Goal: Task Accomplishment & Management: Manage account settings

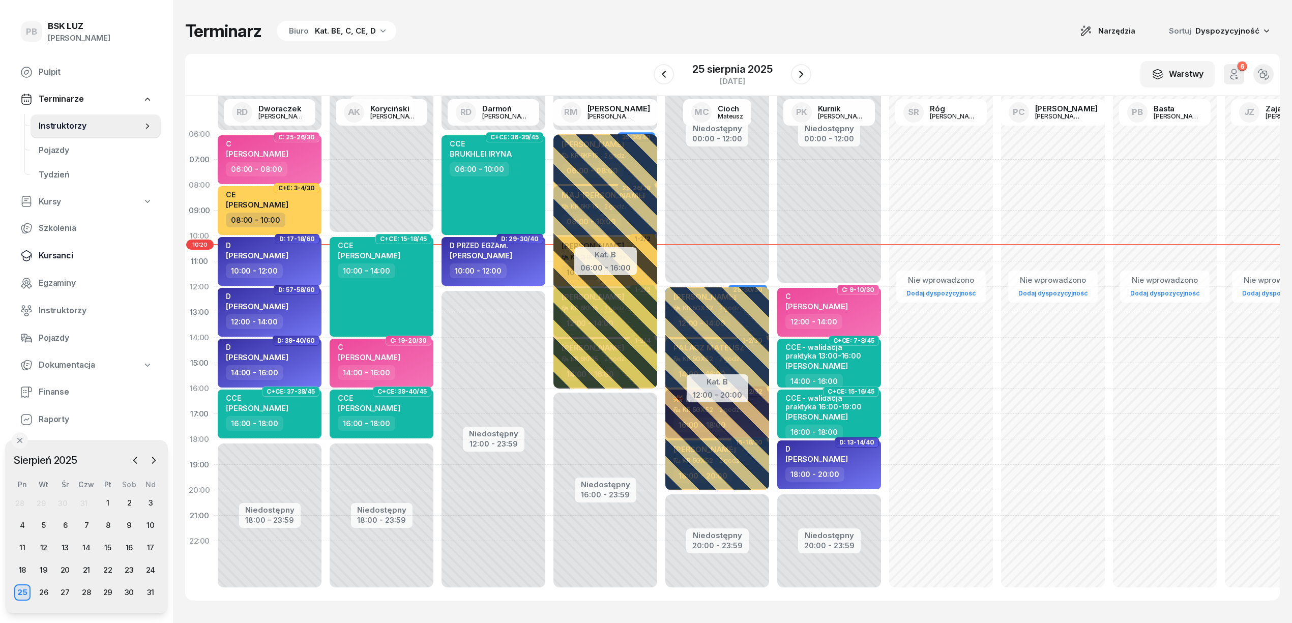
click at [60, 257] on span "Kursanci" at bounding box center [96, 255] width 114 height 13
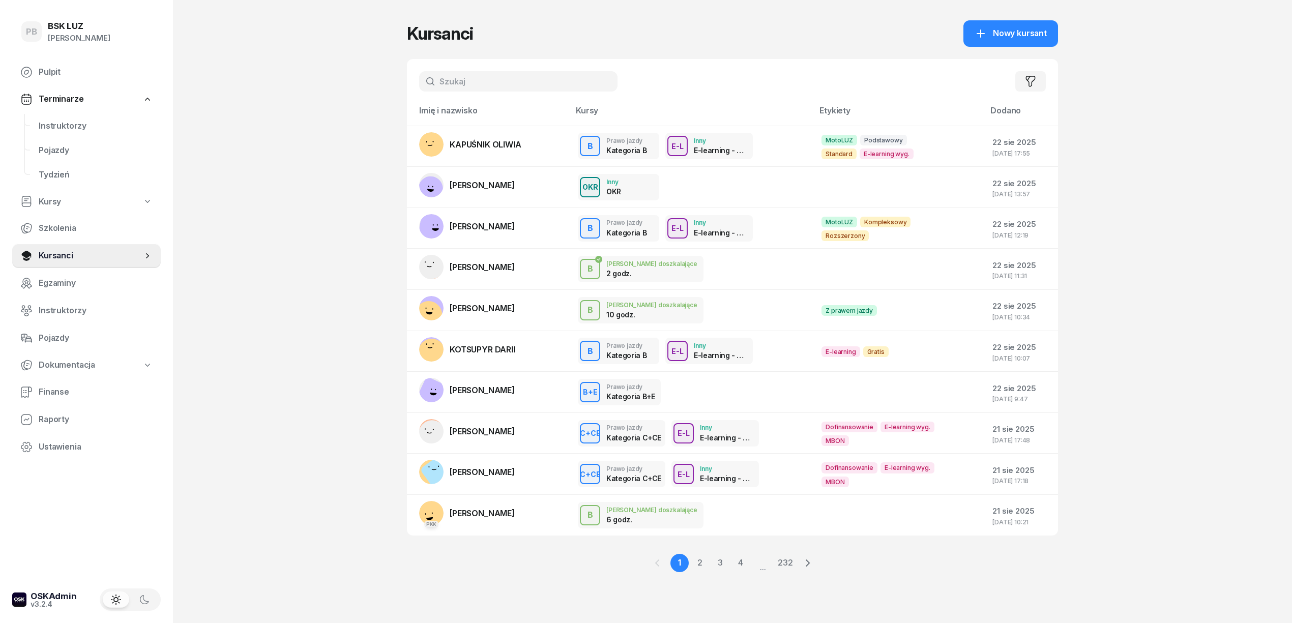
click at [491, 72] on input "text" at bounding box center [518, 81] width 198 height 20
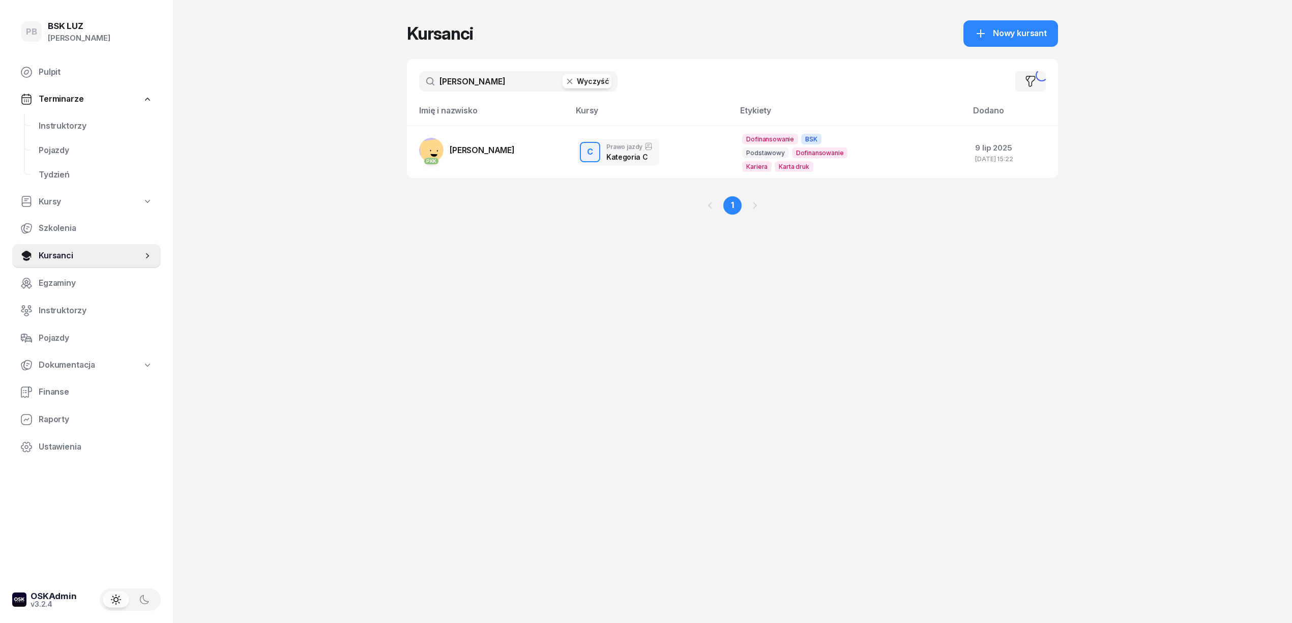
type input "[PERSON_NAME]"
click at [481, 149] on span "[PERSON_NAME]" at bounding box center [482, 150] width 65 height 10
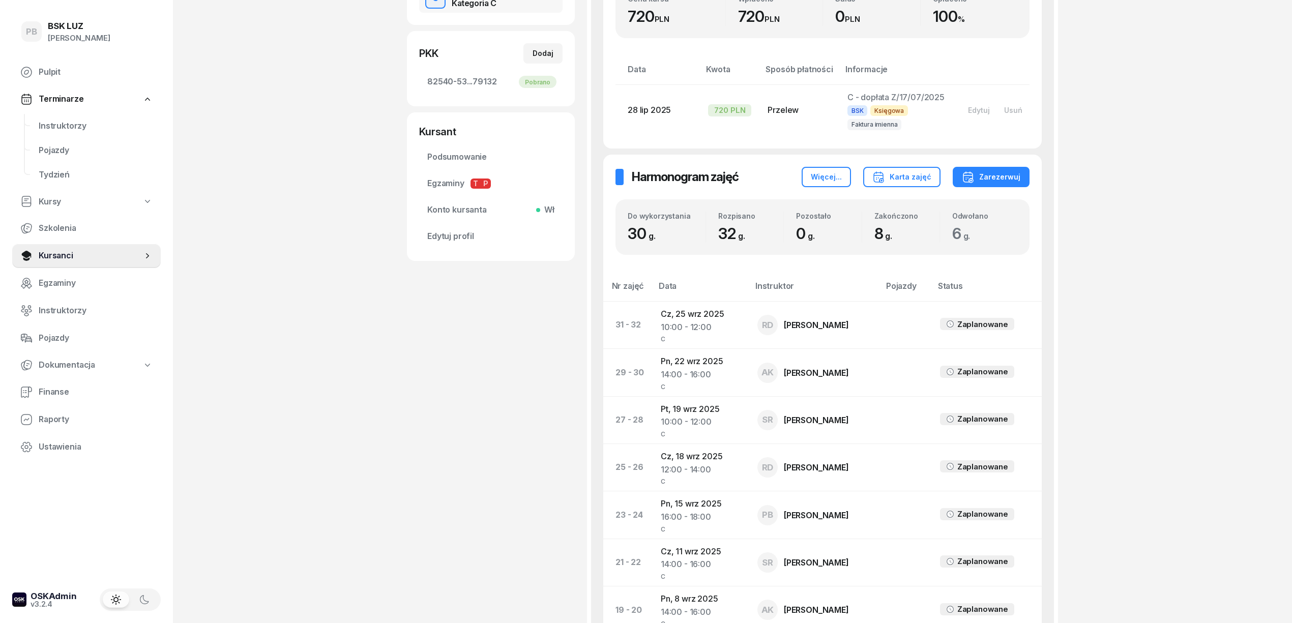
scroll to position [314, 0]
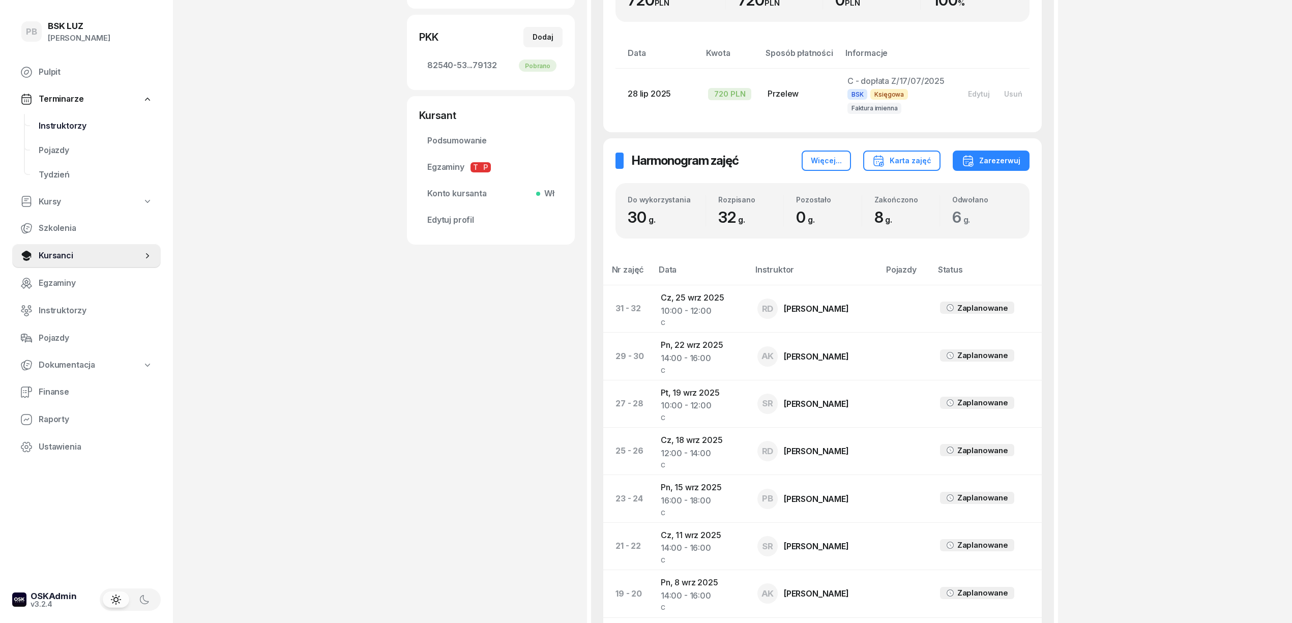
click at [62, 123] on span "Instruktorzy" at bounding box center [96, 126] width 114 height 13
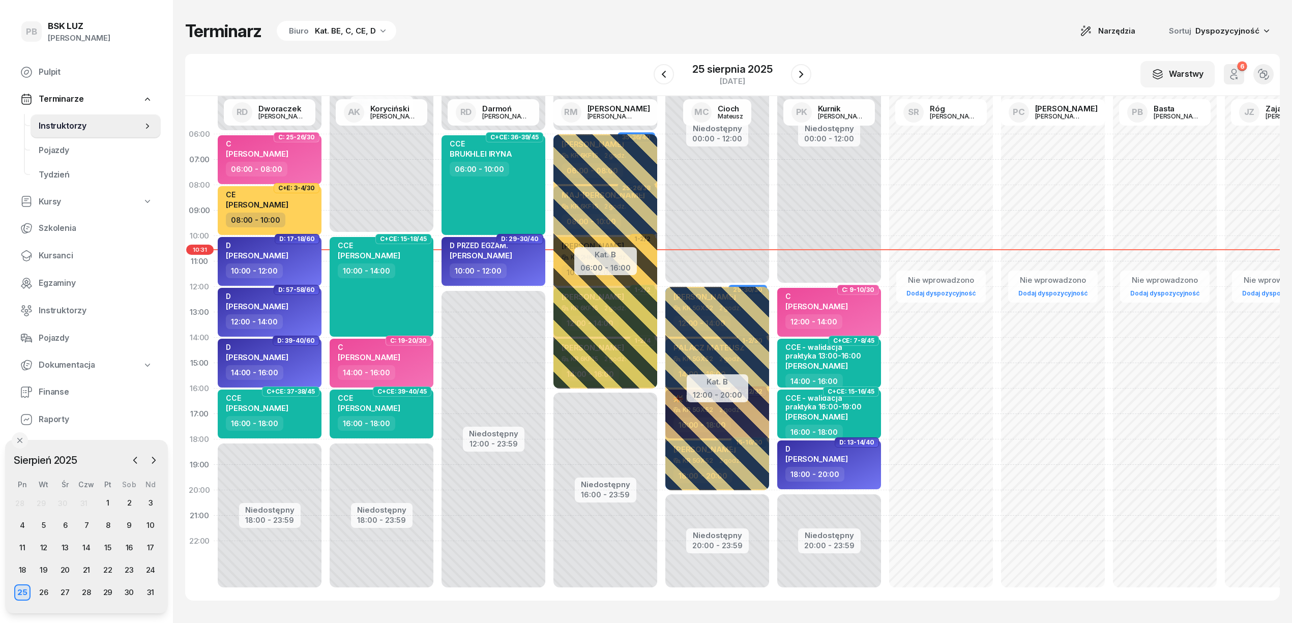
click at [509, 54] on div "W Wybierz AK [PERSON_NAME] BP [PERSON_NAME] DP [PERSON_NAME] GS [PERSON_NAME] I…" at bounding box center [732, 75] width 1095 height 42
click at [27, 593] on div "25" at bounding box center [22, 592] width 16 height 16
click at [568, 9] on div "Terminarz Biuro Kat. BE, C, CE, D Narzędzia Sortuj Dyspozycyjność W Wybierz AK …" at bounding box center [732, 310] width 1095 height 621
click at [796, 74] on icon "button" at bounding box center [801, 74] width 12 height 12
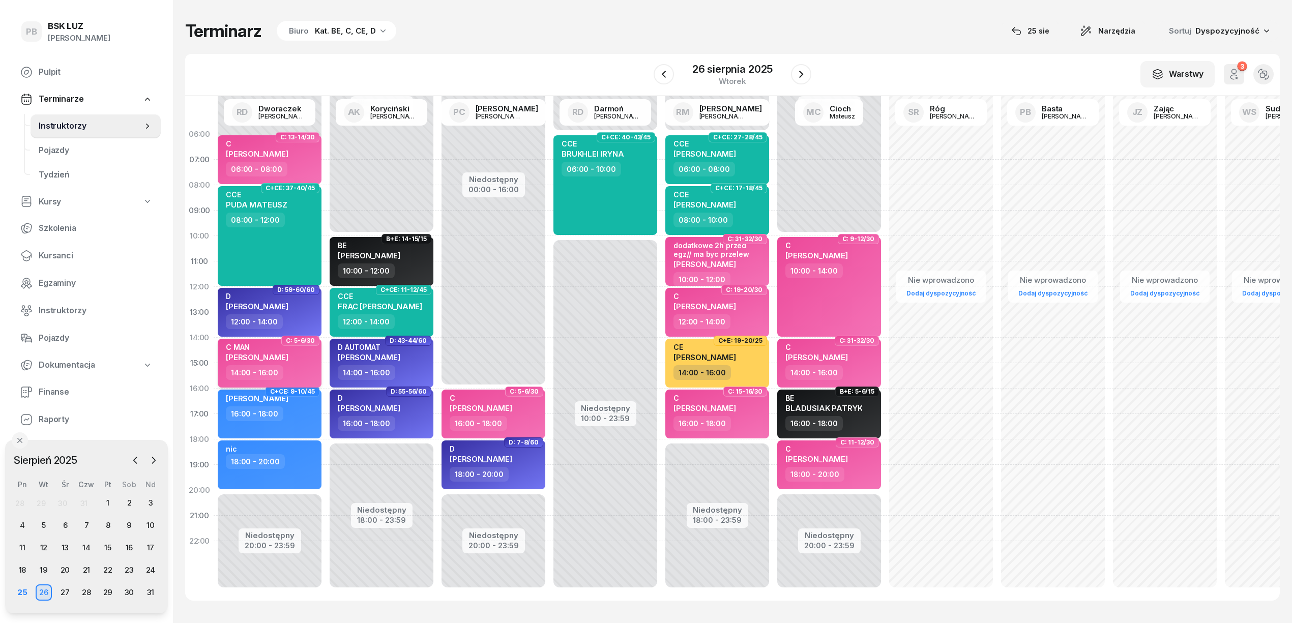
click at [303, 360] on div "C MAN [PERSON_NAME]" at bounding box center [271, 354] width 90 height 22
select select "14"
select select "16"
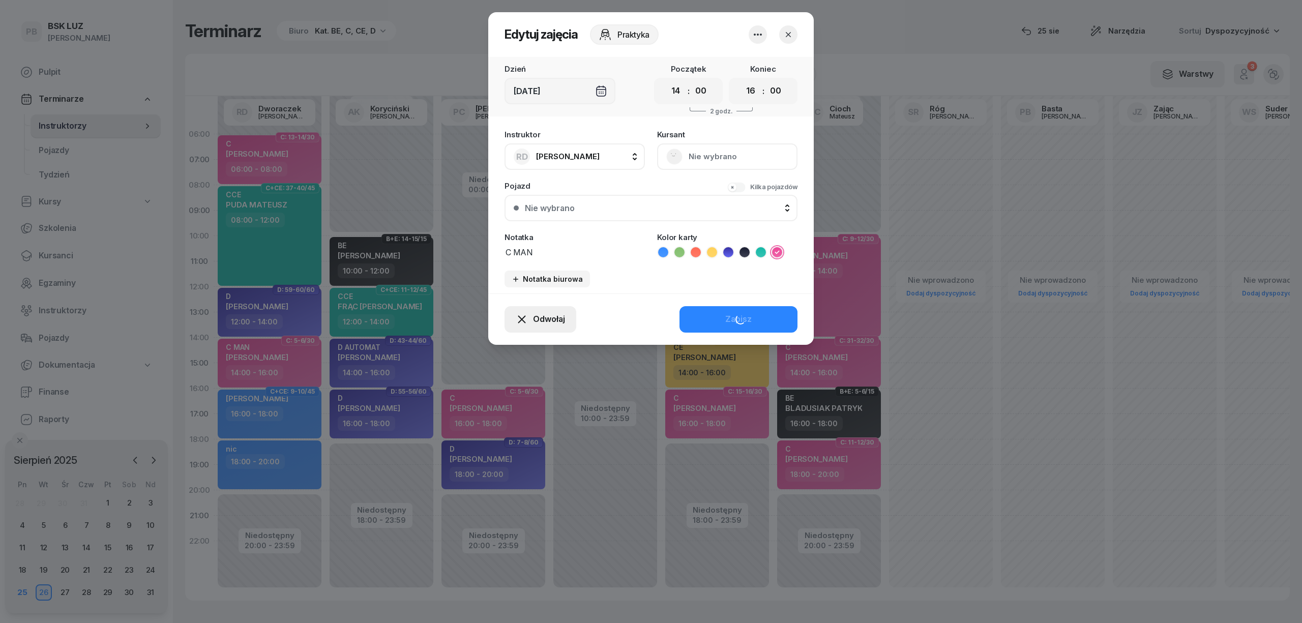
click at [529, 315] on div "Odwołaj" at bounding box center [540, 319] width 49 height 13
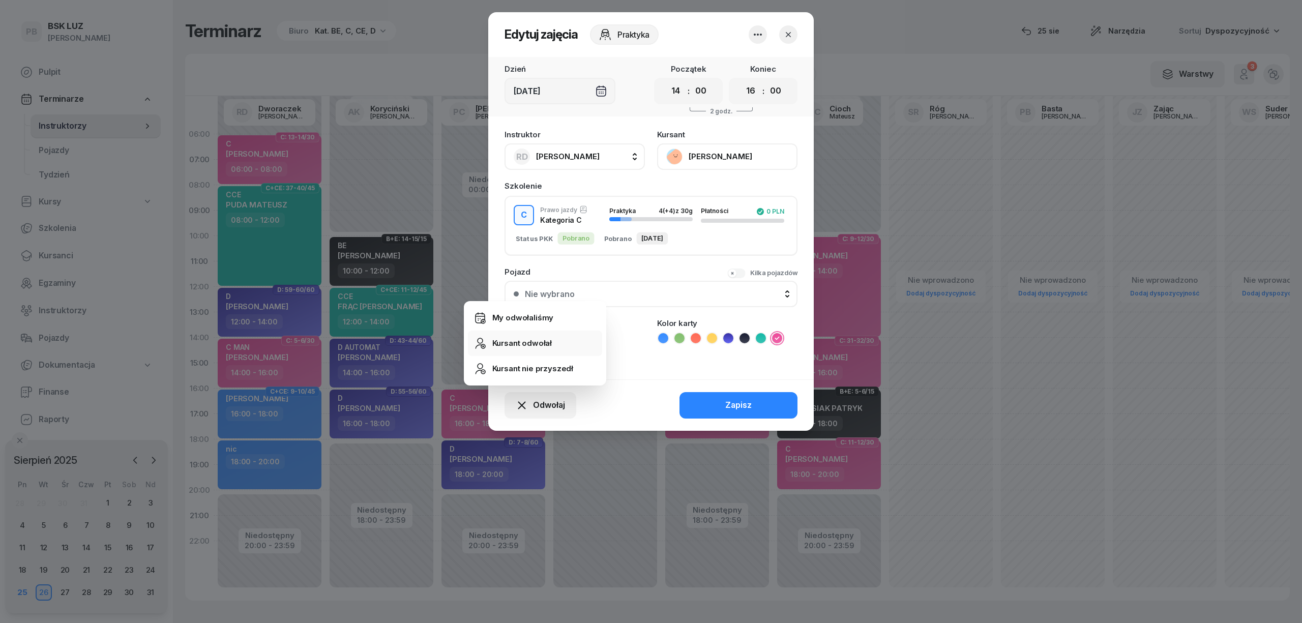
click at [525, 348] on div "Kursant odwołał" at bounding box center [522, 343] width 60 height 13
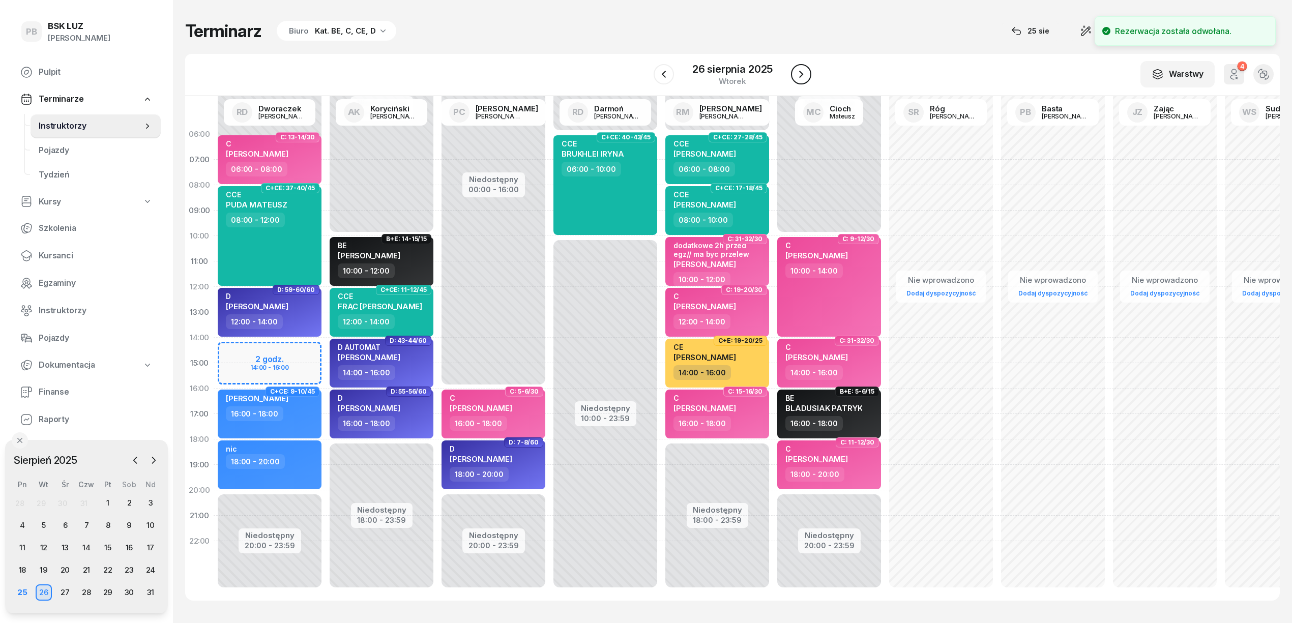
click at [802, 80] on icon "button" at bounding box center [801, 74] width 12 height 12
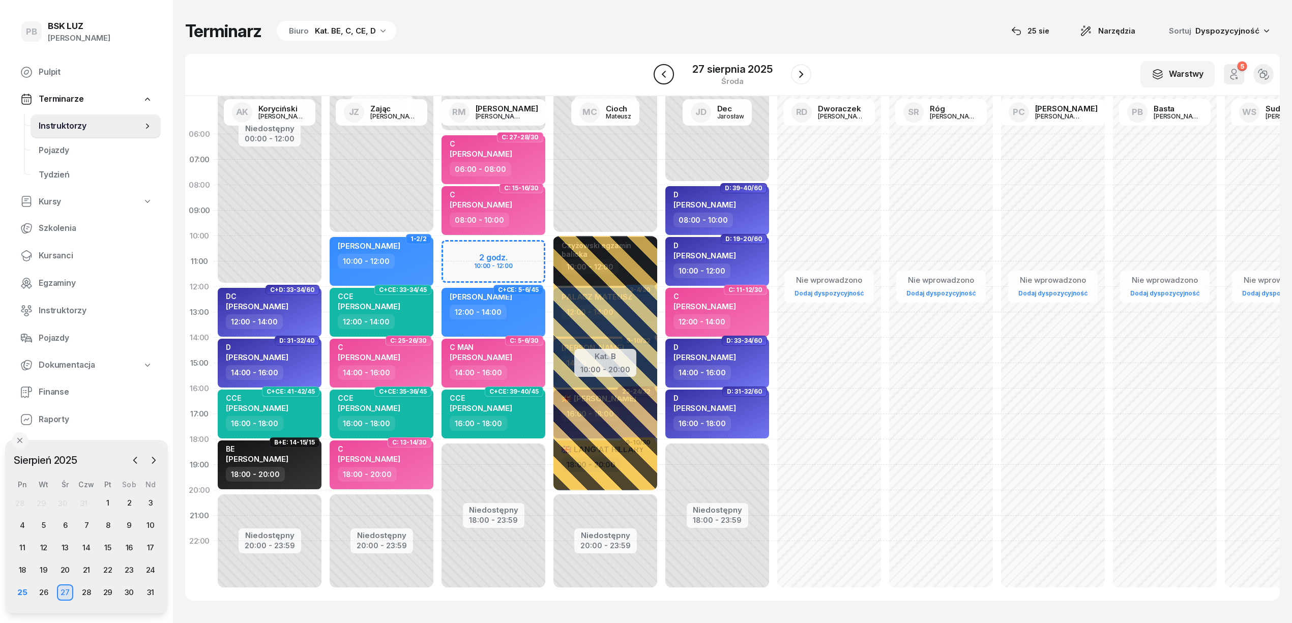
click at [660, 72] on icon "button" at bounding box center [664, 74] width 12 height 12
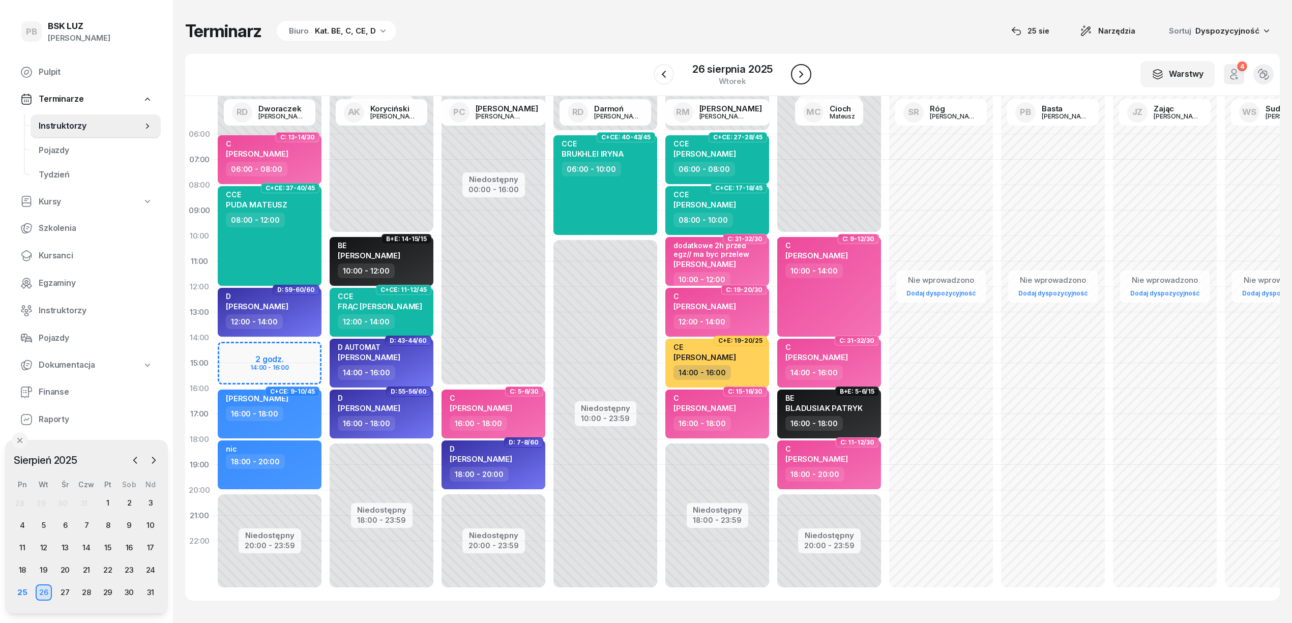
click at [804, 80] on icon "button" at bounding box center [801, 74] width 12 height 12
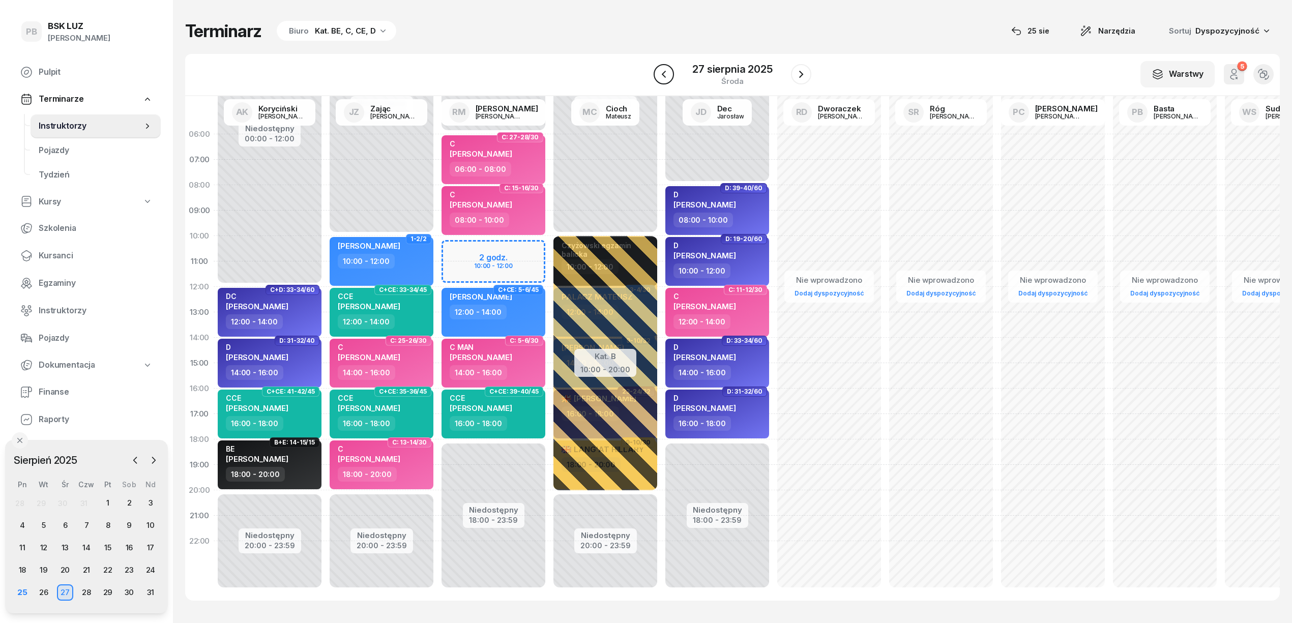
click at [668, 78] on icon "button" at bounding box center [664, 74] width 12 height 12
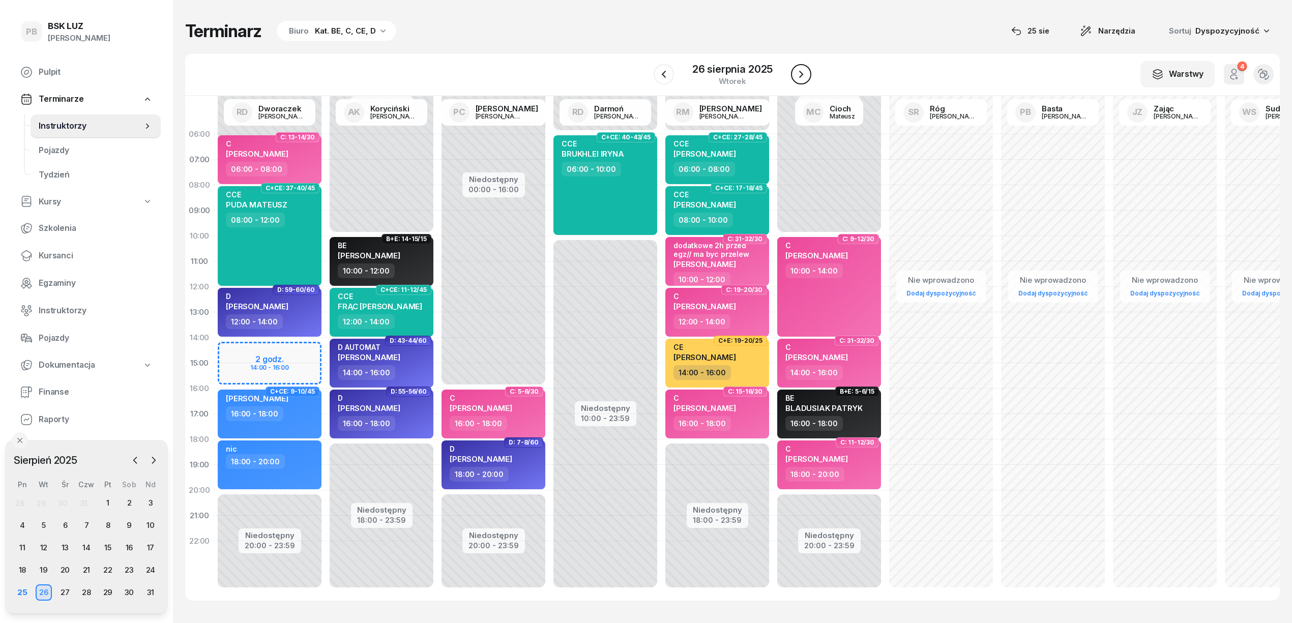
click at [800, 76] on icon "button" at bounding box center [801, 74] width 4 height 7
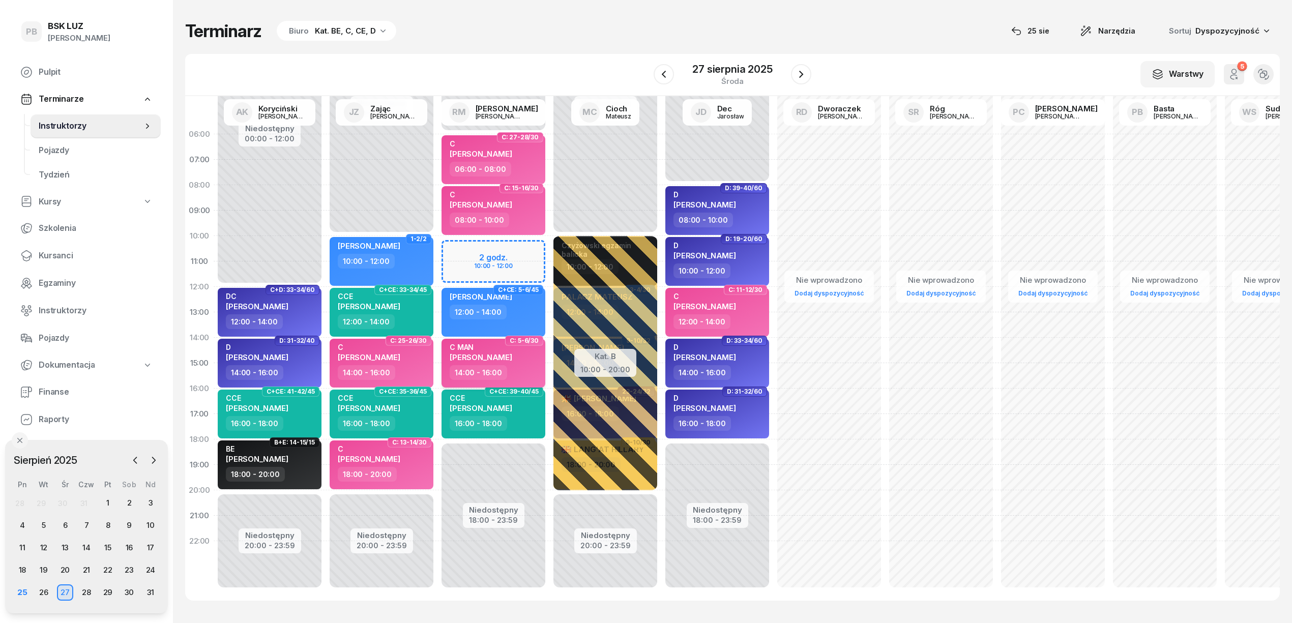
click at [525, 365] on div "14:00 - 16:00" at bounding box center [495, 372] width 90 height 15
select select "14"
select select "16"
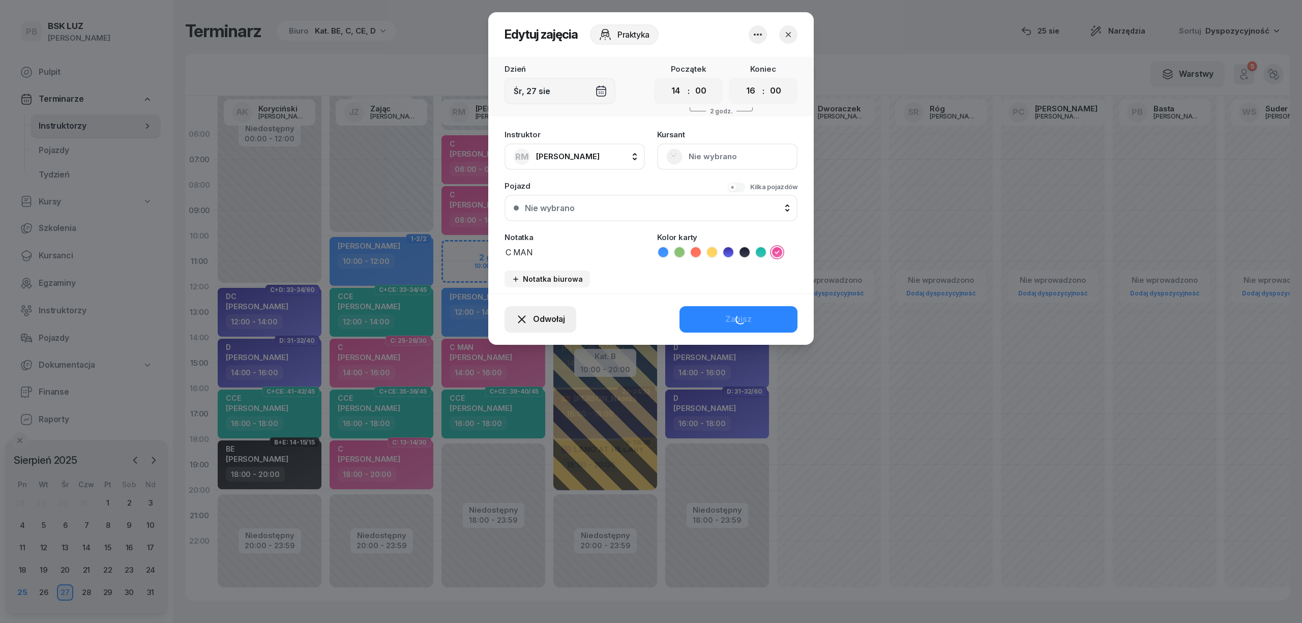
click at [536, 318] on span "Odwołaj" at bounding box center [549, 319] width 32 height 13
click at [532, 258] on div "Kursant odwołał" at bounding box center [522, 257] width 60 height 13
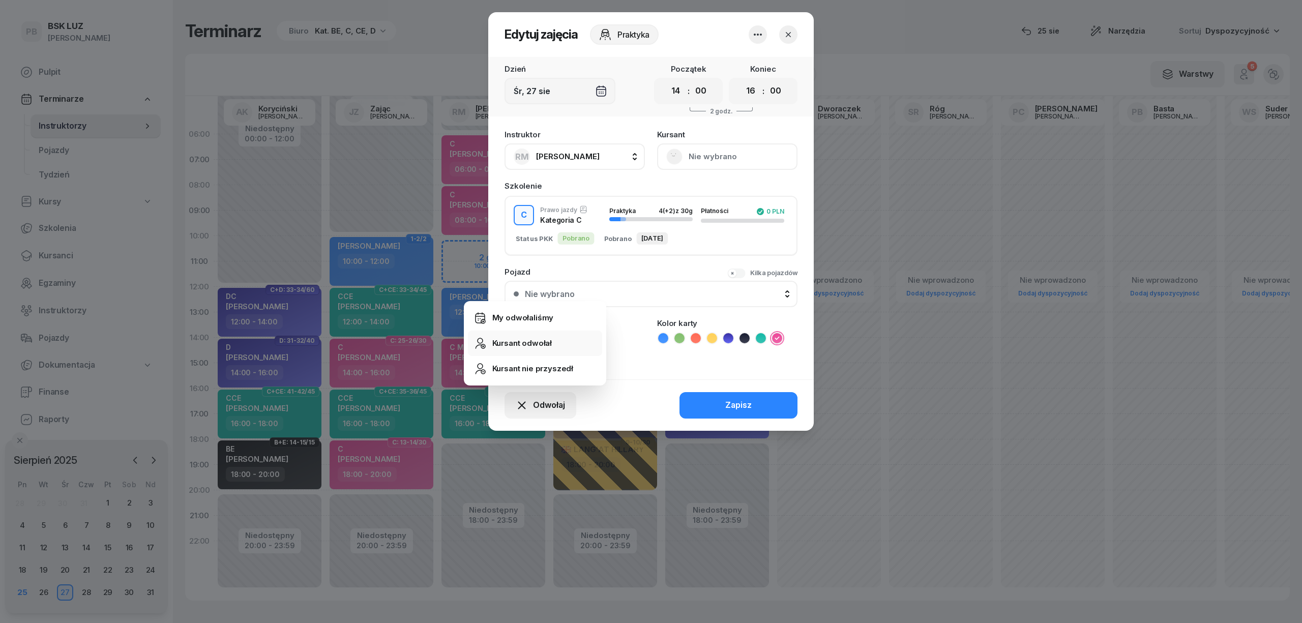
click at [530, 344] on div "Kursant odwołał" at bounding box center [522, 343] width 60 height 13
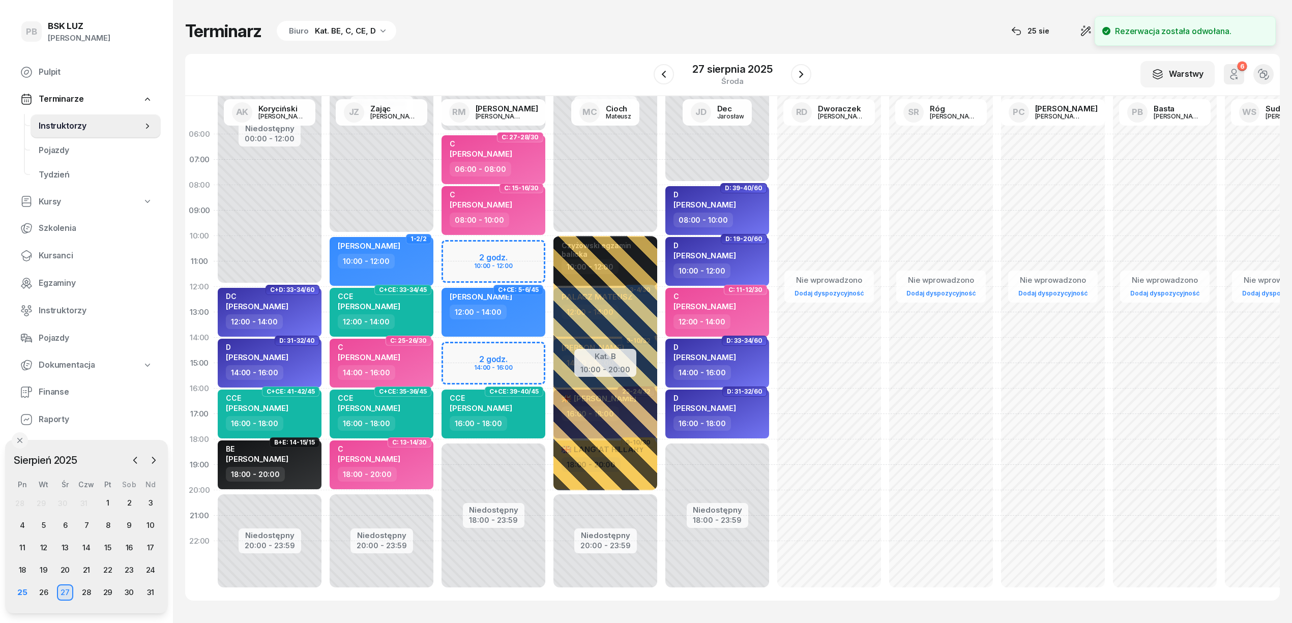
click at [549, 253] on div "Niedostępny 00:00 - 06:00 Niedostępny 18:00 - 23:59 C: 27-28/30 C [PERSON_NAME]…" at bounding box center [605, 363] width 112 height 483
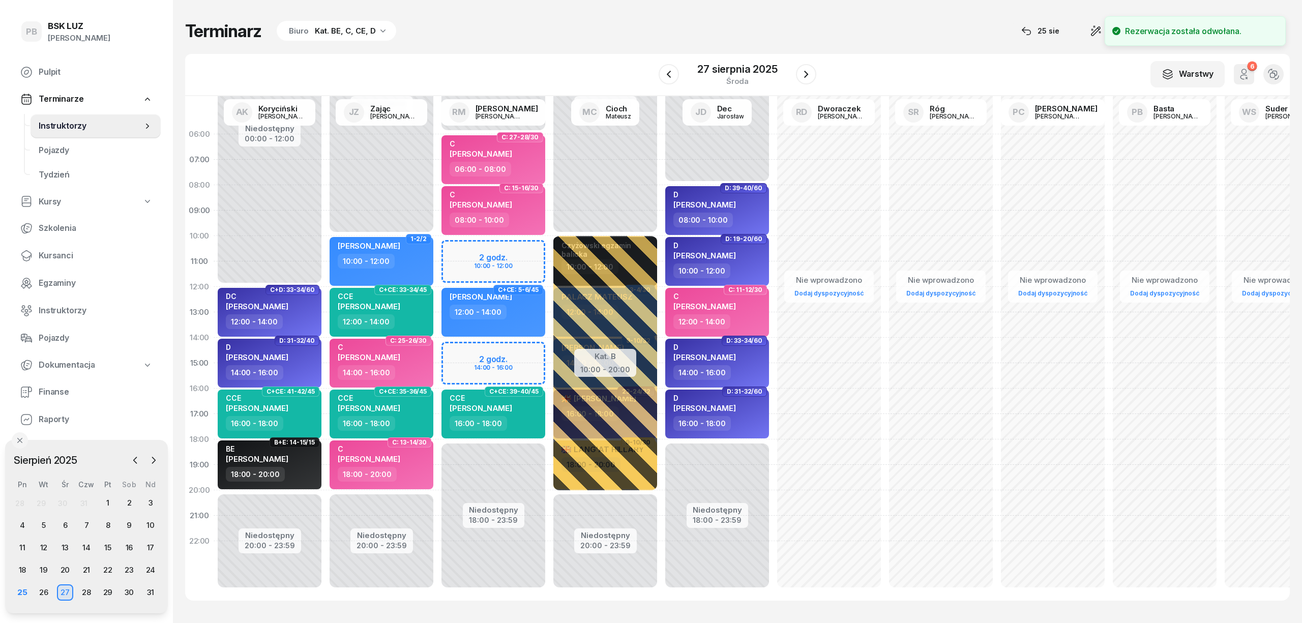
select select "10"
select select "12"
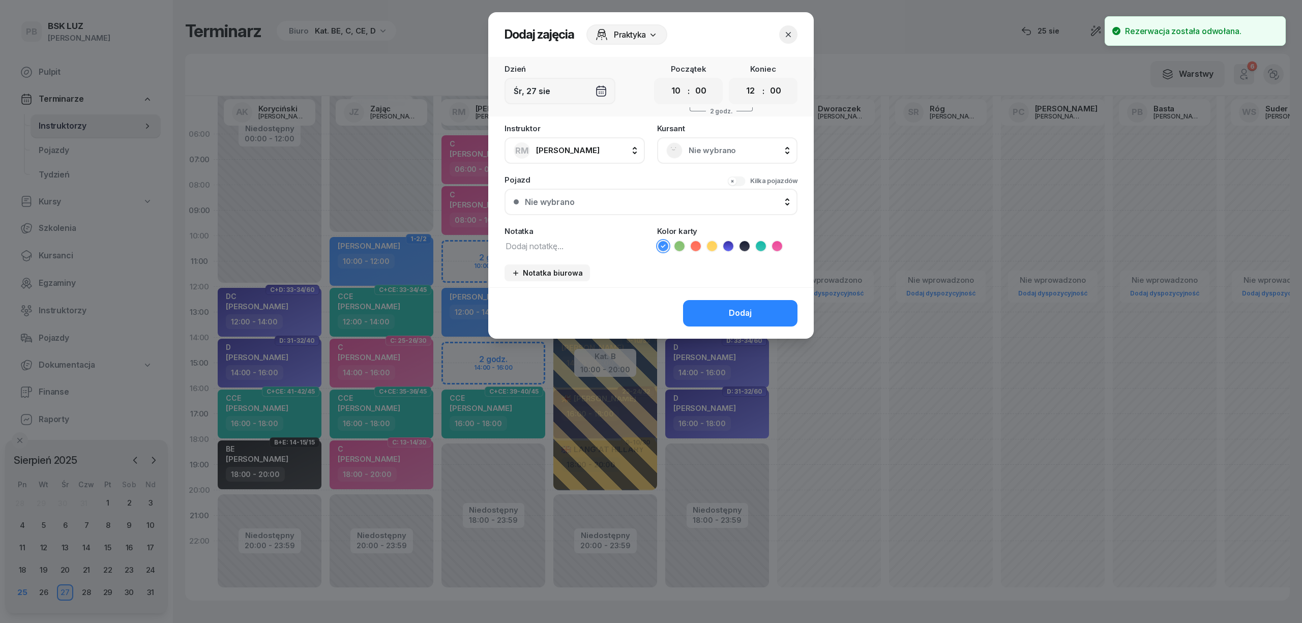
click at [733, 149] on span "Nie wybrano" at bounding box center [739, 150] width 100 height 13
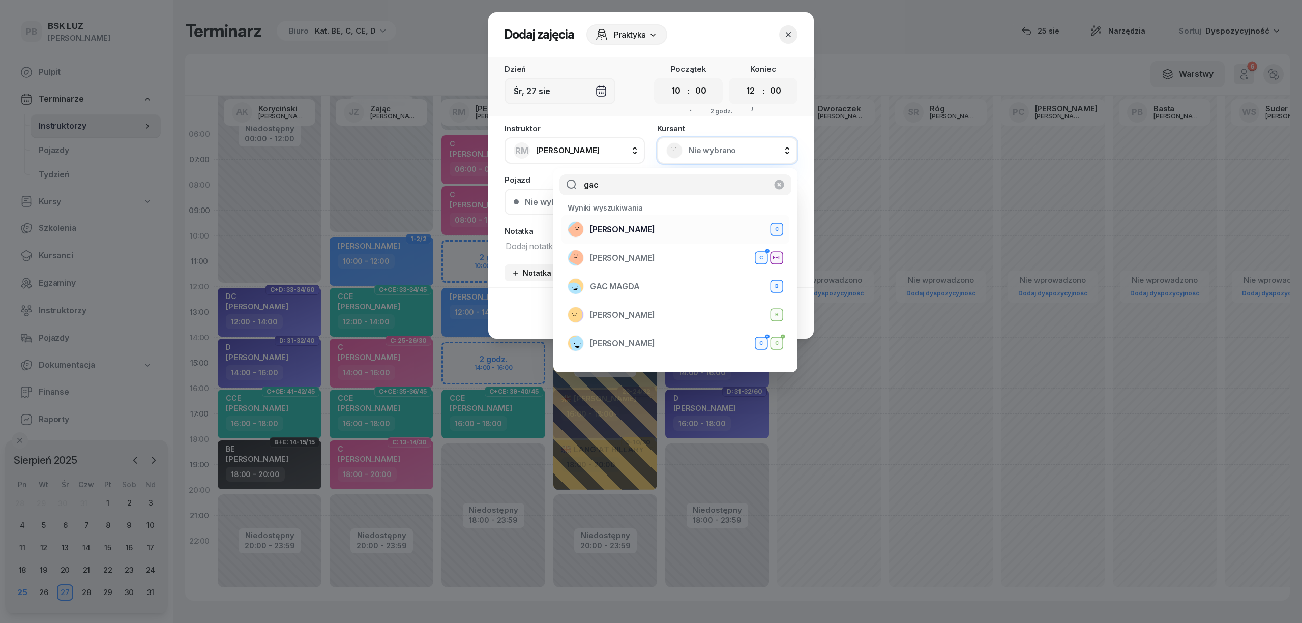
type input "gac"
click at [633, 228] on span "[PERSON_NAME]" at bounding box center [622, 229] width 65 height 13
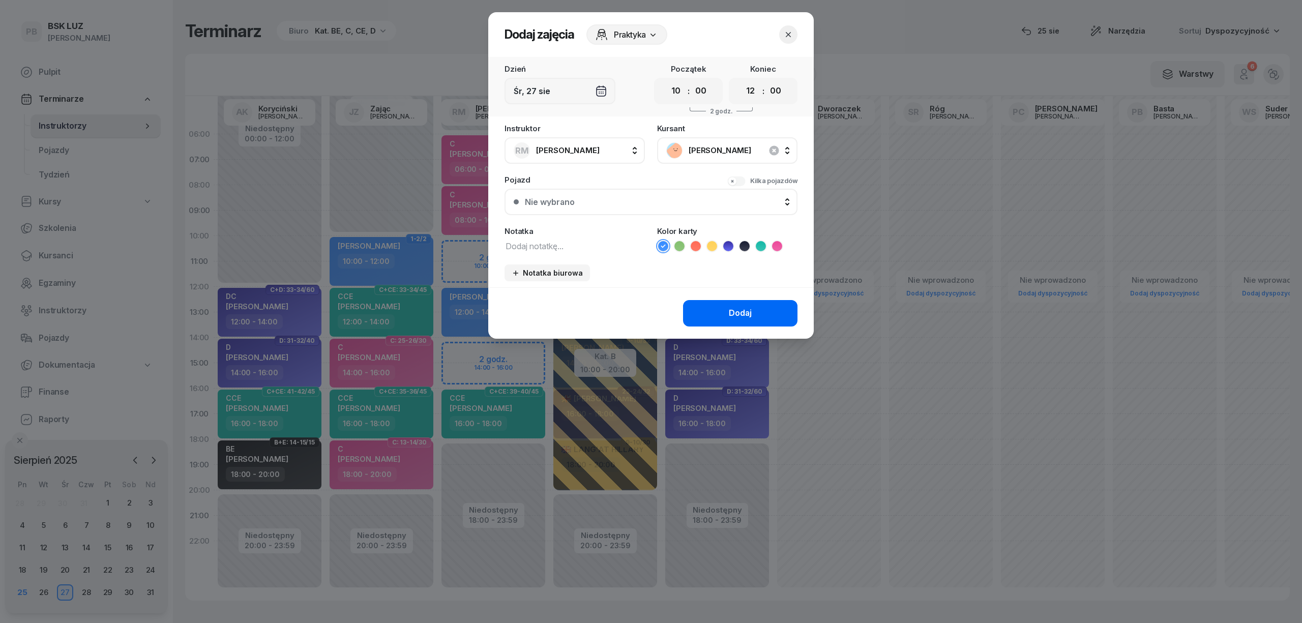
click at [762, 318] on button "Dodaj" at bounding box center [740, 313] width 114 height 26
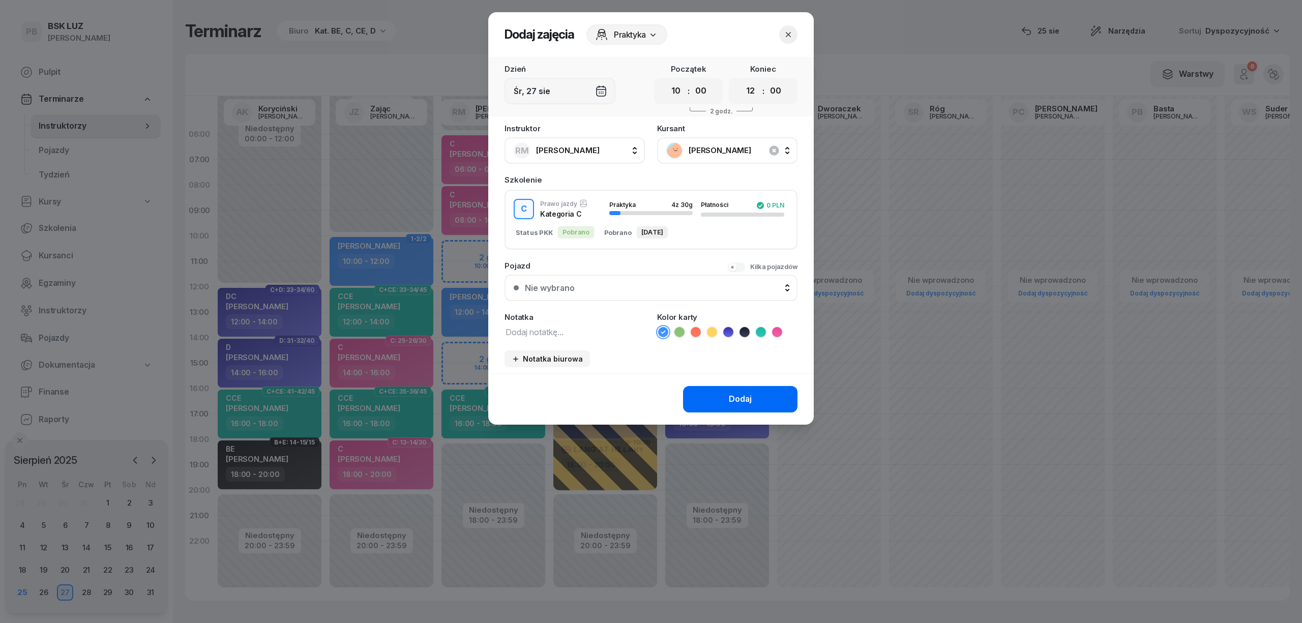
click at [715, 392] on button "Dodaj" at bounding box center [740, 399] width 114 height 26
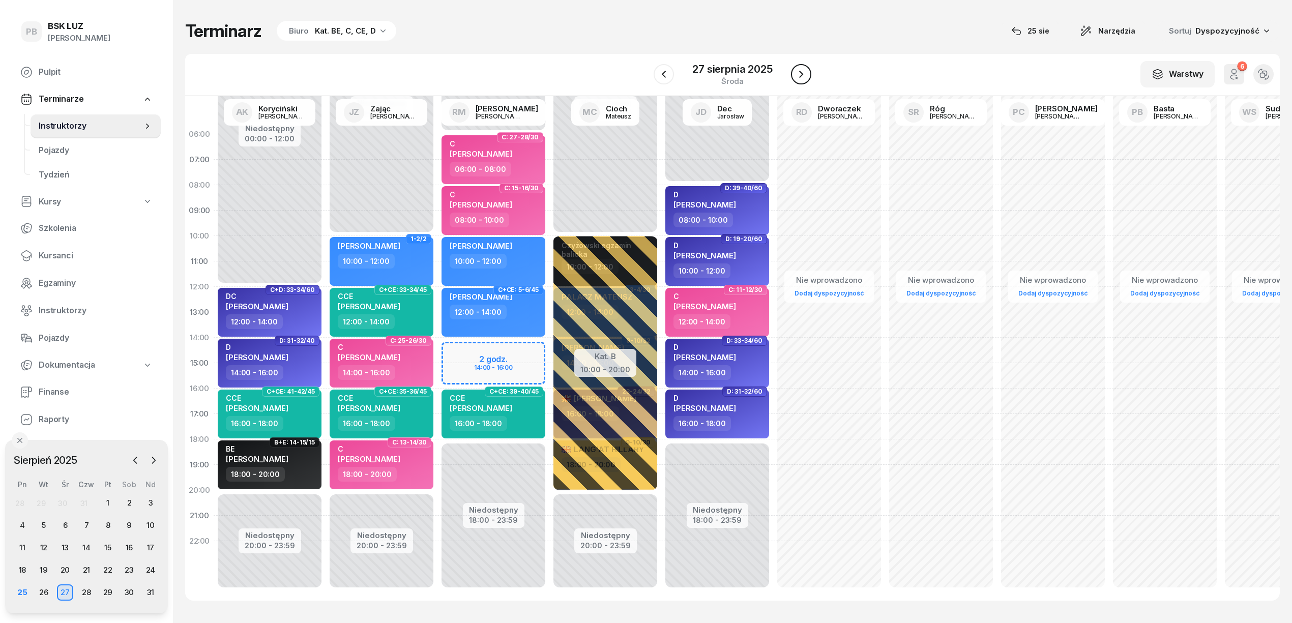
click at [800, 69] on icon "button" at bounding box center [801, 74] width 12 height 12
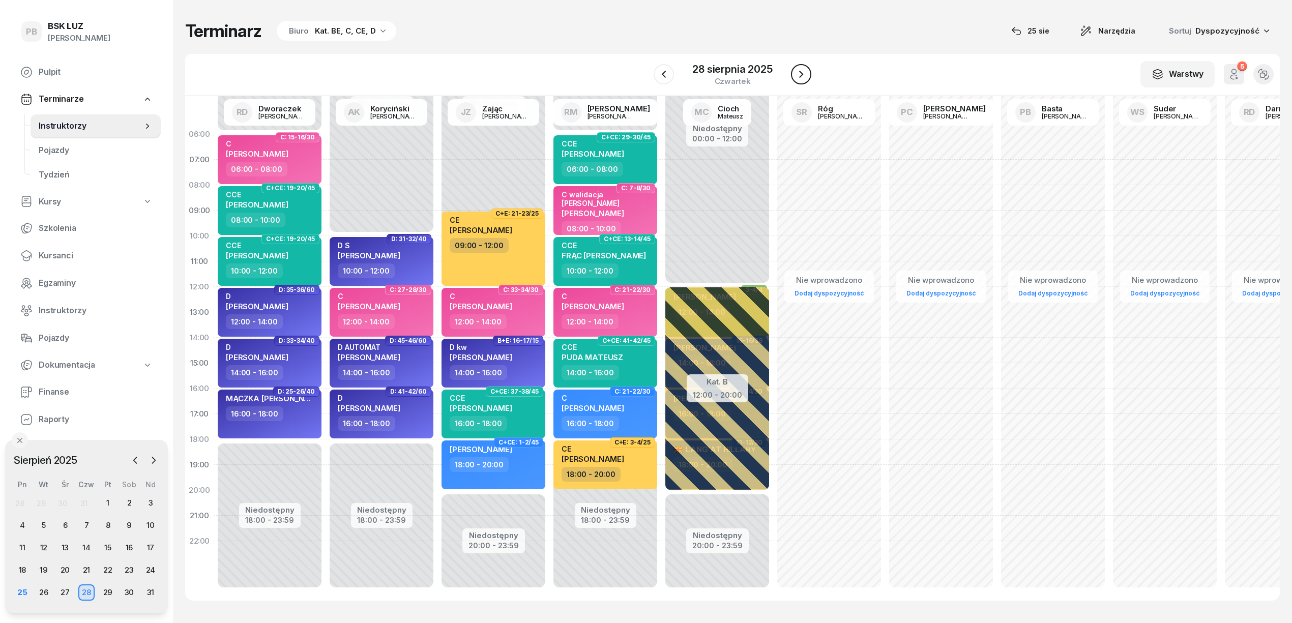
click at [800, 69] on icon "button" at bounding box center [801, 74] width 12 height 12
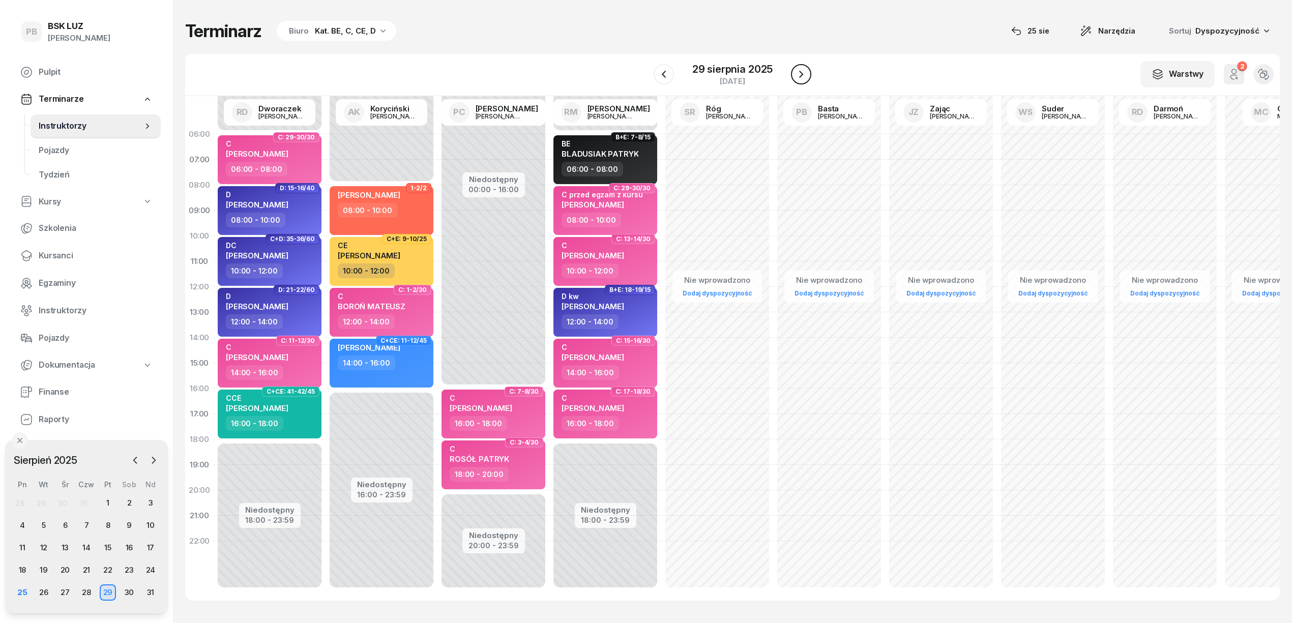
click at [800, 69] on icon "button" at bounding box center [801, 74] width 12 height 12
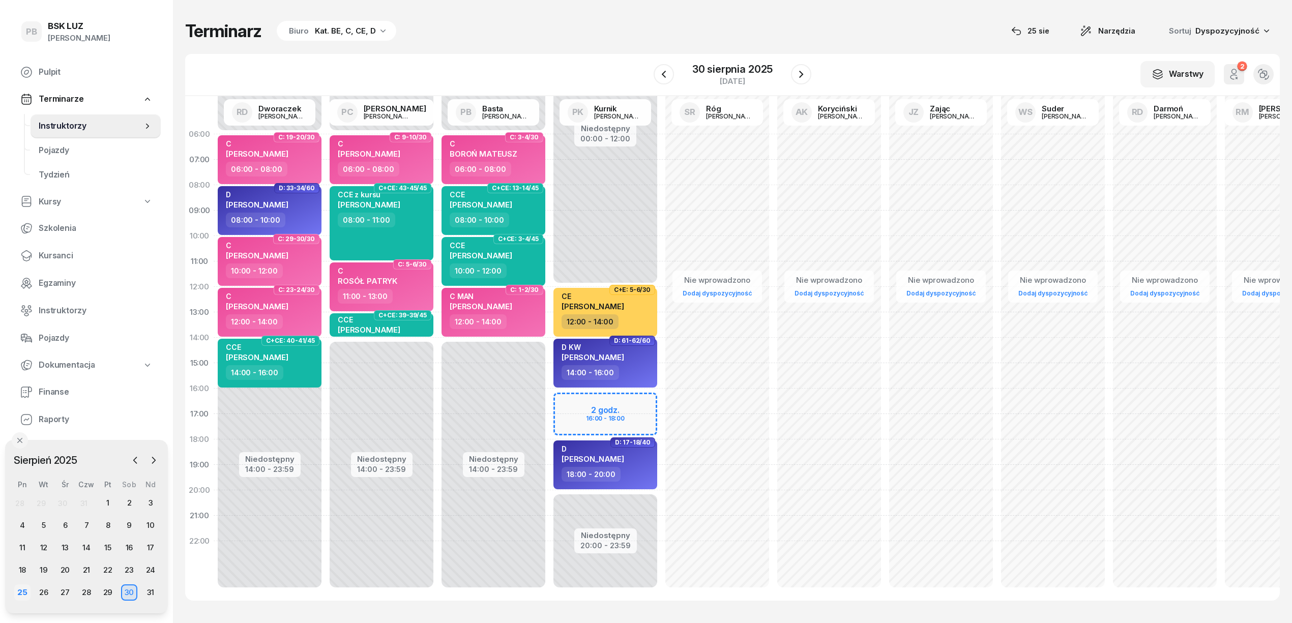
click at [25, 590] on div "25" at bounding box center [22, 592] width 16 height 16
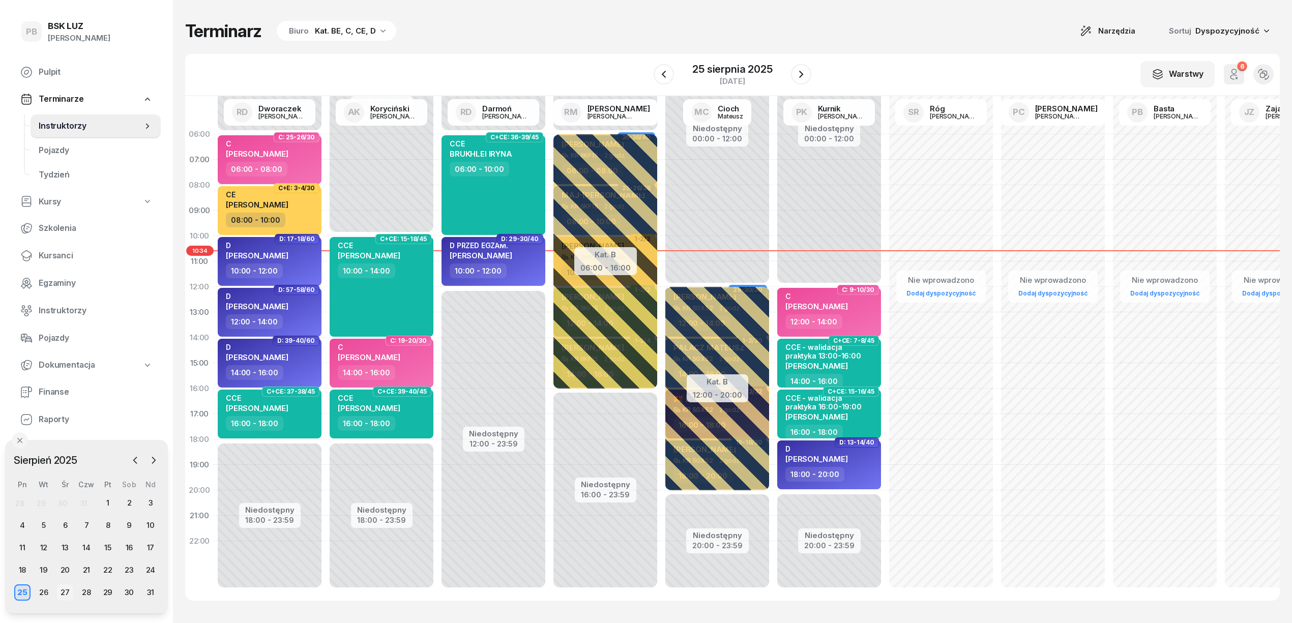
click at [66, 592] on div "27" at bounding box center [65, 592] width 16 height 16
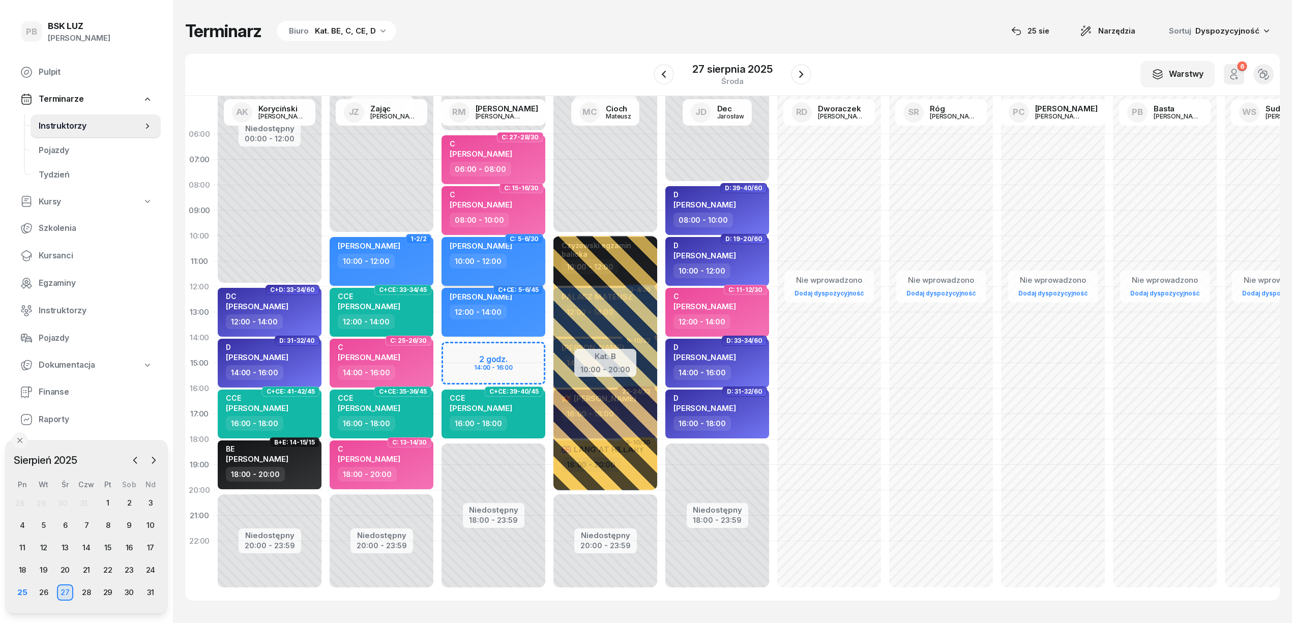
click at [535, 271] on div "[PERSON_NAME] 10:00 - 12:00" at bounding box center [494, 261] width 104 height 49
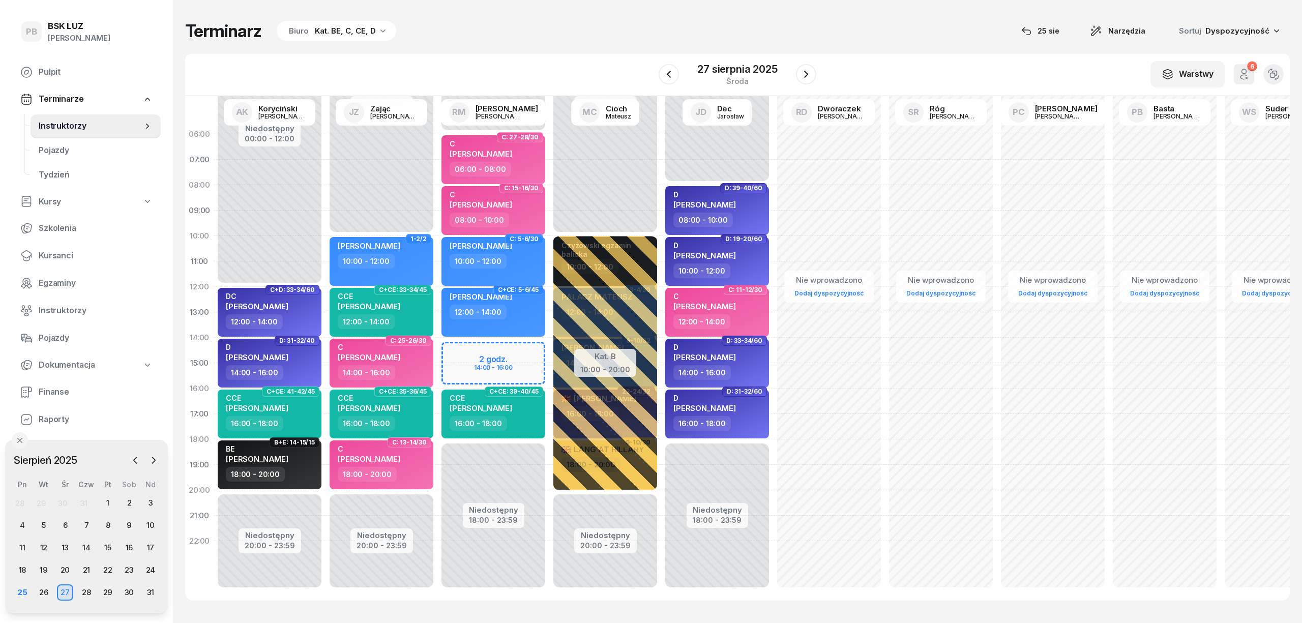
select select "10"
select select "12"
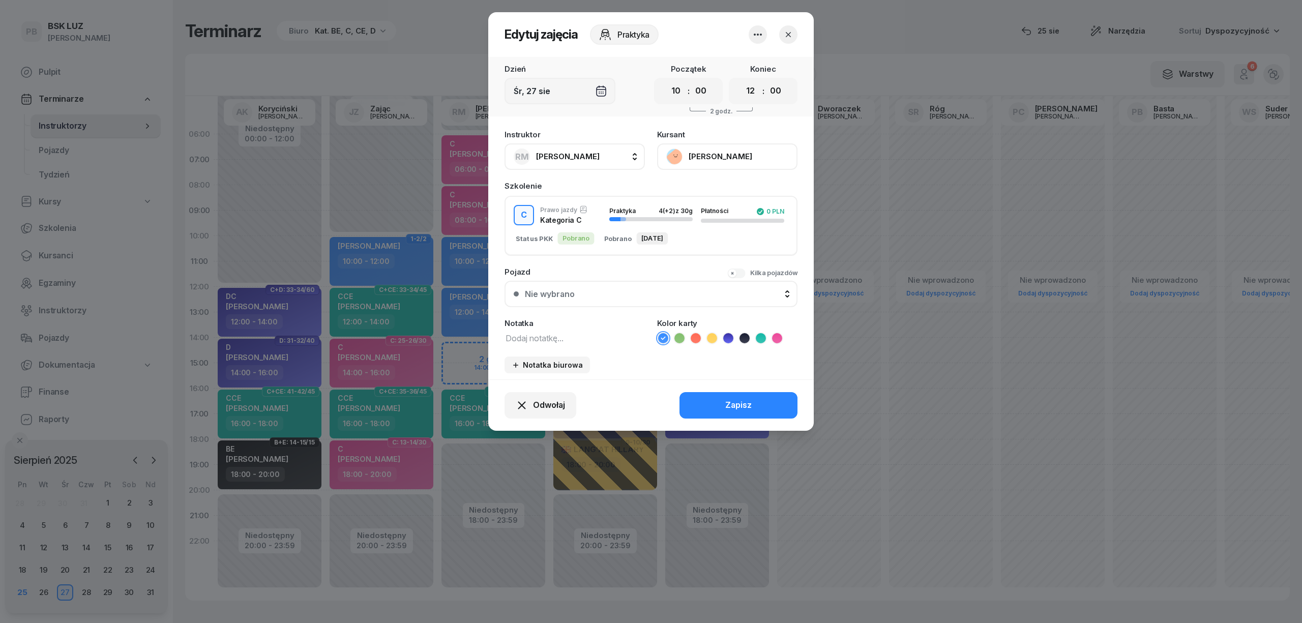
click at [520, 336] on textarea at bounding box center [575, 337] width 140 height 13
type textarea "C MAN"
click at [778, 340] on icon at bounding box center [777, 338] width 10 height 10
click at [761, 409] on button "Zapisz" at bounding box center [739, 405] width 118 height 26
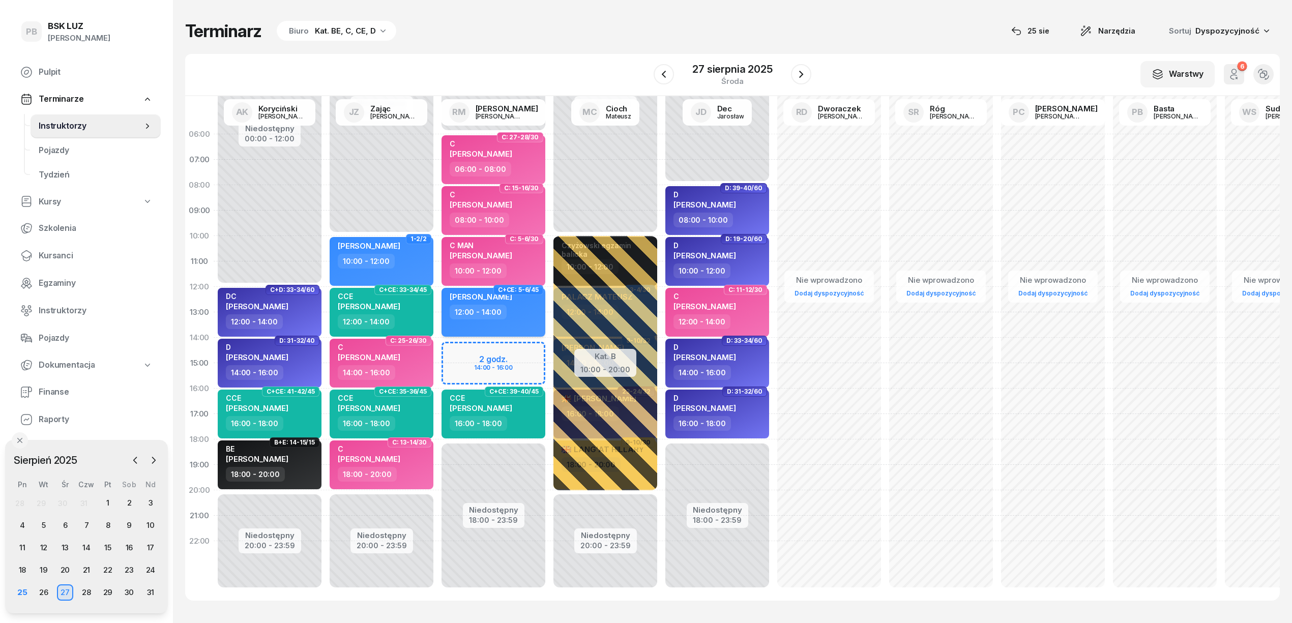
click at [517, 323] on div "[PERSON_NAME] 12:00 - 14:00" at bounding box center [494, 312] width 104 height 49
select select "12"
select select "14"
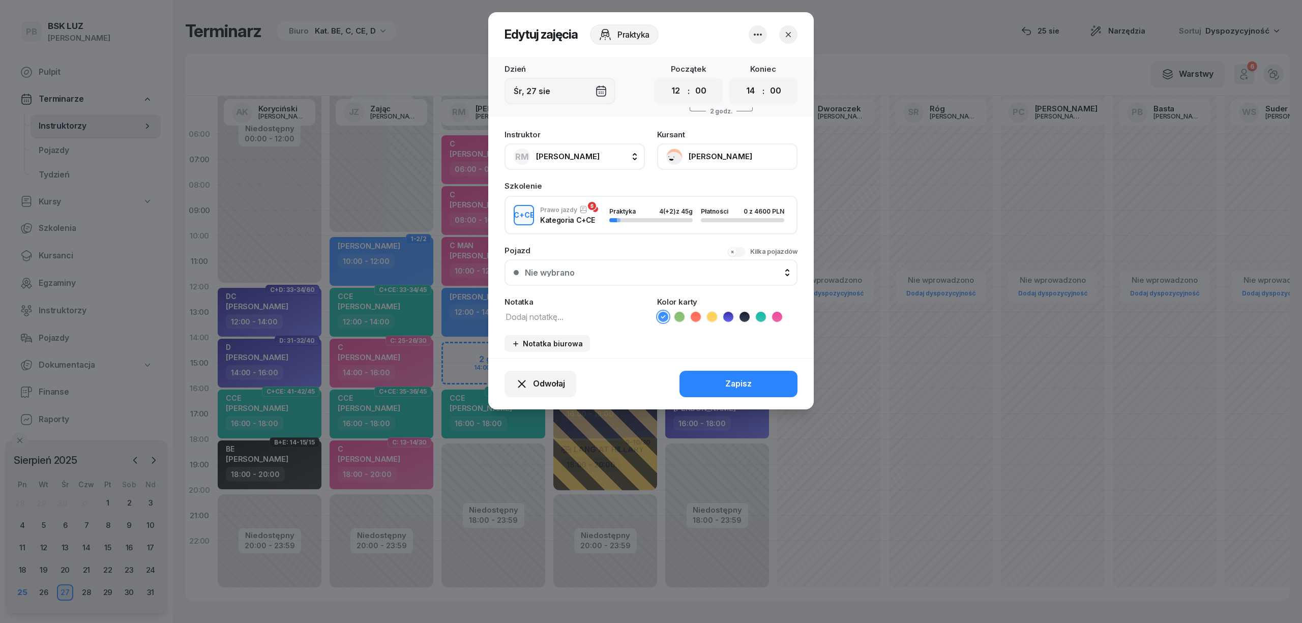
click at [554, 314] on textarea at bounding box center [575, 316] width 140 height 13
type textarea "CCE"
drag, startPoint x: 763, startPoint y: 314, endPoint x: 760, endPoint y: 320, distance: 6.4
click at [762, 315] on icon at bounding box center [761, 317] width 10 height 10
click at [753, 381] on button "Zapisz" at bounding box center [739, 384] width 118 height 26
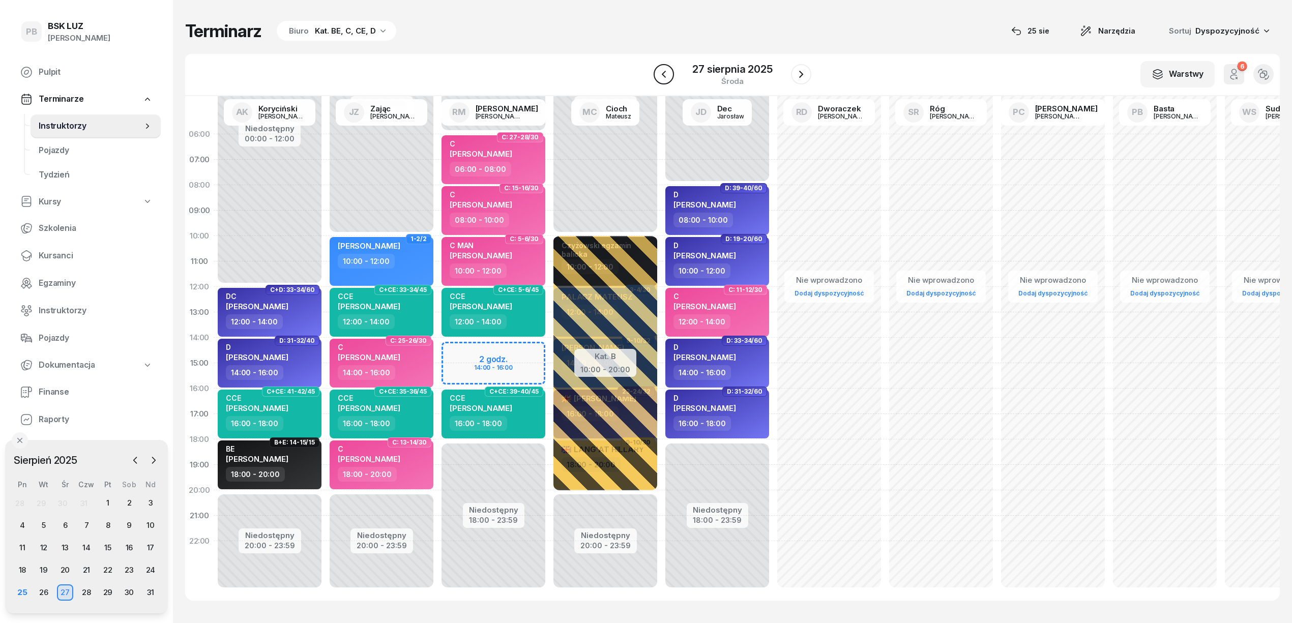
click at [660, 70] on icon "button" at bounding box center [664, 74] width 12 height 12
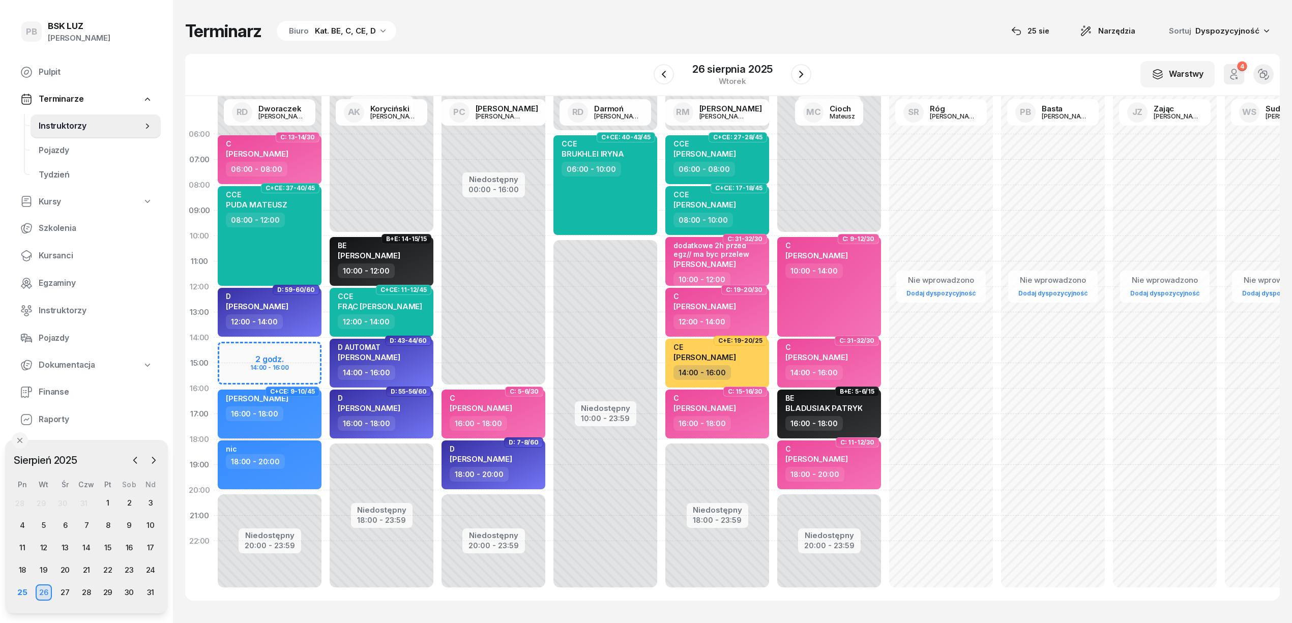
click at [311, 425] on div "[PERSON_NAME] 16:00 - 18:00" at bounding box center [270, 414] width 104 height 49
select select "16"
select select "18"
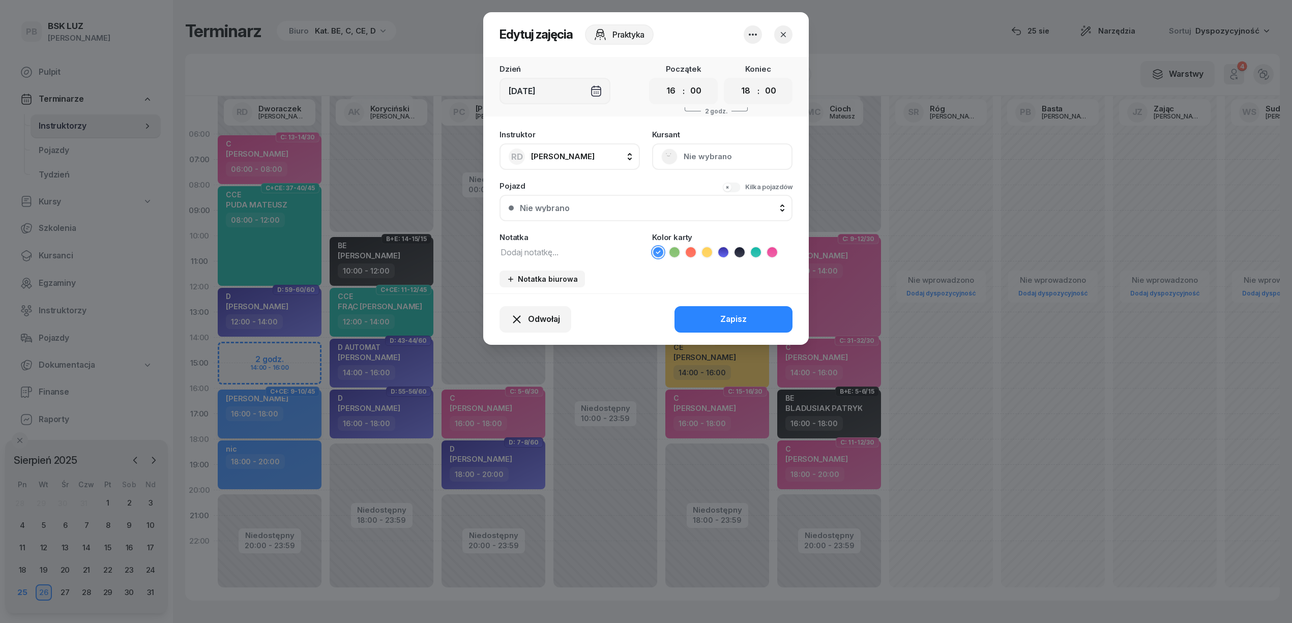
scroll to position [1, 0]
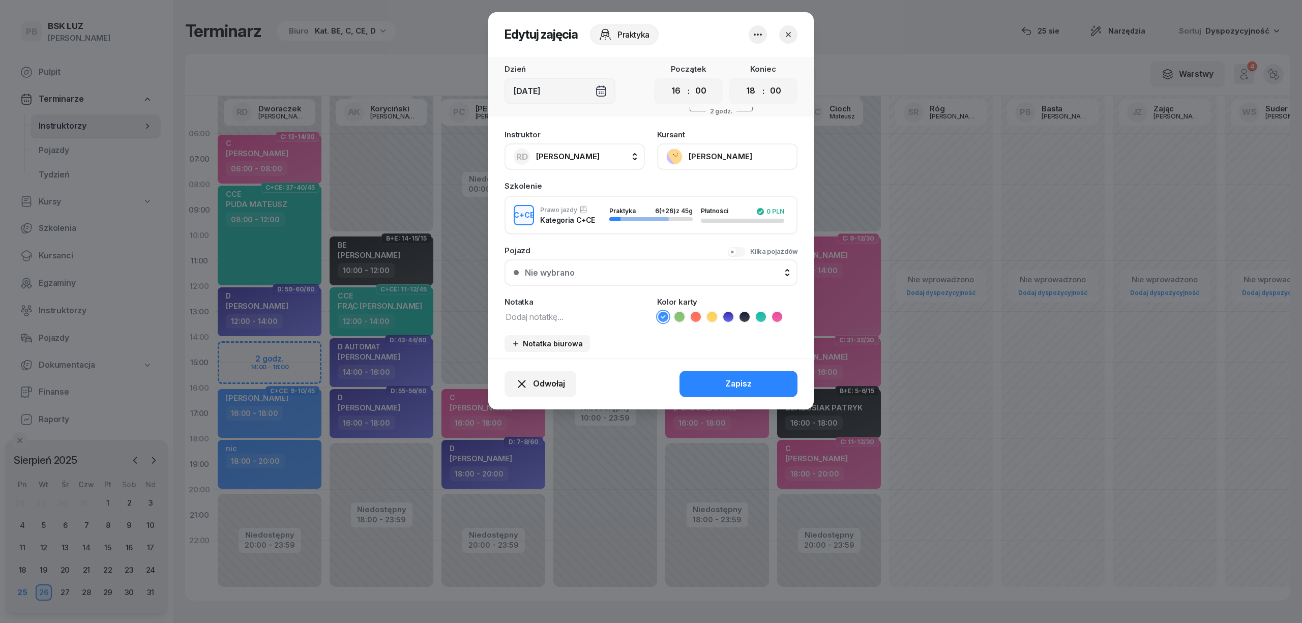
click at [551, 314] on textarea at bounding box center [575, 316] width 140 height 13
type textarea "CCE"
click at [763, 314] on icon at bounding box center [761, 317] width 10 height 10
click at [733, 388] on div "Zapisz" at bounding box center [738, 383] width 26 height 13
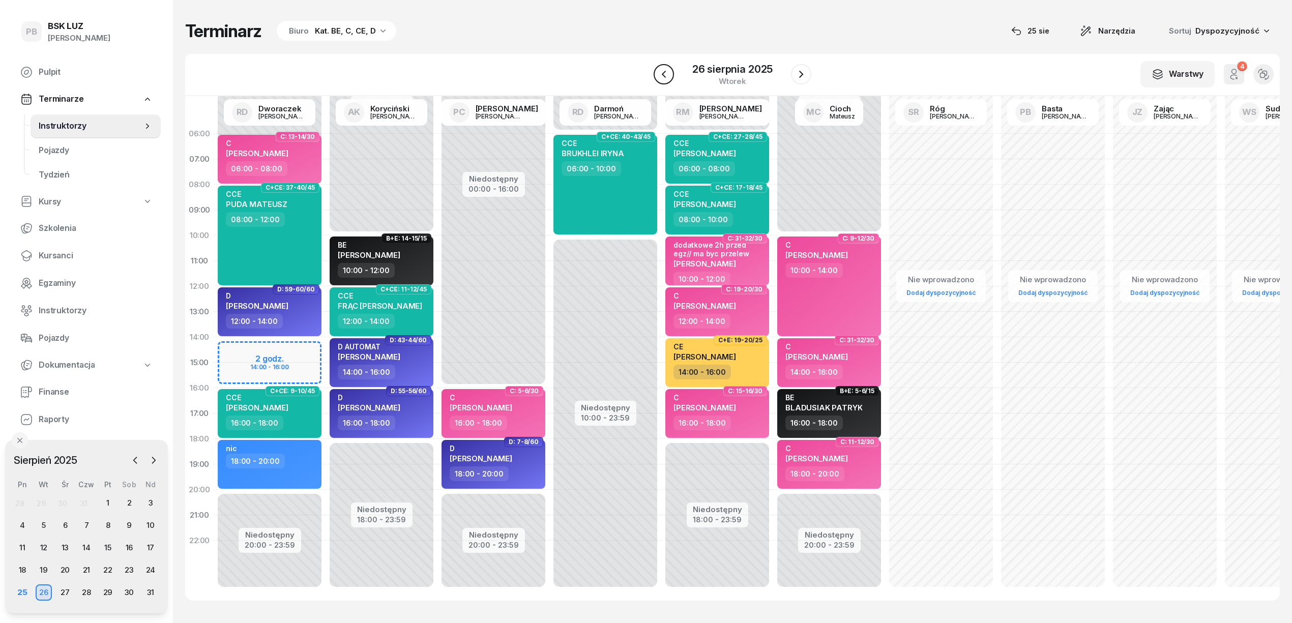
click at [663, 73] on icon "button" at bounding box center [664, 74] width 4 height 7
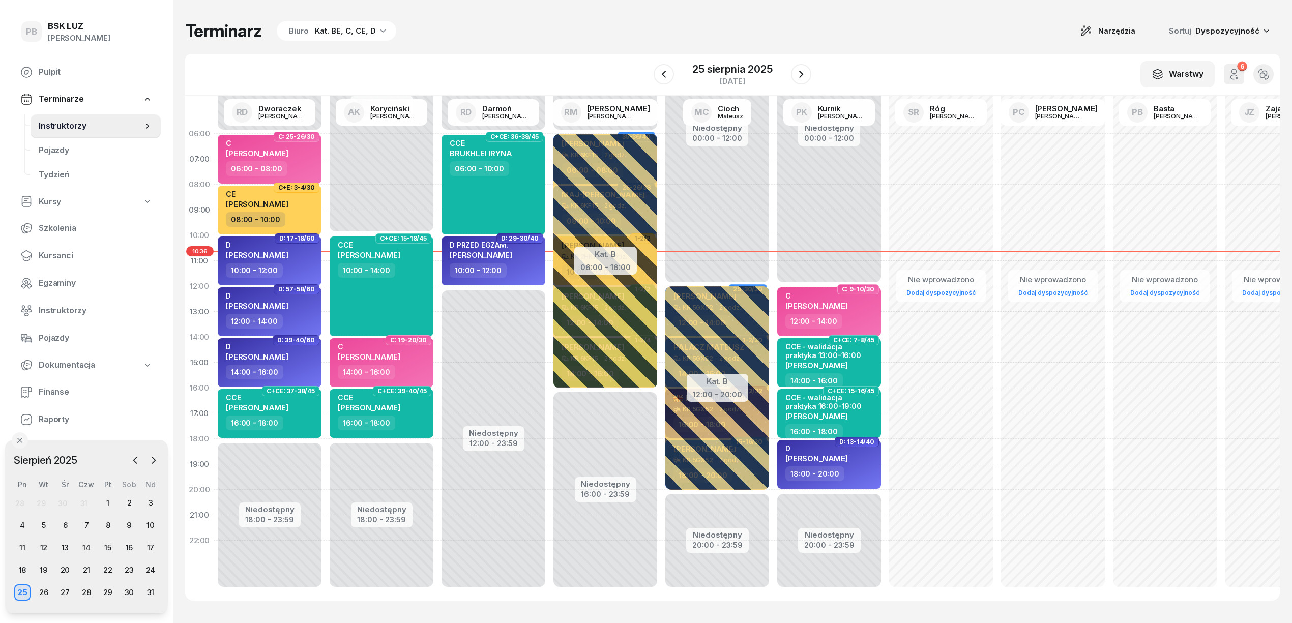
click at [757, 23] on div "Terminarz Biuro Kat. BE, C, CE, D Narzędzia Sortuj Dyspozycyjność" at bounding box center [732, 30] width 1095 height 21
click at [775, 35] on div "Terminarz Biuro Kat. BE, C, CE, D Narzędzia Sortuj Dyspozycyjność" at bounding box center [732, 30] width 1095 height 21
click at [727, 18] on div "Terminarz Biuro Kat. BE, C, CE, D Narzędzia Sortuj Dyspozycyjność W Wybierz AK …" at bounding box center [732, 310] width 1095 height 621
click at [63, 253] on span "Kursanci" at bounding box center [96, 255] width 114 height 13
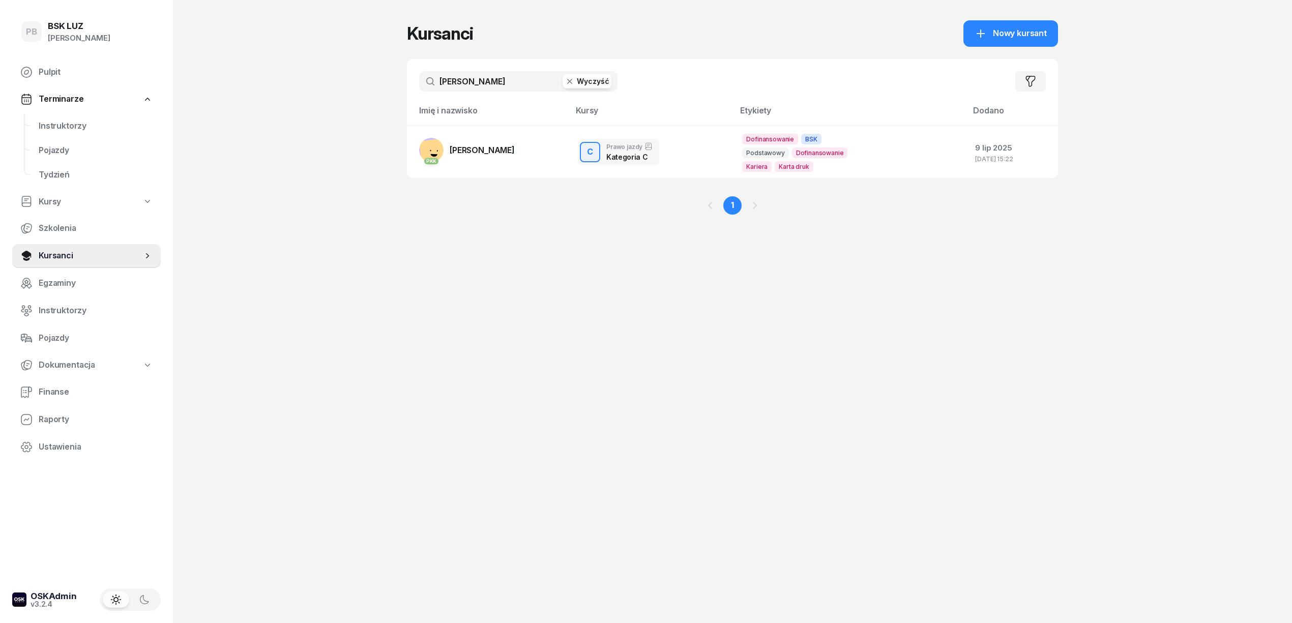
click at [452, 77] on input "[PERSON_NAME]" at bounding box center [518, 81] width 198 height 20
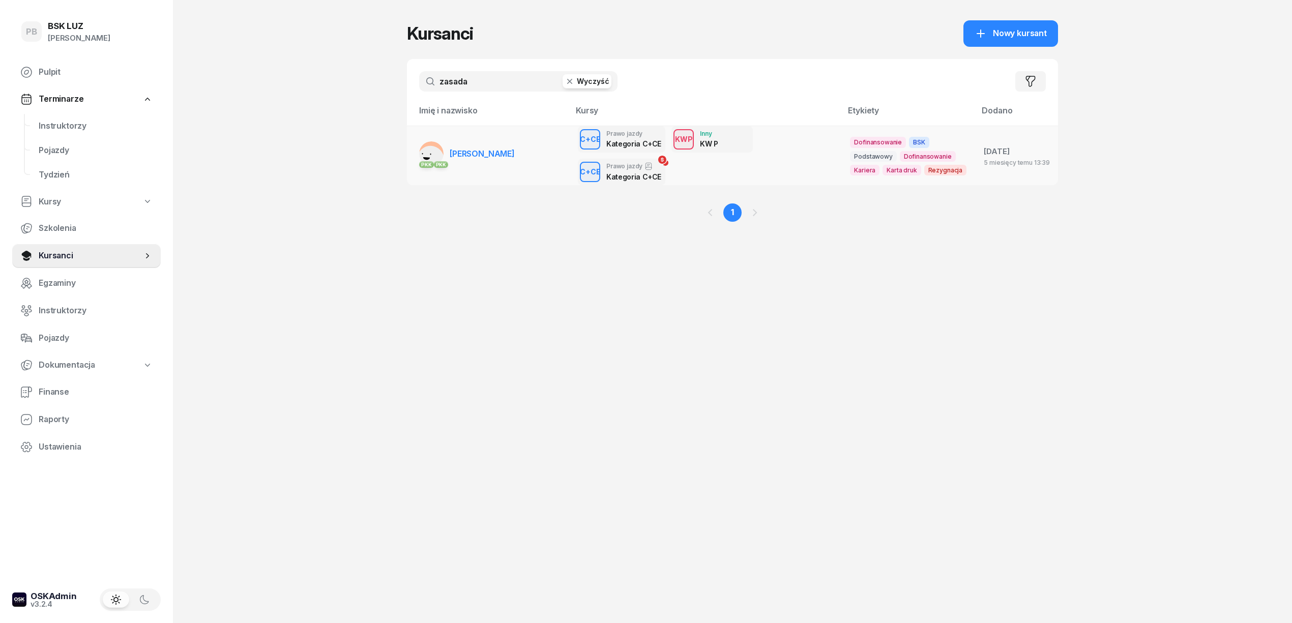
type input "zasada"
click at [474, 157] on span "[PERSON_NAME]" at bounding box center [482, 154] width 65 height 10
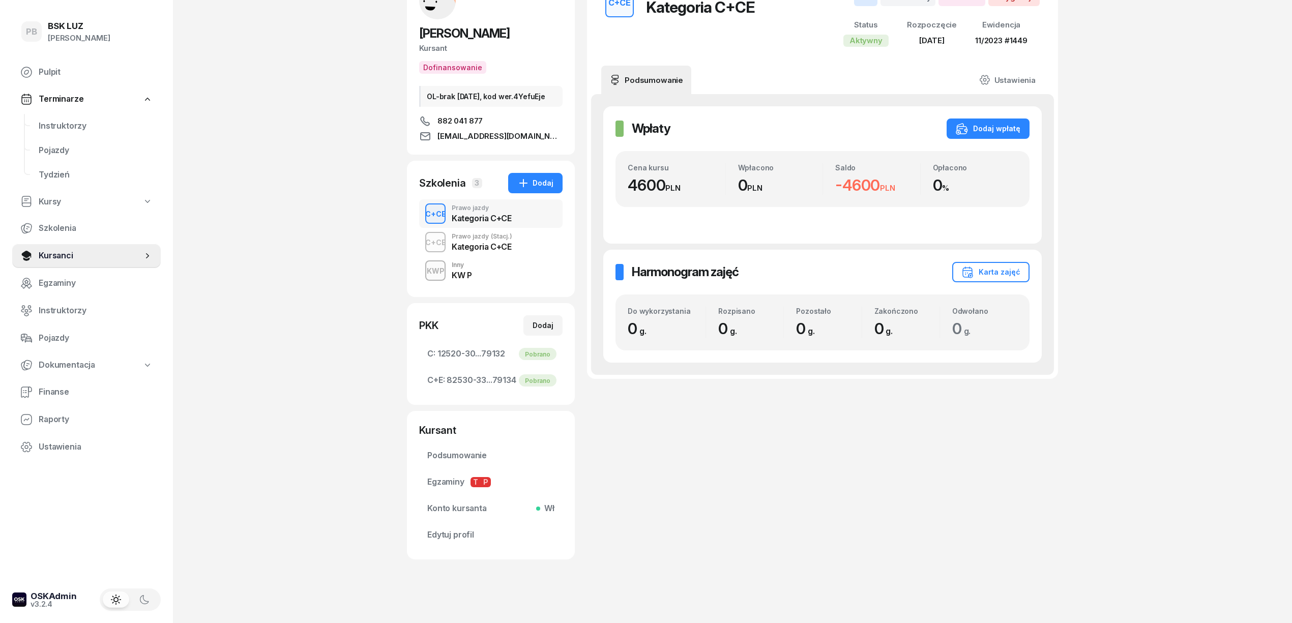
scroll to position [98, 0]
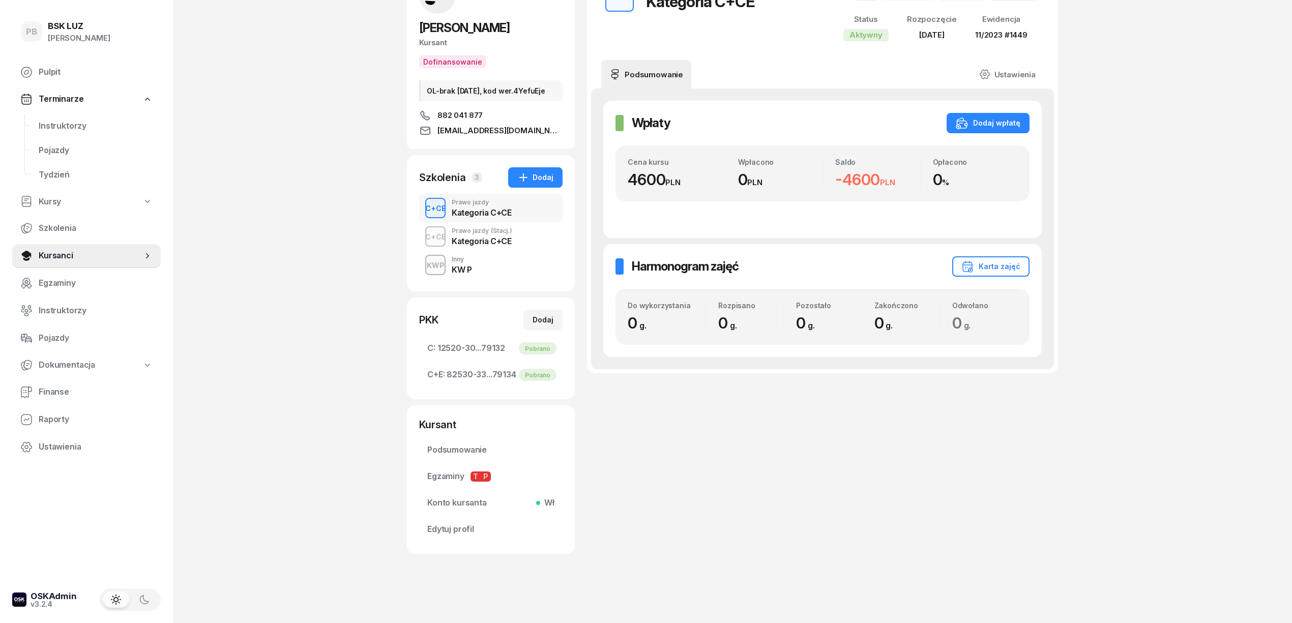
click at [493, 267] on div "KWP Inny KW P" at bounding box center [490, 265] width 143 height 28
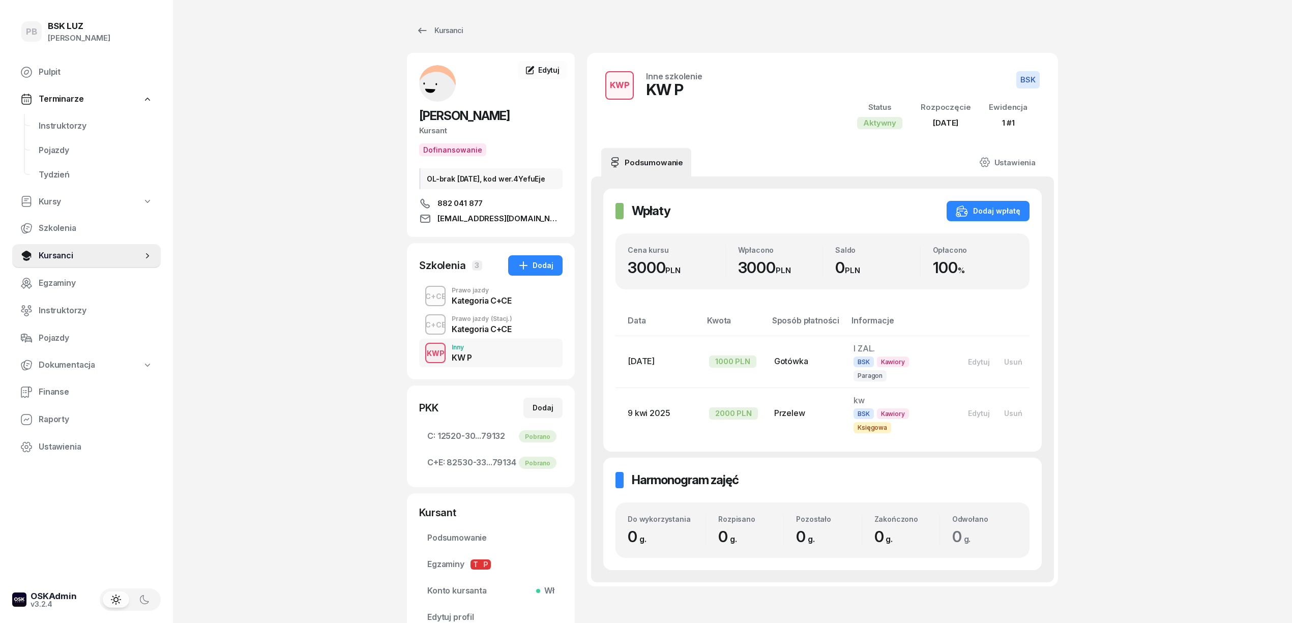
click at [495, 322] on span "(Stacj.)" at bounding box center [501, 319] width 21 height 6
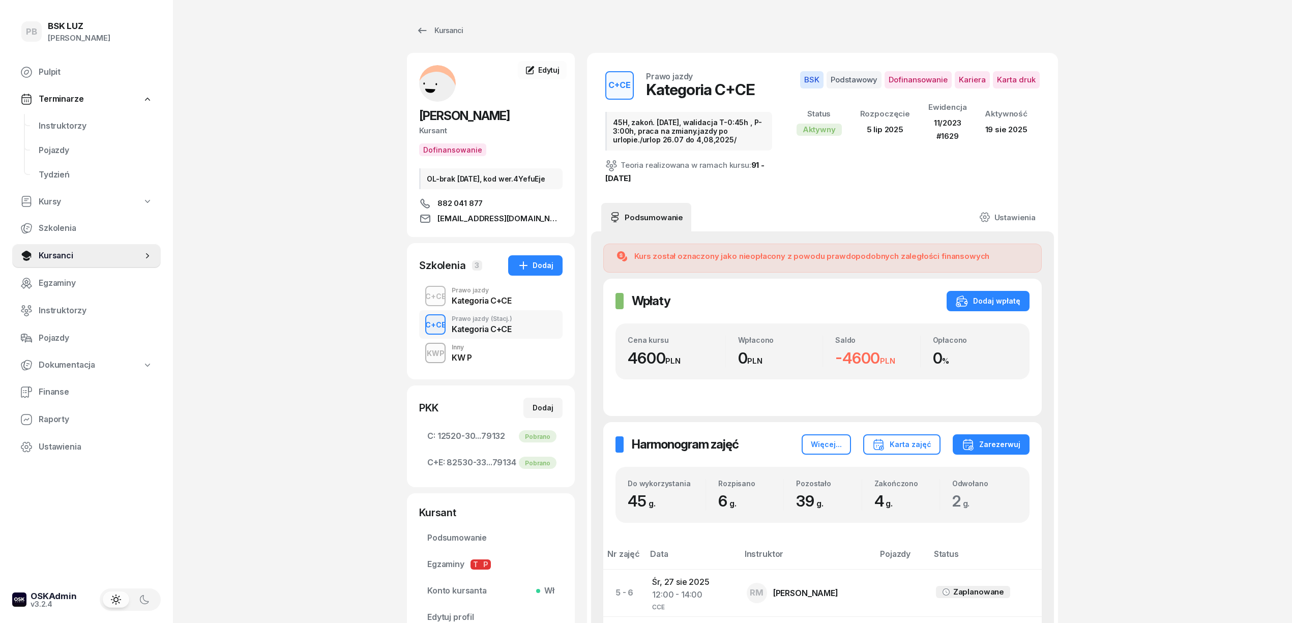
click at [495, 305] on div "Kategoria C+CE" at bounding box center [482, 301] width 60 height 8
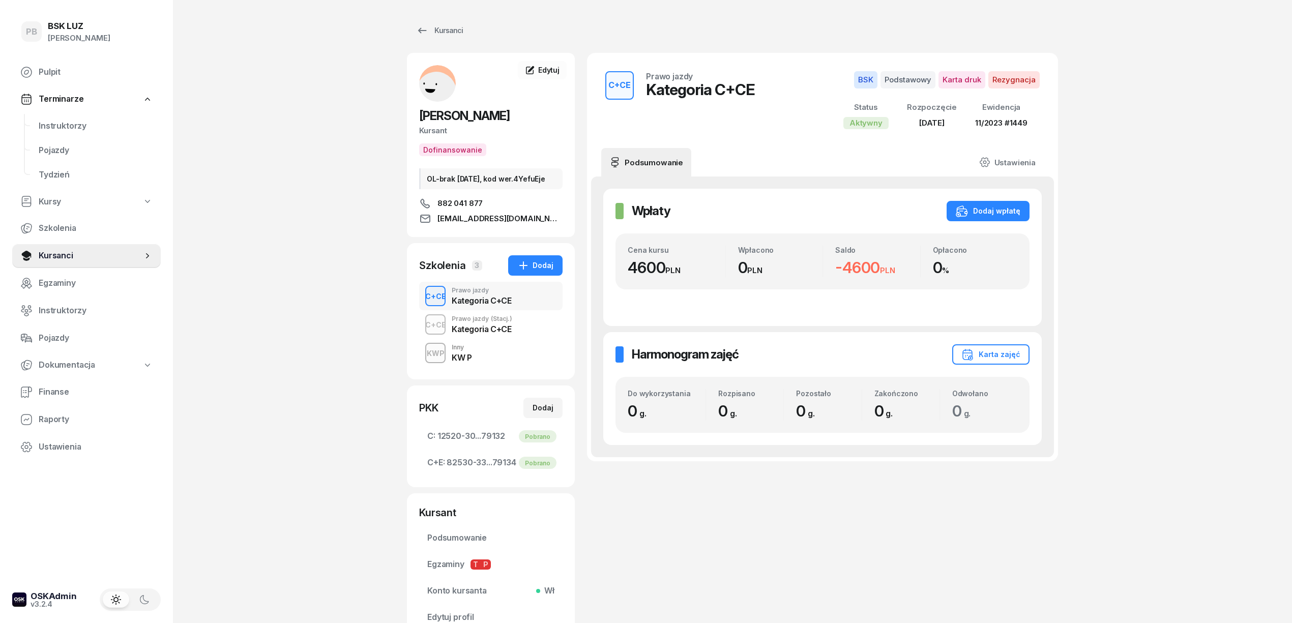
click at [497, 322] on span "(Stacj.)" at bounding box center [501, 319] width 21 height 6
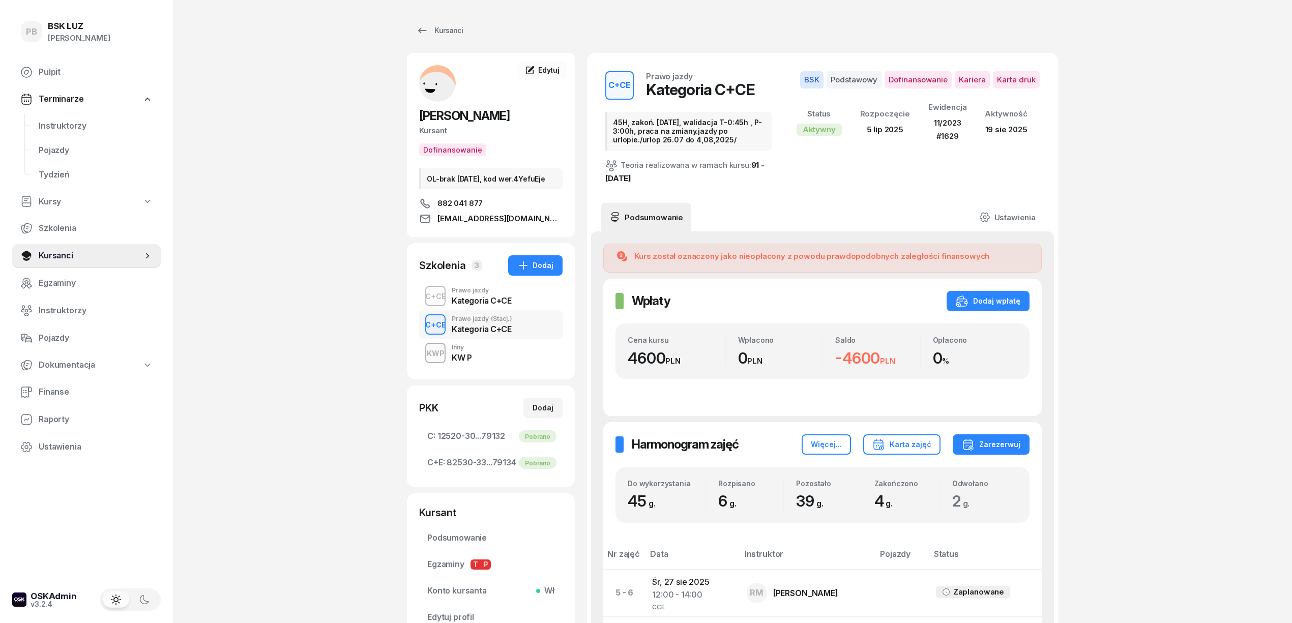
click at [507, 305] on div "Kategoria C+CE" at bounding box center [482, 301] width 60 height 8
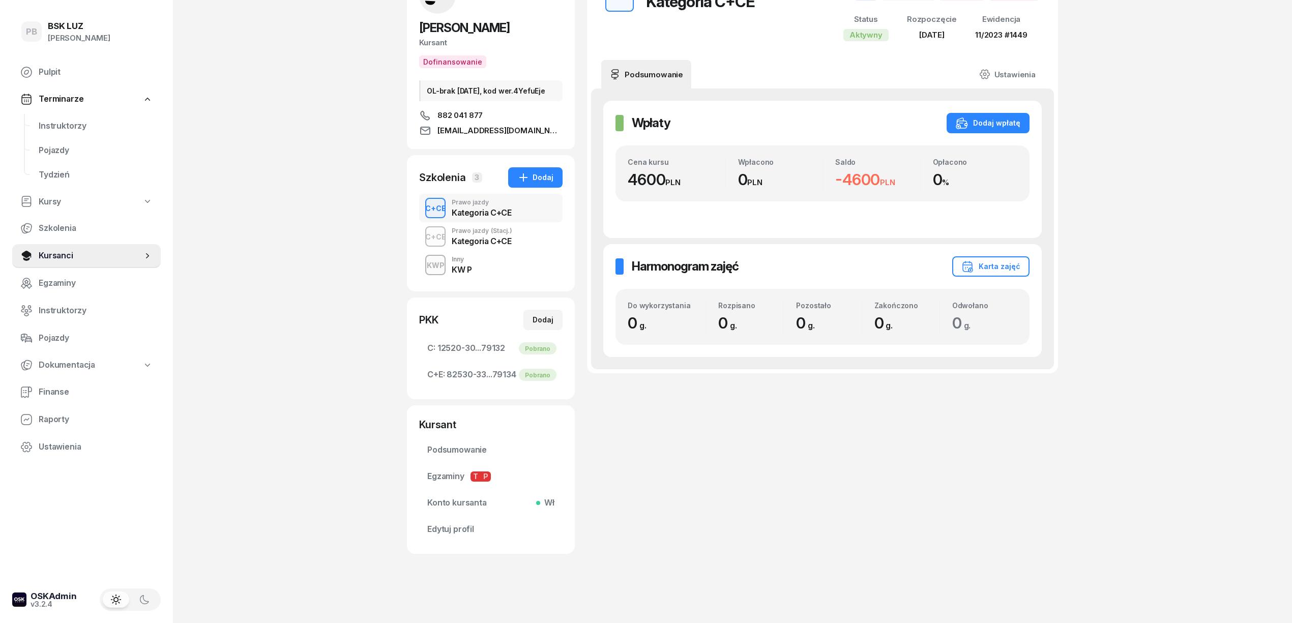
scroll to position [98, 0]
click at [455, 452] on span "Podsumowanie" at bounding box center [490, 450] width 127 height 13
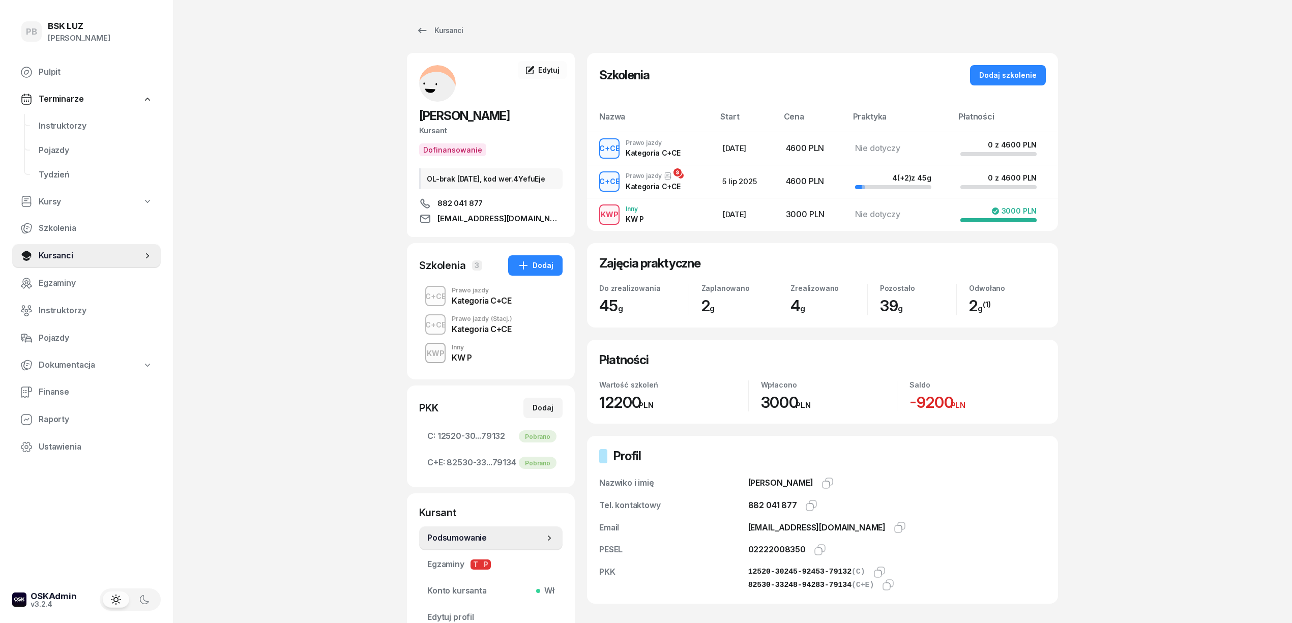
click at [470, 305] on div "Kategoria C+CE" at bounding box center [482, 301] width 60 height 8
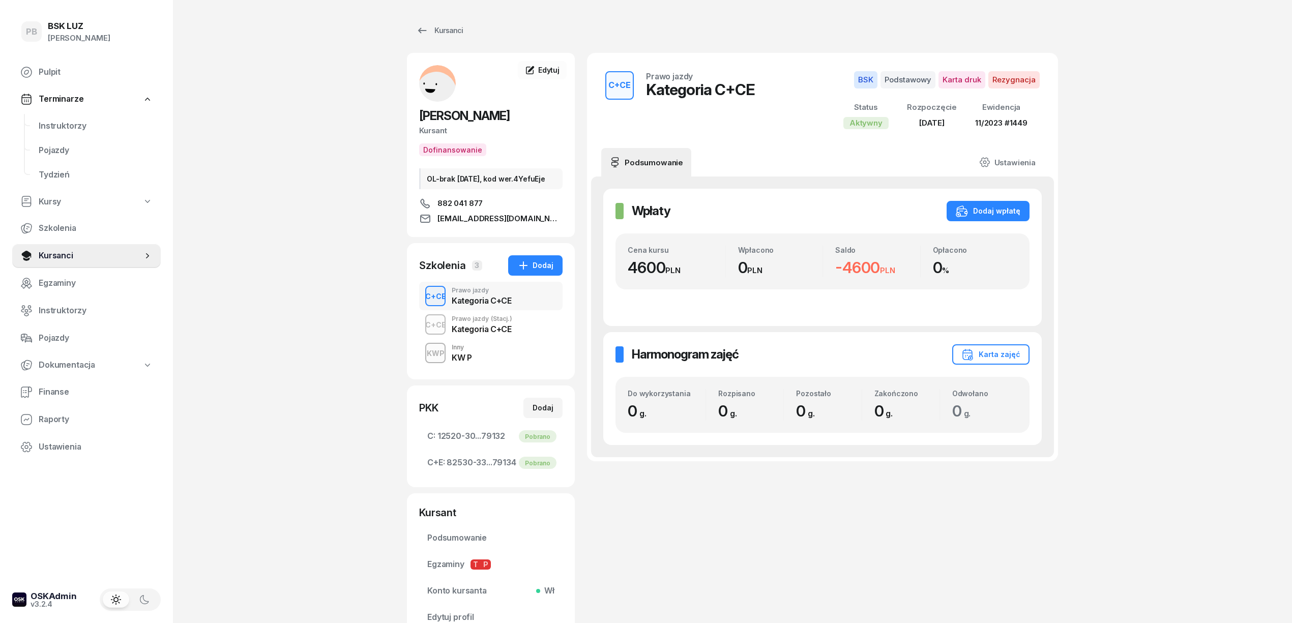
click at [479, 333] on div "Kategoria C+CE" at bounding box center [482, 329] width 61 height 8
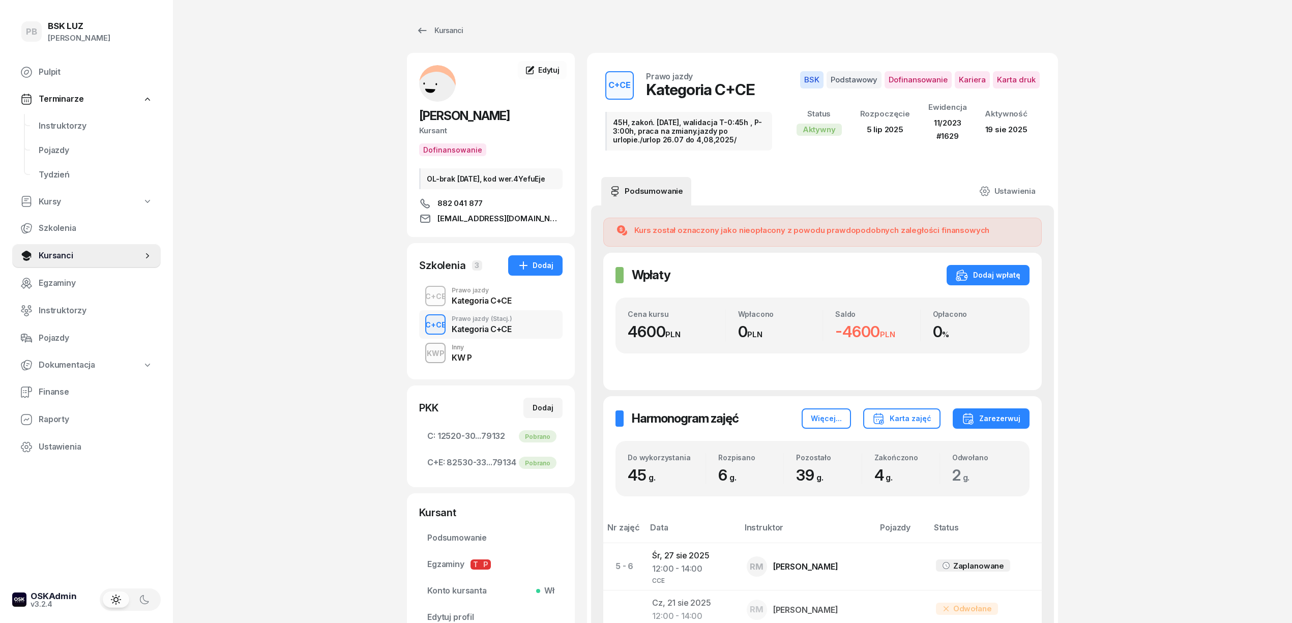
click at [471, 362] on div "KW P" at bounding box center [462, 358] width 20 height 8
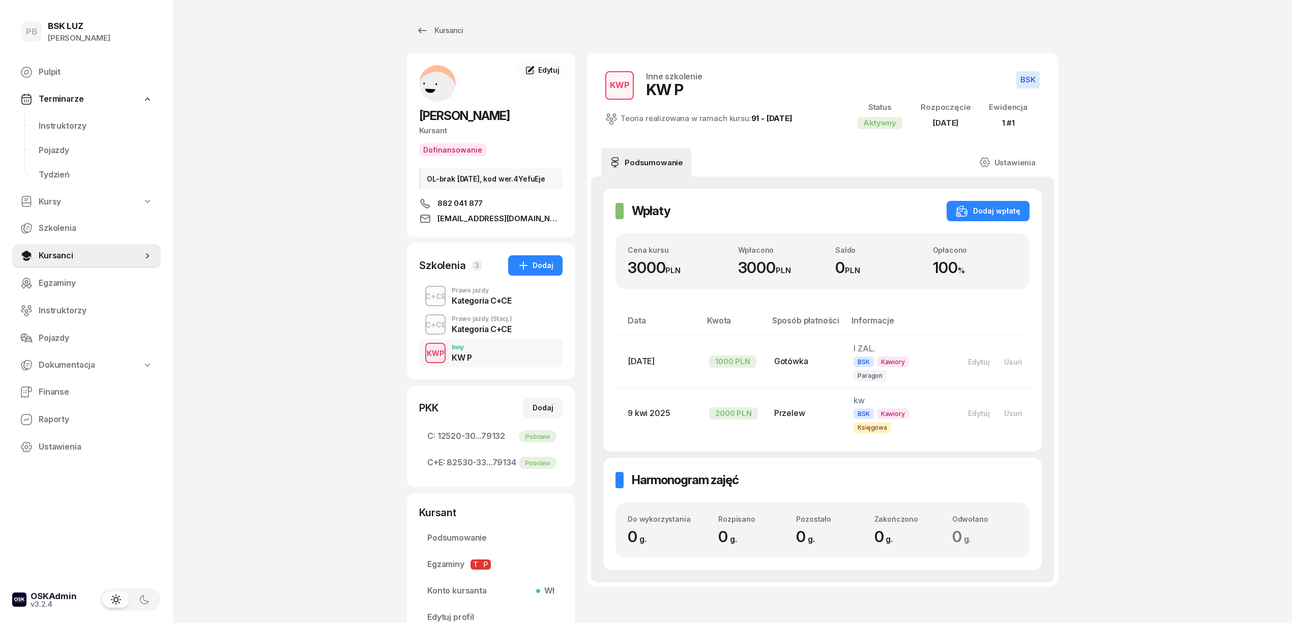
click at [481, 333] on div "Kategoria C+CE" at bounding box center [482, 329] width 61 height 8
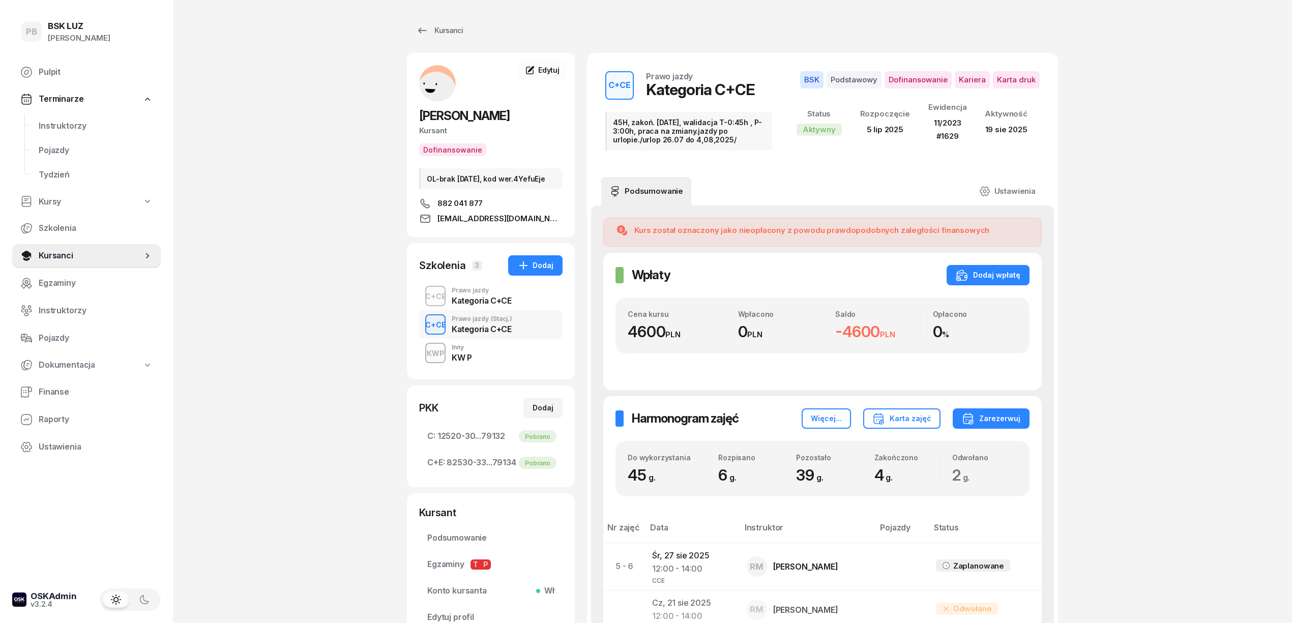
click at [487, 305] on div "Kategoria C+CE" at bounding box center [482, 301] width 60 height 8
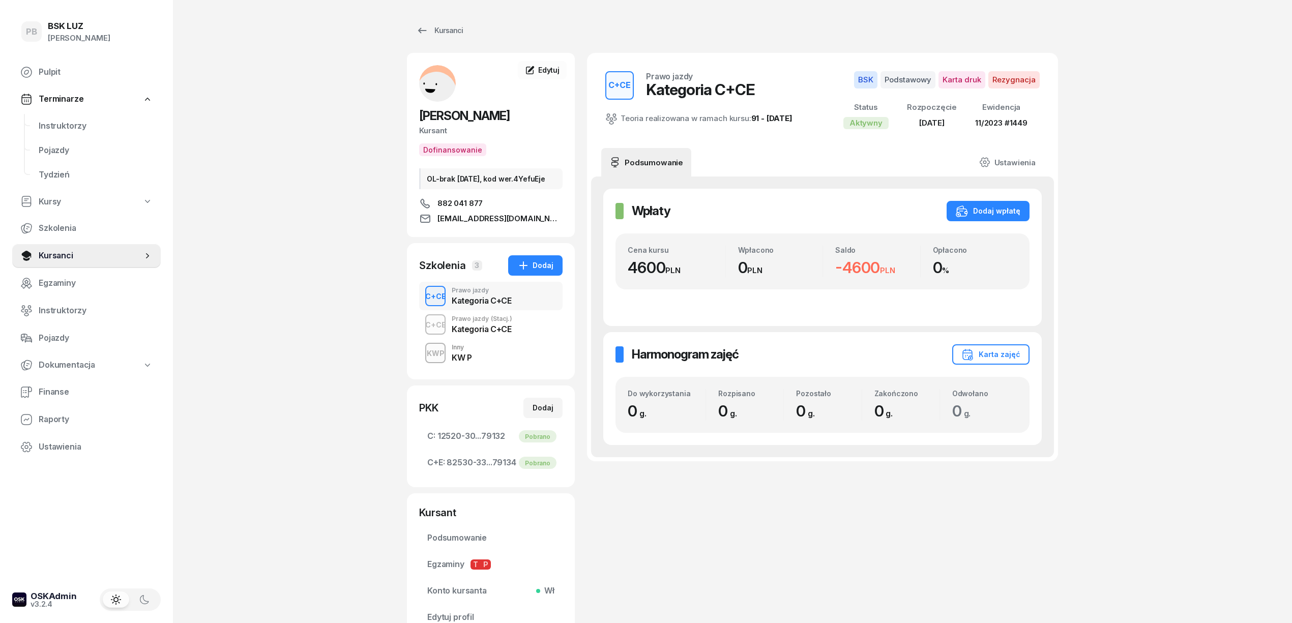
click at [311, 330] on div "PB BSK [PERSON_NAME] Pulpit Terminarze Instruktorzy Pojazdy Tydzień Kursy Szkol…" at bounding box center [646, 355] width 1292 height 711
click at [511, 330] on div "C+CE Prawo jazdy (Stacj.) Kategoria C+CE" at bounding box center [490, 324] width 143 height 28
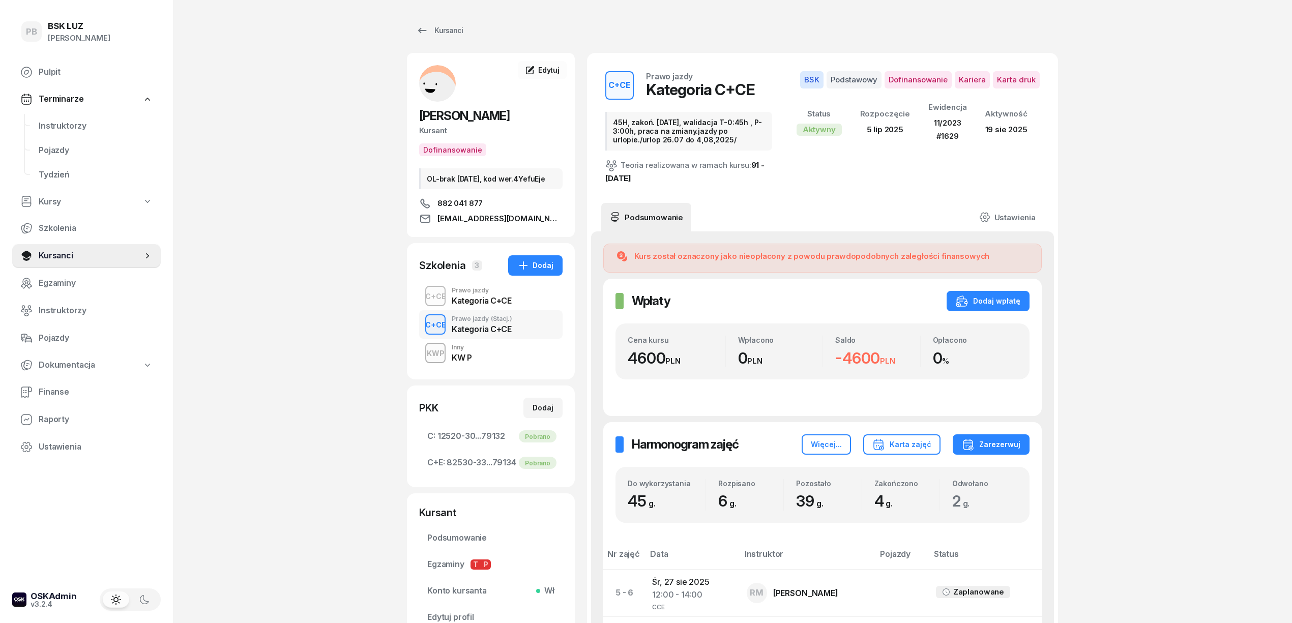
click at [512, 310] on div "C+CE Prawo jazdy Kategoria C+CE" at bounding box center [490, 296] width 143 height 28
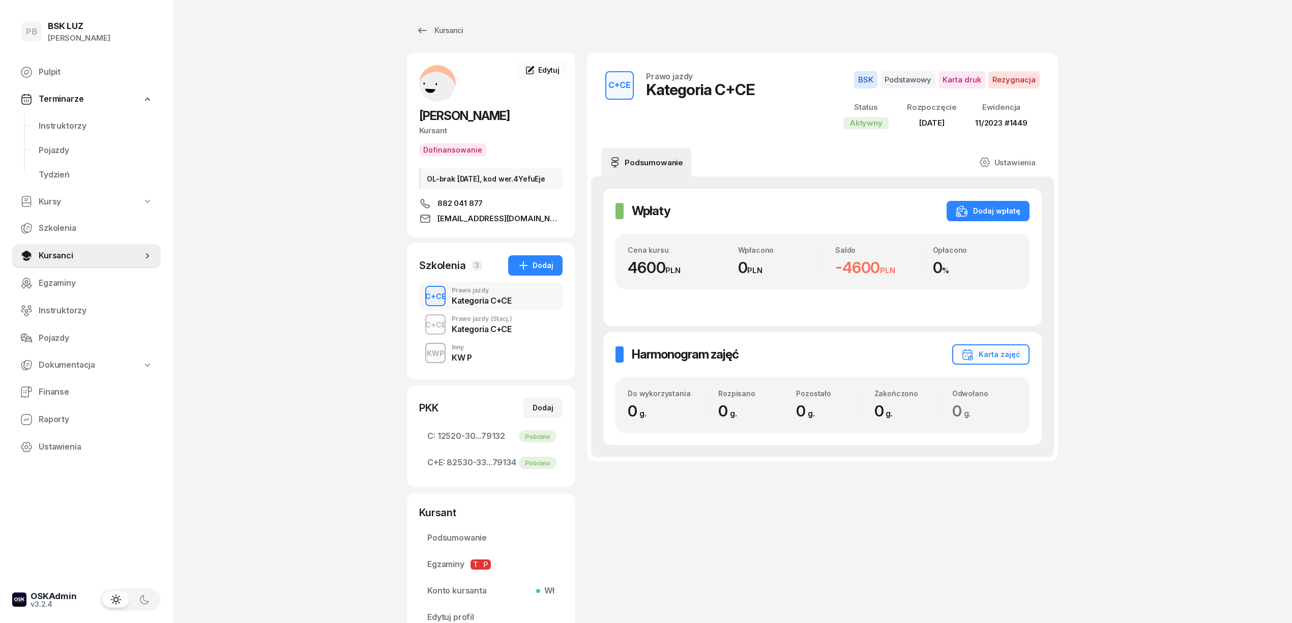
click at [498, 363] on div "KWP Inny KW P" at bounding box center [490, 353] width 143 height 28
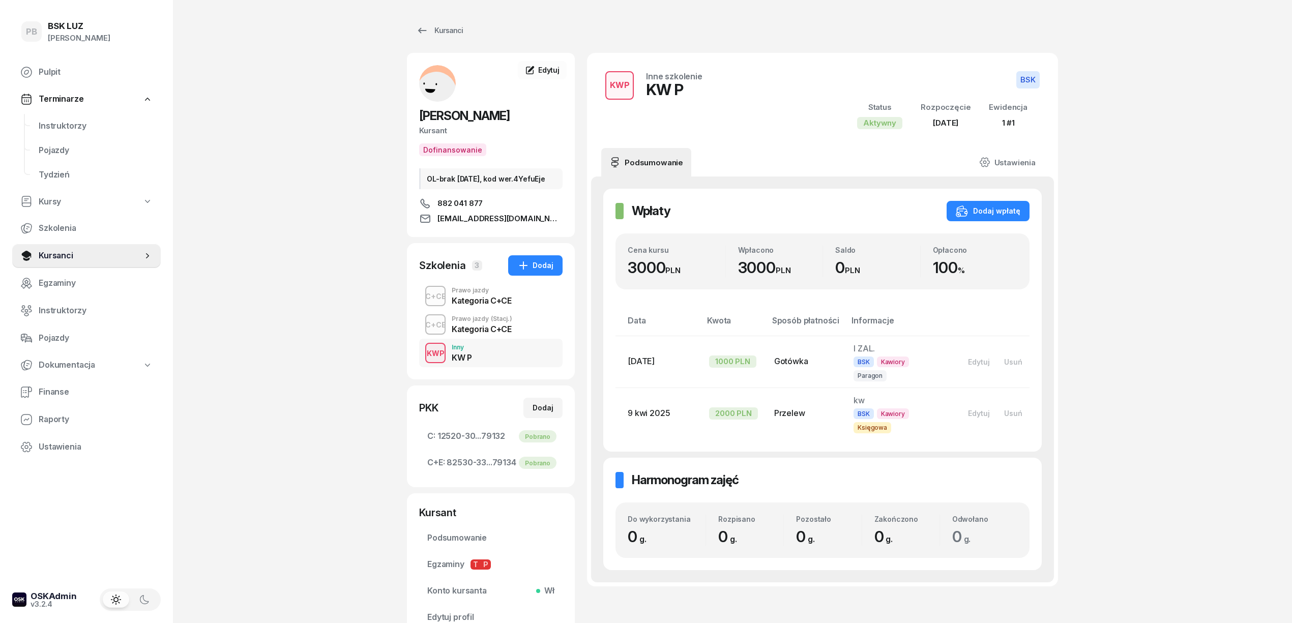
click at [302, 300] on div "PB BSK [PERSON_NAME] Pulpit Terminarze Instruktorzy Pojazdy Tydzień Kursy Szkol…" at bounding box center [646, 355] width 1292 height 711
click at [283, 293] on div "PB BSK [PERSON_NAME] Pulpit Terminarze Instruktorzy Pojazdy Tydzień Kursy Szkol…" at bounding box center [646, 355] width 1292 height 711
click at [45, 126] on span "Instruktorzy" at bounding box center [96, 126] width 114 height 13
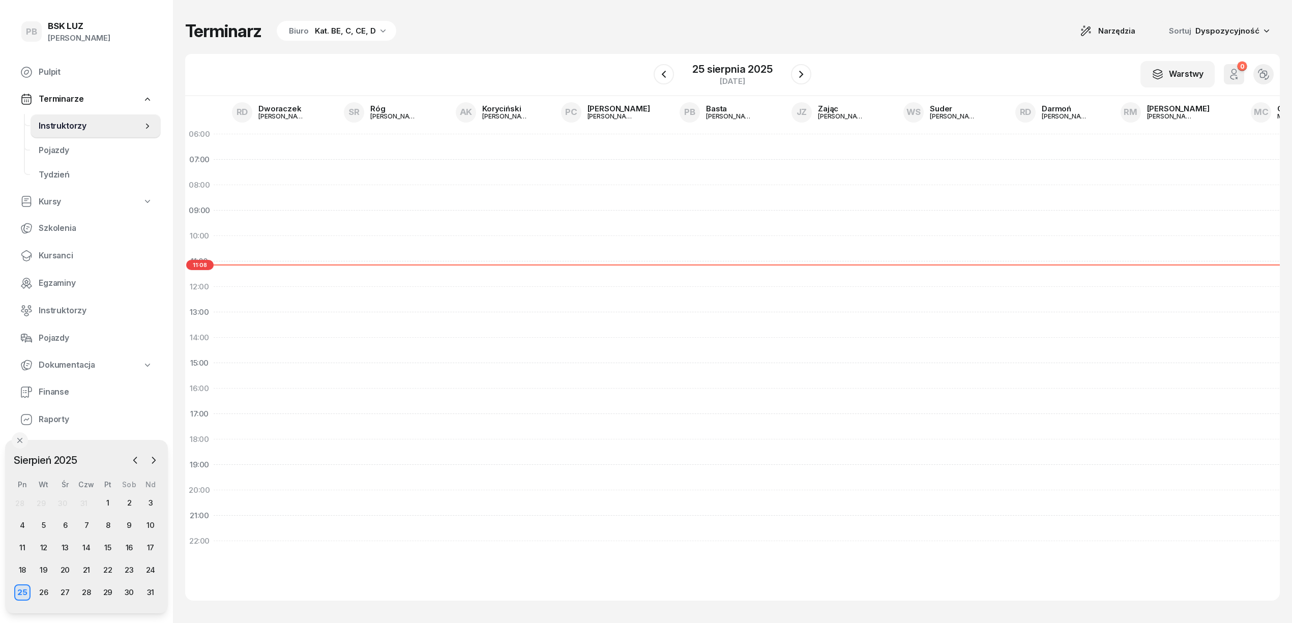
click at [587, 21] on div "Terminarz Biuro Kat. BE, C, CE, D Narzędzia Sortuj Dyspozycyjność" at bounding box center [732, 30] width 1095 height 21
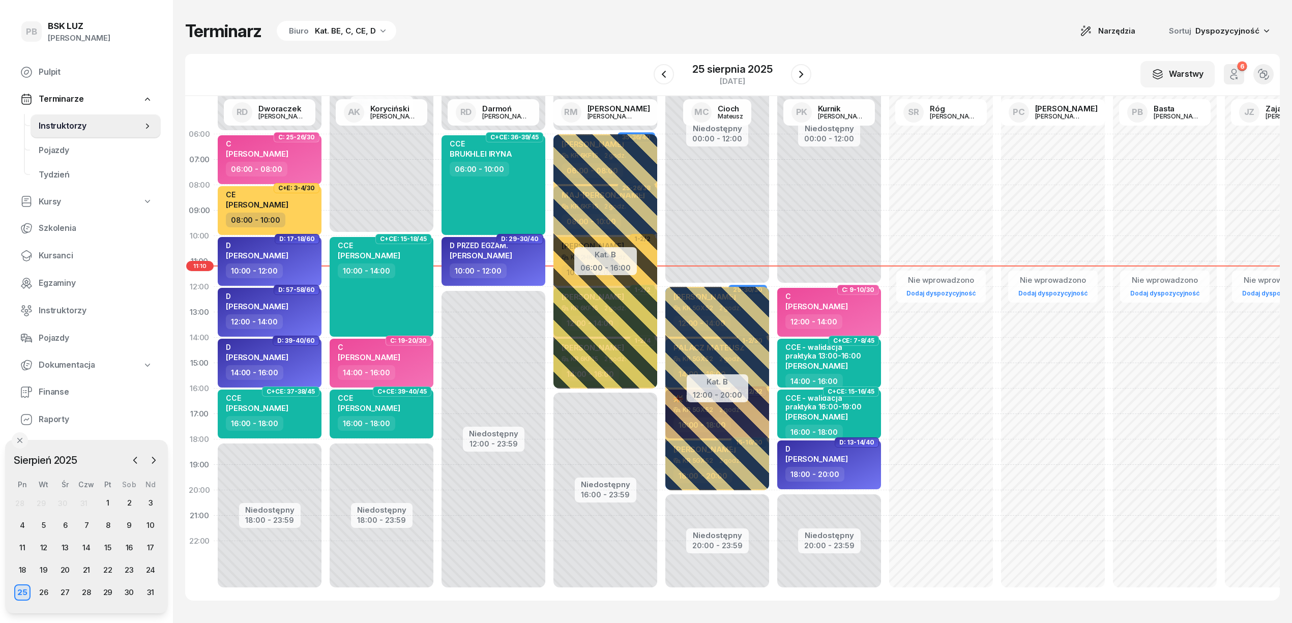
click at [528, 55] on div "W Wybierz AK [PERSON_NAME] BP [PERSON_NAME] DP [PERSON_NAME] GS [PERSON_NAME] I…" at bounding box center [732, 75] width 1095 height 42
click at [110, 593] on div "29" at bounding box center [108, 592] width 16 height 16
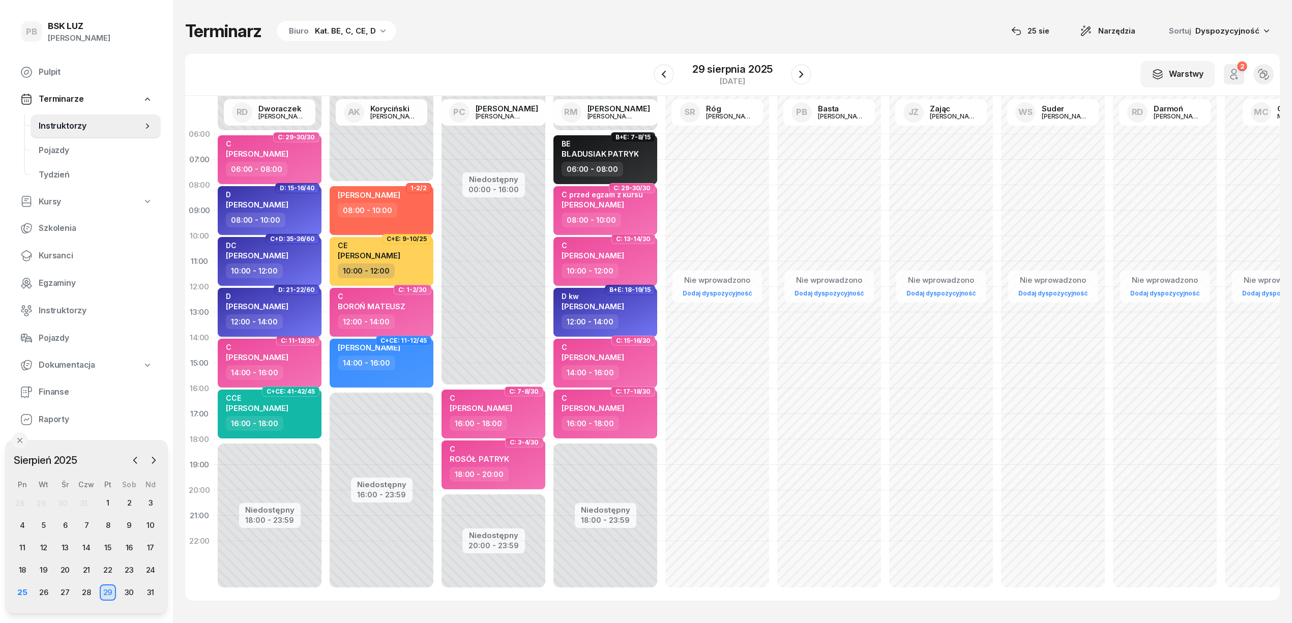
click at [312, 314] on div "12:00 - 14:00" at bounding box center [271, 321] width 90 height 15
select select "12"
select select "14"
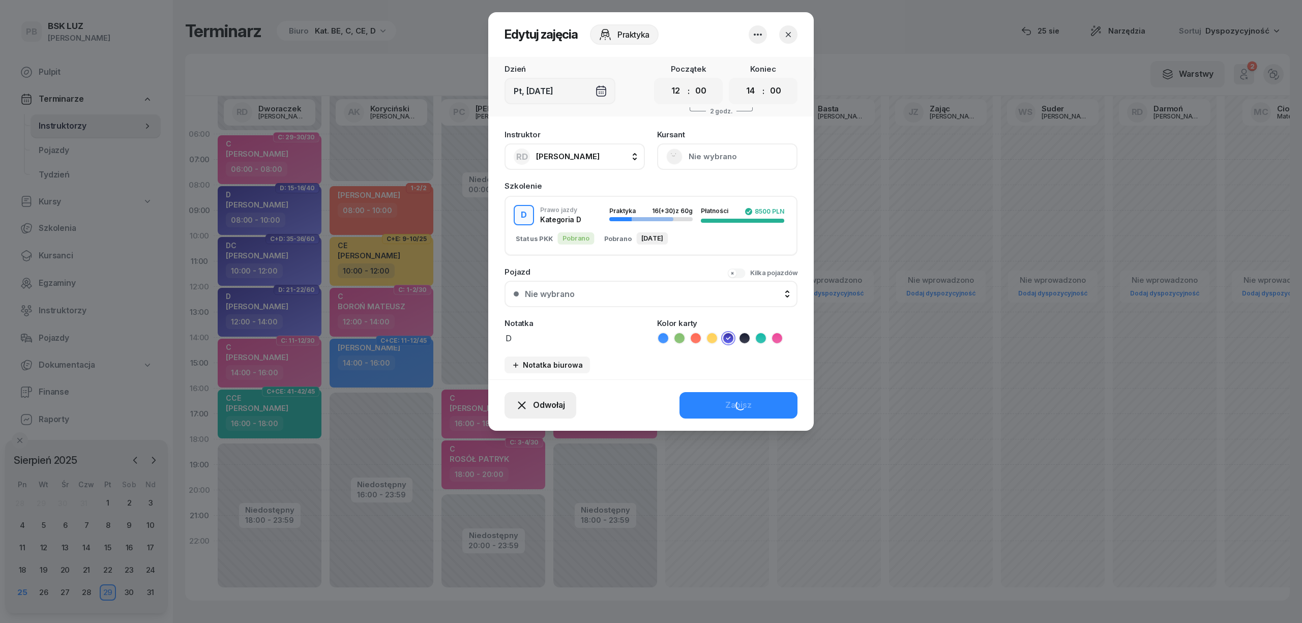
click at [536, 407] on span "Odwołaj" at bounding box center [549, 405] width 32 height 13
click at [556, 347] on link "Kursant odwołał" at bounding box center [535, 343] width 134 height 25
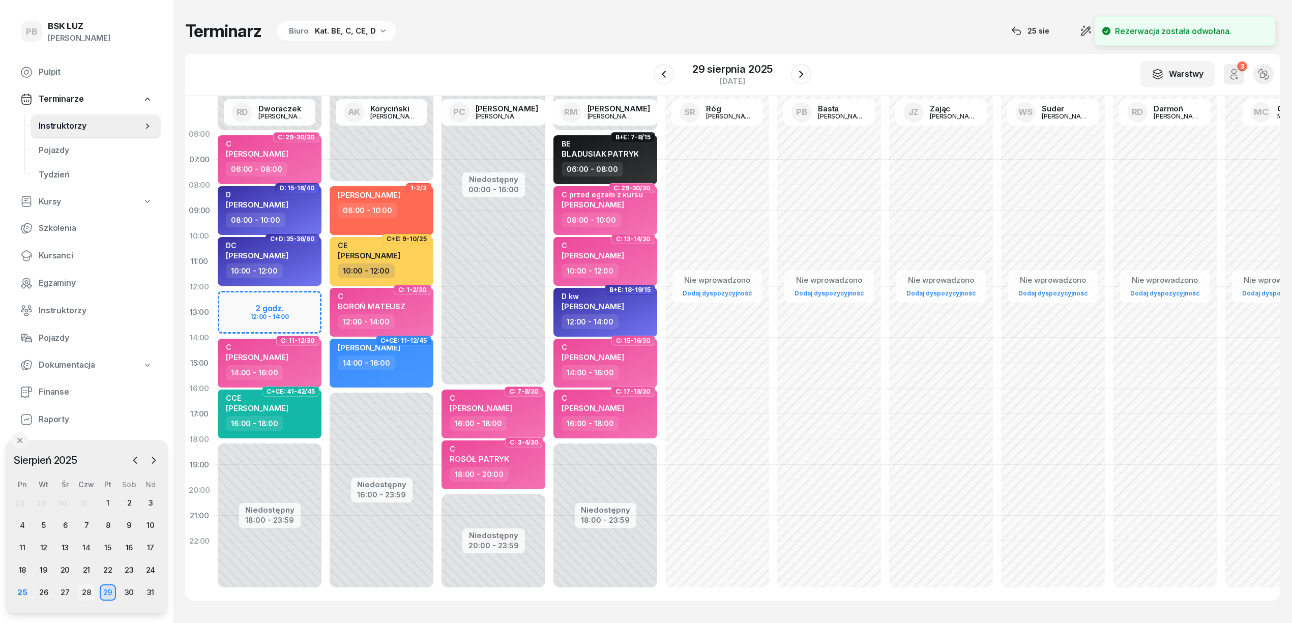
click at [82, 589] on div "28" at bounding box center [86, 592] width 16 height 16
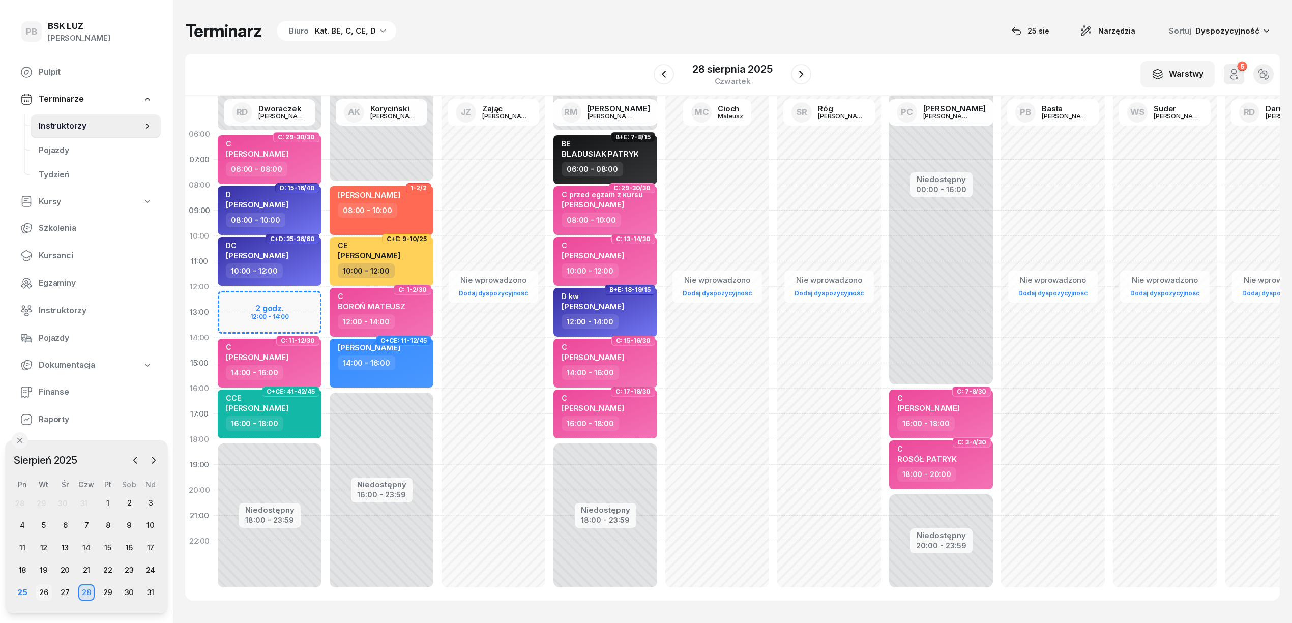
click at [39, 590] on div "26" at bounding box center [44, 592] width 16 height 16
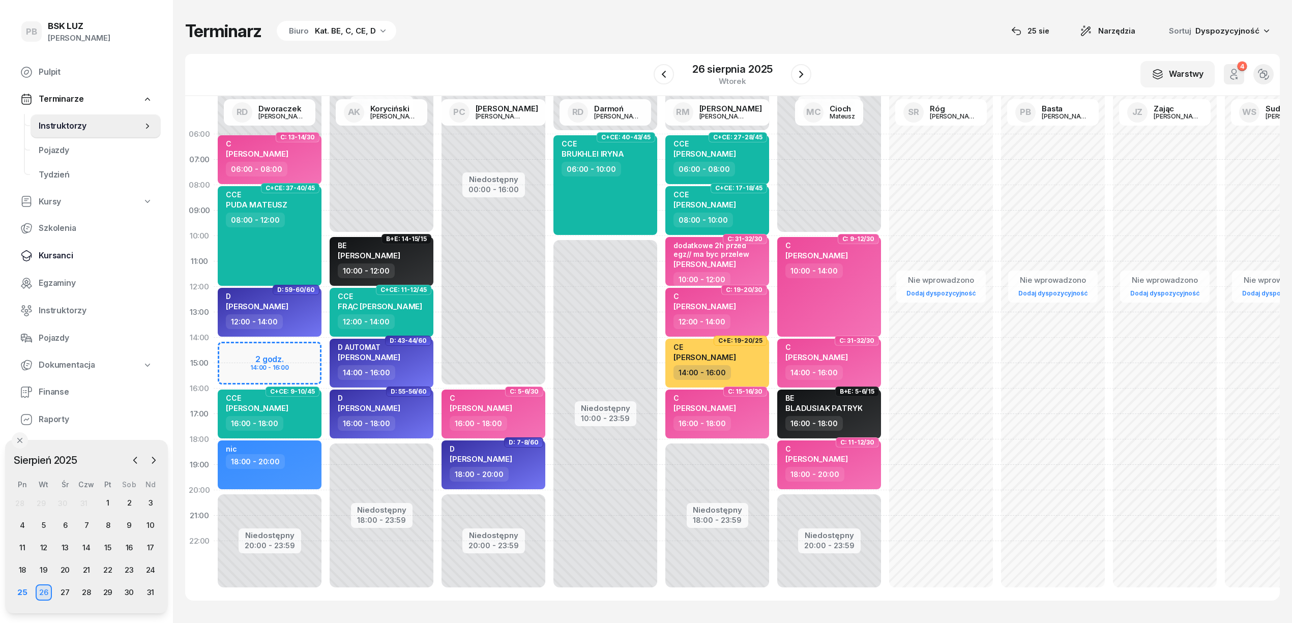
click at [62, 256] on span "Kursanci" at bounding box center [96, 255] width 114 height 13
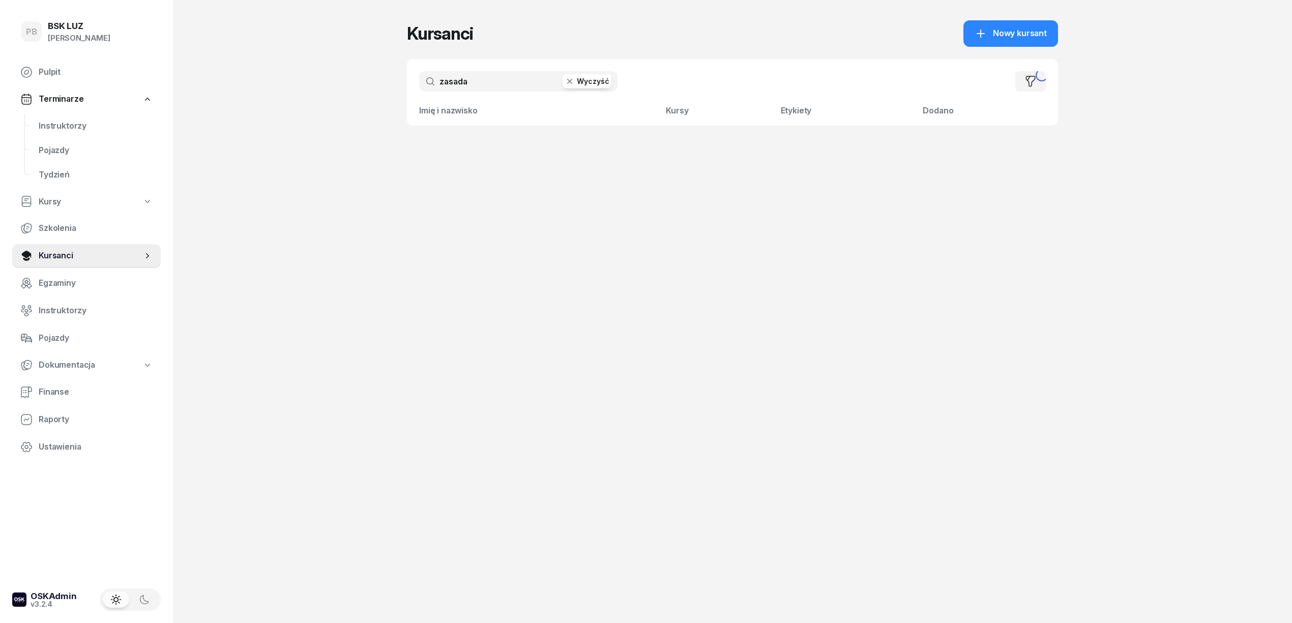
click at [464, 86] on input "zasada" at bounding box center [518, 81] width 198 height 20
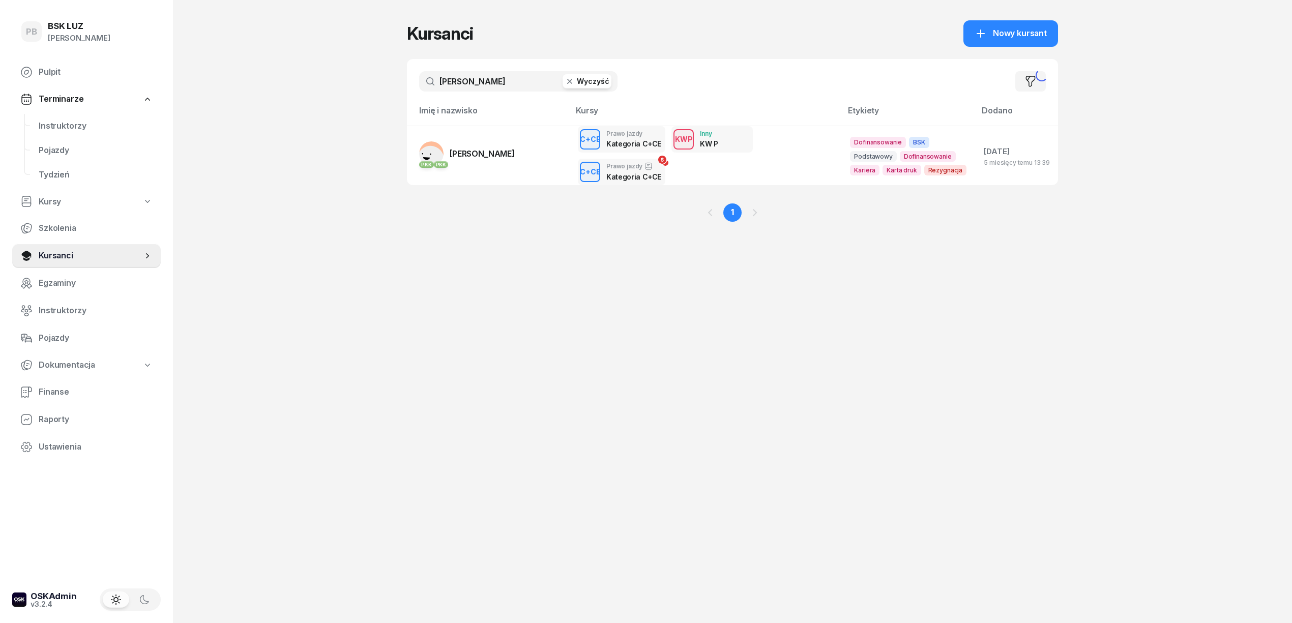
type input "[PERSON_NAME]"
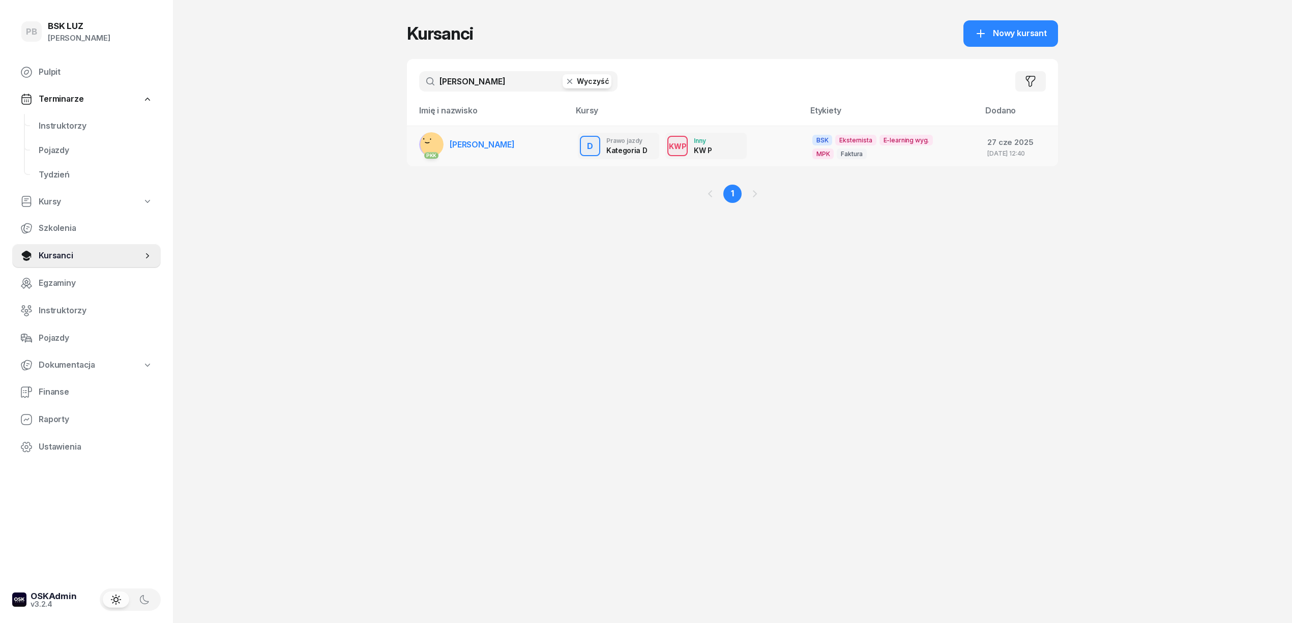
click at [493, 143] on span "[PERSON_NAME]" at bounding box center [482, 144] width 65 height 10
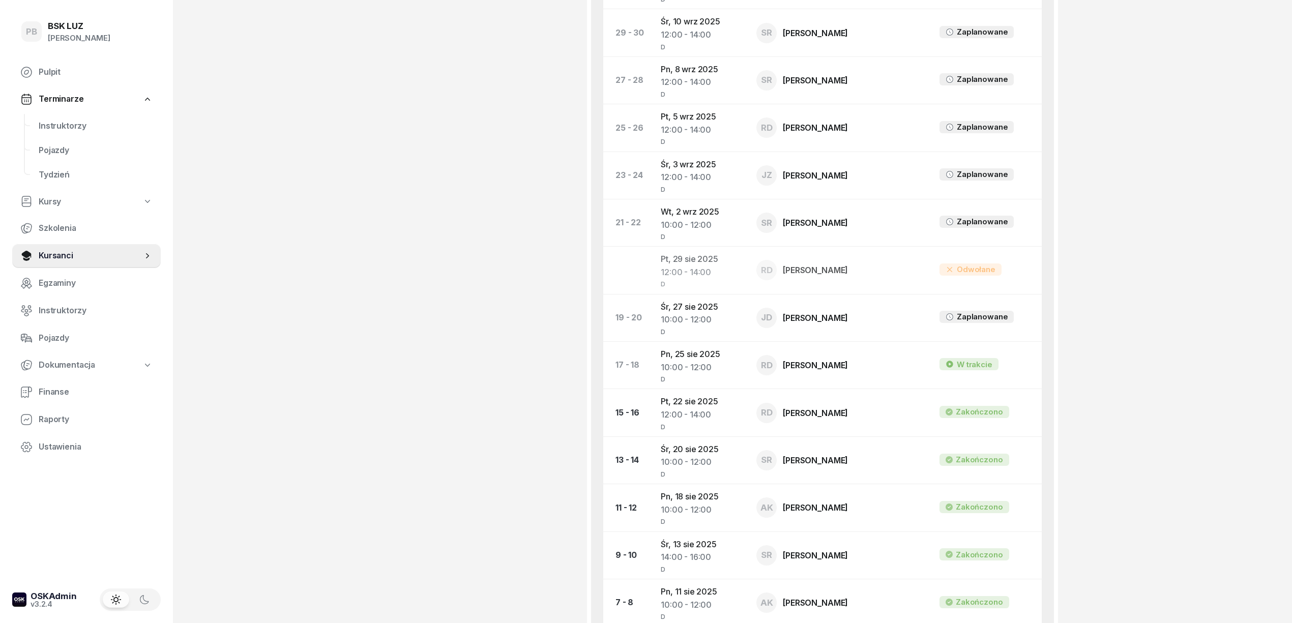
scroll to position [1017, 0]
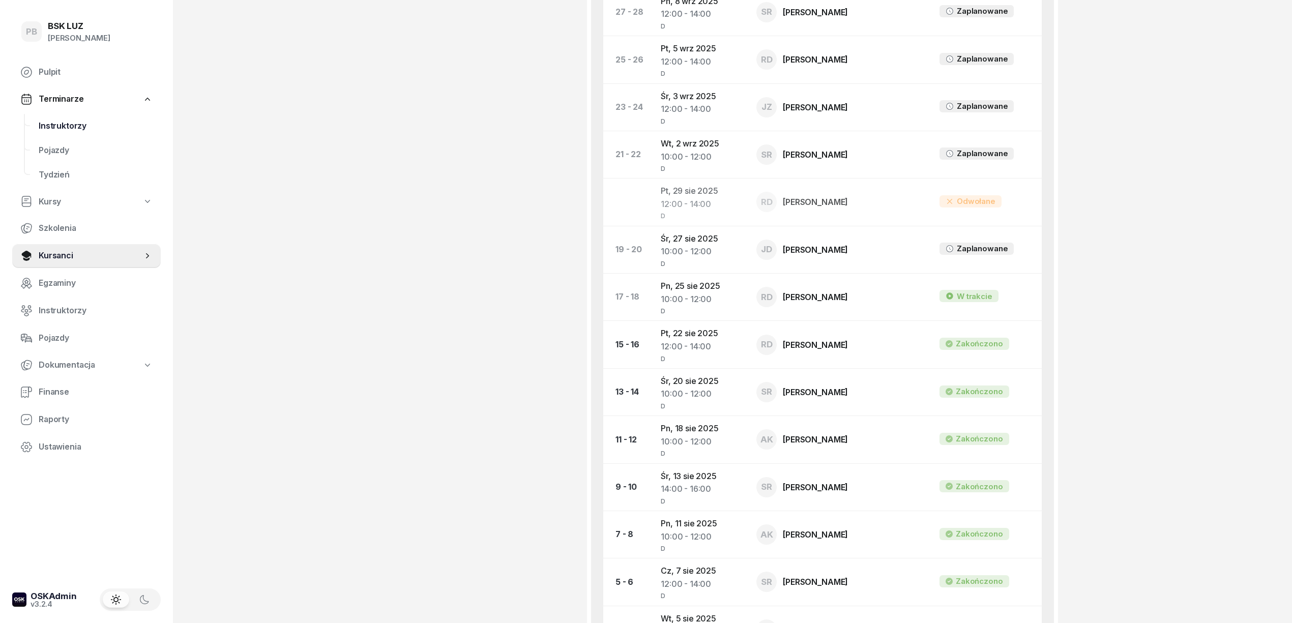
click at [74, 131] on span "Instruktorzy" at bounding box center [96, 126] width 114 height 13
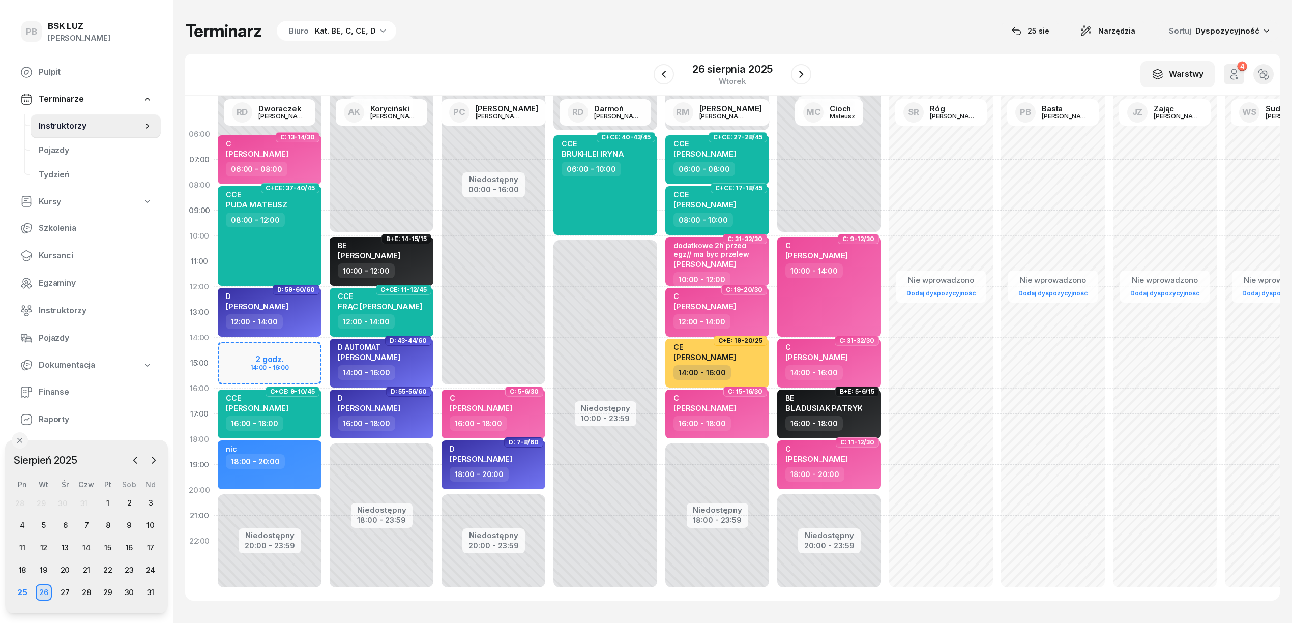
click at [326, 350] on div "Niedostępny 00:00 - 08:00 Niedostępny 20:00 - 23:59 2 godz. 14:00 - 16:00 C: 13…" at bounding box center [382, 363] width 112 height 483
select select "14"
select select "16"
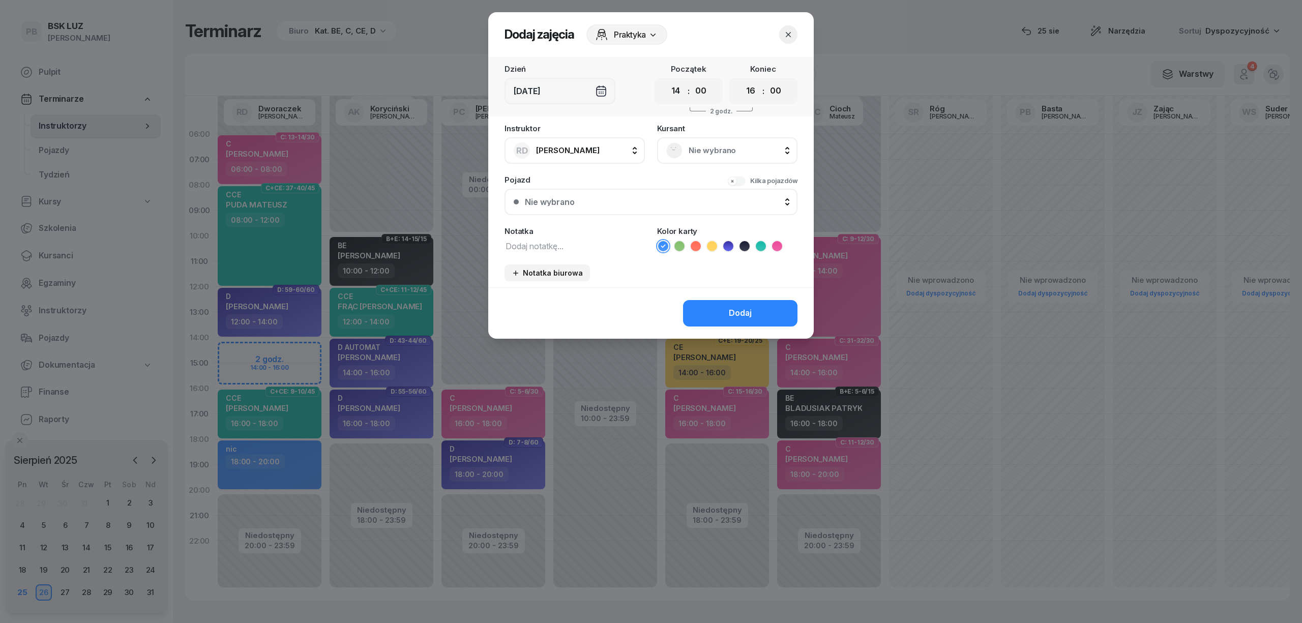
click at [725, 152] on span "Nie wybrano" at bounding box center [739, 150] width 100 height 13
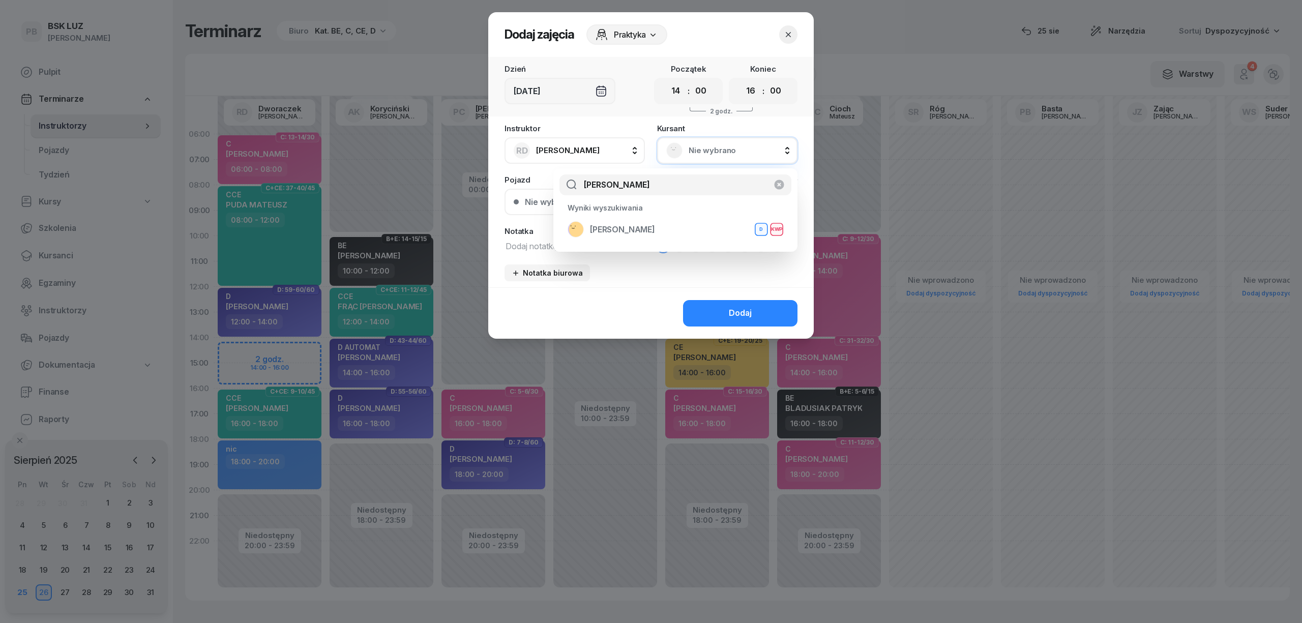
type input "[PERSON_NAME]"
click at [670, 223] on div "[PERSON_NAME] D KWP" at bounding box center [676, 229] width 216 height 16
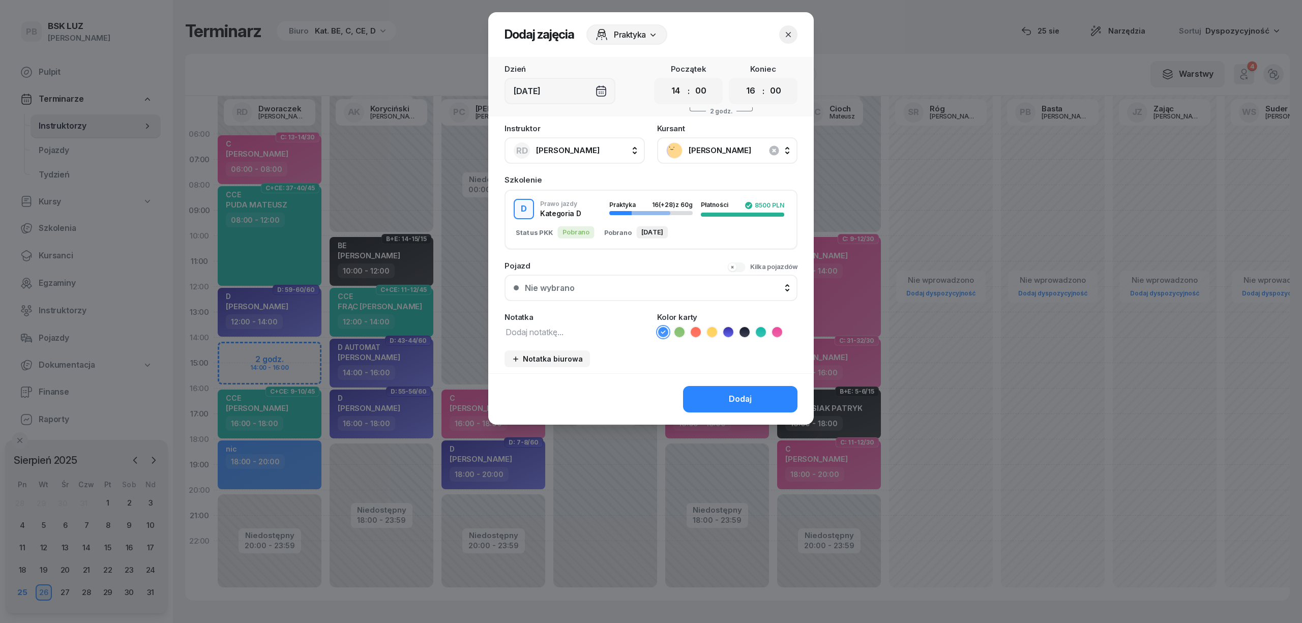
click at [570, 242] on div "Instruktor RD [PERSON_NAME] AK [PERSON_NAME] BP [PERSON_NAME] DP [PERSON_NAME] …" at bounding box center [651, 249] width 326 height 249
click at [729, 334] on icon at bounding box center [728, 332] width 10 height 10
click at [583, 325] on textarea "D" at bounding box center [575, 331] width 140 height 13
type textarea "D ???"
click at [694, 392] on button "Dodaj" at bounding box center [740, 399] width 114 height 26
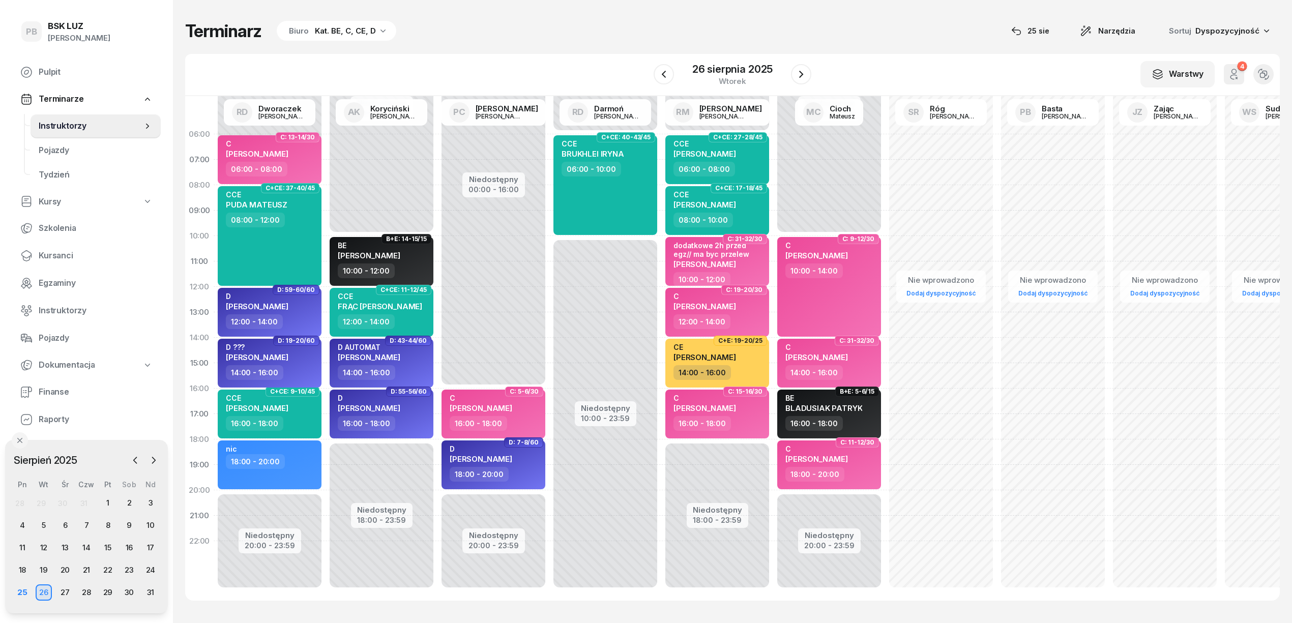
click at [545, 608] on div "Terminarz Biuro Kat. BE, C, CE, D [DATE] Narzędzia Sortuj Dyspozycyjność W Wybi…" at bounding box center [732, 310] width 1095 height 621
click at [600, 611] on div "Terminarz Biuro Kat. BE, C, CE, D [DATE] Narzędzia Sortuj Dyspozycyjność W Wybi…" at bounding box center [732, 310] width 1095 height 621
click at [587, 610] on div "Terminarz Biuro Kat. BE, C, CE, D [DATE] Narzędzia Sortuj Dyspozycyjność W Wybi…" at bounding box center [732, 310] width 1095 height 621
click at [904, 35] on div "Terminarz Biuro Kat. BE, C, CE, D [DATE] Narzędzia Sortuj Dyspozycyjność" at bounding box center [732, 30] width 1095 height 21
click at [63, 257] on span "Kursanci" at bounding box center [96, 255] width 114 height 13
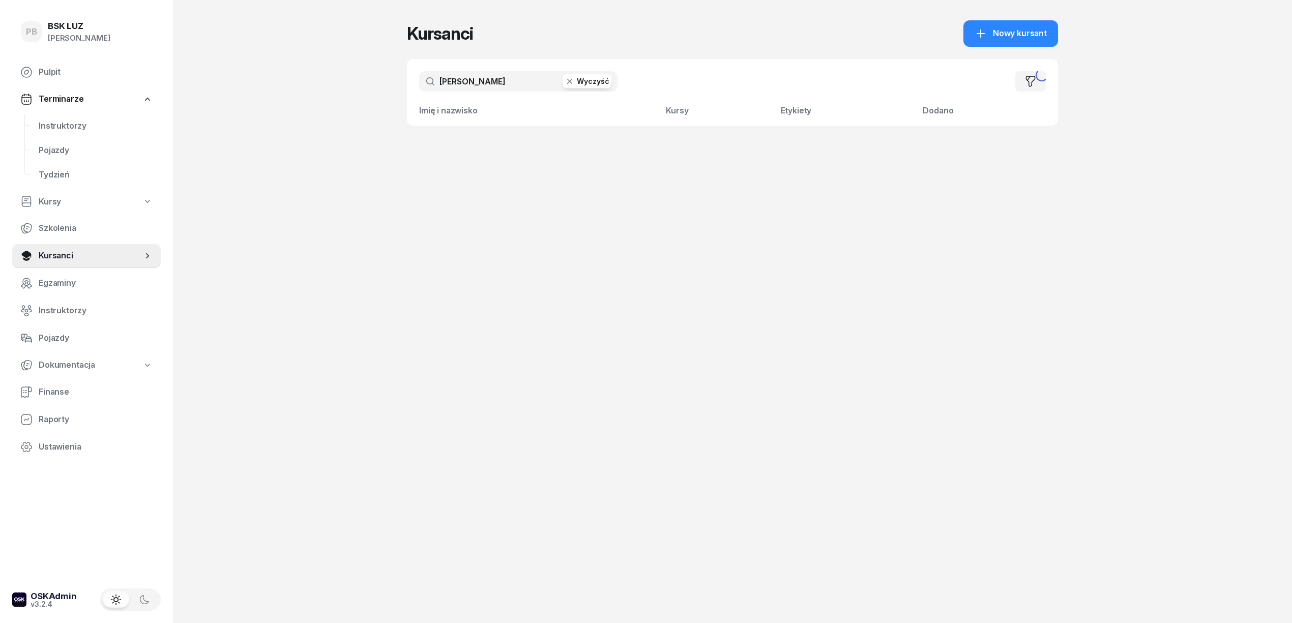
click at [458, 78] on input "[PERSON_NAME]" at bounding box center [518, 81] width 198 height 20
click at [460, 78] on input "[PERSON_NAME]" at bounding box center [518, 81] width 198 height 20
click at [460, 79] on input "[PERSON_NAME]" at bounding box center [518, 81] width 198 height 20
click at [461, 79] on input "[PERSON_NAME]" at bounding box center [518, 81] width 198 height 20
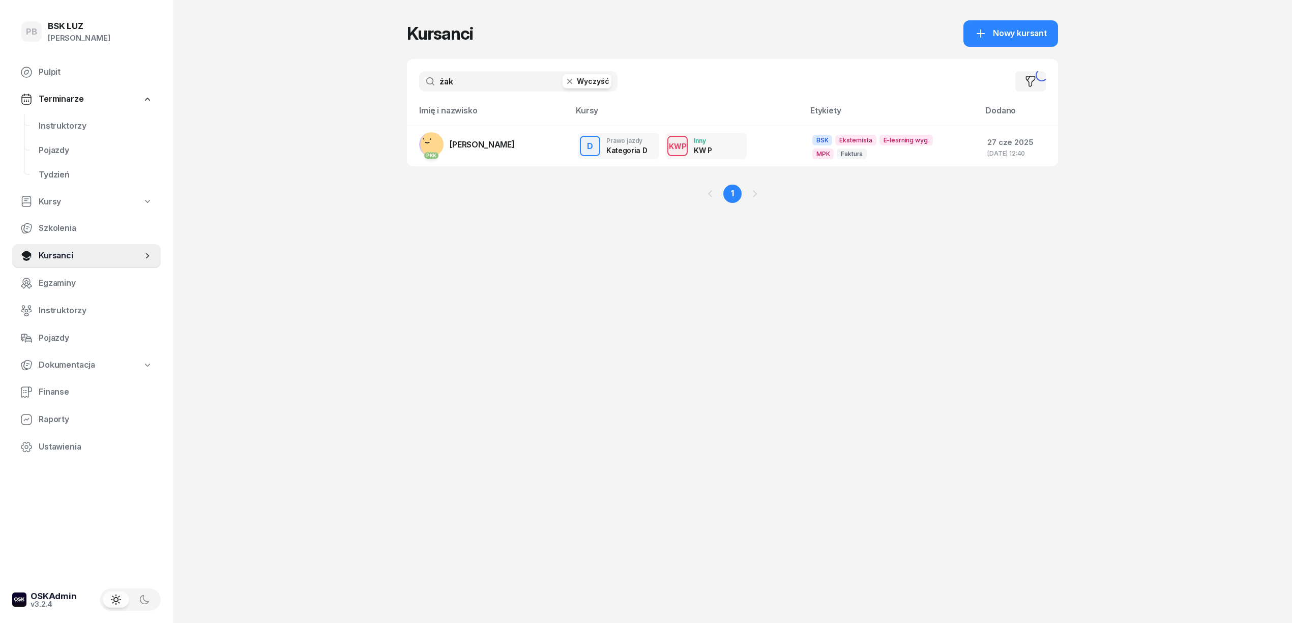
type input "żak"
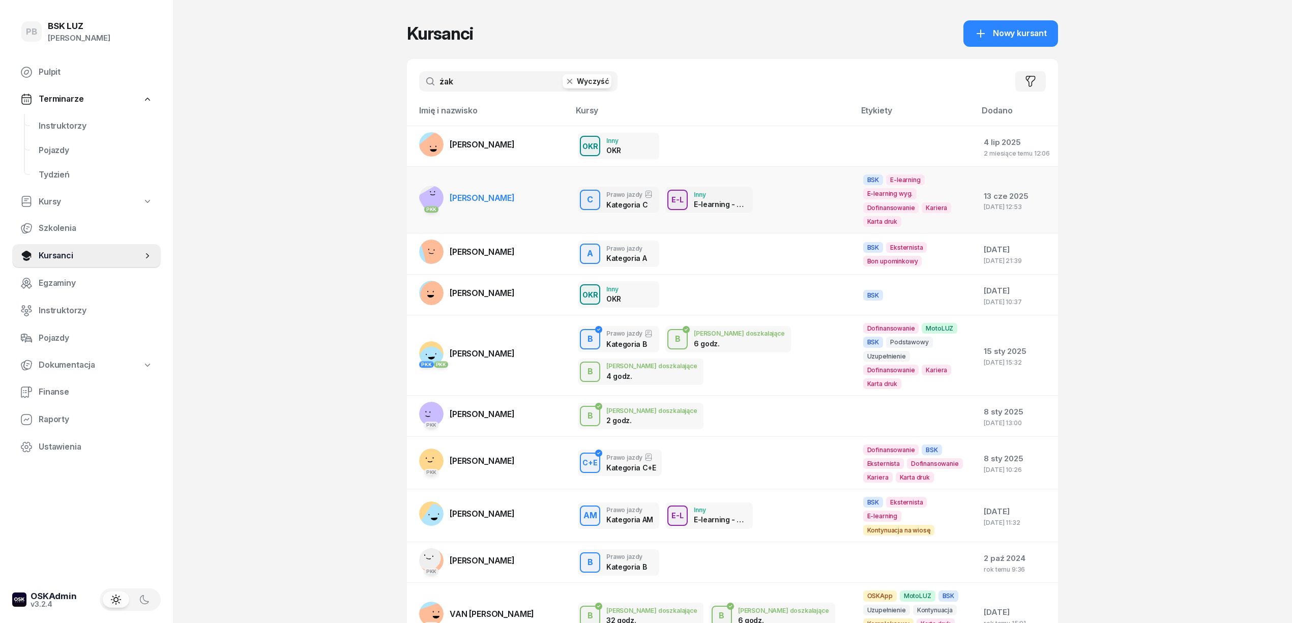
click at [471, 193] on span "[PERSON_NAME]" at bounding box center [482, 198] width 65 height 10
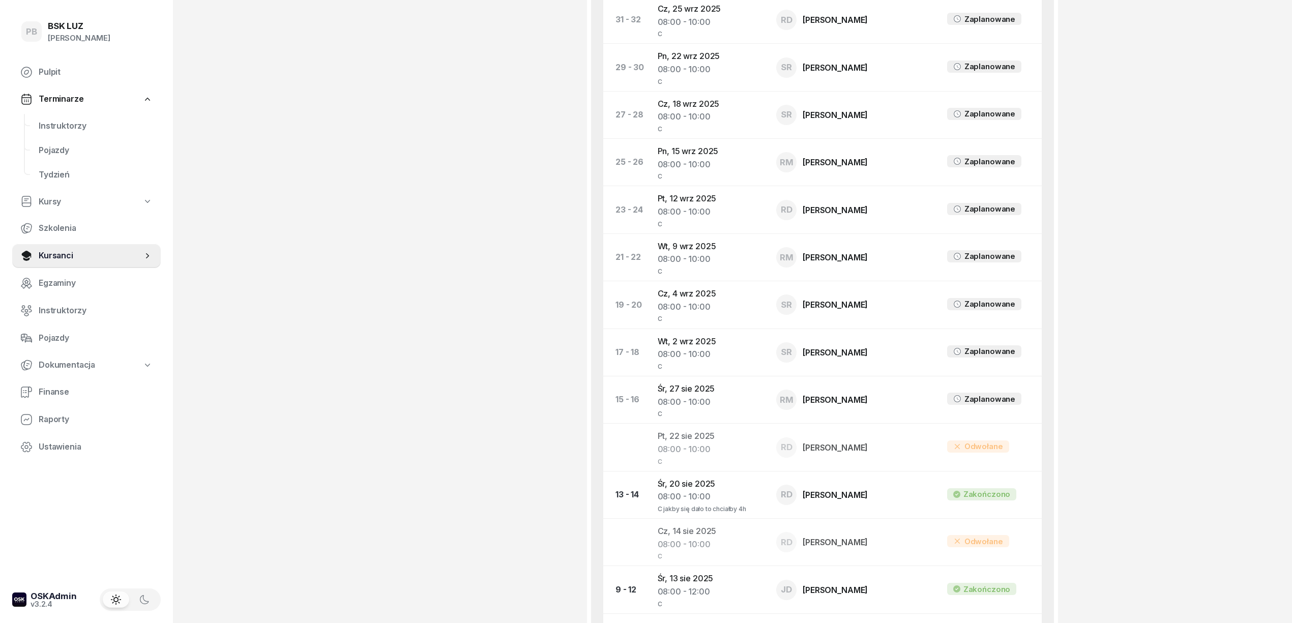
scroll to position [535, 0]
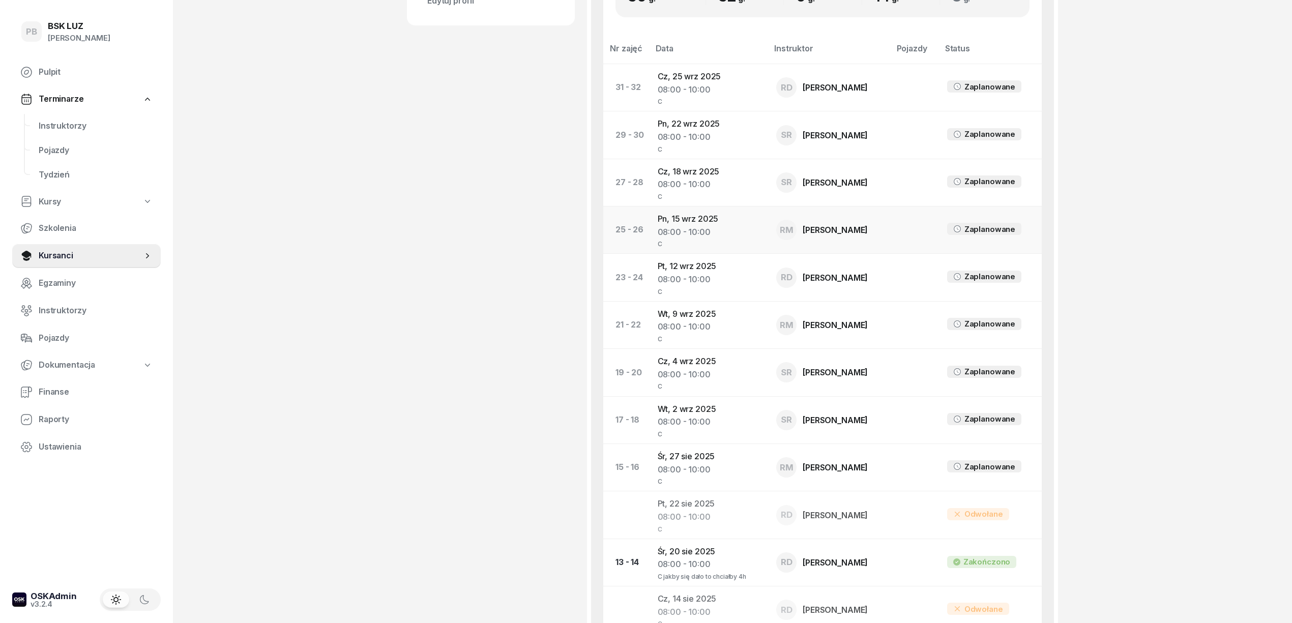
click at [690, 221] on td "Pn, [DATE] 08:00 - 10:00 C" at bounding box center [709, 230] width 119 height 47
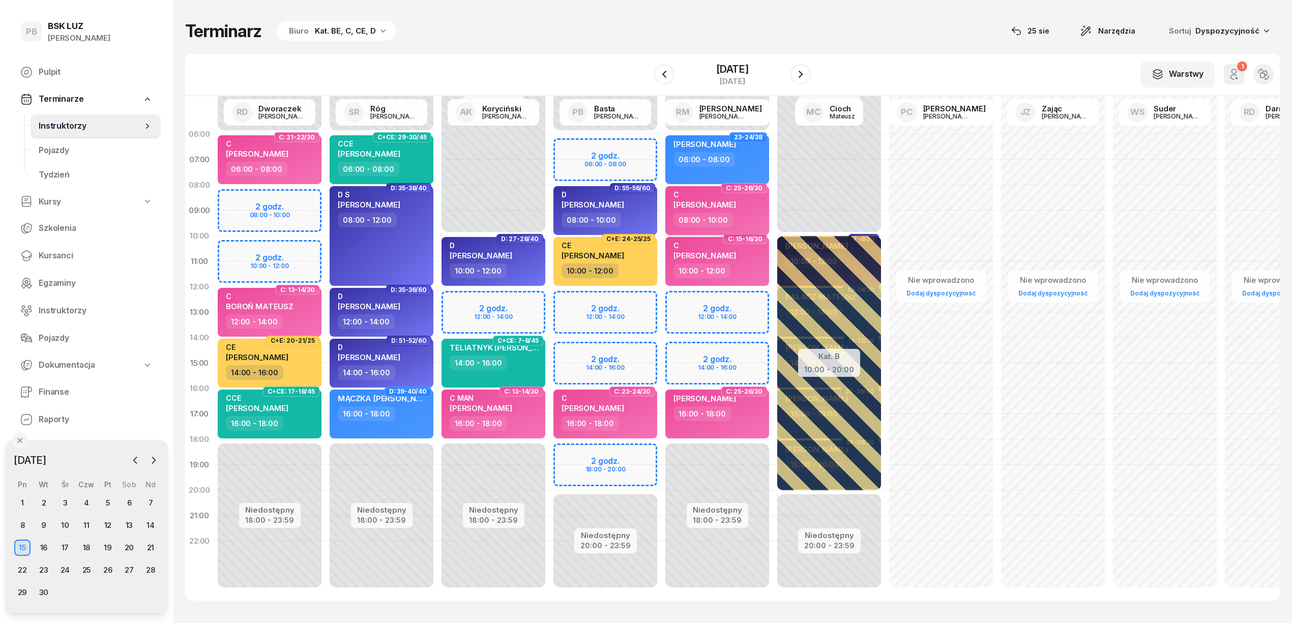
click at [738, 216] on div "08:00 - 10:00" at bounding box center [719, 220] width 90 height 15
select select "08"
select select "10"
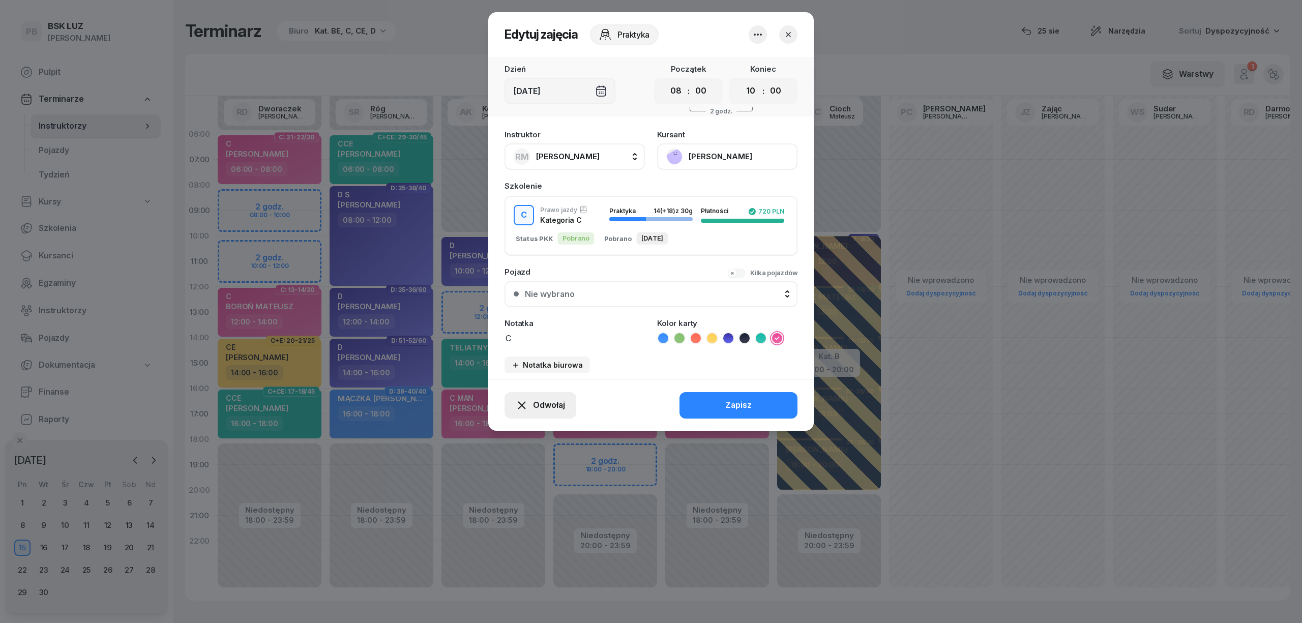
click at [548, 406] on span "Odwołaj" at bounding box center [549, 405] width 32 height 13
click at [554, 345] on link "Kursant odwołał" at bounding box center [535, 343] width 134 height 25
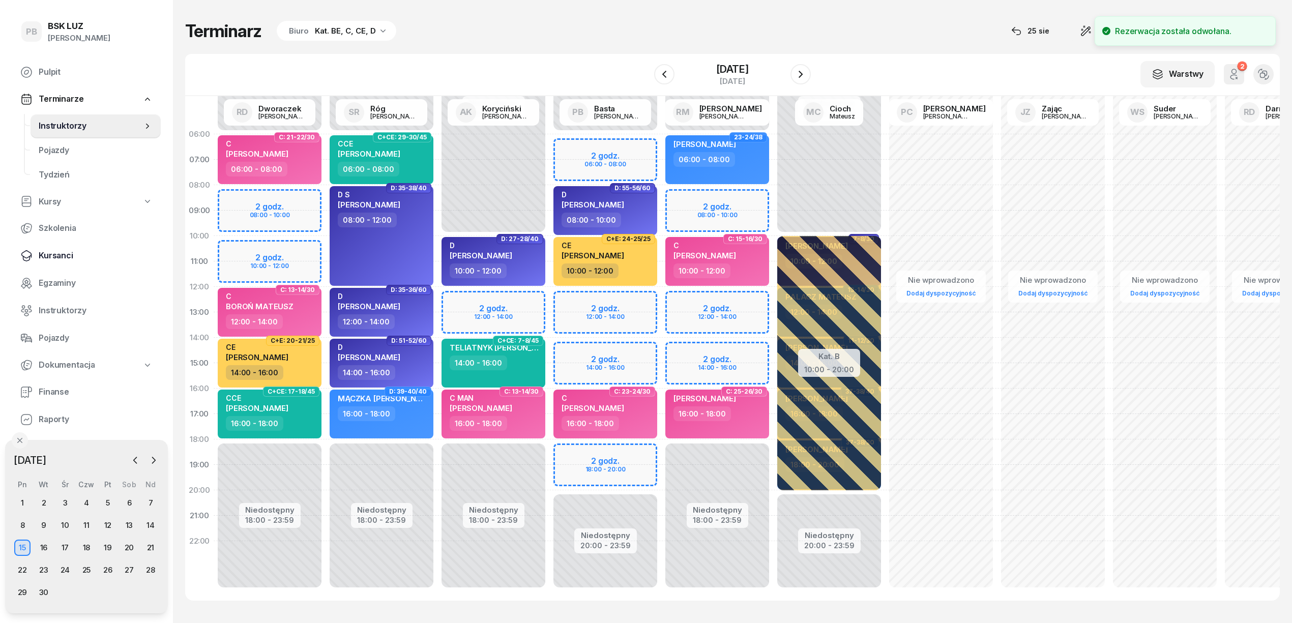
click at [51, 251] on span "Kursanci" at bounding box center [96, 255] width 114 height 13
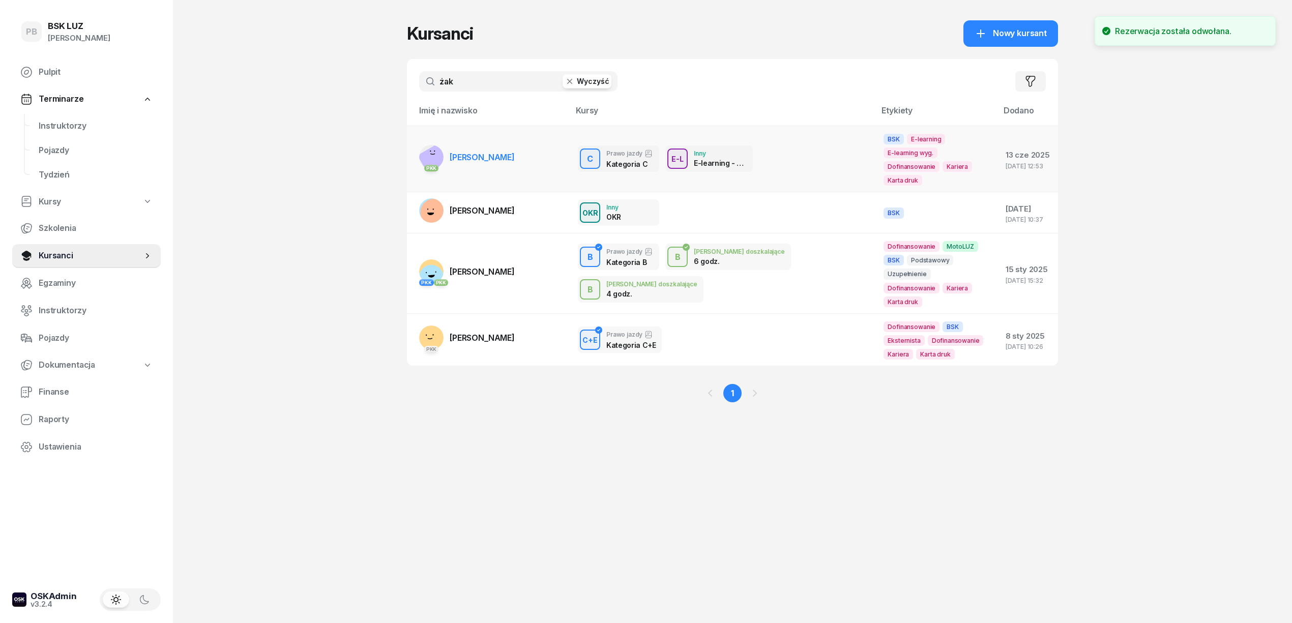
click at [475, 152] on span "[PERSON_NAME]" at bounding box center [482, 157] width 65 height 10
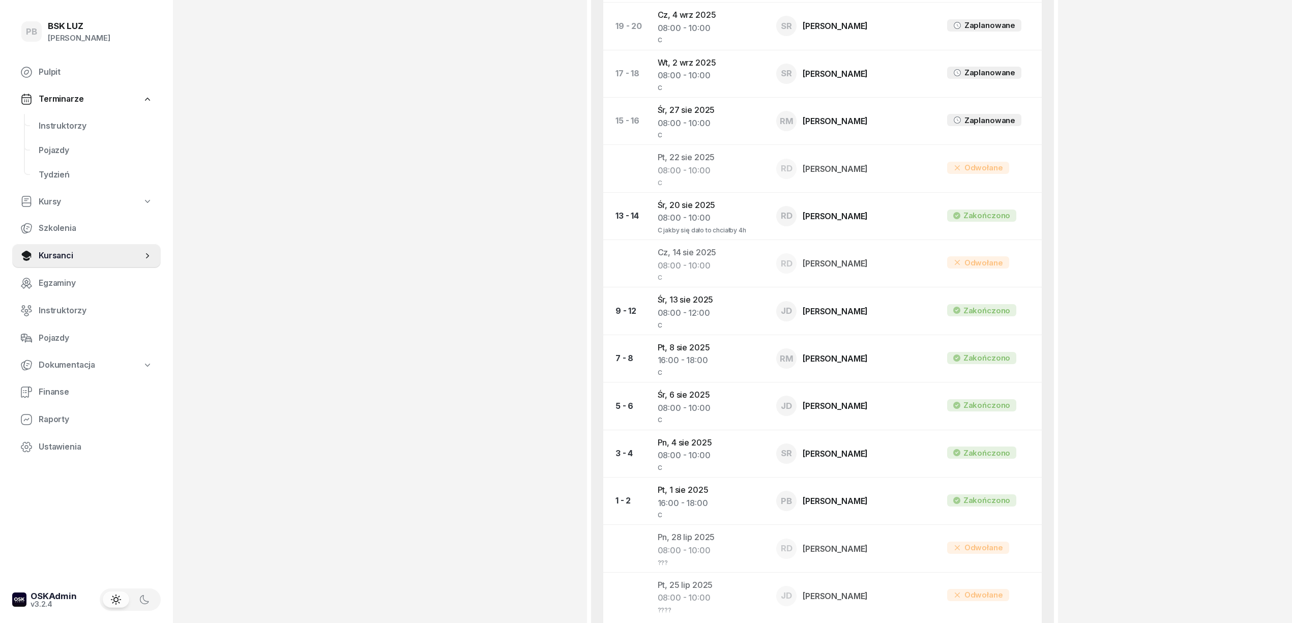
scroll to position [814, 0]
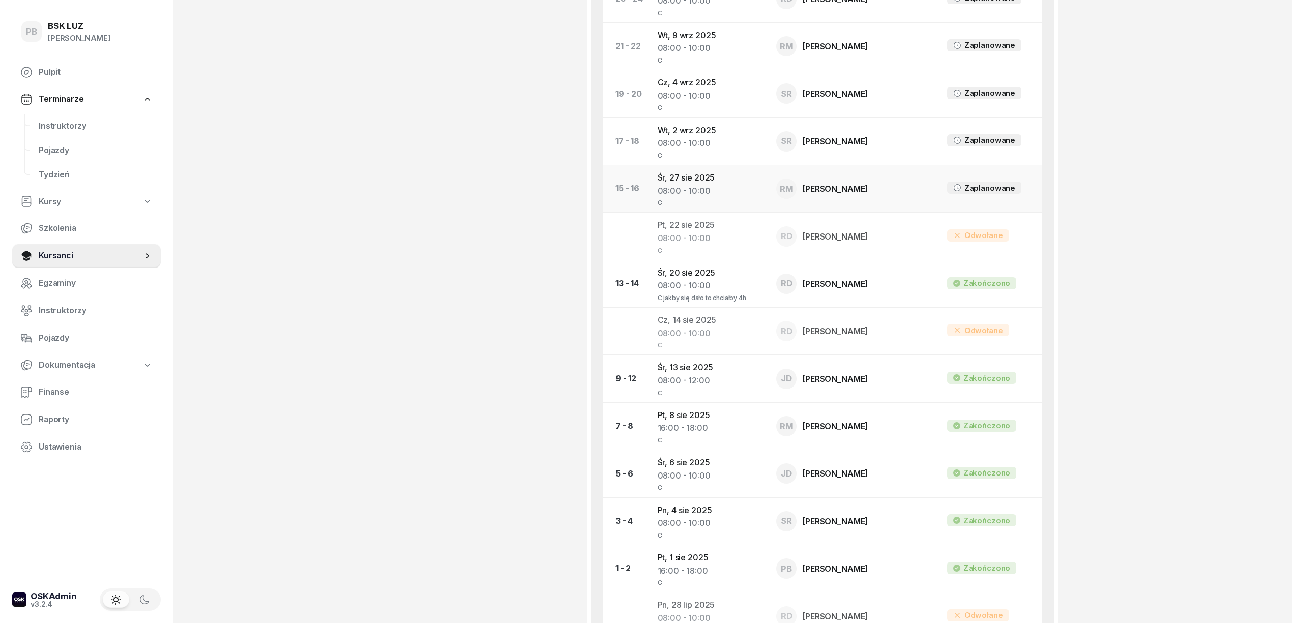
click at [678, 183] on td "[DATE] 08:00 - 10:00 C" at bounding box center [709, 188] width 119 height 47
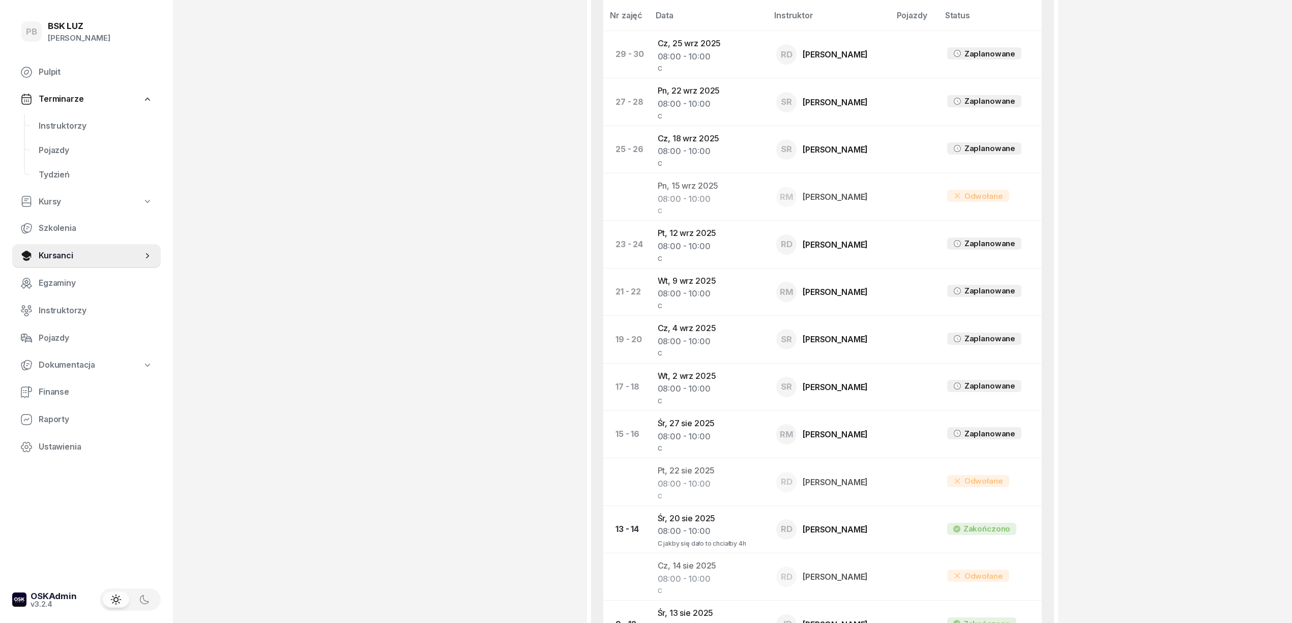
scroll to position [610, 0]
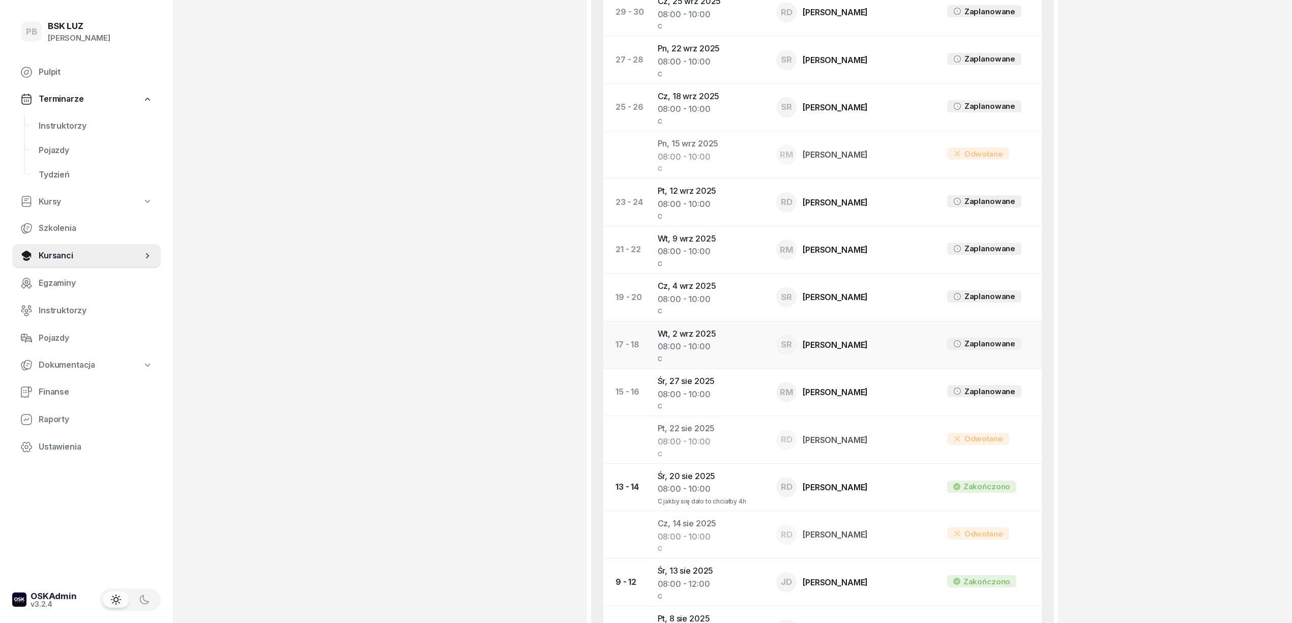
click at [696, 340] on td "[DATE] 08:00 - 10:00 C" at bounding box center [709, 344] width 119 height 47
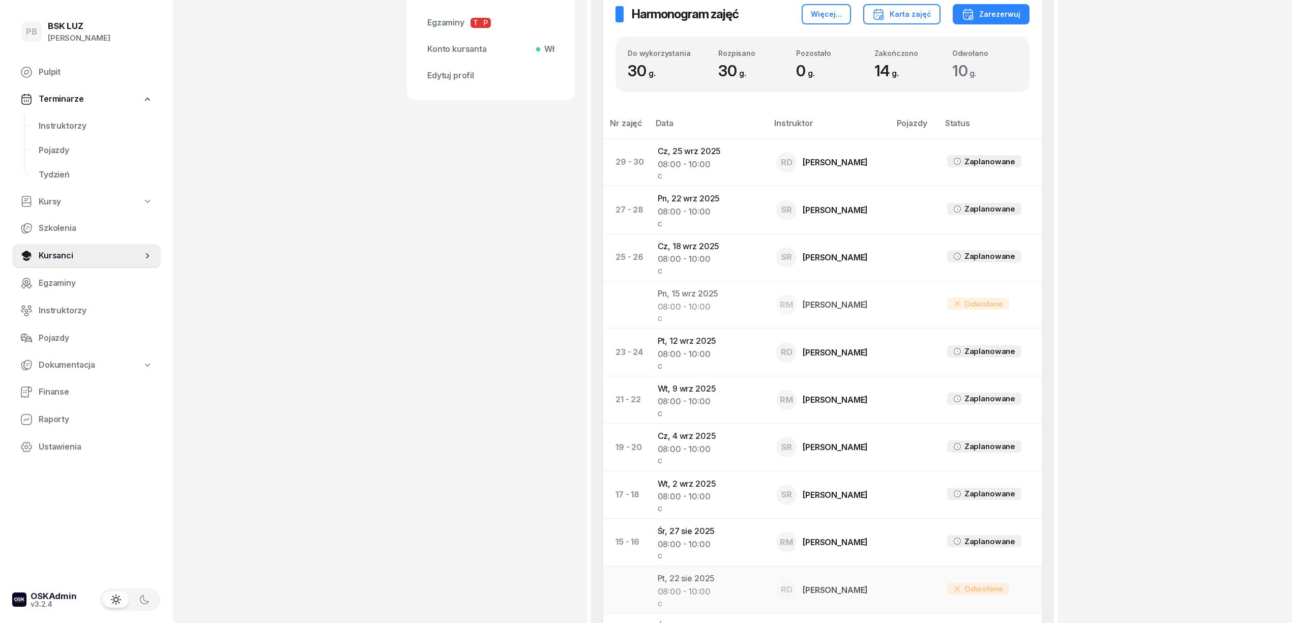
scroll to position [542, 0]
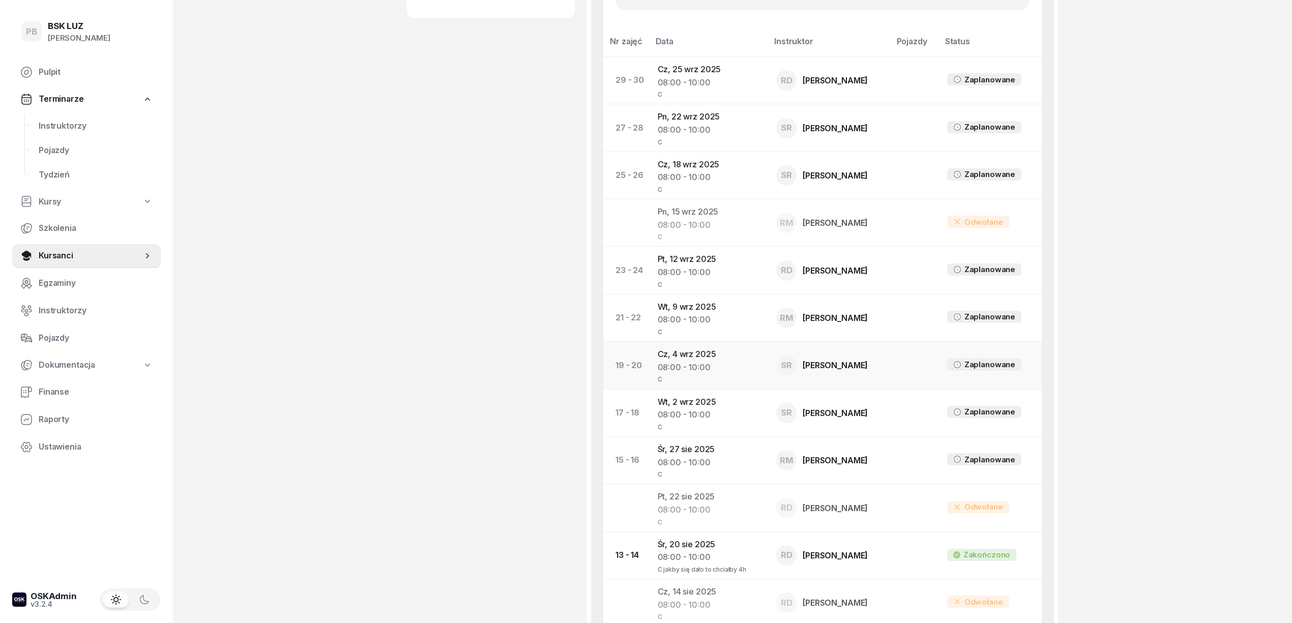
click at [690, 363] on div "08:00 - 10:00" at bounding box center [709, 367] width 103 height 13
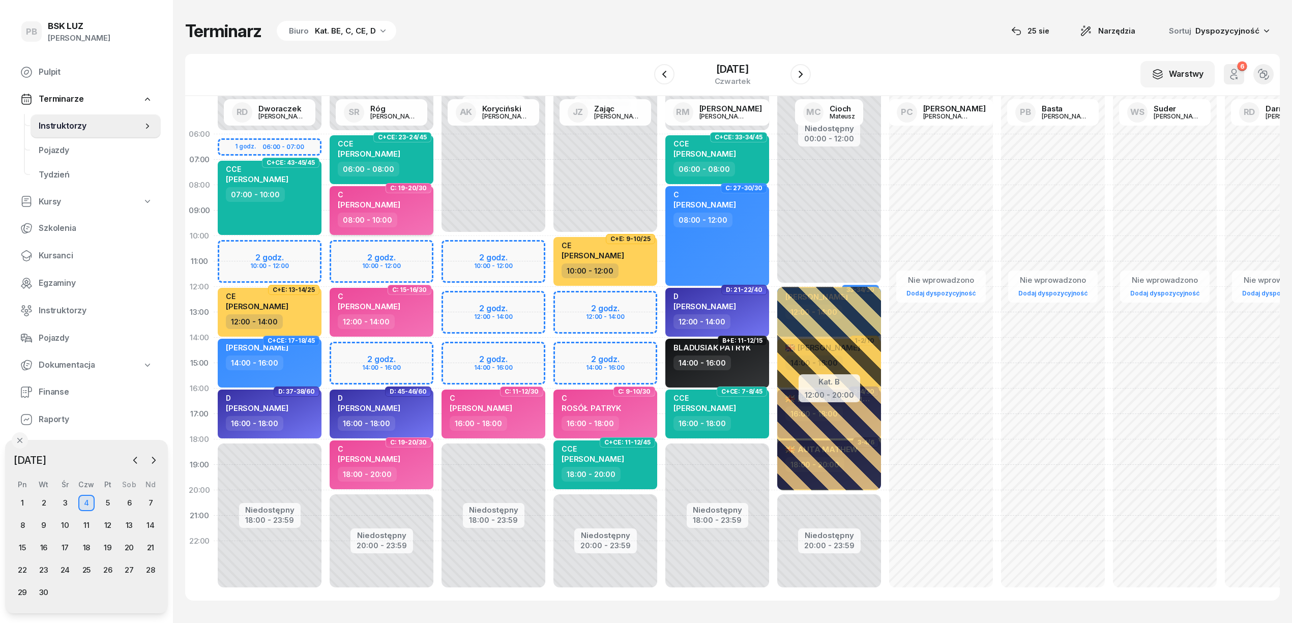
click at [410, 213] on div "08:00 - 10:00" at bounding box center [383, 220] width 90 height 15
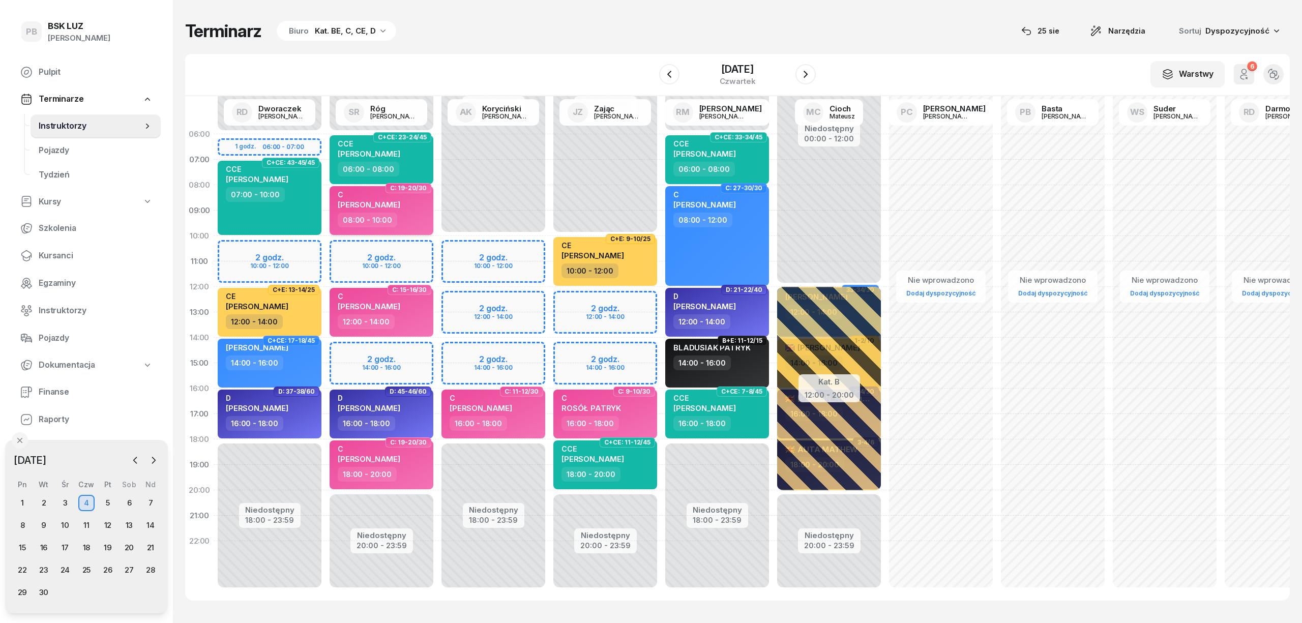
select select "08"
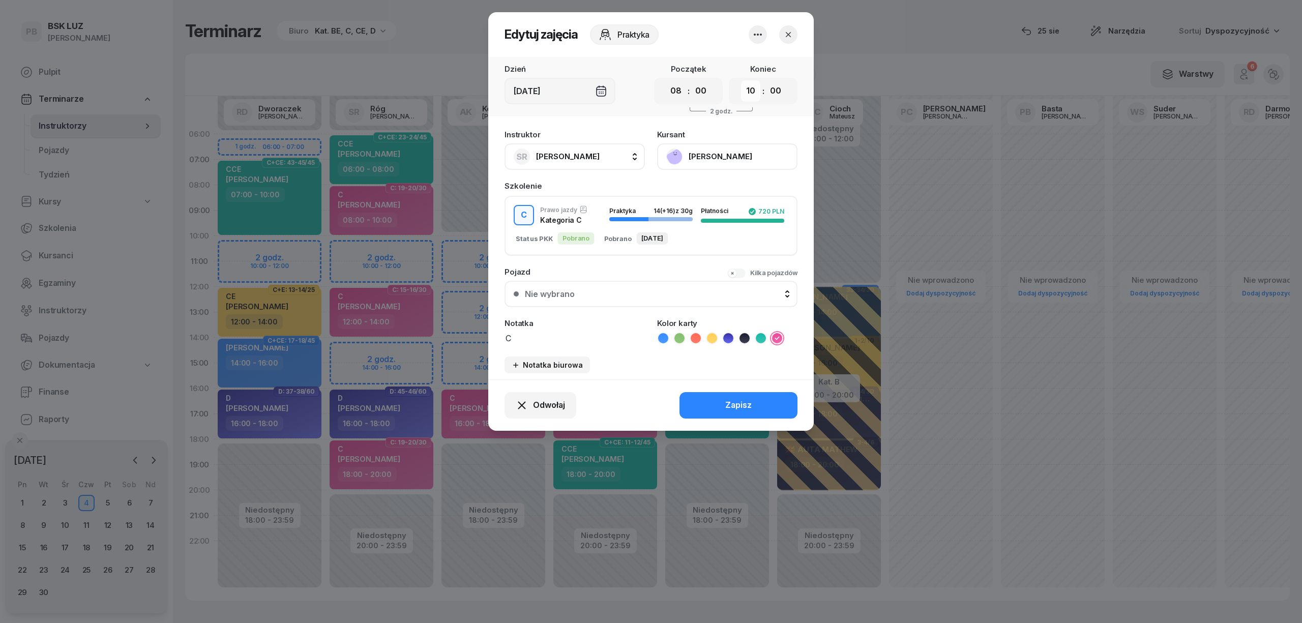
click at [749, 87] on select "00 01 02 03 04 05 06 07 08 09 10 11 12 13 14 15 16 17 18 19 20 21 22 23" at bounding box center [750, 90] width 19 height 21
select select "12"
click at [741, 80] on select "00 01 02 03 04 05 06 07 08 09 10 11 12 13 14 15 16 17 18 19 20 21 22 23" at bounding box center [750, 90] width 19 height 21
click at [733, 395] on button "Zapisz" at bounding box center [739, 405] width 118 height 26
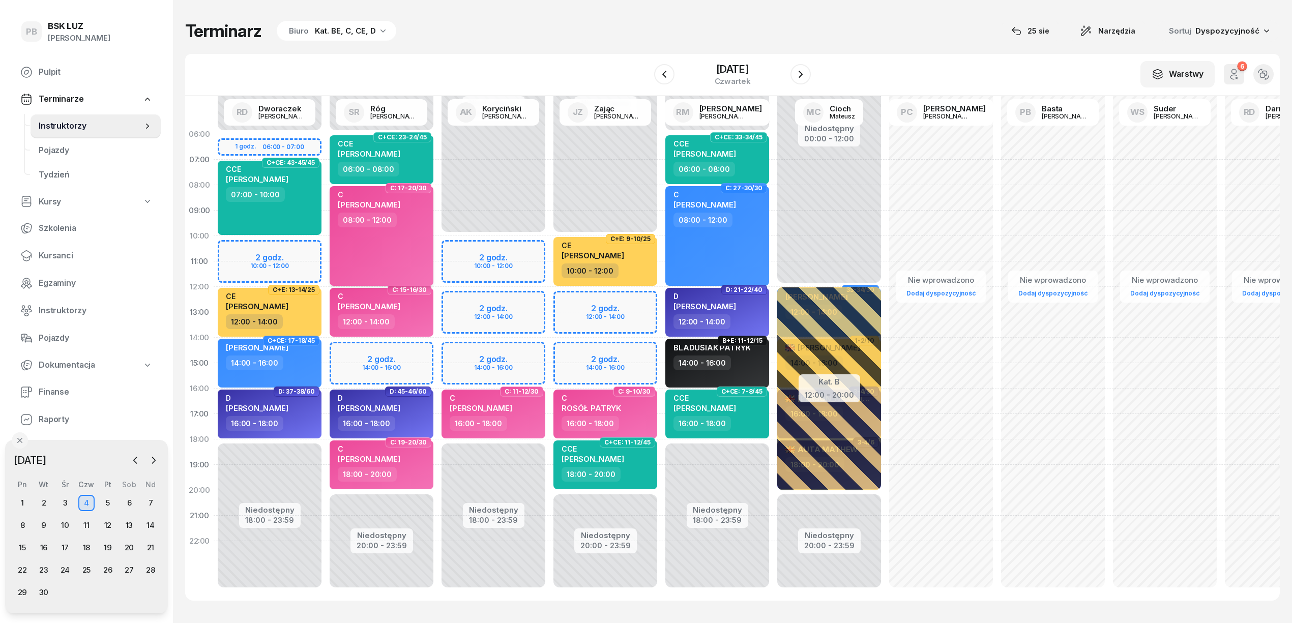
click at [349, 198] on div "C [PERSON_NAME]" at bounding box center [369, 201] width 63 height 22
select select "08"
select select "12"
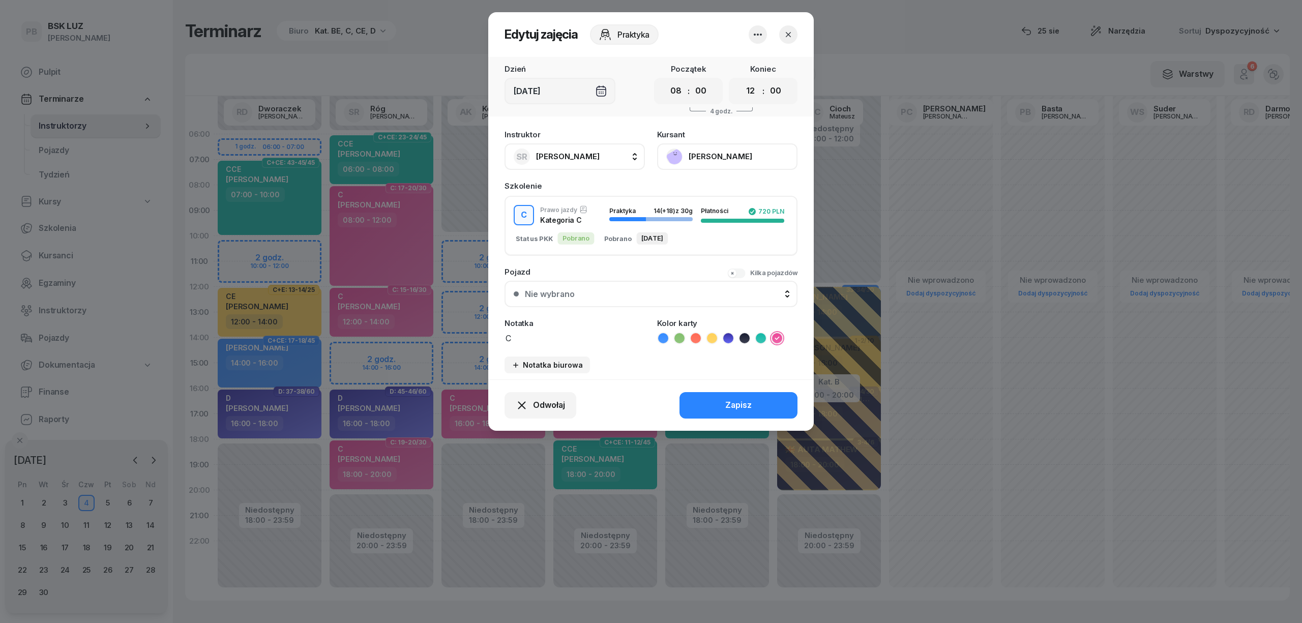
click at [700, 155] on button "[PERSON_NAME]" at bounding box center [727, 156] width 140 height 26
click at [721, 191] on link "Otwórz profil" at bounding box center [726, 191] width 134 height 25
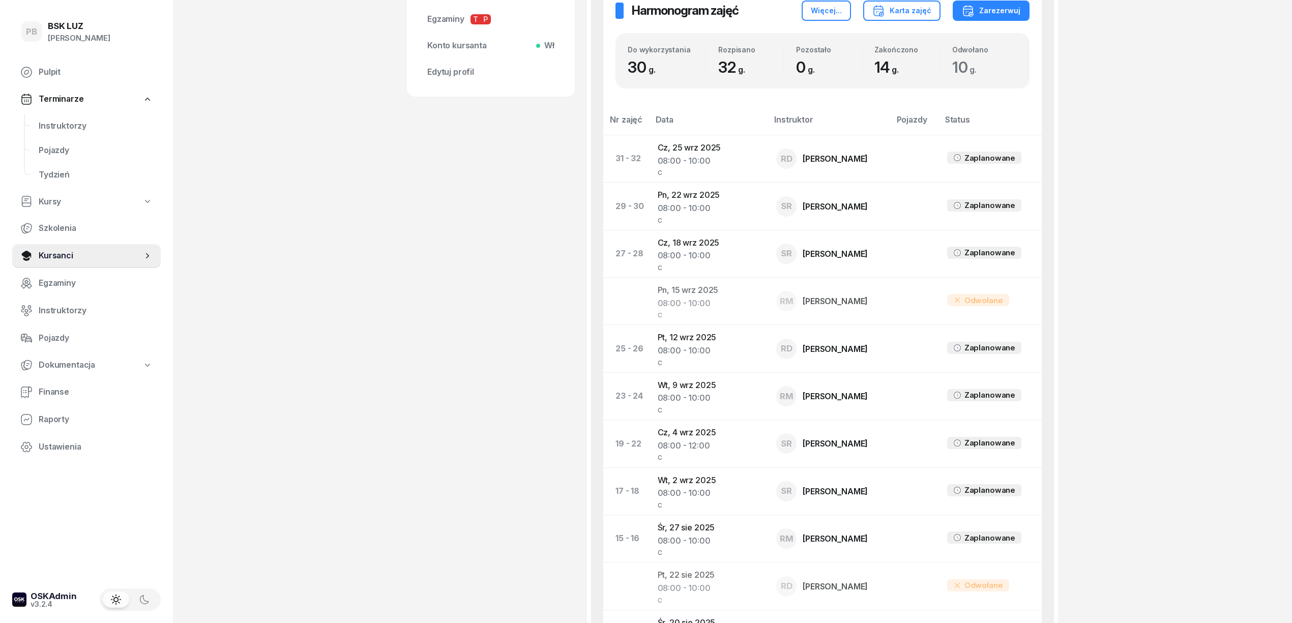
scroll to position [475, 0]
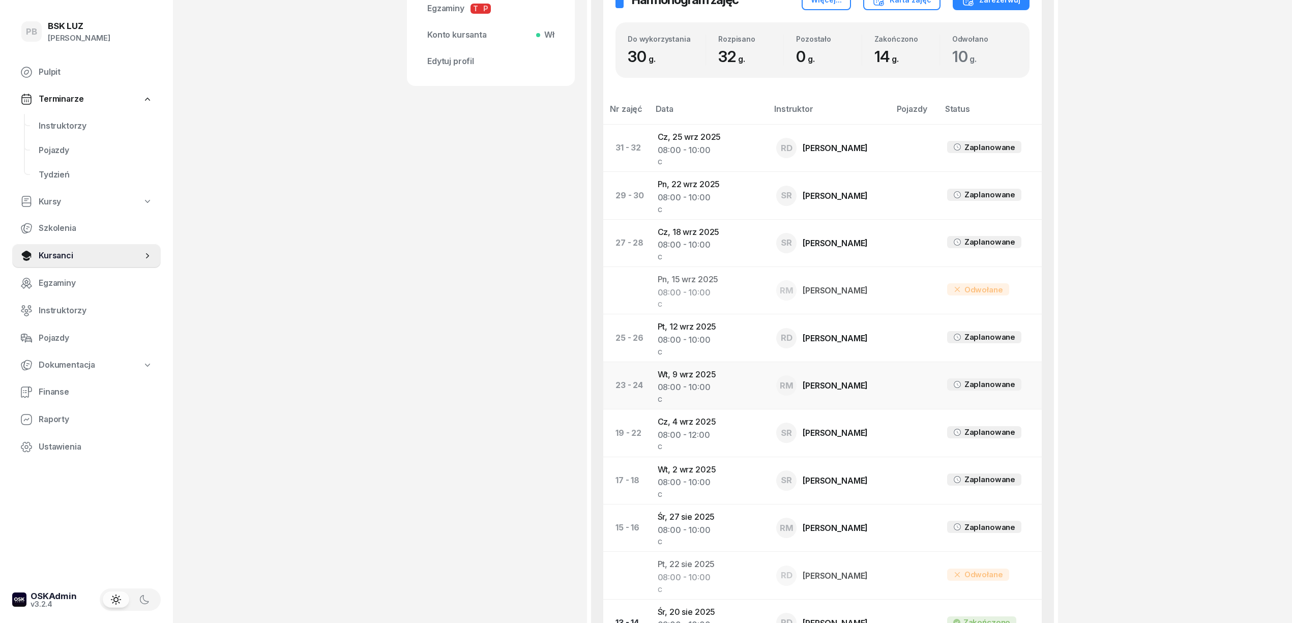
click at [683, 373] on td "[DATE] 08:00 - 10:00 C" at bounding box center [709, 385] width 119 height 47
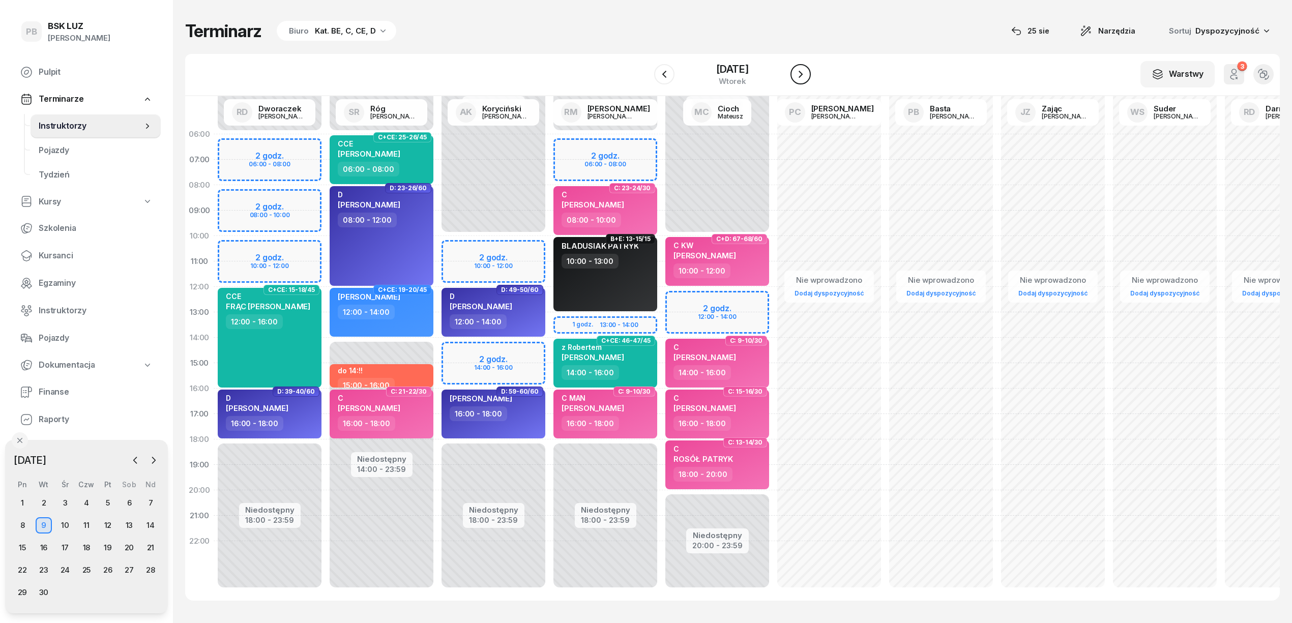
click at [807, 76] on button "button" at bounding box center [801, 74] width 20 height 20
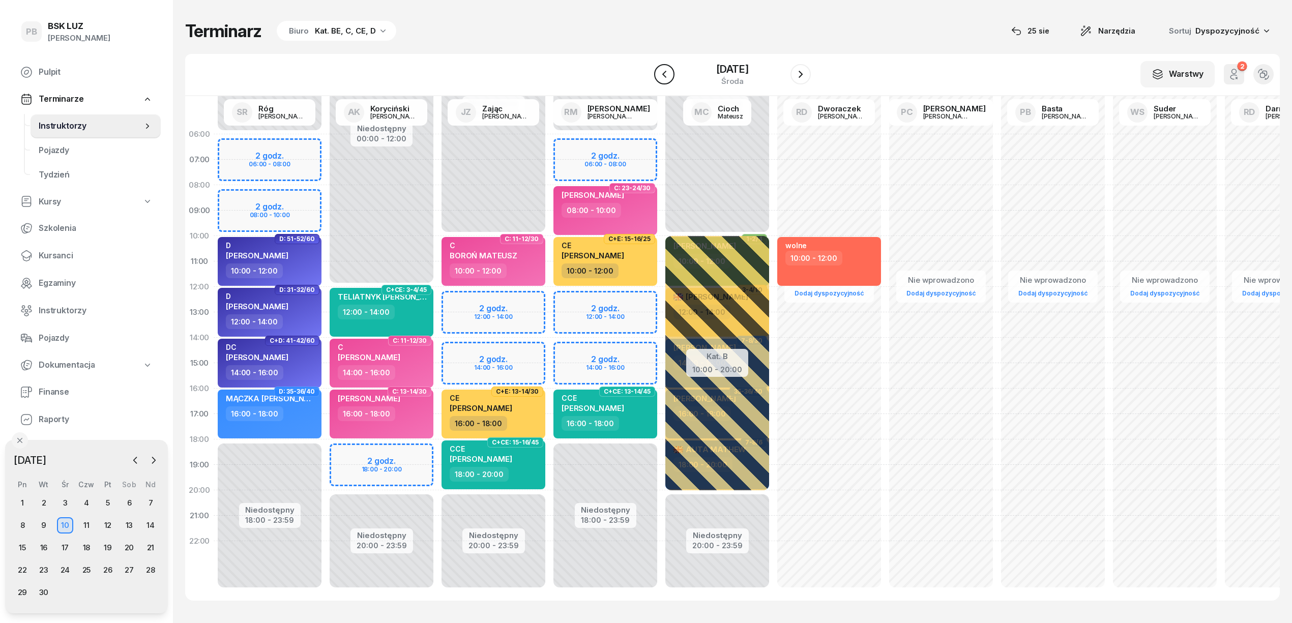
click at [669, 74] on button "button" at bounding box center [664, 74] width 20 height 20
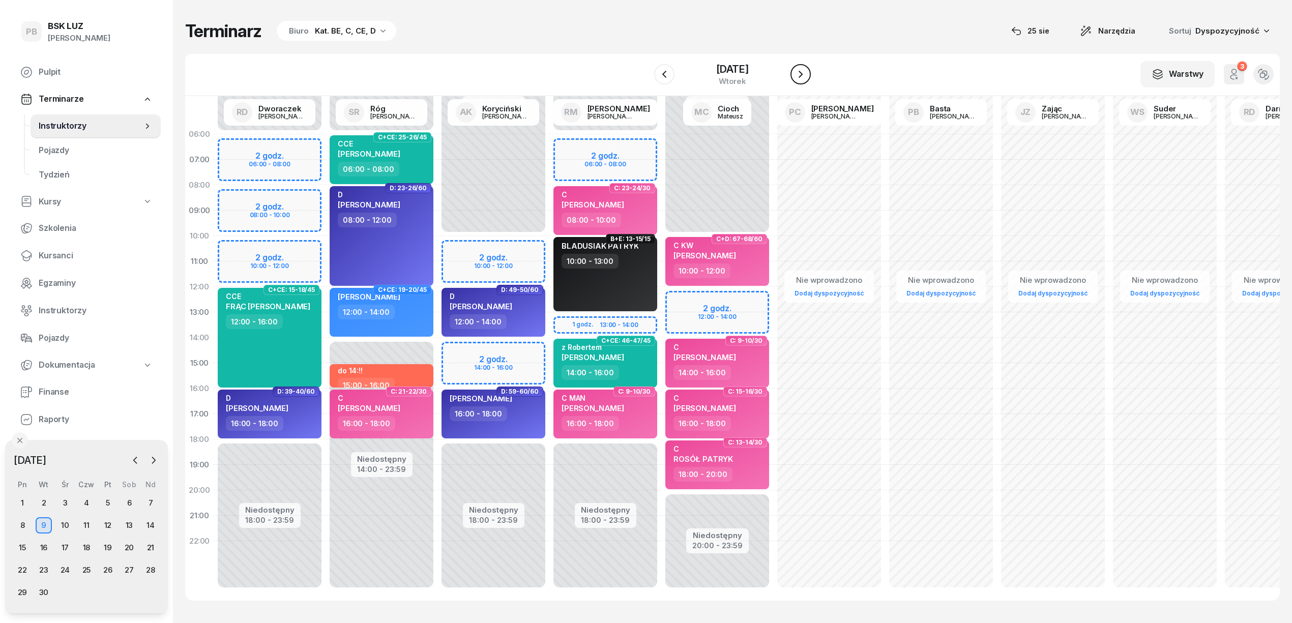
click at [807, 73] on button "button" at bounding box center [801, 74] width 20 height 20
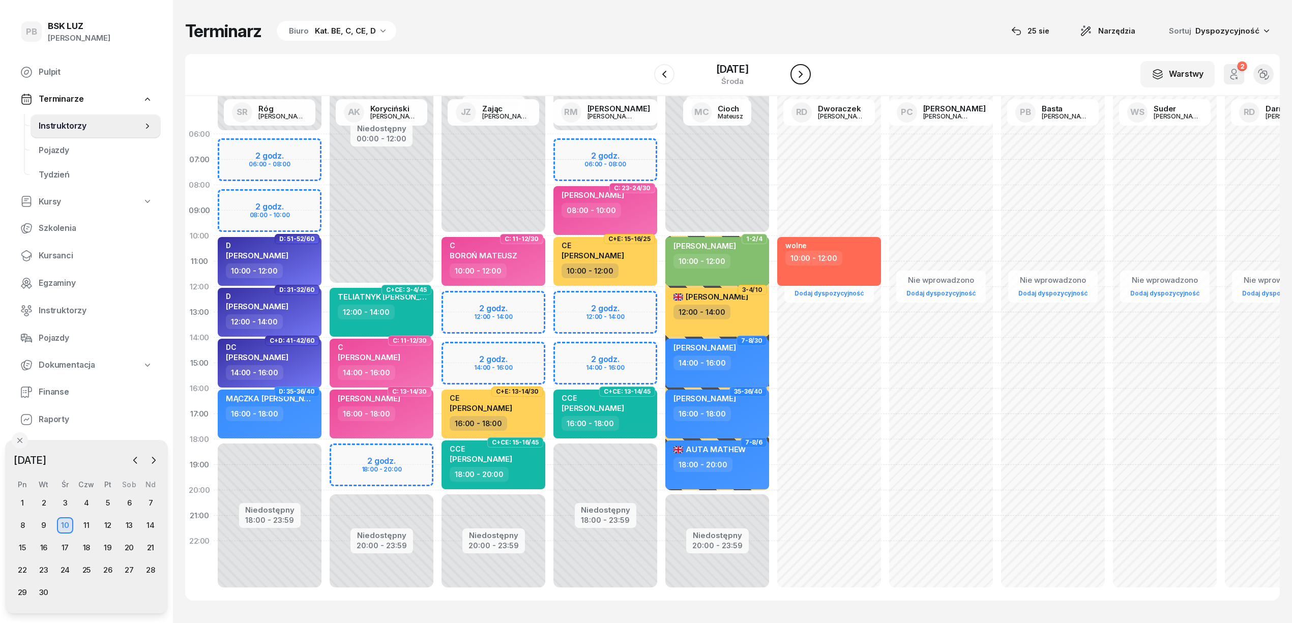
click at [807, 73] on icon "button" at bounding box center [801, 74] width 12 height 12
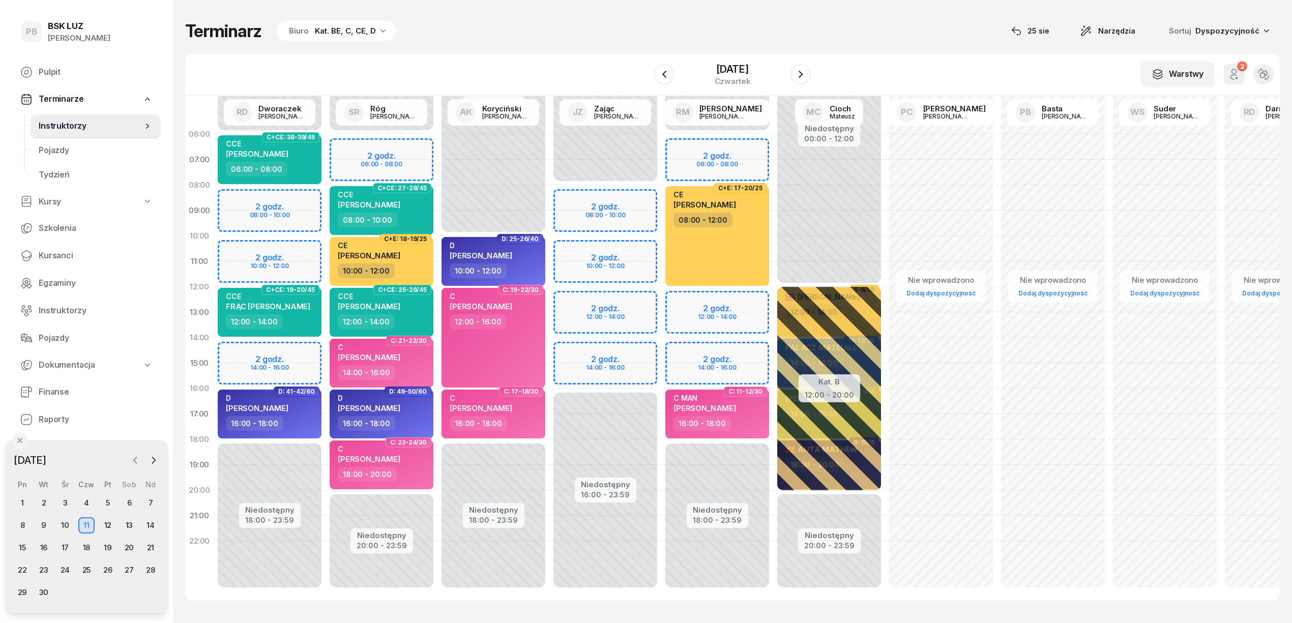
click at [133, 462] on icon "button" at bounding box center [135, 460] width 10 height 10
click at [68, 591] on div "27" at bounding box center [65, 592] width 16 height 16
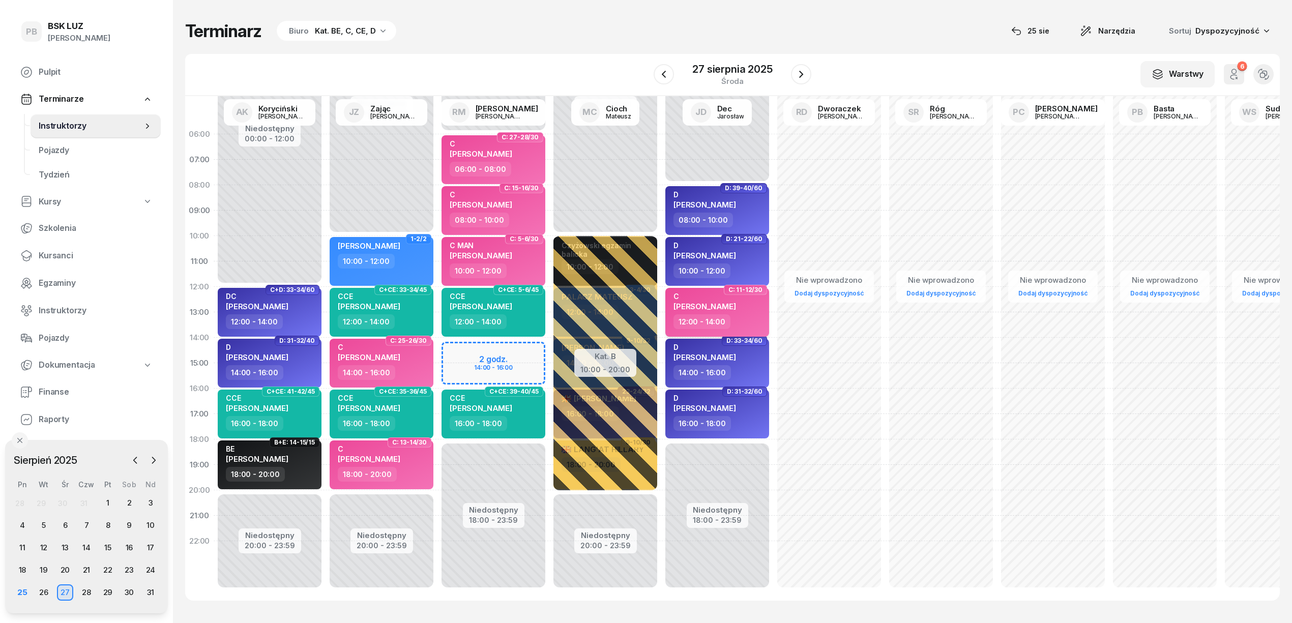
click at [763, 314] on div "C [PERSON_NAME] 12:00 - 14:00" at bounding box center [717, 312] width 104 height 49
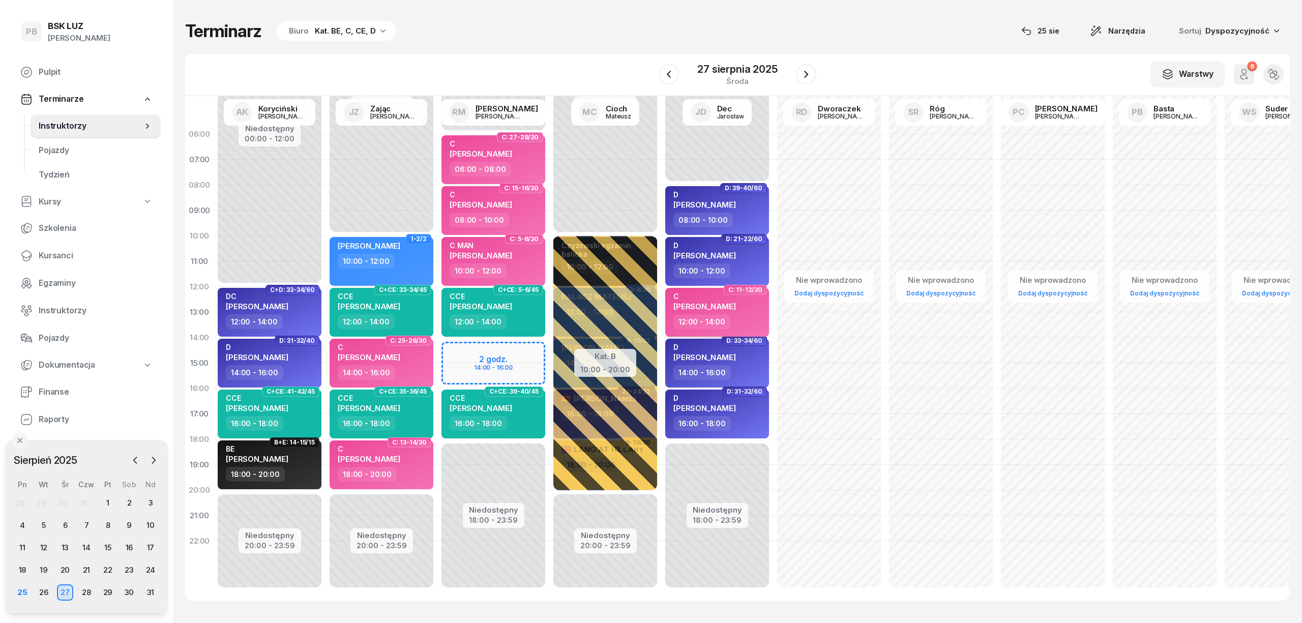
select select "12"
select select "14"
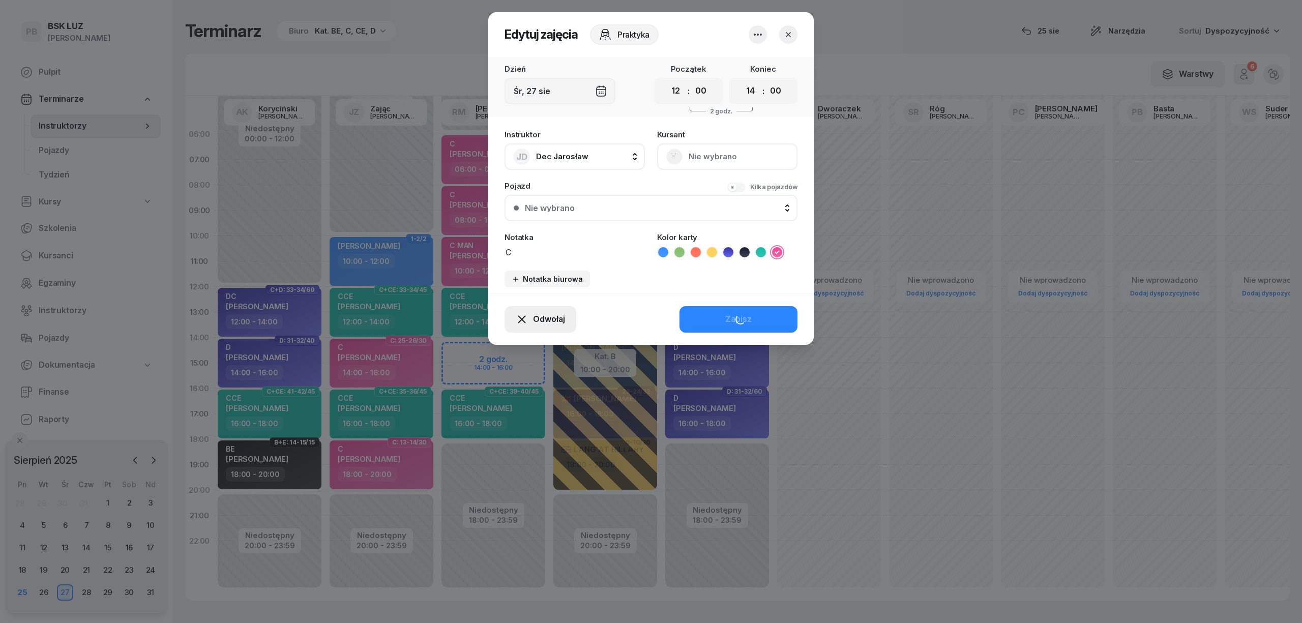
click at [566, 318] on button "Odwołaj" at bounding box center [541, 319] width 72 height 26
click at [560, 256] on link "Kursant odwołał" at bounding box center [535, 257] width 134 height 25
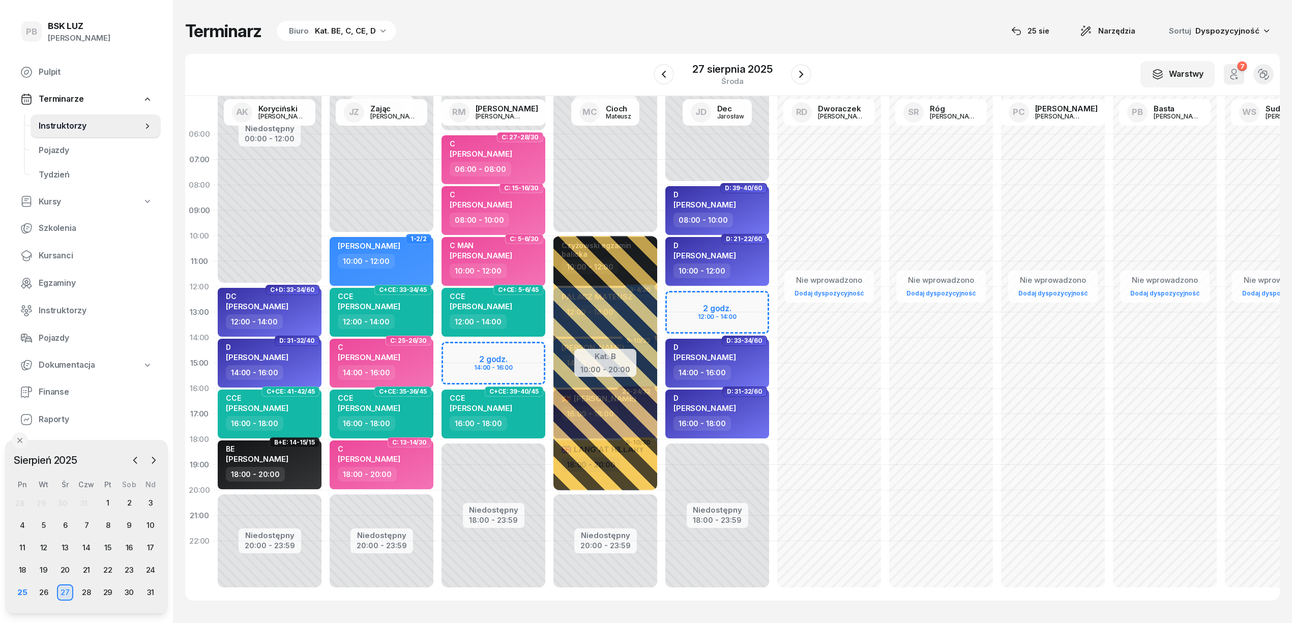
click at [711, 7] on div "Terminarz Biuro Kat. BE, C, CE, D [DATE] Narzędzia Sortuj Dyspozycyjność W Wybi…" at bounding box center [732, 310] width 1095 height 621
click at [40, 593] on div "26" at bounding box center [44, 592] width 16 height 16
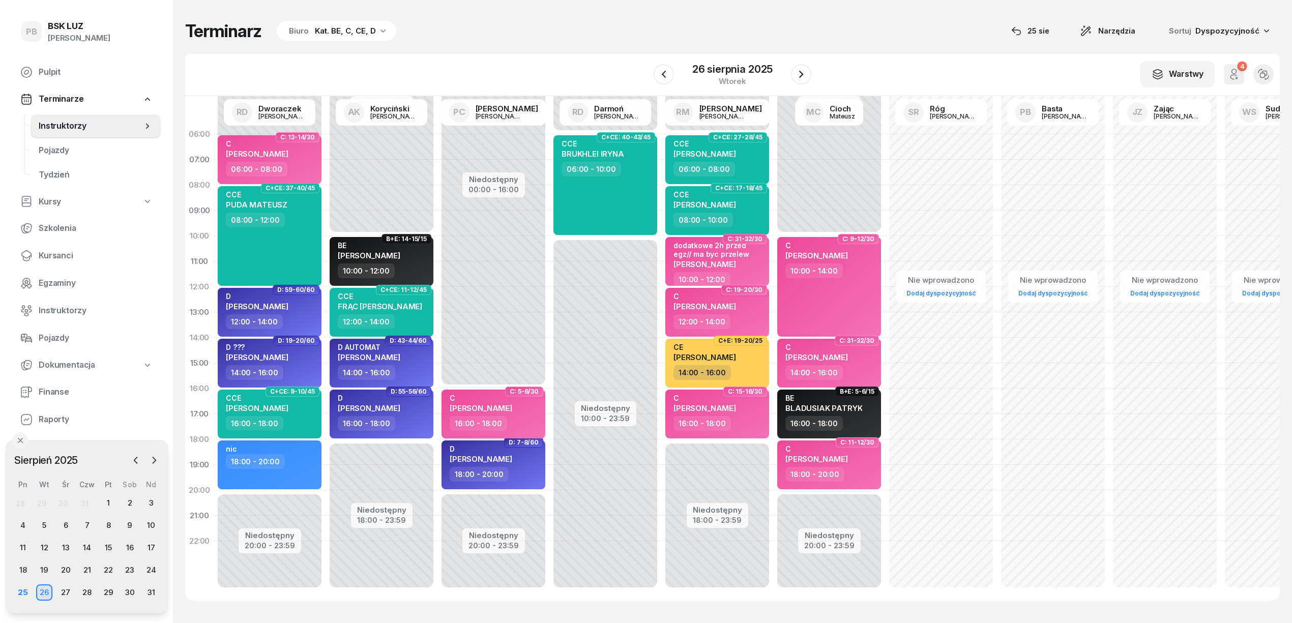
click at [530, 414] on div "C [PERSON_NAME]" at bounding box center [495, 405] width 90 height 22
select select "16"
select select "18"
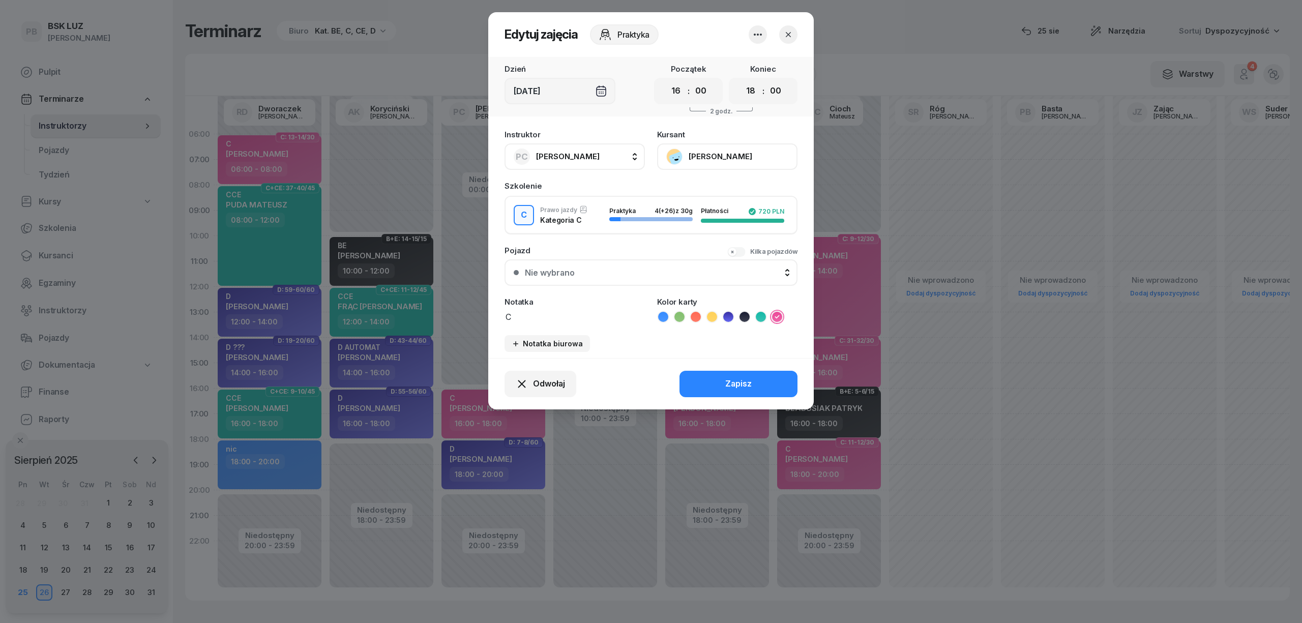
click at [598, 161] on button "PC [PERSON_NAME]" at bounding box center [575, 156] width 140 height 26
drag, startPoint x: 569, startPoint y: 192, endPoint x: 511, endPoint y: 186, distance: 58.4
click at [511, 186] on div "rog" at bounding box center [586, 191] width 162 height 34
type input "róg"
click at [568, 228] on span "[PERSON_NAME]" at bounding box center [573, 224] width 63 height 13
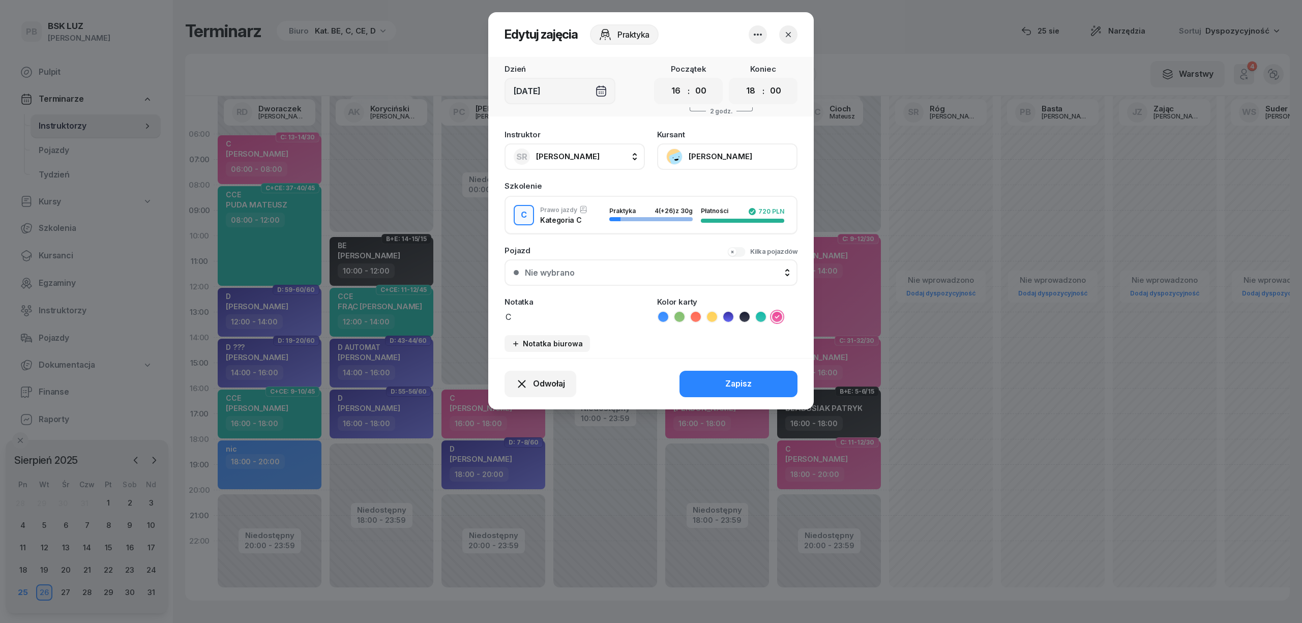
click at [714, 373] on button "Zapisz" at bounding box center [739, 384] width 118 height 26
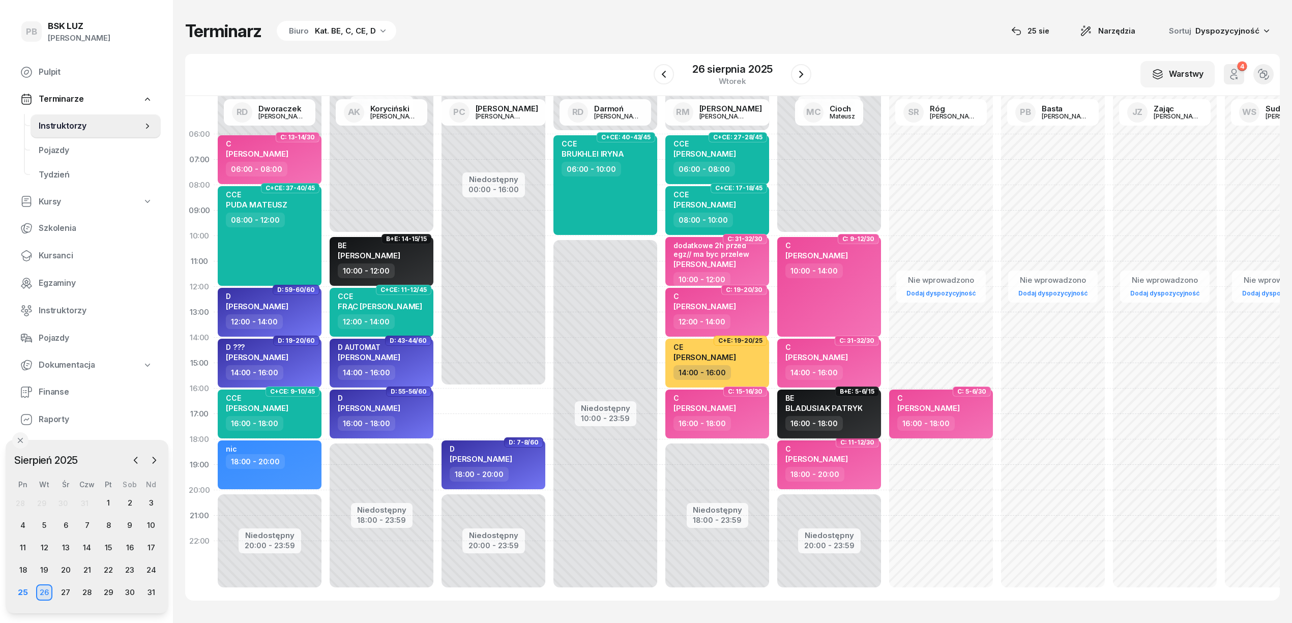
click at [855, 424] on div "16:00 - 18:00" at bounding box center [830, 423] width 90 height 15
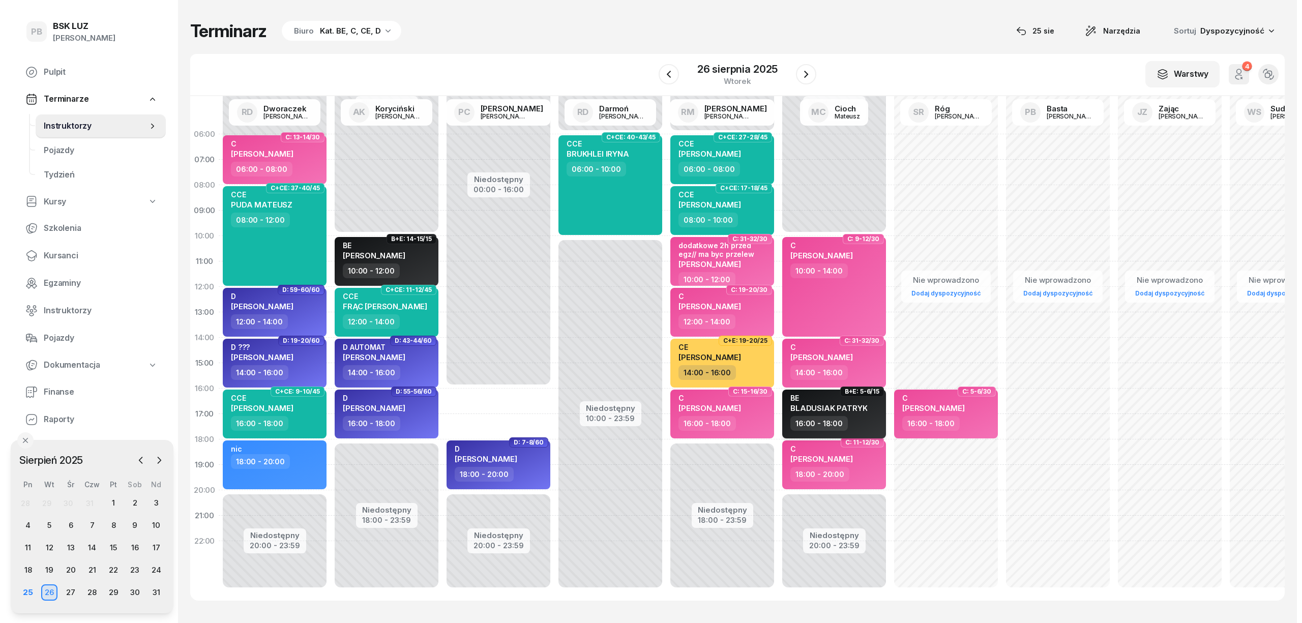
select select "16"
select select "18"
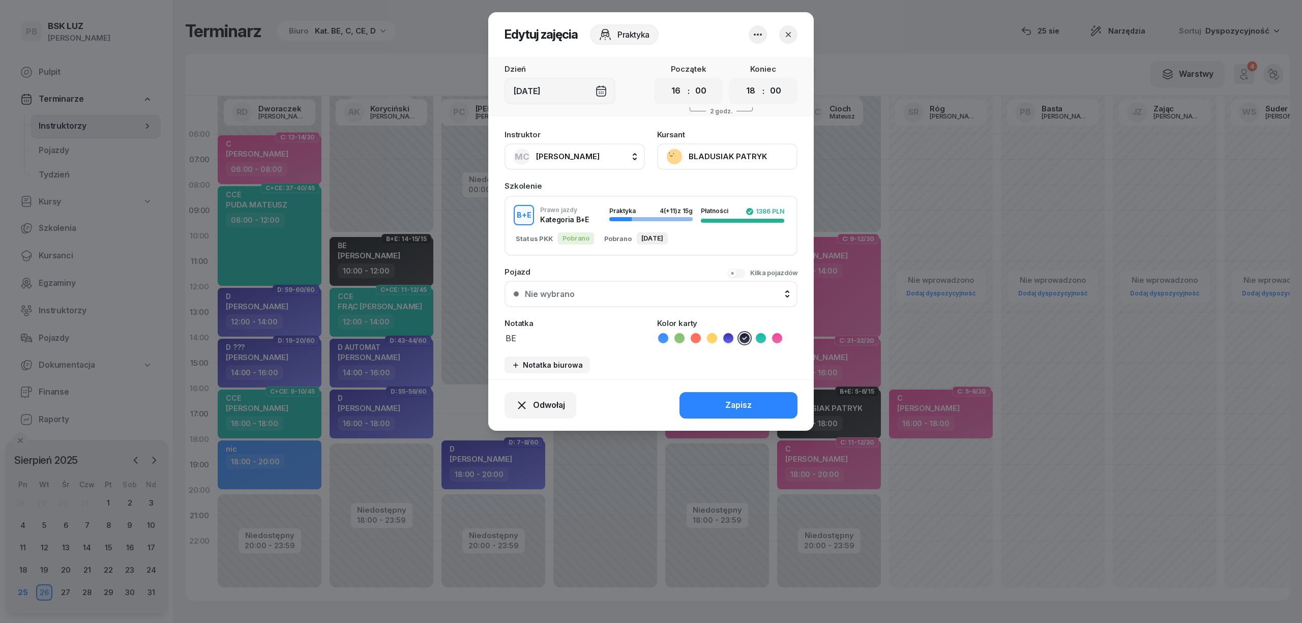
click at [610, 158] on button "MC [PERSON_NAME]" at bounding box center [575, 156] width 140 height 26
type input "cich"
click at [611, 216] on div "PC [PERSON_NAME]" at bounding box center [579, 224] width 121 height 16
click at [713, 393] on button "Zapisz" at bounding box center [739, 405] width 118 height 26
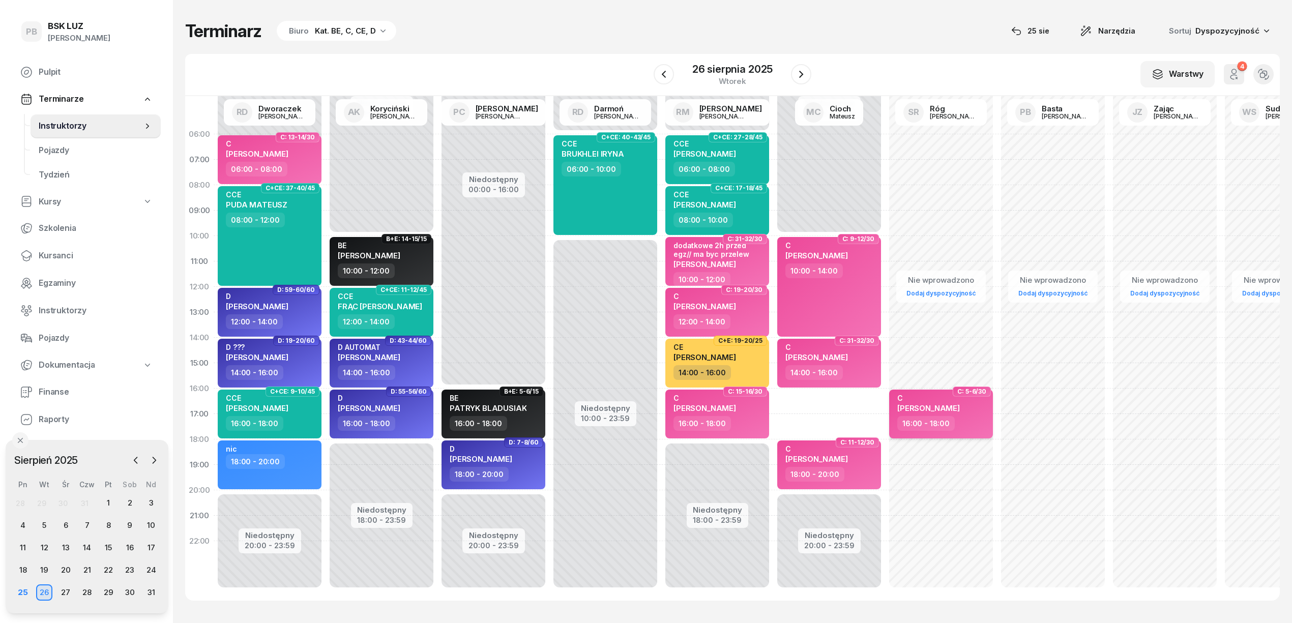
click at [978, 420] on div "16:00 - 18:00" at bounding box center [942, 423] width 90 height 15
select select "16"
select select "18"
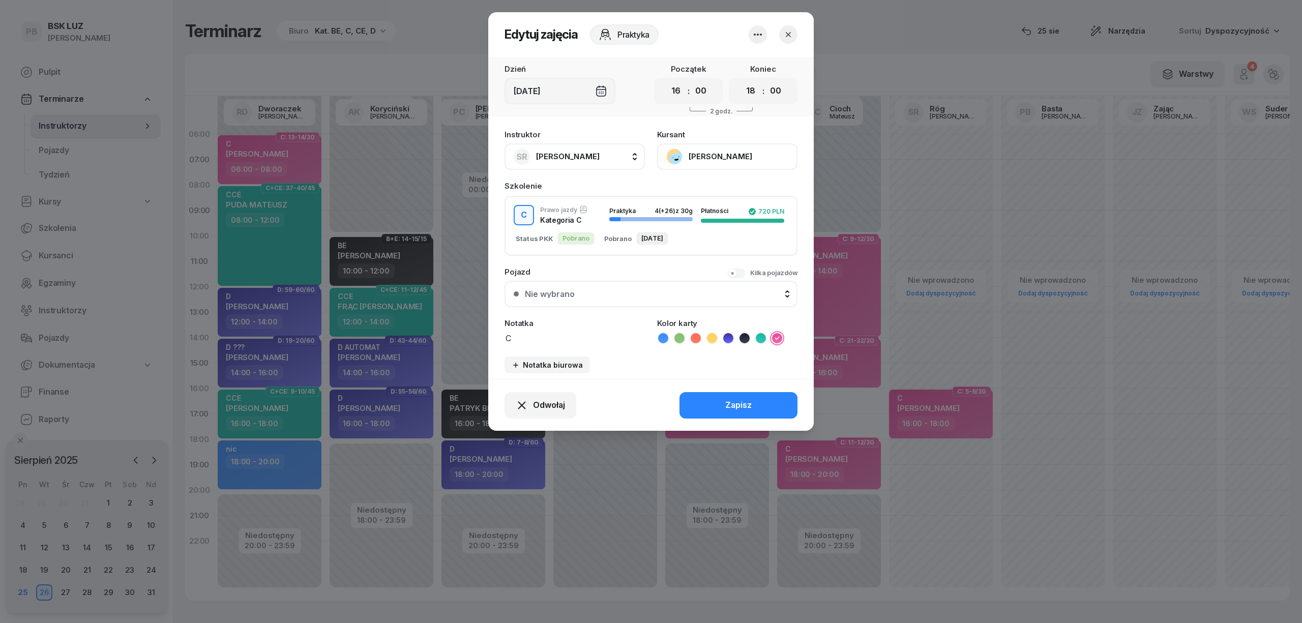
click at [592, 164] on button "SR Róg [PERSON_NAME]" at bounding box center [575, 156] width 140 height 26
type input "cich"
click at [585, 228] on span "[PERSON_NAME]" at bounding box center [573, 224] width 63 height 13
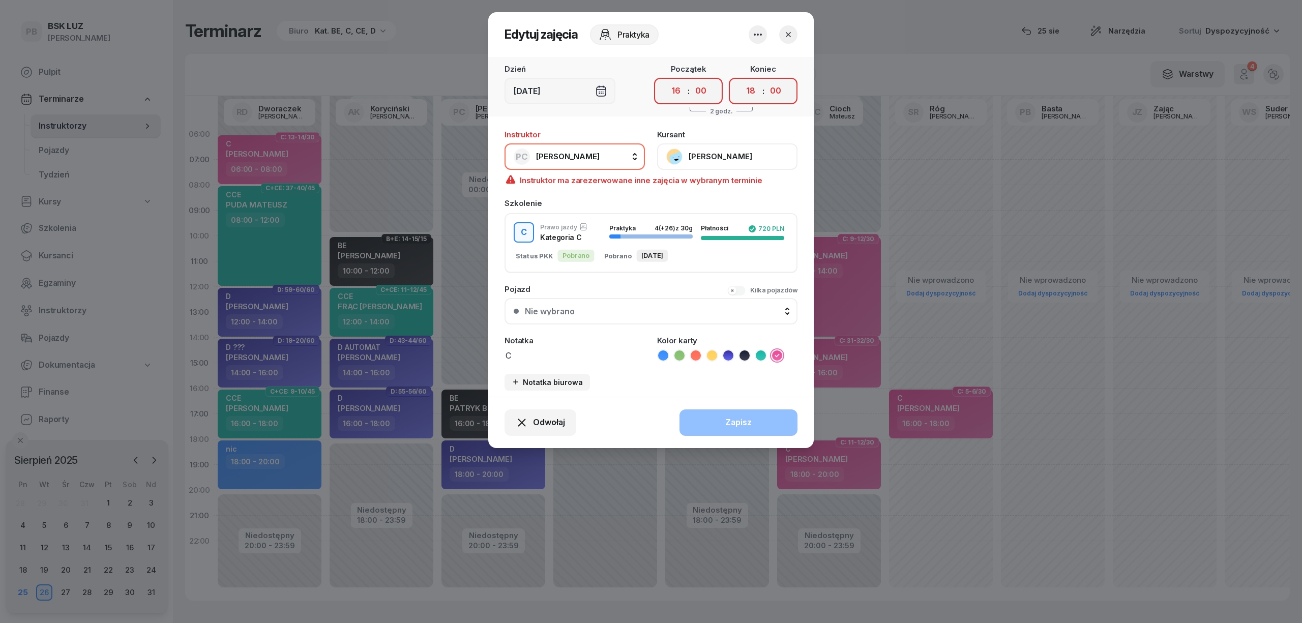
click at [573, 155] on span "[PERSON_NAME]" at bounding box center [568, 157] width 64 height 10
type input "cio"
click at [582, 218] on span "[PERSON_NAME]" at bounding box center [573, 224] width 63 height 13
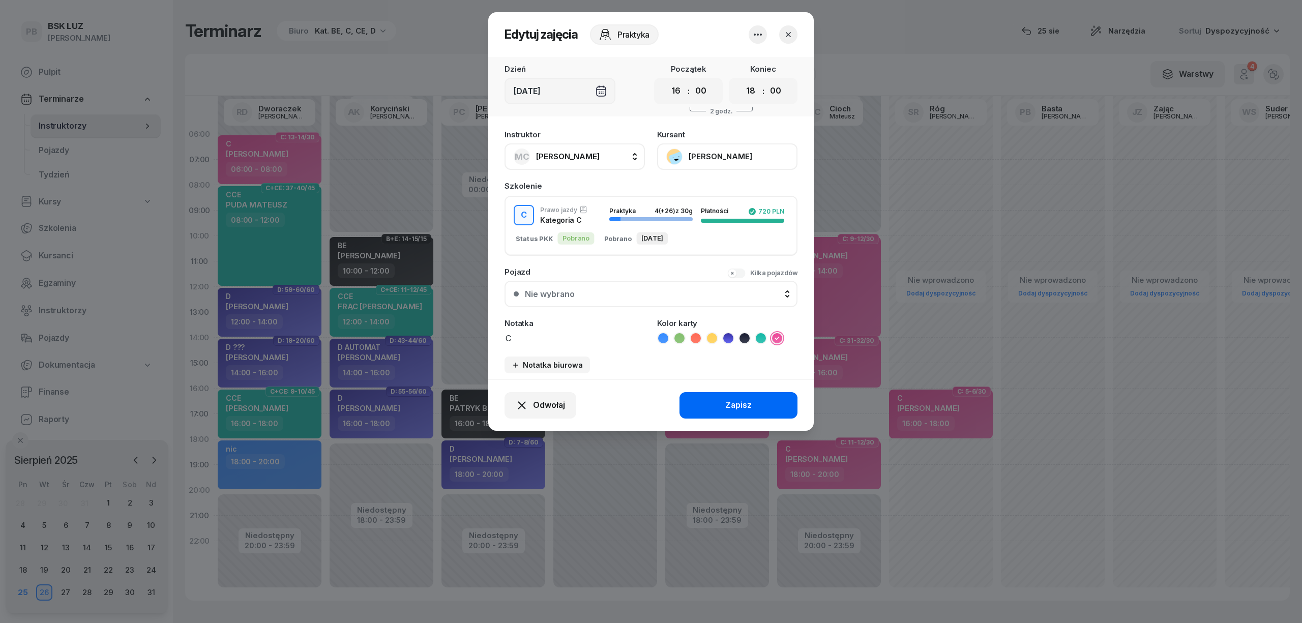
click at [752, 409] on button "Zapisz" at bounding box center [739, 405] width 118 height 26
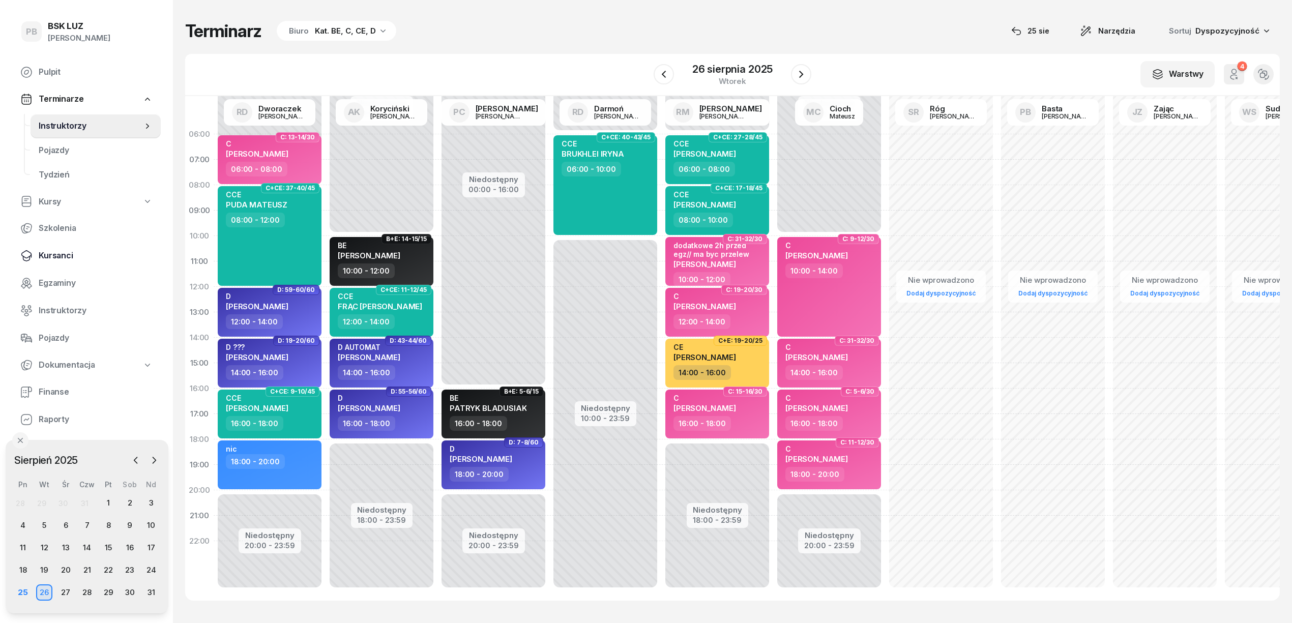
click at [47, 251] on span "Kursanci" at bounding box center [96, 255] width 114 height 13
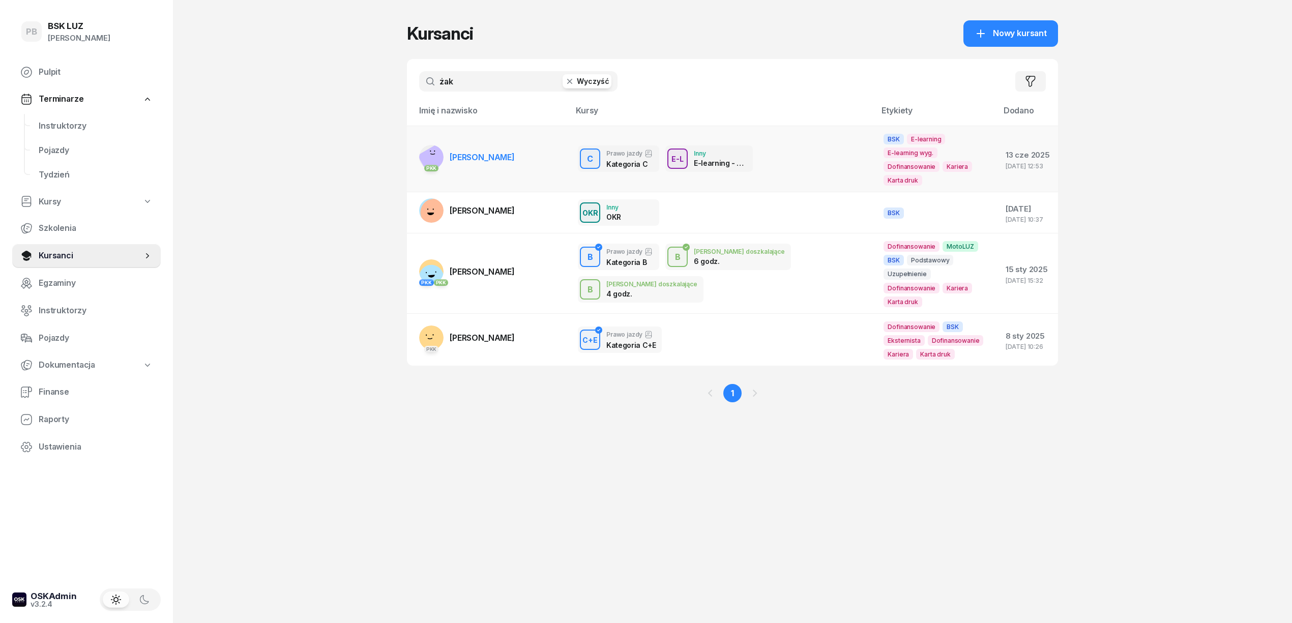
click at [489, 145] on link "PKK [PERSON_NAME]" at bounding box center [467, 157] width 96 height 24
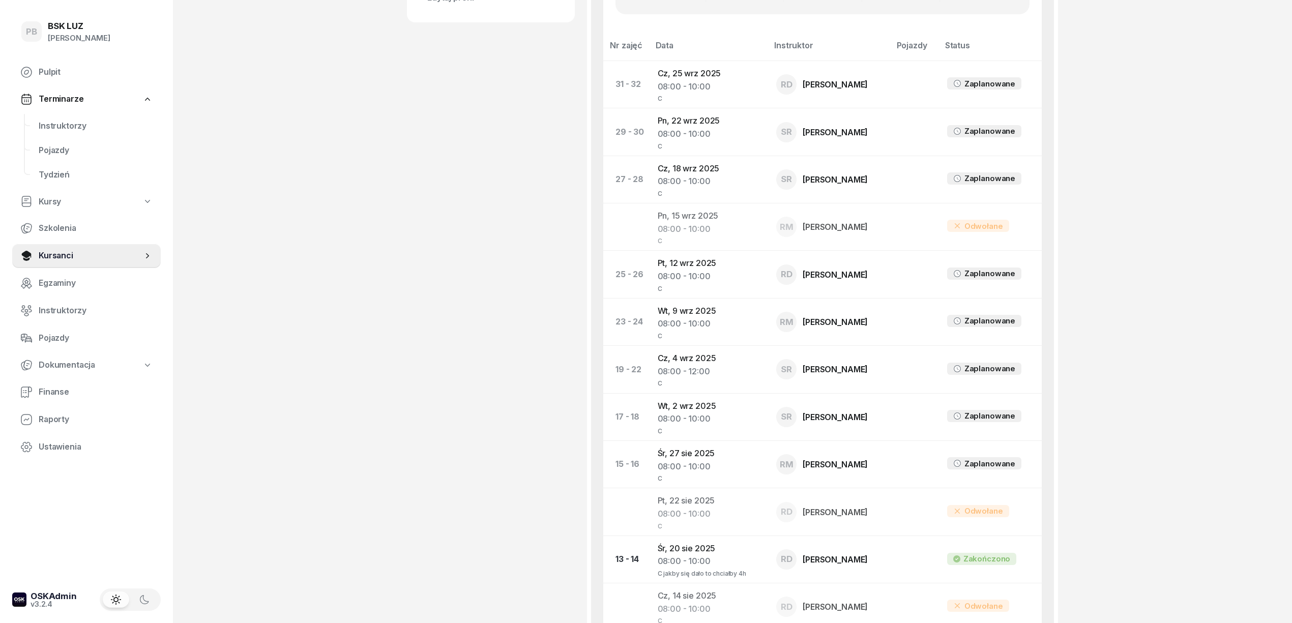
scroll to position [542, 0]
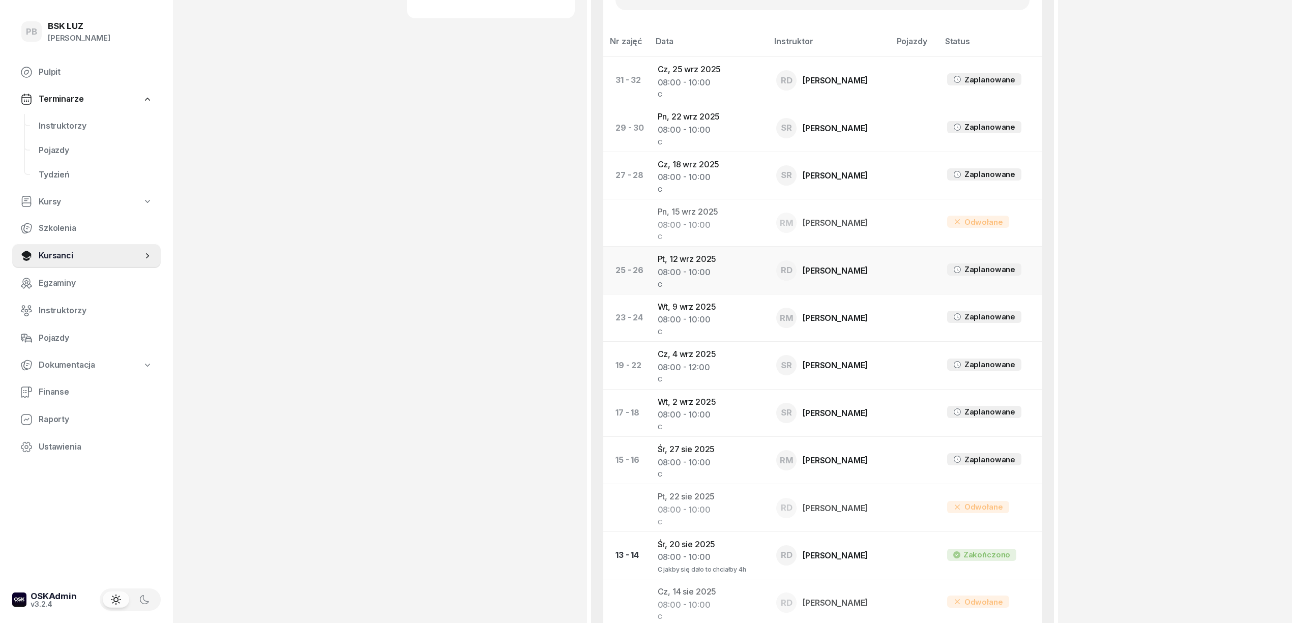
click at [693, 266] on td "Pt, [DATE] 08:00 - 10:00 C" at bounding box center [709, 270] width 119 height 47
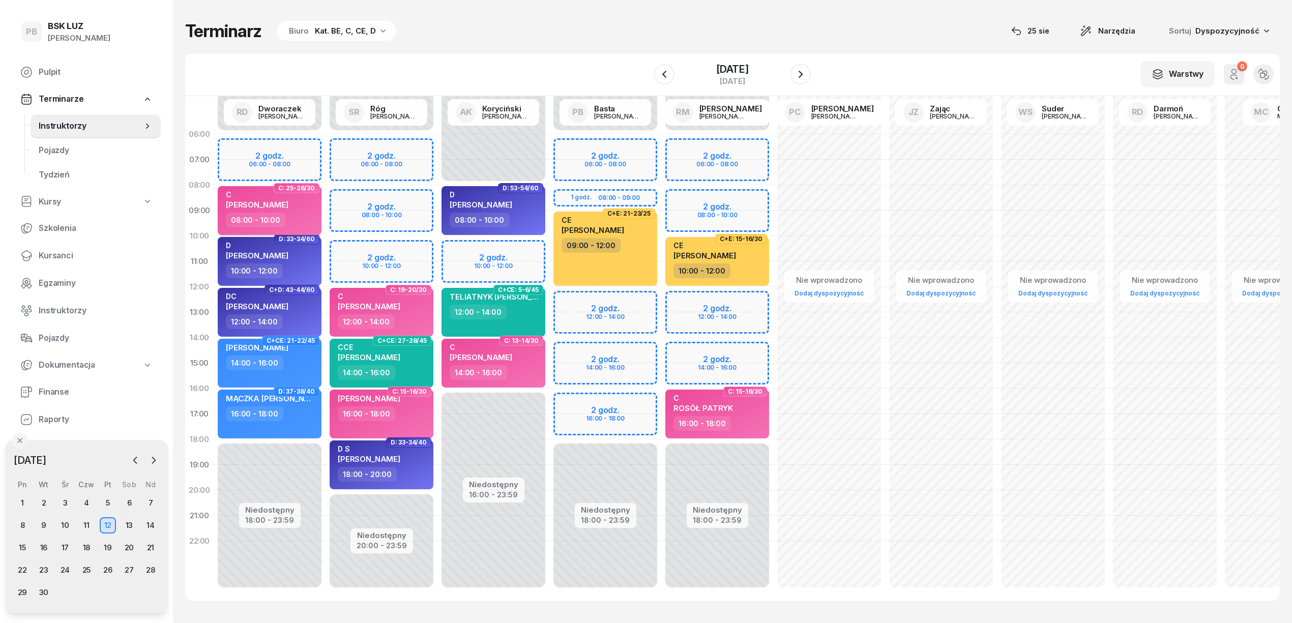
click at [302, 199] on div "C [PERSON_NAME]" at bounding box center [271, 201] width 90 height 22
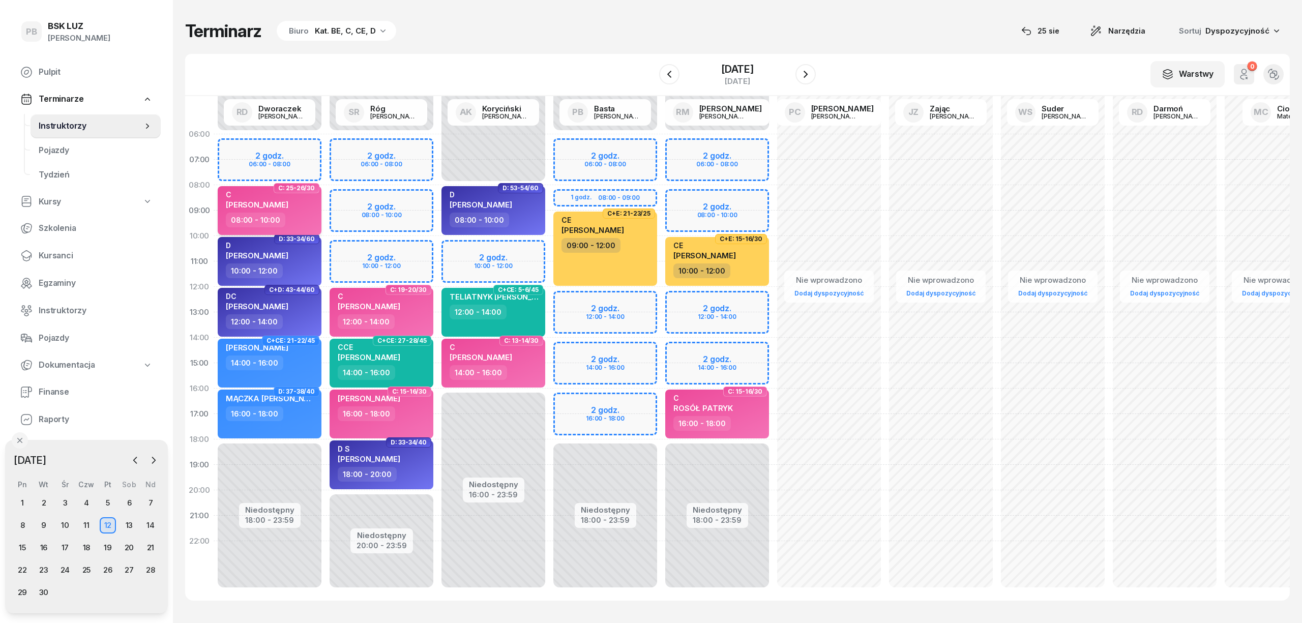
select select "08"
select select "10"
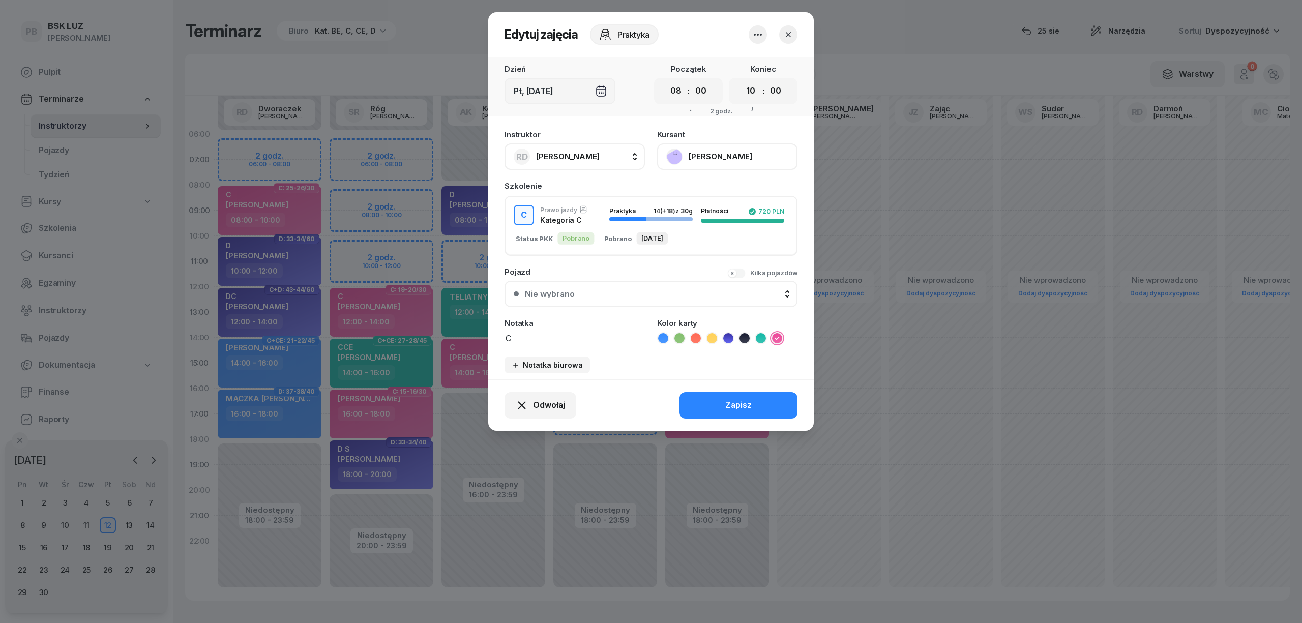
click at [567, 155] on span "[PERSON_NAME]" at bounding box center [568, 157] width 64 height 10
type input "róg"
click at [570, 218] on span "[PERSON_NAME]" at bounding box center [573, 224] width 63 height 13
drag, startPoint x: 752, startPoint y: 89, endPoint x: 751, endPoint y: 95, distance: 6.2
click at [752, 89] on select "00 01 02 03 04 05 06 07 08 09 10 11 12 13 14 15 16 17 18 19 20 21 22 23" at bounding box center [750, 90] width 19 height 21
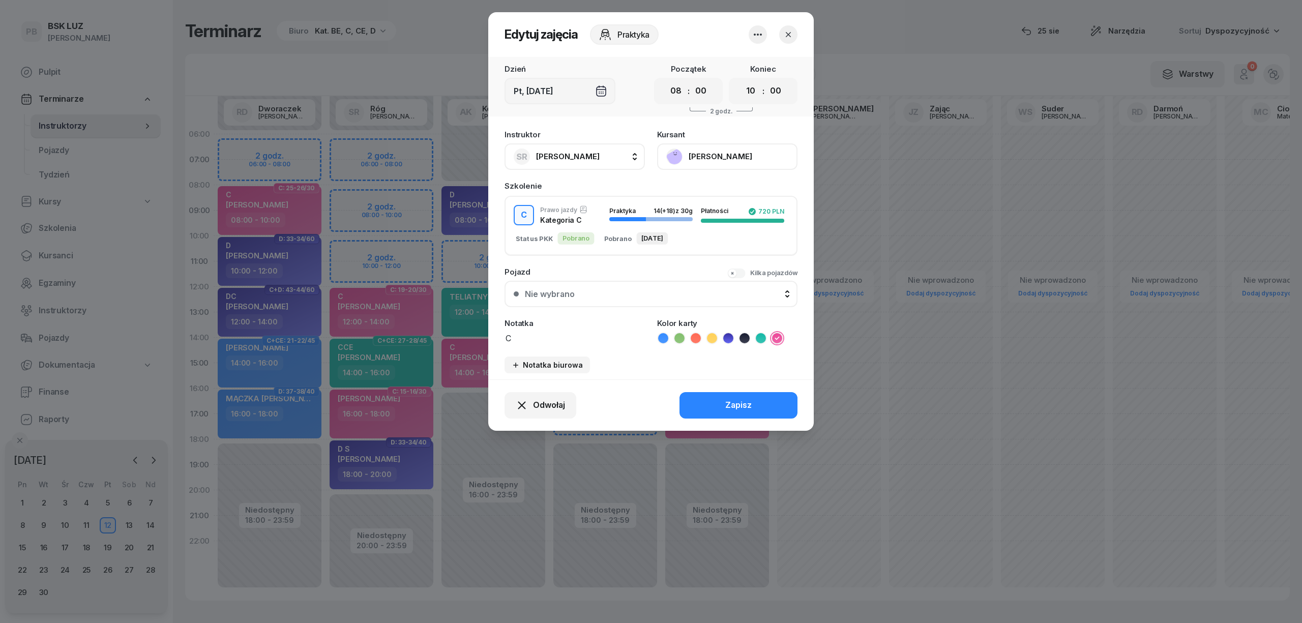
select select "12"
click at [741, 80] on select "00 01 02 03 04 05 06 07 08 09 10 11 12 13 14 15 16 17 18 19 20 21 22 23" at bounding box center [750, 90] width 19 height 21
click at [725, 400] on button "Zapisz" at bounding box center [739, 405] width 118 height 26
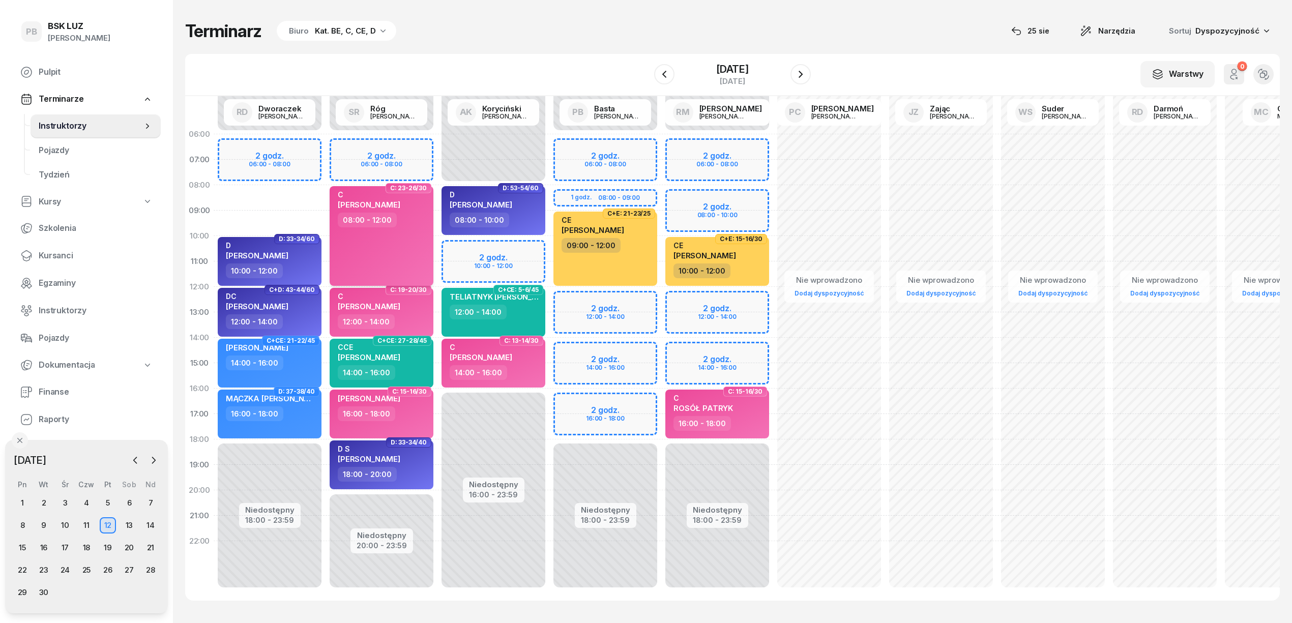
click at [365, 200] on span "[PERSON_NAME]" at bounding box center [369, 205] width 63 height 10
select select "08"
select select "12"
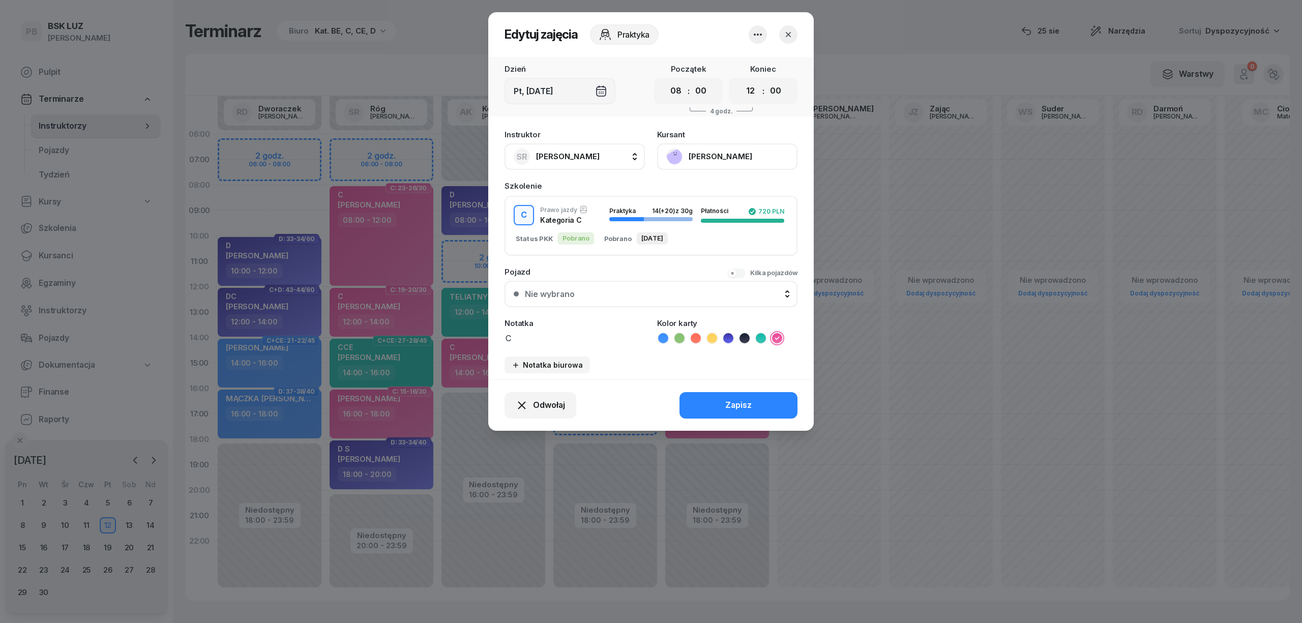
click at [732, 157] on button "[PERSON_NAME]" at bounding box center [727, 156] width 140 height 26
click at [735, 193] on link "Otwórz profil" at bounding box center [726, 191] width 134 height 25
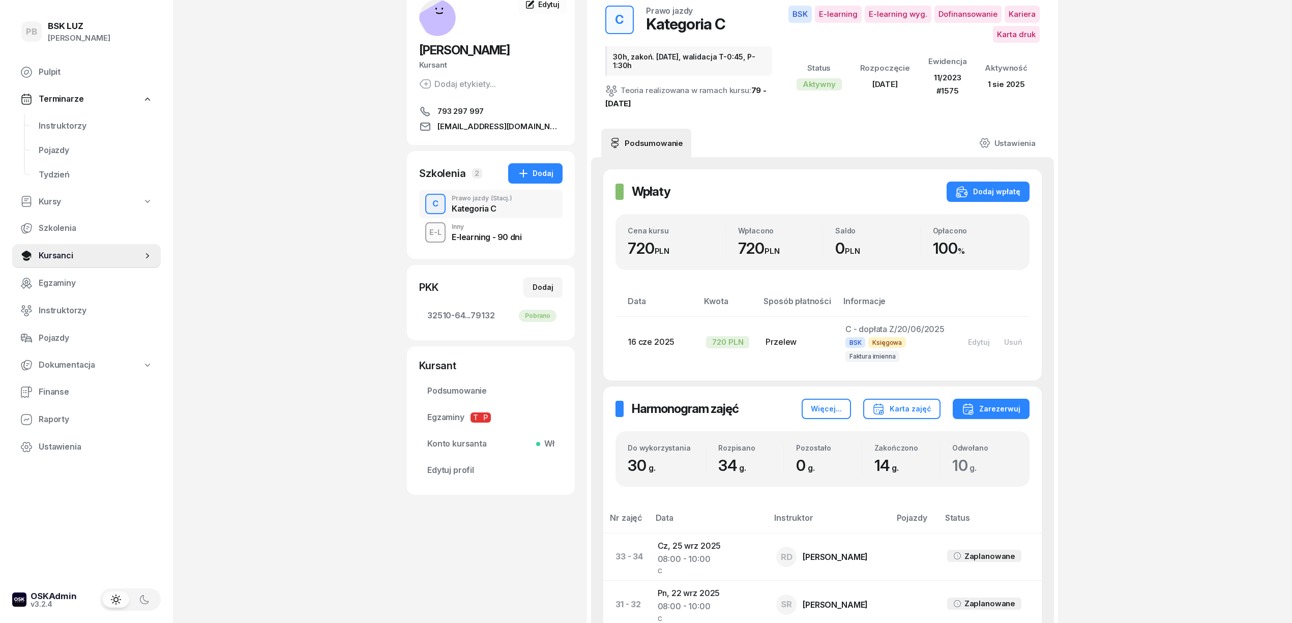
scroll to position [407, 0]
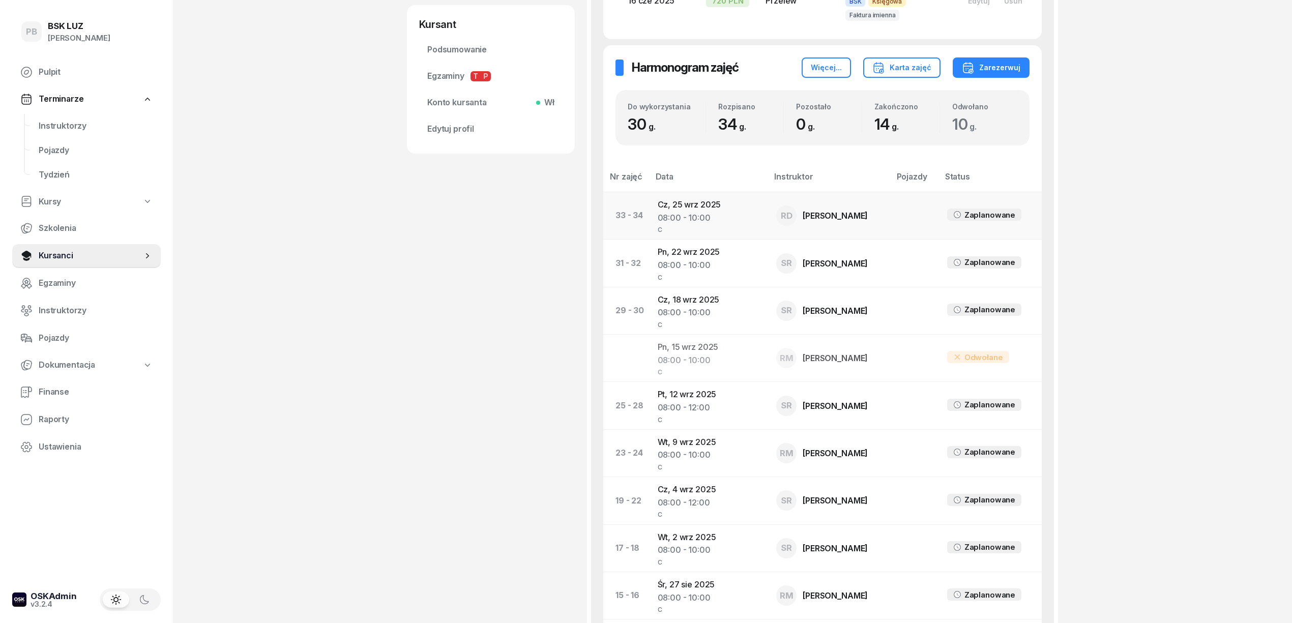
click at [703, 202] on td "[DATE] 08:00 - 10:00 C" at bounding box center [709, 215] width 119 height 47
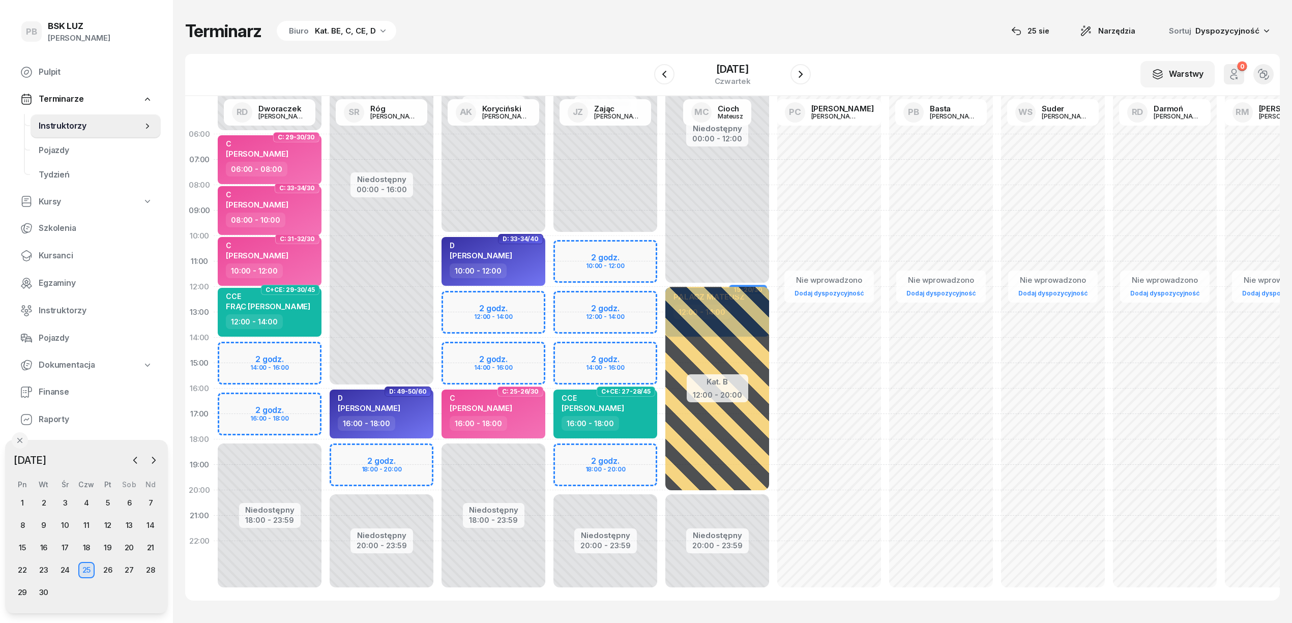
click at [294, 189] on span "C: 33-34/30" at bounding box center [297, 188] width 36 height 2
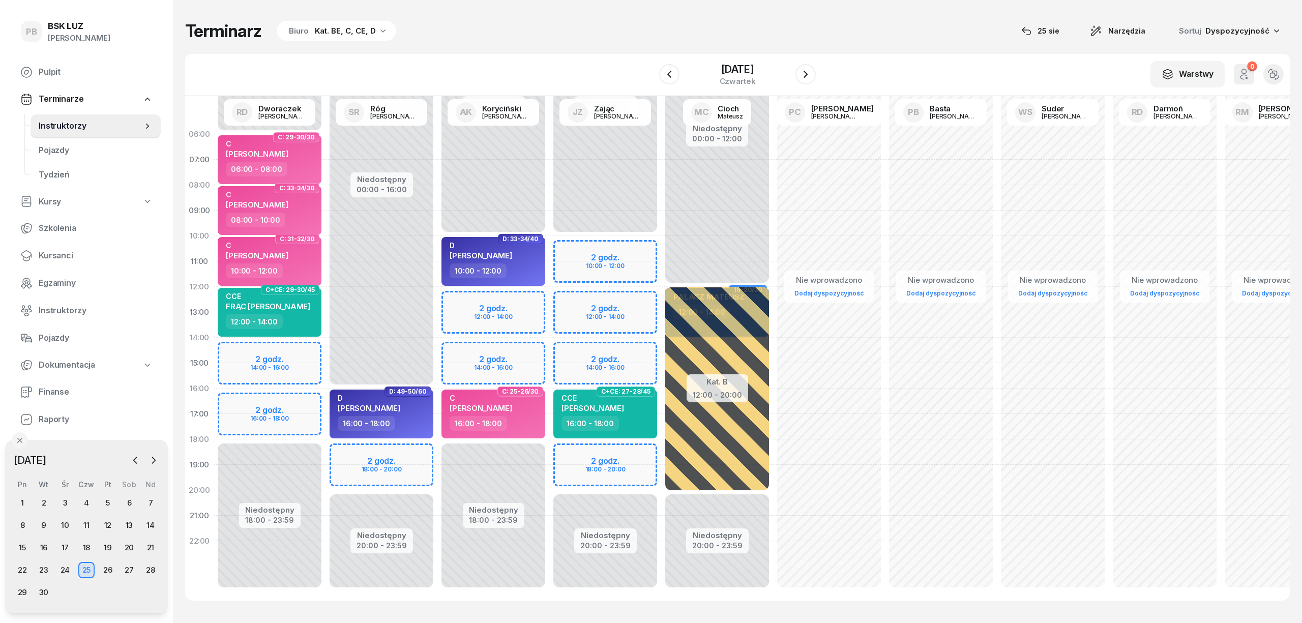
select select "08"
select select "10"
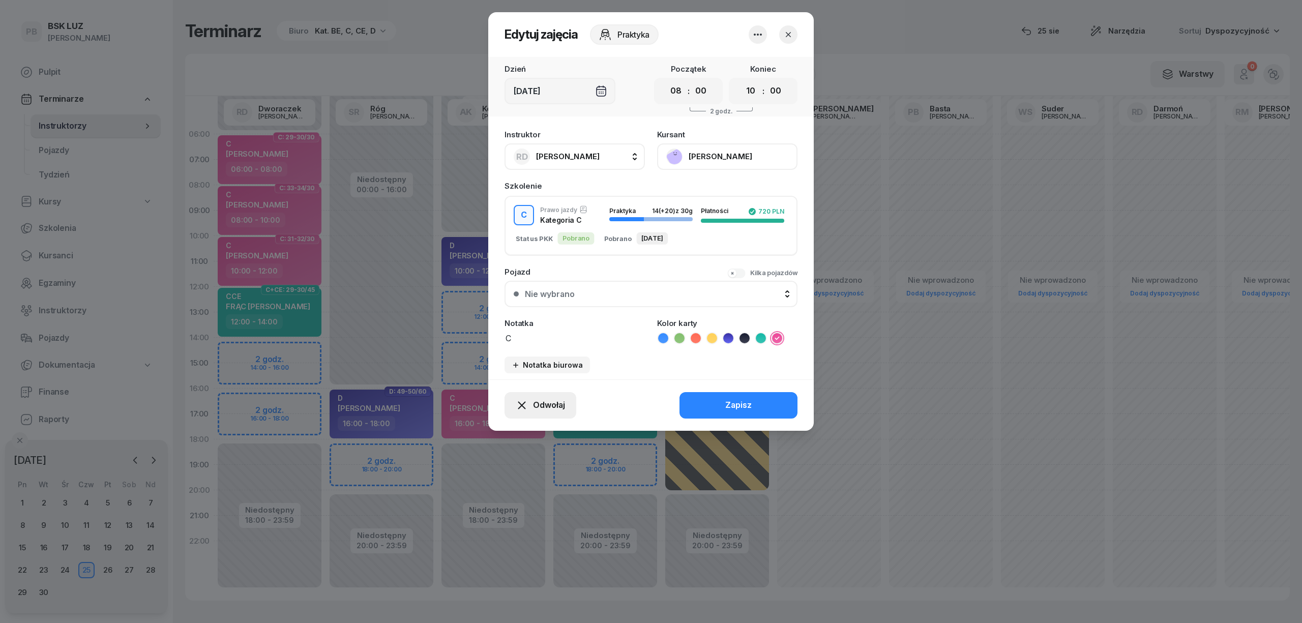
click at [549, 399] on span "Odwołaj" at bounding box center [549, 405] width 32 height 13
click at [559, 319] on link "My odwołaliśmy" at bounding box center [535, 317] width 134 height 25
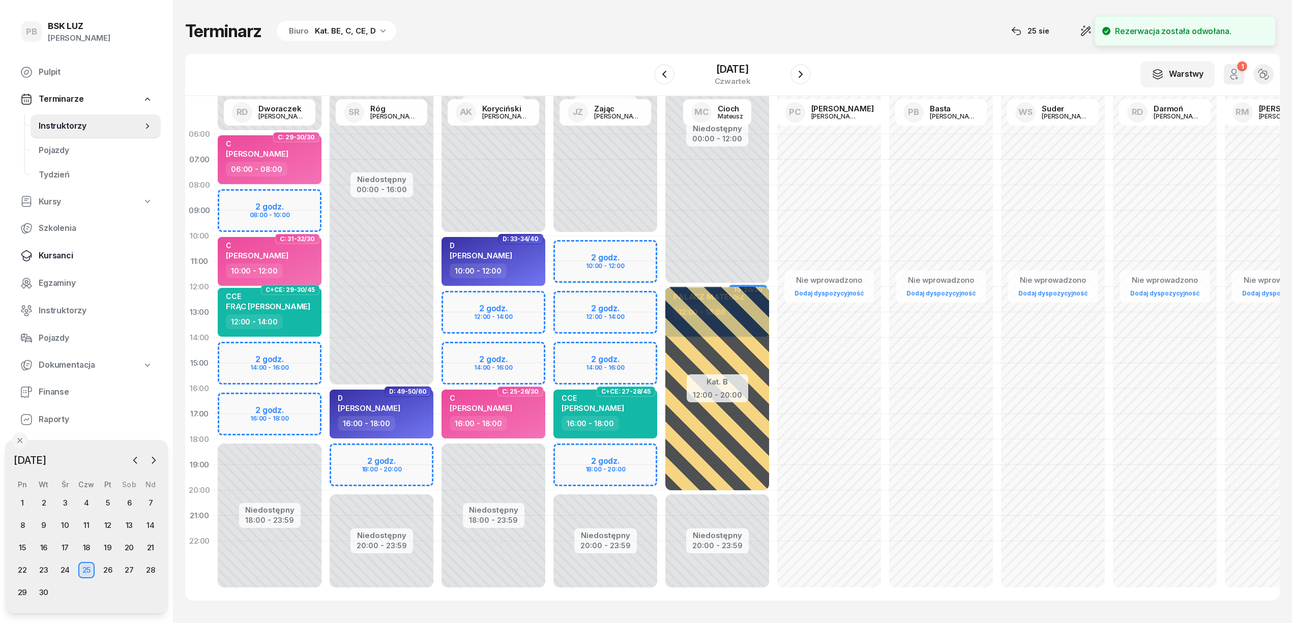
drag, startPoint x: 55, startPoint y: 253, endPoint x: 131, endPoint y: 243, distance: 77.0
click at [55, 253] on span "Kursanci" at bounding box center [96, 255] width 114 height 13
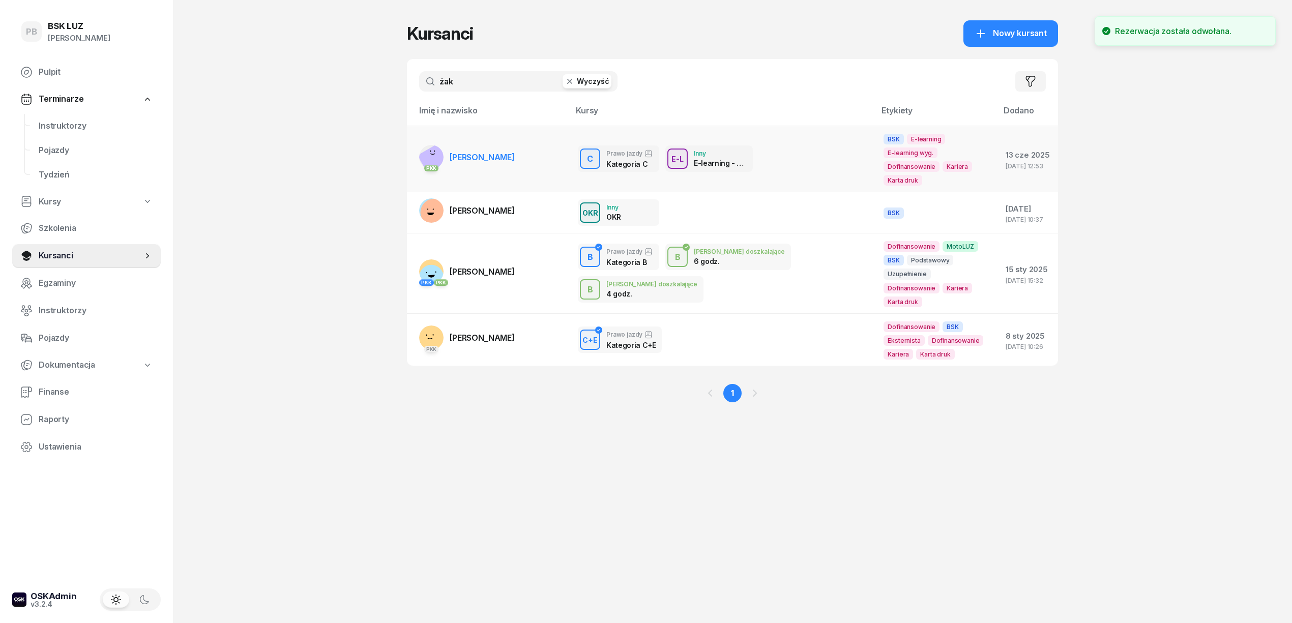
click at [468, 152] on span "[PERSON_NAME]" at bounding box center [482, 157] width 65 height 10
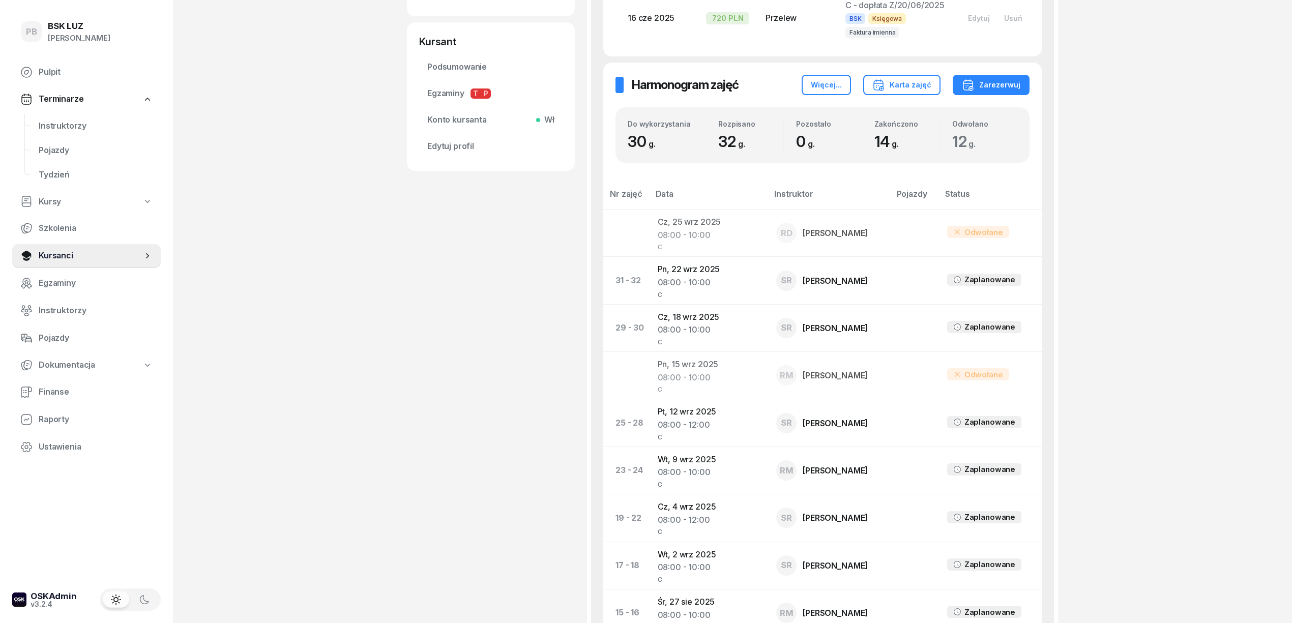
scroll to position [407, 0]
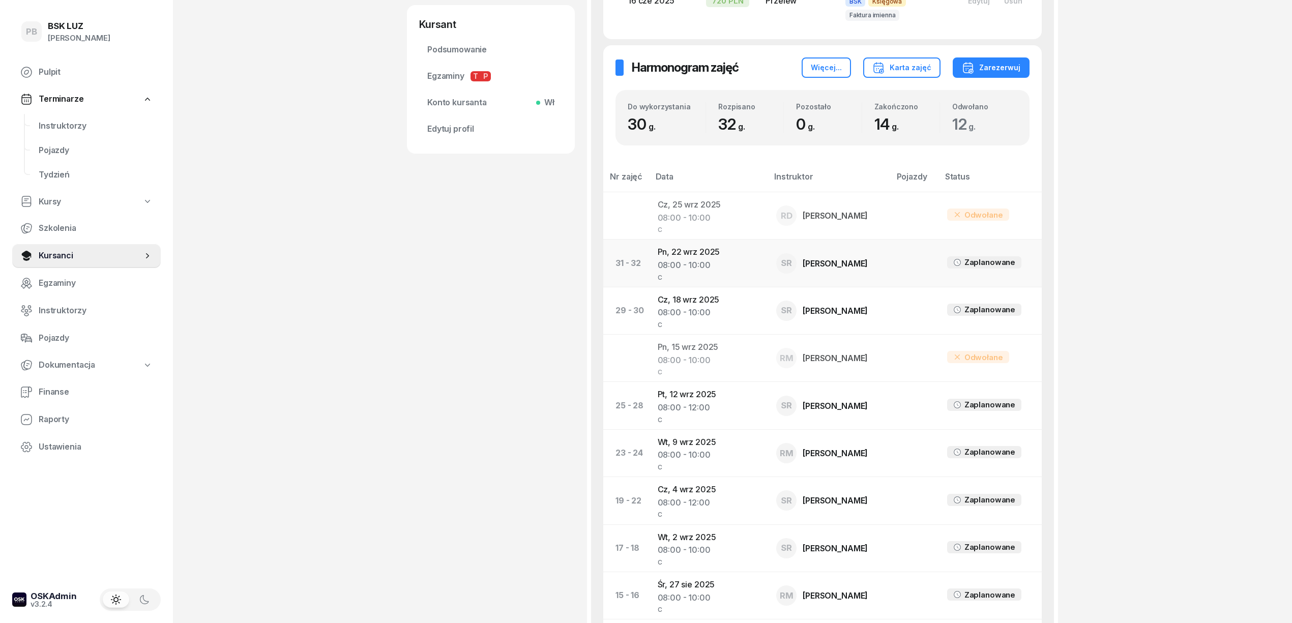
click at [695, 254] on td "Pn, [DATE] 08:00 - 10:00 C" at bounding box center [709, 263] width 119 height 47
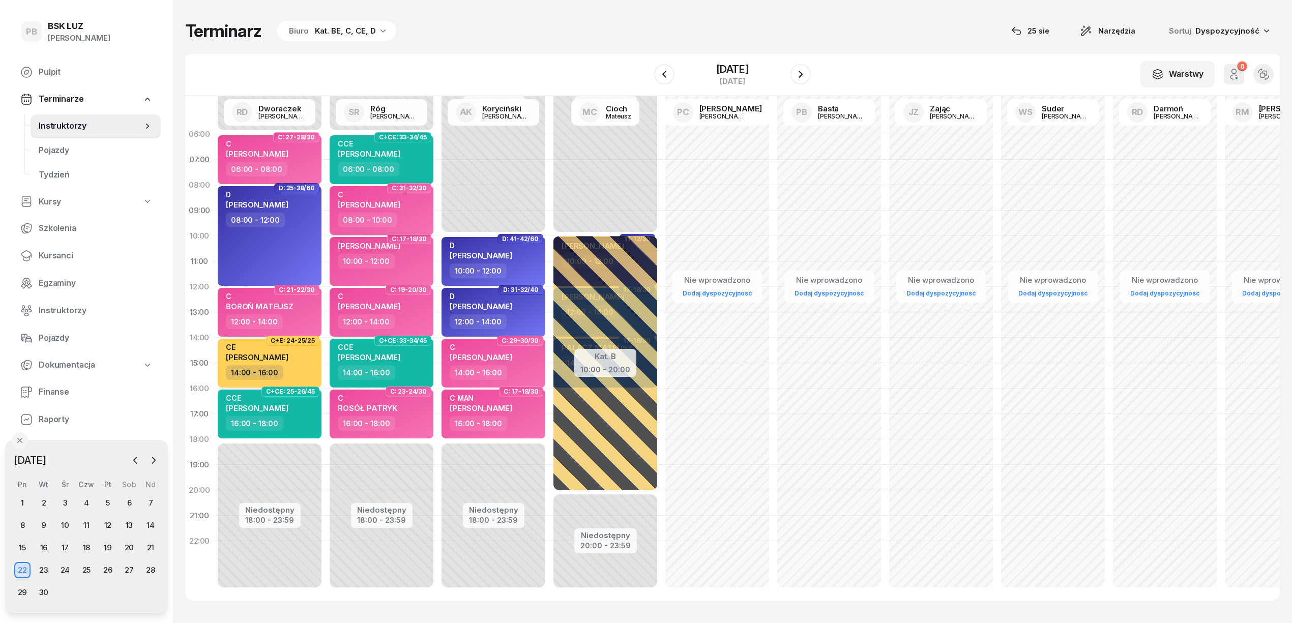
click at [422, 209] on div "C [PERSON_NAME]" at bounding box center [383, 201] width 90 height 22
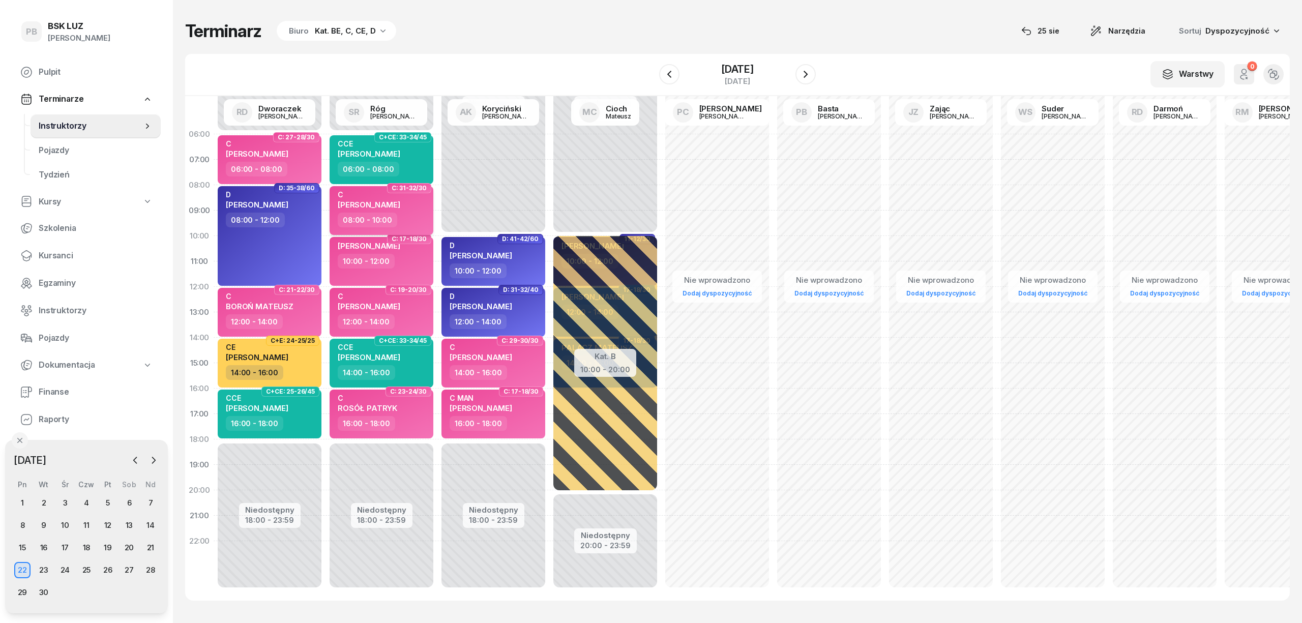
select select "08"
select select "10"
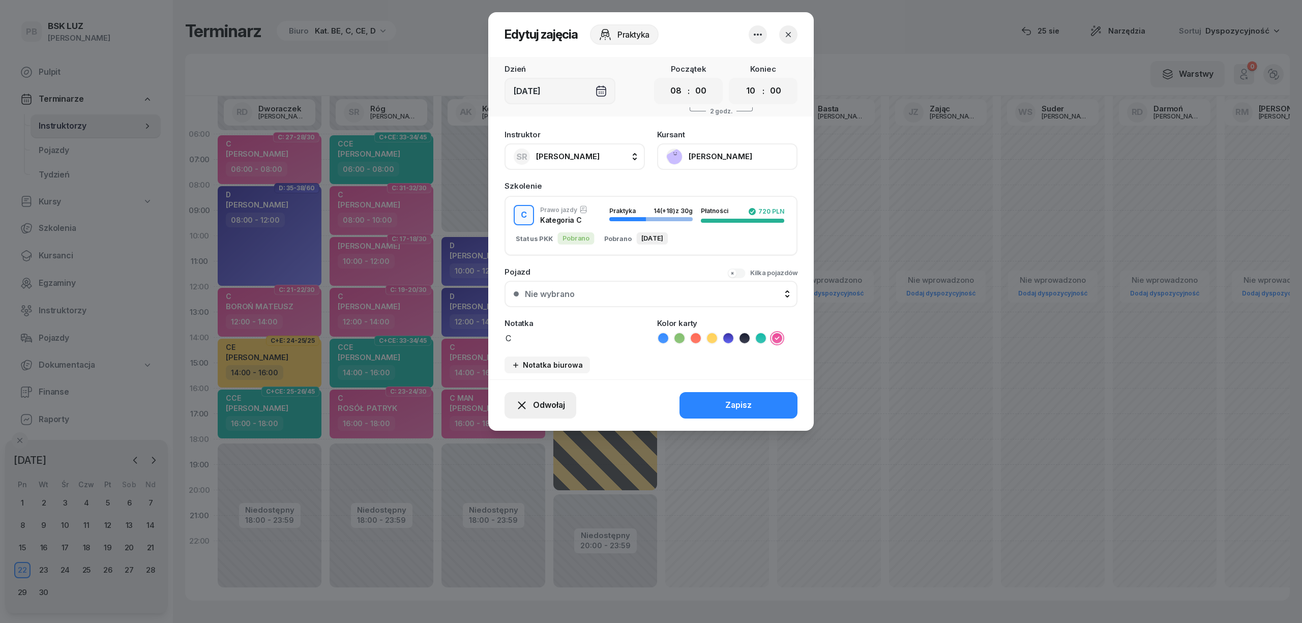
click at [544, 399] on span "Odwołaj" at bounding box center [549, 405] width 32 height 13
click at [536, 317] on div "My odwołaliśmy" at bounding box center [523, 317] width 62 height 13
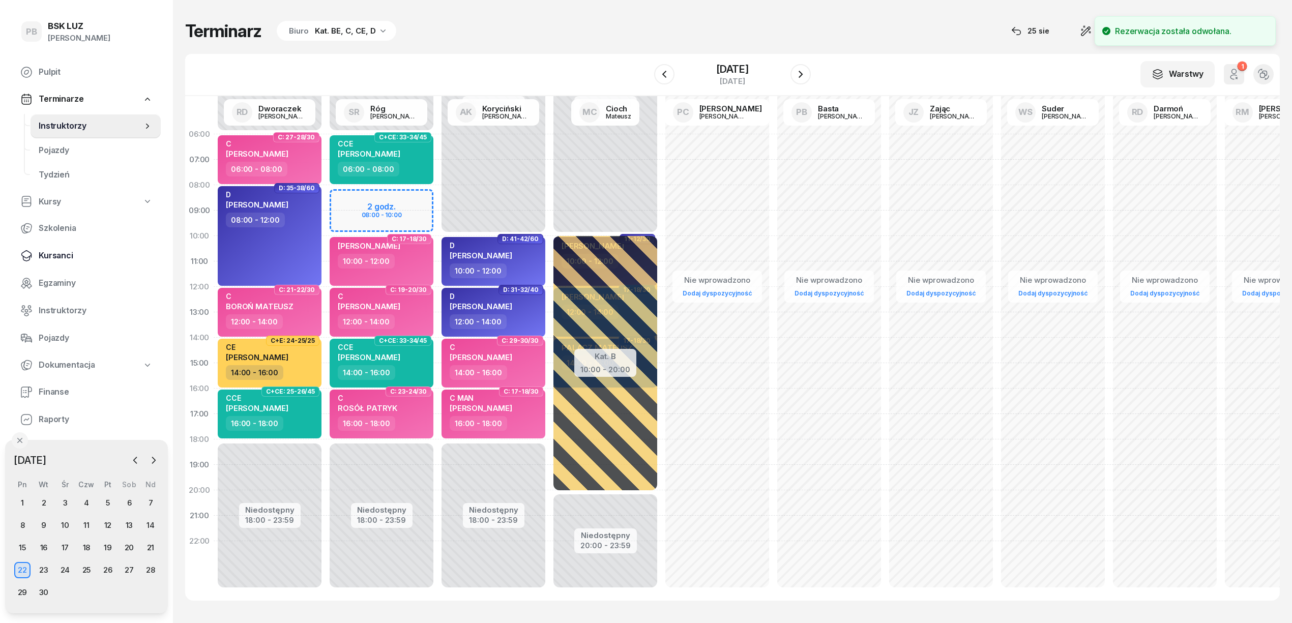
click at [62, 253] on span "Kursanci" at bounding box center [96, 255] width 114 height 13
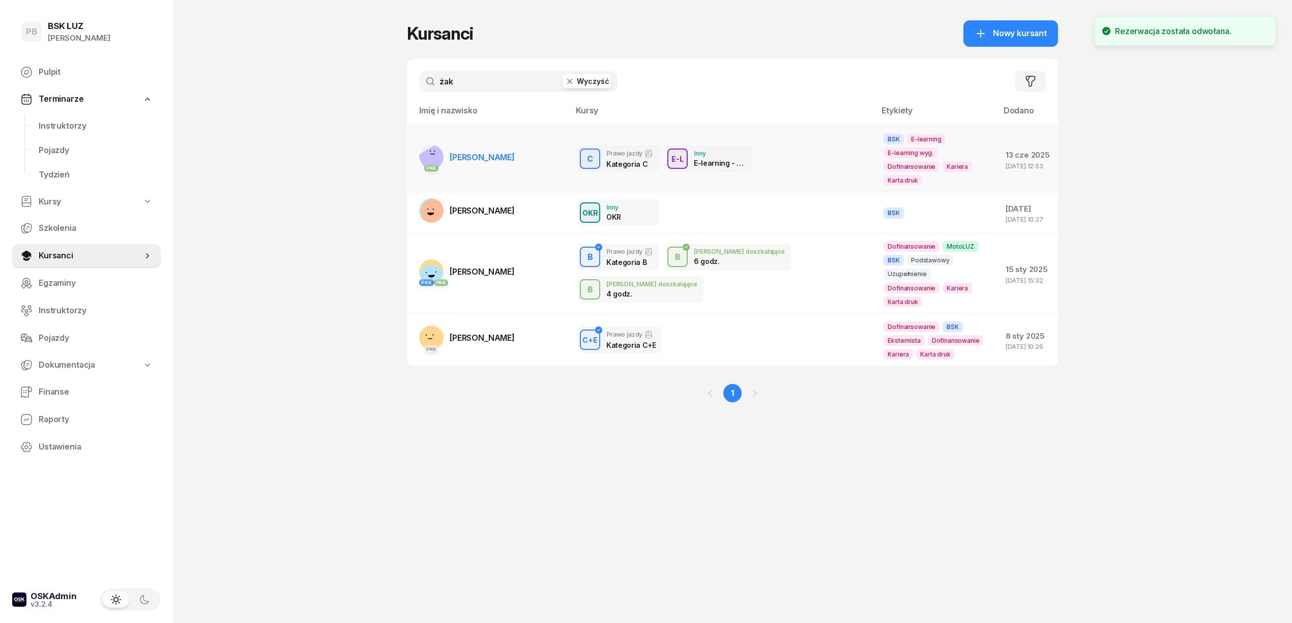
click at [473, 152] on span "[PERSON_NAME]" at bounding box center [482, 157] width 65 height 10
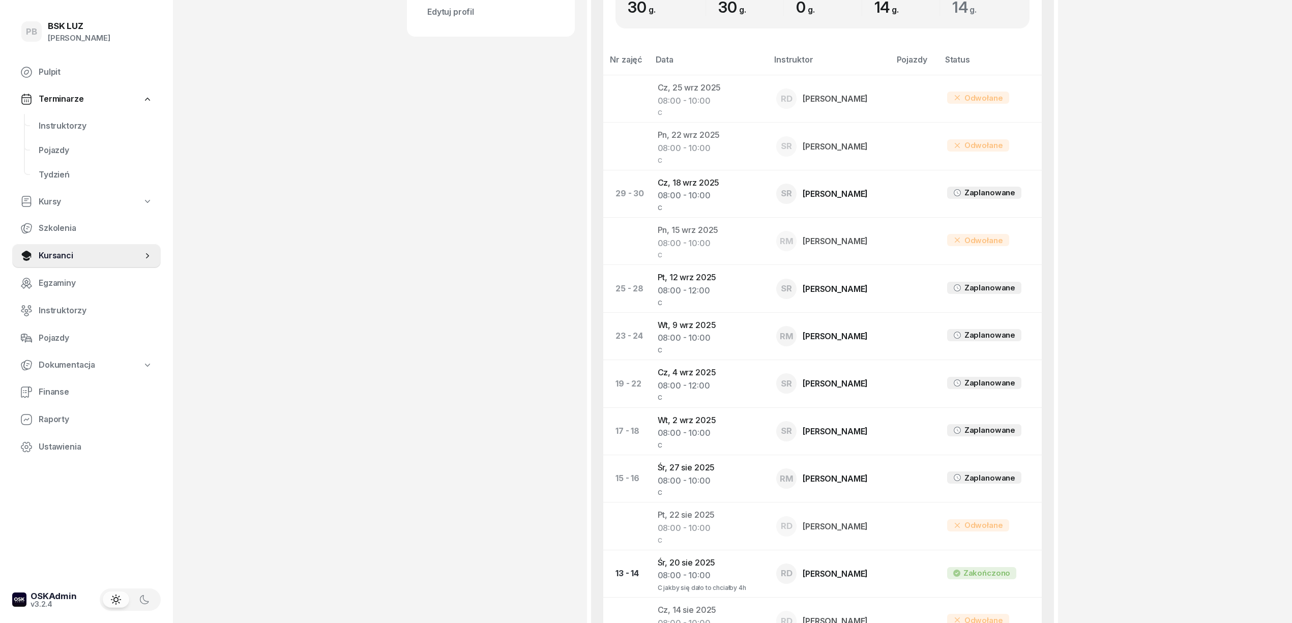
scroll to position [542, 0]
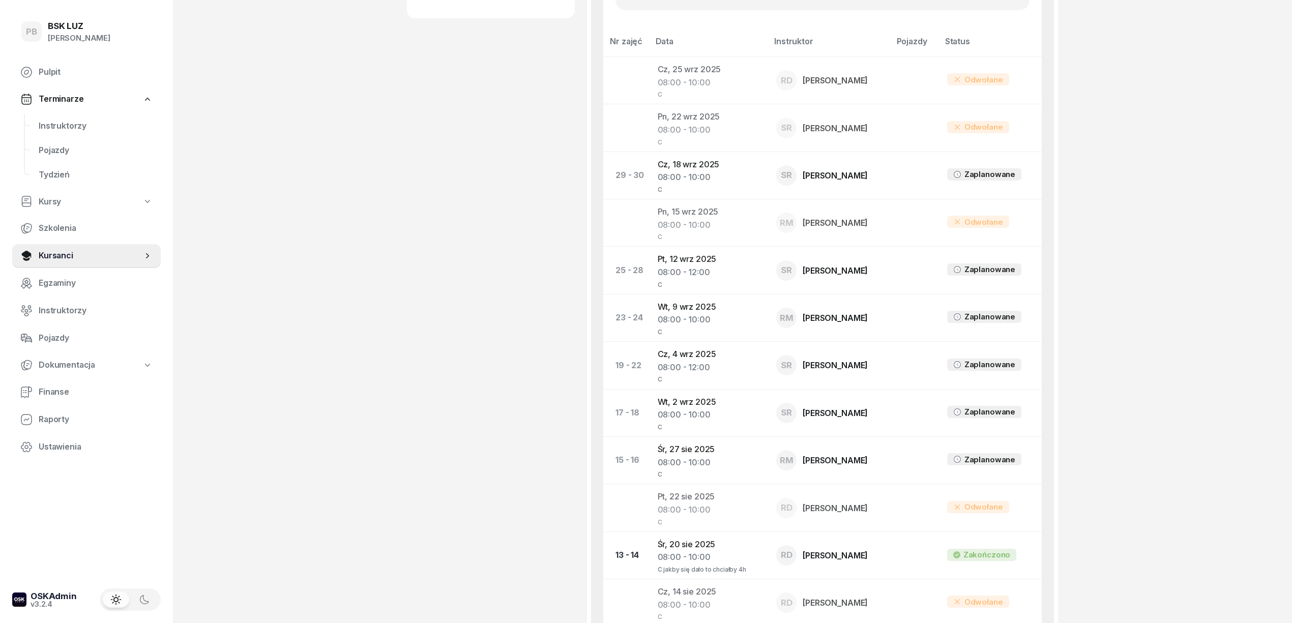
click at [432, 506] on div "[PERSON_NAME] [PERSON_NAME] etykiety... 793 297 997 [EMAIL_ADDRESS][DOMAIN_NAME…" at bounding box center [491, 264] width 168 height 1507
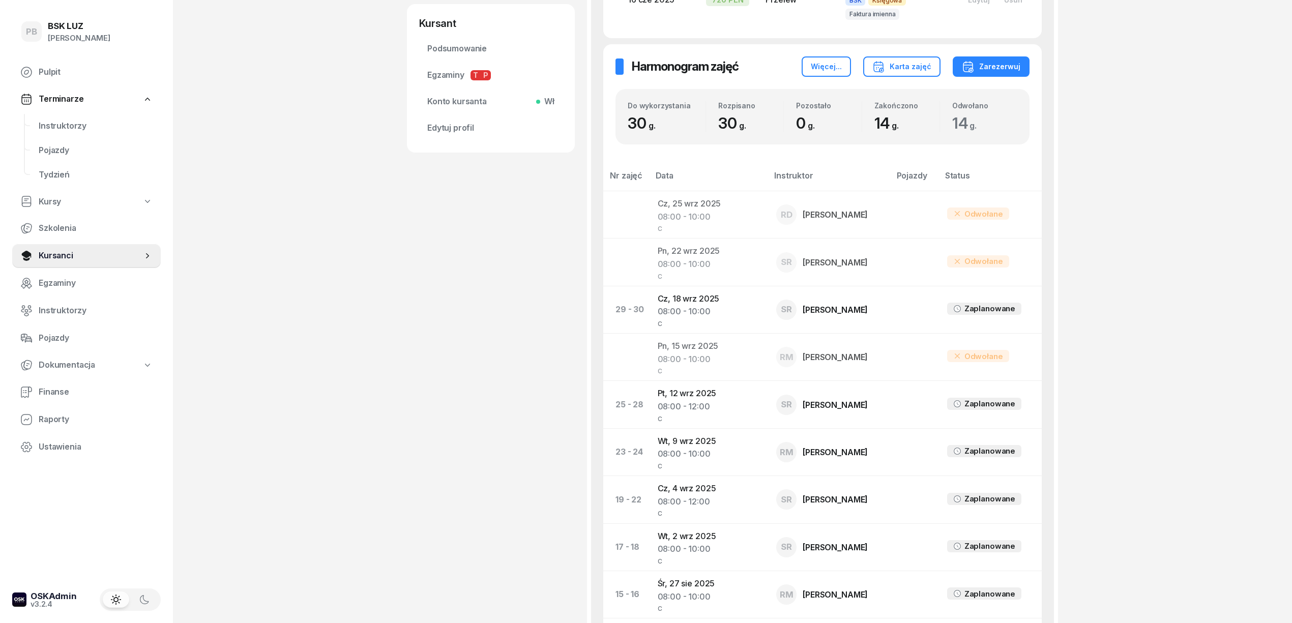
scroll to position [475, 0]
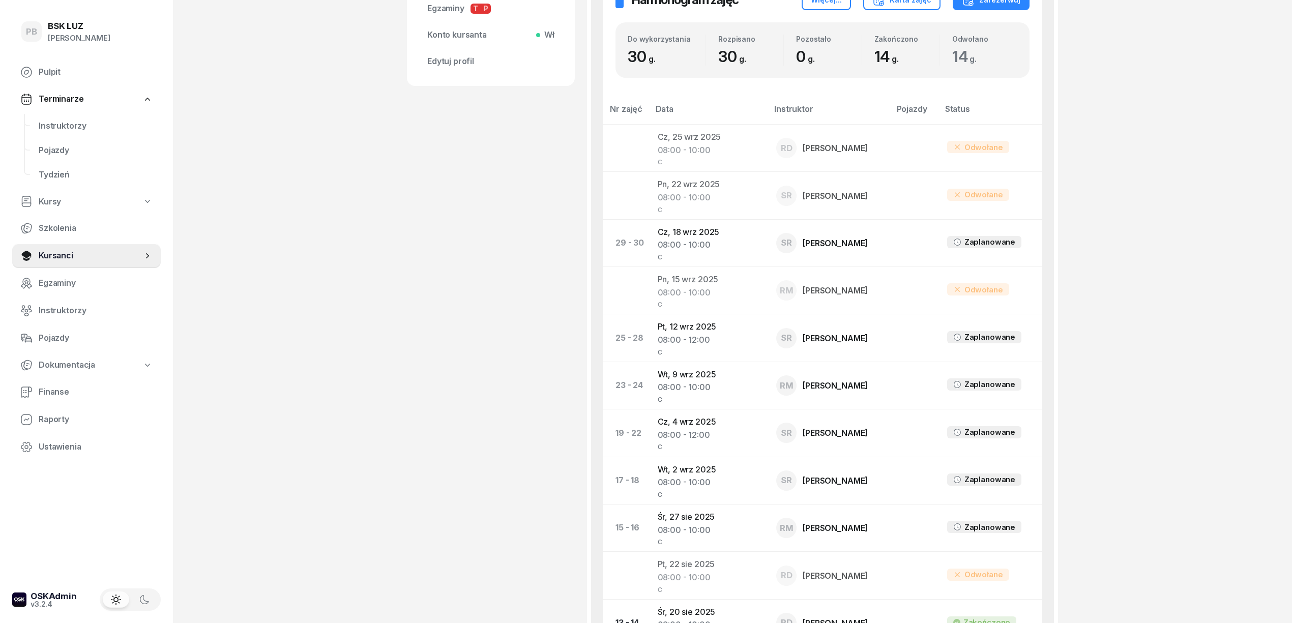
click at [558, 507] on div "[PERSON_NAME] [PERSON_NAME] etykiety... 793 297 997 [EMAIL_ADDRESS][DOMAIN_NAME…" at bounding box center [491, 331] width 168 height 1507
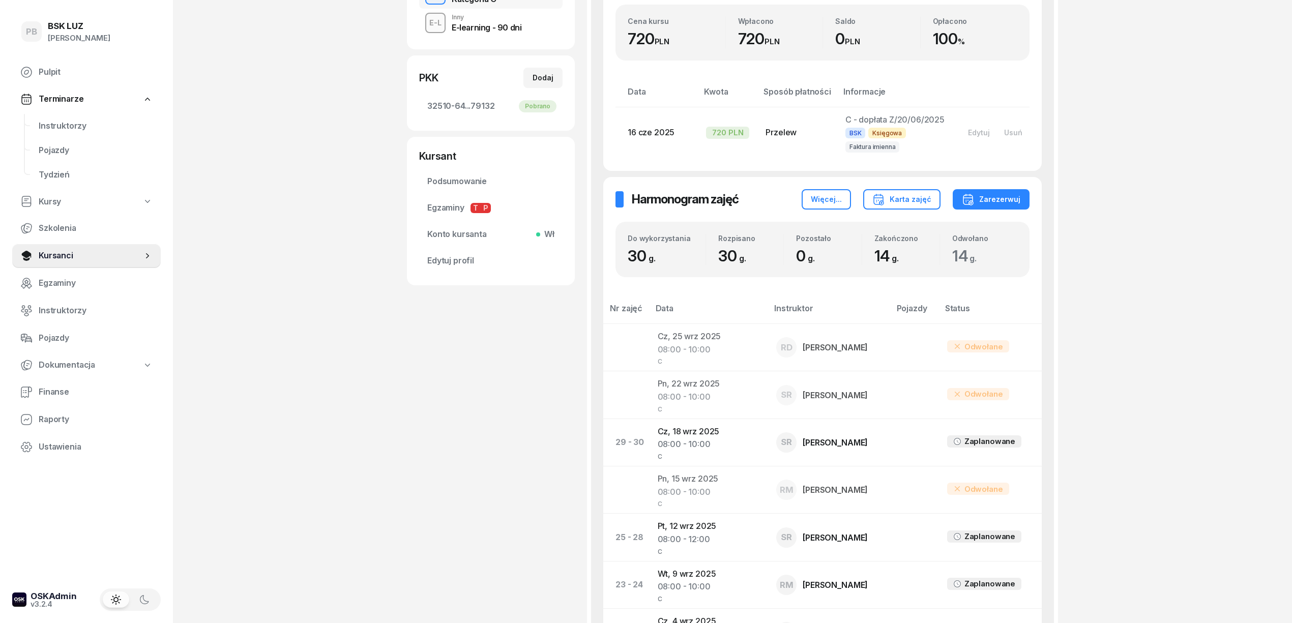
scroll to position [271, 0]
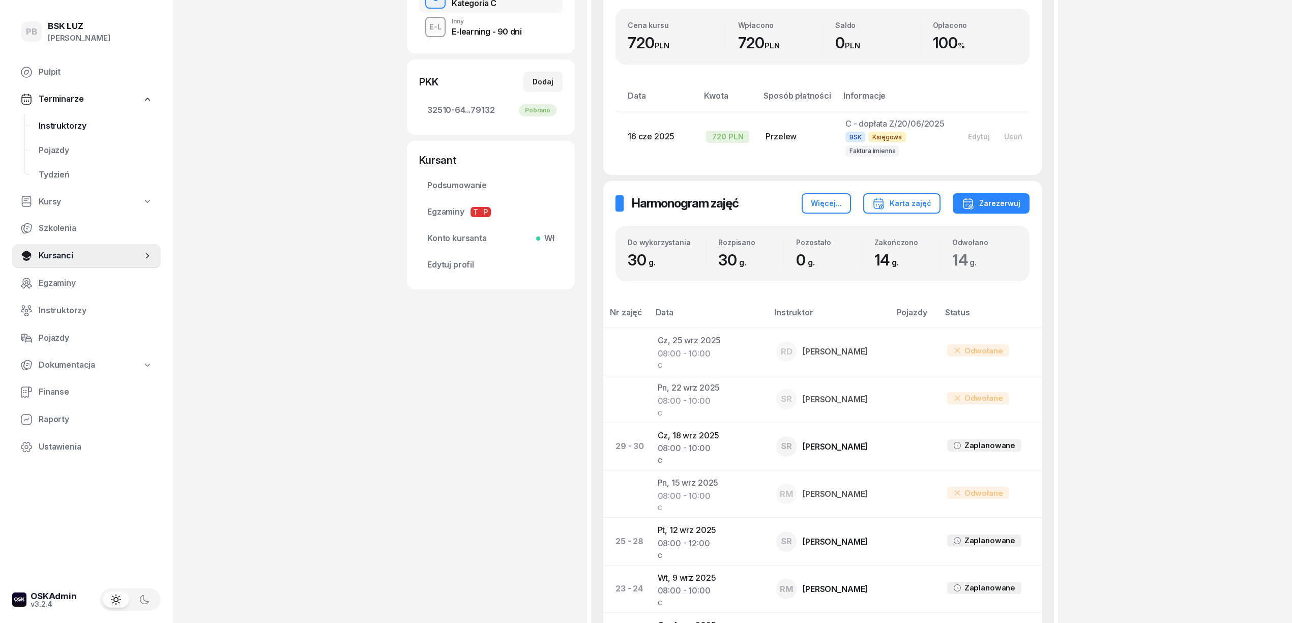
click at [74, 121] on span "Instruktorzy" at bounding box center [96, 126] width 114 height 13
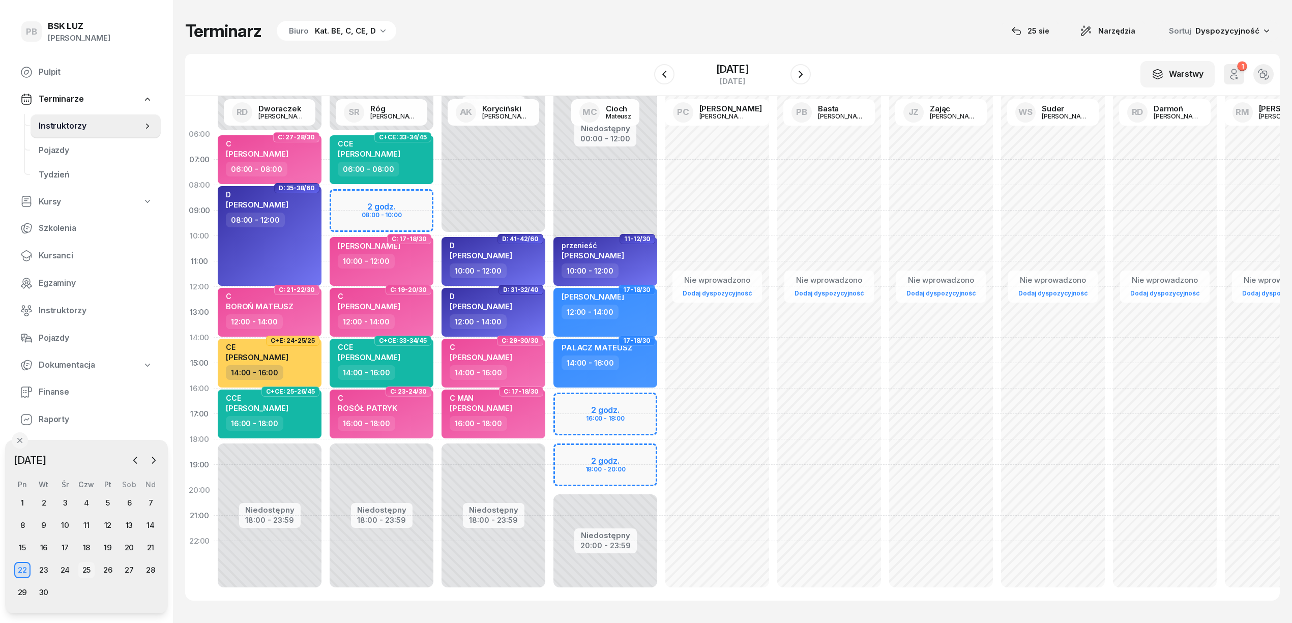
click at [82, 567] on div "25" at bounding box center [86, 570] width 16 height 16
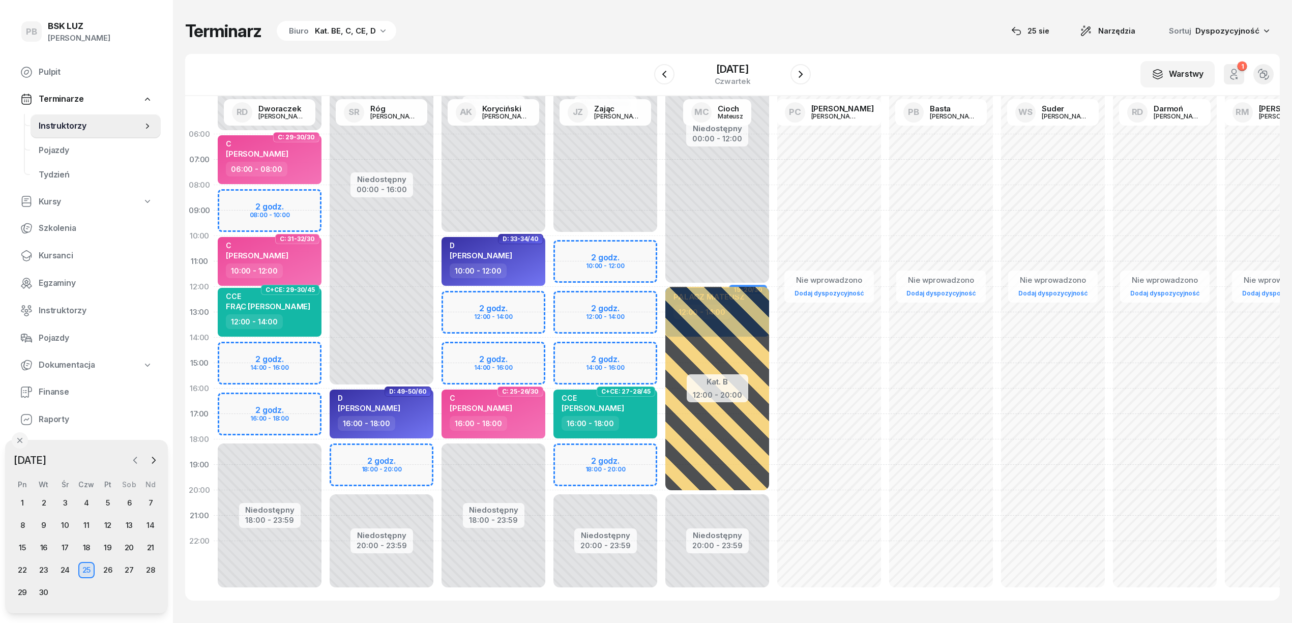
click at [130, 458] on icon "button" at bounding box center [135, 460] width 10 height 10
click at [83, 592] on div "28" at bounding box center [86, 592] width 16 height 16
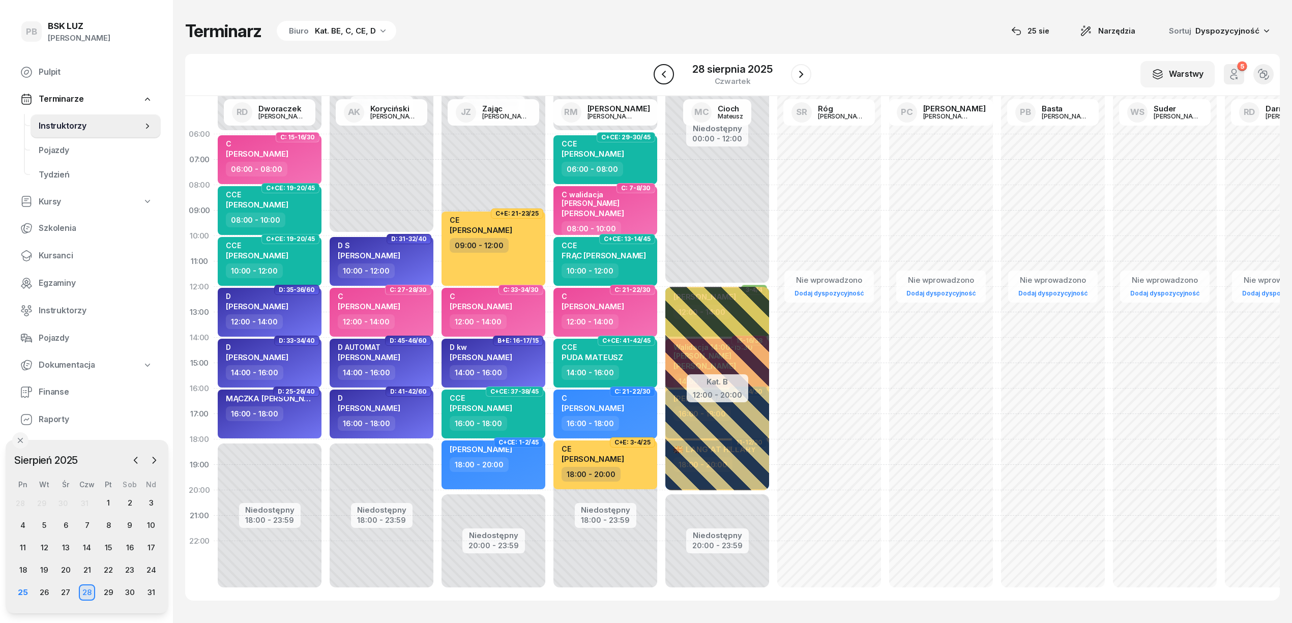
click at [665, 76] on icon "button" at bounding box center [664, 74] width 4 height 7
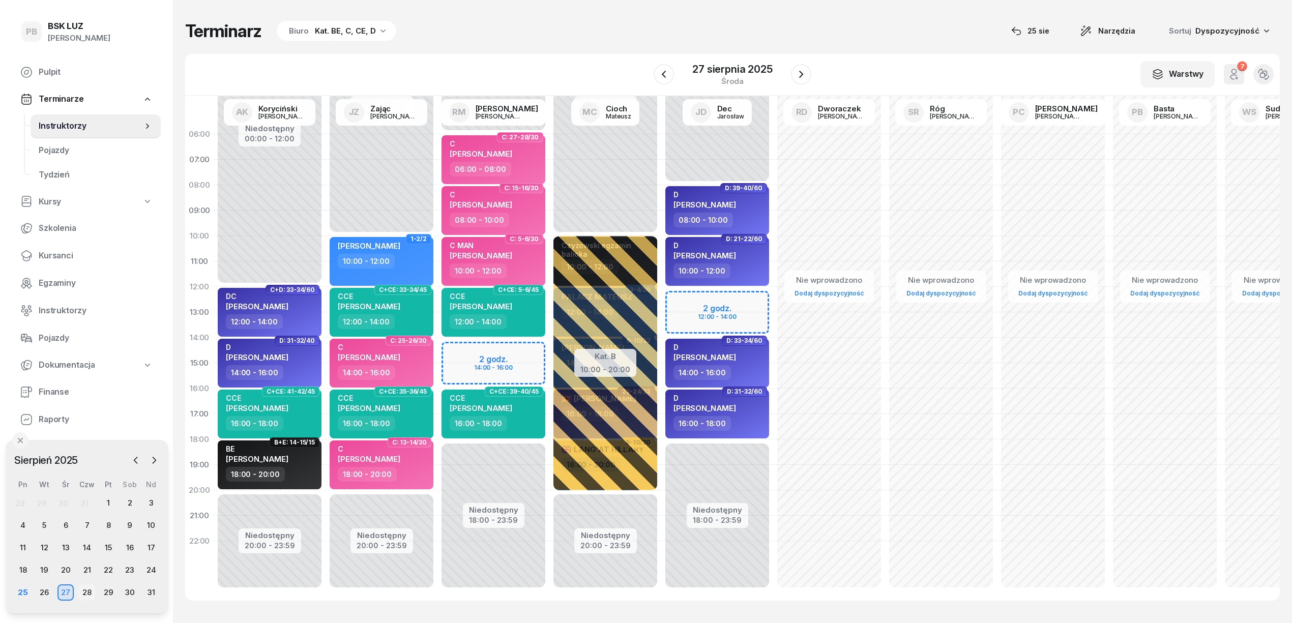
click at [88, 595] on div "28" at bounding box center [87, 592] width 16 height 16
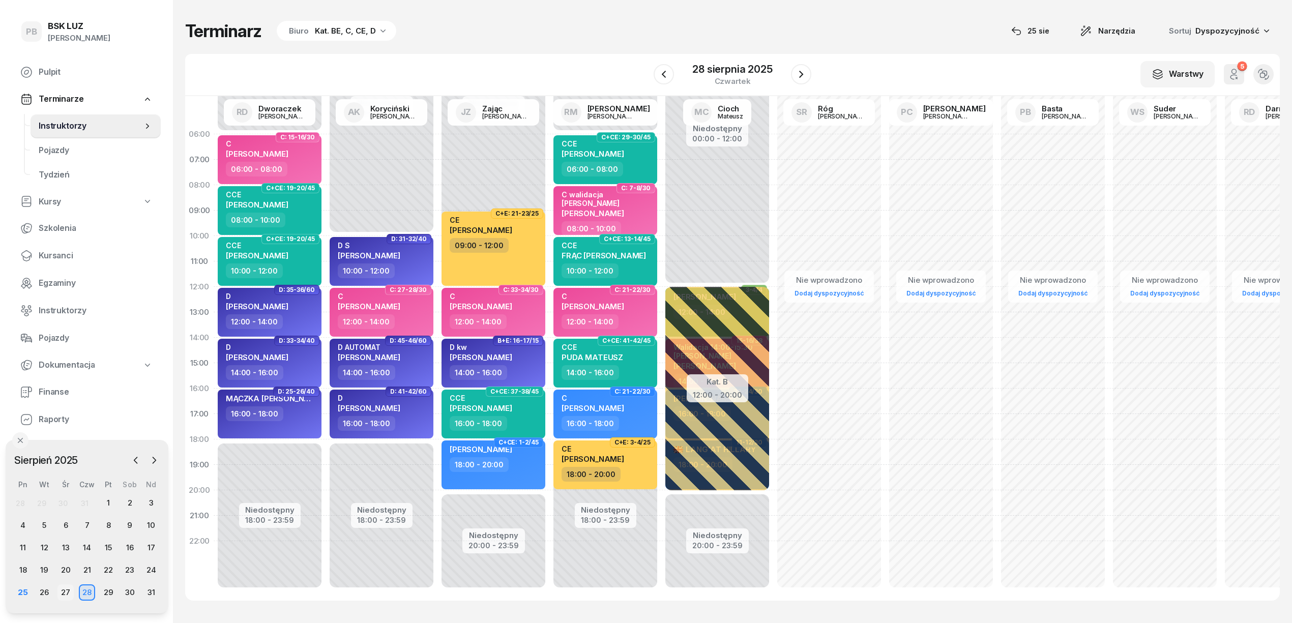
click at [68, 592] on div "27" at bounding box center [65, 592] width 16 height 16
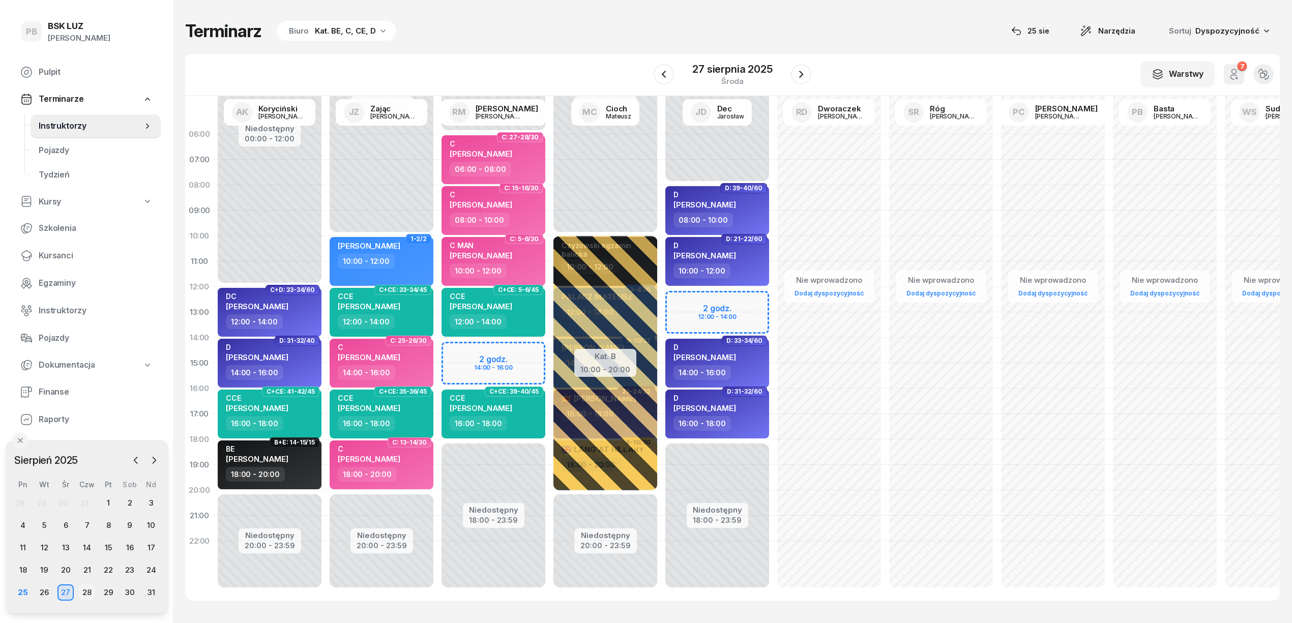
click at [92, 594] on div "28" at bounding box center [87, 592] width 16 height 16
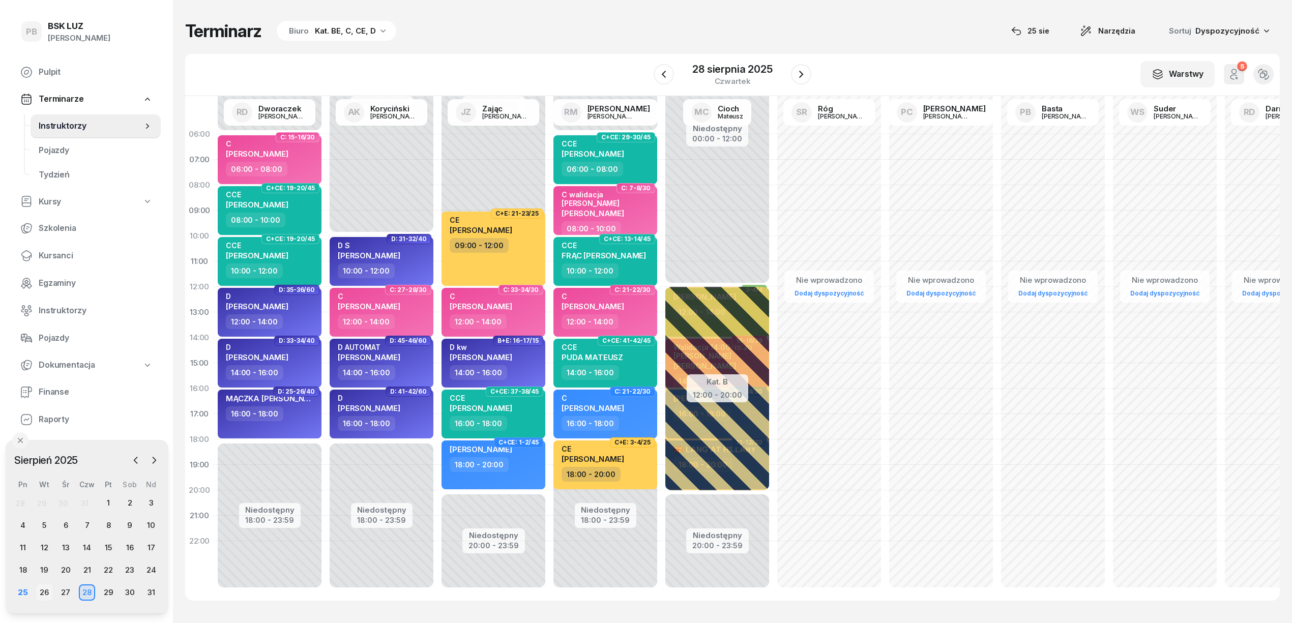
click at [47, 591] on div "26" at bounding box center [44, 592] width 16 height 16
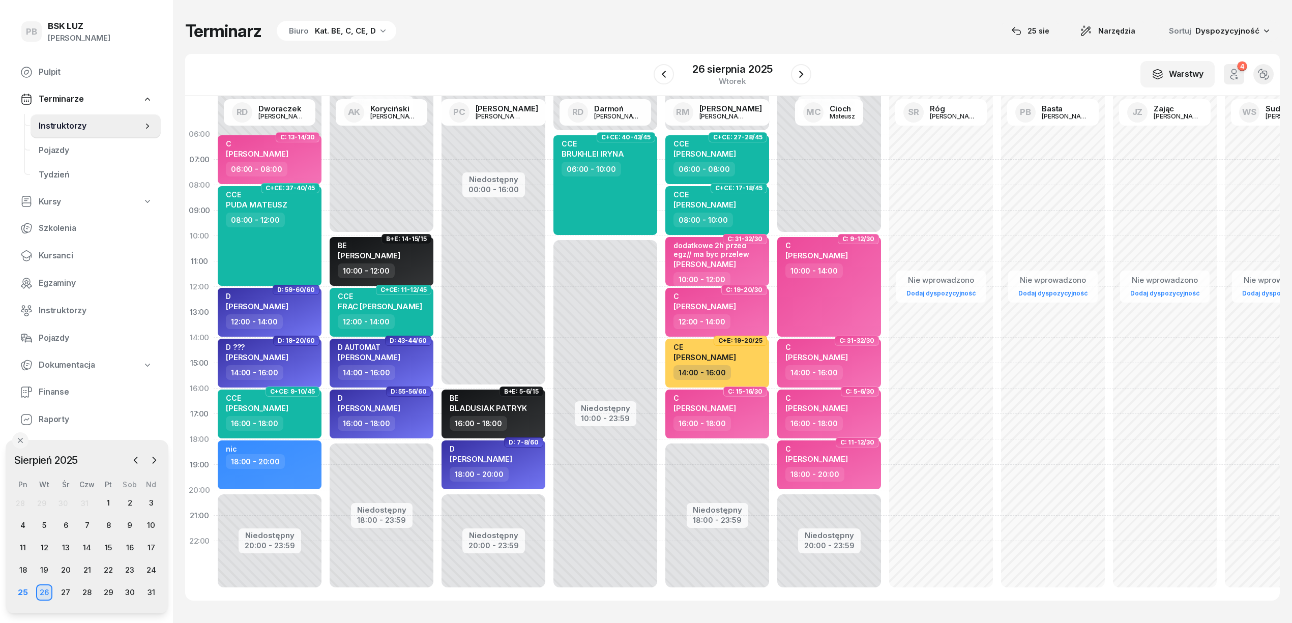
click at [532, 45] on div "Terminarz Biuro Kat. BE, C, CE, D [DATE] Narzędzia Sortuj Dyspozycyjność W Wybi…" at bounding box center [732, 310] width 1095 height 621
click at [566, 25] on div "Terminarz Biuro Kat. BE, C, CE, D [DATE] Narzędzia Sortuj Dyspozycyjność" at bounding box center [732, 30] width 1095 height 21
click at [52, 255] on span "Kursanci" at bounding box center [96, 255] width 114 height 13
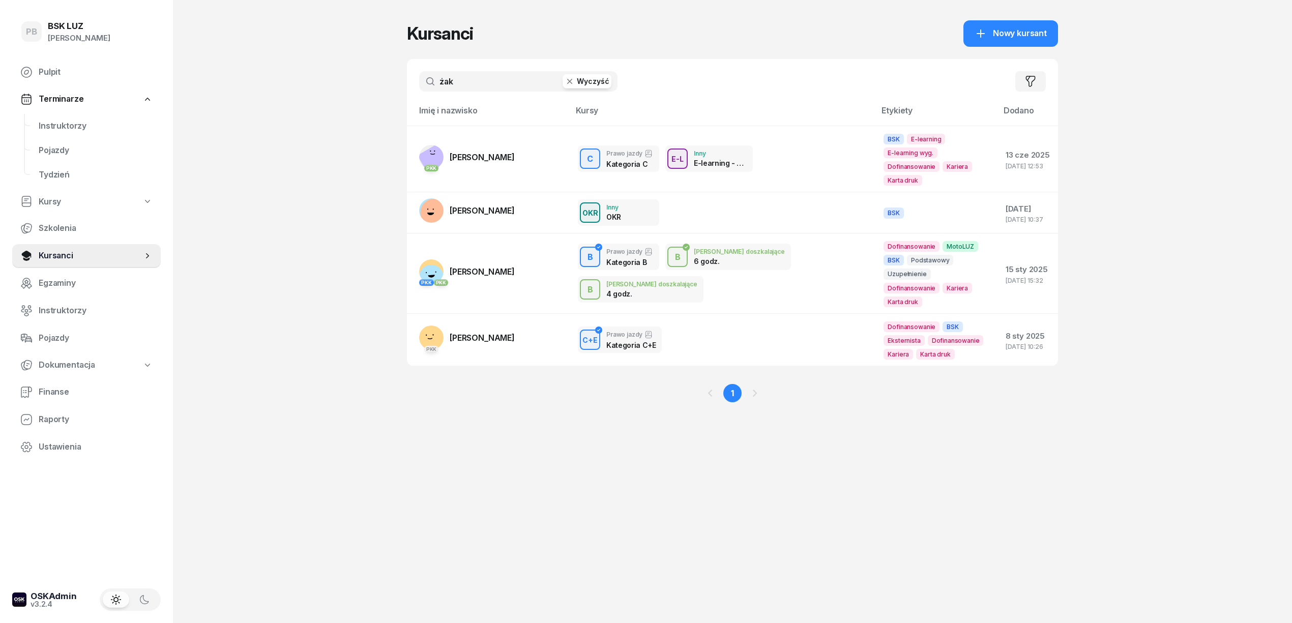
click at [454, 80] on input "żak" at bounding box center [518, 81] width 198 height 20
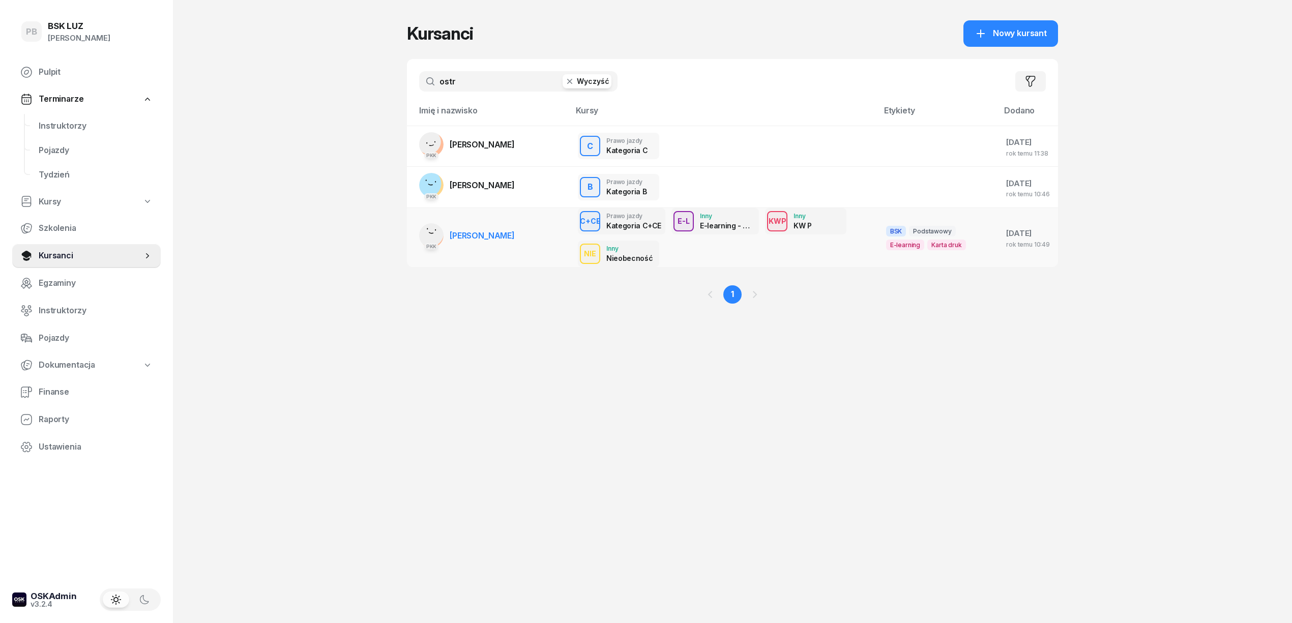
type input "ostr"
click at [485, 237] on span "[PERSON_NAME]" at bounding box center [482, 235] width 65 height 10
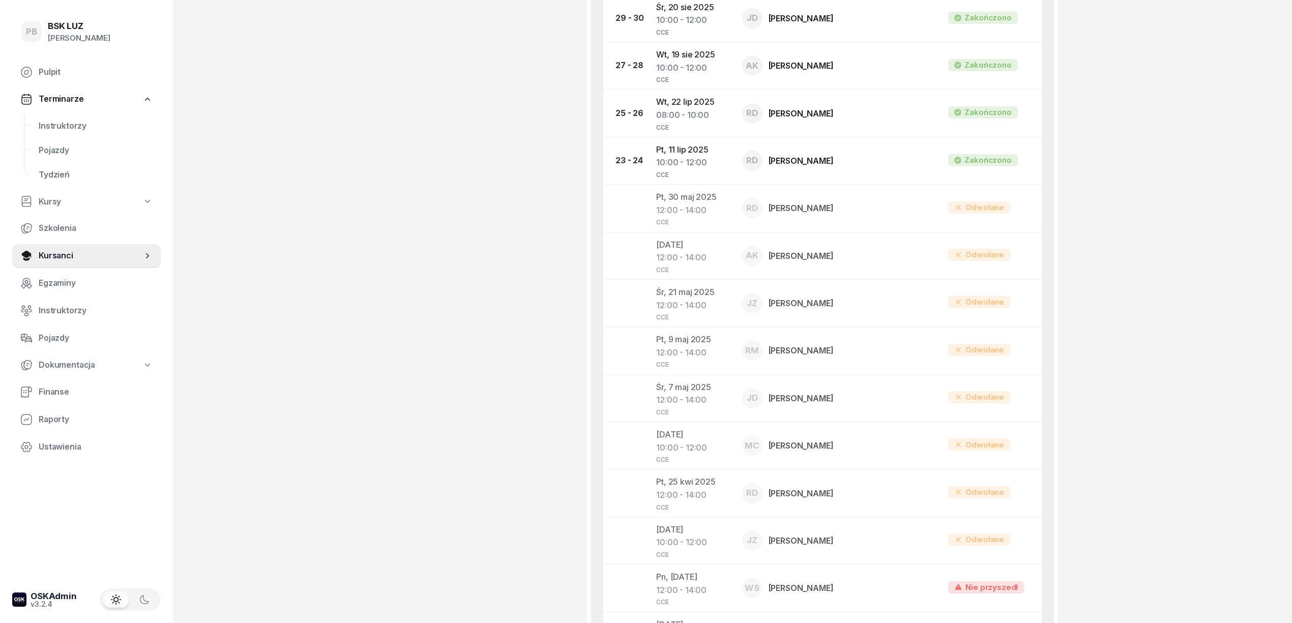
scroll to position [746, 0]
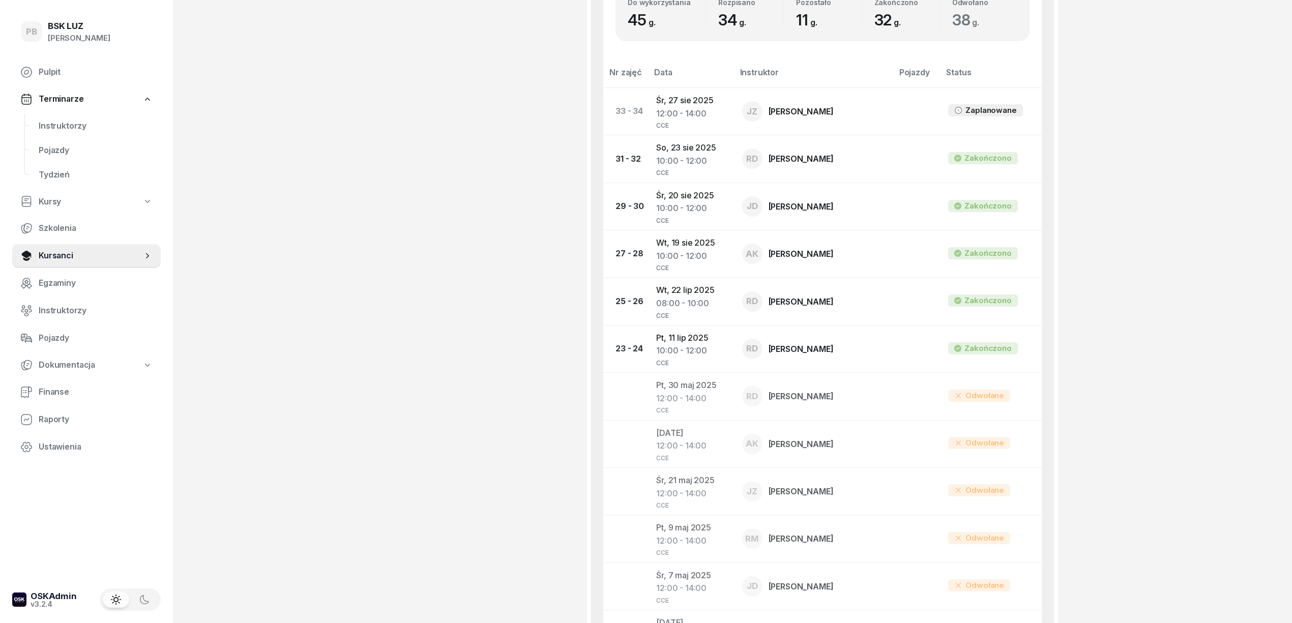
click at [496, 216] on div "[PERSON_NAME] etykiety... OL-brak, KURS ZA [PERSON_NAME], KTORY WPŁACAŁ 1000ZŁK…" at bounding box center [491, 486] width 168 height 2359
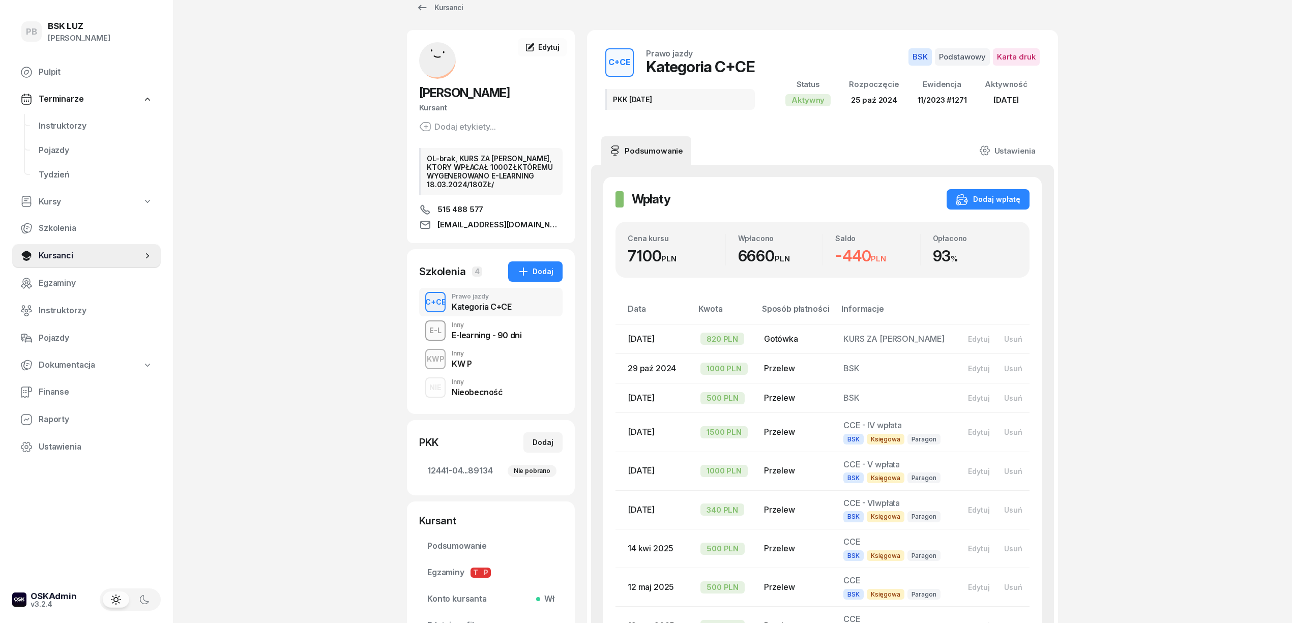
scroll to position [0, 0]
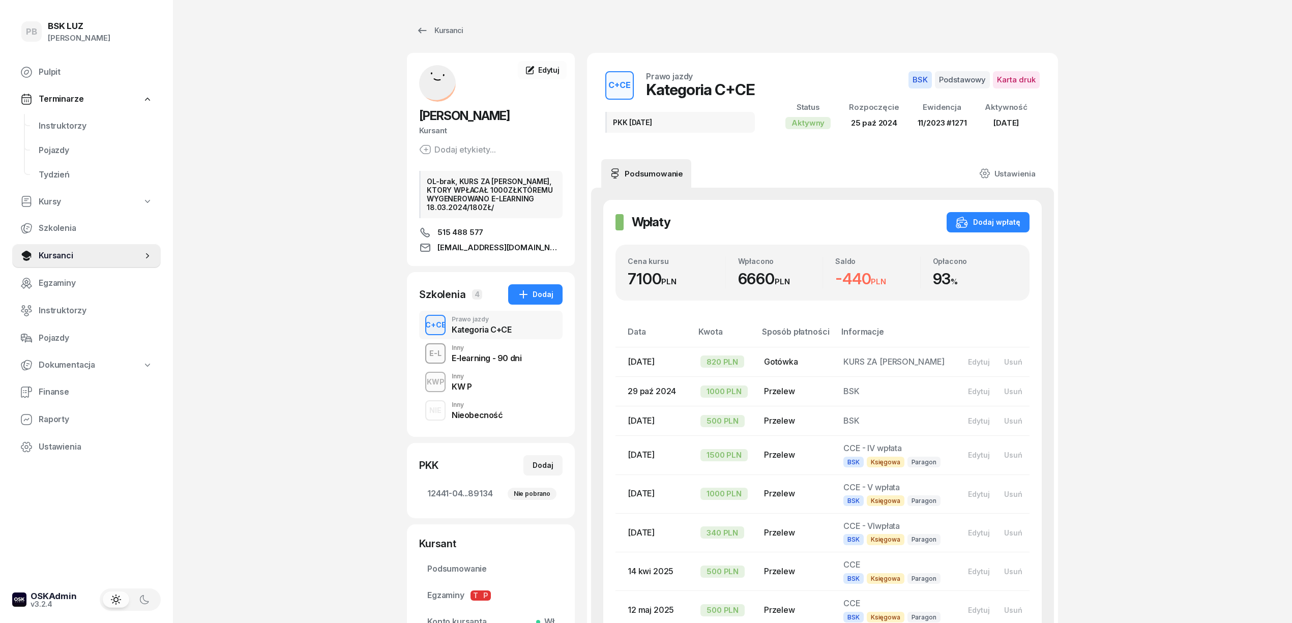
click at [62, 126] on span "Instruktorzy" at bounding box center [96, 126] width 114 height 13
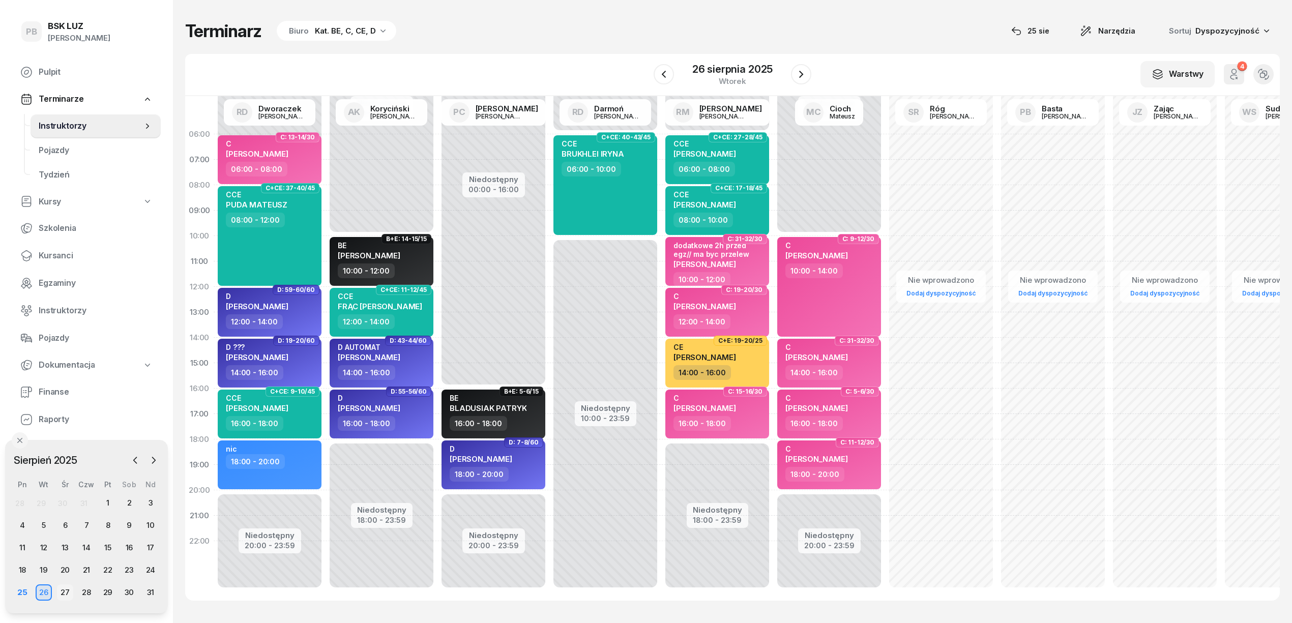
click at [62, 591] on div "27" at bounding box center [65, 592] width 16 height 16
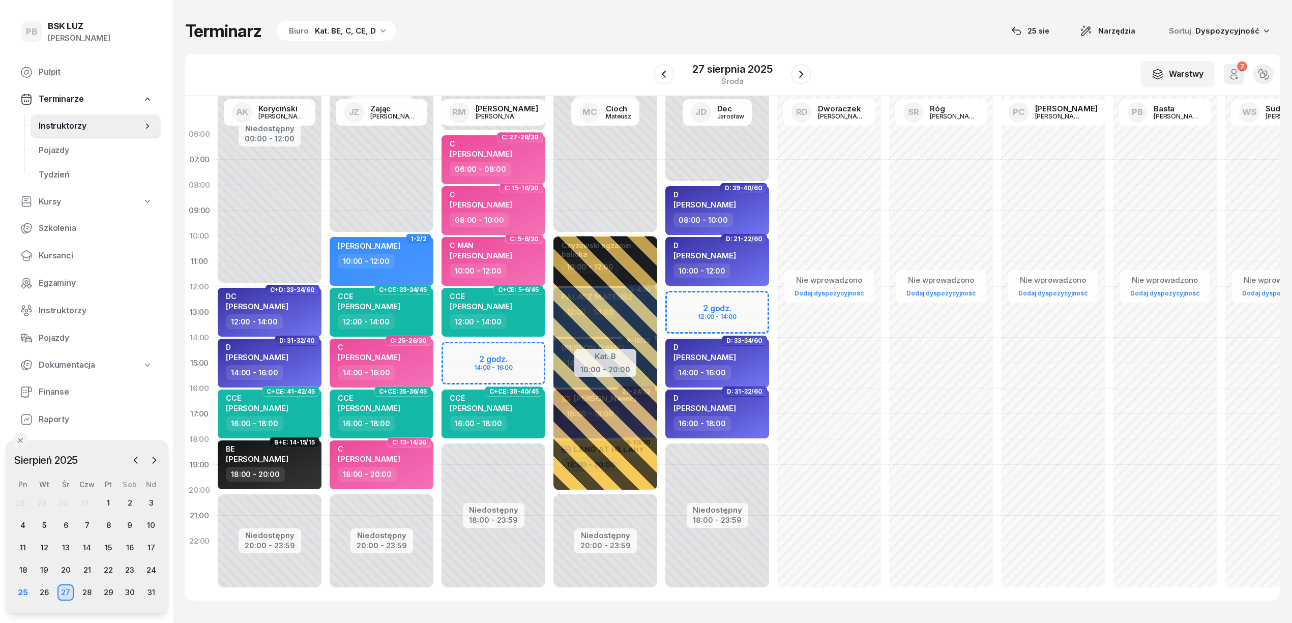
click at [513, 34] on div "Terminarz Biuro Kat. BE, C, CE, D [DATE] Narzędzia Sortuj Dyspozycyjność" at bounding box center [732, 30] width 1095 height 21
click at [46, 593] on div "26" at bounding box center [44, 592] width 16 height 16
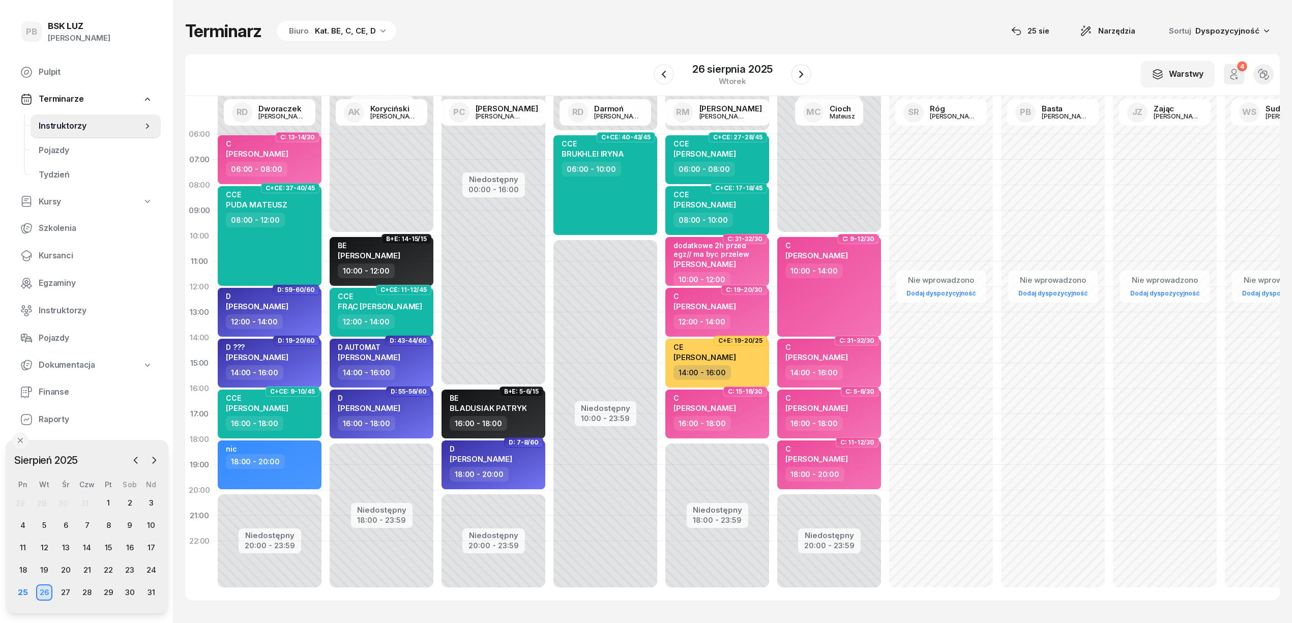
click at [562, 23] on div "Terminarz Biuro Kat. BE, C, CE, D [DATE] Narzędzia Sortuj Dyspozycyjność" at bounding box center [732, 30] width 1095 height 21
click at [25, 593] on div "25" at bounding box center [23, 592] width 16 height 16
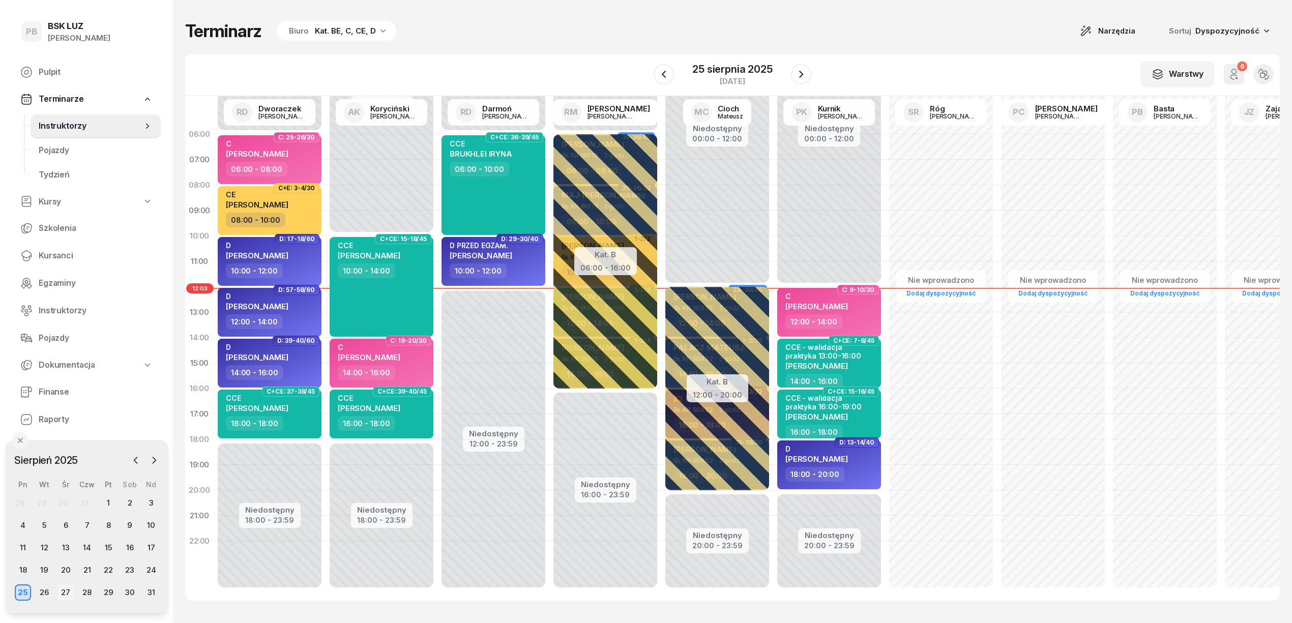
click at [64, 590] on div "27" at bounding box center [65, 592] width 16 height 16
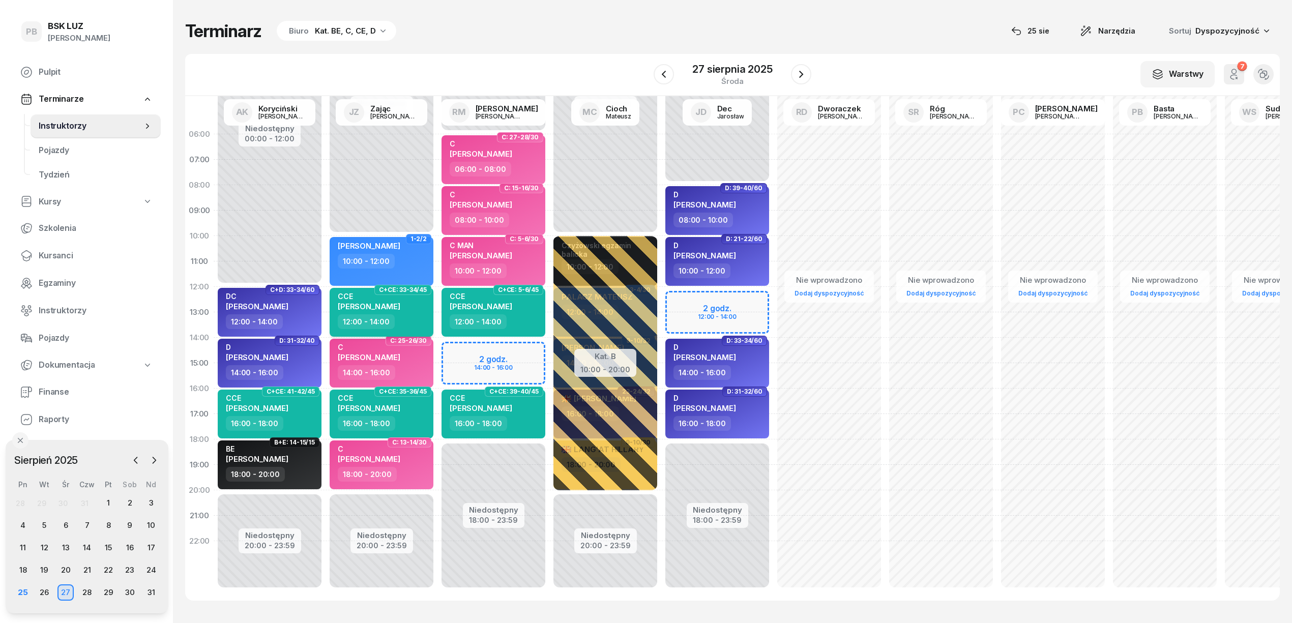
click at [416, 323] on div "12:00 - 14:00" at bounding box center [383, 321] width 90 height 15
select select "12"
select select "14"
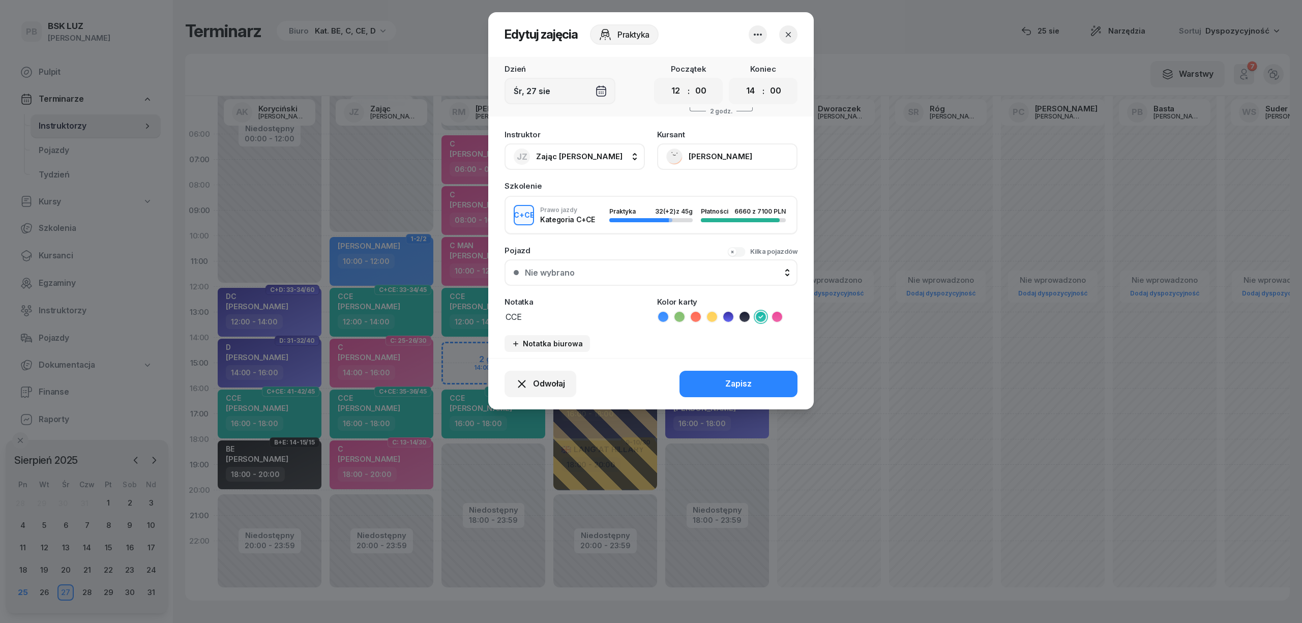
click at [595, 159] on button "JZ Zając [PERSON_NAME]" at bounding box center [575, 156] width 140 height 26
type input "dw"
click at [604, 225] on span "[PERSON_NAME]" at bounding box center [573, 224] width 63 height 13
click at [711, 383] on button "Zapisz" at bounding box center [739, 384] width 118 height 26
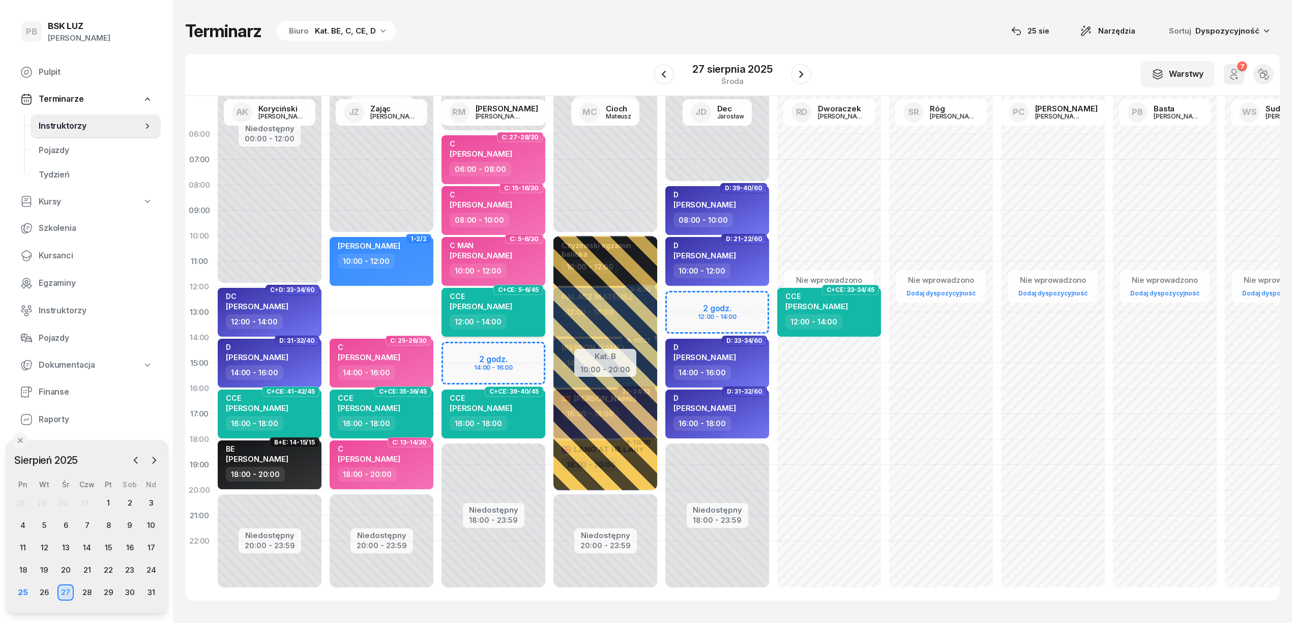
click at [517, 316] on div "12:00 - 14:00" at bounding box center [495, 321] width 90 height 15
select select "12"
select select "14"
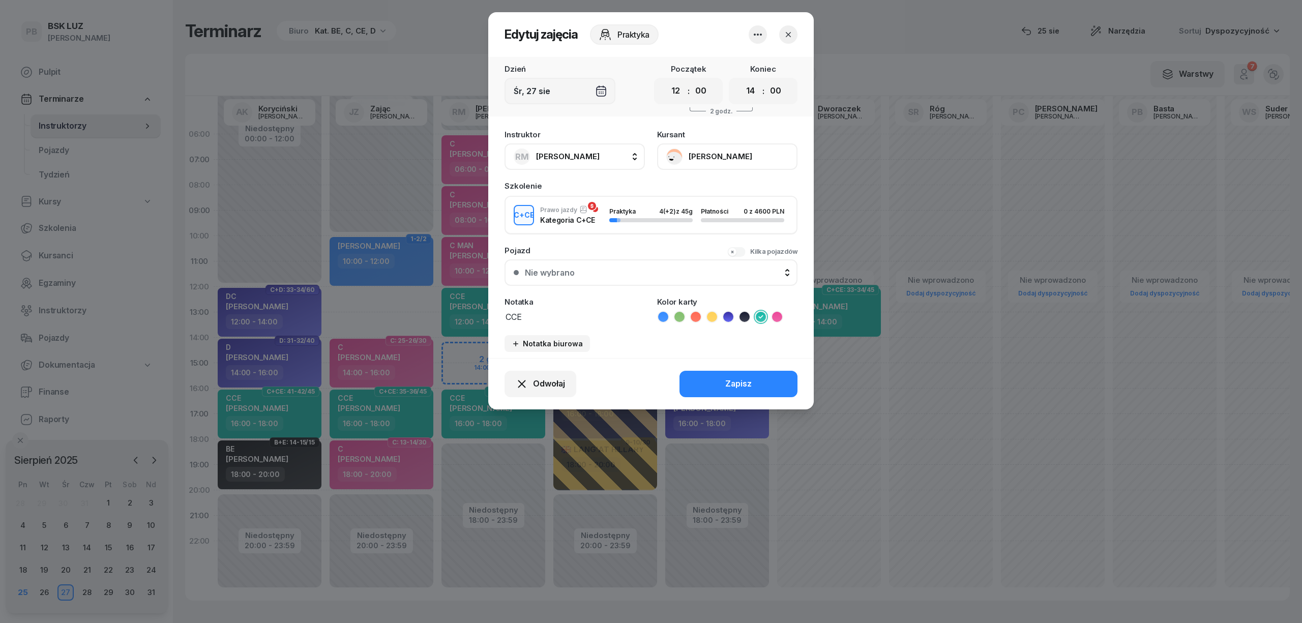
click at [561, 160] on span "[PERSON_NAME]" at bounding box center [568, 157] width 64 height 10
type input "zaj"
click at [577, 228] on span "Zając [PERSON_NAME]" at bounding box center [584, 224] width 85 height 13
click at [735, 381] on div "Zapisz" at bounding box center [738, 383] width 26 height 13
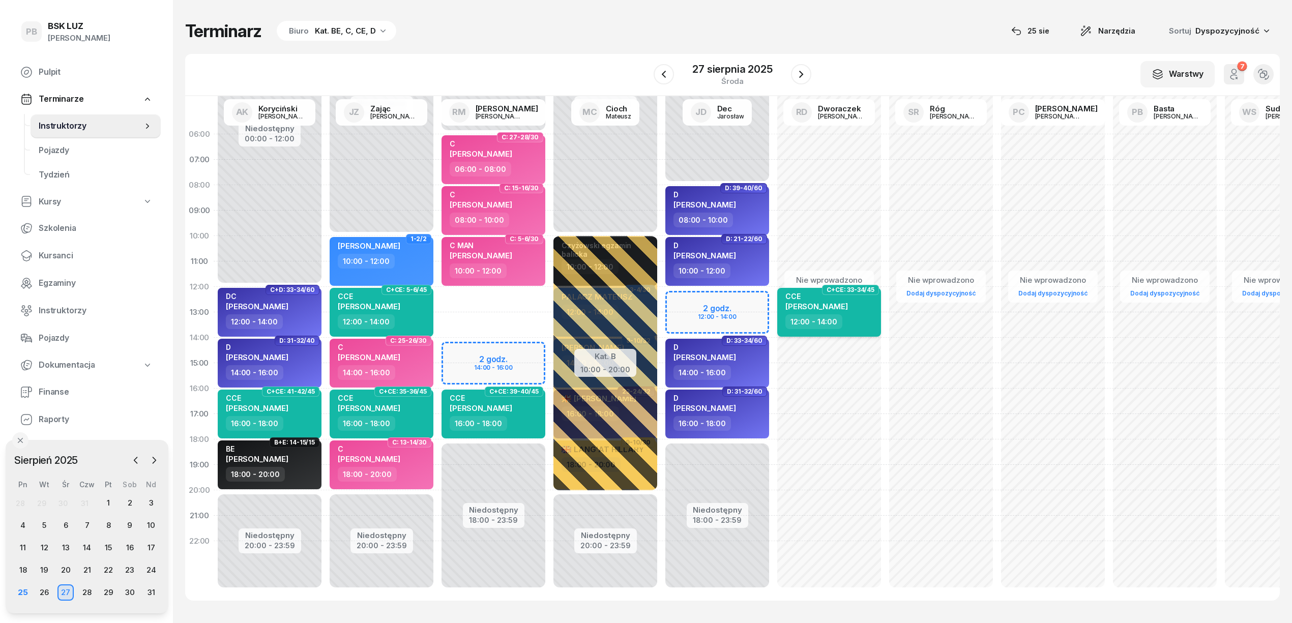
click at [875, 327] on div "CCE [PERSON_NAME] 12:00 - 14:00" at bounding box center [829, 312] width 104 height 49
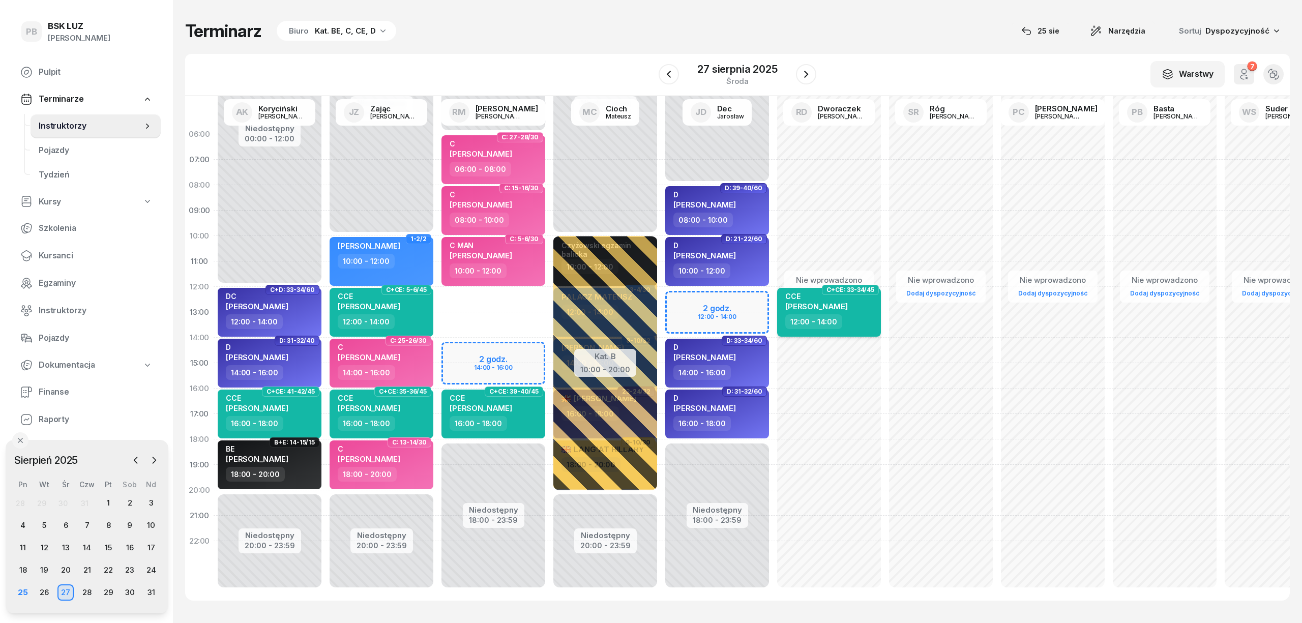
select select "12"
select select "14"
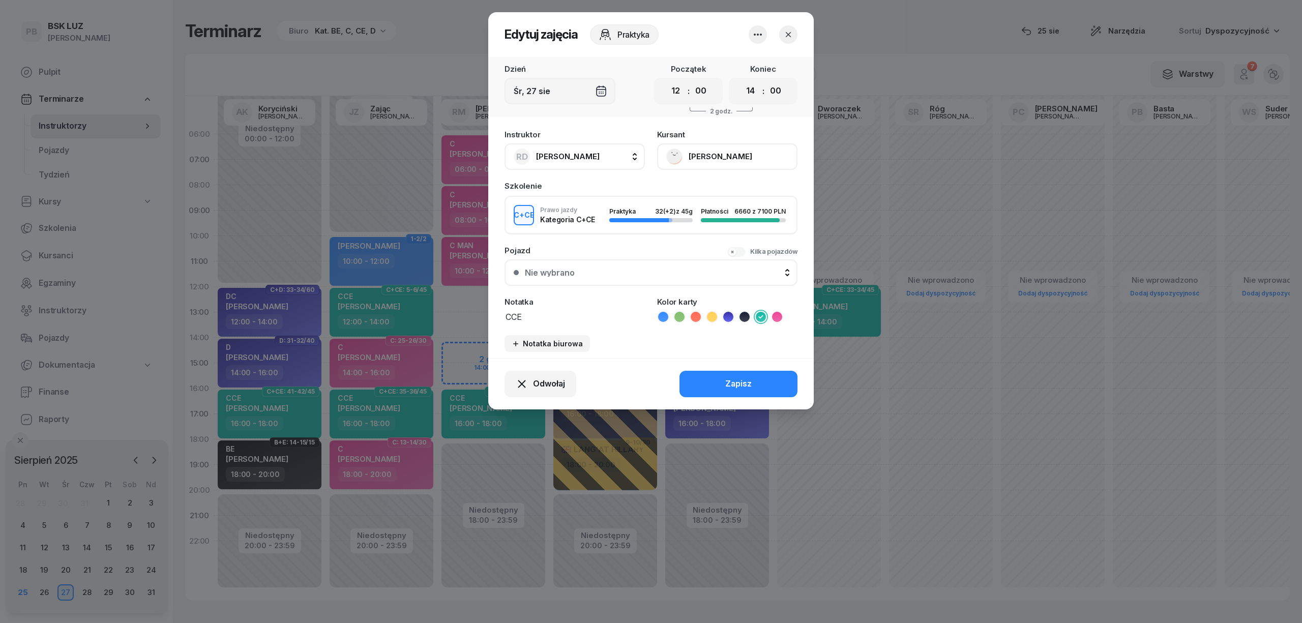
click at [597, 153] on span "[PERSON_NAME]" at bounding box center [568, 157] width 64 height 10
type input "mark"
click at [621, 223] on div "[PERSON_NAME]" at bounding box center [579, 224] width 121 height 16
click at [743, 378] on div "Zapisz" at bounding box center [738, 383] width 26 height 13
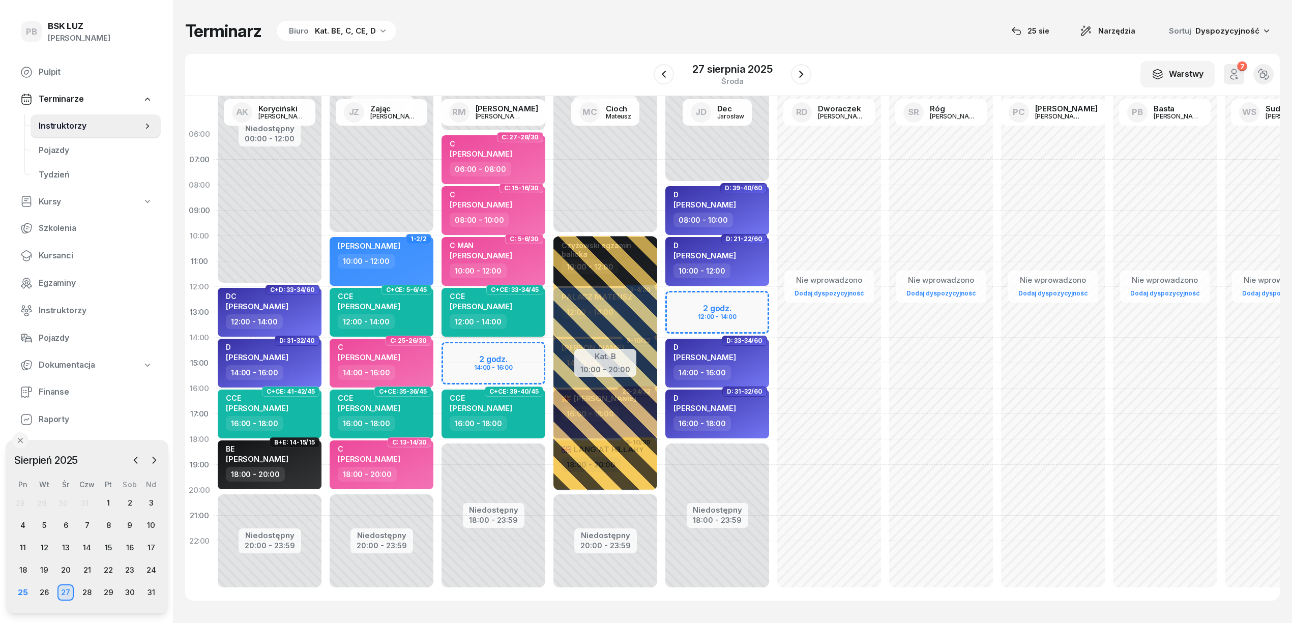
click at [509, 297] on div "CCE" at bounding box center [481, 296] width 63 height 9
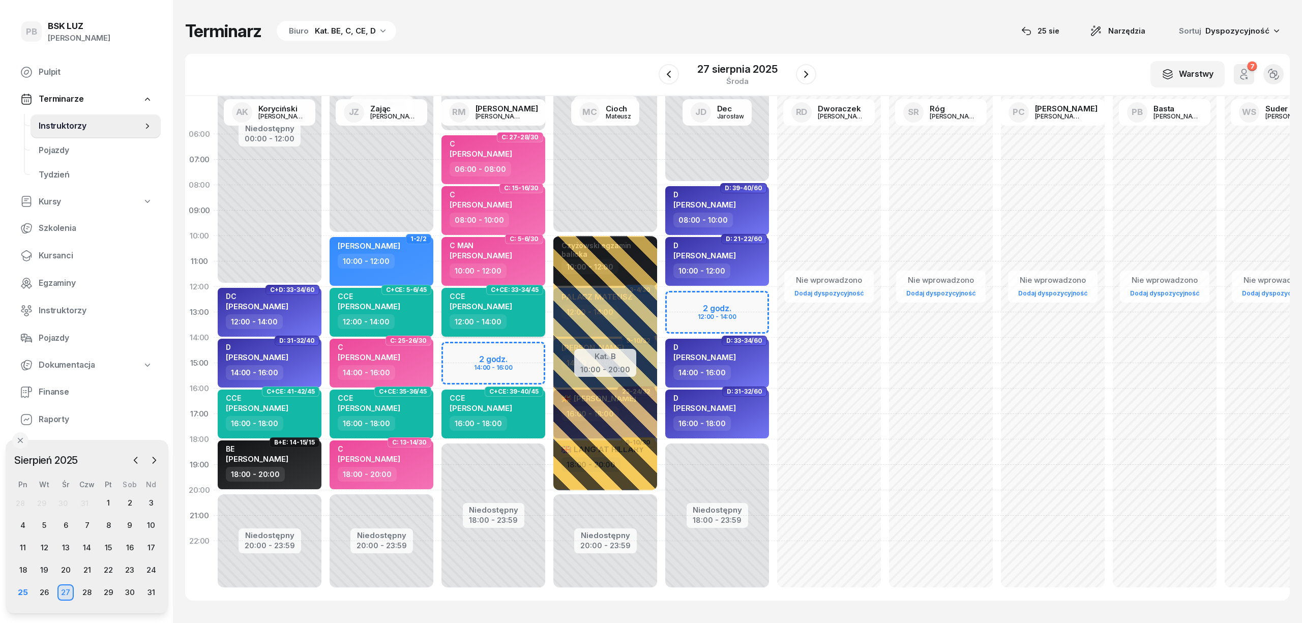
select select "12"
select select "14"
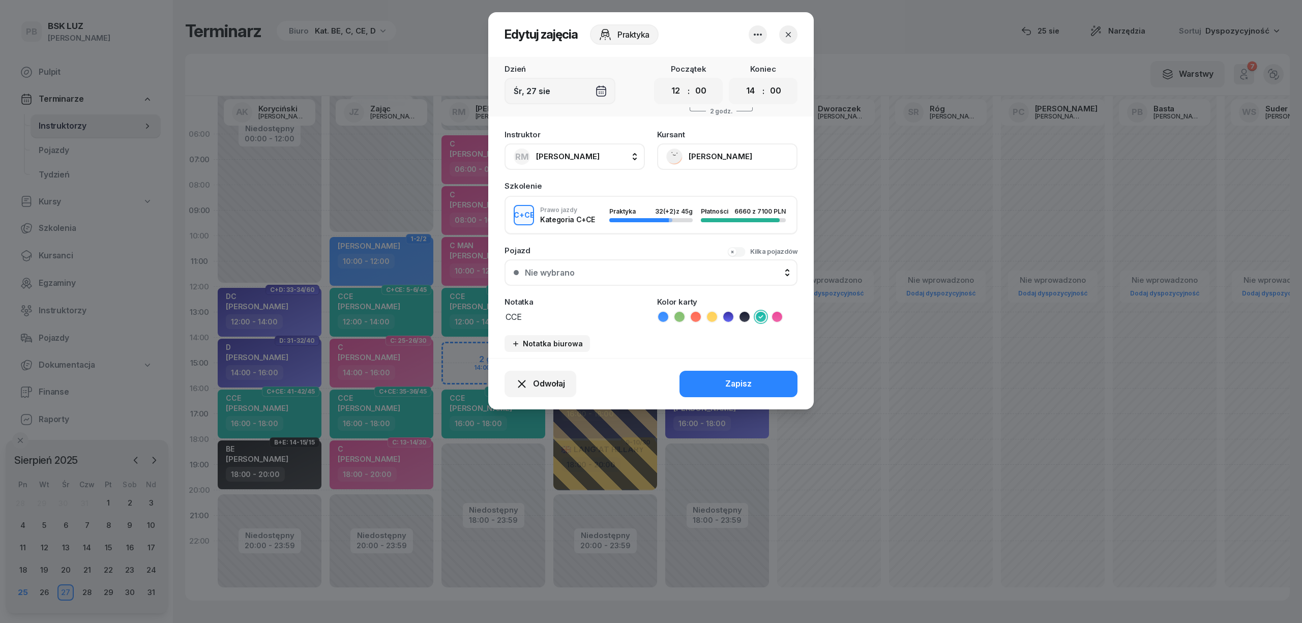
click at [771, 157] on button "[PERSON_NAME]" at bounding box center [727, 156] width 140 height 26
click at [737, 184] on link "Otwórz profil" at bounding box center [726, 191] width 134 height 25
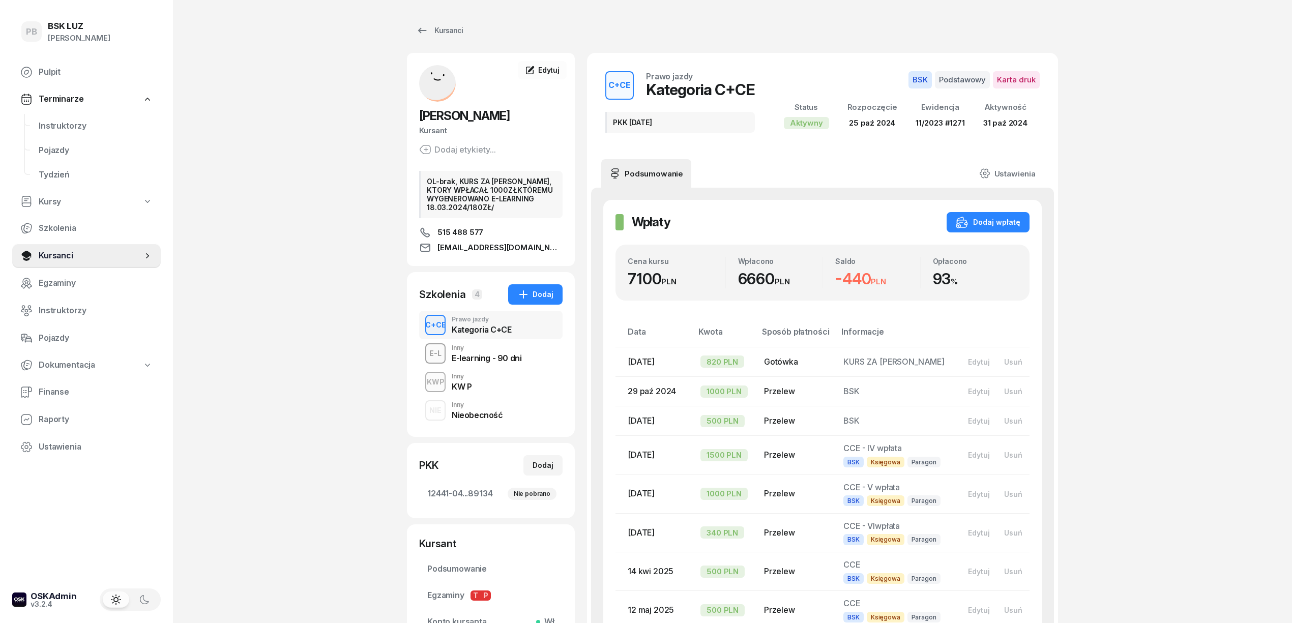
click at [503, 355] on div "E-learning - 90 dni" at bounding box center [487, 358] width 70 height 8
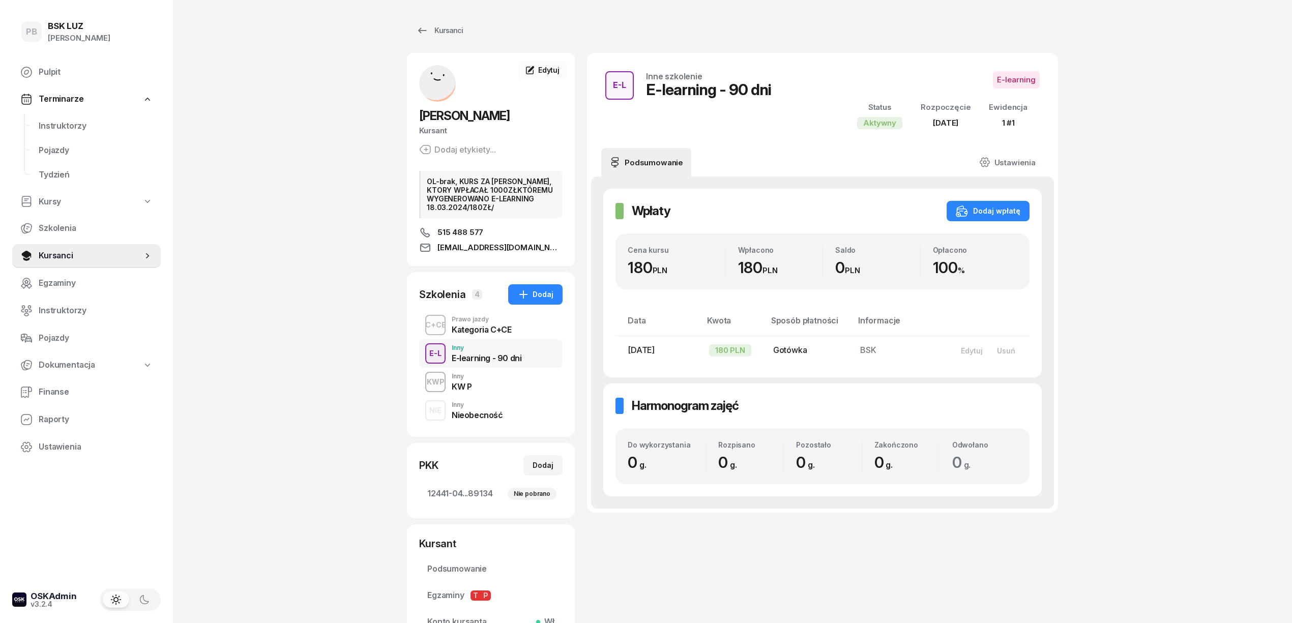
click at [505, 331] on div "Kategoria C+CE" at bounding box center [482, 330] width 60 height 8
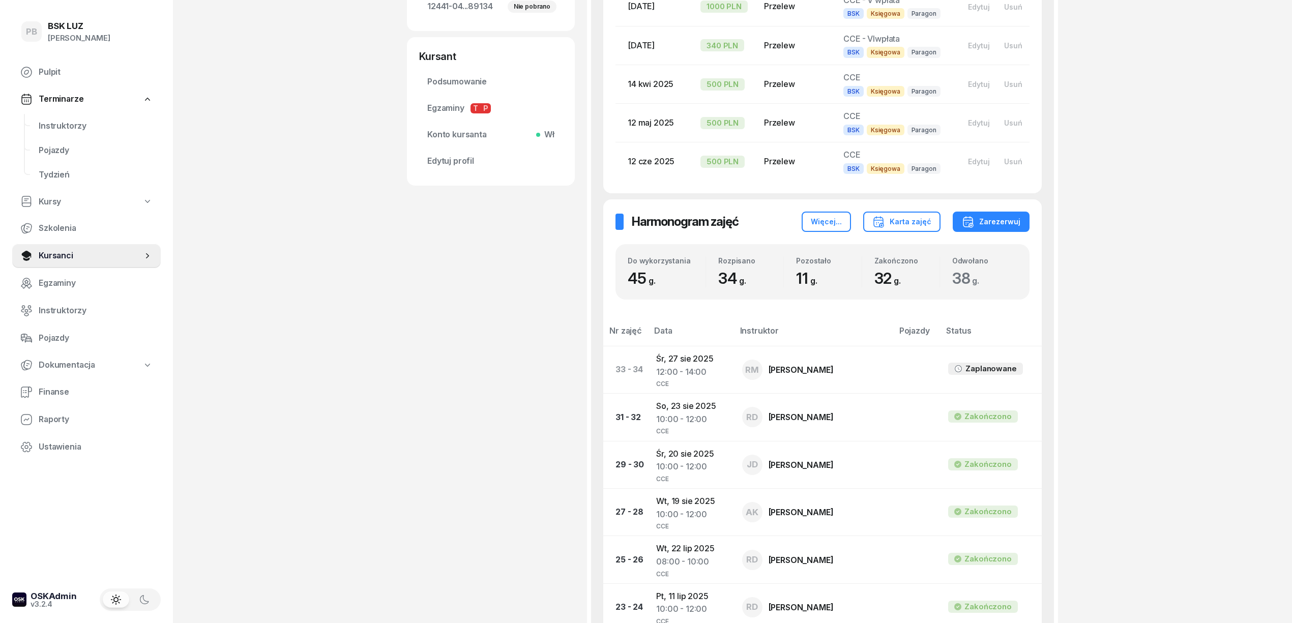
scroll to position [475, 0]
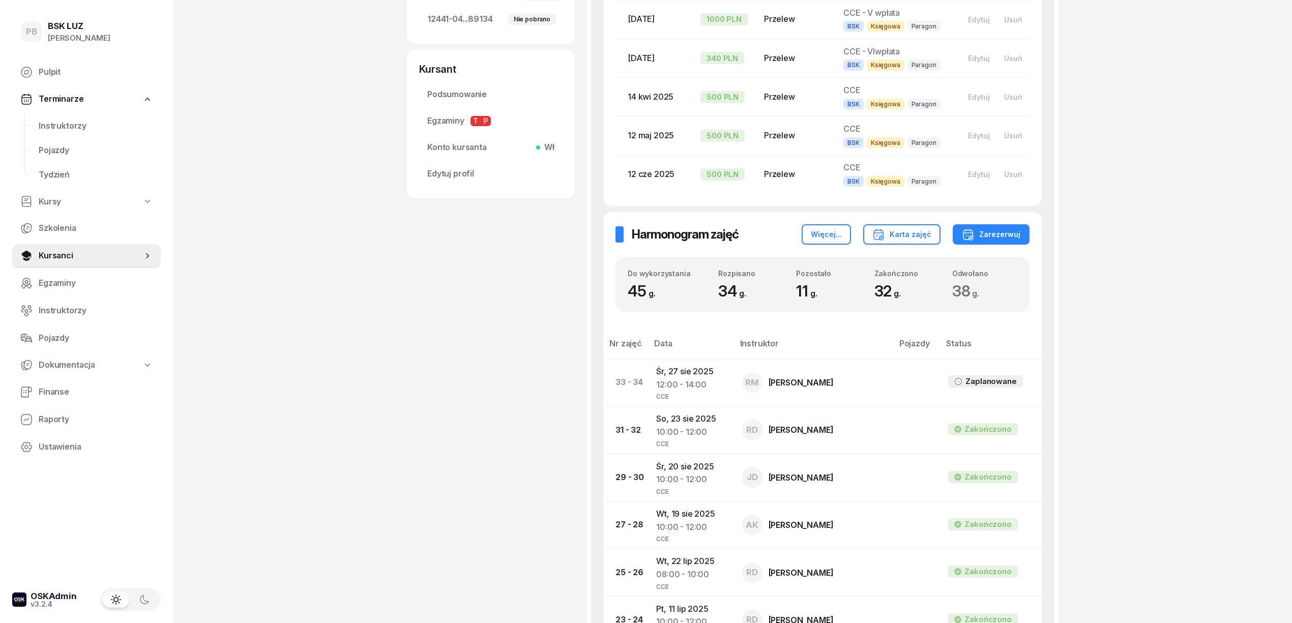
click at [60, 127] on span "Instruktorzy" at bounding box center [96, 126] width 114 height 13
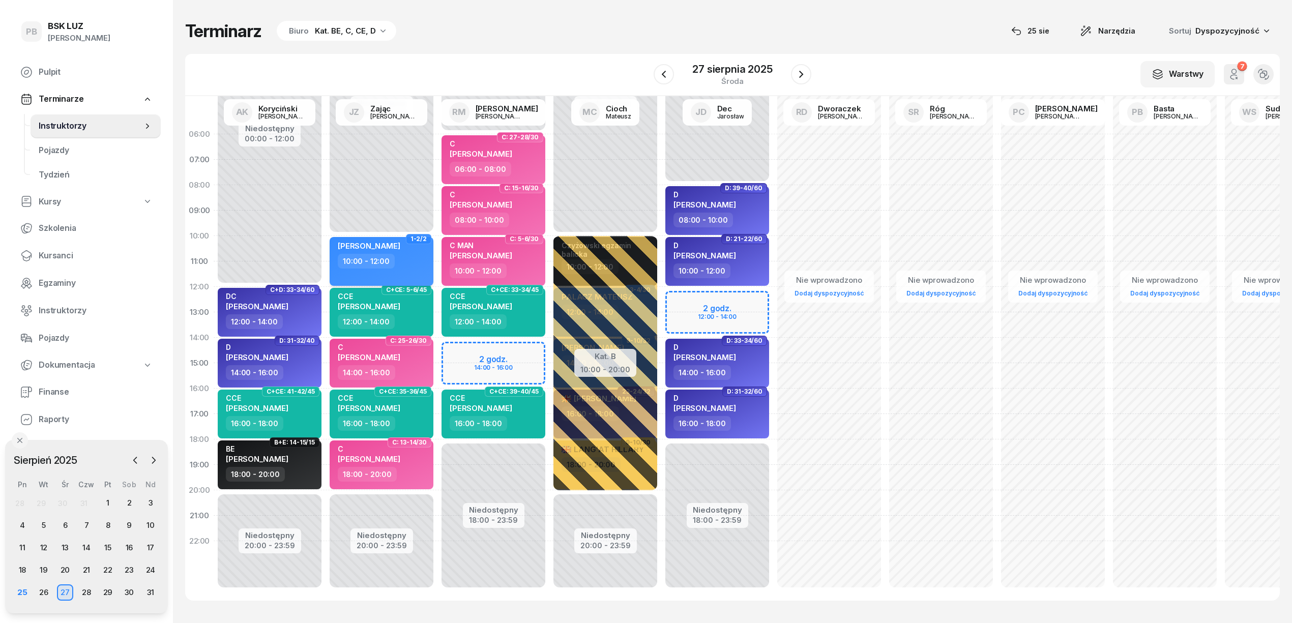
click at [395, 259] on div "10:00 - 12:00" at bounding box center [383, 261] width 90 height 15
select select "10"
select select "12"
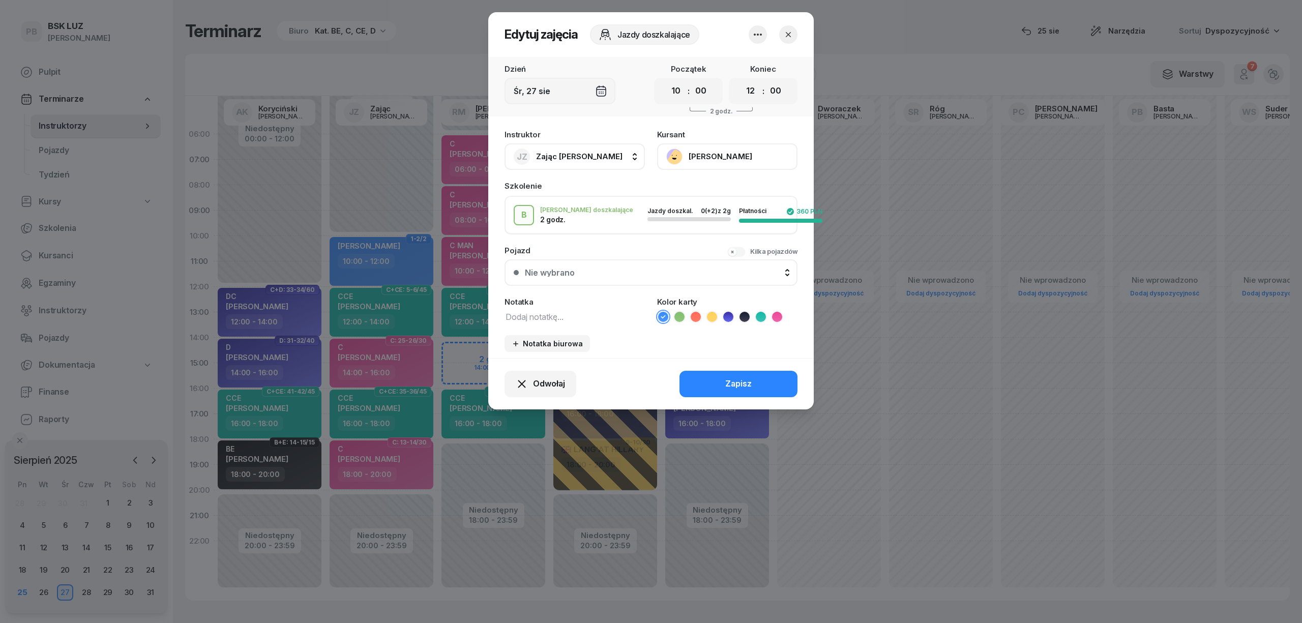
click at [729, 157] on button "[PERSON_NAME]" at bounding box center [727, 156] width 140 height 26
click at [723, 187] on link "Otwórz profil" at bounding box center [726, 191] width 134 height 25
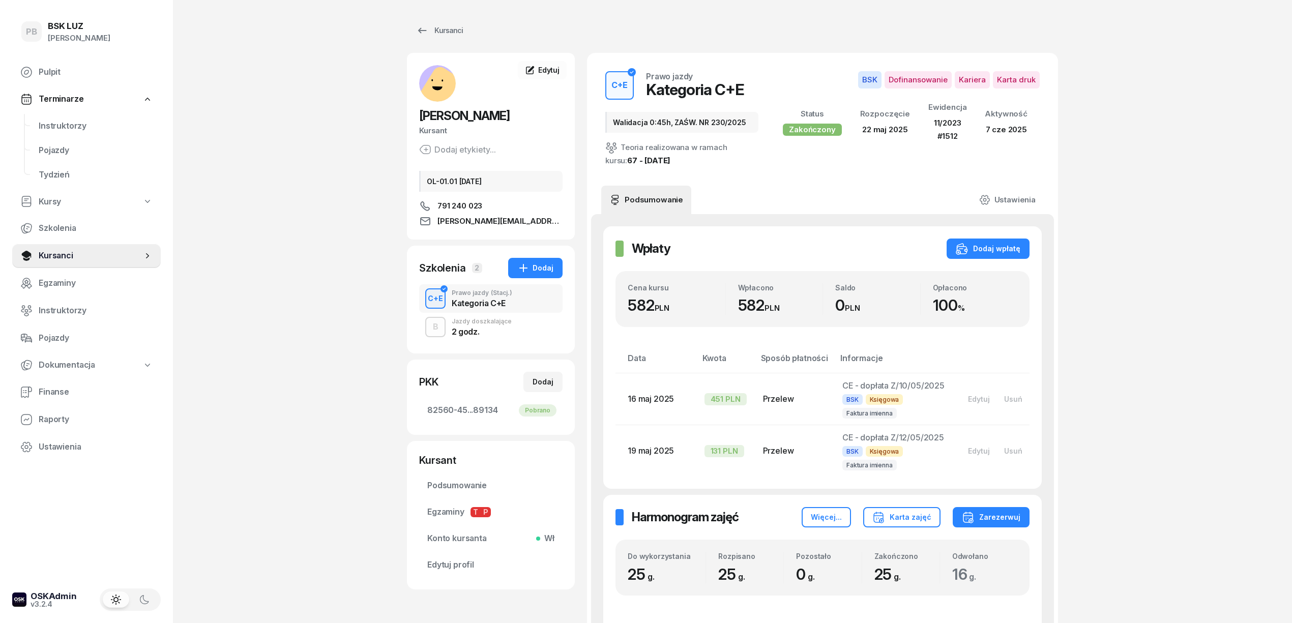
click at [497, 330] on div "2 godz." at bounding box center [482, 332] width 60 height 8
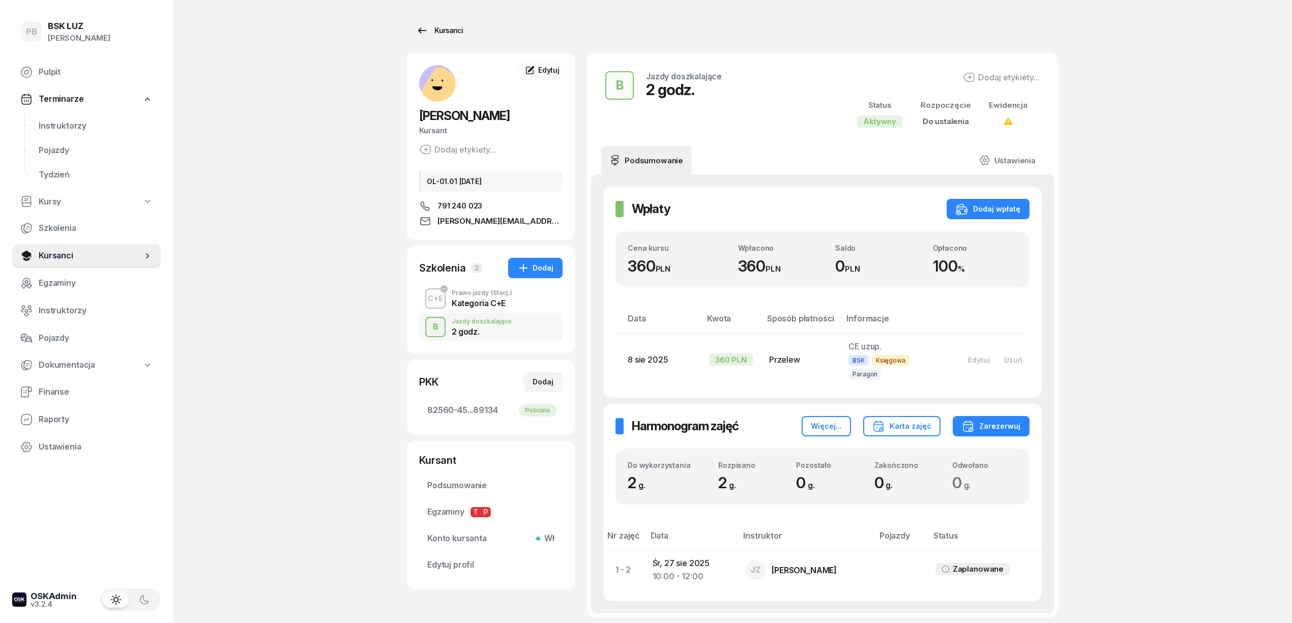
click at [437, 30] on div "Kursanci" at bounding box center [439, 30] width 47 height 12
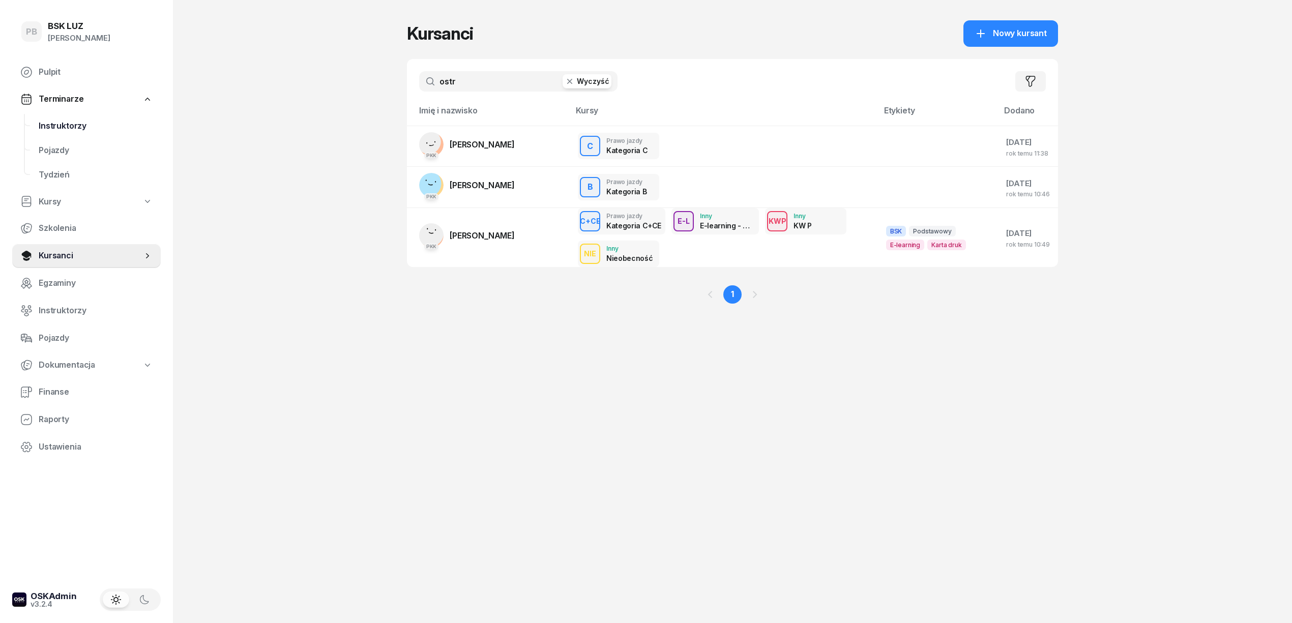
click at [56, 121] on span "Instruktorzy" at bounding box center [96, 126] width 114 height 13
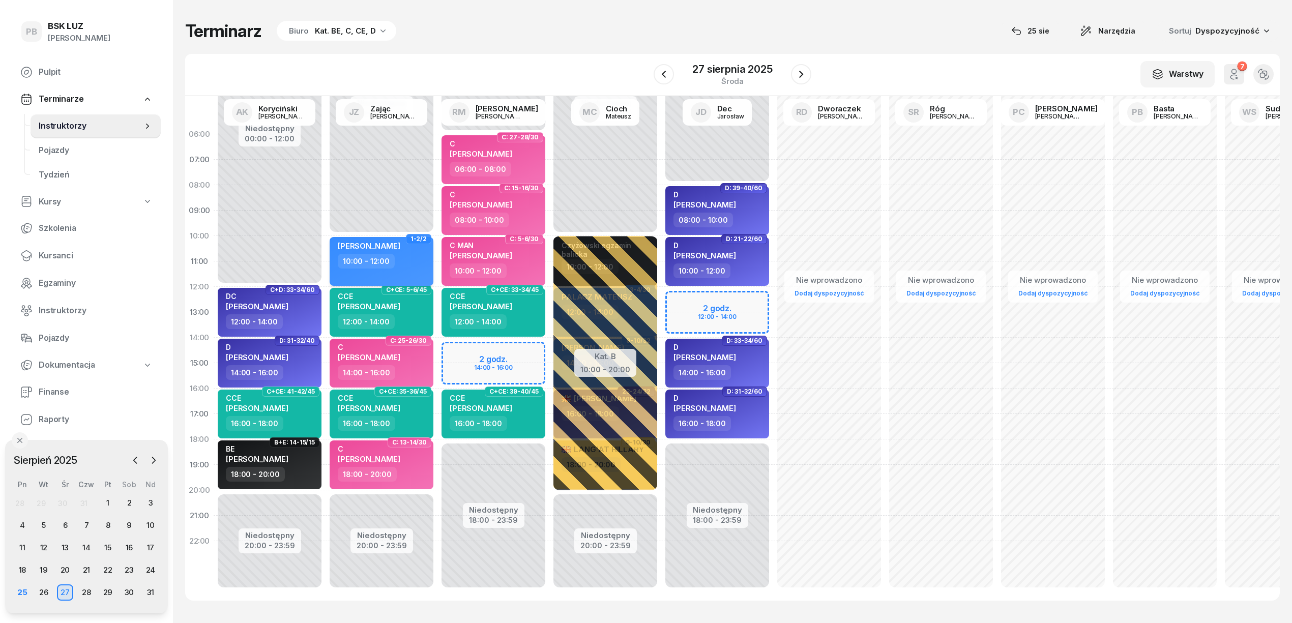
click at [415, 261] on div "10:00 - 12:00" at bounding box center [383, 261] width 90 height 15
select select "10"
select select "12"
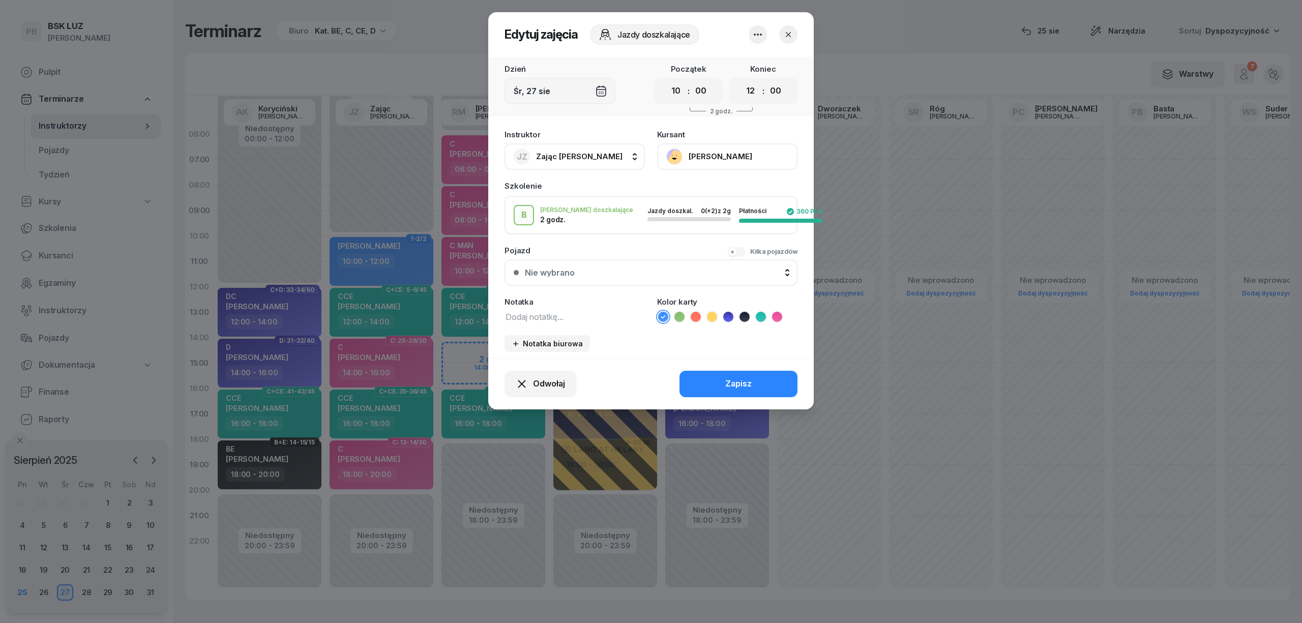
click at [716, 312] on icon at bounding box center [712, 317] width 10 height 10
click at [554, 312] on textarea at bounding box center [575, 316] width 140 height 13
type textarea "CE 2h"
click at [719, 387] on button "Zapisz" at bounding box center [739, 384] width 118 height 26
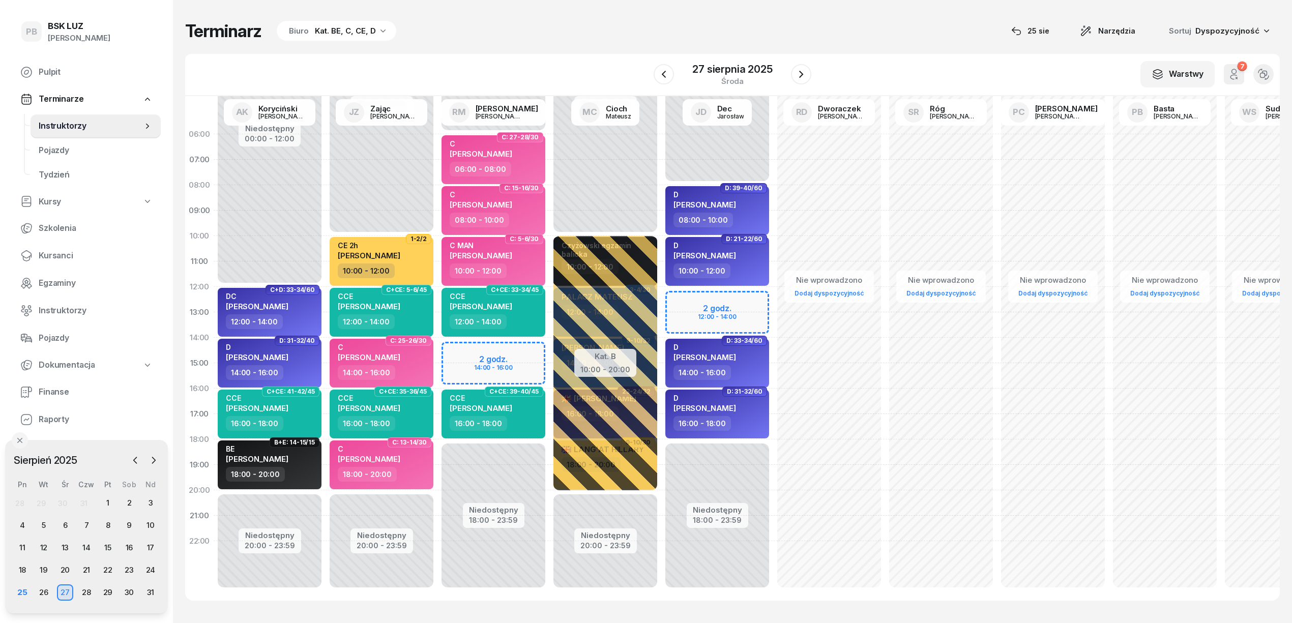
click at [523, 24] on div "Terminarz Biuro Kat. BE, C, CE, D [DATE] Narzędzia Sortuj Dyspozycyjność" at bounding box center [732, 30] width 1095 height 21
click at [49, 249] on span "Kursanci" at bounding box center [96, 255] width 114 height 13
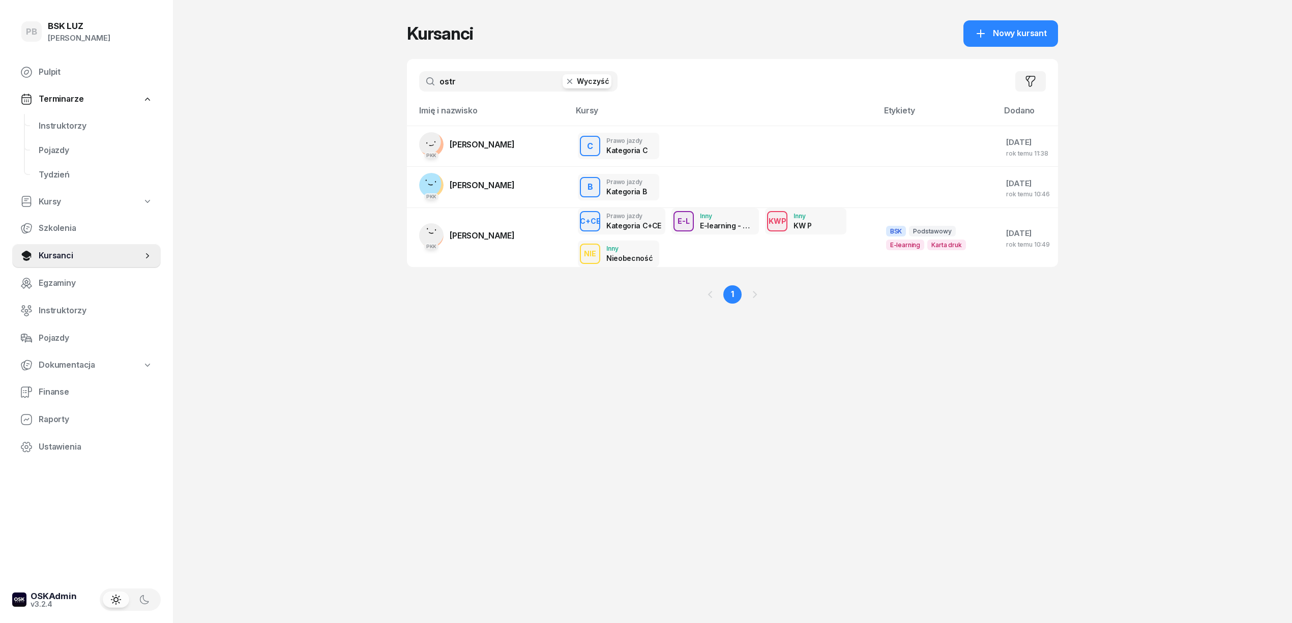
click at [514, 91] on input "ostr" at bounding box center [518, 81] width 198 height 20
type input "pajdak"
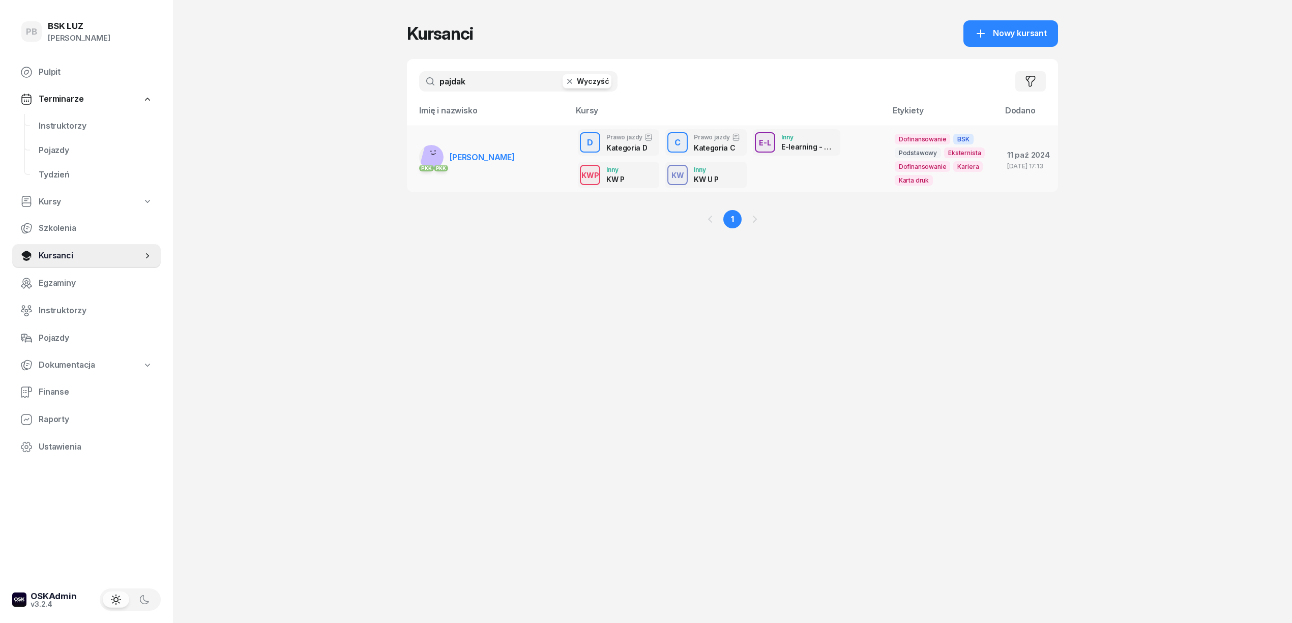
click at [485, 150] on link "PKK PKK [PERSON_NAME]" at bounding box center [467, 157] width 96 height 24
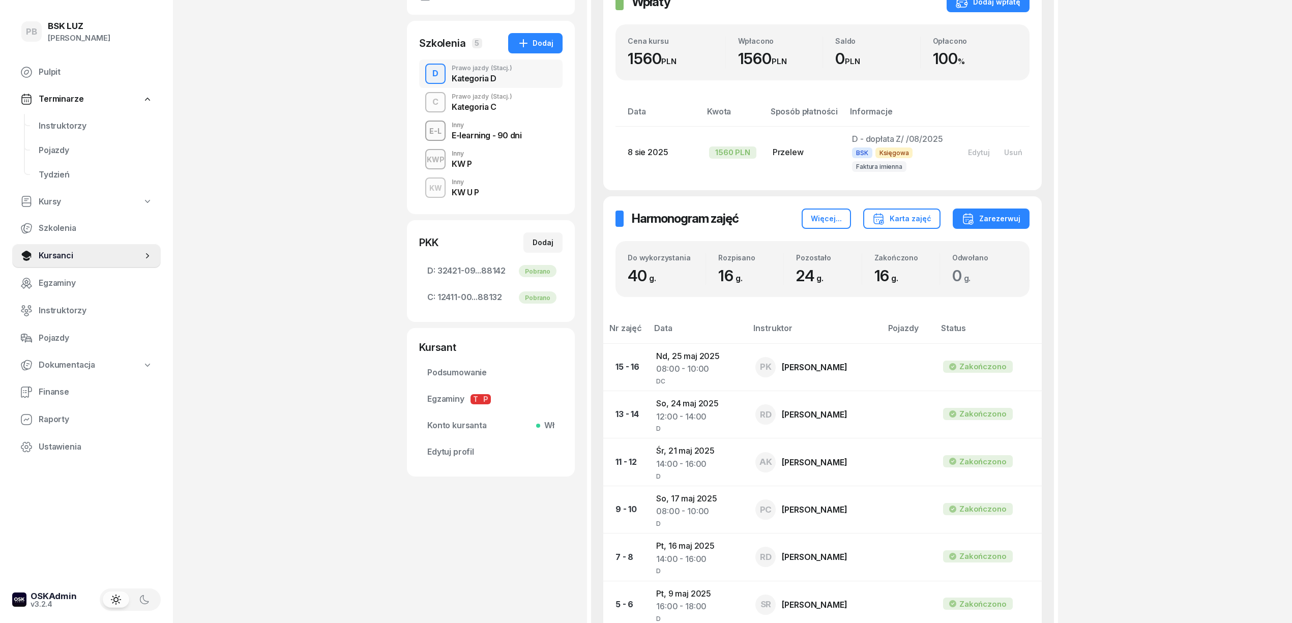
scroll to position [271, 0]
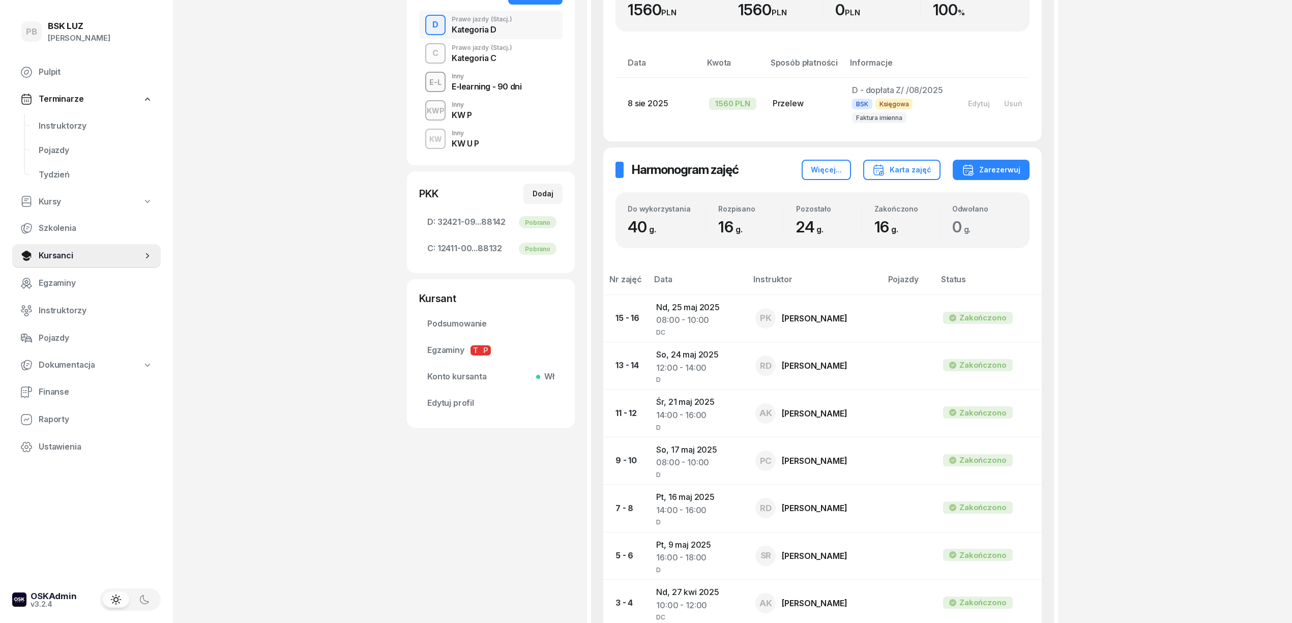
click at [499, 56] on div "Kategoria C" at bounding box center [482, 58] width 61 height 8
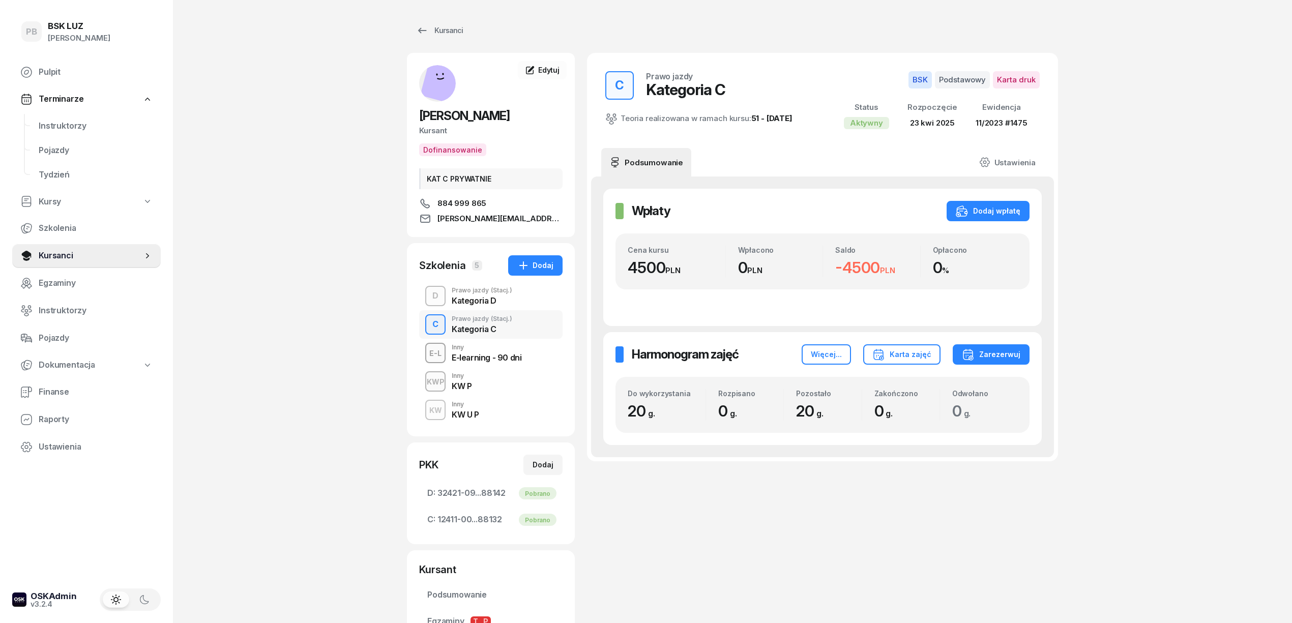
click at [509, 302] on div "Kategoria D" at bounding box center [482, 301] width 61 height 8
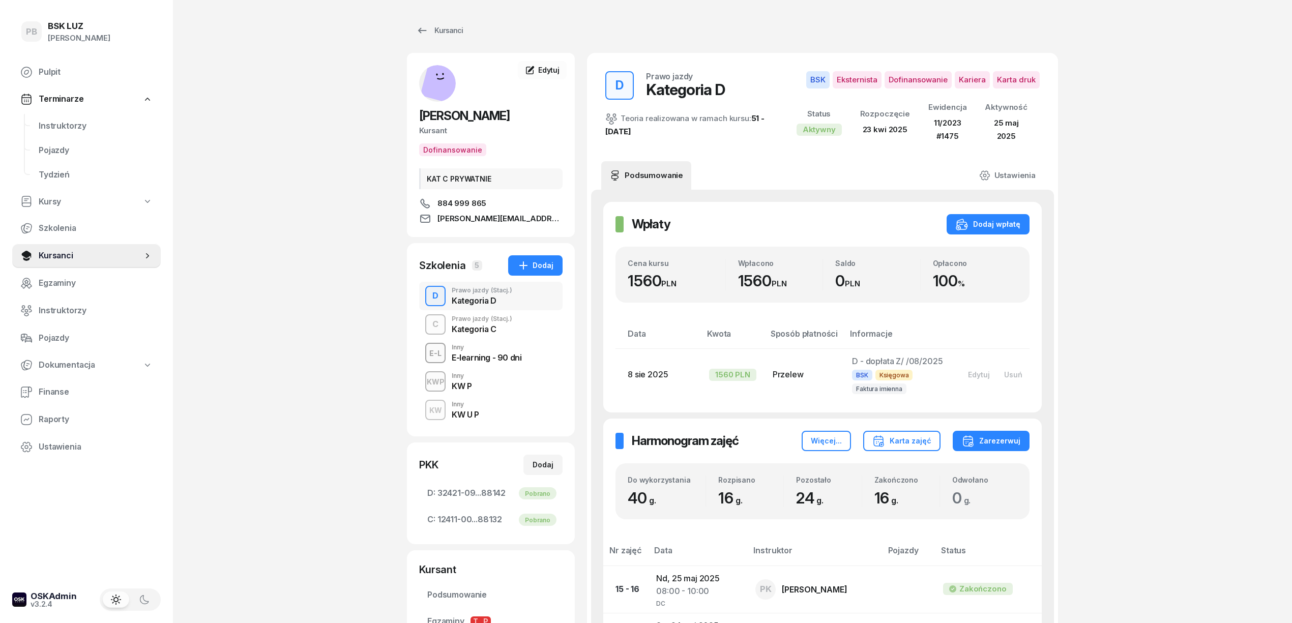
click at [507, 325] on div "Kategoria C" at bounding box center [482, 327] width 61 height 11
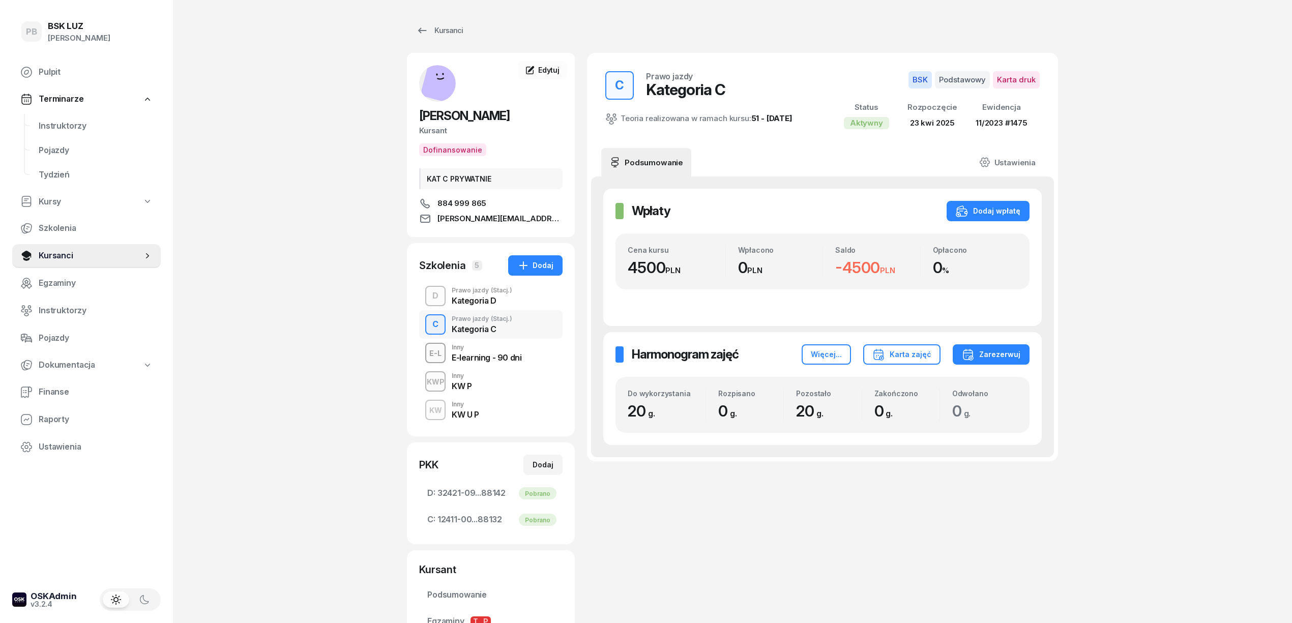
click at [501, 358] on div "E-learning - 90 dni" at bounding box center [487, 358] width 70 height 8
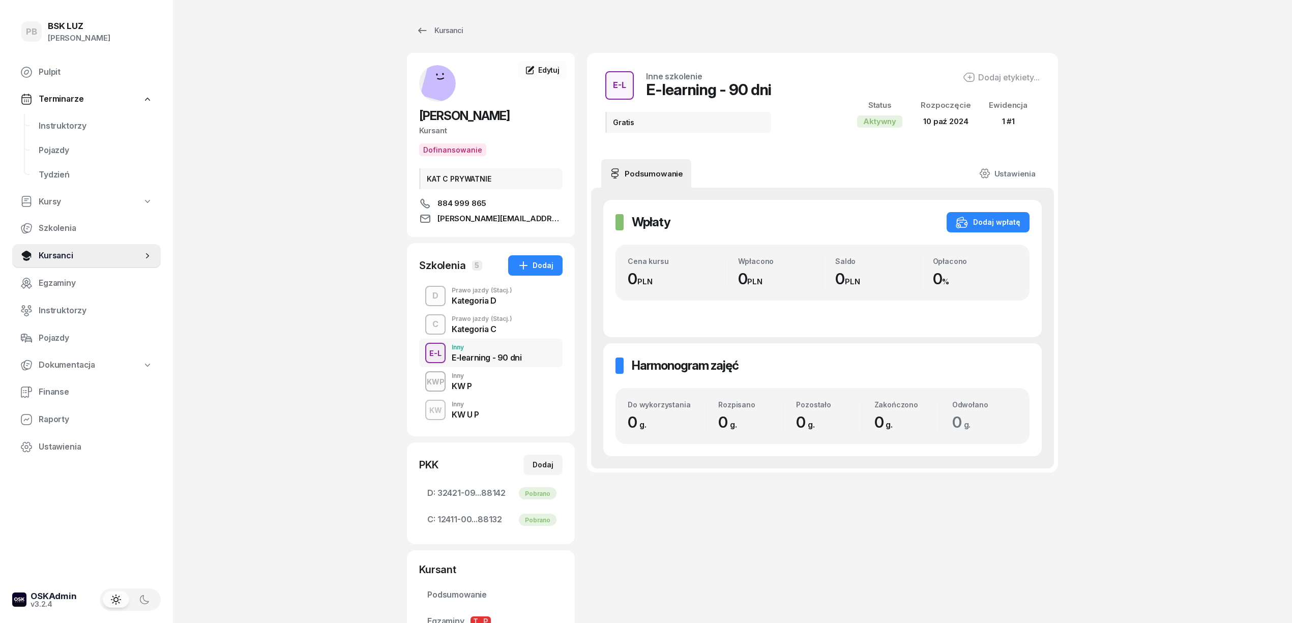
click at [487, 388] on div "KWP Inny KW P" at bounding box center [490, 381] width 143 height 28
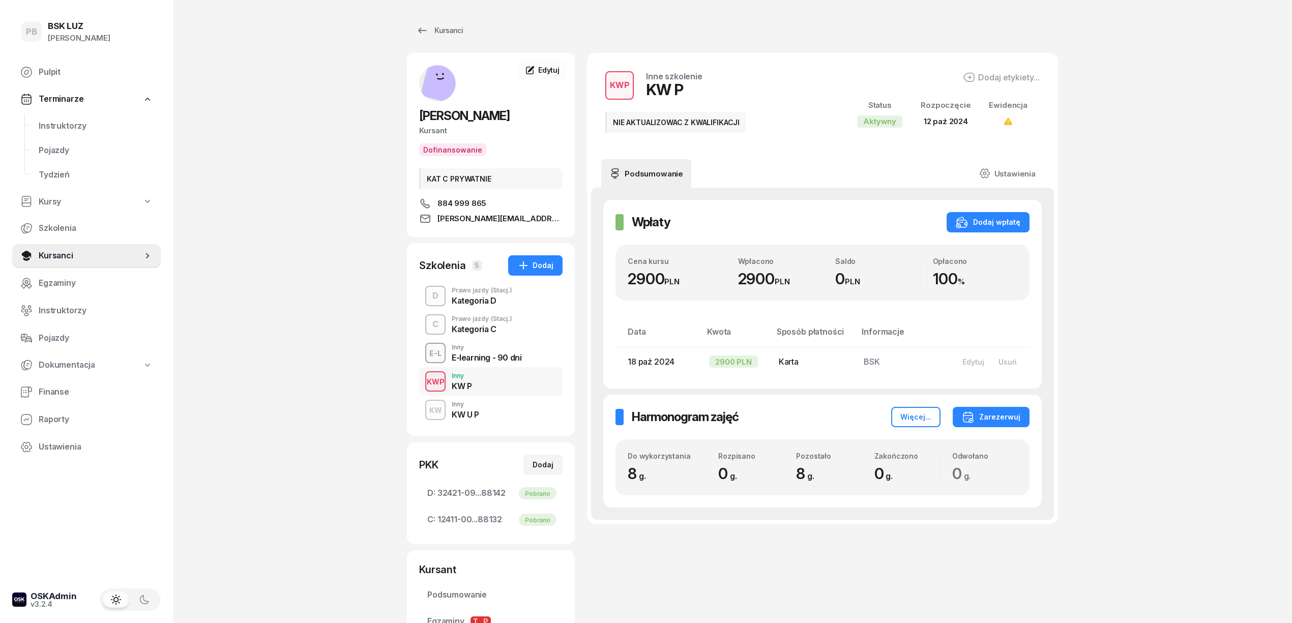
click at [490, 405] on div "KW Inny KW U P" at bounding box center [490, 410] width 143 height 28
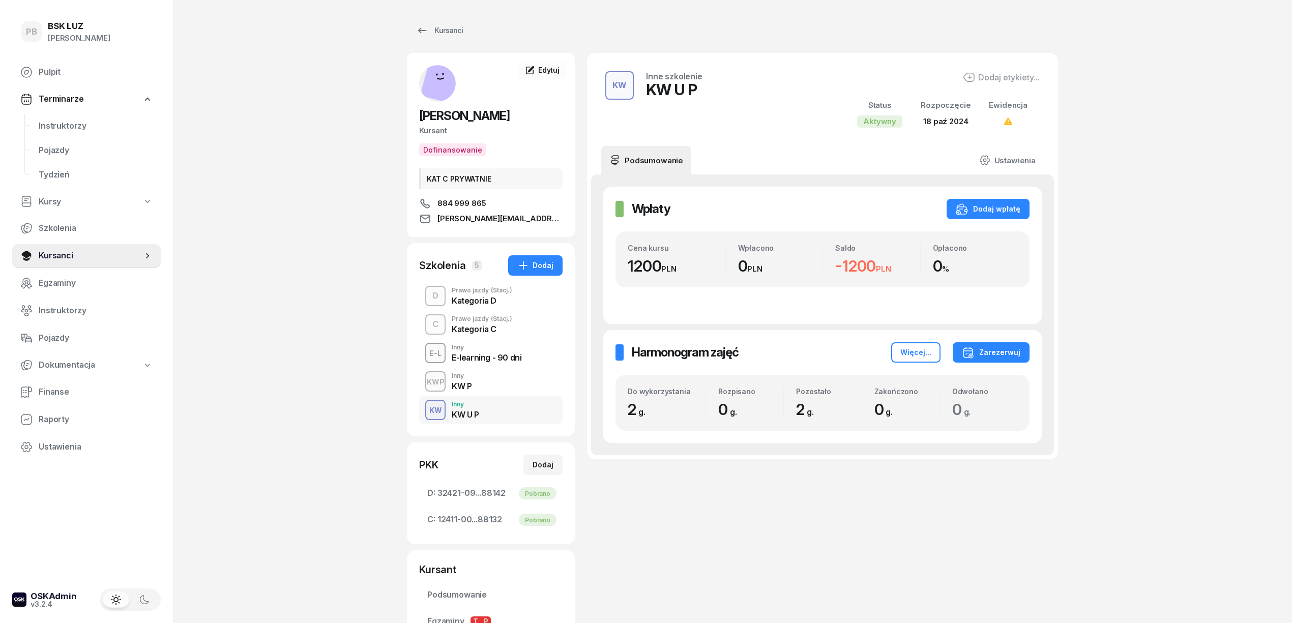
click at [301, 360] on div "PB BSK [PERSON_NAME] Pulpit Terminarze Instruktorzy Pojazdy Tydzień Kursy Szkol…" at bounding box center [646, 384] width 1292 height 768
click at [77, 124] on span "Instruktorzy" at bounding box center [96, 126] width 114 height 13
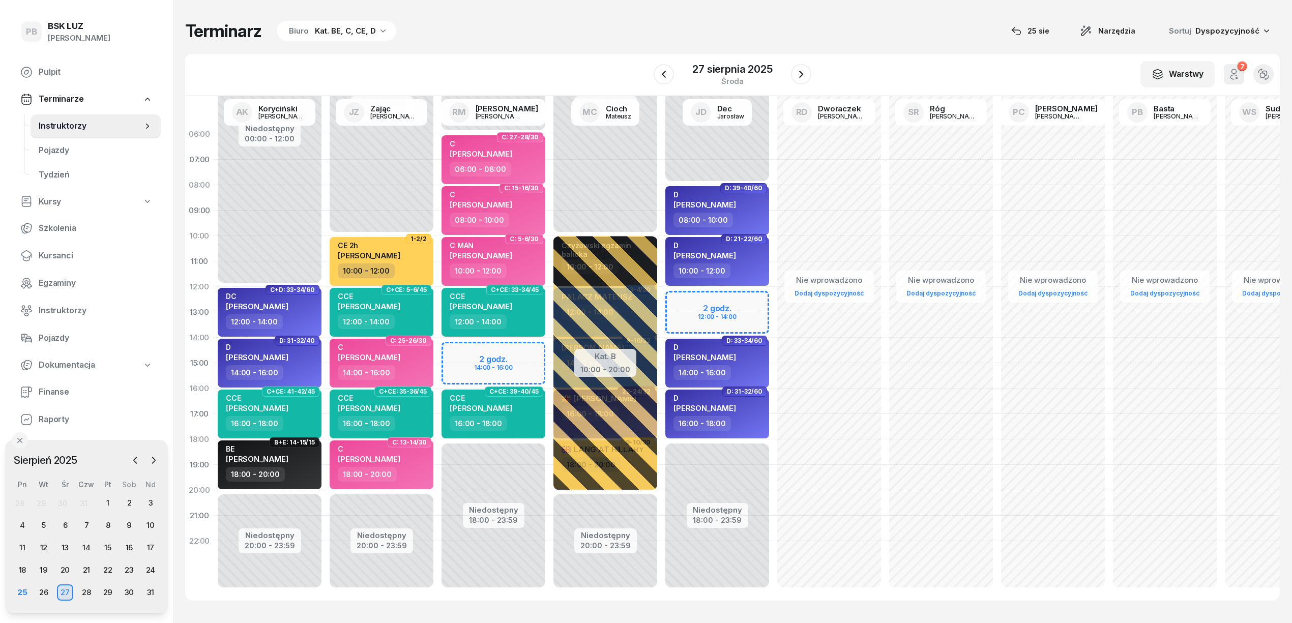
click at [605, 13] on div "Terminarz Biuro Kat. BE, C, CE, D [DATE] Narzędzia Sortuj Dyspozycyjność W Wybi…" at bounding box center [732, 310] width 1095 height 621
click at [18, 588] on div "25" at bounding box center [22, 592] width 16 height 16
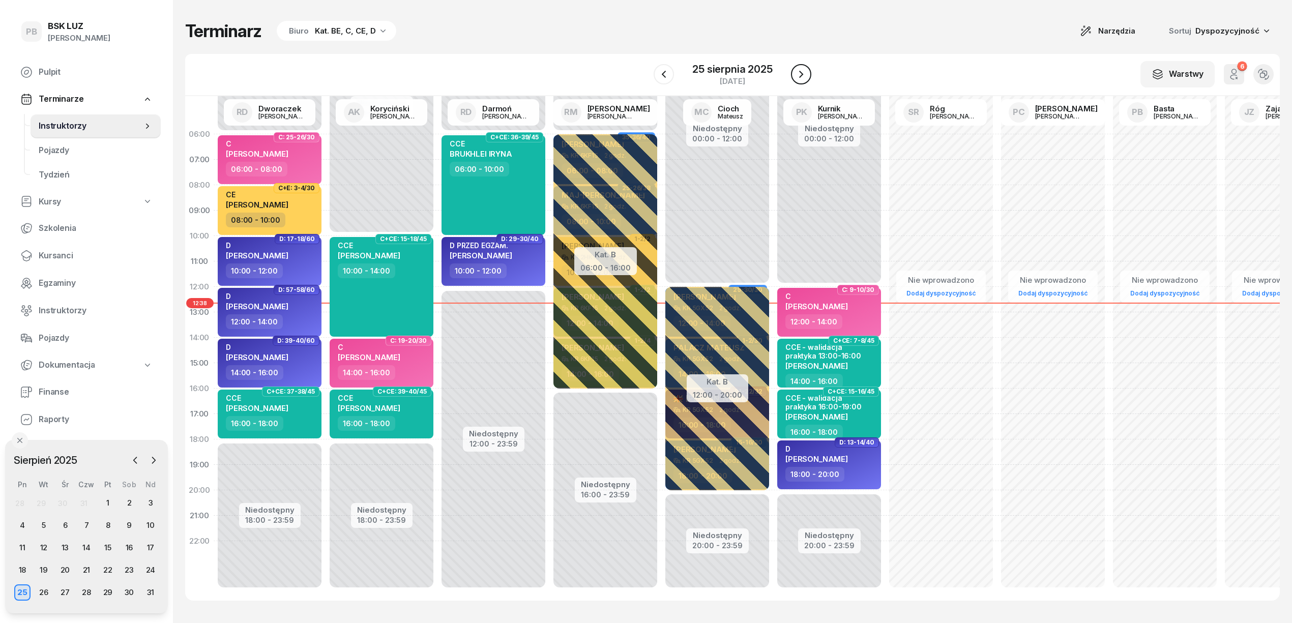
click at [804, 74] on icon "button" at bounding box center [801, 74] width 12 height 12
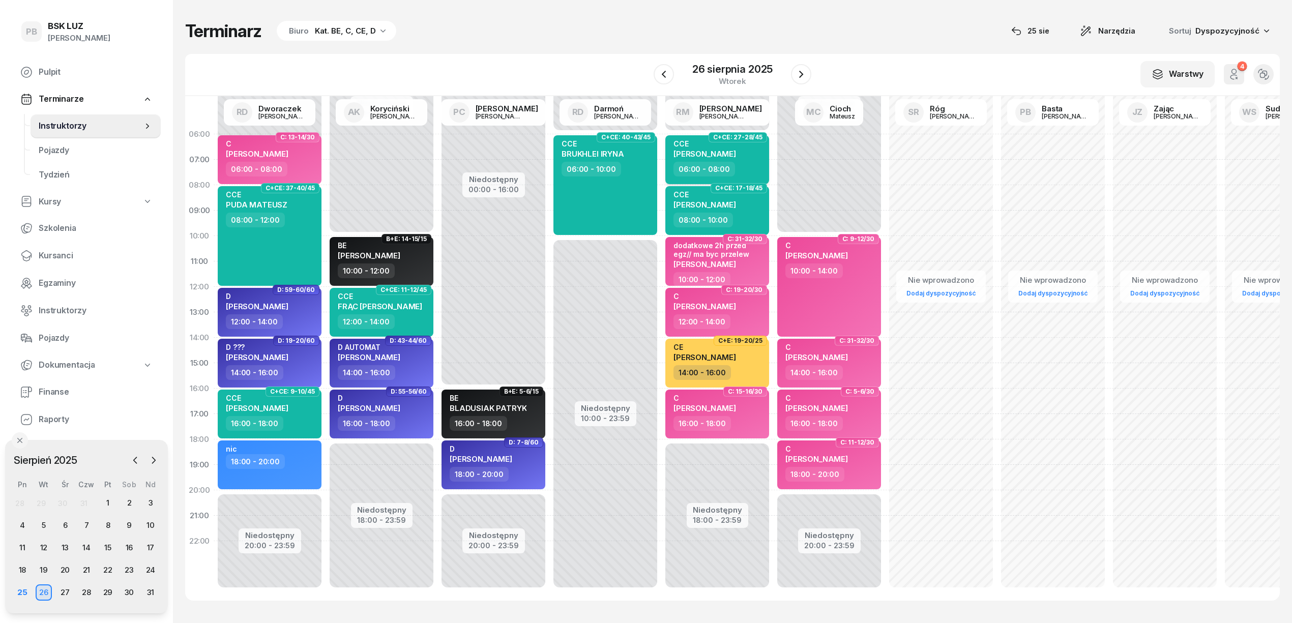
click at [633, 175] on div "CCE BRUKHLEI IRYNA 06:00 - 10:00" at bounding box center [605, 185] width 104 height 100
select select "06"
select select "10"
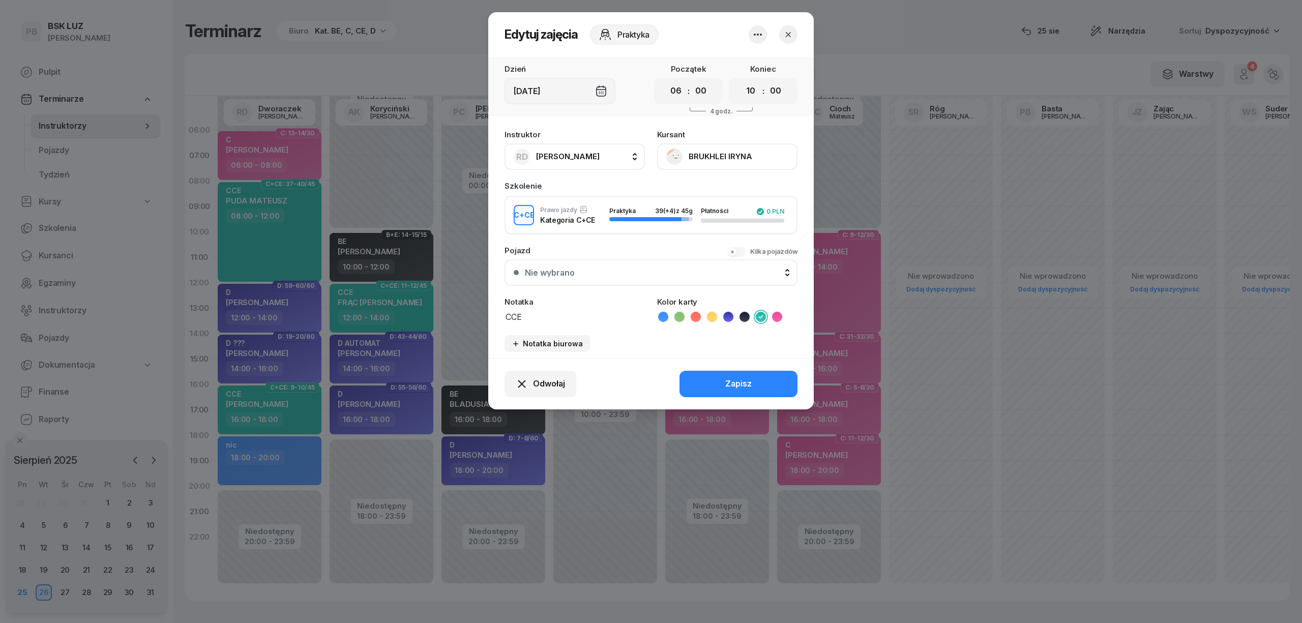
click at [792, 34] on icon "button" at bounding box center [788, 35] width 10 height 10
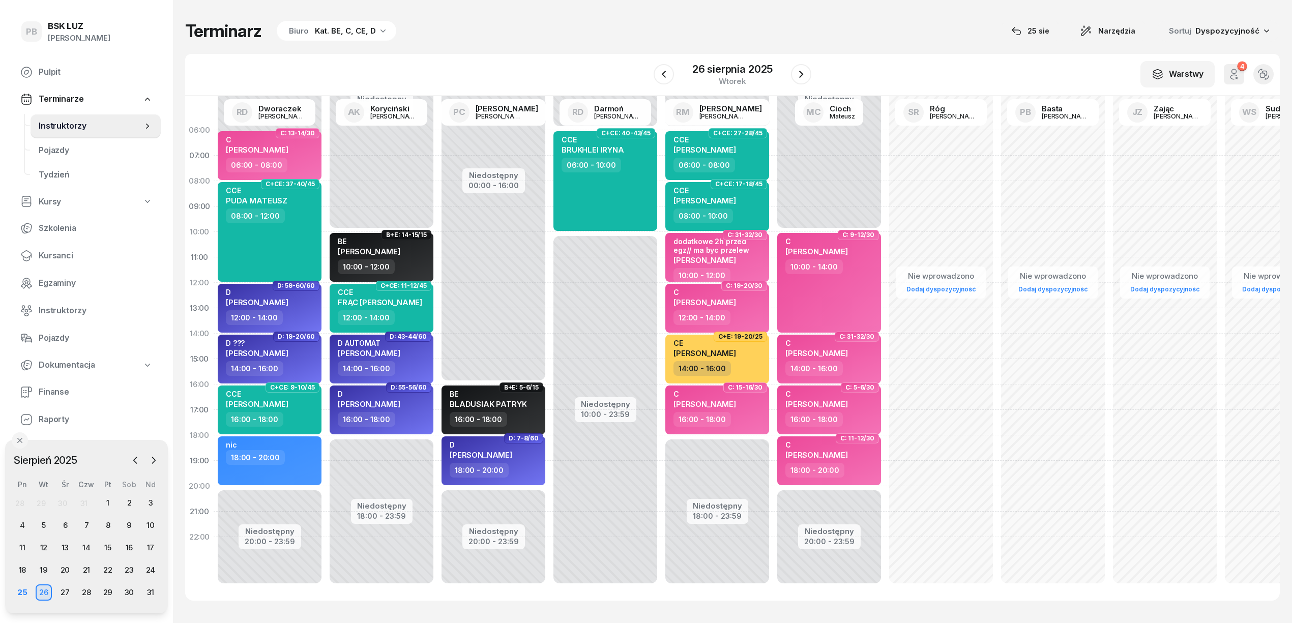
click at [841, 41] on div "Terminarz Biuro Kat. BE, C, CE, D [DATE] Narzędzia Sortuj Dyspozycyjność" at bounding box center [732, 30] width 1095 height 21
click at [302, 412] on div "16:00 - 18:00" at bounding box center [271, 419] width 90 height 15
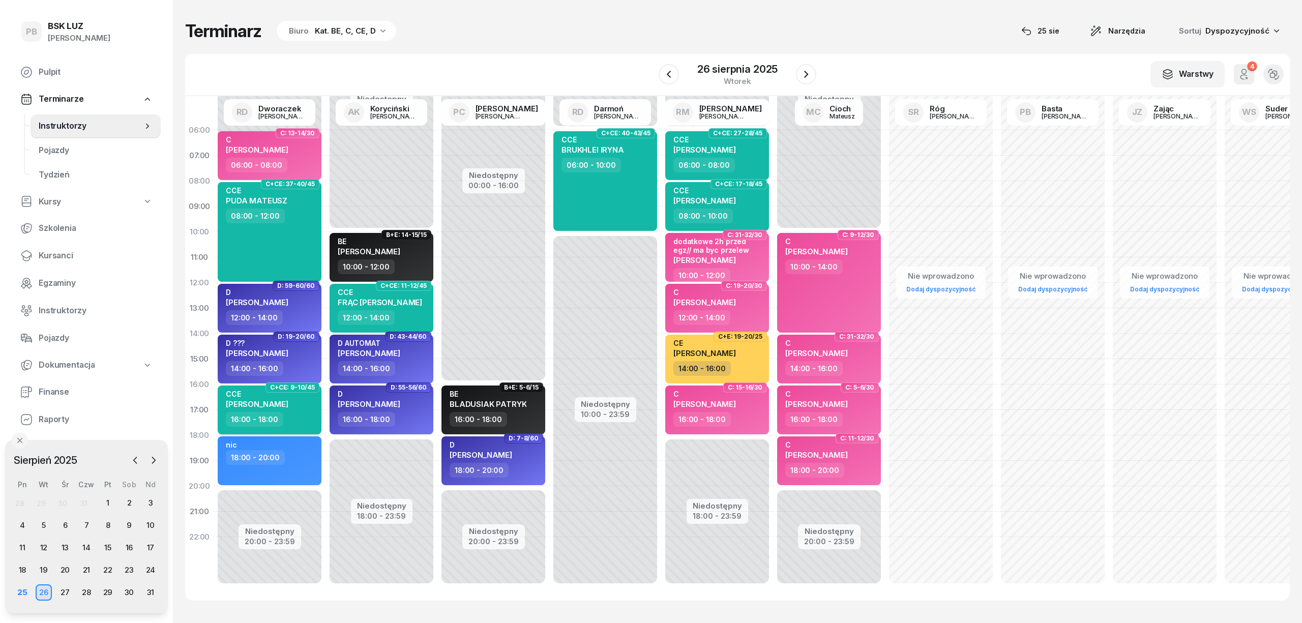
select select "16"
select select "18"
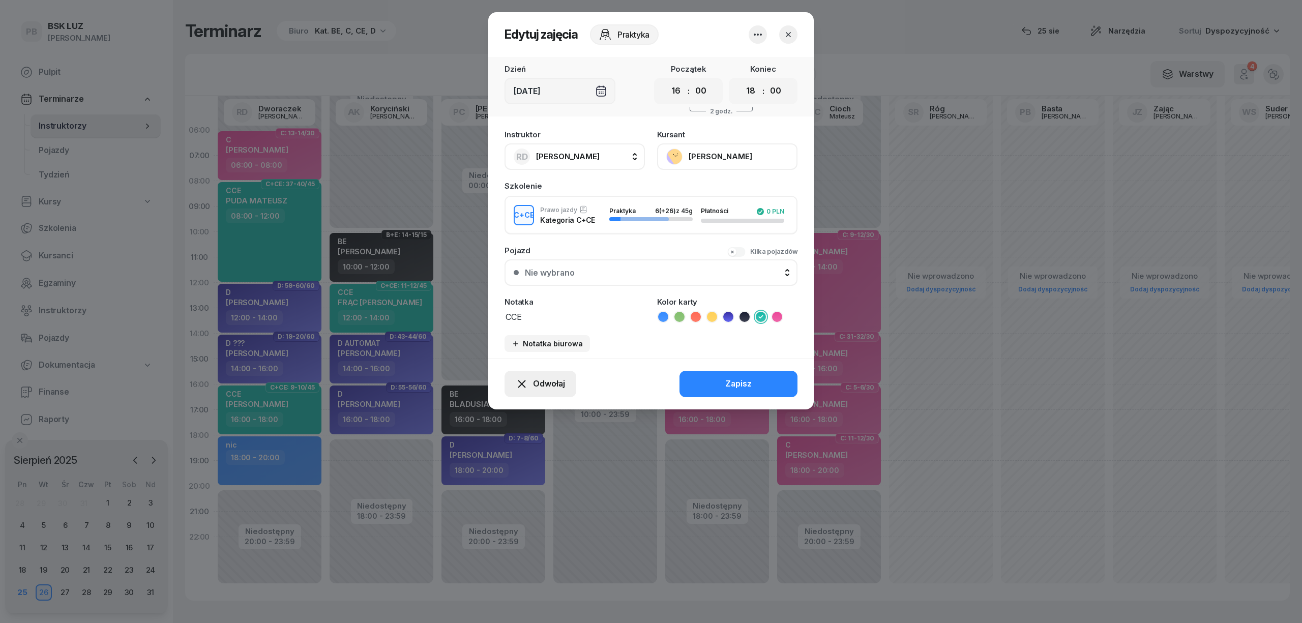
click at [552, 381] on span "Odwołaj" at bounding box center [549, 383] width 32 height 13
click at [542, 321] on div "Kursant odwołał" at bounding box center [522, 321] width 60 height 13
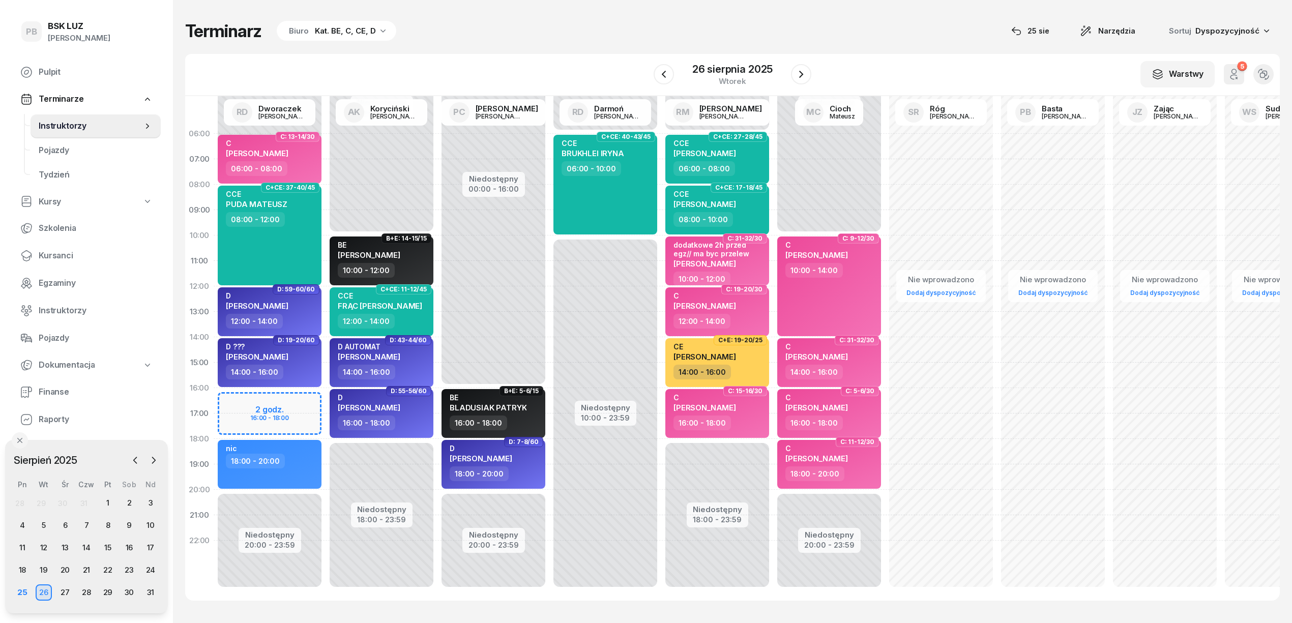
scroll to position [0, 0]
click at [57, 253] on span "Kursanci" at bounding box center [96, 255] width 114 height 13
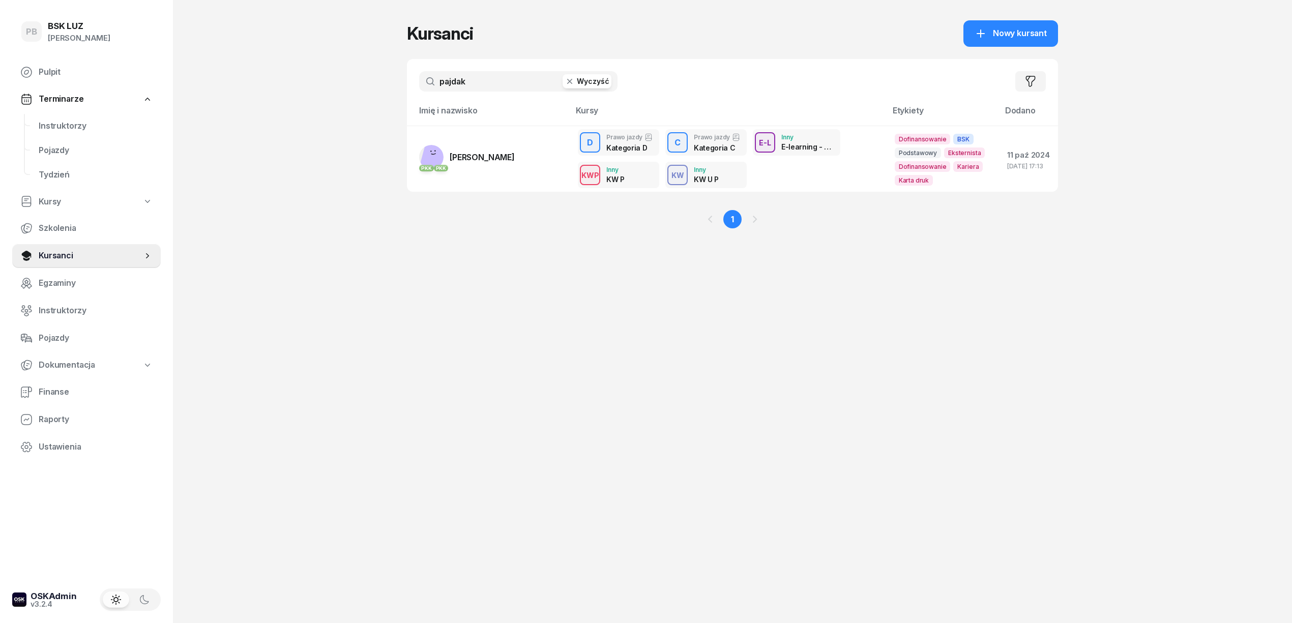
click at [456, 86] on input "pajdak" at bounding box center [518, 81] width 198 height 20
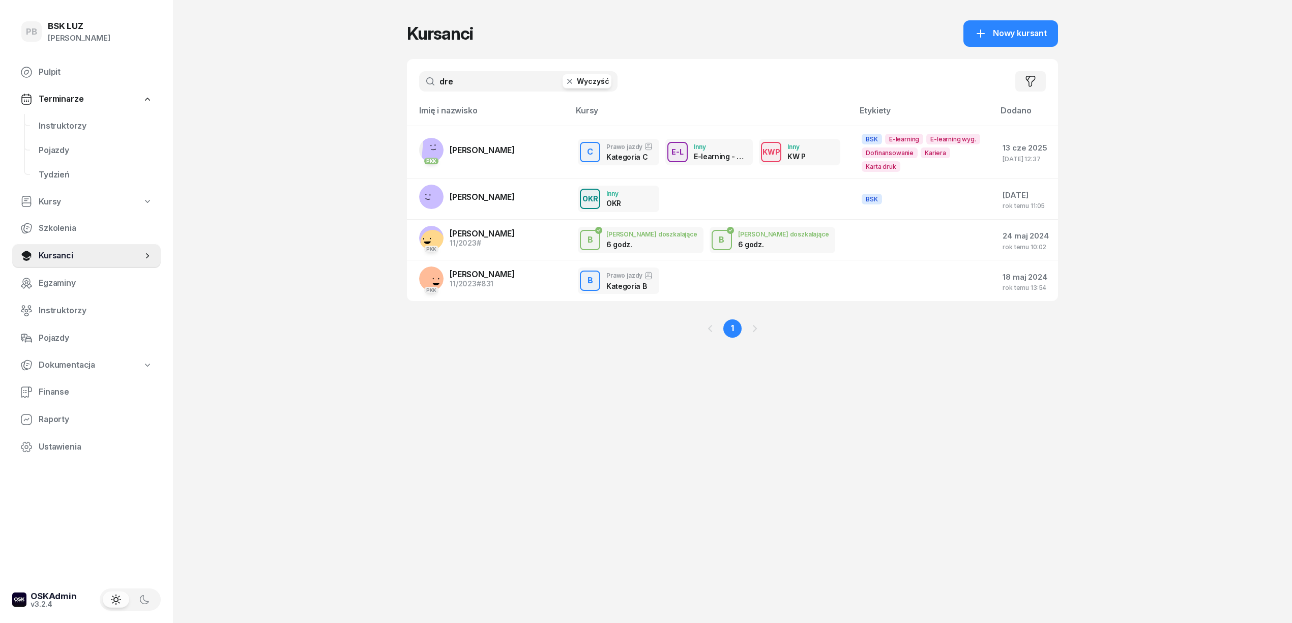
type input "dre"
click at [469, 150] on span "[PERSON_NAME]" at bounding box center [482, 150] width 65 height 10
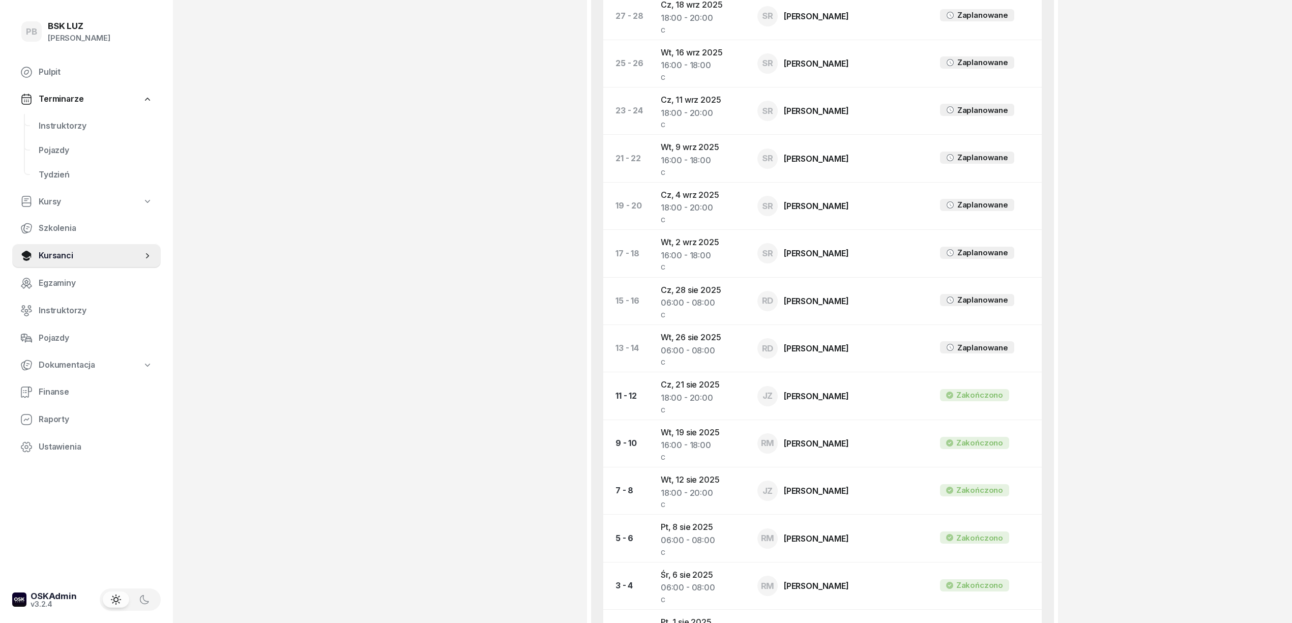
scroll to position [678, 0]
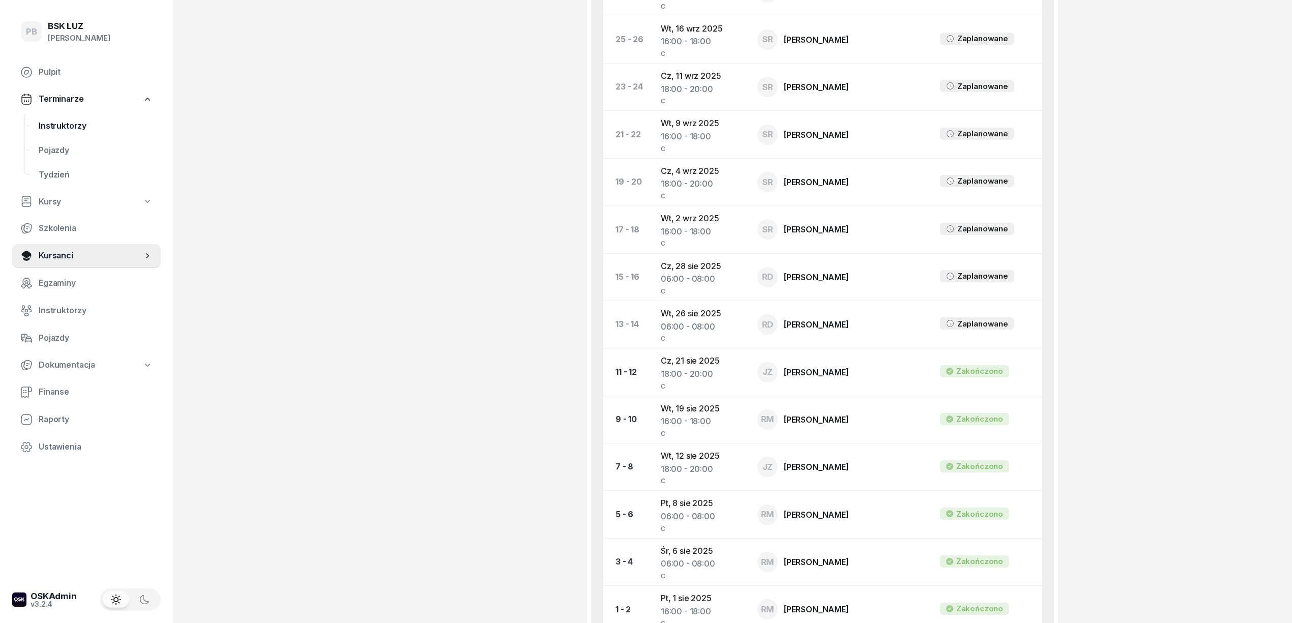
click at [54, 126] on span "Instruktorzy" at bounding box center [96, 126] width 114 height 13
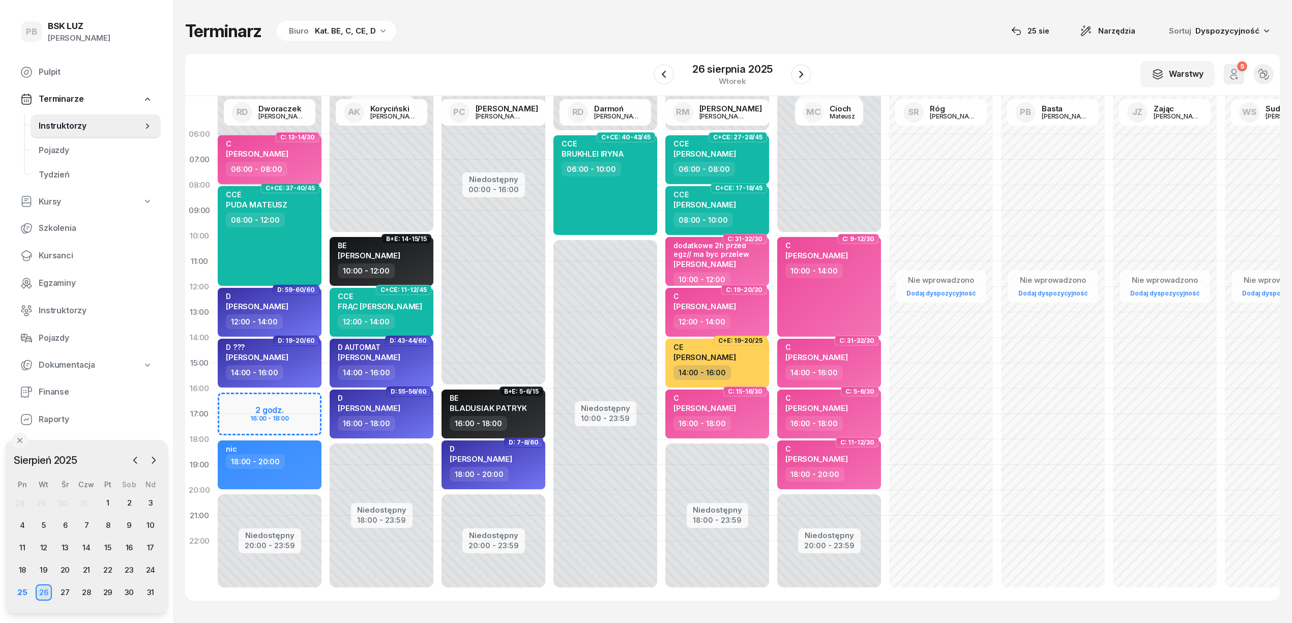
click at [304, 170] on div "06:00 - 08:00" at bounding box center [271, 169] width 90 height 15
select select "06"
select select "08"
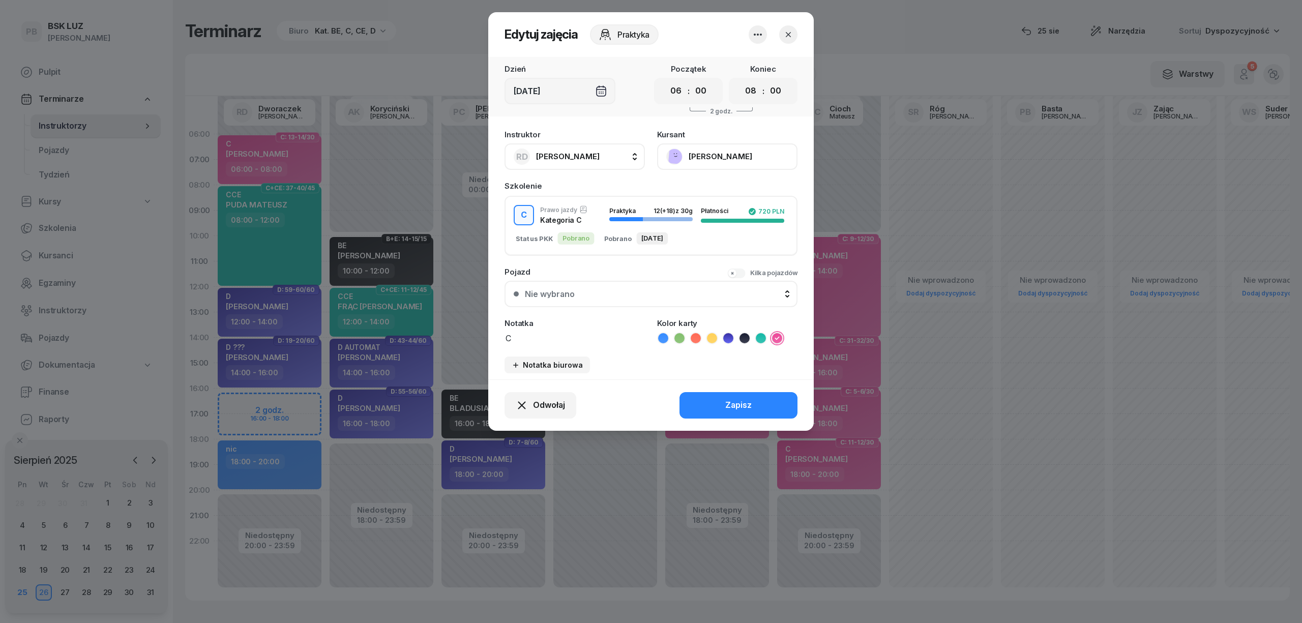
click at [580, 161] on span "[PERSON_NAME]" at bounding box center [568, 156] width 64 height 13
type input "cioch"
click at [582, 220] on span "[PERSON_NAME]" at bounding box center [573, 224] width 63 height 13
click at [707, 401] on button "Zapisz" at bounding box center [739, 405] width 118 height 26
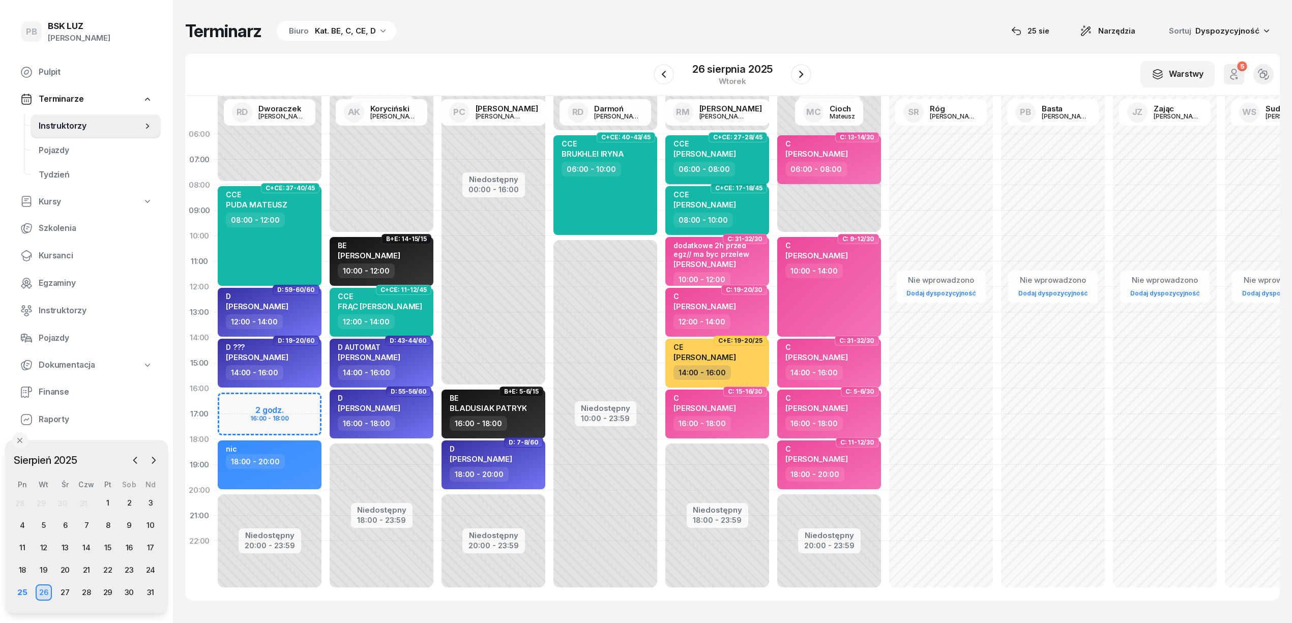
click at [744, 158] on div "CCE [PERSON_NAME]" at bounding box center [719, 150] width 90 height 22
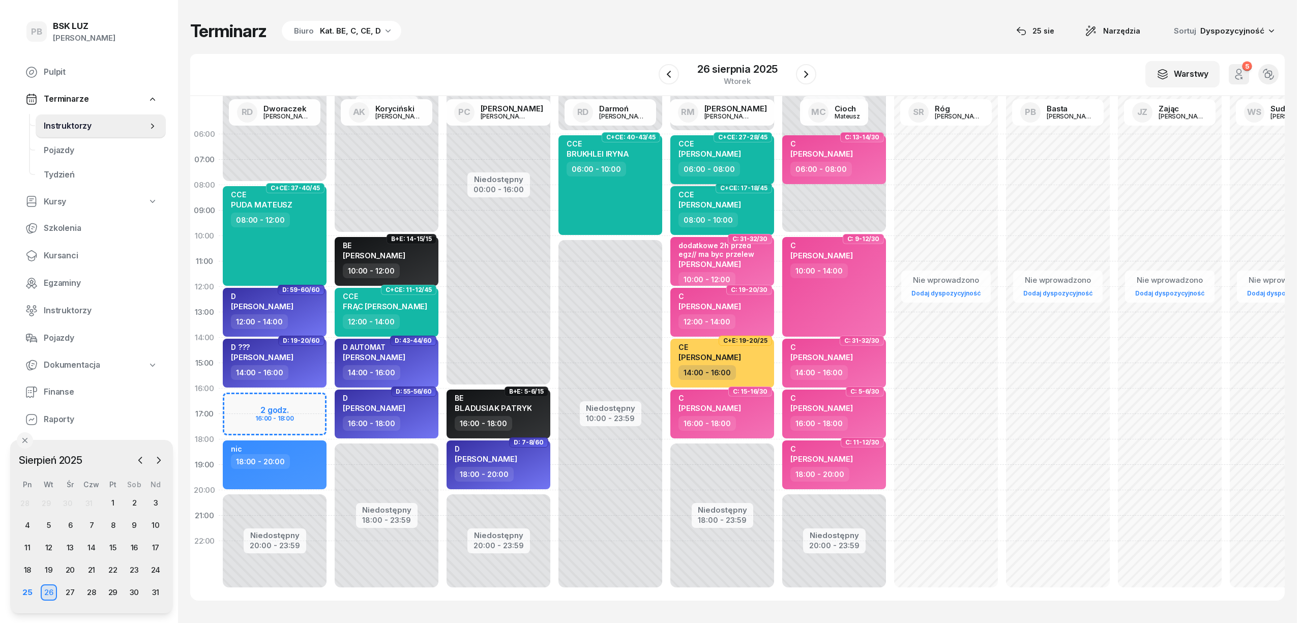
select select "06"
select select "08"
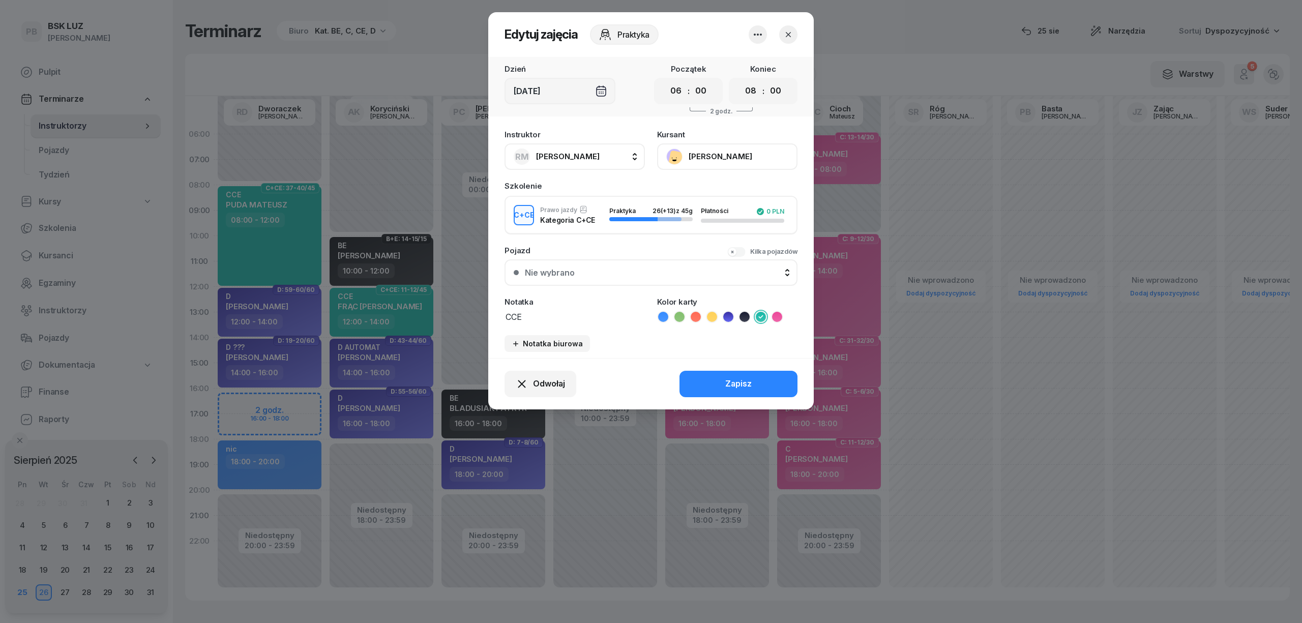
click at [564, 157] on span "[PERSON_NAME]" at bounding box center [568, 157] width 64 height 10
type input "dw"
click at [564, 218] on span "[PERSON_NAME]" at bounding box center [573, 224] width 63 height 13
click at [723, 385] on div "Odwołaj Zapisz" at bounding box center [651, 383] width 326 height 51
click at [755, 381] on button "Zapisz" at bounding box center [739, 384] width 118 height 26
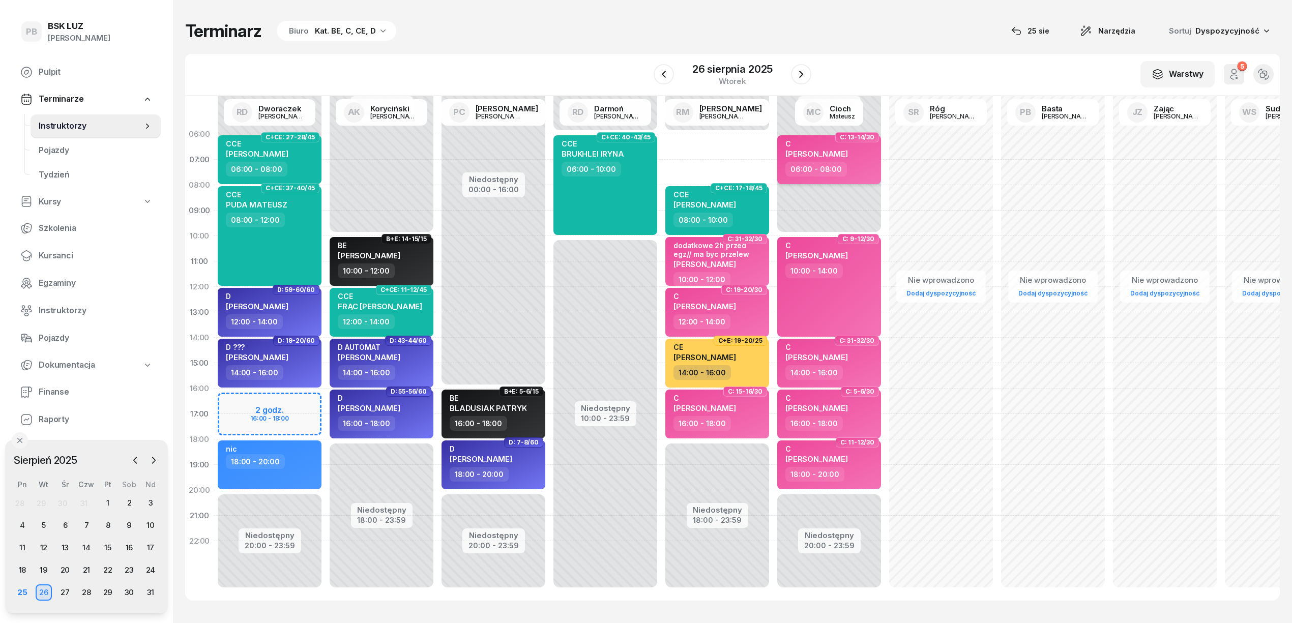
click at [862, 163] on div "06:00 - 08:00" at bounding box center [830, 169] width 90 height 15
select select "06"
select select "08"
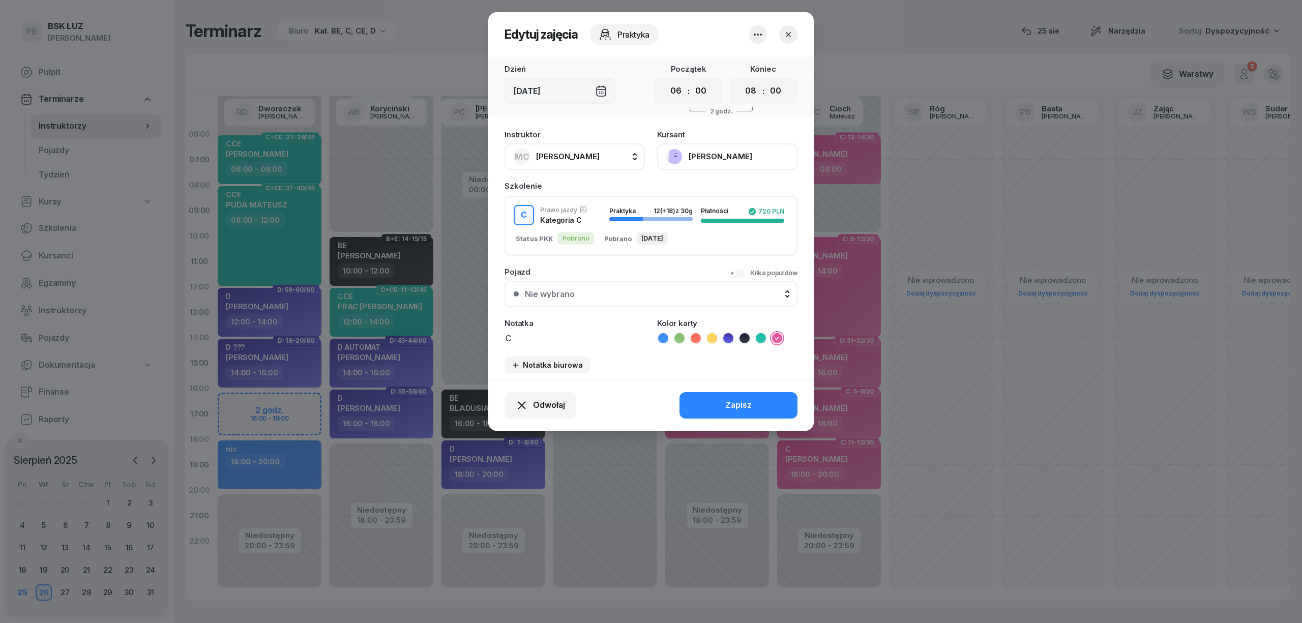
click at [577, 159] on span "[PERSON_NAME]" at bounding box center [568, 157] width 64 height 10
type input "mark"
click at [589, 224] on span "[PERSON_NAME]" at bounding box center [573, 224] width 63 height 13
click at [548, 334] on textarea "C" at bounding box center [575, 337] width 140 height 13
type textarea "C - walidacja"
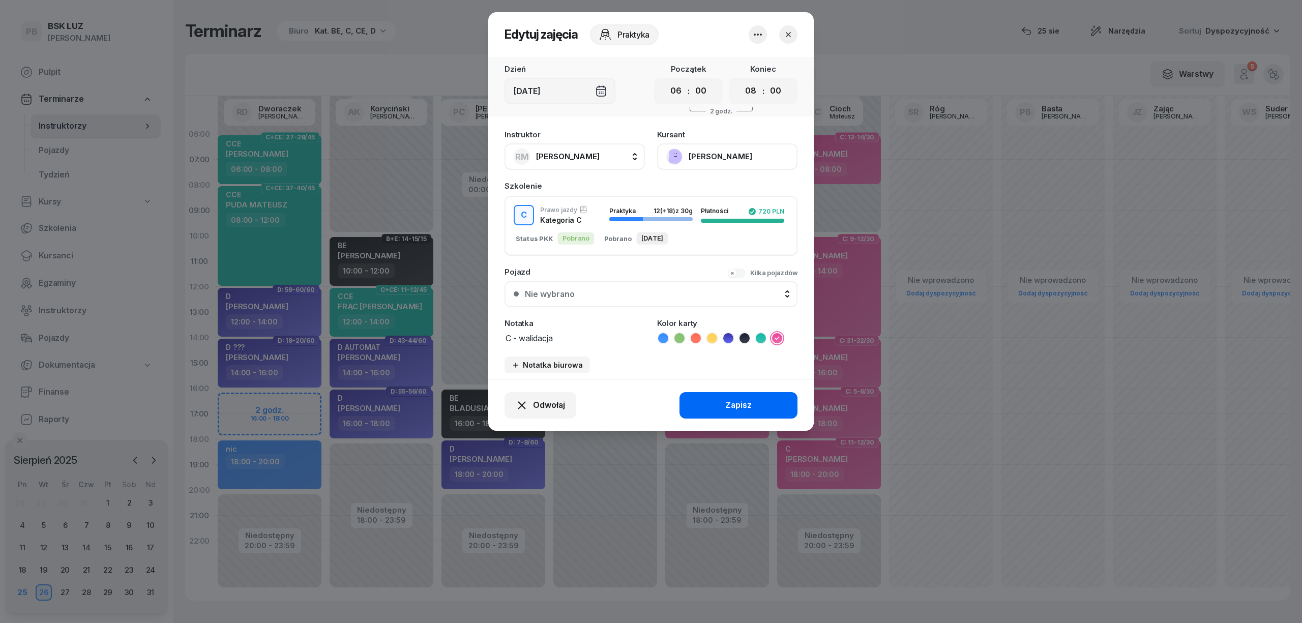
click at [690, 403] on button "Zapisz" at bounding box center [739, 405] width 118 height 26
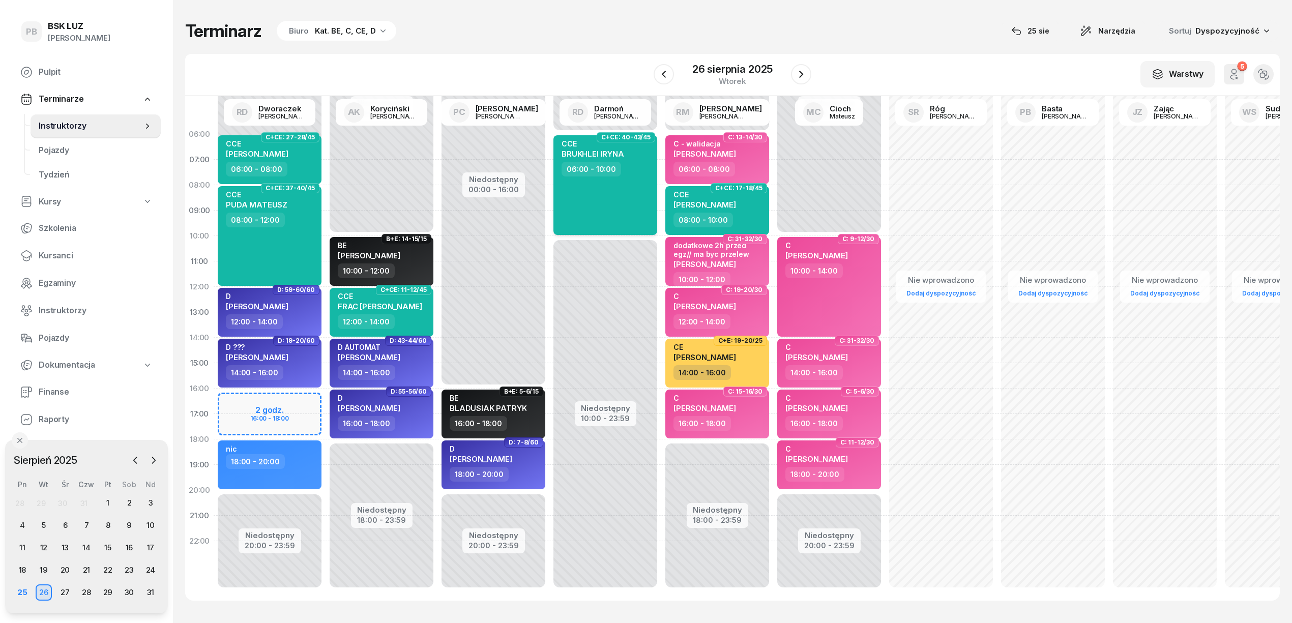
click at [615, 220] on div "CCE BRUKHLEI IRYNA 06:00 - 10:00" at bounding box center [605, 185] width 104 height 100
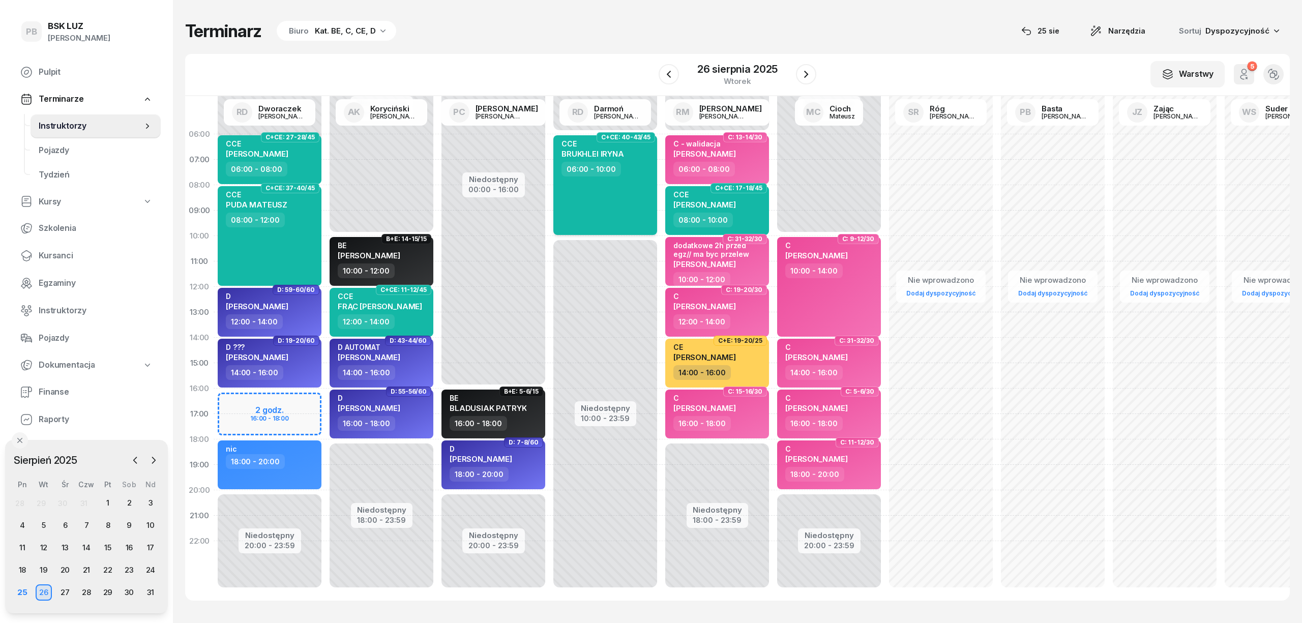
select select "06"
select select "10"
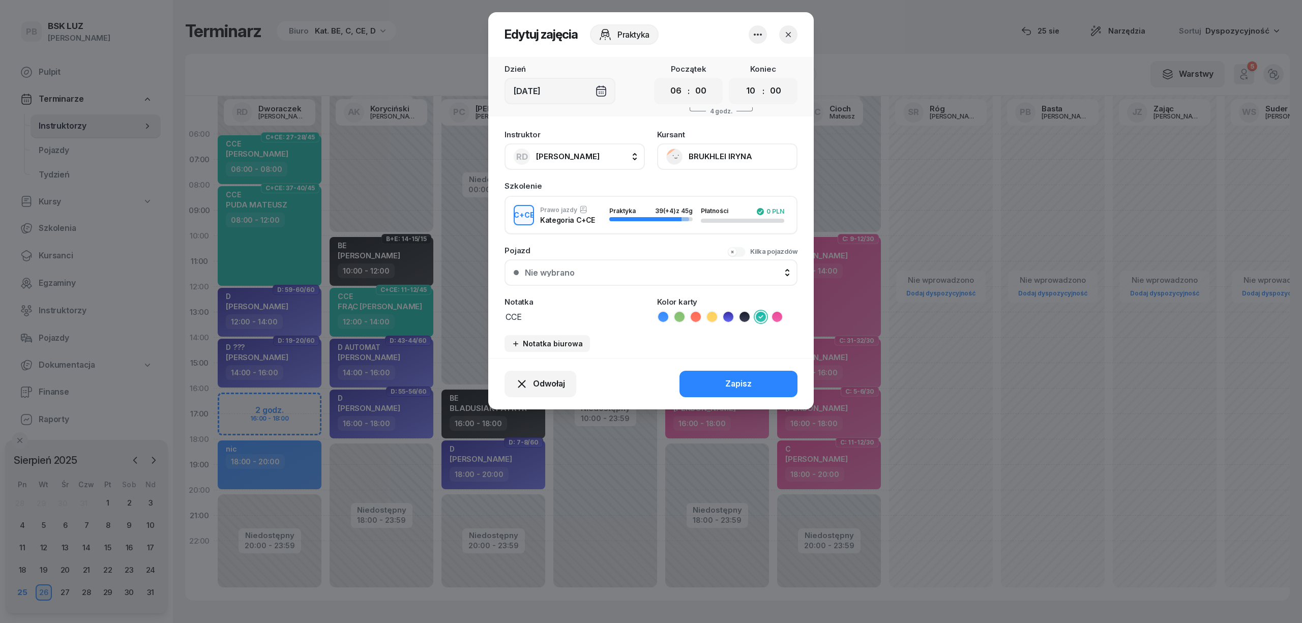
click at [565, 313] on textarea "CCE" at bounding box center [575, 316] width 140 height 13
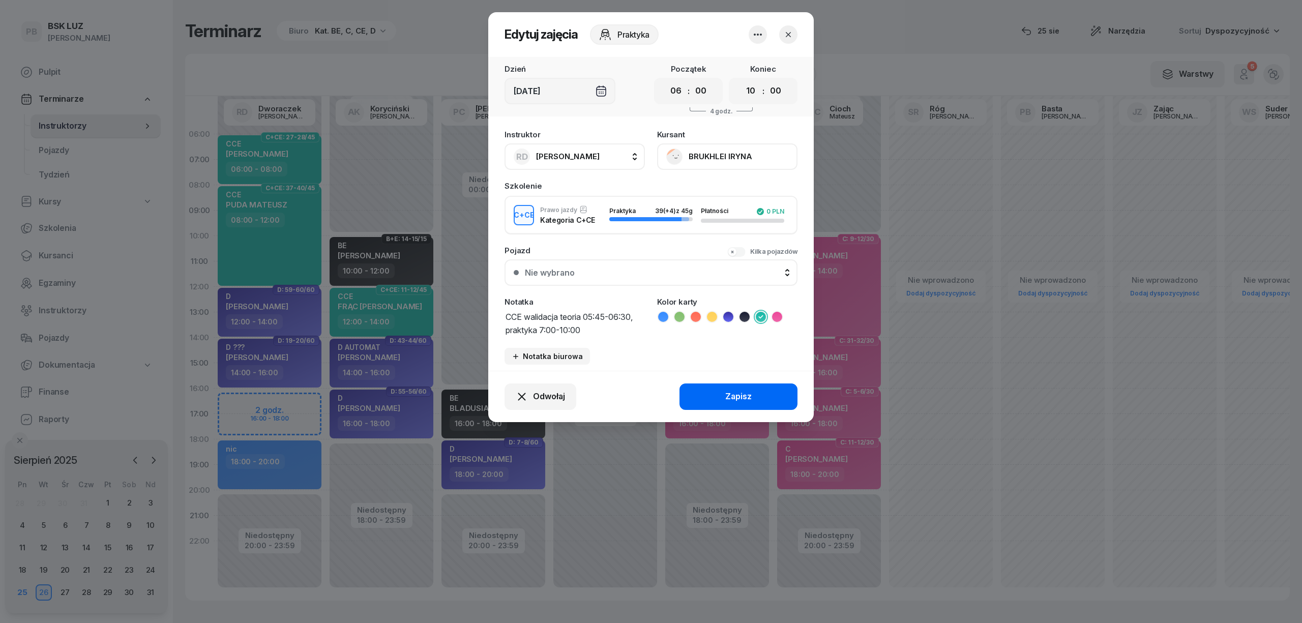
type textarea "CCE walidacja teoria 05:45-06:30, praktyka 7:00-10:00"
click at [725, 397] on button "Zapisz" at bounding box center [739, 397] width 118 height 26
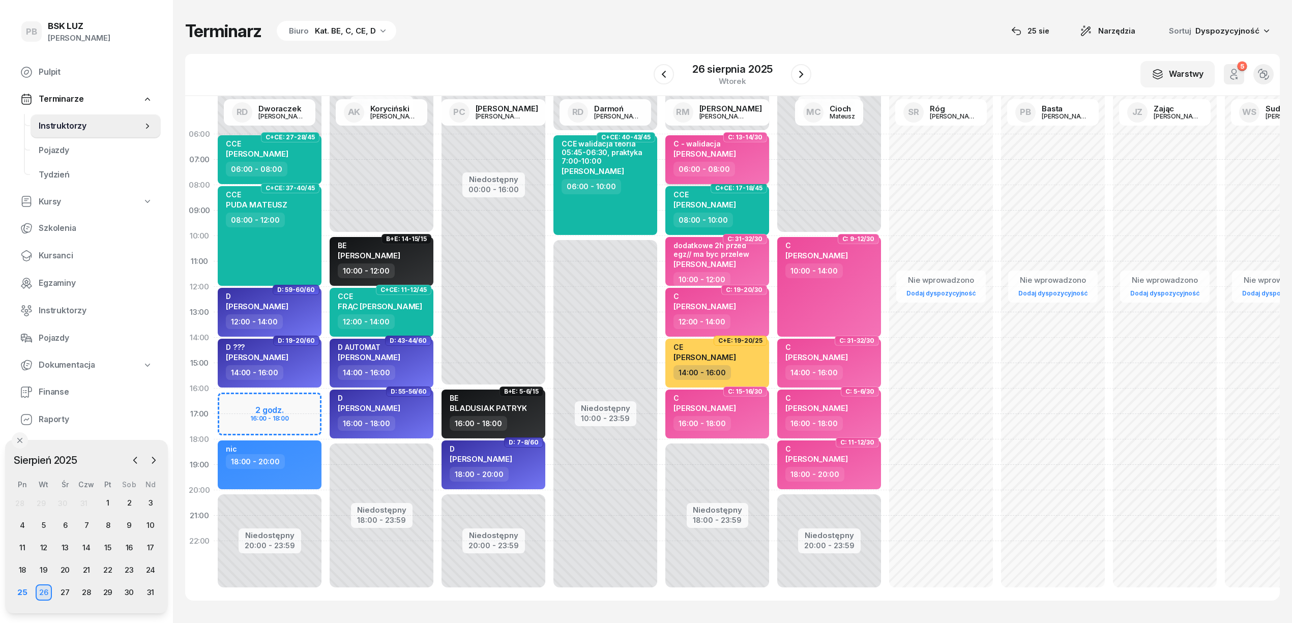
click at [745, 165] on div "06:00 - 08:00" at bounding box center [719, 169] width 90 height 15
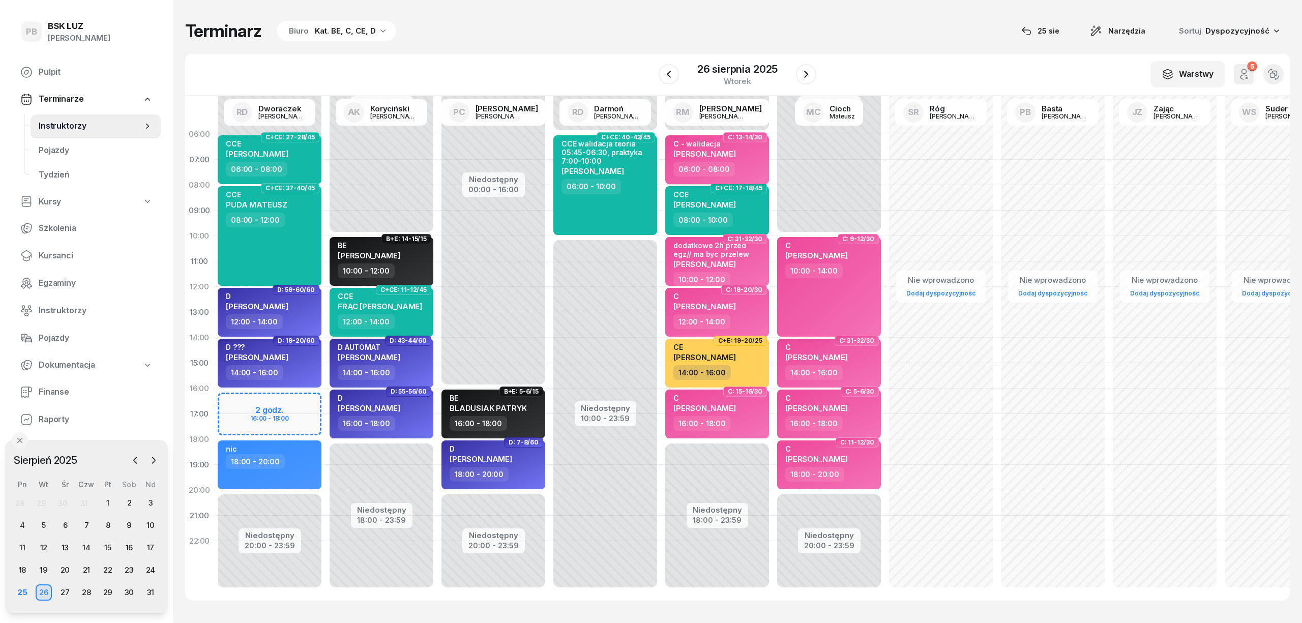
select select "06"
select select "08"
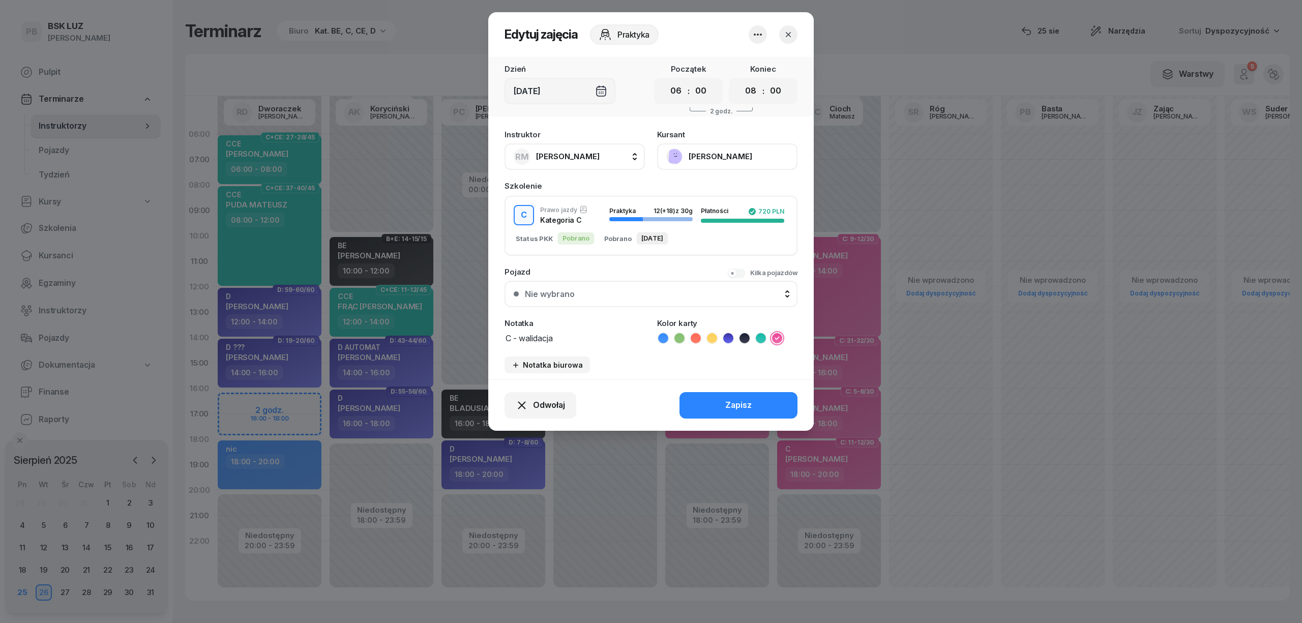
click at [588, 342] on textarea "C - walidacja" at bounding box center [575, 337] width 140 height 13
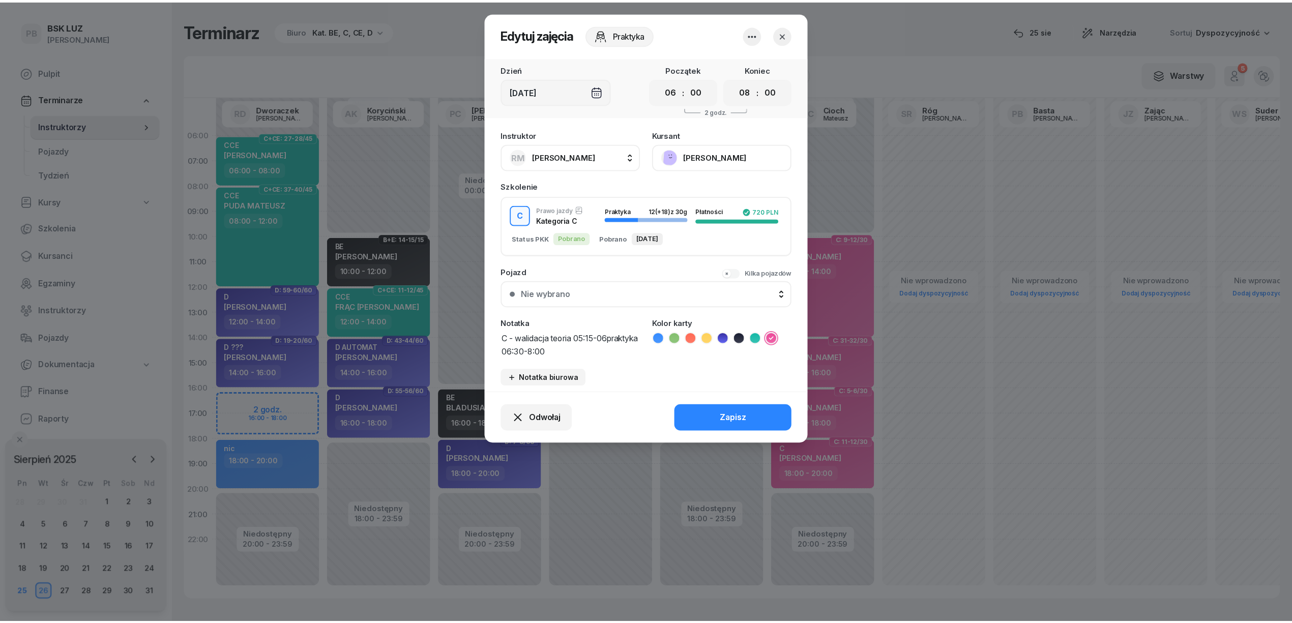
scroll to position [1, 0]
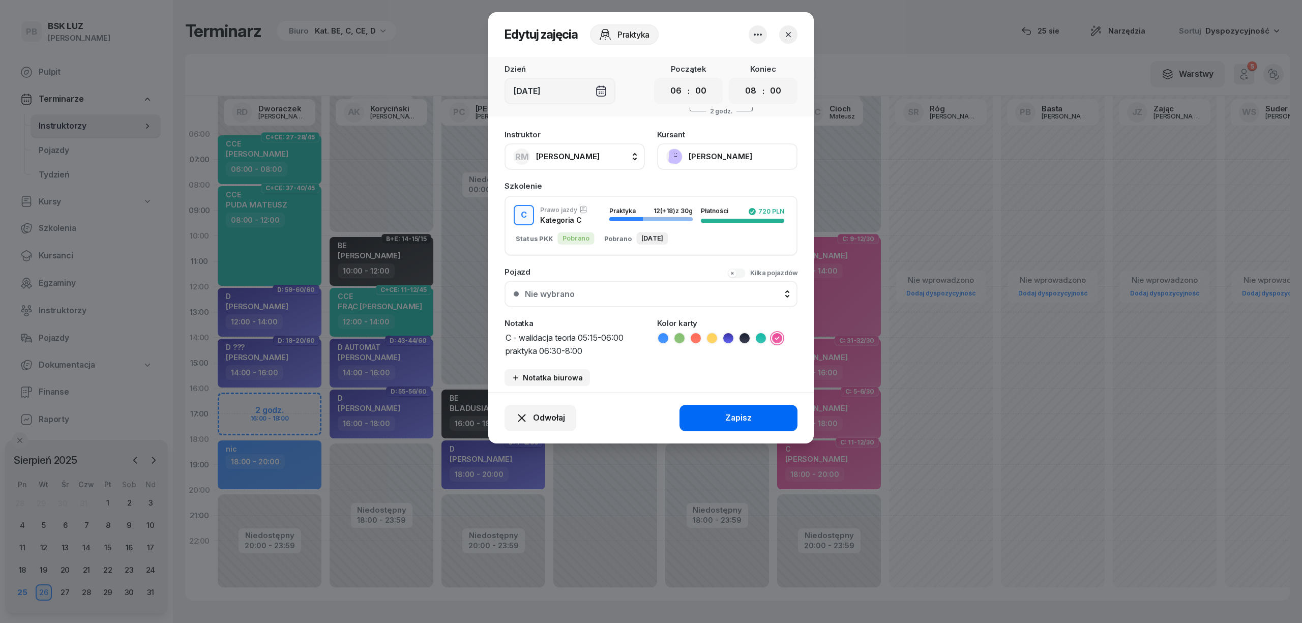
type textarea "C - walidacja teoria 05:15-06:00 praktyka 06:30-8:00"
click at [741, 413] on div "Zapisz" at bounding box center [738, 418] width 26 height 13
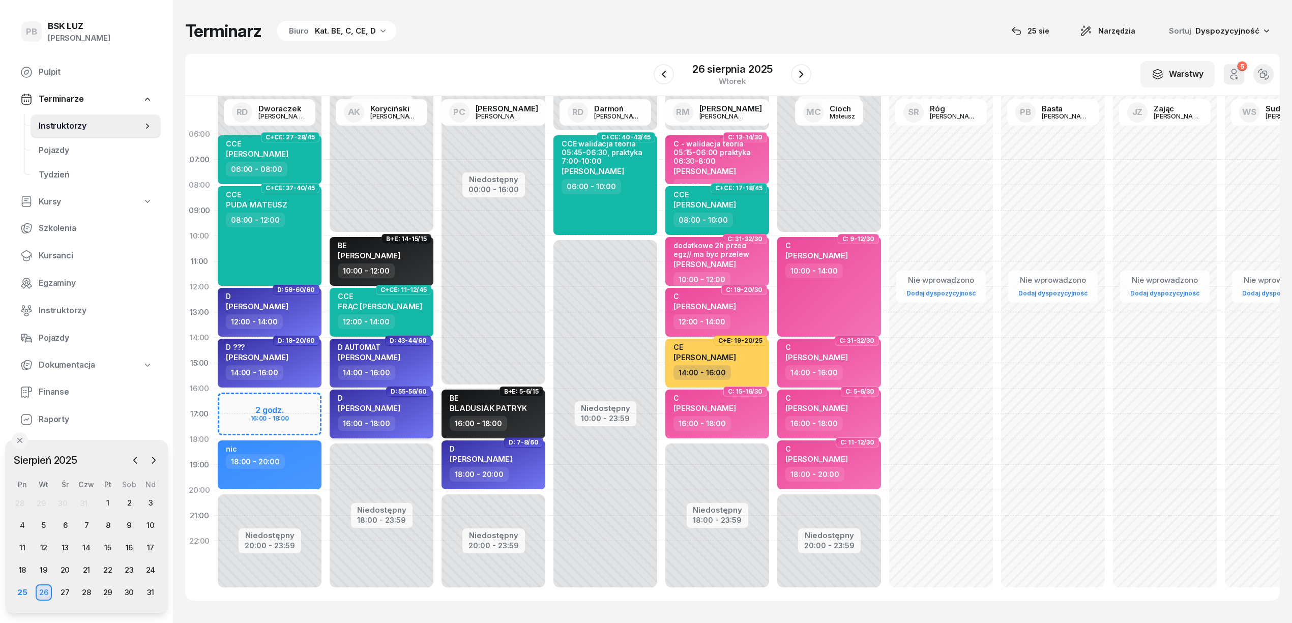
click at [417, 422] on div "16:00 - 18:00" at bounding box center [383, 423] width 90 height 15
select select "16"
select select "18"
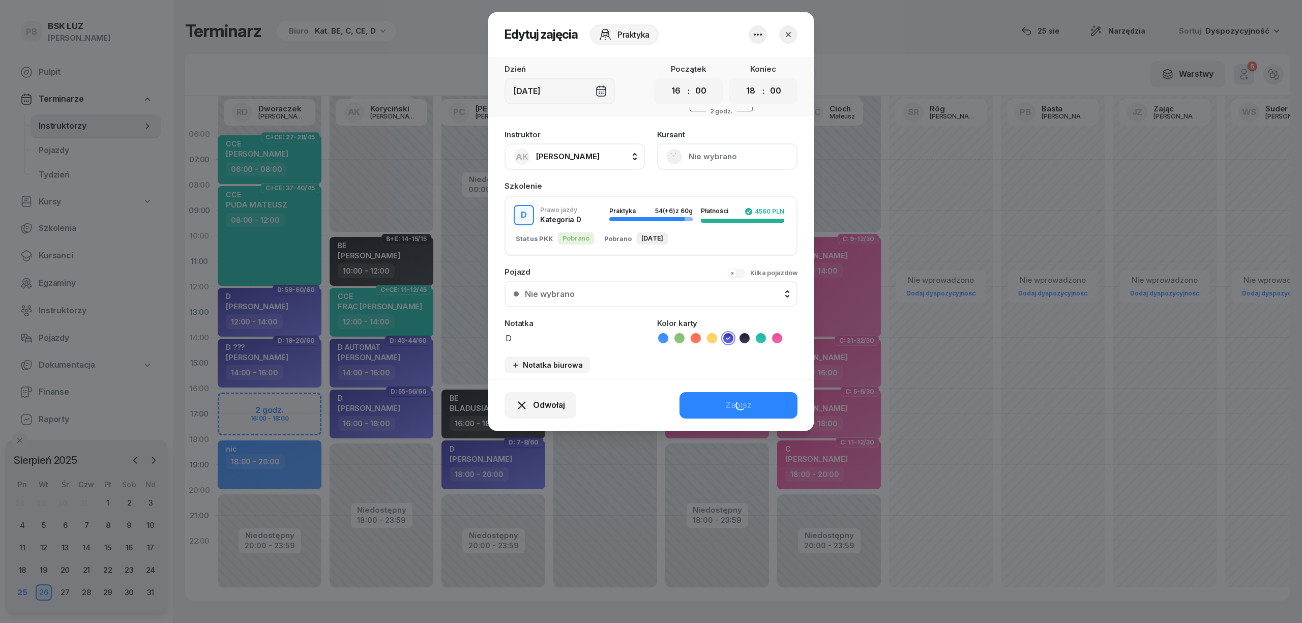
click at [556, 159] on span "[PERSON_NAME]" at bounding box center [568, 157] width 64 height 10
type input "dw"
click at [556, 218] on span "[PERSON_NAME]" at bounding box center [573, 224] width 63 height 13
click at [723, 421] on div "Odwołaj Zapisz" at bounding box center [651, 404] width 326 height 51
click at [716, 404] on button "Zapisz" at bounding box center [739, 405] width 118 height 26
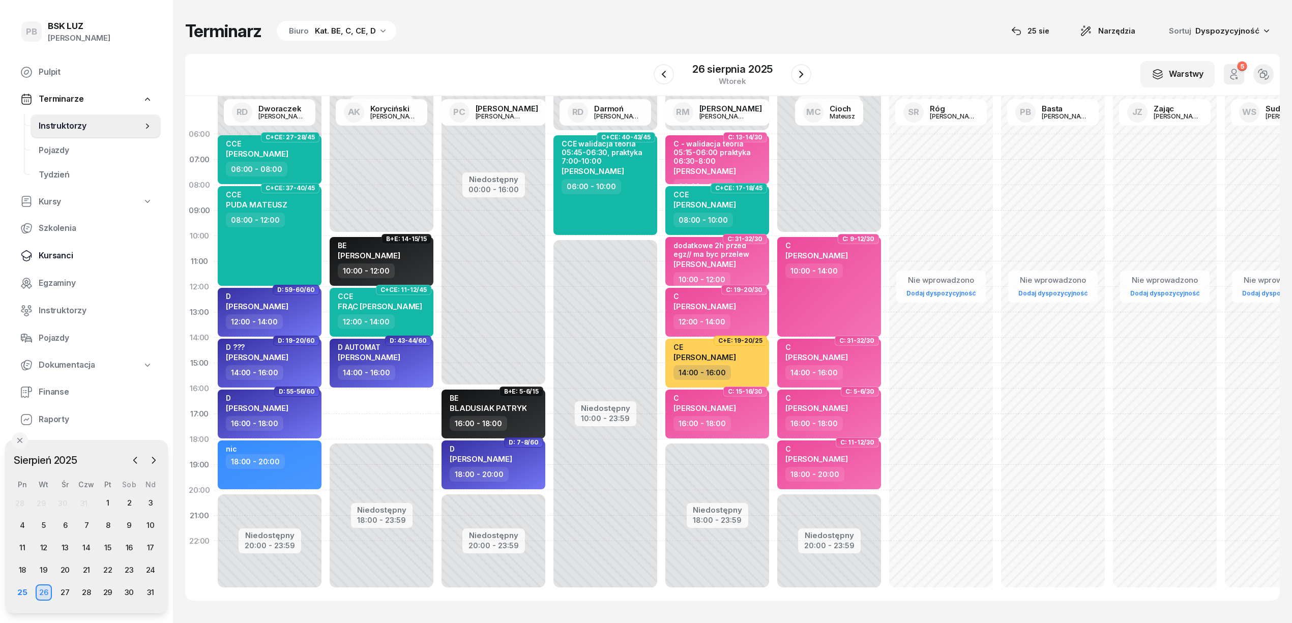
click at [64, 252] on span "Kursanci" at bounding box center [96, 255] width 114 height 13
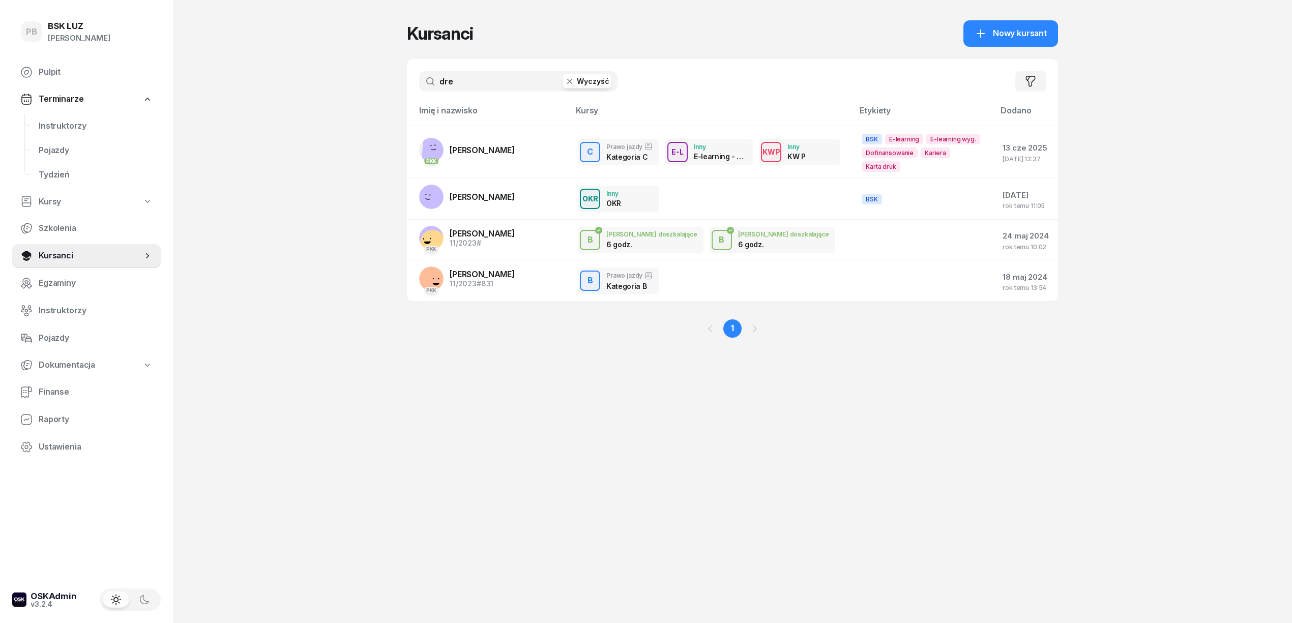
click at [455, 78] on input "dre" at bounding box center [518, 81] width 198 height 20
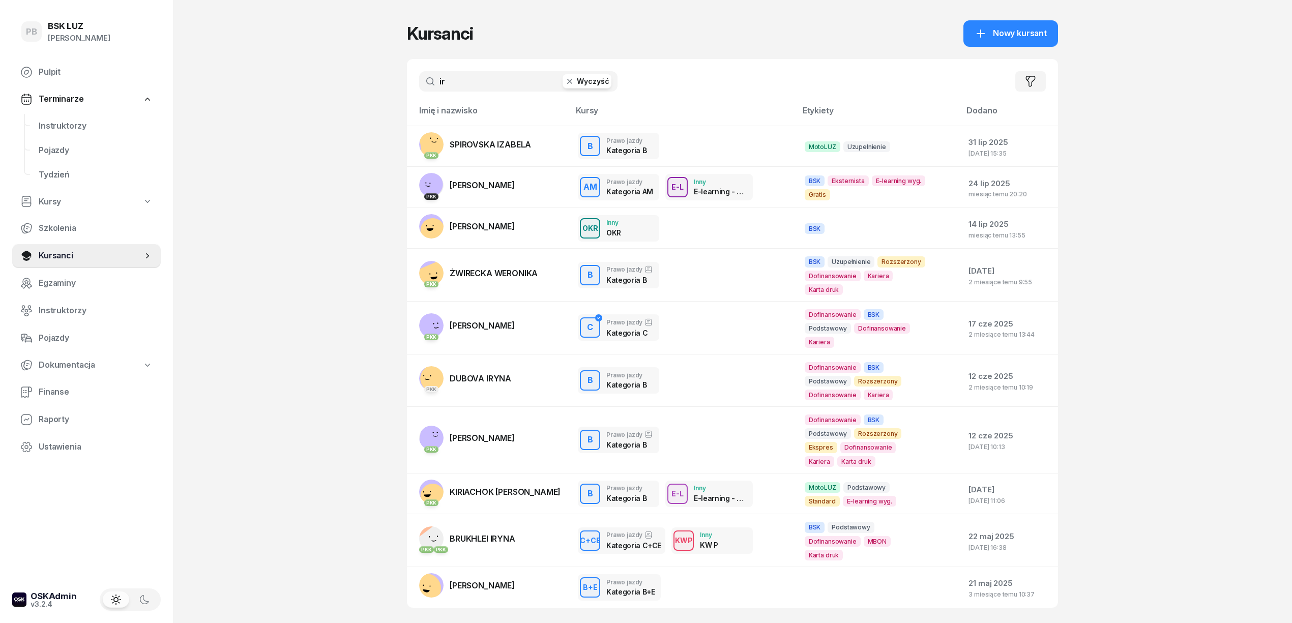
type input "ir"
drag, startPoint x: 463, startPoint y: 78, endPoint x: 431, endPoint y: 78, distance: 31.5
click at [431, 78] on input "ir" at bounding box center [518, 81] width 198 height 20
click at [219, 218] on div "PB BSK [PERSON_NAME] Pulpit Terminarze Instruktorzy Pojazdy Tydzień Kursy Szkol…" at bounding box center [646, 341] width 1292 height 683
click at [276, 509] on div "PB BSK [PERSON_NAME] Pulpit Terminarze Instruktorzy Pojazdy Tydzień Kursy Szkol…" at bounding box center [646, 341] width 1292 height 683
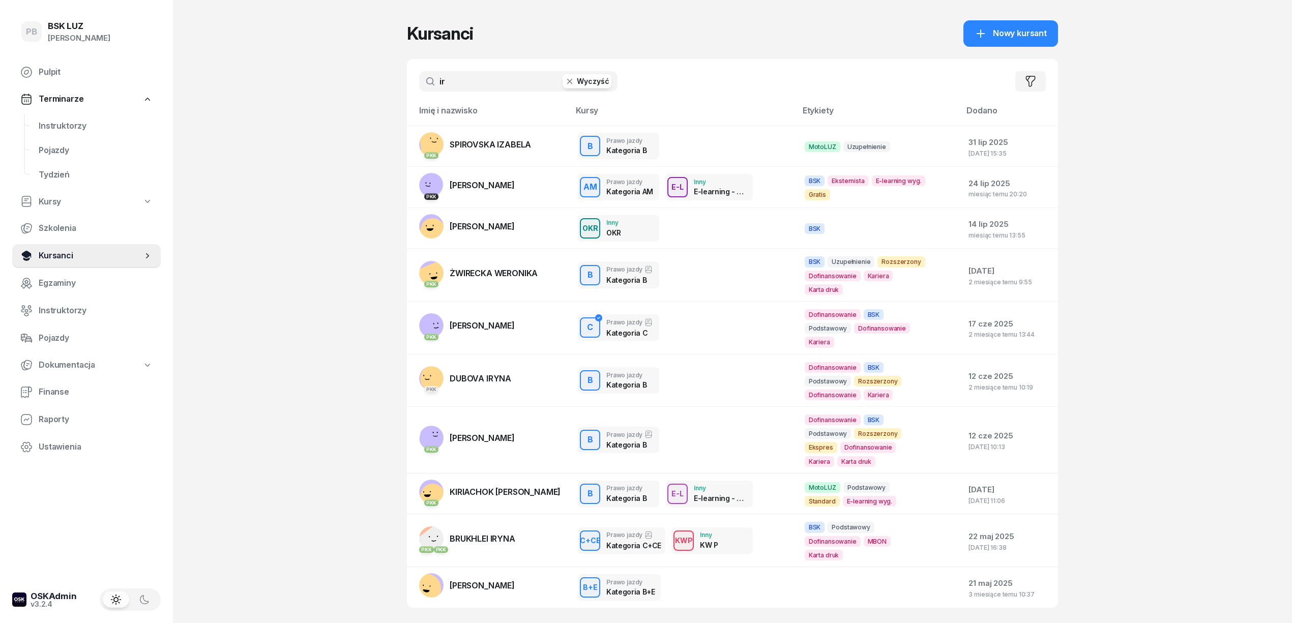
click at [70, 258] on span "Kursanci" at bounding box center [91, 255] width 104 height 13
click at [232, 316] on div "PB BSK [PERSON_NAME] Pulpit Terminarze Instruktorzy Pojazdy Tydzień Kursy Szkol…" at bounding box center [646, 341] width 1292 height 683
click at [307, 115] on div "PB BSK [PERSON_NAME] Pulpit Terminarze Instruktorzy Pojazdy Tydzień Kursy Szkol…" at bounding box center [646, 341] width 1292 height 683
click at [1115, 223] on div "PB BSK [PERSON_NAME] Pulpit Terminarze Instruktorzy Pojazdy Tydzień Kursy Szkol…" at bounding box center [646, 341] width 1292 height 683
drag, startPoint x: 288, startPoint y: 235, endPoint x: 293, endPoint y: 237, distance: 5.3
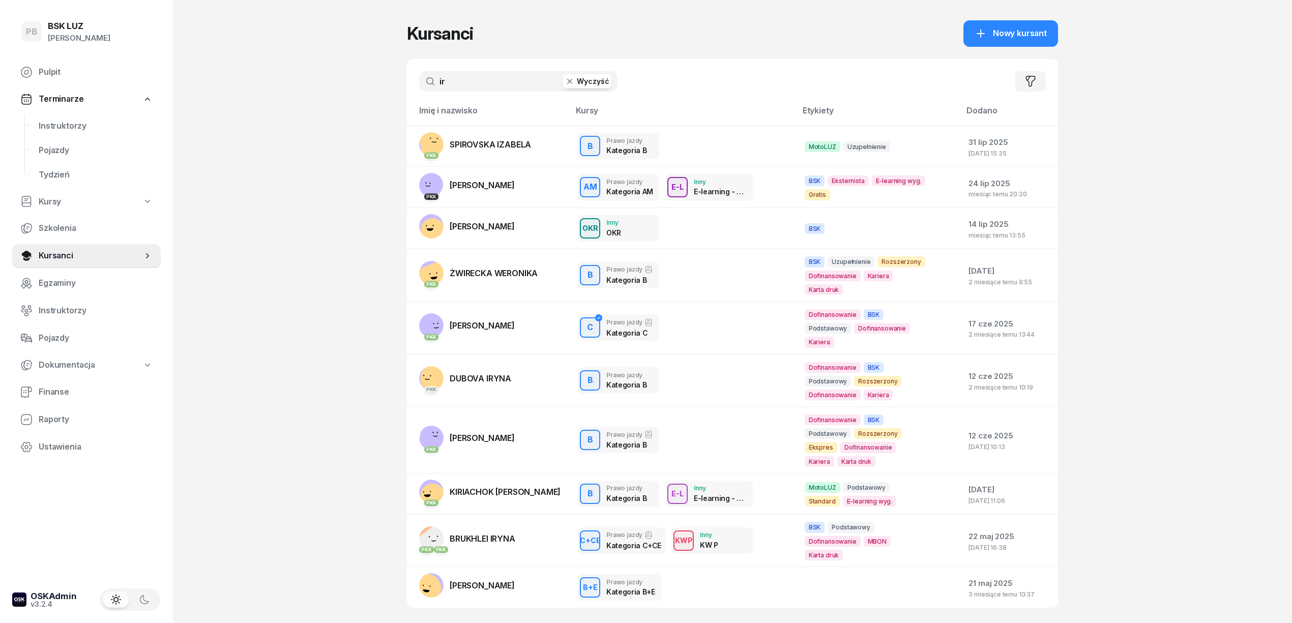
click at [291, 237] on div "PB BSK [PERSON_NAME] Pulpit Terminarze Instruktorzy Pojazdy Tydzień Kursy Szkol…" at bounding box center [646, 341] width 1292 height 683
click at [307, 156] on div "PB BSK [PERSON_NAME] Pulpit Terminarze Instruktorzy Pojazdy Tydzień Kursy Szkol…" at bounding box center [646, 341] width 1292 height 683
click at [285, 143] on div "PB BSK [PERSON_NAME] Pulpit Terminarze Instruktorzy Pojazdy Tydzień Kursy Szkol…" at bounding box center [646, 341] width 1292 height 683
click at [1170, 171] on div "PB BSK [PERSON_NAME] Pulpit Terminarze Instruktorzy Pojazdy Tydzień Kursy Szkol…" at bounding box center [646, 341] width 1292 height 683
click at [1171, 188] on div "PB BSK [PERSON_NAME] Pulpit Terminarze Instruktorzy Pojazdy Tydzień Kursy Szkol…" at bounding box center [646, 341] width 1292 height 683
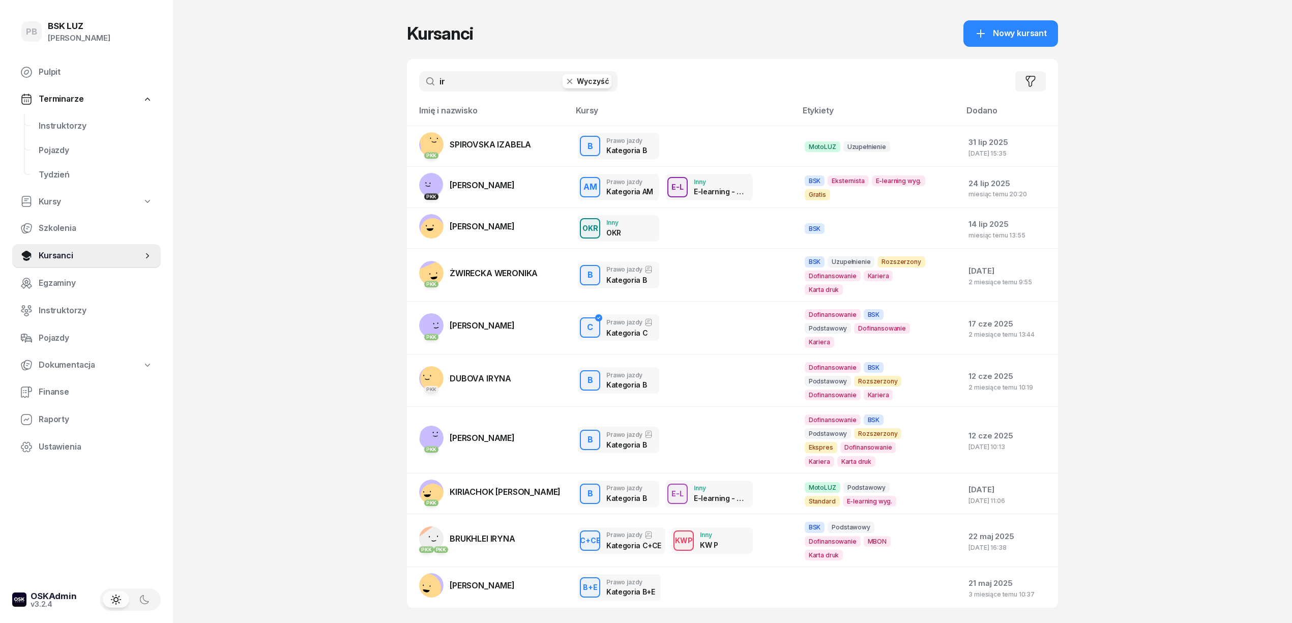
click at [300, 387] on div "PB BSK [PERSON_NAME] Pulpit Terminarze Instruktorzy Pojazdy Tydzień Kursy Szkol…" at bounding box center [646, 341] width 1292 height 683
click at [1169, 335] on div "PB BSK [PERSON_NAME] Pulpit Terminarze Instruktorzy Pojazdy Tydzień Kursy Szkol…" at bounding box center [646, 341] width 1292 height 683
click at [1169, 336] on div "PB BSK [PERSON_NAME] Pulpit Terminarze Instruktorzy Pojazdy Tydzień Kursy Szkol…" at bounding box center [646, 341] width 1292 height 683
click at [599, 80] on button "Wyczyść" at bounding box center [587, 81] width 49 height 14
click at [1217, 292] on div "PB BSK [PERSON_NAME] Pulpit Terminarze Instruktorzy Pojazdy Tydzień Kursy Szkol…" at bounding box center [646, 341] width 1292 height 683
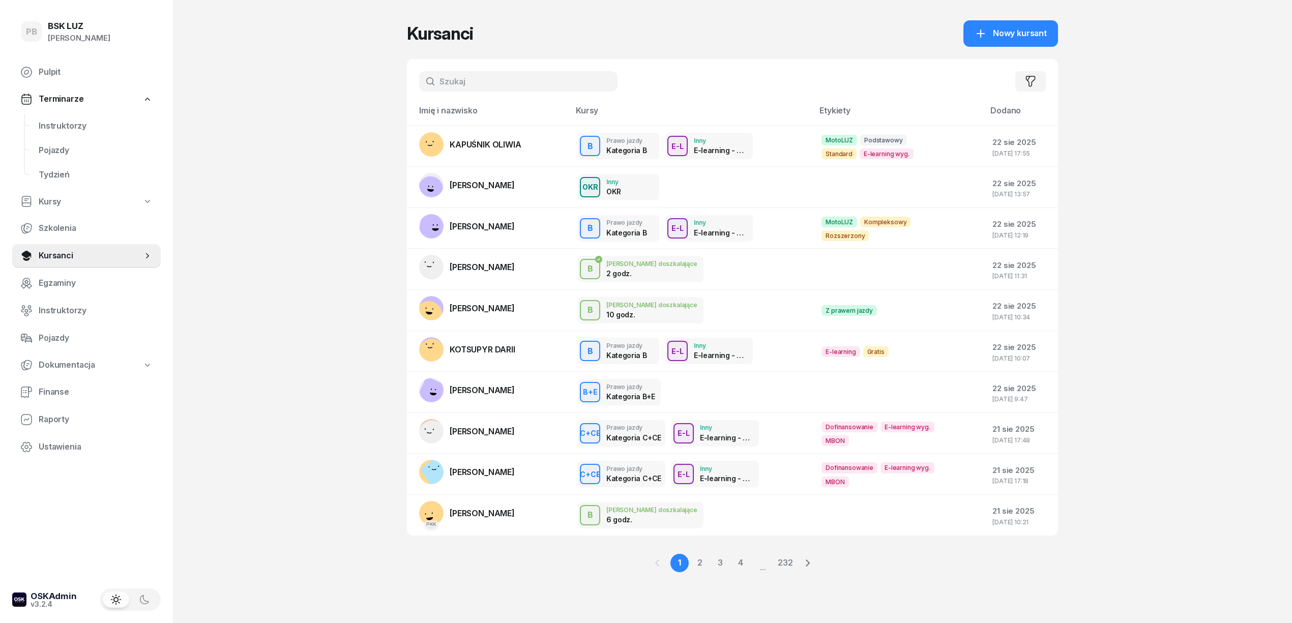
drag, startPoint x: 329, startPoint y: 228, endPoint x: 294, endPoint y: 212, distance: 38.4
click at [327, 227] on div "PB BSK [PERSON_NAME] Pulpit Terminarze Instruktorzy Pojazdy Tydzień Kursy Szkol…" at bounding box center [646, 311] width 1292 height 623
click at [61, 120] on span "Instruktorzy" at bounding box center [96, 126] width 114 height 13
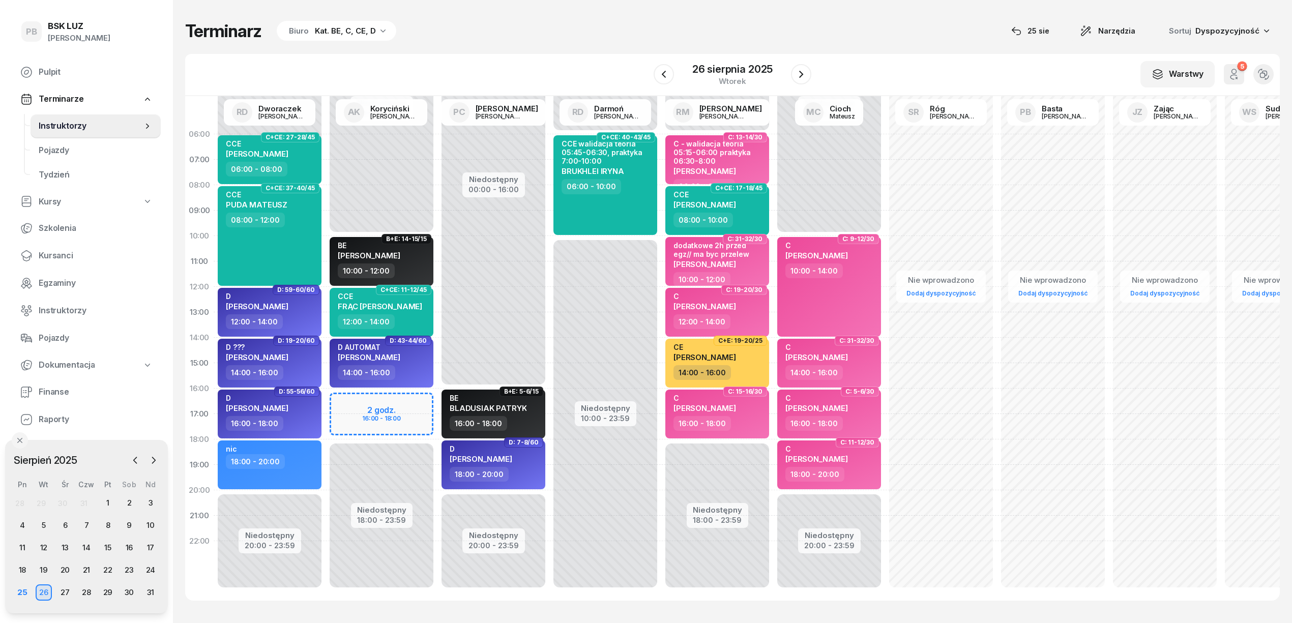
click at [474, 47] on div "Terminarz Biuro Kat. BE, C, CE, D [DATE] Narzędzia Sortuj Dyspozycyjność W Wybi…" at bounding box center [732, 310] width 1095 height 621
click at [299, 419] on div "16:00 - 18:00" at bounding box center [271, 423] width 90 height 15
select select "16"
select select "18"
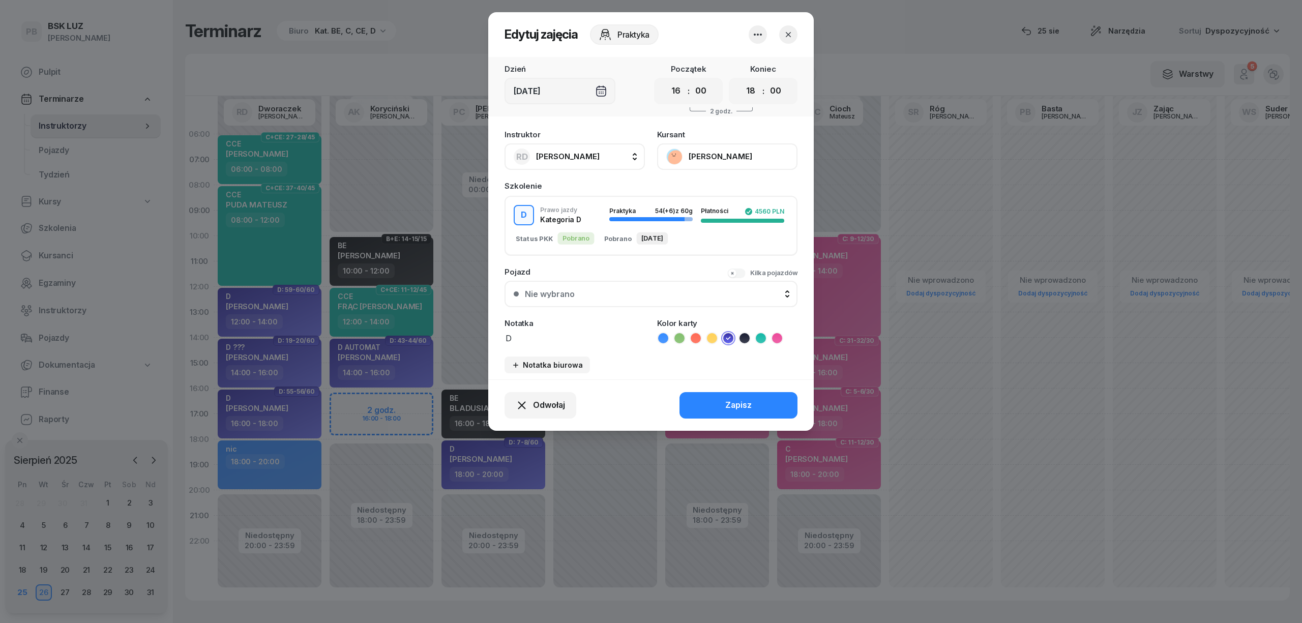
click at [532, 338] on textarea "D" at bounding box center [575, 337] width 140 height 13
click at [544, 338] on textarea "D" at bounding box center [575, 337] width 140 height 13
type textarea "D - walidacja 16:00-16:45"
click at [705, 398] on button "Zapisz" at bounding box center [739, 405] width 118 height 26
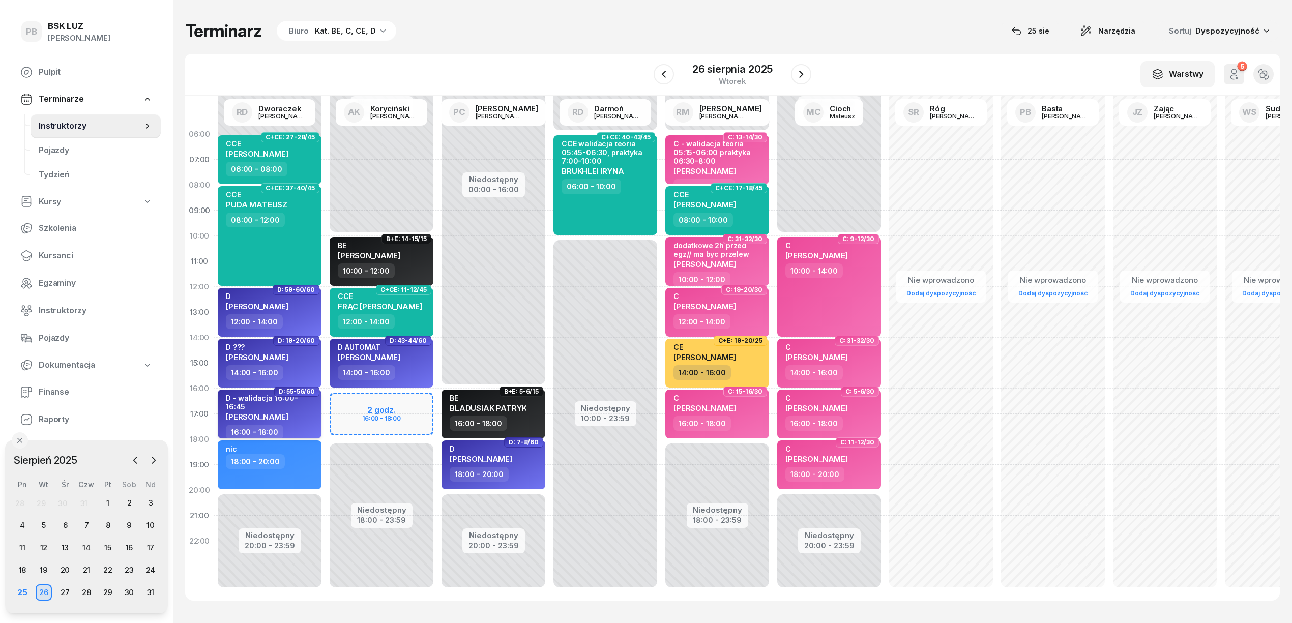
click at [285, 413] on div "D - walidacja 16:00-16:45 [PERSON_NAME]" at bounding box center [271, 409] width 90 height 31
select select "16"
select select "18"
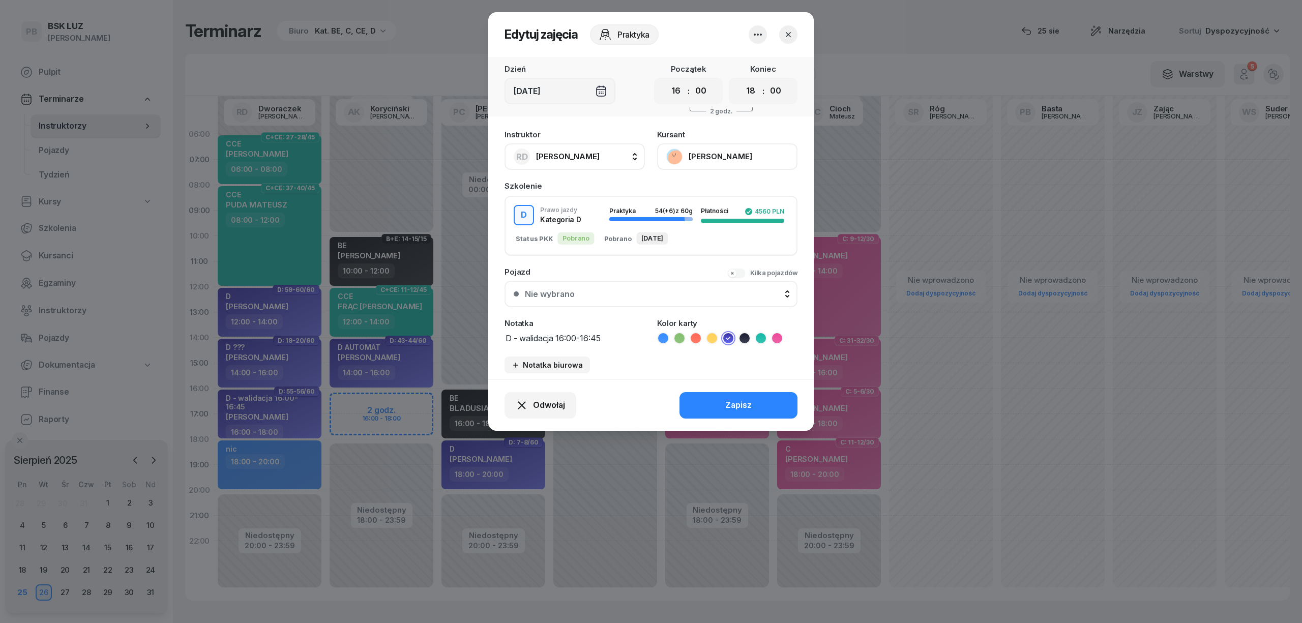
click at [694, 334] on icon at bounding box center [696, 338] width 10 height 10
click at [709, 400] on button "Zapisz" at bounding box center [739, 405] width 118 height 26
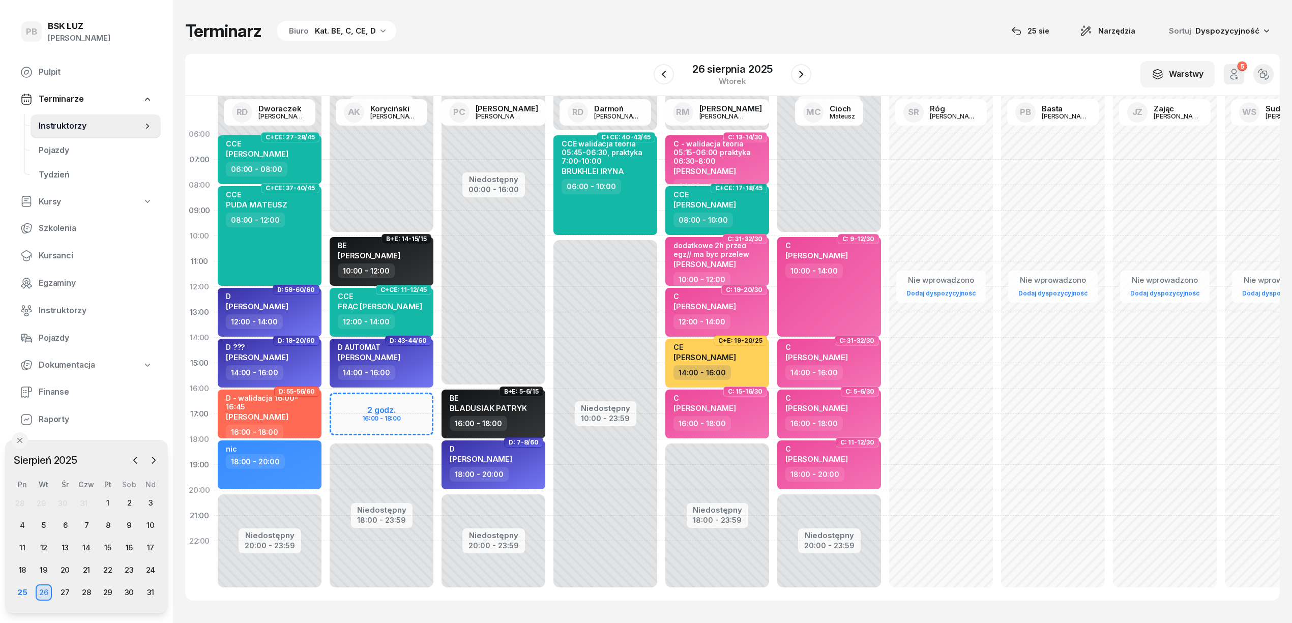
click at [718, 163] on div "C - walidacja teoria 05:15-06:00 praktyka 06:30-8:00" at bounding box center [719, 152] width 90 height 26
select select "06"
select select "08"
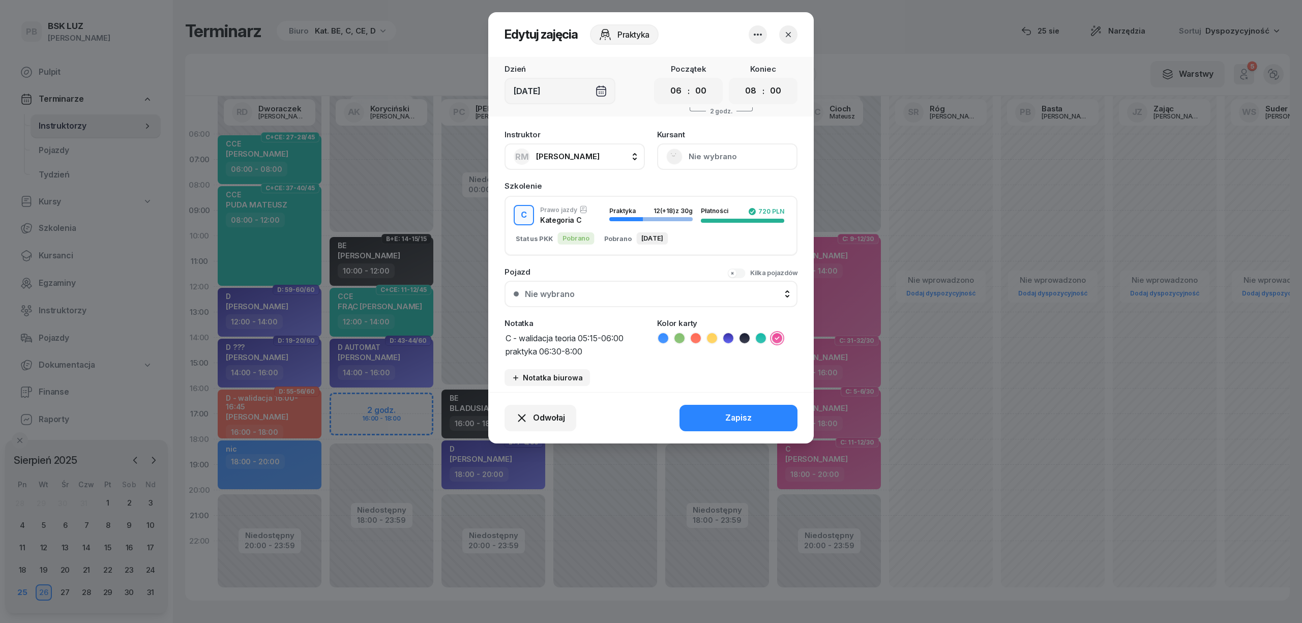
click at [698, 249] on div "C Prawo jazdy Kategoria C Praktyka 12 (+18) z 30g Płatności 720 PLN Status PKK …" at bounding box center [651, 226] width 293 height 60
click at [698, 335] on icon at bounding box center [696, 338] width 10 height 10
click at [704, 418] on button "Zapisz" at bounding box center [739, 418] width 118 height 26
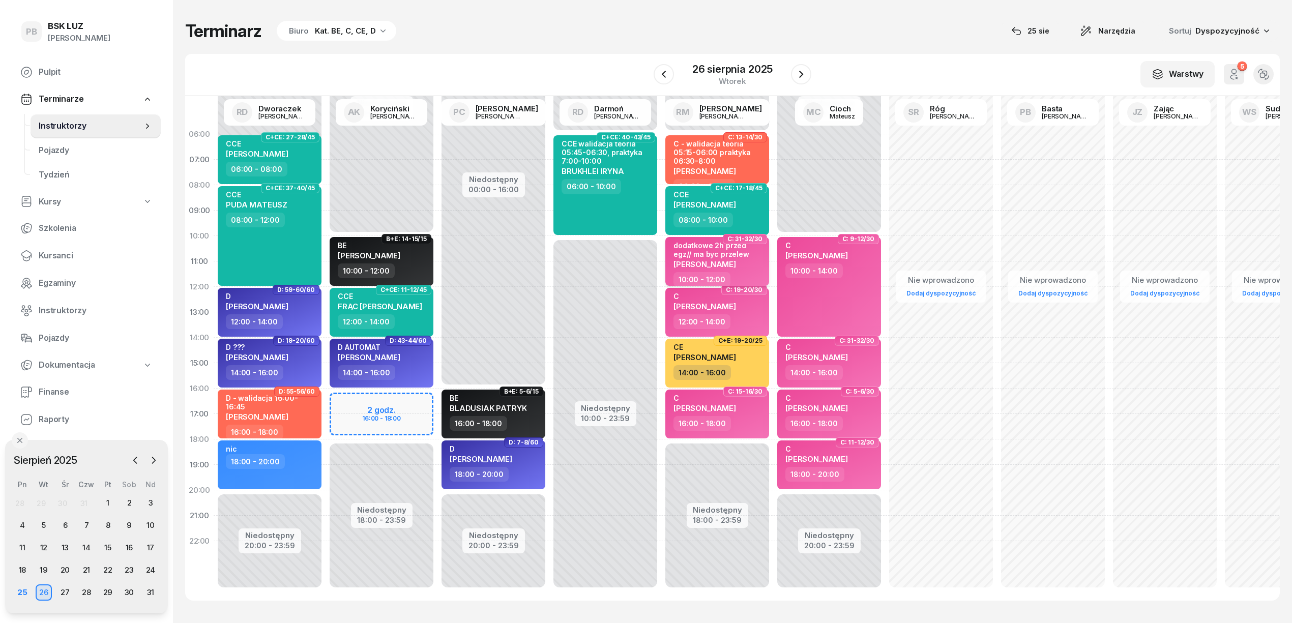
click at [745, 261] on div "[PERSON_NAME]" at bounding box center [719, 263] width 90 height 9
select select "10"
select select "12"
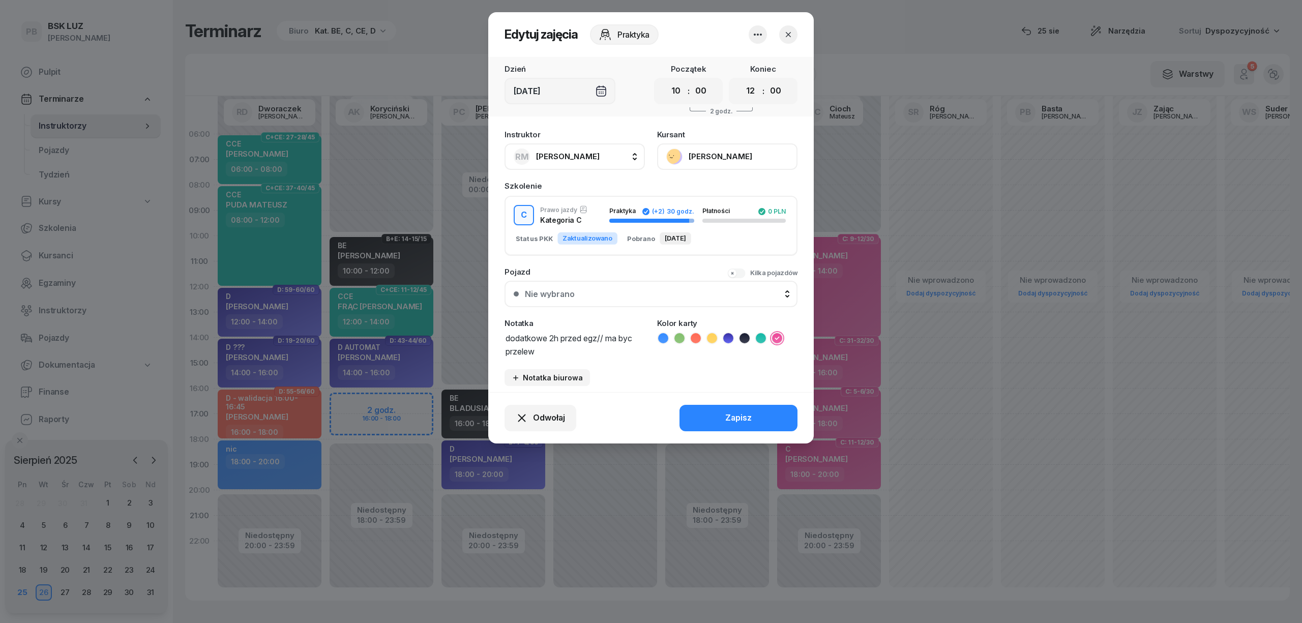
click at [782, 31] on button "button" at bounding box center [788, 34] width 18 height 18
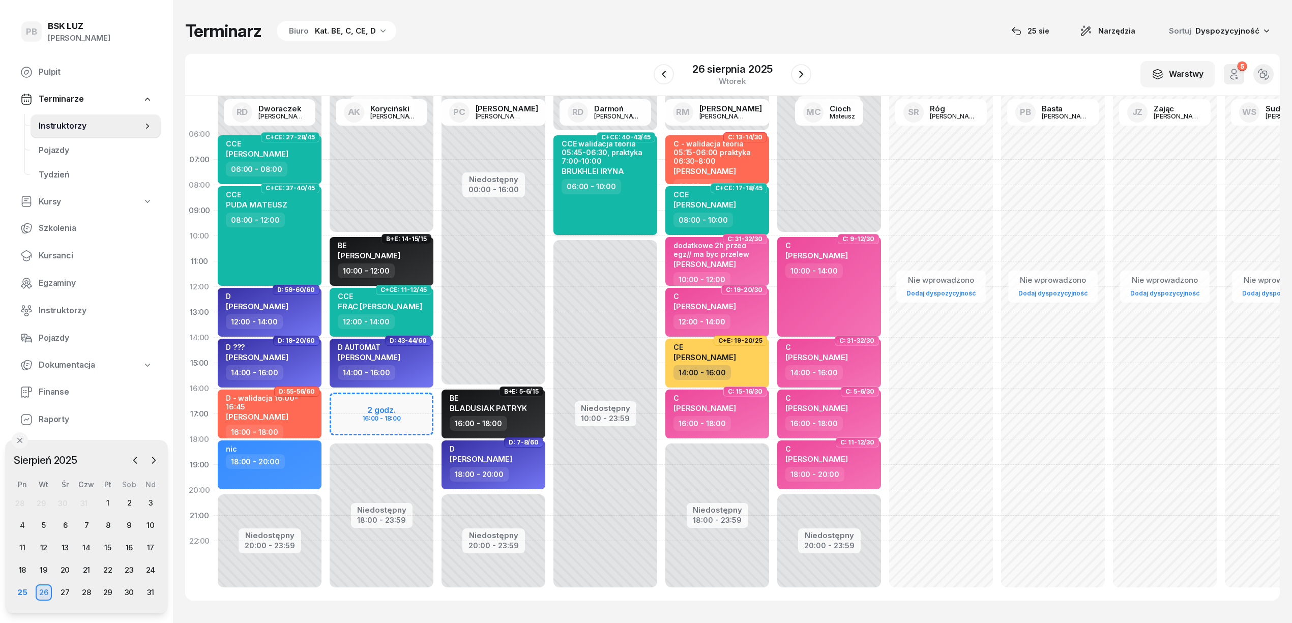
click at [620, 196] on div "CCE walidacja teoria 05:45-06:30, praktyka 7:00-10:00 BRUKHLEI IRYNA 06:00 - 10…" at bounding box center [605, 185] width 104 height 100
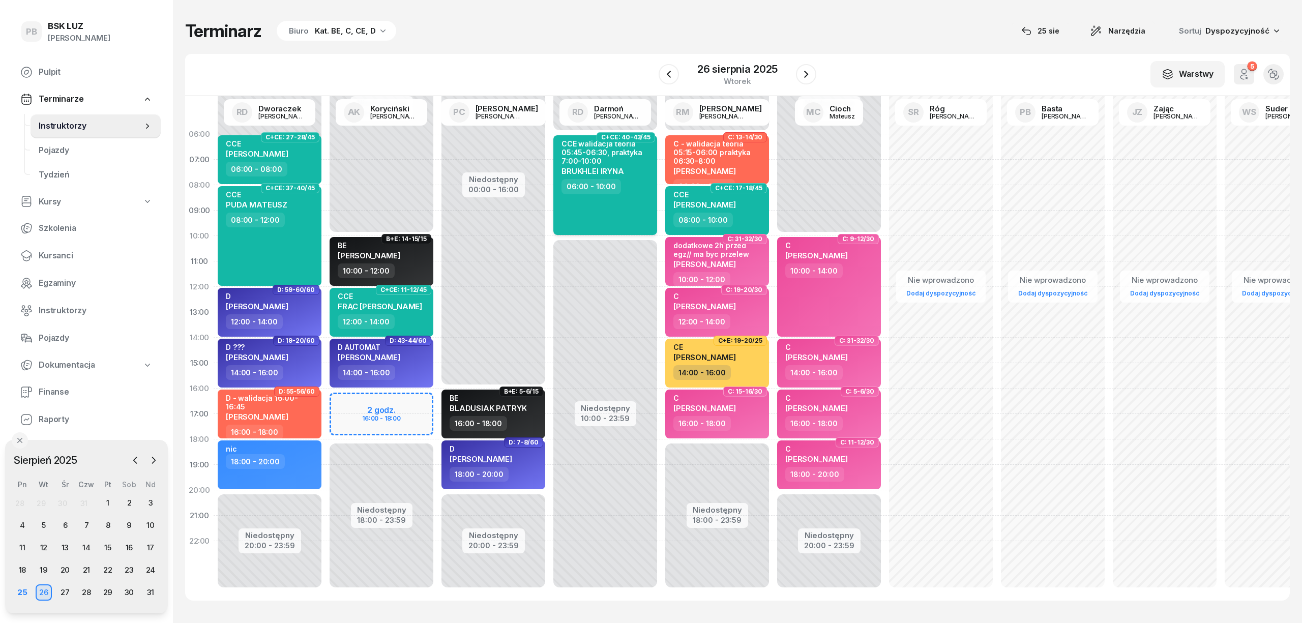
select select "06"
select select "10"
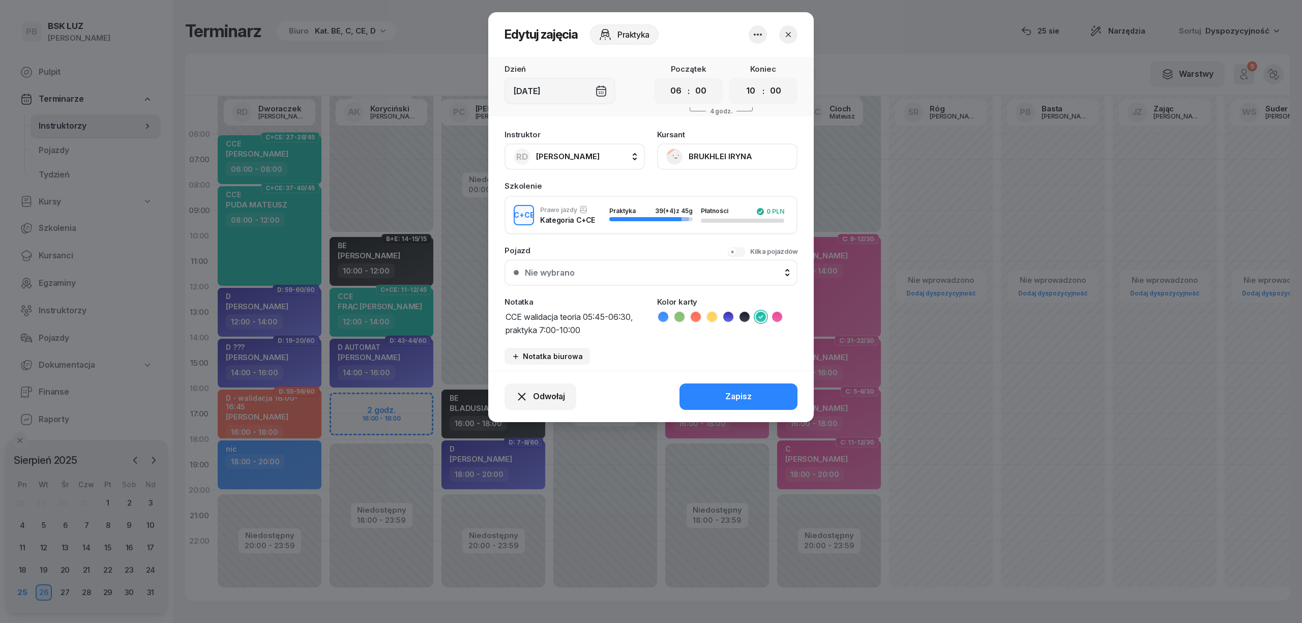
click at [694, 313] on icon at bounding box center [696, 317] width 10 height 10
click at [706, 394] on button "Zapisz" at bounding box center [739, 397] width 118 height 26
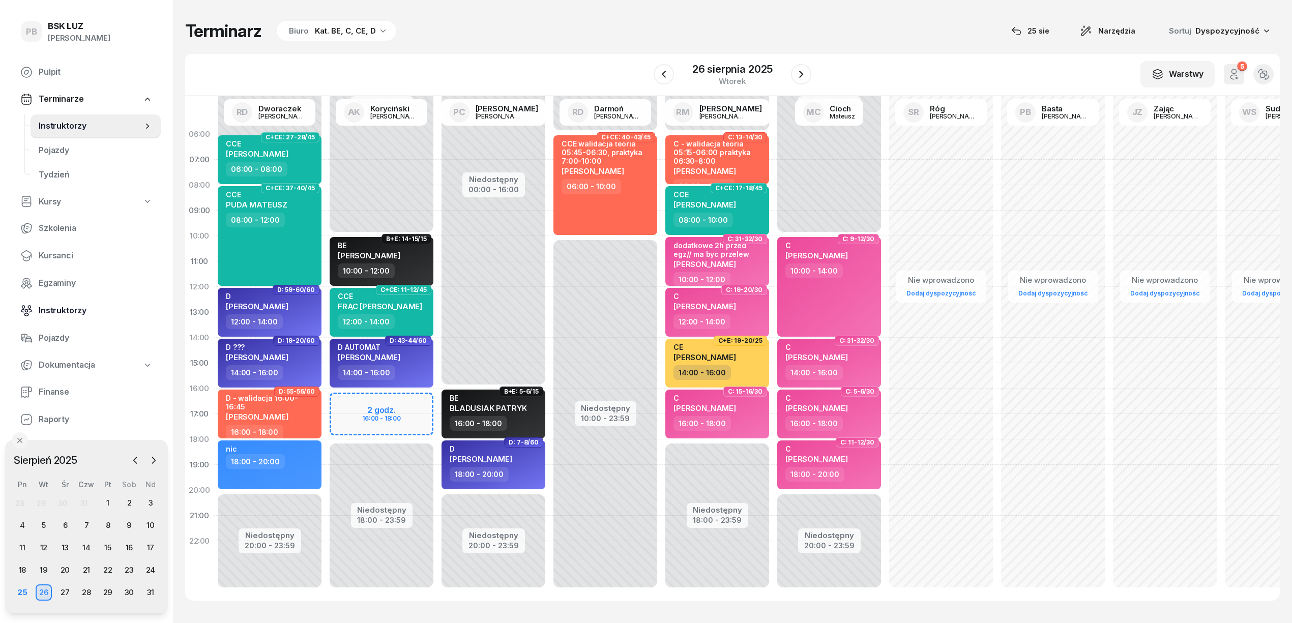
click at [62, 304] on span "Instruktorzy" at bounding box center [96, 310] width 114 height 13
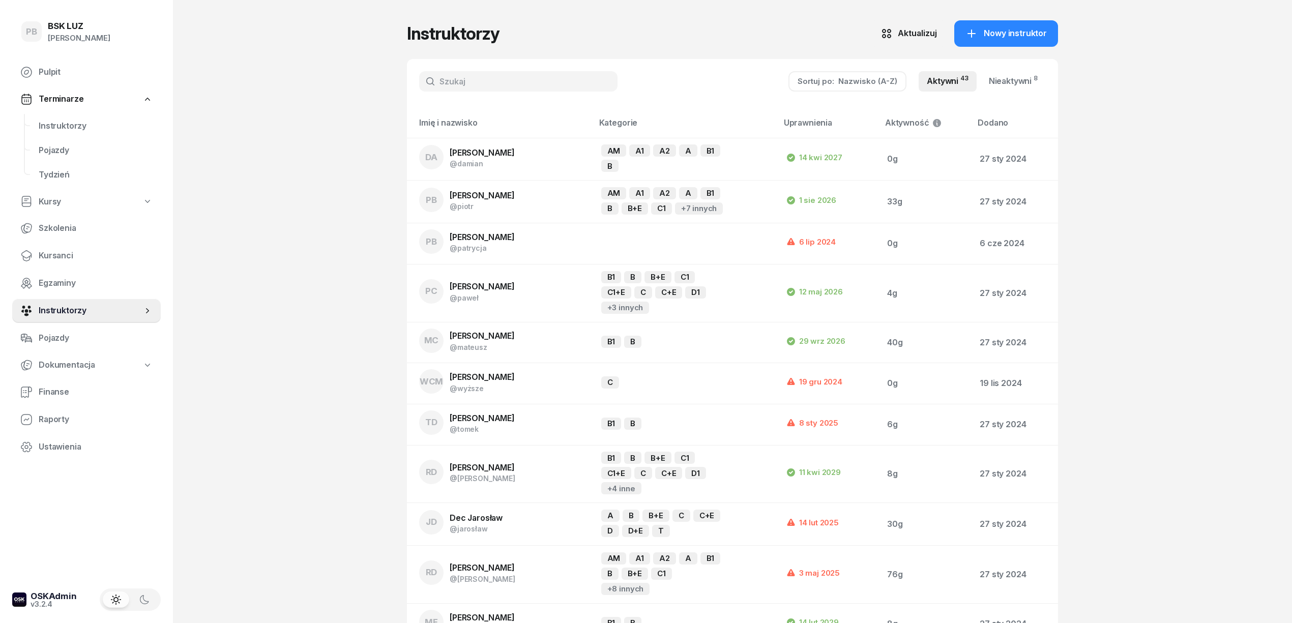
click at [546, 86] on input "text" at bounding box center [518, 81] width 198 height 20
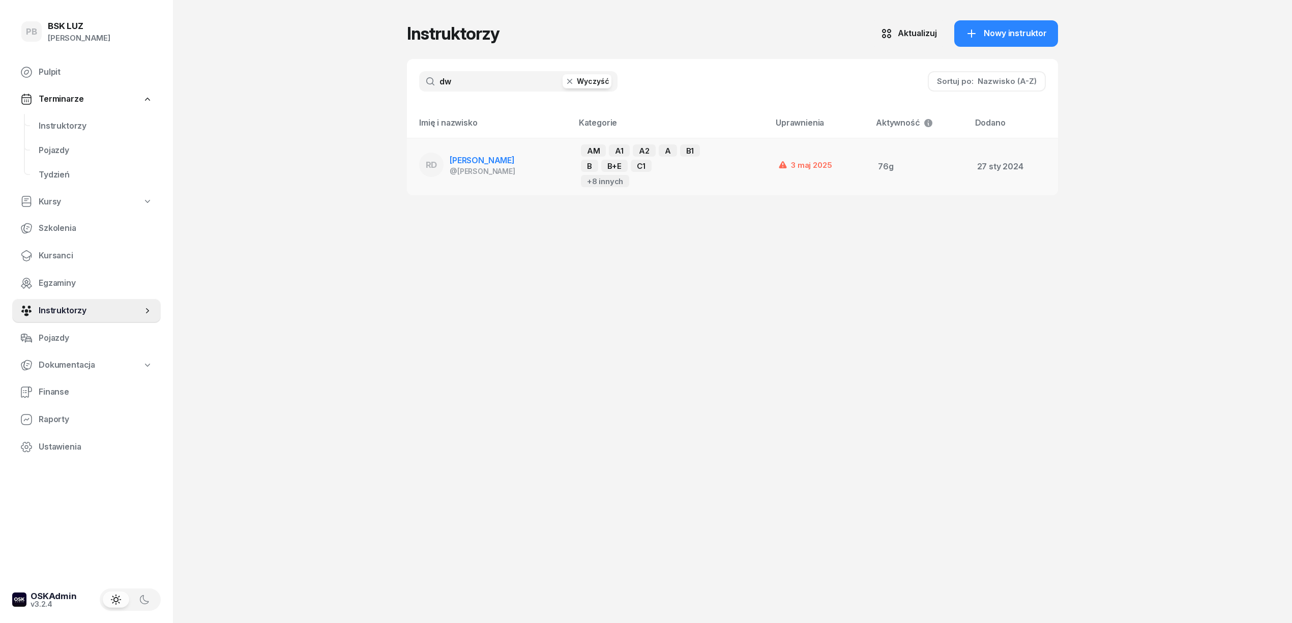
type input "dw"
click at [515, 167] on div "@[PERSON_NAME]" at bounding box center [483, 171] width 66 height 9
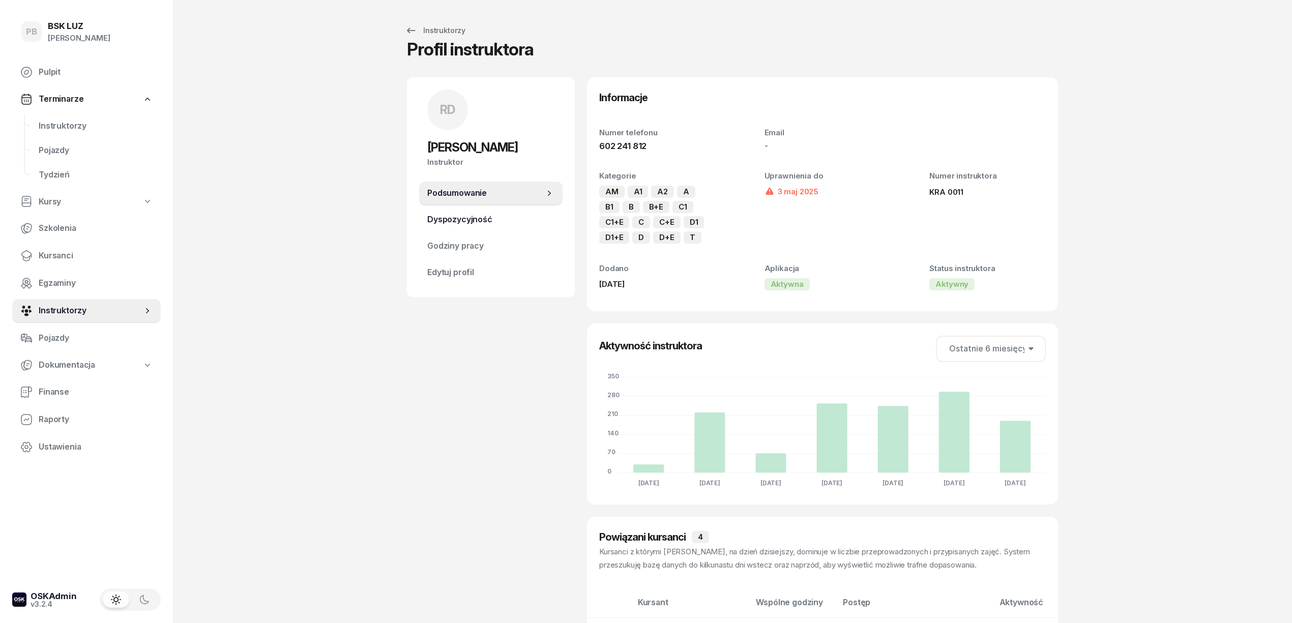
click at [470, 215] on span "Dyspozycyjność" at bounding box center [490, 219] width 127 height 13
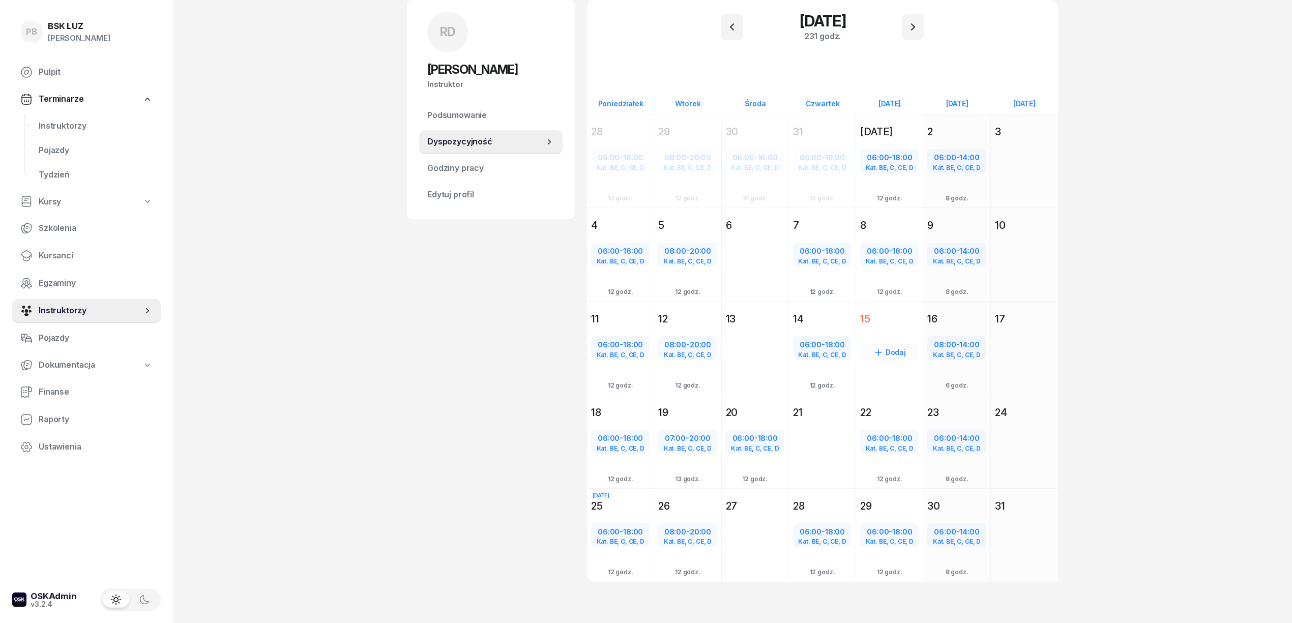
scroll to position [78, 0]
click at [685, 530] on div "08:00 - 20:00" at bounding box center [687, 531] width 56 height 13
select select "08"
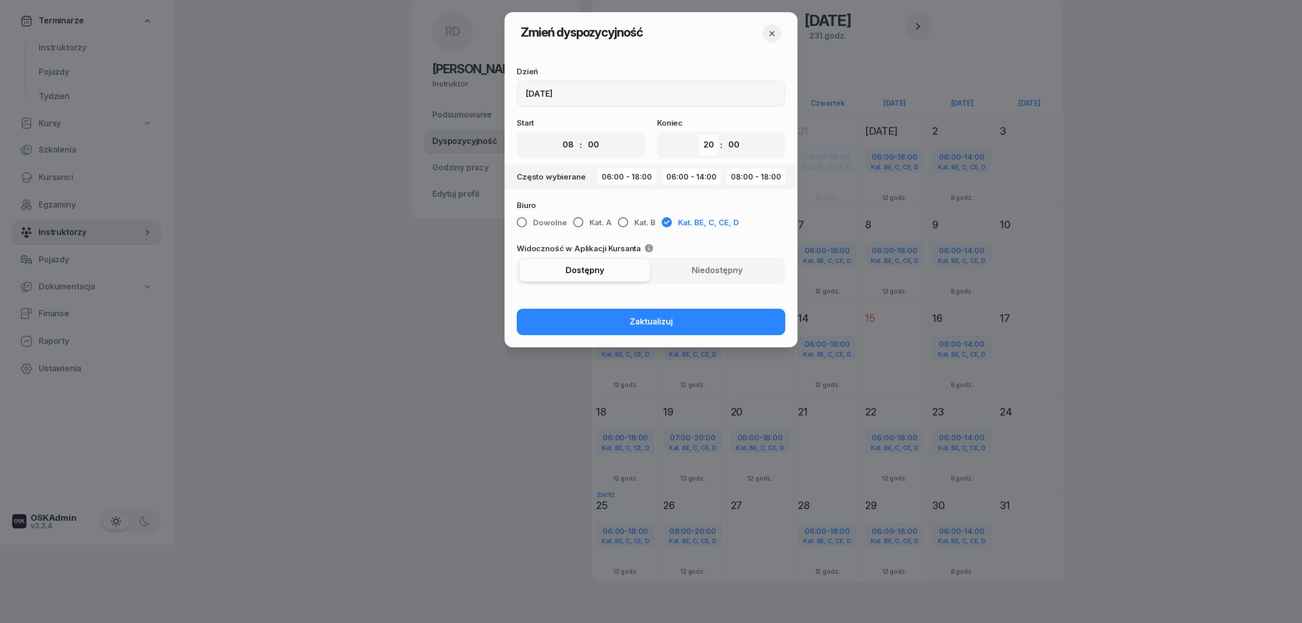
click at [707, 139] on select "00 01 02 03 04 05 06 07 08 09 10 11 12 13 14 15 16 17 18 19 20 21 22 23" at bounding box center [708, 144] width 19 height 21
select select "18"
click at [699, 134] on select "00 01 02 03 04 05 06 07 08 09 10 11 12 13 14 15 16 17 18 19 20 21 22 23" at bounding box center [708, 144] width 19 height 21
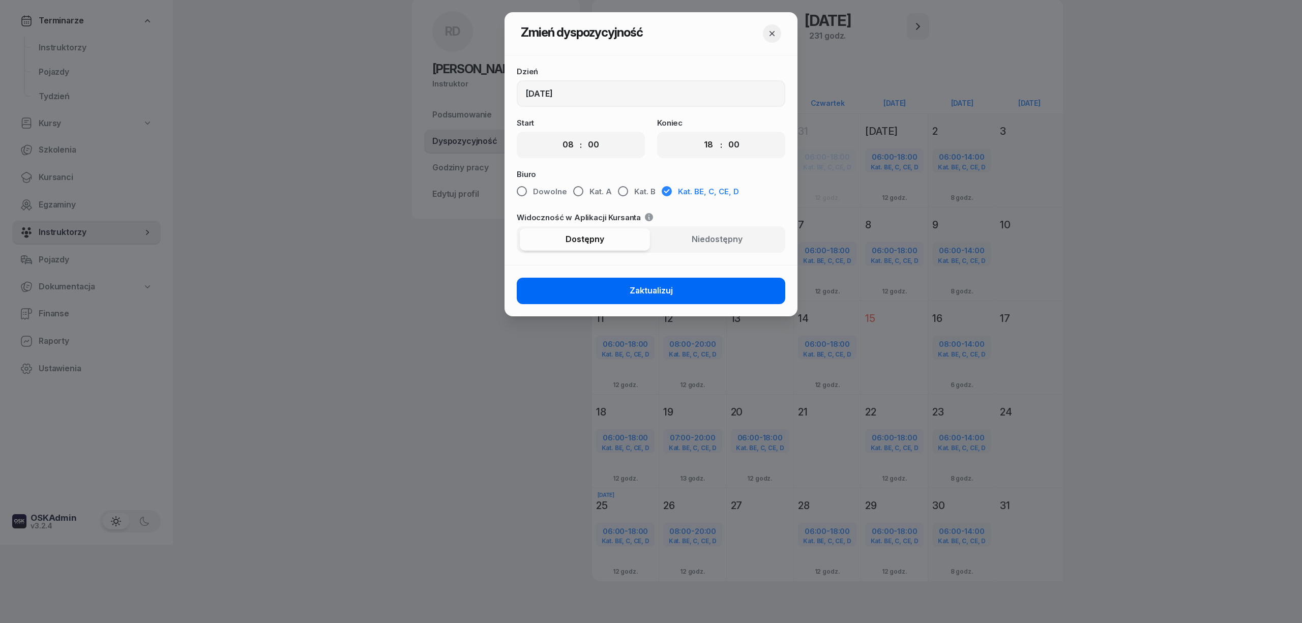
click at [717, 300] on button "Zaktualizuj" at bounding box center [651, 291] width 269 height 26
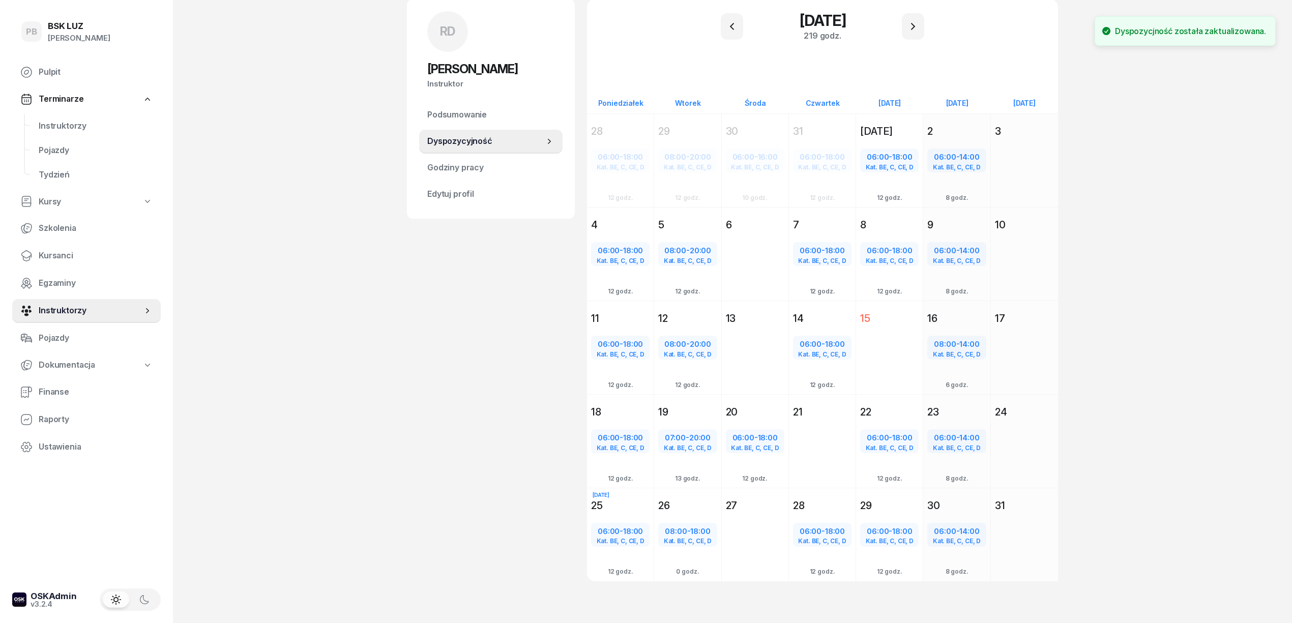
click at [414, 354] on div "RD [PERSON_NAME] Instruktor RD [PERSON_NAME] @[PERSON_NAME] wiadomość RD [PERSO…" at bounding box center [491, 302] width 168 height 607
click at [918, 20] on icon "button" at bounding box center [913, 26] width 12 height 12
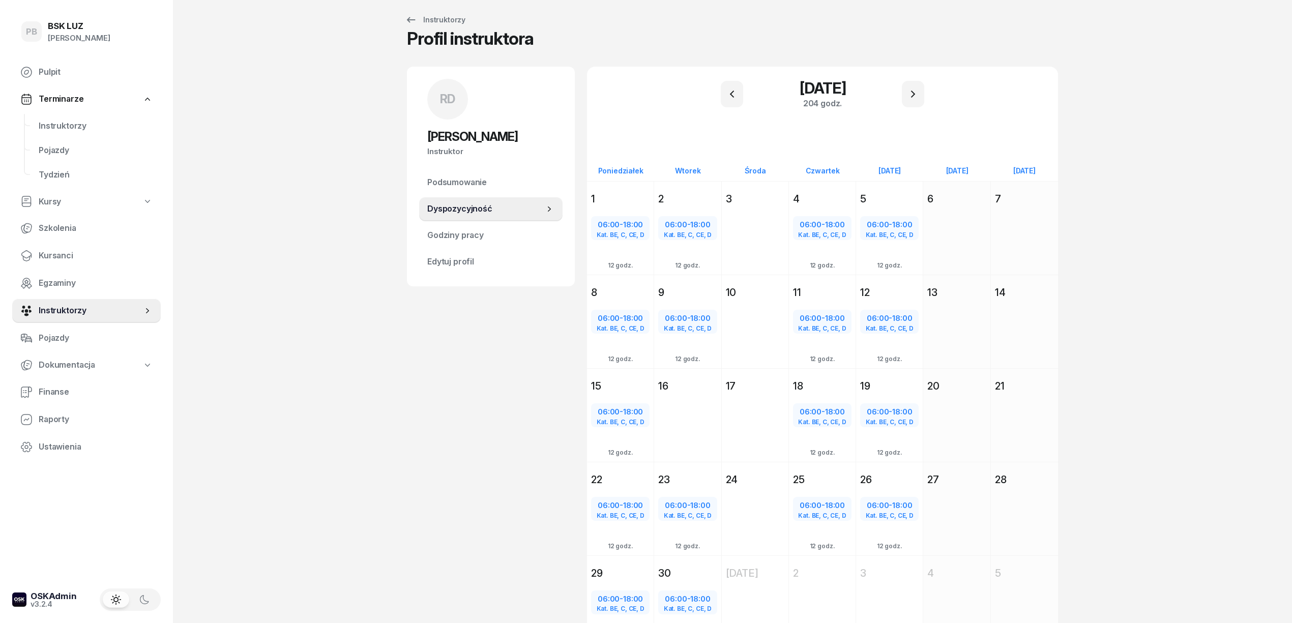
scroll to position [0, 0]
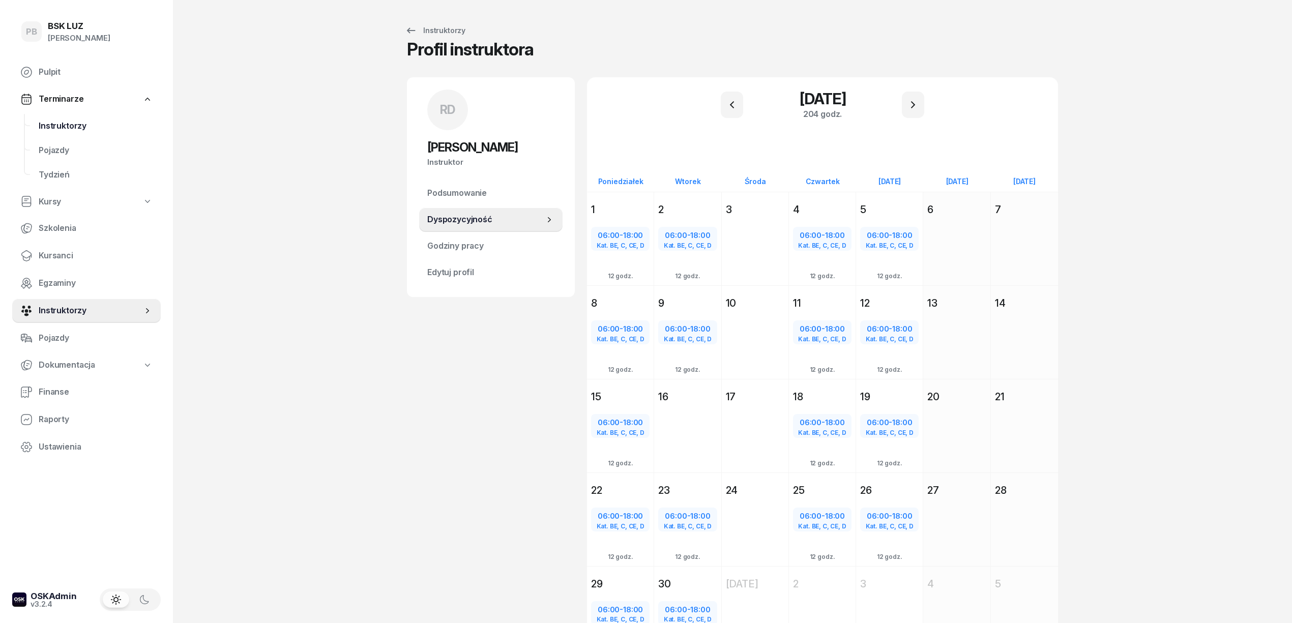
click at [71, 123] on span "Instruktorzy" at bounding box center [96, 126] width 114 height 13
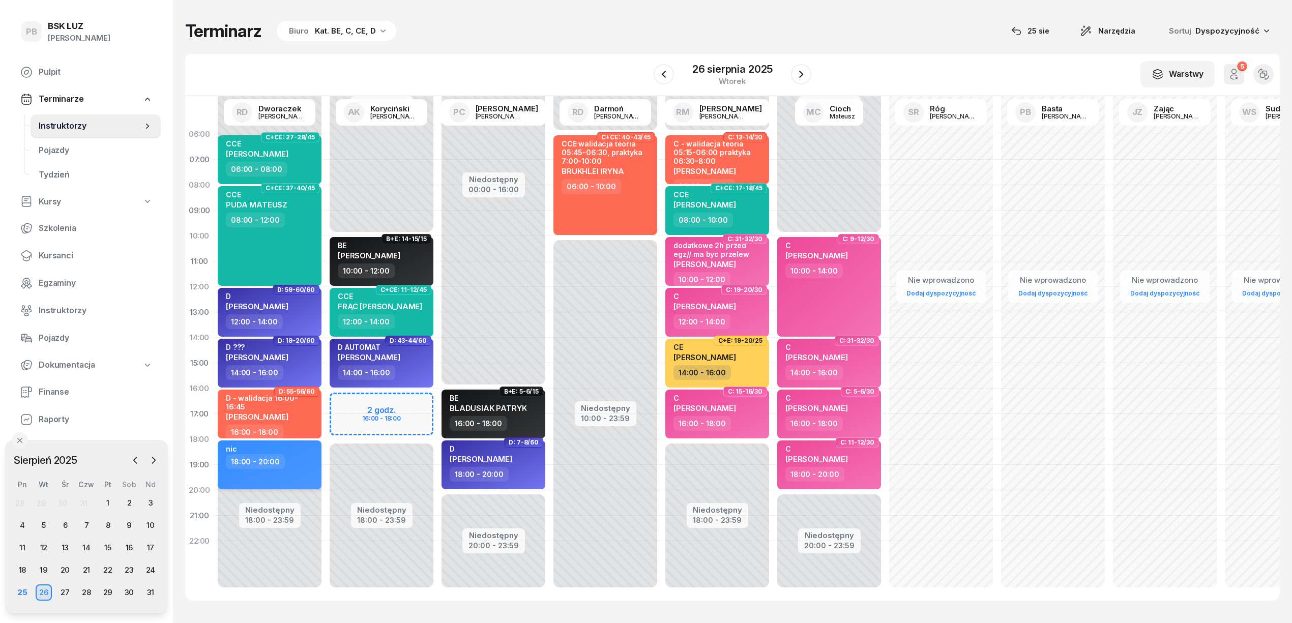
click at [290, 471] on div "nic 18:00 - 20:00" at bounding box center [270, 465] width 104 height 49
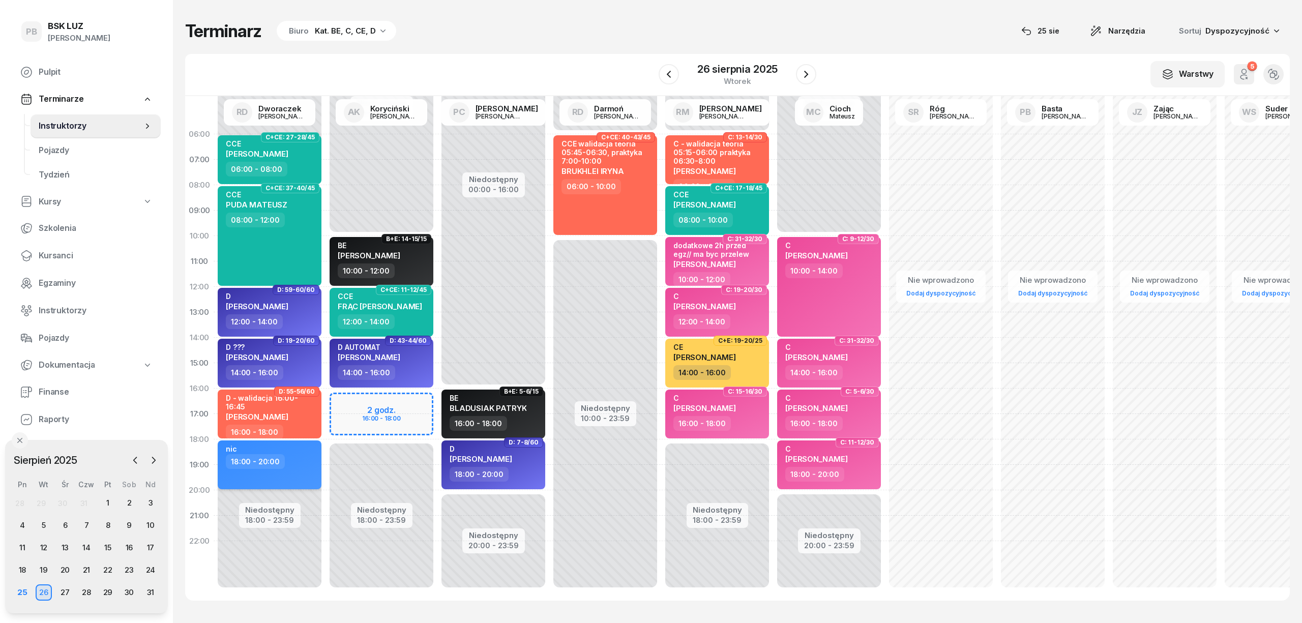
select select "18"
select select "20"
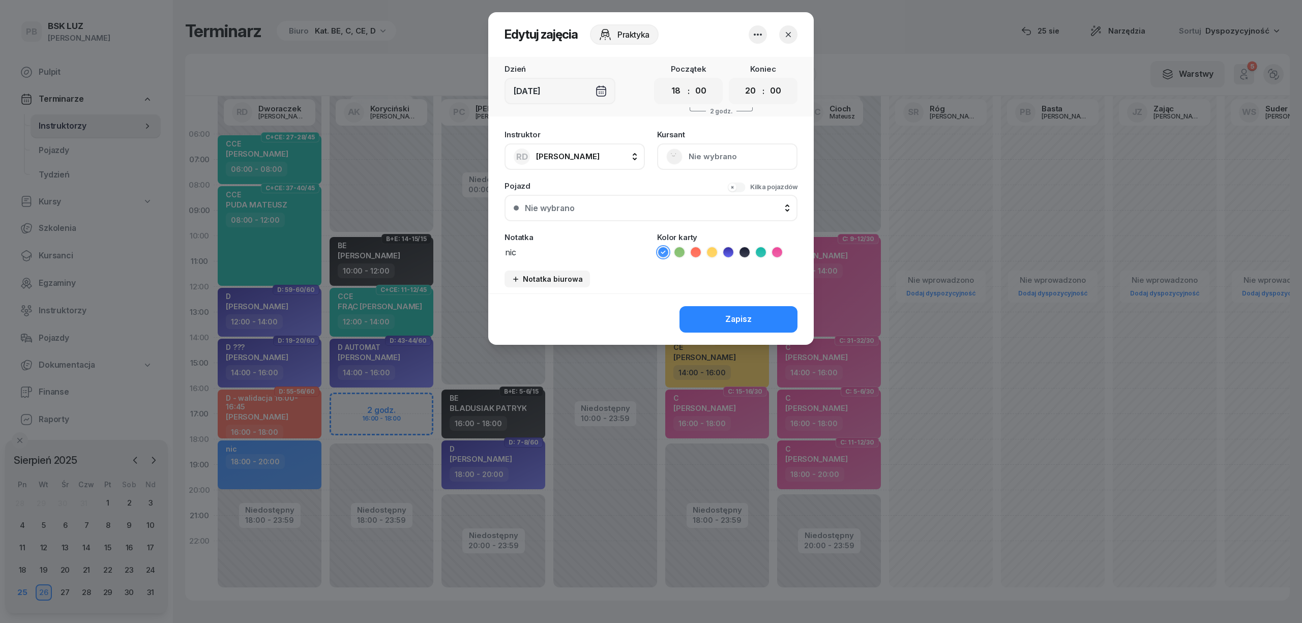
click at [759, 31] on icon "button" at bounding box center [758, 34] width 12 height 12
click at [753, 67] on link "Usuń" at bounding box center [753, 65] width 134 height 25
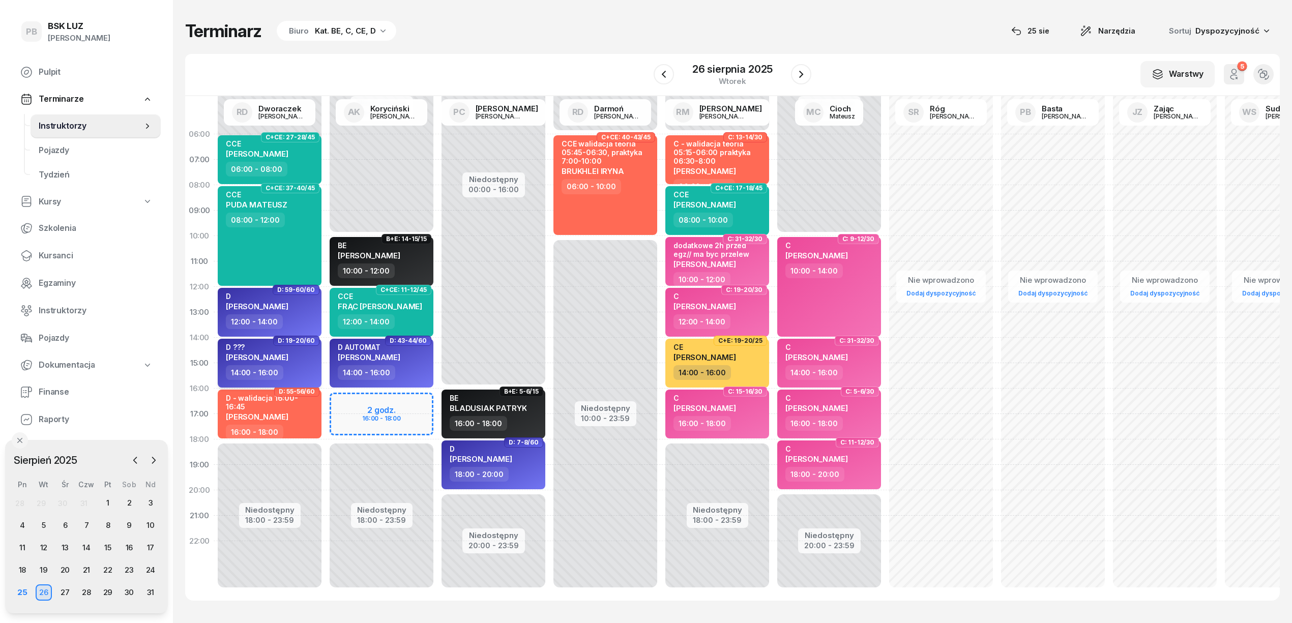
click at [294, 378] on div "14:00 - 16:00" at bounding box center [271, 372] width 90 height 15
click at [298, 374] on div "14:00 - 16:00" at bounding box center [271, 372] width 90 height 15
select select "14"
select select "16"
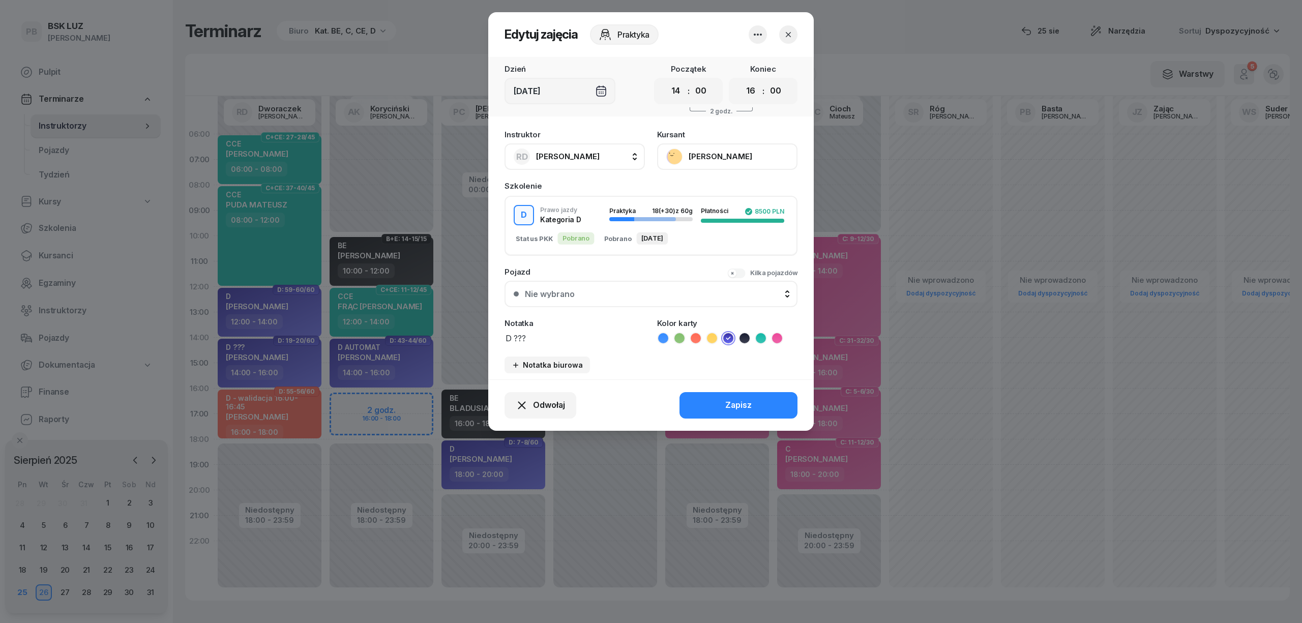
click at [550, 343] on div "Instruktor RD [PERSON_NAME] AK [PERSON_NAME] BP [PERSON_NAME] DP [PERSON_NAME] …" at bounding box center [651, 252] width 326 height 255
click at [546, 340] on textarea "D ???" at bounding box center [575, 337] width 140 height 13
type textarea "D"
click at [689, 402] on button "Zapisz" at bounding box center [739, 405] width 118 height 26
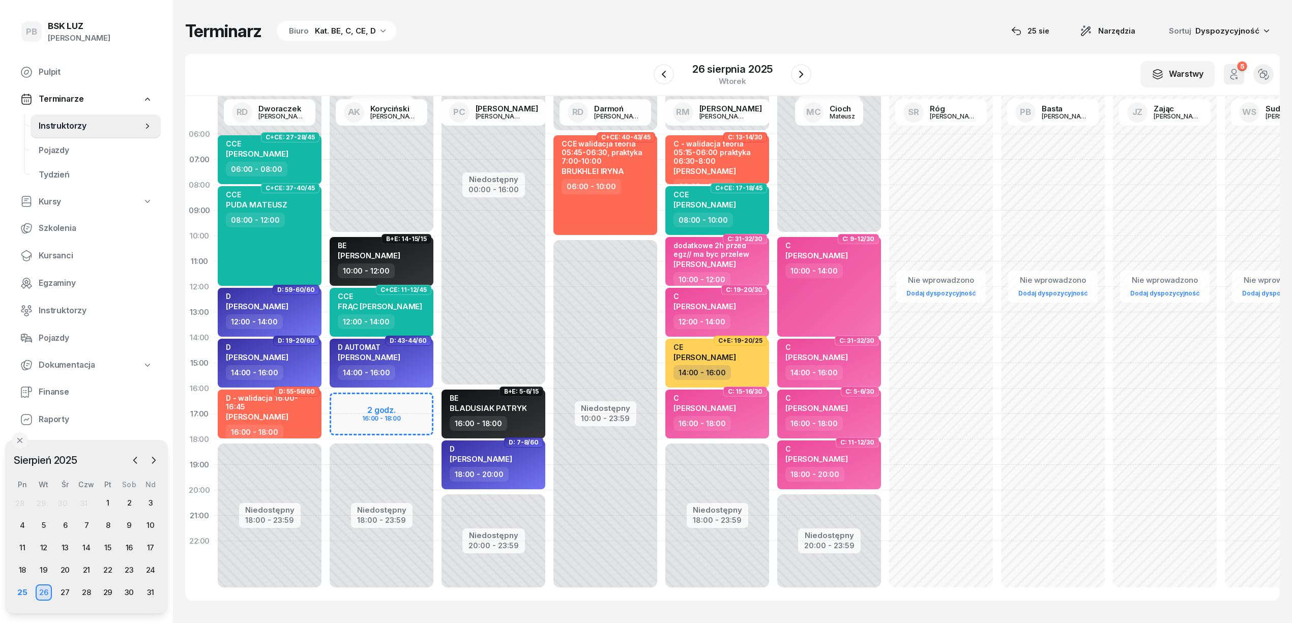
click at [451, 59] on div "W Wybierz AK [PERSON_NAME] BP [PERSON_NAME] DP [PERSON_NAME] GS [PERSON_NAME] I…" at bounding box center [732, 75] width 1095 height 42
click at [606, 27] on div "Terminarz Biuro Kat. BE, C, CE, D [DATE] Narzędzia Sortuj Dyspozycyjność" at bounding box center [732, 30] width 1095 height 21
click at [470, 55] on div "W Wybierz AK [PERSON_NAME] BP [PERSON_NAME] DP [PERSON_NAME] GS [PERSON_NAME] I…" at bounding box center [732, 75] width 1095 height 42
click at [475, 56] on div "W Wybierz AK [PERSON_NAME] BP [PERSON_NAME] DP [PERSON_NAME] GS [PERSON_NAME] I…" at bounding box center [732, 75] width 1095 height 42
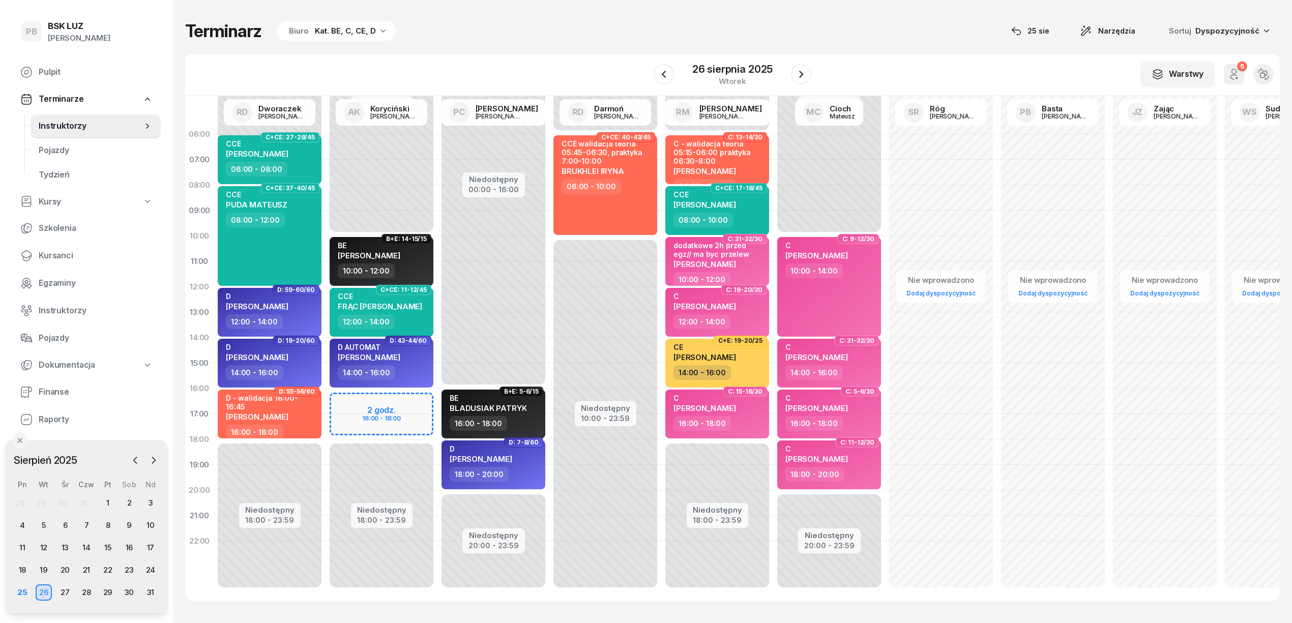
click at [477, 57] on div "W Wybierz AK [PERSON_NAME] BP [PERSON_NAME] DP [PERSON_NAME] GS [PERSON_NAME] I…" at bounding box center [732, 75] width 1095 height 42
click at [867, 47] on div "Terminarz Biuro Kat. BE, C, CE, D [DATE] Narzędzia Sortuj Dyspozycyjność W Wybi…" at bounding box center [732, 310] width 1095 height 621
click at [879, 43] on div "Terminarz Biuro Kat. BE, C, CE, D [DATE] Narzędzia Sortuj Dyspozycyjność W Wybi…" at bounding box center [732, 310] width 1095 height 621
click at [780, 40] on div "Terminarz Biuro Kat. BE, C, CE, D [DATE] Narzędzia Sortuj Dyspozycyjność" at bounding box center [732, 30] width 1095 height 21
click at [934, 75] on div "W Wybierz AK [PERSON_NAME] BP [PERSON_NAME] DP [PERSON_NAME] GS [PERSON_NAME] I…" at bounding box center [732, 75] width 1095 height 42
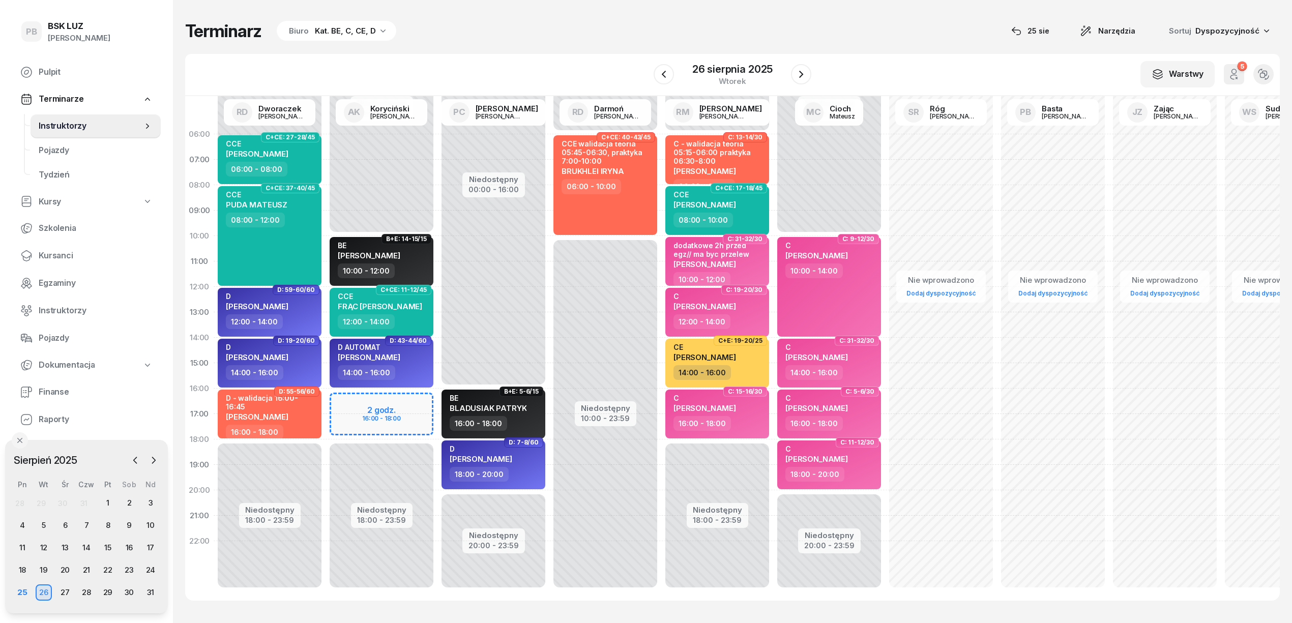
click at [934, 75] on div "W Wybierz AK [PERSON_NAME] BP [PERSON_NAME] DP [PERSON_NAME] GS [PERSON_NAME] I…" at bounding box center [732, 75] width 1095 height 42
click at [540, 45] on div "Terminarz Biuro Kat. BE, C, CE, D [DATE] Narzędzia Sortuj Dyspozycyjność W Wybi…" at bounding box center [732, 310] width 1095 height 621
click at [664, 76] on icon "button" at bounding box center [664, 74] width 4 height 7
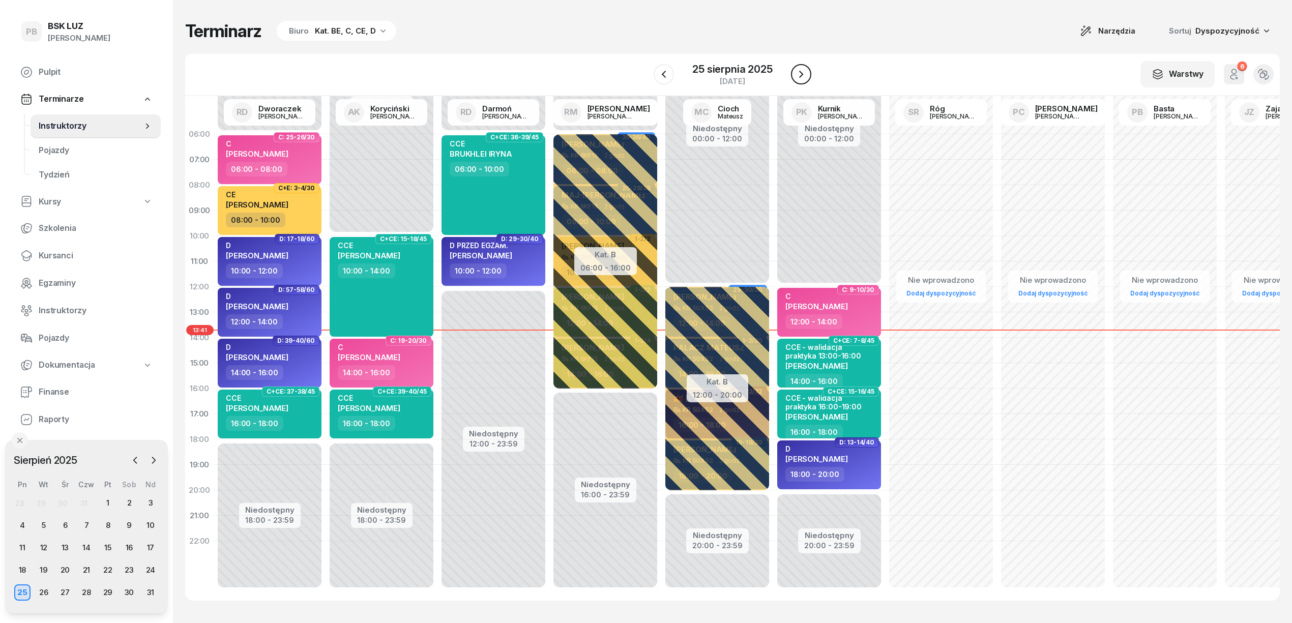
click at [796, 74] on icon "button" at bounding box center [801, 74] width 12 height 12
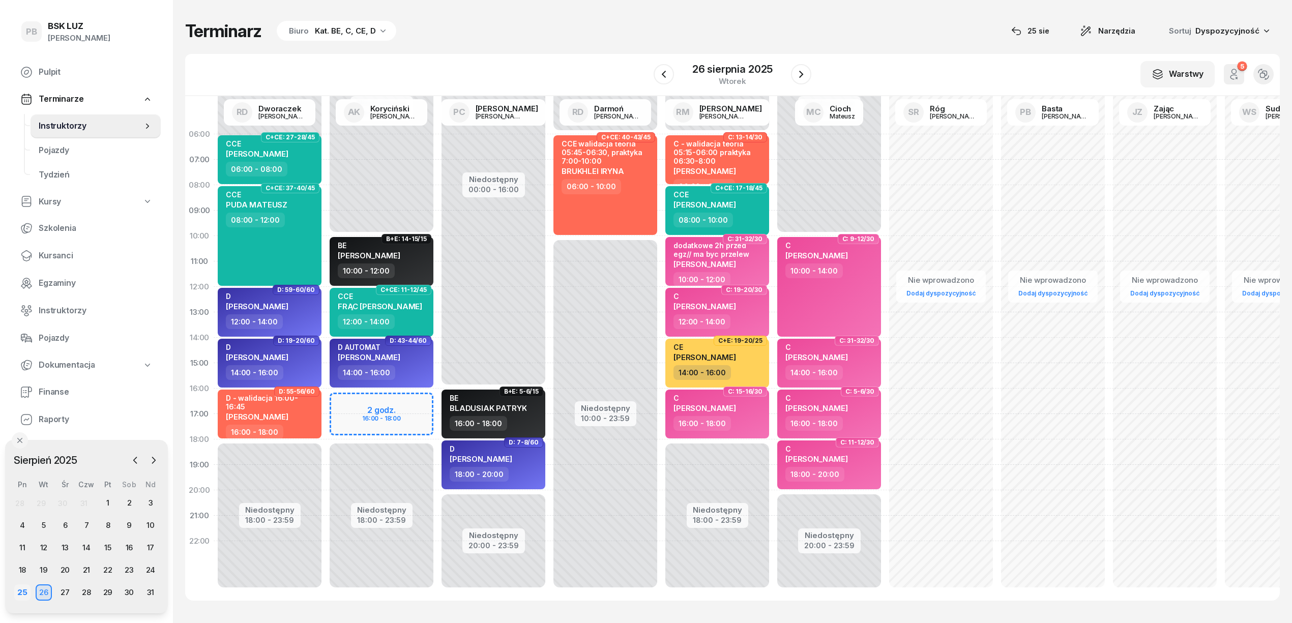
click at [23, 592] on div "25" at bounding box center [22, 592] width 16 height 16
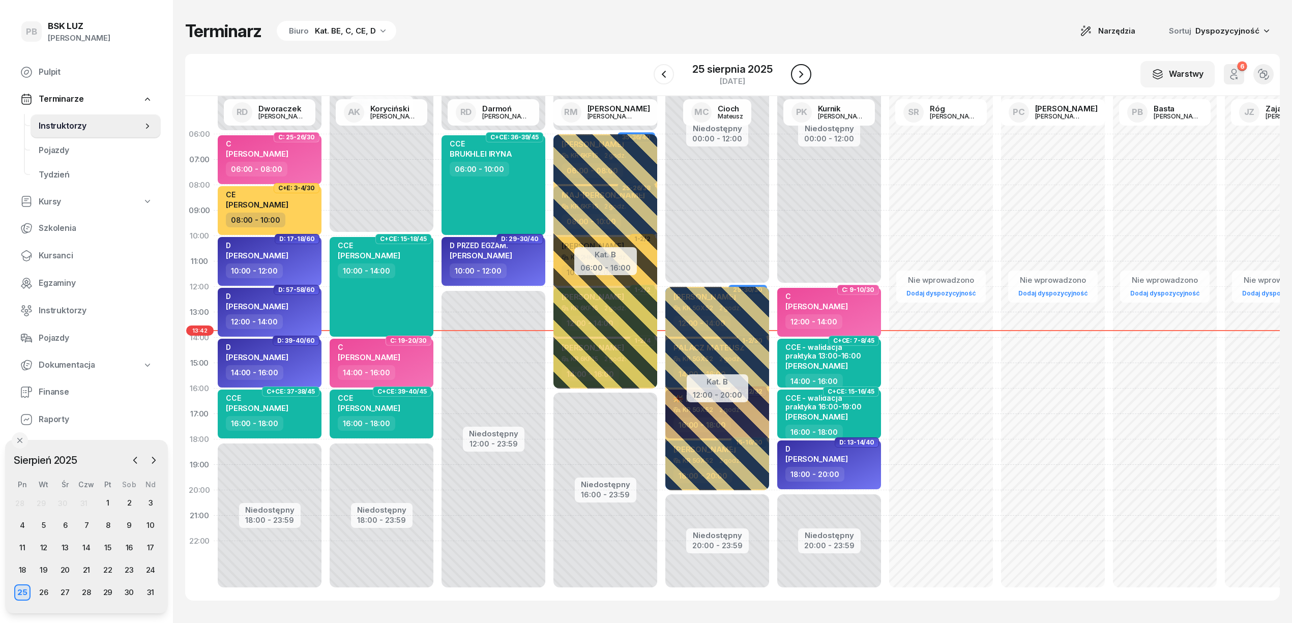
click at [797, 70] on icon "button" at bounding box center [801, 74] width 12 height 12
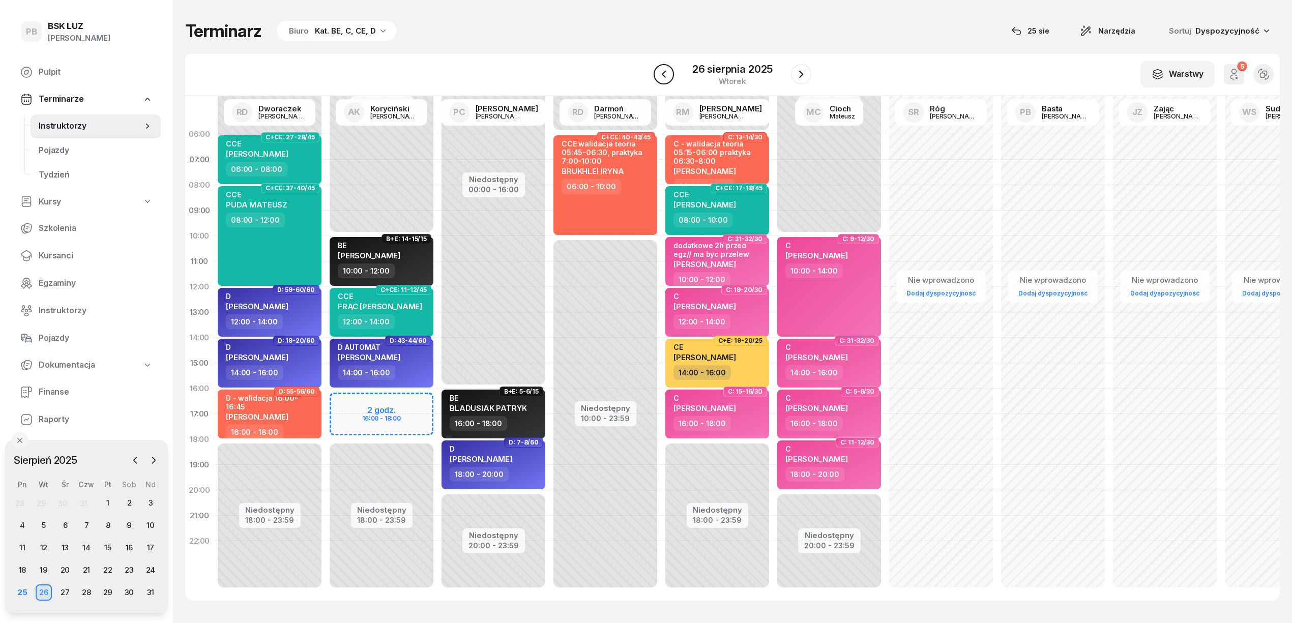
click at [662, 72] on icon "button" at bounding box center [664, 74] width 12 height 12
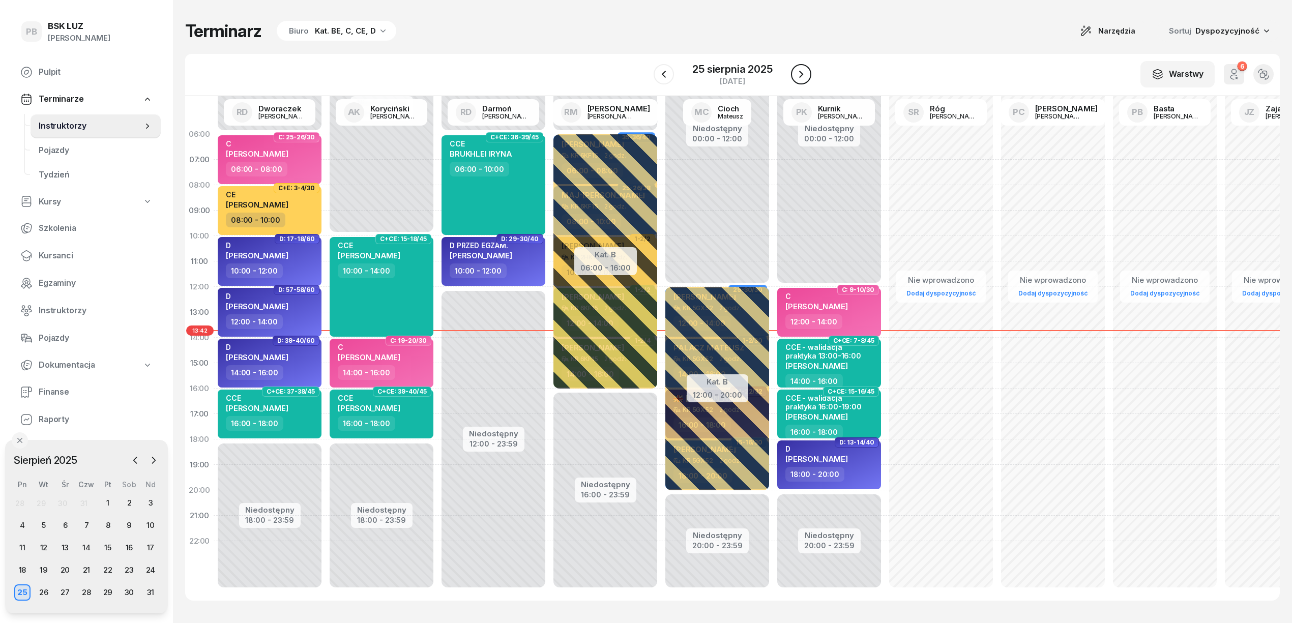
click at [801, 78] on icon "button" at bounding box center [801, 74] width 12 height 12
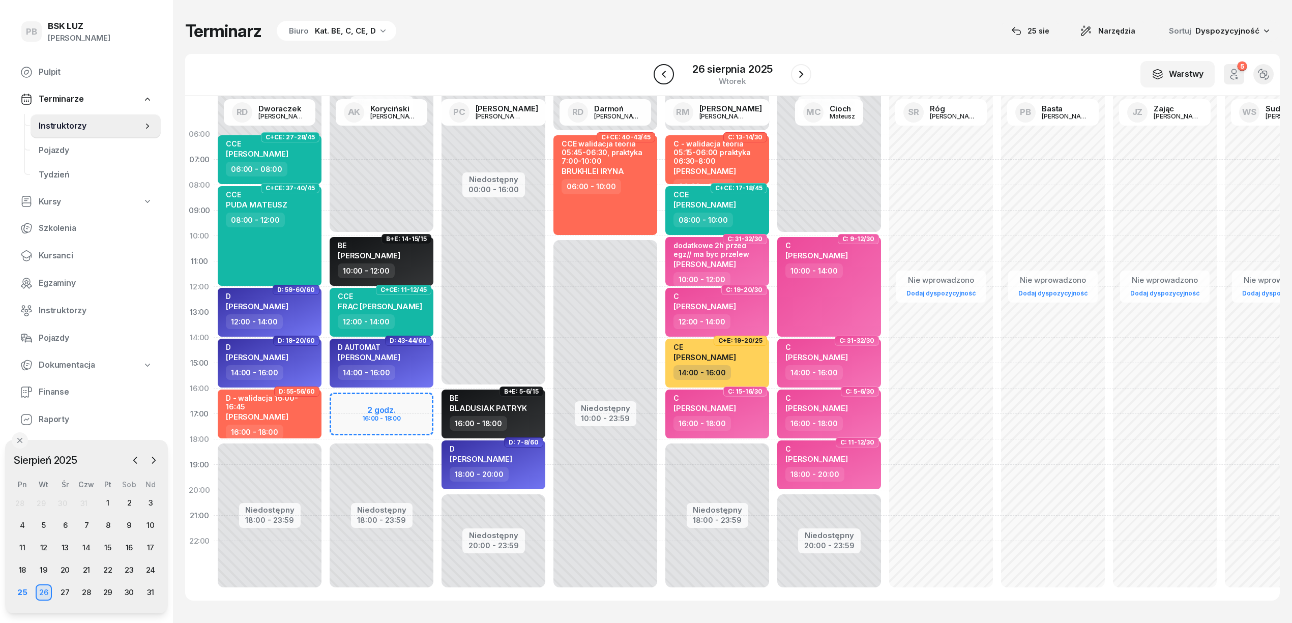
click at [662, 77] on icon "button" at bounding box center [664, 74] width 12 height 12
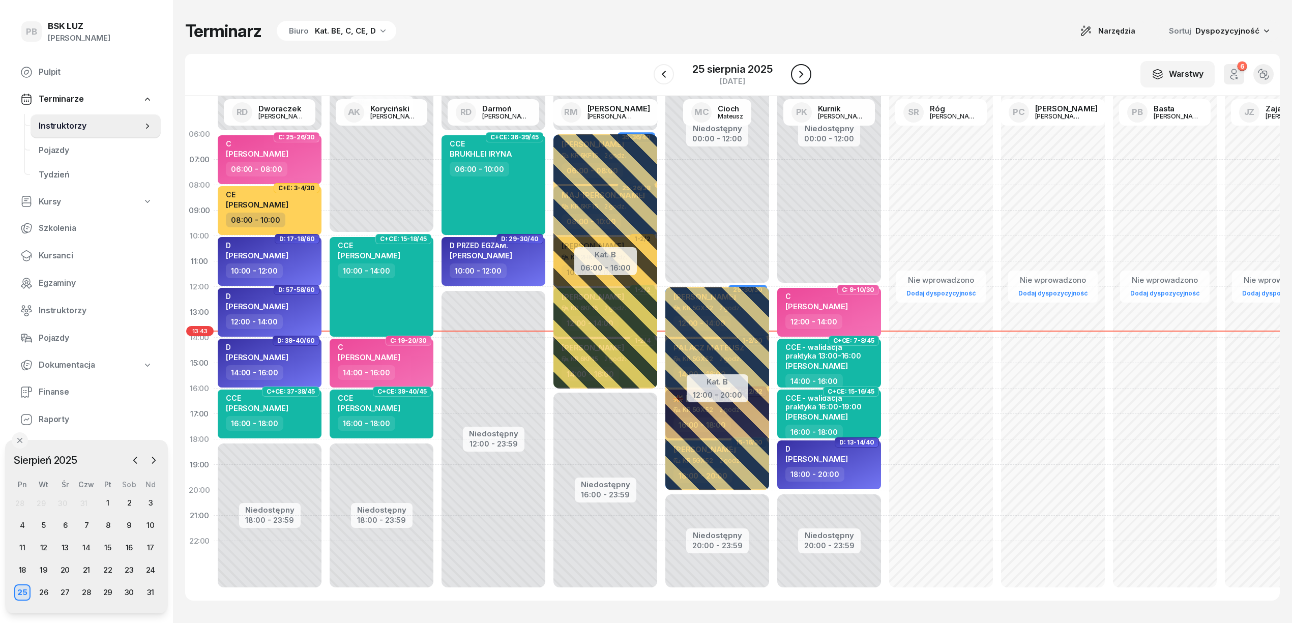
click at [801, 77] on icon "button" at bounding box center [801, 74] width 12 height 12
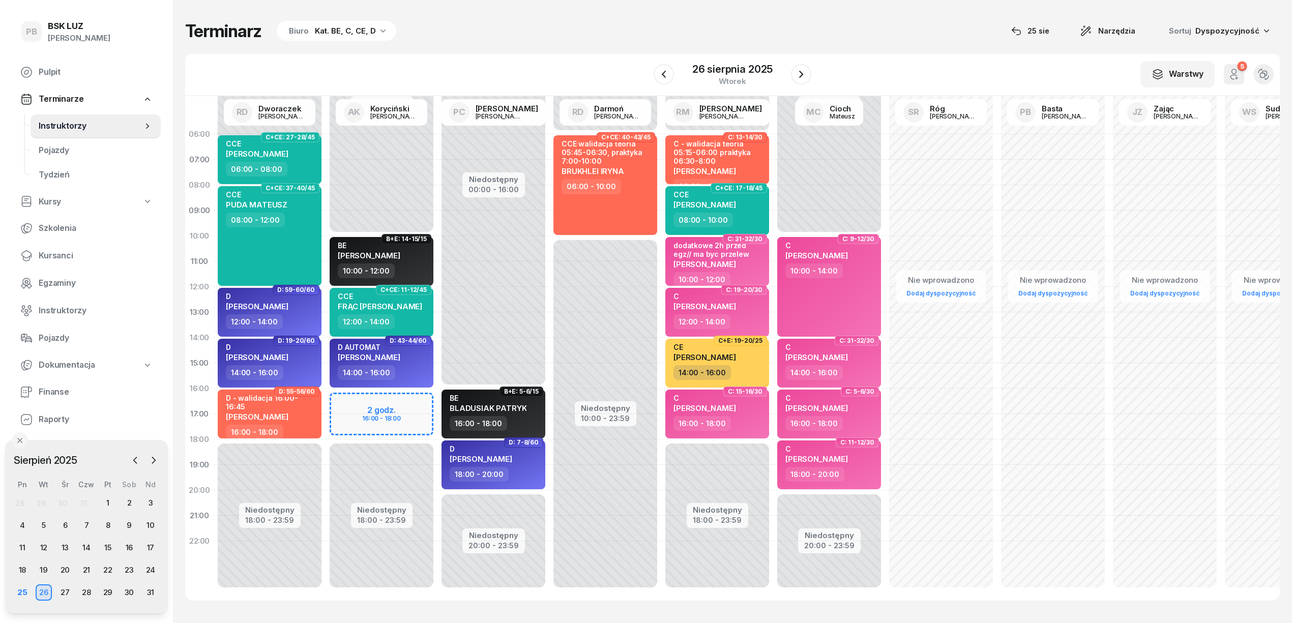
click at [437, 403] on div "Niedostępny 00:00 - 10:00 Niedostępny 18:00 - 23:59 2 godz. 16:00 - 18:00 B+E: …" at bounding box center [493, 363] width 112 height 483
select select "16"
select select "18"
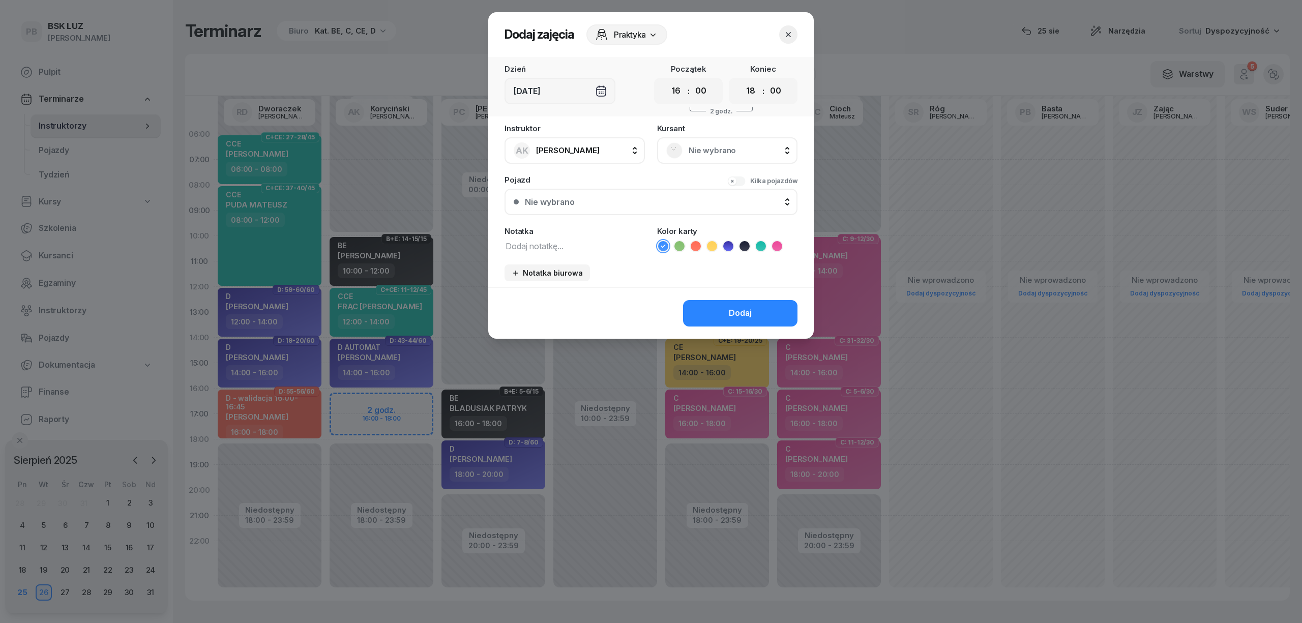
click at [355, 403] on div at bounding box center [651, 311] width 1302 height 623
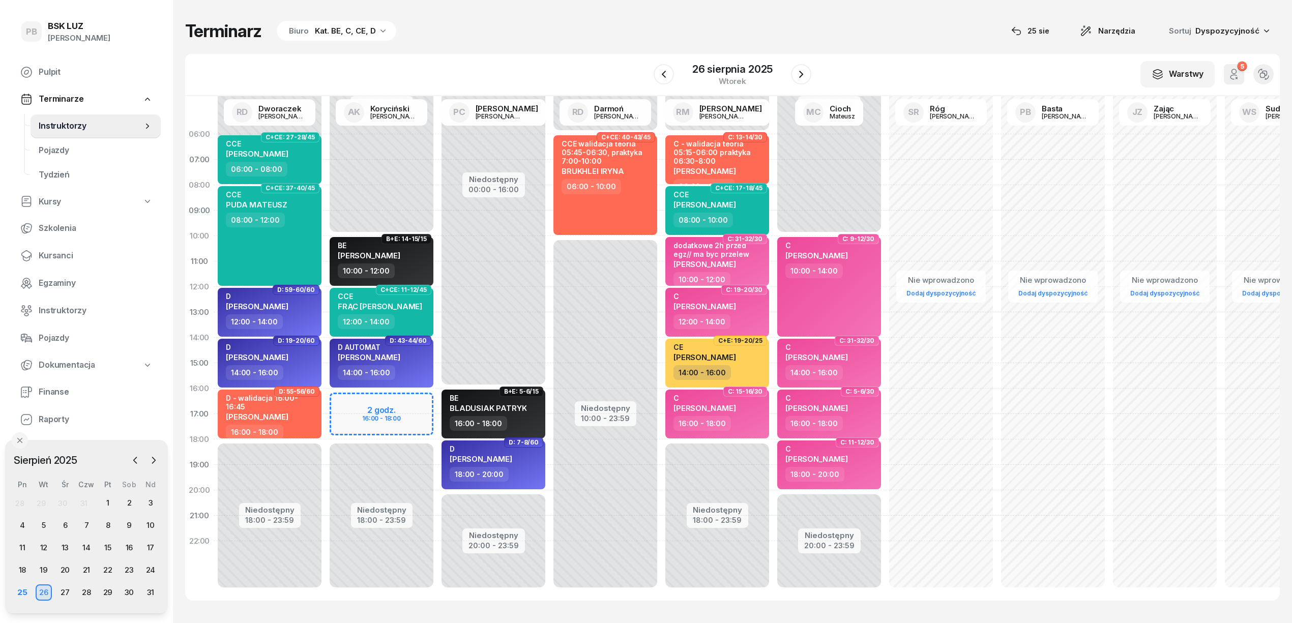
click at [437, 403] on div "Niedostępny 00:00 - 10:00 Niedostępny 18:00 - 23:59 2 godz. 16:00 - 18:00 B+E: …" at bounding box center [493, 363] width 112 height 483
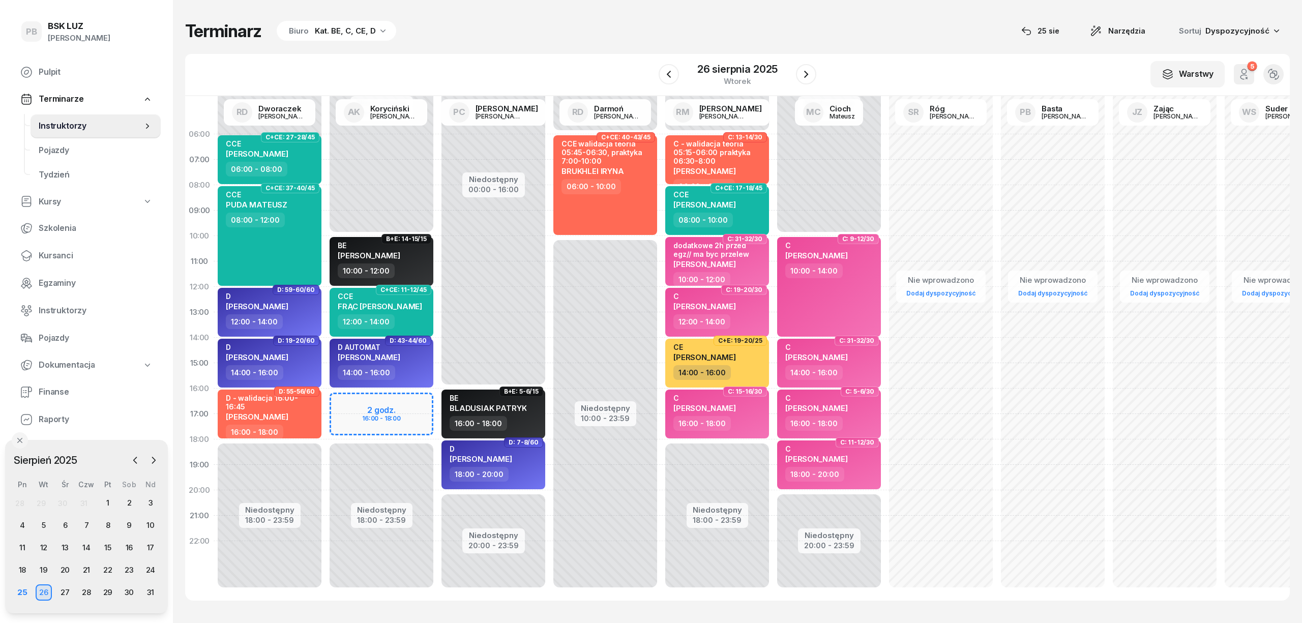
select select "16"
select select "18"
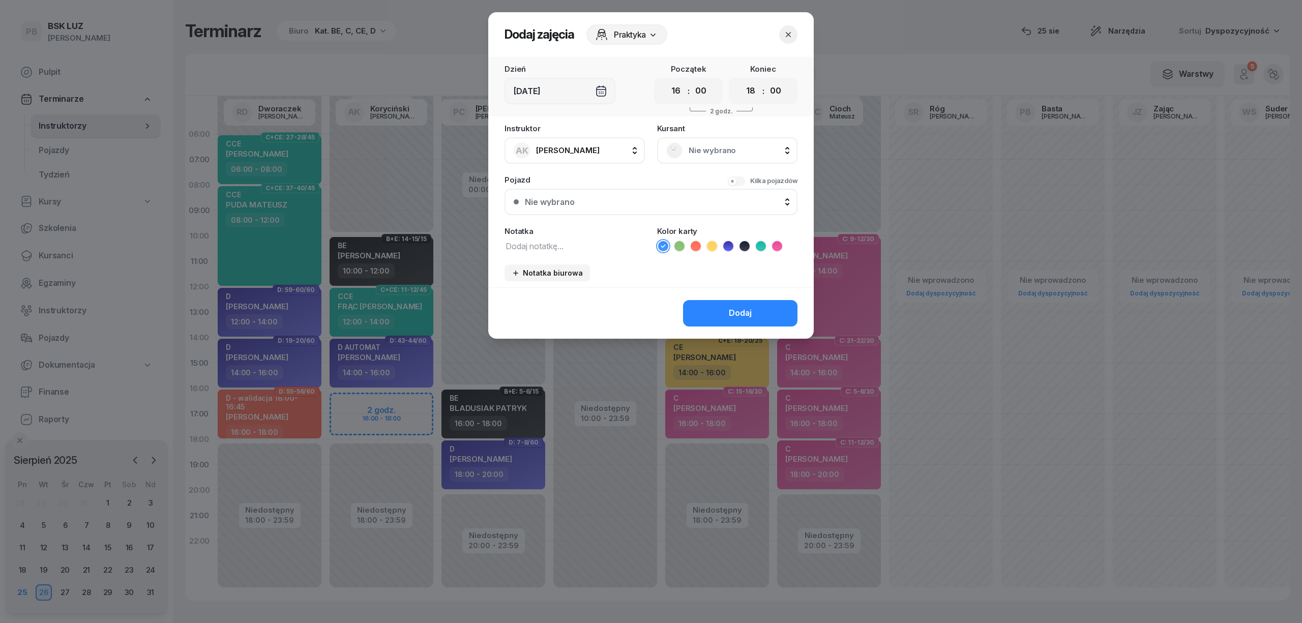
click at [715, 152] on span "Nie wybrano" at bounding box center [739, 150] width 100 height 13
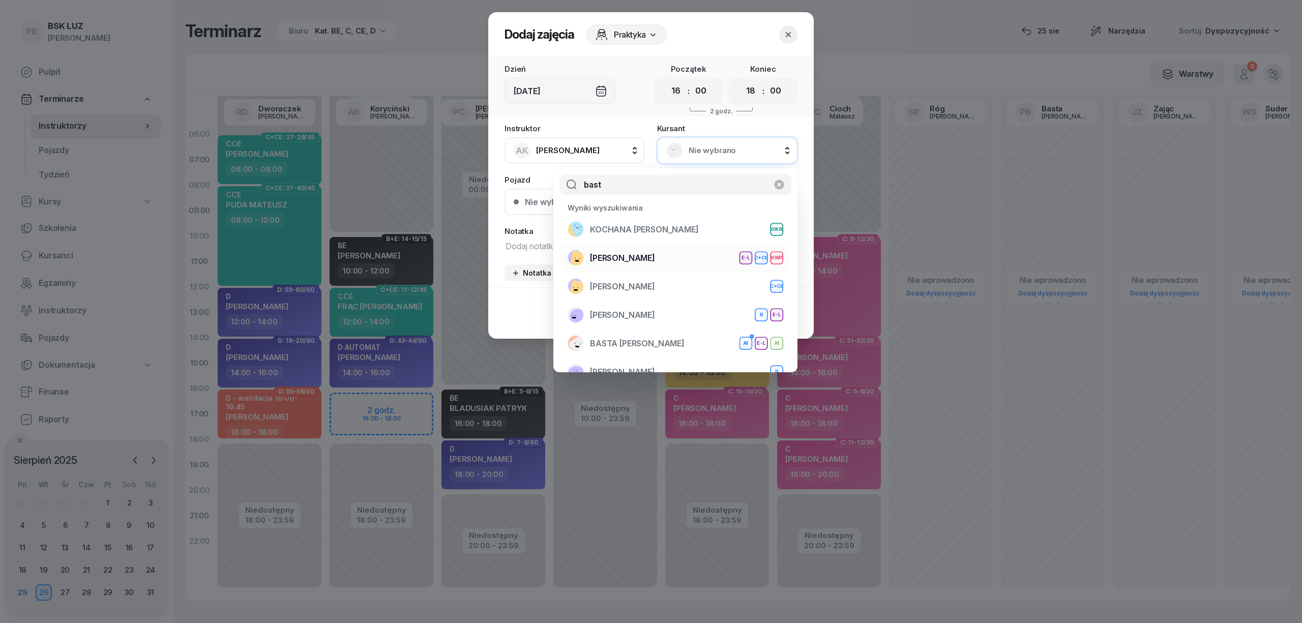
type input "bast"
click at [678, 256] on div "[PERSON_NAME] E-L C+CE KWP" at bounding box center [676, 258] width 216 height 16
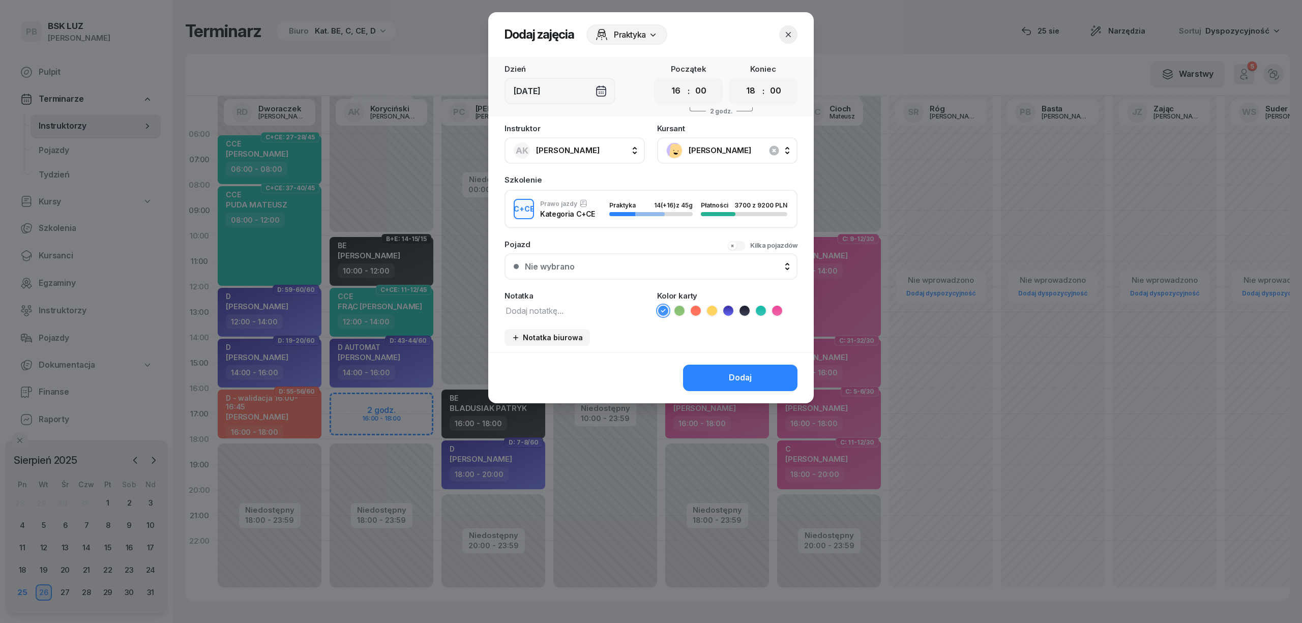
click at [563, 312] on textarea at bounding box center [575, 310] width 140 height 13
type textarea "CCE"
click at [762, 306] on icon at bounding box center [761, 311] width 10 height 10
click at [739, 376] on div "Dodaj" at bounding box center [740, 377] width 23 height 13
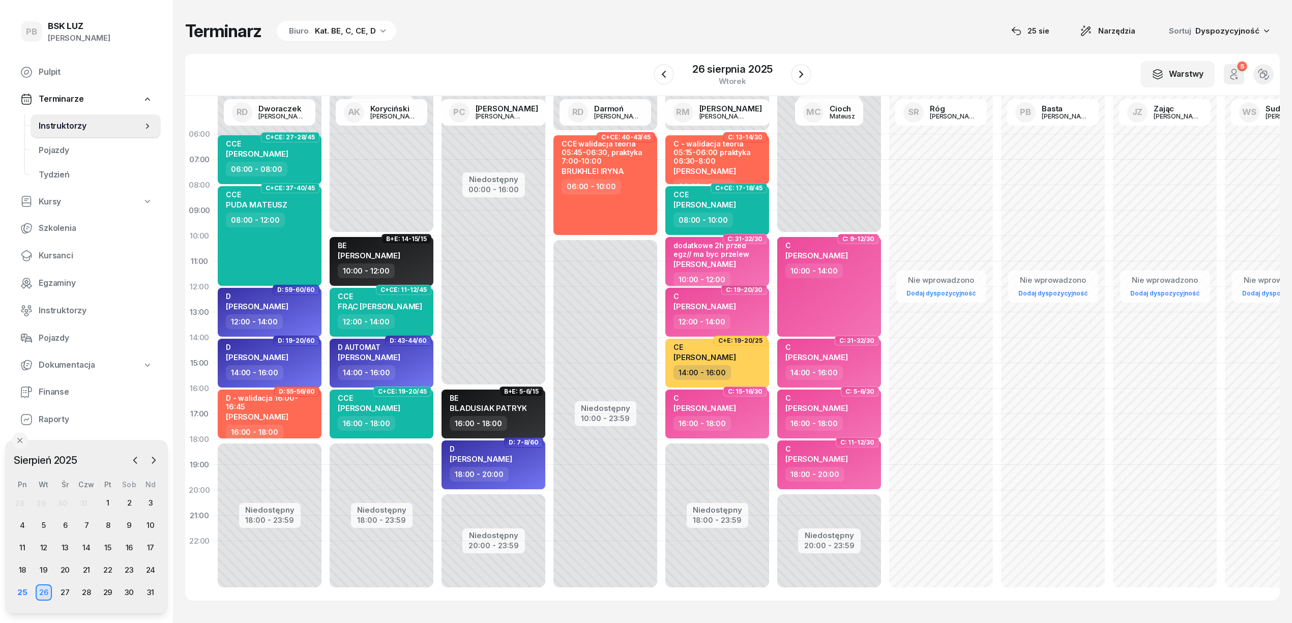
click at [760, 267] on div "[PERSON_NAME]" at bounding box center [719, 263] width 90 height 9
select select "10"
select select "12"
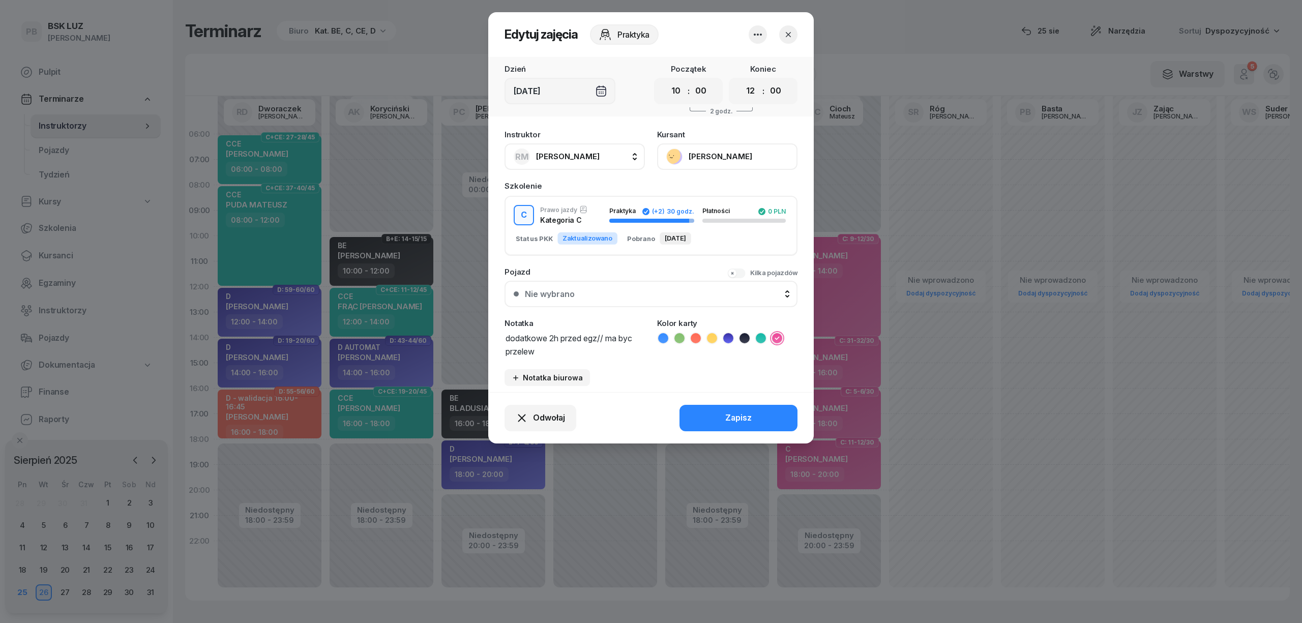
click at [709, 152] on button "[PERSON_NAME]" at bounding box center [727, 156] width 140 height 26
click at [698, 190] on div "Otwórz profil" at bounding box center [689, 191] width 49 height 13
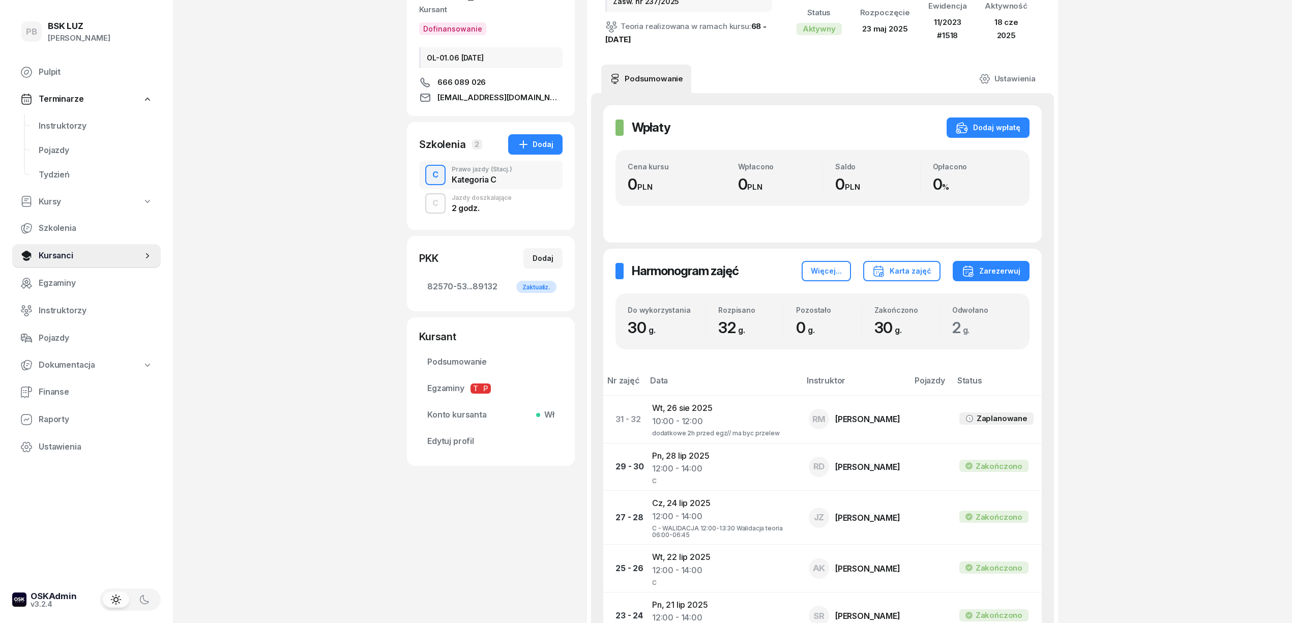
scroll to position [135, 0]
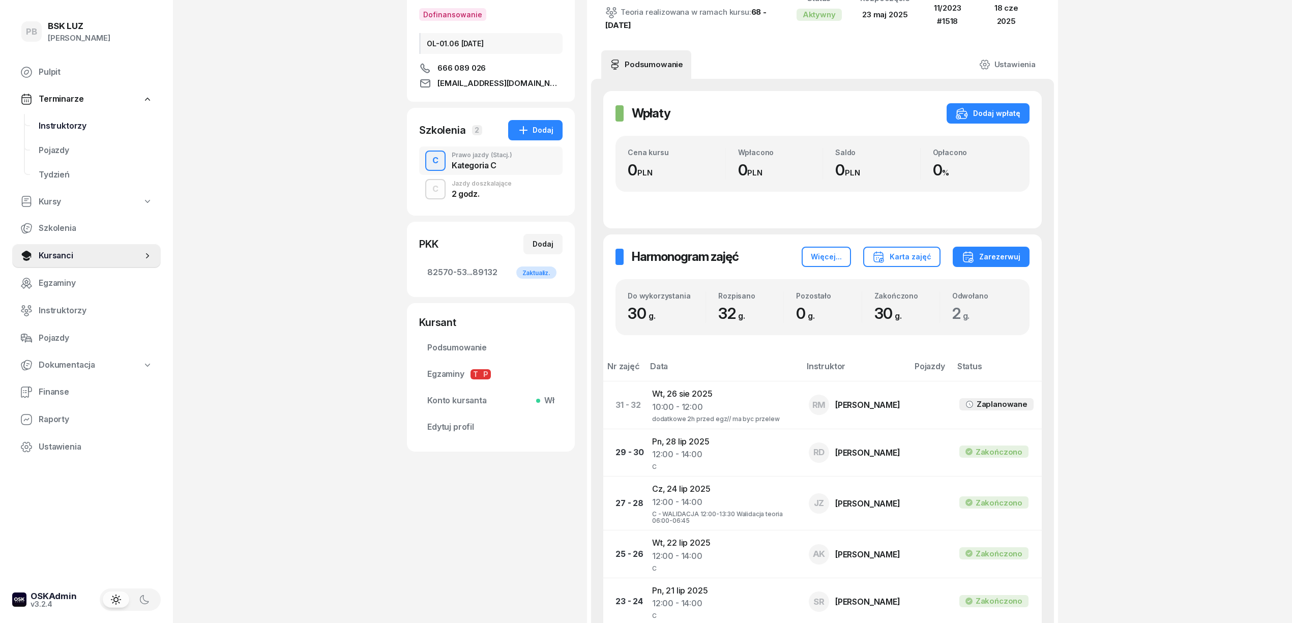
click at [56, 129] on span "Instruktorzy" at bounding box center [96, 126] width 114 height 13
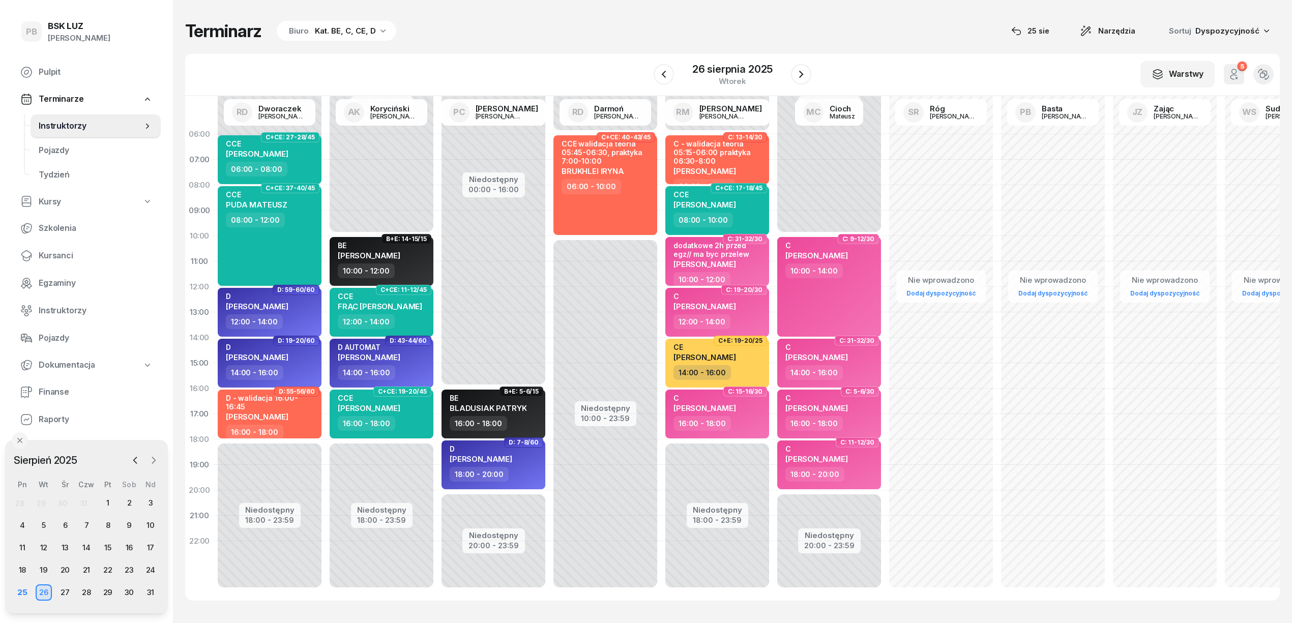
click at [154, 456] on icon "button" at bounding box center [154, 460] width 10 height 10
click at [24, 546] on div "15" at bounding box center [22, 548] width 16 height 16
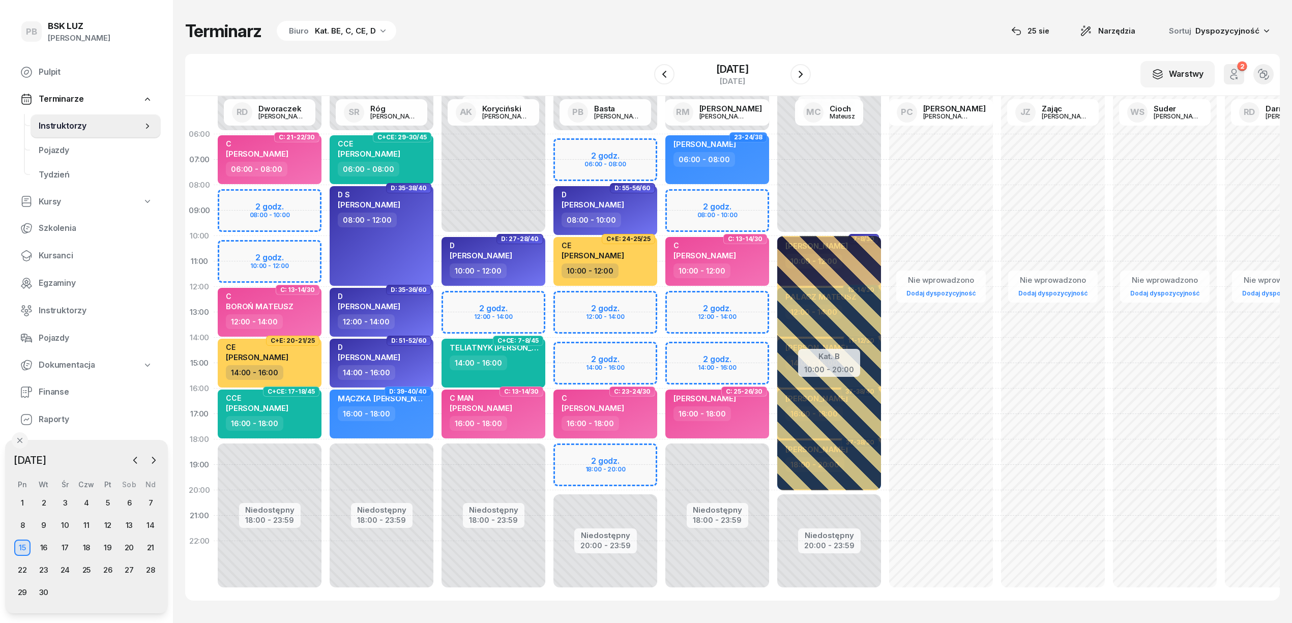
click at [514, 23] on div "Terminarz Biuro Kat. BE, C, CE, D [DATE] Narzędzia Sortuj Dyspozycyjność" at bounding box center [732, 30] width 1095 height 21
click at [661, 145] on div "Niedostępny 00:00 - 06:00 Niedostępny 20:00 - 23:59 2 godz. 06:00 - 08:00 2 god…" at bounding box center [717, 363] width 112 height 483
select select "06"
select select "08"
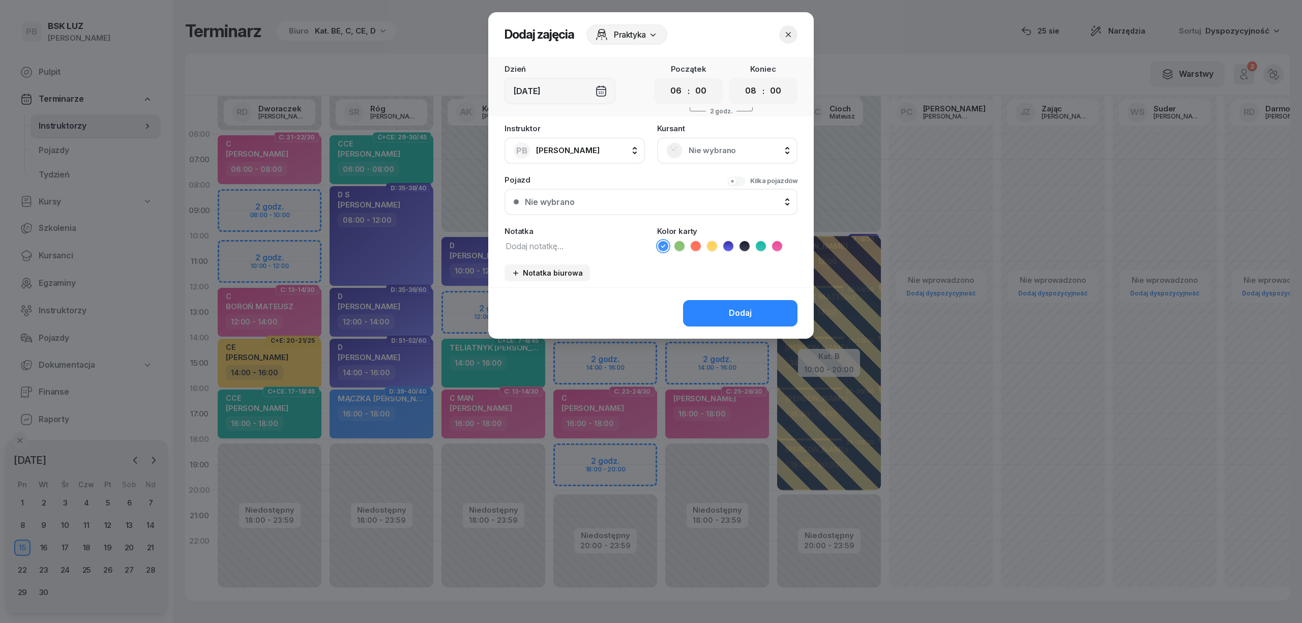
click at [712, 152] on span "Nie wybrano" at bounding box center [739, 150] width 100 height 13
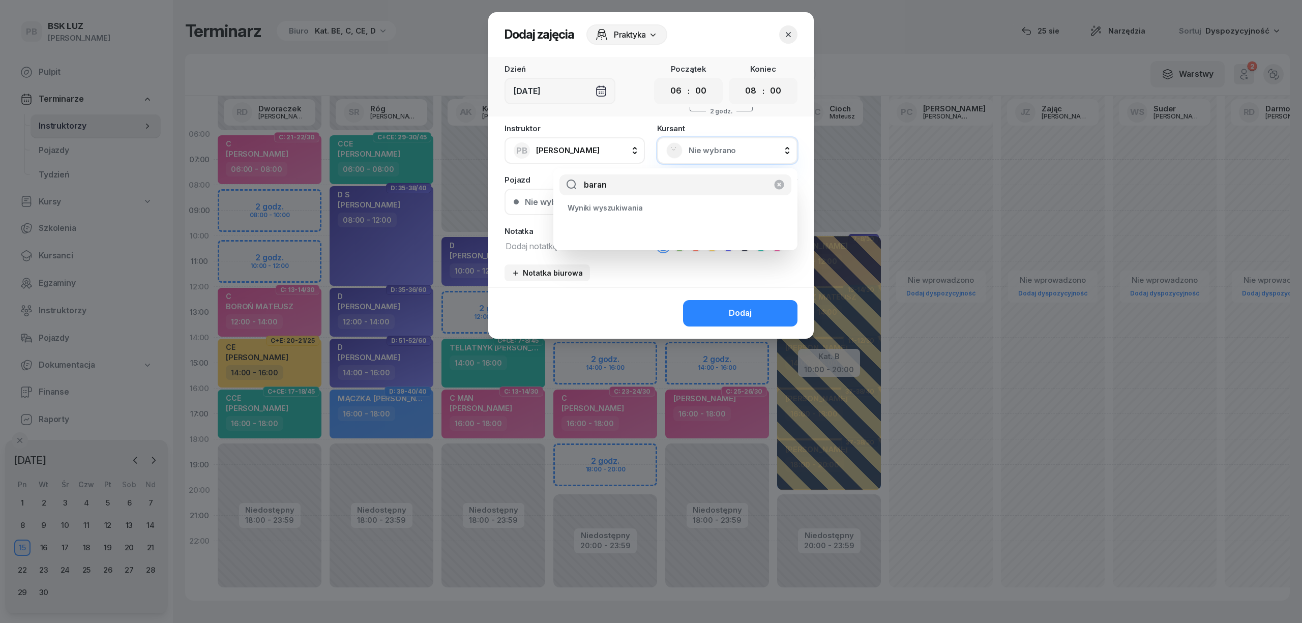
type input "baran"
click at [778, 184] on icon "button" at bounding box center [779, 185] width 12 height 12
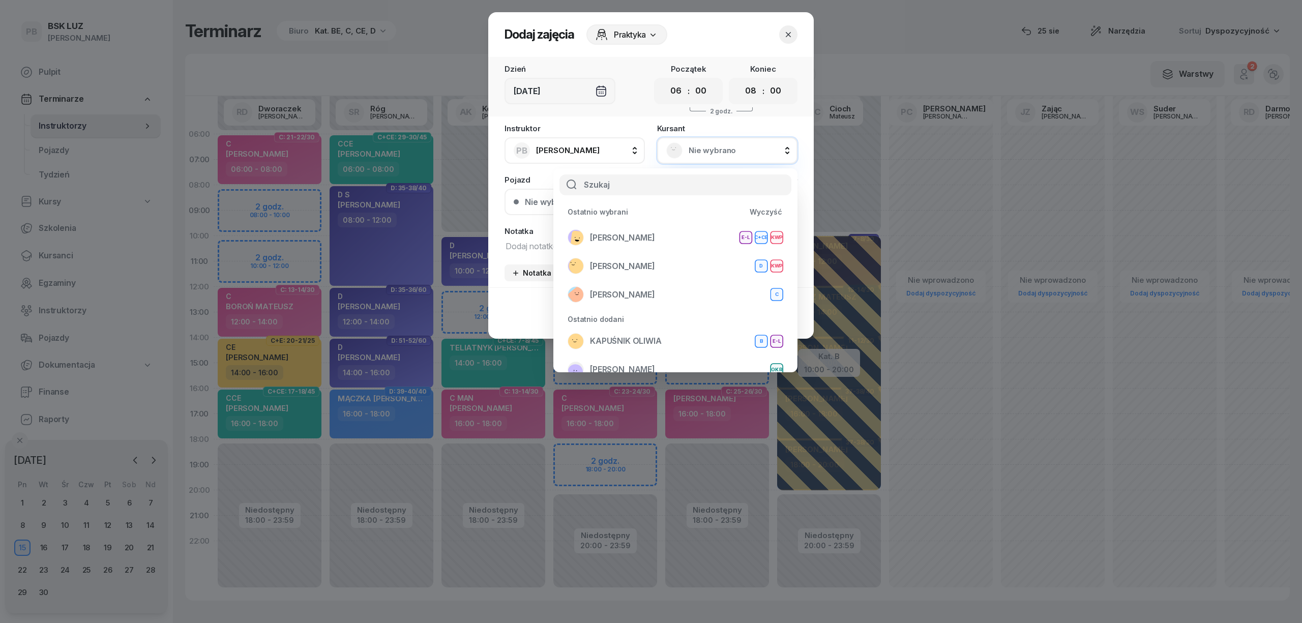
click at [794, 35] on button "button" at bounding box center [788, 34] width 18 height 18
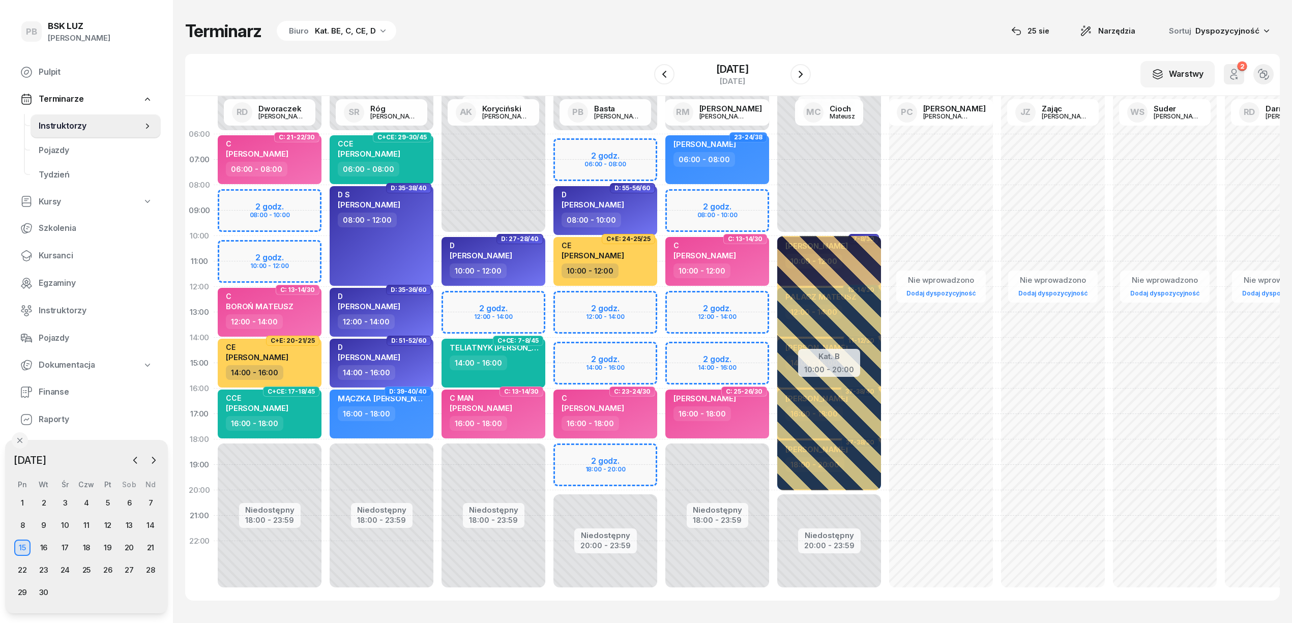
click at [661, 150] on div "Niedostępny 00:00 - 06:00 Niedostępny 20:00 - 23:59 2 godz. 06:00 - 08:00 2 god…" at bounding box center [717, 363] width 112 height 483
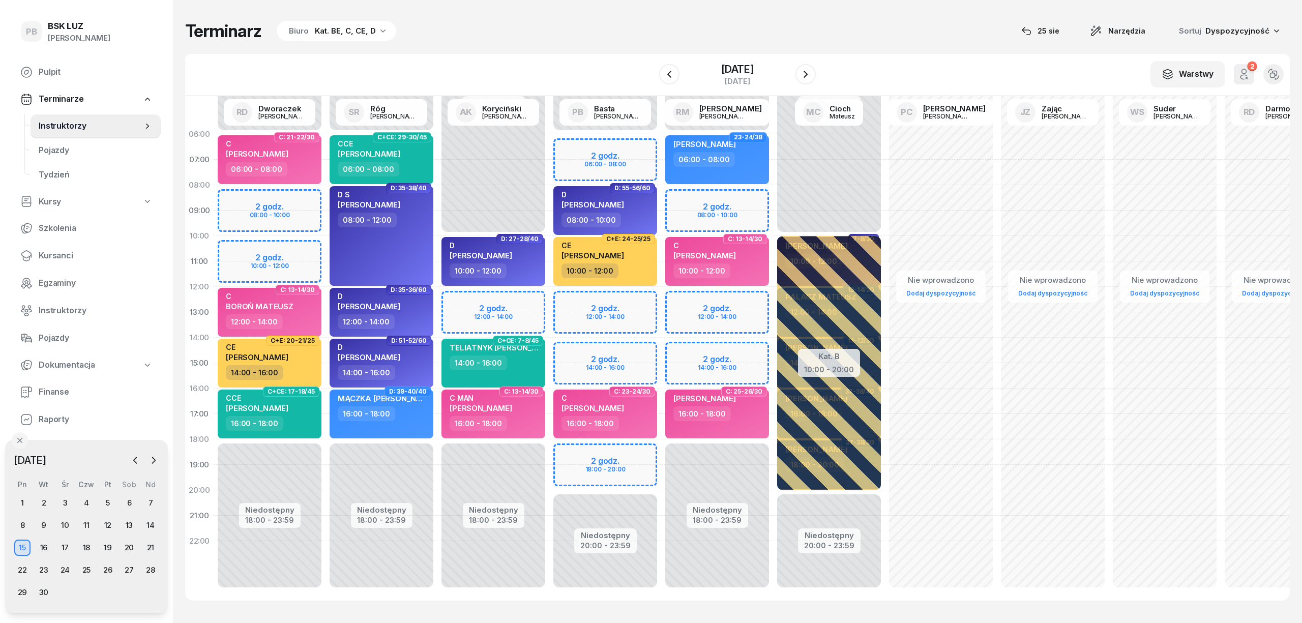
select select "06"
select select "08"
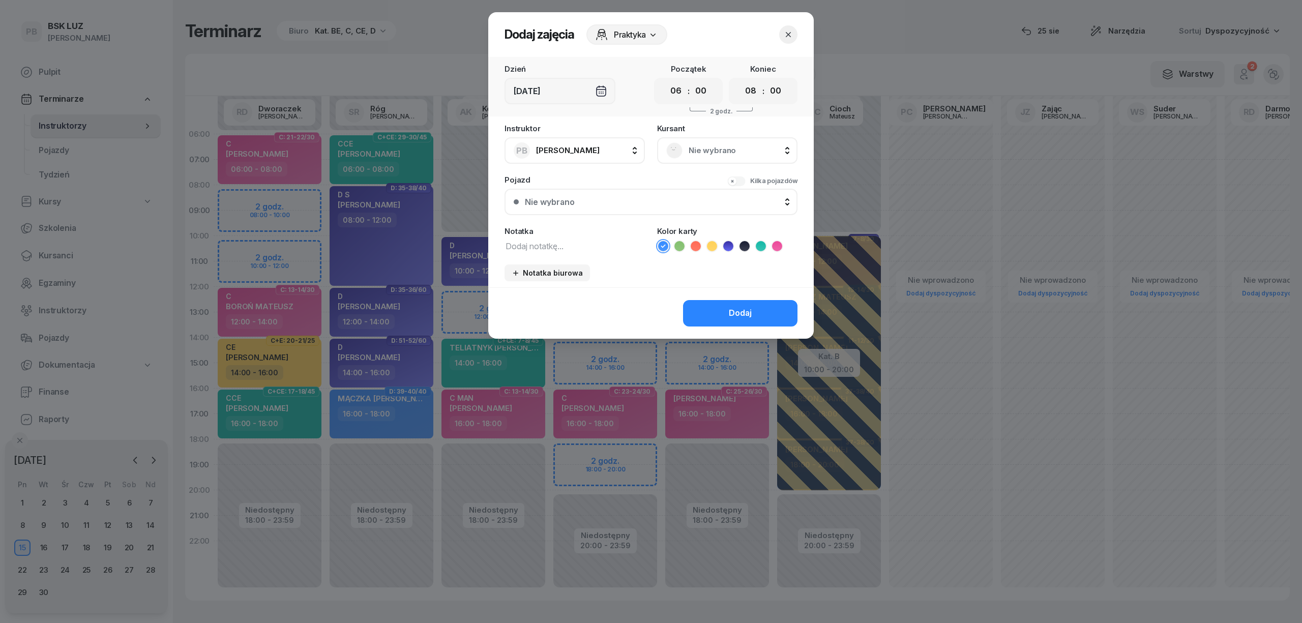
click at [694, 145] on span "Nie wybrano" at bounding box center [739, 150] width 100 height 13
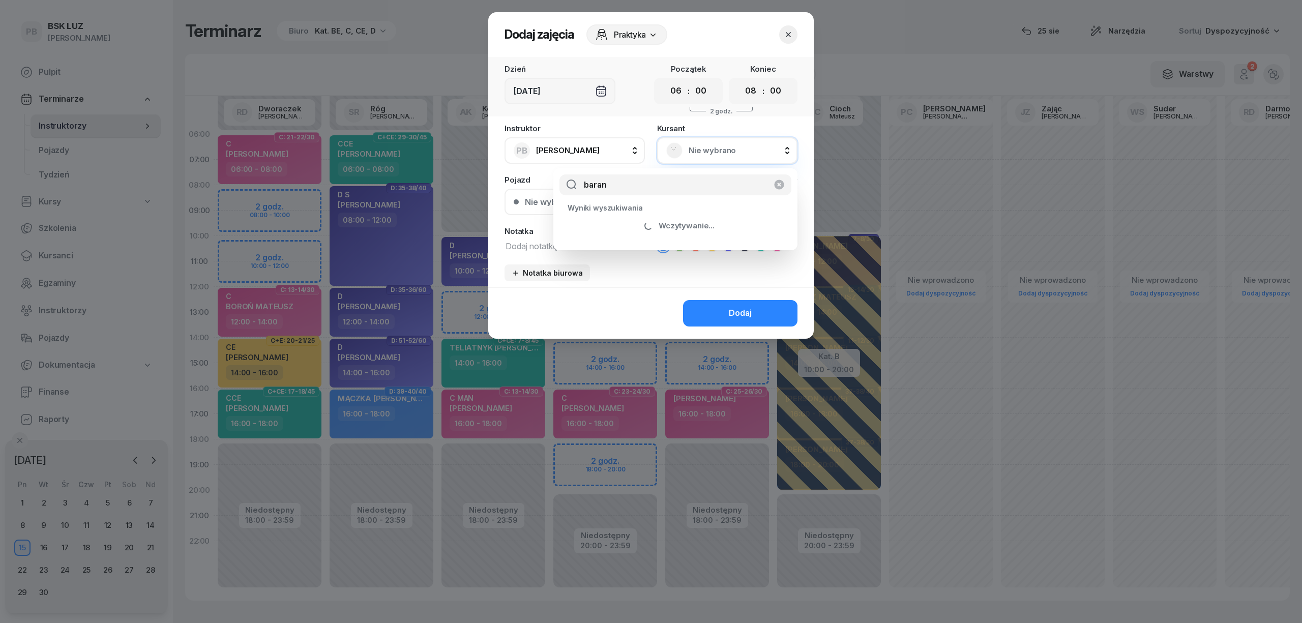
type input "baran"
click at [790, 39] on icon "button" at bounding box center [788, 35] width 10 height 10
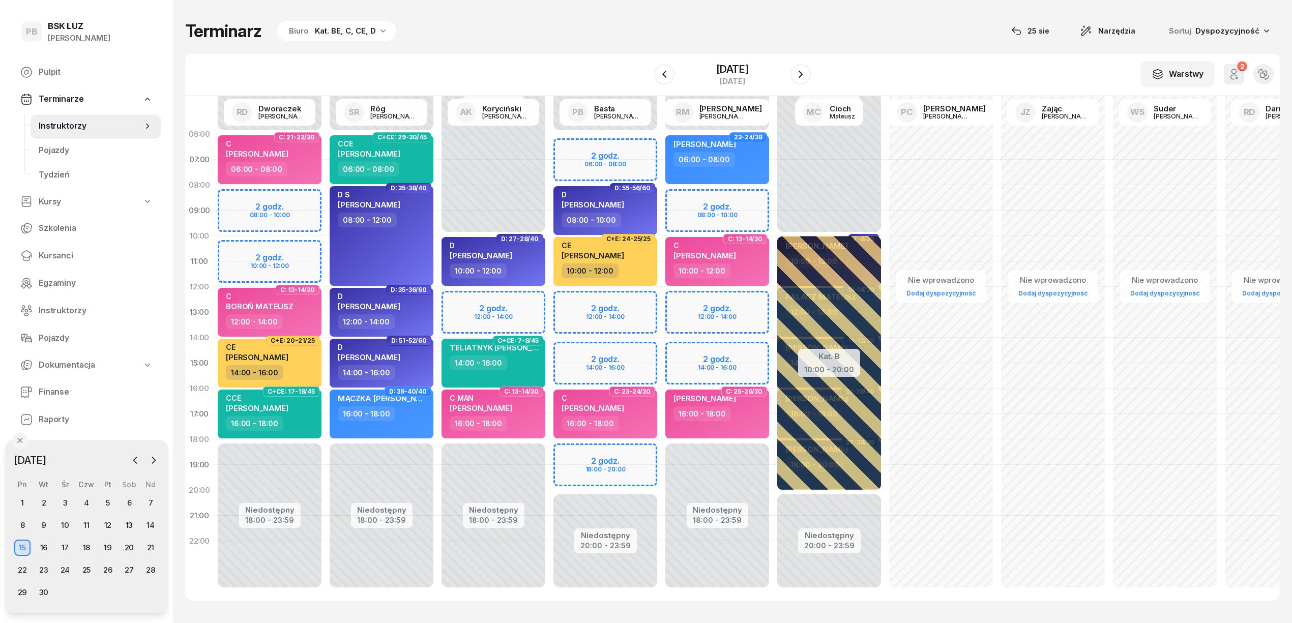
click at [661, 144] on div "Niedostępny 00:00 - 06:00 Niedostępny 20:00 - 23:59 2 godz. 06:00 - 08:00 2 god…" at bounding box center [717, 363] width 112 height 483
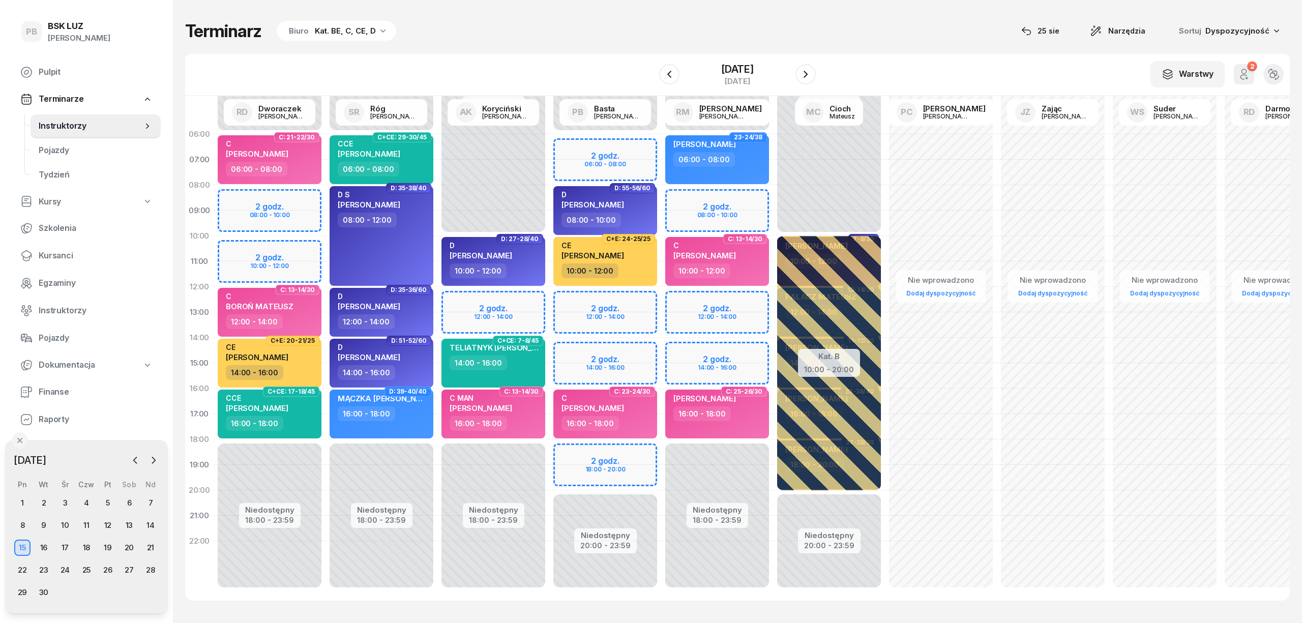
select select "06"
select select "08"
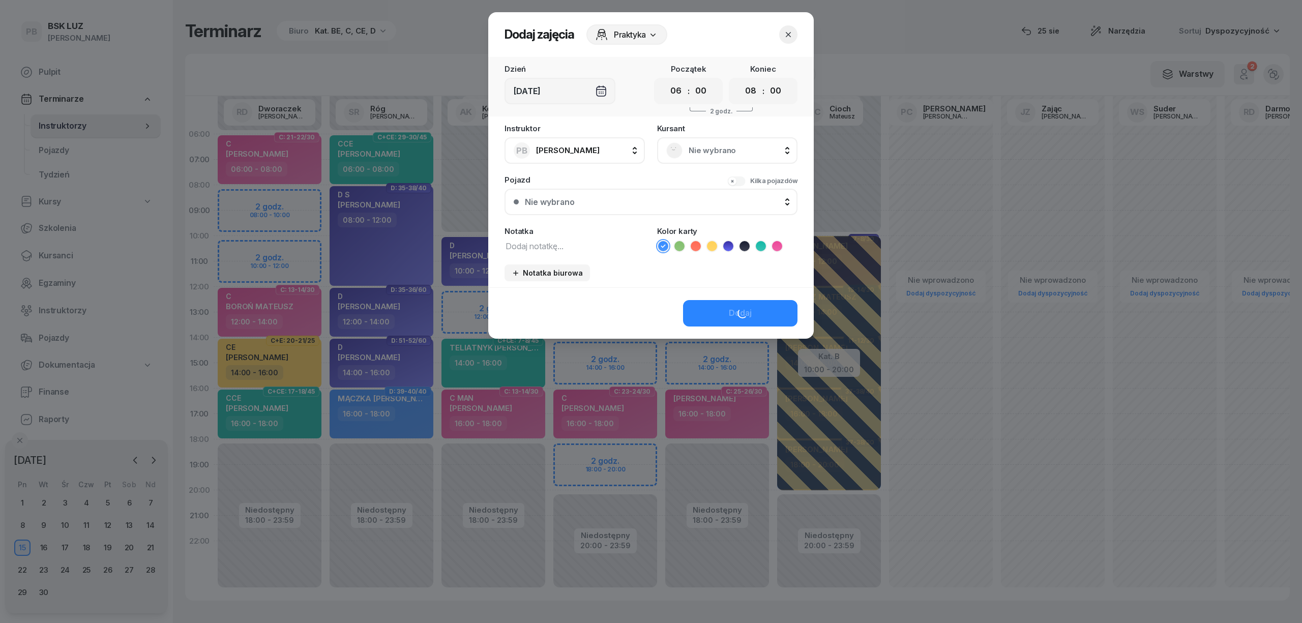
click at [536, 249] on textarea at bounding box center [575, 245] width 140 height 13
type textarea "[PERSON_NAME]"
click at [705, 300] on button "Dodaj" at bounding box center [740, 313] width 114 height 26
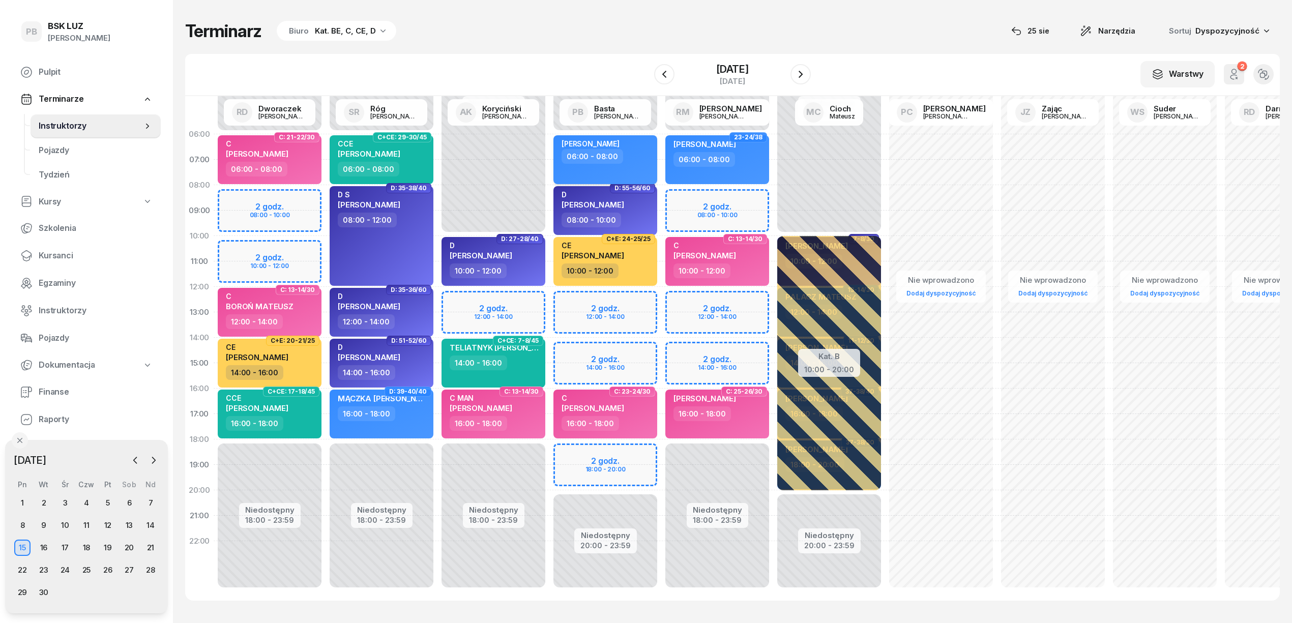
click at [628, 153] on div "06:00 - 08:00" at bounding box center [607, 156] width 90 height 15
select select "06"
select select "08"
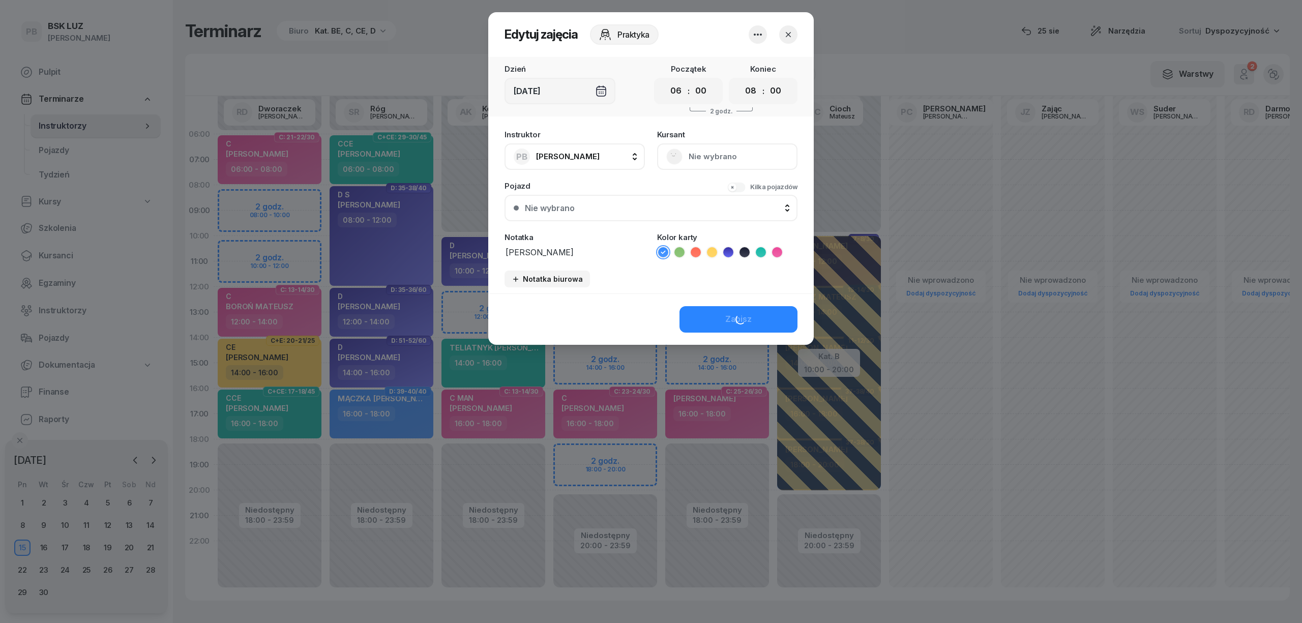
click at [571, 253] on textarea "[PERSON_NAME]" at bounding box center [575, 251] width 140 height 13
type textarea "[PERSON_NAME]"
drag, startPoint x: 689, startPoint y: 307, endPoint x: 691, endPoint y: 314, distance: 6.9
click at [690, 308] on button "Zapisz" at bounding box center [739, 319] width 118 height 26
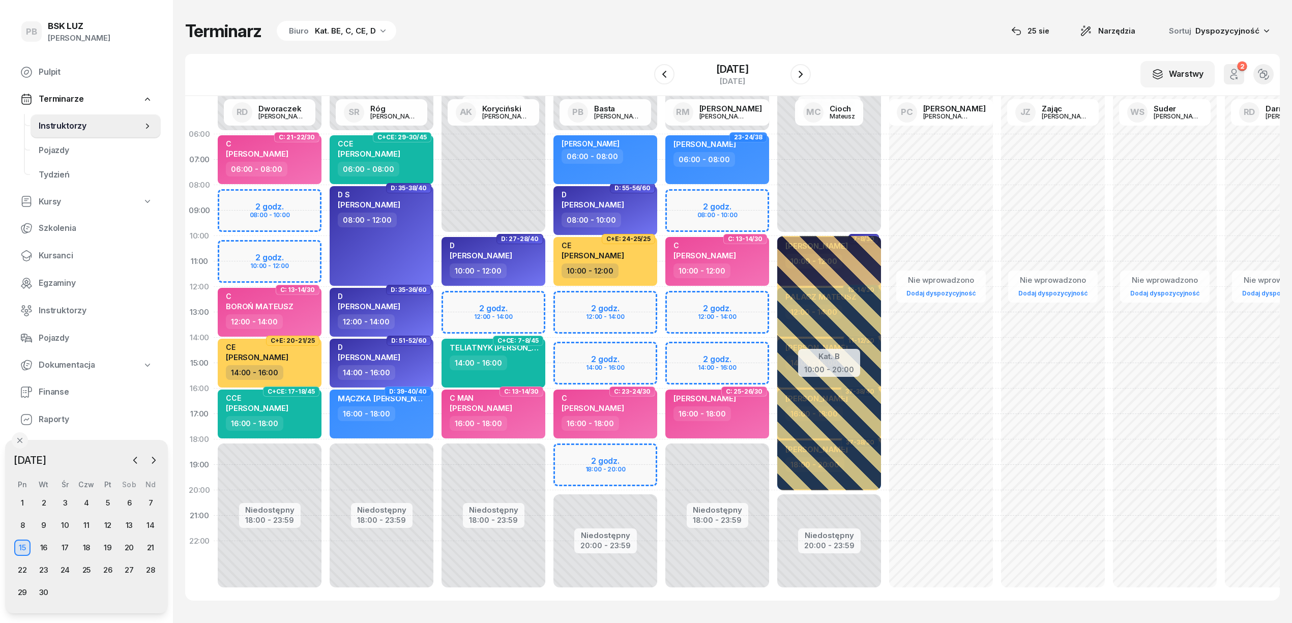
click at [506, 21] on div "Terminarz Biuro Kat. BE, C, CE, D [DATE] Narzędzia Sortuj Dyspozycyjność" at bounding box center [732, 30] width 1095 height 21
drag, startPoint x: 137, startPoint y: 460, endPoint x: 132, endPoint y: 484, distance: 24.4
click at [137, 460] on icon "button" at bounding box center [135, 460] width 10 height 10
click at [29, 591] on div "25" at bounding box center [22, 592] width 16 height 16
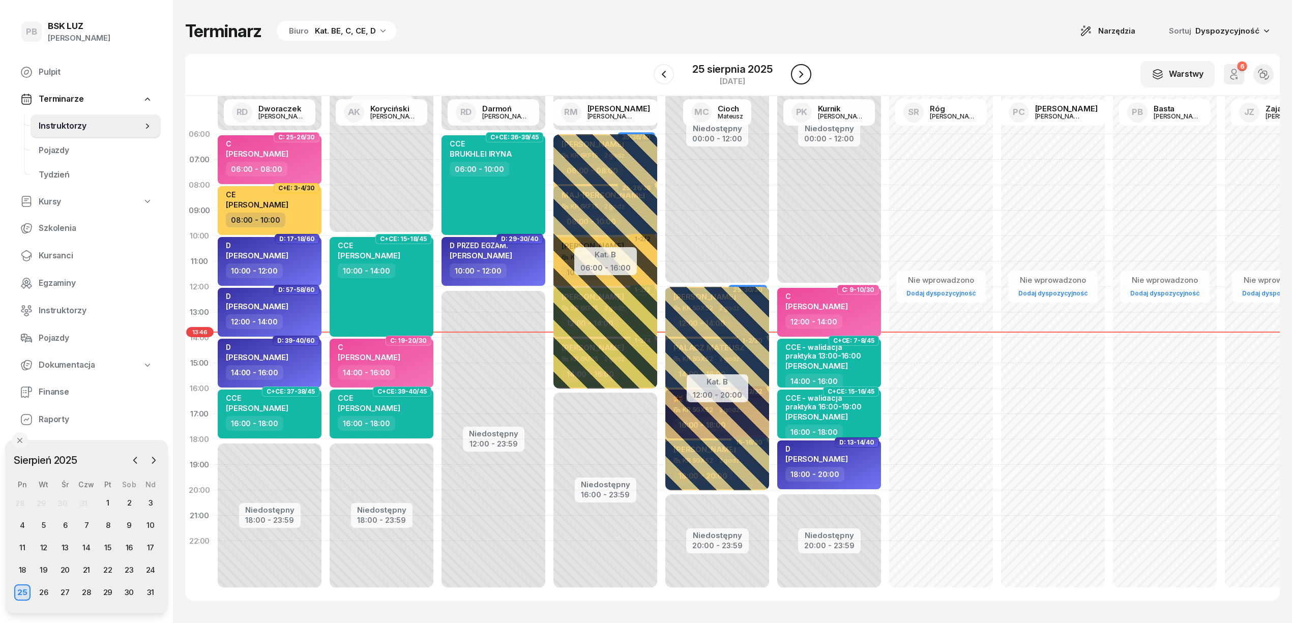
click at [806, 74] on icon "button" at bounding box center [801, 74] width 12 height 12
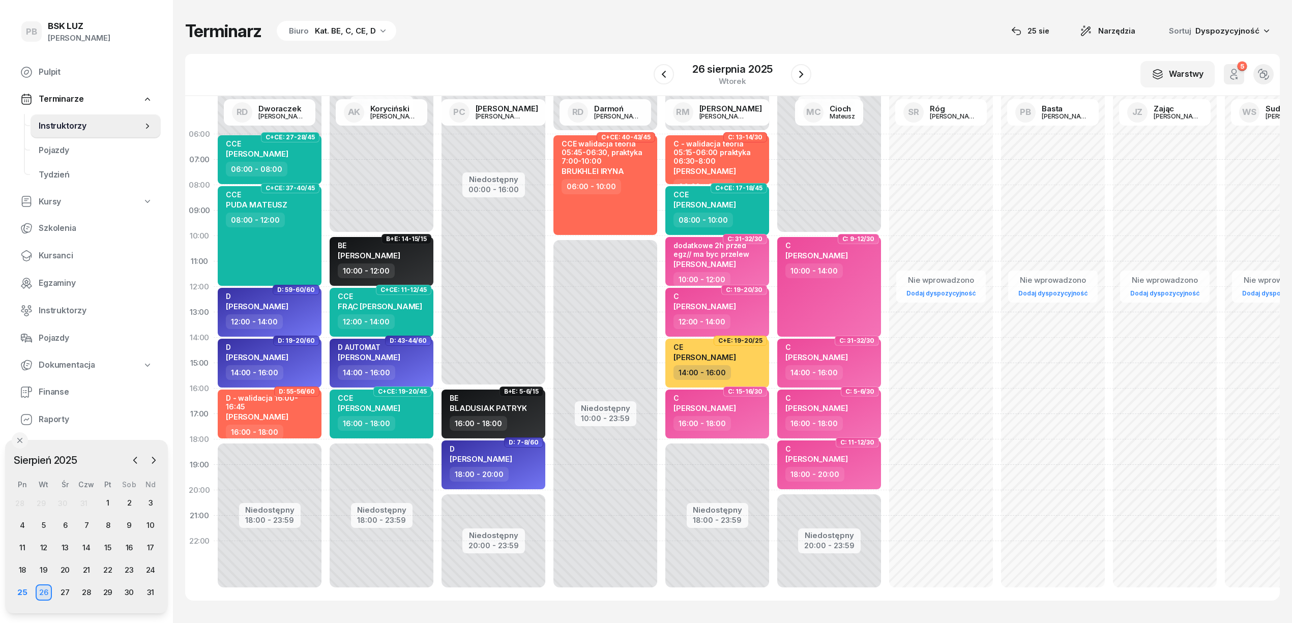
click at [686, 25] on div "Terminarz Biuro Kat. BE, C, CE, D [DATE] Narzędzia Sortuj Dyspozycyjność" at bounding box center [732, 30] width 1095 height 21
click at [741, 14] on div "Terminarz Biuro Kat. BE, C, CE, D [DATE] Narzędzia Sortuj Dyspozycyjność W Wybi…" at bounding box center [732, 310] width 1095 height 621
click at [808, 75] on button "button" at bounding box center [801, 74] width 20 height 20
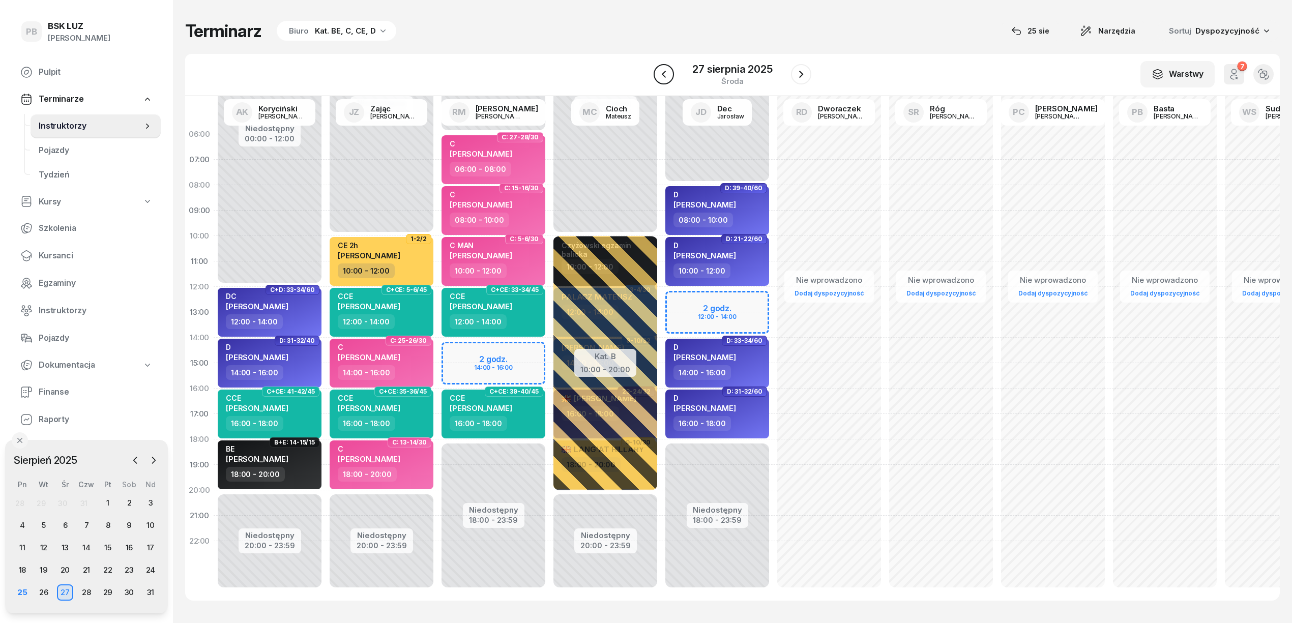
click at [668, 76] on icon "button" at bounding box center [664, 74] width 12 height 12
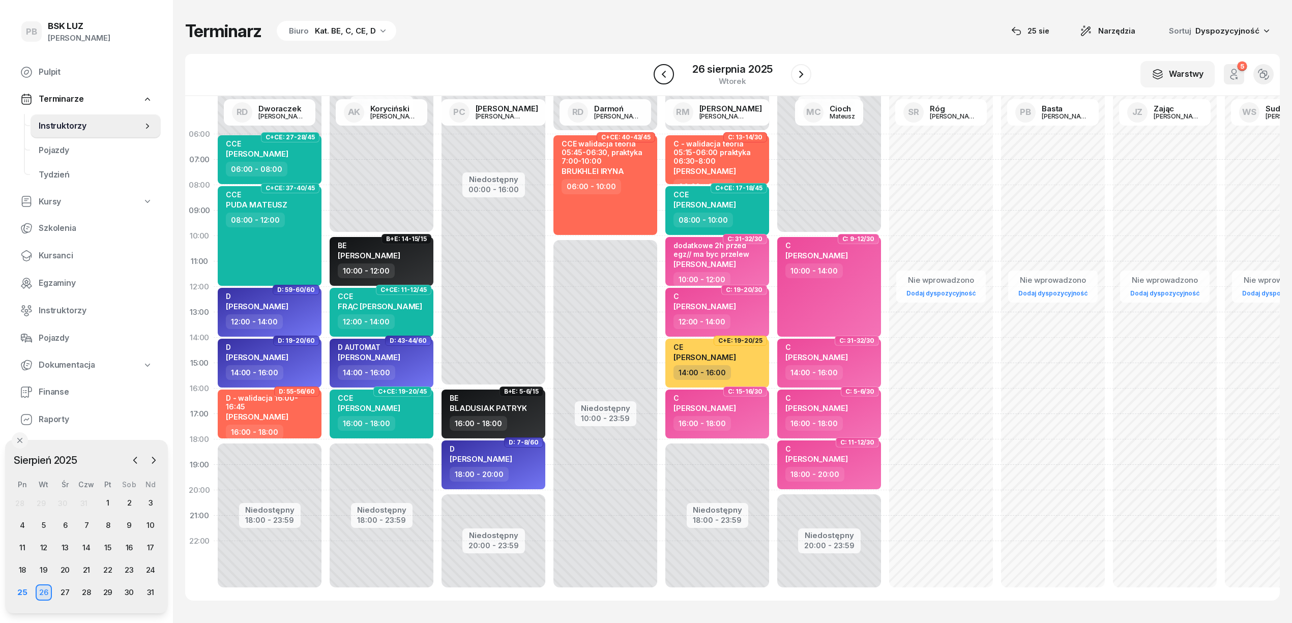
click at [668, 76] on icon "button" at bounding box center [664, 74] width 12 height 12
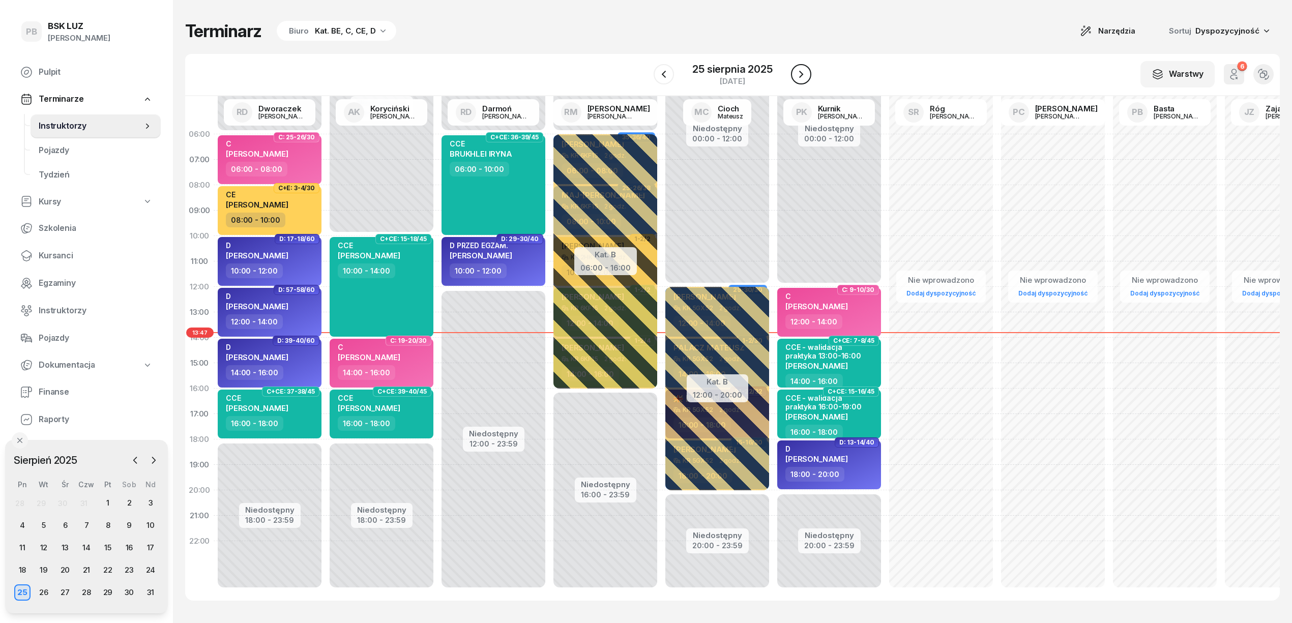
click at [795, 72] on icon "button" at bounding box center [801, 74] width 12 height 12
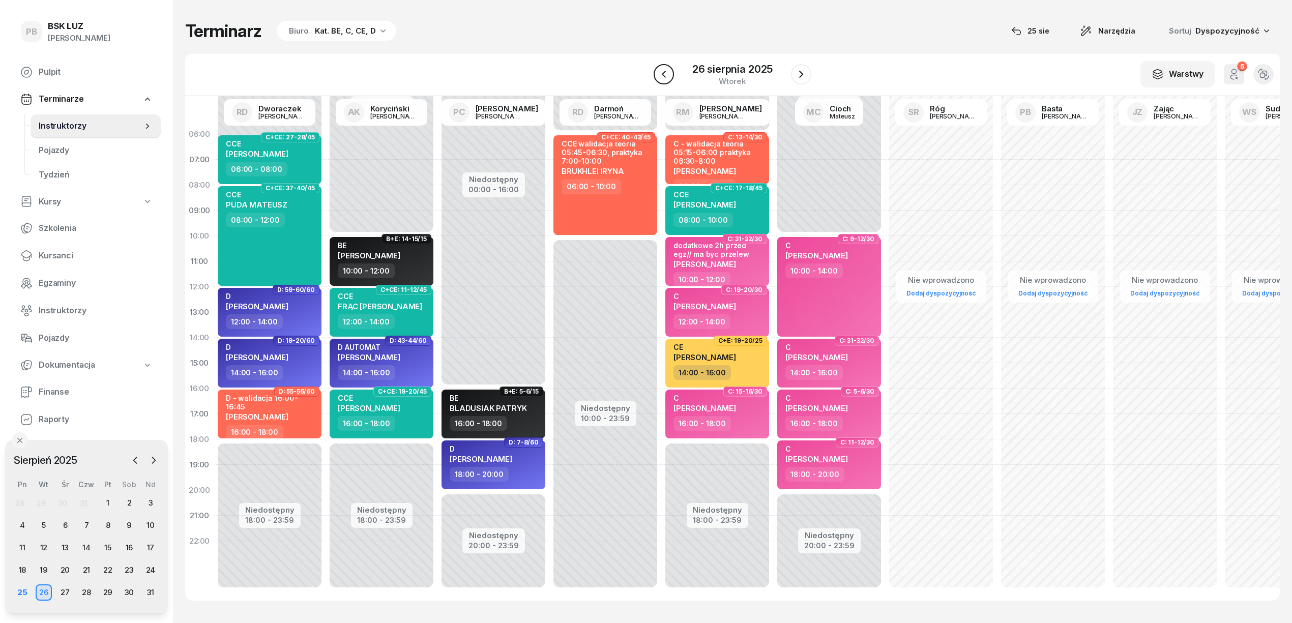
click at [666, 77] on icon "button" at bounding box center [664, 74] width 12 height 12
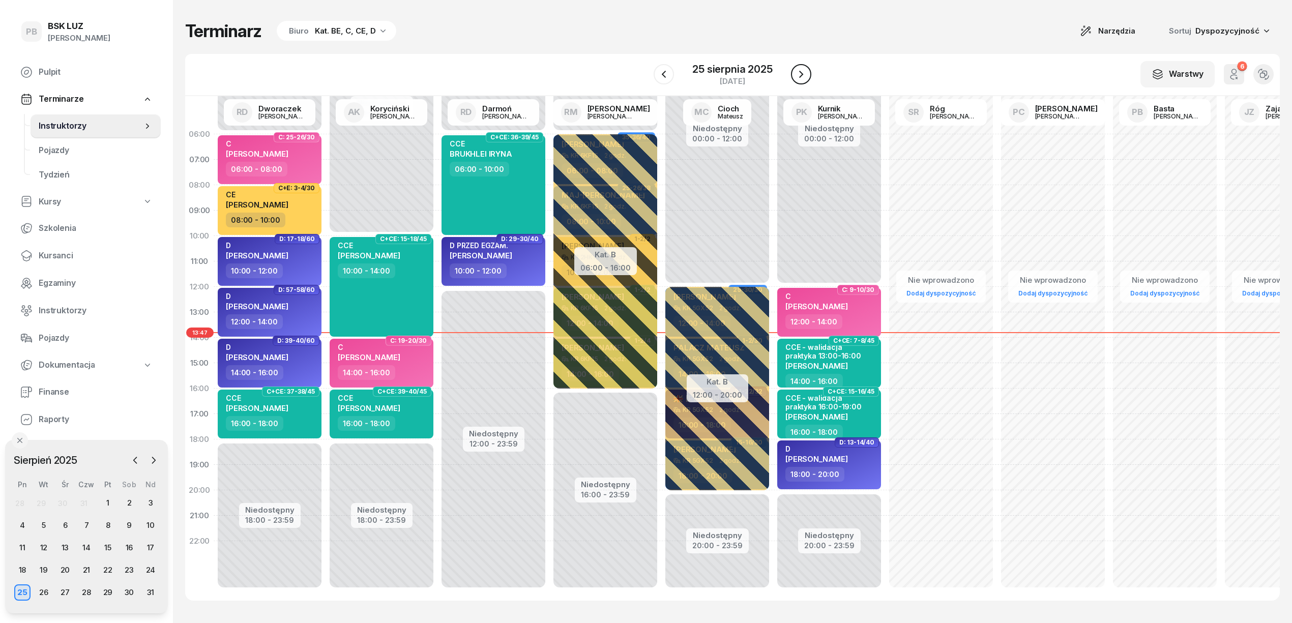
click at [792, 72] on button "button" at bounding box center [801, 74] width 20 height 20
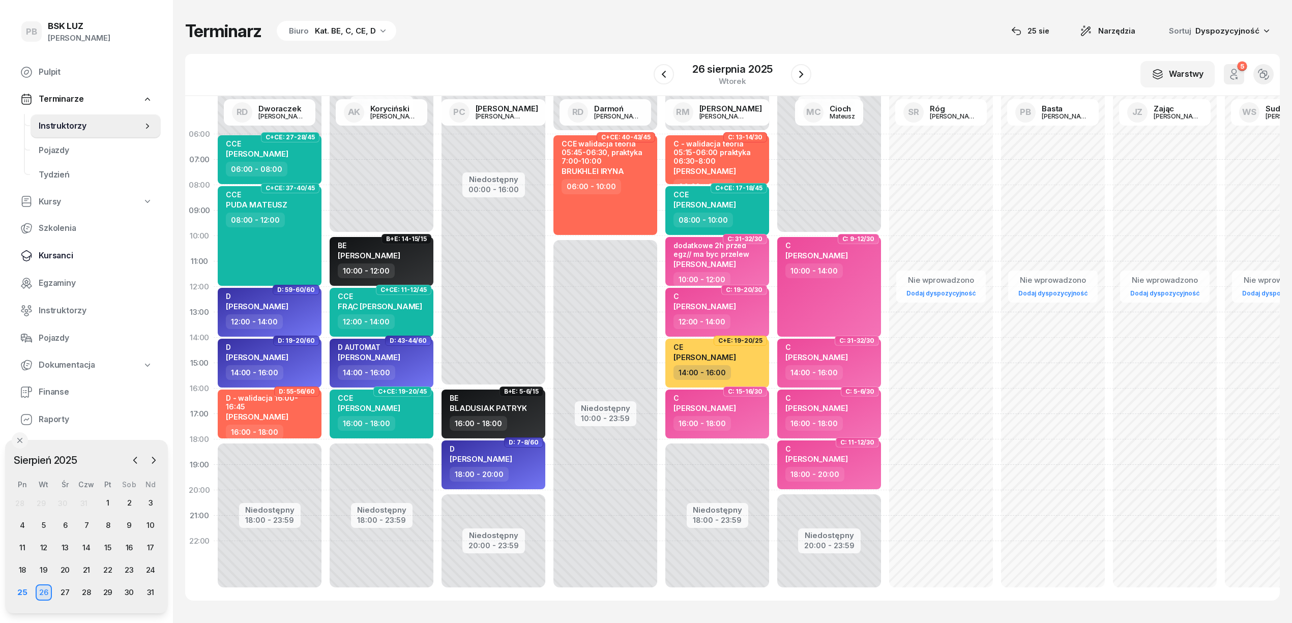
click at [53, 257] on span "Kursanci" at bounding box center [96, 255] width 114 height 13
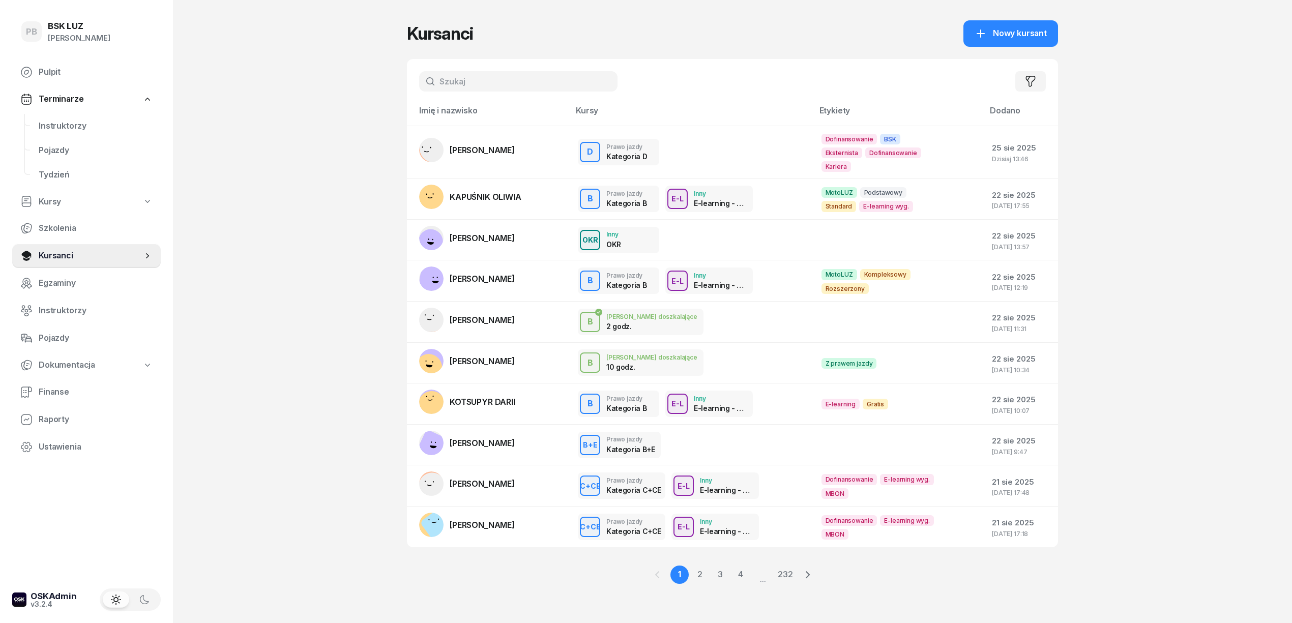
click at [502, 75] on input "text" at bounding box center [518, 81] width 198 height 20
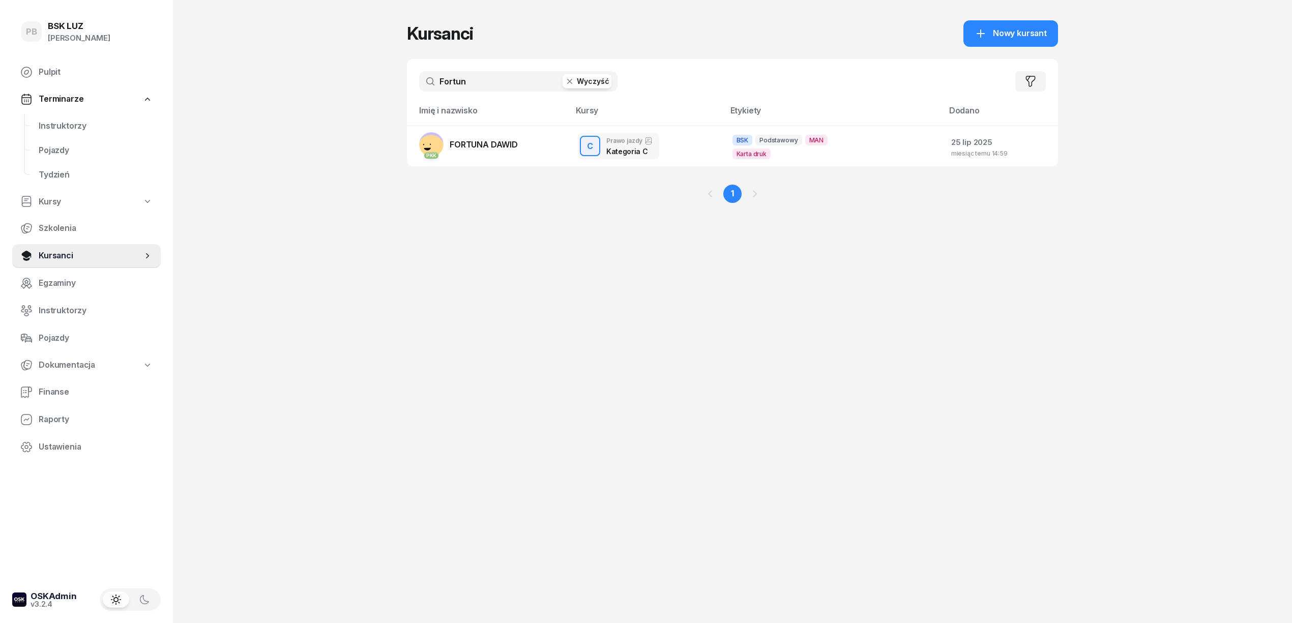
type input "Fortun"
click at [505, 139] on span "FORTUNA DAWID" at bounding box center [484, 144] width 68 height 10
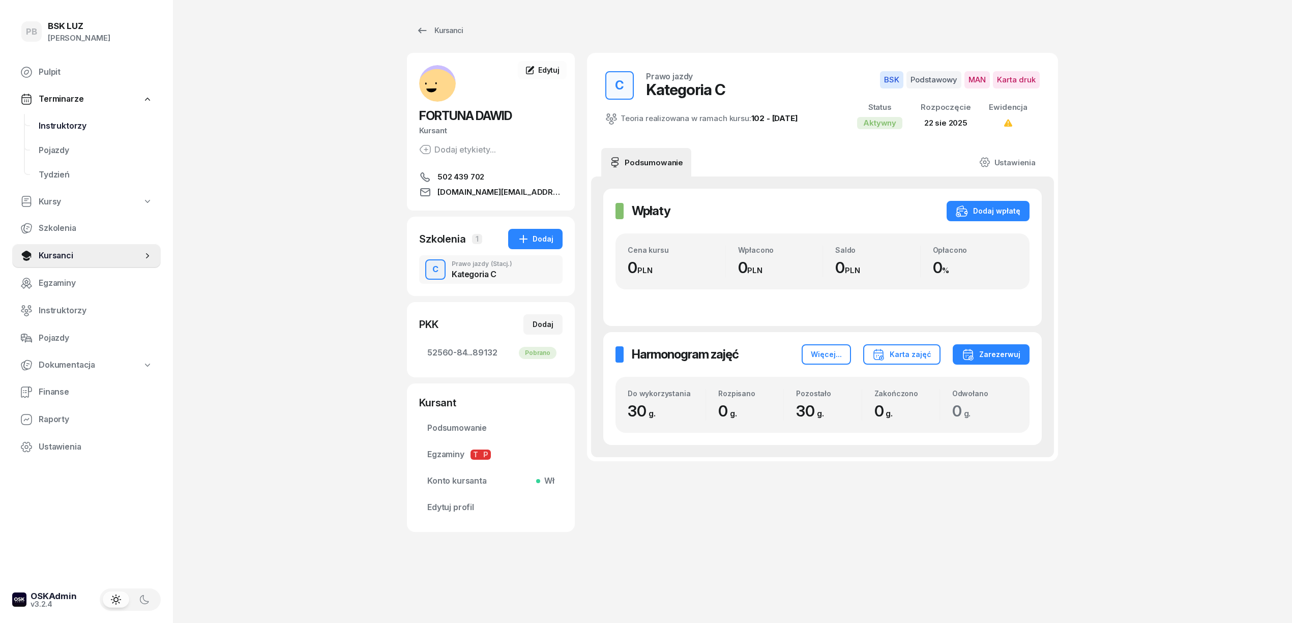
click at [80, 129] on span "Instruktorzy" at bounding box center [96, 126] width 114 height 13
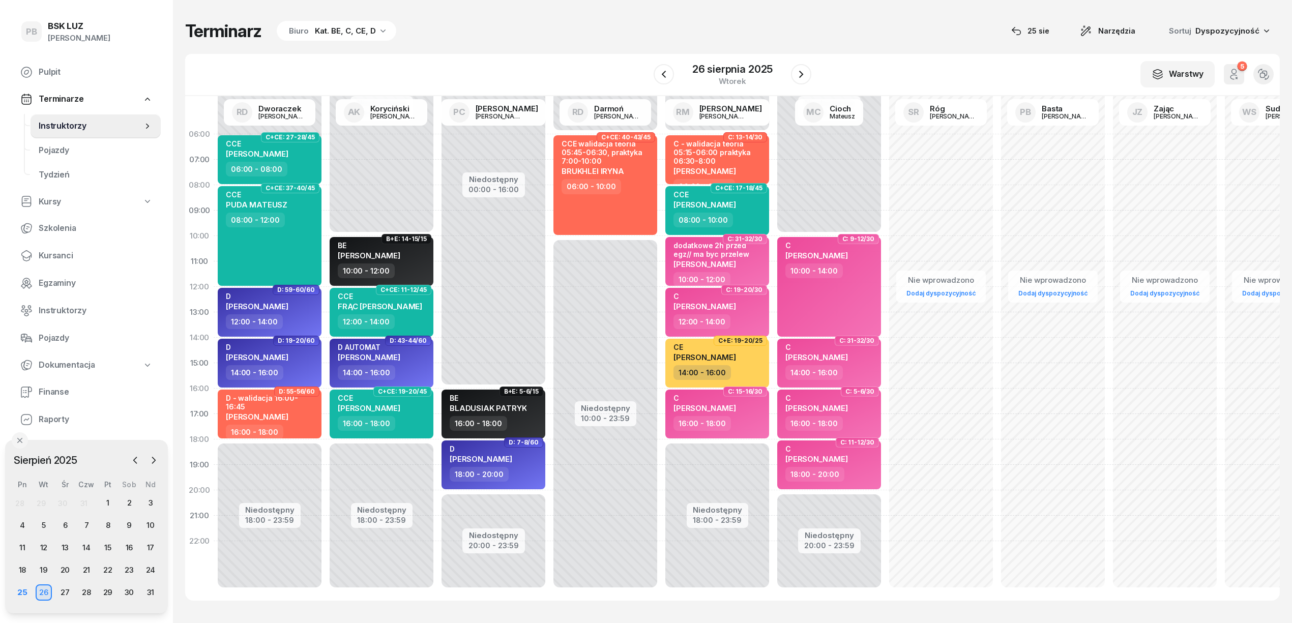
click at [597, 31] on div "Terminarz Biuro Kat. BE, C, CE, D [DATE] Narzędzia Sortuj Dyspozycyjność" at bounding box center [732, 30] width 1095 height 21
click at [793, 76] on button "button" at bounding box center [801, 74] width 20 height 20
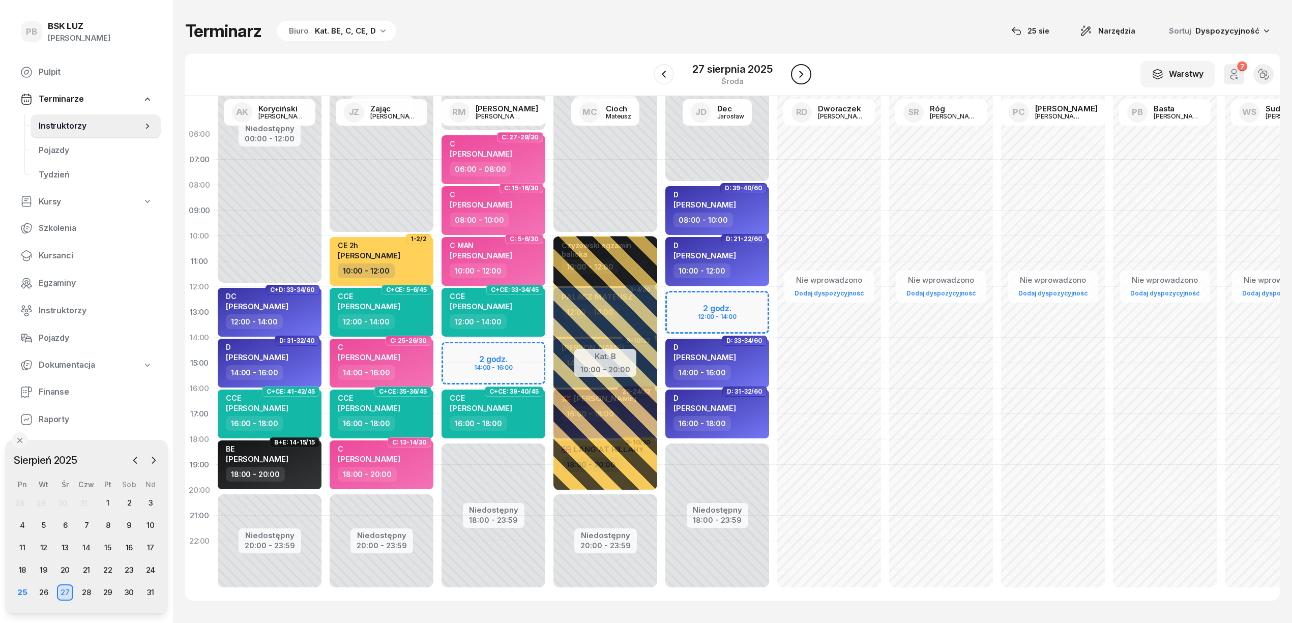
click at [793, 76] on button "button" at bounding box center [801, 74] width 20 height 20
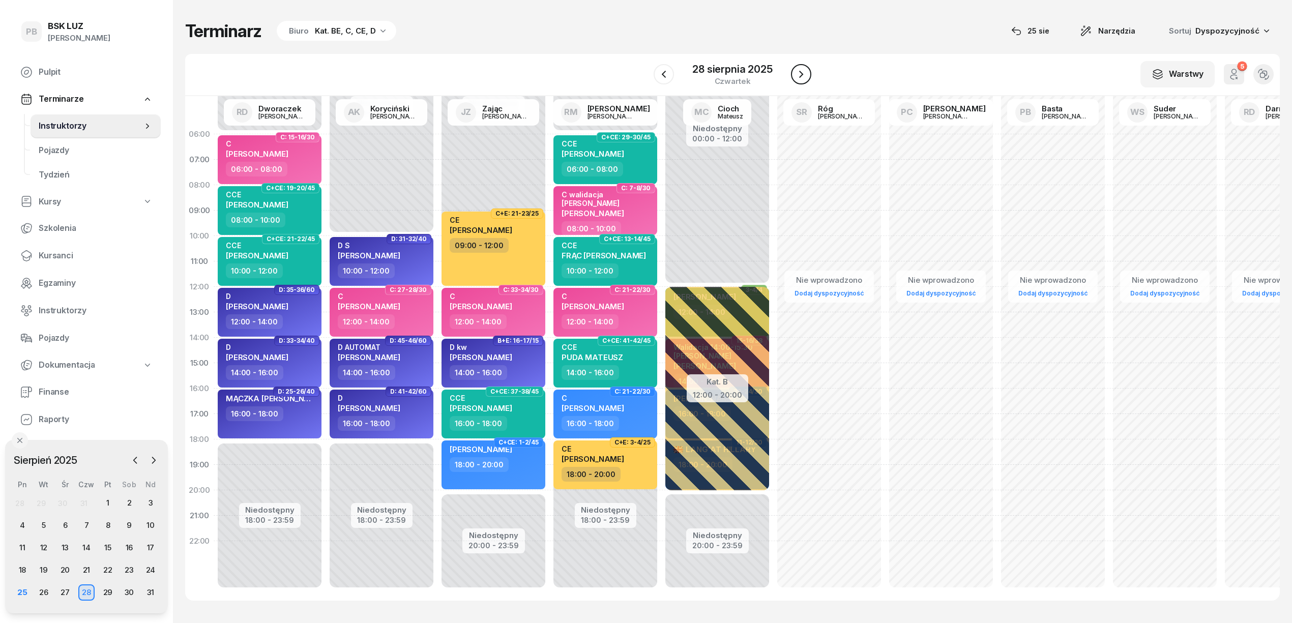
click at [804, 74] on icon "button" at bounding box center [801, 74] width 12 height 12
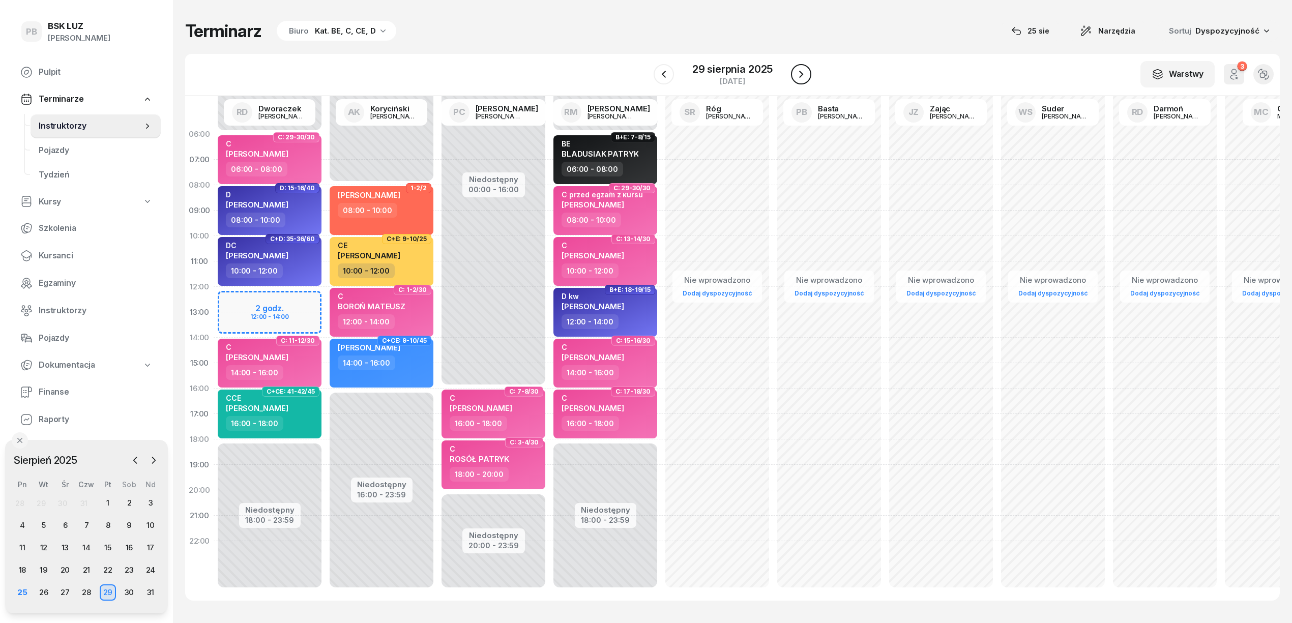
click at [804, 74] on icon "button" at bounding box center [801, 74] width 12 height 12
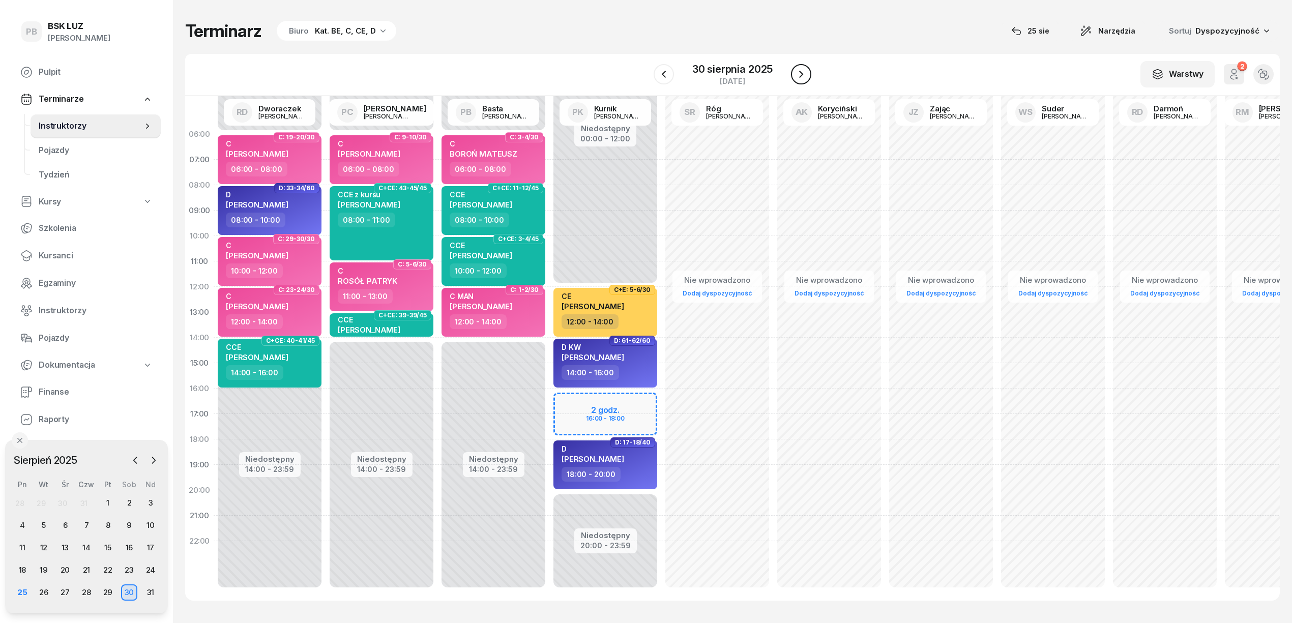
click at [804, 74] on icon "button" at bounding box center [801, 74] width 12 height 12
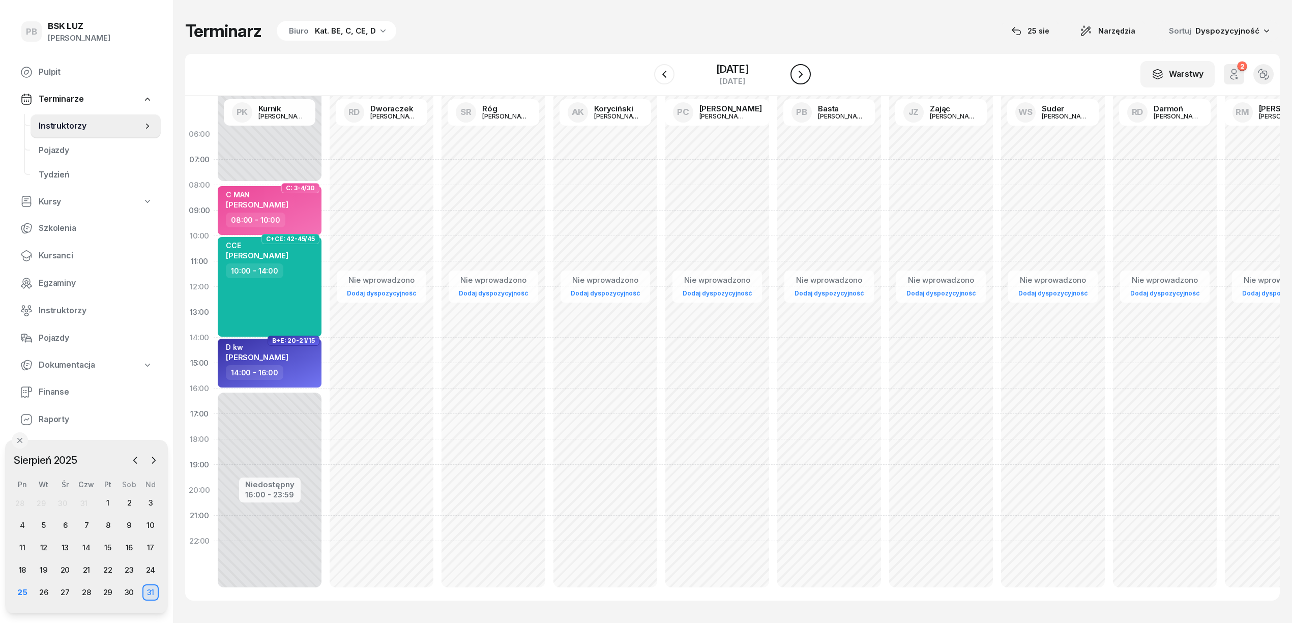
click at [804, 74] on icon "button" at bounding box center [801, 74] width 12 height 12
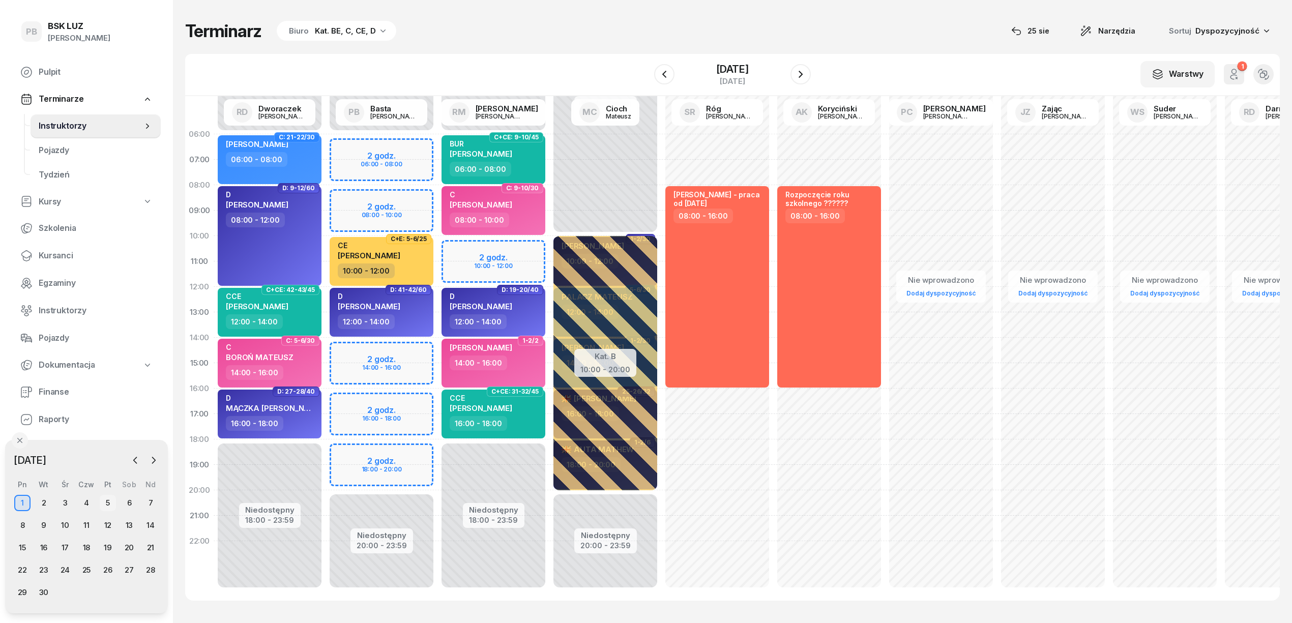
click at [61, 501] on div "3" at bounding box center [65, 503] width 16 height 16
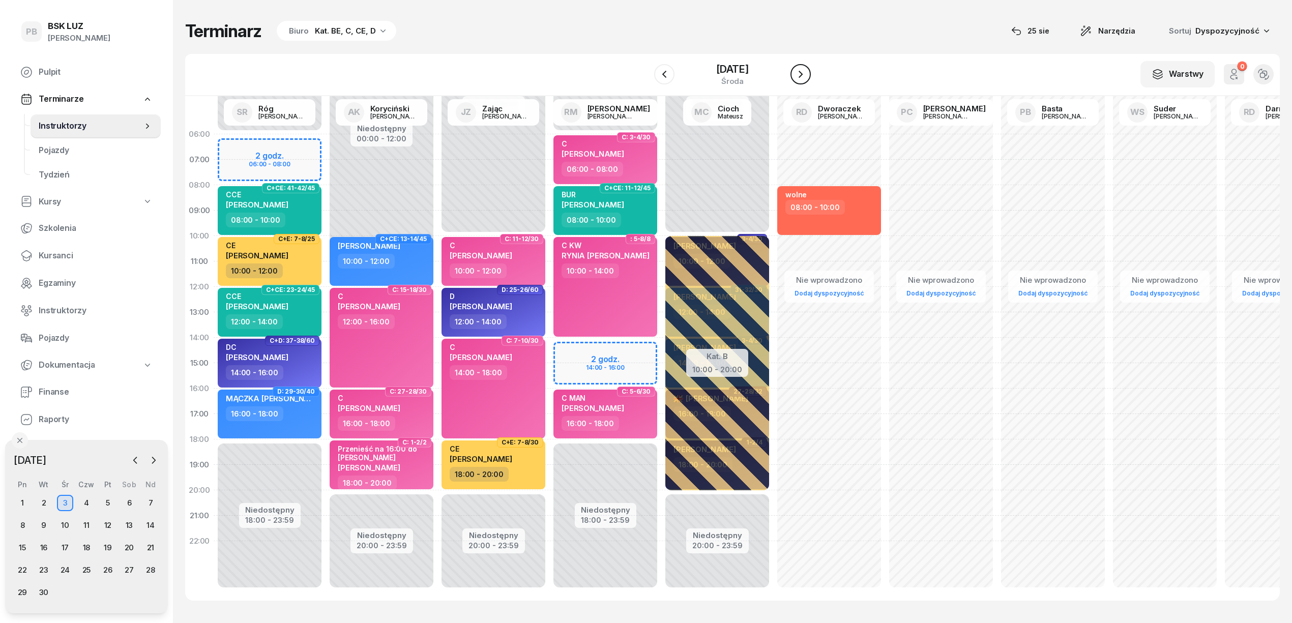
click at [804, 73] on icon "button" at bounding box center [801, 74] width 12 height 12
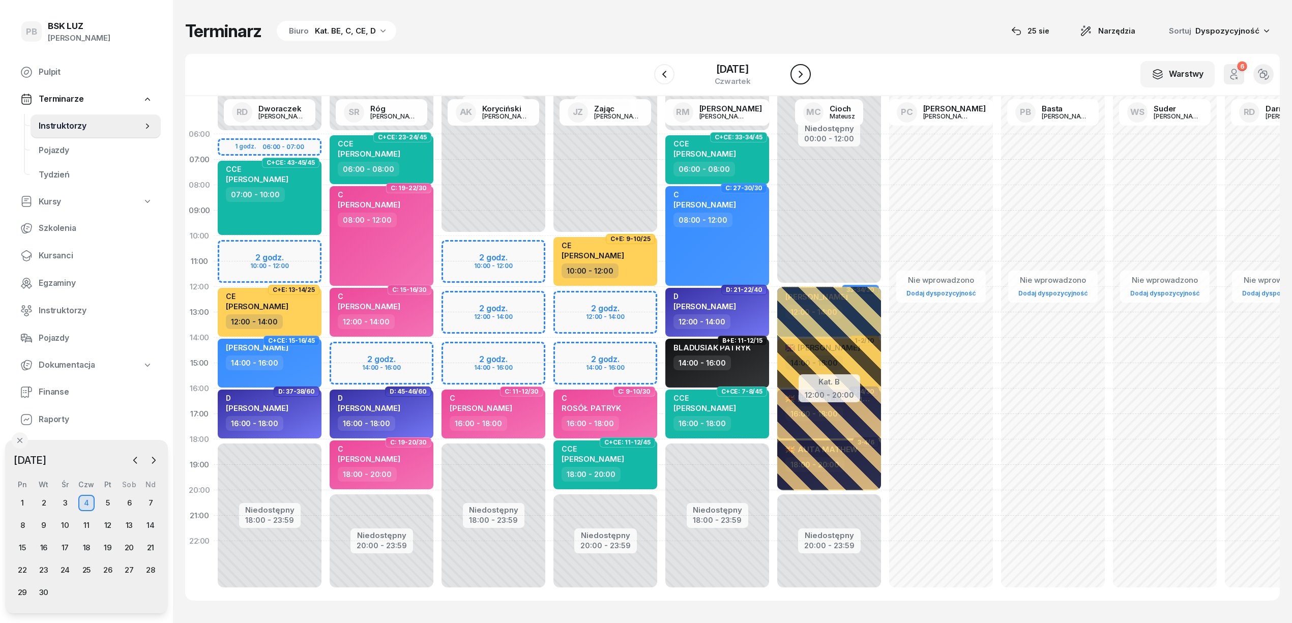
click at [804, 73] on icon "button" at bounding box center [801, 74] width 12 height 12
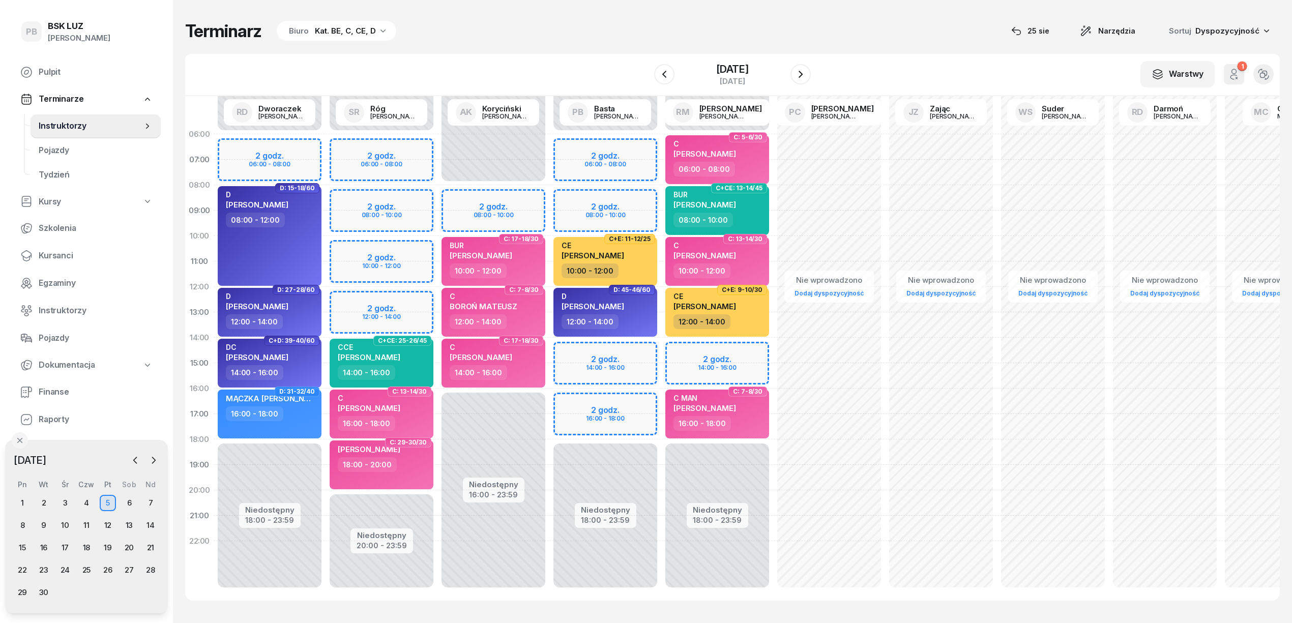
click at [661, 197] on div "Niedostępny 00:00 - 06:00 Niedostępny 18:00 - 23:59 2 godz. 06:00 - 08:00 2 god…" at bounding box center [717, 363] width 112 height 483
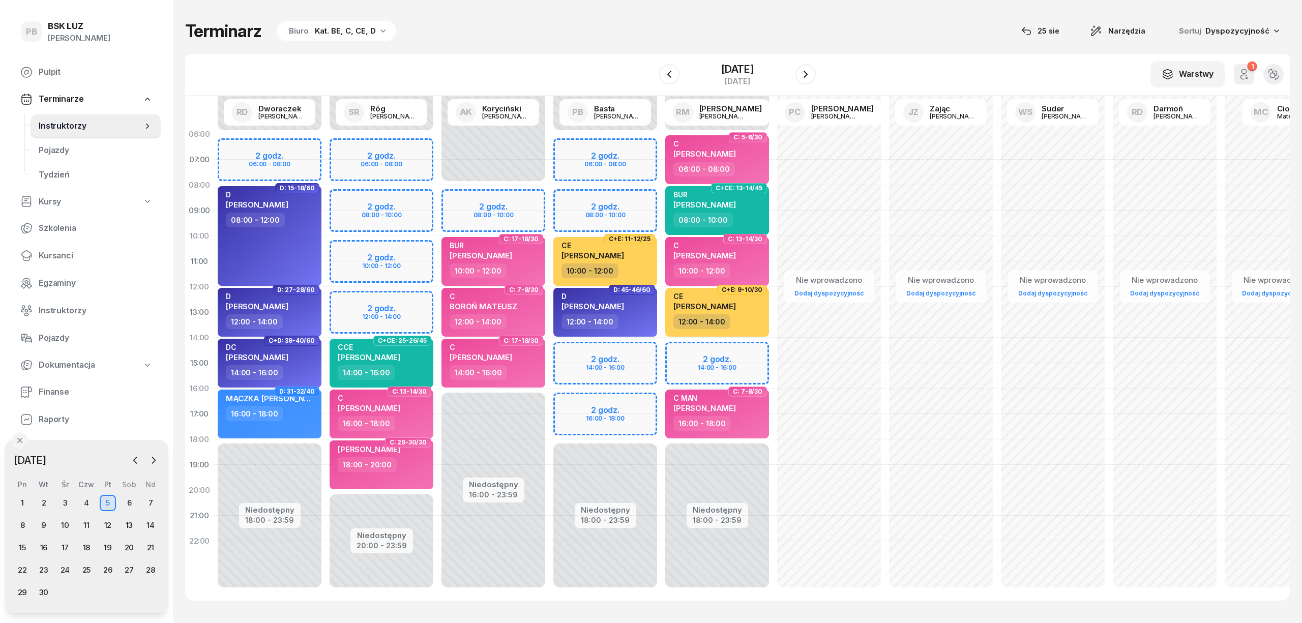
select select "08"
select select "10"
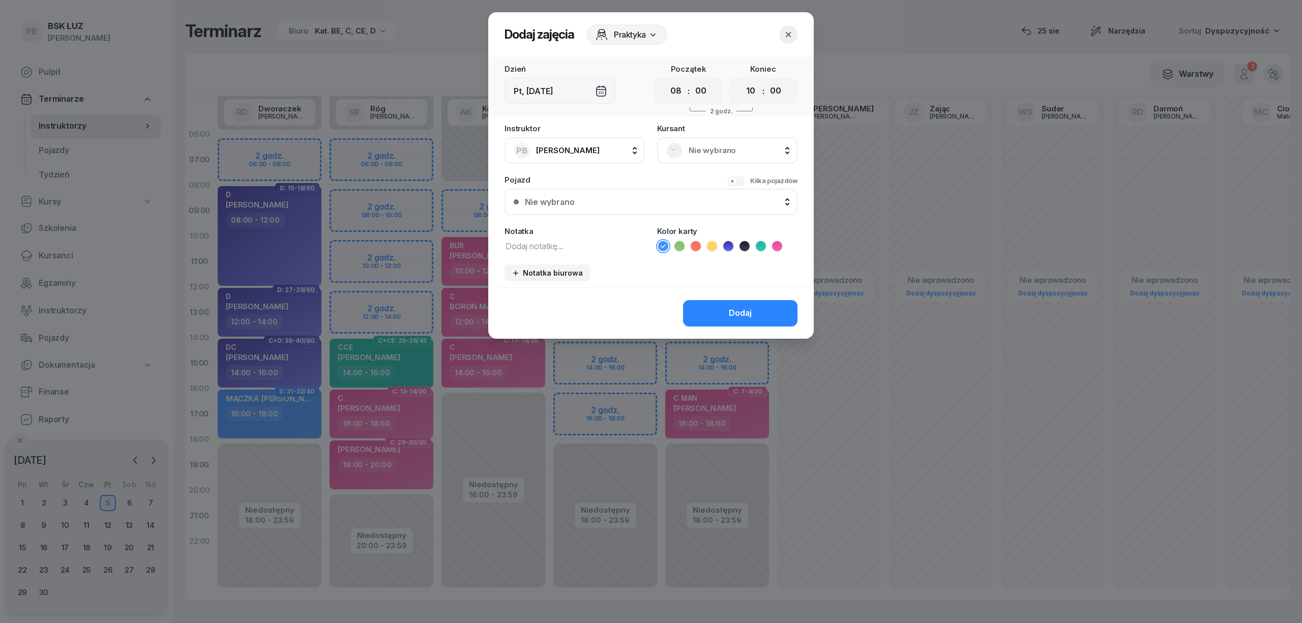
click at [708, 150] on span "Nie wybrano" at bounding box center [739, 150] width 100 height 13
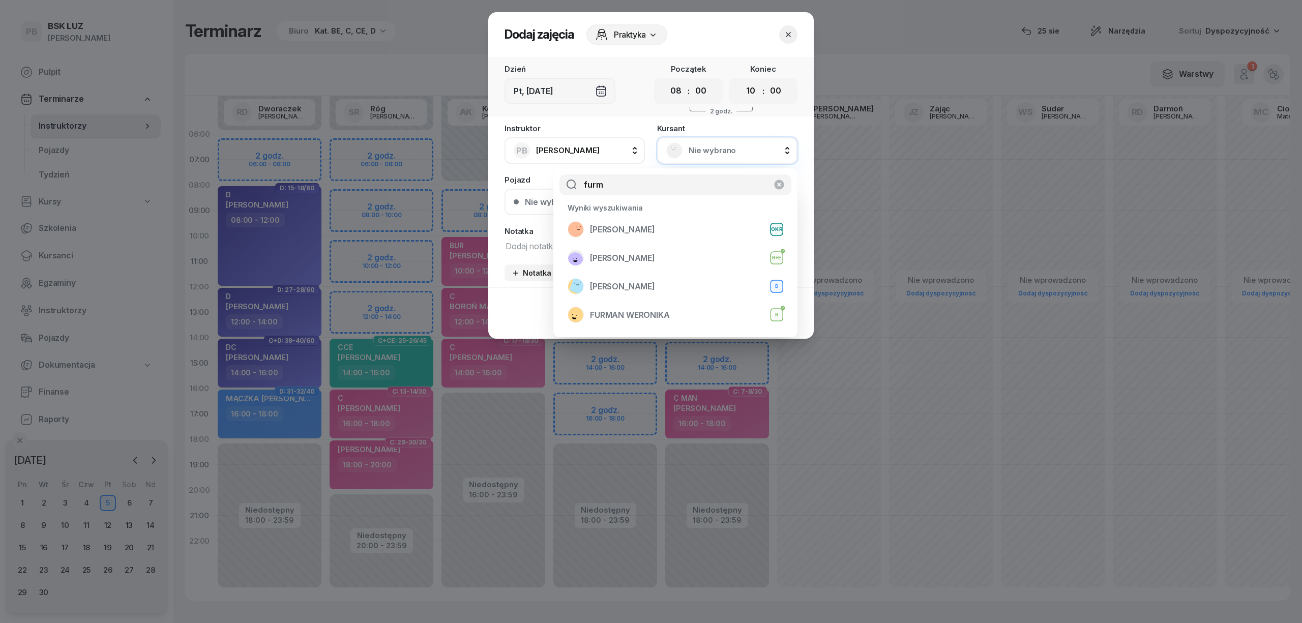
type input "furm"
click at [777, 184] on icon "button" at bounding box center [779, 185] width 10 height 10
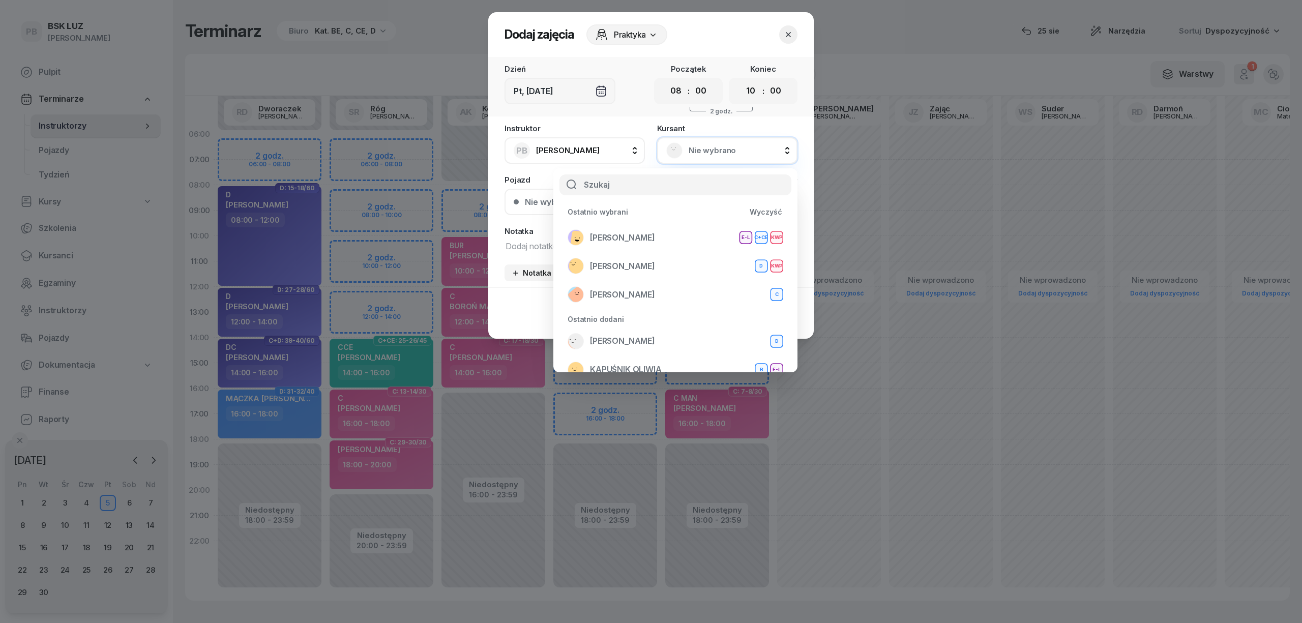
click at [791, 34] on icon "button" at bounding box center [788, 35] width 10 height 10
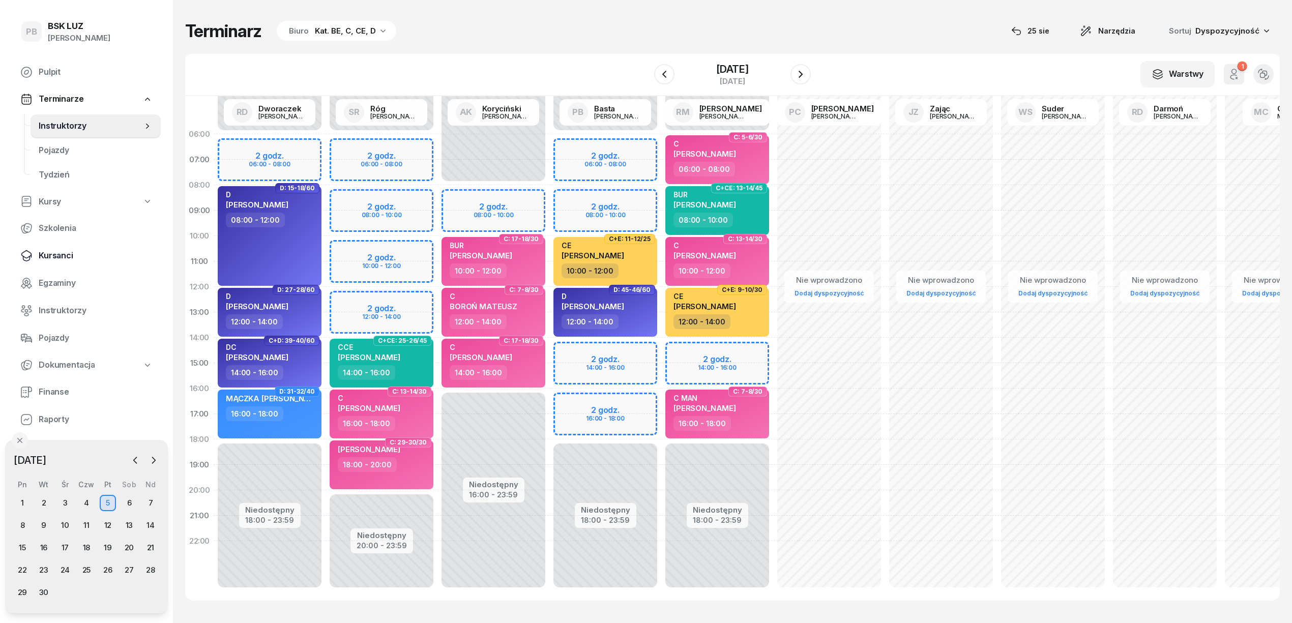
click at [53, 264] on link "Kursanci" at bounding box center [86, 256] width 149 height 24
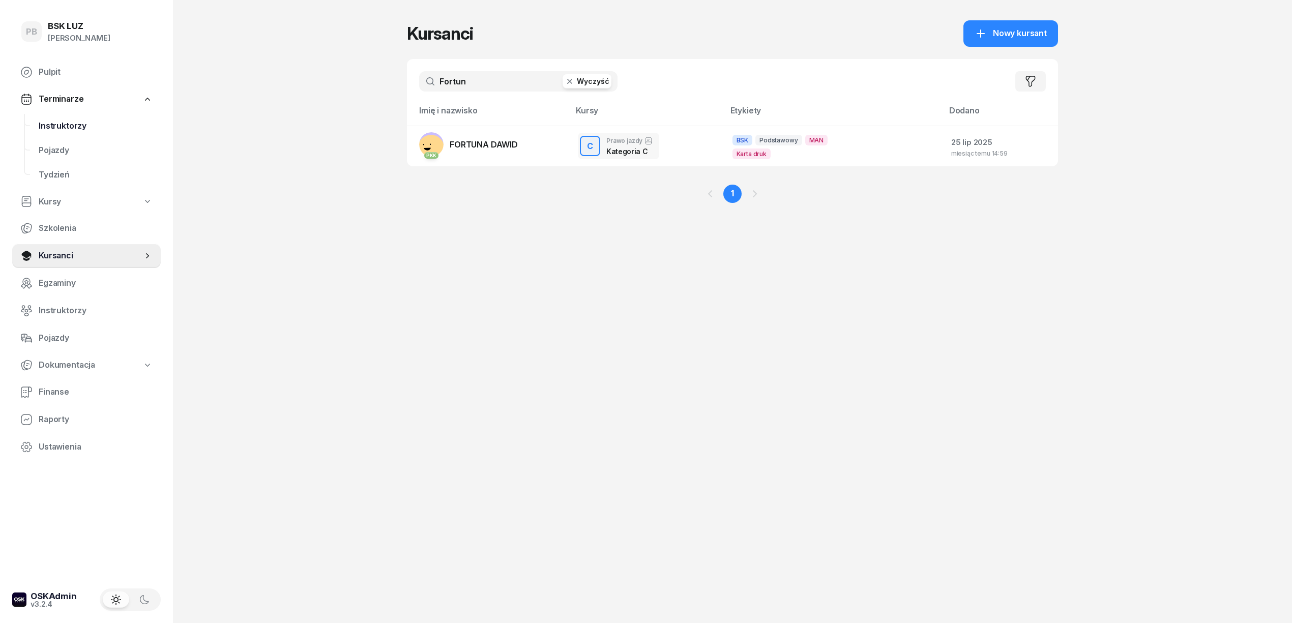
click at [66, 125] on span "Instruktorzy" at bounding box center [96, 126] width 114 height 13
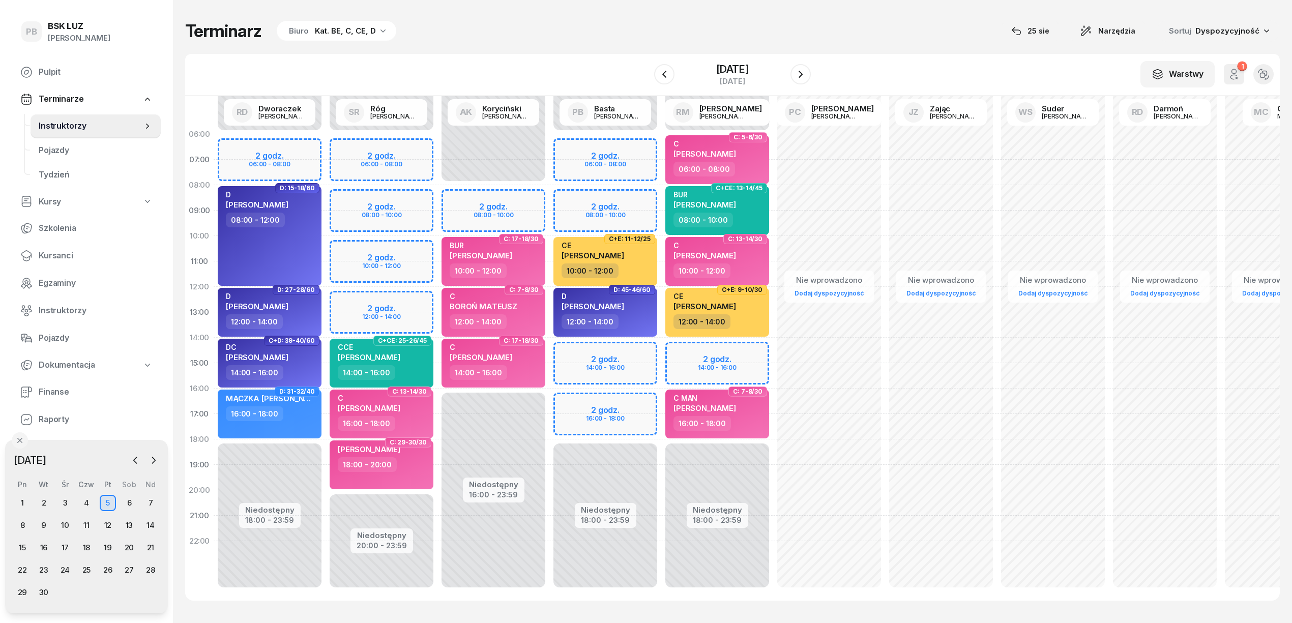
click at [661, 196] on div "Niedostępny 00:00 - 06:00 Niedostępny 18:00 - 23:59 2 godz. 06:00 - 08:00 2 god…" at bounding box center [717, 363] width 112 height 483
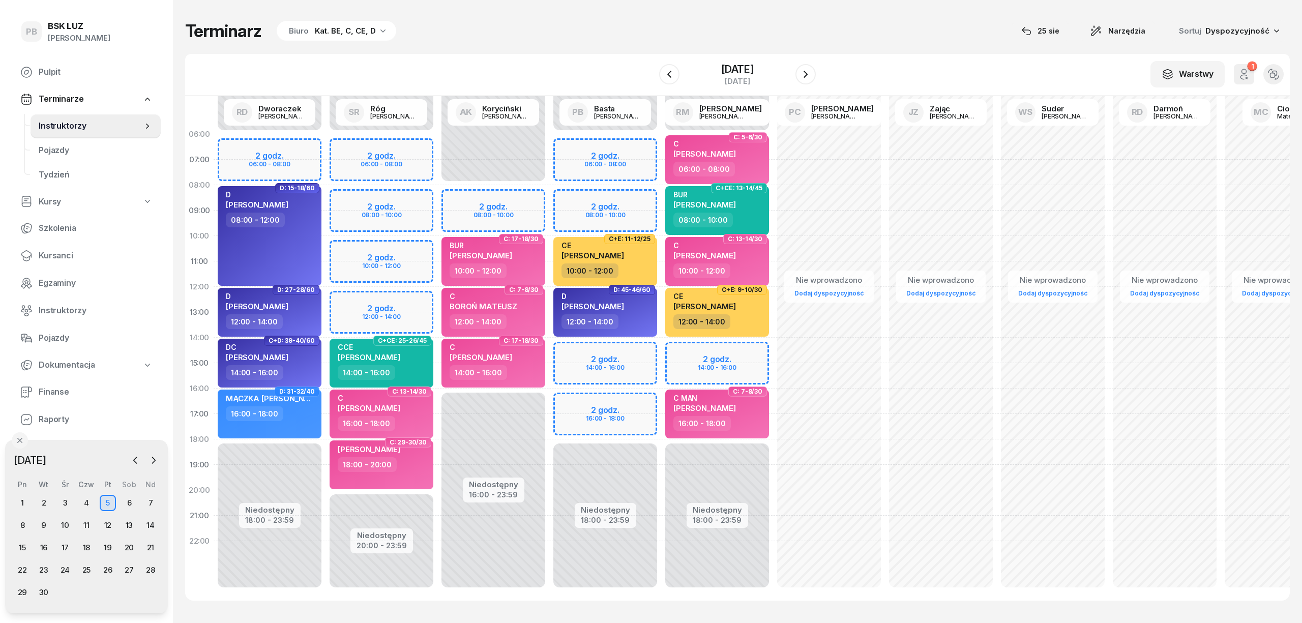
select select "08"
select select "10"
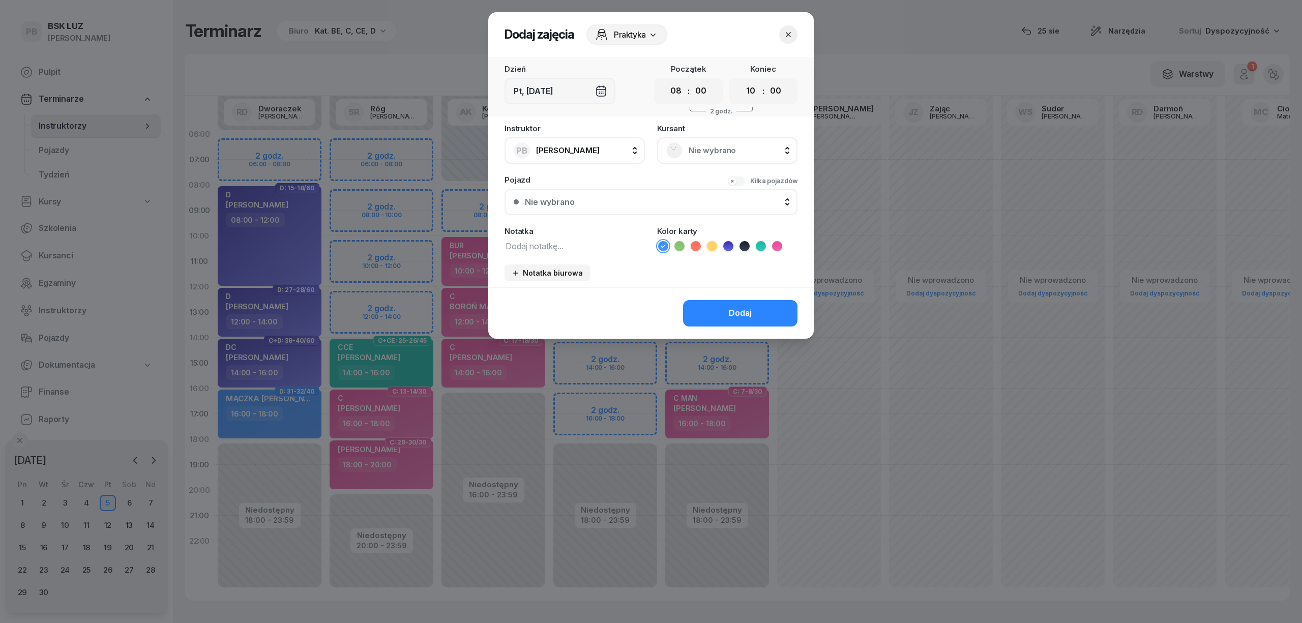
click at [695, 147] on span "Nie wybrano" at bounding box center [739, 150] width 100 height 13
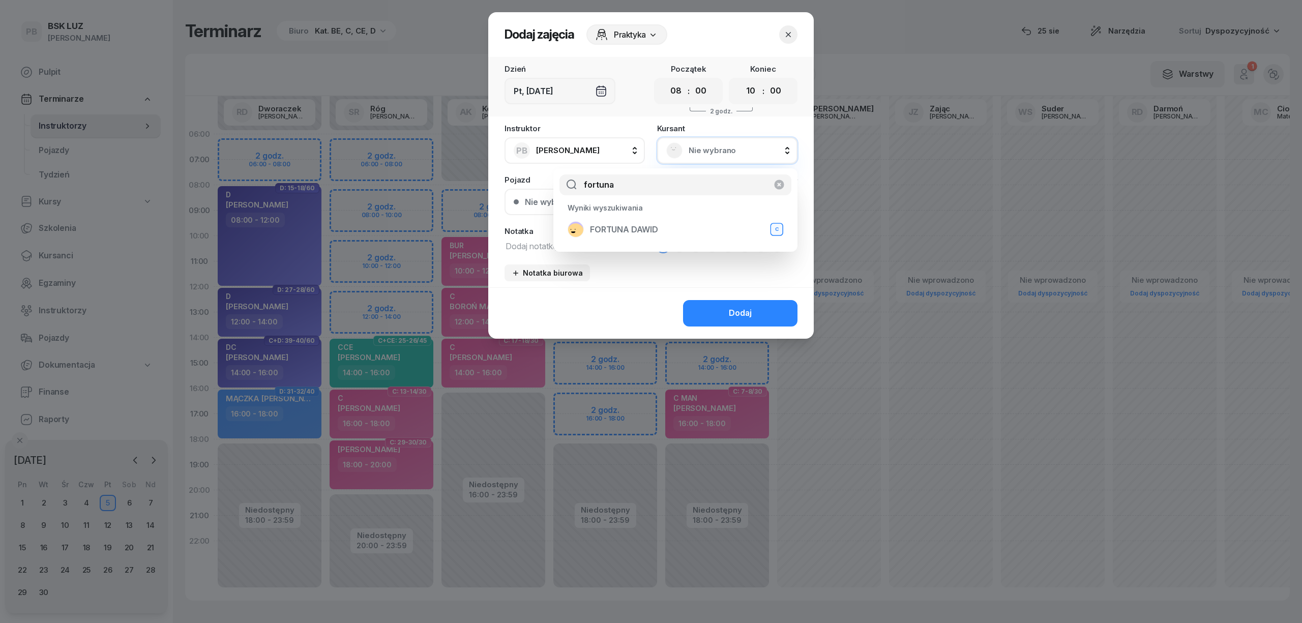
type input "fortuna"
click at [715, 244] on ul "Wyniki wyszukiwania [PERSON_NAME]" at bounding box center [680, 226] width 236 height 50
click at [636, 228] on span "FORTUNA DAWID" at bounding box center [624, 229] width 68 height 13
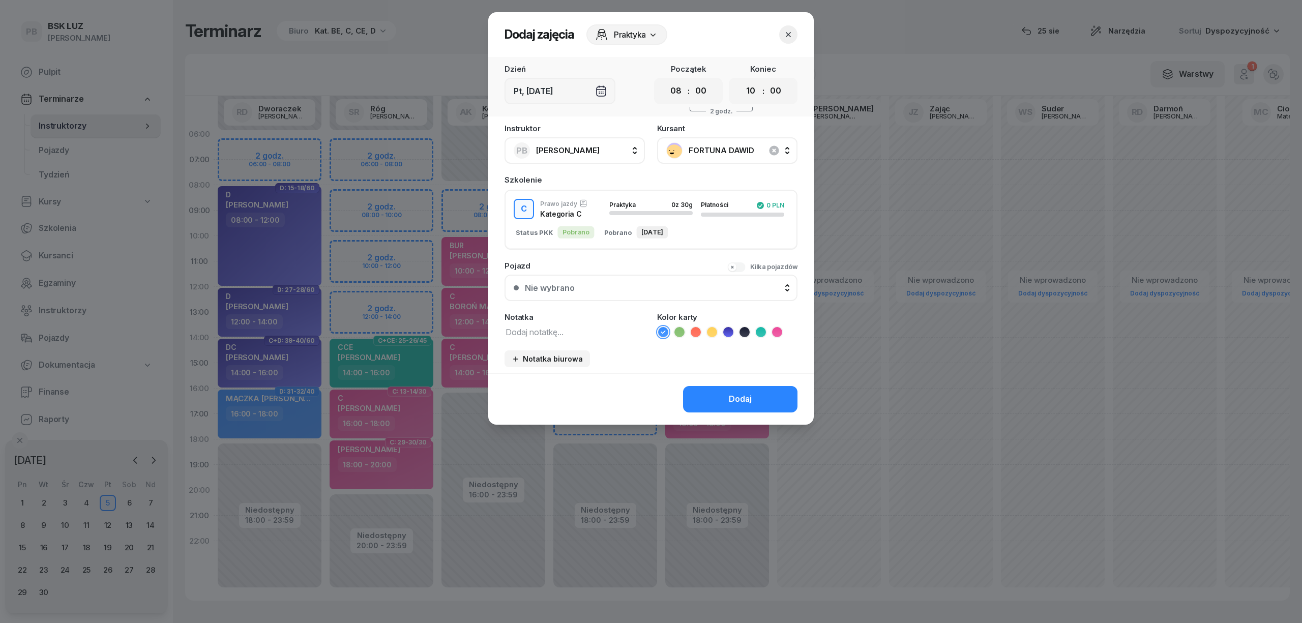
click at [543, 328] on textarea at bounding box center [575, 331] width 140 height 13
type textarea "C"
click at [775, 331] on icon at bounding box center [777, 332] width 5 height 4
click at [741, 397] on div "Dodaj" at bounding box center [740, 399] width 23 height 13
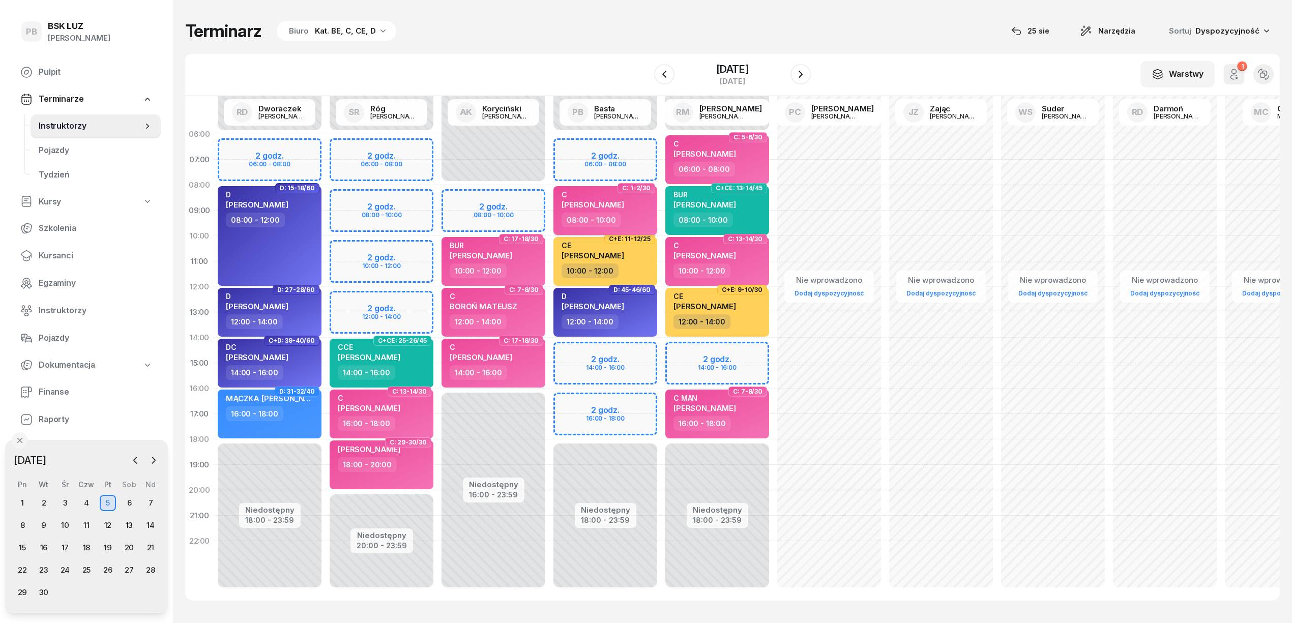
click at [639, 217] on div "08:00 - 10:00" at bounding box center [607, 220] width 90 height 15
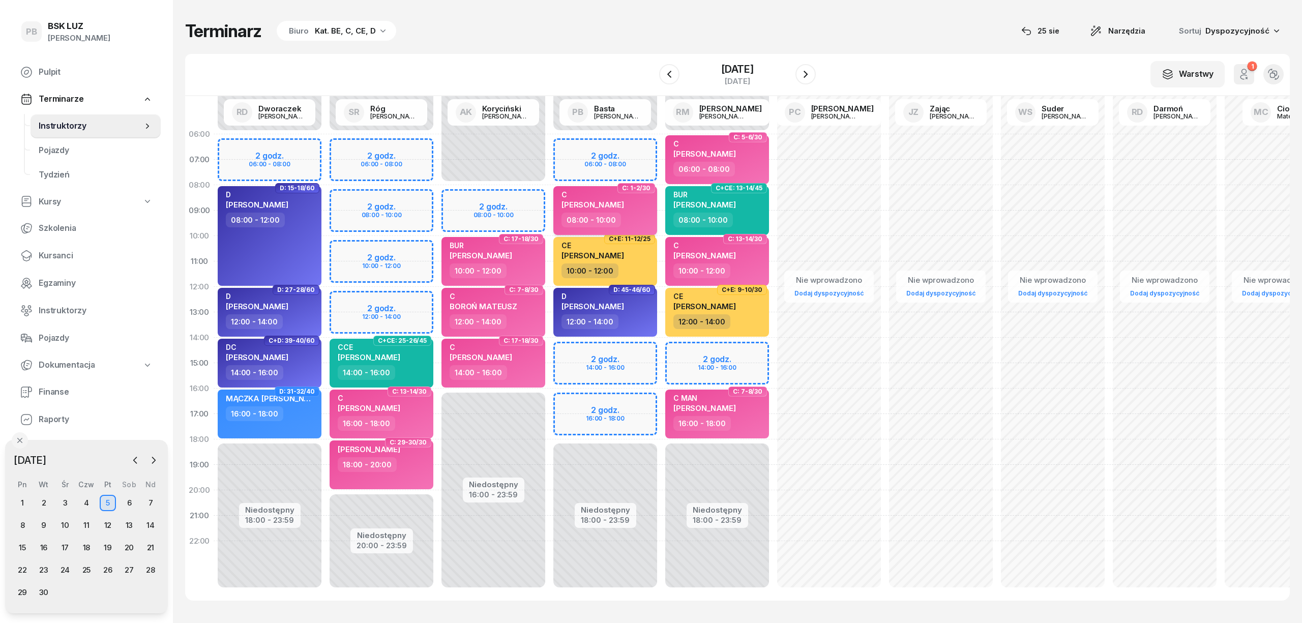
select select "08"
select select "10"
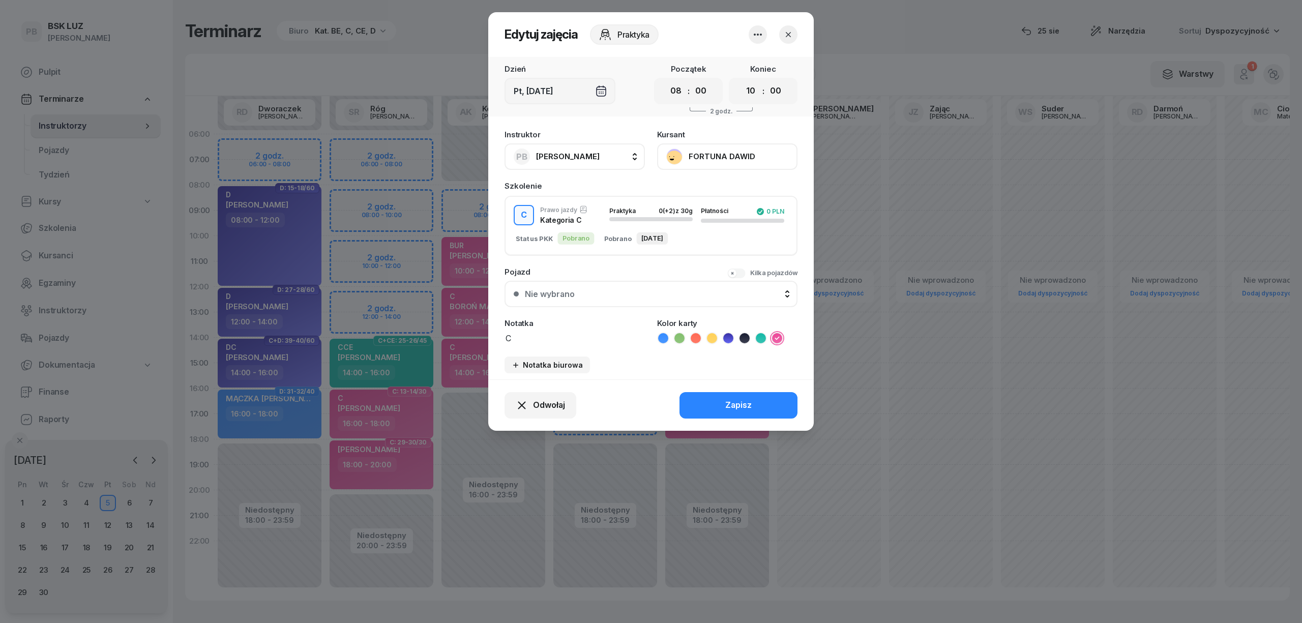
click at [553, 336] on textarea "C" at bounding box center [575, 337] width 140 height 13
type textarea "C MAN"
click at [708, 404] on button "Zapisz" at bounding box center [739, 405] width 118 height 26
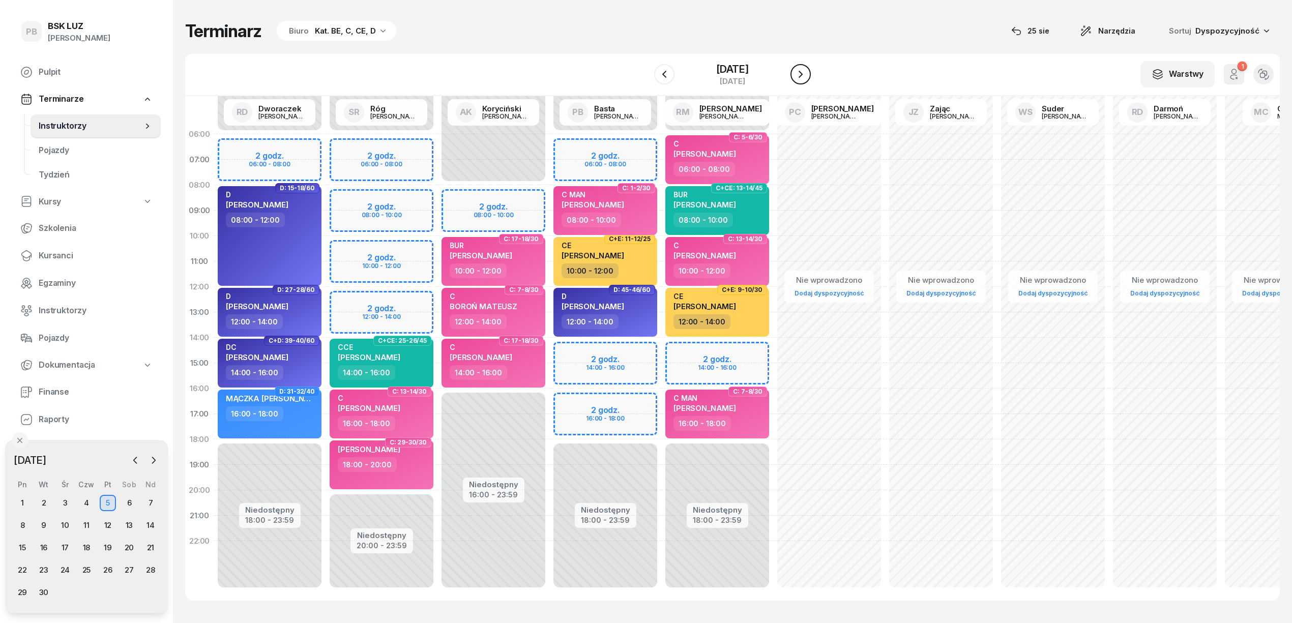
click at [798, 74] on icon "button" at bounding box center [801, 74] width 12 height 12
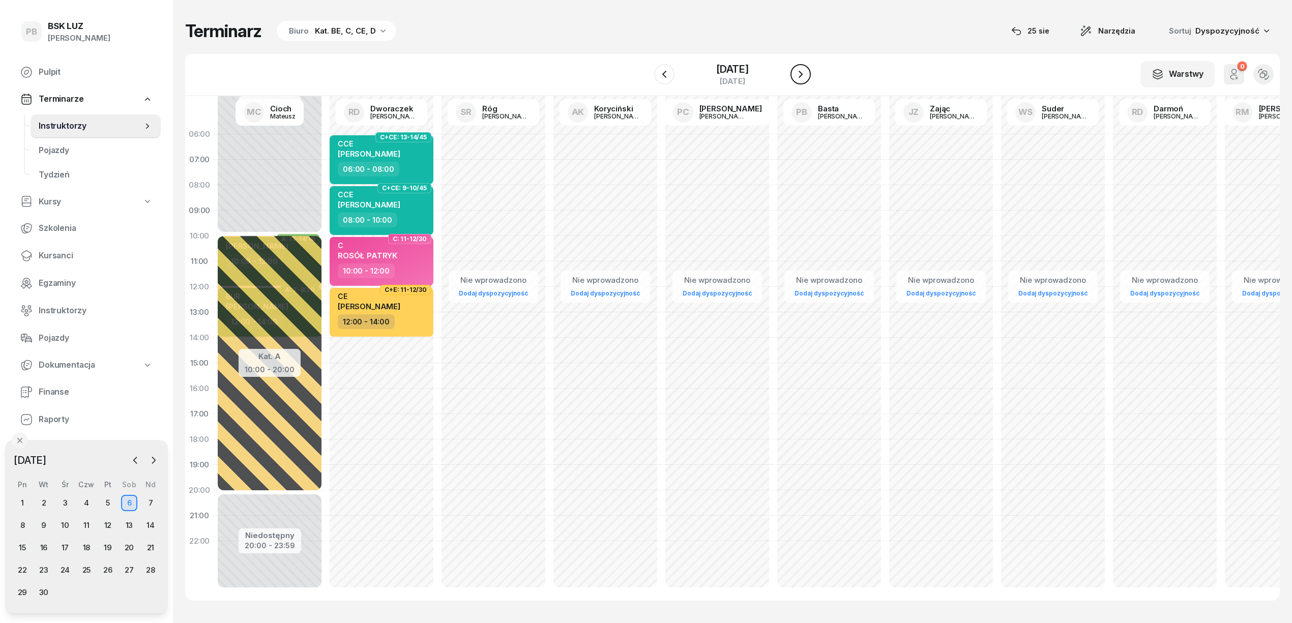
click at [798, 74] on icon "button" at bounding box center [801, 74] width 12 height 12
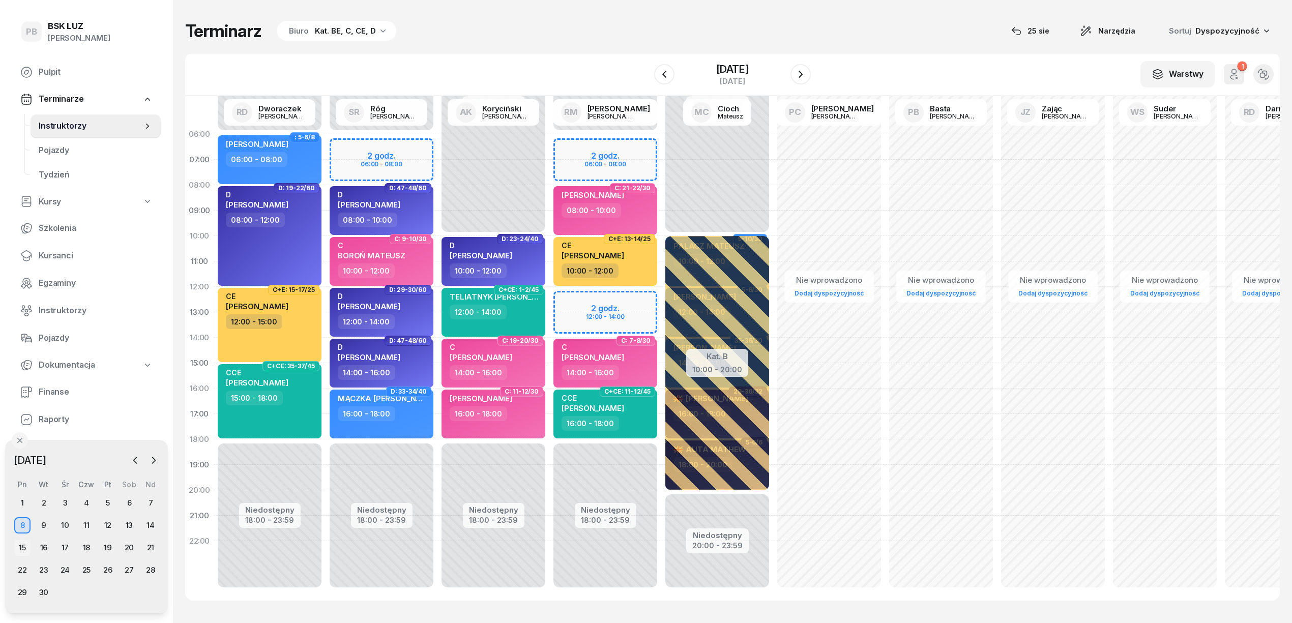
click at [23, 547] on div "15" at bounding box center [22, 548] width 16 height 16
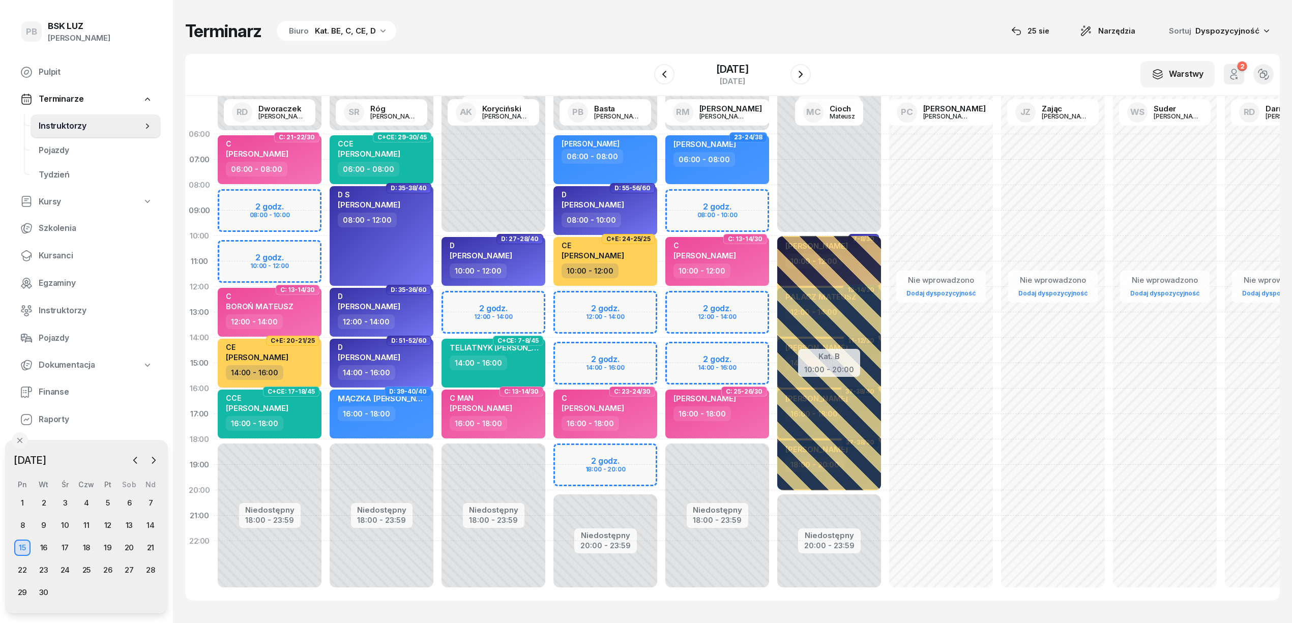
click at [326, 248] on div "Niedostępny 00:00 - 06:00 Niedostępny 18:00 - 23:59 2 godz. 08:00 - 10:00 2 god…" at bounding box center [382, 363] width 112 height 483
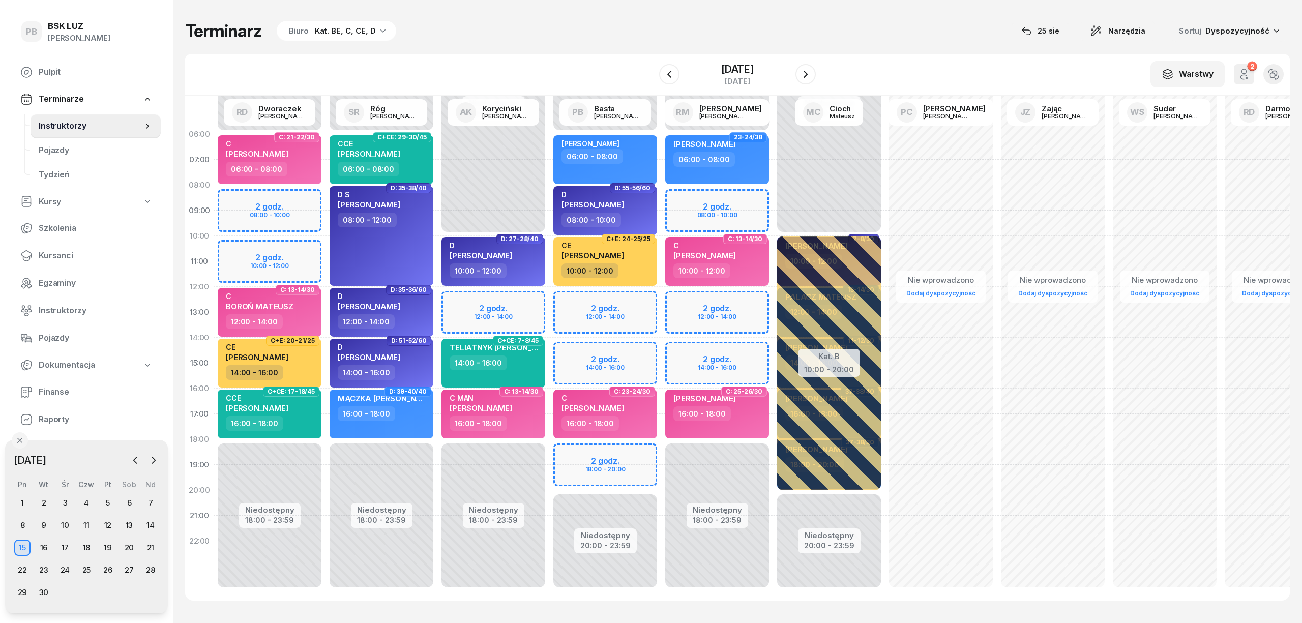
select select "10"
select select "12"
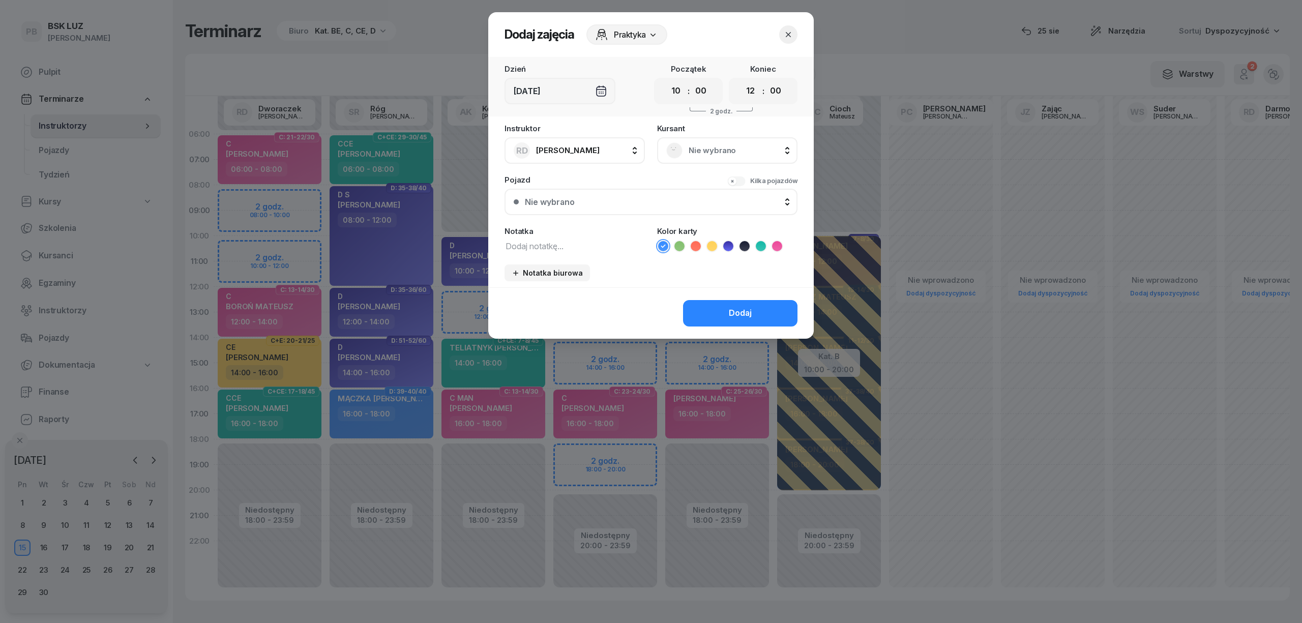
click at [744, 151] on span "Nie wybrano" at bounding box center [739, 150] width 100 height 13
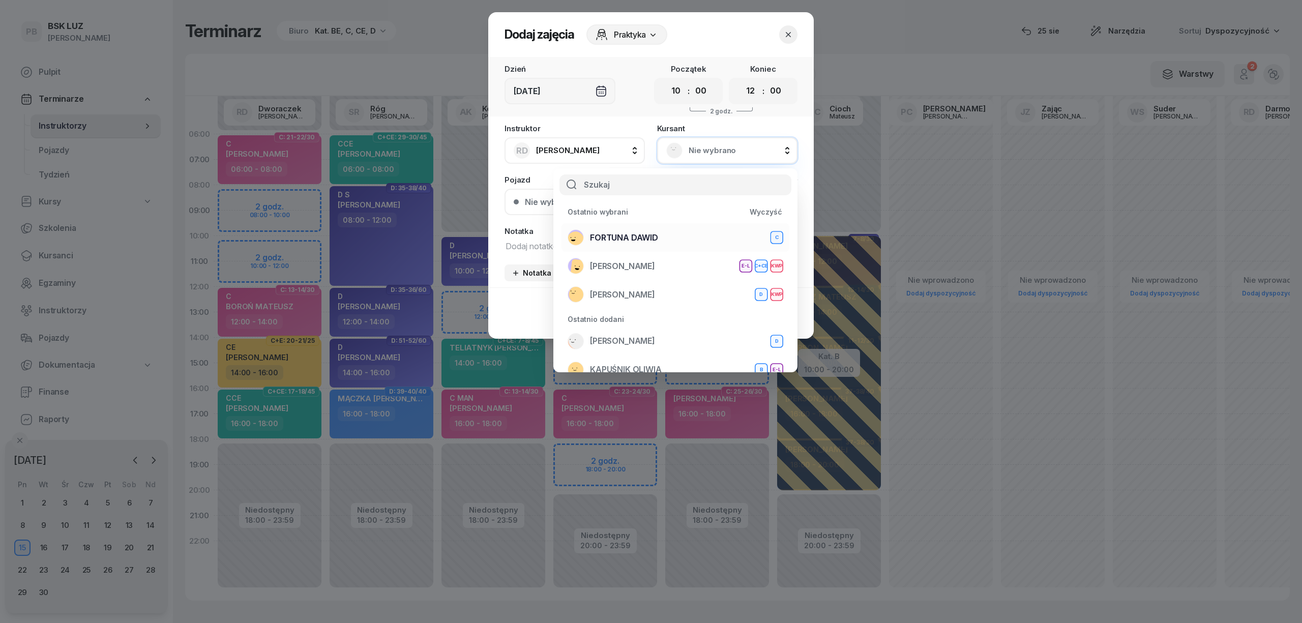
click at [676, 232] on div "[PERSON_NAME]" at bounding box center [676, 237] width 216 height 16
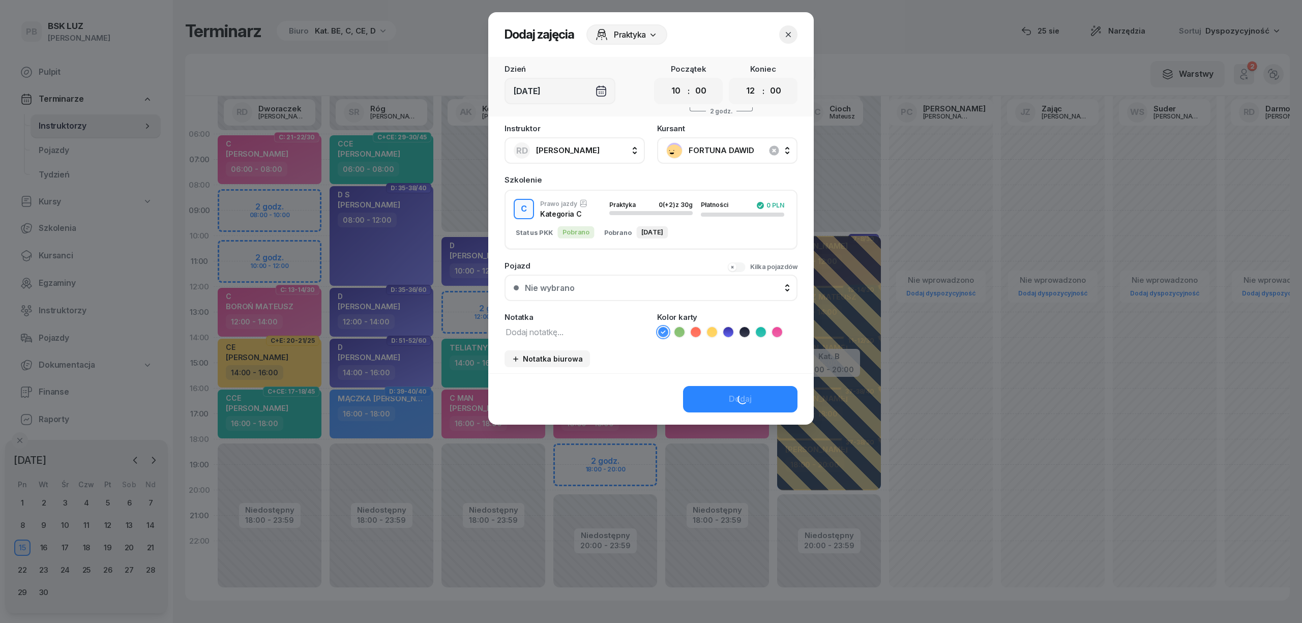
click at [595, 330] on textarea at bounding box center [575, 331] width 140 height 13
type textarea "C MAN"
click at [779, 335] on icon at bounding box center [777, 332] width 10 height 10
click at [748, 400] on div "Dodaj" at bounding box center [740, 399] width 23 height 13
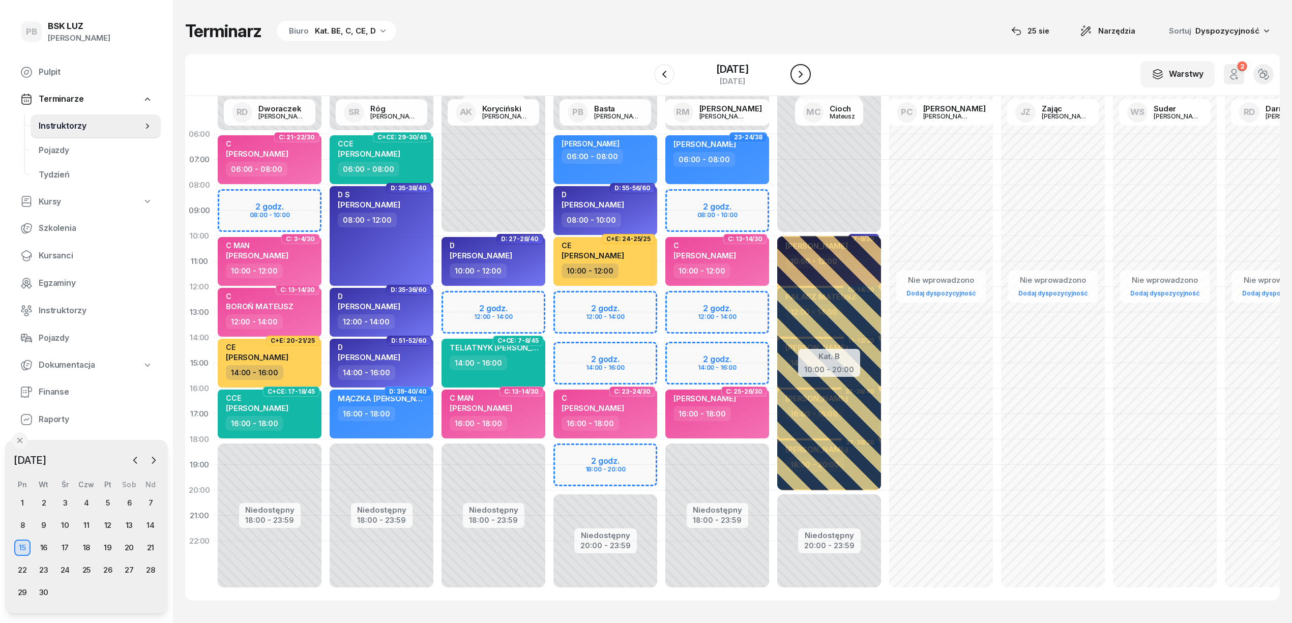
click at [806, 74] on icon "button" at bounding box center [801, 74] width 12 height 12
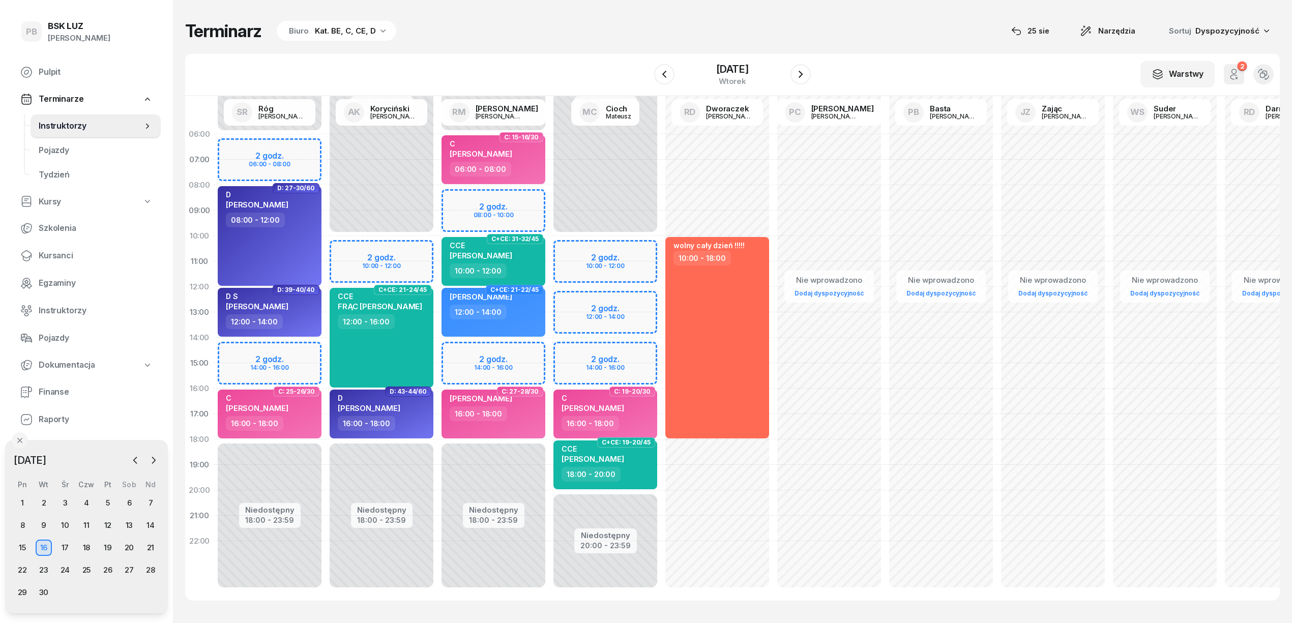
click at [437, 252] on div "Niedostępny 00:00 - 10:00 Niedostępny 18:00 - 23:59 2 godz. 10:00 - 12:00 C+CE:…" at bounding box center [493, 363] width 112 height 483
select select "10"
select select "12"
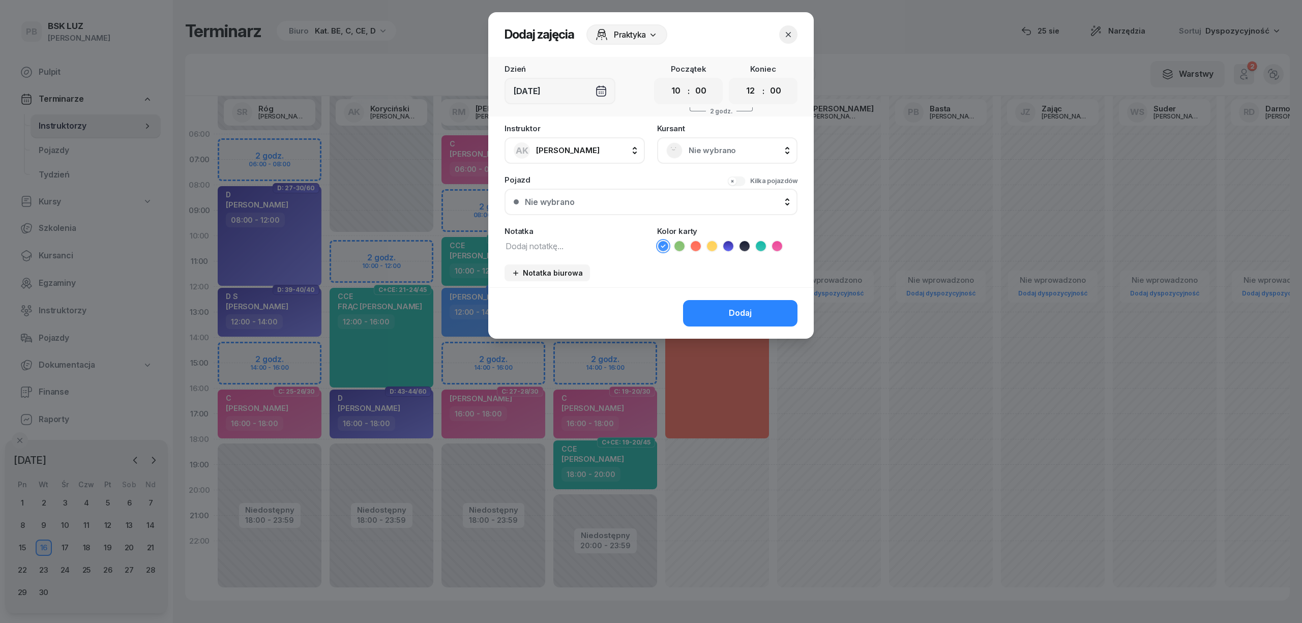
click at [721, 158] on div "Nie wybrano" at bounding box center [727, 150] width 140 height 26
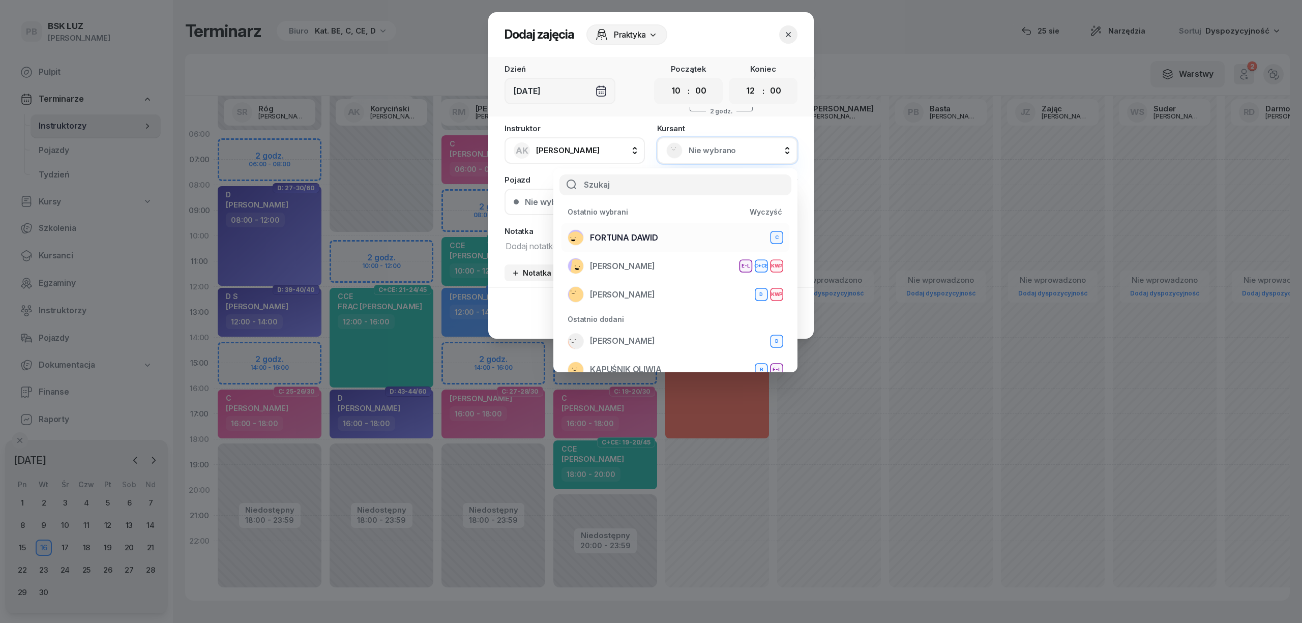
click at [684, 232] on div "[PERSON_NAME]" at bounding box center [676, 237] width 216 height 16
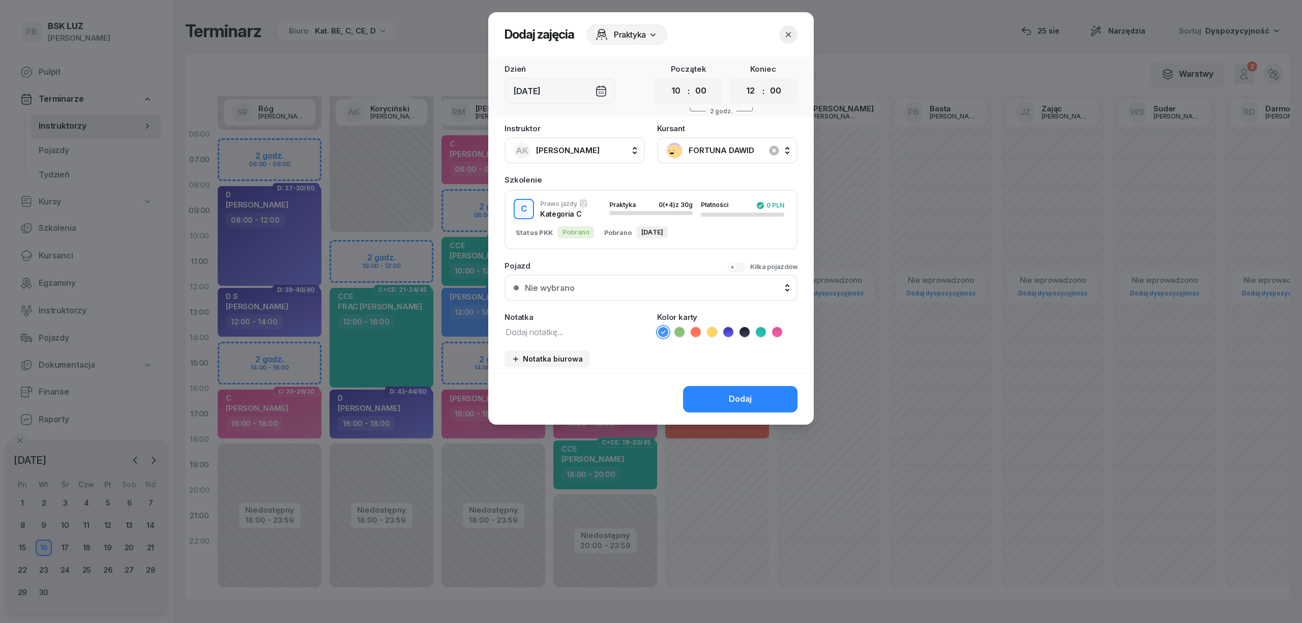
click at [602, 247] on button "C Prawo jazdy Kategoria C Praktyka 0 (+4) z 30g Płatności 0 PLN Status PKK [GEO…" at bounding box center [651, 220] width 291 height 58
click at [568, 317] on div "Notatka" at bounding box center [575, 317] width 140 height 8
click at [568, 330] on textarea at bounding box center [575, 331] width 140 height 13
type textarea "C MAN"
click at [776, 332] on icon at bounding box center [777, 332] width 10 height 10
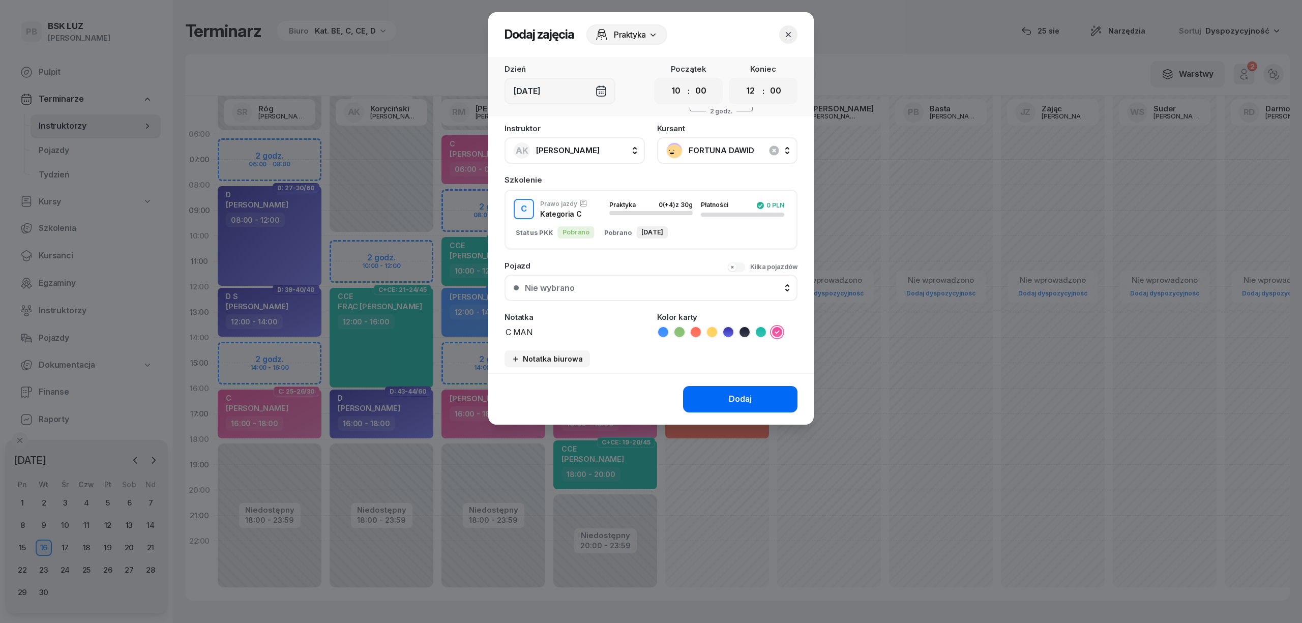
click at [755, 394] on button "Dodaj" at bounding box center [740, 399] width 114 height 26
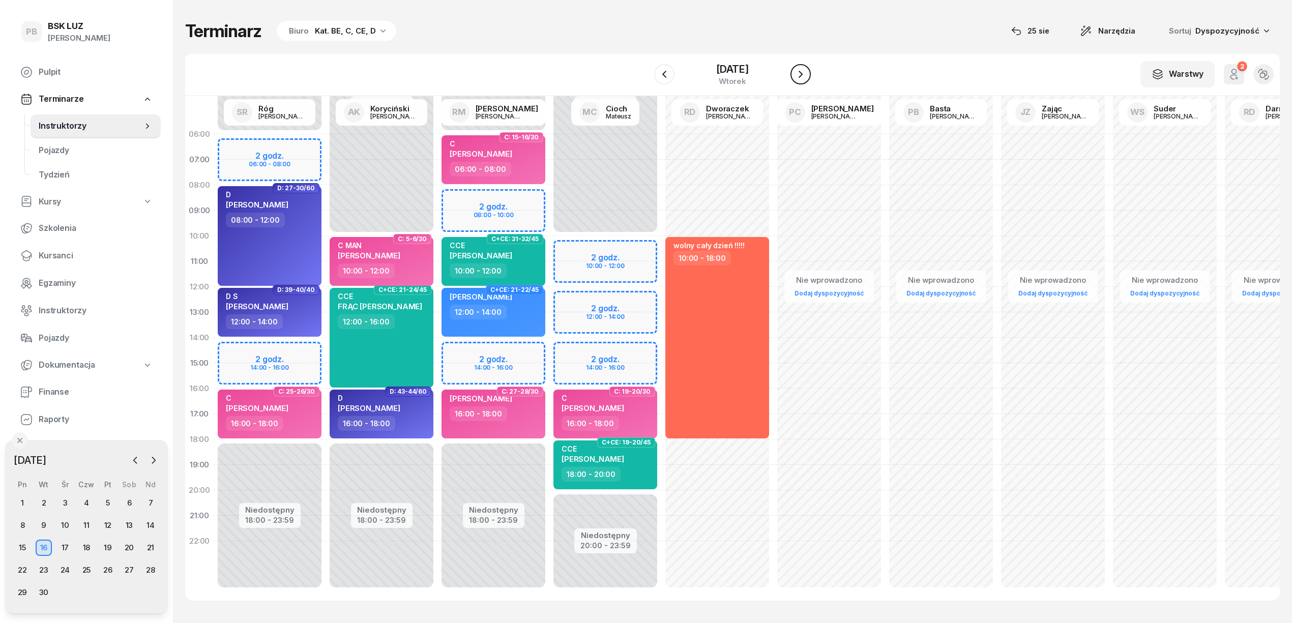
click at [796, 80] on button "button" at bounding box center [801, 74] width 20 height 20
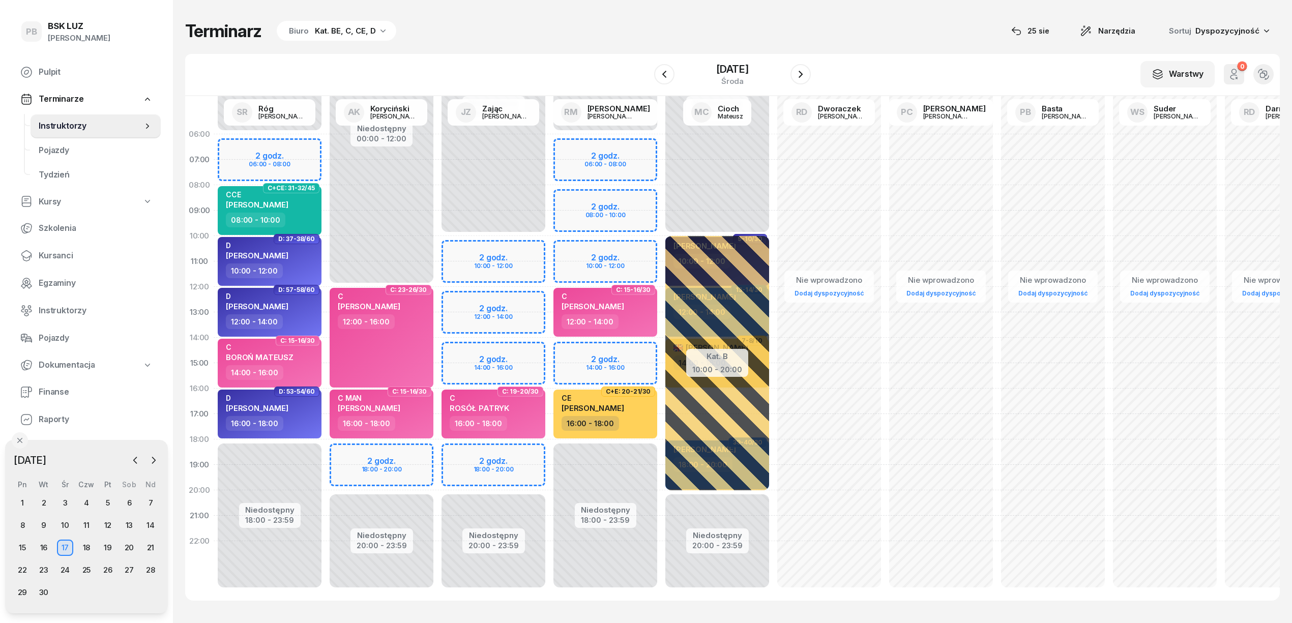
drag, startPoint x: 796, startPoint y: 80, endPoint x: 545, endPoint y: 47, distance: 252.5
click at [545, 47] on div "Terminarz Biuro Kat. BE, C, CE, D [DATE] Narzędzia Sortuj Dyspozycyjność W Wybi…" at bounding box center [732, 310] width 1095 height 621
click at [807, 75] on icon "button" at bounding box center [801, 74] width 12 height 12
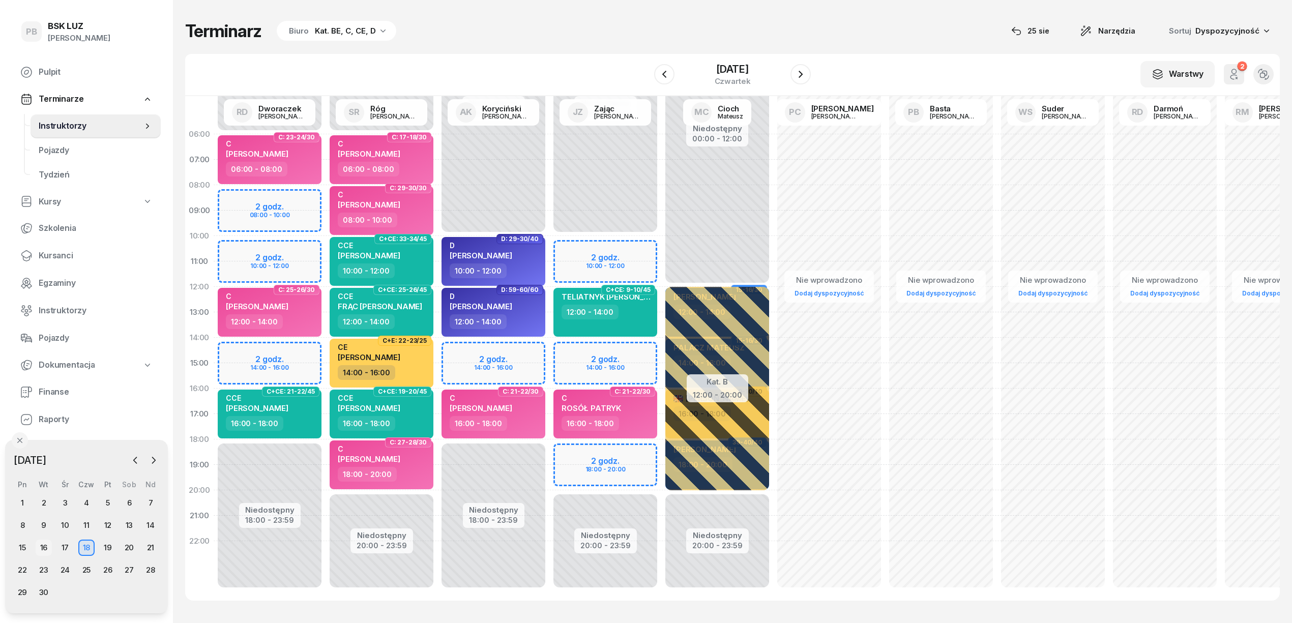
click at [37, 544] on div "16" at bounding box center [44, 548] width 16 height 16
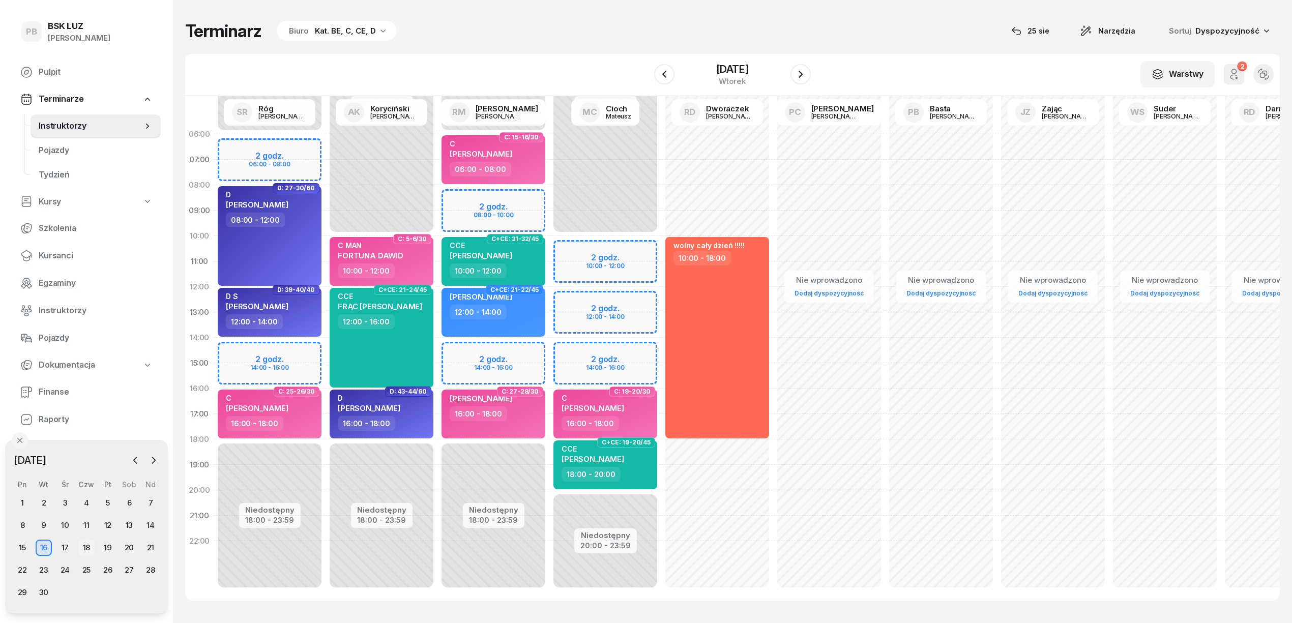
click at [90, 544] on div "18" at bounding box center [86, 548] width 16 height 16
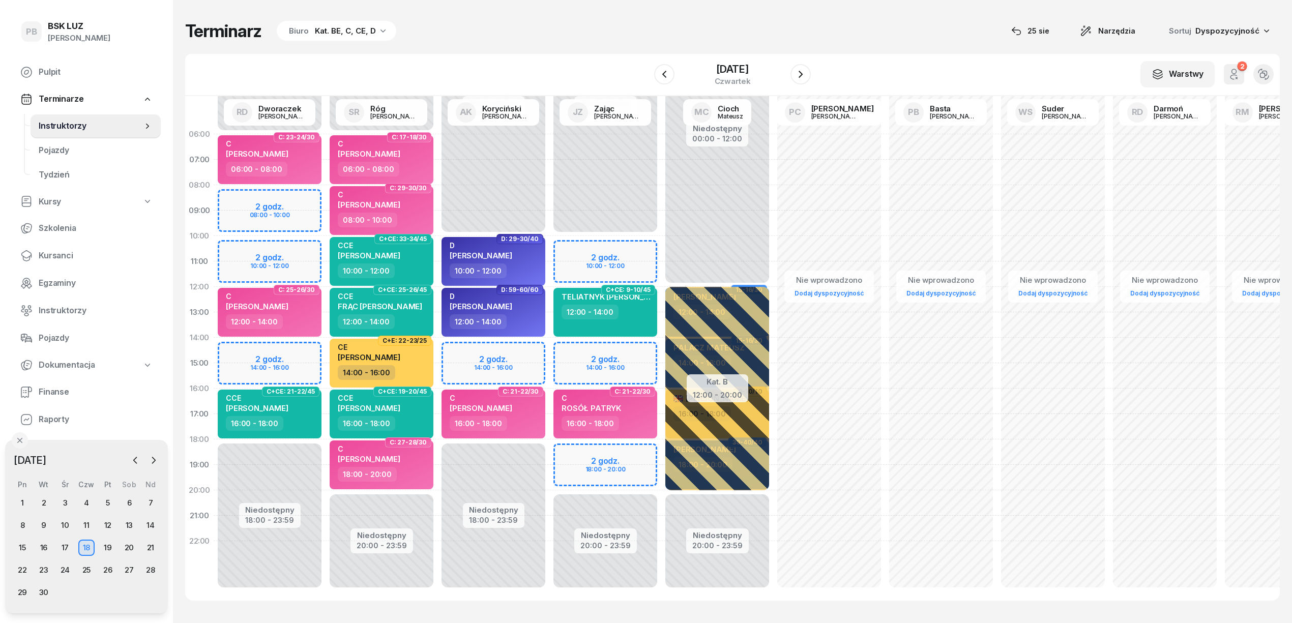
click at [477, 46] on div "Terminarz Biuro Kat. BE, C, CE, D [DATE] Narzędzia Sortuj Dyspozycyjność W Wybi…" at bounding box center [732, 310] width 1095 height 621
click at [661, 243] on div "Niedostępny 00:00 - 10:00 Niedostępny 20:00 - 23:59 2 godz. 10:00 - 12:00 2 god…" at bounding box center [717, 363] width 112 height 483
select select "10"
select select "12"
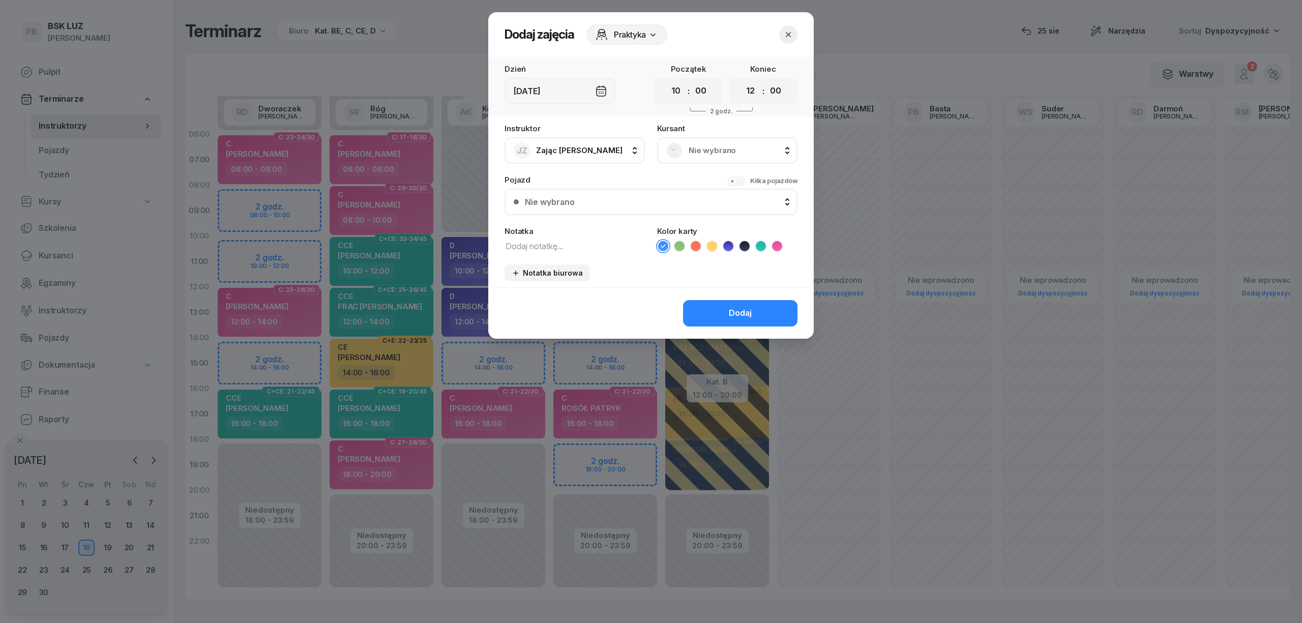
click at [765, 153] on span "Nie wybrano" at bounding box center [739, 150] width 100 height 13
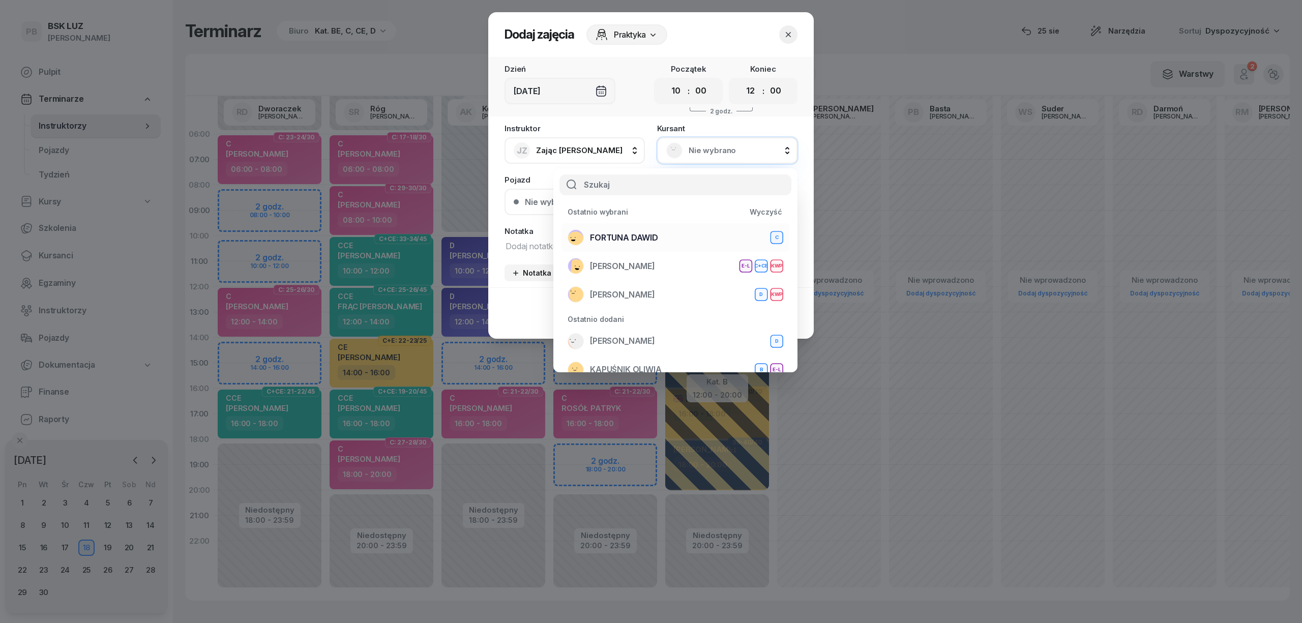
click at [676, 236] on div "[PERSON_NAME]" at bounding box center [676, 237] width 216 height 16
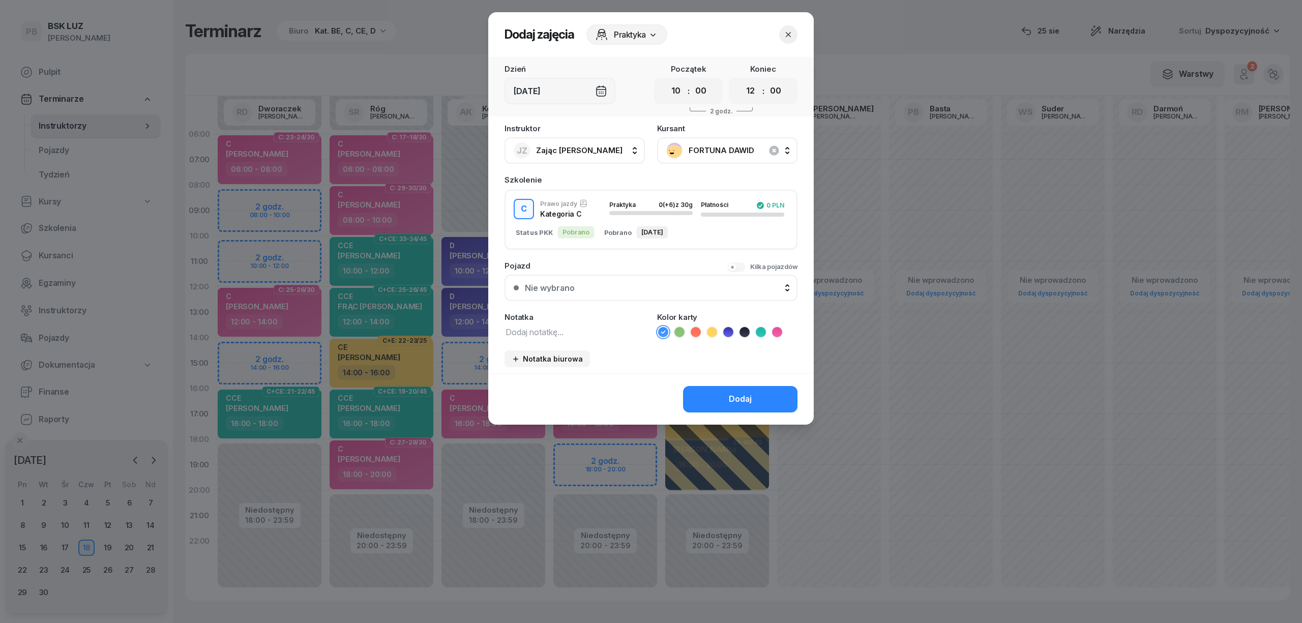
click at [538, 332] on textarea at bounding box center [575, 331] width 140 height 13
type textarea "C MAN"
click at [780, 329] on icon at bounding box center [777, 332] width 10 height 10
click at [774, 389] on button "Dodaj" at bounding box center [740, 399] width 114 height 26
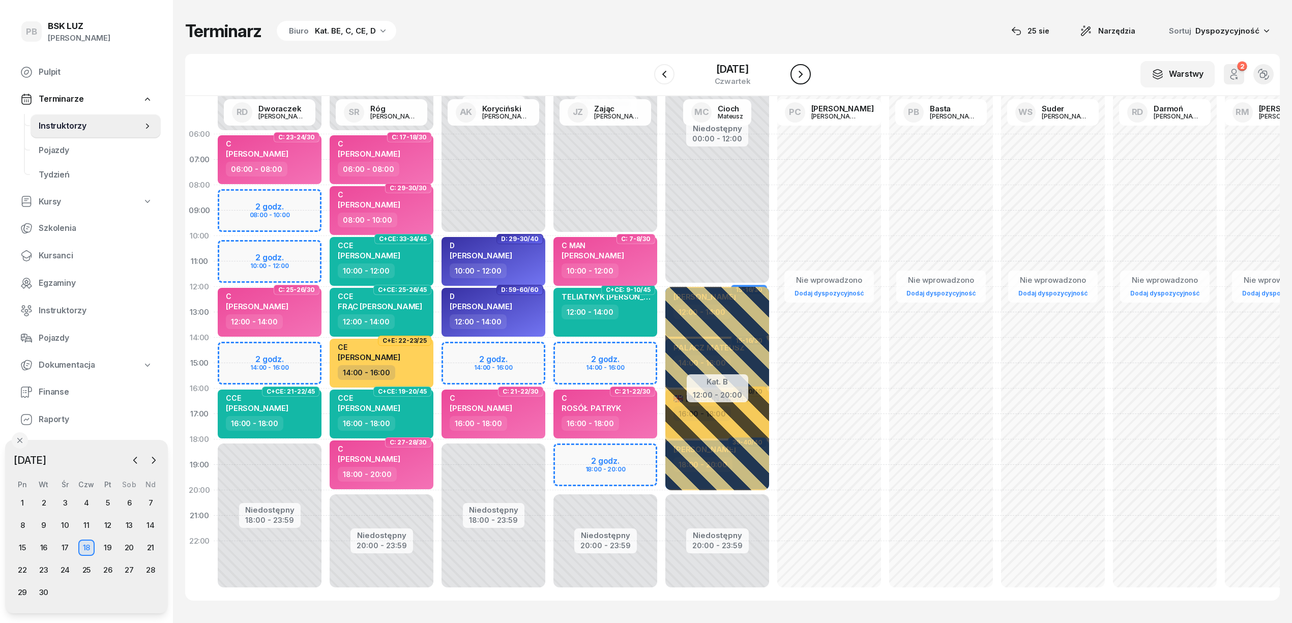
click at [799, 66] on button "button" at bounding box center [801, 74] width 20 height 20
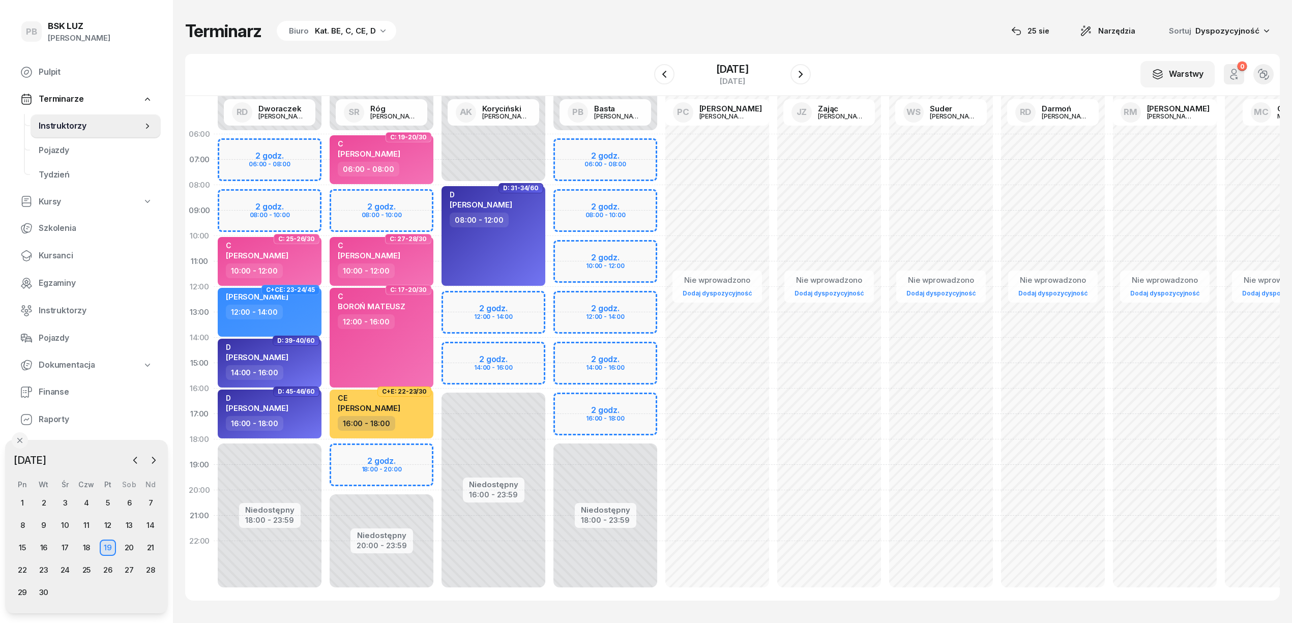
click at [661, 243] on div "Niedostępny 00:00 - 06:00 Niedostępny 18:00 - 23:59 2 godz. 06:00 - 08:00 2 god…" at bounding box center [717, 363] width 112 height 483
select select "10"
select select "12"
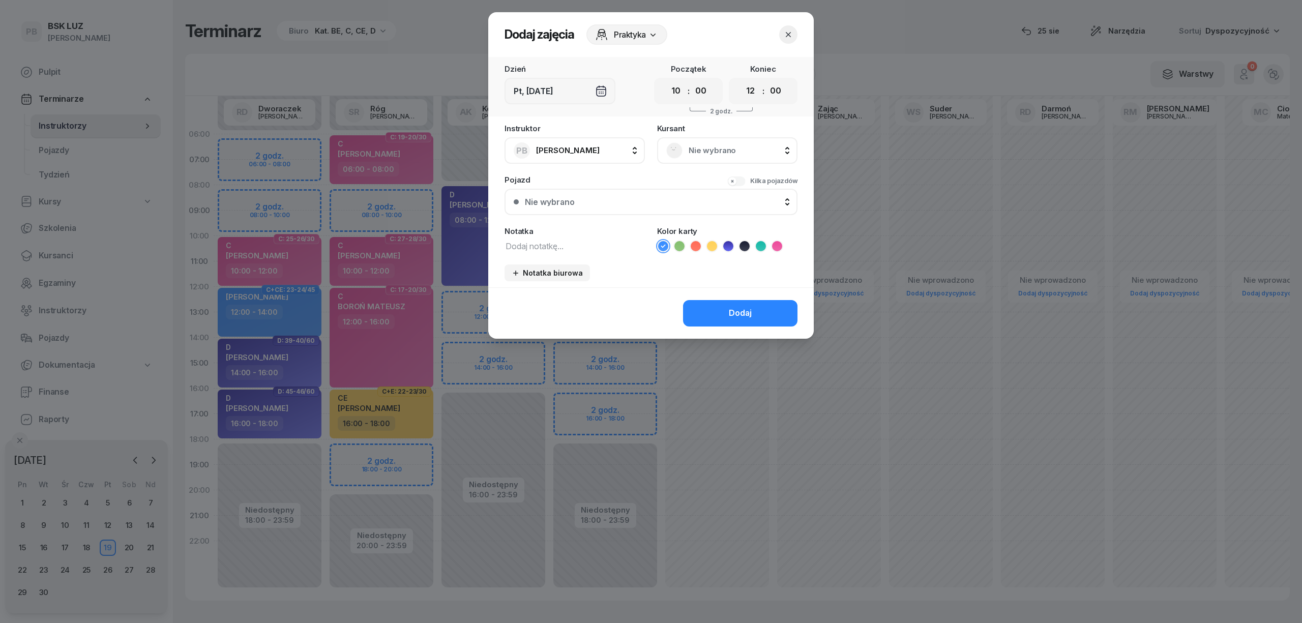
click at [749, 142] on div "Nie wybrano" at bounding box center [727, 150] width 122 height 16
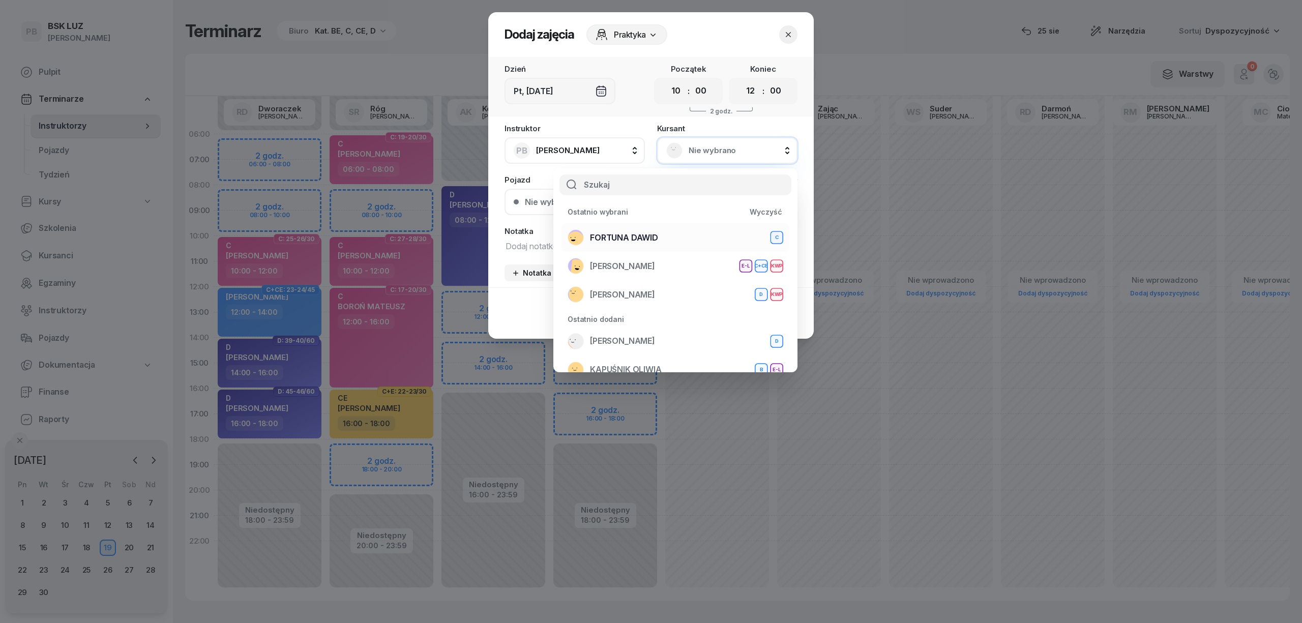
click at [670, 237] on div "[PERSON_NAME]" at bounding box center [676, 237] width 216 height 16
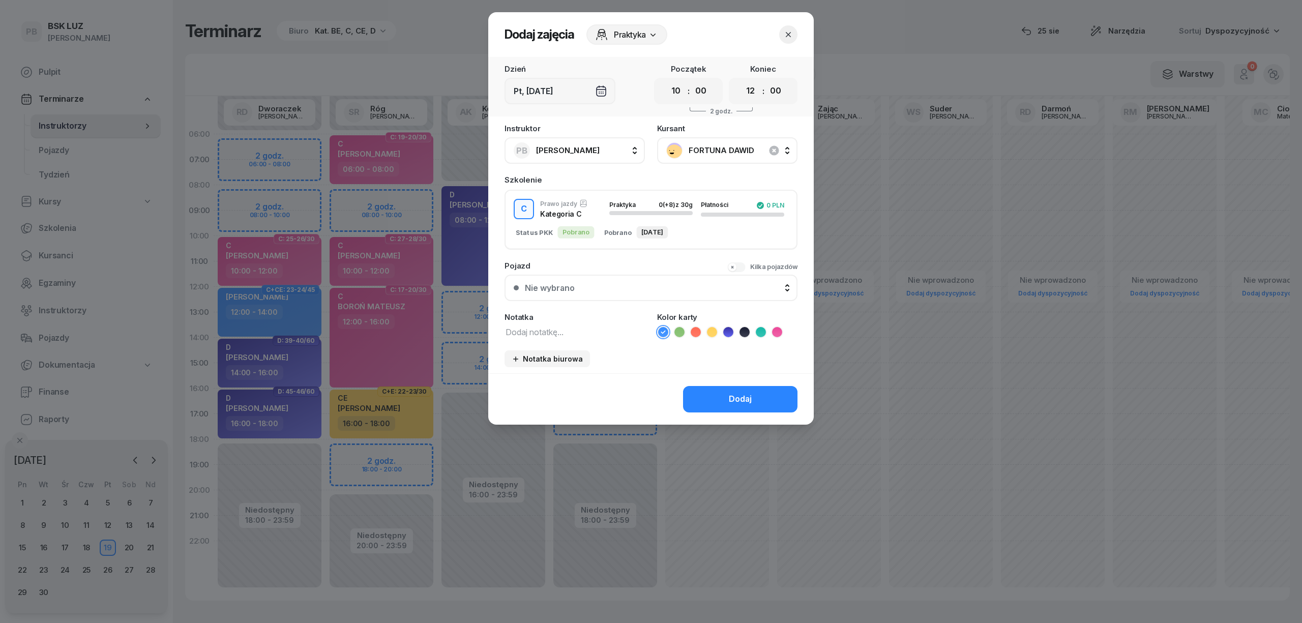
click at [582, 328] on textarea at bounding box center [575, 331] width 140 height 13
type textarea "C MAN"
click at [774, 333] on icon at bounding box center [777, 332] width 10 height 10
click at [740, 397] on div "Dodaj" at bounding box center [740, 399] width 23 height 13
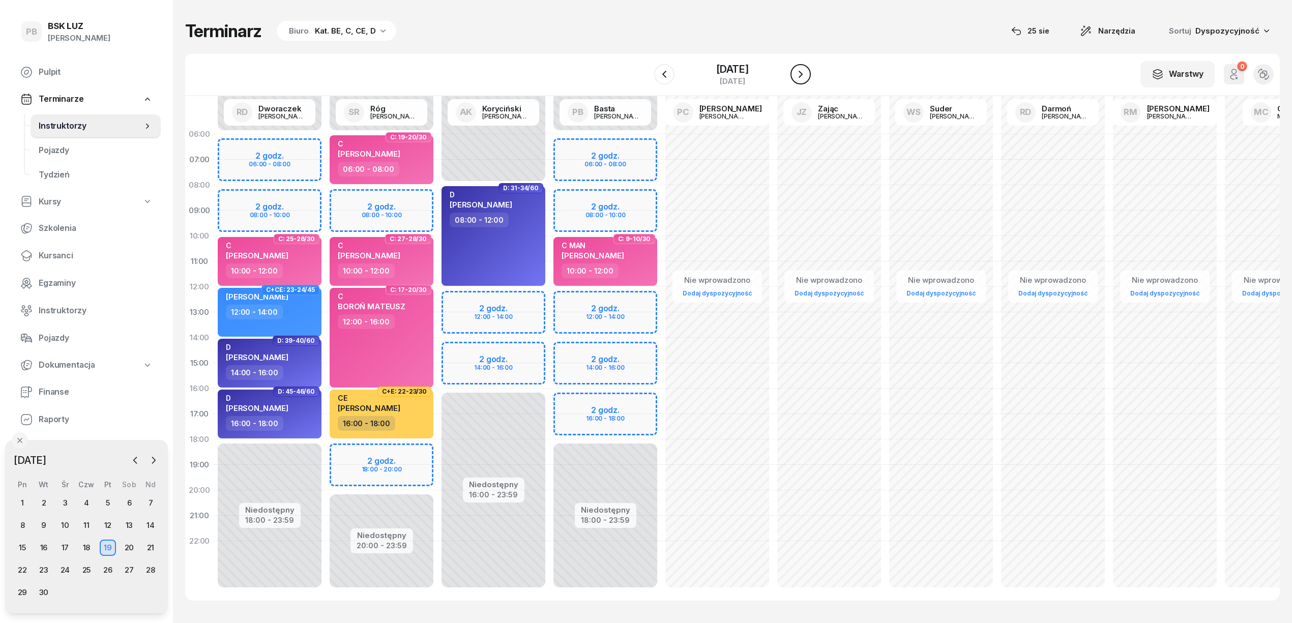
click at [799, 72] on icon "button" at bounding box center [801, 74] width 12 height 12
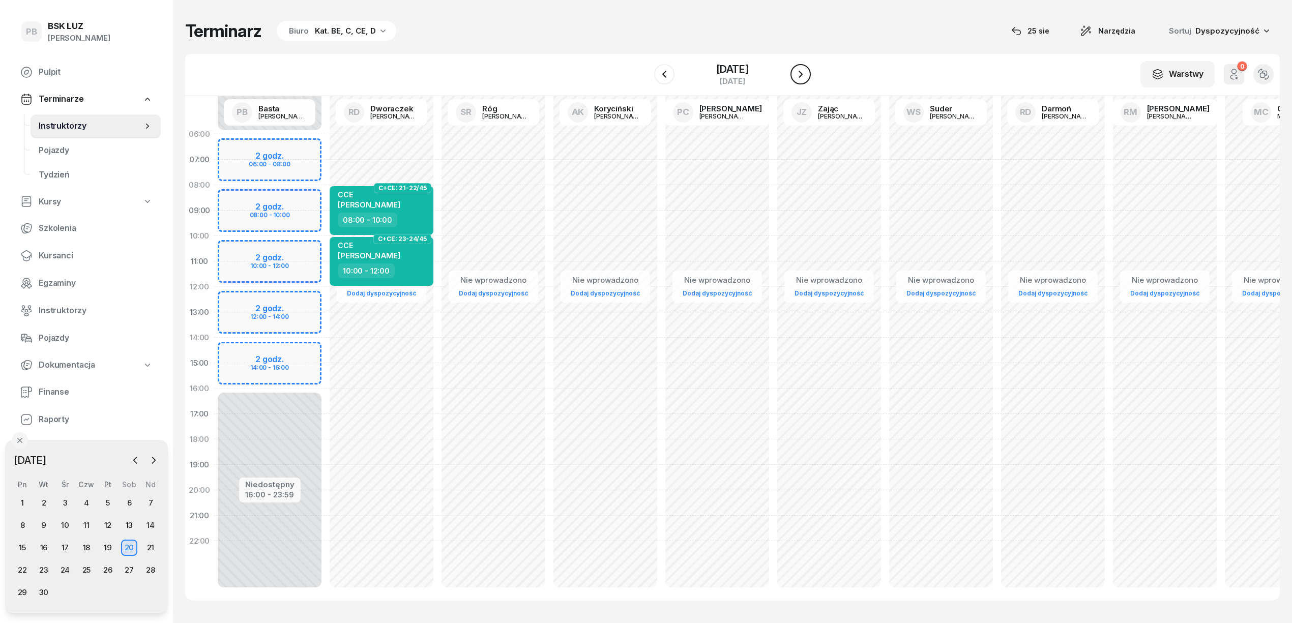
click at [799, 72] on icon "button" at bounding box center [801, 74] width 12 height 12
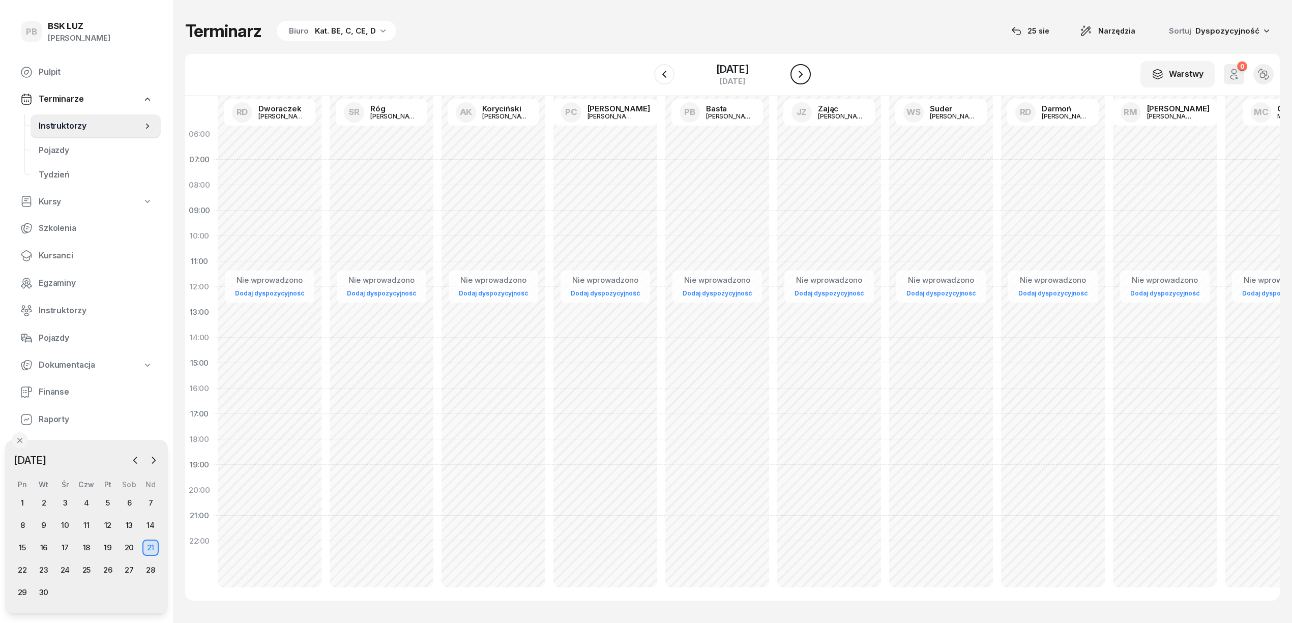
click at [799, 72] on icon "button" at bounding box center [801, 74] width 12 height 12
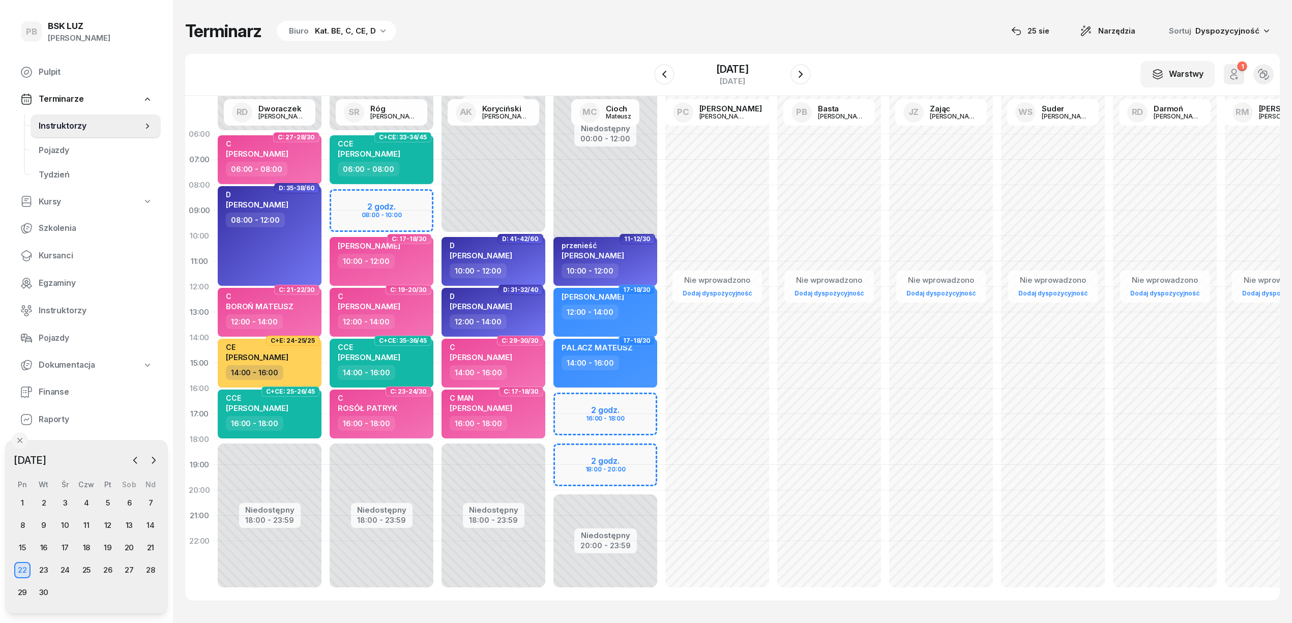
click at [567, 54] on div "W Wybierz AK [PERSON_NAME] BP [PERSON_NAME] DP [PERSON_NAME] GS [PERSON_NAME] I…" at bounding box center [732, 75] width 1095 height 42
click at [437, 196] on div "Niedostępny 00:00 - 06:00 Niedostępny 18:00 - 23:59 2 godz. 08:00 - 10:00 C+CE:…" at bounding box center [493, 363] width 112 height 483
select select "08"
select select "10"
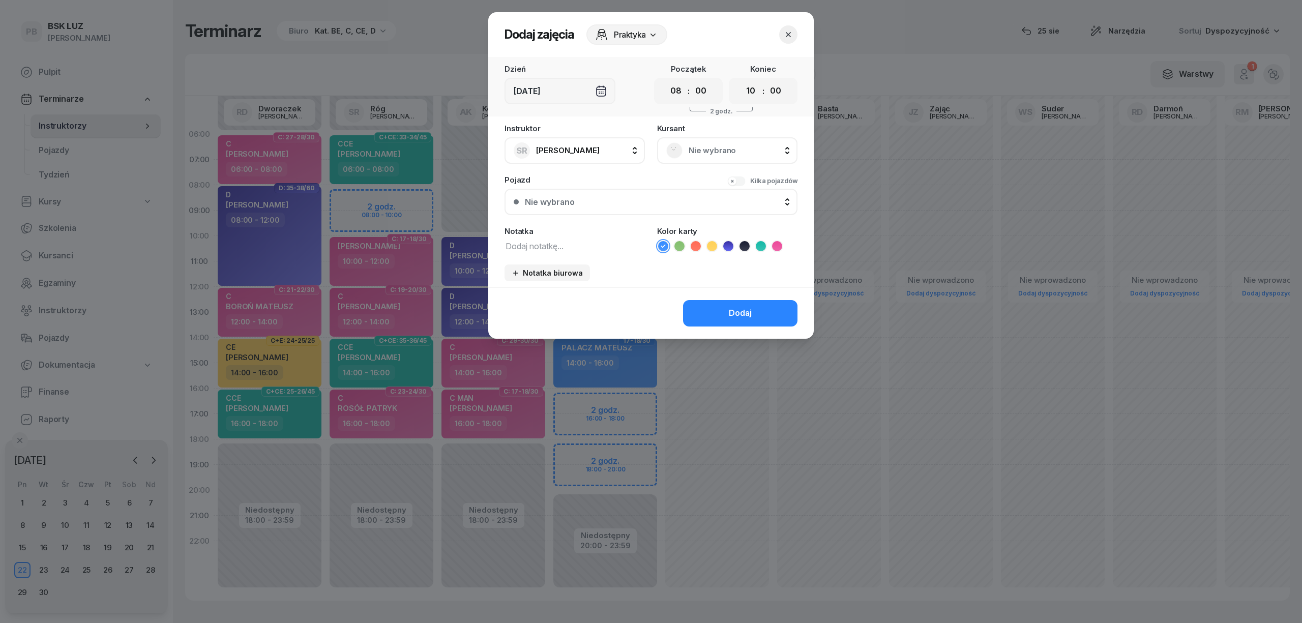
click at [698, 150] on span "Nie wybrano" at bounding box center [739, 150] width 100 height 13
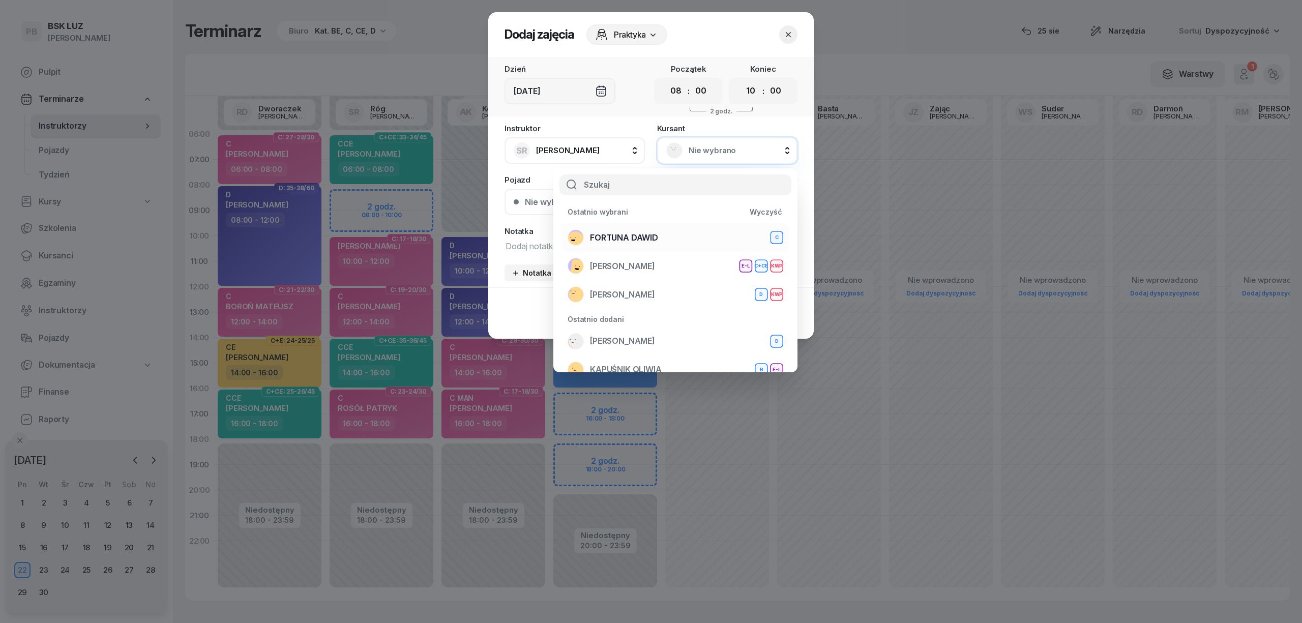
click at [666, 232] on div "[PERSON_NAME]" at bounding box center [676, 237] width 216 height 16
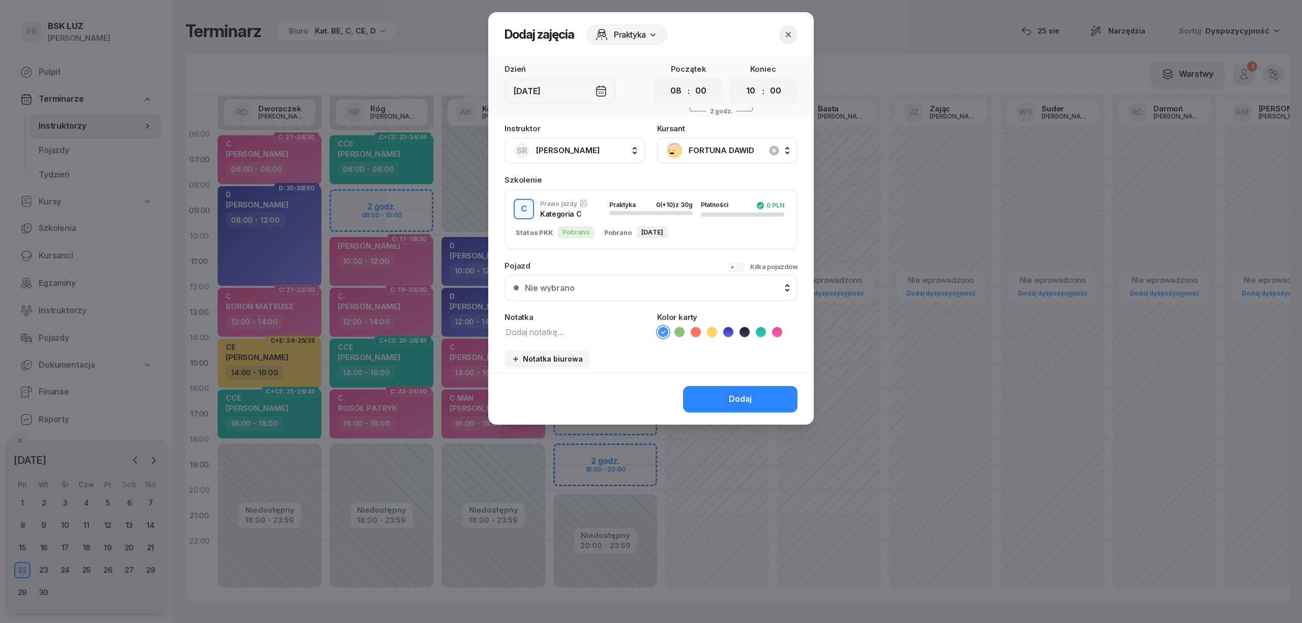
click at [560, 328] on textarea at bounding box center [575, 331] width 140 height 13
type textarea "C MAN"
click at [777, 328] on icon at bounding box center [777, 332] width 10 height 10
click at [765, 403] on button "Dodaj" at bounding box center [740, 399] width 114 height 26
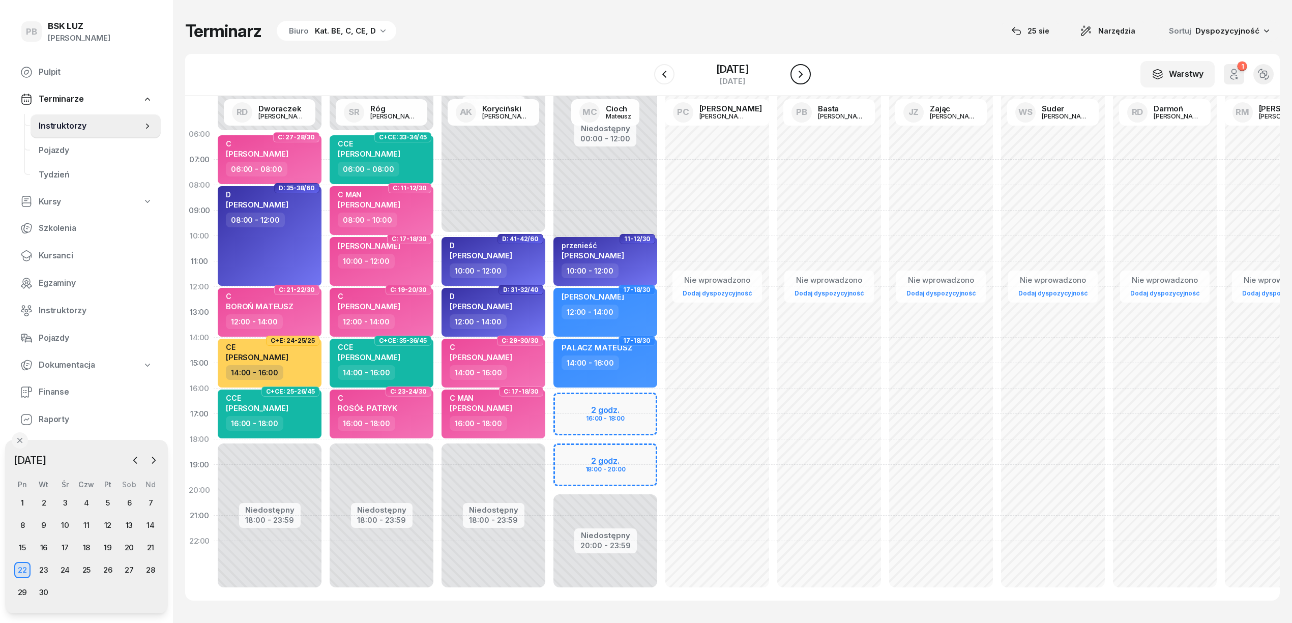
click at [807, 71] on icon "button" at bounding box center [801, 74] width 12 height 12
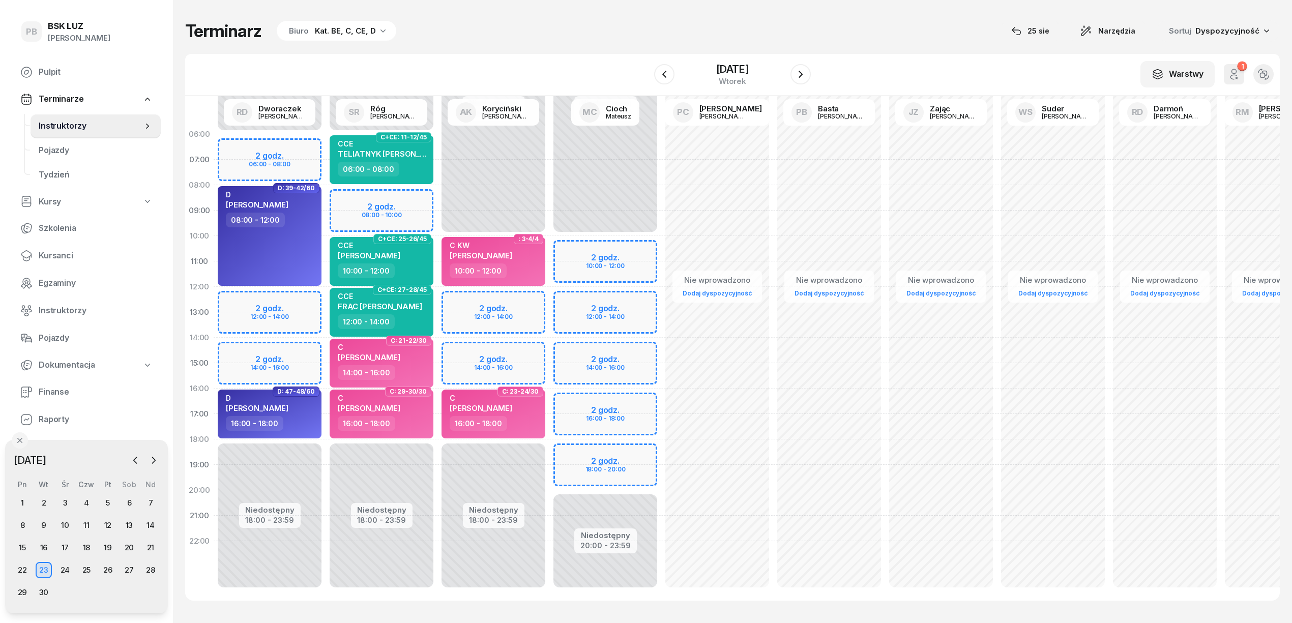
click at [437, 202] on div "Niedostępny 00:00 - 06:00 Niedostępny 18:00 - 23:59 2 godz. 08:00 - 10:00 C+CE:…" at bounding box center [493, 363] width 112 height 483
select select "08"
select select "10"
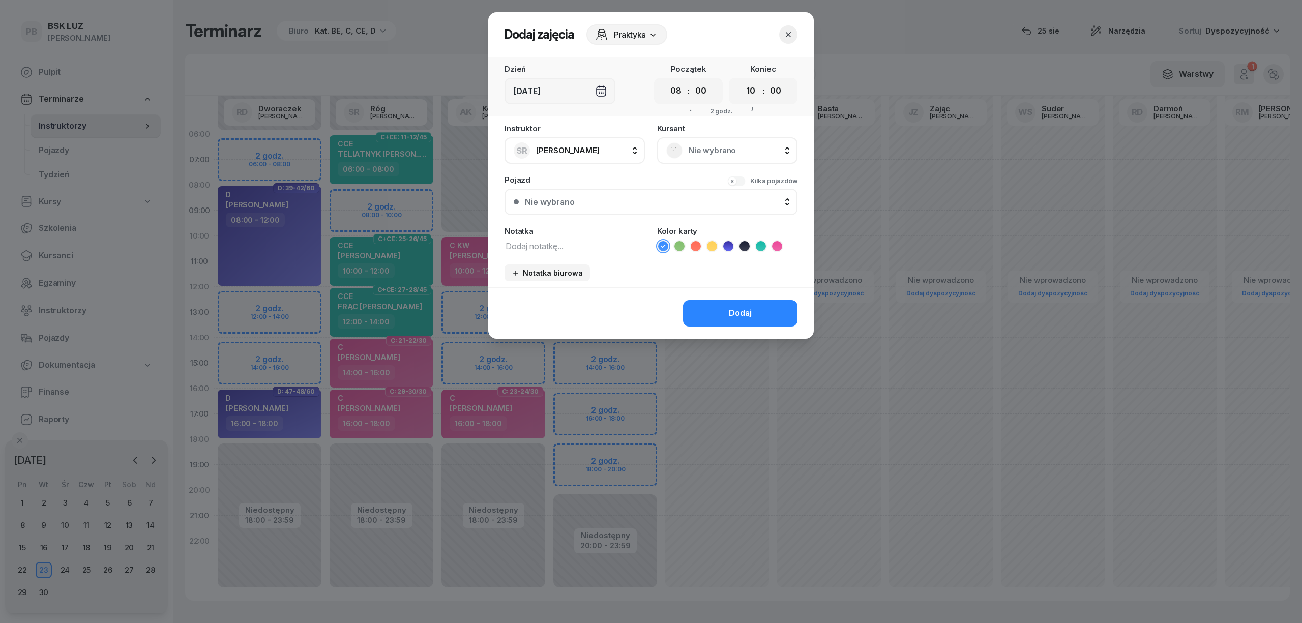
click at [705, 151] on span "Nie wybrano" at bounding box center [739, 150] width 100 height 13
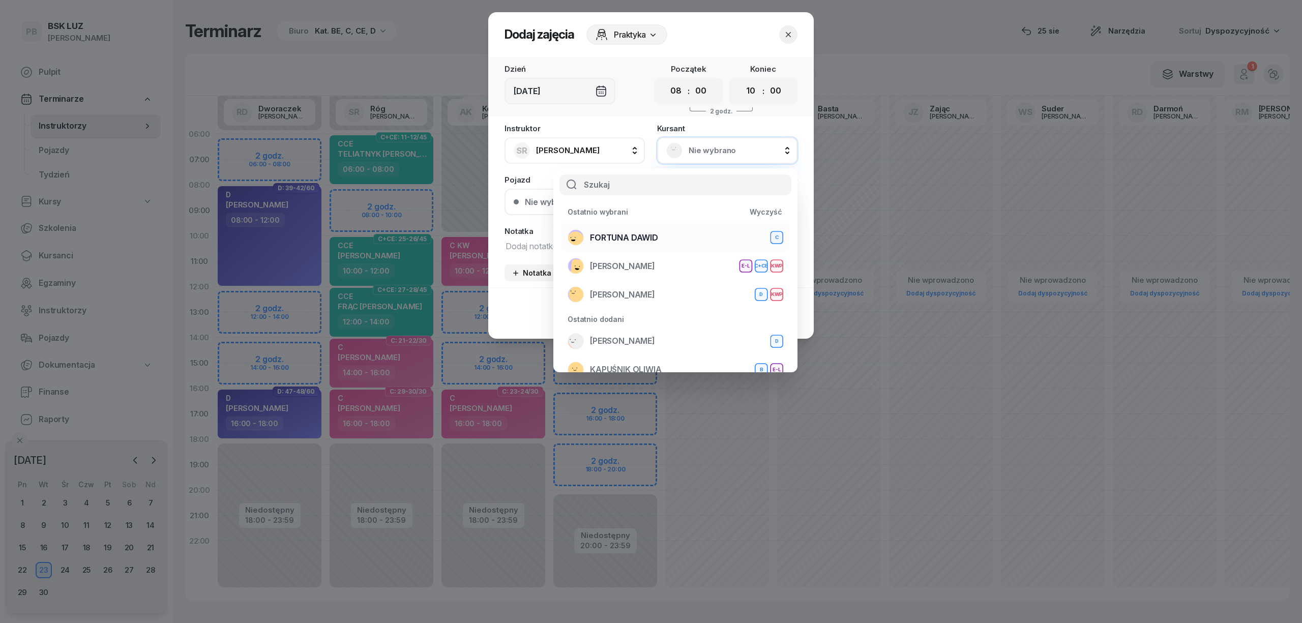
click at [683, 237] on div "[PERSON_NAME]" at bounding box center [676, 237] width 216 height 16
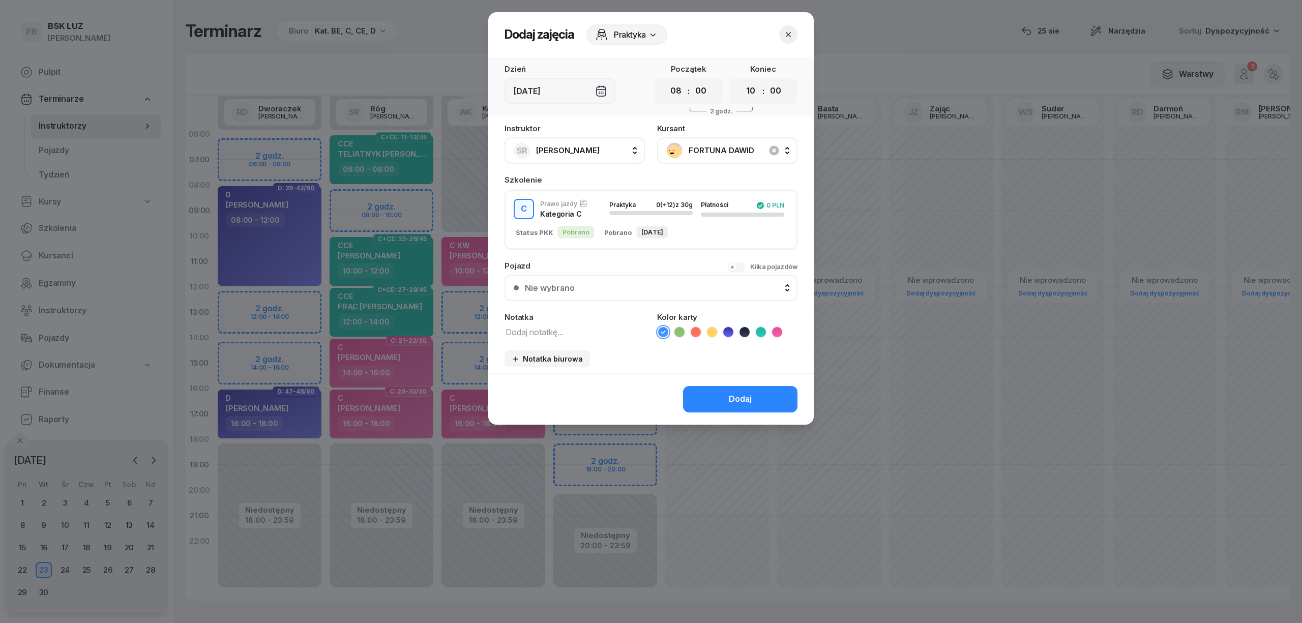
click at [572, 330] on textarea at bounding box center [575, 331] width 140 height 13
type textarea "C MAN"
click at [779, 330] on icon at bounding box center [777, 332] width 10 height 10
click at [771, 386] on button "Dodaj" at bounding box center [740, 399] width 114 height 26
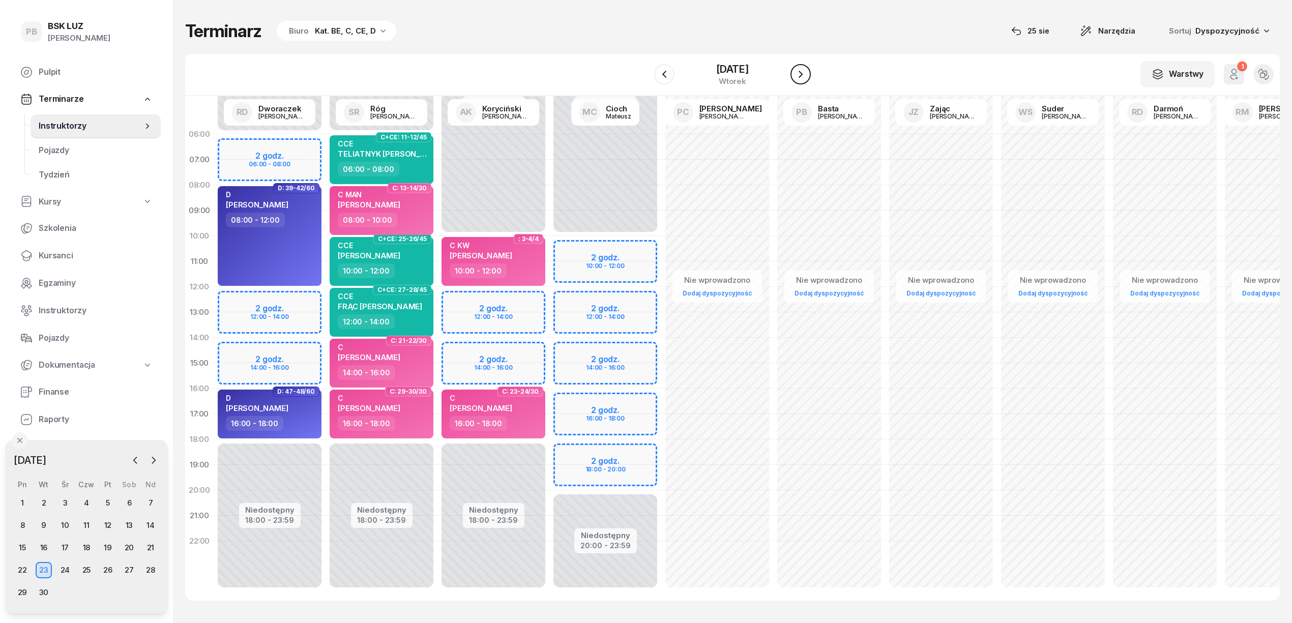
click at [800, 72] on icon "button" at bounding box center [801, 74] width 12 height 12
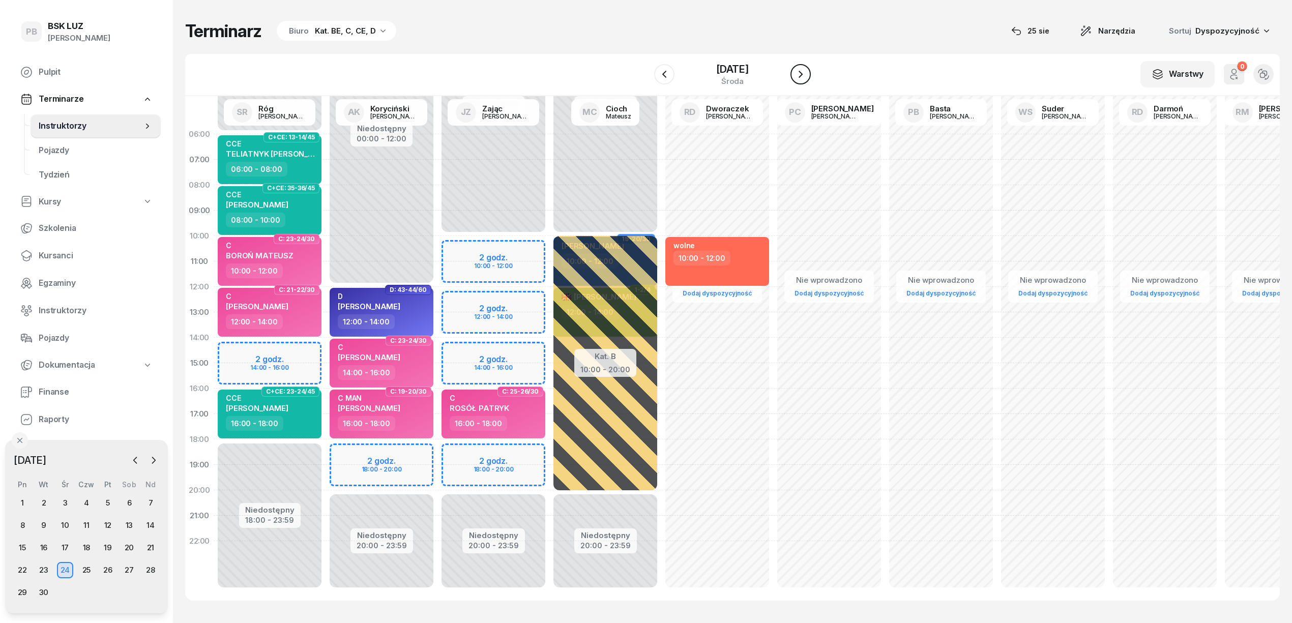
click at [800, 72] on icon "button" at bounding box center [801, 74] width 12 height 12
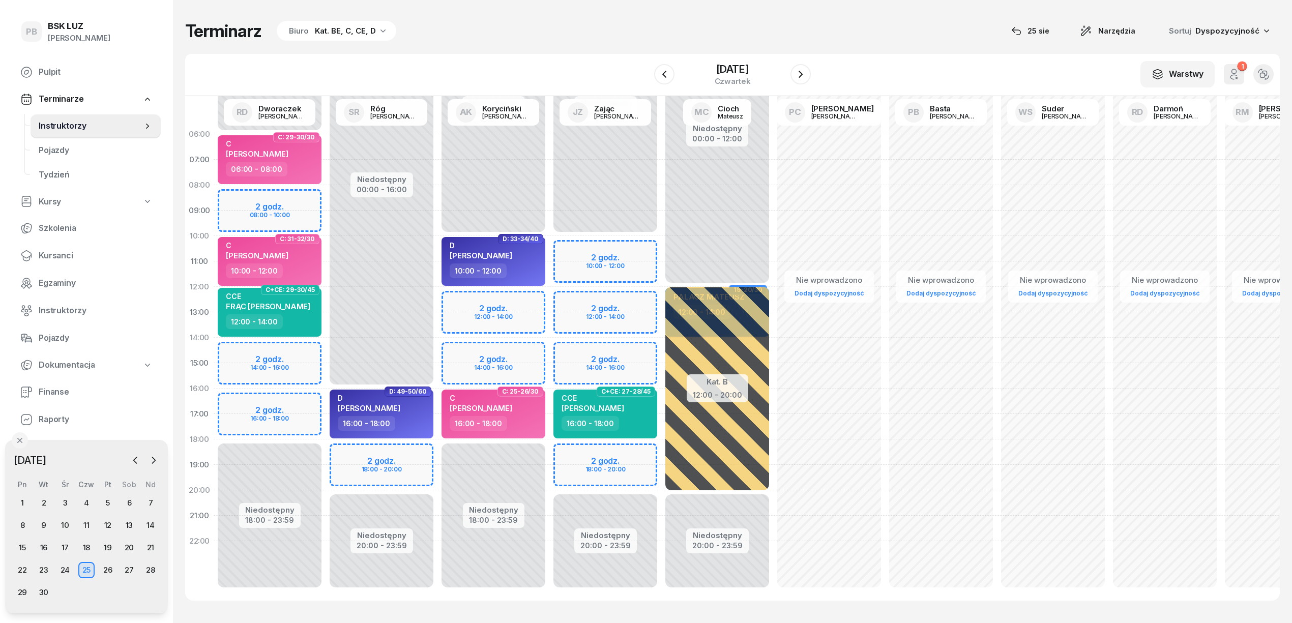
click at [326, 192] on div "Niedostępny 00:00 - 06:00 Niedostępny 18:00 - 23:59 2 godz. 08:00 - 10:00 2 god…" at bounding box center [382, 363] width 112 height 483
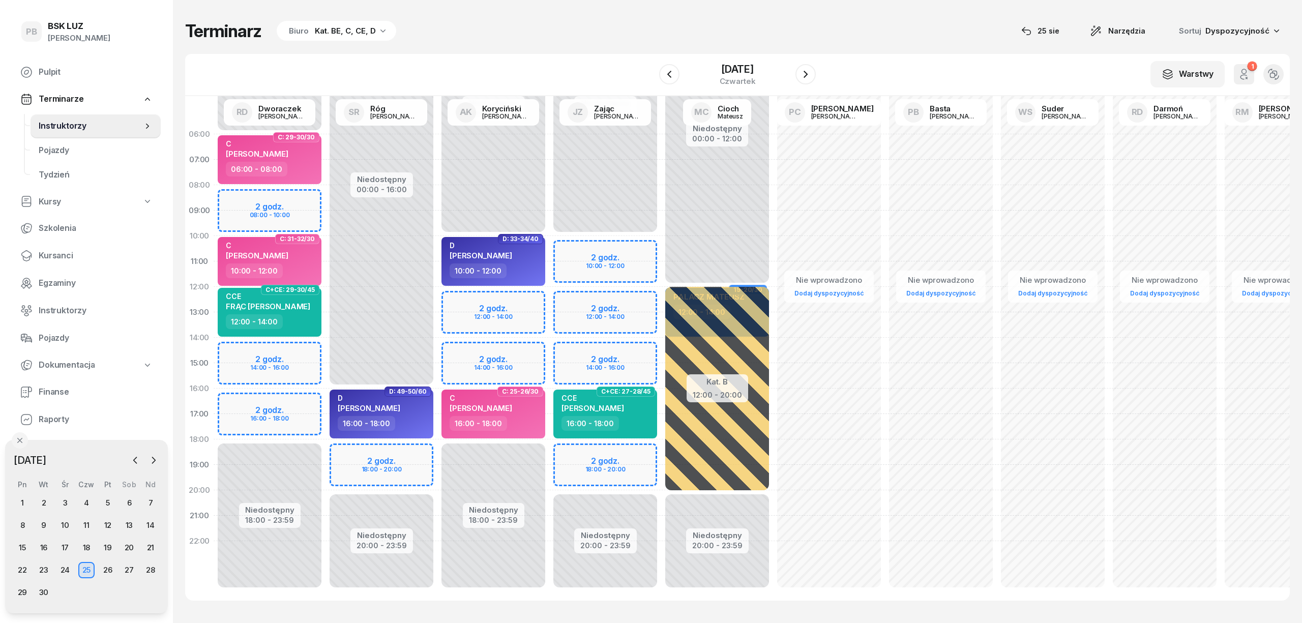
select select "08"
select select "10"
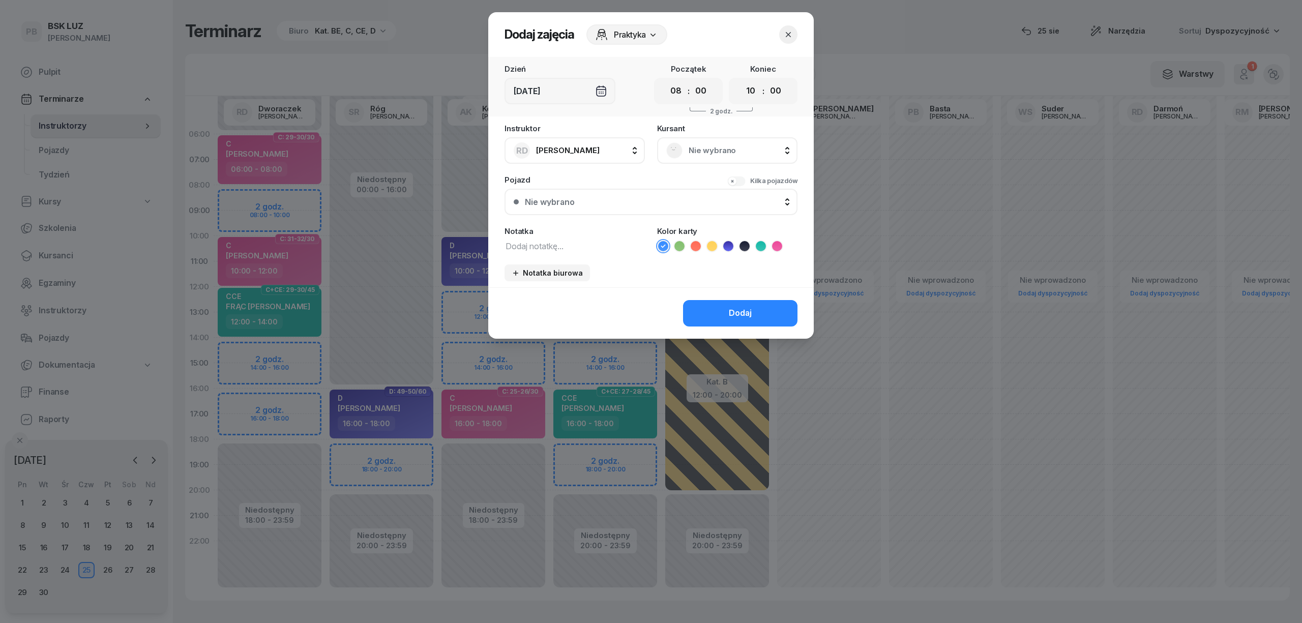
click at [735, 144] on span "Nie wybrano" at bounding box center [739, 150] width 100 height 13
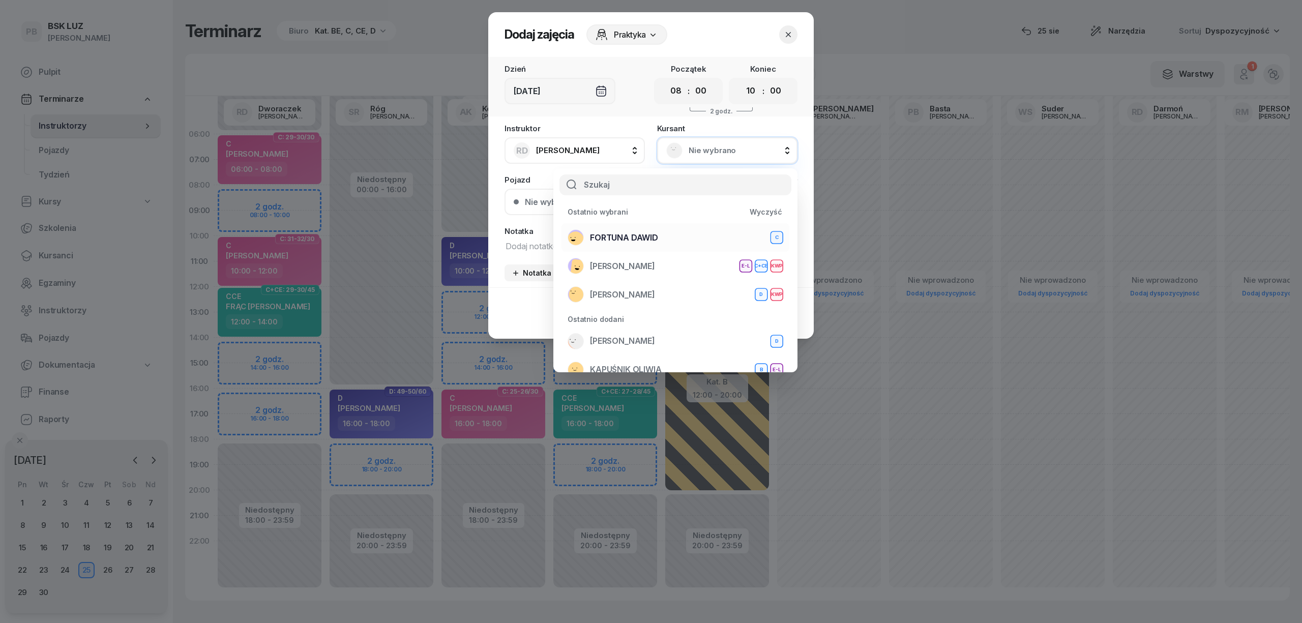
click at [669, 236] on div "[PERSON_NAME]" at bounding box center [676, 237] width 216 height 16
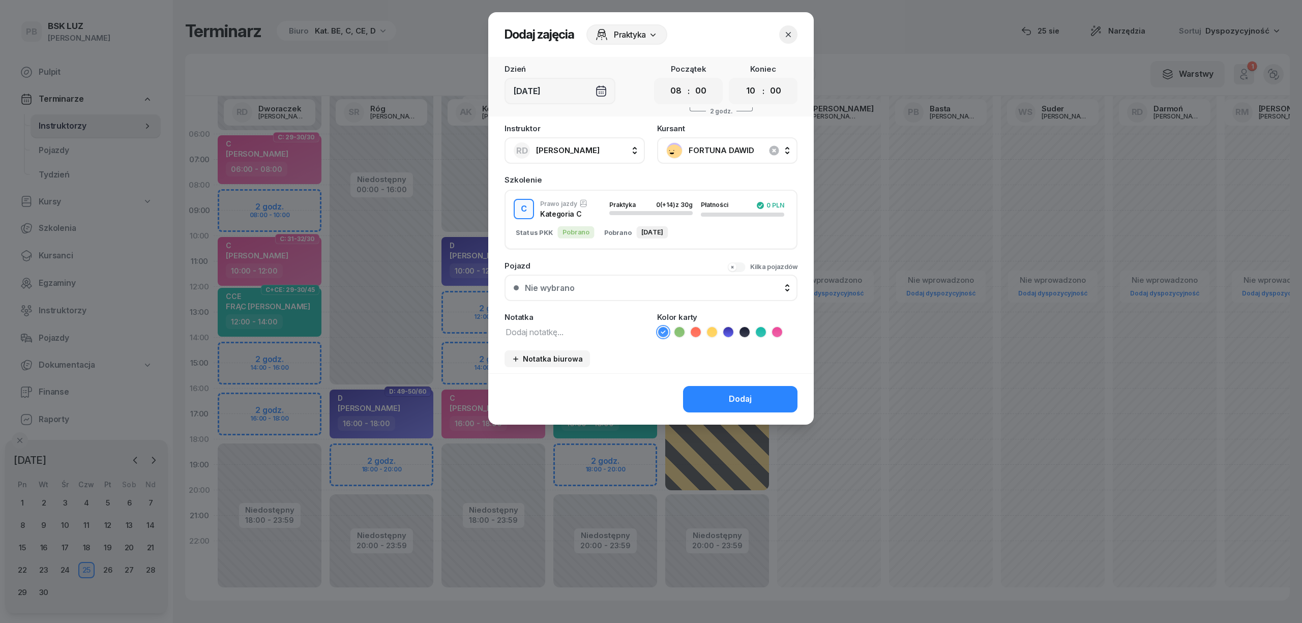
click at [590, 334] on textarea at bounding box center [575, 331] width 140 height 13
type textarea "C MAN"
click at [778, 334] on icon at bounding box center [777, 332] width 10 height 10
click at [733, 401] on div "Dodaj" at bounding box center [740, 399] width 23 height 13
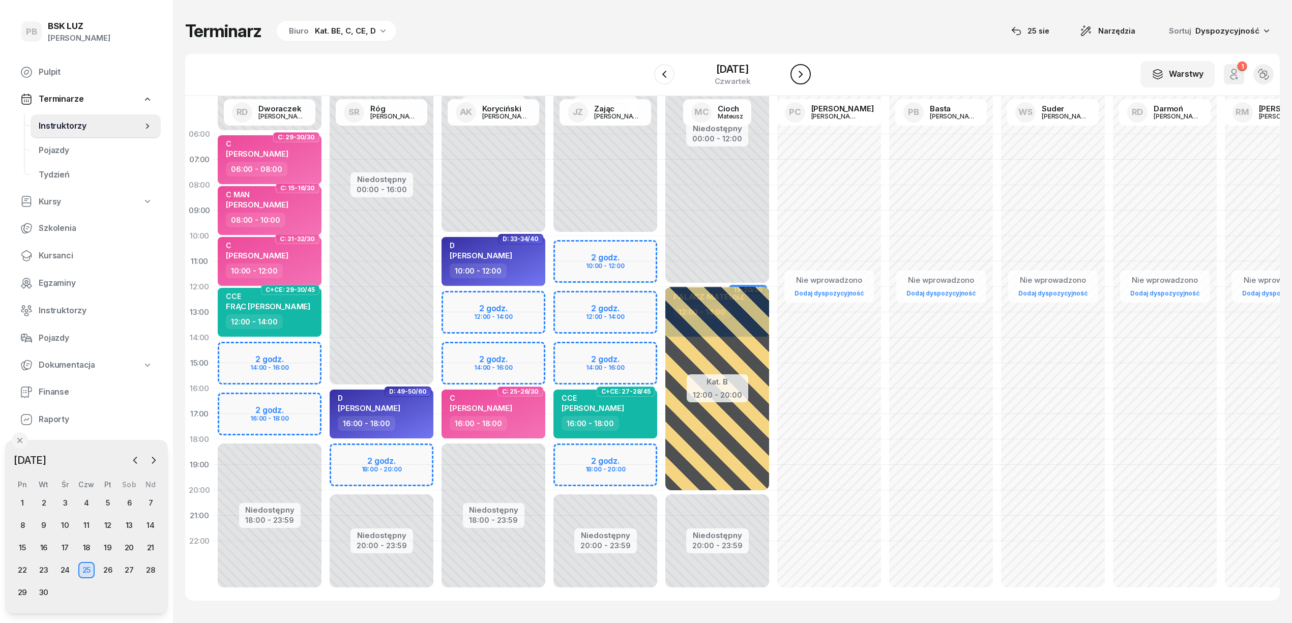
click at [800, 70] on icon "button" at bounding box center [801, 74] width 12 height 12
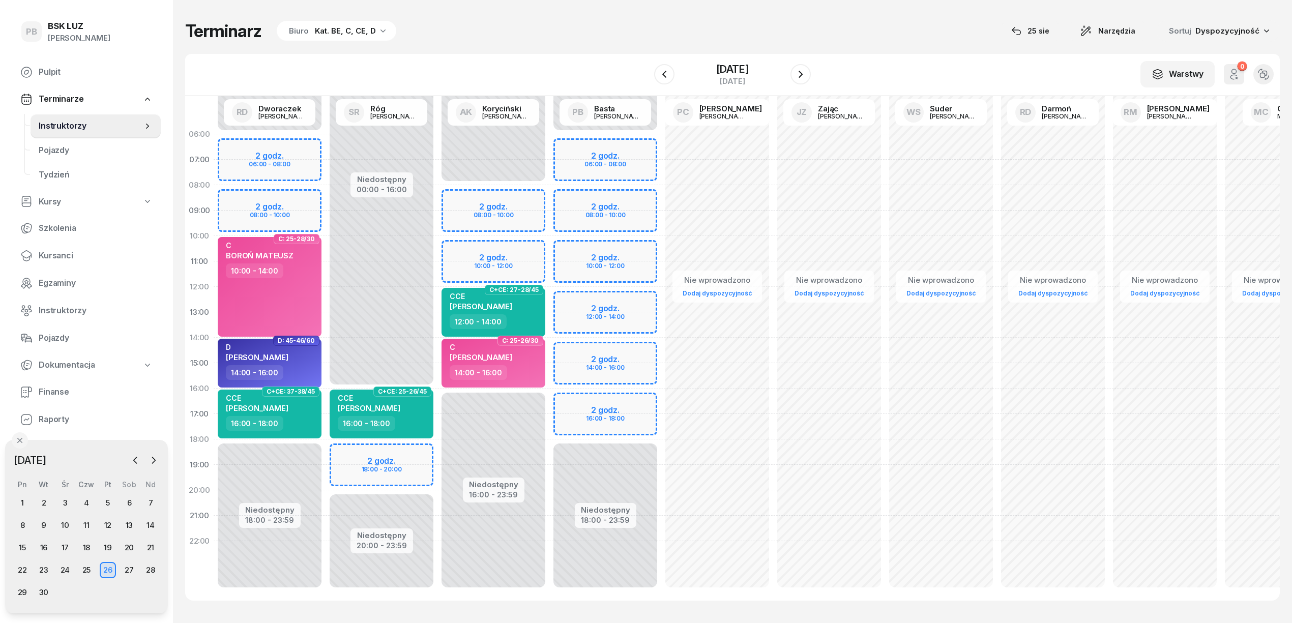
click at [326, 194] on div "Niedostępny 00:00 - 06:00 Niedostępny 18:00 - 23:59 2 godz. 06:00 - 08:00 2 god…" at bounding box center [382, 363] width 112 height 483
select select "08"
select select "10"
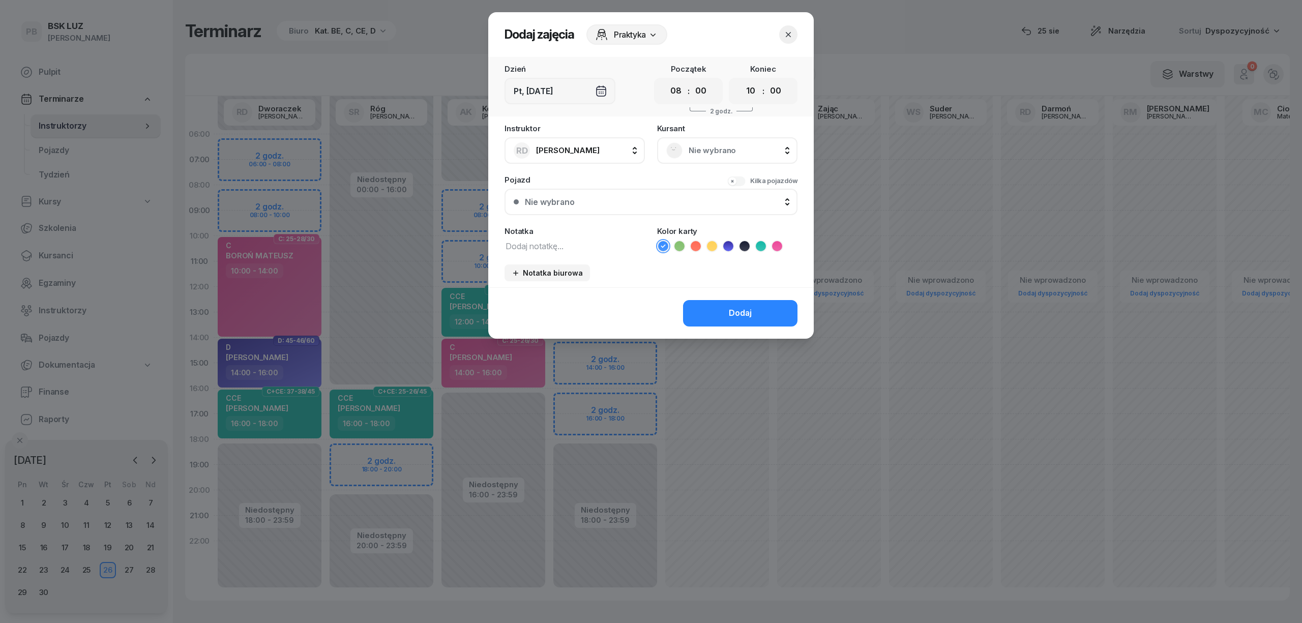
click at [733, 139] on div "Nie wybrano" at bounding box center [727, 150] width 140 height 26
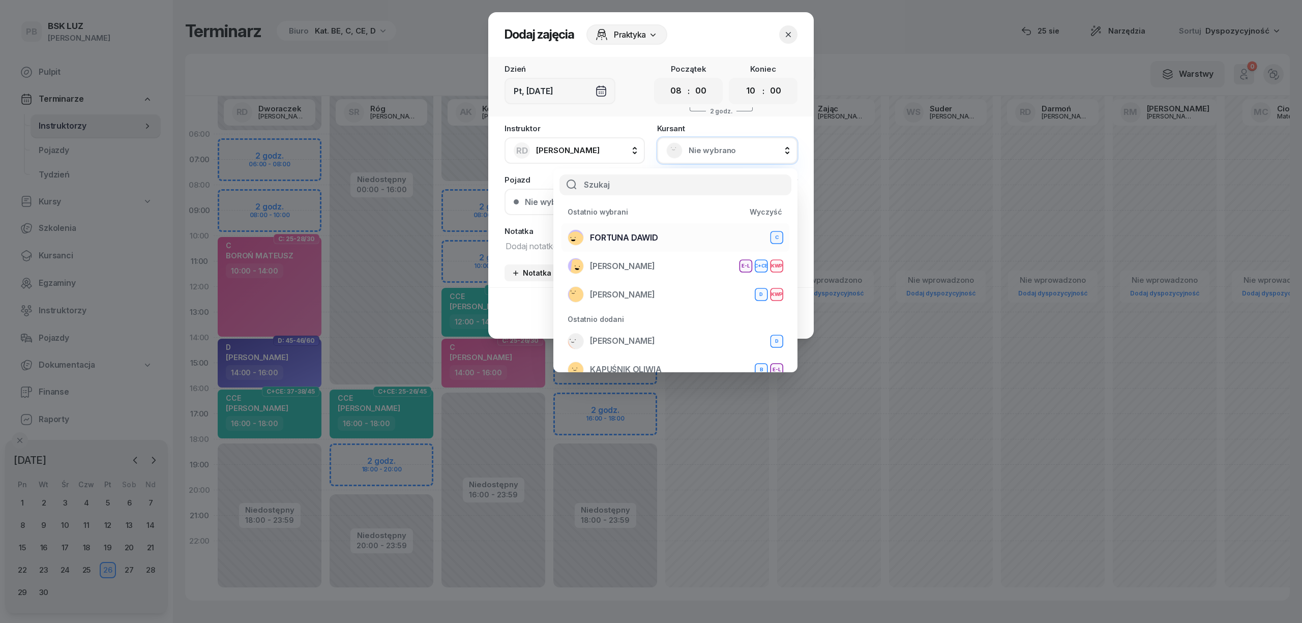
click at [673, 232] on div "[PERSON_NAME]" at bounding box center [676, 237] width 216 height 16
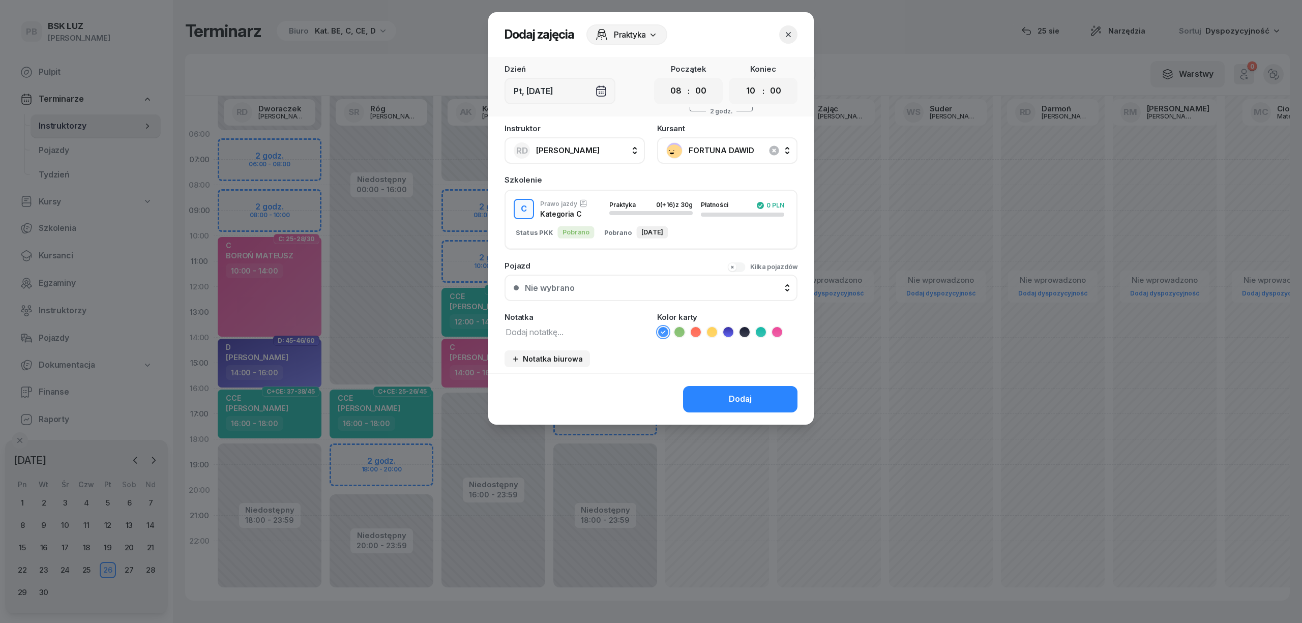
click at [571, 332] on textarea at bounding box center [575, 331] width 140 height 13
type textarea "C MAN"
click at [777, 336] on li at bounding box center [777, 332] width 12 height 12
click at [753, 391] on button "Dodaj" at bounding box center [740, 399] width 114 height 26
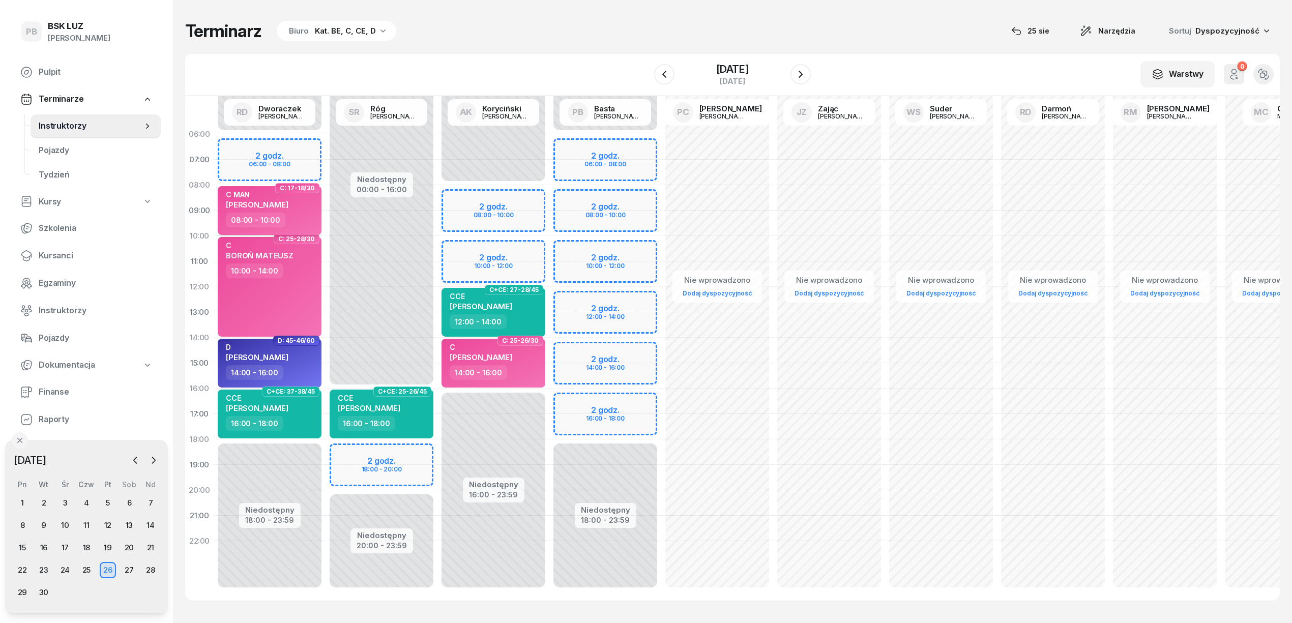
click at [235, 200] on span "[PERSON_NAME]" at bounding box center [257, 205] width 63 height 10
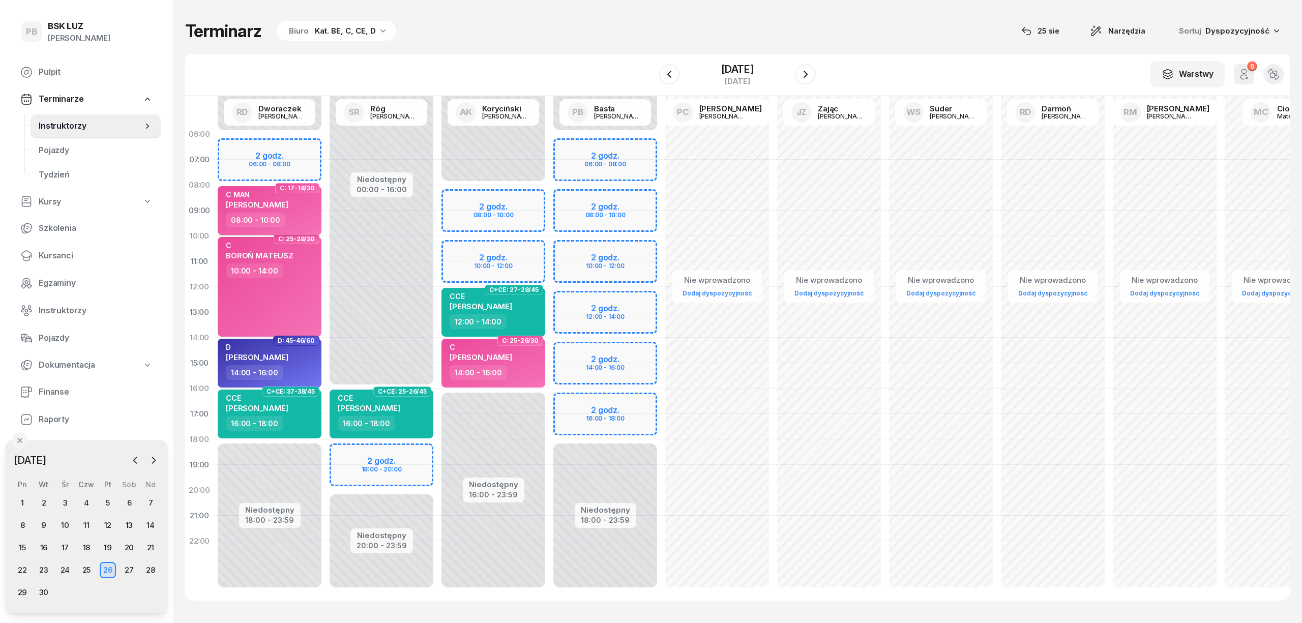
select select "08"
select select "10"
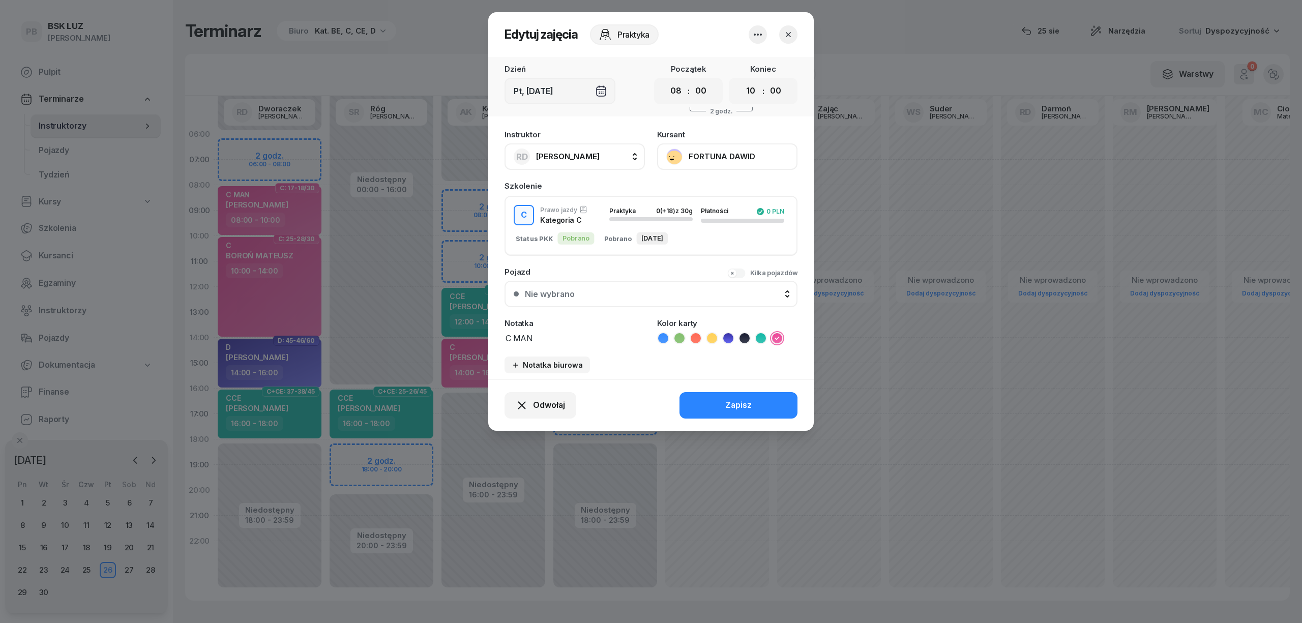
click at [717, 155] on button "FORTUNA DAWID" at bounding box center [727, 156] width 140 height 26
click at [691, 192] on div "Otwórz profil" at bounding box center [689, 191] width 49 height 13
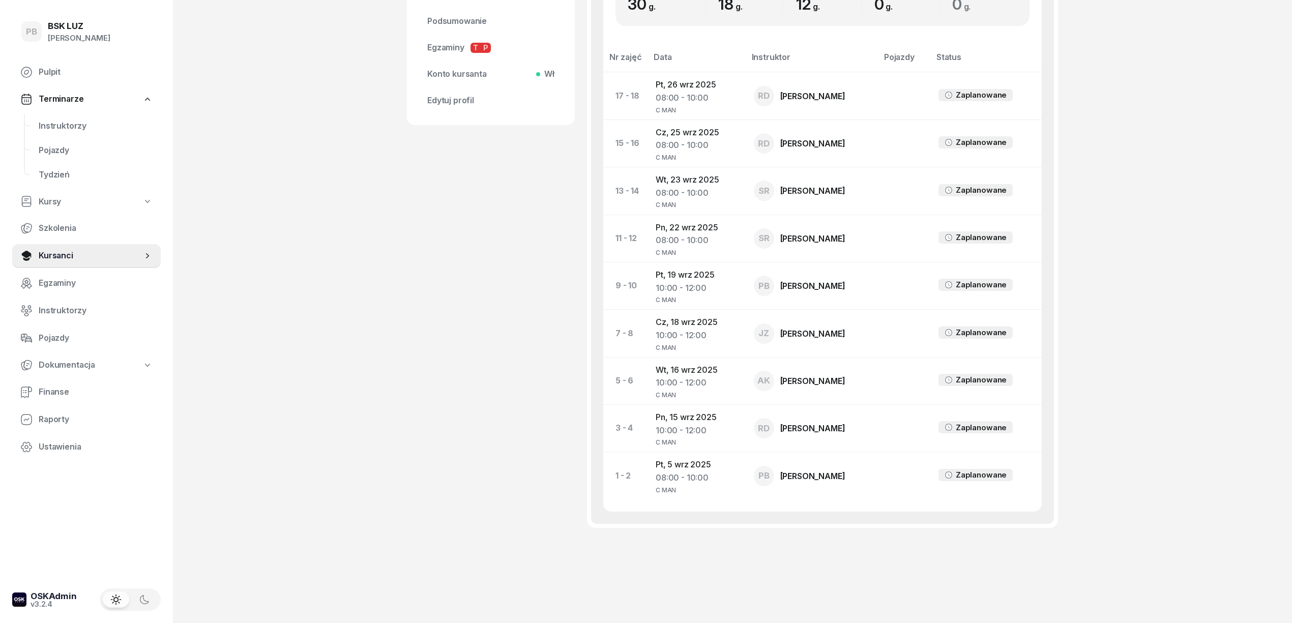
scroll to position [339, 0]
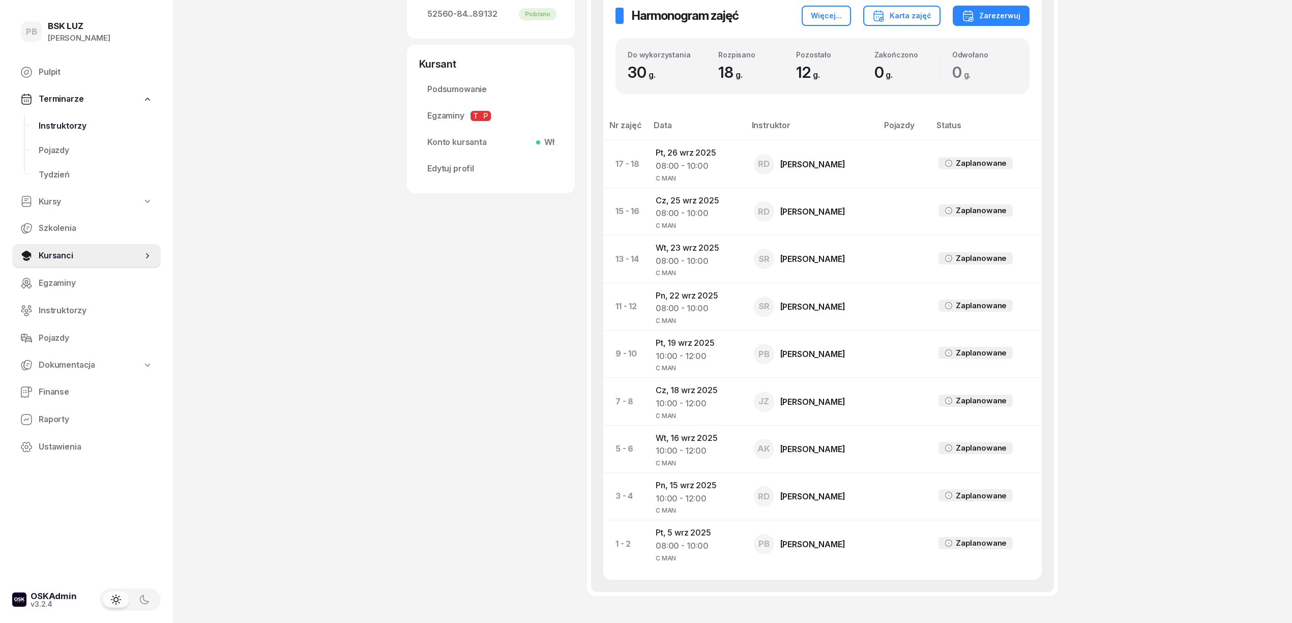
click at [72, 127] on span "Instruktorzy" at bounding box center [96, 126] width 114 height 13
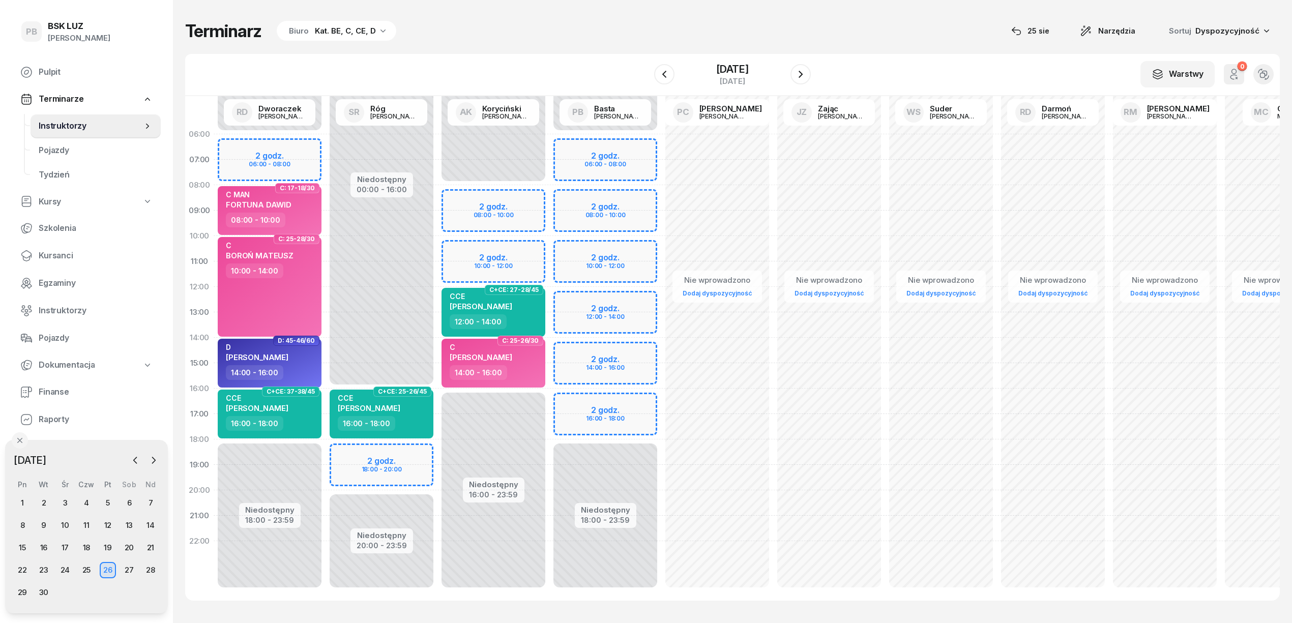
click at [340, 19] on div "Terminarz Biuro Kat. BE, C, CE, D [DATE] Narzędzia Sortuj Dyspozycyjność W Wybi…" at bounding box center [732, 310] width 1095 height 621
click at [336, 33] on div "Kat. BE, C, CE, D" at bounding box center [345, 31] width 61 height 12
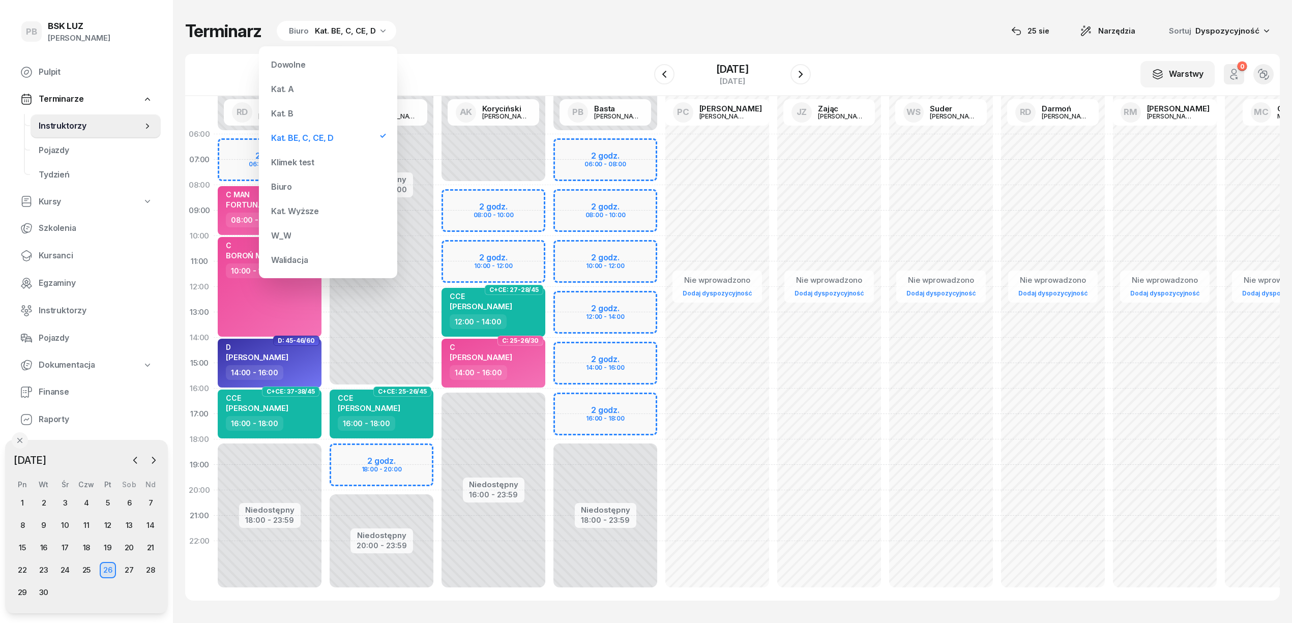
click at [289, 121] on div "Kat. B" at bounding box center [328, 113] width 122 height 20
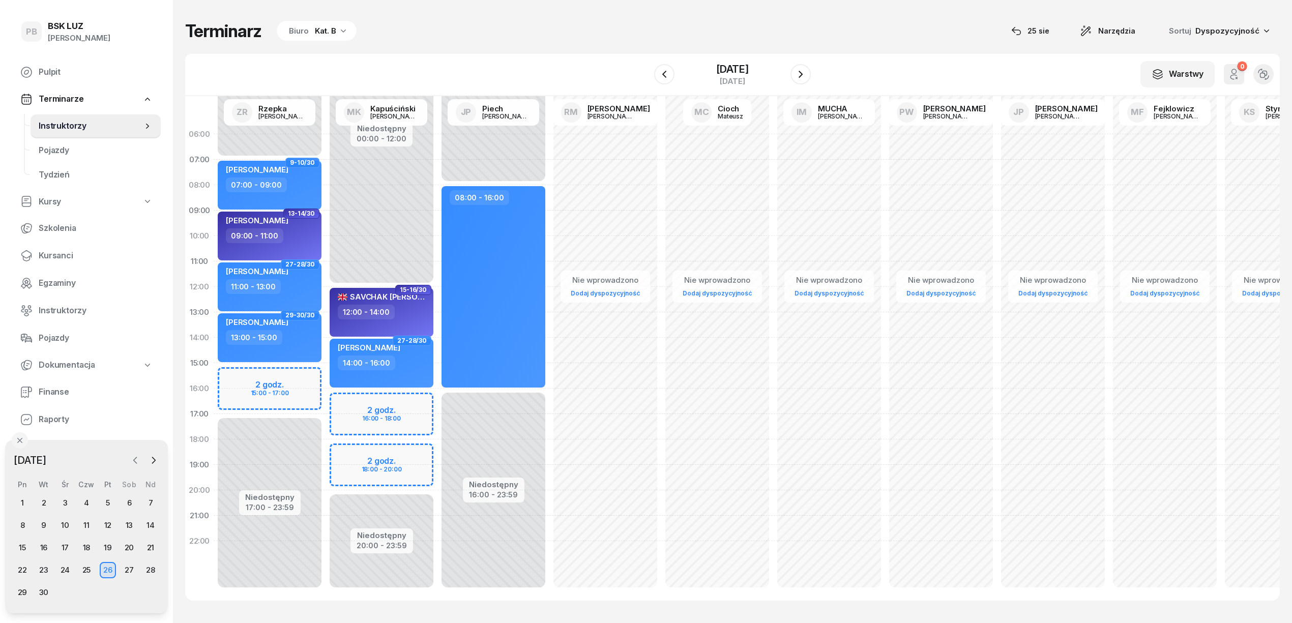
click at [135, 458] on icon "button" at bounding box center [135, 460] width 3 height 6
click at [22, 595] on div "25" at bounding box center [22, 592] width 16 height 16
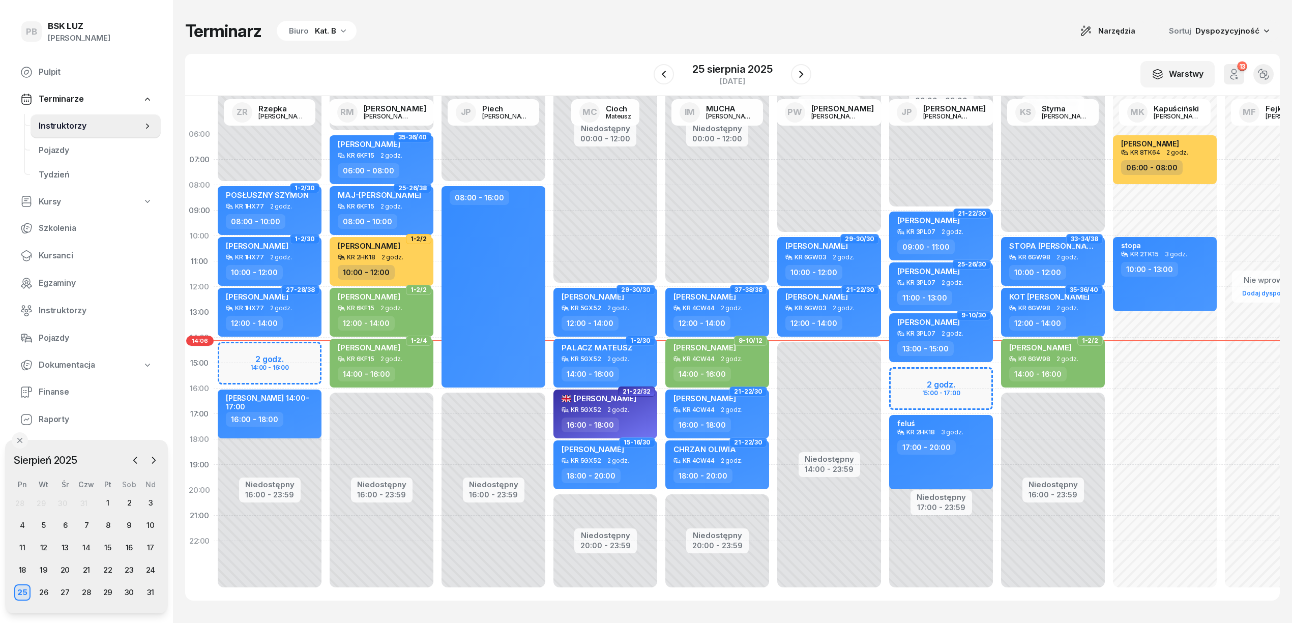
click at [439, 31] on div "Terminarz Biuro Kat. B Narzędzia Sortuj Dyspozycyjność" at bounding box center [732, 30] width 1095 height 21
click at [959, 27] on div "Terminarz Biuro Kat. B Narzędzia Sortuj Dyspozycyjność" at bounding box center [732, 30] width 1095 height 21
click at [328, 35] on div "Kat. B" at bounding box center [325, 31] width 21 height 12
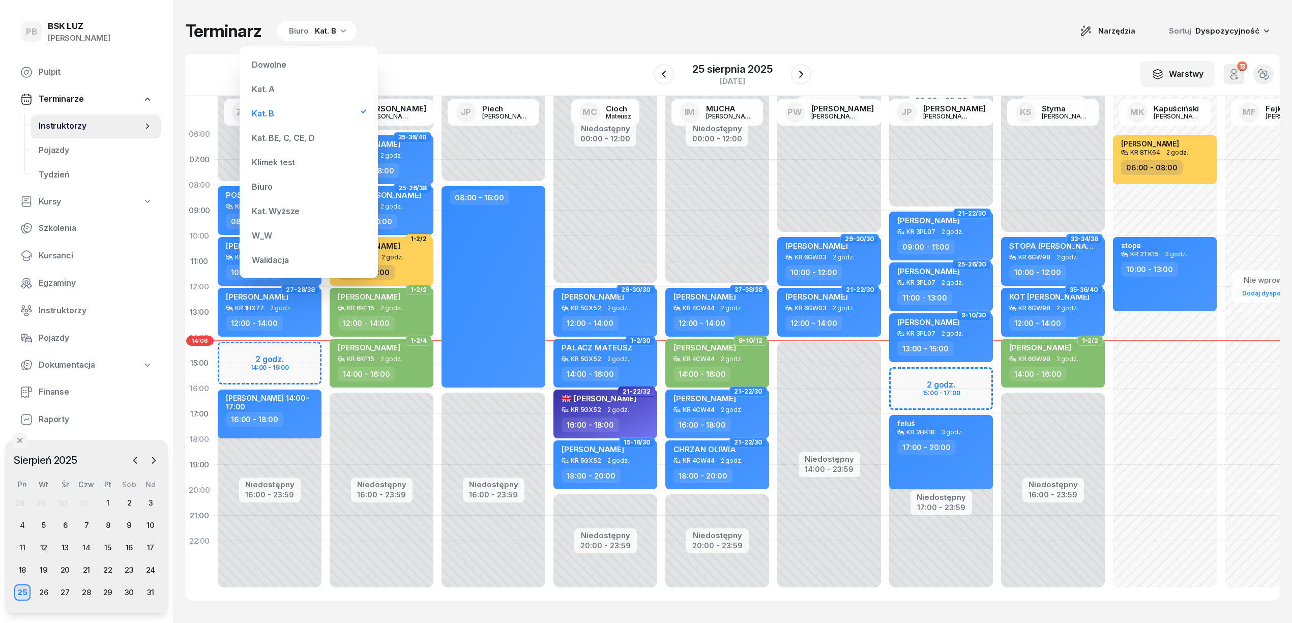
click at [281, 131] on div "Kat. BE, C, CE, D" at bounding box center [309, 138] width 122 height 20
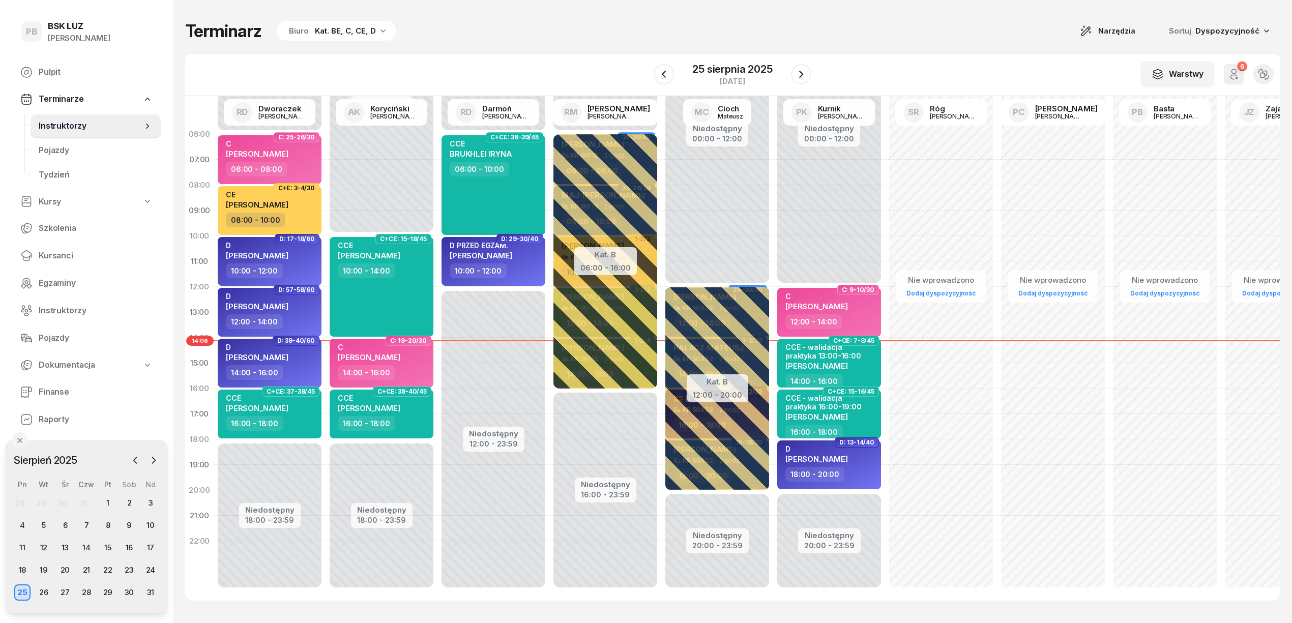
click at [560, 54] on div "W Wybierz AK [PERSON_NAME] BP [PERSON_NAME] DP [PERSON_NAME] GS [PERSON_NAME] I…" at bounding box center [732, 75] width 1095 height 42
click at [804, 75] on icon "button" at bounding box center [801, 74] width 12 height 12
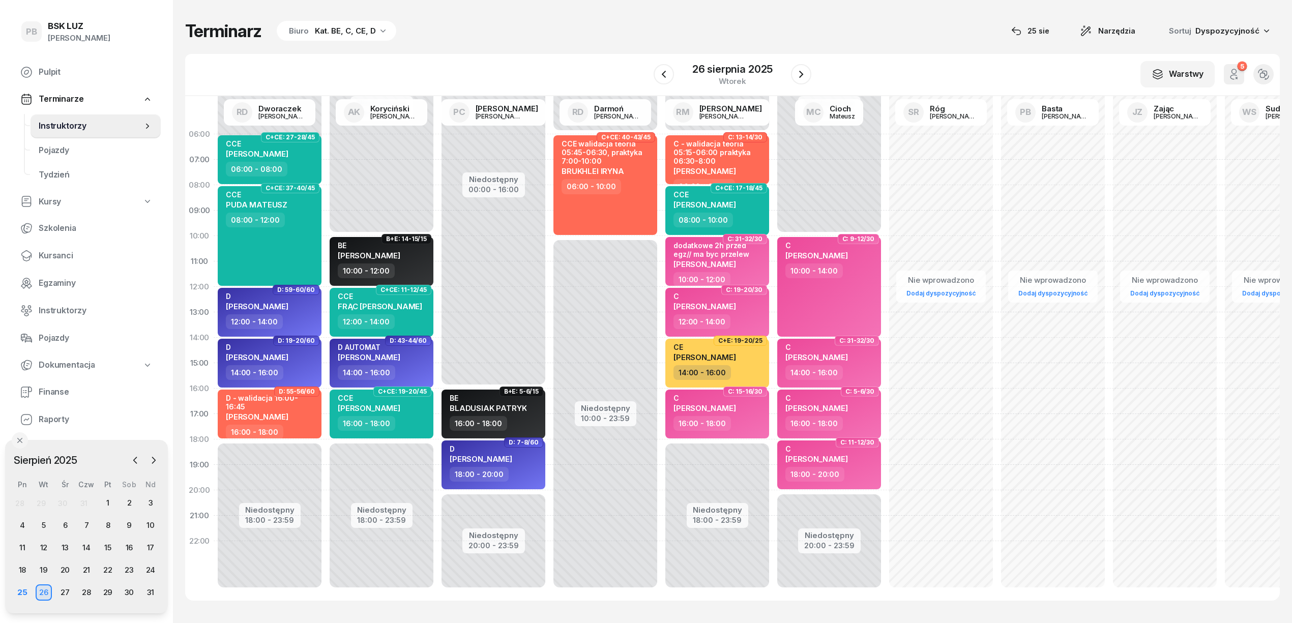
click at [841, 11] on div "Terminarz Biuro Kat. BE, C, CE, D [DATE] Narzędzia Sortuj Dyspozycyjność W Wybi…" at bounding box center [732, 310] width 1095 height 621
drag, startPoint x: 320, startPoint y: 229, endPoint x: 557, endPoint y: 55, distance: 293.3
click at [557, 55] on div "W Wybierz AK [PERSON_NAME] BP [PERSON_NAME] DP [PERSON_NAME] GS [PERSON_NAME] I…" at bounding box center [732, 75] width 1095 height 42
click at [544, 33] on div "Terminarz Biuro Kat. BE, C, CE, D [DATE] Narzędzia Sortuj Dyspozycyjność" at bounding box center [732, 30] width 1095 height 21
click at [548, 22] on div "Terminarz Biuro Kat. BE, C, CE, D [DATE] Narzędzia Sortuj Dyspozycyjność" at bounding box center [732, 30] width 1095 height 21
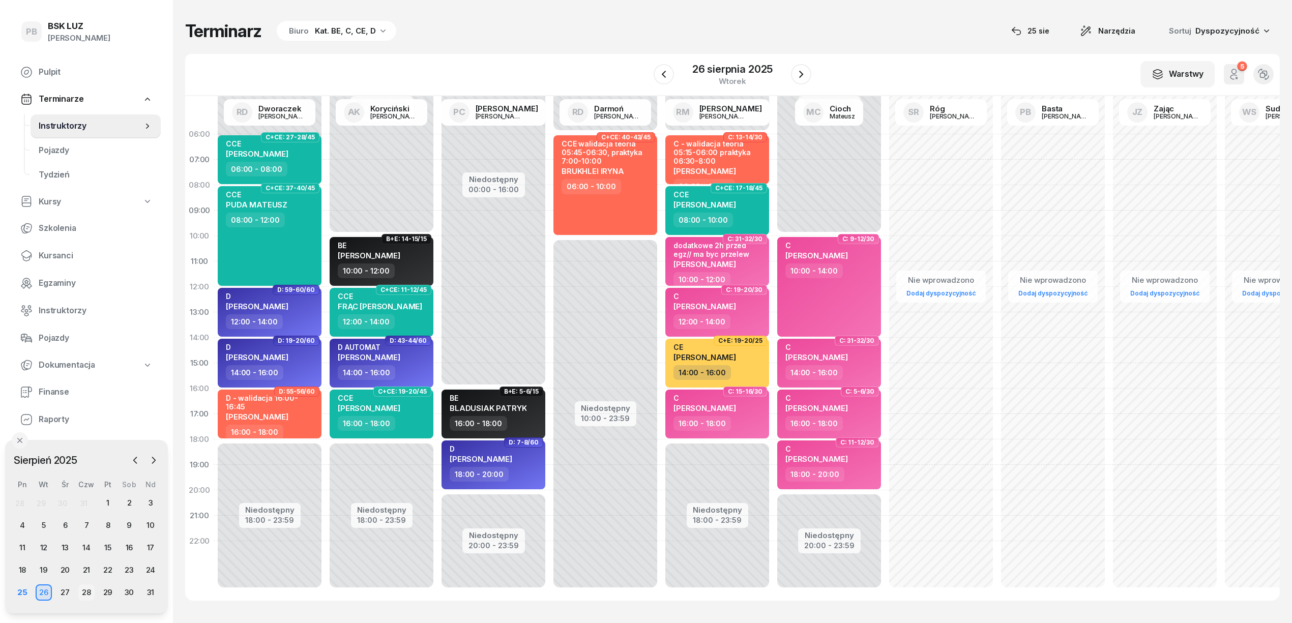
click at [82, 591] on div "28" at bounding box center [86, 592] width 16 height 16
click at [102, 592] on div "29" at bounding box center [108, 592] width 16 height 16
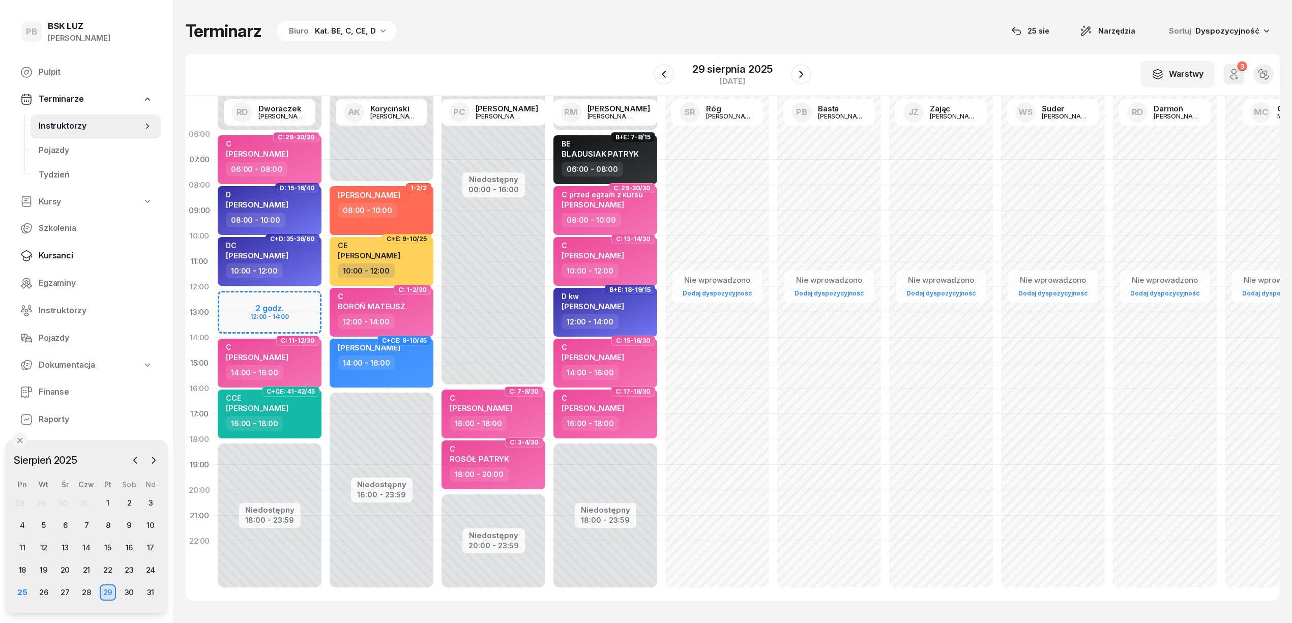
click at [65, 251] on span "Kursanci" at bounding box center [96, 255] width 114 height 13
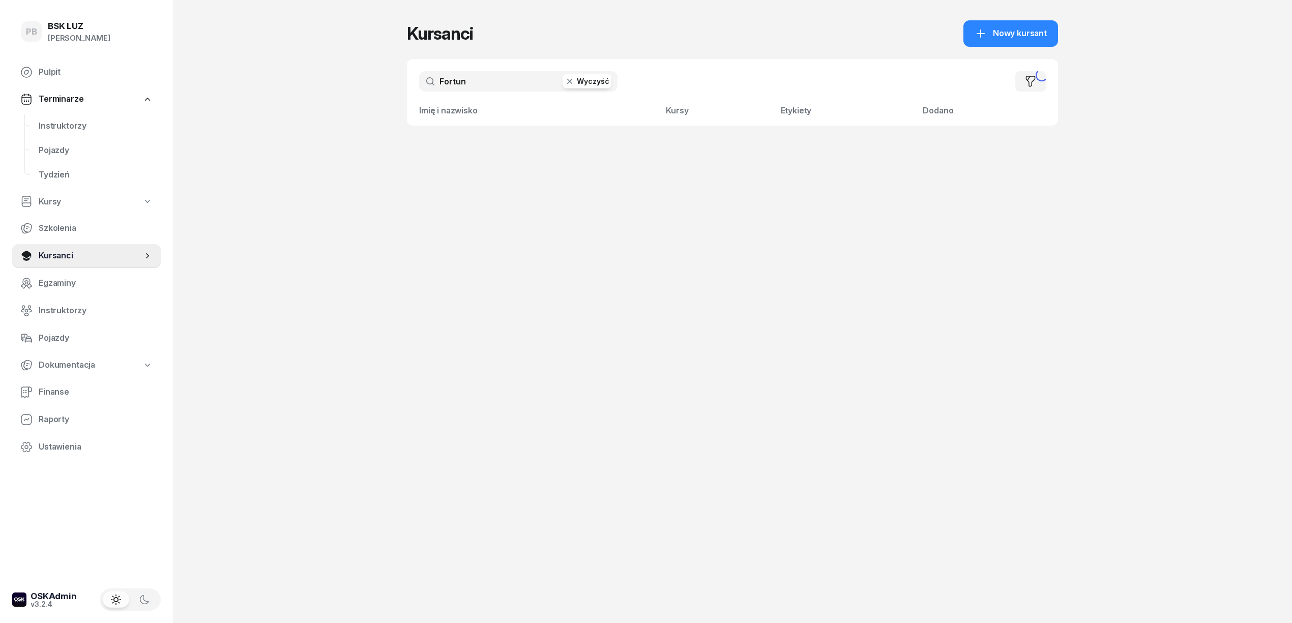
click at [464, 90] on input "Fortun" at bounding box center [518, 81] width 198 height 20
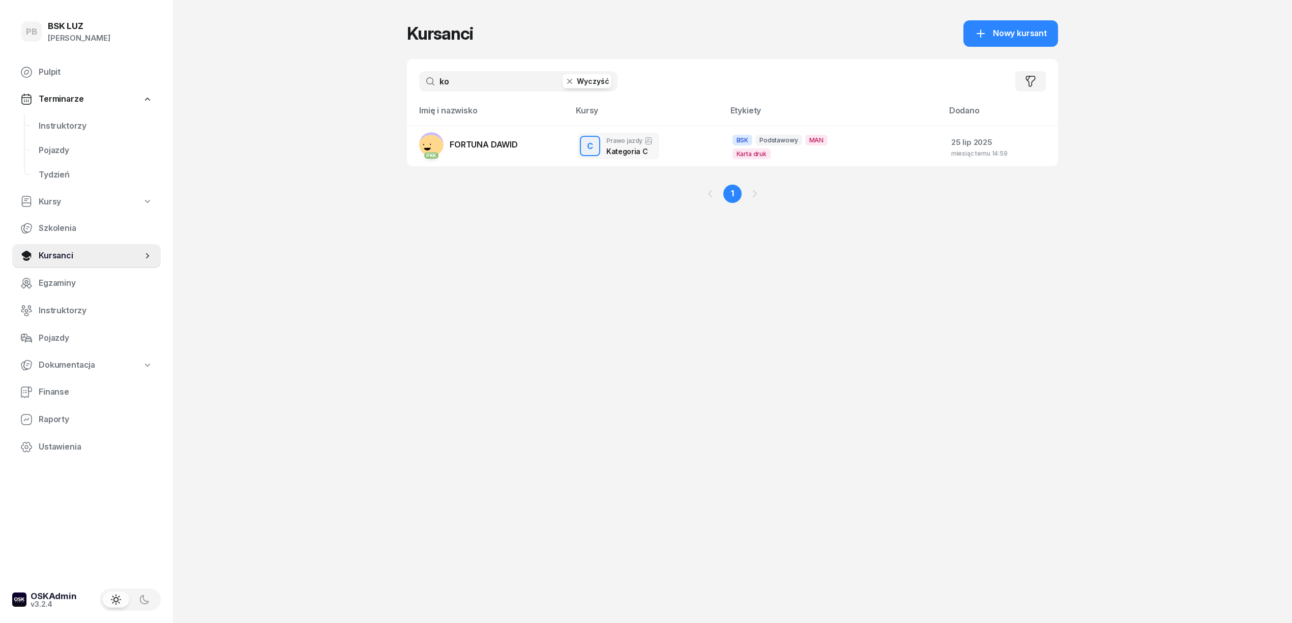
type input "k"
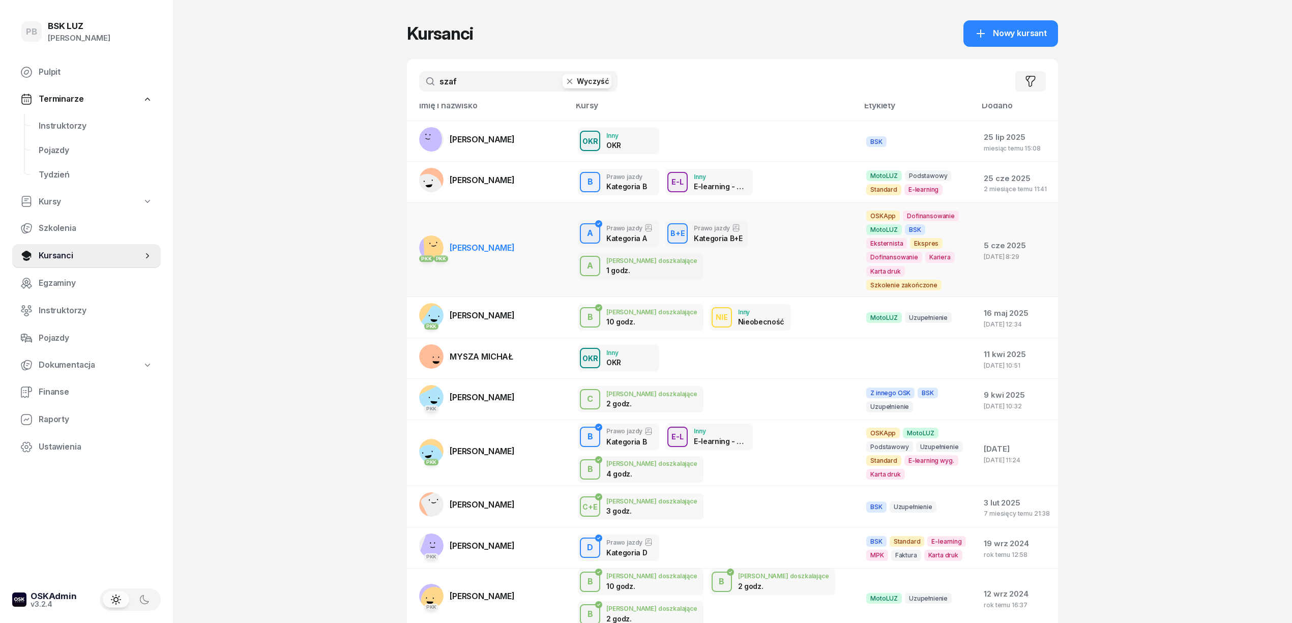
scroll to position [6, 0]
type input "szaf"
click at [499, 391] on span "[PERSON_NAME]" at bounding box center [482, 396] width 65 height 10
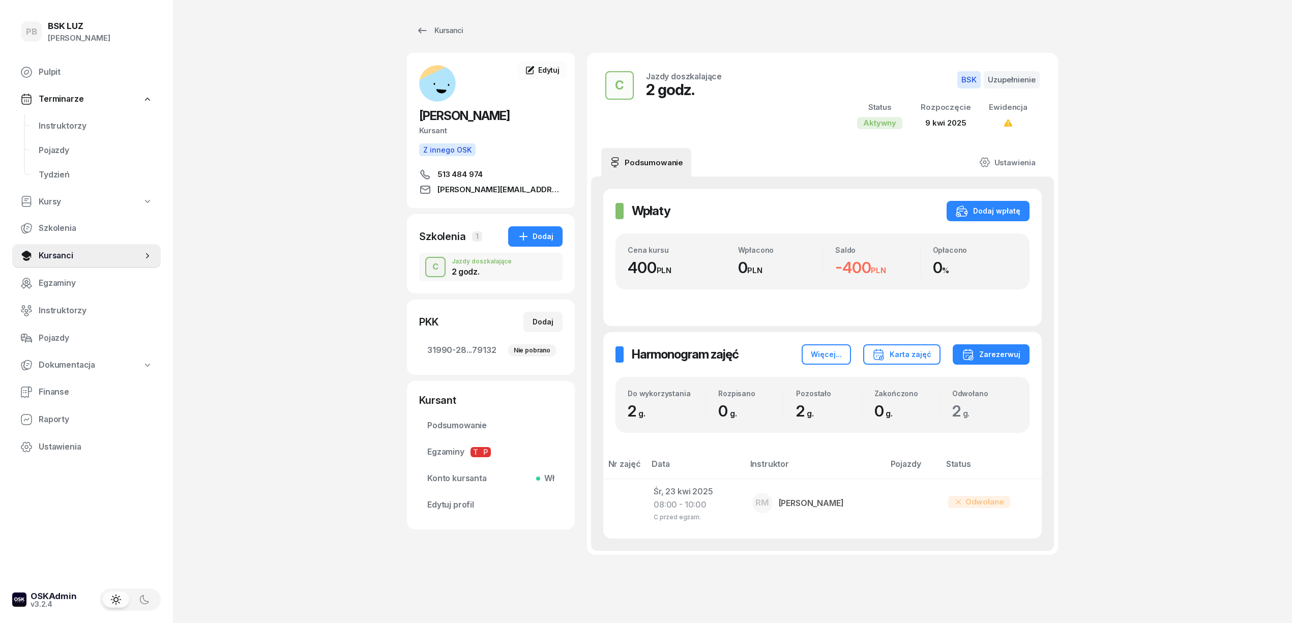
click at [302, 300] on div "PB BSK [PERSON_NAME] Pulpit Terminarze Instruktorzy Pojazdy Tydzień Kursy Szkol…" at bounding box center [646, 327] width 1292 height 655
click at [62, 123] on span "Instruktorzy" at bounding box center [96, 126] width 114 height 13
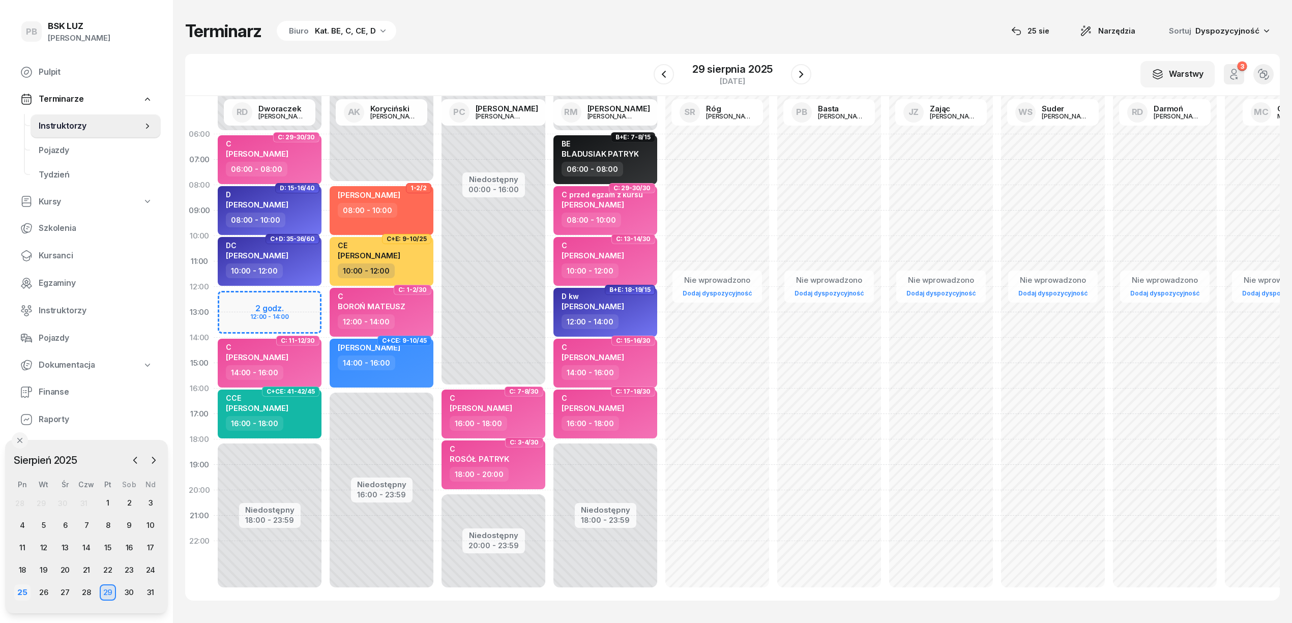
click at [15, 589] on div "25" at bounding box center [22, 592] width 16 height 16
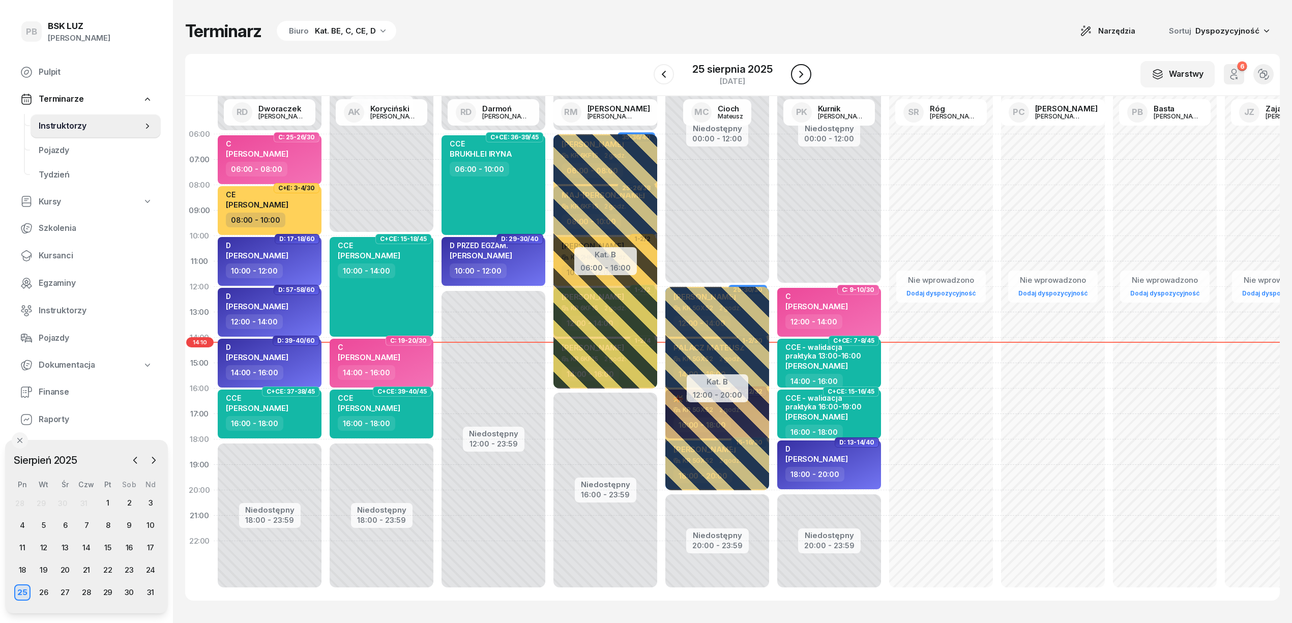
click at [807, 72] on button "button" at bounding box center [801, 74] width 20 height 20
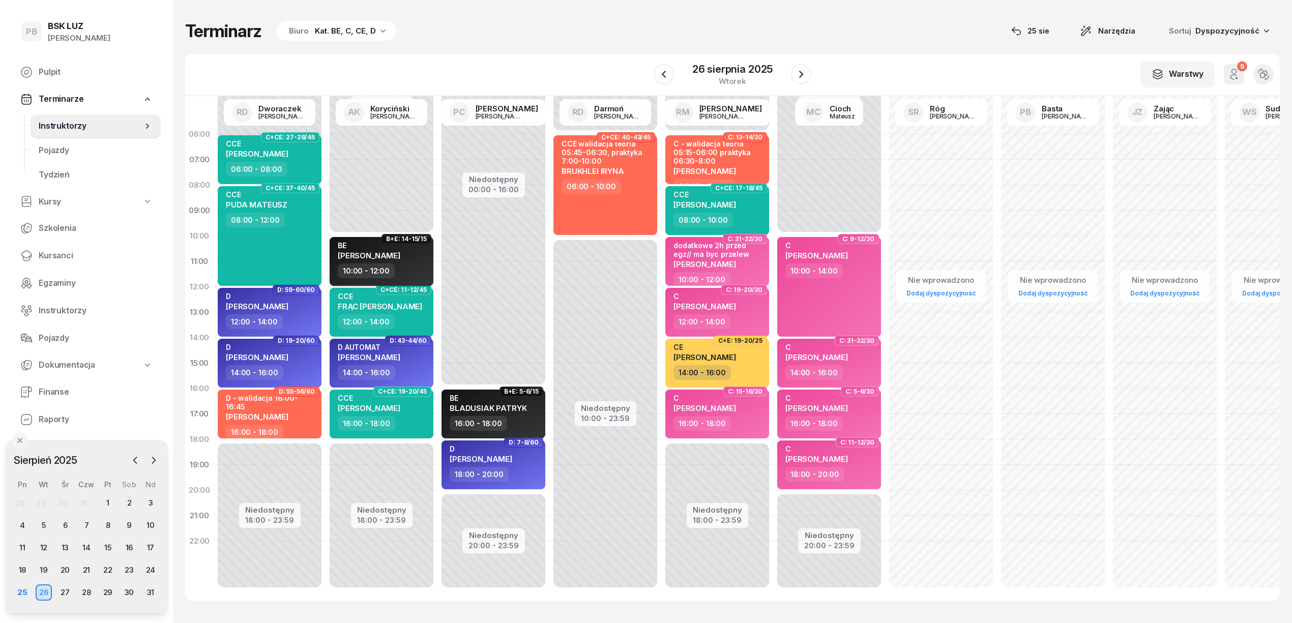
click at [395, 253] on span "[PERSON_NAME]" at bounding box center [369, 256] width 63 height 10
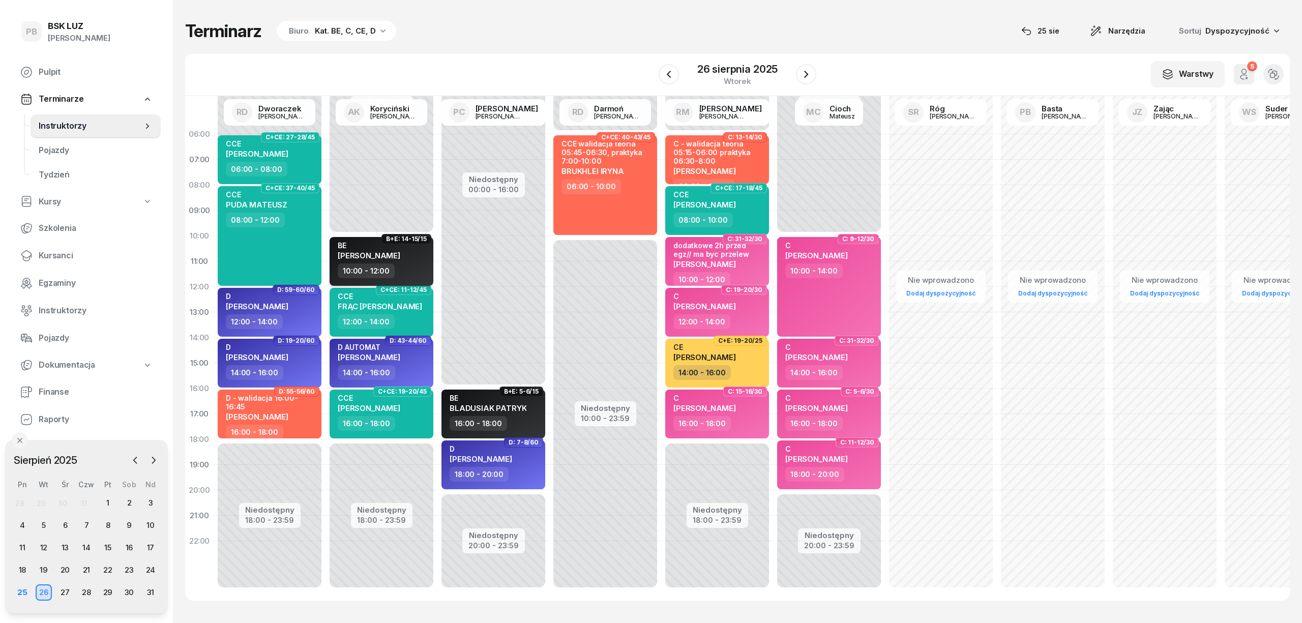
select select "10"
select select "12"
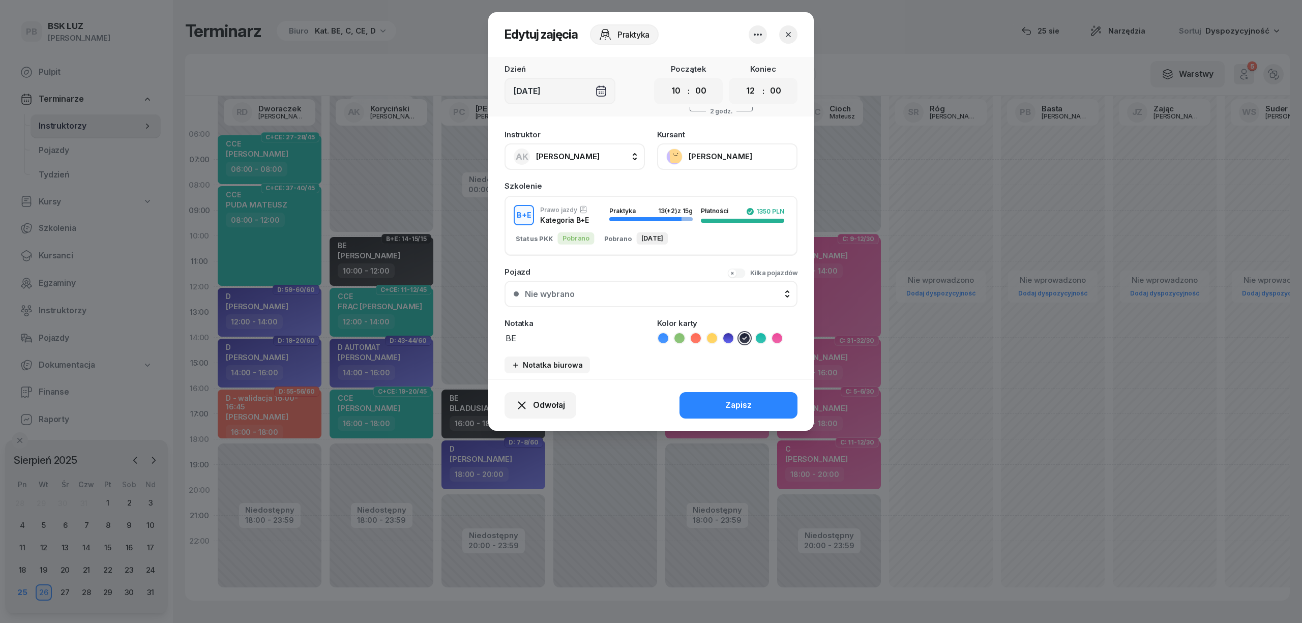
click at [786, 36] on icon "button" at bounding box center [788, 35] width 10 height 10
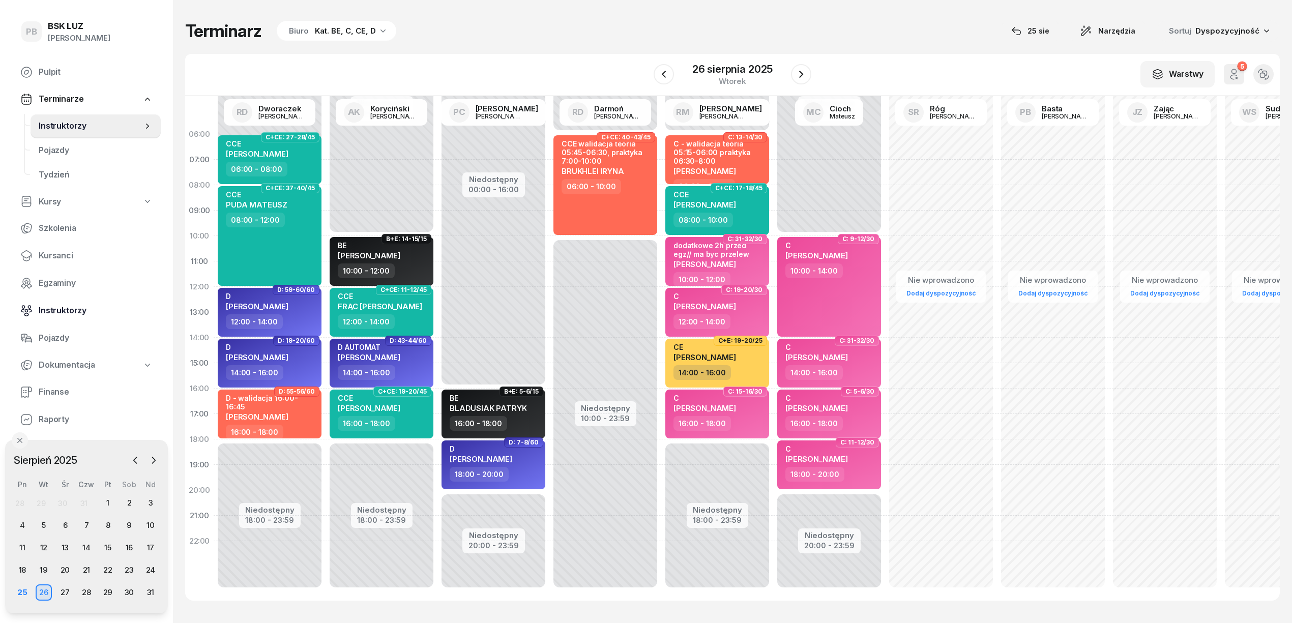
click at [52, 304] on span "Instruktorzy" at bounding box center [96, 310] width 114 height 13
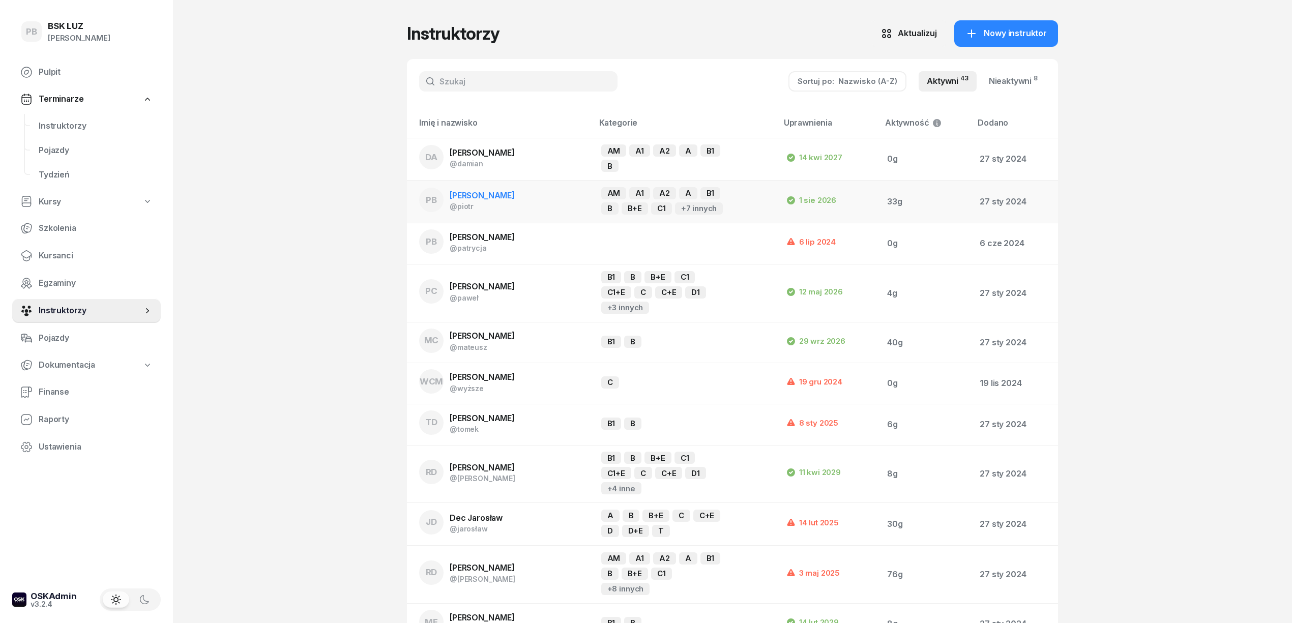
click at [479, 194] on span "[PERSON_NAME]" at bounding box center [482, 195] width 65 height 10
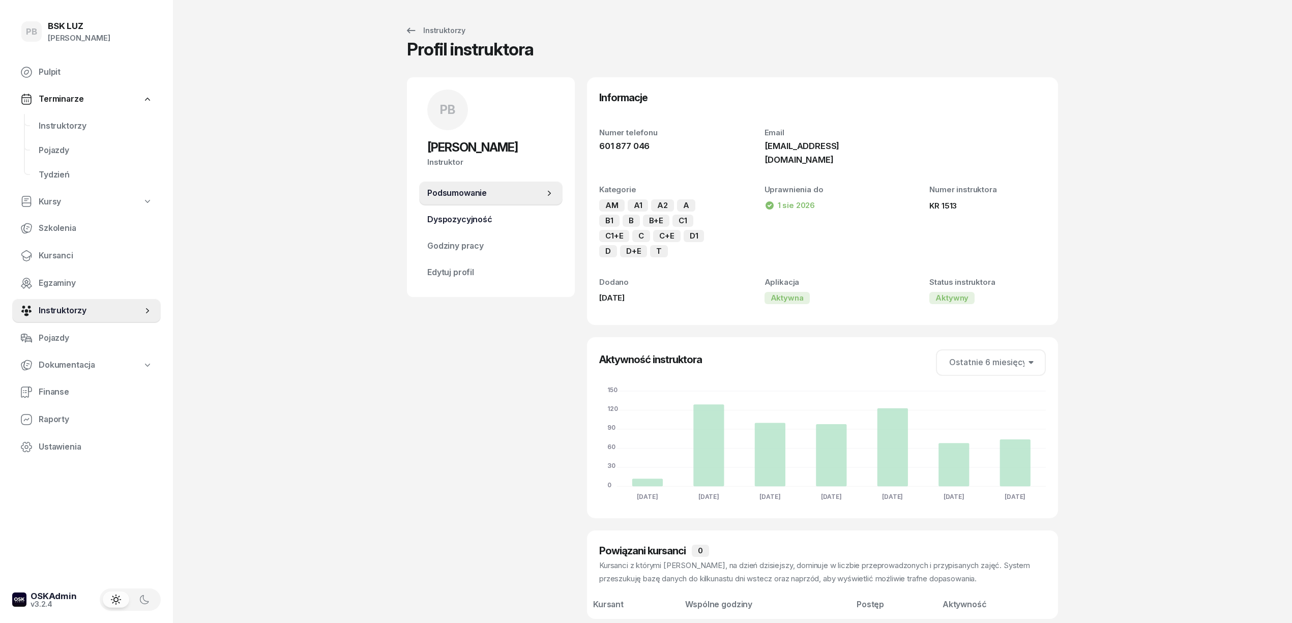
click at [513, 221] on span "Dyspozycyjność" at bounding box center [490, 219] width 127 height 13
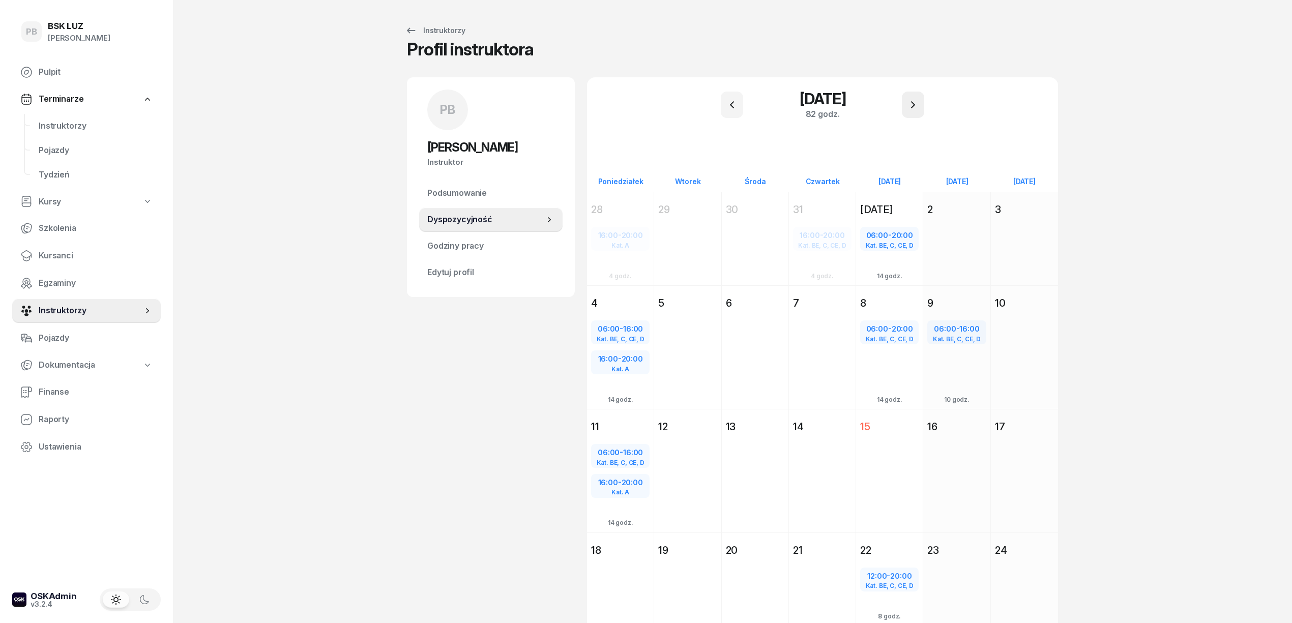
click at [914, 104] on icon "button" at bounding box center [913, 105] width 12 height 12
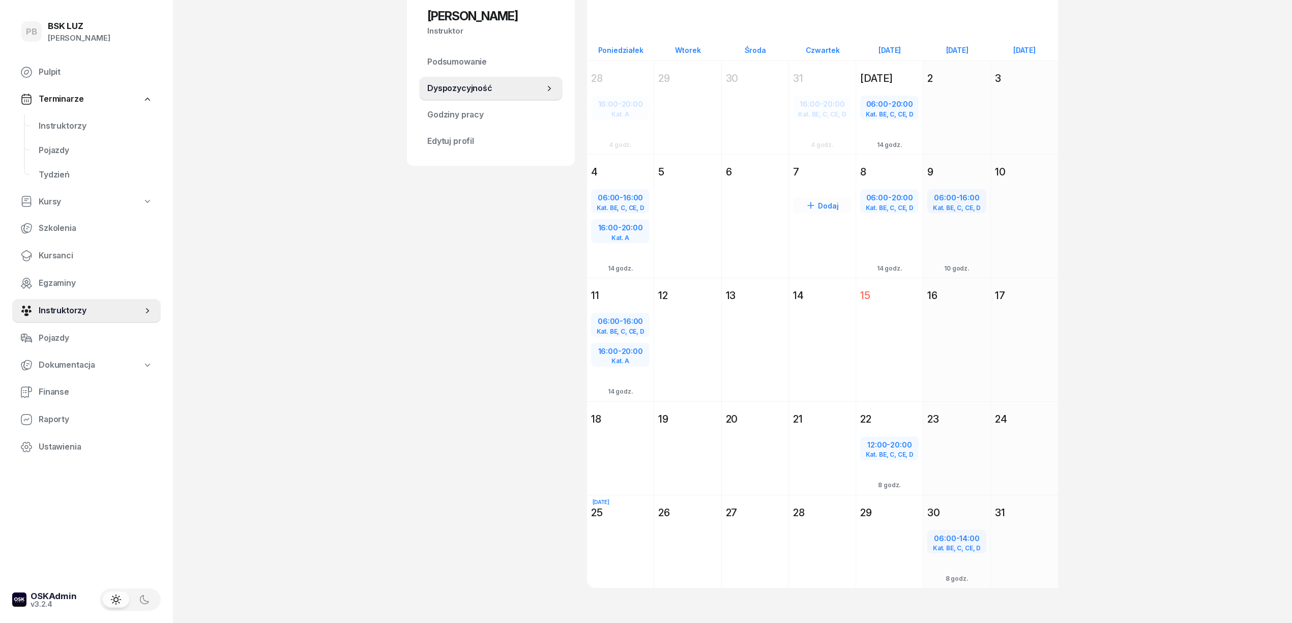
scroll to position [137, 0]
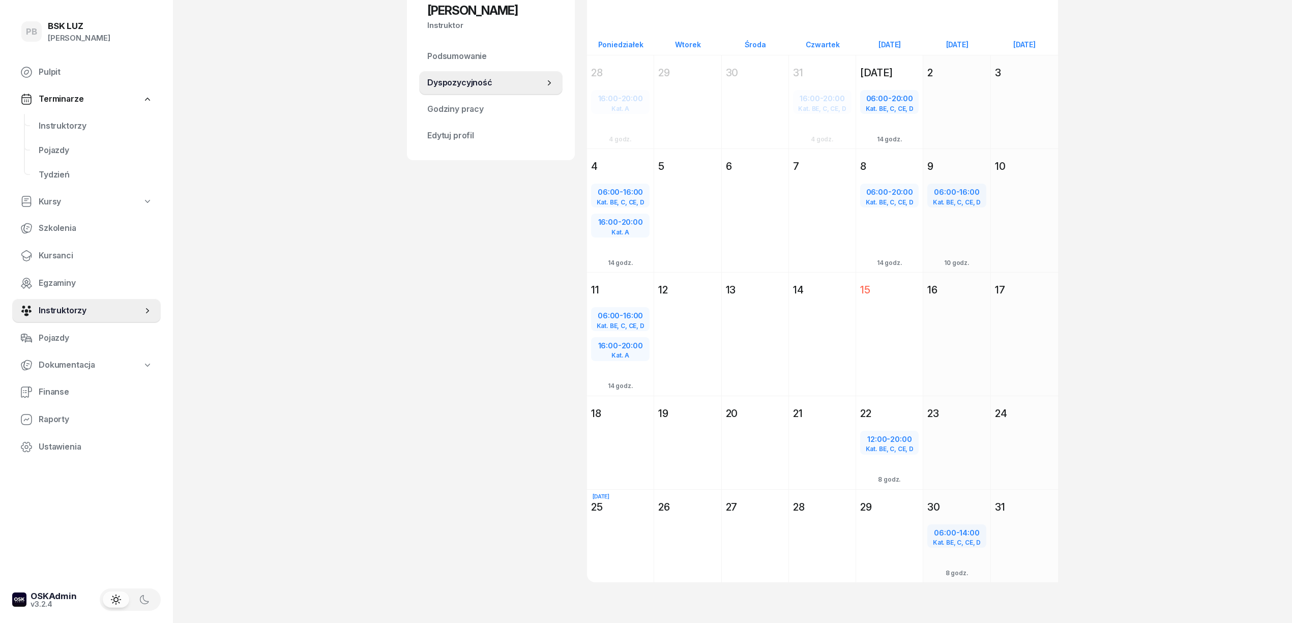
click at [49, 251] on span "Kursanci" at bounding box center [96, 255] width 114 height 13
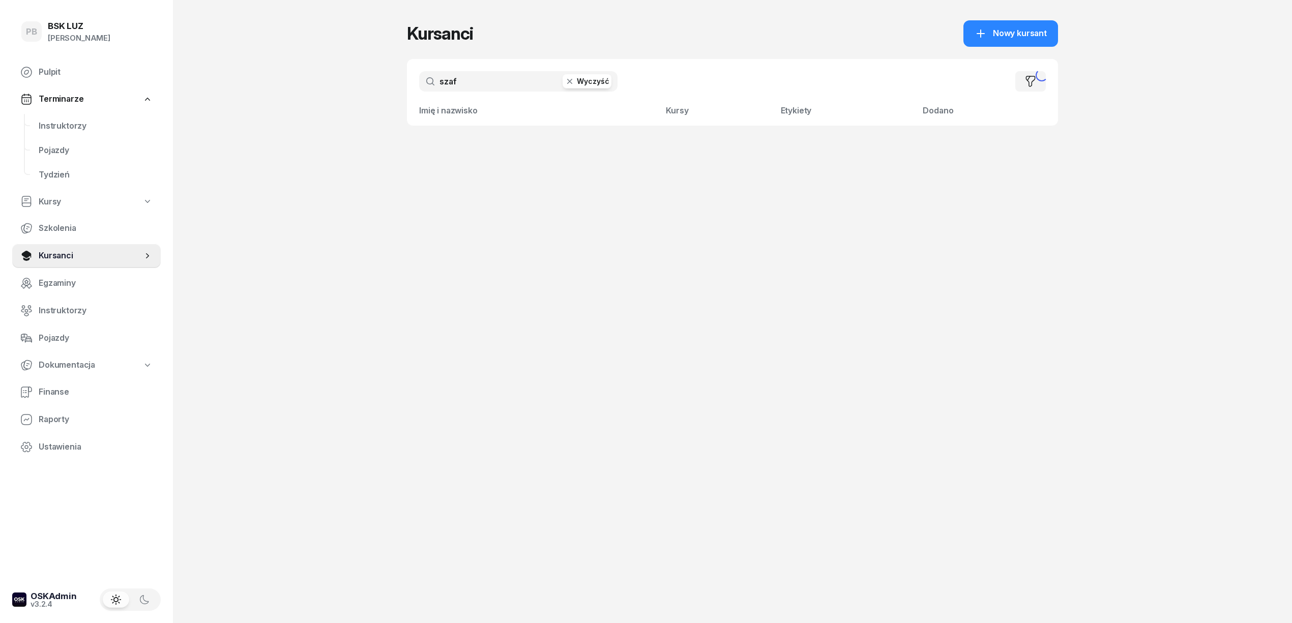
click at [481, 72] on input "szaf" at bounding box center [518, 81] width 198 height 20
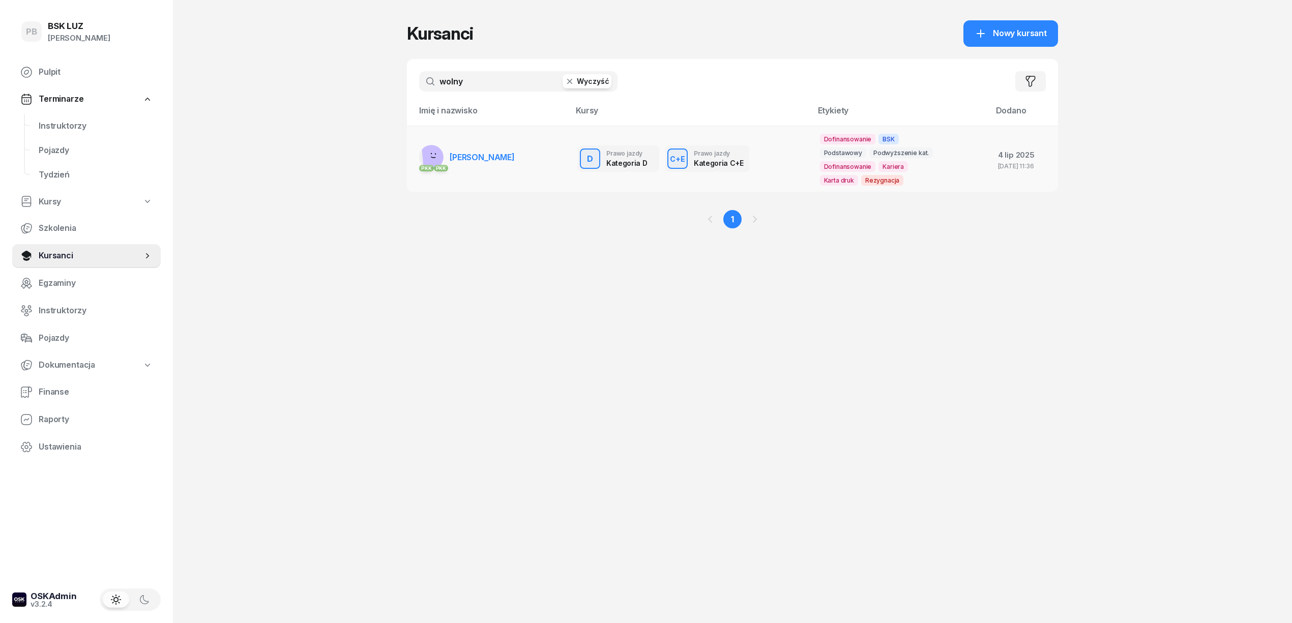
type input "wolny"
click at [482, 161] on span "[PERSON_NAME]" at bounding box center [482, 157] width 65 height 10
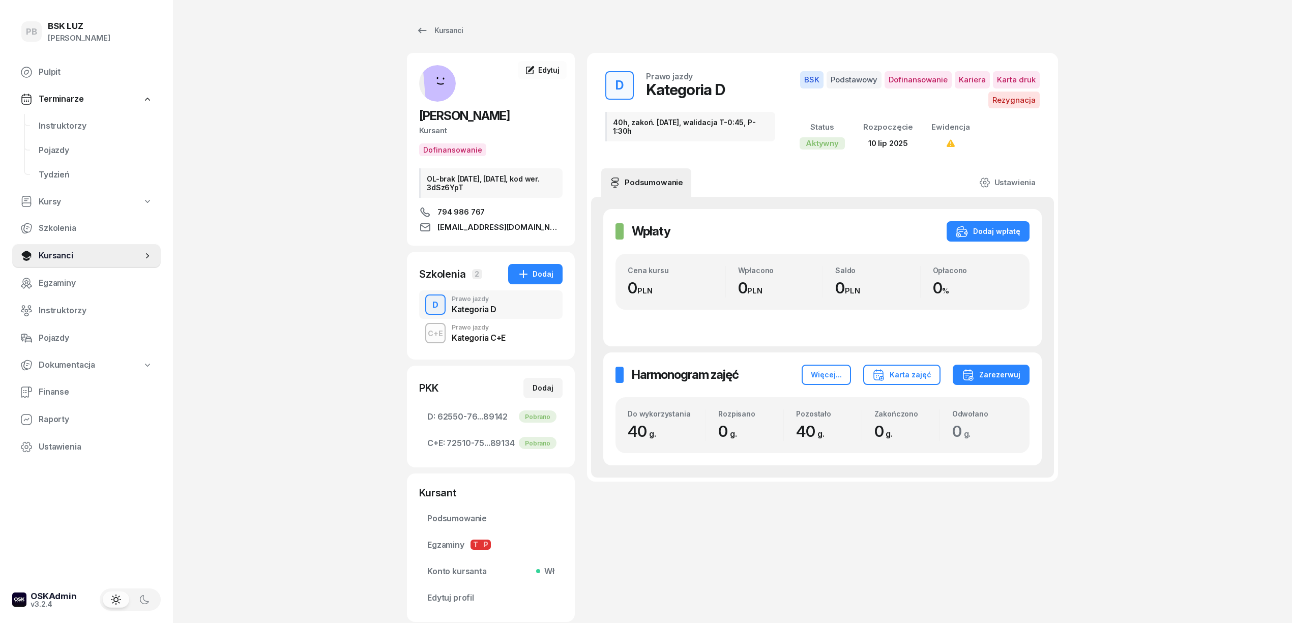
click at [508, 345] on div "C+E Prawo jazdy Kategoria C+E" at bounding box center [490, 333] width 143 height 28
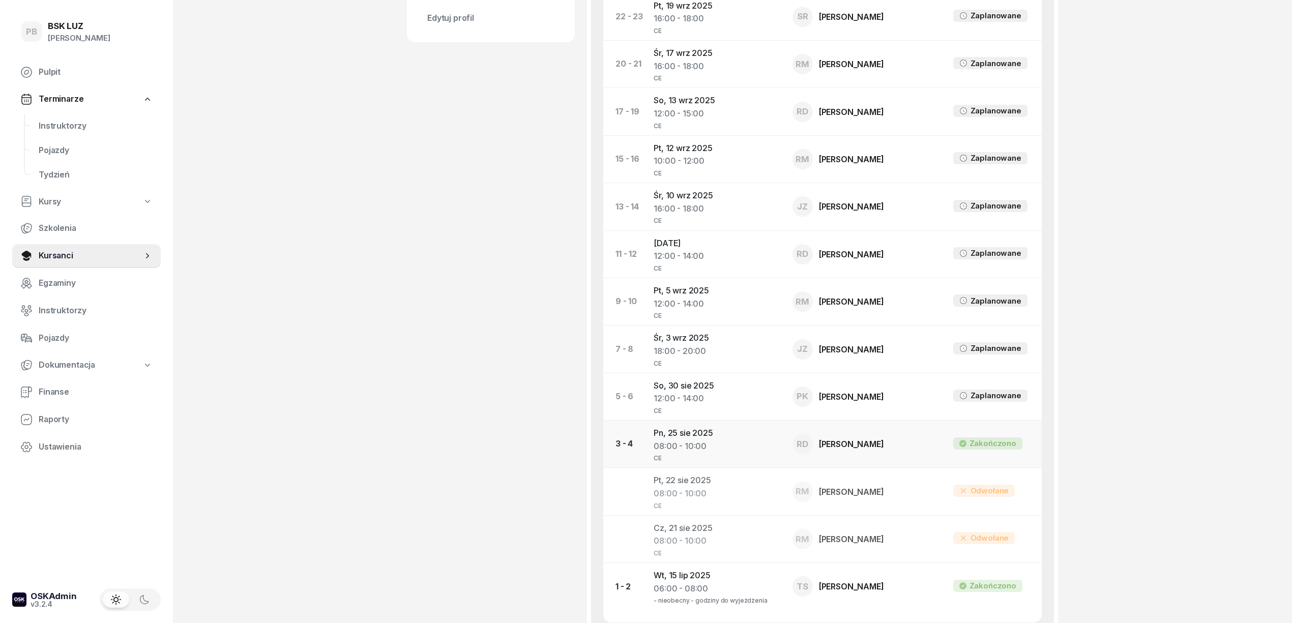
scroll to position [678, 0]
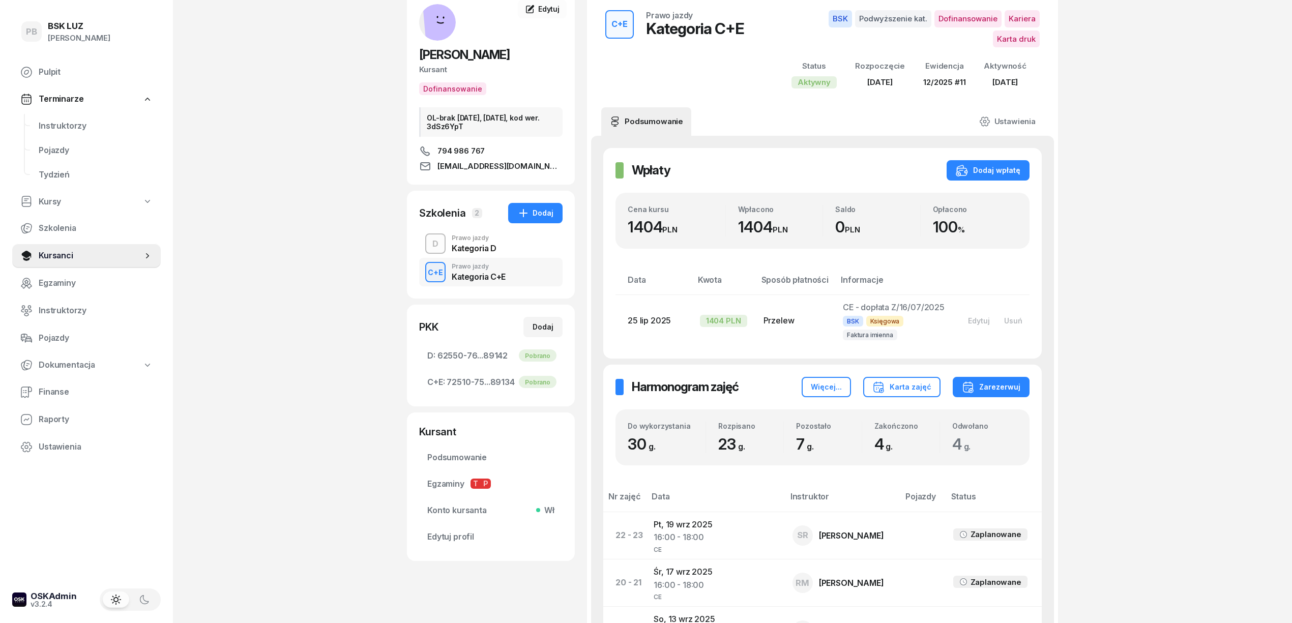
scroll to position [0, 0]
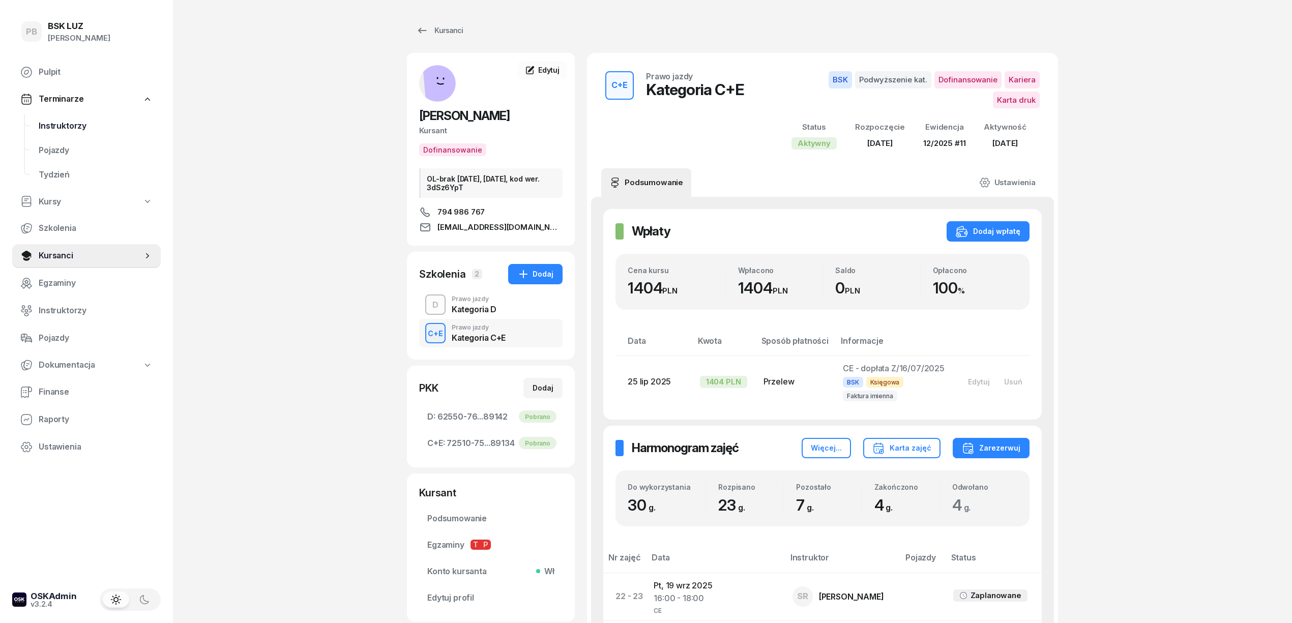
click at [54, 129] on span "Instruktorzy" at bounding box center [96, 126] width 114 height 13
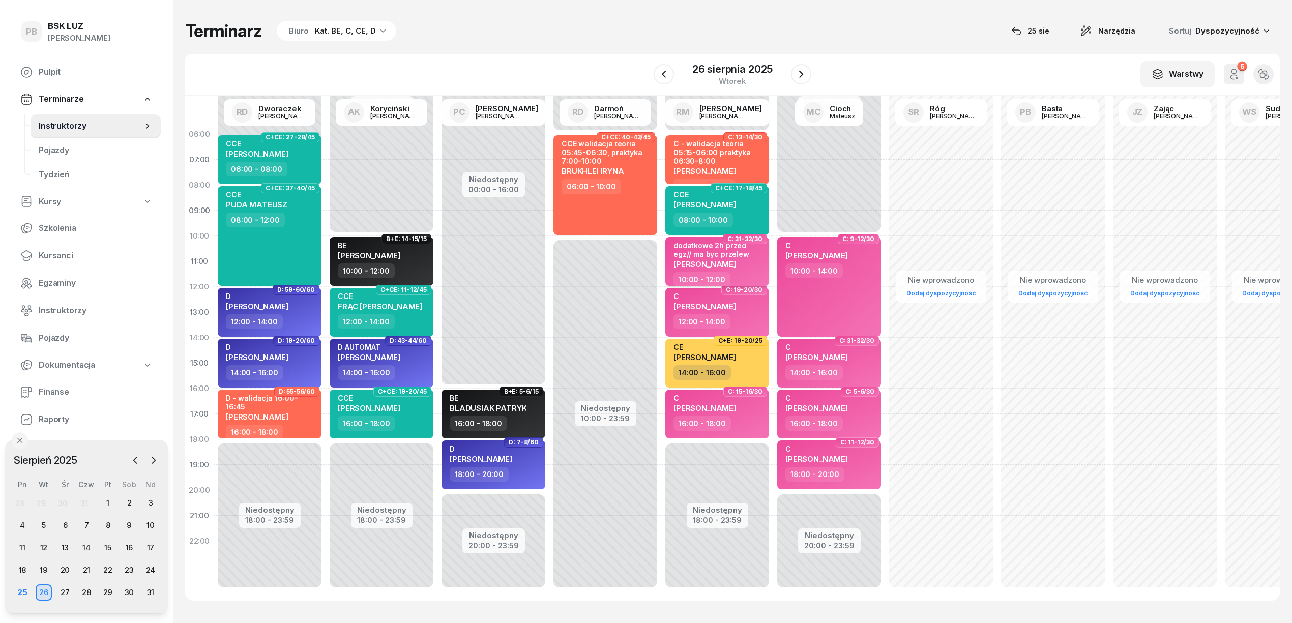
click at [738, 269] on div "dodatkowe 2h przed egz// ma byc przelew DYBAŁ MARCIN" at bounding box center [719, 256] width 90 height 31
select select "10"
select select "12"
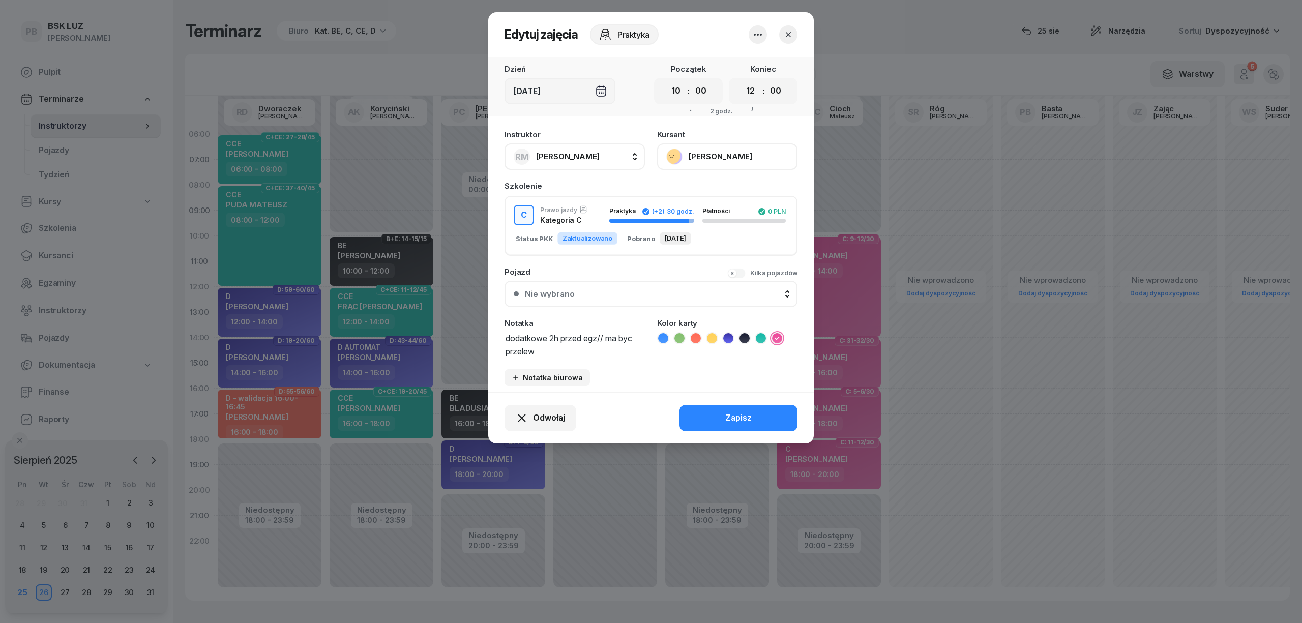
click at [739, 155] on button "[PERSON_NAME]" at bounding box center [727, 156] width 140 height 26
click at [717, 185] on link "Otwórz profil" at bounding box center [726, 191] width 134 height 25
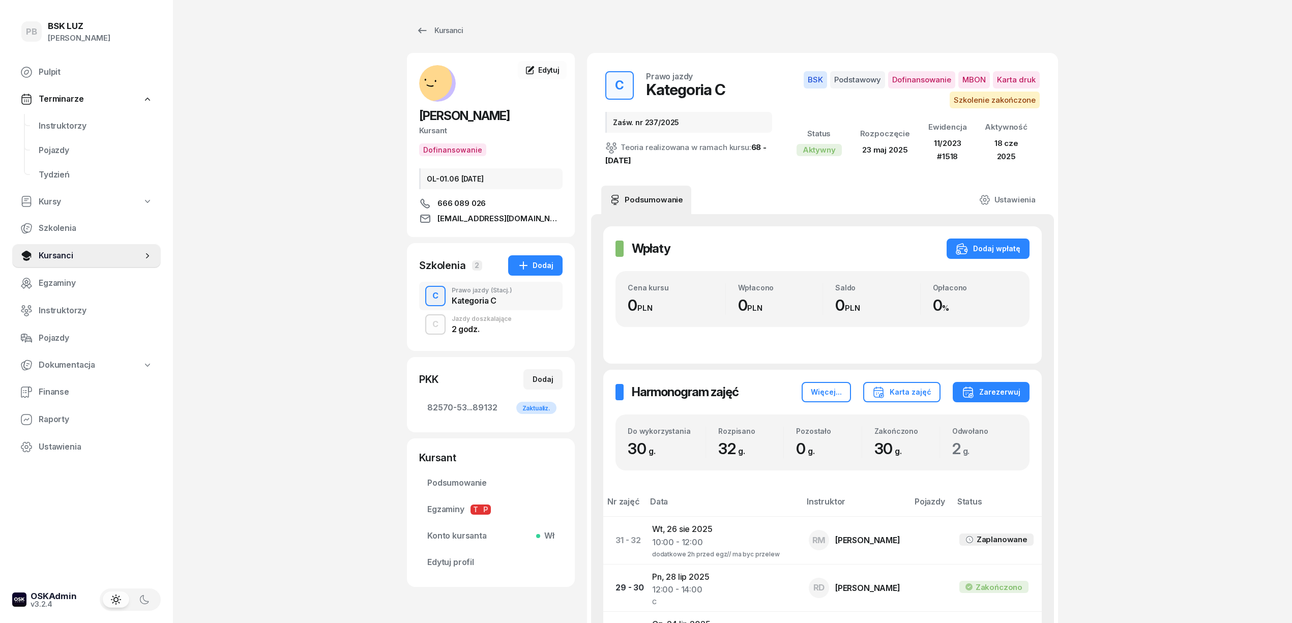
scroll to position [68, 0]
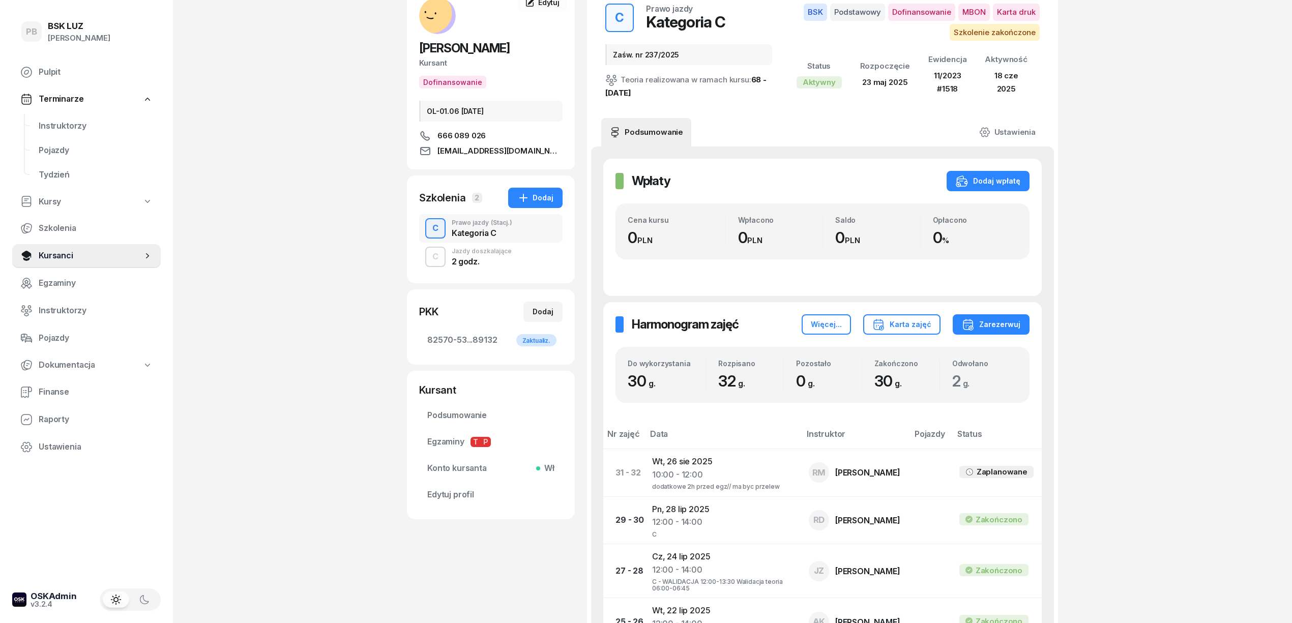
click at [489, 255] on div "2 godz." at bounding box center [482, 259] width 60 height 11
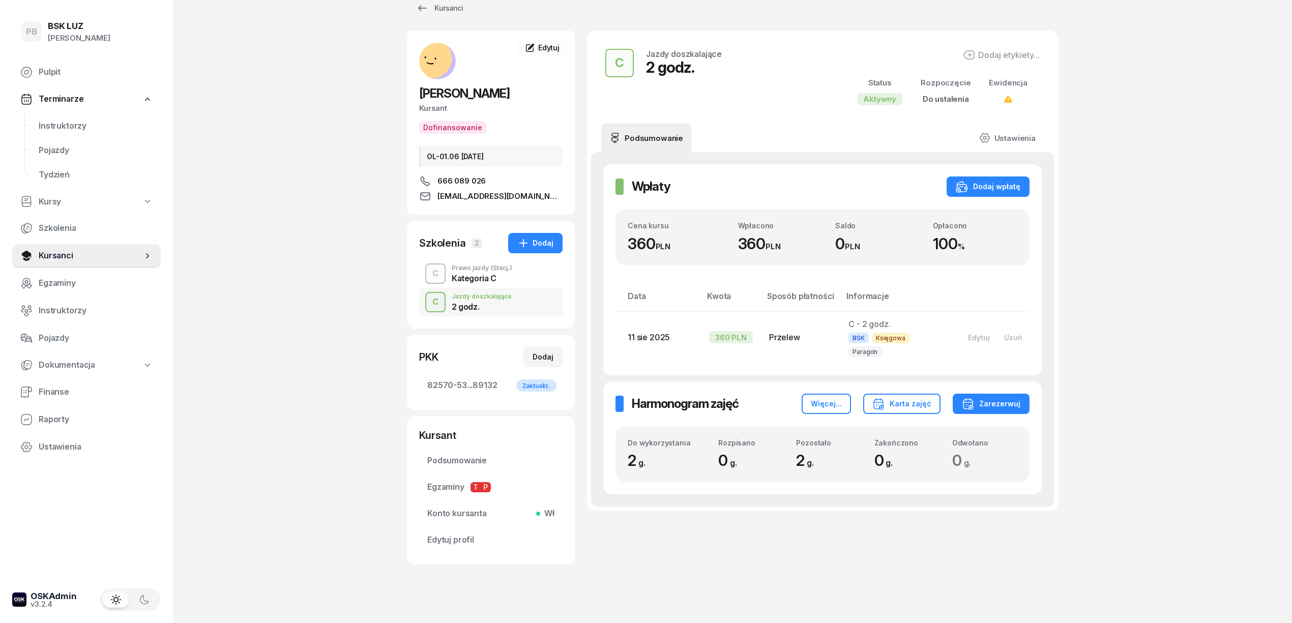
scroll to position [34, 0]
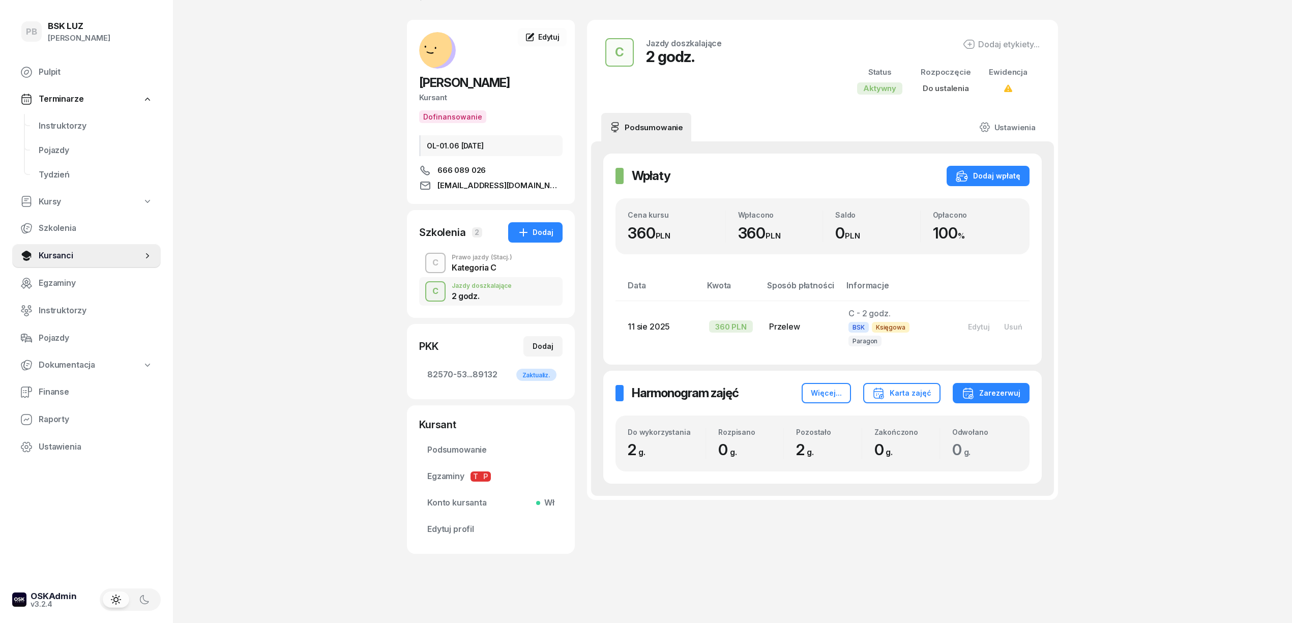
drag, startPoint x: 277, startPoint y: 227, endPoint x: 257, endPoint y: 210, distance: 26.0
click at [277, 226] on div "PB BSK LUZ Patrycja Bogdanowicz Pulpit Terminarze Instruktorzy Pojazdy Tydzień …" at bounding box center [646, 295] width 1292 height 656
click at [72, 121] on span "Instruktorzy" at bounding box center [96, 126] width 114 height 13
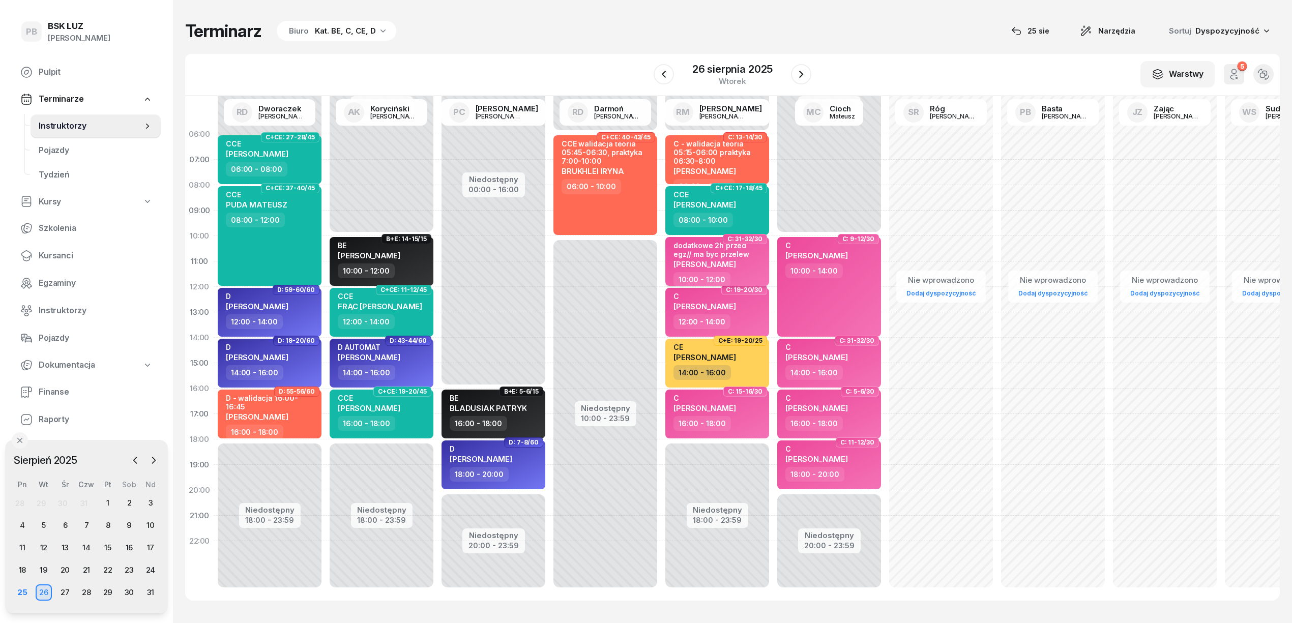
click at [737, 269] on div "dodatkowe 2h przed egz// ma byc przelew DYBAŁ MARCIN" at bounding box center [719, 256] width 90 height 31
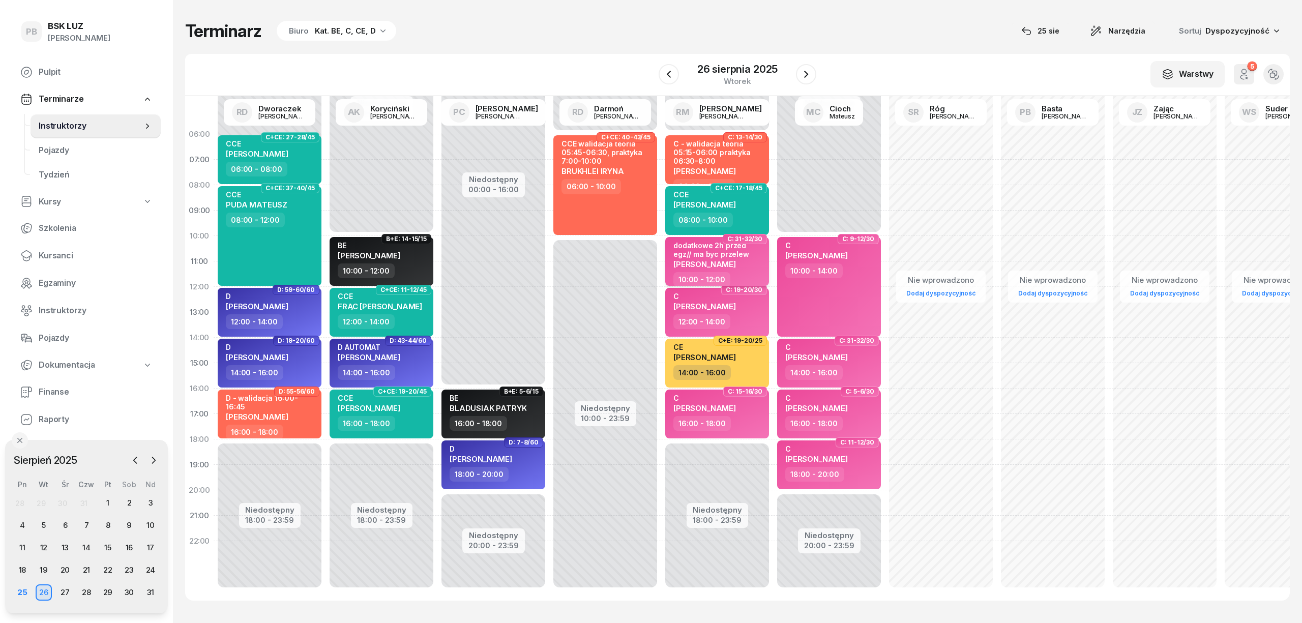
select select "10"
select select "12"
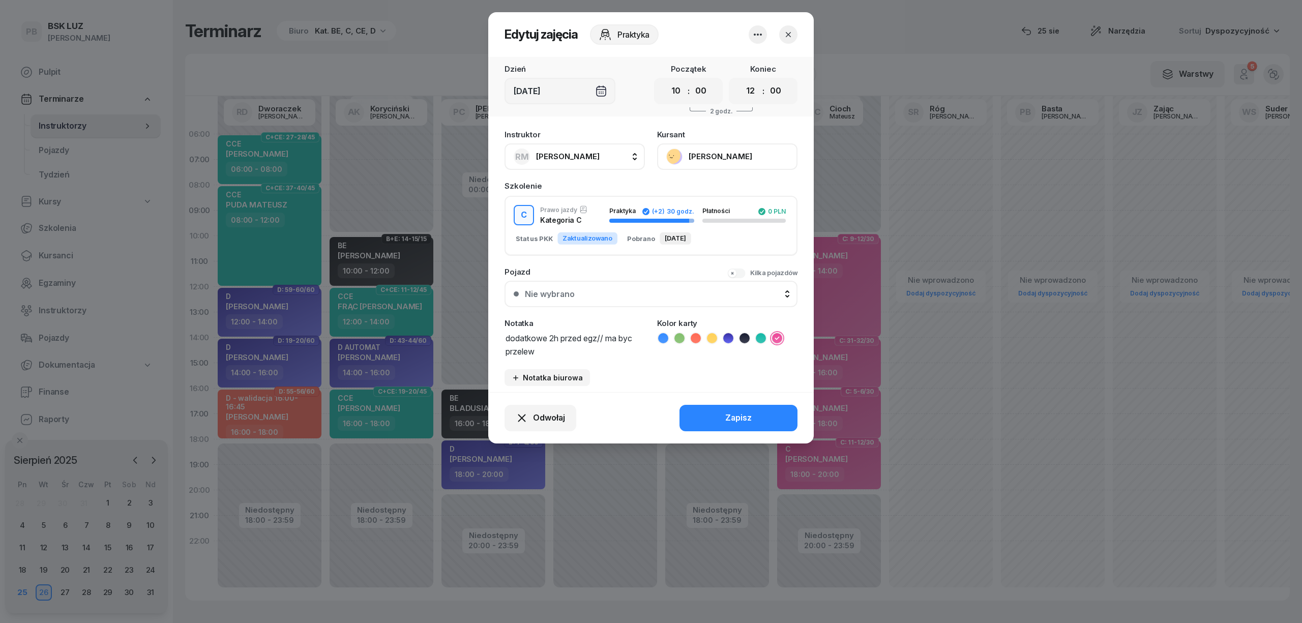
click at [762, 33] on icon "button" at bounding box center [758, 34] width 12 height 12
click at [729, 63] on link "Usuń" at bounding box center [753, 65] width 134 height 25
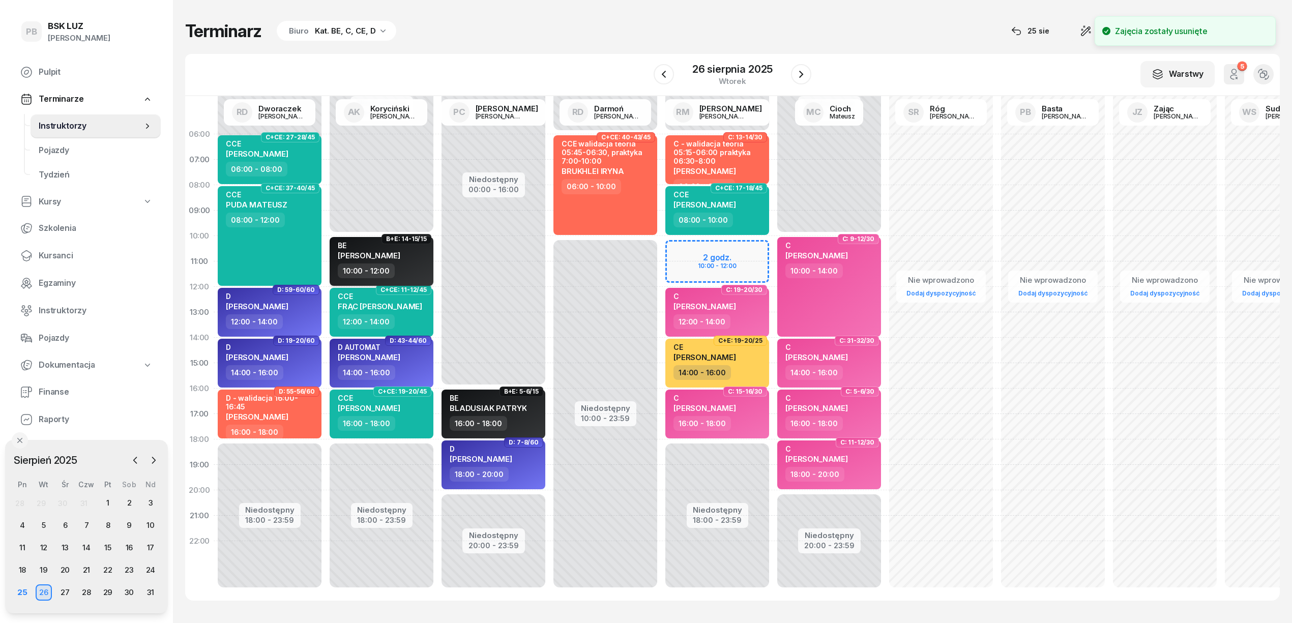
click at [403, 270] on div "10:00 - 12:00" at bounding box center [383, 271] width 90 height 15
select select "10"
select select "12"
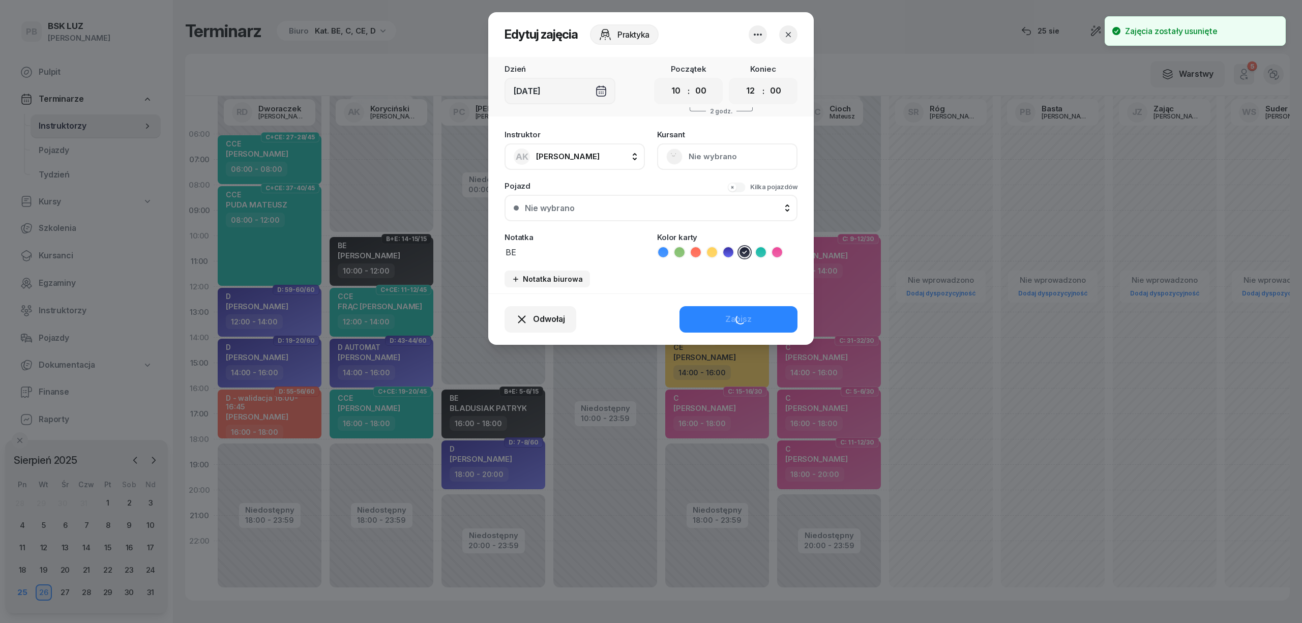
click at [556, 153] on span "[PERSON_NAME]" at bounding box center [568, 157] width 64 height 10
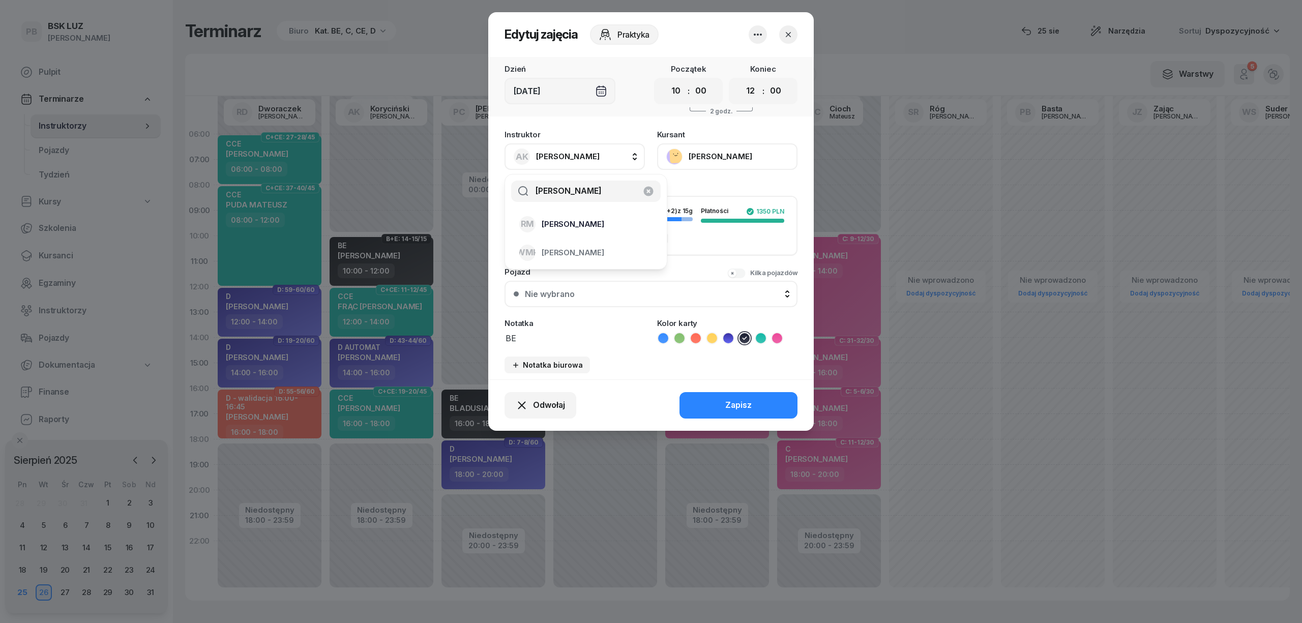
type input "marko"
click at [583, 239] on li "[PERSON_NAME]" at bounding box center [585, 253] width 145 height 28
click at [727, 411] on div "Odwołaj Zapisz" at bounding box center [651, 404] width 326 height 51
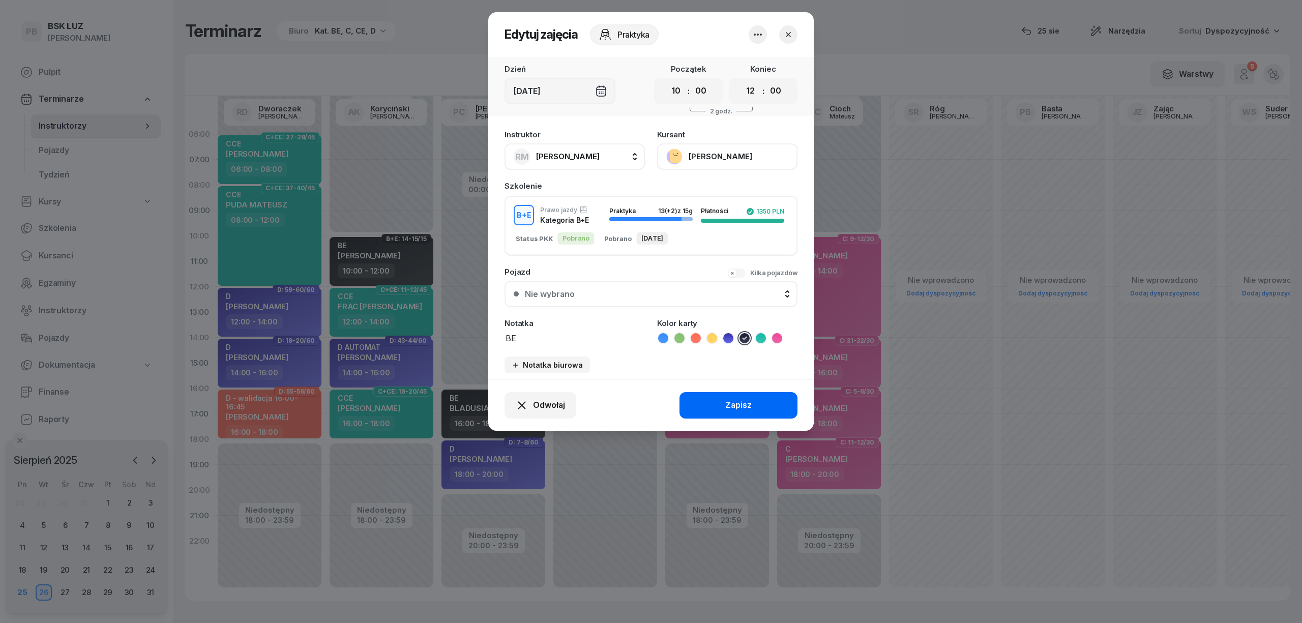
click at [723, 405] on button "Zapisz" at bounding box center [739, 405] width 118 height 26
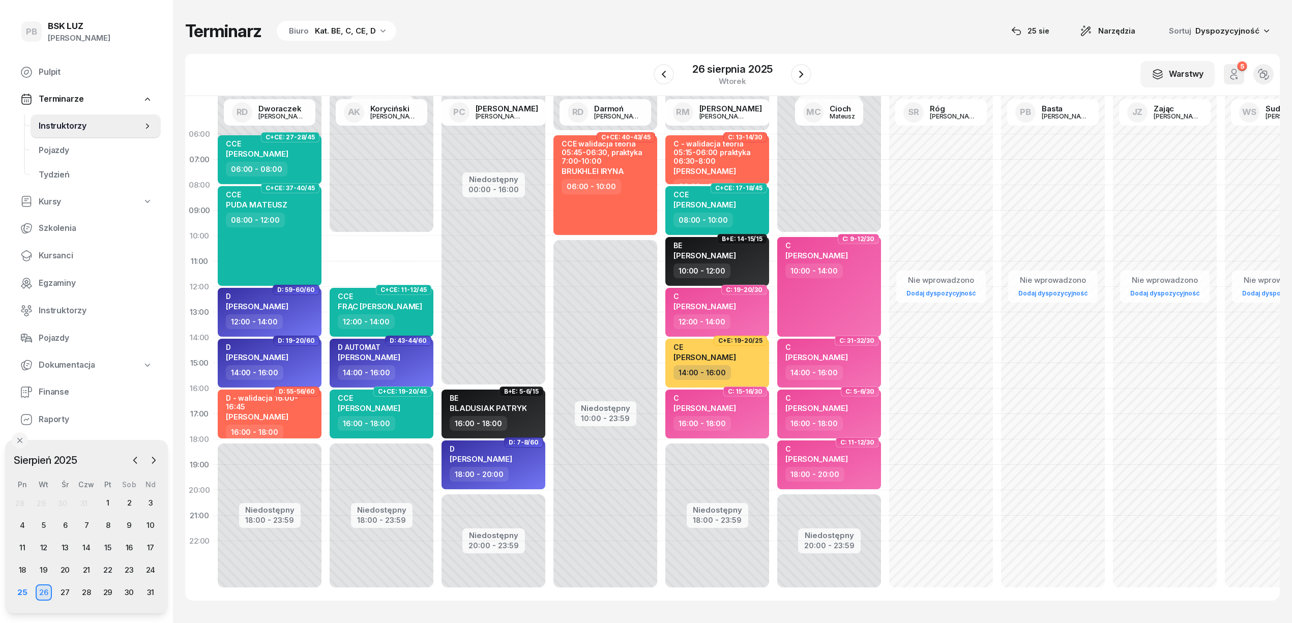
click at [437, 245] on div "Niedostępny 00:00 - 10:00 Niedostępny 18:00 - 23:59 C+E: 23-24/25 kursant odwoł…" at bounding box center [493, 363] width 112 height 483
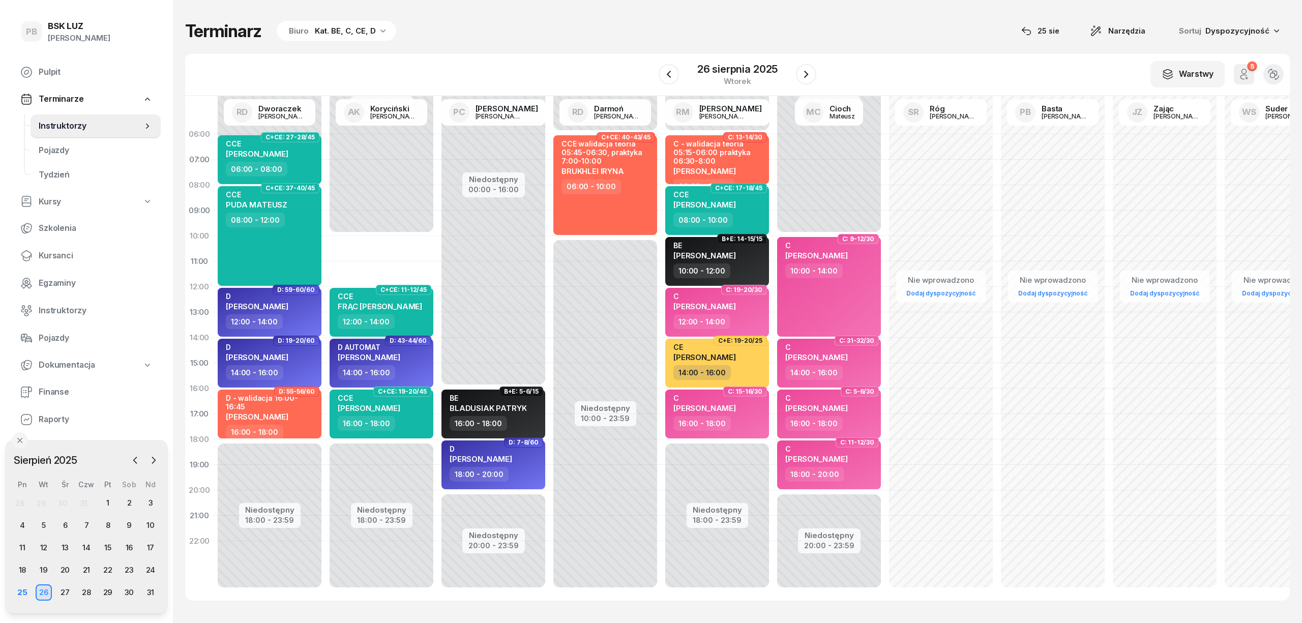
select select "10"
select select "12"
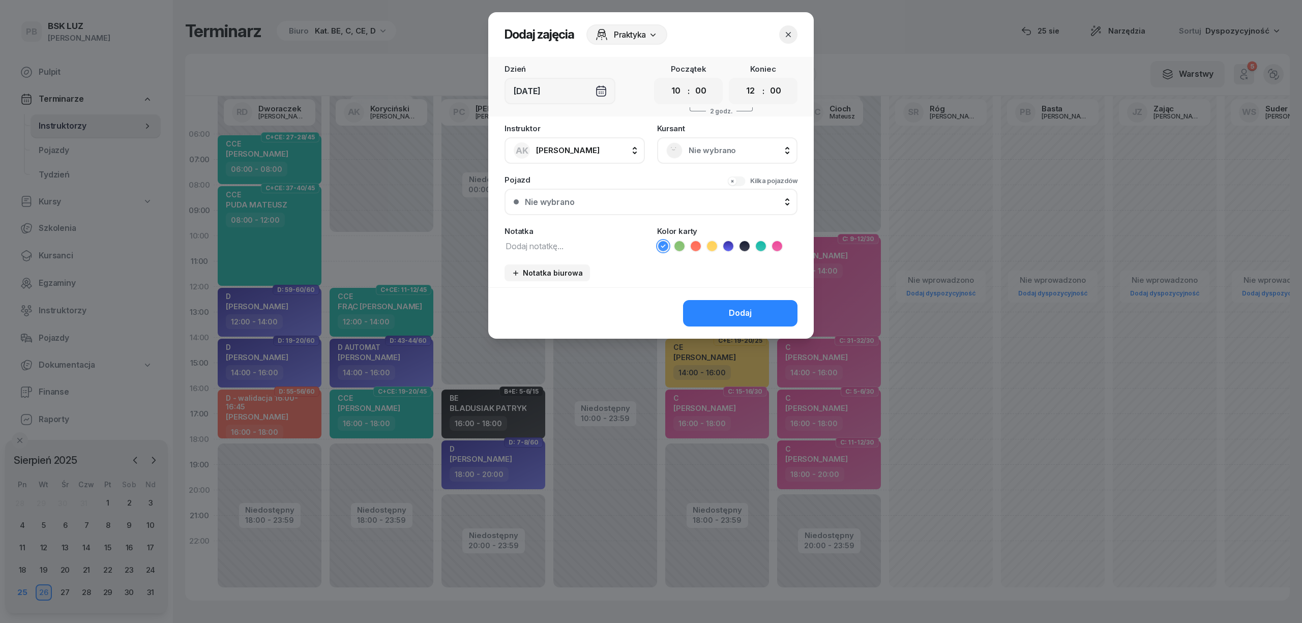
click at [695, 147] on span "Nie wybrano" at bounding box center [739, 150] width 100 height 13
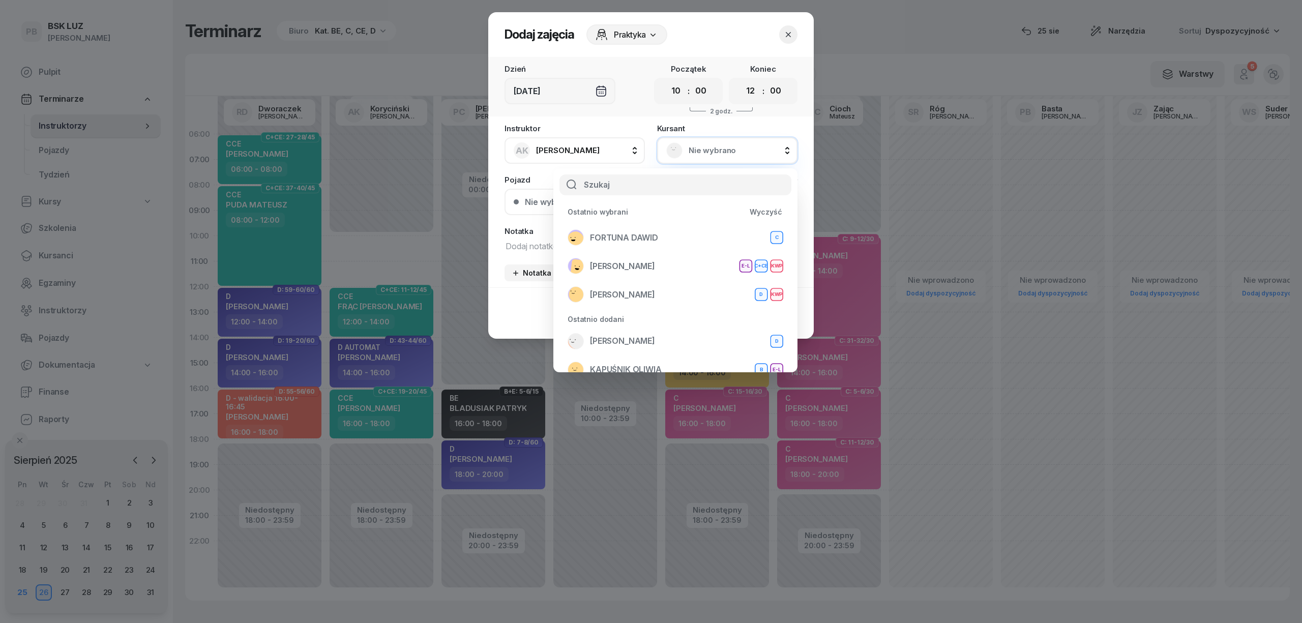
click at [792, 35] on icon "button" at bounding box center [788, 35] width 10 height 10
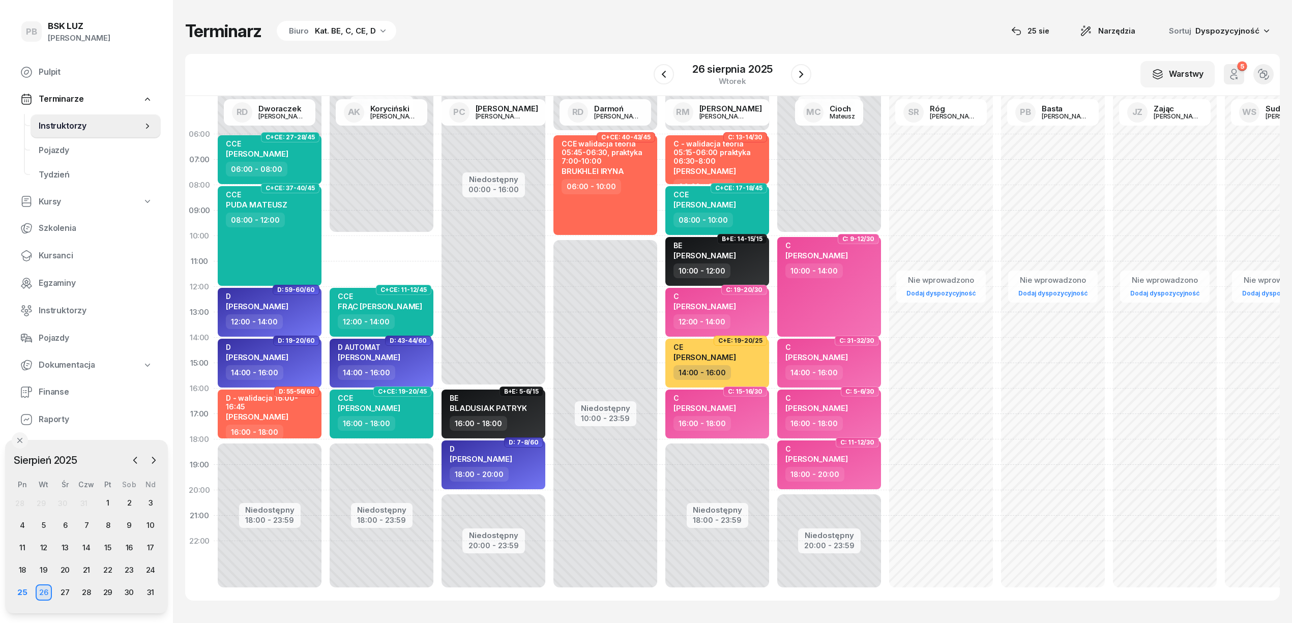
click at [437, 238] on div "Niedostępny 00:00 - 10:00 Niedostępny 18:00 - 23:59 C+E: 23-24/25 kursant odwoł…" at bounding box center [493, 363] width 112 height 483
select select "10"
select select "12"
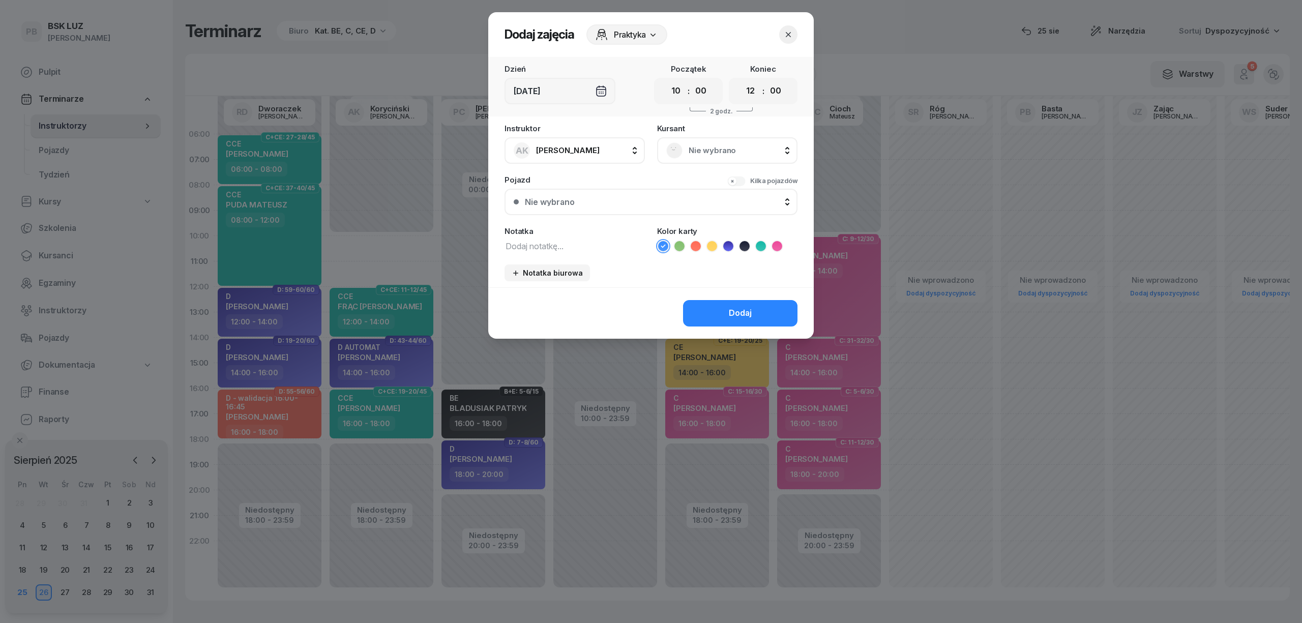
click at [692, 151] on span "Nie wybrano" at bounding box center [739, 150] width 100 height 13
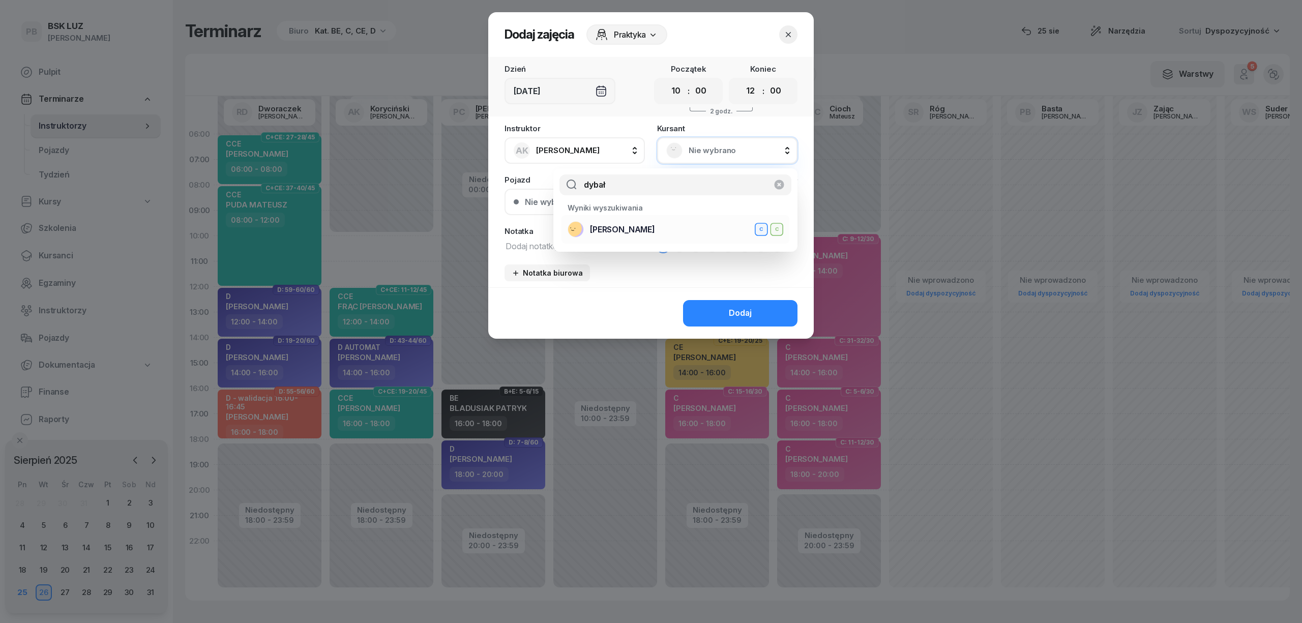
type input "dybał"
click at [657, 230] on div "DYBAŁ MARCIN C C" at bounding box center [676, 229] width 216 height 16
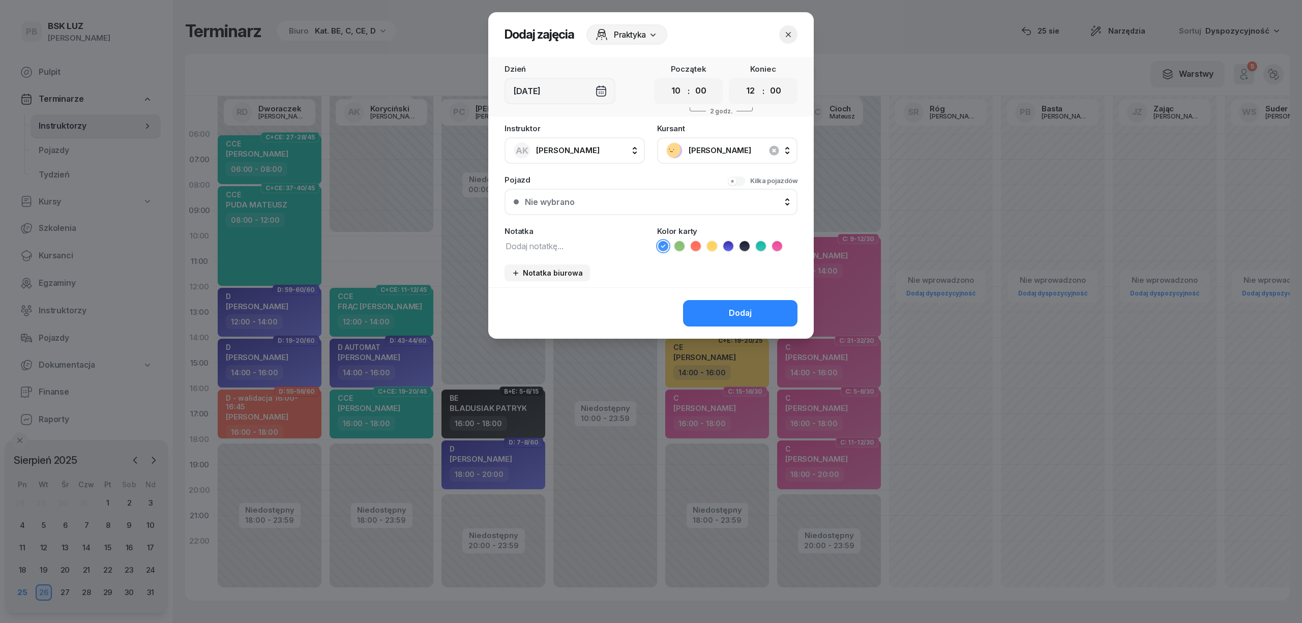
click at [588, 247] on textarea at bounding box center [575, 245] width 140 height 13
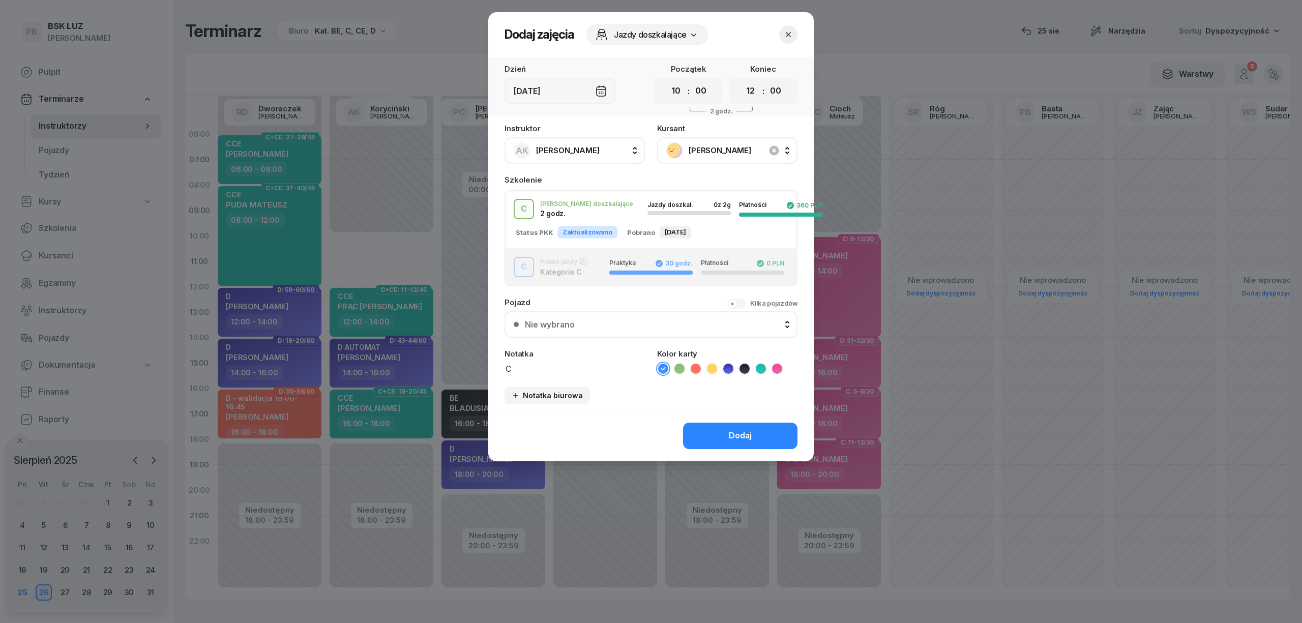
click at [776, 367] on icon at bounding box center [777, 369] width 10 height 10
click at [551, 367] on textarea "C" at bounding box center [575, 368] width 140 height 13
type textarea "C przed egzam"
click at [719, 433] on button "Dodaj" at bounding box center [740, 436] width 114 height 26
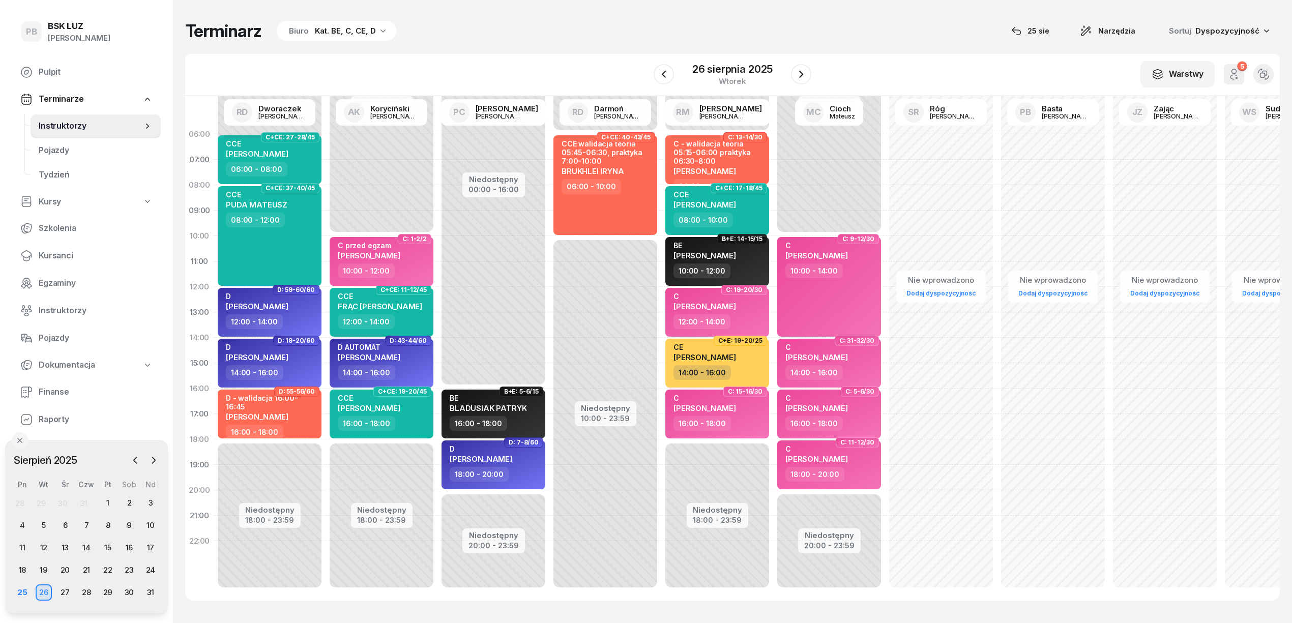
click at [492, 12] on div "Terminarz Biuro Kat. BE, C, CE, D [DATE] Narzędzia Sortuj Dyspozycyjność W Wybi…" at bounding box center [732, 310] width 1095 height 621
click at [884, 52] on div "Terminarz Biuro Kat. BE, C, CE, D [DATE] Narzędzia Sortuj Dyspozycyjność W Wybi…" at bounding box center [732, 310] width 1095 height 621
click at [756, 266] on div "10:00 - 12:00" at bounding box center [719, 271] width 90 height 15
select select "10"
select select "12"
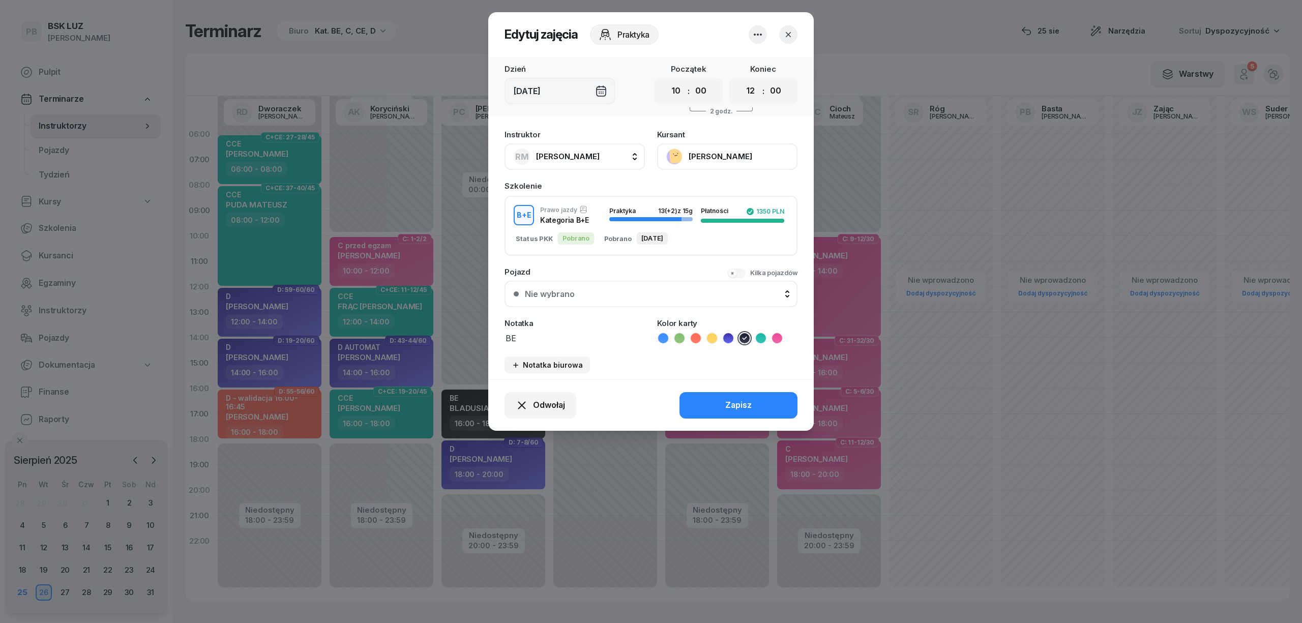
click at [565, 333] on textarea "BE" at bounding box center [575, 337] width 140 height 13
type textarea "BE walidacja"
click at [712, 397] on button "Zapisz" at bounding box center [739, 405] width 118 height 26
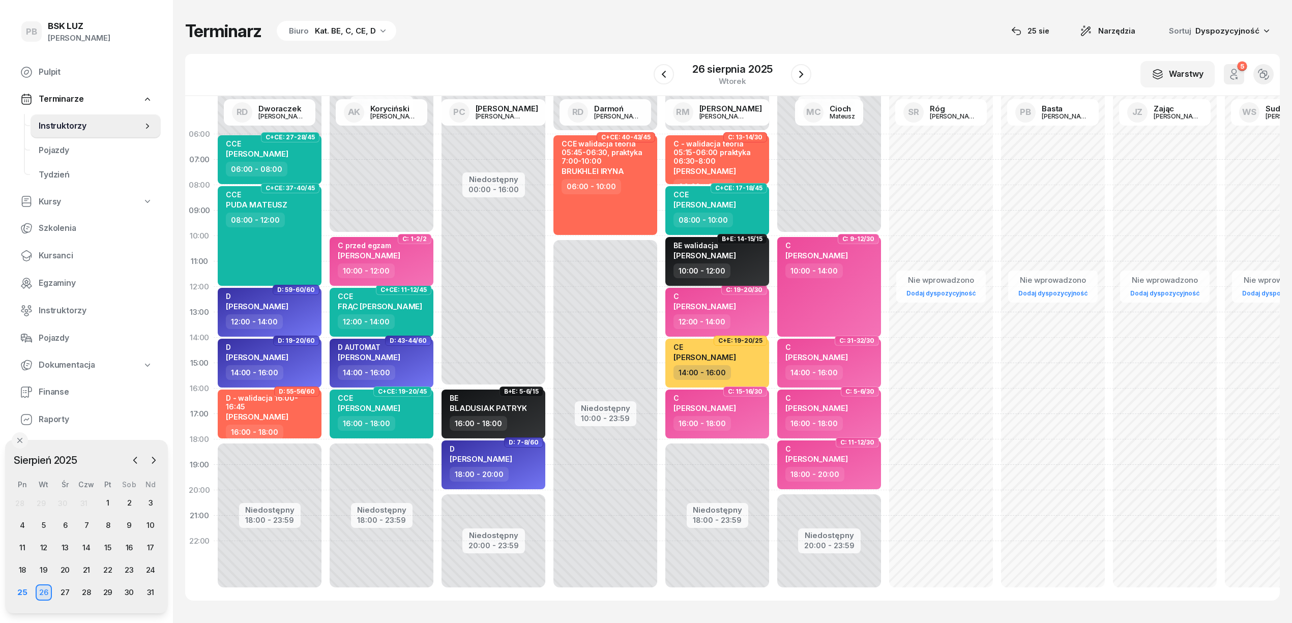
click at [751, 257] on div "BE walidacja JAKUB SZAFRANIAK" at bounding box center [719, 252] width 90 height 22
select select "10"
select select "12"
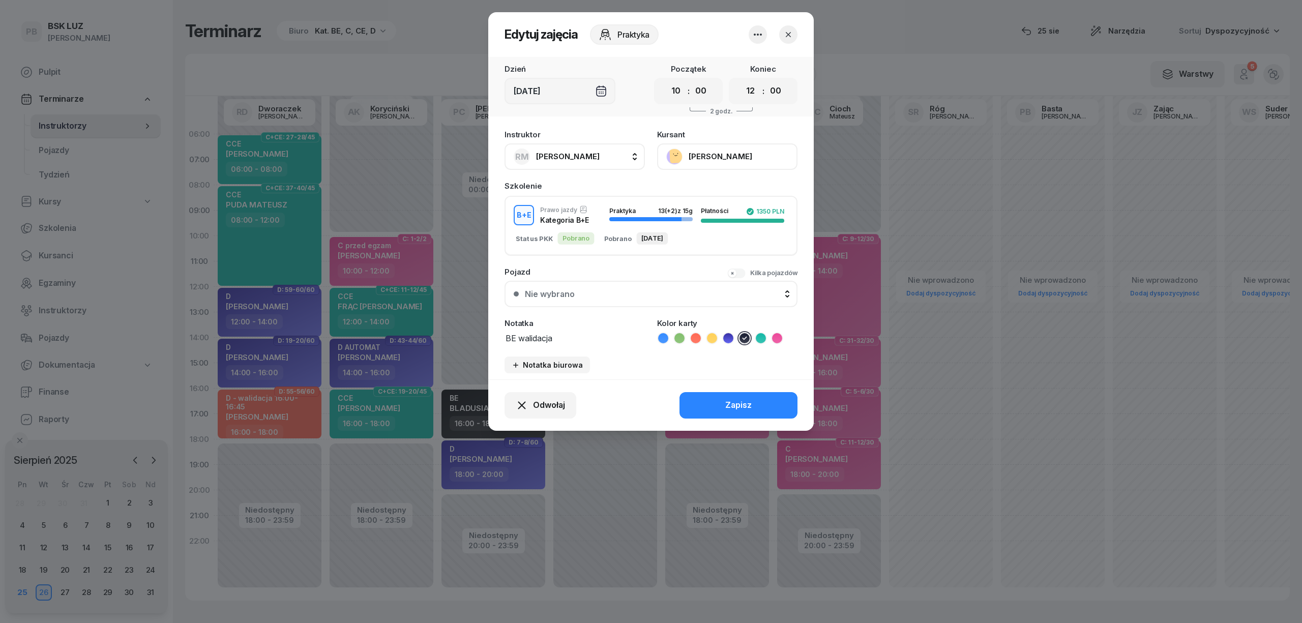
click at [699, 337] on icon at bounding box center [696, 338] width 10 height 10
click at [711, 401] on button "Zapisz" at bounding box center [739, 405] width 118 height 26
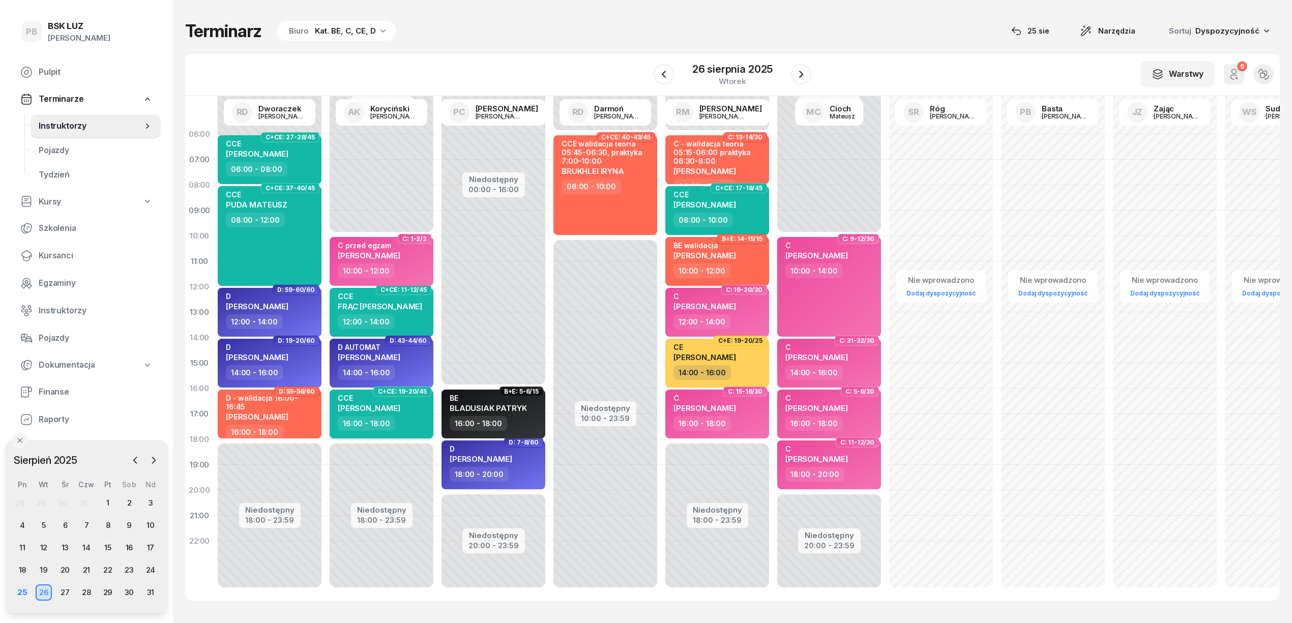
drag, startPoint x: 392, startPoint y: 461, endPoint x: 410, endPoint y: 424, distance: 40.7
click at [437, 461] on div "Niedostępny 00:00 - 10:00 Niedostępny 18:00 - 23:59 C+E: 23-24/25 kursant odwoł…" at bounding box center [493, 363] width 112 height 483
select select "18"
select select "20"
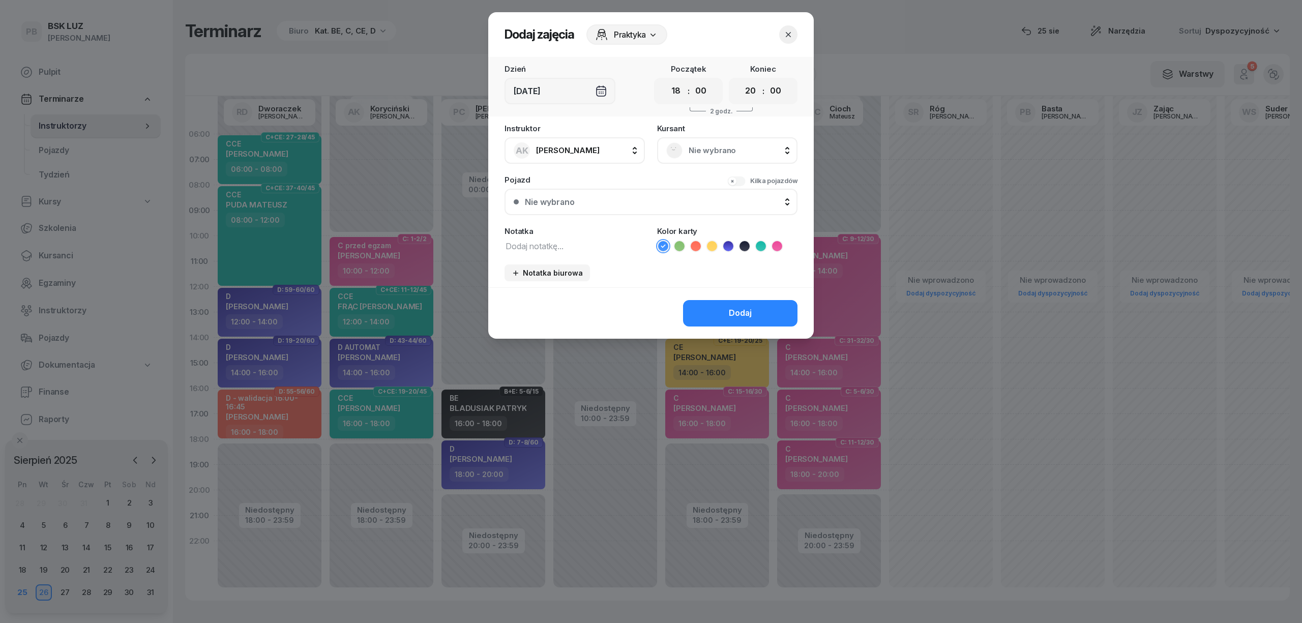
click at [416, 427] on div at bounding box center [651, 311] width 1302 height 623
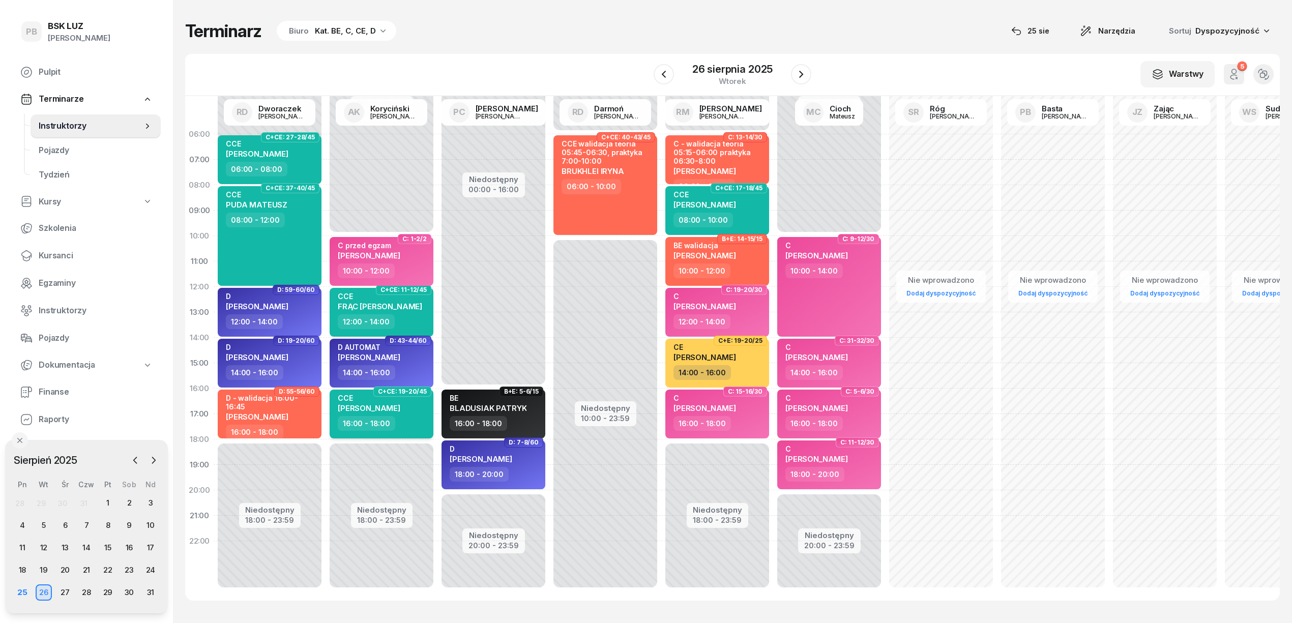
click at [416, 427] on div "16:00 - 18:00" at bounding box center [383, 423] width 90 height 15
select select "16"
select select "18"
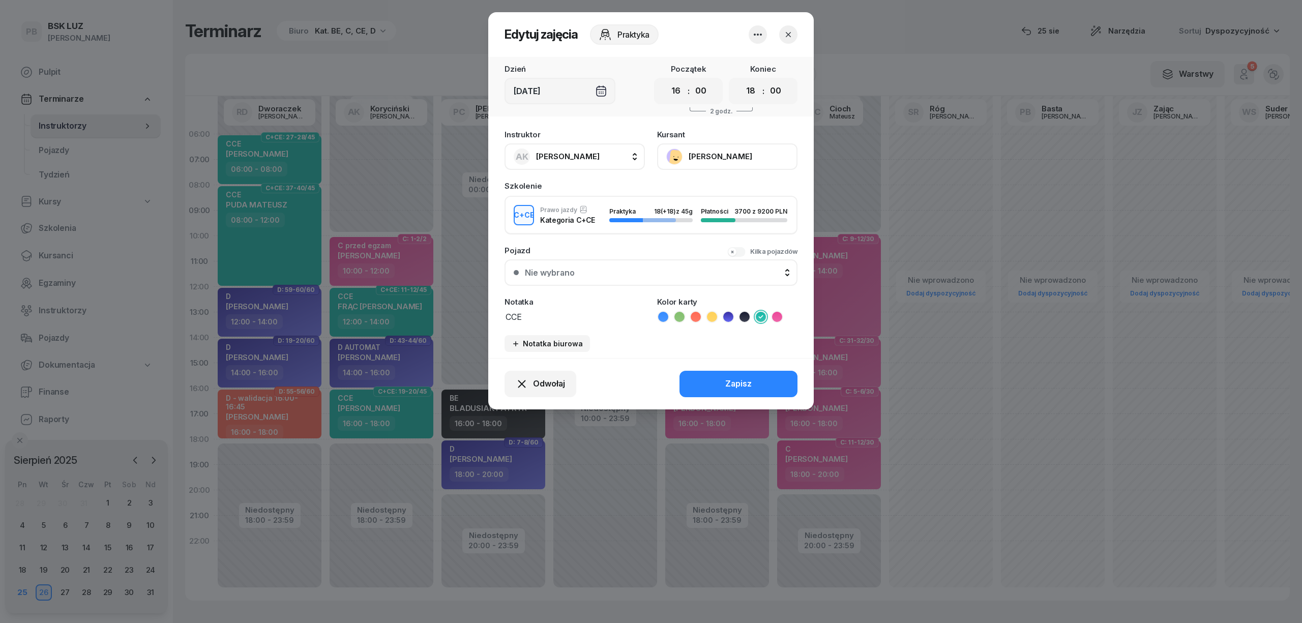
click at [544, 157] on span "[PERSON_NAME]" at bounding box center [568, 157] width 64 height 10
type input "róg"
click at [565, 229] on span "[PERSON_NAME]" at bounding box center [573, 224] width 63 height 13
click at [709, 386] on div "Odwołaj Zapisz" at bounding box center [651, 383] width 326 height 51
click at [709, 386] on button "Zapisz" at bounding box center [739, 384] width 118 height 26
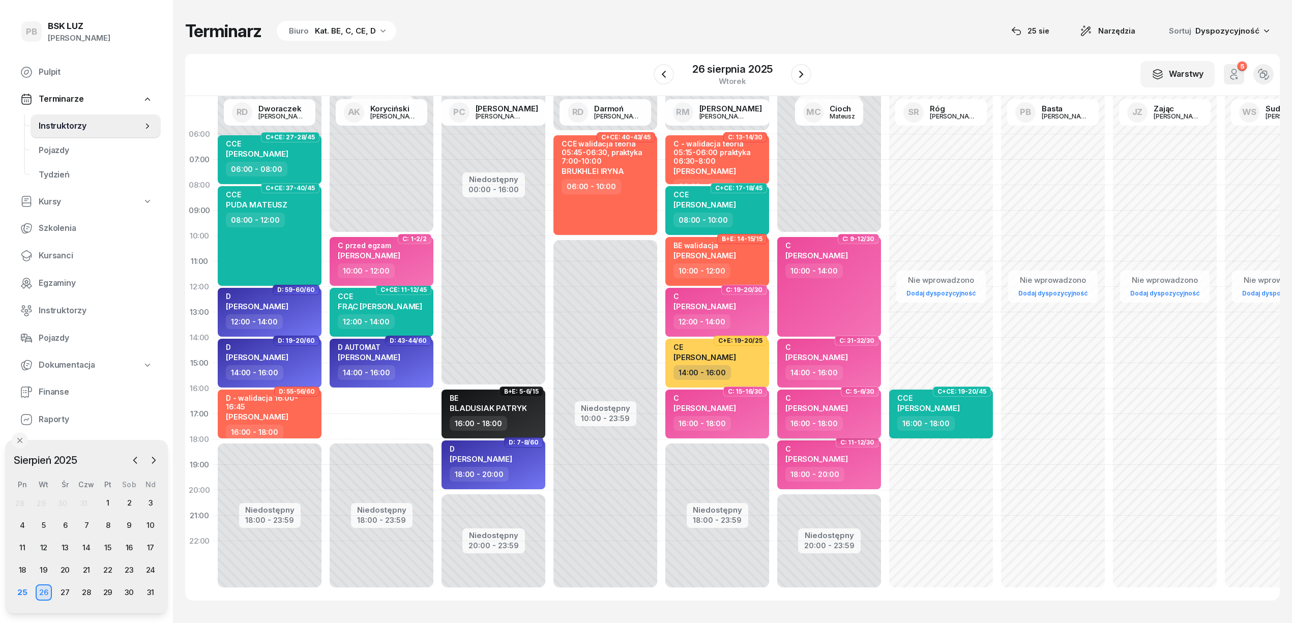
click at [862, 425] on div "16:00 - 18:00" at bounding box center [830, 423] width 90 height 15
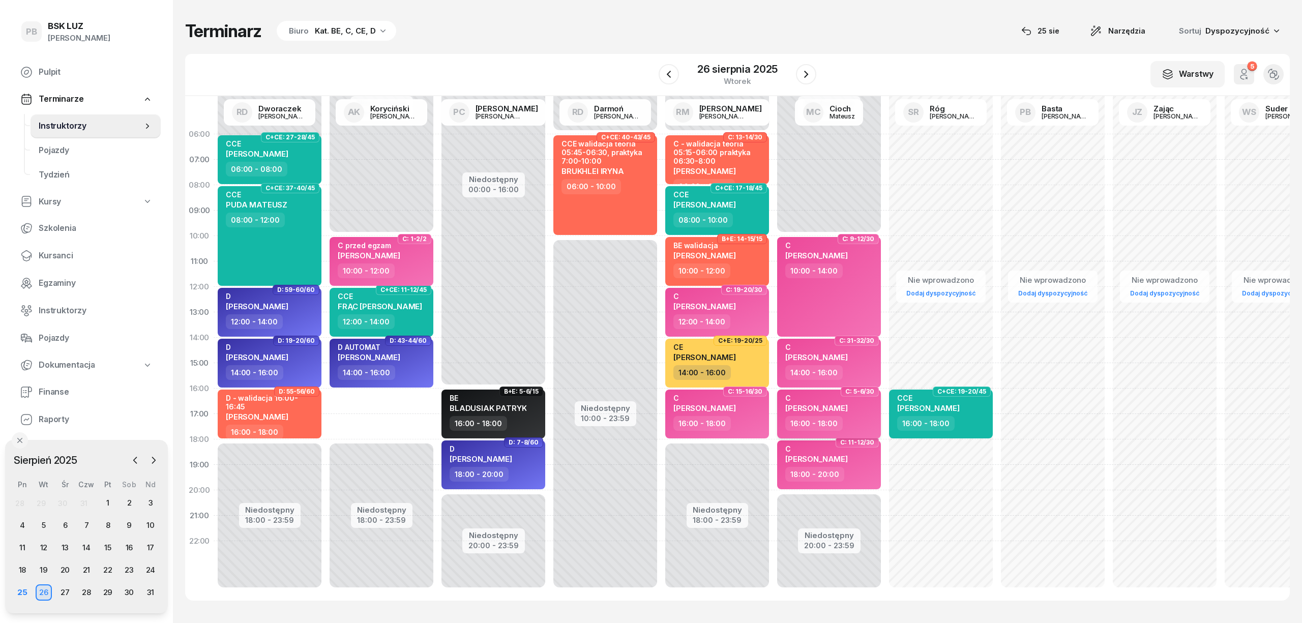
select select "16"
select select "18"
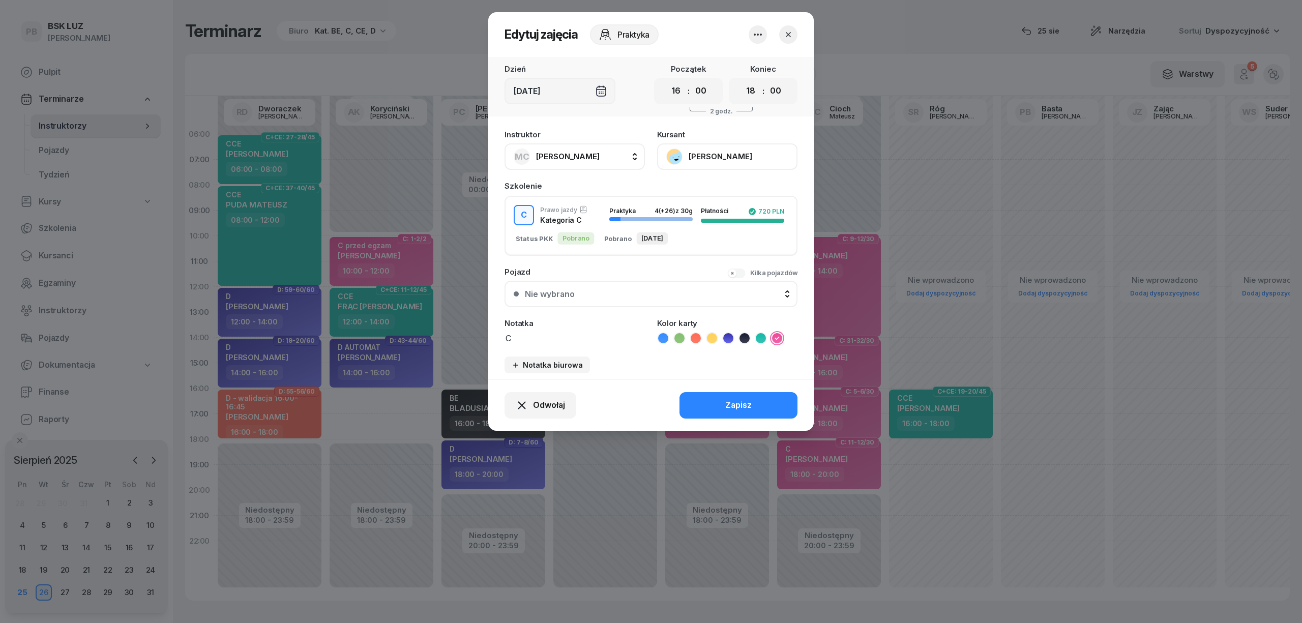
click at [786, 26] on button "button" at bounding box center [788, 34] width 18 height 18
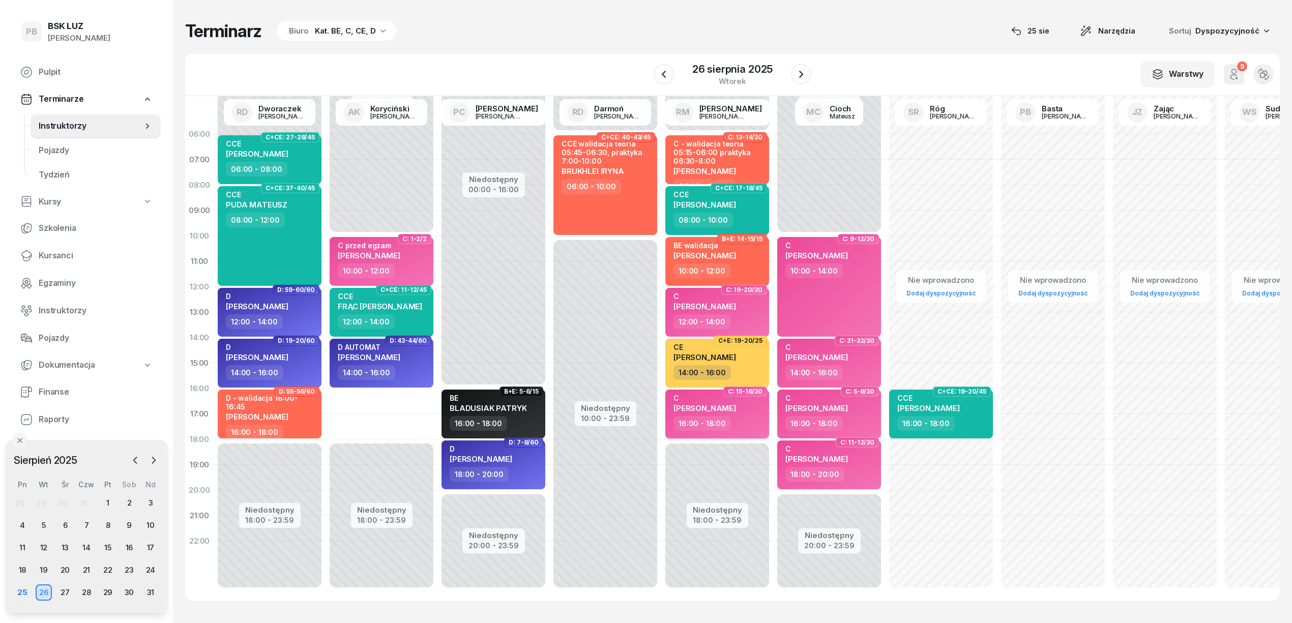
click at [743, 420] on div "16:00 - 18:00" at bounding box center [719, 423] width 90 height 15
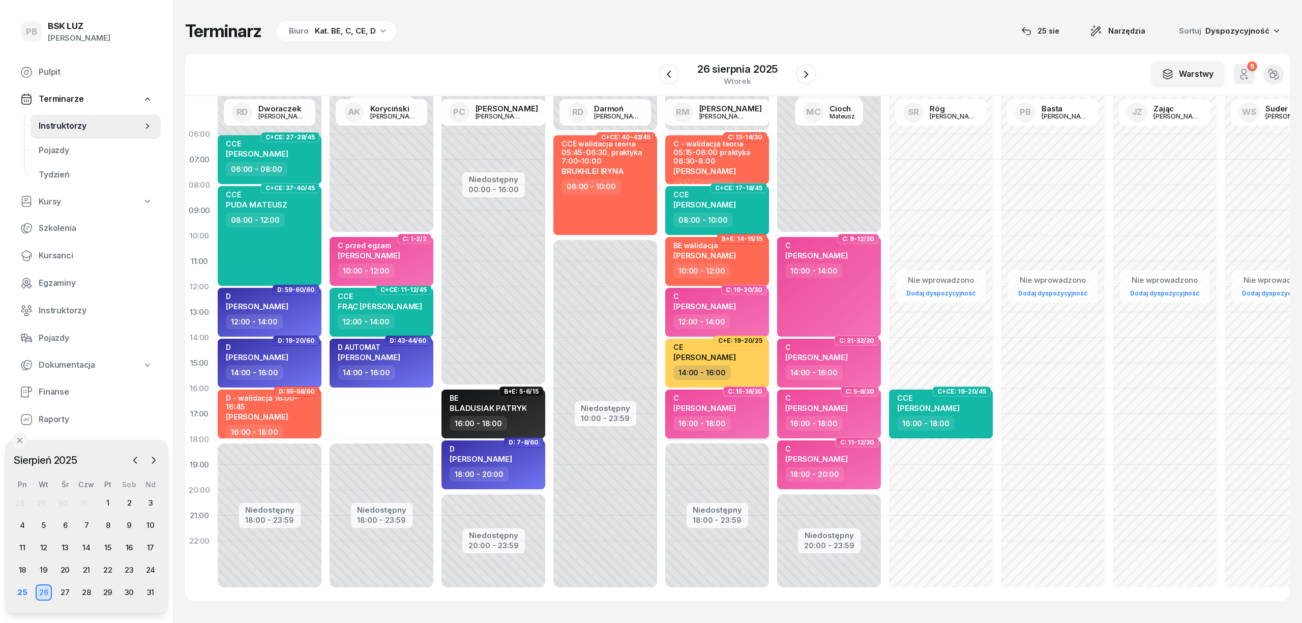
select select "16"
select select "18"
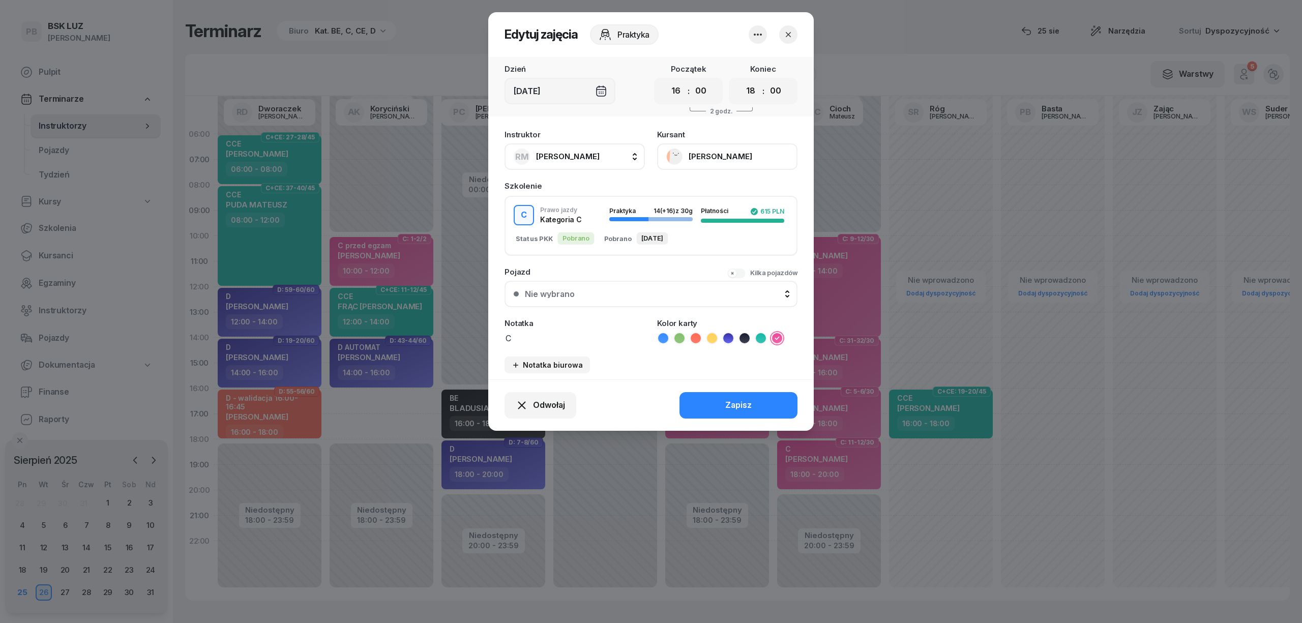
click at [738, 153] on button "[PERSON_NAME]" at bounding box center [727, 156] width 140 height 26
click at [716, 190] on link "Otwórz profil" at bounding box center [726, 191] width 134 height 25
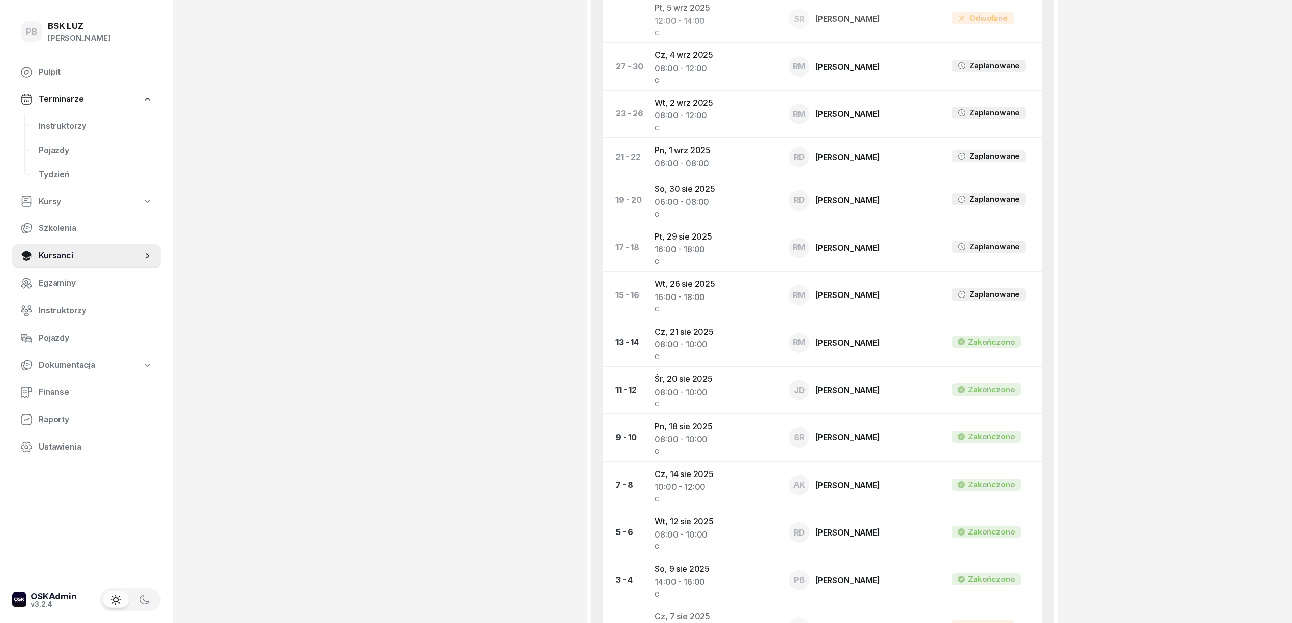
scroll to position [542, 0]
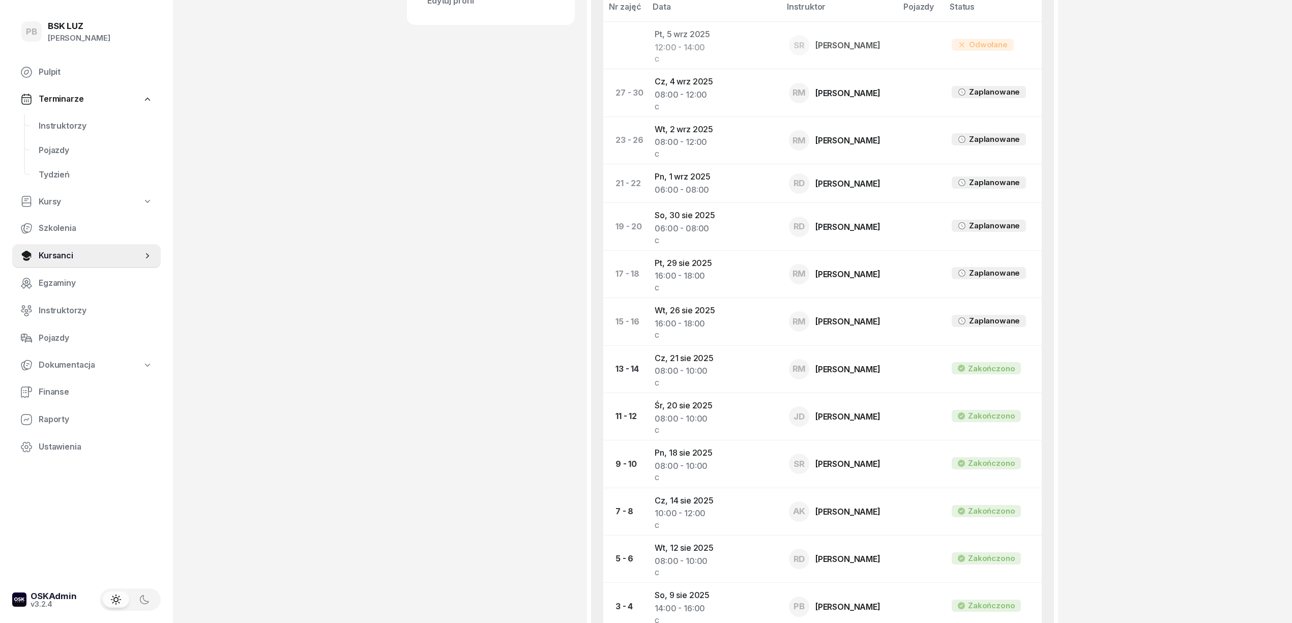
click at [483, 310] on div "ŁYSZCZARZ KRZYSZTOF Kursant Dofinansowanie OL-01.06 2030-06-01, 2030-06-08, KOD…" at bounding box center [491, 171] width 168 height 1321
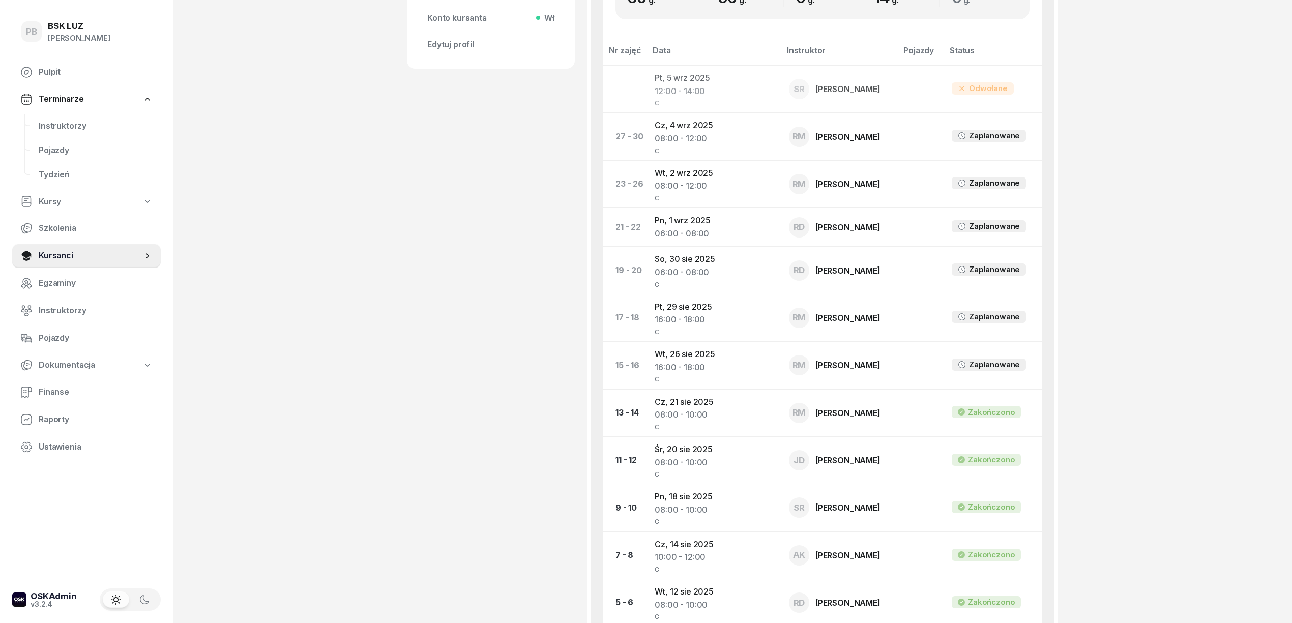
scroll to position [475, 0]
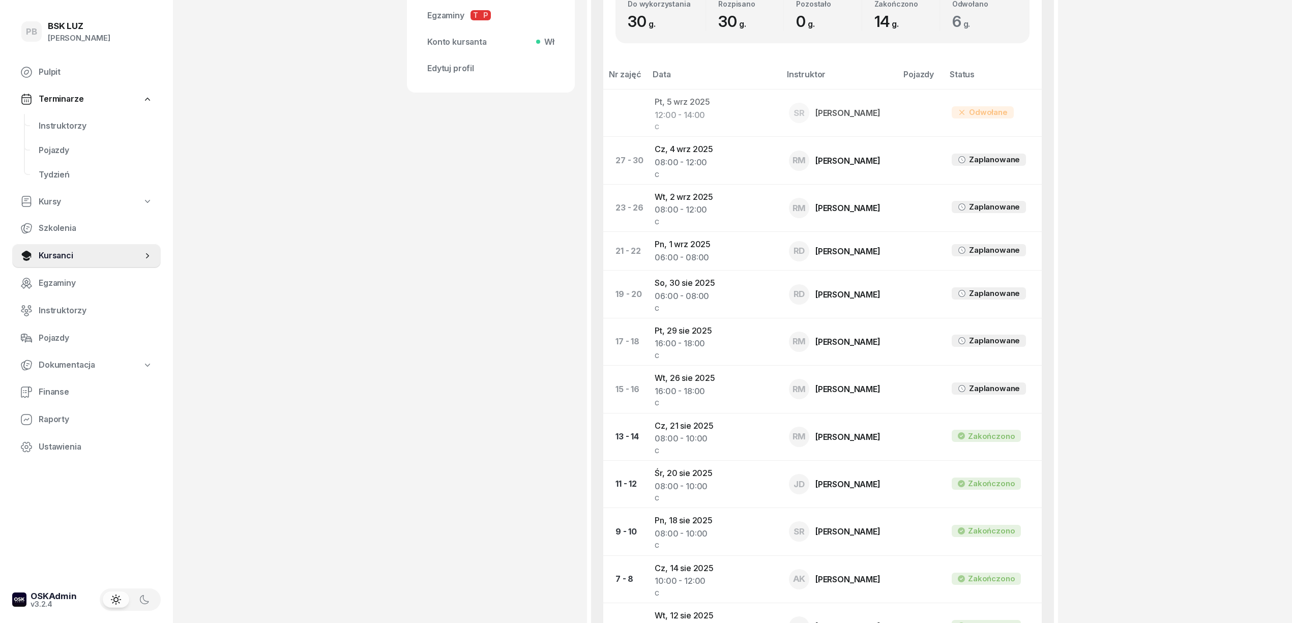
click at [463, 247] on div "ŁYSZCZARZ KRZYSZTOF Kursant Dofinansowanie OL-01.06 2030-06-01, 2030-06-08, KOD…" at bounding box center [491, 238] width 168 height 1321
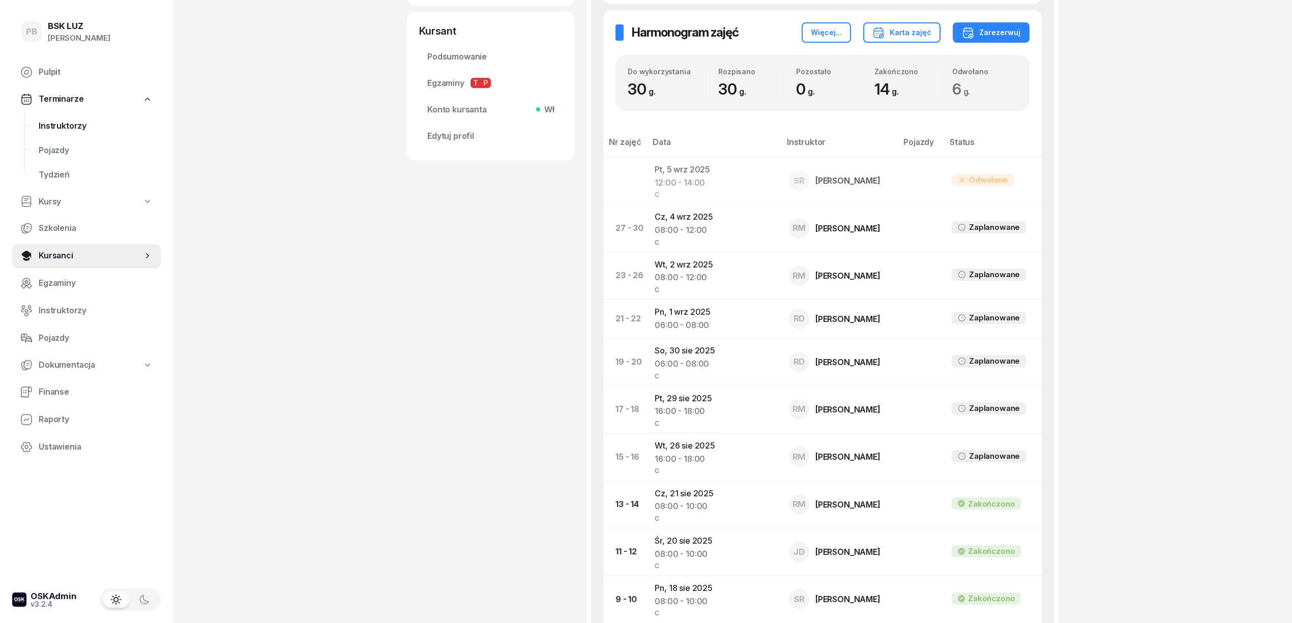
click at [72, 127] on span "Instruktorzy" at bounding box center [96, 126] width 114 height 13
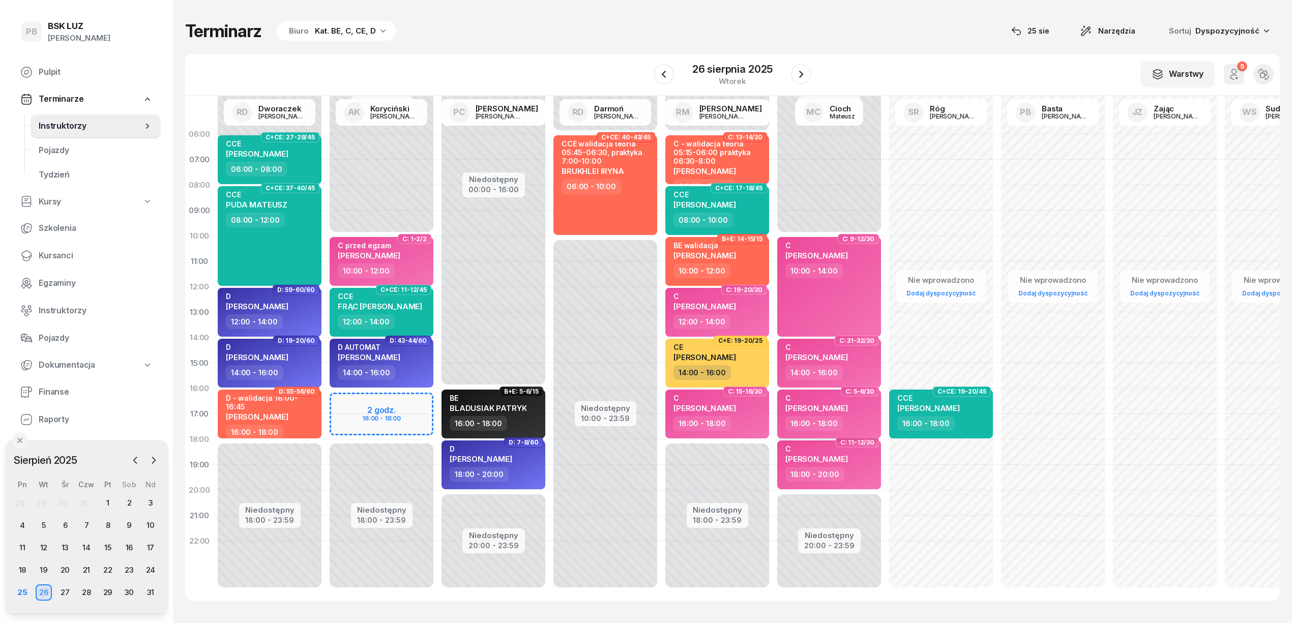
click at [866, 413] on div "C [PERSON_NAME]" at bounding box center [830, 405] width 90 height 22
select select "16"
select select "18"
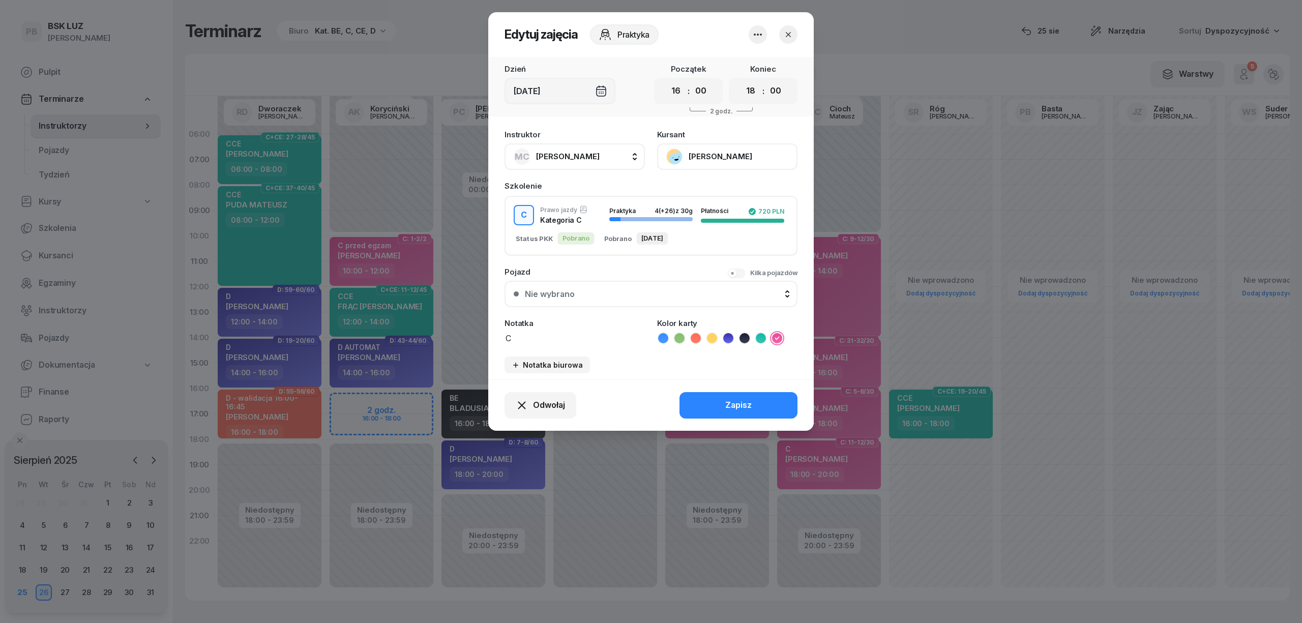
click at [570, 153] on span "[PERSON_NAME]" at bounding box center [568, 157] width 64 height 10
type input "kory"
click at [575, 224] on span "[PERSON_NAME]" at bounding box center [573, 224] width 63 height 13
click at [700, 401] on button "Zapisz" at bounding box center [739, 405] width 118 height 26
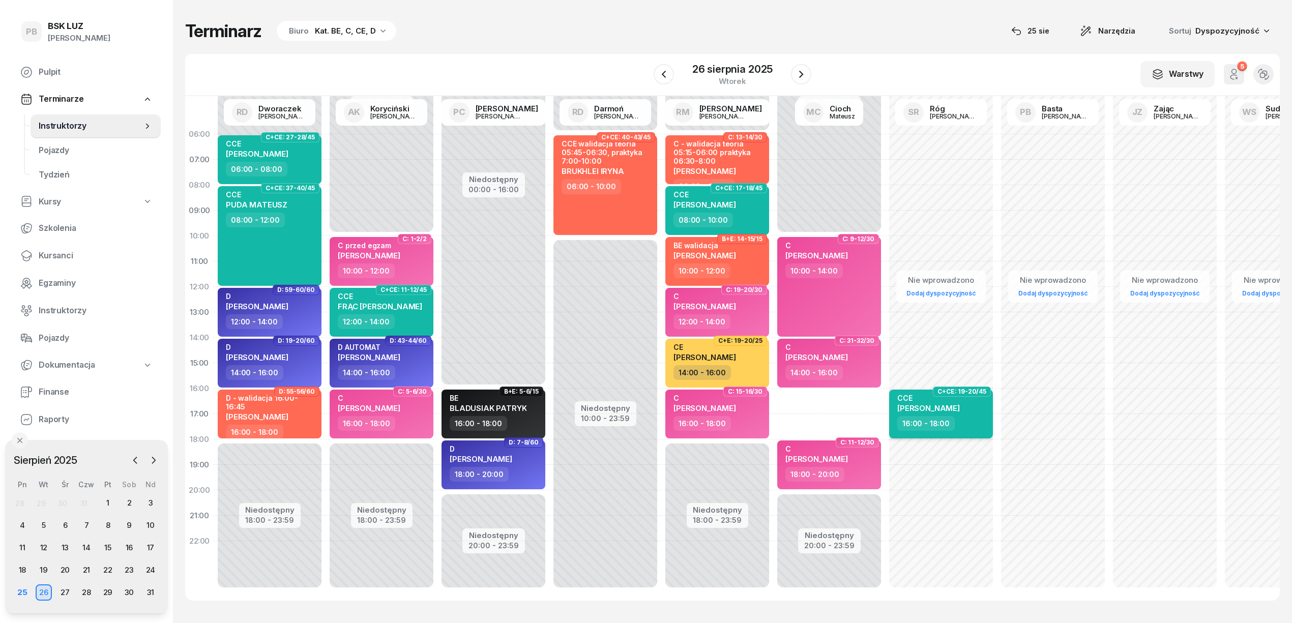
click at [974, 428] on div "16:00 - 18:00" at bounding box center [942, 423] width 90 height 15
select select "16"
select select "18"
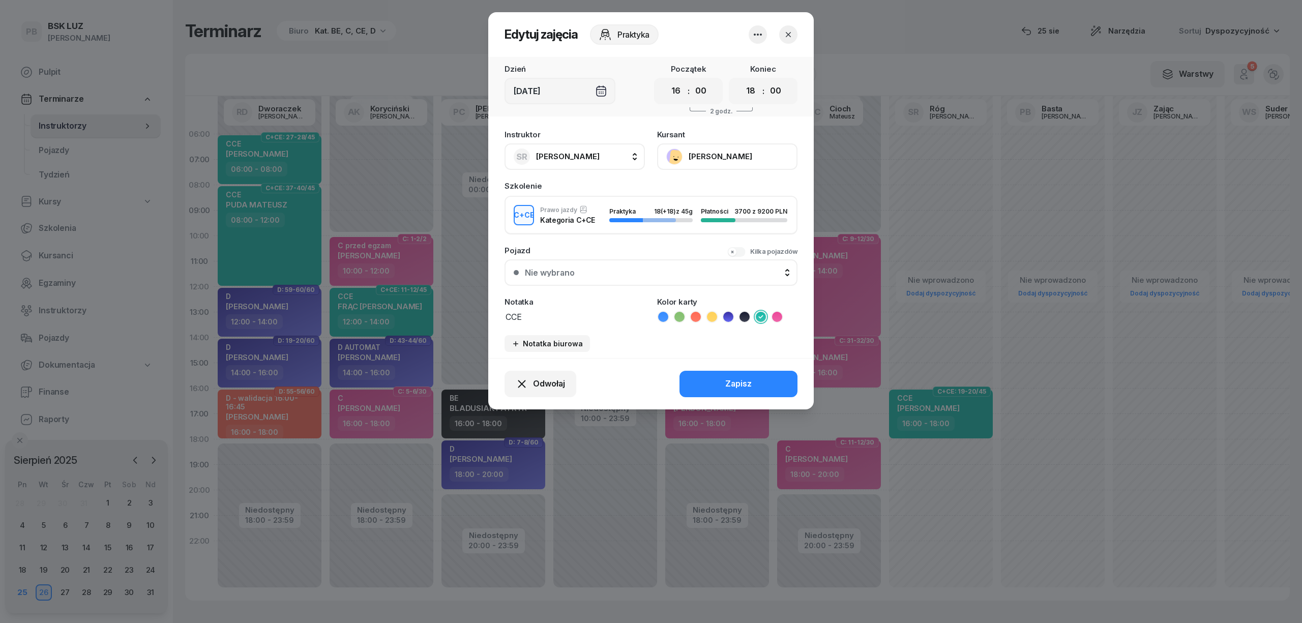
click at [564, 144] on button "SR Róg [PERSON_NAME]" at bounding box center [575, 156] width 140 height 26
type input "mark"
click at [570, 228] on span "[PERSON_NAME]" at bounding box center [573, 224] width 63 height 13
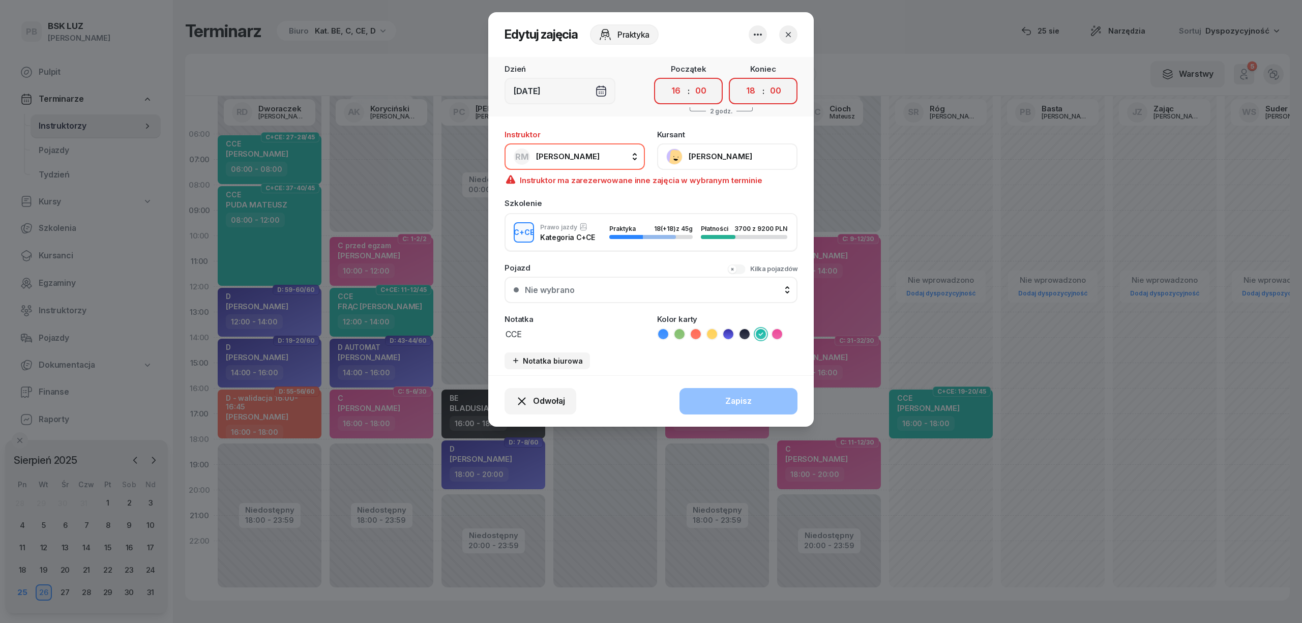
click at [595, 145] on button "[PERSON_NAME]" at bounding box center [575, 156] width 140 height 26
type input "cioch"
click at [575, 227] on span "[PERSON_NAME]" at bounding box center [573, 224] width 63 height 13
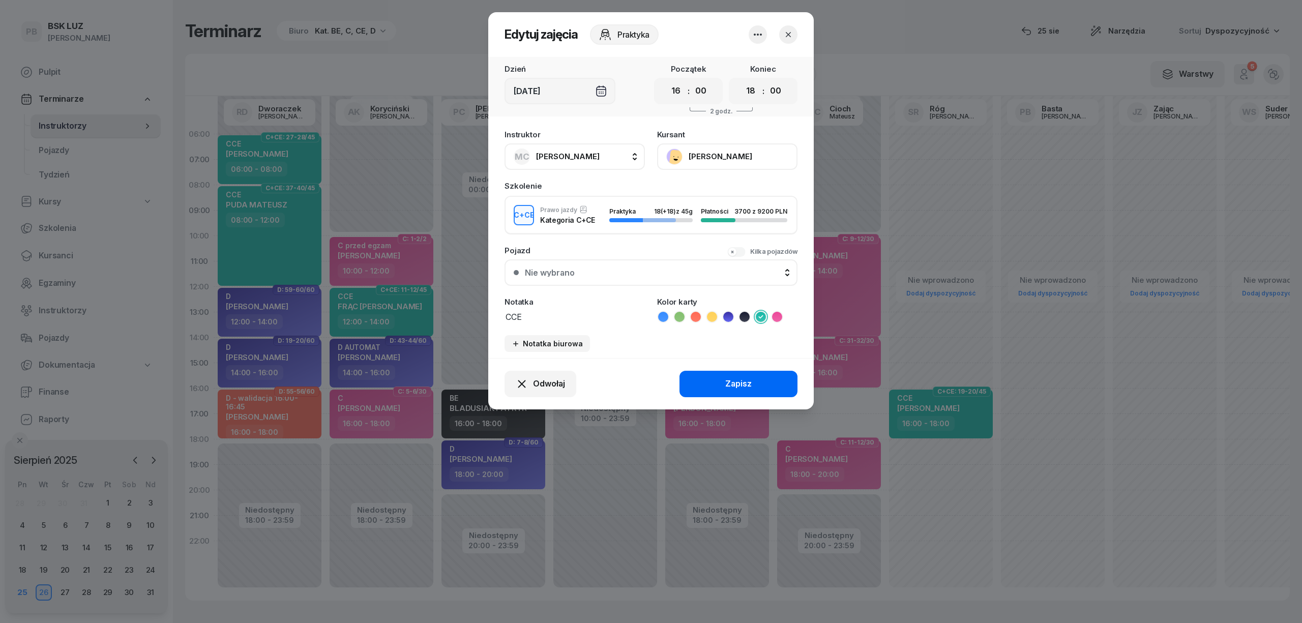
click at [741, 390] on button "Zapisz" at bounding box center [739, 384] width 118 height 26
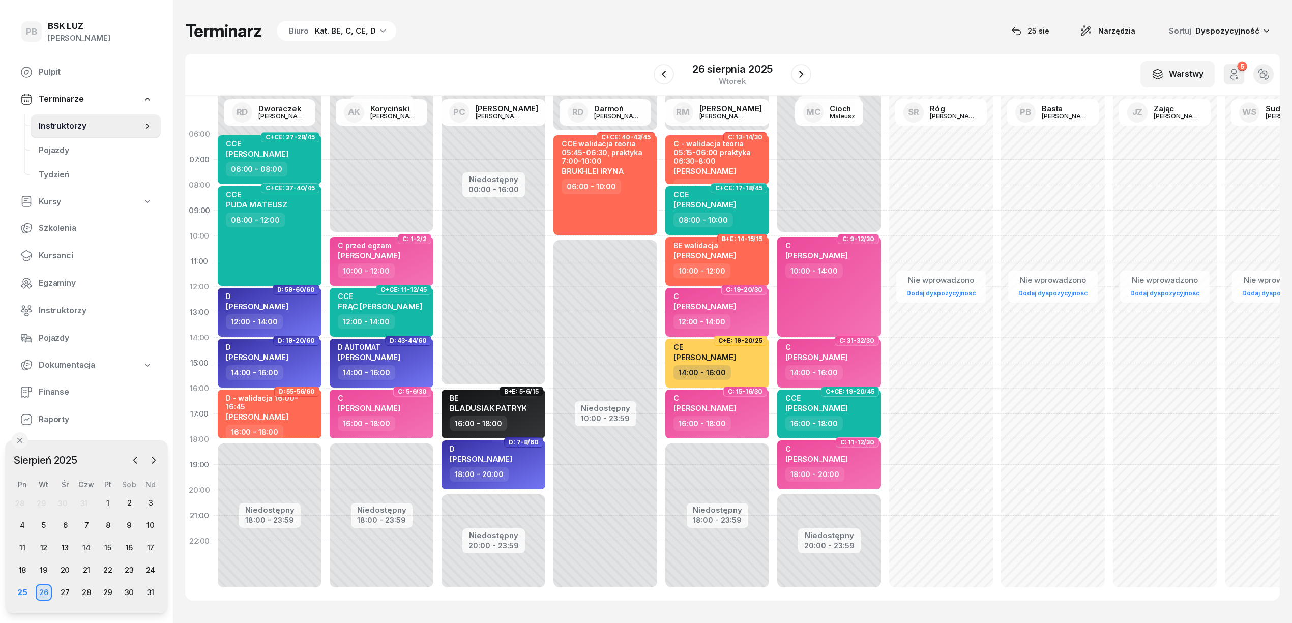
click at [609, 41] on div "Terminarz Biuro Kat. BE, C, CE, D [DATE] Narzędzia Sortuj Dyspozycyjność" at bounding box center [732, 30] width 1095 height 21
click at [558, 27] on div "Terminarz Biuro Kat. BE, C, CE, D [DATE] Narzędzia Sortuj Dyspozycyjność" at bounding box center [732, 30] width 1095 height 21
click at [934, 55] on div "W Wybierz AK [PERSON_NAME] BP [PERSON_NAME] DP [PERSON_NAME] GS [PERSON_NAME] I…" at bounding box center [732, 75] width 1095 height 42
click at [568, 51] on div "Terminarz Biuro Kat. BE, C, CE, D [DATE] Narzędzia Sortuj Dyspozycyjność W Wybi…" at bounding box center [732, 310] width 1095 height 621
click at [851, 25] on div "Terminarz Biuro Kat. BE, C, CE, D [DATE] Narzędzia Sortuj Dyspozycyjność" at bounding box center [732, 30] width 1095 height 21
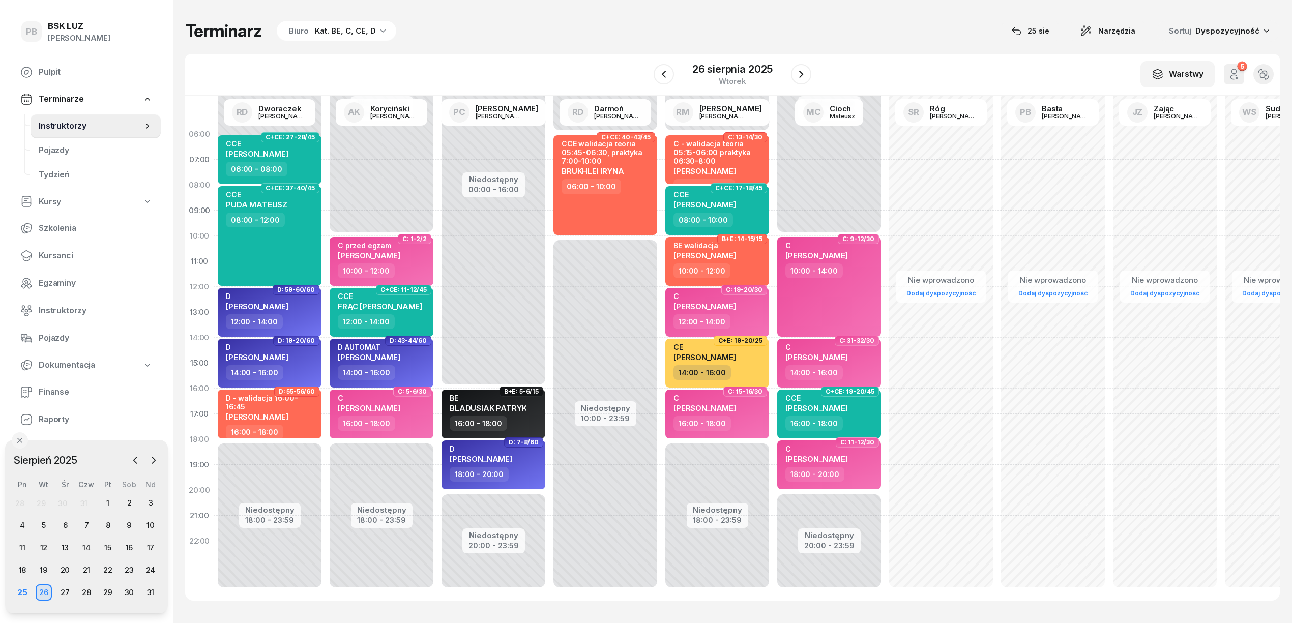
click at [866, 60] on div "W Wybierz AK [PERSON_NAME] BP [PERSON_NAME] DP [PERSON_NAME] GS [PERSON_NAME] I…" at bounding box center [732, 75] width 1095 height 42
click at [871, 64] on div "W Wybierz AK [PERSON_NAME] BP [PERSON_NAME] DP [PERSON_NAME] GS [PERSON_NAME] I…" at bounding box center [732, 75] width 1095 height 42
click at [869, 26] on div "Terminarz Biuro Kat. BE, C, CE, D [DATE] Narzędzia Sortuj Dyspozycyjność" at bounding box center [732, 30] width 1095 height 21
click at [825, 27] on div "Terminarz Biuro Kat. BE, C, CE, D [DATE] Narzędzia Sortuj Dyspozycyjność" at bounding box center [732, 30] width 1095 height 21
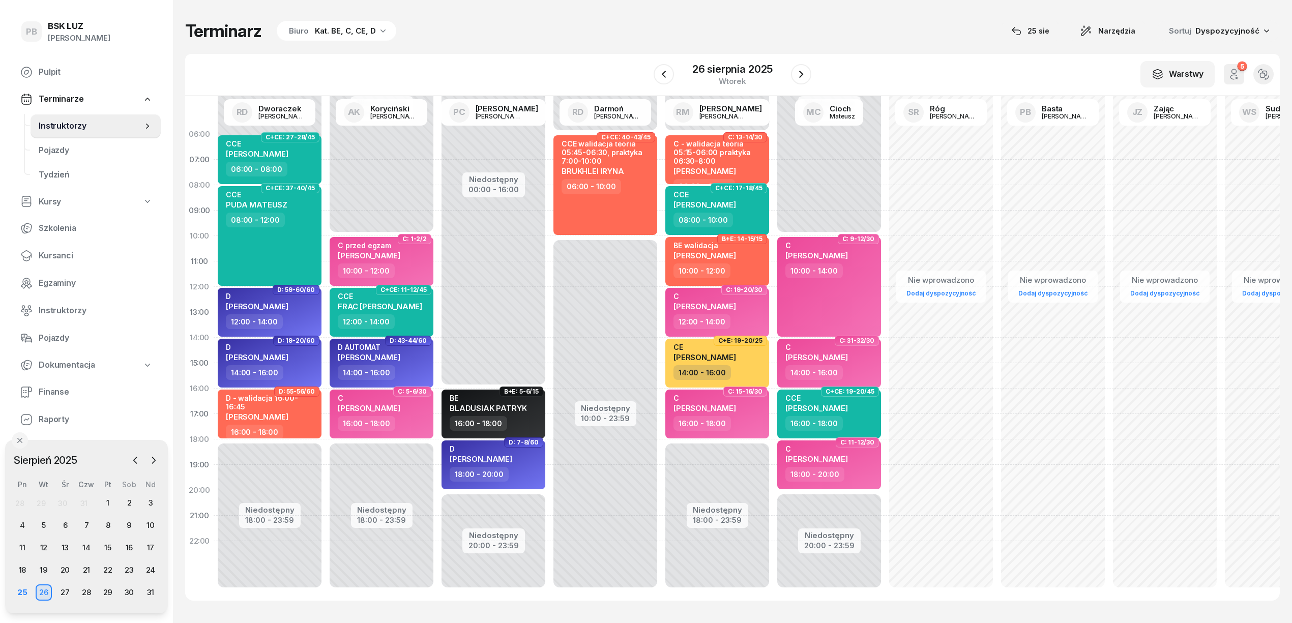
click at [943, 19] on div "Terminarz Biuro Kat. BE, C, CE, D [DATE] Narzędzia Sortuj Dyspozycyjność W Wybi…" at bounding box center [732, 310] width 1095 height 621
click at [907, 41] on div "Terminarz Biuro Kat. BE, C, CE, D [DATE] Narzędzia Sortuj Dyspozycyjność" at bounding box center [732, 30] width 1095 height 21
click at [36, 271] on link "Egzaminy" at bounding box center [86, 283] width 149 height 24
click at [60, 253] on span "Kursanci" at bounding box center [96, 255] width 114 height 13
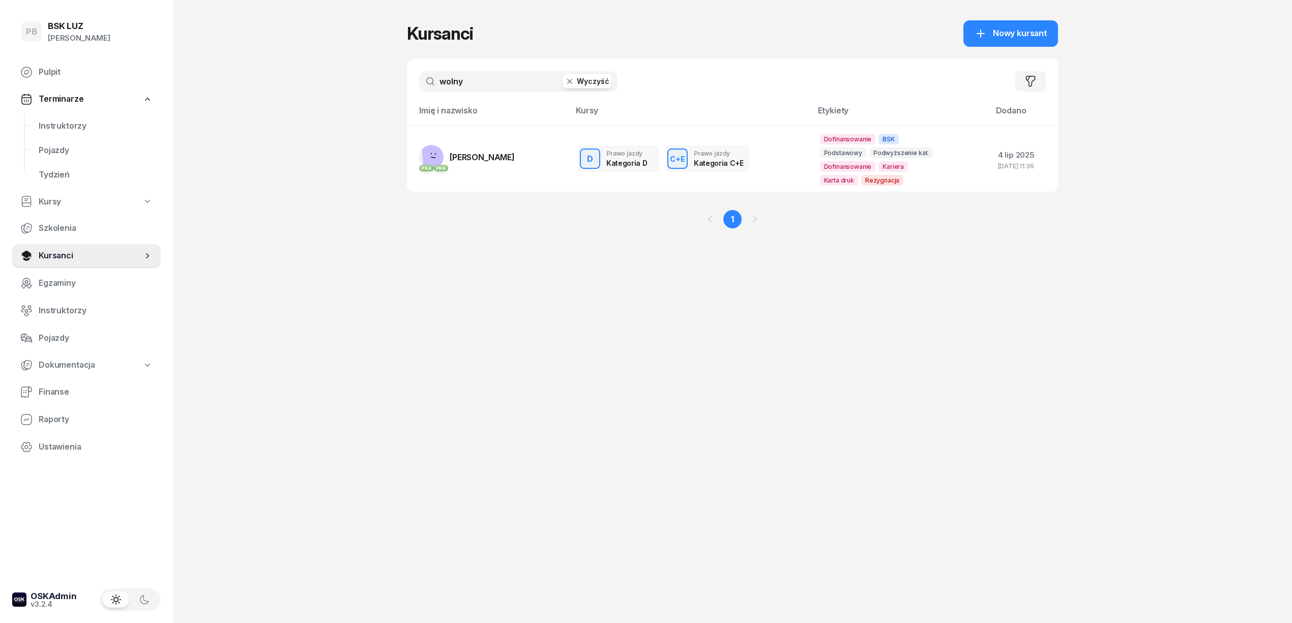
click at [466, 84] on input "wolny" at bounding box center [518, 81] width 198 height 20
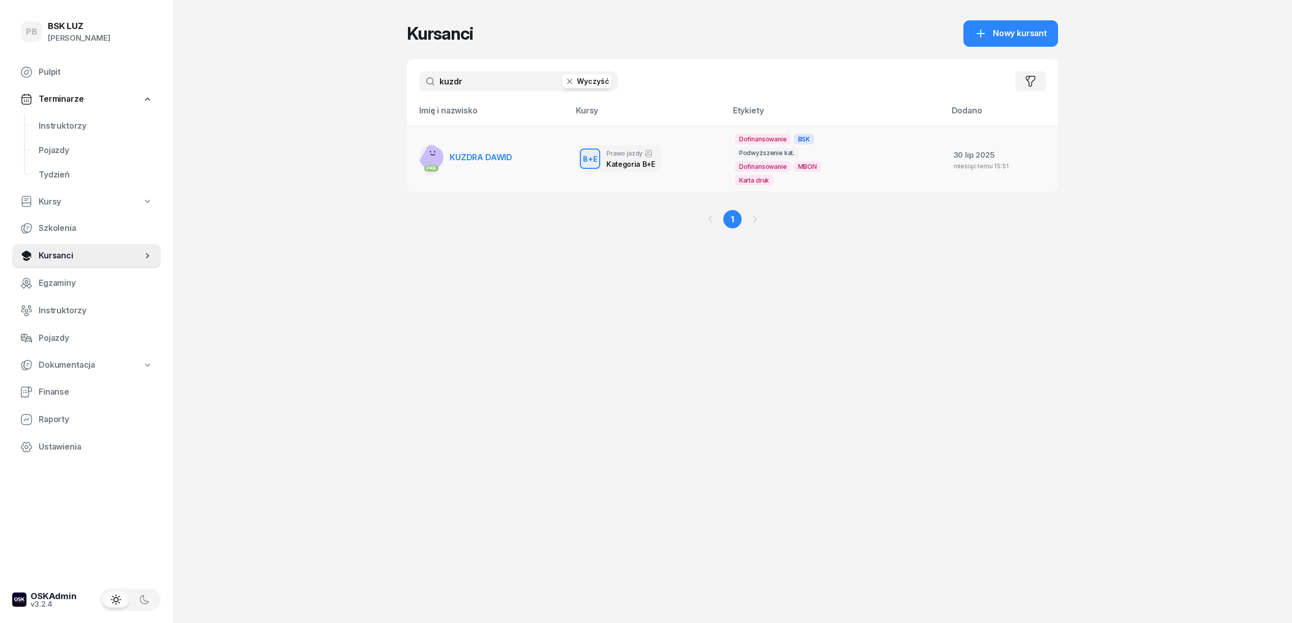
type input "kuzdr"
click at [505, 153] on span "KUZDRA DAWID" at bounding box center [481, 157] width 63 height 10
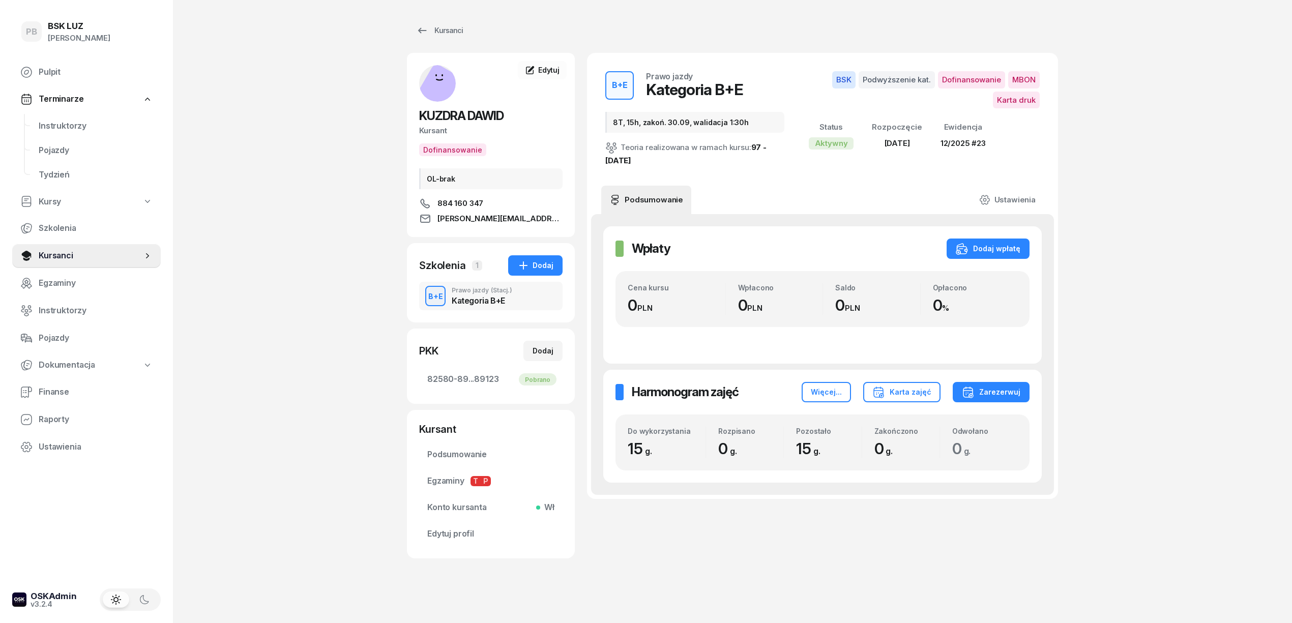
click at [284, 210] on div "PB BSK LUZ Patrycja Bogdanowicz Pulpit Terminarze Instruktorzy Pojazdy Tydzień …" at bounding box center [646, 314] width 1292 height 628
click at [996, 395] on div "Zarezerwuj" at bounding box center [991, 392] width 59 height 12
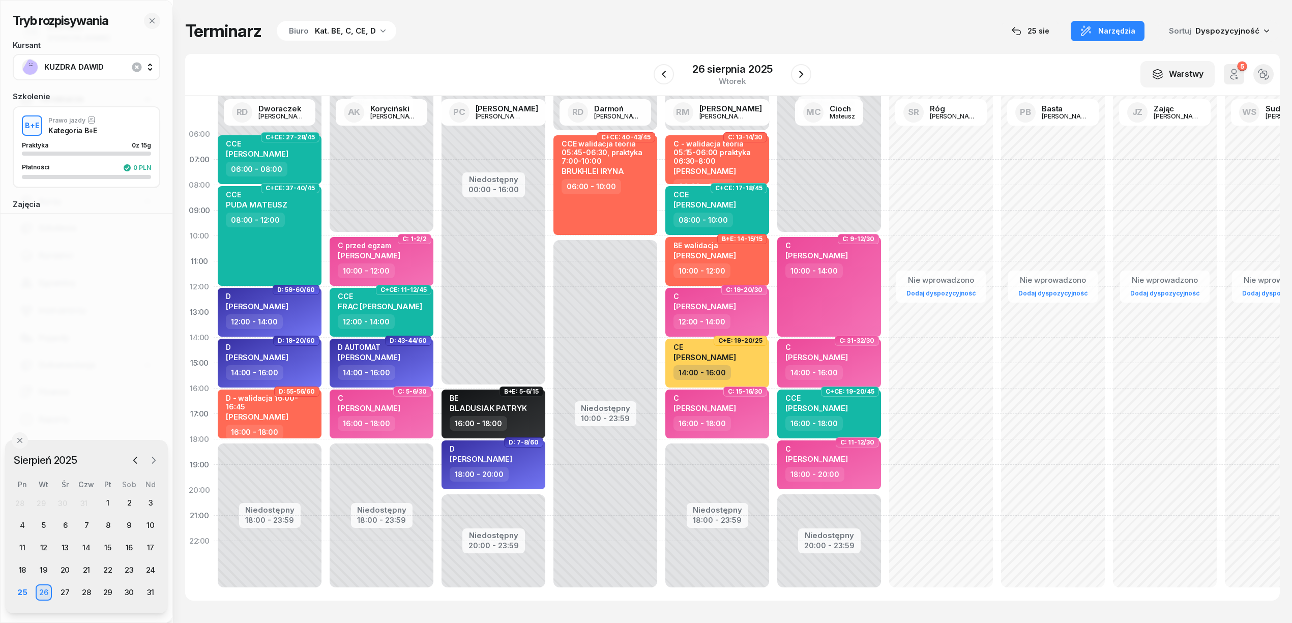
click at [152, 458] on icon "button" at bounding box center [154, 460] width 10 height 10
click at [43, 506] on div "2" at bounding box center [44, 503] width 16 height 16
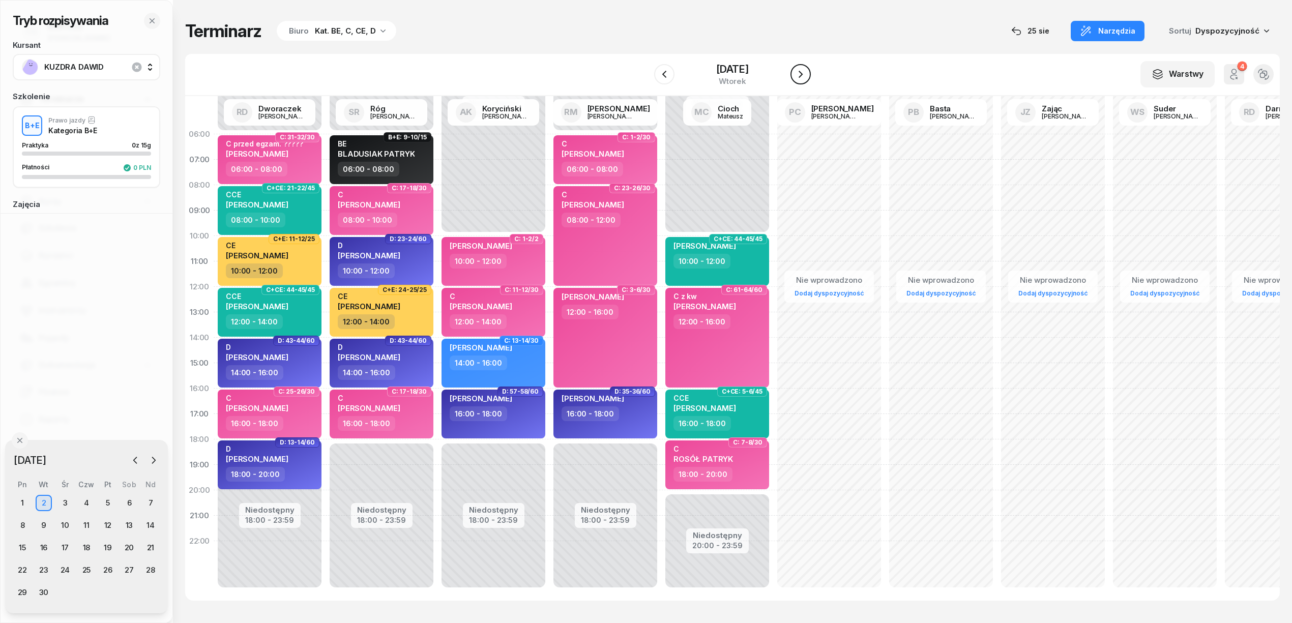
click at [803, 70] on icon "button" at bounding box center [801, 74] width 12 height 12
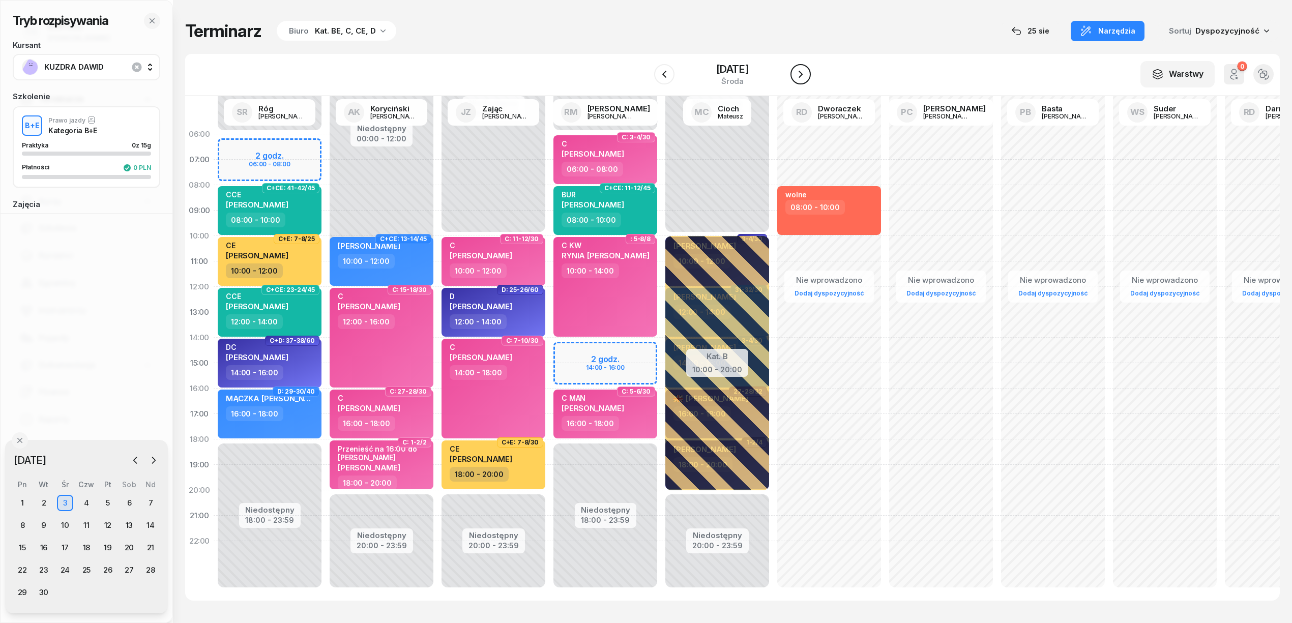
click at [806, 72] on icon "button" at bounding box center [801, 74] width 12 height 12
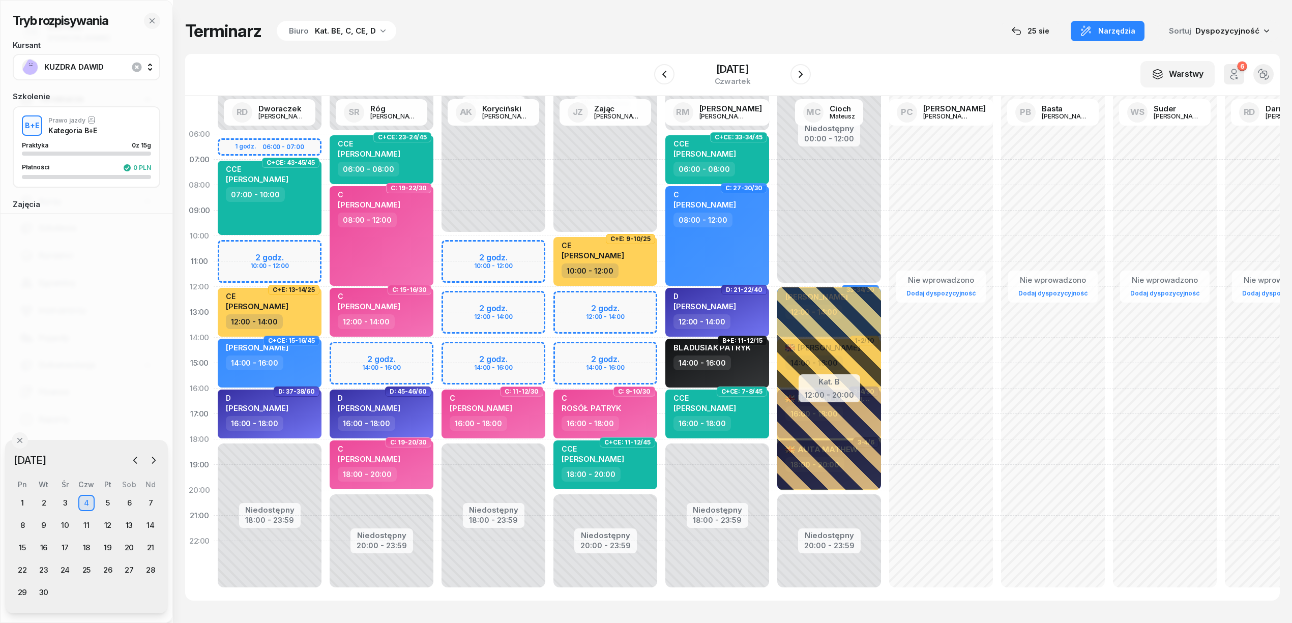
click at [549, 243] on div "Niedostępny 00:00 - 10:00 Niedostępny 18:00 - 23:59 2 godz. 10:00 - 12:00 2 god…" at bounding box center [605, 363] width 112 height 483
select select "10"
select select "12"
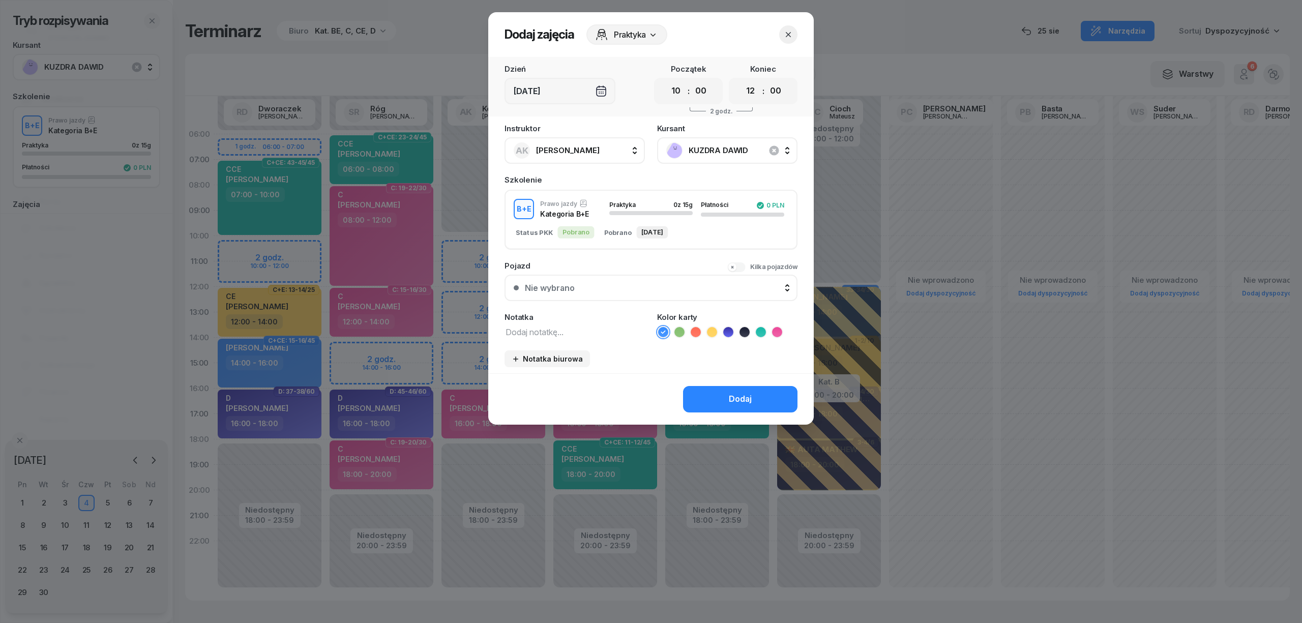
click at [715, 134] on div "Kursant KUZDRA DAWID" at bounding box center [727, 144] width 140 height 39
click at [749, 332] on icon at bounding box center [745, 332] width 10 height 10
click at [737, 393] on div "Dodaj" at bounding box center [740, 399] width 23 height 13
click at [737, 393] on div "Dodaj" at bounding box center [651, 398] width 326 height 51
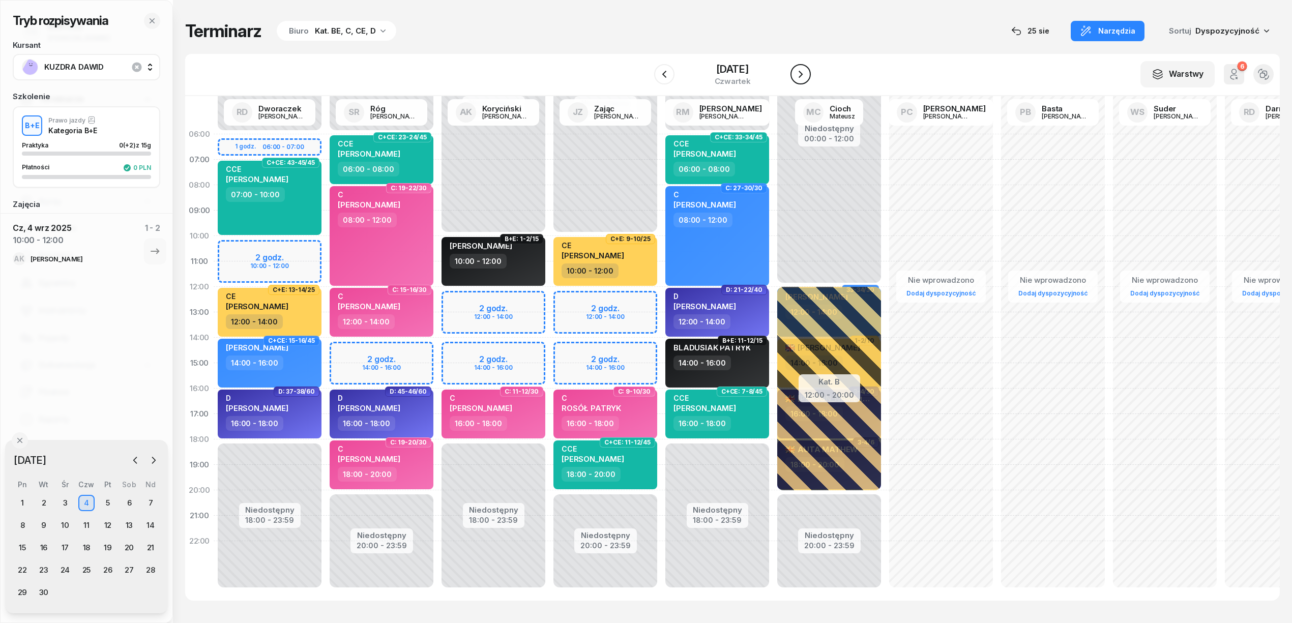
click at [802, 74] on icon "button" at bounding box center [801, 74] width 4 height 7
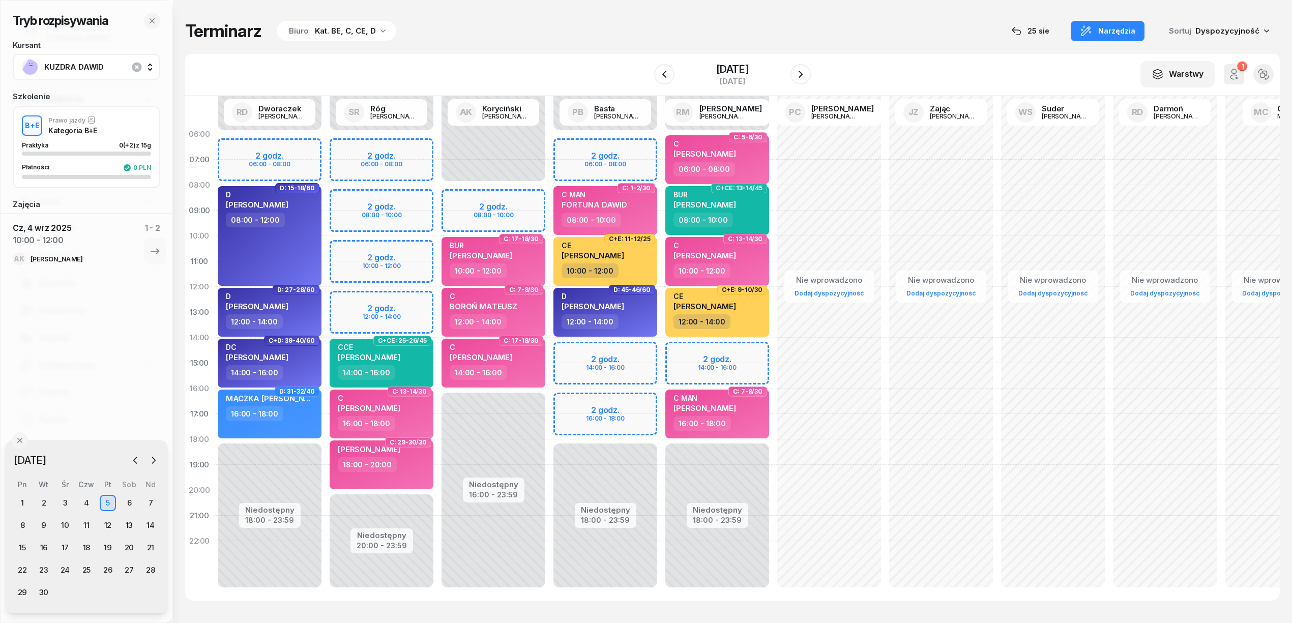
click at [549, 192] on div "Niedostępny 00:00 - 08:00 Niedostępny 16:00 - 23:59 2 godz. 08:00 - 10:00 C: 17…" at bounding box center [605, 363] width 112 height 483
select select "08"
select select "10"
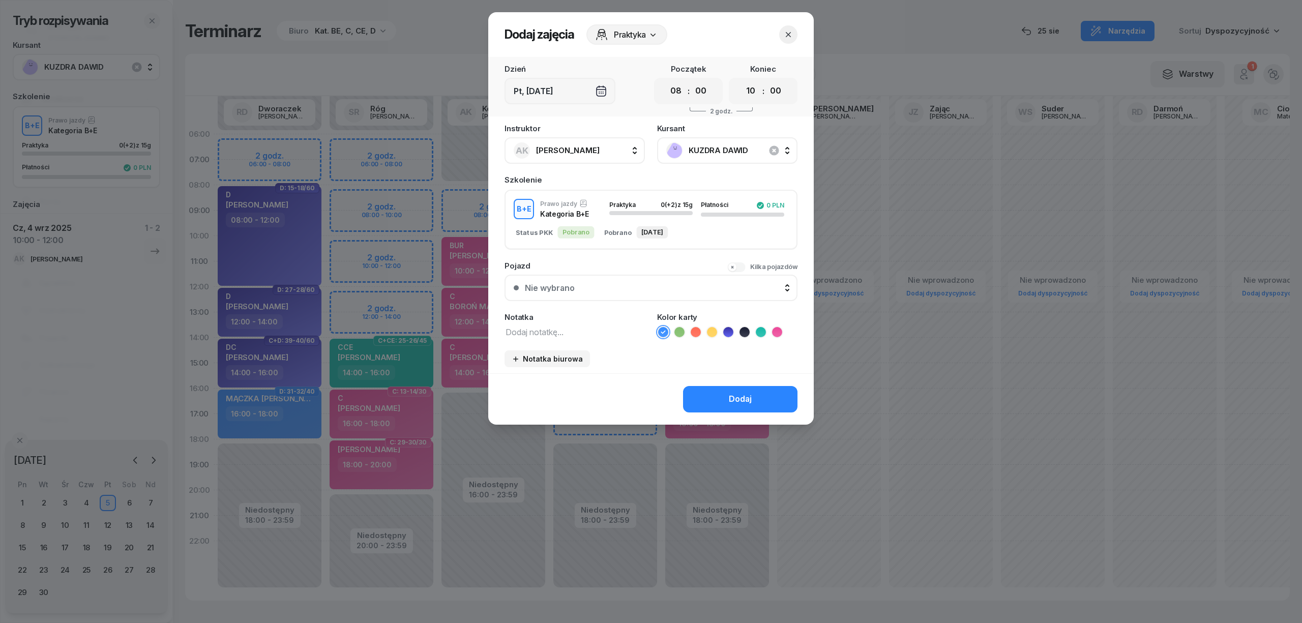
click at [746, 327] on icon at bounding box center [745, 332] width 10 height 10
click at [736, 393] on div "Dodaj" at bounding box center [740, 399] width 23 height 13
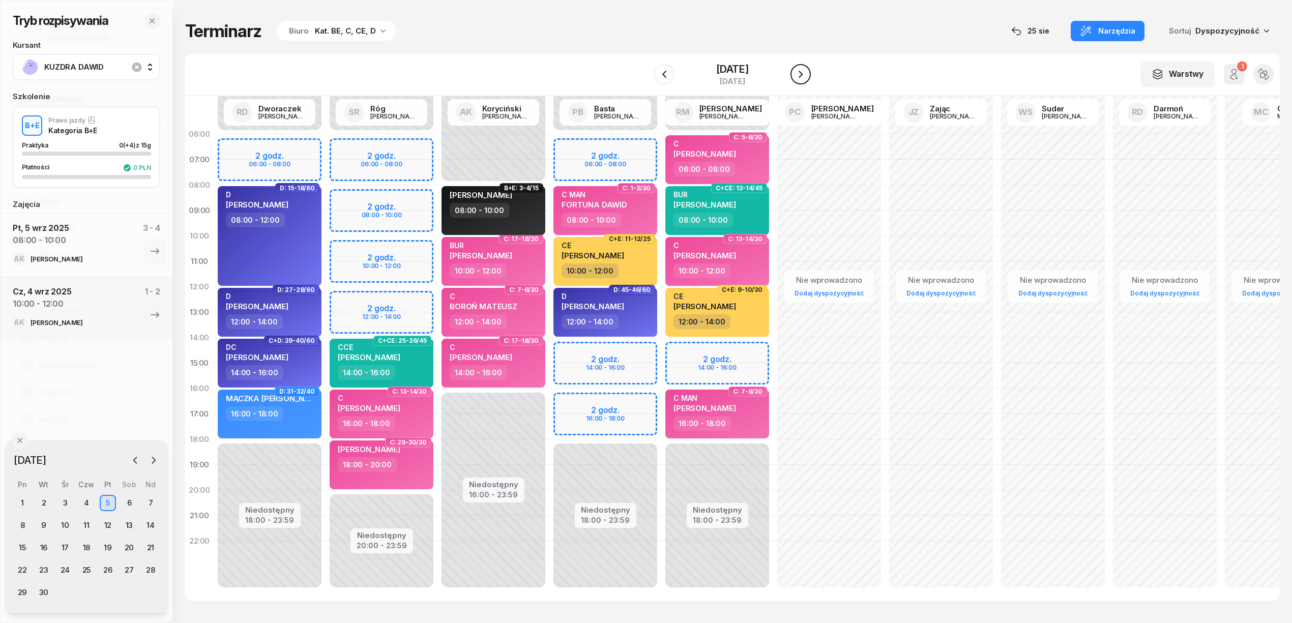
click at [801, 72] on icon "button" at bounding box center [801, 74] width 4 height 7
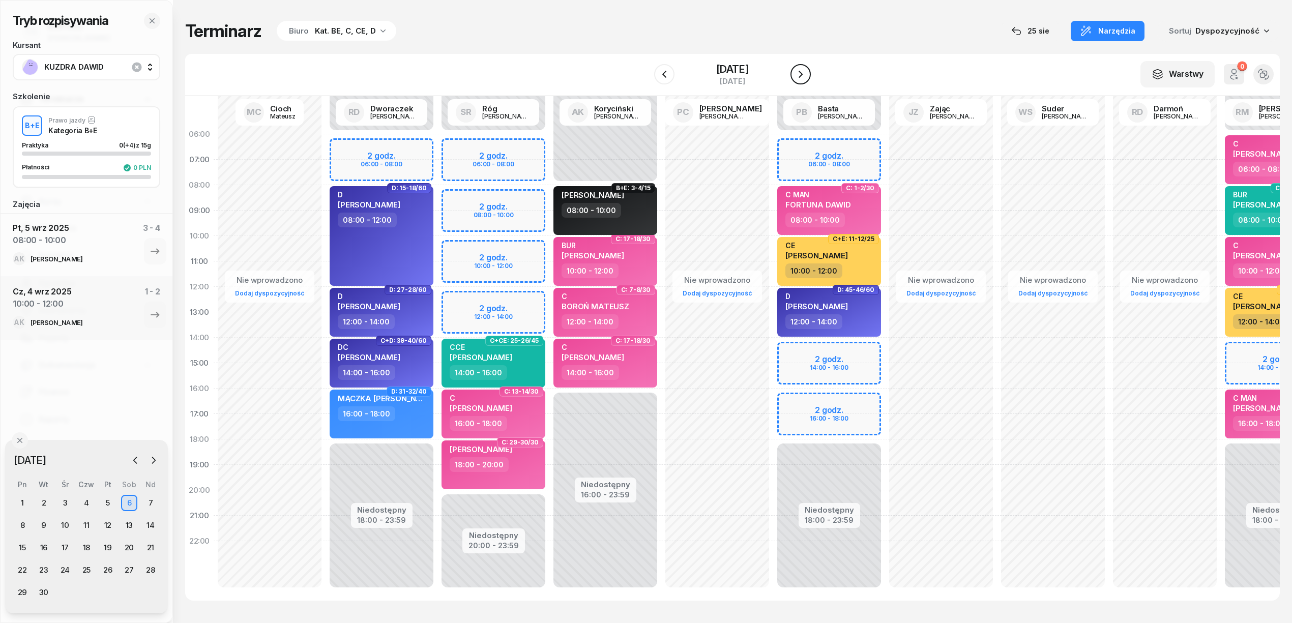
click at [802, 72] on icon "button" at bounding box center [801, 74] width 12 height 12
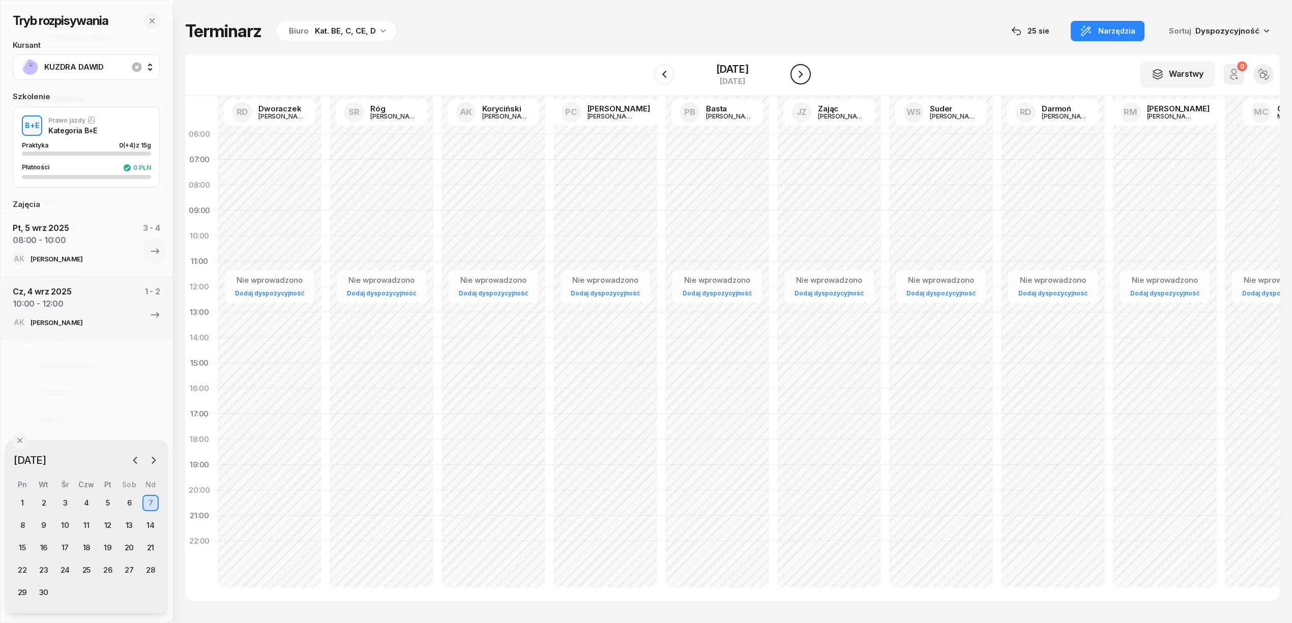
click at [802, 72] on icon "button" at bounding box center [801, 74] width 12 height 12
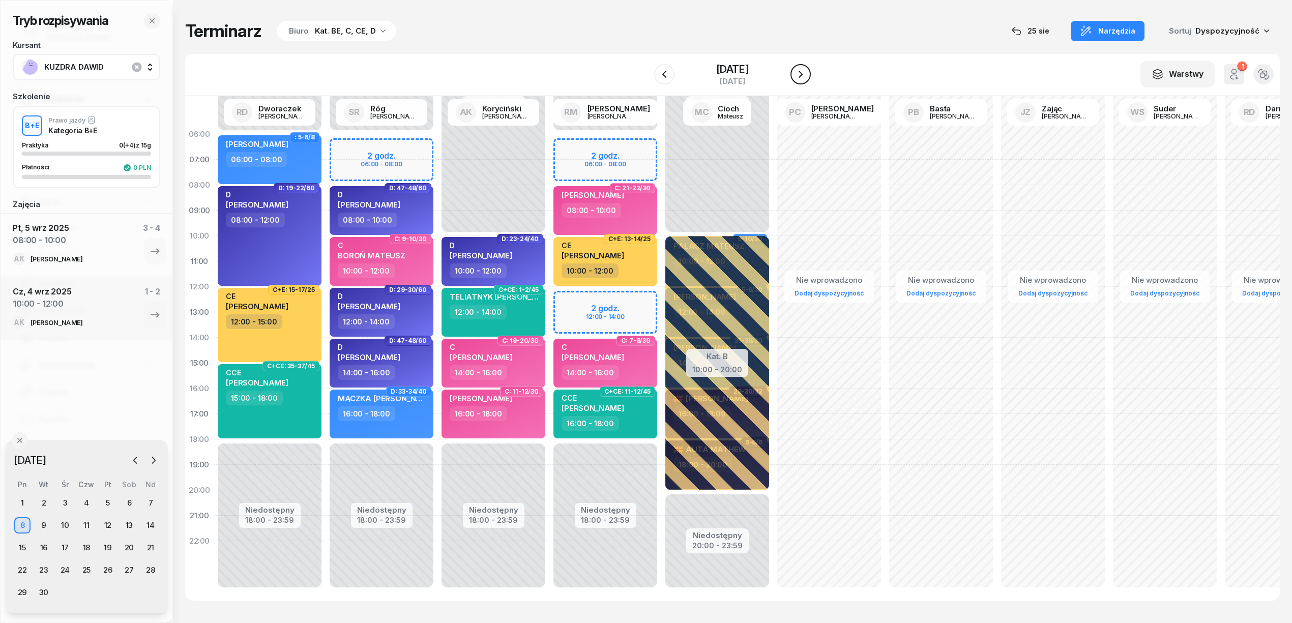
click at [802, 72] on icon "button" at bounding box center [801, 74] width 12 height 12
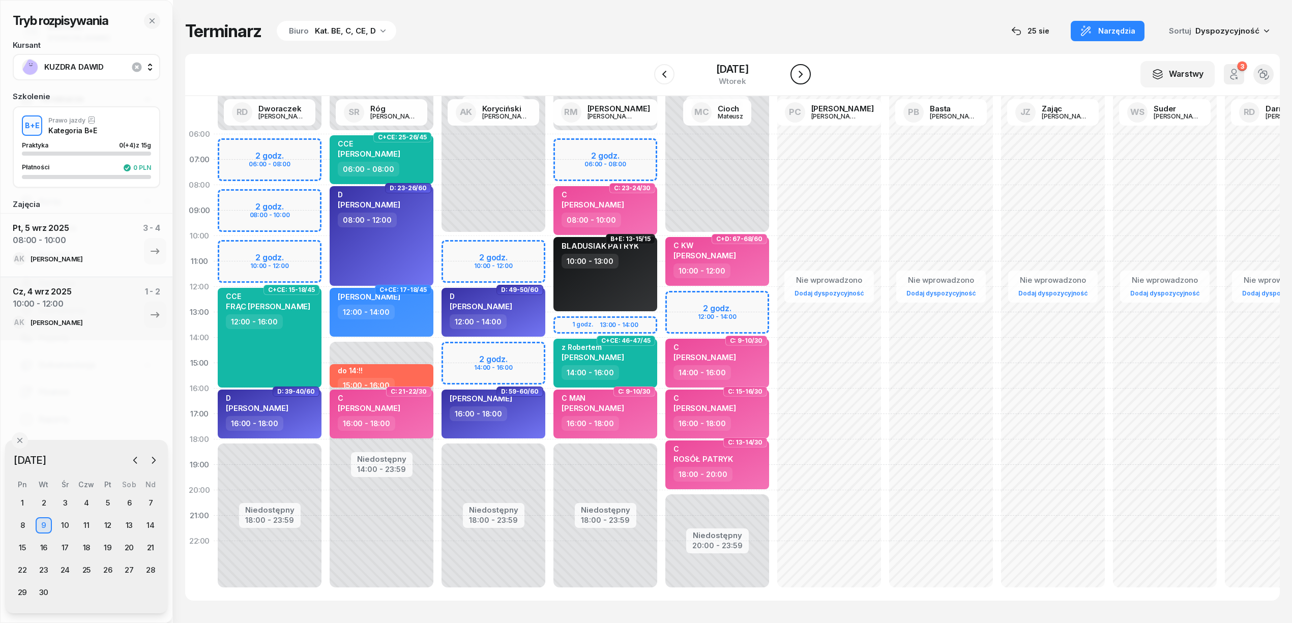
click at [802, 72] on icon "button" at bounding box center [801, 74] width 12 height 12
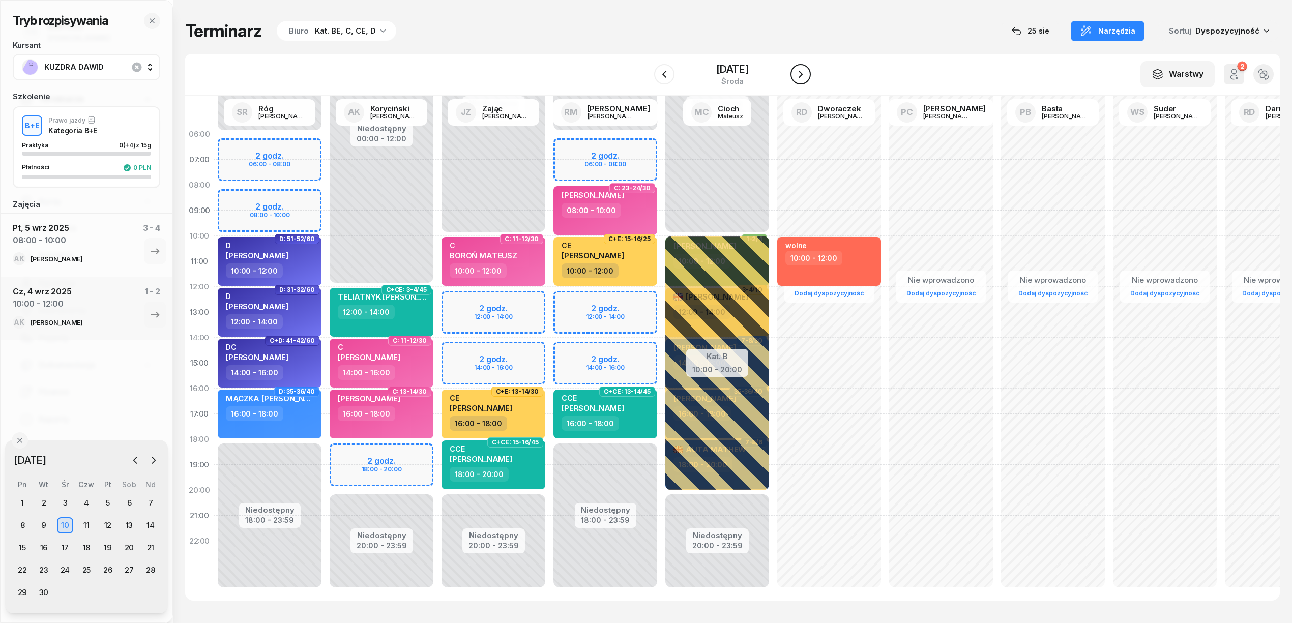
click at [802, 72] on icon "button" at bounding box center [801, 74] width 4 height 7
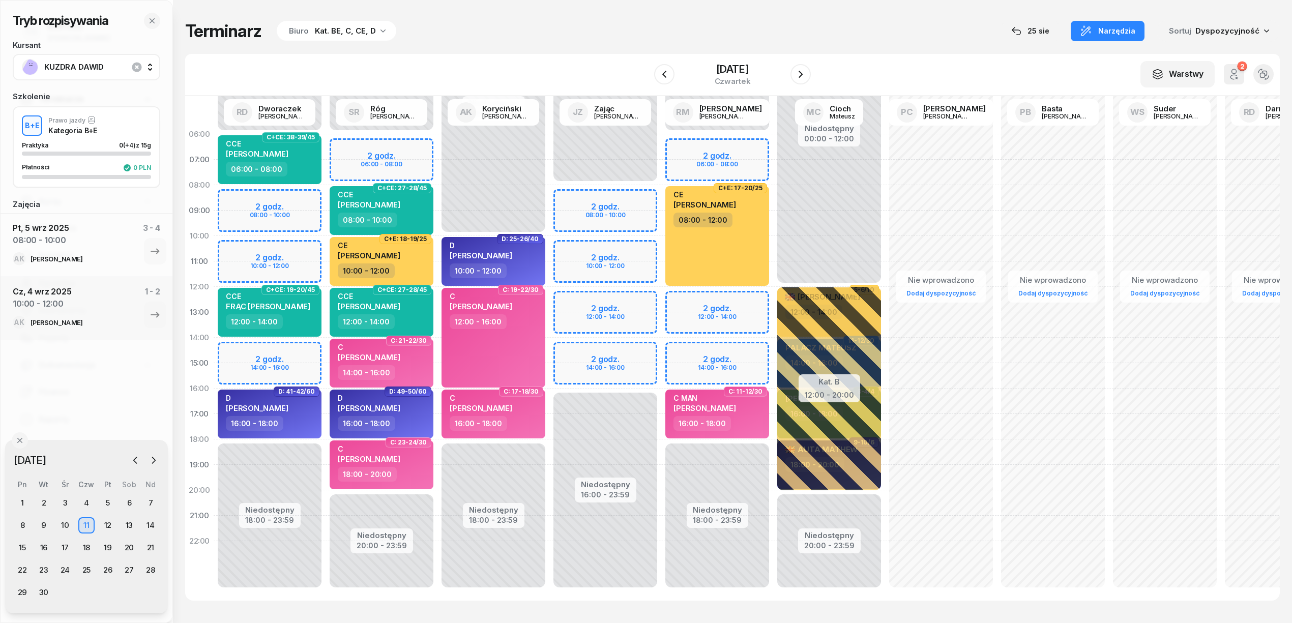
click at [661, 216] on div "Niedostępny 00:00 - 08:00 Niedostępny 16:00 - 23:59 2 godz. 08:00 - 10:00 2 god…" at bounding box center [717, 363] width 112 height 483
select select "09"
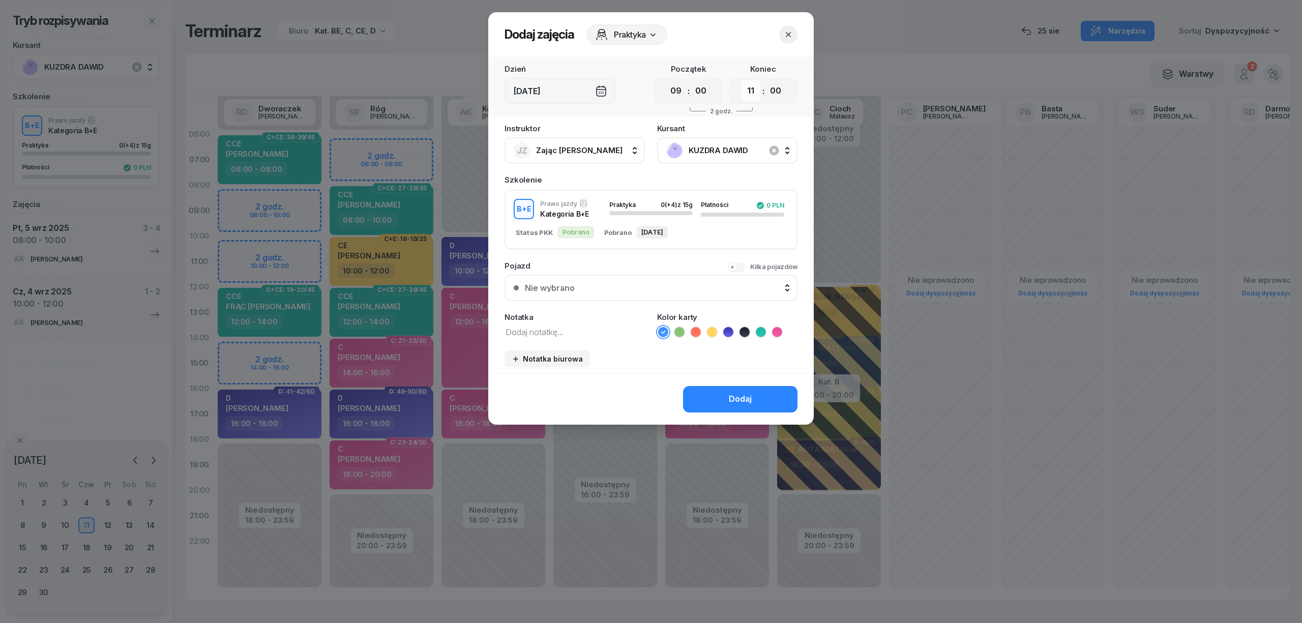
click at [753, 92] on select "00 01 02 03 04 05 06 07 08 09 10 11 12 13 14 15 16 17 18 19 20 21 22 23" at bounding box center [750, 90] width 19 height 21
select select "12"
click at [741, 80] on select "00 01 02 03 04 05 06 07 08 09 10 11 12 13 14 15 16 17 18 19 20 21 22 23" at bounding box center [750, 90] width 19 height 21
click at [747, 332] on icon at bounding box center [745, 332] width 10 height 10
click at [735, 398] on div "Dodaj" at bounding box center [740, 399] width 23 height 13
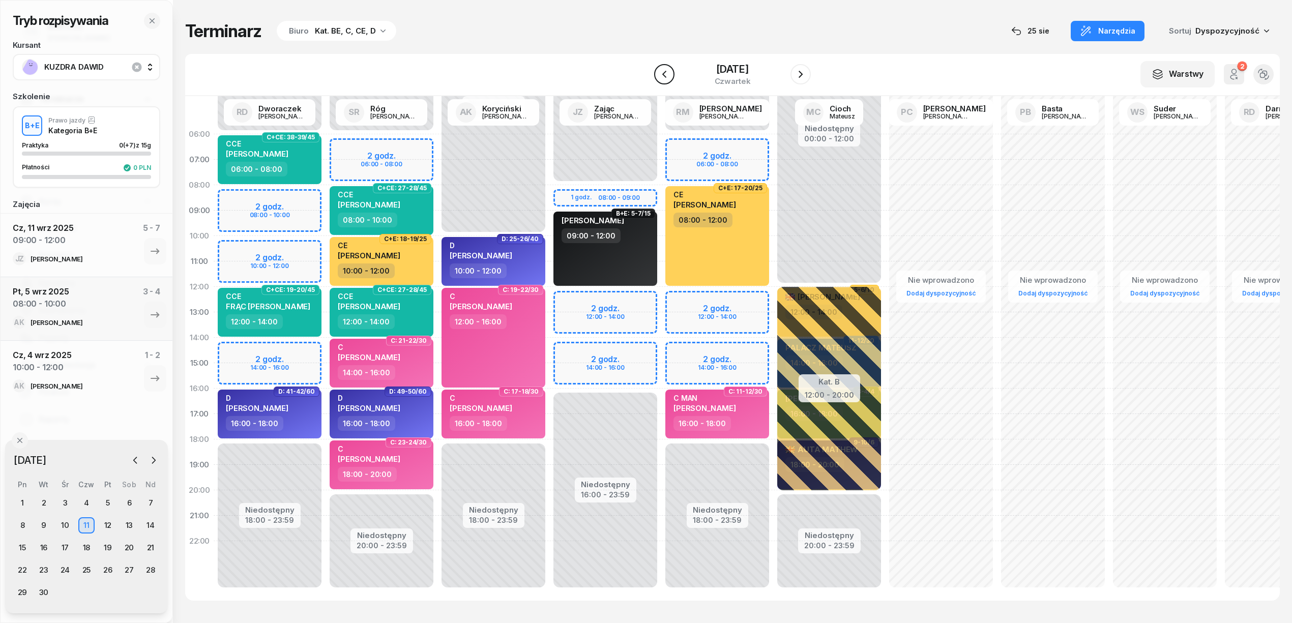
click at [665, 76] on icon "button" at bounding box center [664, 74] width 12 height 12
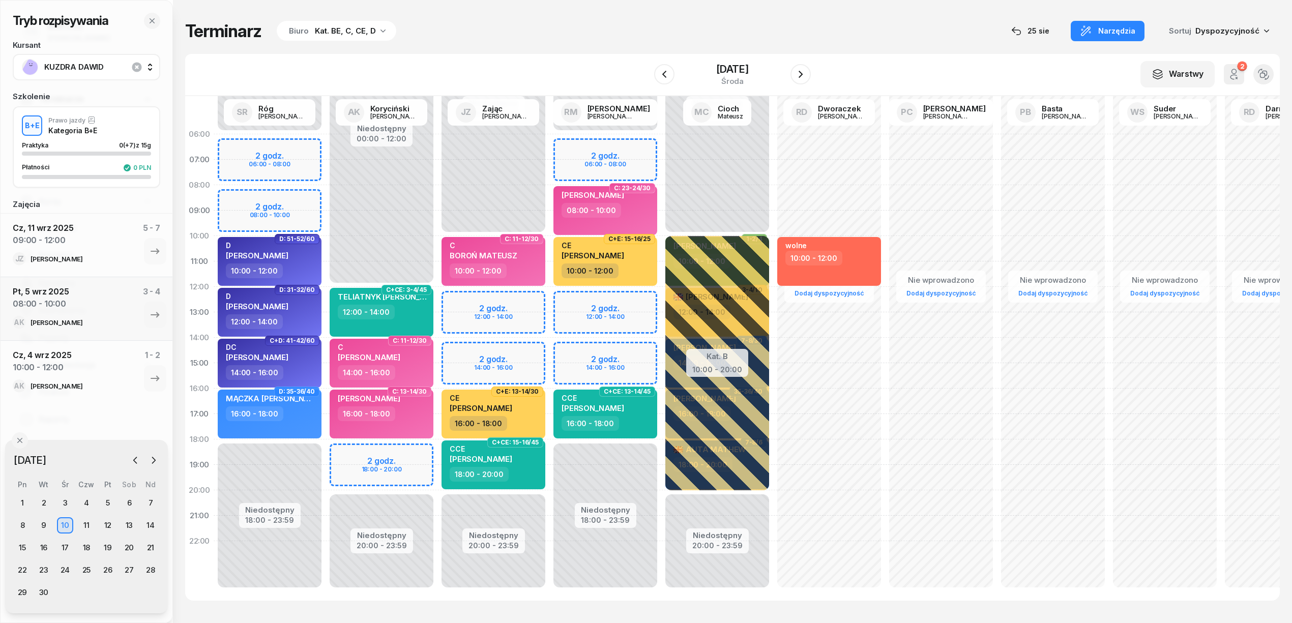
drag, startPoint x: 665, startPoint y: 76, endPoint x: 564, endPoint y: 47, distance: 105.4
click at [564, 47] on div "Tryb rozpisywania Kursant KUZDRA DAWID Szkolenie B+E Prawo jazdy Kategoria B+E …" at bounding box center [732, 310] width 1095 height 621
click at [326, 203] on div "Niedostępny 00:00 - 06:00 Niedostępny 18:00 - 23:59 2 godz. 06:00 - 08:00 2 god…" at bounding box center [382, 363] width 112 height 483
select select "08"
select select "10"
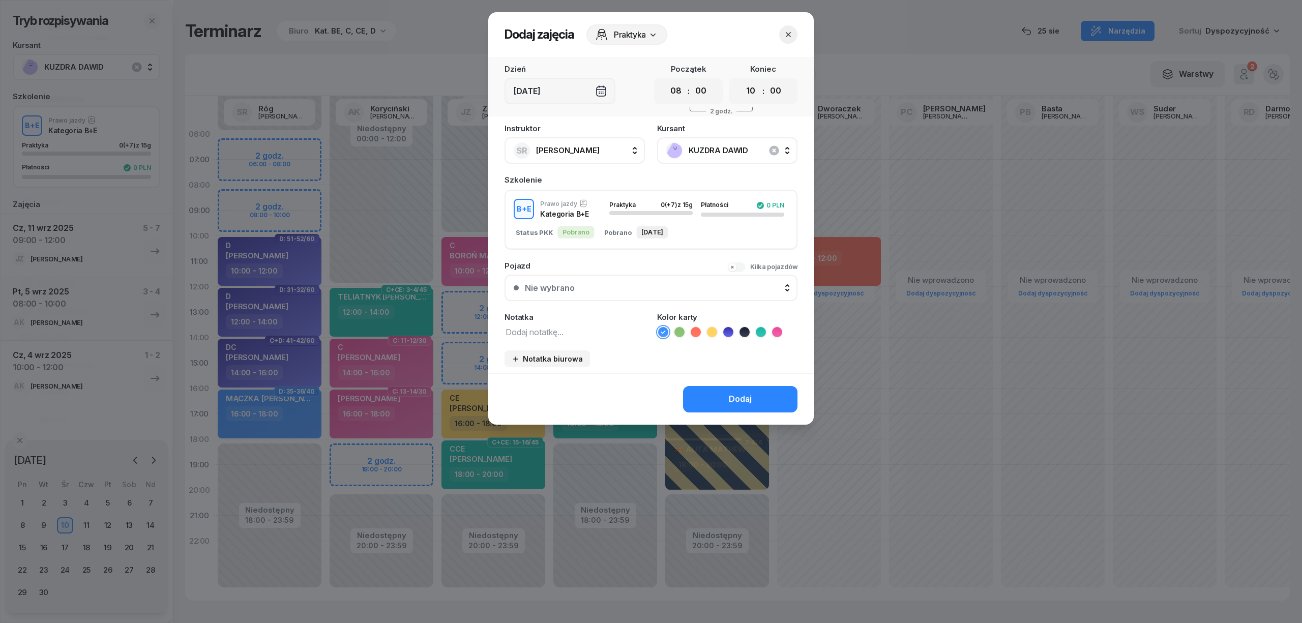
click at [743, 330] on icon at bounding box center [745, 332] width 10 height 10
click at [741, 389] on button "Dodaj" at bounding box center [740, 399] width 114 height 26
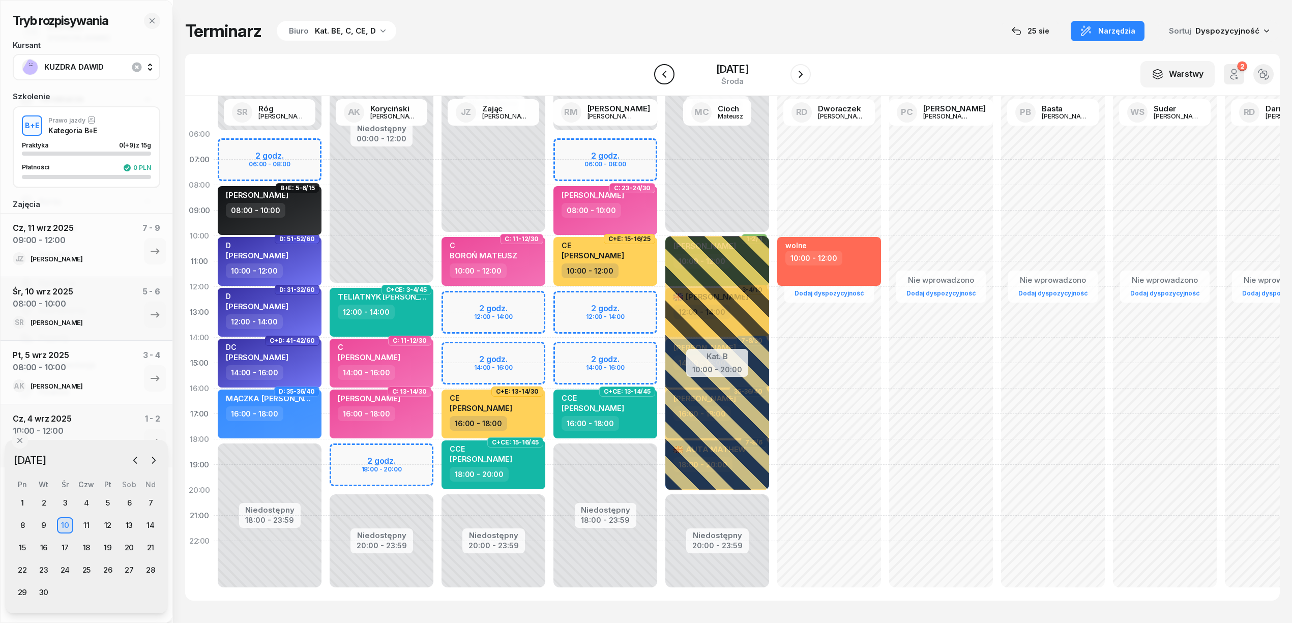
click at [666, 76] on icon "button" at bounding box center [664, 74] width 12 height 12
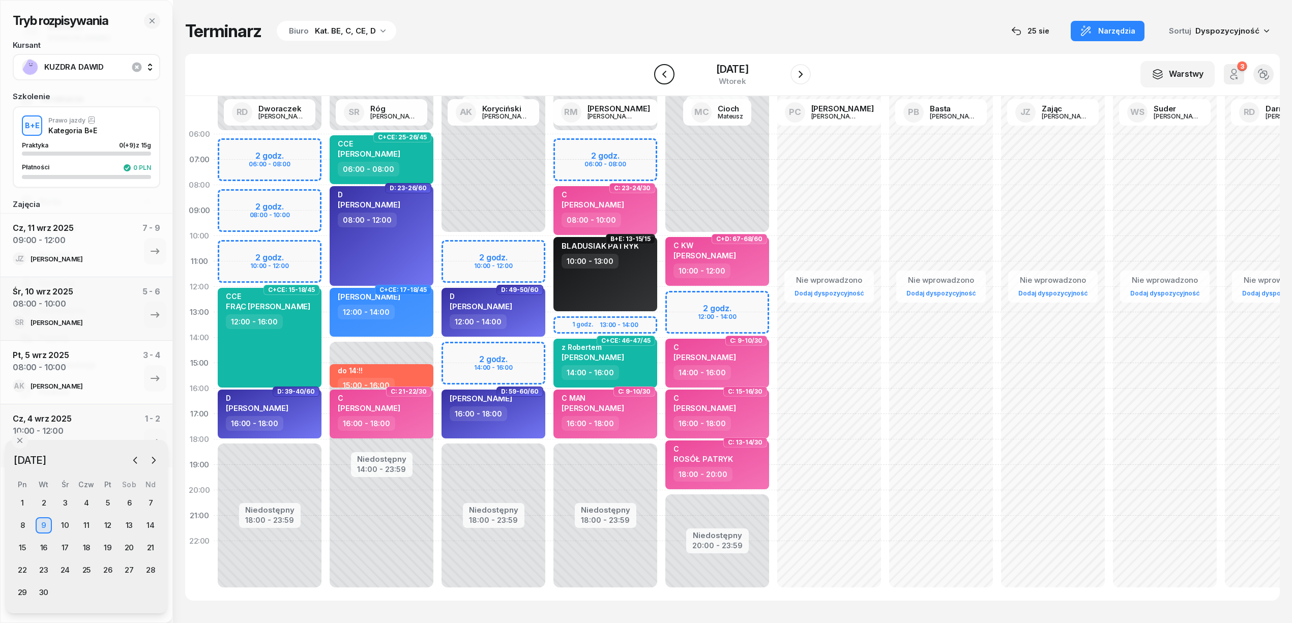
click at [666, 76] on icon "button" at bounding box center [664, 74] width 12 height 12
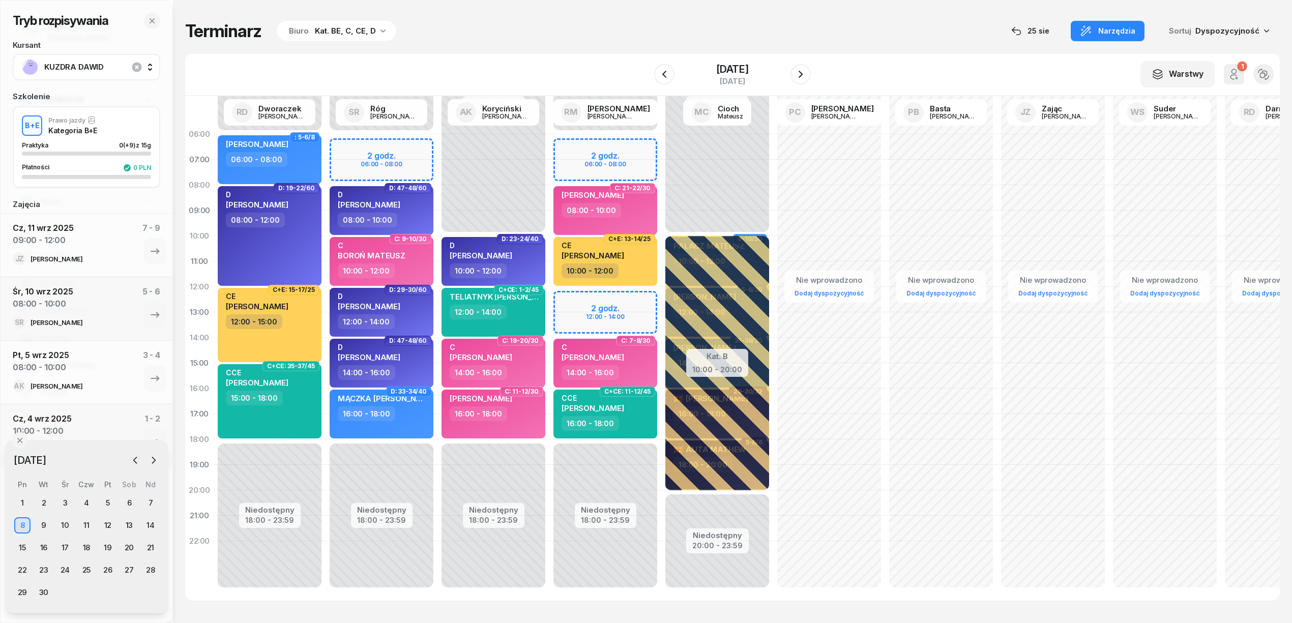
click at [661, 148] on div "Niedostępny 00:00 - 06:00 Niedostępny 18:00 - 23:59 2 godz. 06:00 - 08:00 2 god…" at bounding box center [717, 363] width 112 height 483
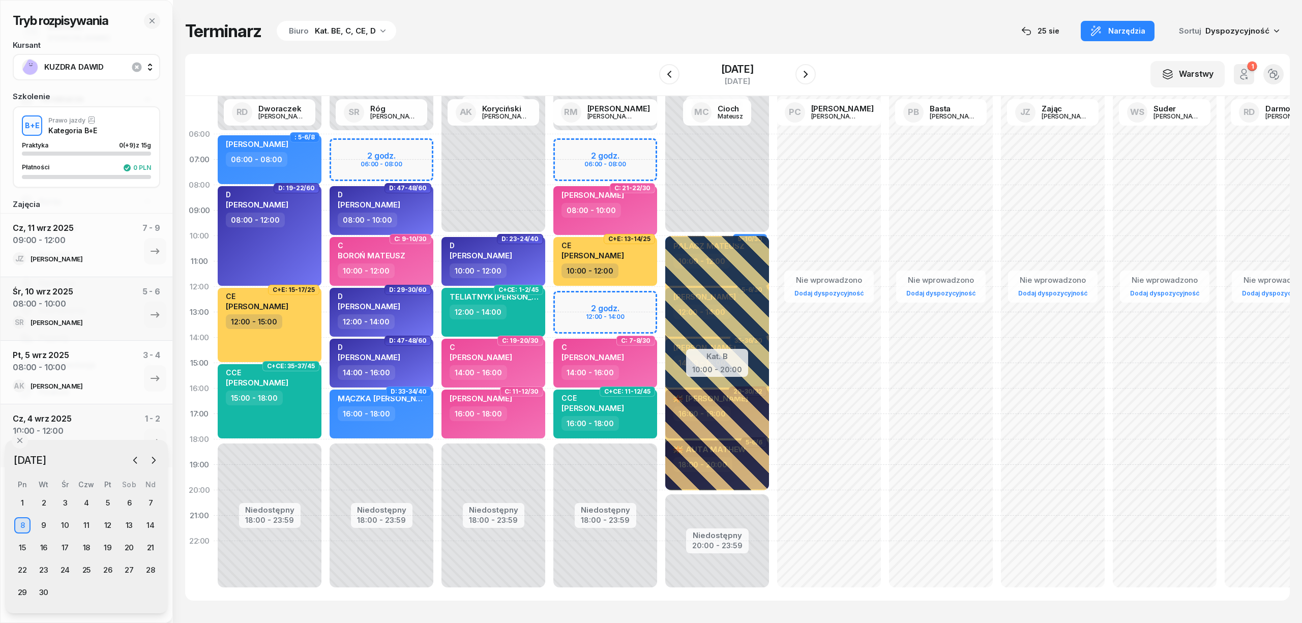
select select "06"
select select "08"
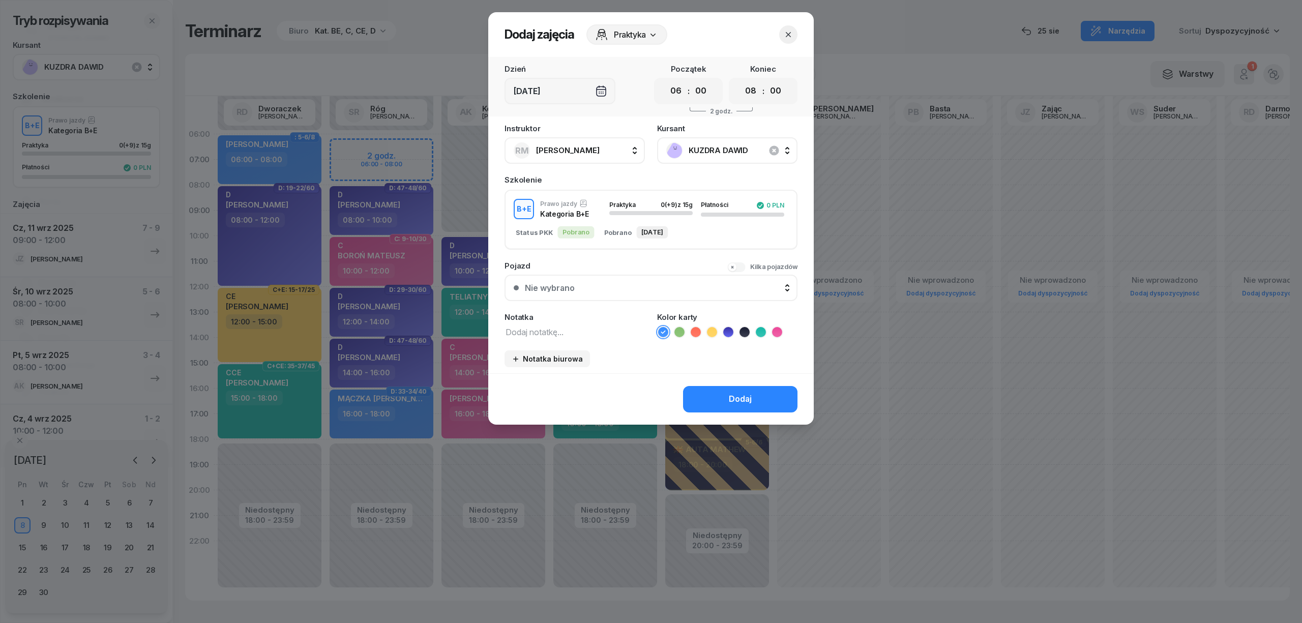
click at [745, 332] on icon at bounding box center [745, 332] width 10 height 10
click at [742, 399] on div "Dodaj" at bounding box center [740, 399] width 23 height 13
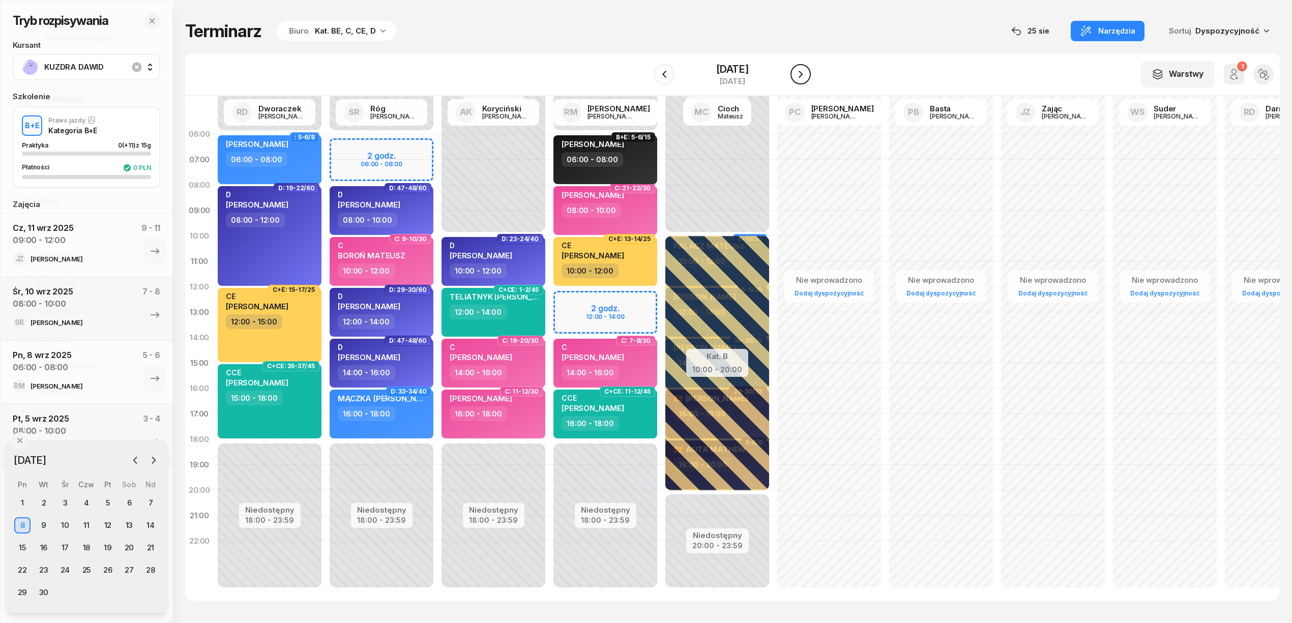
click at [803, 78] on icon "button" at bounding box center [801, 74] width 12 height 12
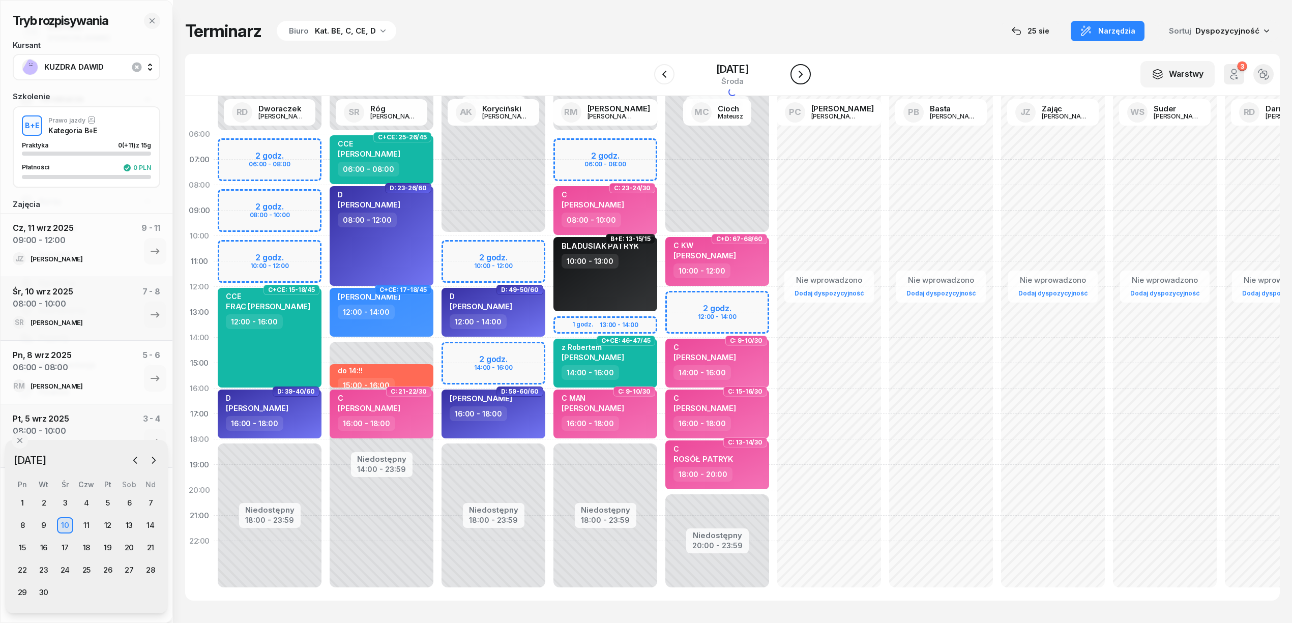
click at [803, 78] on icon "button" at bounding box center [801, 74] width 12 height 12
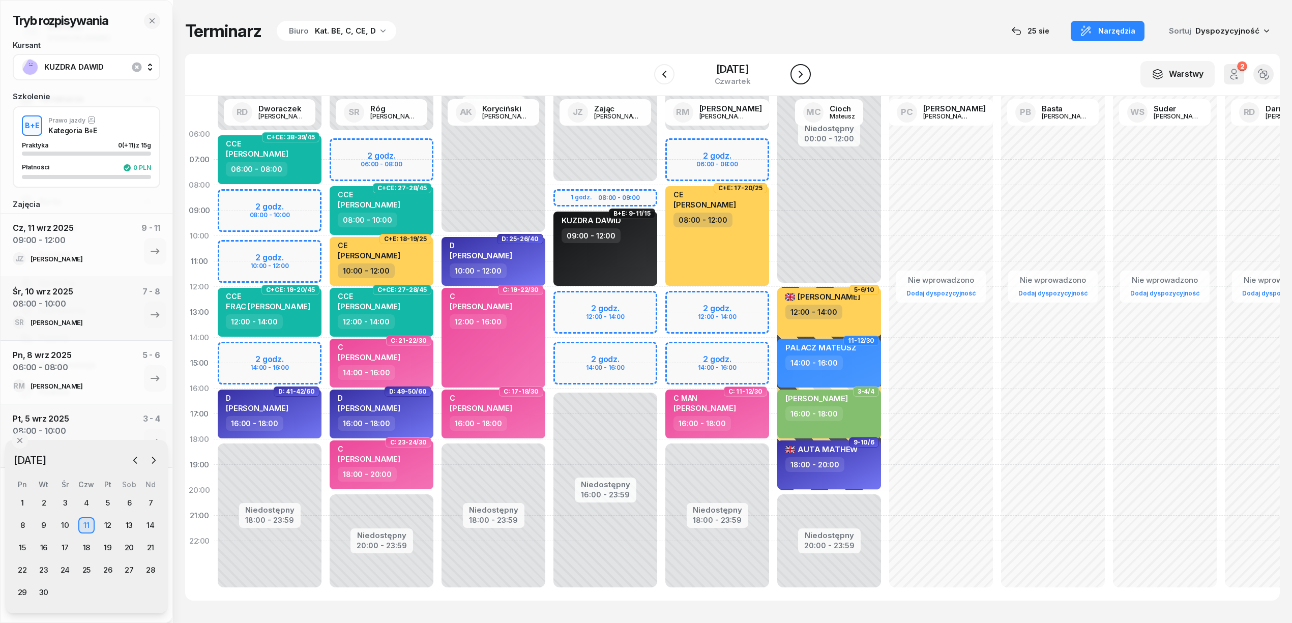
click at [803, 78] on icon "button" at bounding box center [801, 74] width 12 height 12
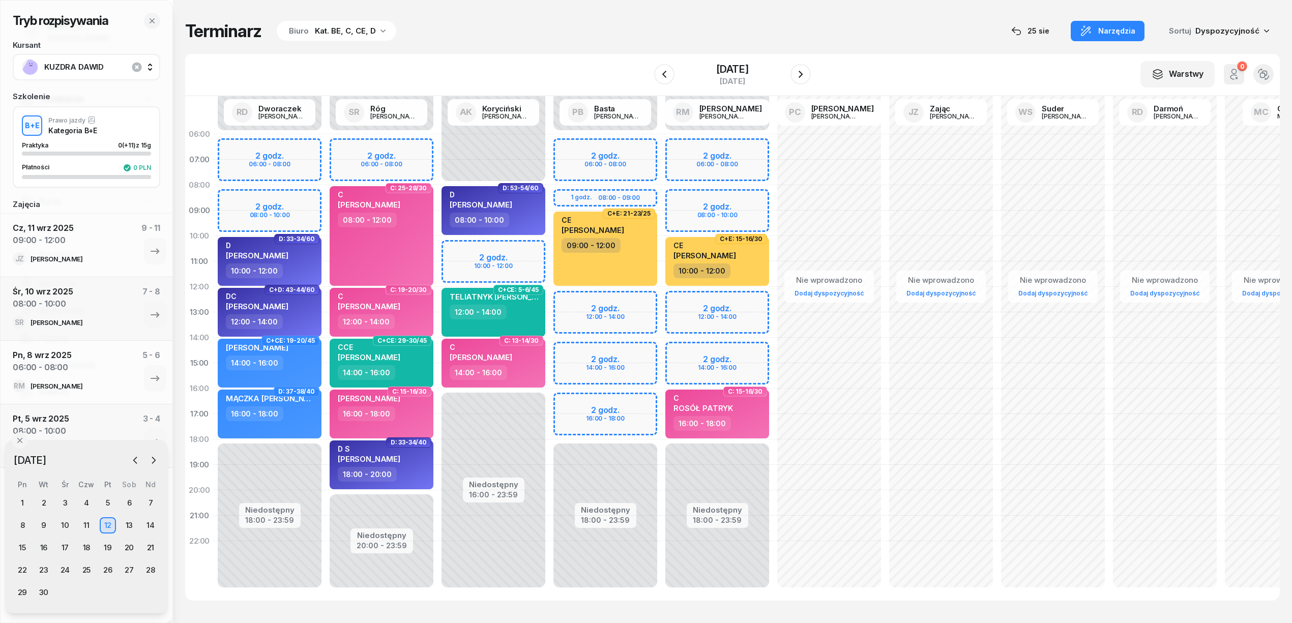
click at [661, 143] on div "Niedostępny 00:00 - 06:00 Niedostępny 18:00 - 23:59 2 godz. 06:00 - 08:00 1 god…" at bounding box center [717, 363] width 112 height 483
select select "06"
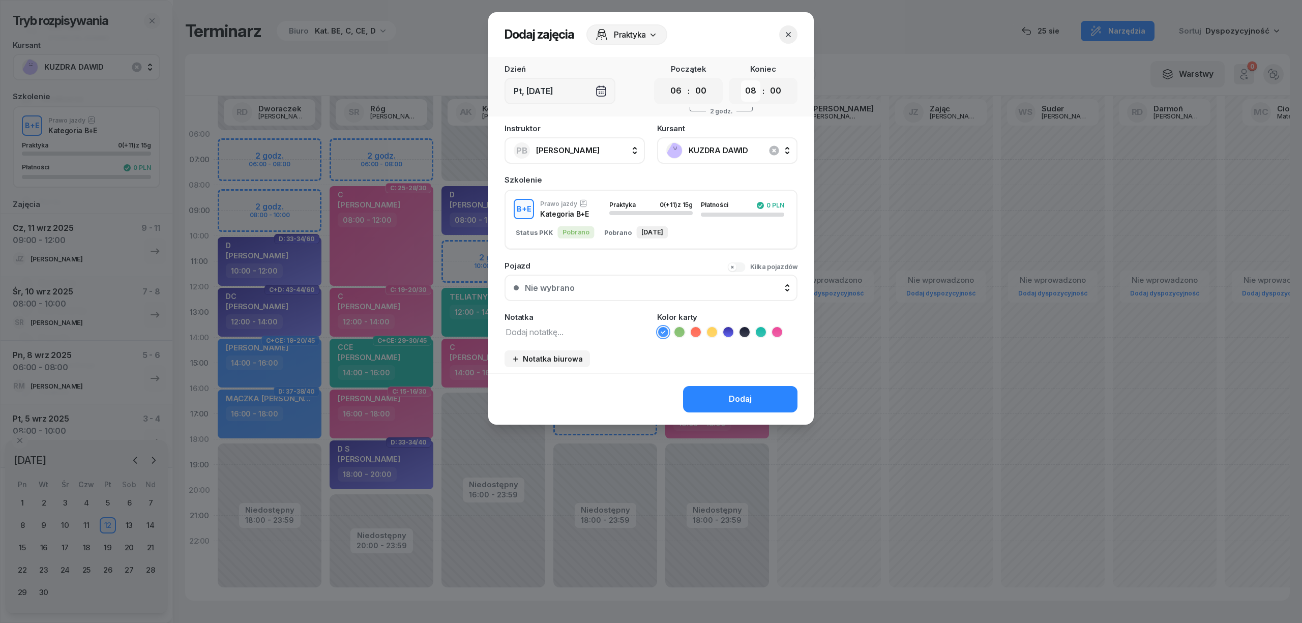
click at [748, 93] on select "00 01 02 03 04 05 06 07 08 09 10 11 12 13 14 15 16 17 18 19 20 21 22 23" at bounding box center [750, 90] width 19 height 21
select select "09"
click at [741, 80] on select "00 01 02 03 04 05 06 07 08 09 10 11 12 13 14 15 16 17 18 19 20 21 22 23" at bounding box center [750, 90] width 19 height 21
click at [743, 330] on icon at bounding box center [744, 332] width 5 height 4
click at [734, 390] on button "Dodaj" at bounding box center [740, 399] width 114 height 26
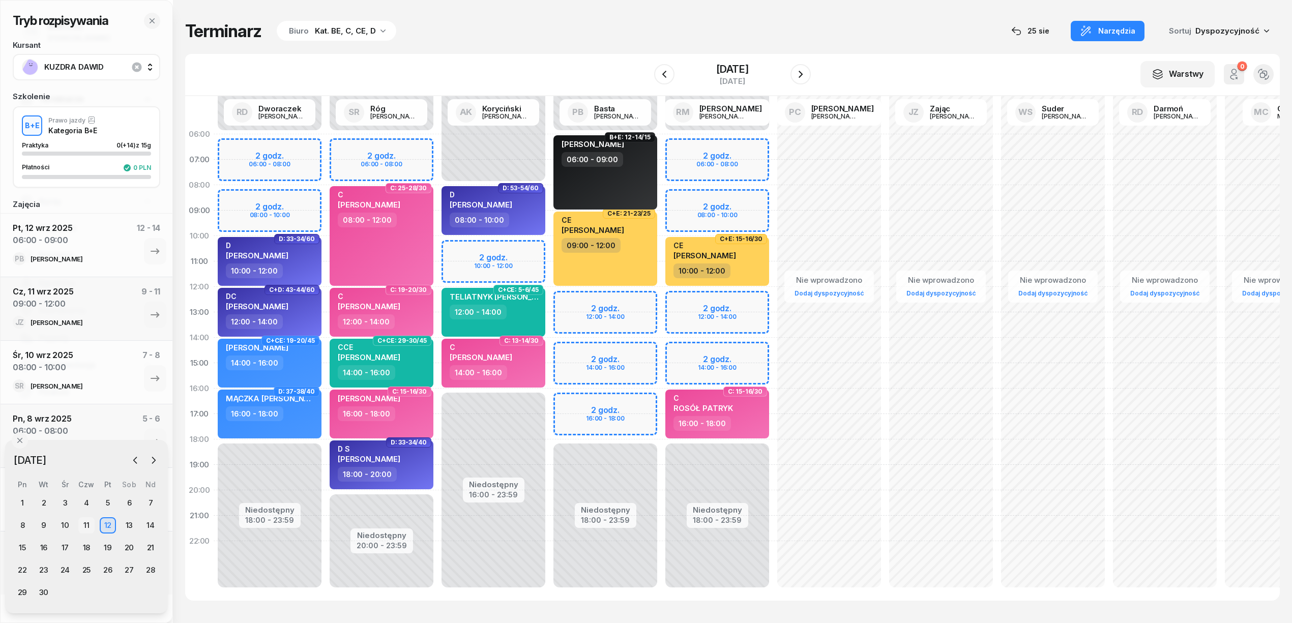
click at [89, 526] on div "11" at bounding box center [86, 525] width 16 height 16
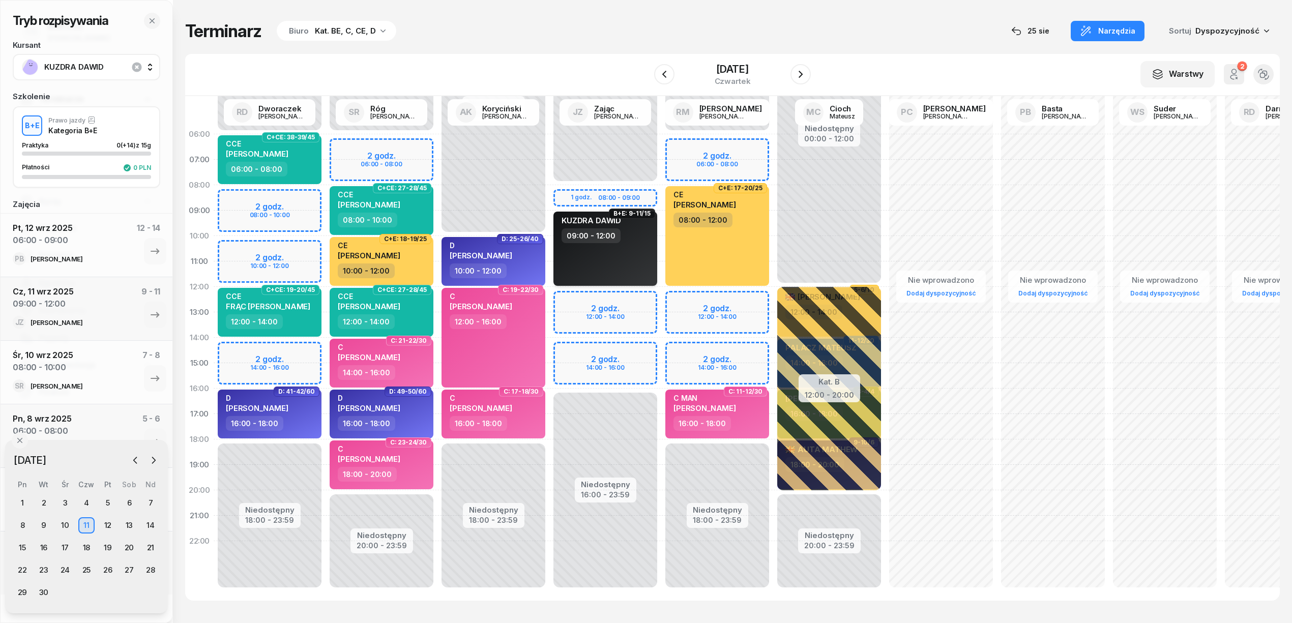
click at [576, 269] on div "KUZDRA DAWID 09:00 - 12:00" at bounding box center [605, 249] width 104 height 74
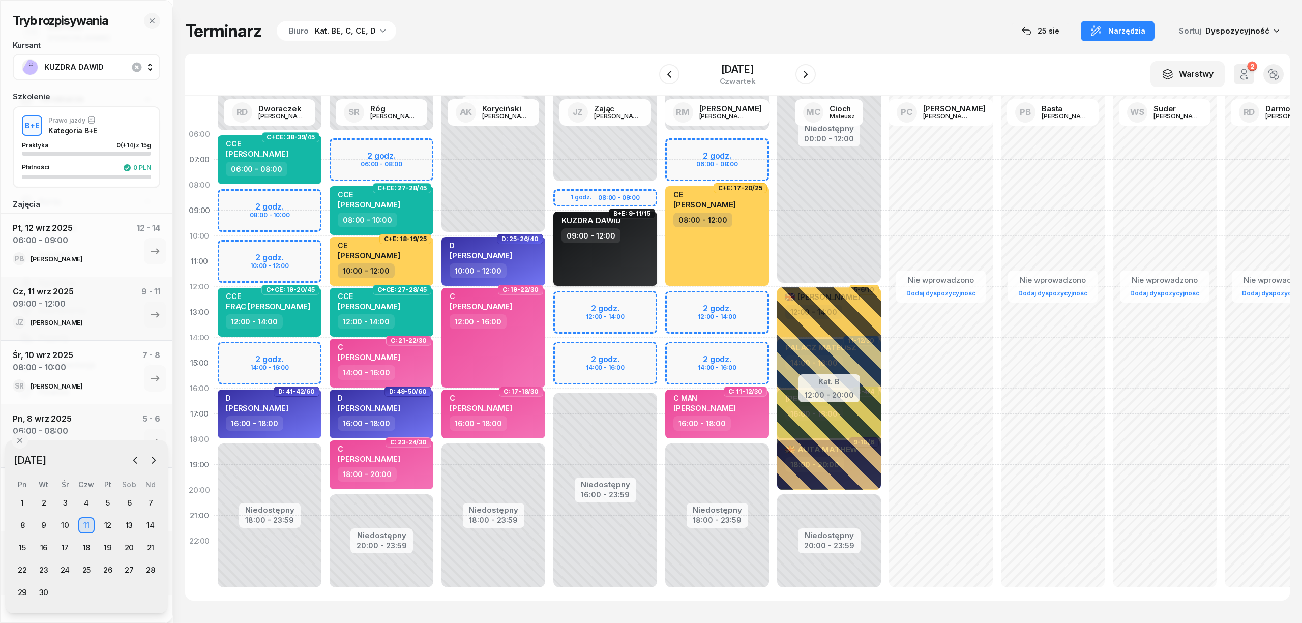
select select "09"
select select "12"
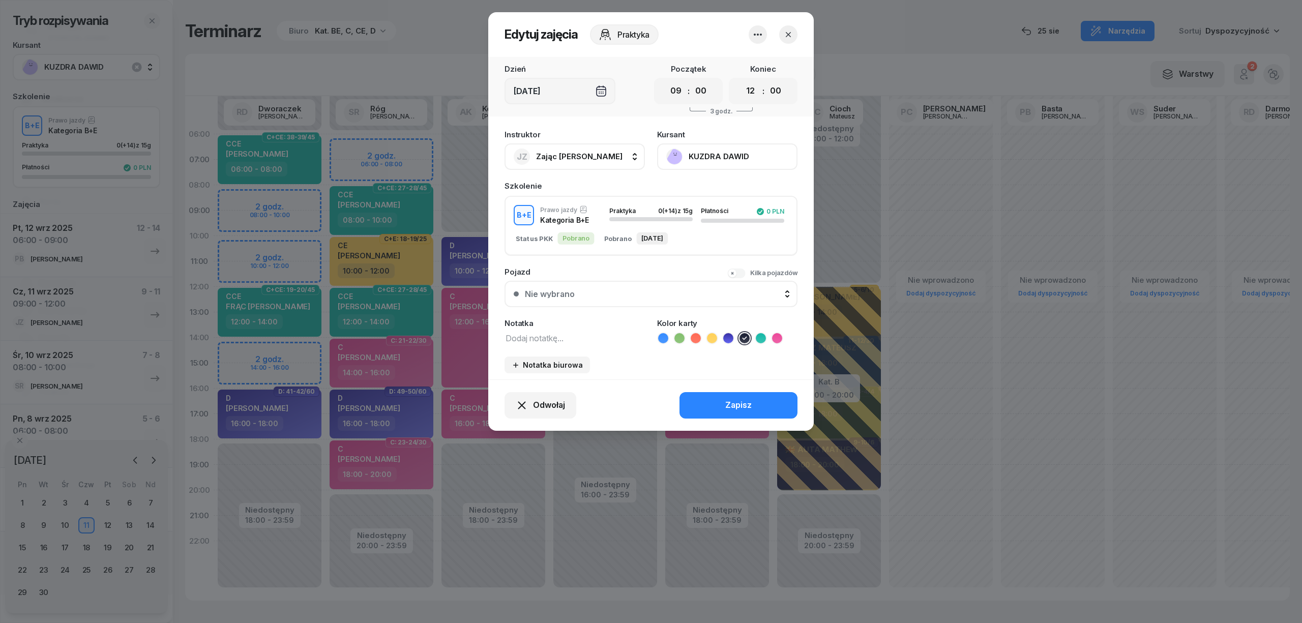
click at [757, 35] on icon "button" at bounding box center [758, 35] width 8 height 2
click at [747, 69] on link "Usuń" at bounding box center [753, 65] width 134 height 25
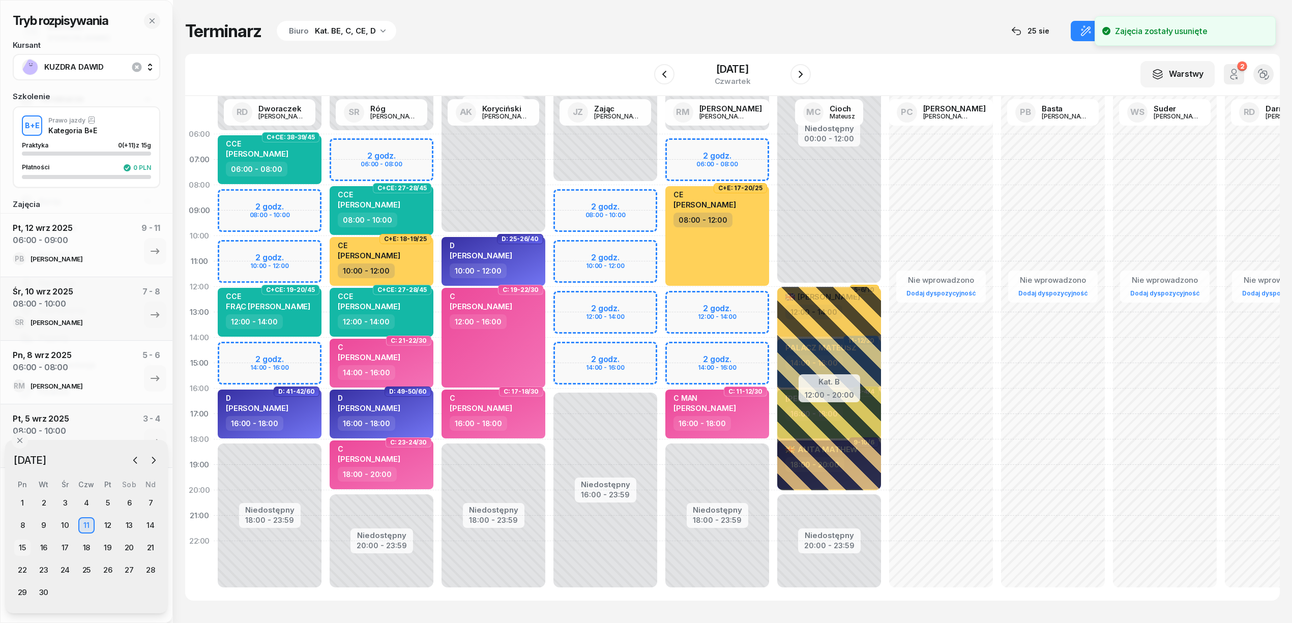
click at [20, 545] on div "15" at bounding box center [22, 548] width 16 height 16
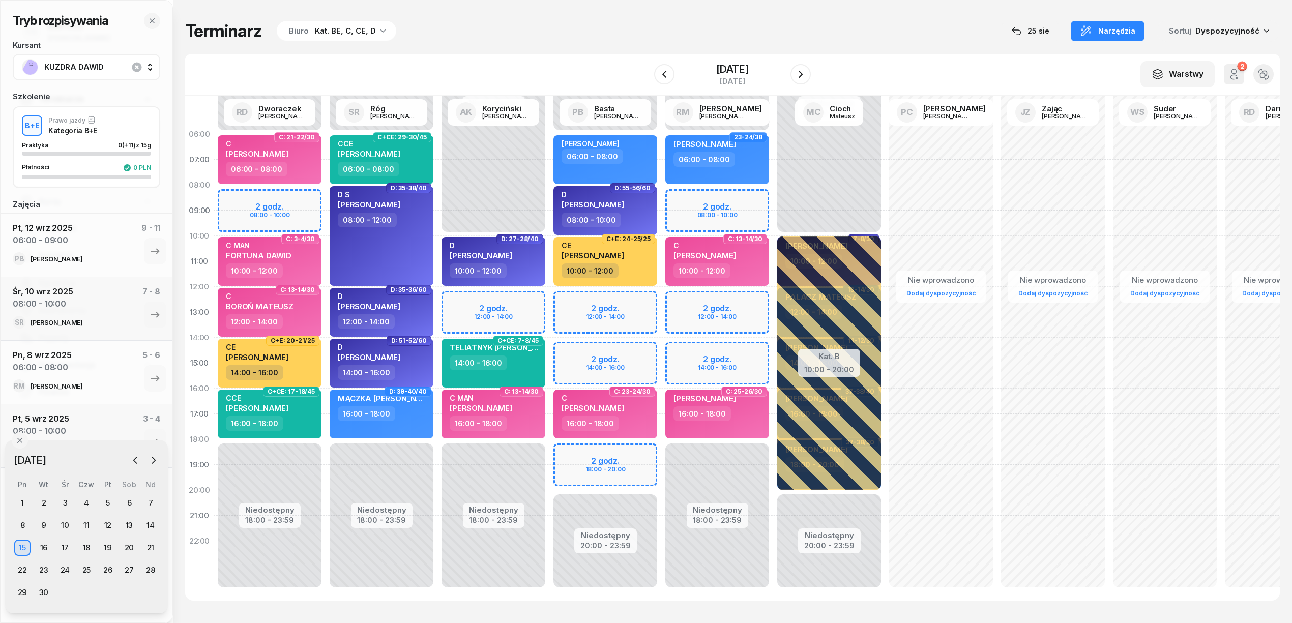
click at [773, 190] on div "Niedostępny 00:00 - 06:00 Niedostępny 18:00 - 23:59 2 godz. 08:00 - 10:00 2 god…" at bounding box center [829, 363] width 112 height 483
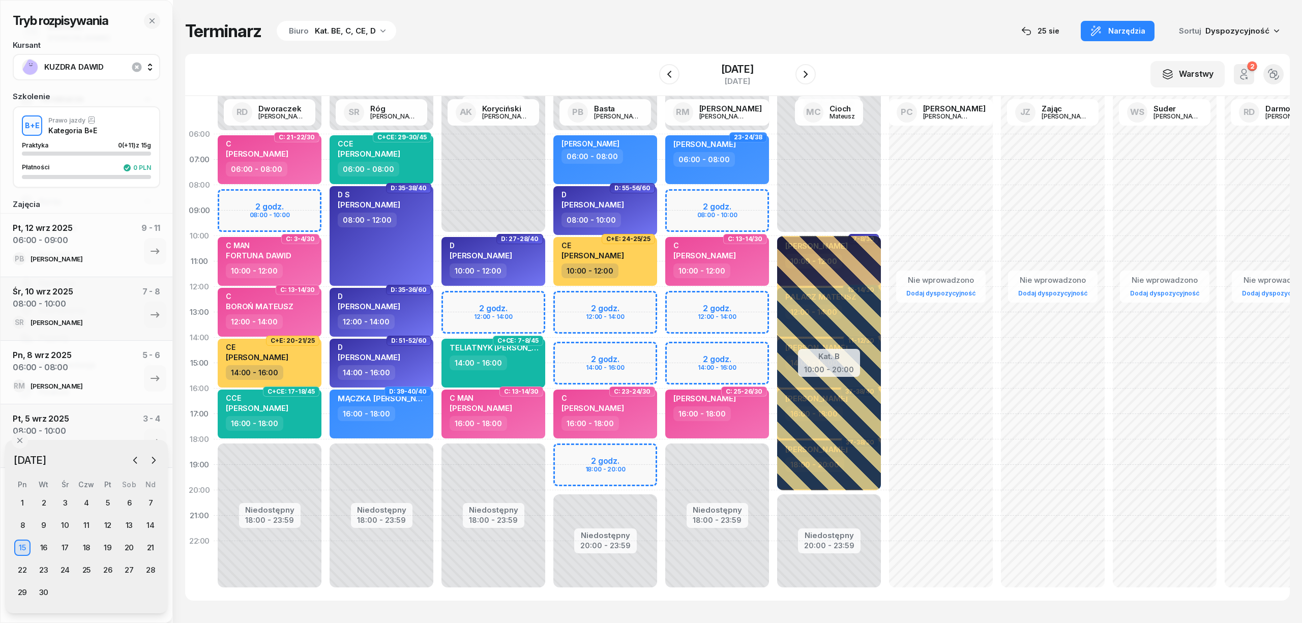
select select "08"
select select "10"
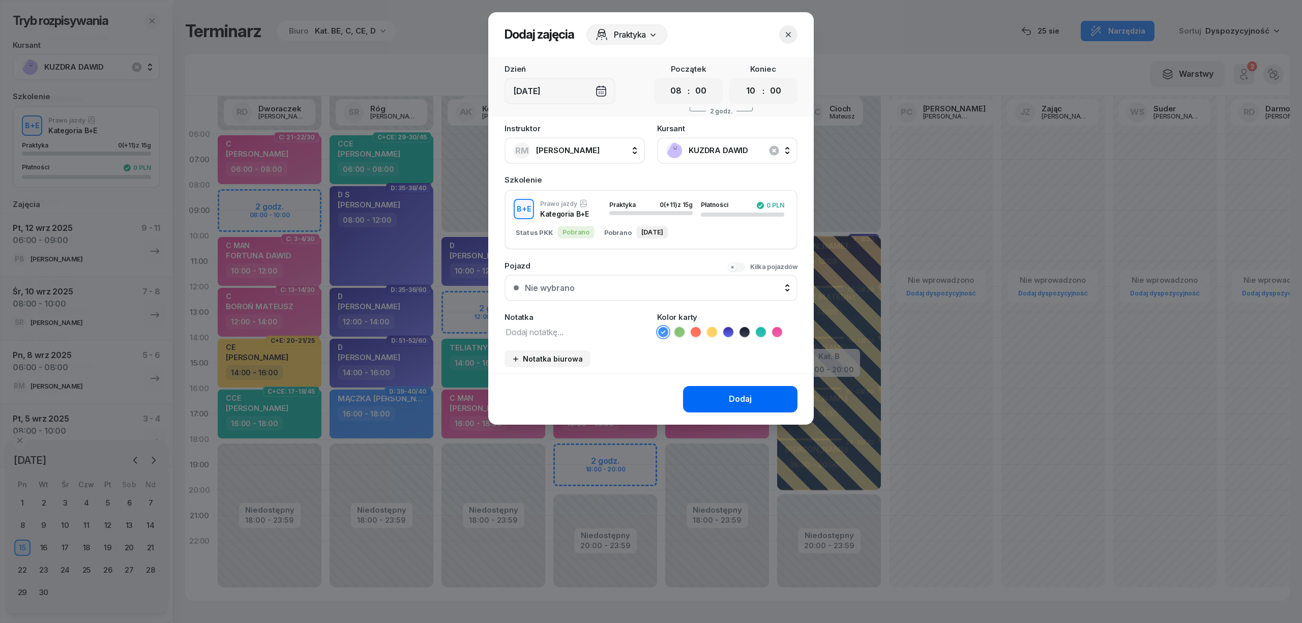
click at [713, 401] on button "Dodaj" at bounding box center [740, 399] width 114 height 26
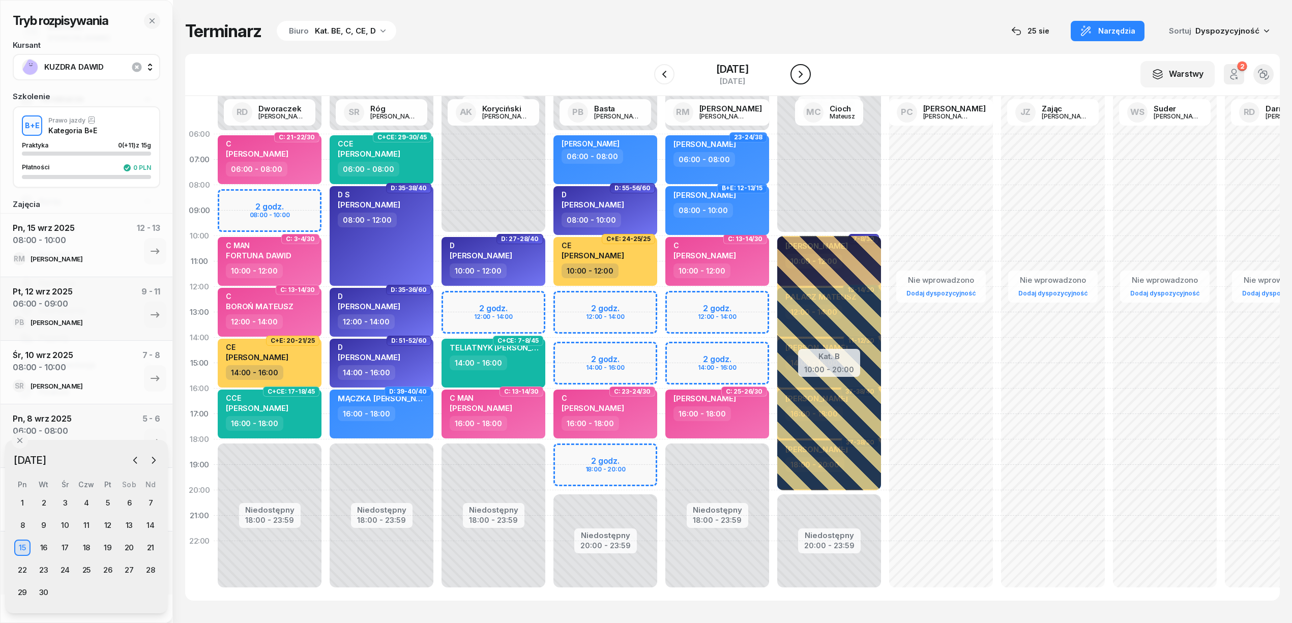
click at [805, 68] on icon "button" at bounding box center [801, 74] width 12 height 12
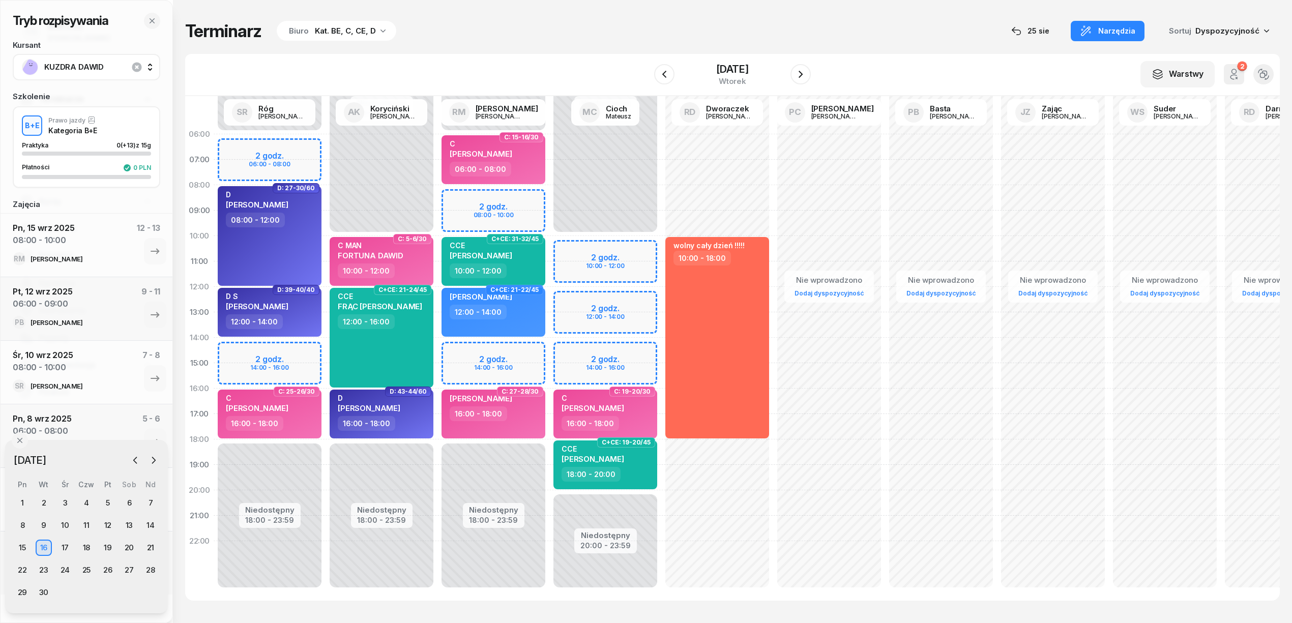
click at [549, 191] on div "Niedostępny 00:00 - 06:00 Niedostępny 18:00 - 23:59 2 godz. 08:00 - 10:00 2 god…" at bounding box center [605, 363] width 112 height 483
select select "08"
select select "10"
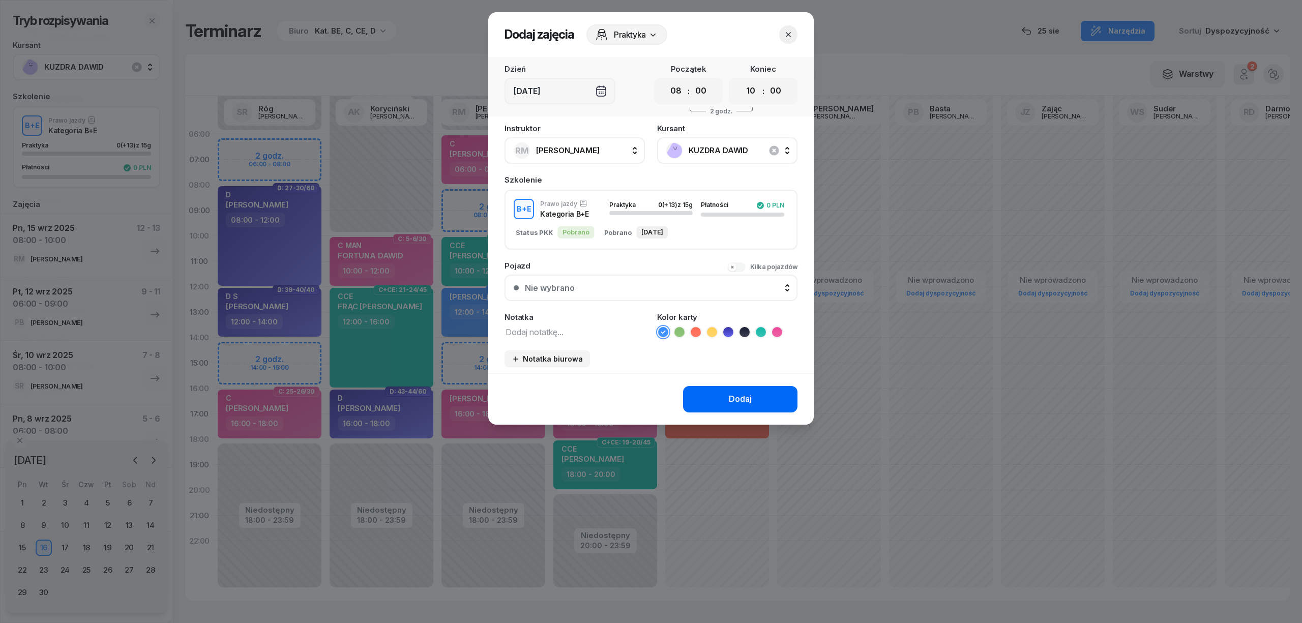
click at [724, 392] on button "Dodaj" at bounding box center [740, 399] width 114 height 26
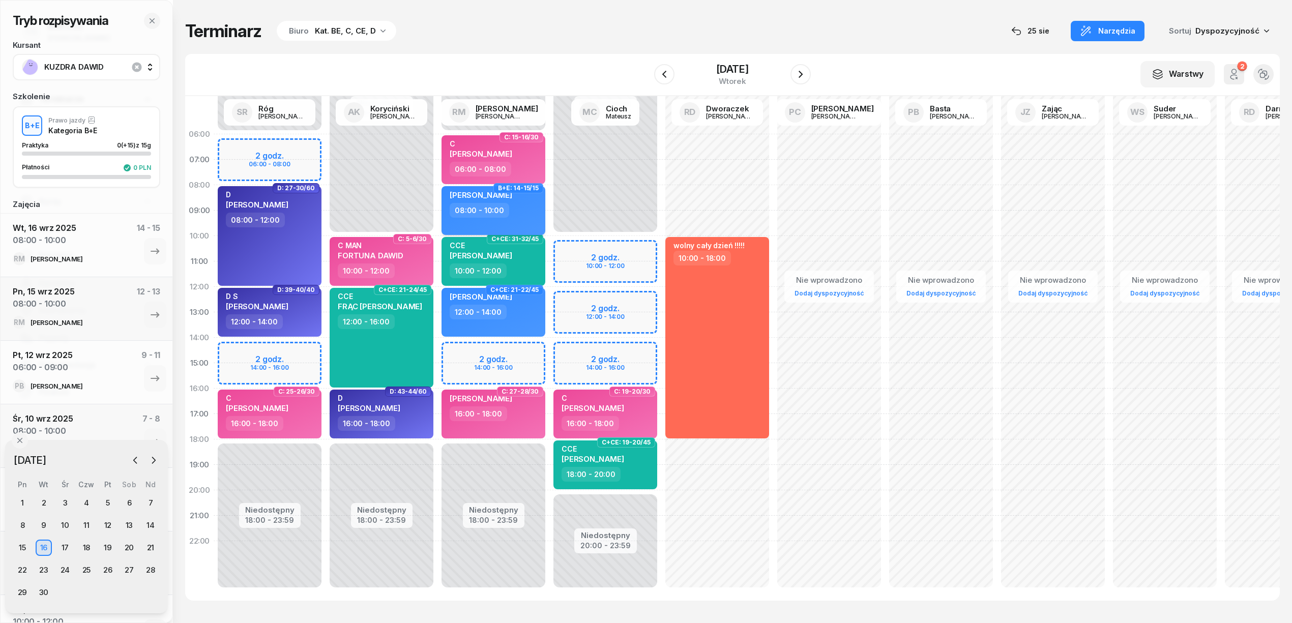
click at [524, 207] on div "08:00 - 10:00" at bounding box center [495, 210] width 90 height 15
select select "08"
select select "10"
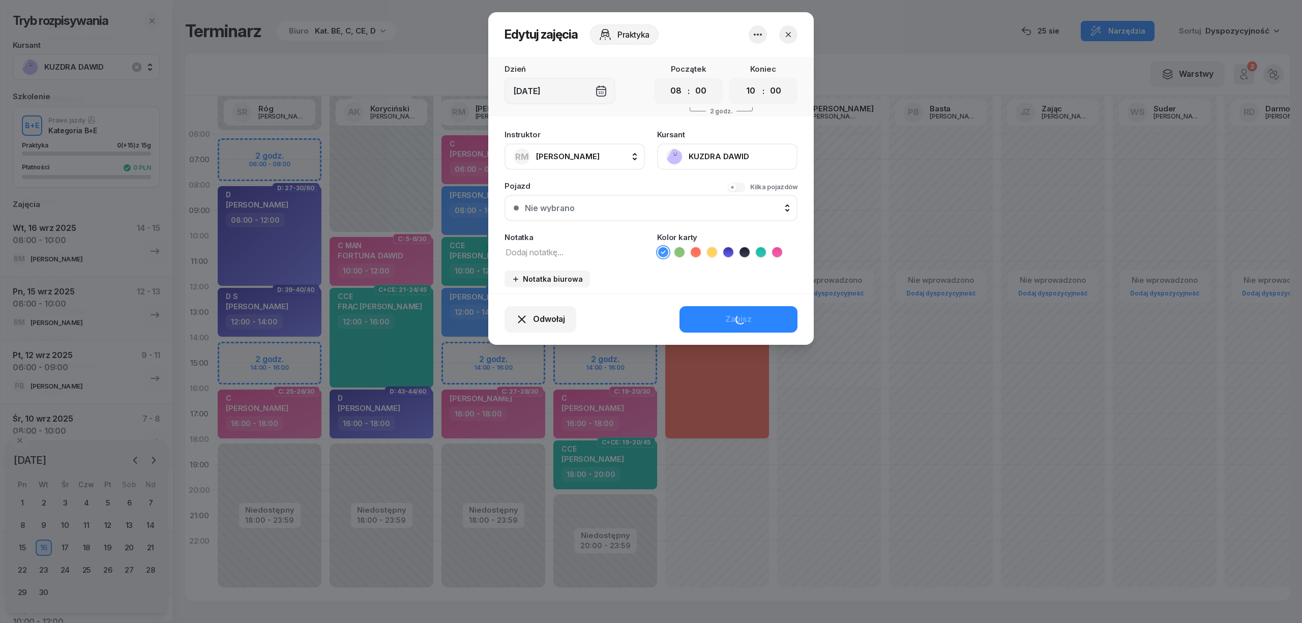
click at [721, 153] on button "KUZDRA DAWID" at bounding box center [727, 156] width 140 height 26
click at [713, 184] on link "Otwórz profil" at bounding box center [726, 191] width 134 height 25
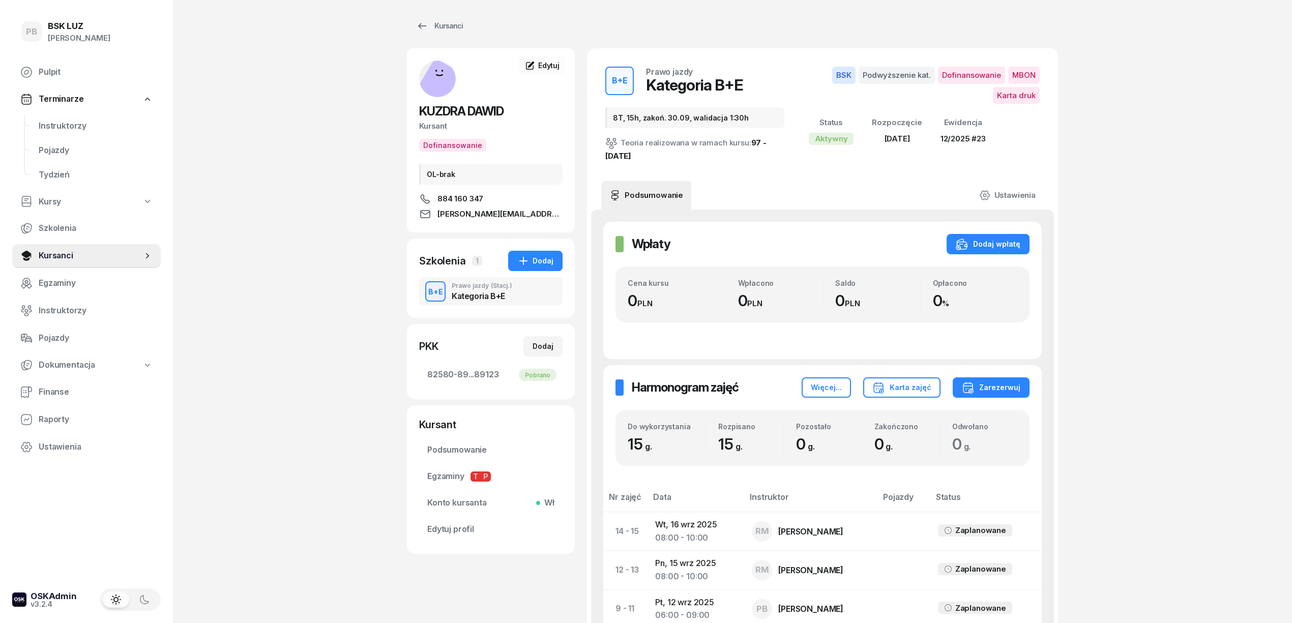
scroll to position [68, 0]
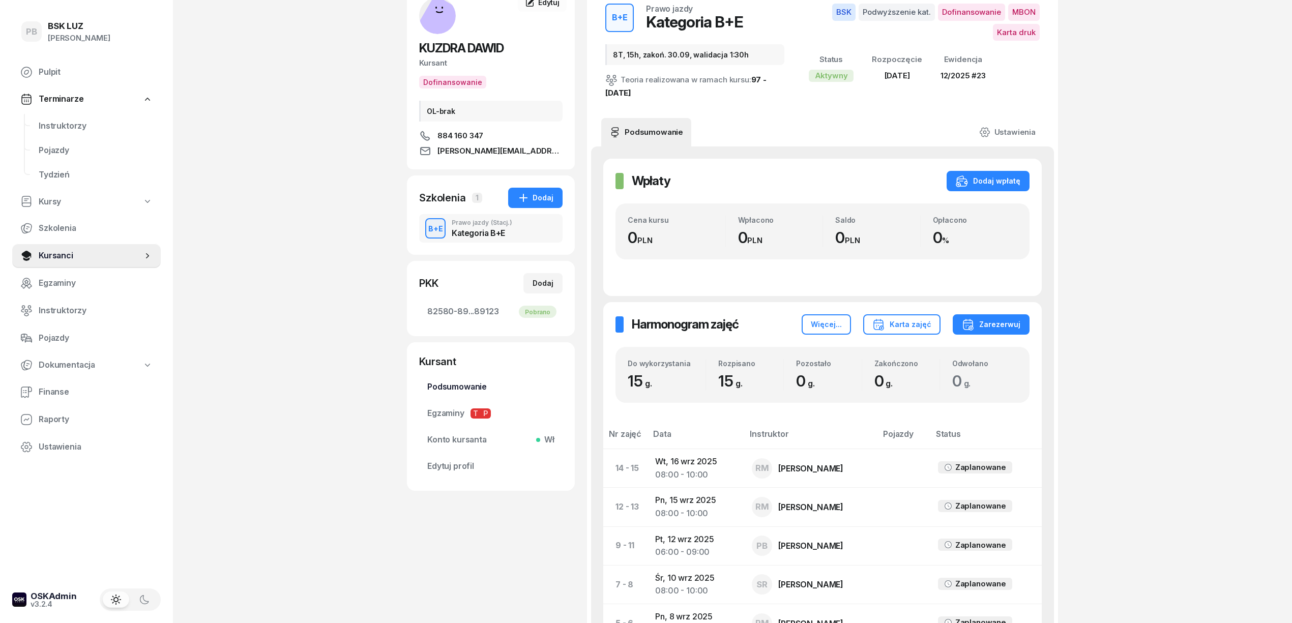
click at [446, 385] on span "Podsumowanie" at bounding box center [490, 387] width 127 height 13
click at [455, 324] on link "82580-89...89123 Pobrano" at bounding box center [490, 312] width 143 height 24
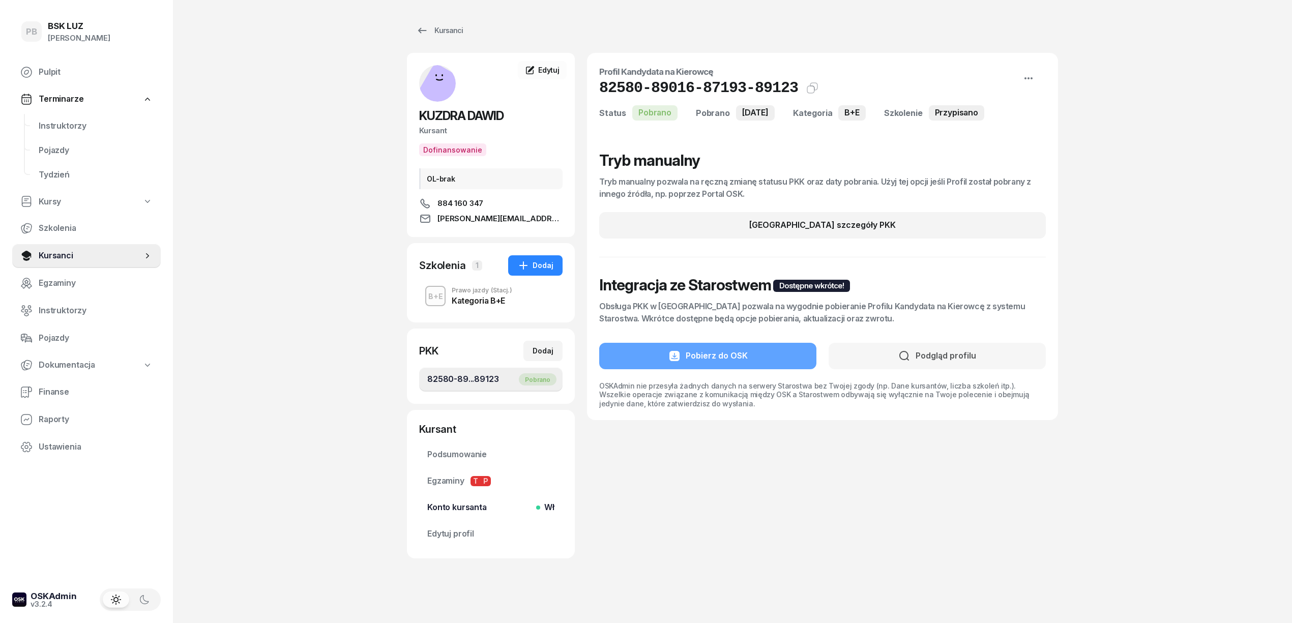
click at [434, 510] on span "Konto kursanta Wł" at bounding box center [490, 507] width 127 height 13
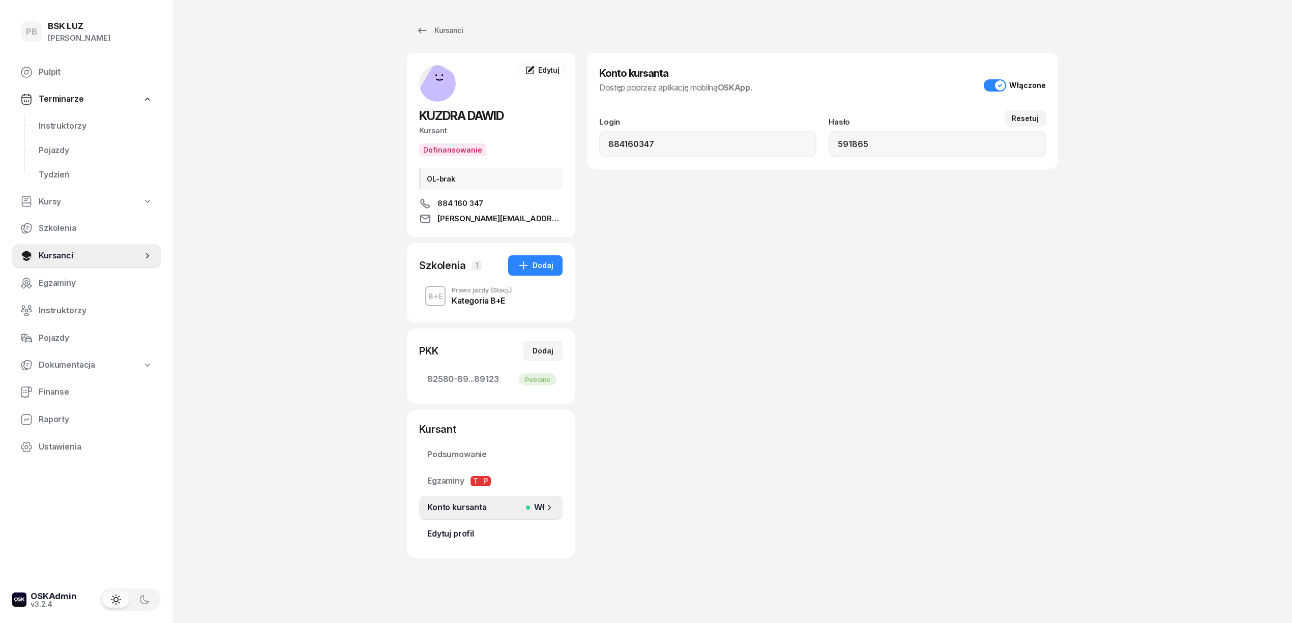
click at [462, 541] on span "Edytuj profil" at bounding box center [490, 534] width 127 height 13
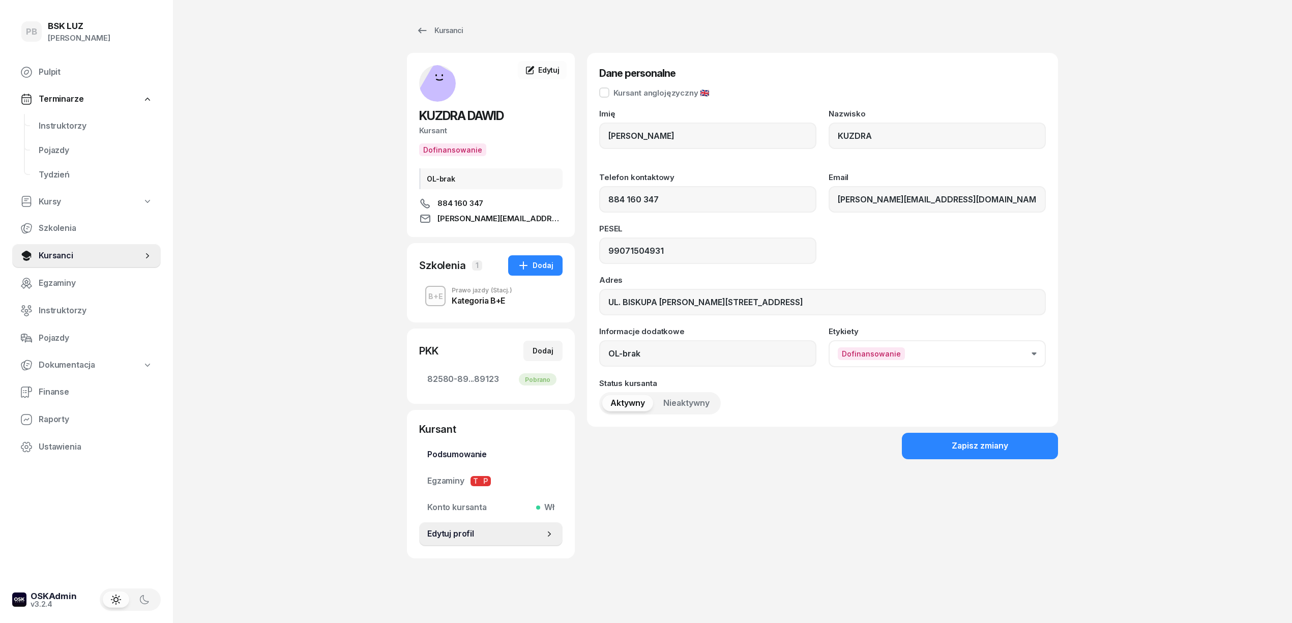
type input "884 160 347"
click at [457, 455] on span "Podsumowanie" at bounding box center [490, 454] width 127 height 13
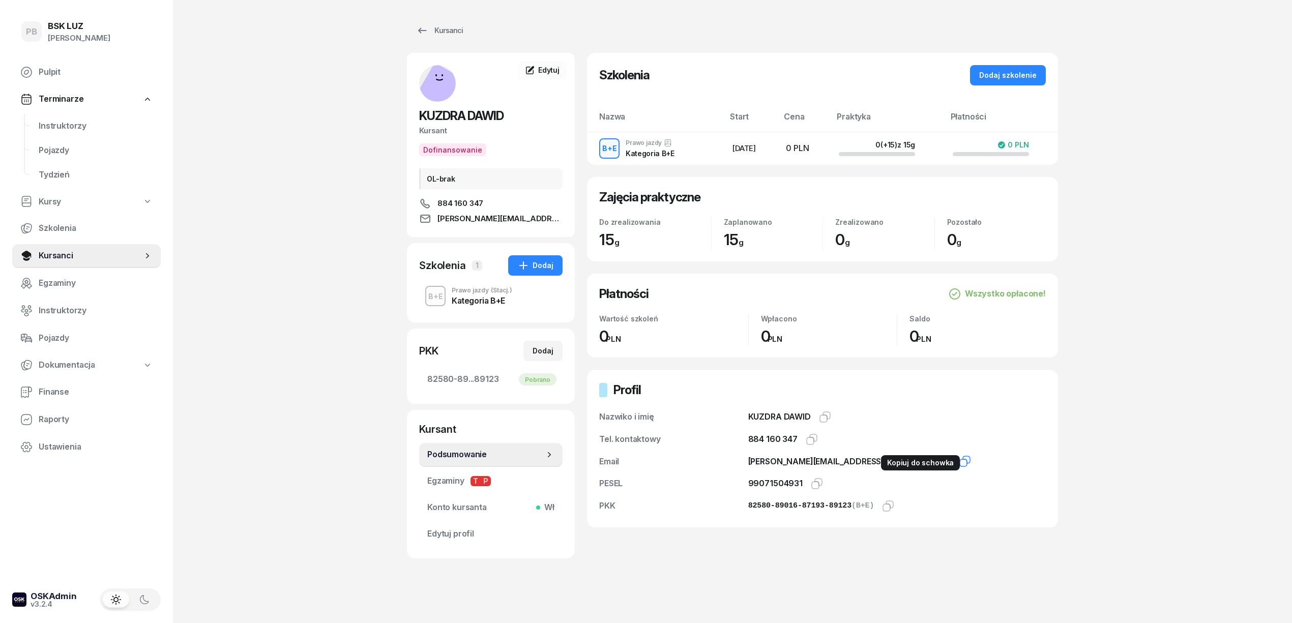
click at [959, 459] on icon "button" at bounding box center [965, 461] width 12 height 12
click at [251, 125] on div "PB BSK LUZ Patrycja Bogdanowicz Pulpit Terminarze Instruktorzy Pojazdy Tydzień …" at bounding box center [646, 314] width 1292 height 628
click at [79, 133] on link "Instruktorzy" at bounding box center [96, 126] width 130 height 24
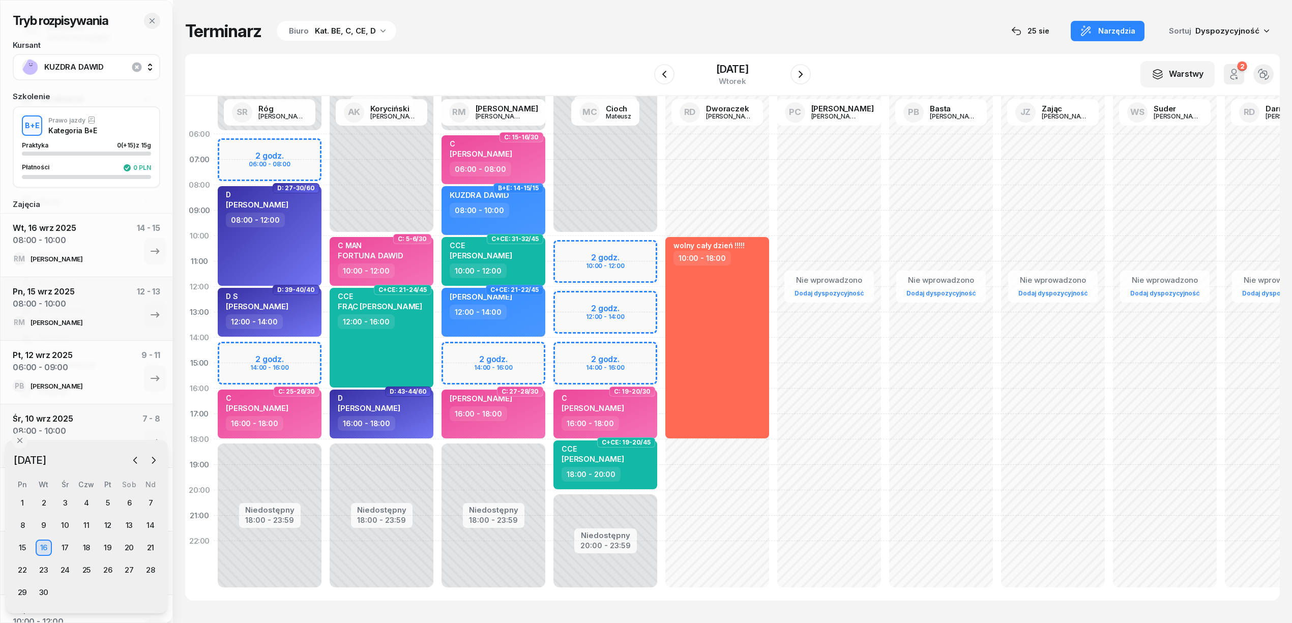
click at [147, 21] on button "button" at bounding box center [152, 21] width 16 height 16
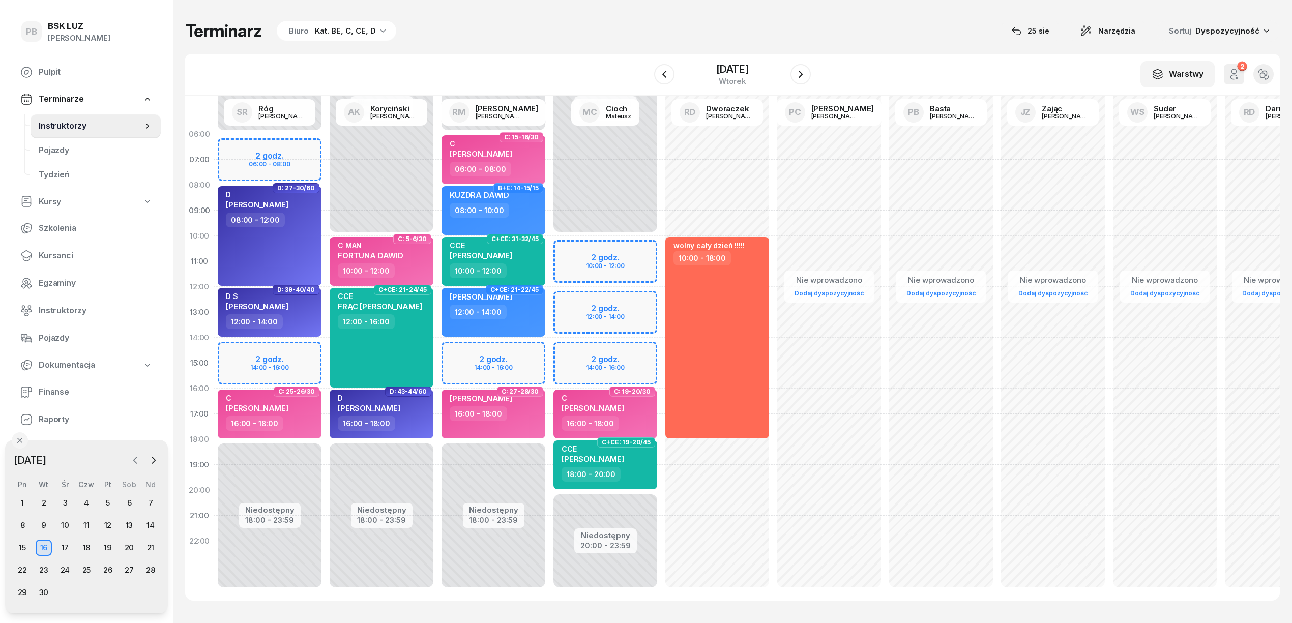
click at [134, 459] on icon "button" at bounding box center [135, 460] width 3 height 6
click at [20, 594] on div "25" at bounding box center [22, 592] width 16 height 16
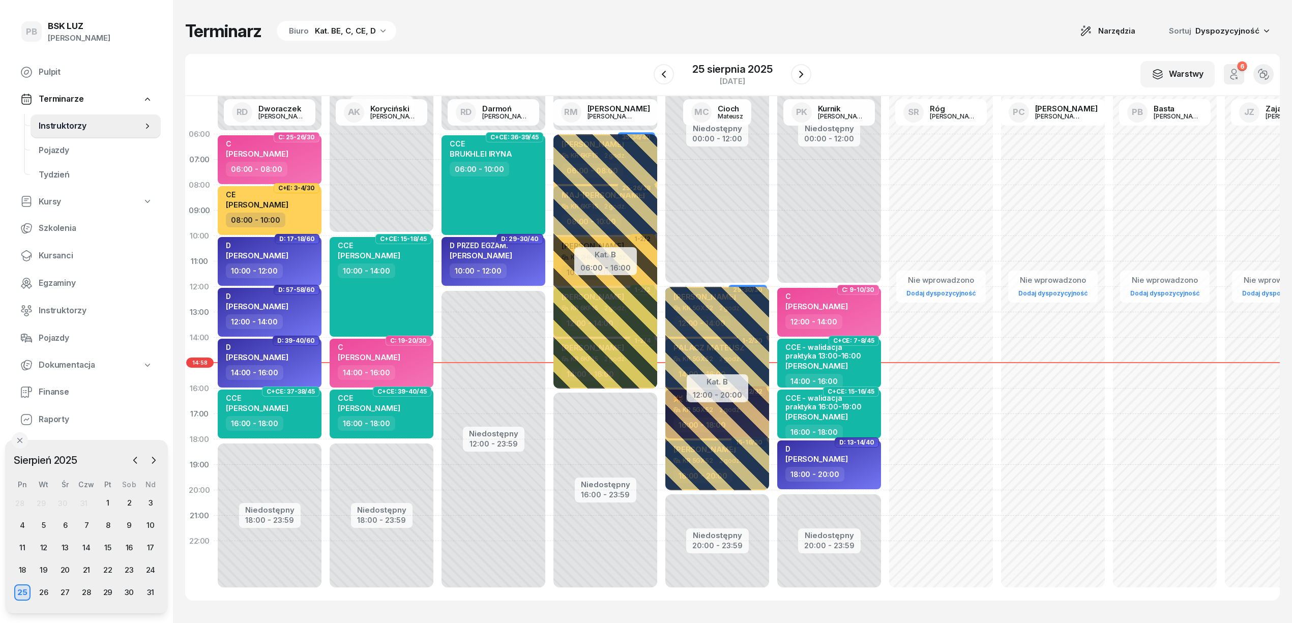
click at [318, 35] on div "Kat. BE, C, CE, D" at bounding box center [345, 31] width 61 height 12
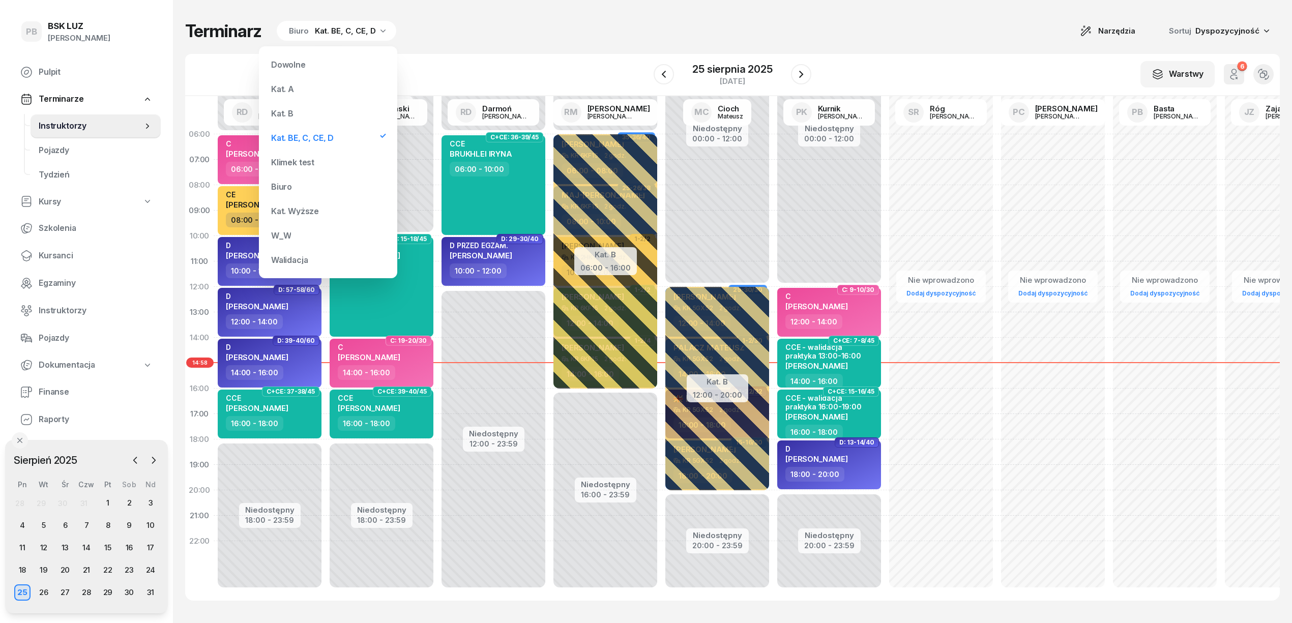
click at [305, 106] on div "Kat. B" at bounding box center [328, 113] width 122 height 20
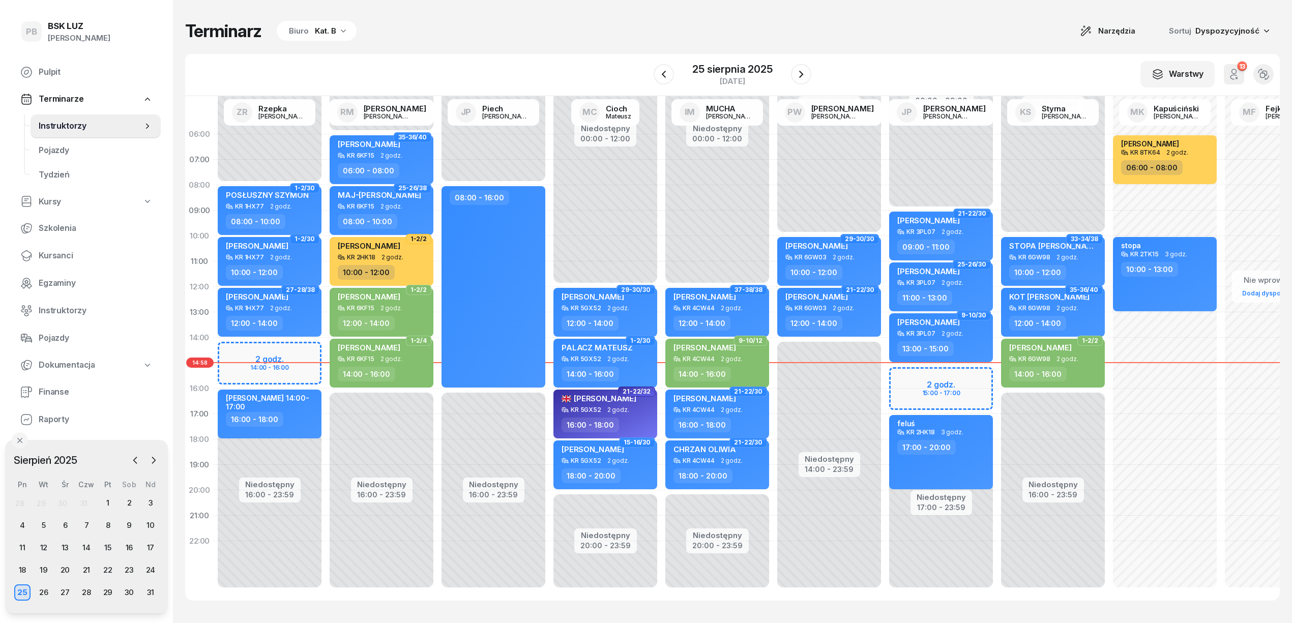
click at [1233, 74] on icon "button" at bounding box center [1234, 71] width 5 height 5
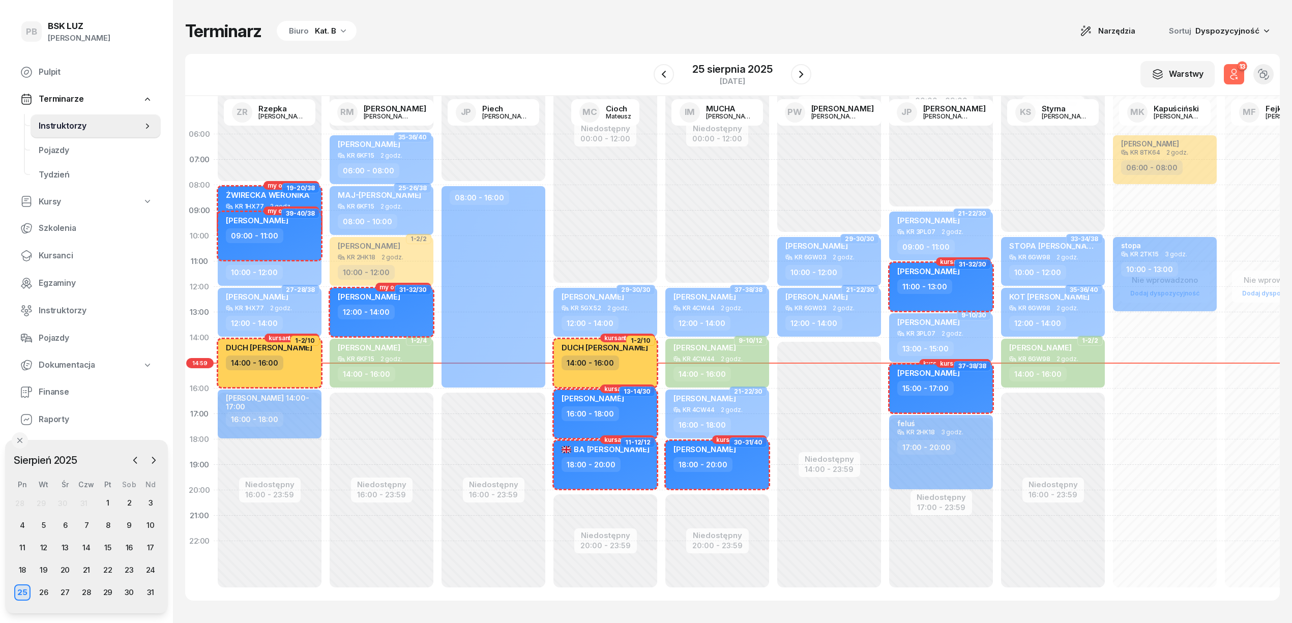
click at [1238, 66] on div "13" at bounding box center [1242, 67] width 10 height 10
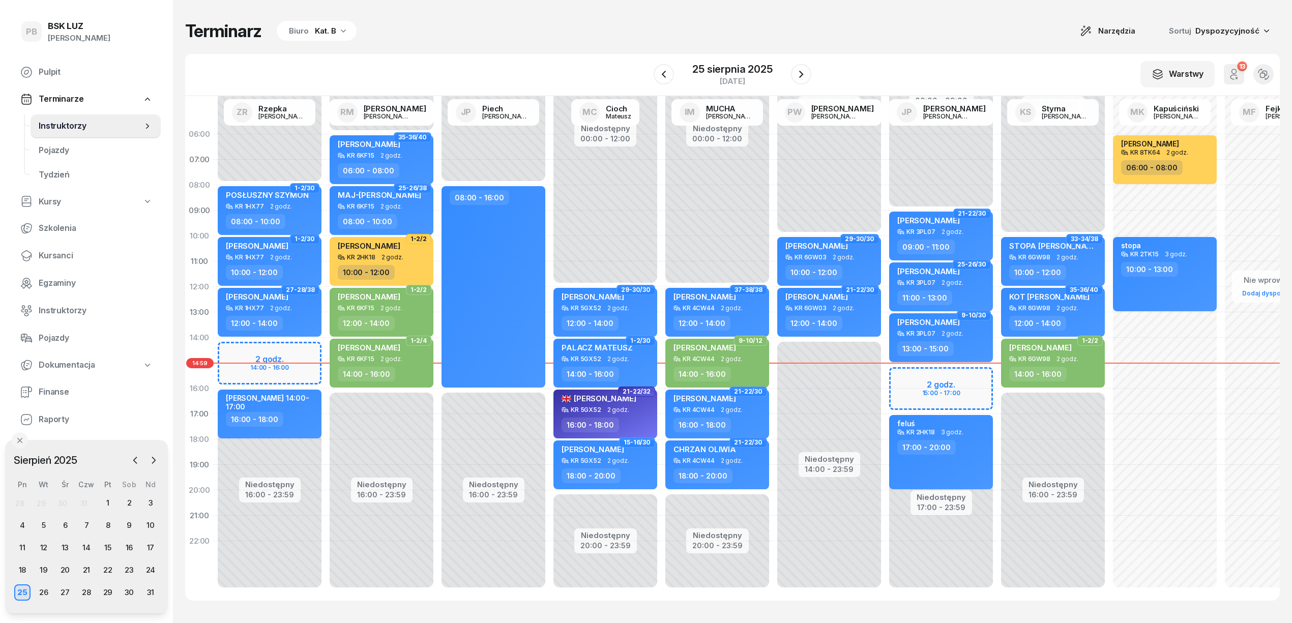
click at [1058, 61] on div "W Wybierz AK Koryciński Artur BP Pająk Bogusław DA Arendarczyk Damian DP Pawłow…" at bounding box center [732, 75] width 1095 height 42
drag, startPoint x: 465, startPoint y: 23, endPoint x: 463, endPoint y: 29, distance: 6.0
click at [465, 23] on div "Terminarz Biuro Kat. B Narzędzia Sortuj Dyspozycyjność" at bounding box center [732, 30] width 1095 height 21
click at [45, 597] on div "26" at bounding box center [44, 592] width 16 height 16
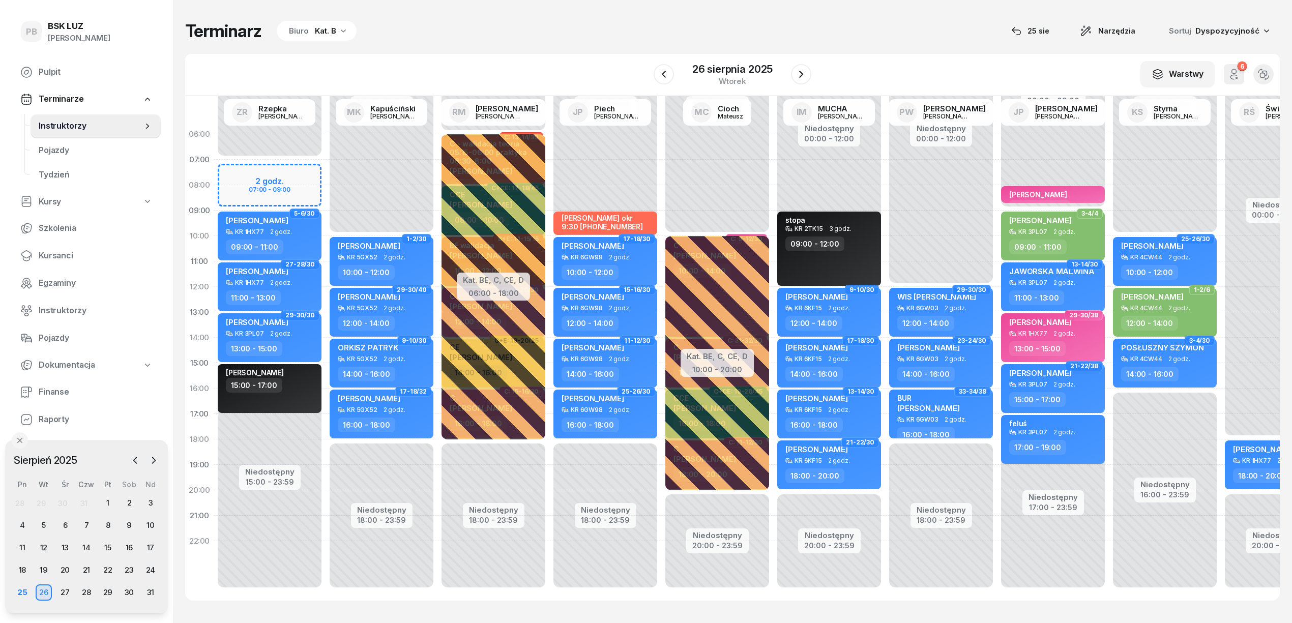
click at [324, 28] on div "Kat. B" at bounding box center [325, 31] width 21 height 12
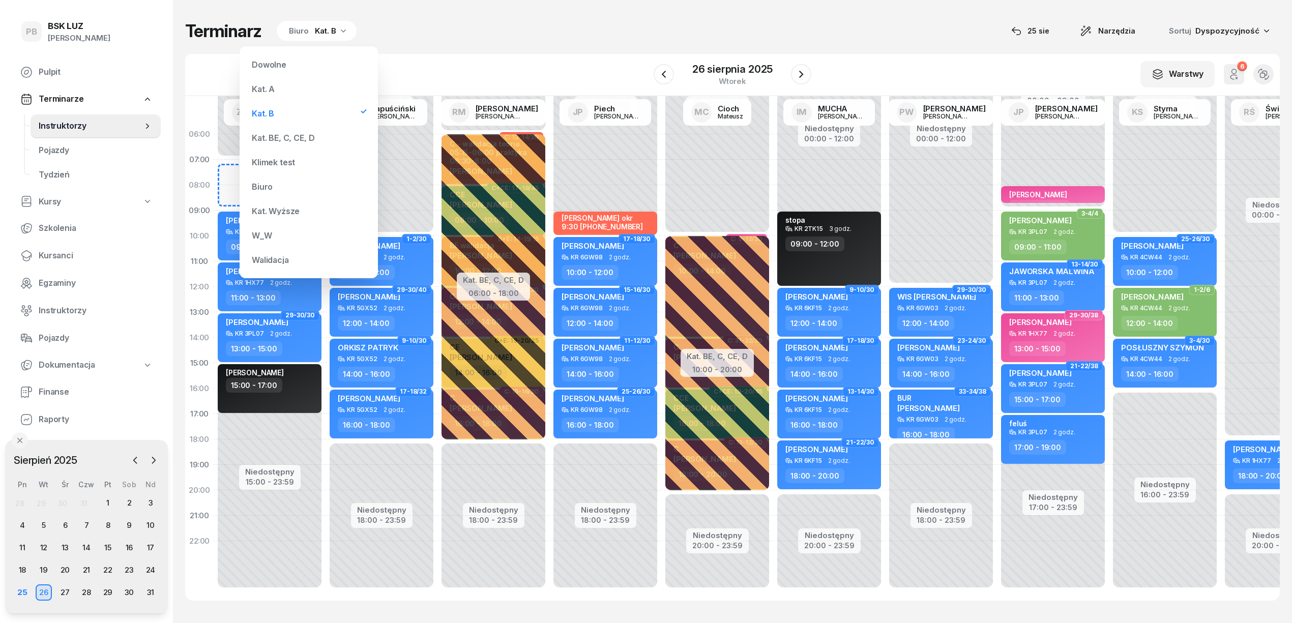
click at [292, 129] on div "Kat. BE, C, CE, D" at bounding box center [309, 138] width 122 height 20
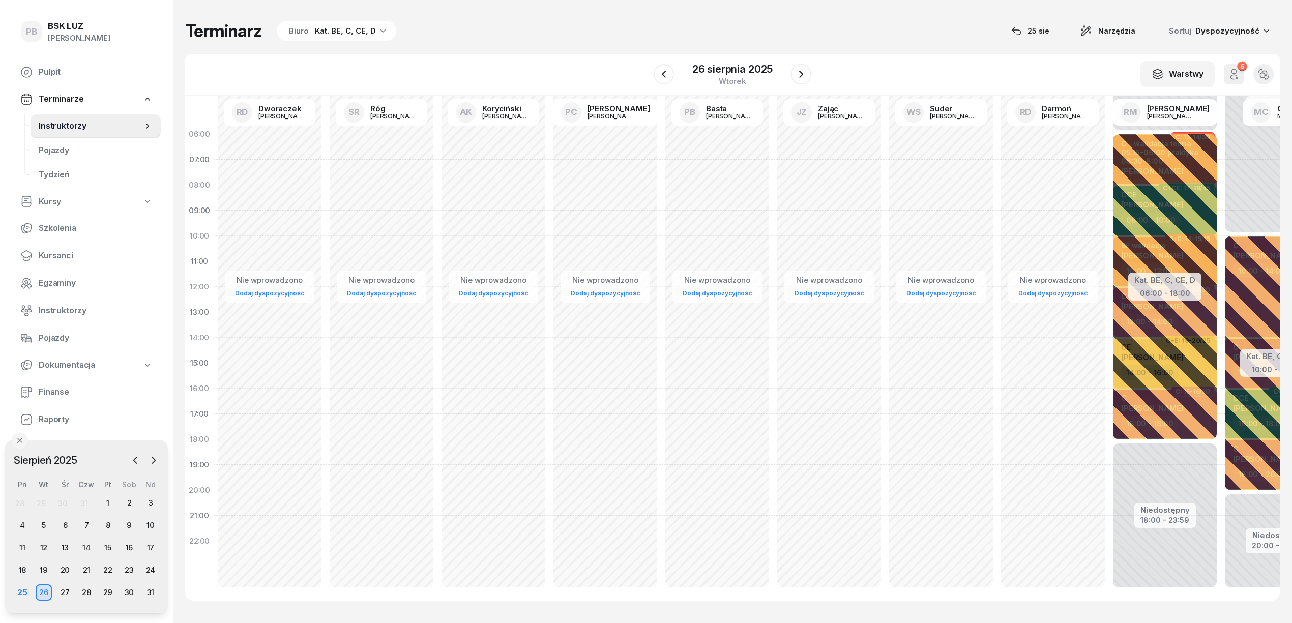
click at [517, 51] on div "Terminarz Biuro Kat. BE, C, CE, D 25 sie Narzędzia Sortuj Dyspozycyjność W Wybi…" at bounding box center [732, 310] width 1095 height 621
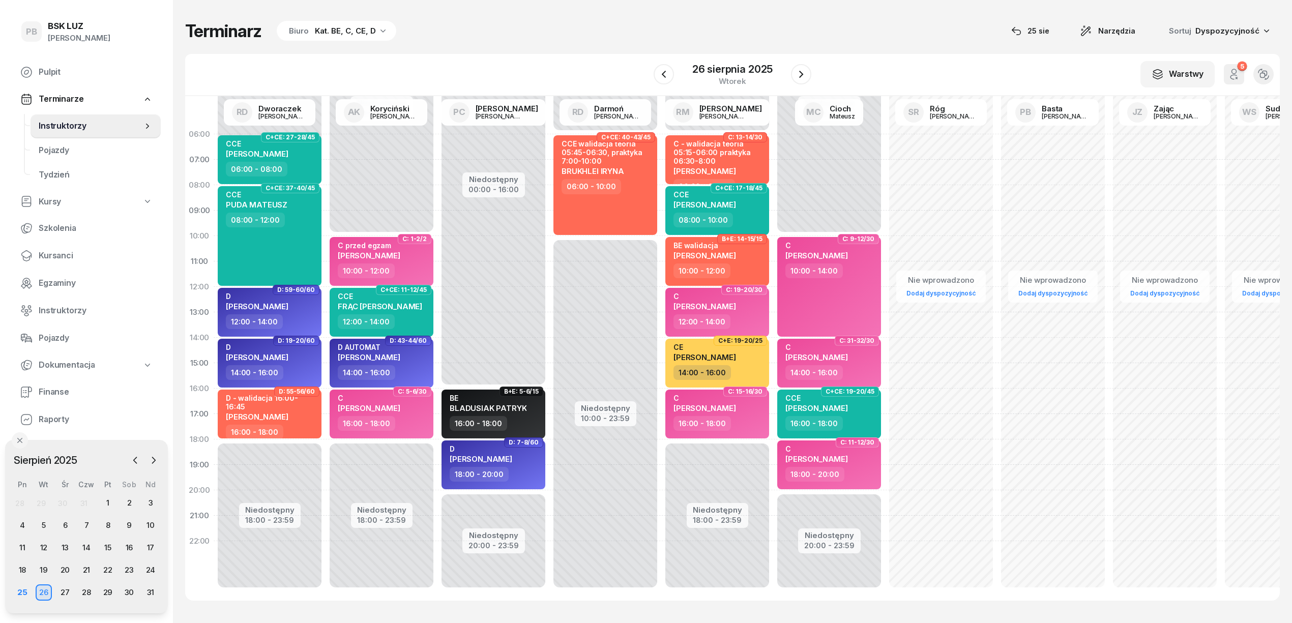
click at [576, 35] on div "Terminarz Biuro Kat. BE, C, CE, D [DATE] Narzędzia Sortuj Dyspozycyjność" at bounding box center [732, 30] width 1095 height 21
click at [557, 47] on div "Terminarz Biuro Kat. BE, C, CE, D [DATE] Narzędzia Sortuj Dyspozycyjność W Wybi…" at bounding box center [732, 310] width 1095 height 621
click at [541, 45] on div "Terminarz Biuro Kat. BE, C, CE, D [DATE] Narzędzia Sortuj Dyspozycyjność W Wybi…" at bounding box center [732, 310] width 1095 height 621
click at [501, 35] on div "Terminarz Biuro Kat. BE, C, CE, D [DATE] Narzędzia Sortuj Dyspozycyjność" at bounding box center [732, 30] width 1095 height 21
click at [569, 46] on div "Terminarz Biuro Kat. BE, C, CE, D [DATE] Narzędzia Sortuj Dyspozycyjność W Wybi…" at bounding box center [732, 310] width 1095 height 621
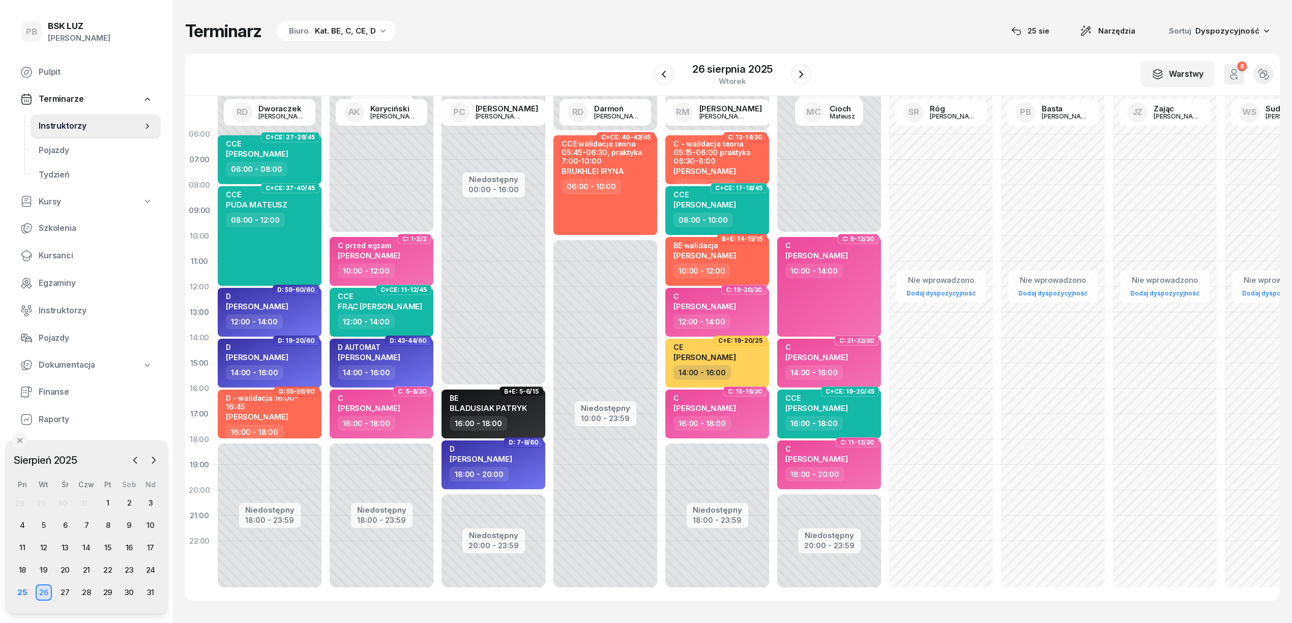
click at [971, 23] on div "Terminarz Biuro Kat. BE, C, CE, D [DATE] Narzędzia Sortuj Dyspozycyjność" at bounding box center [732, 30] width 1095 height 21
click at [466, 45] on div "Terminarz Biuro Kat. BE, C, CE, D [DATE] Narzędzia Sortuj Dyspozycyjność W Wybi…" at bounding box center [732, 310] width 1095 height 621
click at [481, 41] on div "Terminarz Biuro Kat. BE, C, CE, D [DATE] Narzędzia Sortuj Dyspozycyjność" at bounding box center [732, 30] width 1095 height 21
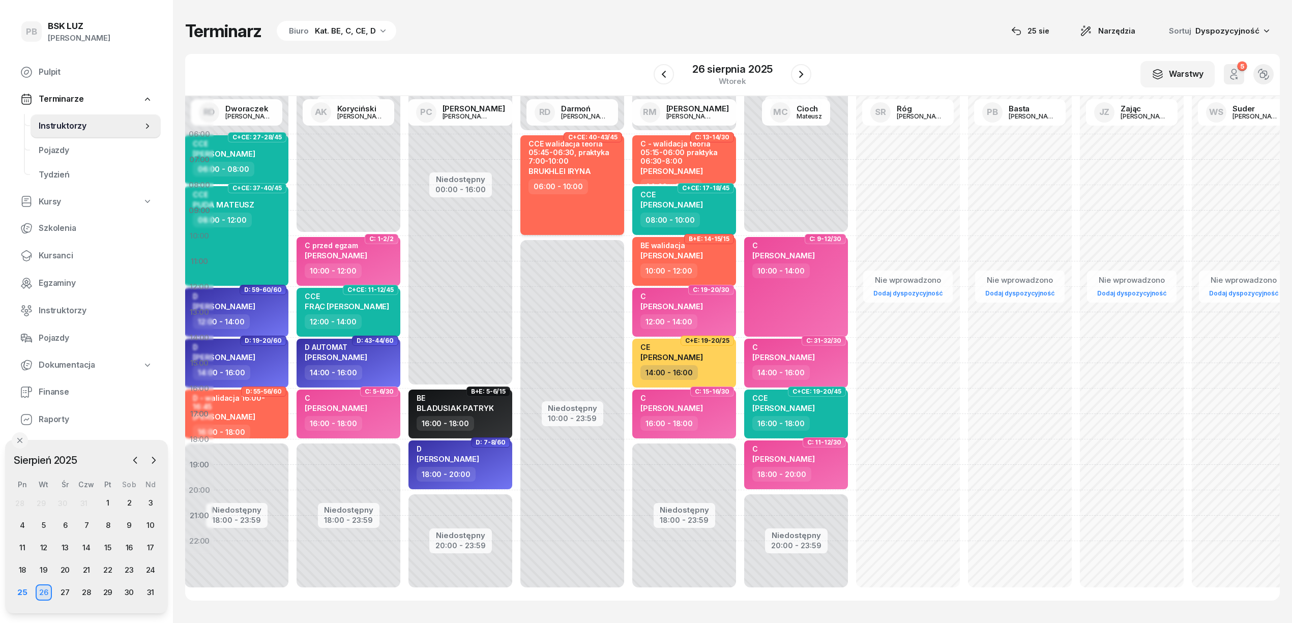
scroll to position [0, 34]
drag, startPoint x: 629, startPoint y: 166, endPoint x: 596, endPoint y: 167, distance: 32.6
click at [596, 167] on div "BRUKHLEI IRYNA" at bounding box center [573, 170] width 90 height 9
select select "06"
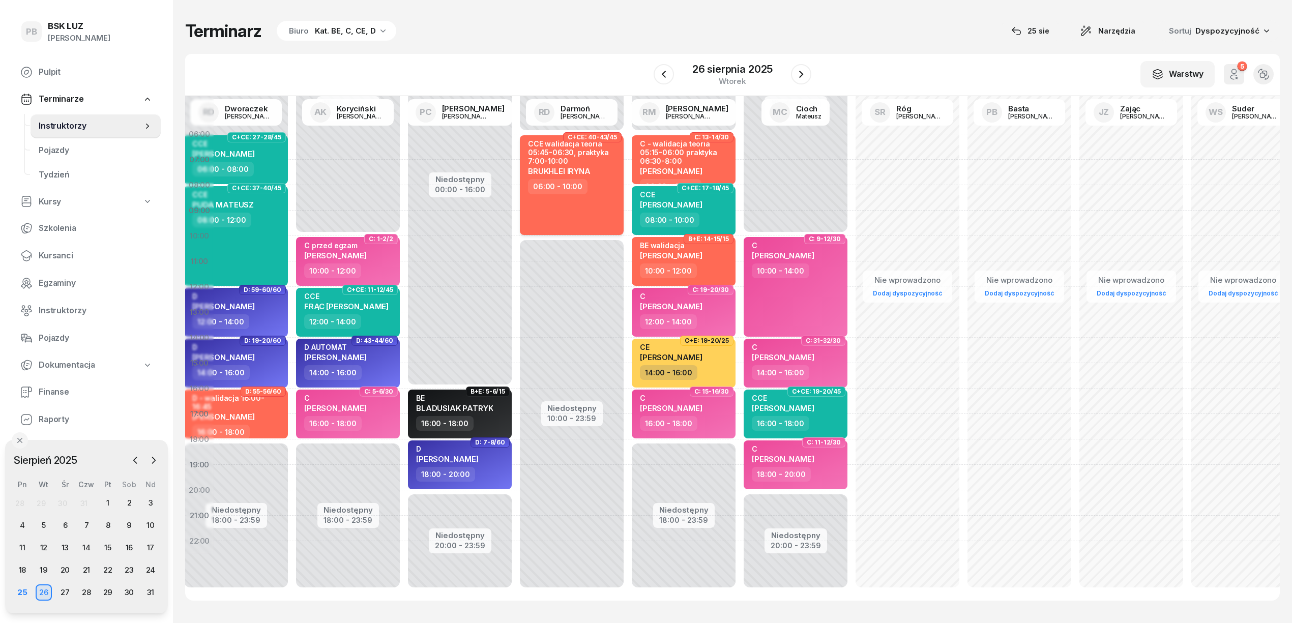
select select "10"
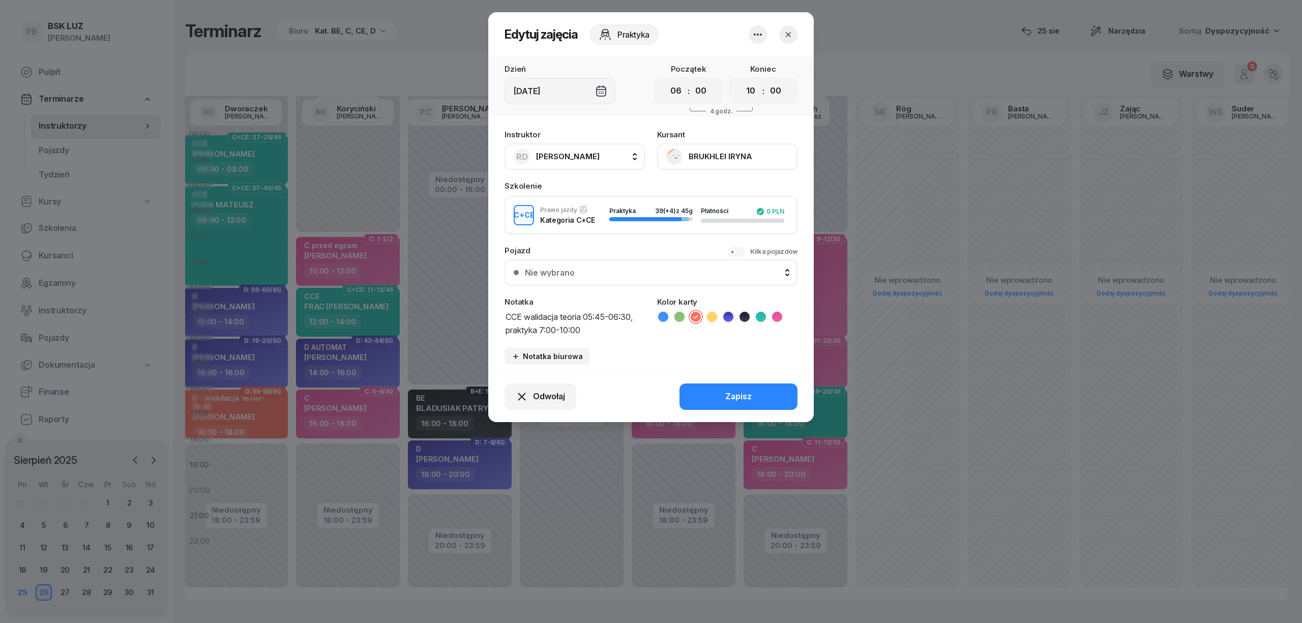
drag, startPoint x: 758, startPoint y: 151, endPoint x: 684, endPoint y: 153, distance: 73.8
click at [684, 153] on button "BRUKHLEI IRYNA" at bounding box center [727, 156] width 140 height 26
drag, startPoint x: 699, startPoint y: 155, endPoint x: 903, endPoint y: 35, distance: 236.9
click at [903, 35] on div at bounding box center [651, 311] width 1302 height 623
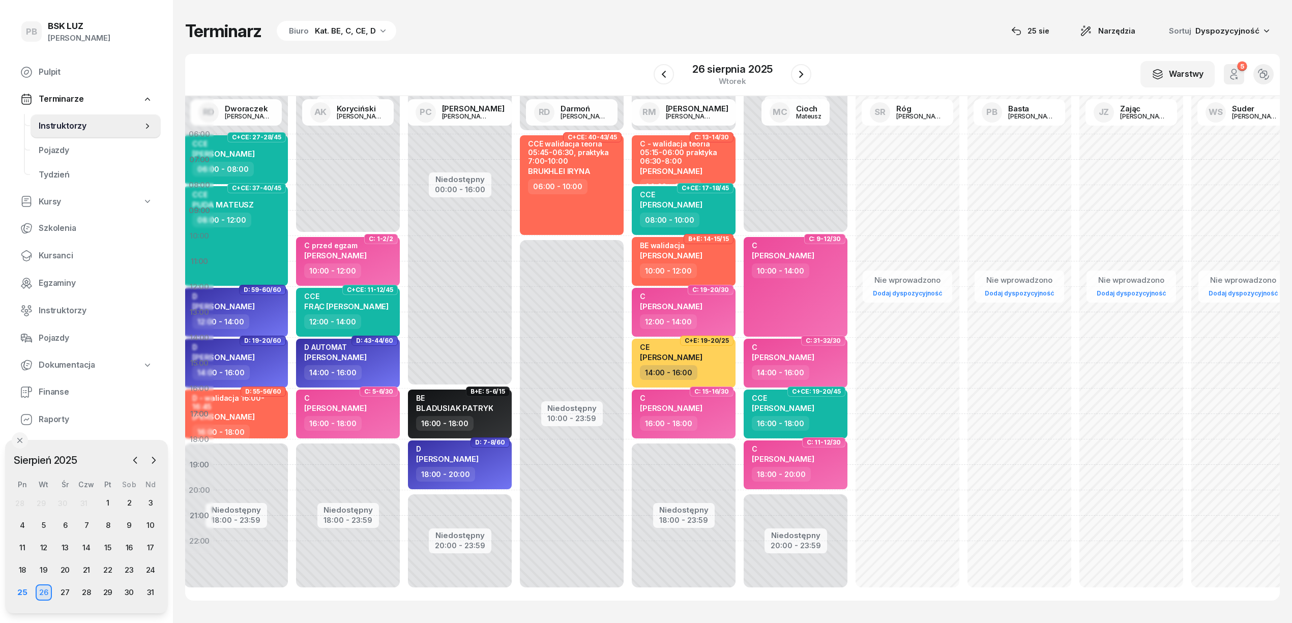
scroll to position [0, 0]
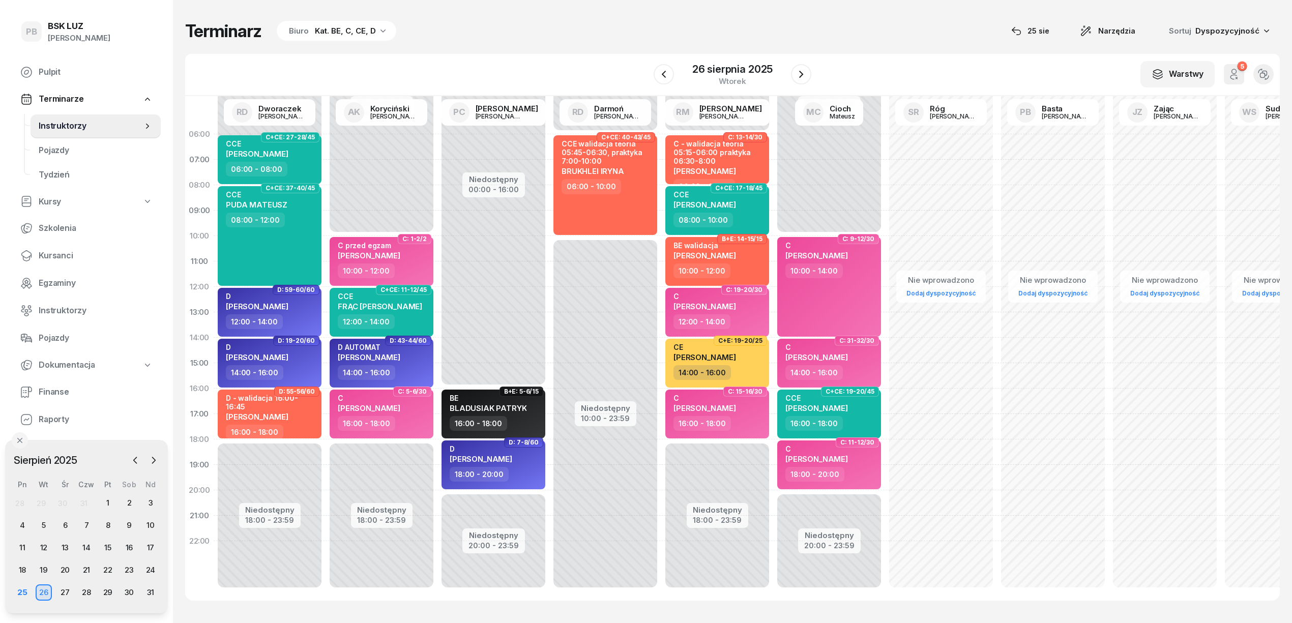
click at [749, 23] on div "Terminarz Biuro Kat. BE, C, CE, D [DATE] Narzędzia Sortuj Dyspozycyjność" at bounding box center [732, 30] width 1095 height 21
drag, startPoint x: 863, startPoint y: 36, endPoint x: 912, endPoint y: 58, distance: 53.7
click at [863, 37] on div "Terminarz Biuro Kat. BE, C, CE, D [DATE] Narzędzia Sortuj Dyspozycyjność" at bounding box center [732, 30] width 1095 height 21
click at [564, 72] on div "W Wybierz AK [PERSON_NAME] BP [PERSON_NAME] DP [PERSON_NAME] GS [PERSON_NAME] I…" at bounding box center [732, 75] width 1095 height 42
click at [155, 458] on icon "button" at bounding box center [154, 460] width 10 height 10
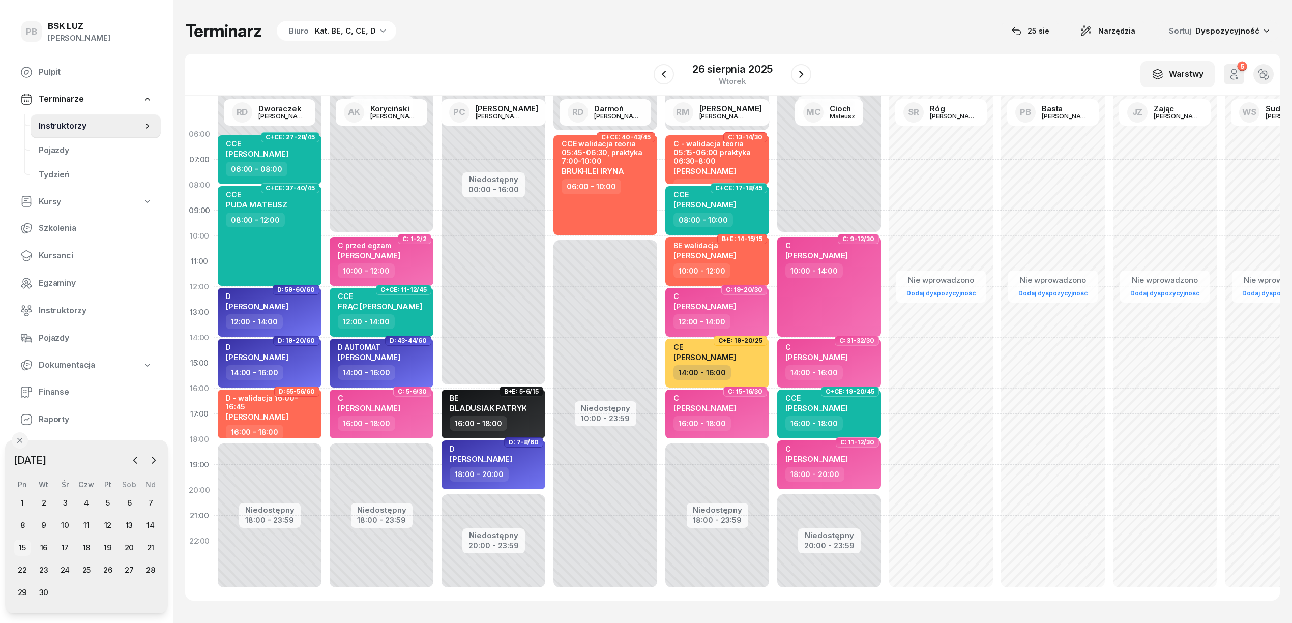
click at [18, 543] on div "15" at bounding box center [22, 548] width 16 height 16
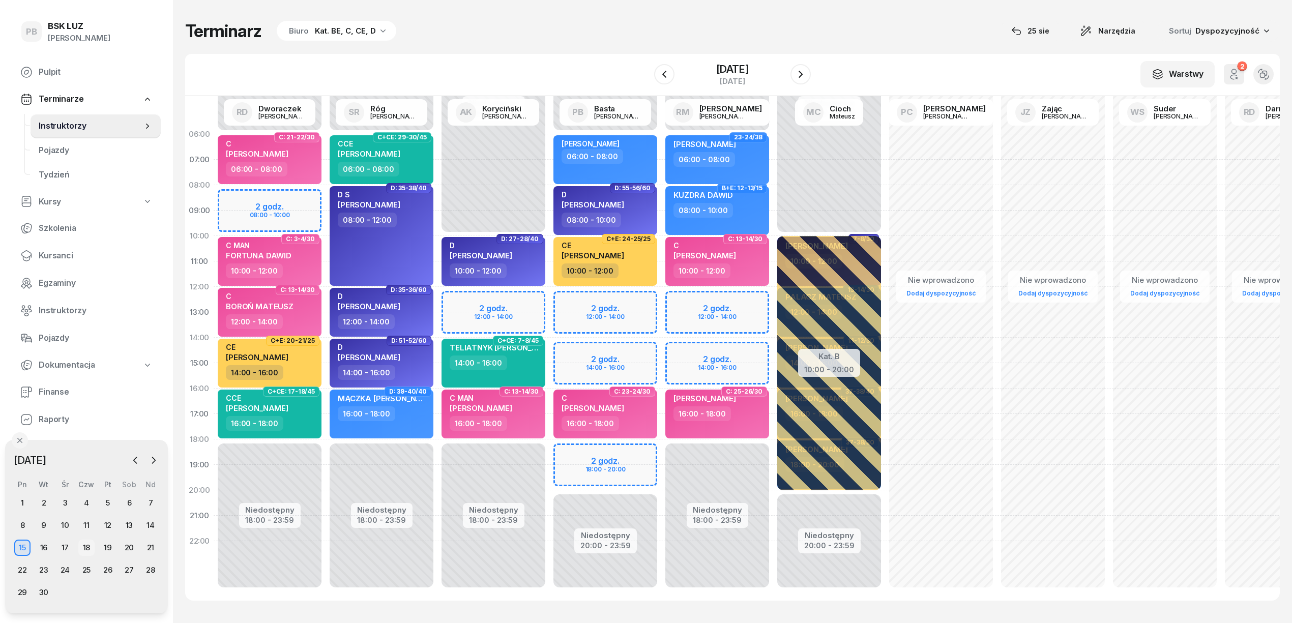
click at [92, 545] on div "18" at bounding box center [86, 548] width 16 height 16
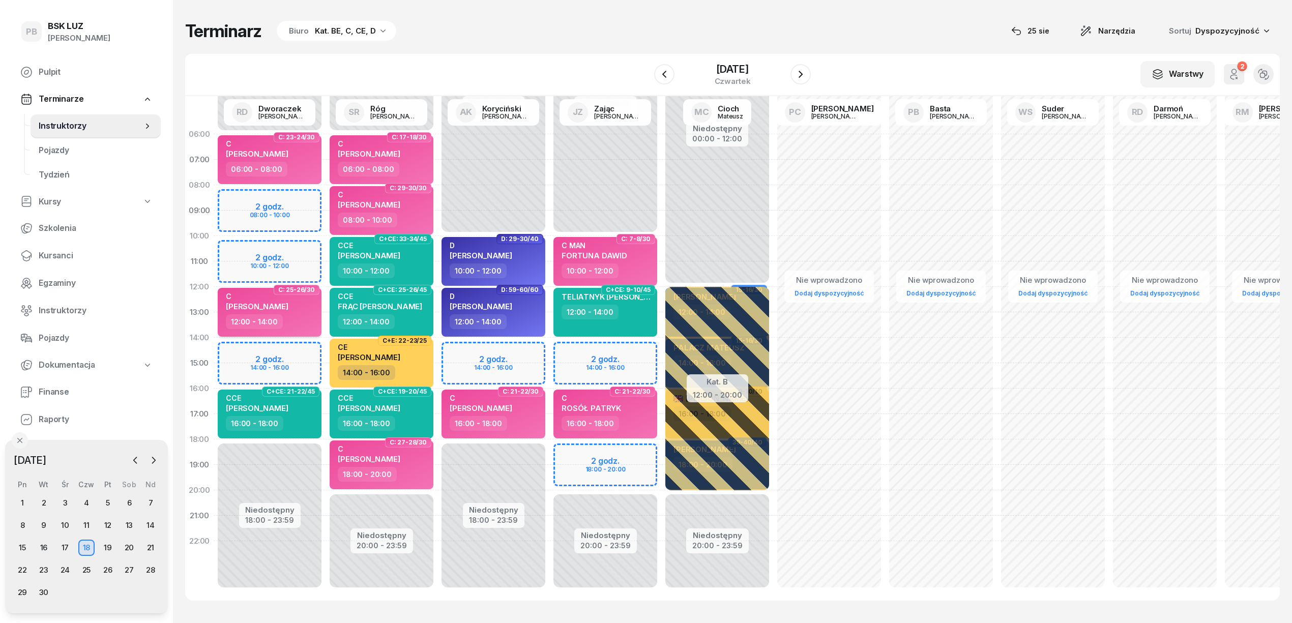
click at [310, 320] on div "12:00 - 14:00" at bounding box center [271, 321] width 90 height 15
select select "12"
select select "14"
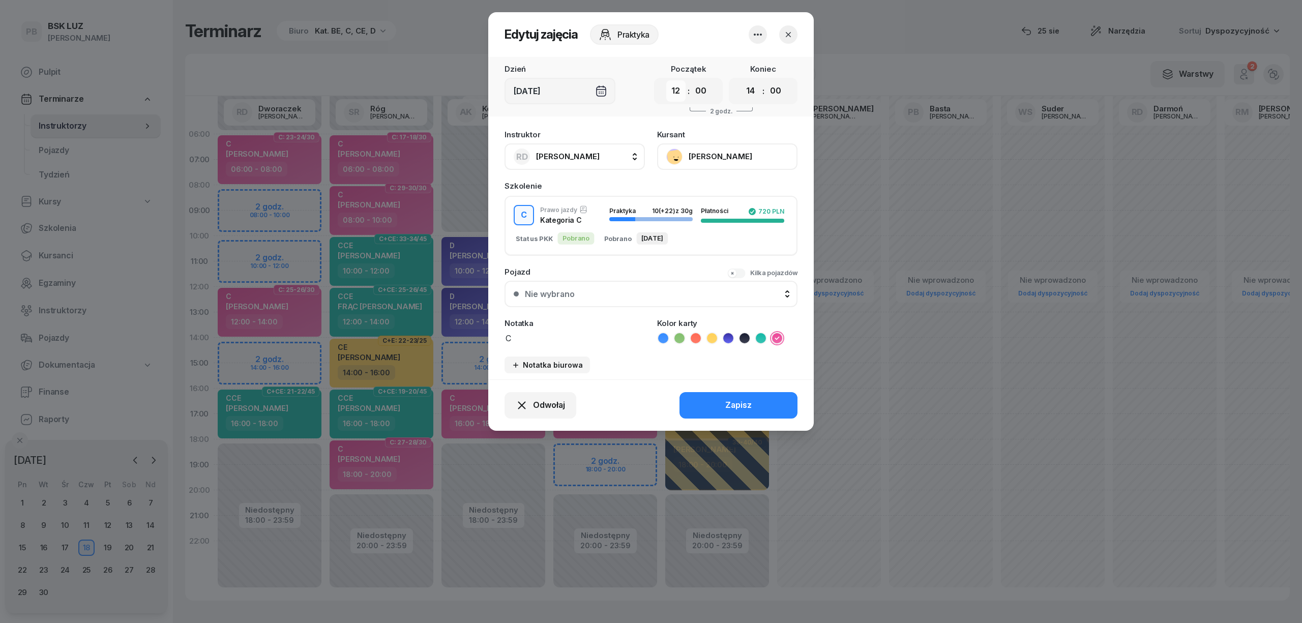
click at [678, 89] on select "00 01 02 03 04 05 06 07 08 09 10 11 12 13 14 15 16 17 18 19 20 21 22 23" at bounding box center [675, 90] width 19 height 21
select select "18"
click at [666, 80] on select "00 01 02 03 04 05 06 07 08 09 10 11 12 13 14 15 16 17 18 19 20 21 22 23" at bounding box center [675, 90] width 19 height 21
click at [676, 92] on select "00 01 02 03 04 05 06 07 08 09 10 11 12 13 14 15 16 17 18 19 20 21 22 23" at bounding box center [675, 90] width 19 height 21
click at [748, 90] on select "00 01 02 03 04 05 06 07 08 09 10 11 12 13 14 15 16 17 18 19 20 21 22 23" at bounding box center [750, 90] width 19 height 21
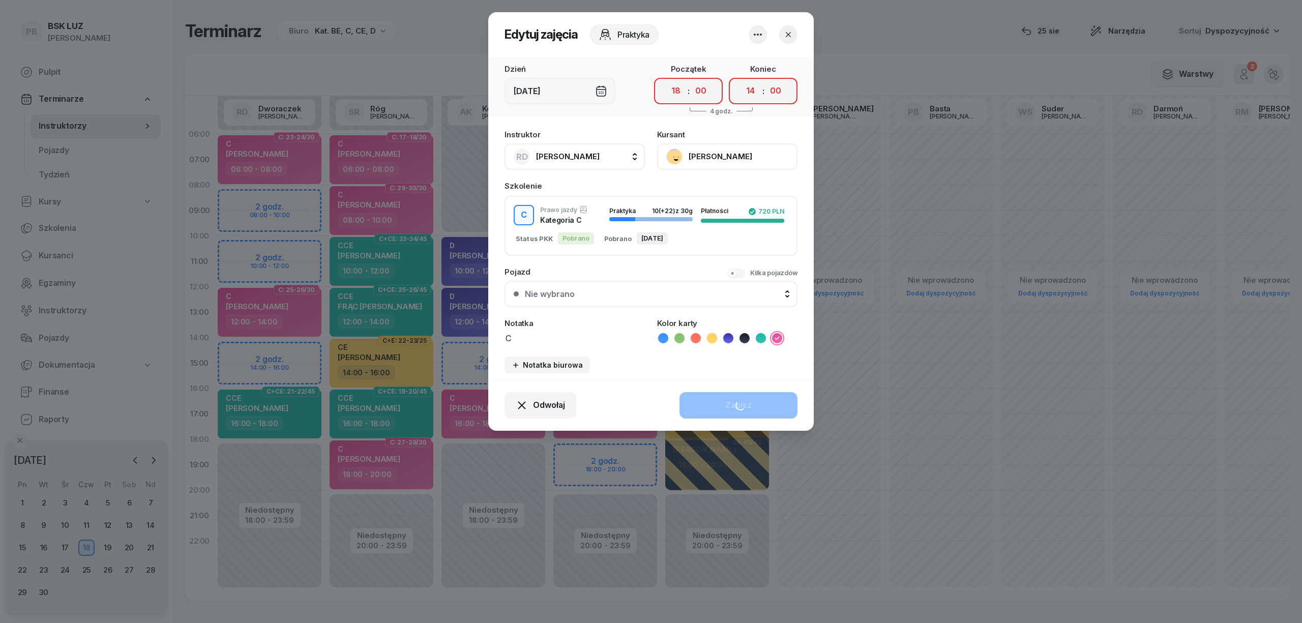
select select "20"
click at [741, 80] on select "00 01 02 03 04 05 06 07 08 09 10 11 12 13 14 15 16 17 18 19 20 21 22 23" at bounding box center [750, 90] width 19 height 21
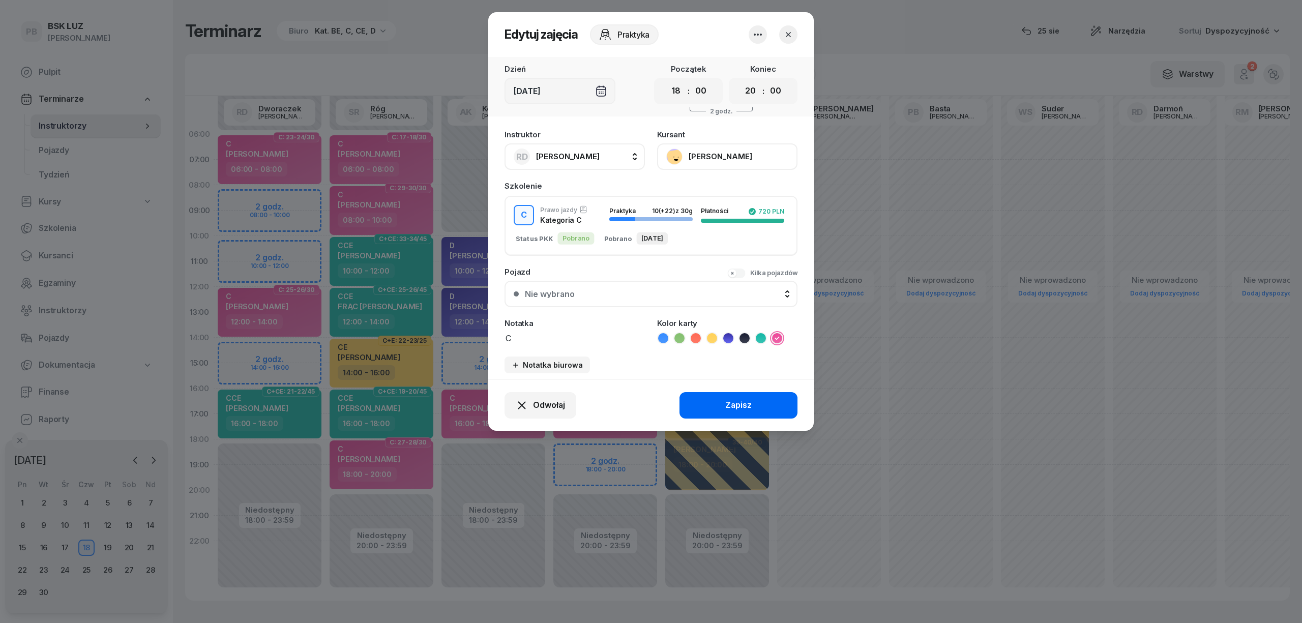
click at [746, 406] on div "Zapisz" at bounding box center [738, 405] width 26 height 13
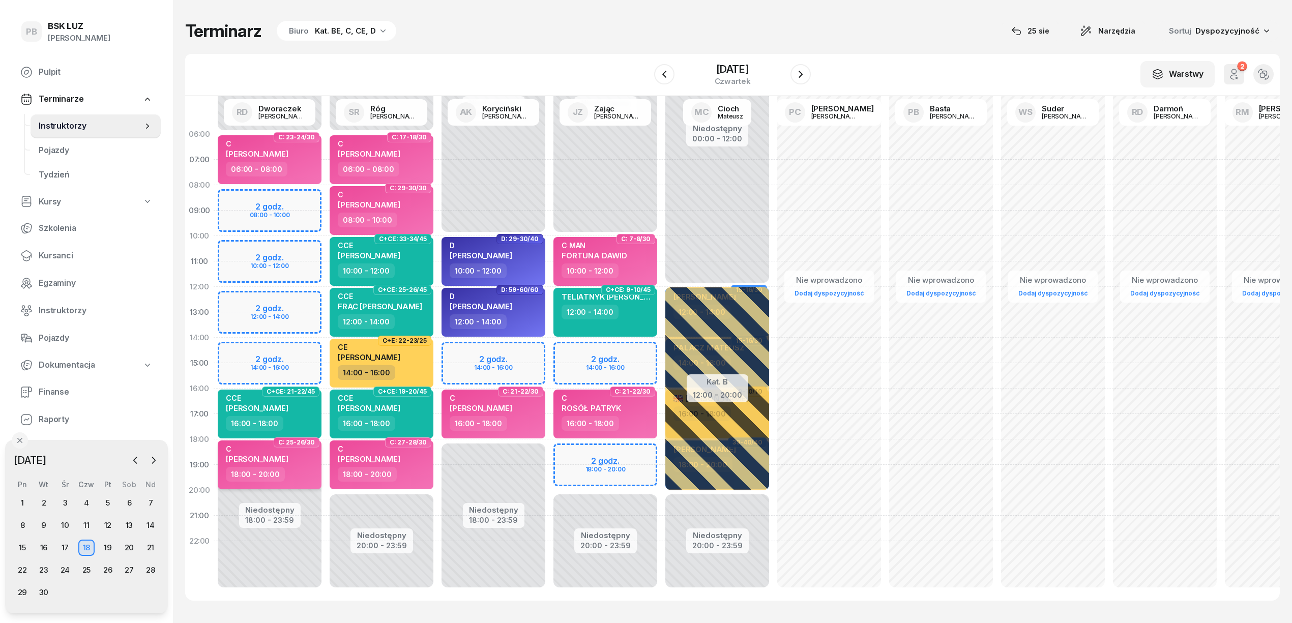
click at [287, 459] on span "[PERSON_NAME]" at bounding box center [257, 459] width 63 height 10
select select "18"
select select "20"
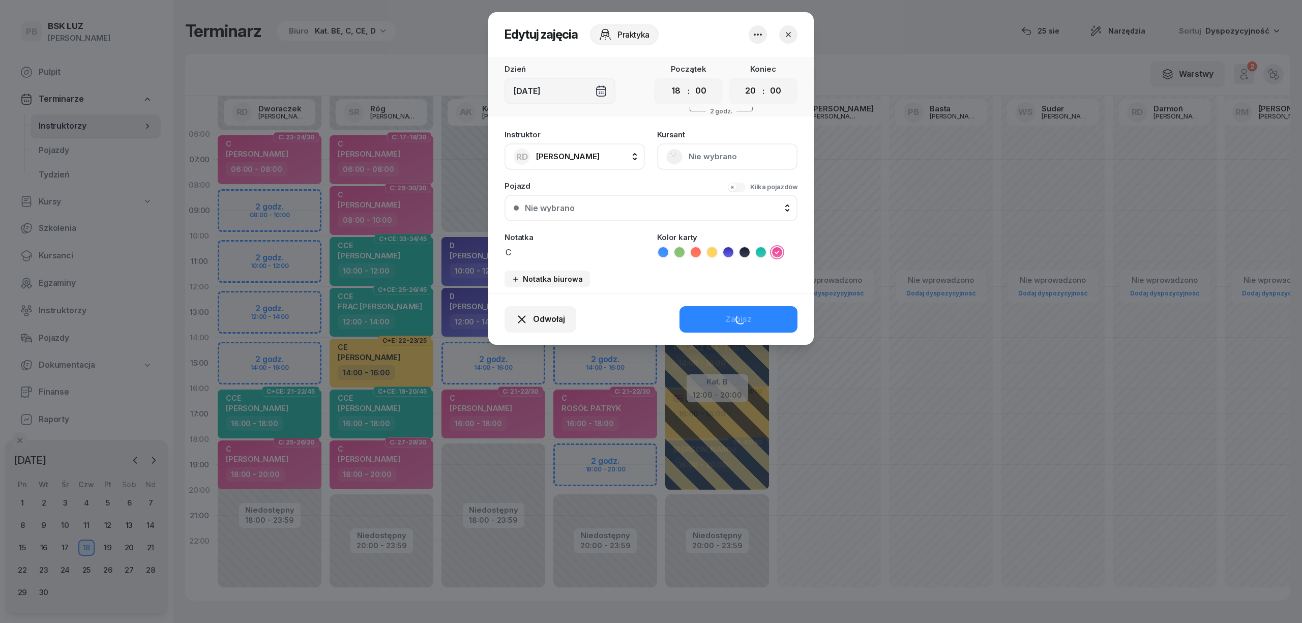
click at [576, 163] on div "RD [PERSON_NAME]" at bounding box center [557, 157] width 86 height 16
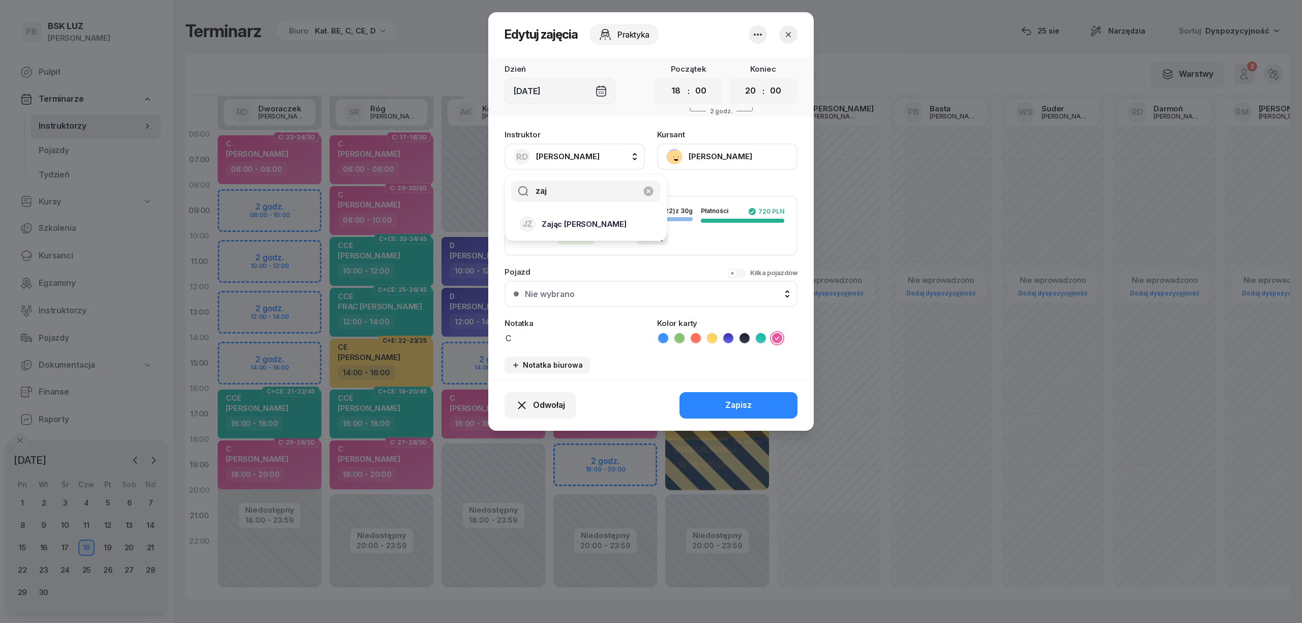
type input "zaj"
click at [582, 220] on span "Zając [PERSON_NAME]" at bounding box center [584, 224] width 85 height 13
click at [740, 412] on button "Zapisz" at bounding box center [739, 405] width 118 height 26
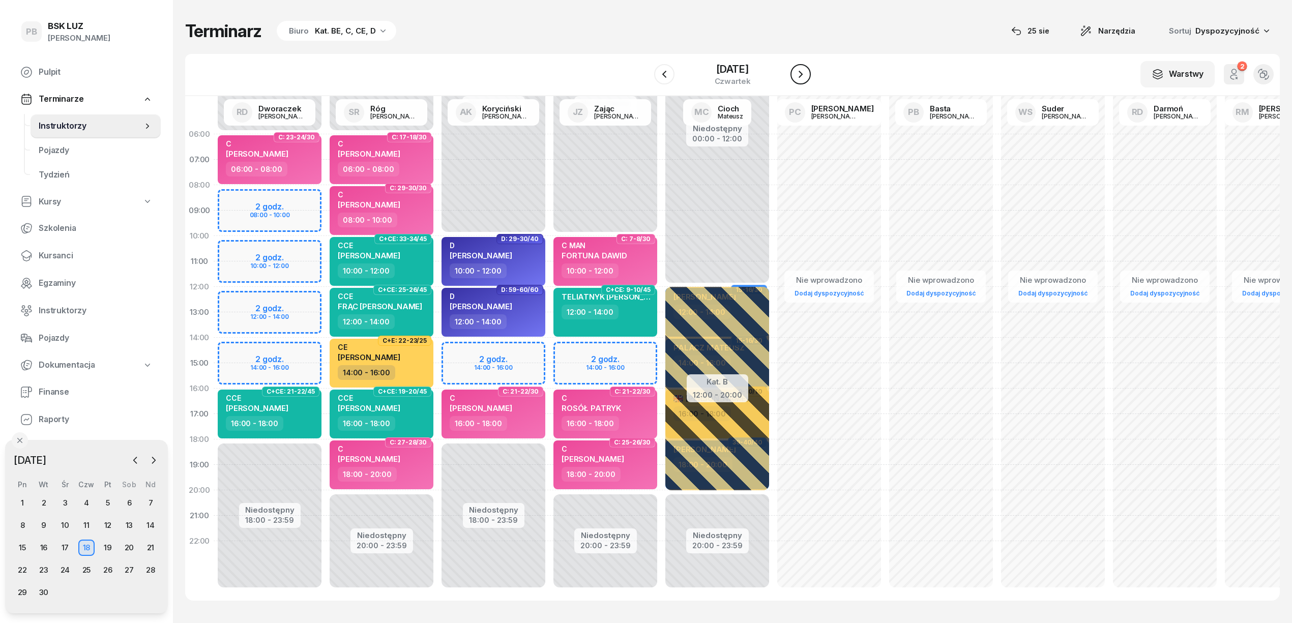
click at [807, 74] on icon "button" at bounding box center [801, 74] width 12 height 12
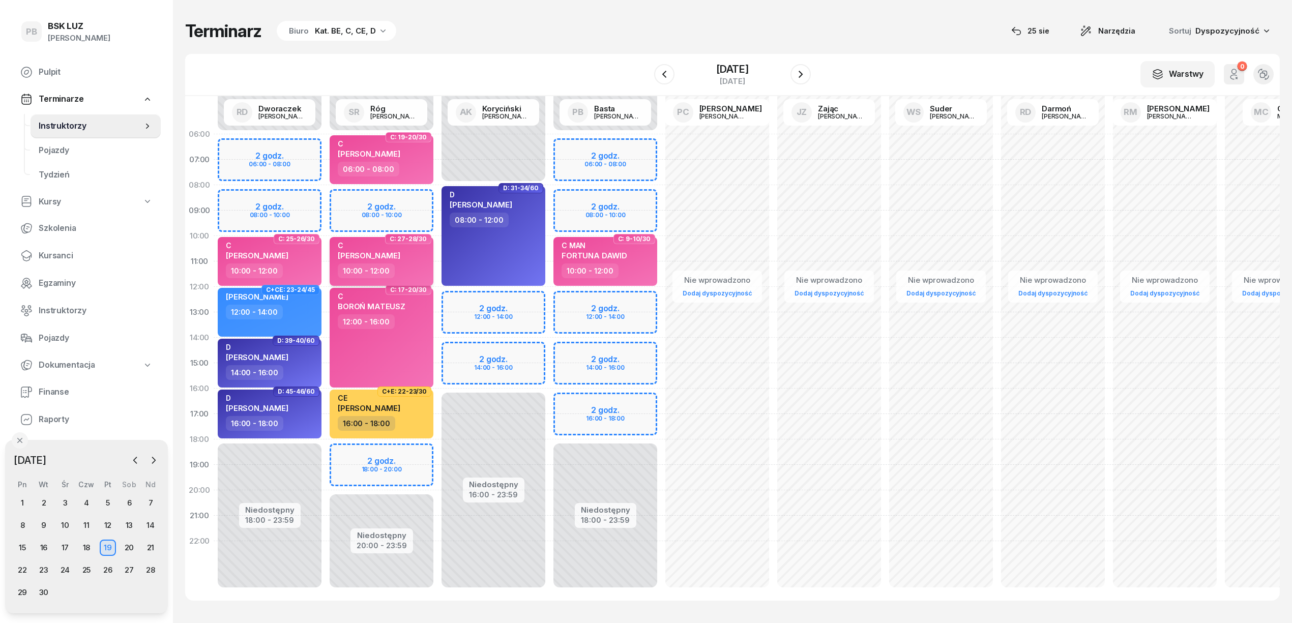
click at [417, 269] on div "10:00 - 12:00" at bounding box center [383, 271] width 90 height 15
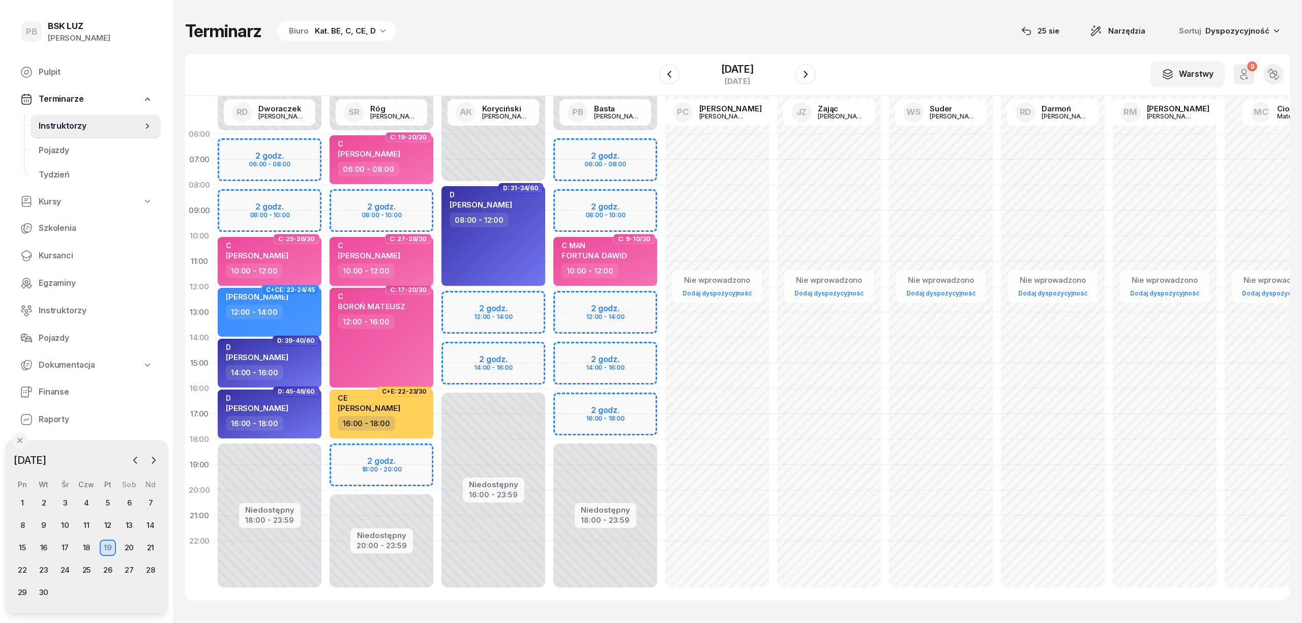
select select "10"
select select "12"
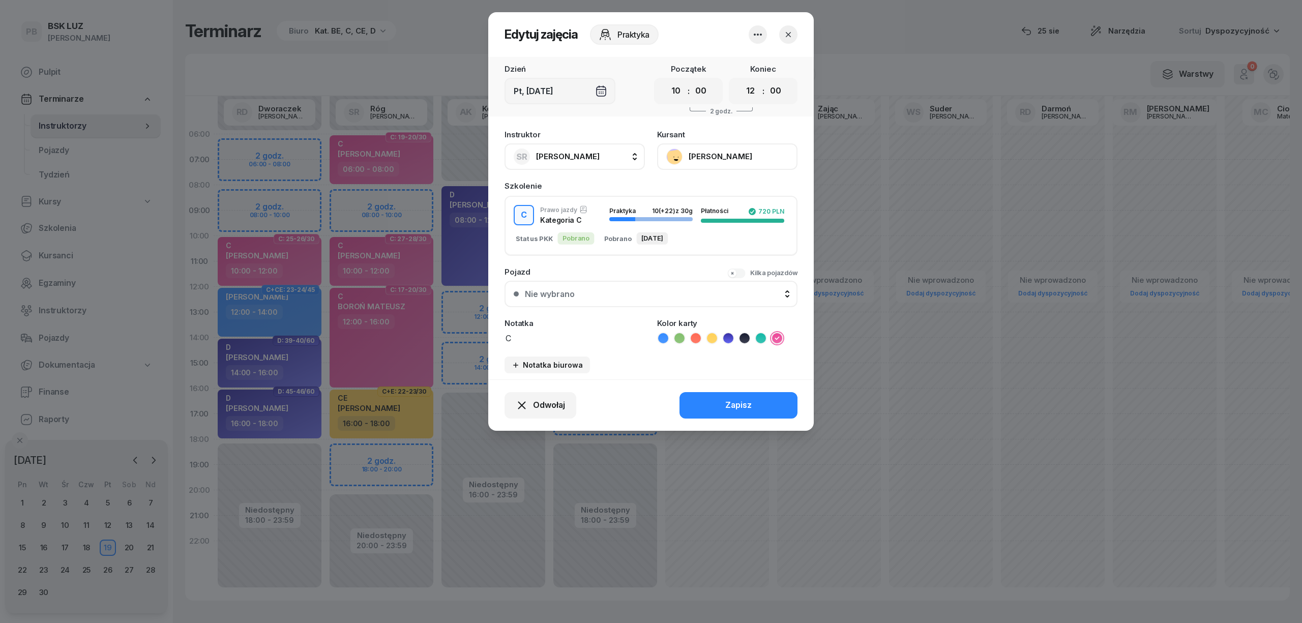
click at [584, 157] on span "[PERSON_NAME]" at bounding box center [568, 157] width 64 height 10
type input "bas"
click at [589, 221] on div "PB Basta Piotr" at bounding box center [579, 224] width 121 height 16
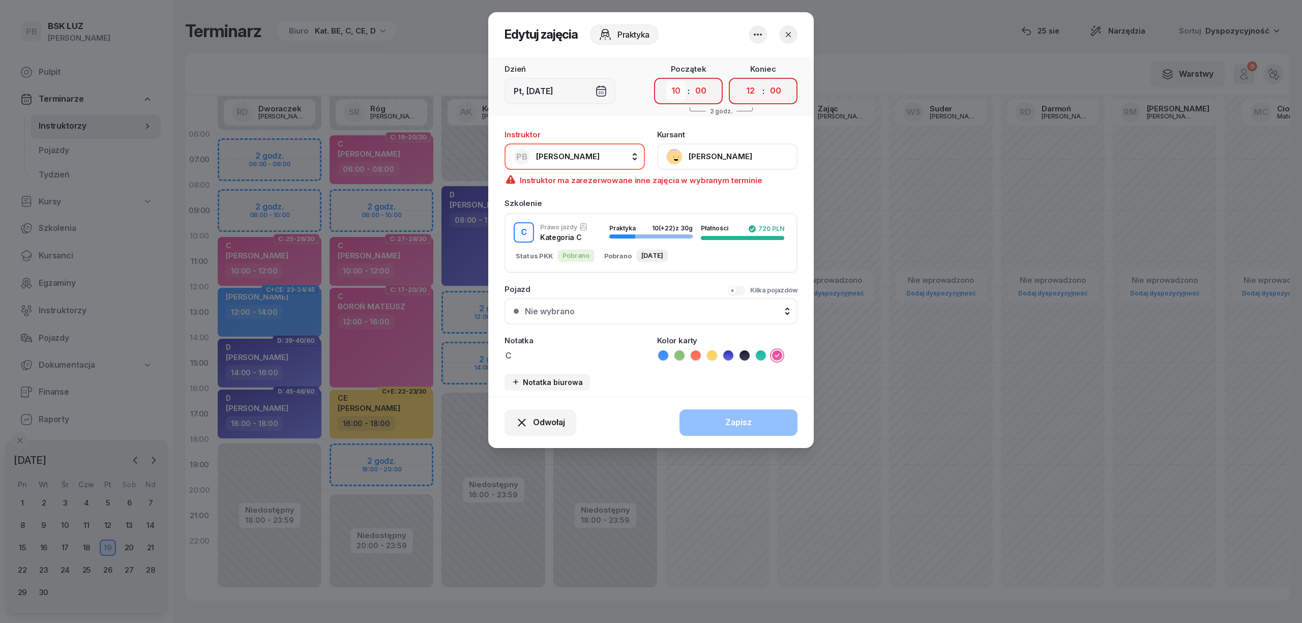
click at [676, 93] on select "00 01 02 03 04 05 06 07 08 09 10 11 12 13 14 15 16 17 18 19 20 21 22 23" at bounding box center [675, 90] width 19 height 21
select select "16"
click at [666, 80] on select "00 01 02 03 04 05 06 07 08 09 10 11 12 13 14 15 16 17 18 19 20 21 22 23" at bounding box center [675, 90] width 19 height 21
click at [745, 90] on select "00 01 02 03 04 05 06 07 08 09 10 11 12 13 14 15 16 17 18 19 20 21 22 23" at bounding box center [750, 90] width 19 height 21
select select "18"
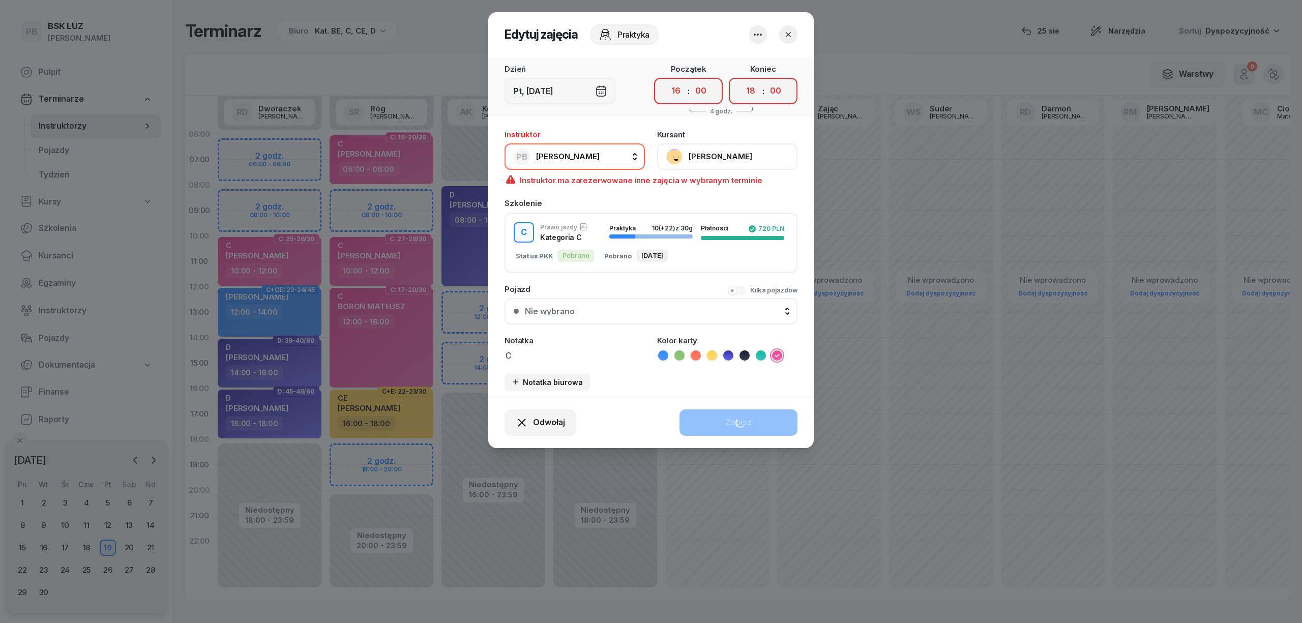
click at [741, 80] on select "00 01 02 03 04 05 06 07 08 09 10 11 12 13 14 15 16 17 18 19 20 21 22 23" at bounding box center [750, 90] width 19 height 21
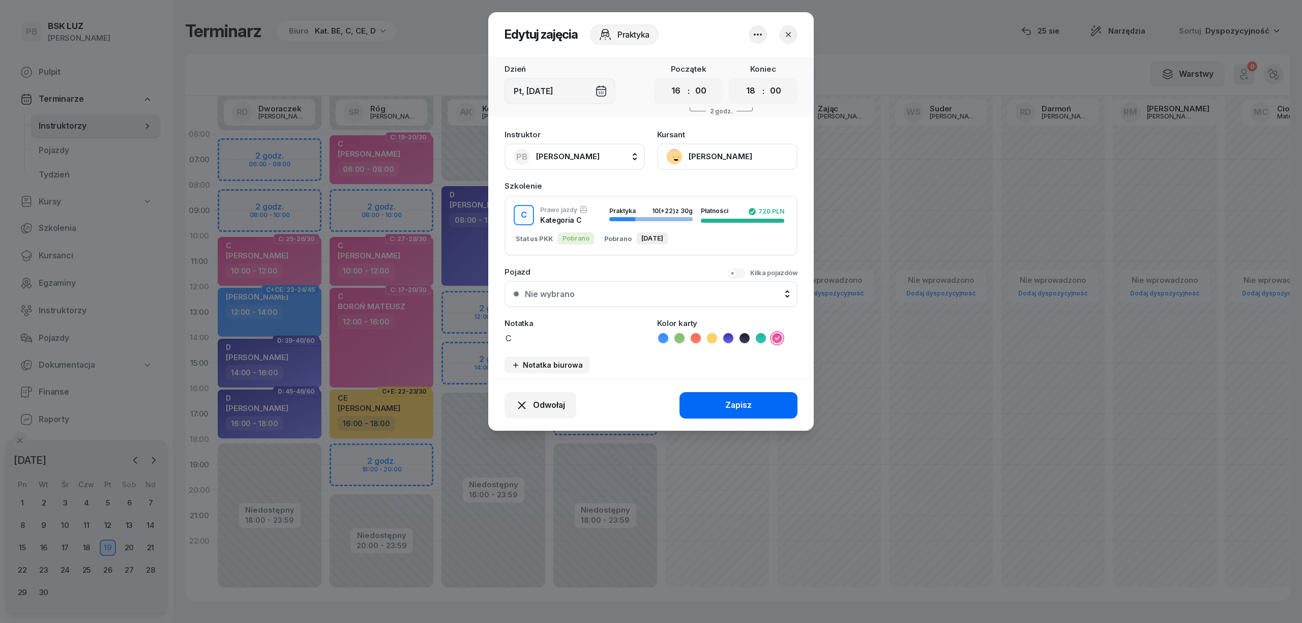
click at [751, 404] on div "Zapisz" at bounding box center [738, 405] width 26 height 13
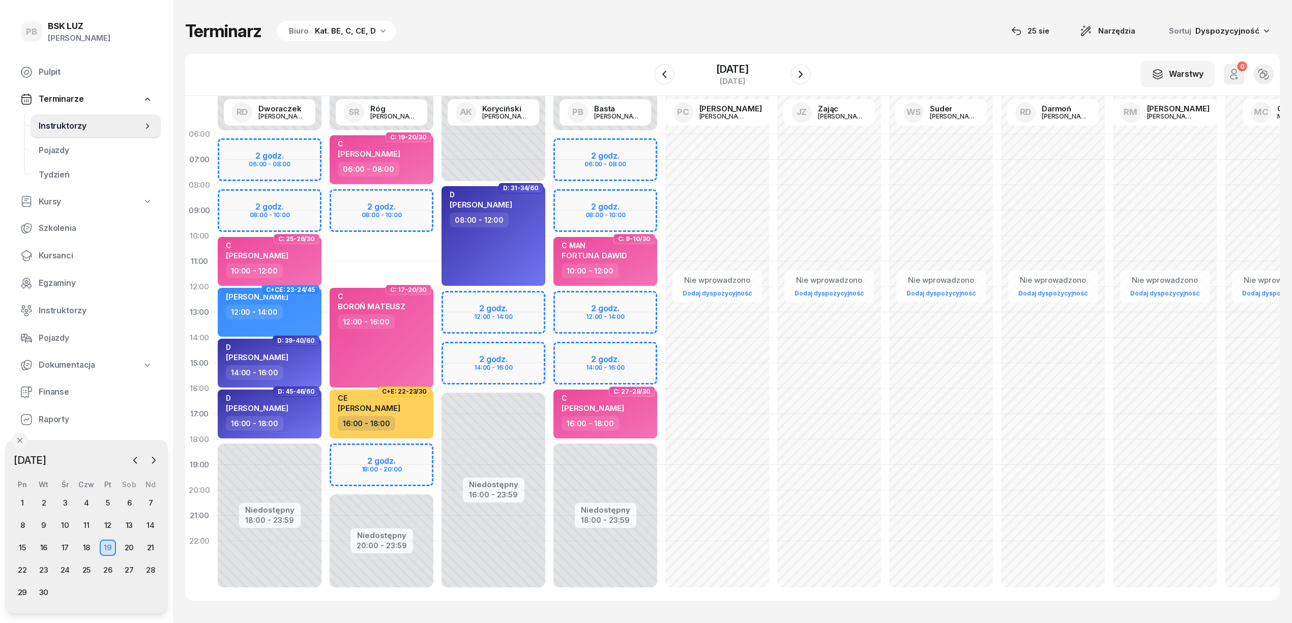
click at [609, 9] on div "Terminarz Biuro Kat. BE, C, CE, D 25 sie Narzędzia Sortuj Dyspozycyjność W Wybi…" at bounding box center [732, 310] width 1095 height 621
click at [624, 402] on div "C GRZEGORZ GRUCHAŁA" at bounding box center [593, 405] width 63 height 22
select select "16"
select select "18"
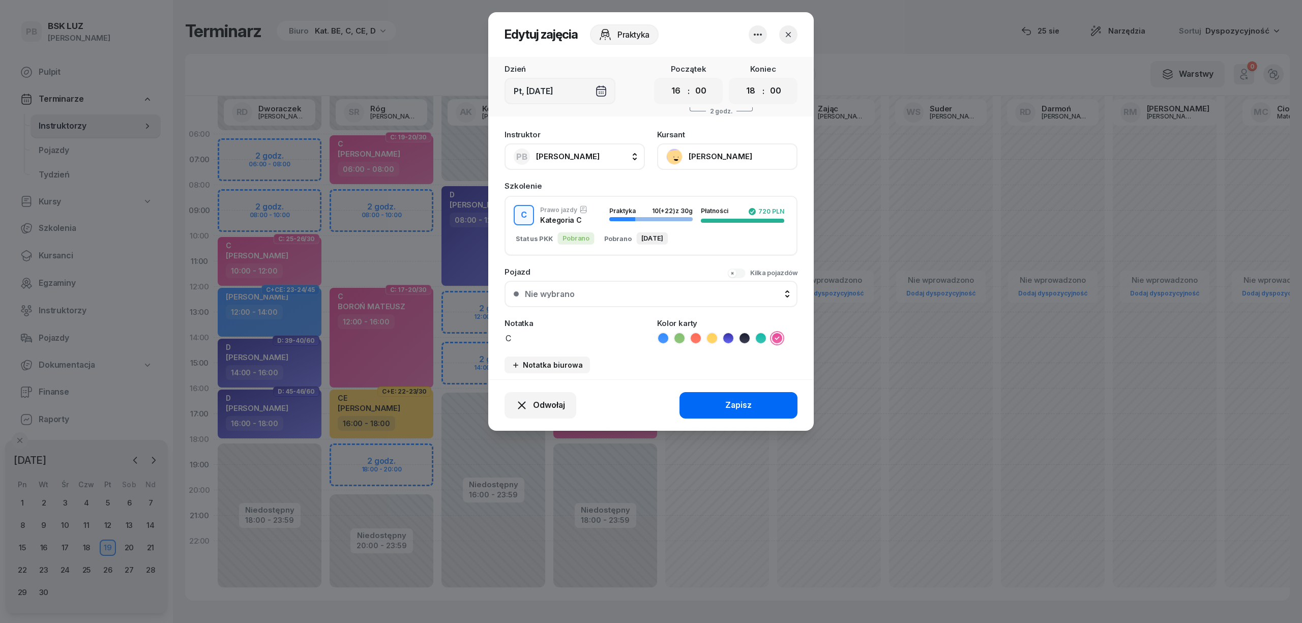
click at [733, 404] on div "Zapisz" at bounding box center [738, 405] width 26 height 13
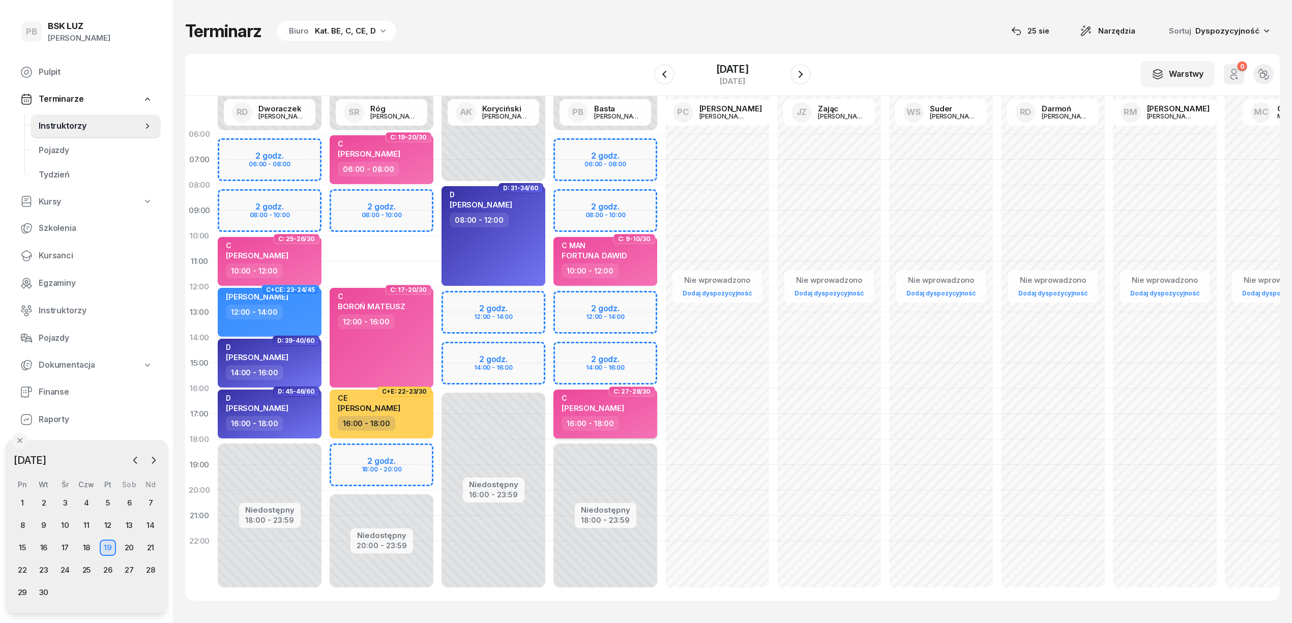
click at [639, 416] on div "16:00 - 18:00" at bounding box center [607, 423] width 90 height 15
select select "16"
select select "18"
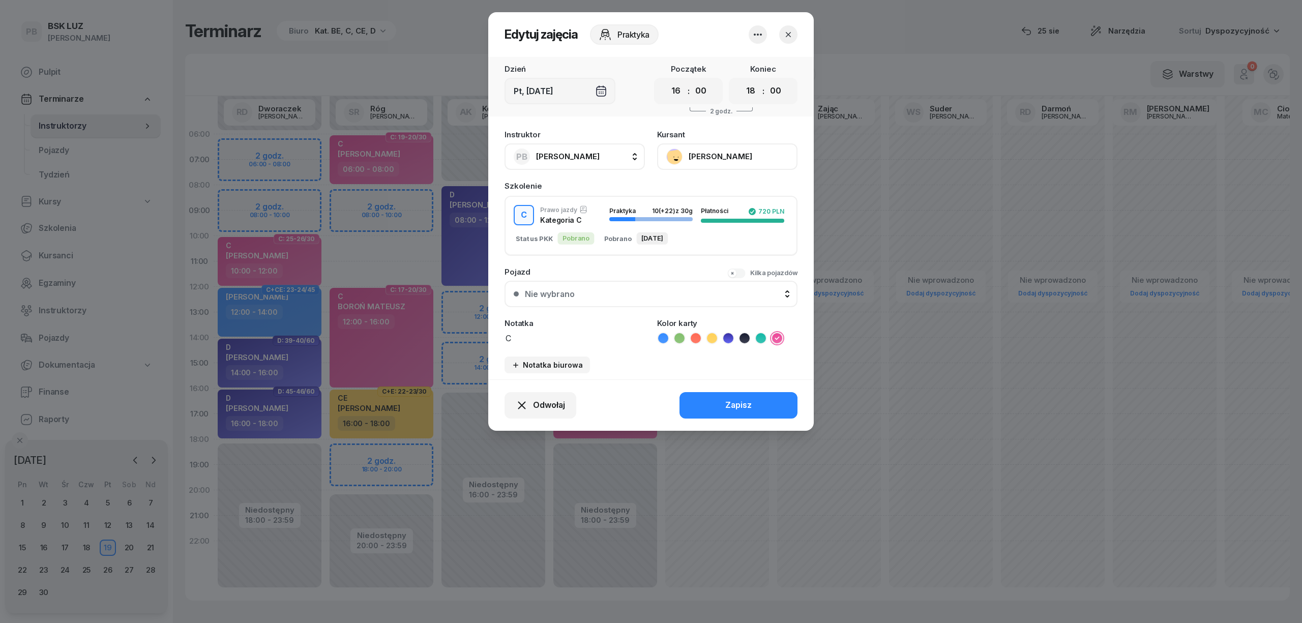
click at [740, 156] on button "[PERSON_NAME]" at bounding box center [727, 156] width 140 height 26
click at [734, 190] on link "Otwórz profil" at bounding box center [726, 191] width 134 height 25
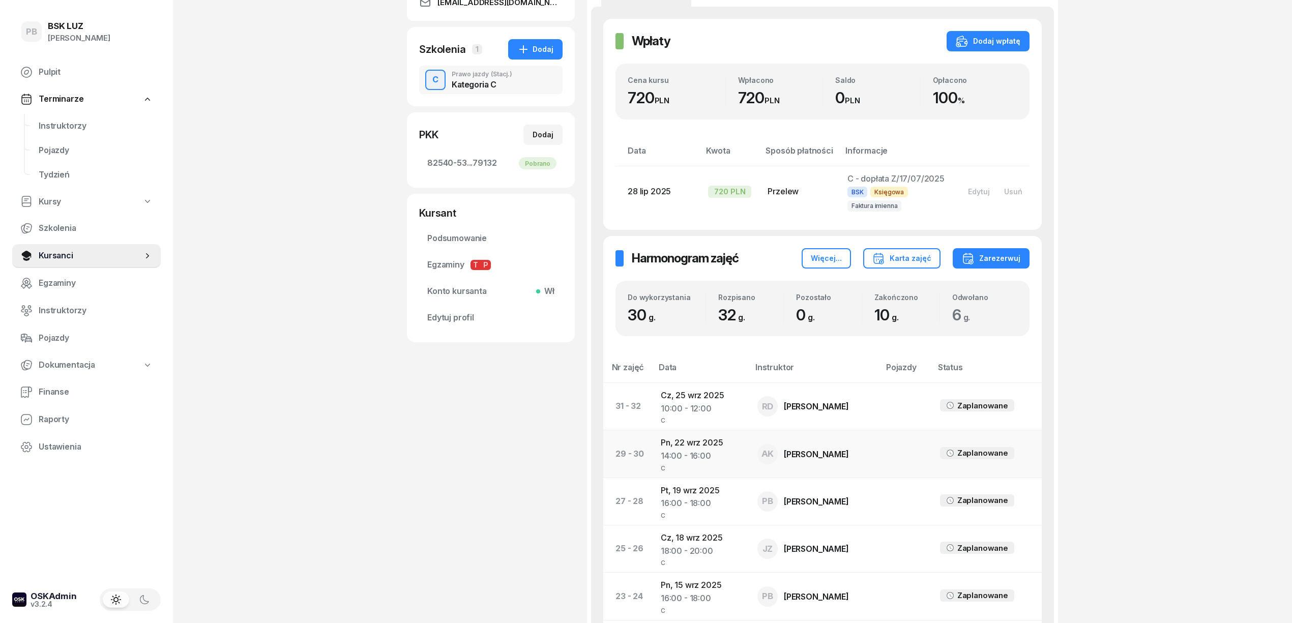
scroll to position [271, 0]
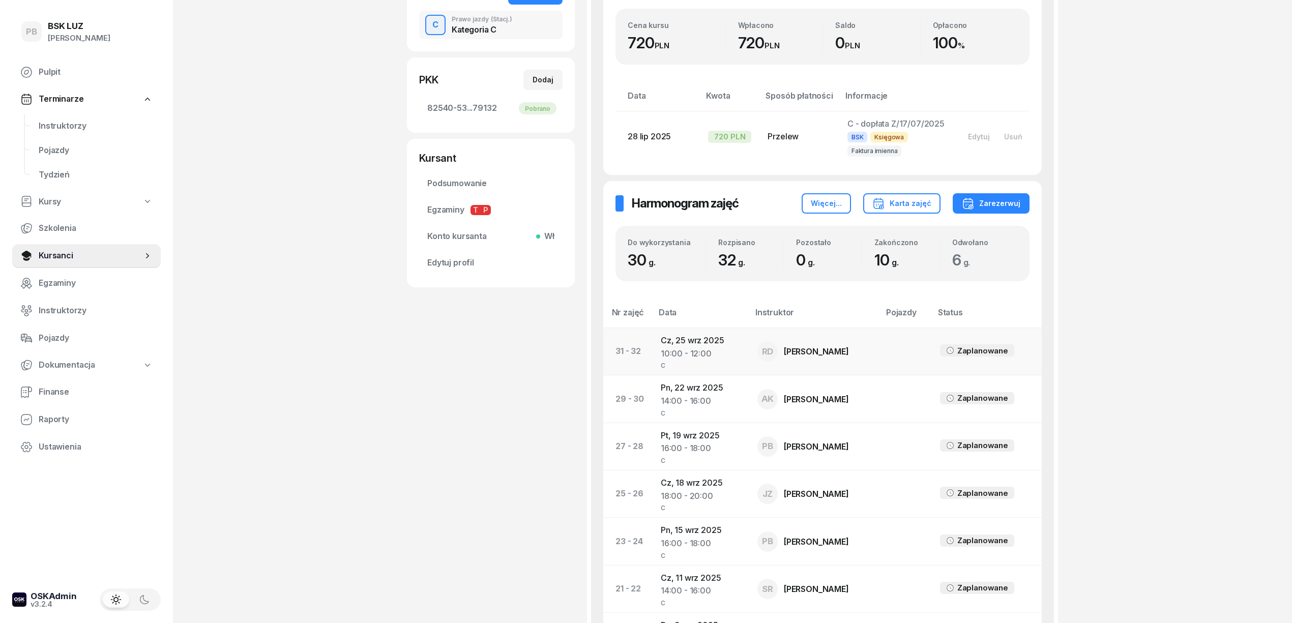
click at [696, 340] on td "Cz, 25 wrz 2025 10:00 - 12:00 C" at bounding box center [701, 351] width 97 height 47
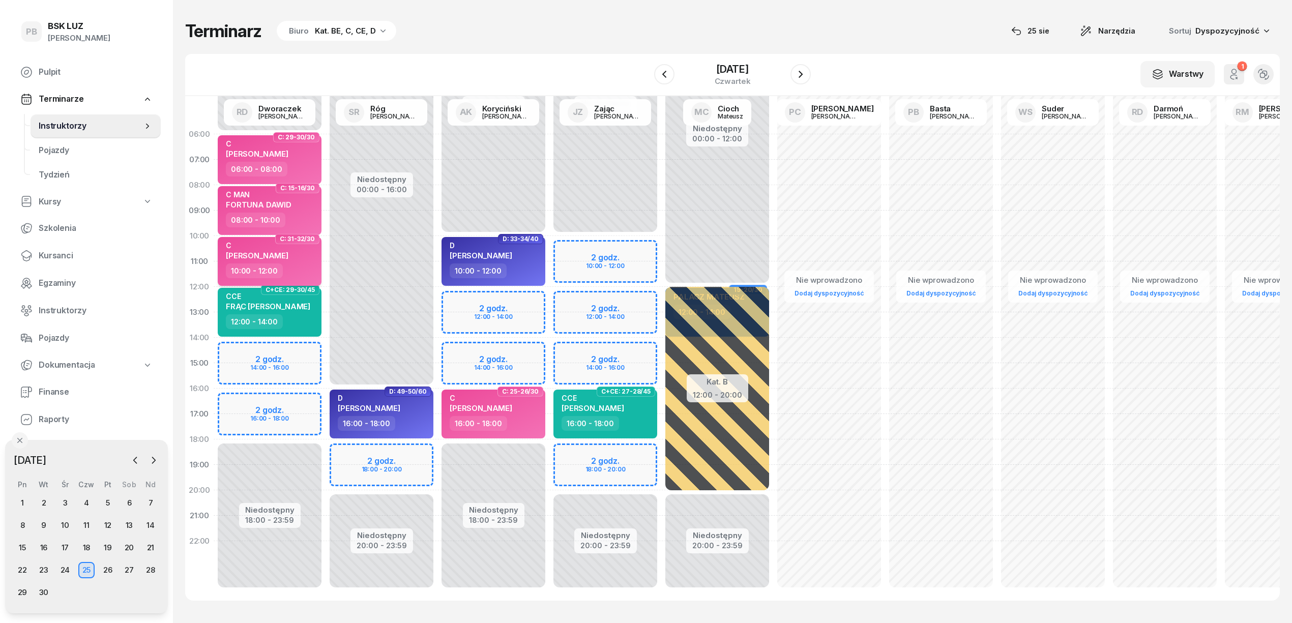
click at [302, 266] on div "10:00 - 12:00" at bounding box center [271, 271] width 90 height 15
select select "10"
select select "12"
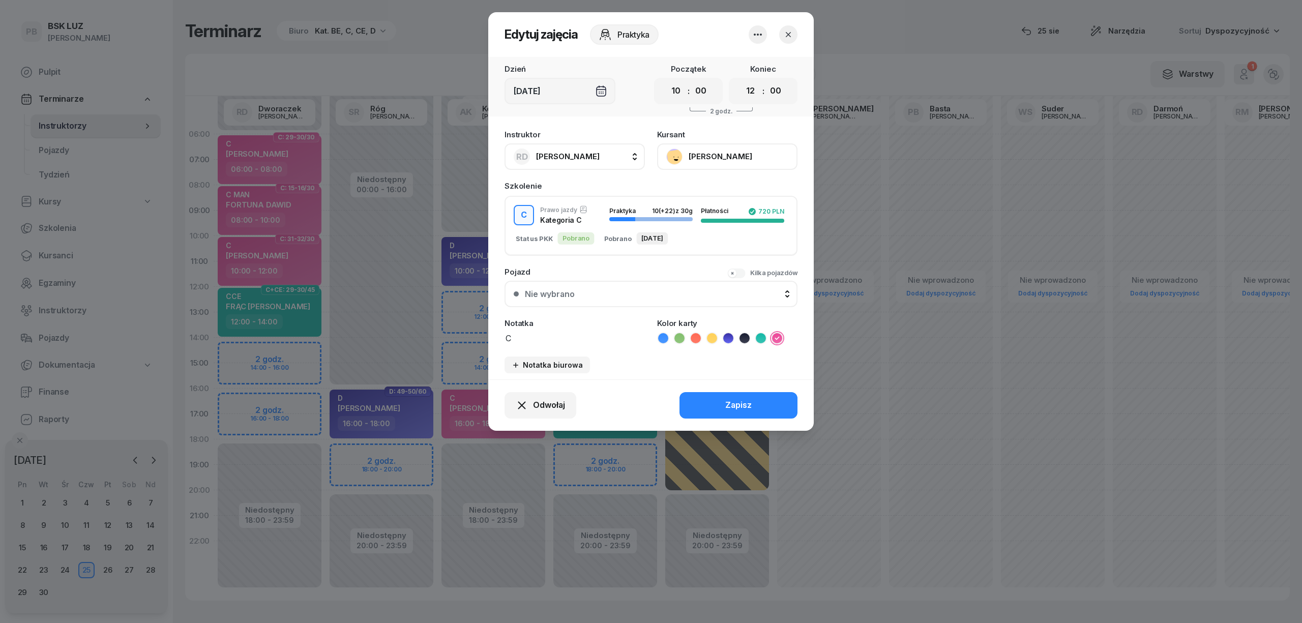
click at [788, 30] on icon "button" at bounding box center [788, 35] width 10 height 10
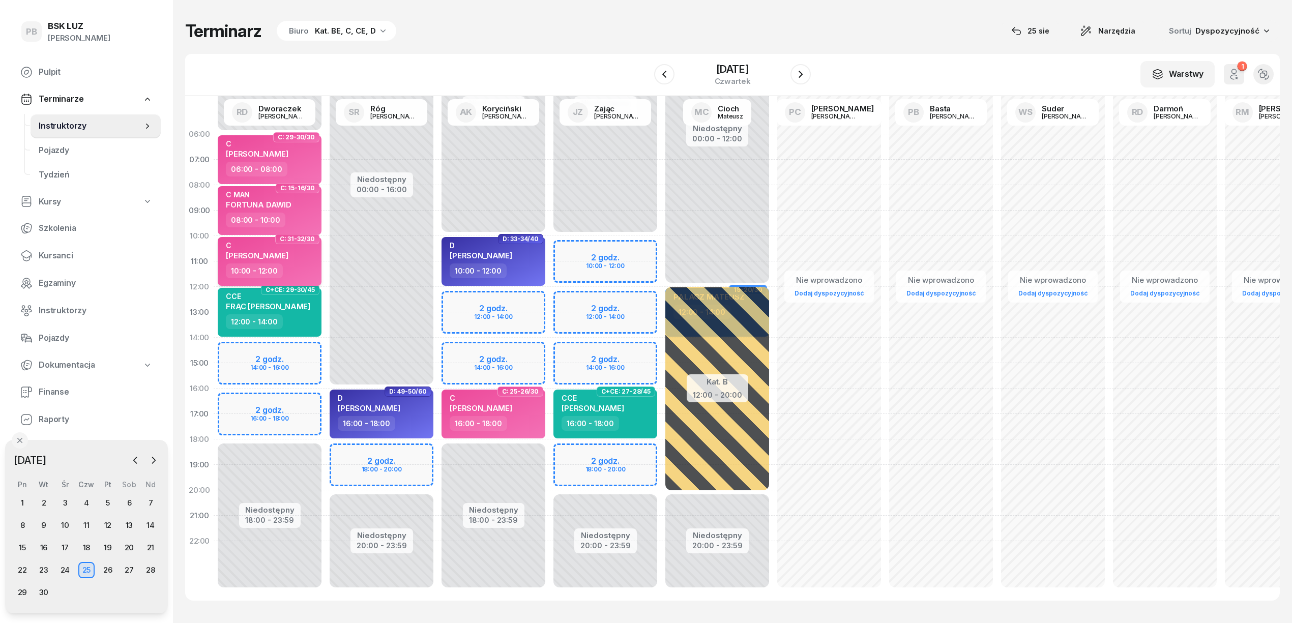
click at [288, 257] on span "[PERSON_NAME]" at bounding box center [257, 256] width 63 height 10
select select "10"
select select "12"
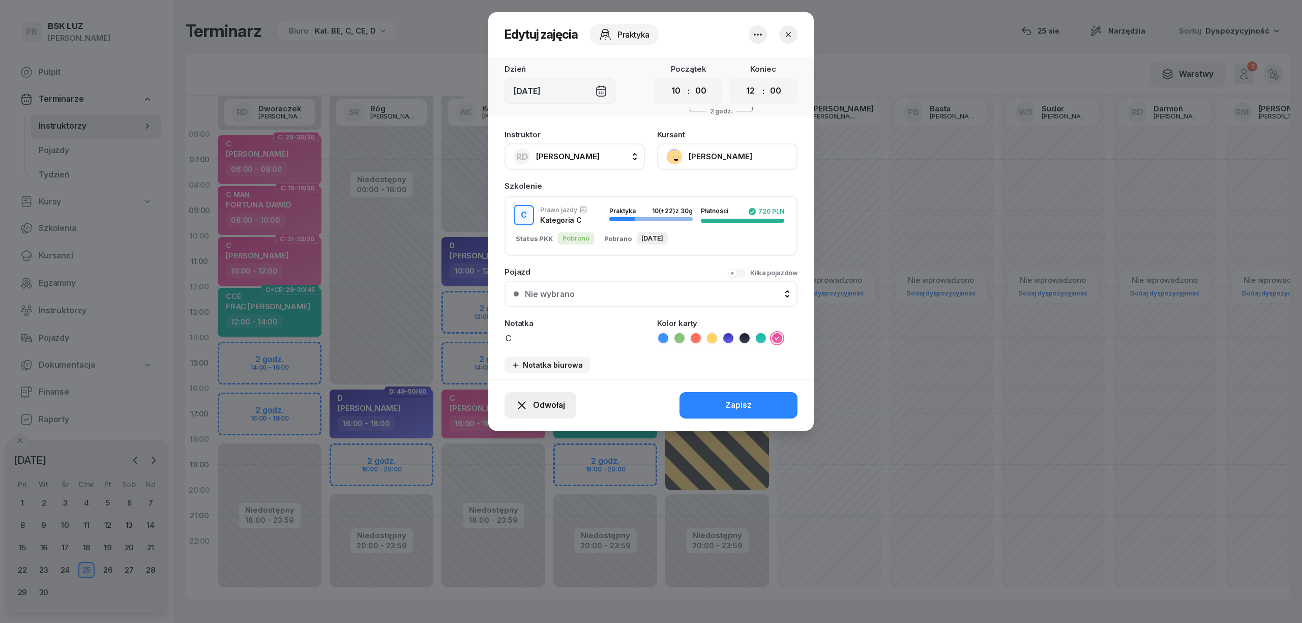
click at [554, 399] on span "Odwołaj" at bounding box center [549, 405] width 32 height 13
click at [548, 320] on div "My odwołaliśmy" at bounding box center [523, 317] width 62 height 13
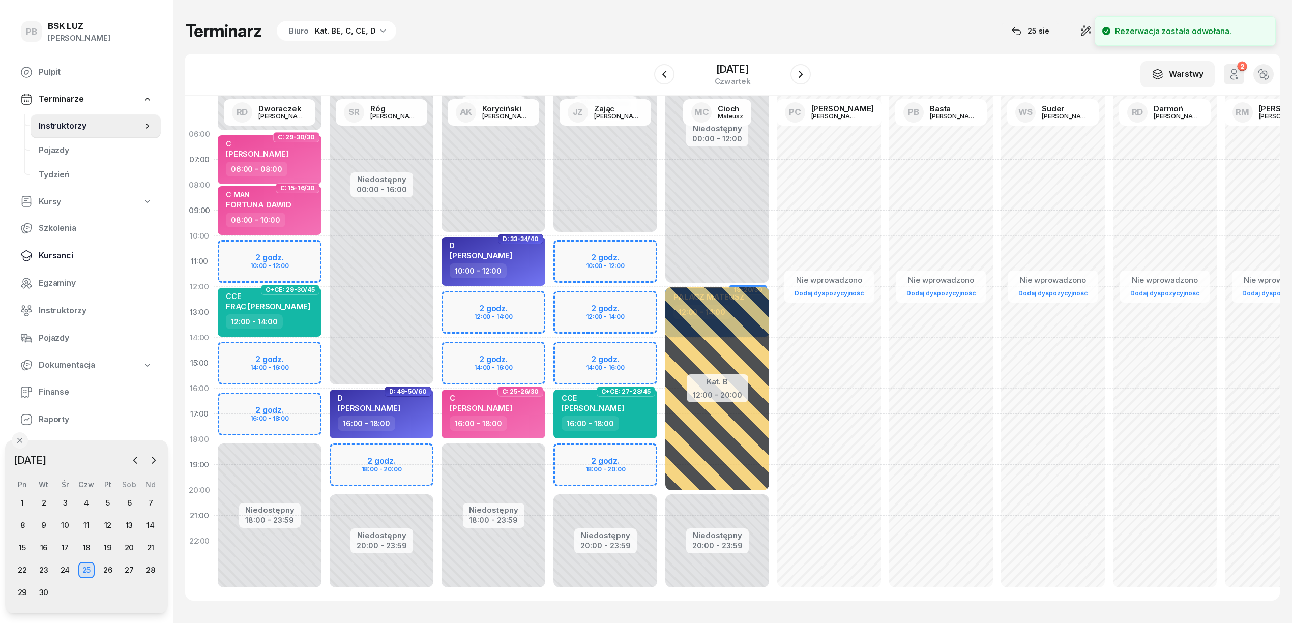
click at [51, 258] on span "Kursanci" at bounding box center [96, 255] width 114 height 13
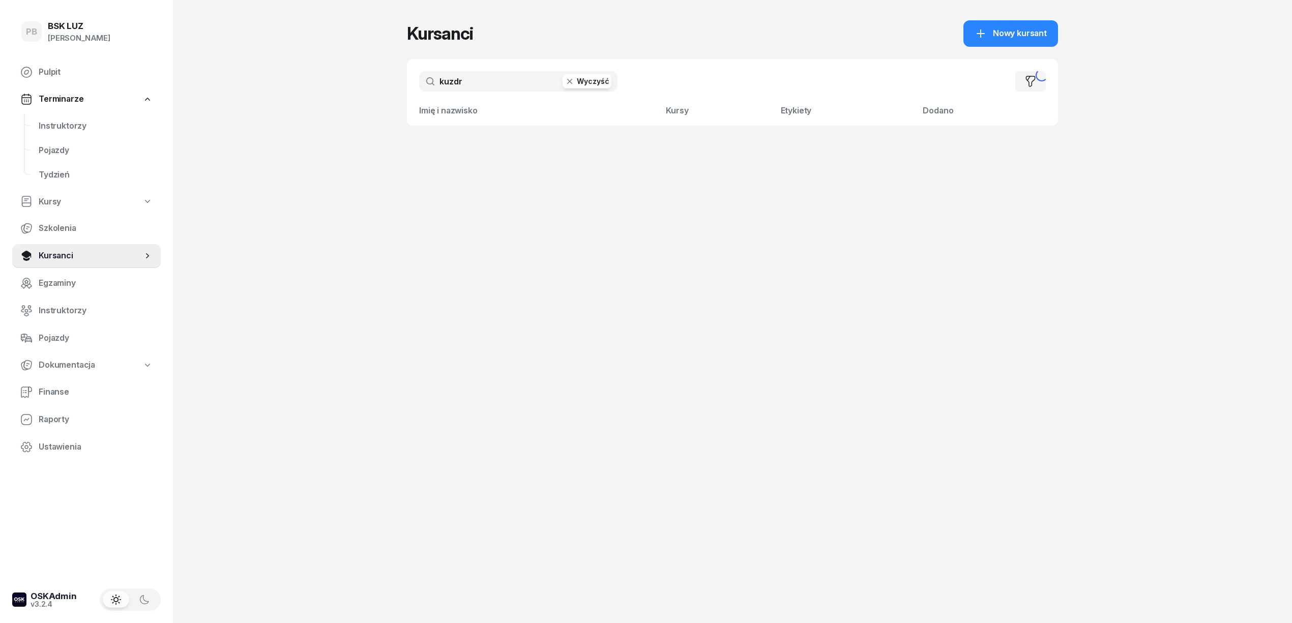
click at [482, 76] on input "kuzdr" at bounding box center [518, 81] width 198 height 20
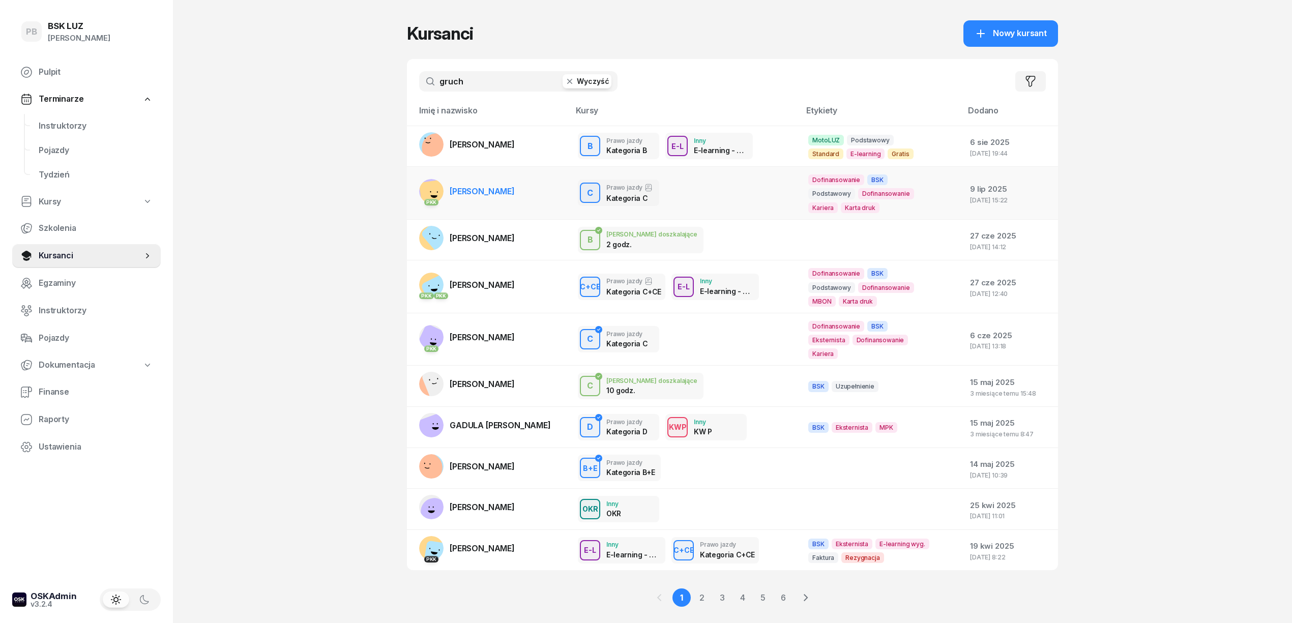
type input "gruch"
click at [513, 196] on span "[PERSON_NAME]" at bounding box center [482, 191] width 65 height 10
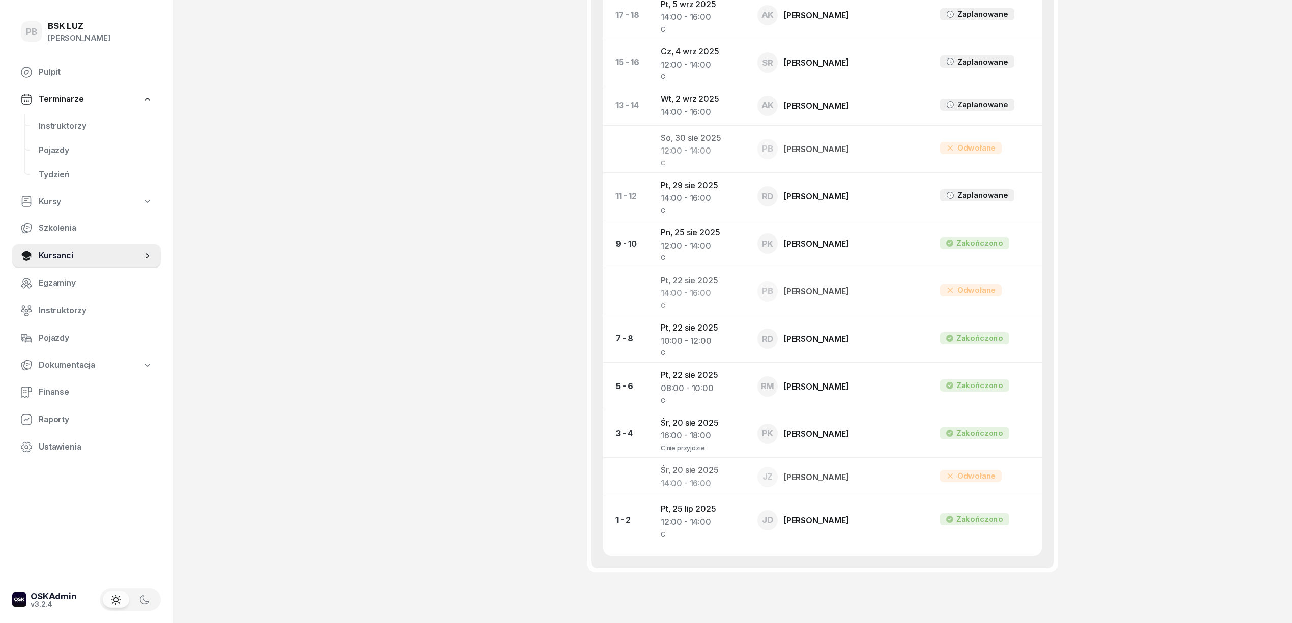
scroll to position [721, 0]
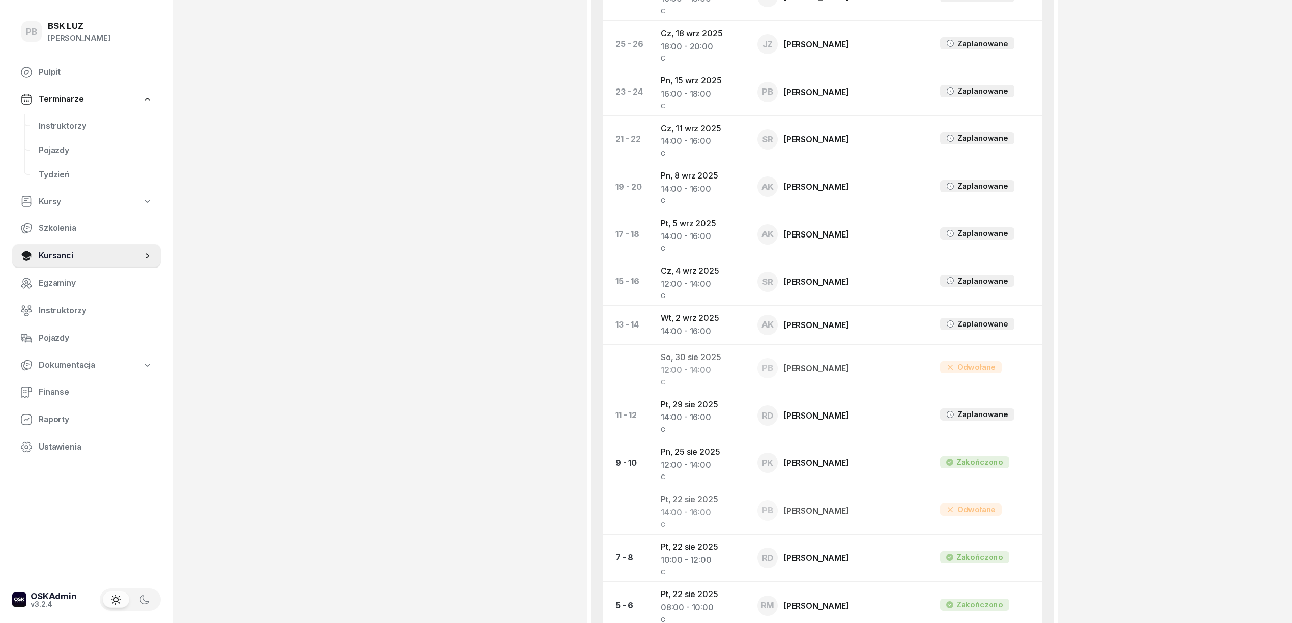
click at [344, 136] on div "PB BSK LUZ Patrycja Bogdanowicz Pulpit Terminarze Instruktorzy Pojazdy Tydzień …" at bounding box center [646, 85] width 1292 height 1612
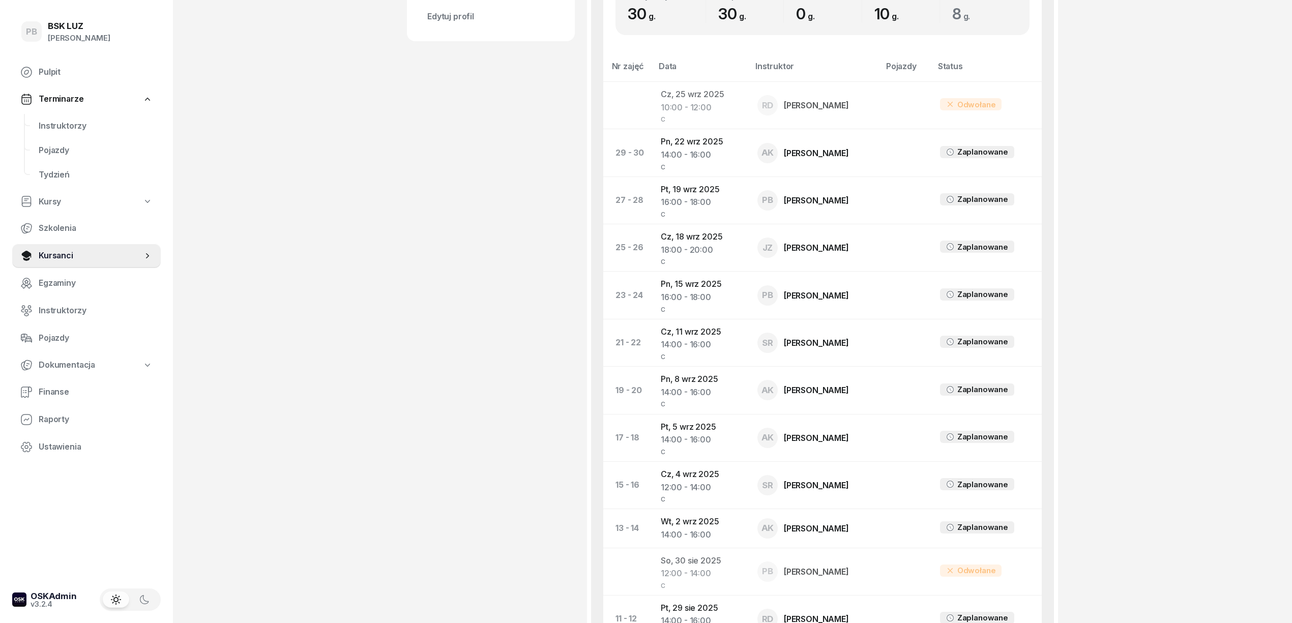
scroll to position [585, 0]
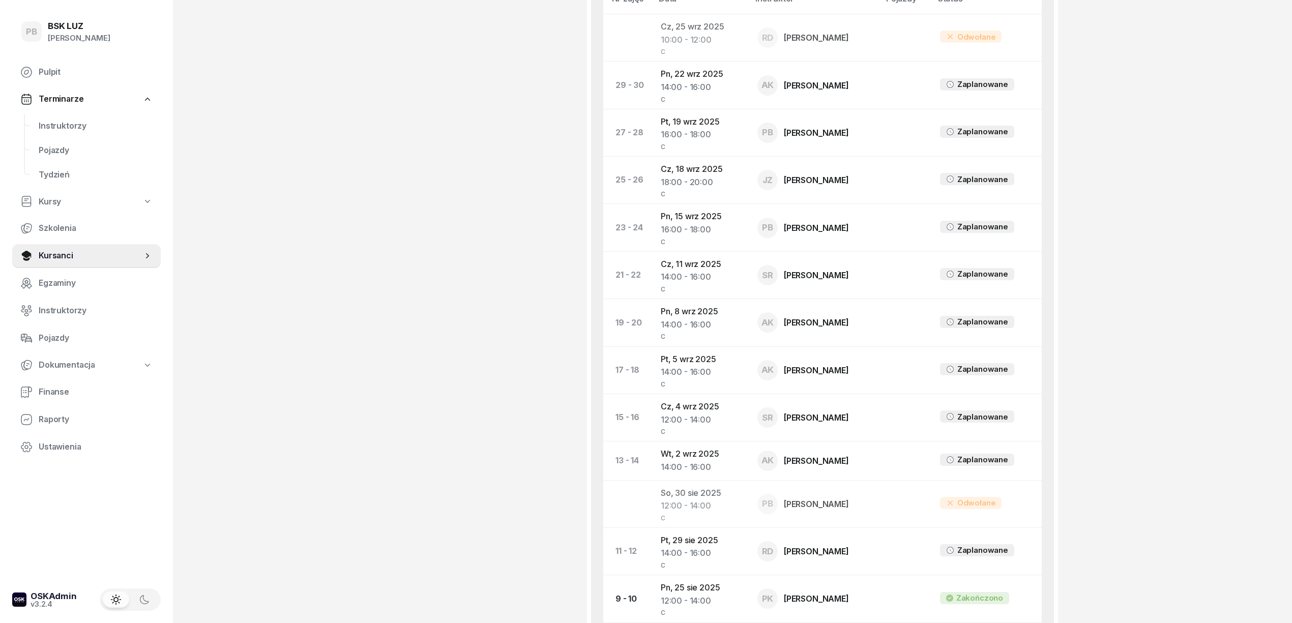
click at [440, 153] on div "GRUCHAŁA GRZEGORZ Kursant Dofinansowanie OL-brak 2030-05-20, buCCR4u2 508 649 6…" at bounding box center [491, 213] width 168 height 1490
click at [1201, 398] on div "PB BSK LUZ Patrycja Bogdanowicz Pulpit Terminarze Instruktorzy Pojazdy Tydzień …" at bounding box center [646, 221] width 1292 height 1612
click at [1149, 407] on div "PB BSK LUZ Patrycja Bogdanowicz Pulpit Terminarze Instruktorzy Pojazdy Tydzień …" at bounding box center [646, 221] width 1292 height 1612
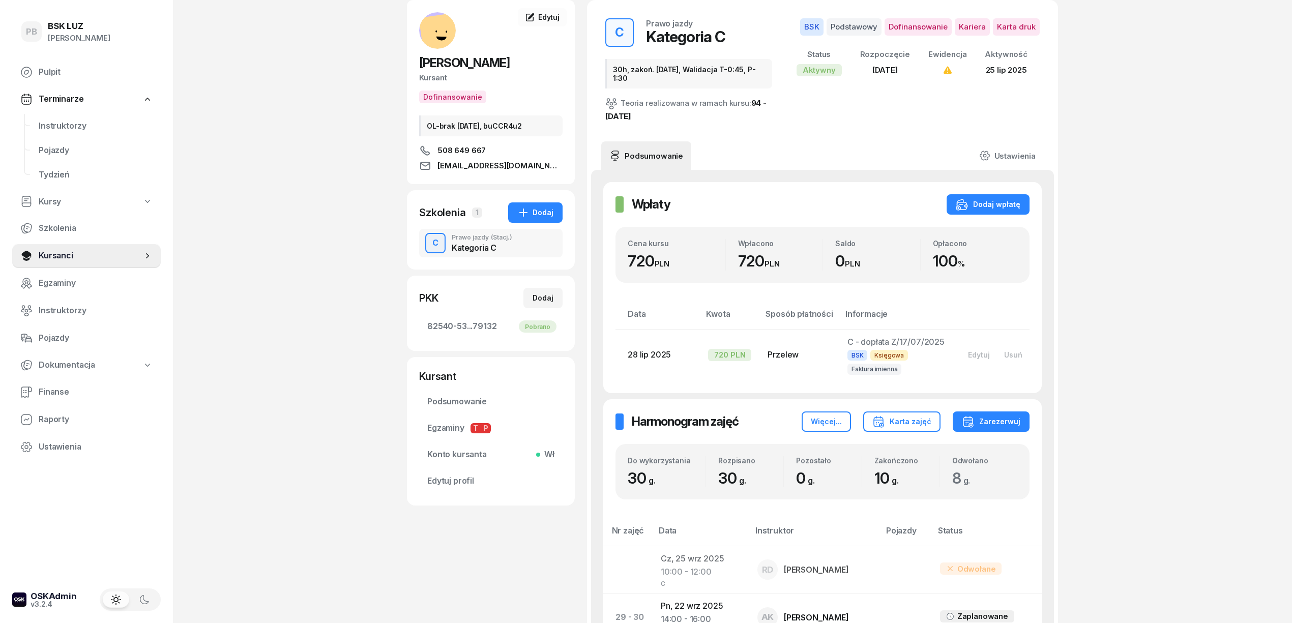
scroll to position [0, 0]
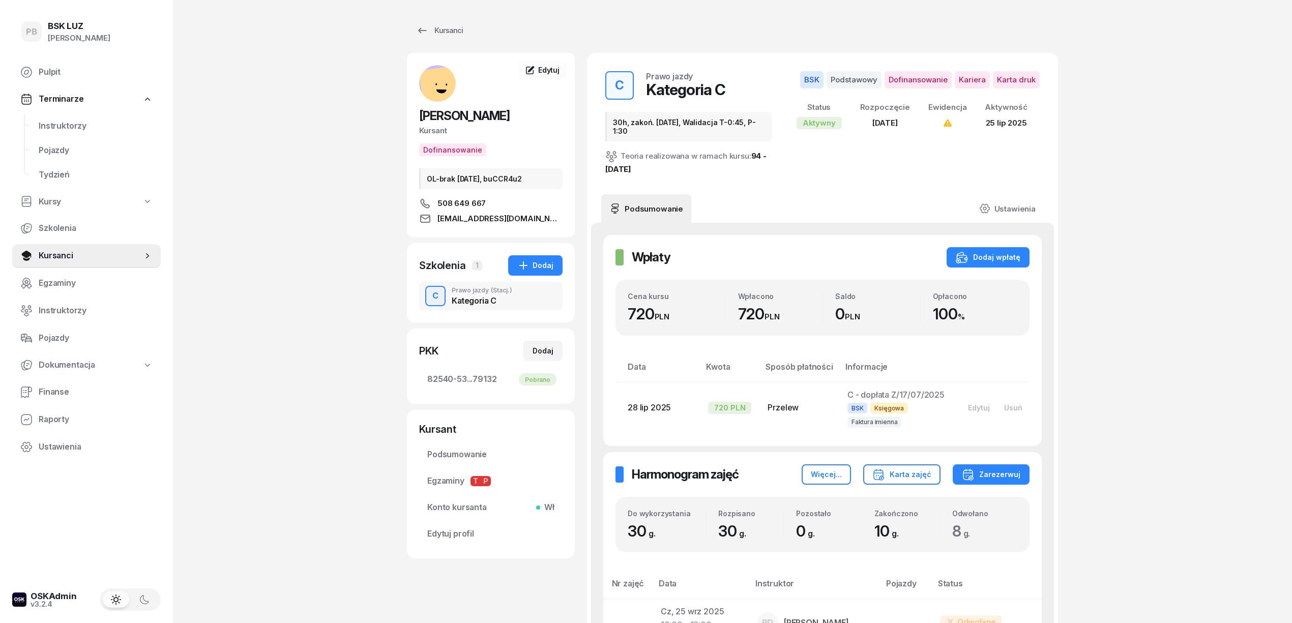
click at [437, 31] on div "Kursanci" at bounding box center [439, 30] width 47 height 12
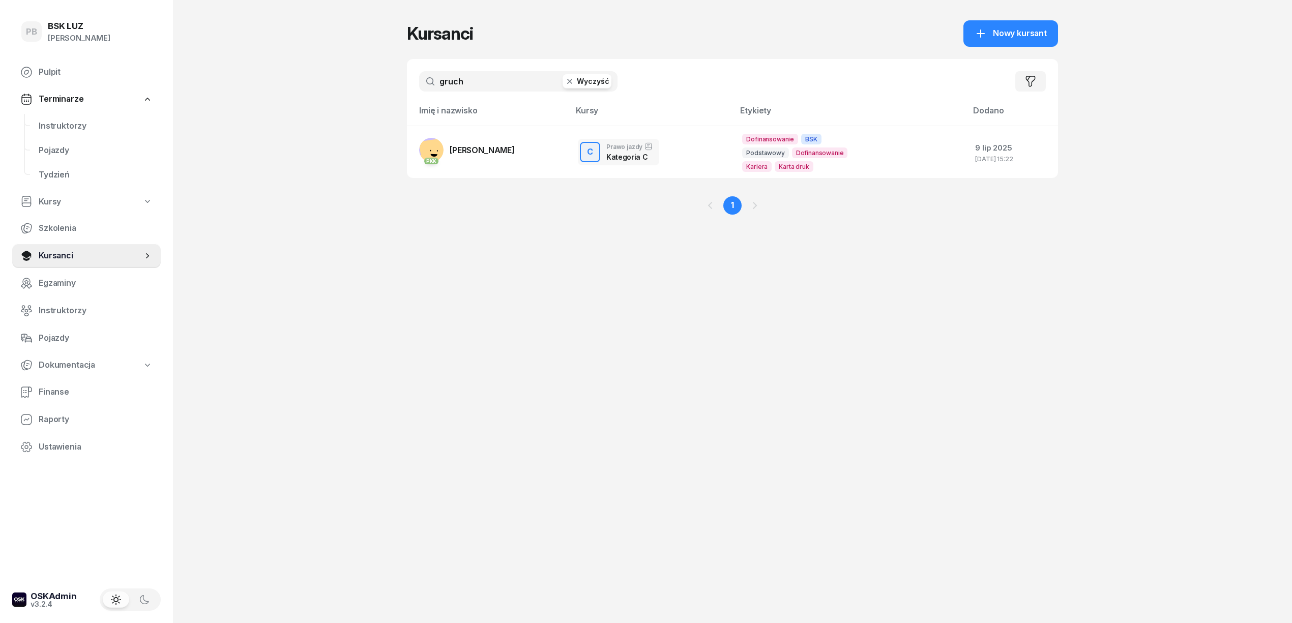
click at [464, 78] on input "gruch" at bounding box center [518, 81] width 198 height 20
type input "bebak"
click at [473, 158] on link "PKK PKK BEBAK MARCIN" at bounding box center [467, 150] width 96 height 24
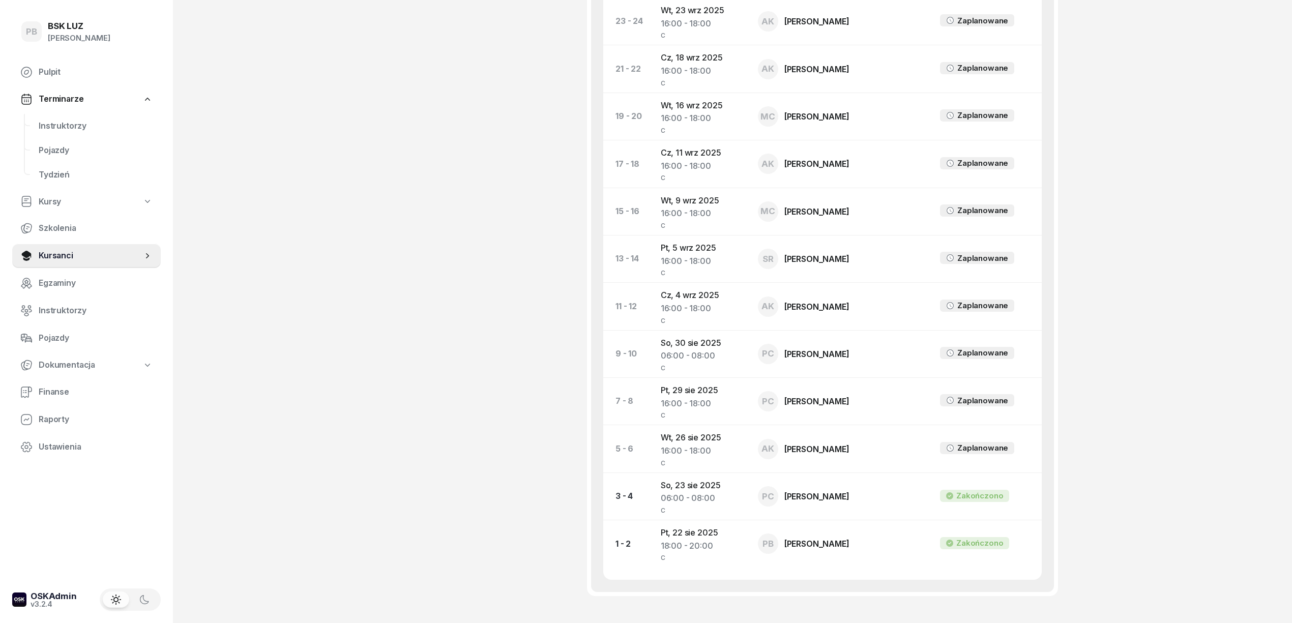
scroll to position [819, 0]
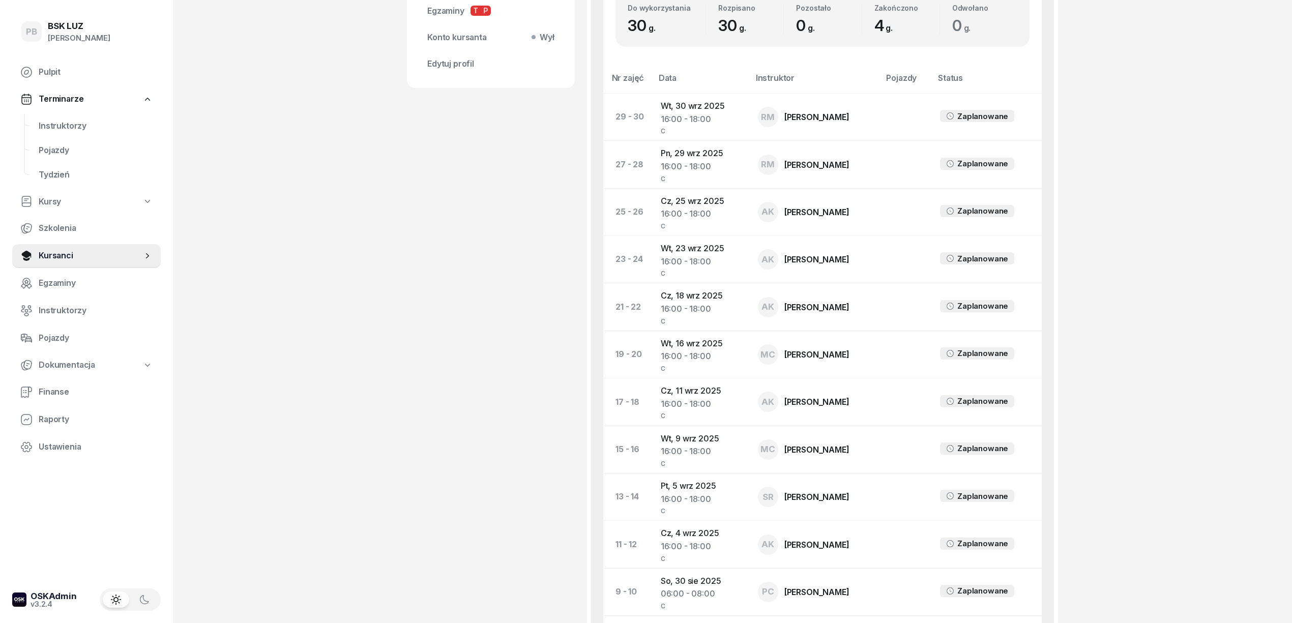
scroll to position [412, 0]
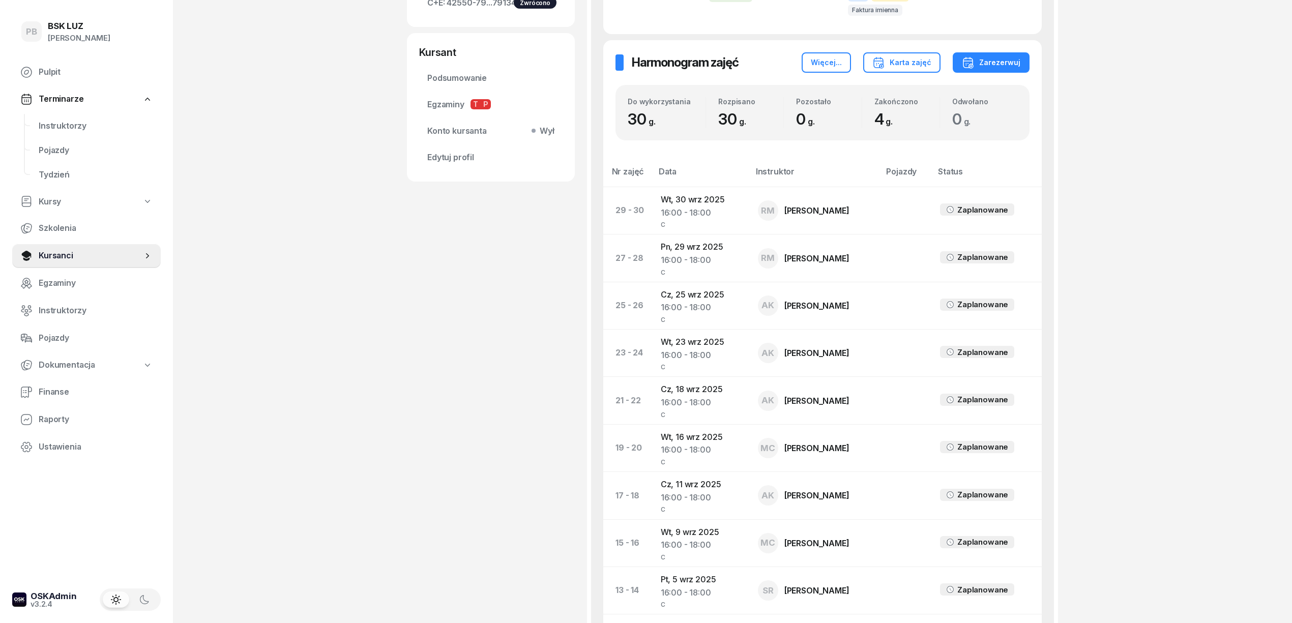
click at [309, 193] on div "PB BSK LUZ Patrycja Bogdanowicz Pulpit Terminarze Instruktorzy Pojazdy Tydzień …" at bounding box center [646, 308] width 1292 height 1440
click at [300, 196] on div "PB BSK LUZ Patrycja Bogdanowicz Pulpit Terminarze Instruktorzy Pojazdy Tydzień …" at bounding box center [646, 308] width 1292 height 1440
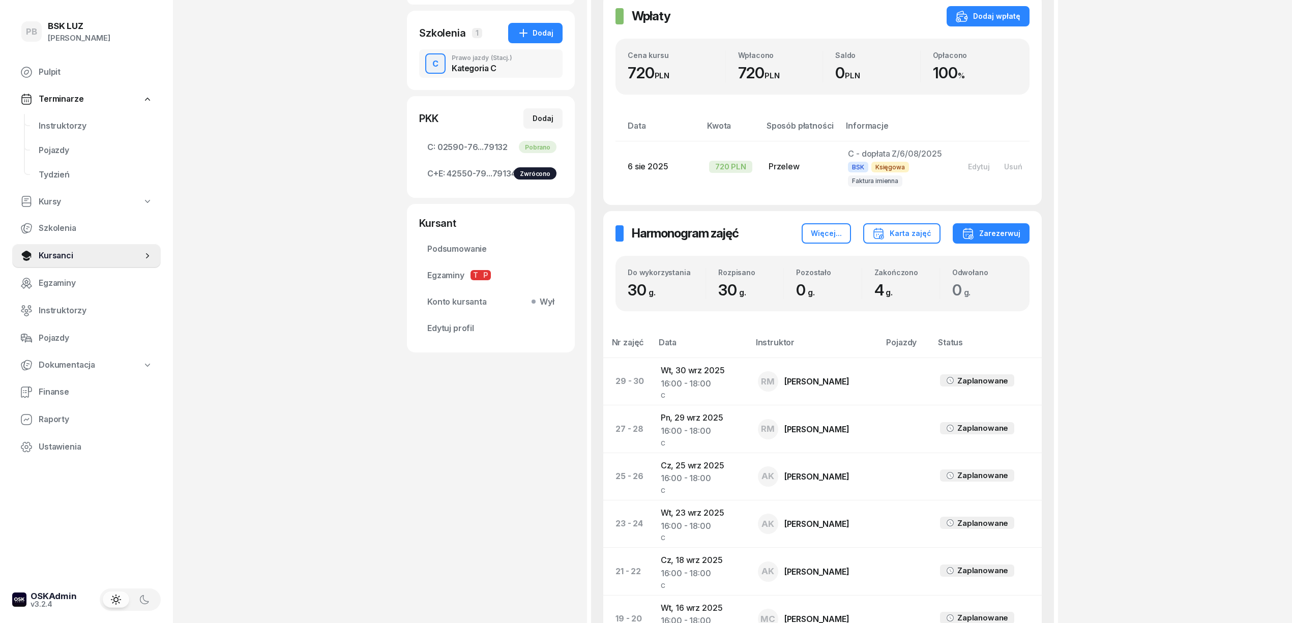
scroll to position [209, 0]
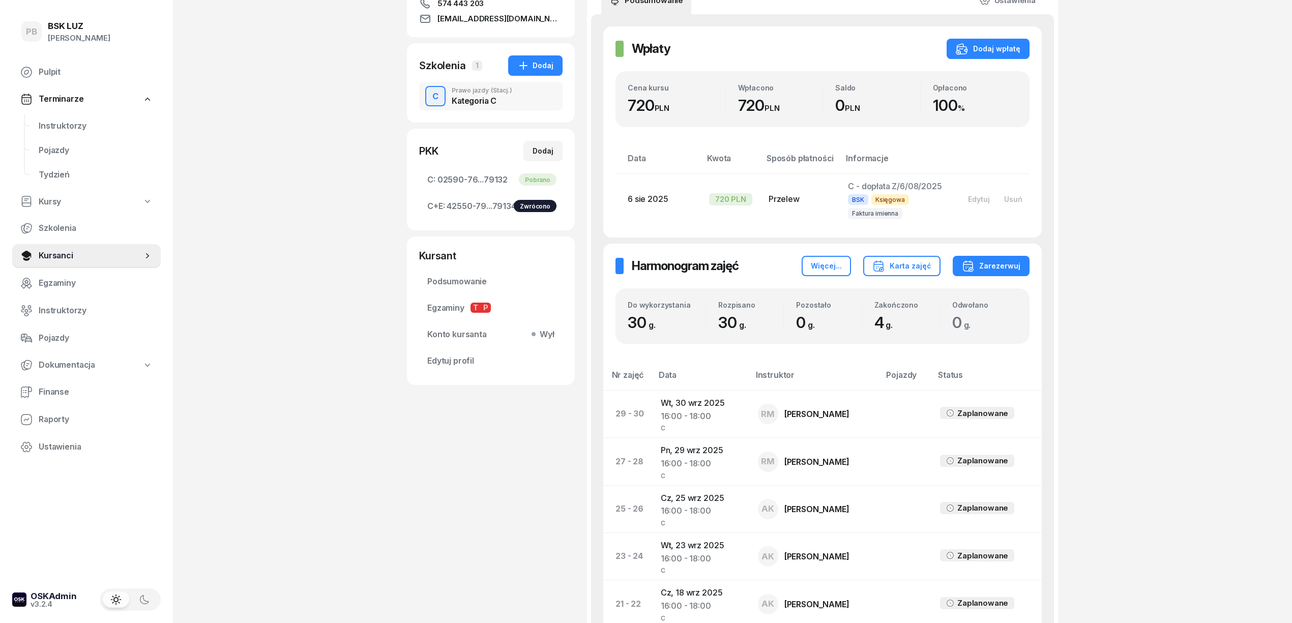
click at [1221, 403] on div "PB BSK LUZ Patrycja Bogdanowicz Pulpit Terminarze Instruktorzy Pojazdy Tydzień …" at bounding box center [646, 511] width 1292 height 1440
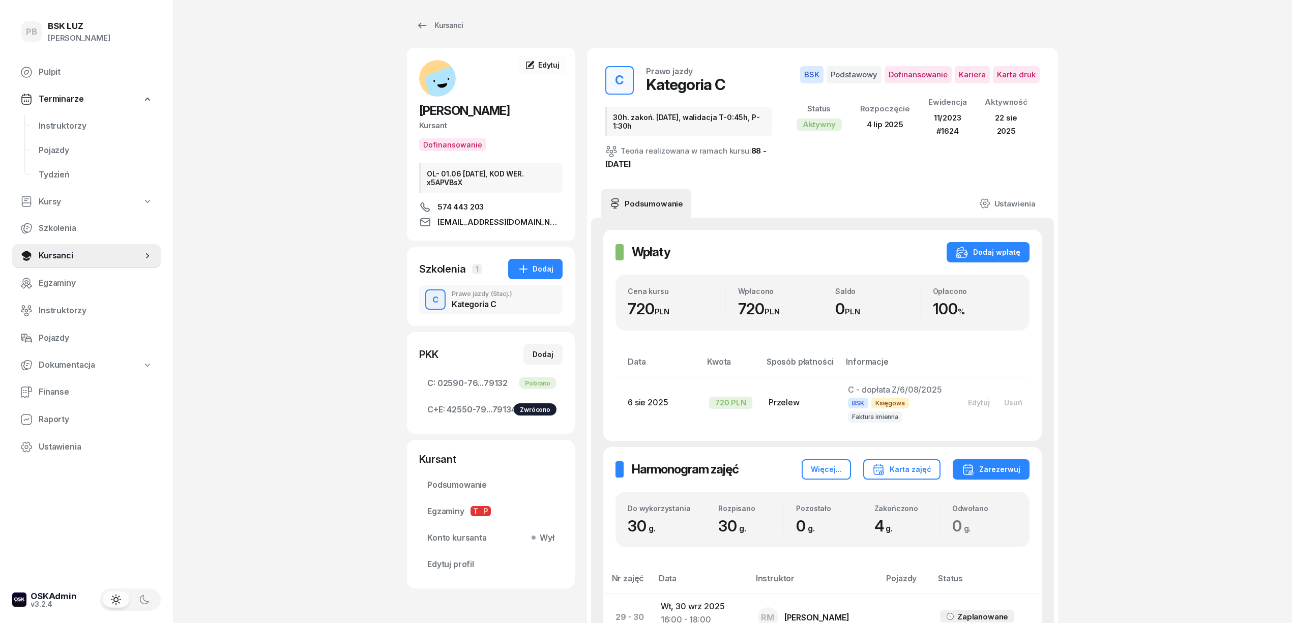
scroll to position [0, 0]
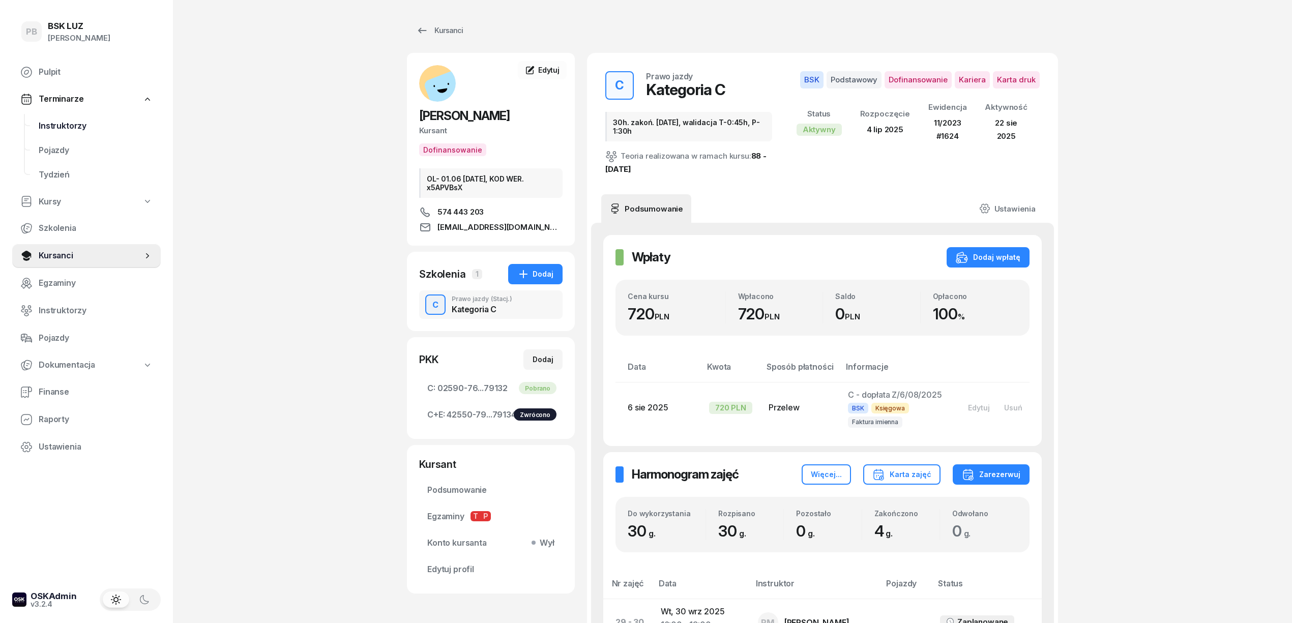
click at [70, 123] on span "Instruktorzy" at bounding box center [96, 126] width 114 height 13
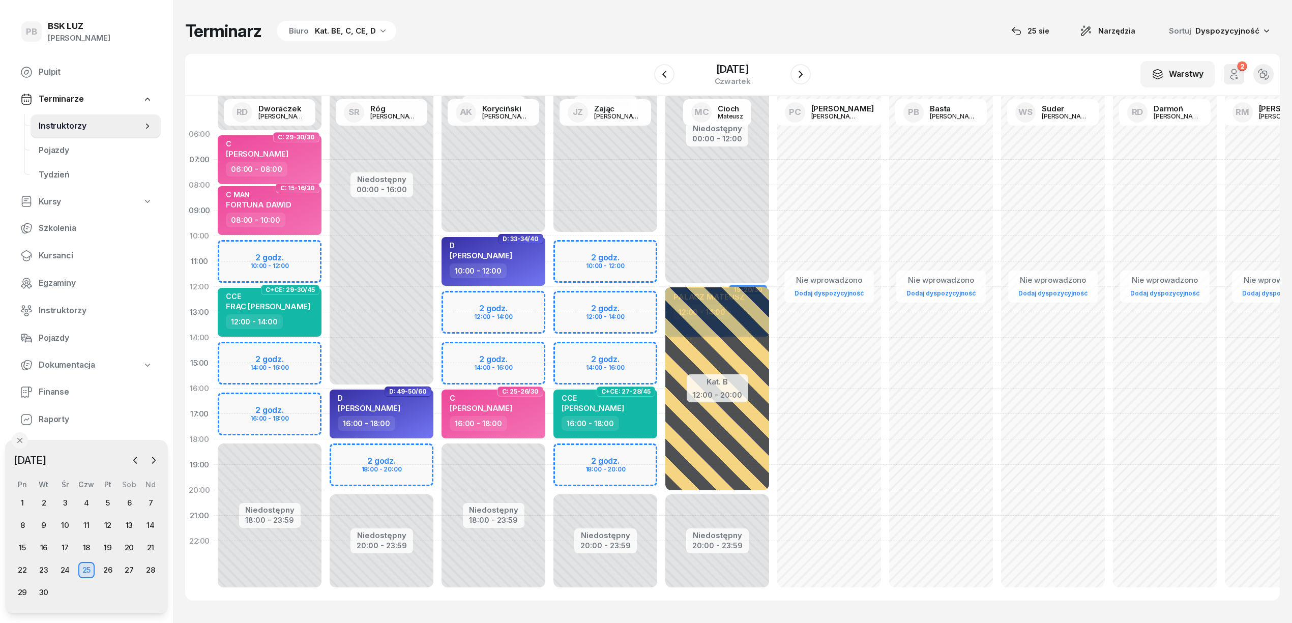
click at [591, 57] on div "W Wybierz AK Koryciński Artur BP Pająk Bogusław DA Arendarczyk Damian DP Pawłow…" at bounding box center [732, 75] width 1095 height 42
click at [558, 51] on div "Terminarz Biuro Kat. BE, C, CE, D 25 sie Narzędzia Sortuj Dyspozycyjność W Wybi…" at bounding box center [732, 310] width 1095 height 621
click at [64, 260] on span "Kursanci" at bounding box center [96, 255] width 114 height 13
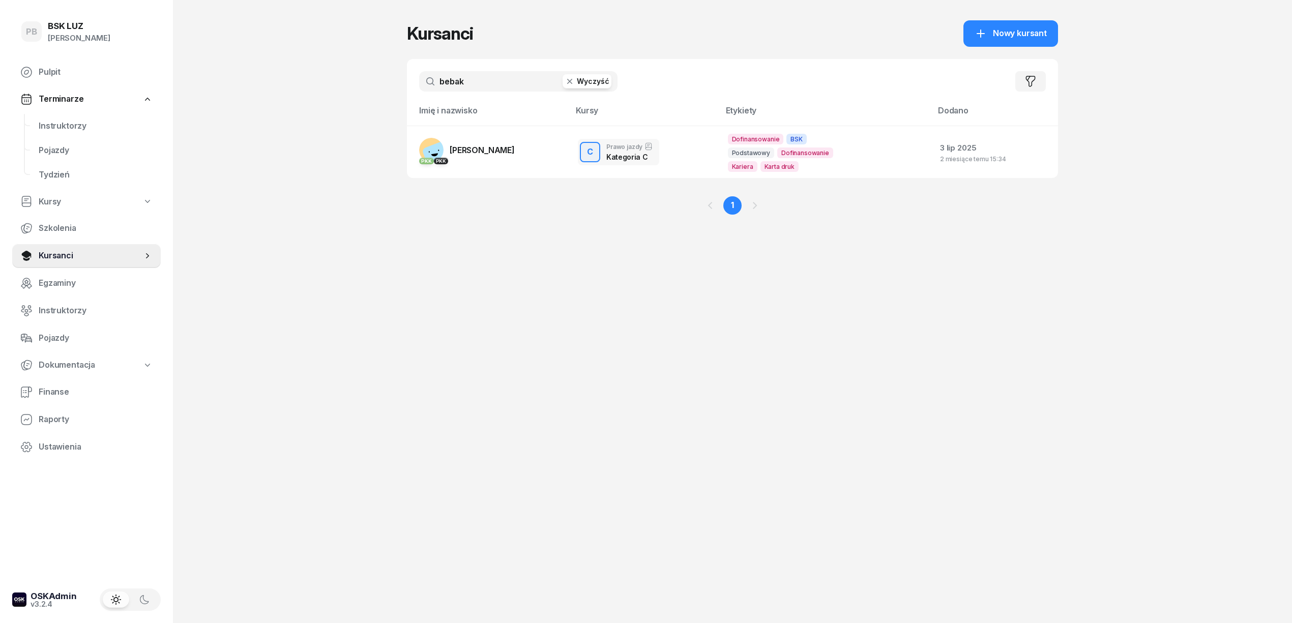
click at [452, 85] on input "bebak" at bounding box center [518, 81] width 198 height 20
type input "strzał"
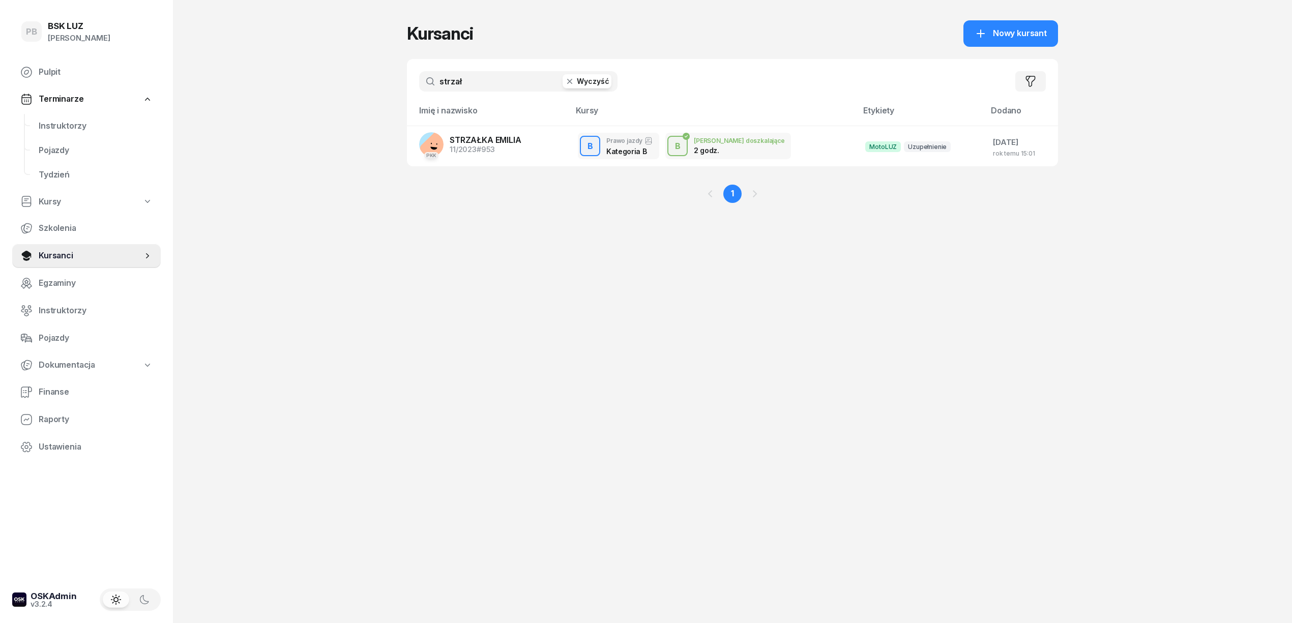
click at [448, 566] on div "Kursanci Nowy kursant strzał Wyczyść Filtruj Imię i nazwisko Kursy Etykiety Dod…" at bounding box center [732, 311] width 651 height 623
click at [453, 543] on div "Kursanci Nowy kursant strzał Wyczyść Filtruj Imię i nazwisko Kursy Etykiety Dod…" at bounding box center [732, 311] width 651 height 623
click at [426, 573] on div "Kursanci Nowy kursant strzał Wyczyść Filtruj Imię i nazwisko Kursy Etykiety Dod…" at bounding box center [732, 311] width 651 height 623
click at [729, 363] on div "Kursanci Nowy kursant strzał Wyczyść Filtruj Imię i nazwisko Kursy Etykiety Dod…" at bounding box center [732, 311] width 651 height 623
click at [49, 120] on span "Instruktorzy" at bounding box center [96, 126] width 114 height 13
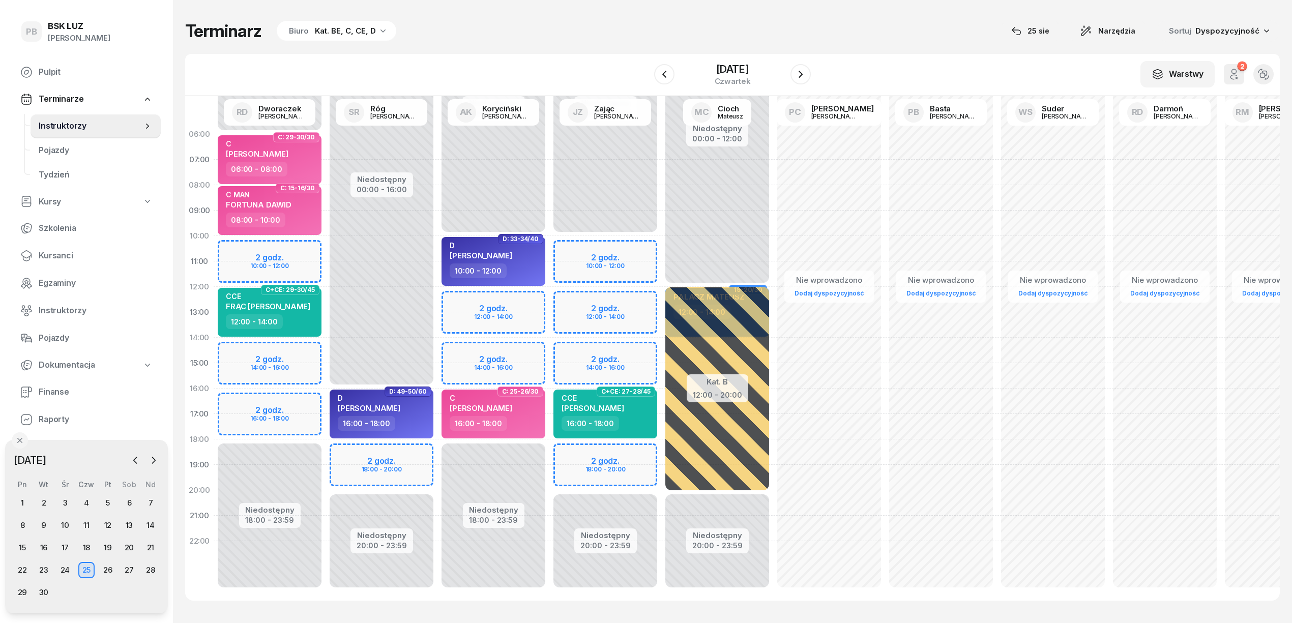
click at [517, 42] on div "Terminarz Biuro Kat. BE, C, CE, D 25 sie Narzędzia Sortuj Dyspozycyjność W Wybi…" at bounding box center [732, 310] width 1095 height 621
click at [519, 44] on div "Terminarz Biuro Kat. BE, C, CE, D 25 sie Narzędzia Sortuj Dyspozycyjność W Wybi…" at bounding box center [732, 310] width 1095 height 621
click at [528, 45] on div "Terminarz Biuro Kat. BE, C, CE, D 25 sie Narzędzia Sortuj Dyspozycyjność W Wybi…" at bounding box center [732, 310] width 1095 height 621
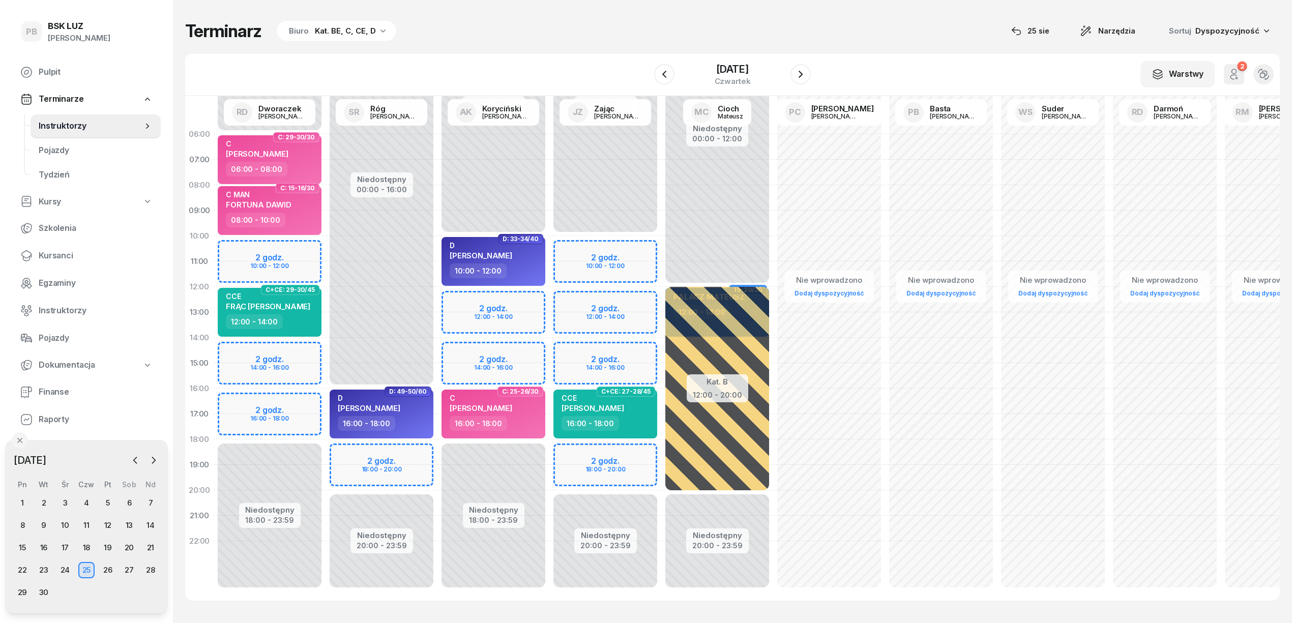
click at [544, 24] on div "Terminarz Biuro Kat. BE, C, CE, D [DATE] Narzędzia Sortuj Dyspozycyjność" at bounding box center [732, 30] width 1095 height 21
click at [554, 39] on div "Terminarz Biuro Kat. BE, C, CE, D [DATE] Narzędzia Sortuj Dyspozycyjność" at bounding box center [732, 30] width 1095 height 21
click at [565, 43] on div "Terminarz Biuro Kat. BE, C, CE, D 25 sie Narzędzia Sortuj Dyspozycyjność W Wybi…" at bounding box center [732, 310] width 1095 height 621
click at [156, 456] on icon "button" at bounding box center [154, 460] width 10 height 10
click at [136, 461] on icon "button" at bounding box center [135, 460] width 10 height 10
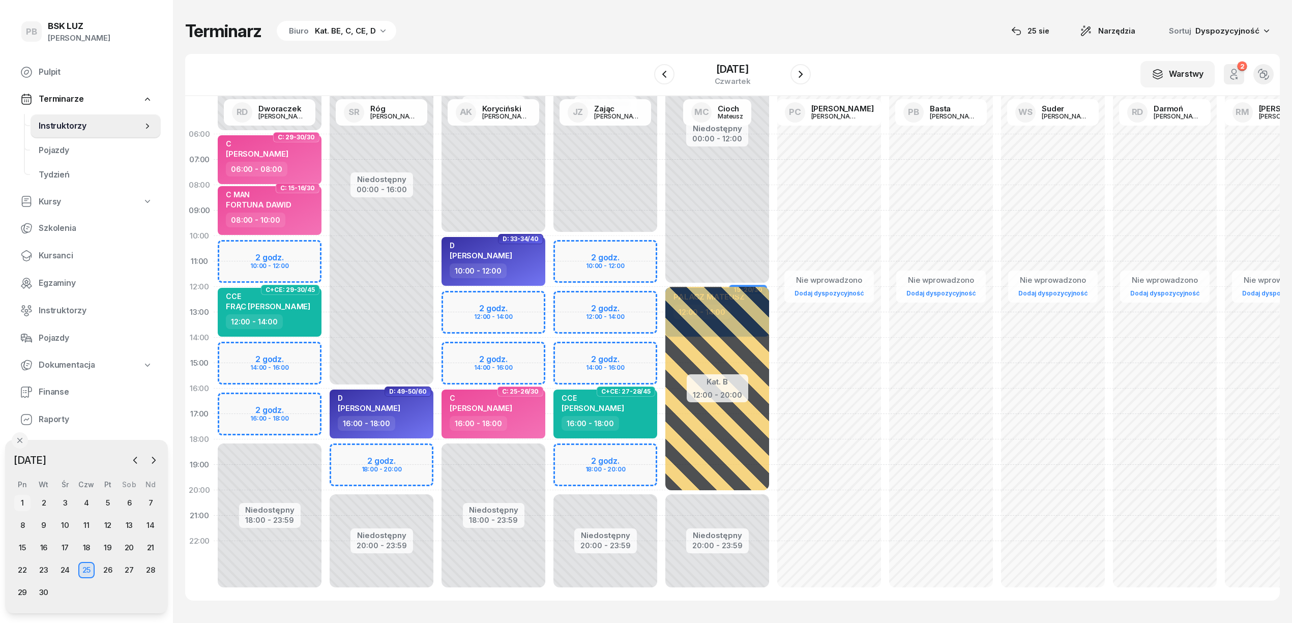
click at [20, 501] on div "1" at bounding box center [22, 503] width 16 height 16
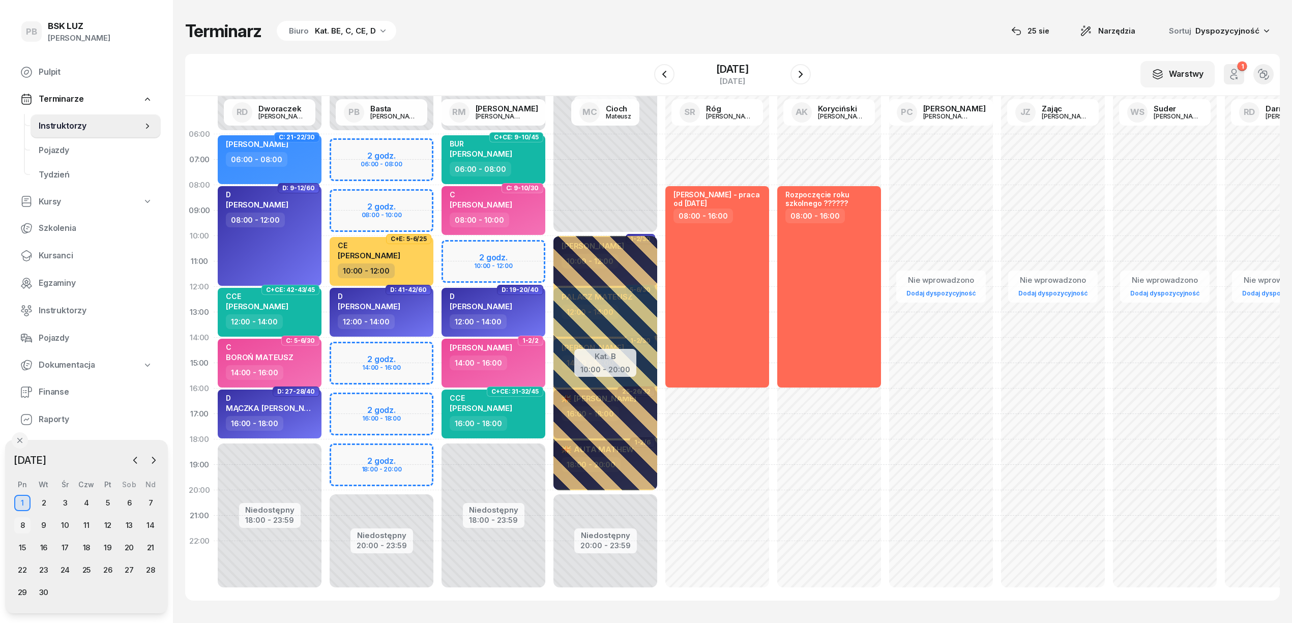
click at [23, 522] on div "8" at bounding box center [22, 525] width 16 height 16
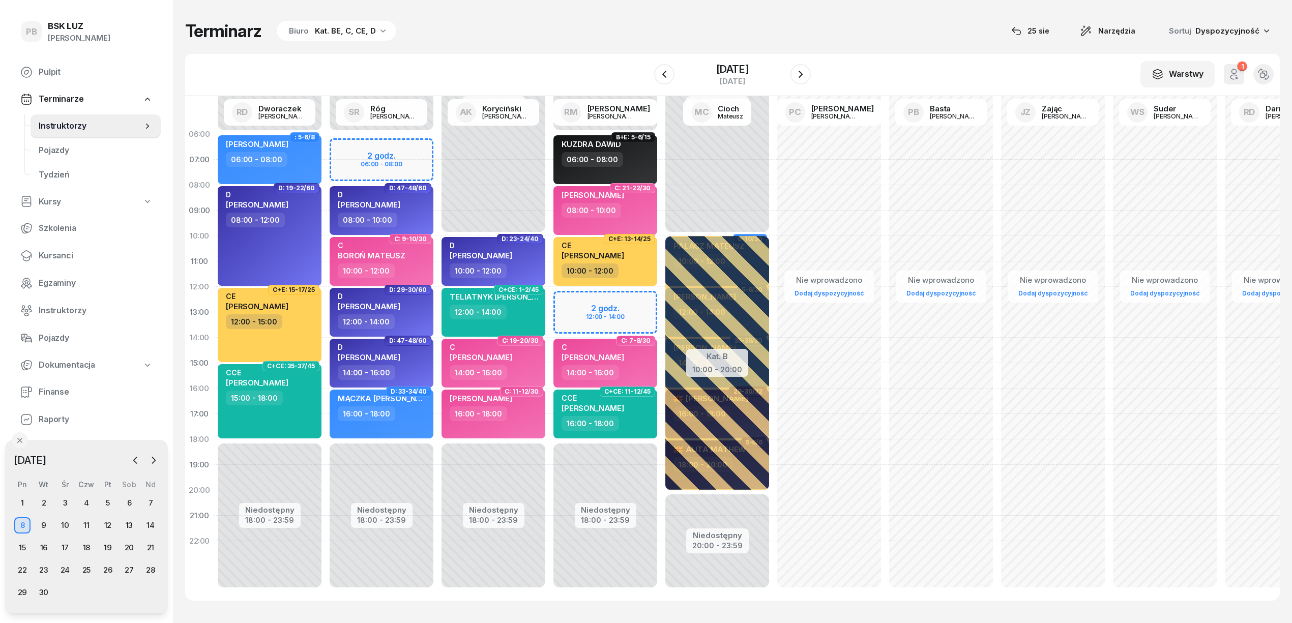
click at [506, 11] on div "Terminarz Biuro Kat. BE, C, CE, D 25 sie Narzędzia Sortuj Dyspozycyjność W Wybi…" at bounding box center [732, 310] width 1095 height 621
click at [25, 550] on div "15" at bounding box center [22, 548] width 16 height 16
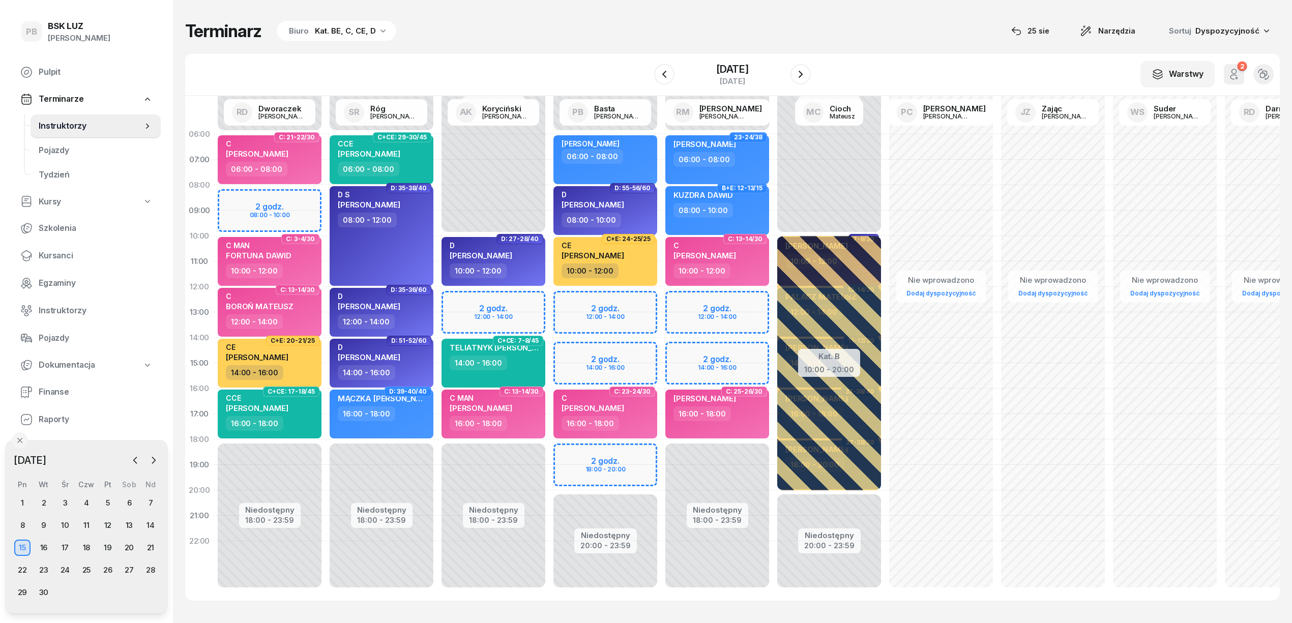
click at [840, 28] on div "Terminarz Biuro Kat. BE, C, CE, D [DATE] Narzędzia Sortuj Dyspozycyjność" at bounding box center [732, 30] width 1095 height 21
click at [137, 462] on icon "button" at bounding box center [135, 460] width 10 height 10
click at [23, 593] on div "25" at bounding box center [22, 592] width 16 height 16
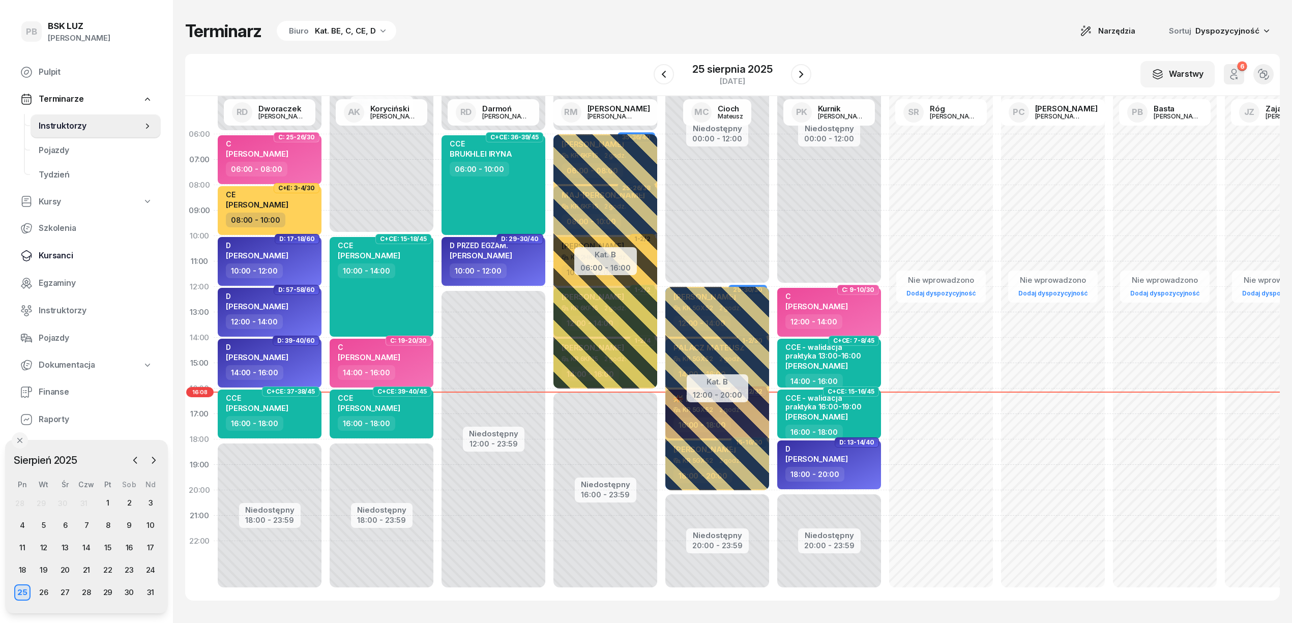
click at [54, 255] on span "Kursanci" at bounding box center [96, 255] width 114 height 13
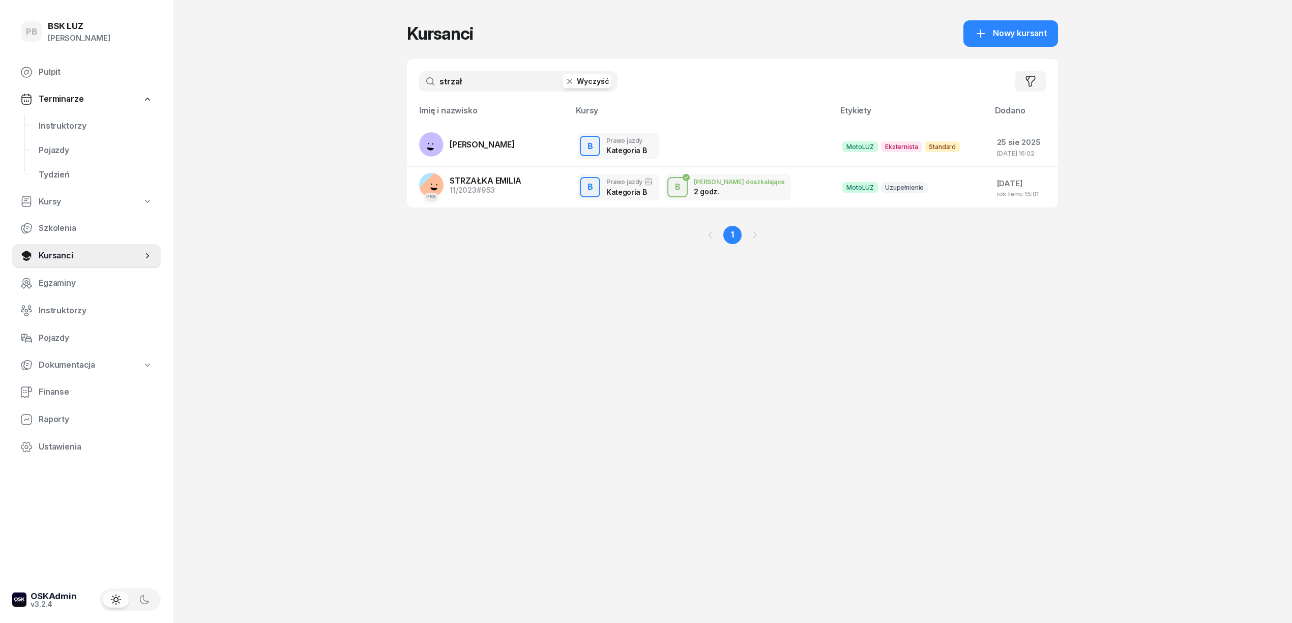
click at [568, 440] on div "Kursanci Nowy kursant strzał Wyczyść Filtruj Imię i nazwisko Kursy Etykiety Dod…" at bounding box center [732, 311] width 651 height 623
click at [582, 425] on div "Kursanci Nowy kursant strzał Wyczyść Filtruj Imię i nazwisko Kursy Etykiety Dod…" at bounding box center [732, 311] width 651 height 623
click at [592, 80] on button "Wyczyść" at bounding box center [587, 81] width 49 height 14
click at [641, 41] on div "Kursanci Nowy kursant" at bounding box center [732, 33] width 651 height 26
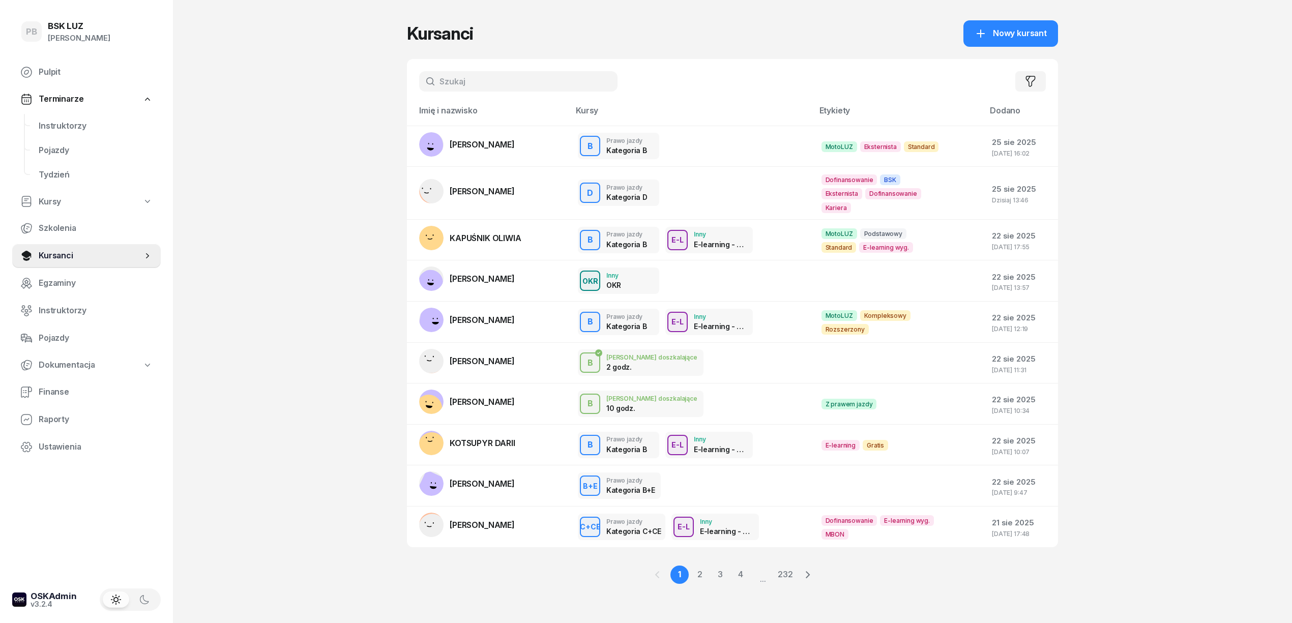
click at [265, 100] on div "PB BSK LUZ Patrycja Bogdanowicz Pulpit Terminarze Instruktorzy Pojazdy Tydzień …" at bounding box center [646, 311] width 1292 height 623
click at [239, 163] on div "PB BSK LUZ Patrycja Bogdanowicz Pulpit Terminarze Instruktorzy Pojazdy Tydzień …" at bounding box center [646, 311] width 1292 height 623
click at [49, 130] on span "Instruktorzy" at bounding box center [96, 126] width 114 height 13
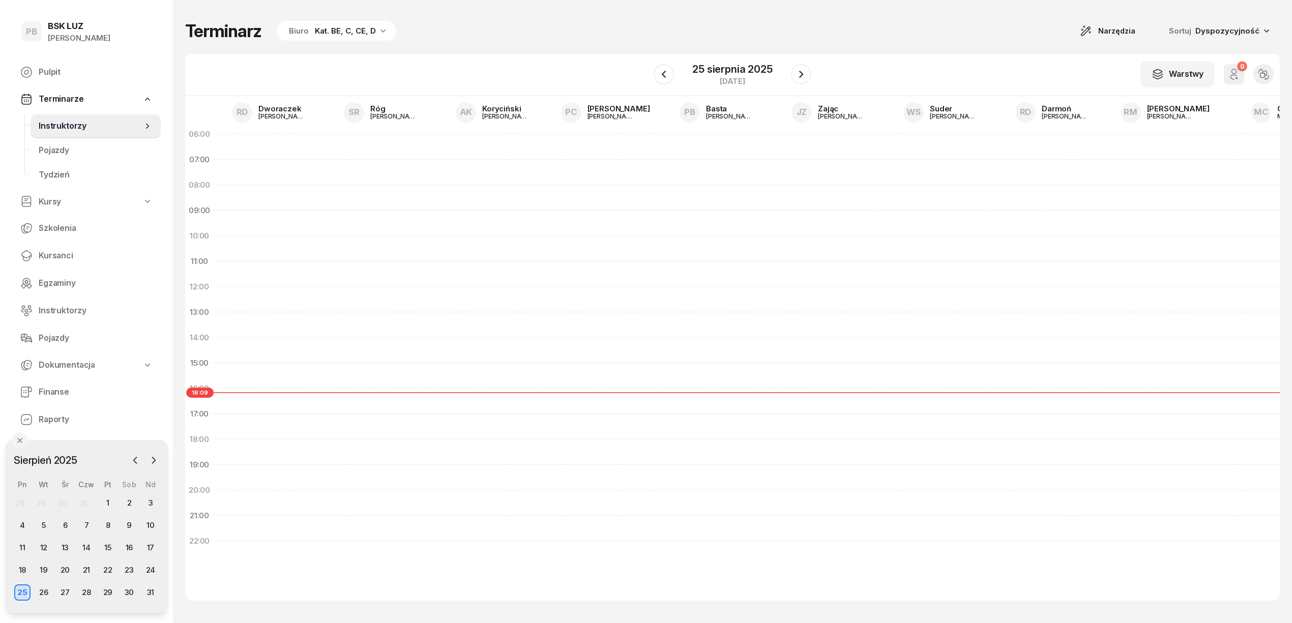
click at [510, 37] on div "Terminarz Biuro Kat. BE, C, CE, D Narzędzia Sortuj Dyspozycyjność" at bounding box center [732, 30] width 1095 height 21
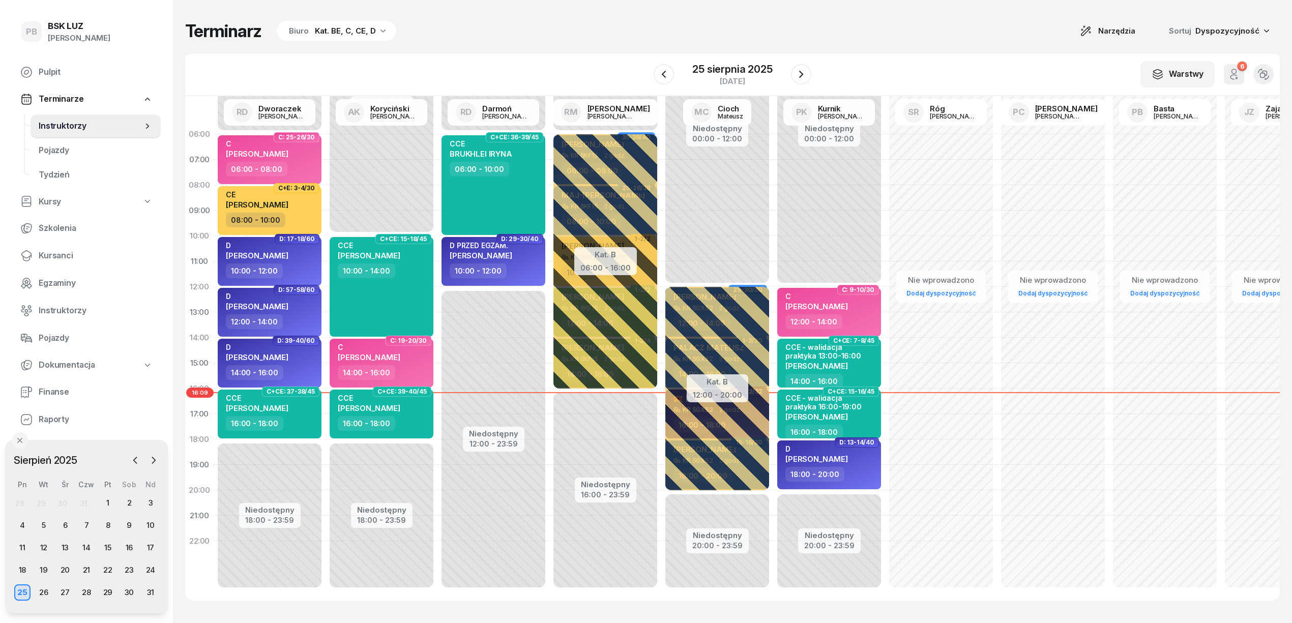
click at [916, 39] on div "Terminarz Biuro Kat. BE, C, CE, D Narzędzia Sortuj Dyspozycyjność" at bounding box center [732, 30] width 1095 height 21
click at [571, 55] on div "W Wybierz AK [PERSON_NAME] BP [PERSON_NAME] DP [PERSON_NAME] GS [PERSON_NAME] I…" at bounding box center [732, 75] width 1095 height 42
click at [596, 49] on div "Terminarz Biuro Kat. BE, C, CE, D Narzędzia Sortuj Dyspozycyjność W Wybierz AK …" at bounding box center [732, 310] width 1095 height 621
click at [597, 23] on div "Terminarz Biuro Kat. BE, C, CE, D Narzędzia Sortuj Dyspozycyjność" at bounding box center [732, 30] width 1095 height 21
click at [582, 46] on div "Terminarz Biuro Kat. BE, C, CE, D Narzędzia Sortuj Dyspozycyjność W Wybierz AK …" at bounding box center [732, 310] width 1095 height 621
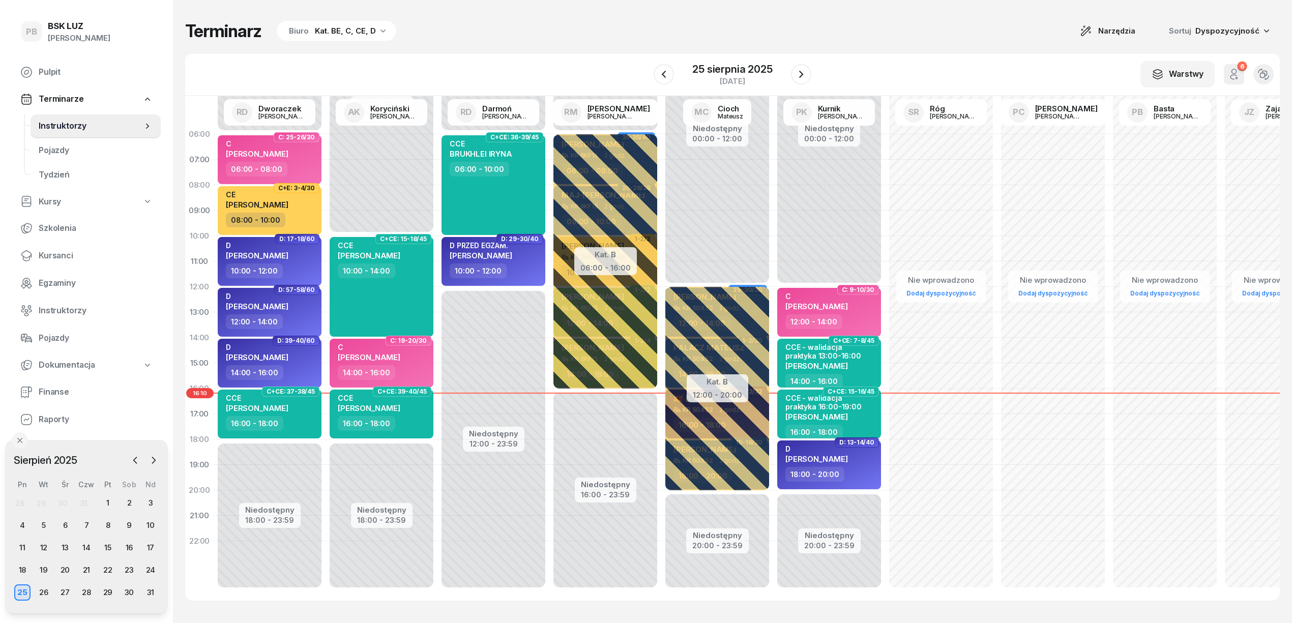
click at [533, 28] on div "Terminarz Biuro Kat. BE, C, CE, D Narzędzia Sortuj Dyspozycyjność" at bounding box center [732, 30] width 1095 height 21
click at [24, 594] on div "25" at bounding box center [22, 592] width 16 height 16
click at [583, 37] on div "Terminarz Biuro Kat. BE, C, CE, D Narzędzia Sortuj Dyspozycyjność" at bounding box center [732, 30] width 1095 height 21
click at [529, 45] on div "Terminarz Biuro Kat. BE, C, CE, D Narzędzia Sortuj Dyspozycyjność W Wybierz AK …" at bounding box center [732, 310] width 1095 height 621
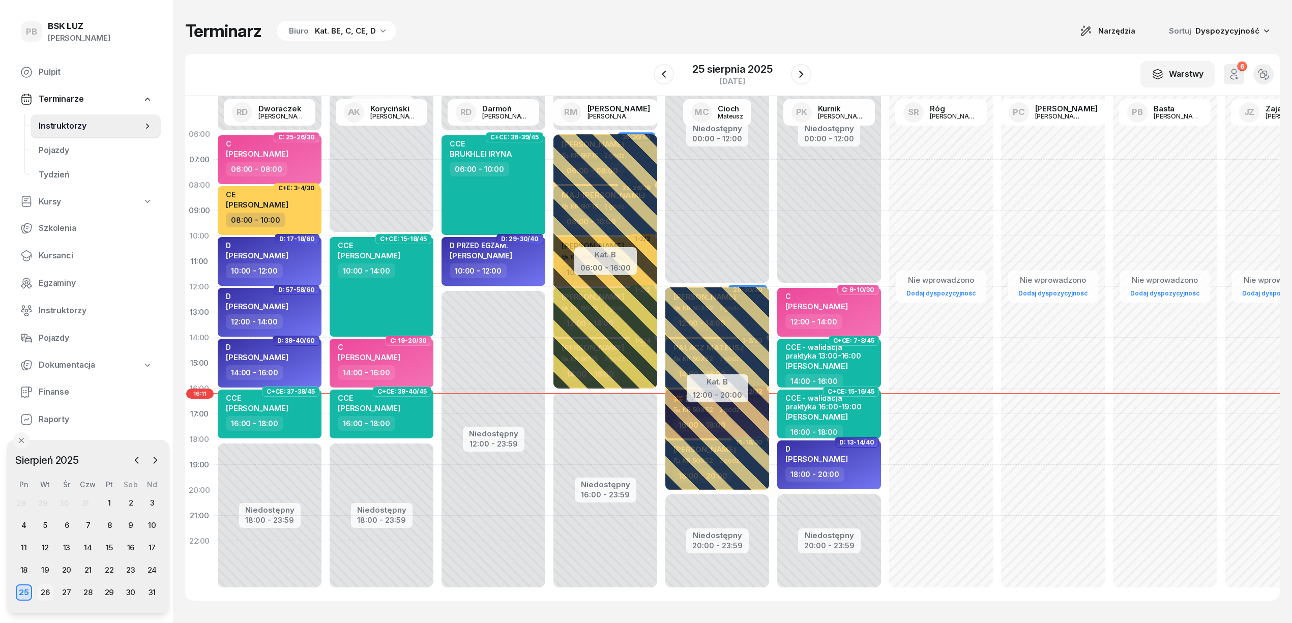
click at [45, 591] on div "26" at bounding box center [45, 592] width 16 height 16
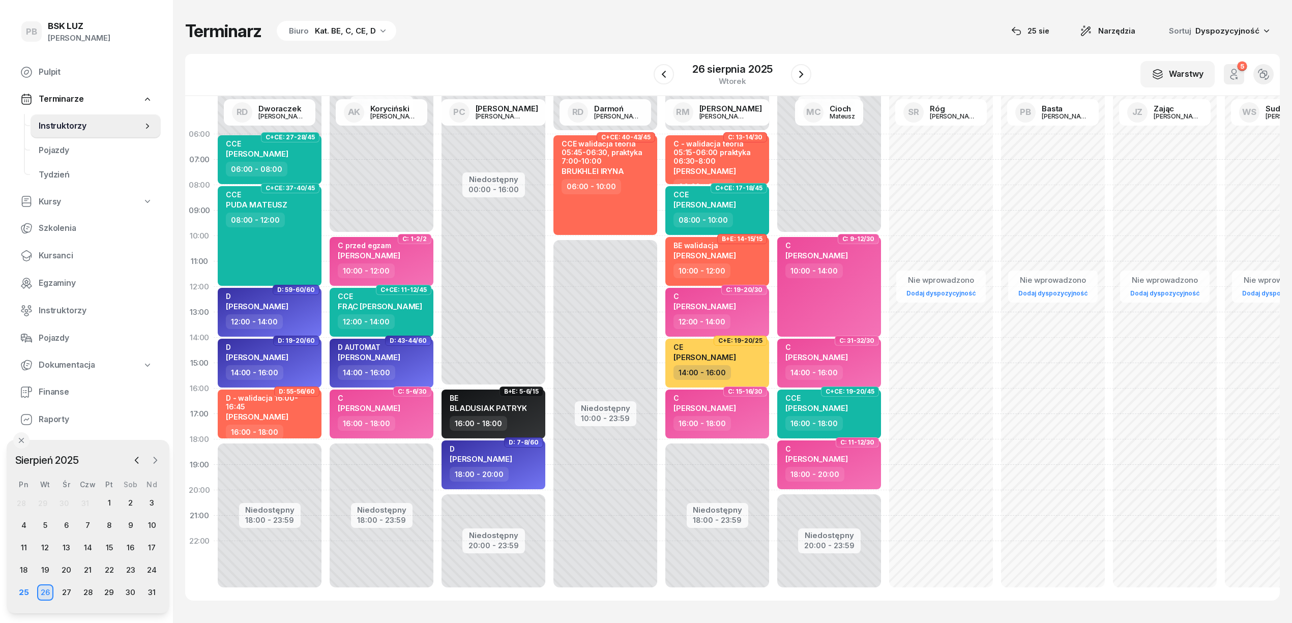
click at [153, 459] on icon "button" at bounding box center [155, 460] width 10 height 10
click at [41, 525] on div "9" at bounding box center [47, 525] width 16 height 16
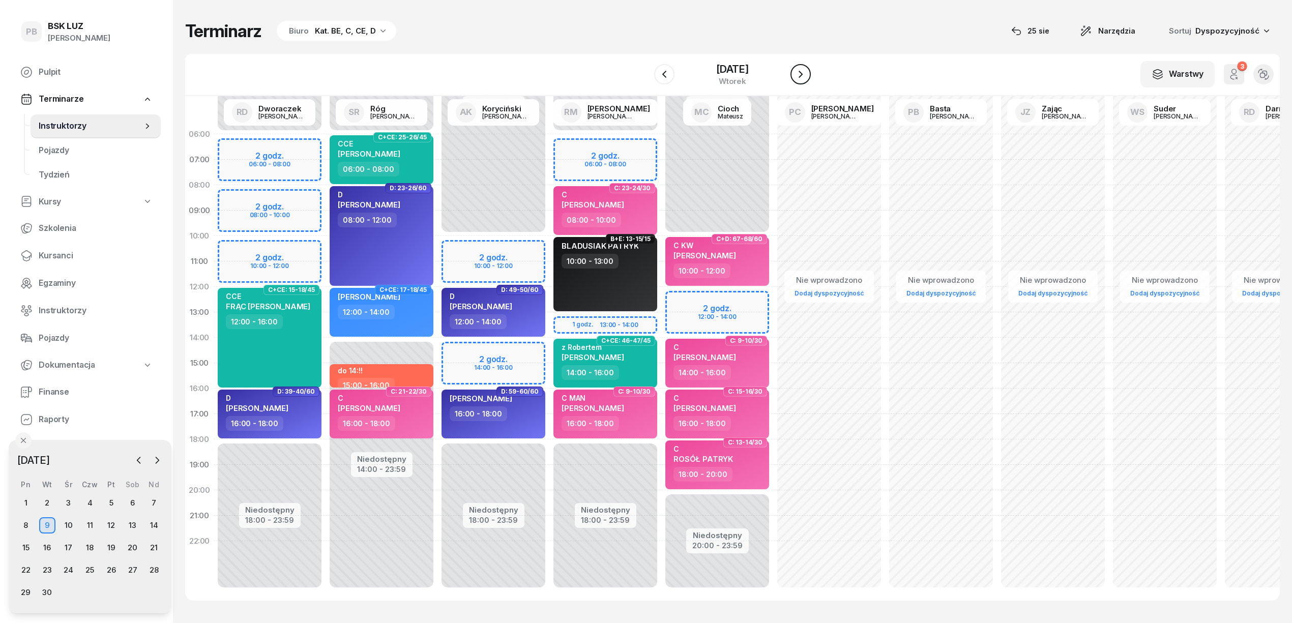
click at [802, 74] on icon "button" at bounding box center [801, 74] width 4 height 7
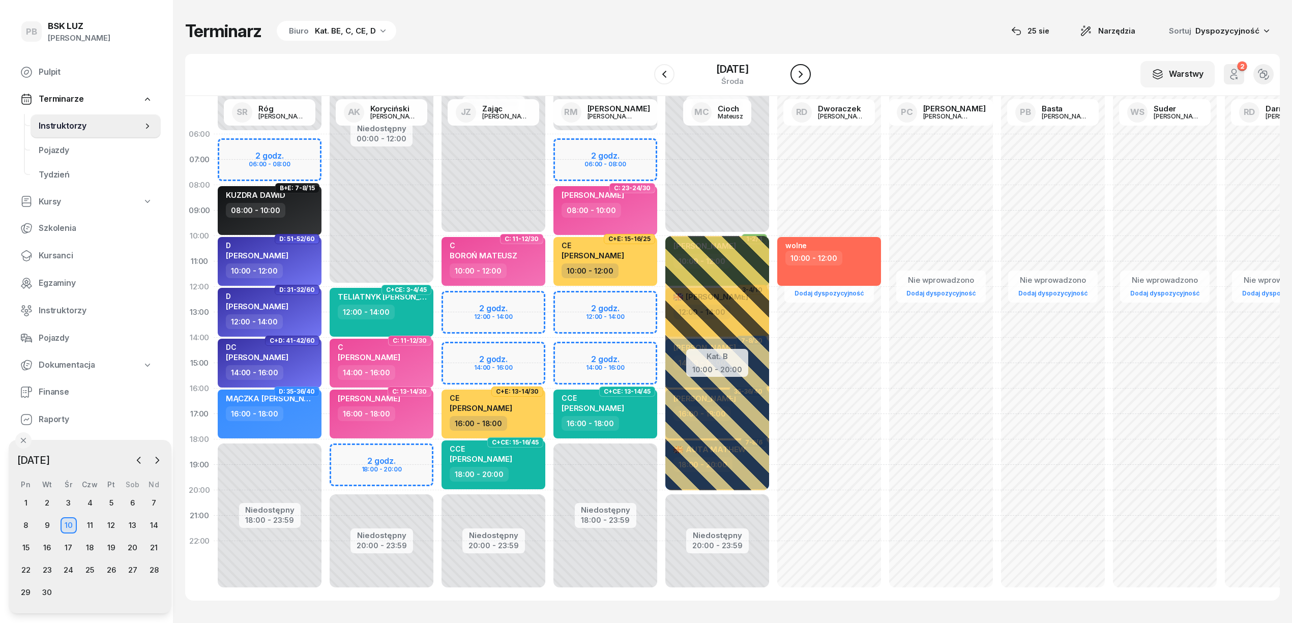
click at [802, 74] on icon "button" at bounding box center [801, 74] width 12 height 12
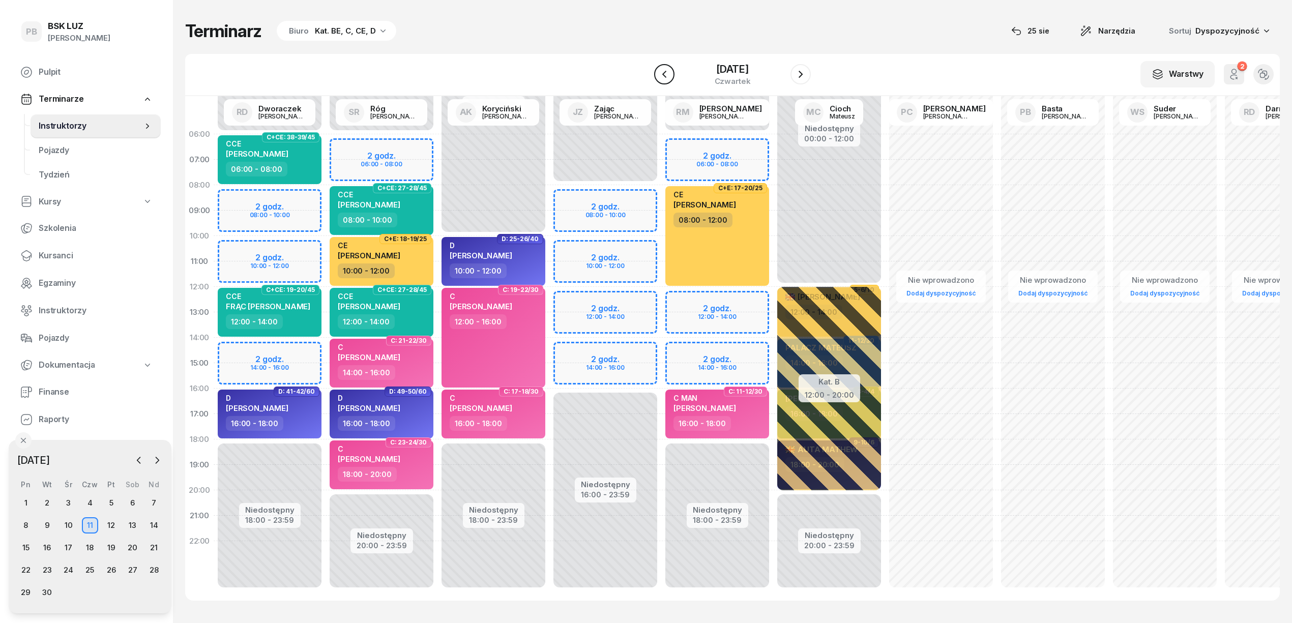
click at [662, 74] on icon "button" at bounding box center [664, 74] width 4 height 7
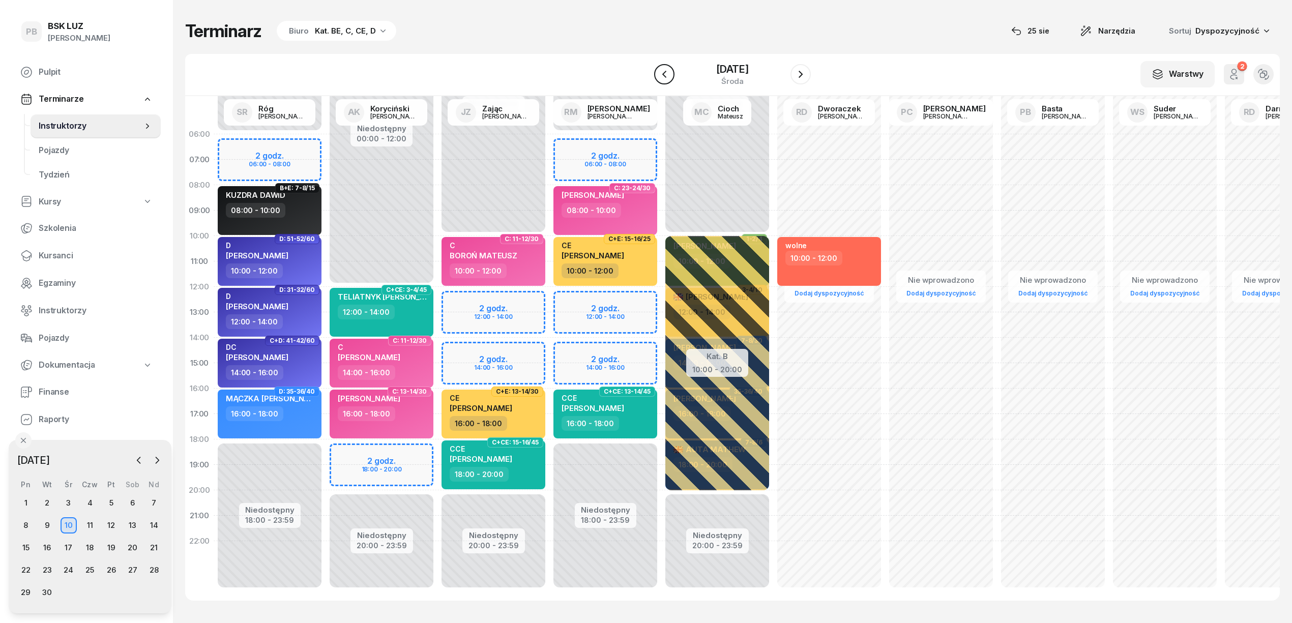
click at [662, 74] on icon "button" at bounding box center [664, 74] width 12 height 12
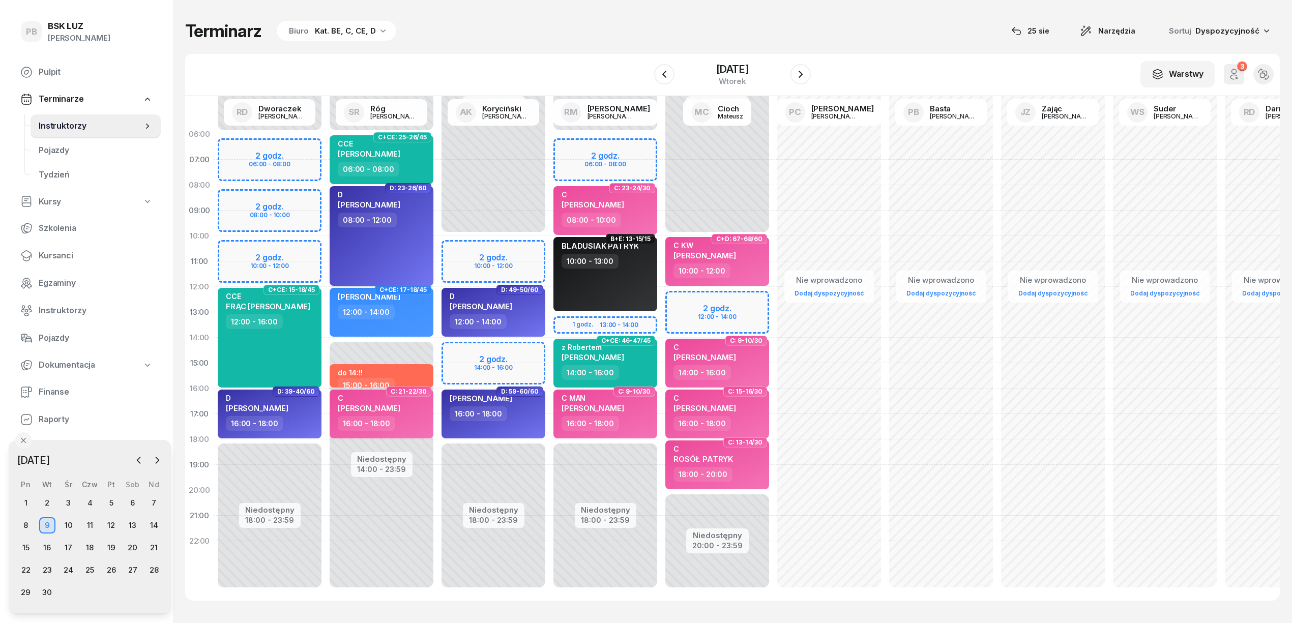
click at [375, 249] on div "D KOWALSKI ERYK 08:00 - 12:00" at bounding box center [382, 236] width 104 height 100
select select "08"
select select "12"
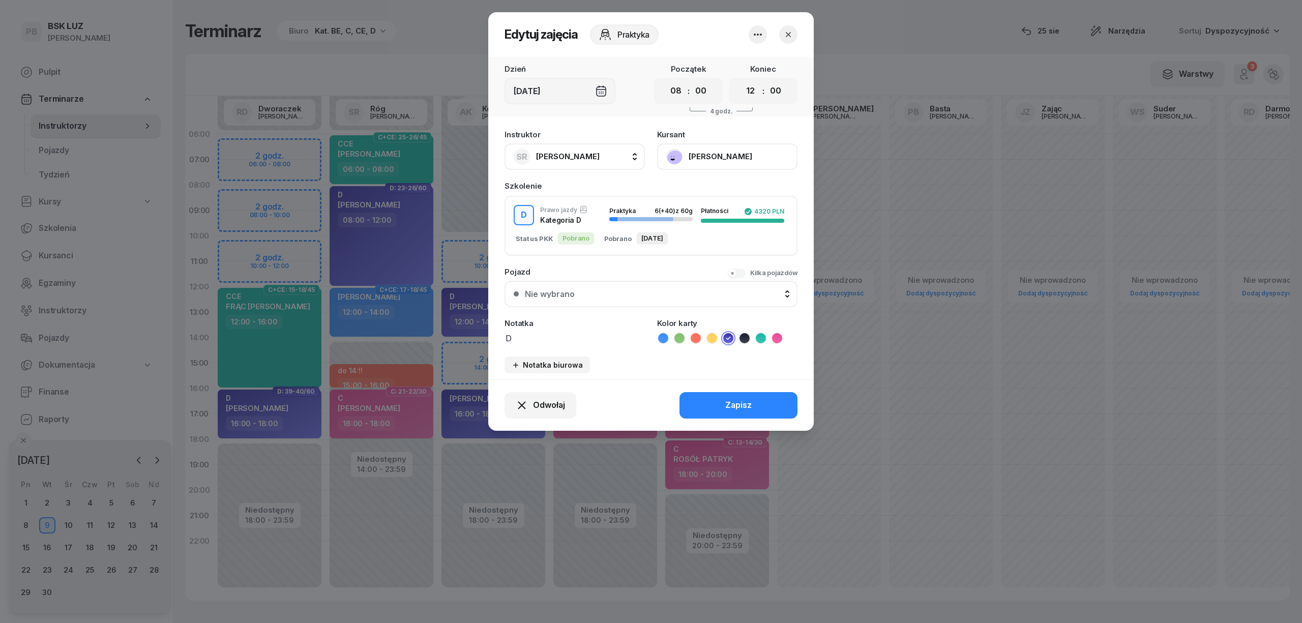
click at [582, 159] on span "[PERSON_NAME]" at bounding box center [568, 157] width 64 height 10
type input "dw"
click at [575, 228] on span "[PERSON_NAME]" at bounding box center [573, 224] width 63 height 13
click at [719, 412] on button "Zapisz" at bounding box center [739, 405] width 118 height 26
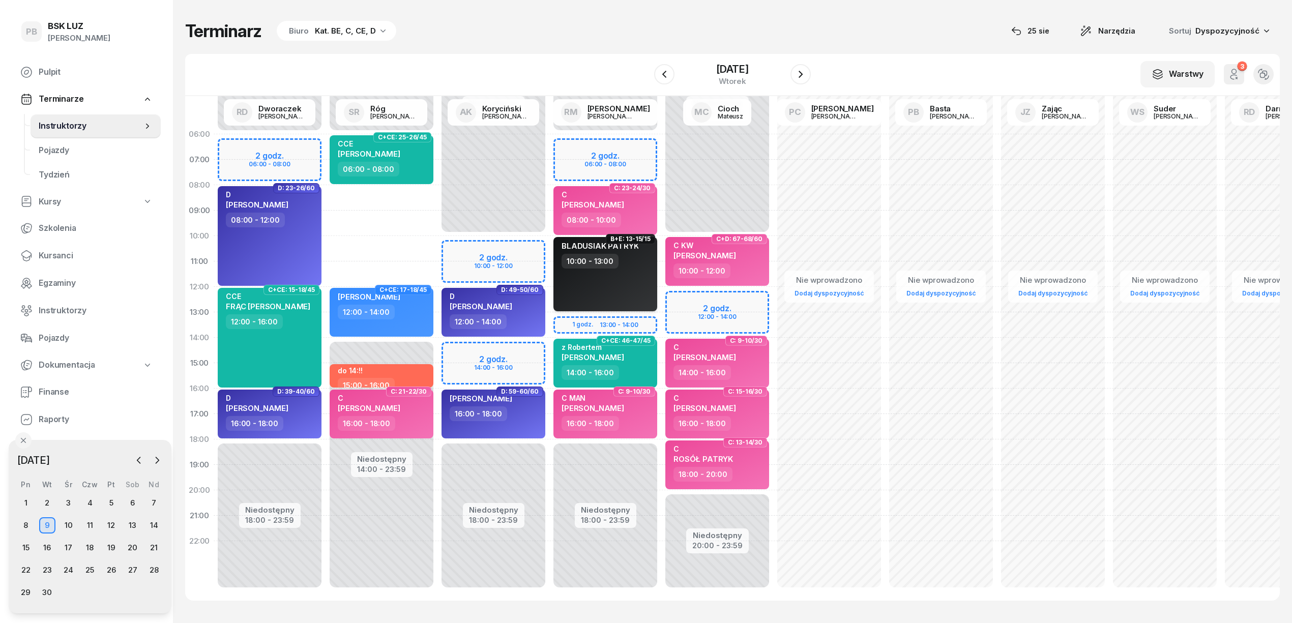
click at [637, 286] on div "BLADUSIAK PATRYK 10:00 - 13:00" at bounding box center [605, 274] width 104 height 74
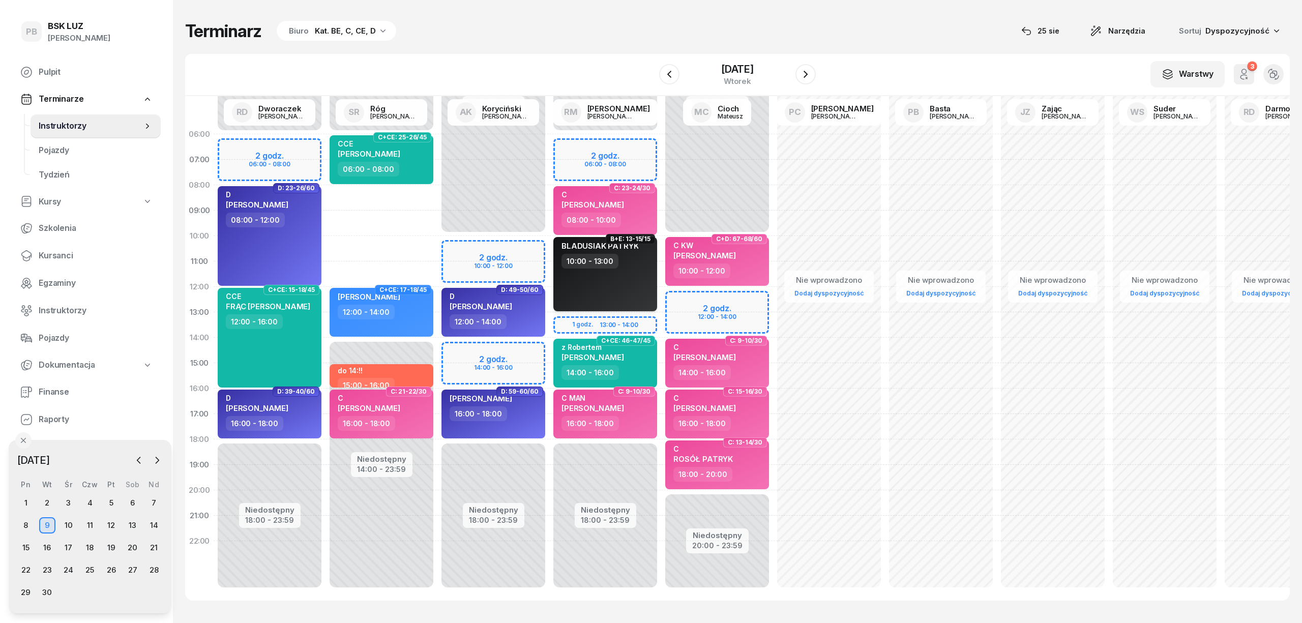
select select "10"
select select "13"
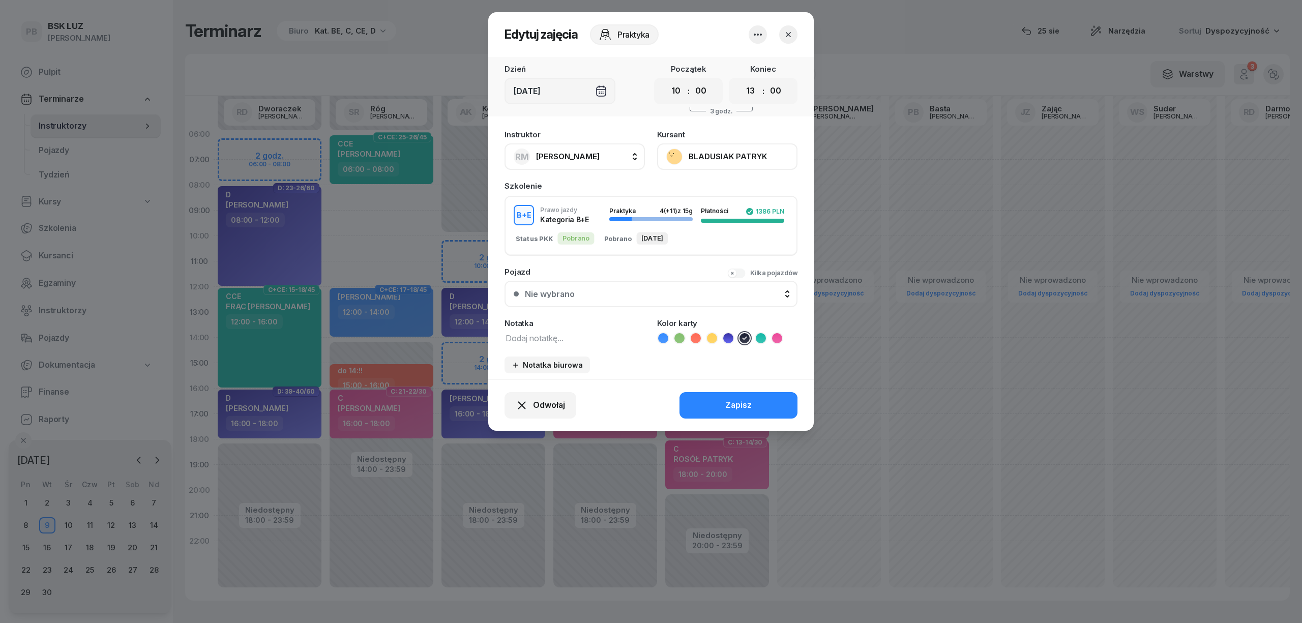
click at [604, 158] on button "[PERSON_NAME]" at bounding box center [575, 156] width 140 height 26
type input "róg"
click at [607, 222] on div "SR Róg [PERSON_NAME]" at bounding box center [579, 224] width 121 height 16
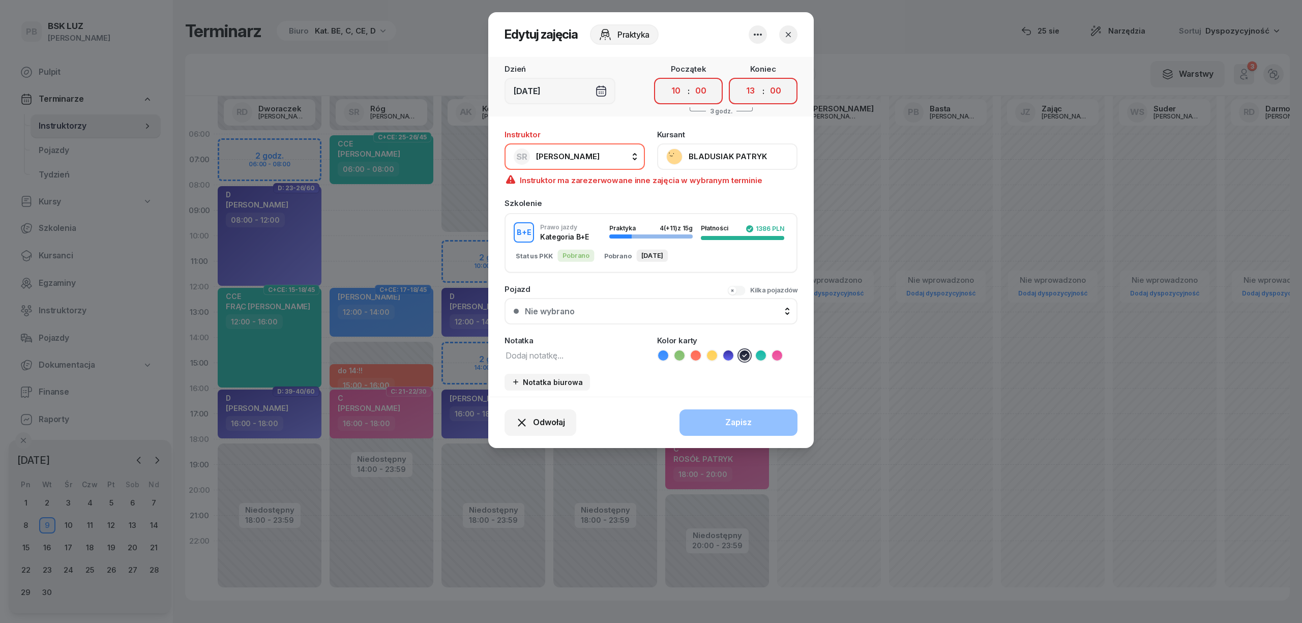
click at [784, 27] on button "button" at bounding box center [788, 34] width 18 height 18
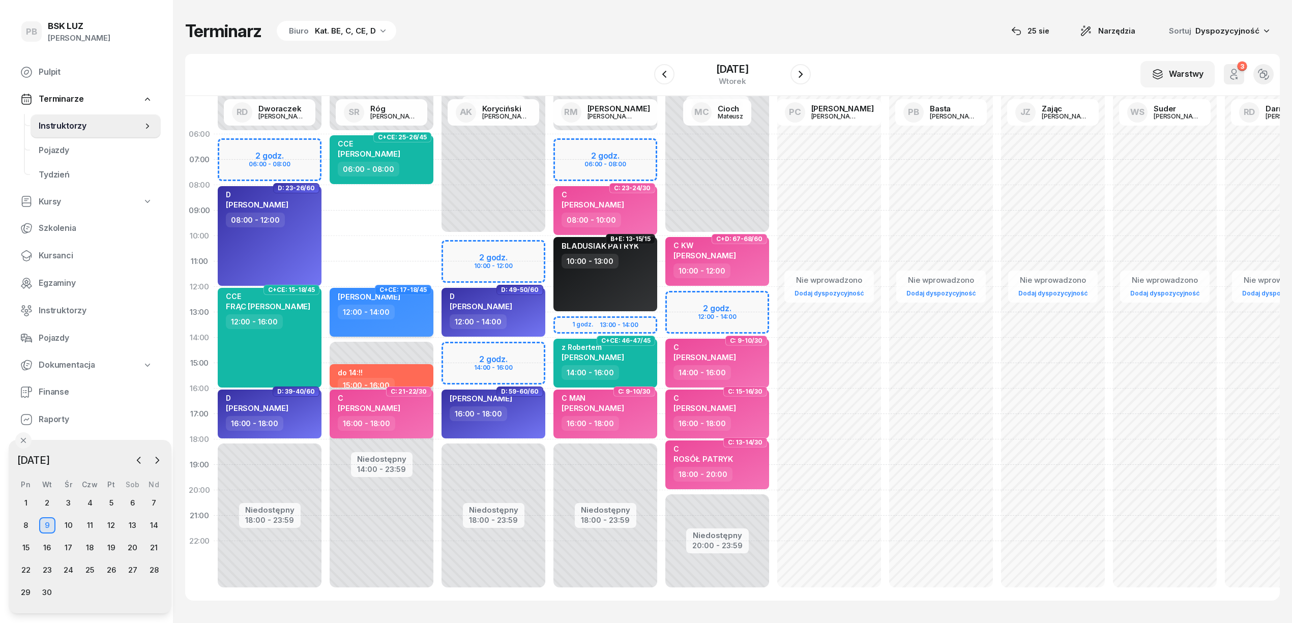
click at [419, 326] on div "JACHOWICZ ŁUKASZ 12:00 - 14:00" at bounding box center [382, 312] width 104 height 49
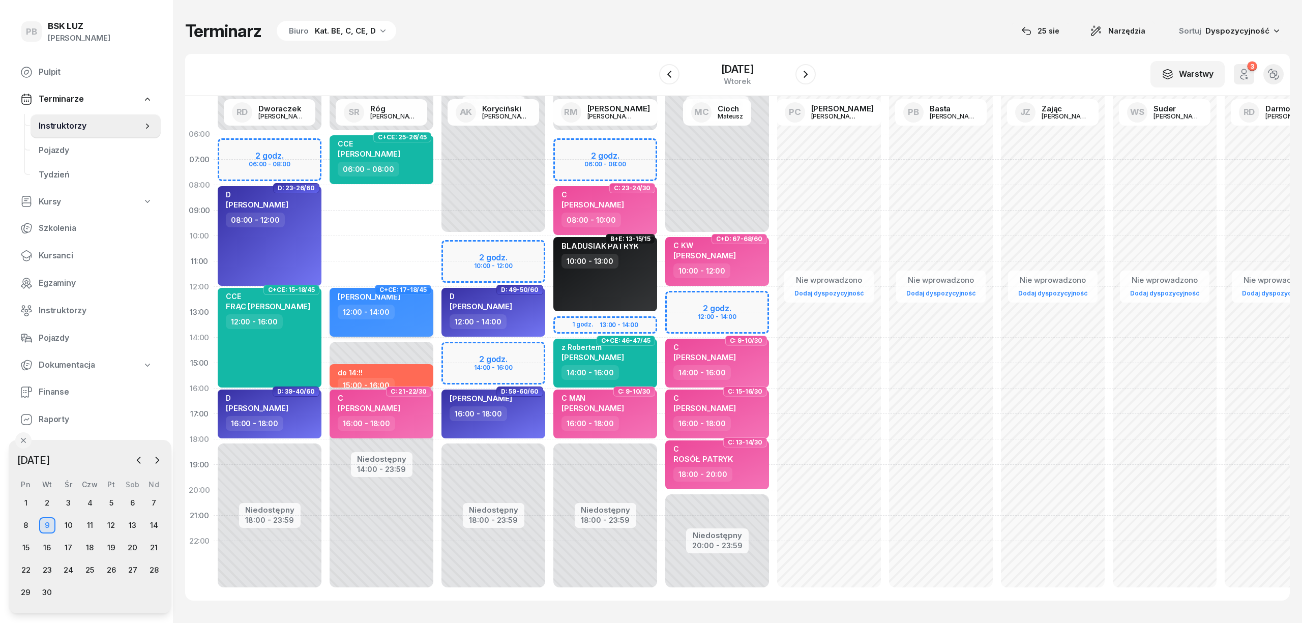
select select "12"
select select "14"
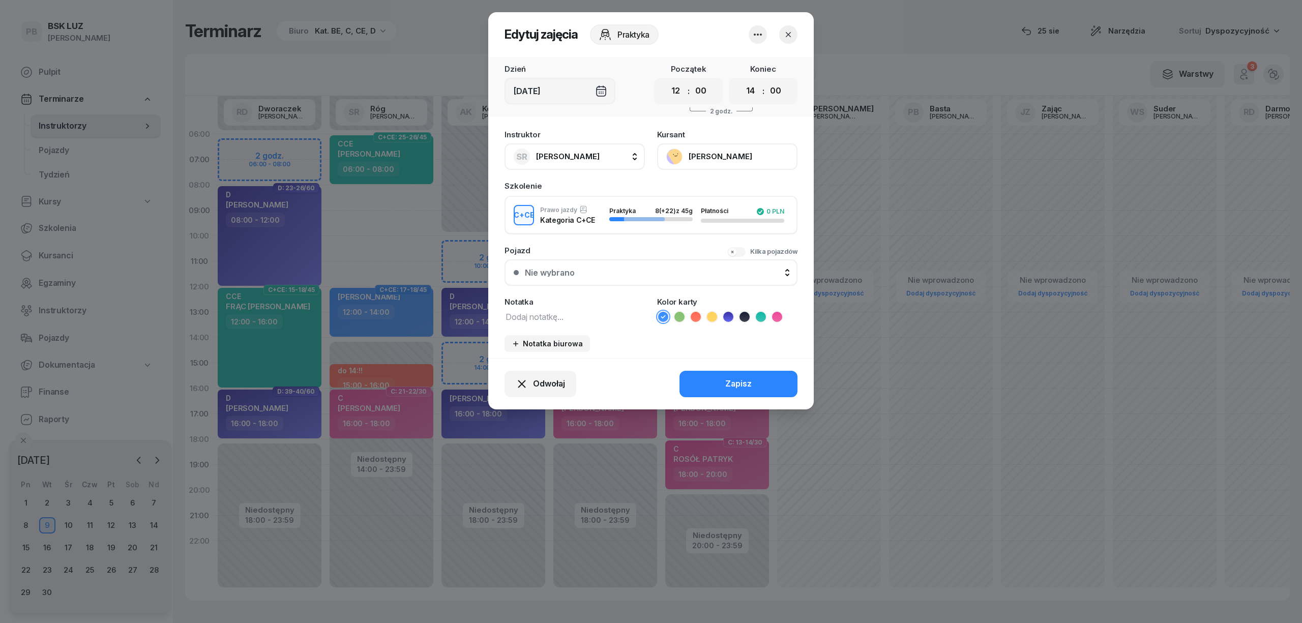
click at [562, 157] on span "[PERSON_NAME]" at bounding box center [568, 157] width 64 height 10
type input "cioch"
click at [587, 226] on span "[PERSON_NAME]" at bounding box center [573, 224] width 63 height 13
click at [727, 382] on div "Zapisz" at bounding box center [738, 383] width 26 height 13
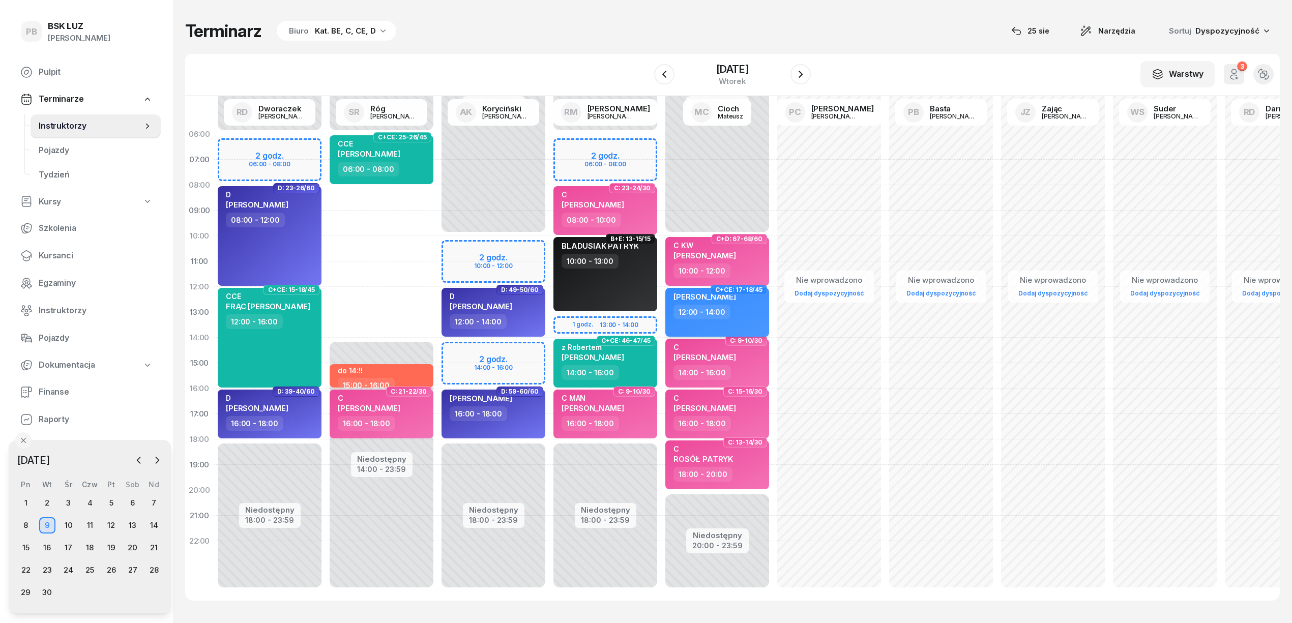
click at [757, 323] on div "ŁUKASZ JACHOWICZ 12:00 - 14:00" at bounding box center [717, 312] width 104 height 49
select select "12"
select select "14"
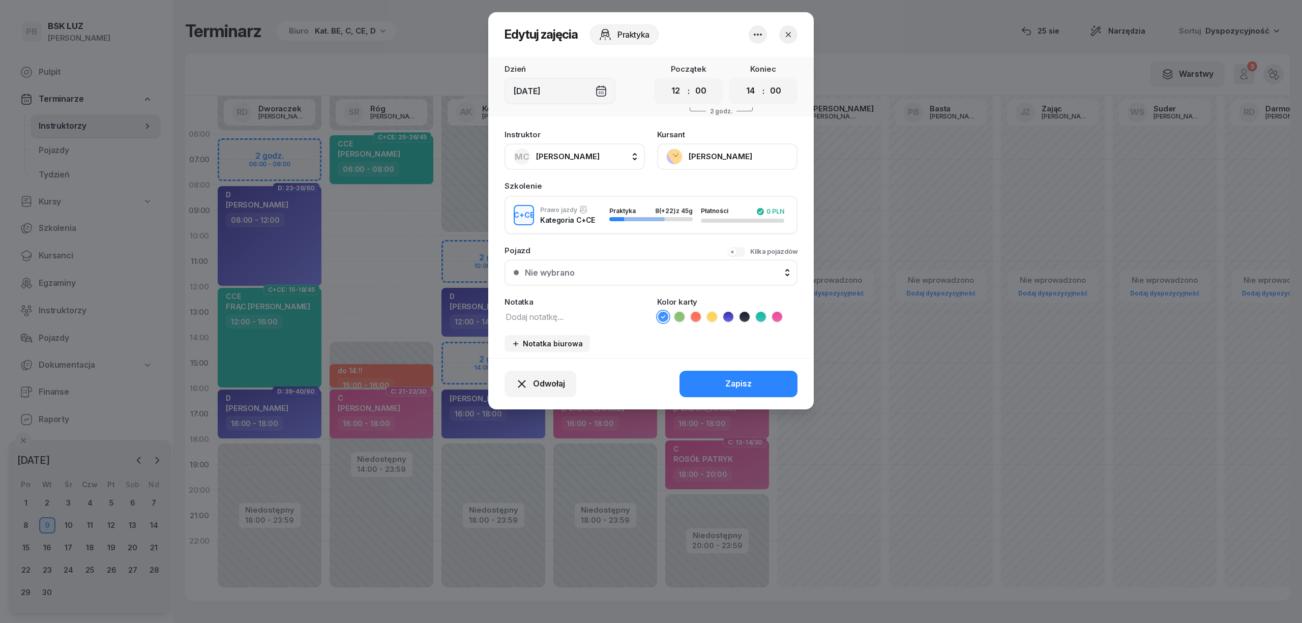
click at [572, 253] on div "Pojazd Kilka pojazdów Nie wybrano Nie wybrano" at bounding box center [651, 266] width 293 height 39
click at [566, 313] on textarea at bounding box center [575, 316] width 140 height 13
type textarea "CCE"
click at [760, 312] on icon at bounding box center [761, 317] width 10 height 10
click at [749, 377] on div "Zapisz" at bounding box center [738, 383] width 26 height 13
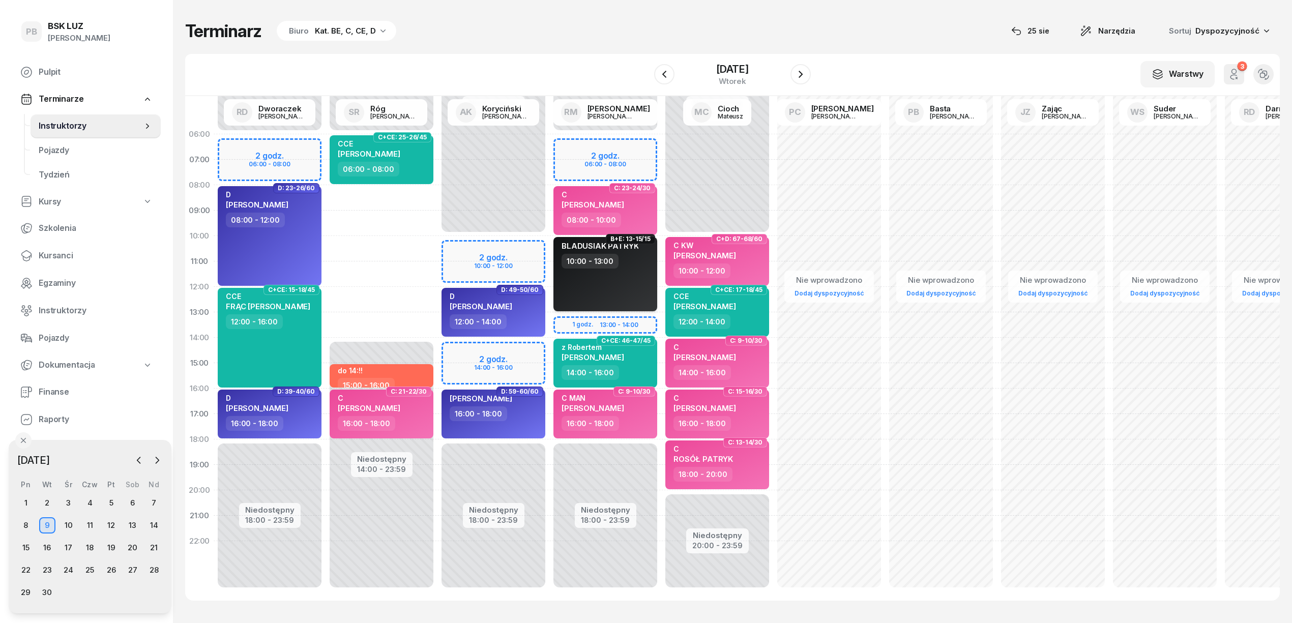
click at [617, 291] on div "BLADUSIAK PATRYK 10:00 - 13:00" at bounding box center [605, 274] width 104 height 74
select select "10"
select select "13"
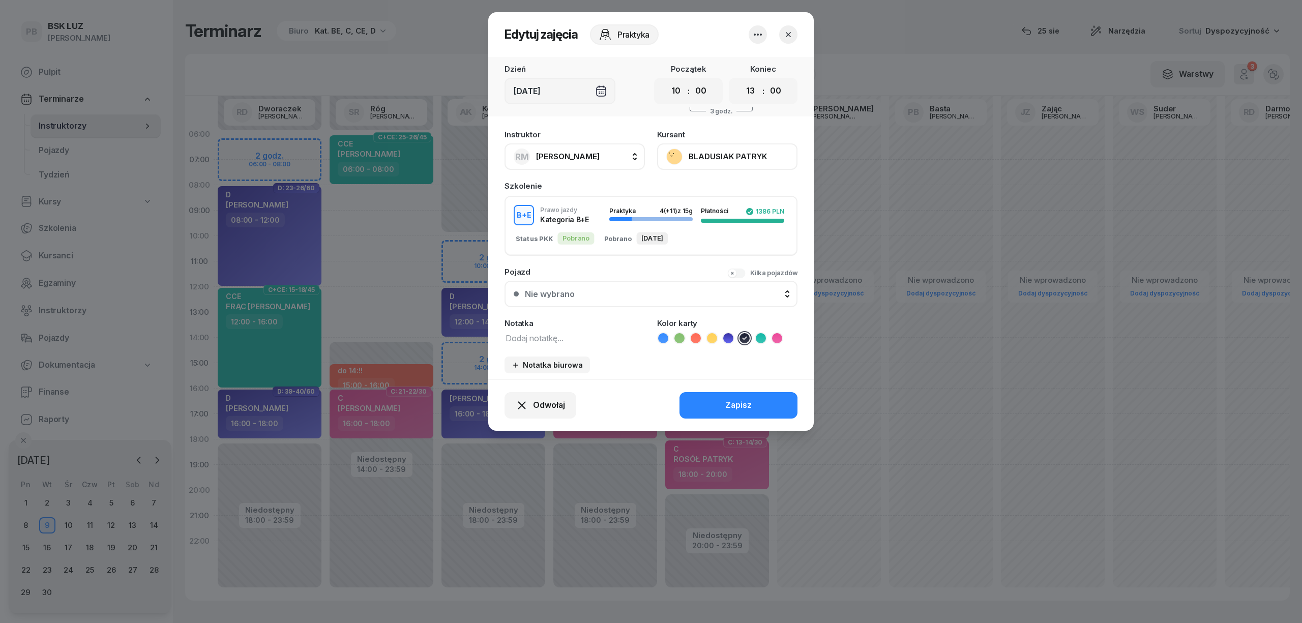
click at [575, 154] on span "[PERSON_NAME]" at bounding box center [568, 157] width 64 height 10
type input "róg"
click at [580, 226] on span "[PERSON_NAME]" at bounding box center [573, 224] width 63 height 13
click at [711, 401] on div "Odwołaj Zapisz" at bounding box center [651, 404] width 326 height 51
click at [721, 405] on button "Zapisz" at bounding box center [739, 405] width 118 height 26
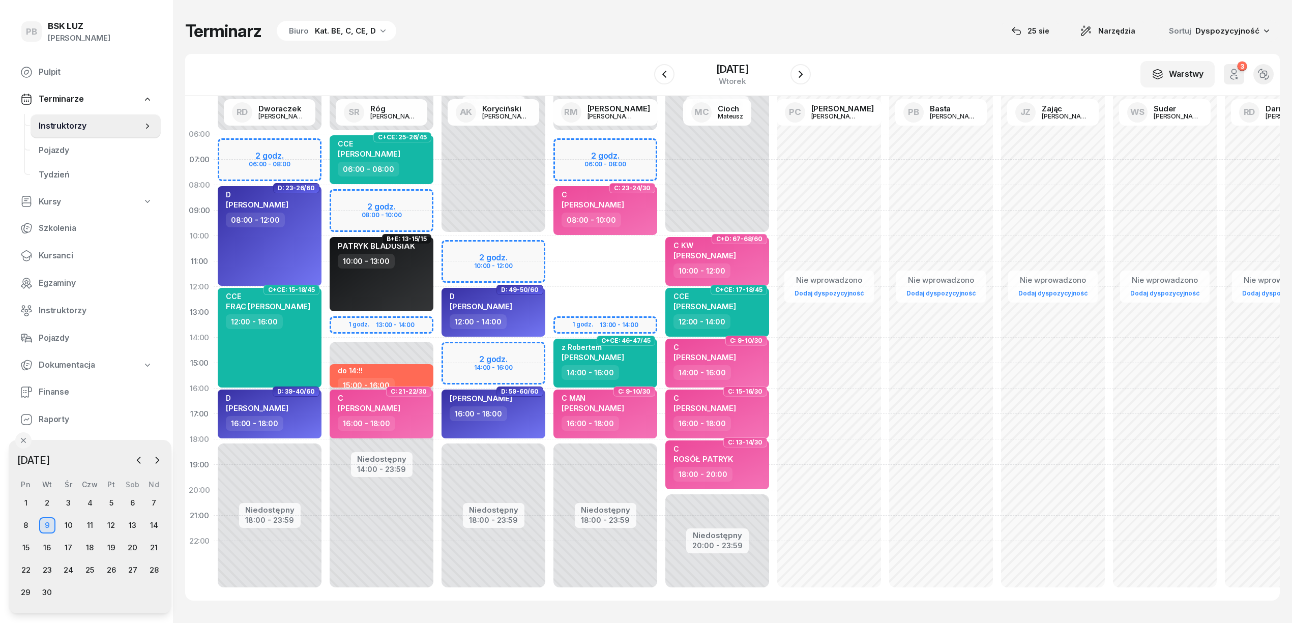
click at [568, 51] on div "Terminarz Biuro Kat. BE, C, CE, D 25 sie Narzędzia Sortuj Dyspozycyjność W Wybi…" at bounding box center [732, 310] width 1095 height 621
click at [521, 424] on div "RAPCZEWSKA ANNA 16:00 - 18:00" at bounding box center [494, 414] width 104 height 49
select select "16"
select select "18"
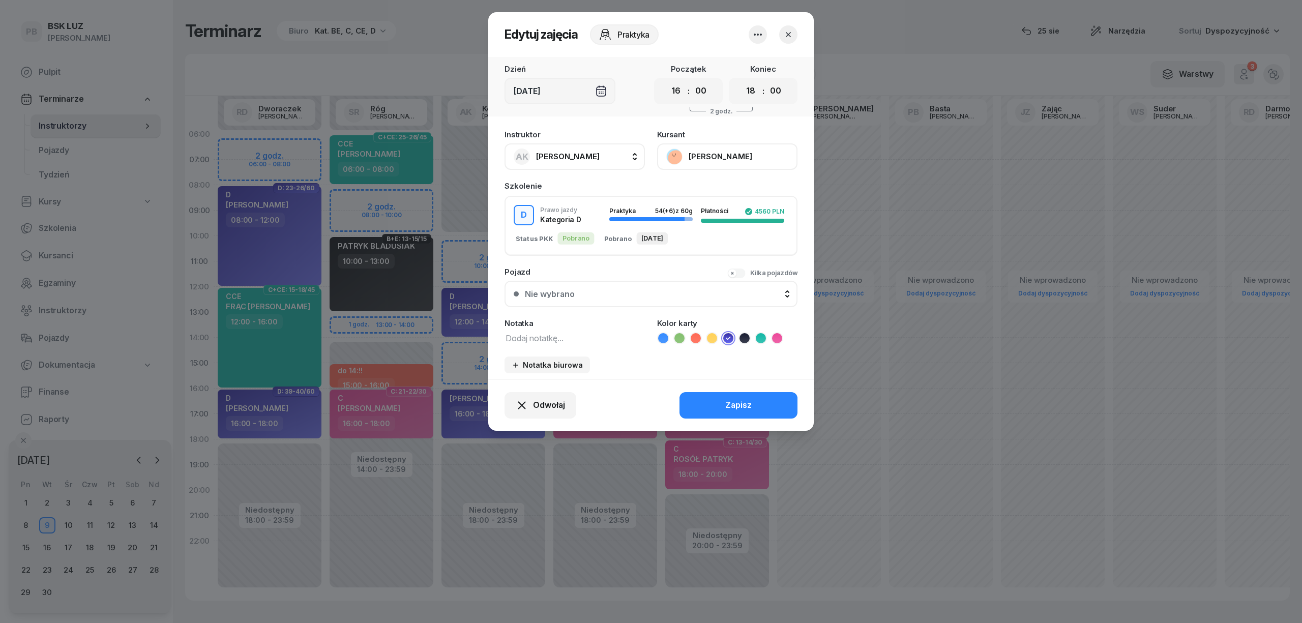
click at [529, 342] on textarea at bounding box center [575, 337] width 140 height 13
click at [519, 335] on textarea at bounding box center [575, 337] width 140 height 13
type textarea "D"
click at [714, 400] on button "Zapisz" at bounding box center [739, 405] width 118 height 26
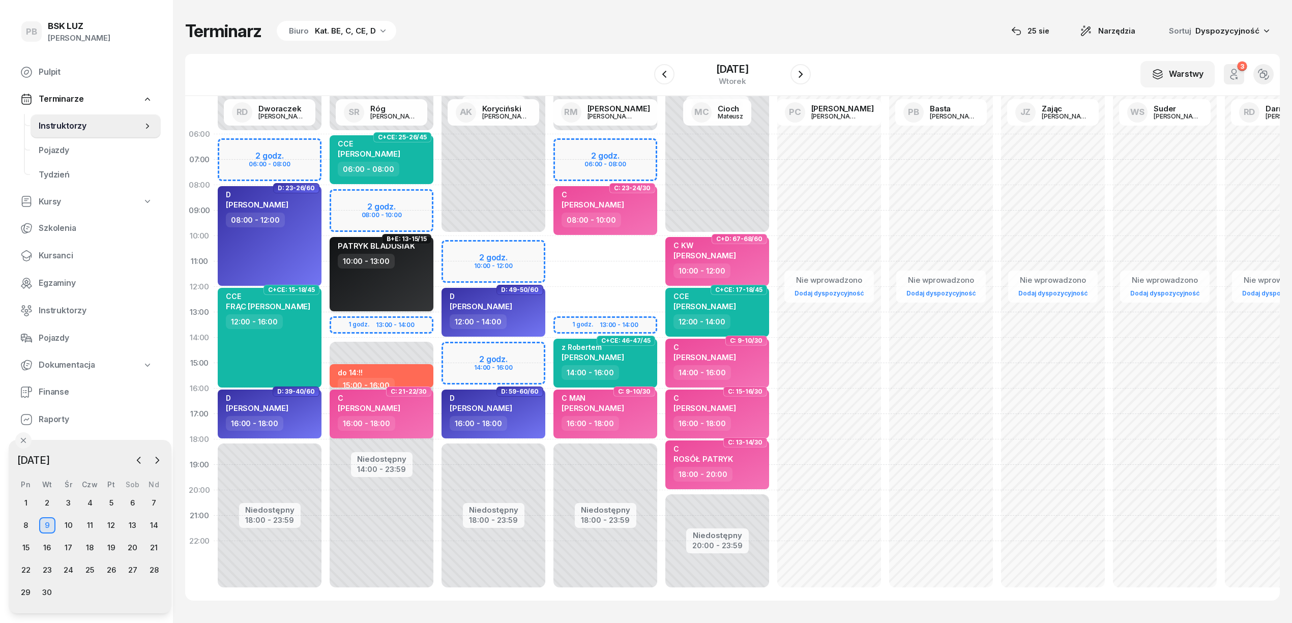
click at [420, 285] on div "PATRYK BLADUSIAK 10:00 - 13:00" at bounding box center [382, 274] width 104 height 74
select select "10"
select select "13"
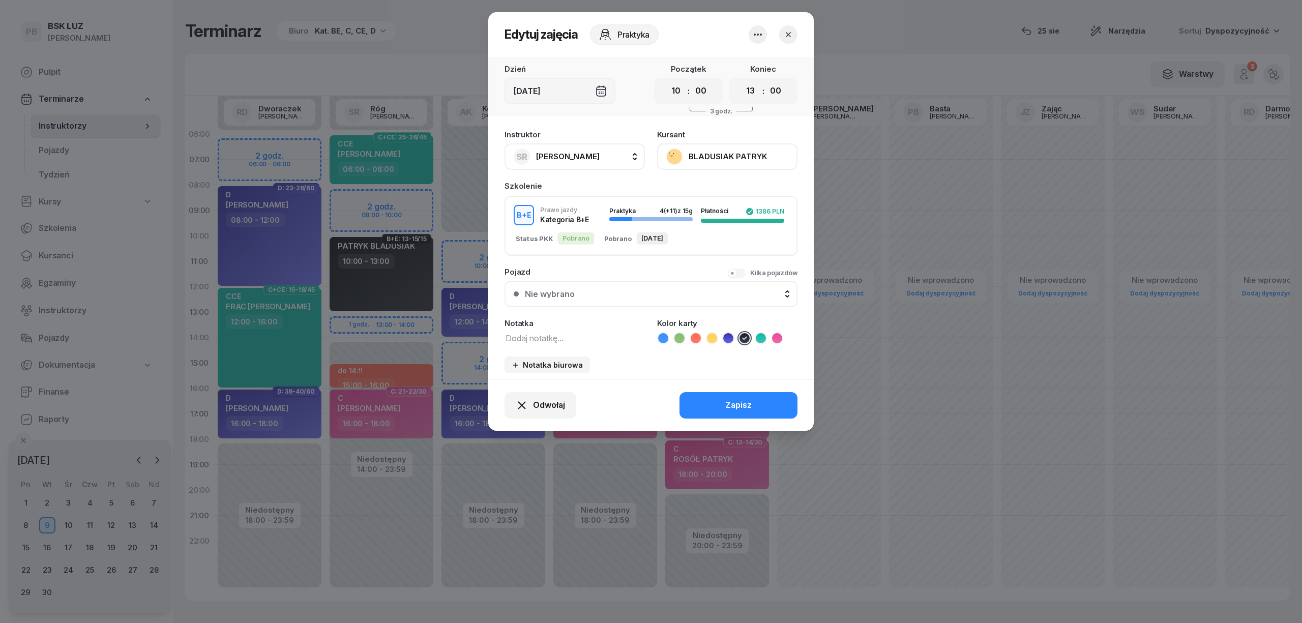
click at [523, 334] on textarea at bounding box center [575, 337] width 140 height 13
type textarea "BE"
click at [723, 399] on button "Zapisz" at bounding box center [739, 405] width 118 height 26
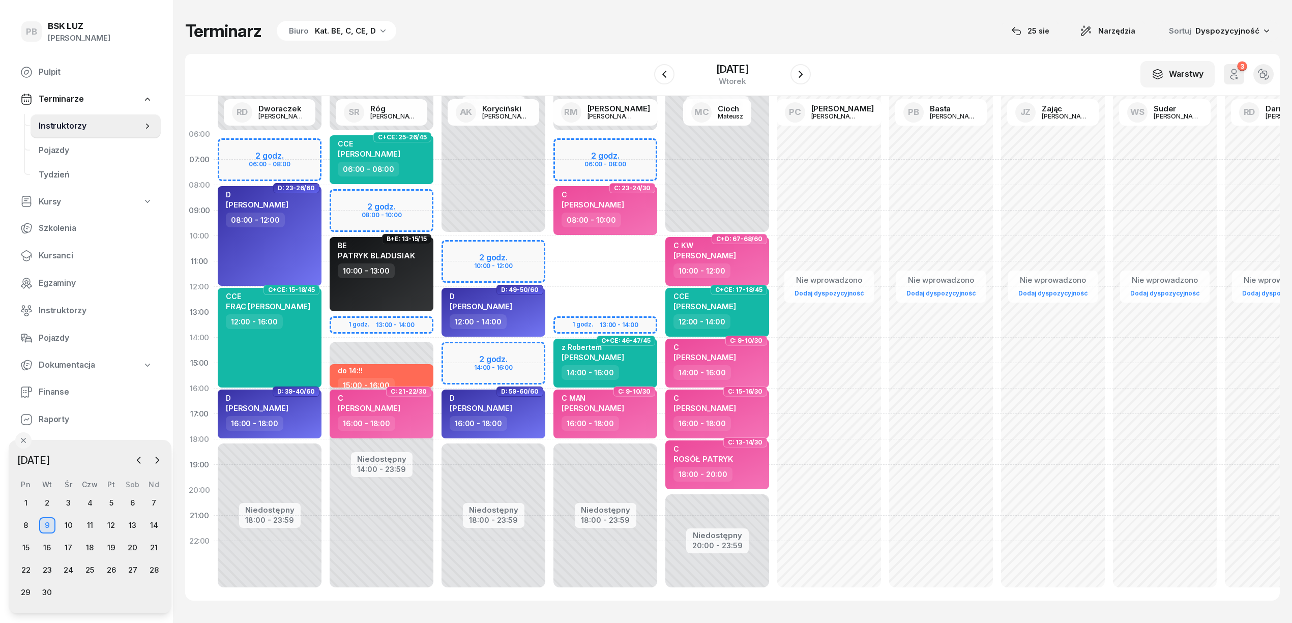
click at [576, 42] on div "Terminarz Biuro Kat. BE, C, CE, D 25 sie Narzędzia Sortuj Dyspozycyjność W Wybi…" at bounding box center [732, 310] width 1095 height 621
click at [57, 259] on span "Kursanci" at bounding box center [96, 255] width 114 height 13
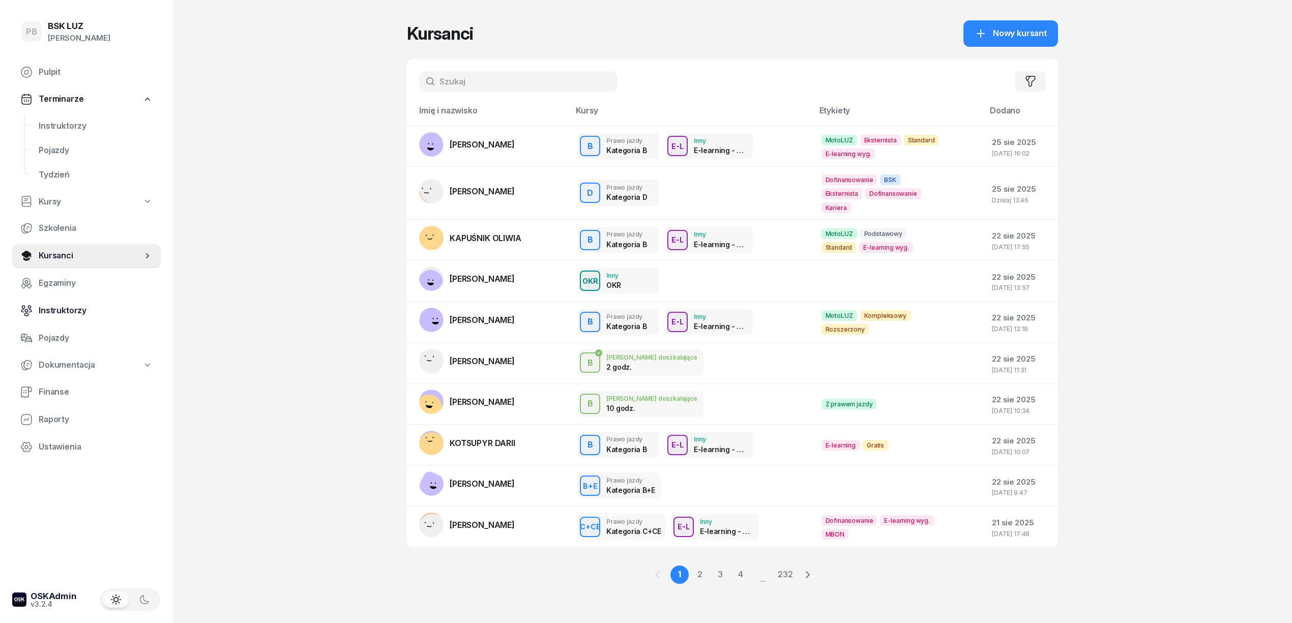
click at [66, 306] on span "Instruktorzy" at bounding box center [96, 310] width 114 height 13
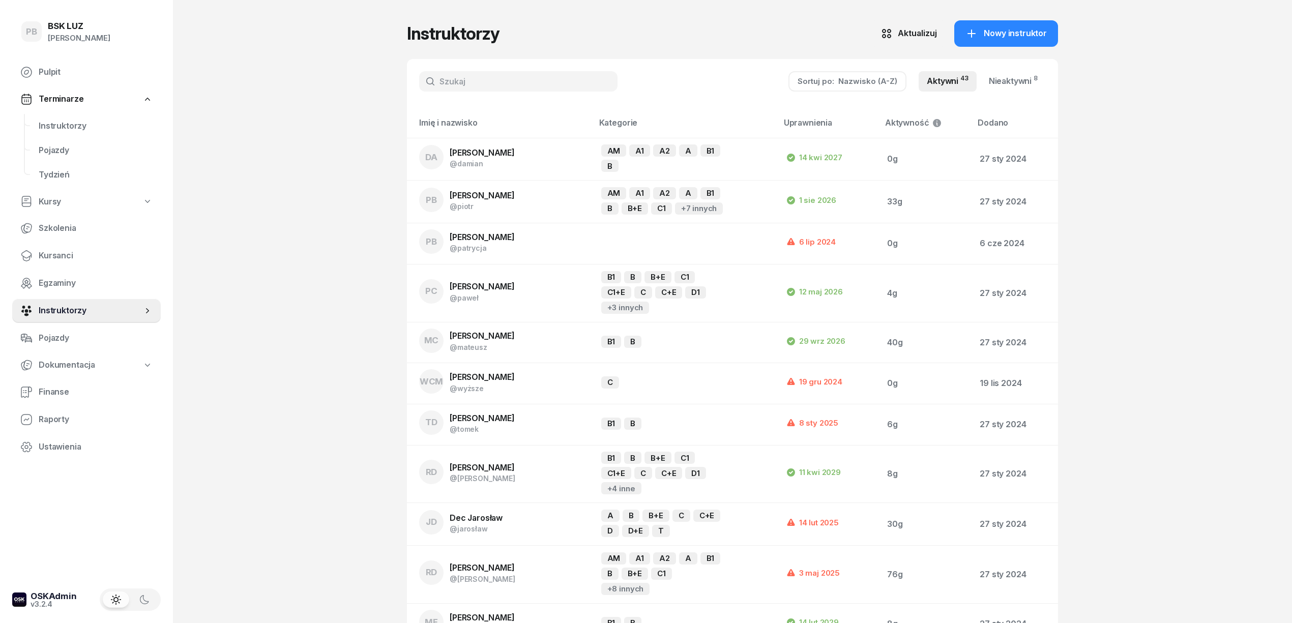
click at [489, 79] on input "text" at bounding box center [518, 81] width 198 height 20
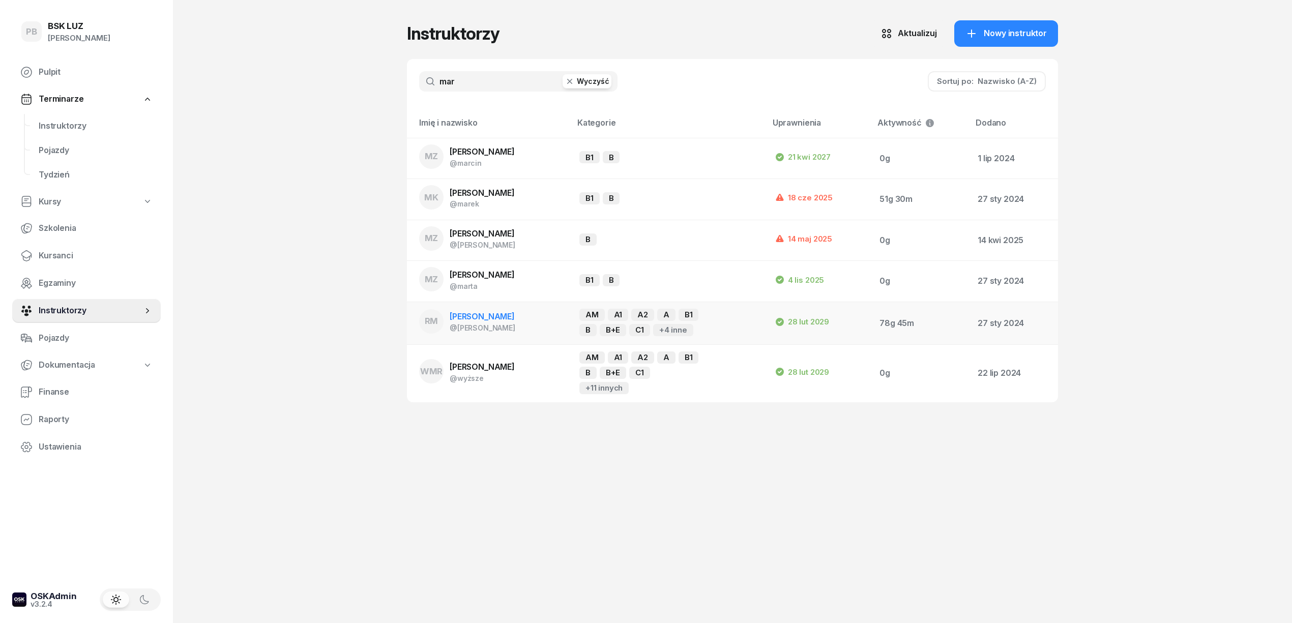
type input "mar"
click at [486, 326] on div "@[PERSON_NAME]" at bounding box center [483, 328] width 66 height 9
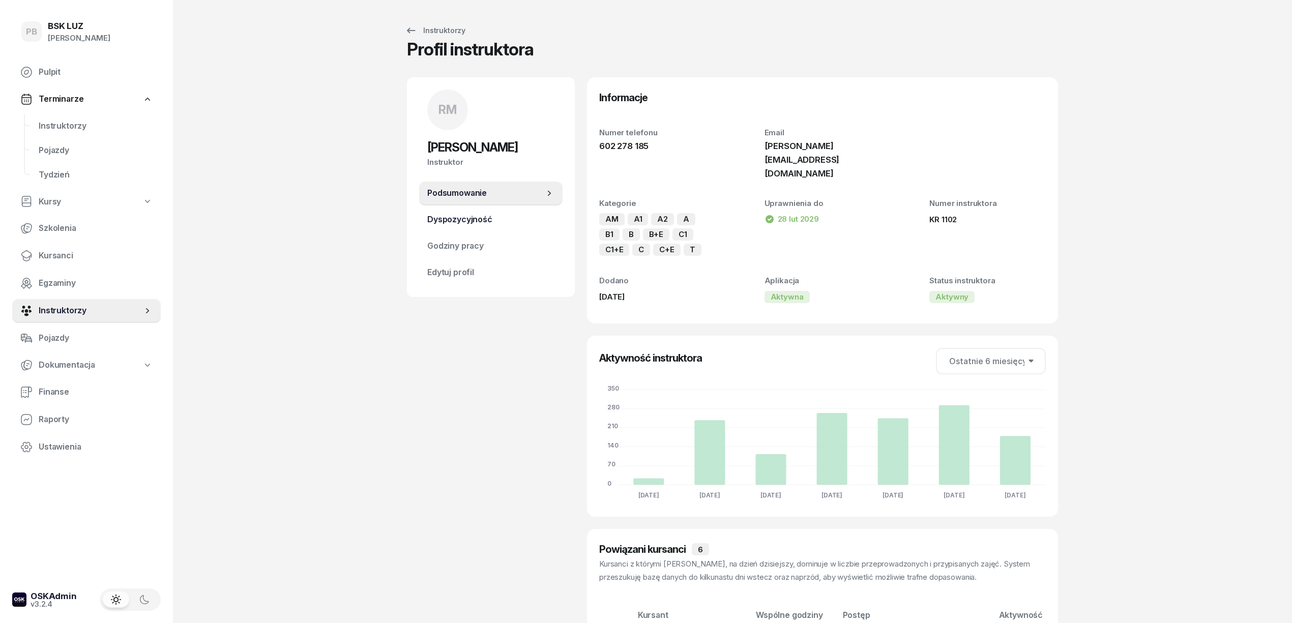
click at [445, 210] on link "Dyspozycyjność" at bounding box center [490, 220] width 143 height 24
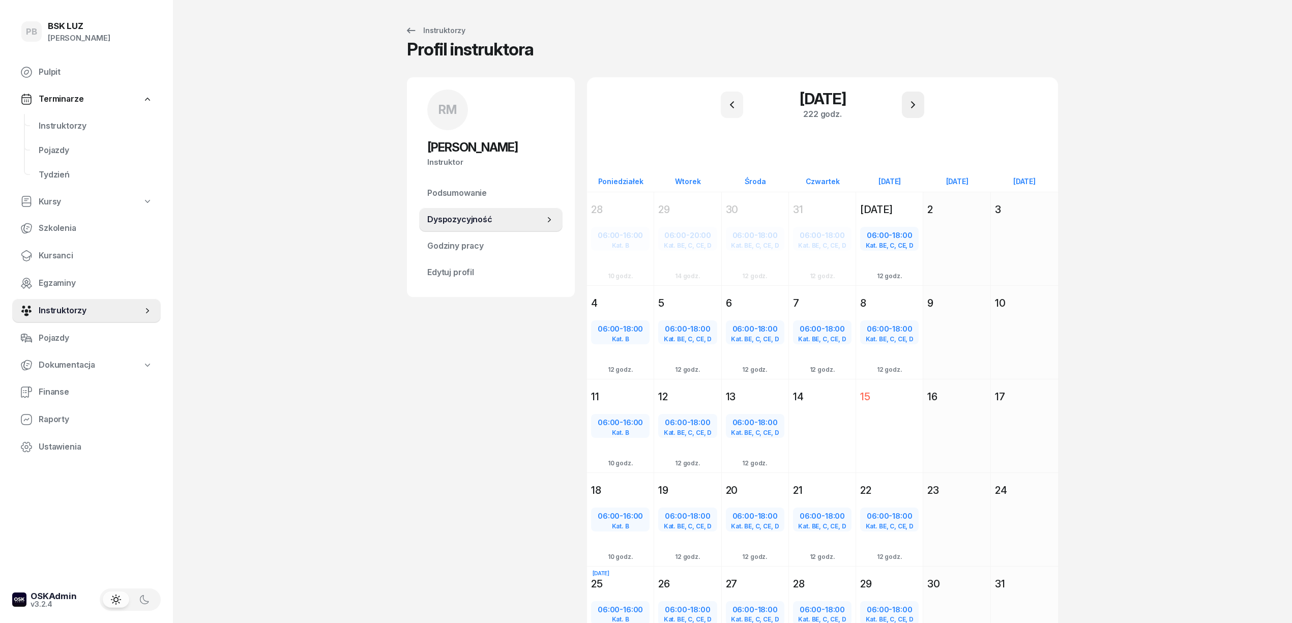
click at [904, 108] on button "button" at bounding box center [913, 105] width 22 height 26
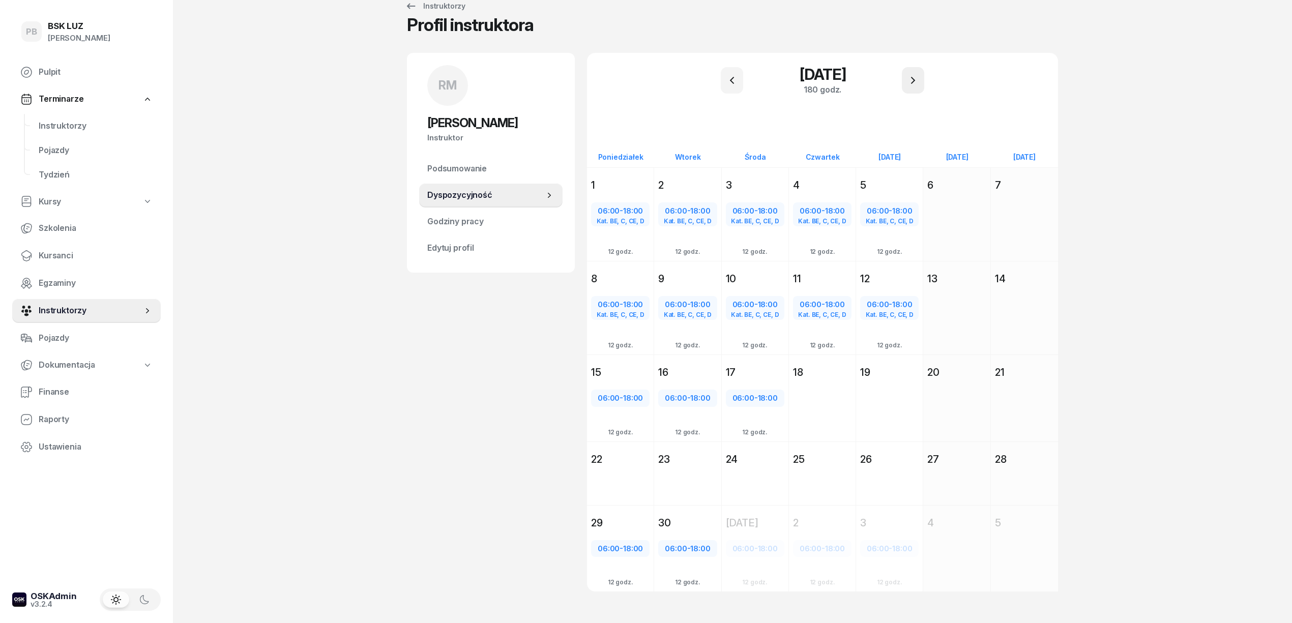
scroll to position [36, 0]
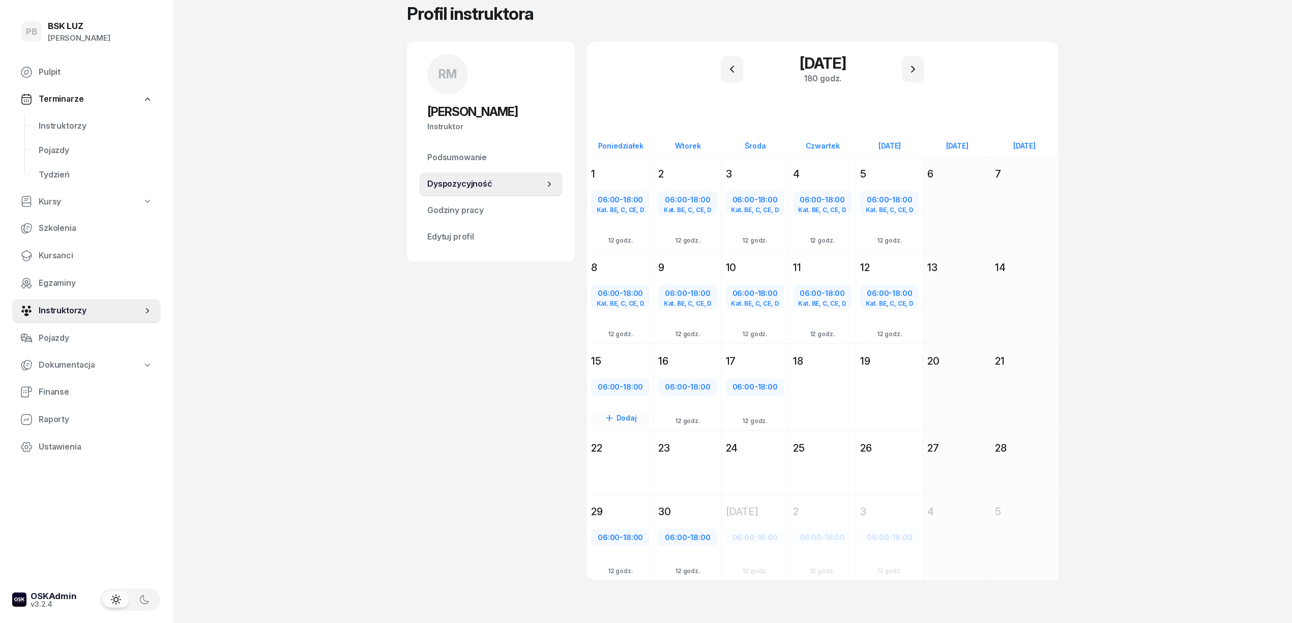
click at [642, 387] on span "18:00" at bounding box center [633, 387] width 20 height 10
select select "06"
select select "18"
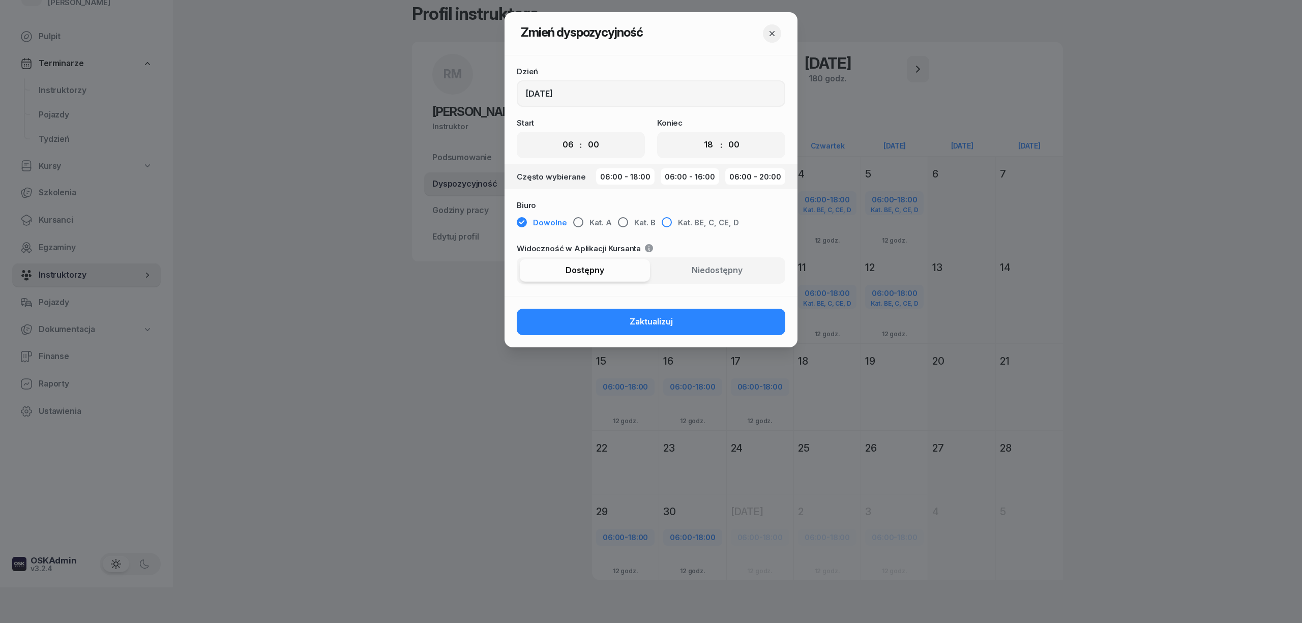
click at [670, 218] on button "Kat. BE, C, CE, D" at bounding box center [700, 223] width 77 height 18
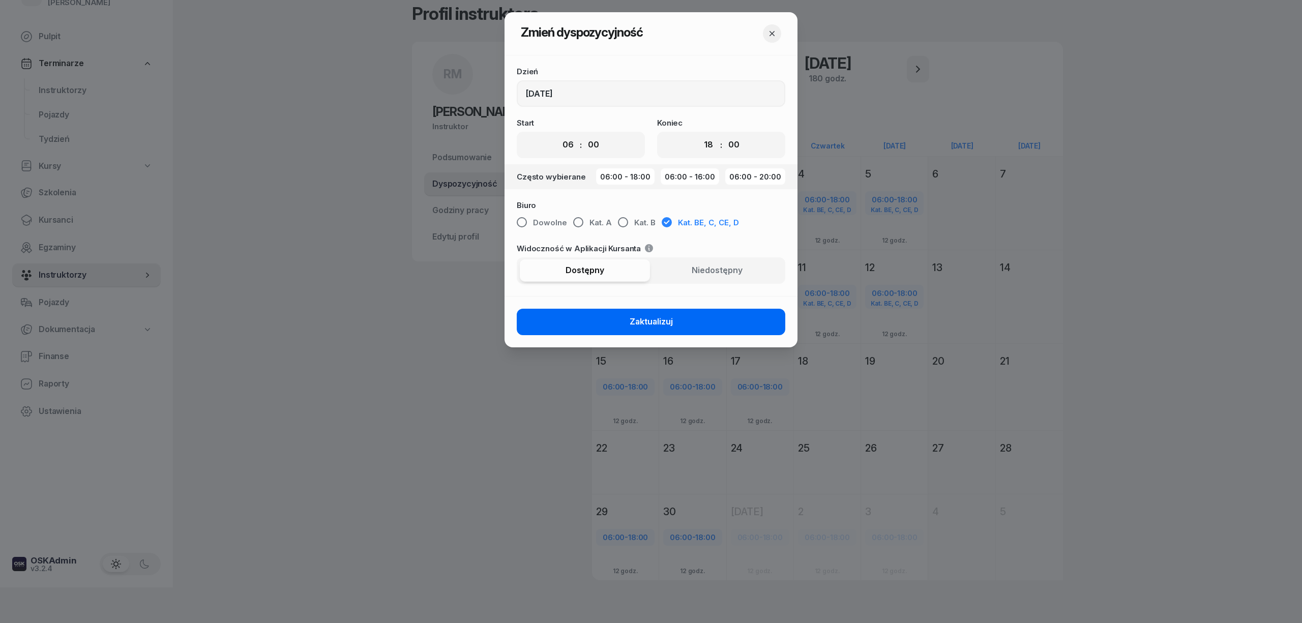
click at [667, 331] on button "Zaktualizuj" at bounding box center [651, 322] width 269 height 26
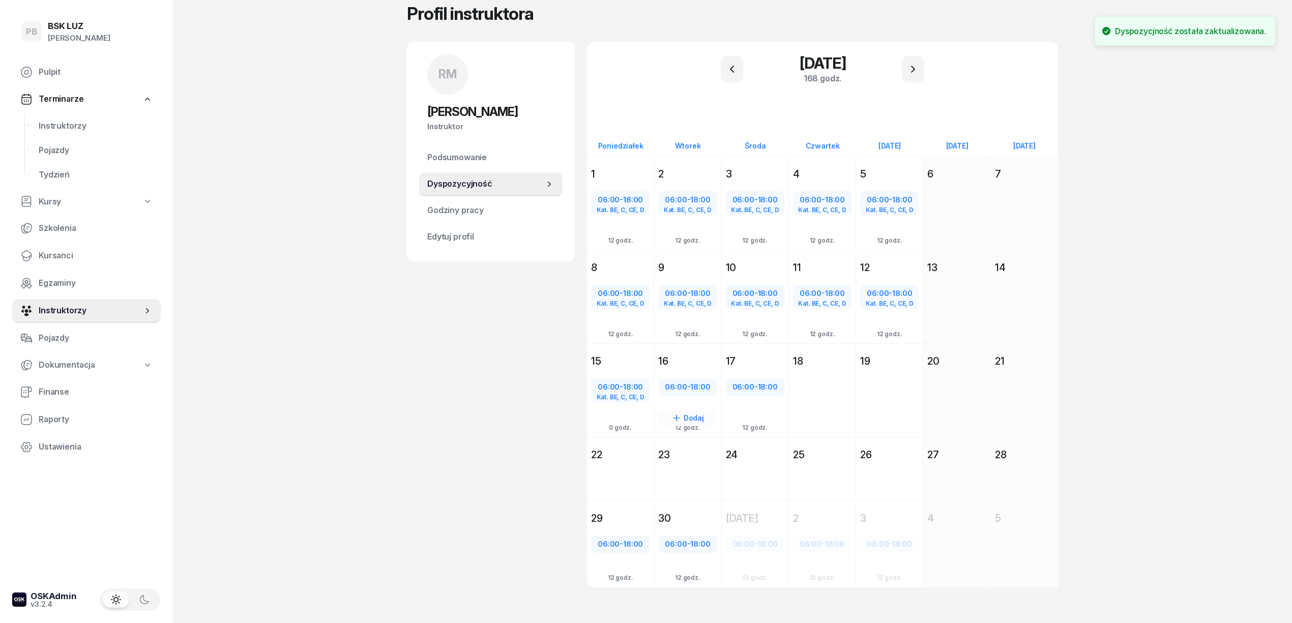
click at [681, 386] on span "06:00" at bounding box center [676, 387] width 22 height 10
select select "06"
select select "18"
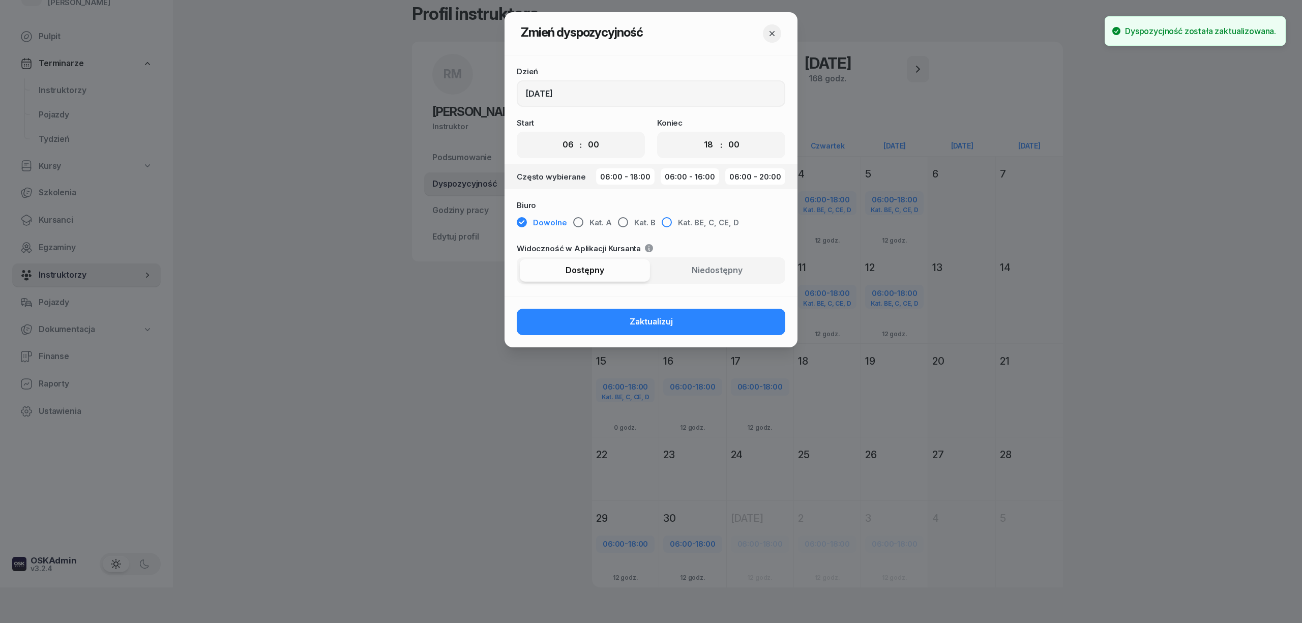
click at [711, 214] on button "Kat. BE, C, CE, D" at bounding box center [700, 223] width 77 height 18
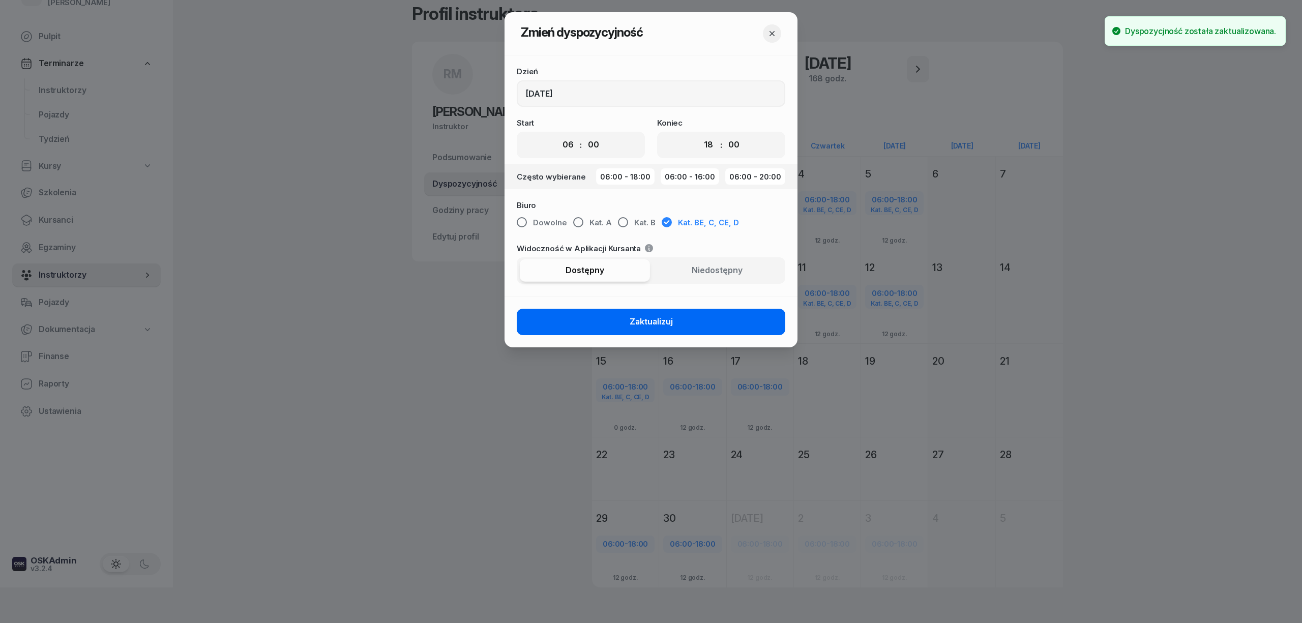
click at [702, 324] on button "Zaktualizuj" at bounding box center [651, 322] width 269 height 26
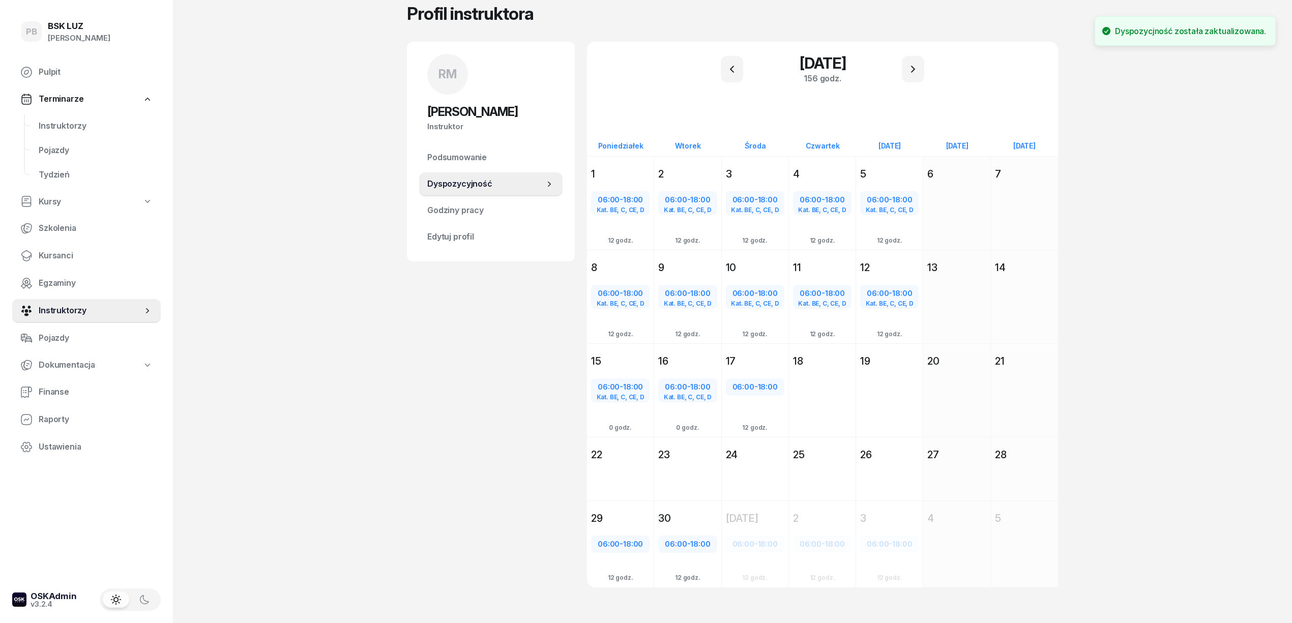
click at [733, 385] on span "06:00" at bounding box center [744, 387] width 22 height 10
select select "06"
select select "18"
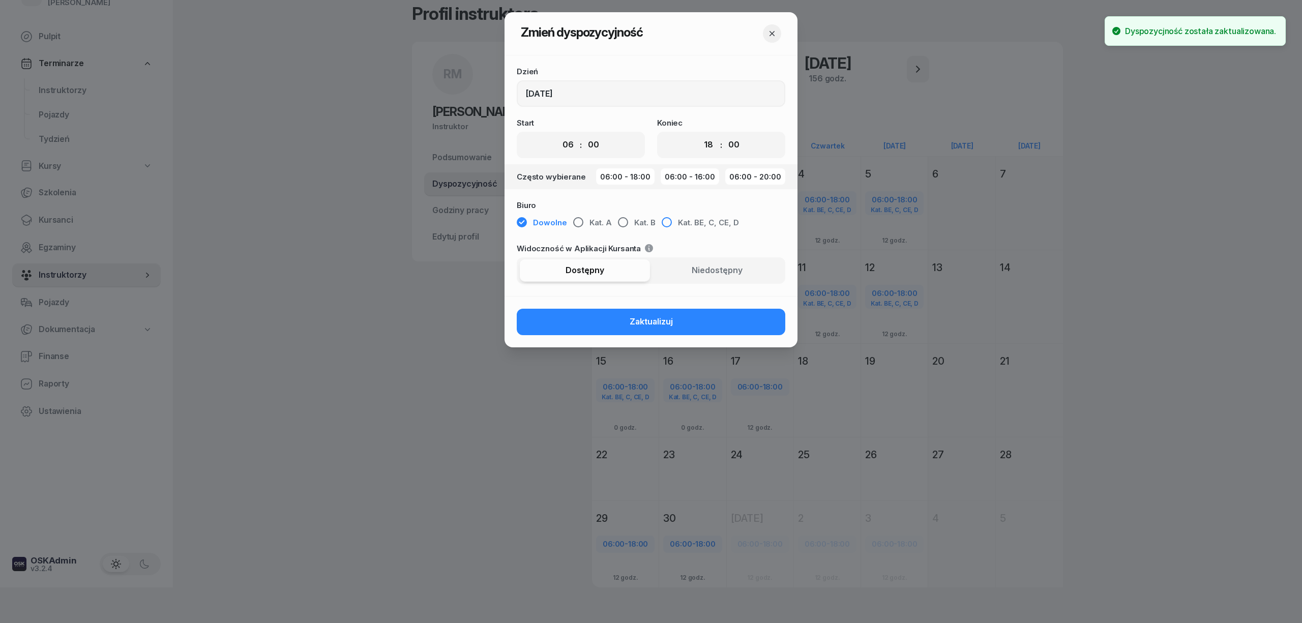
click at [704, 216] on button "Kat. BE, C, CE, D" at bounding box center [700, 223] width 77 height 18
click at [692, 318] on button "Zaktualizuj" at bounding box center [651, 322] width 269 height 26
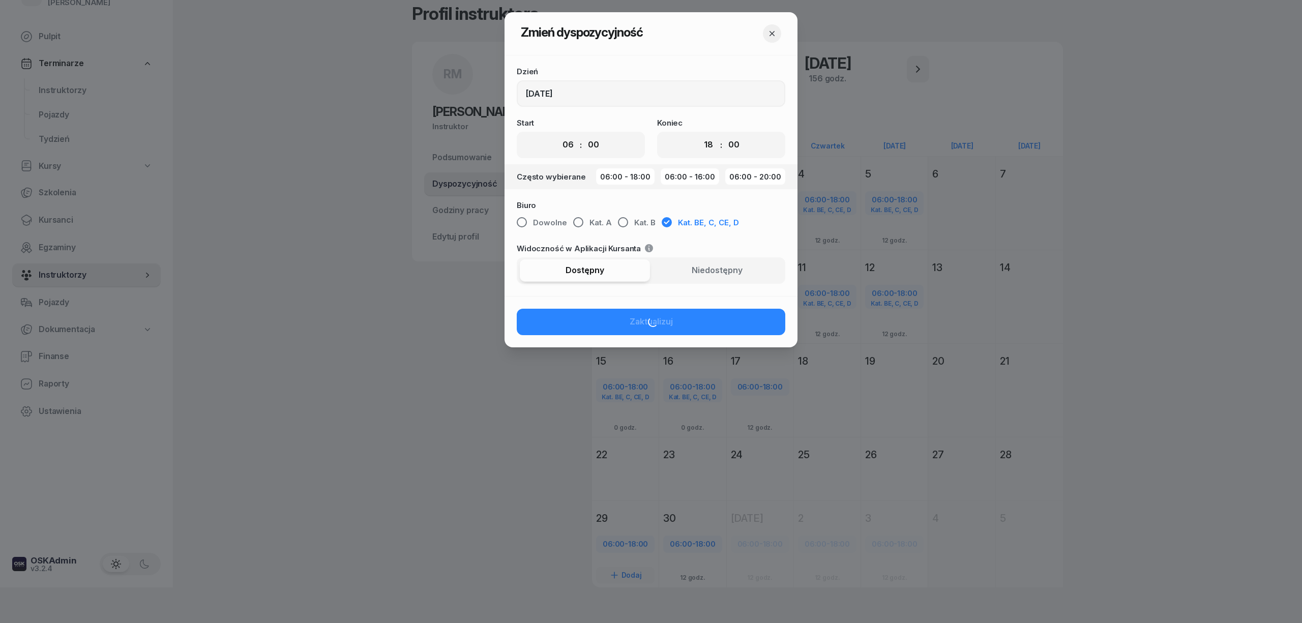
click at [627, 545] on div at bounding box center [651, 311] width 1302 height 623
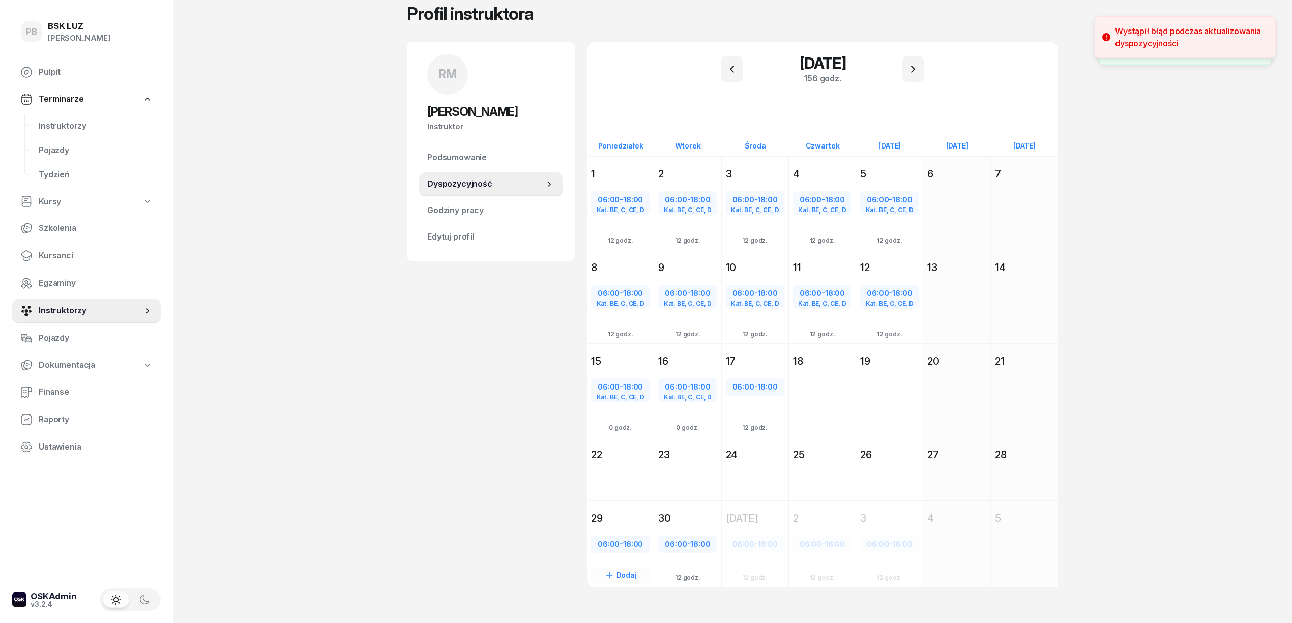
click at [627, 545] on span "18:00" at bounding box center [633, 544] width 20 height 10
select select "06"
select select "18"
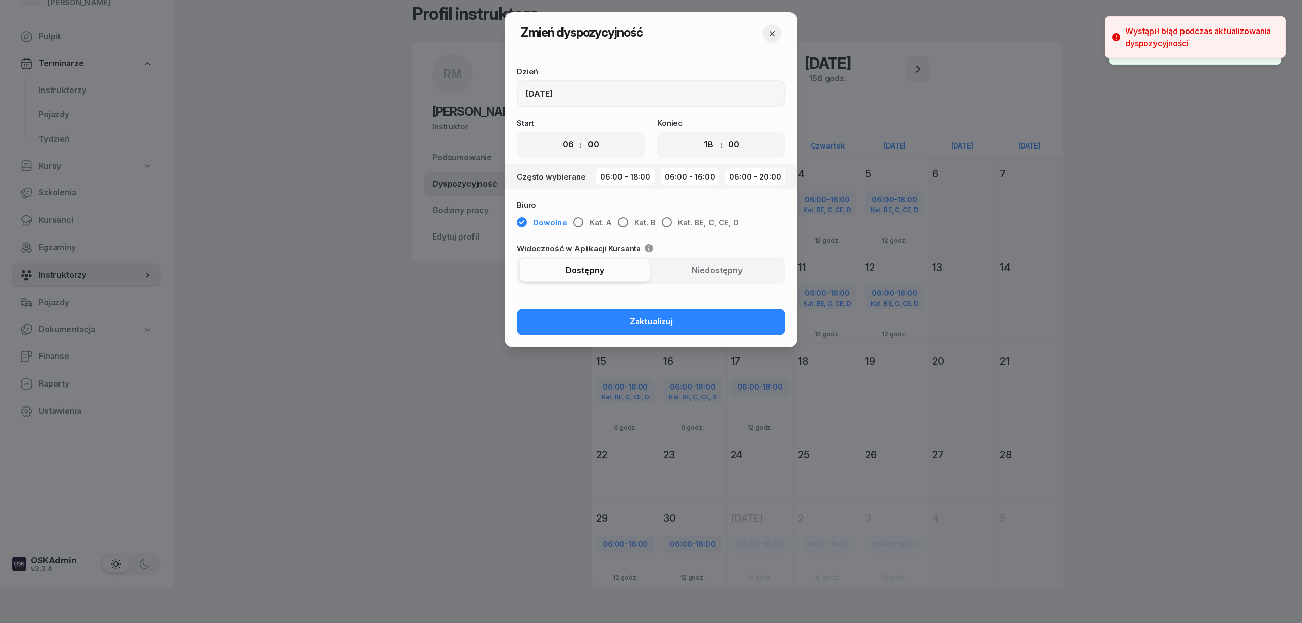
click at [690, 209] on div "Biuro Dowolne Kat. A Kat. B Kat. BE, C, CE, D" at bounding box center [651, 216] width 269 height 31
click at [689, 222] on span "Kat. BE, C, CE, D" at bounding box center [708, 222] width 61 height 13
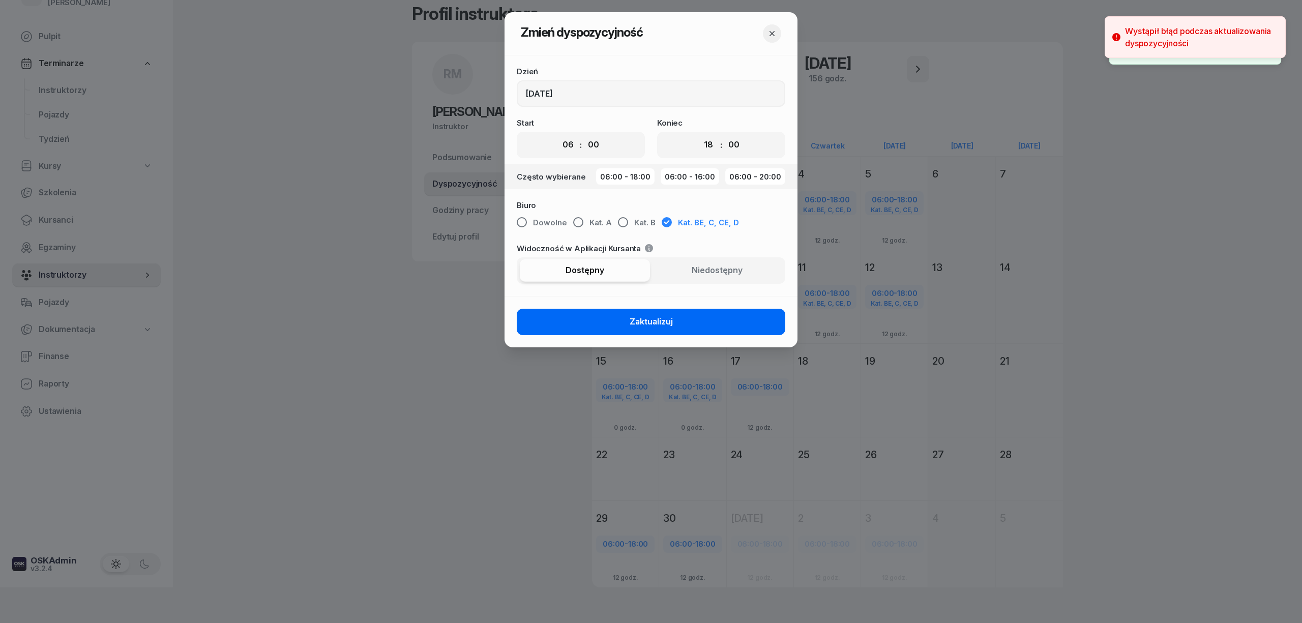
click at [685, 322] on button "Zaktualizuj" at bounding box center [651, 322] width 269 height 26
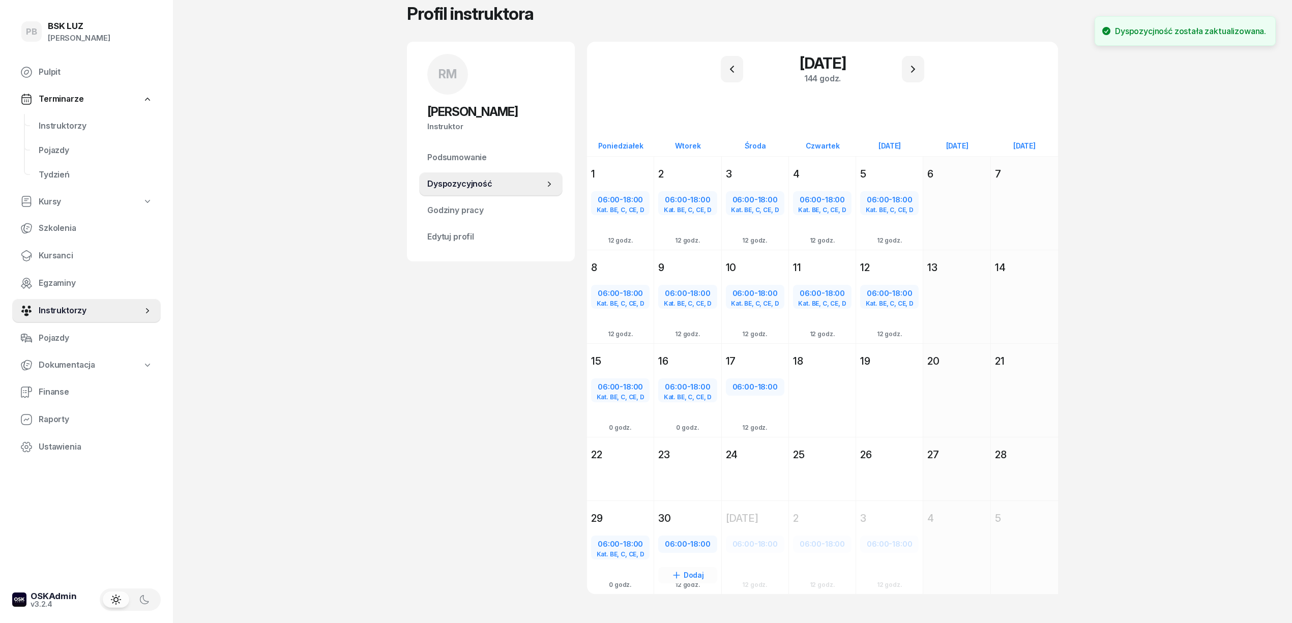
click at [696, 546] on div "06:00 - 18:00" at bounding box center [687, 544] width 56 height 13
select select "06"
select select "18"
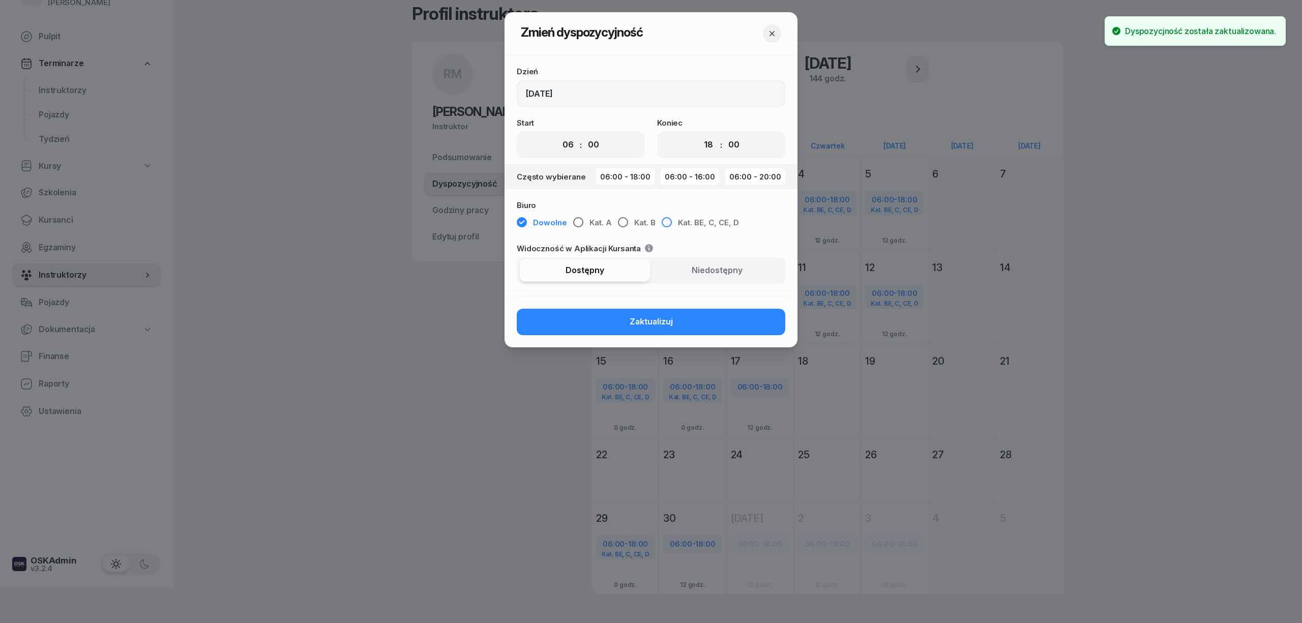
click at [713, 220] on span "Kat. BE, C, CE, D" at bounding box center [708, 222] width 61 height 13
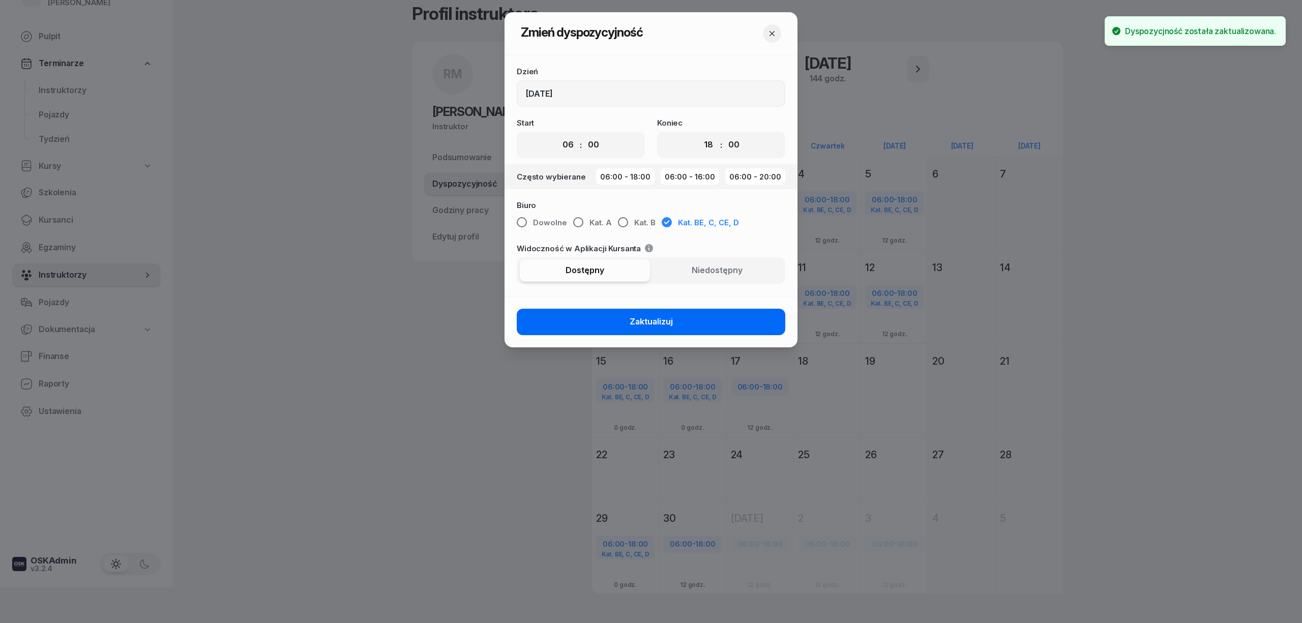
click at [693, 314] on button "Zaktualizuj" at bounding box center [651, 322] width 269 height 26
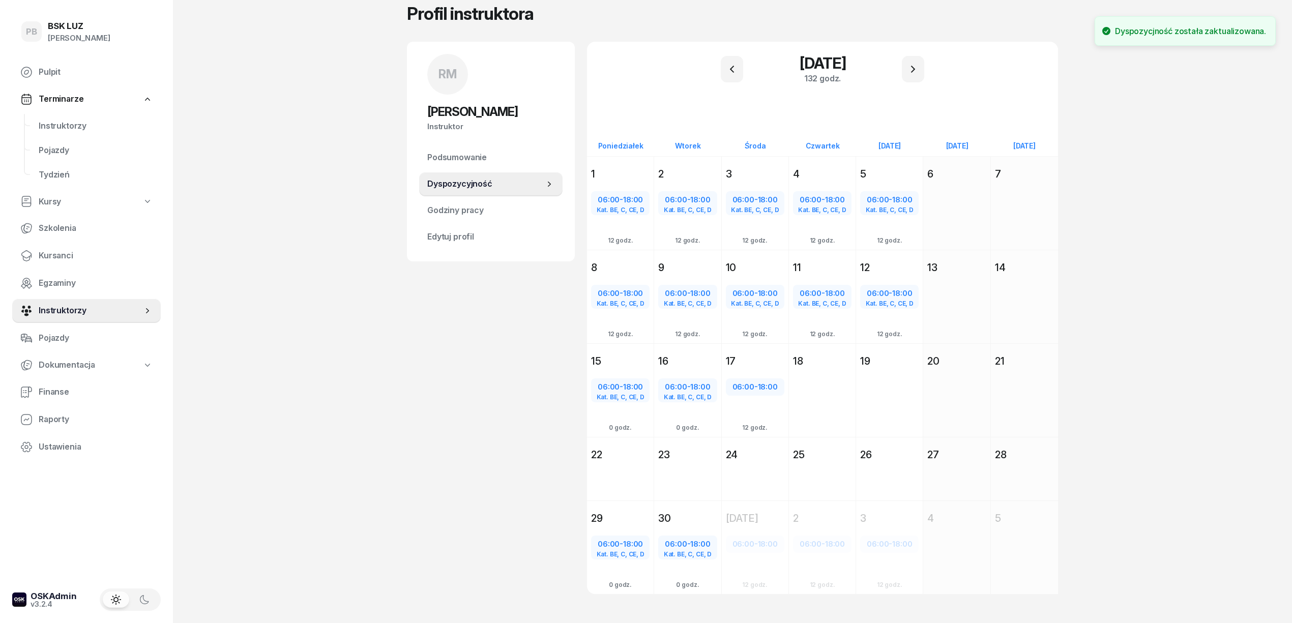
click at [542, 505] on div "RM Robert Markowicz Instruktor RM Robert Markowicz @robert Wyślij wiadomość RM …" at bounding box center [491, 330] width 168 height 577
click at [749, 382] on span "06:00" at bounding box center [744, 387] width 22 height 10
select select "06"
select select "18"
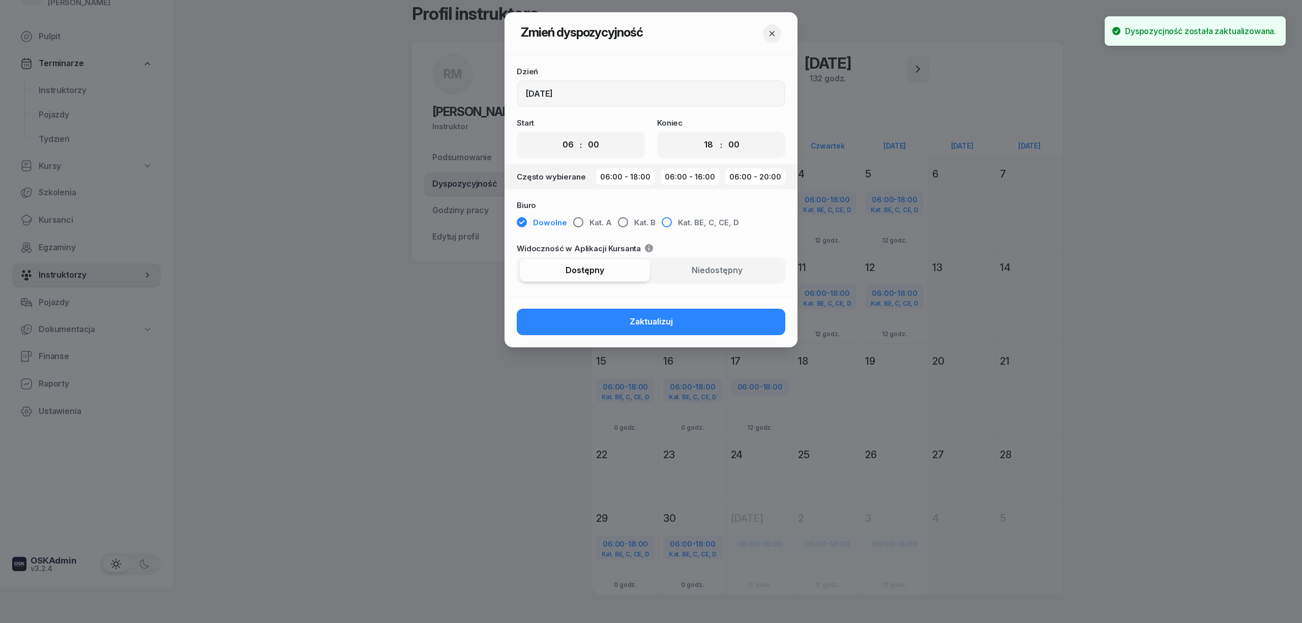
click at [694, 221] on span "Kat. BE, C, CE, D" at bounding box center [708, 222] width 61 height 13
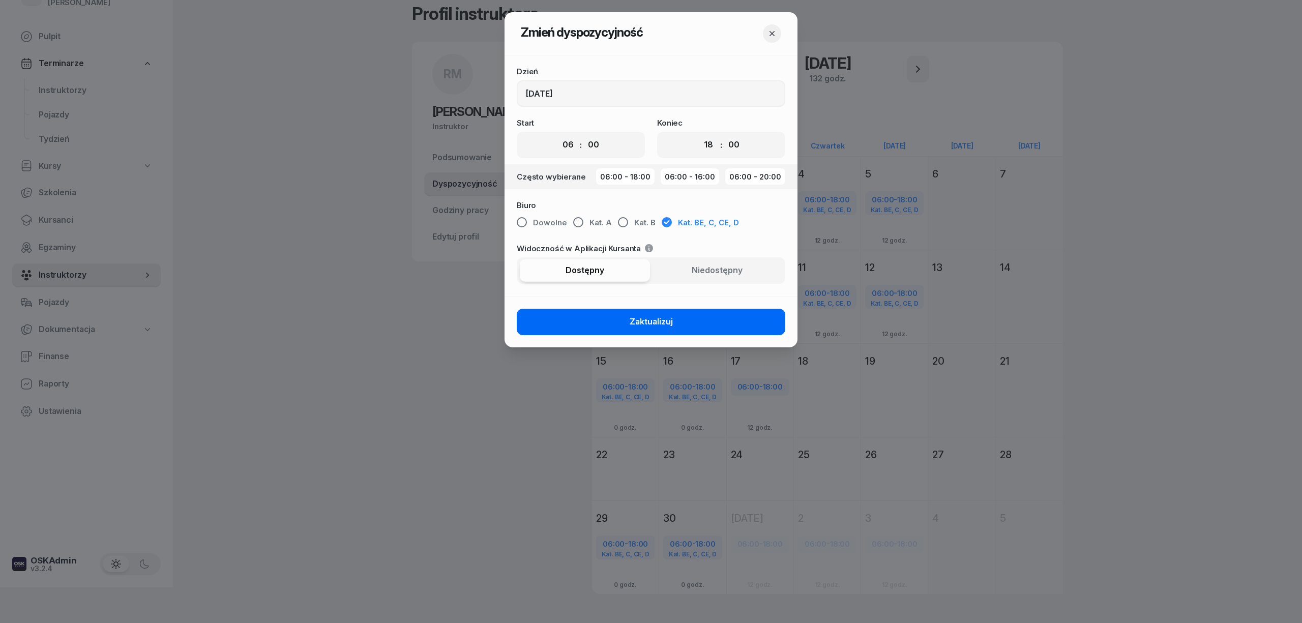
click at [670, 327] on span "Zaktualizuj" at bounding box center [651, 321] width 43 height 13
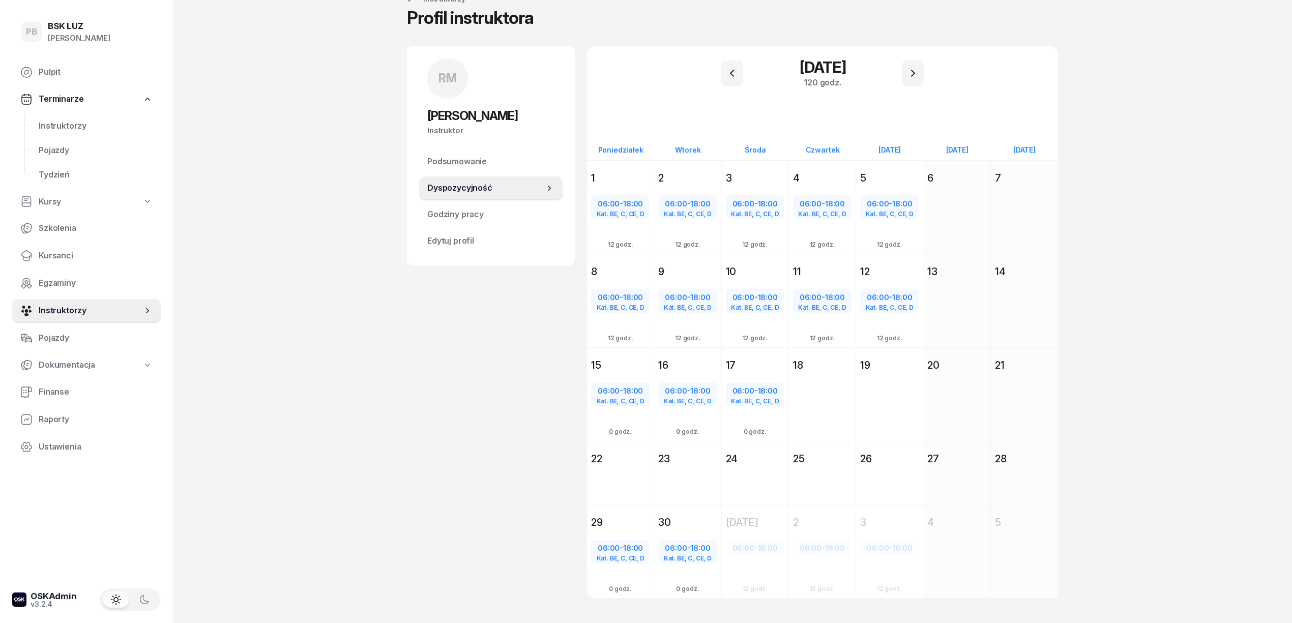
scroll to position [49, 0]
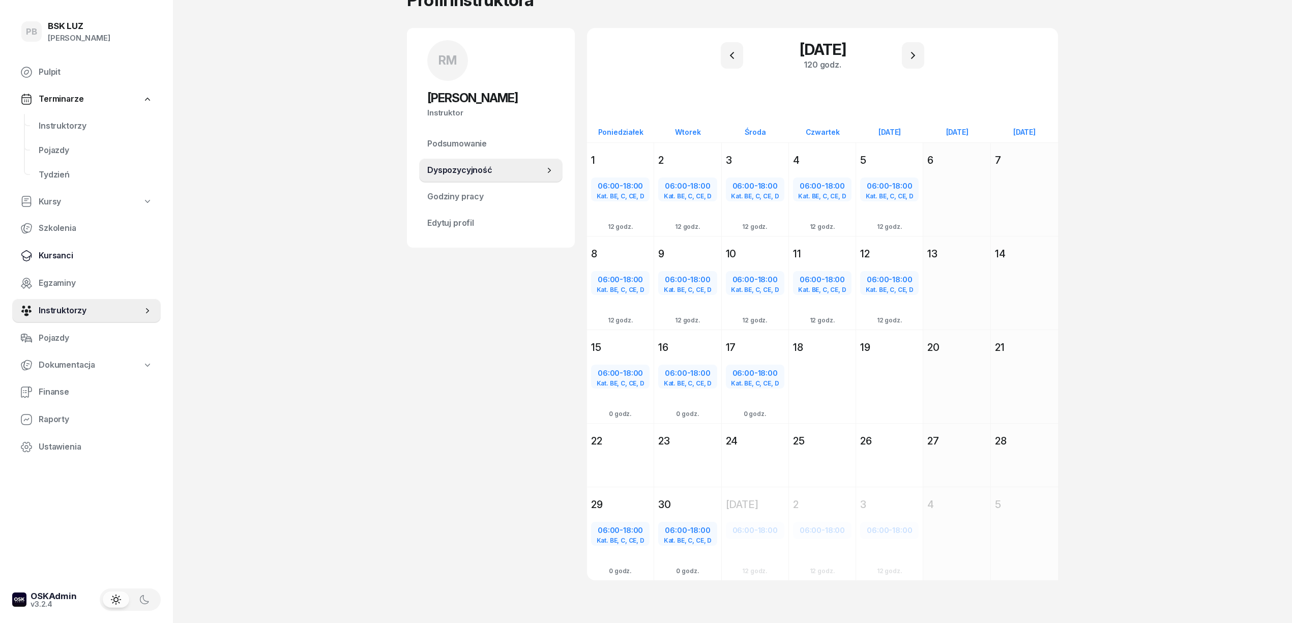
click at [61, 253] on span "Kursanci" at bounding box center [96, 255] width 114 height 13
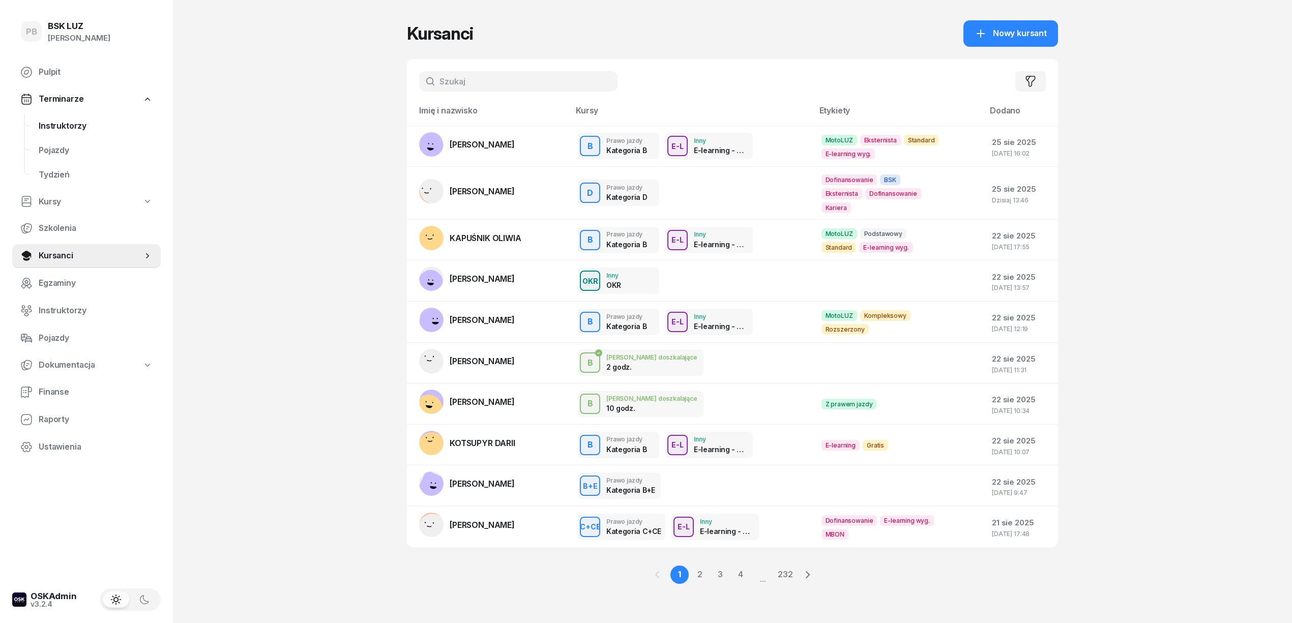
click at [57, 120] on span "Instruktorzy" at bounding box center [96, 126] width 114 height 13
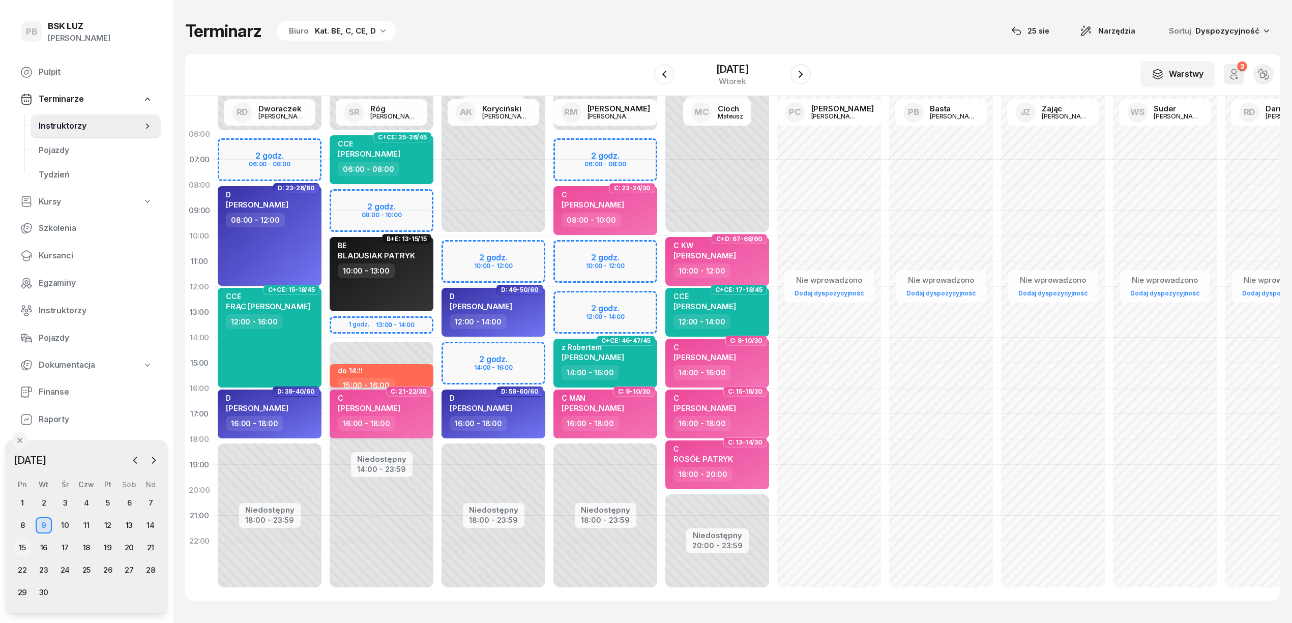
click at [27, 541] on div "15" at bounding box center [22, 548] width 16 height 16
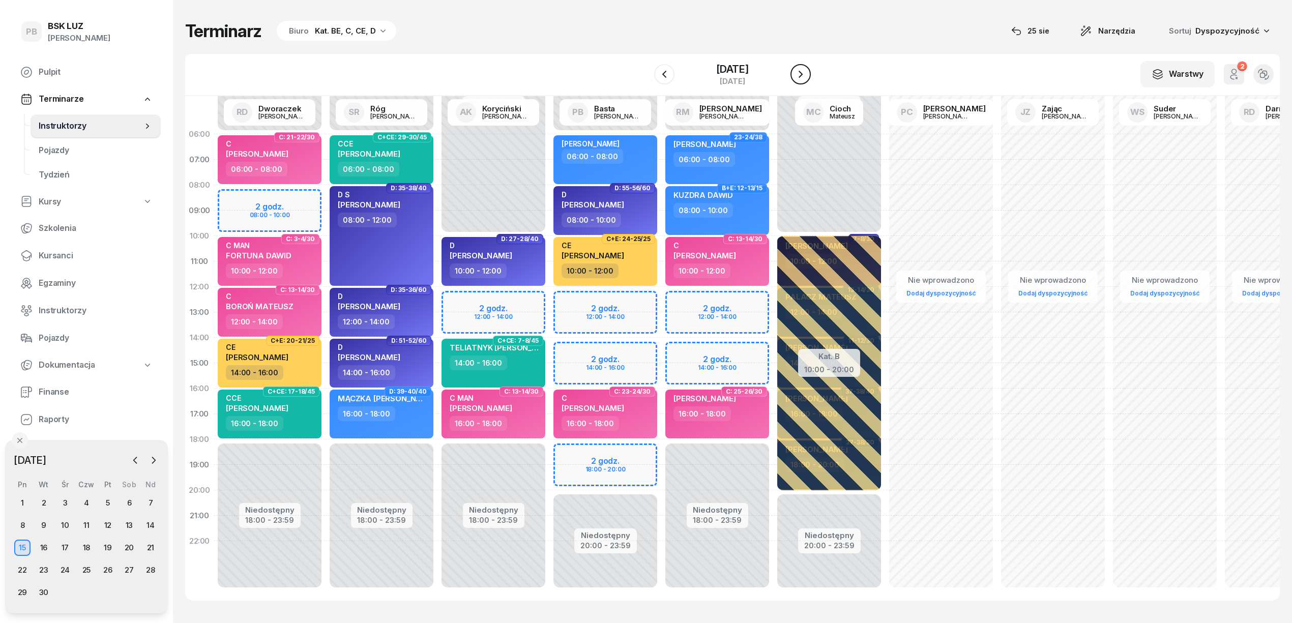
click at [804, 74] on icon "button" at bounding box center [801, 74] width 12 height 12
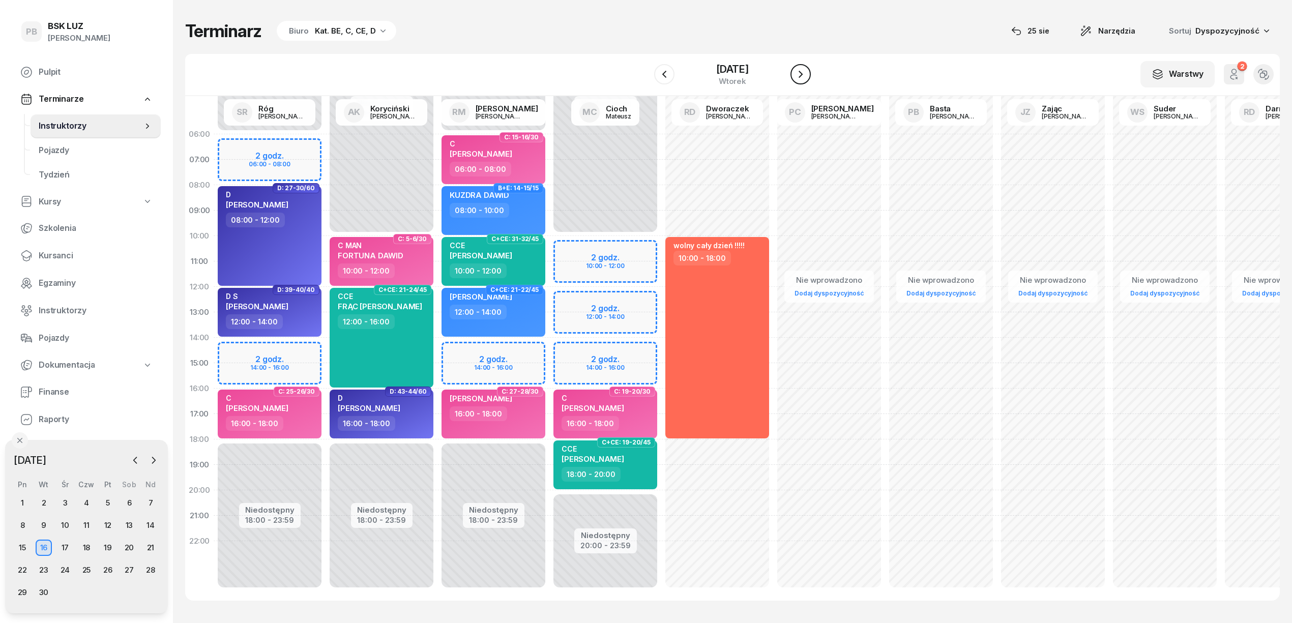
click at [798, 76] on icon "button" at bounding box center [801, 74] width 12 height 12
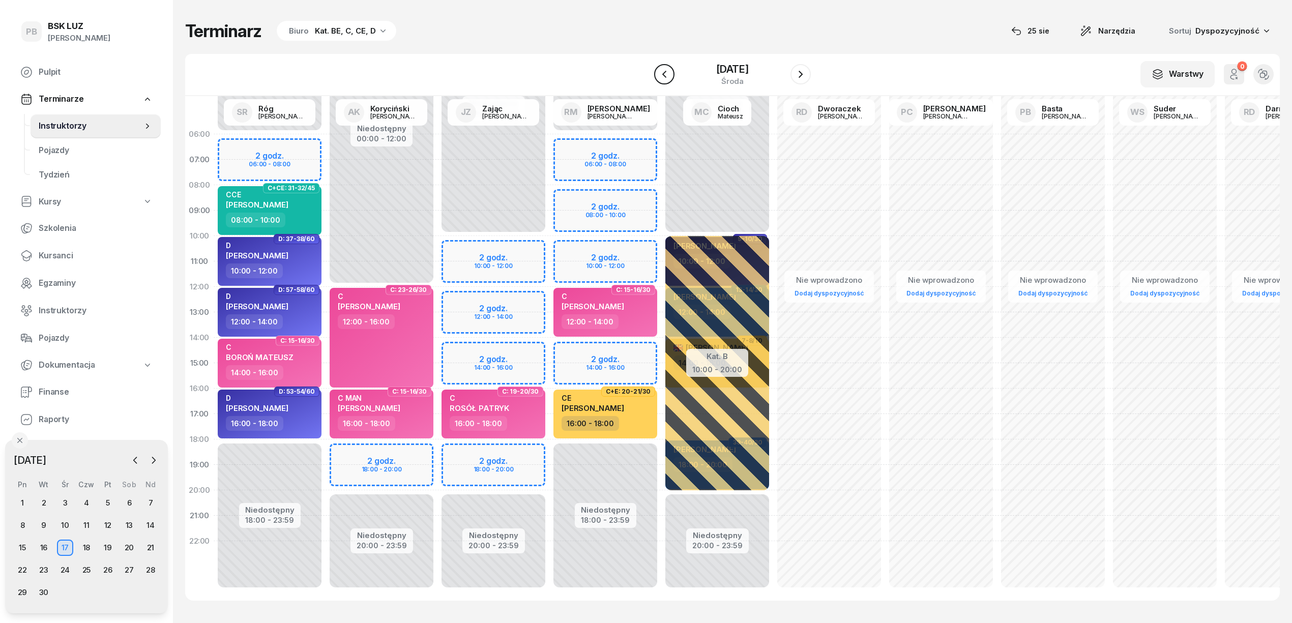
click at [658, 69] on icon "button" at bounding box center [664, 74] width 12 height 12
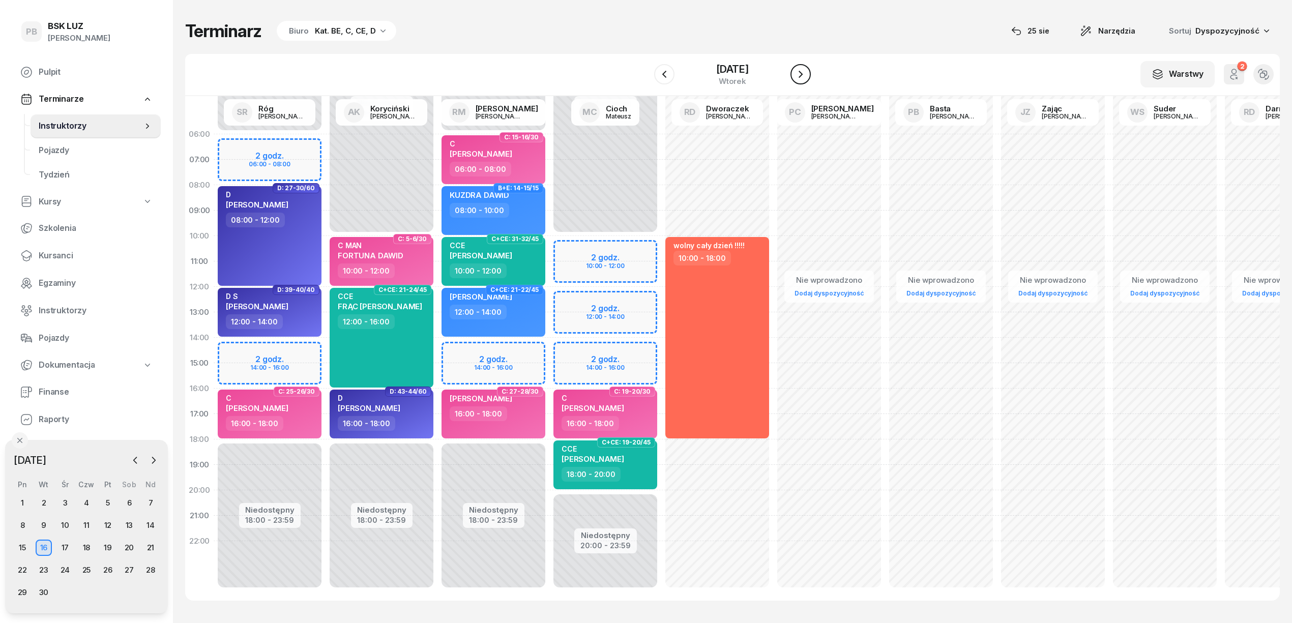
click at [804, 73] on icon "button" at bounding box center [801, 74] width 12 height 12
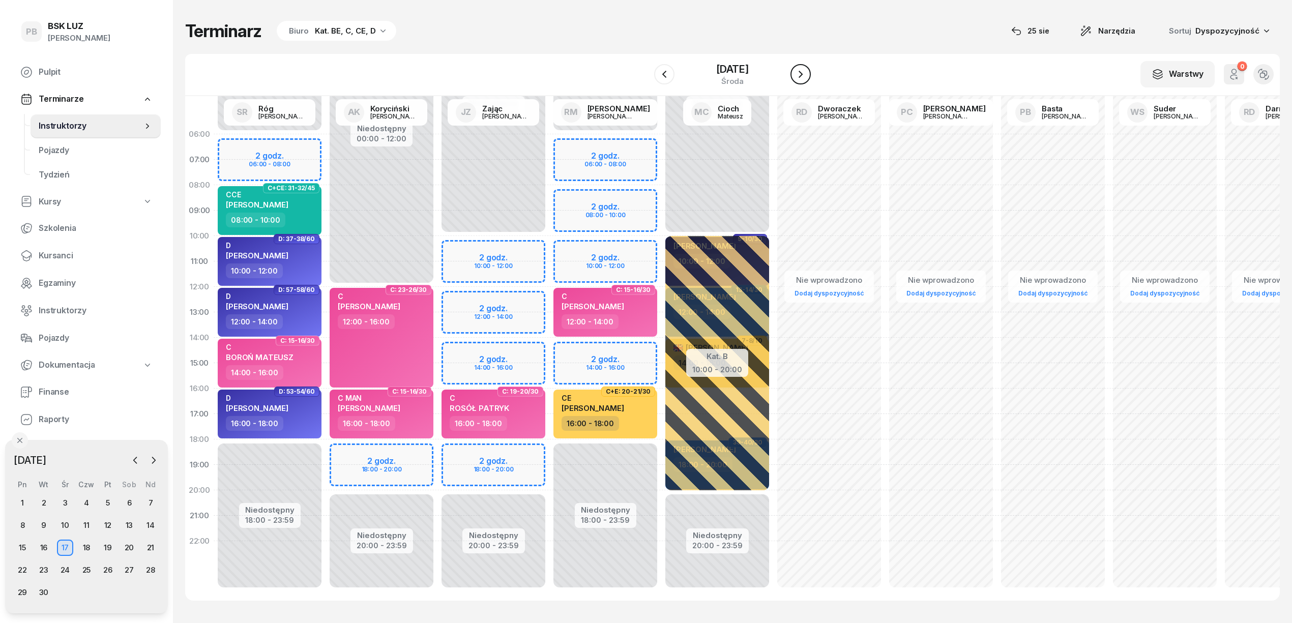
click at [806, 69] on icon "button" at bounding box center [801, 74] width 12 height 12
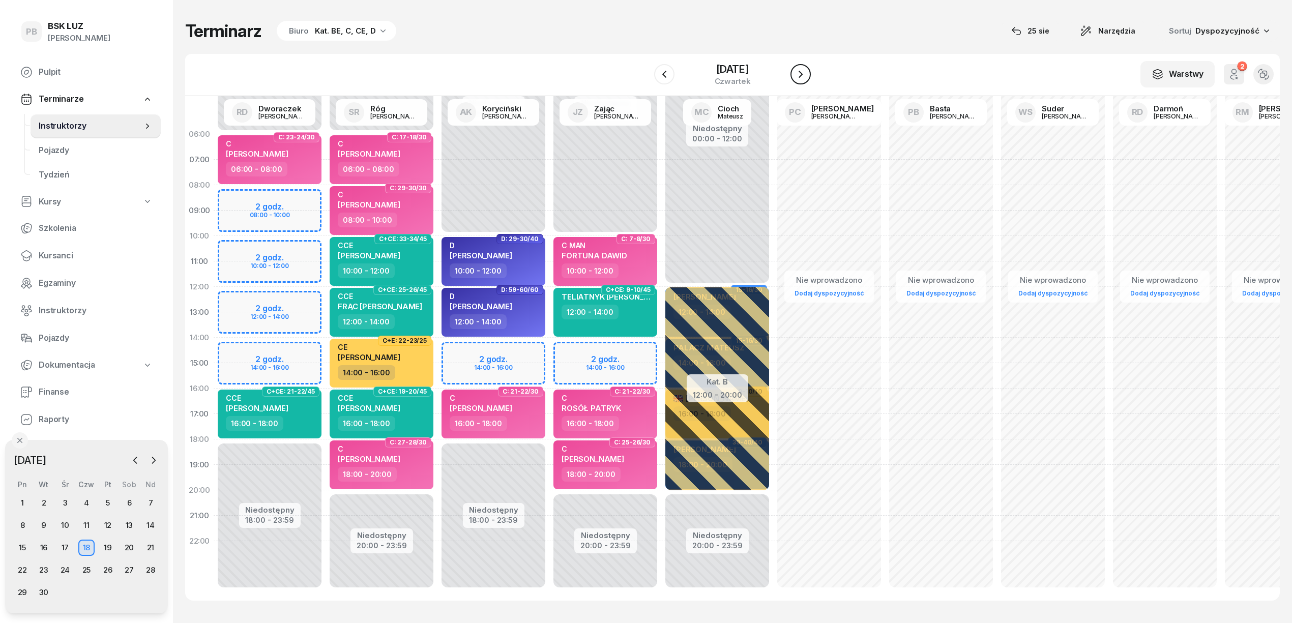
click at [806, 69] on icon "button" at bounding box center [801, 74] width 12 height 12
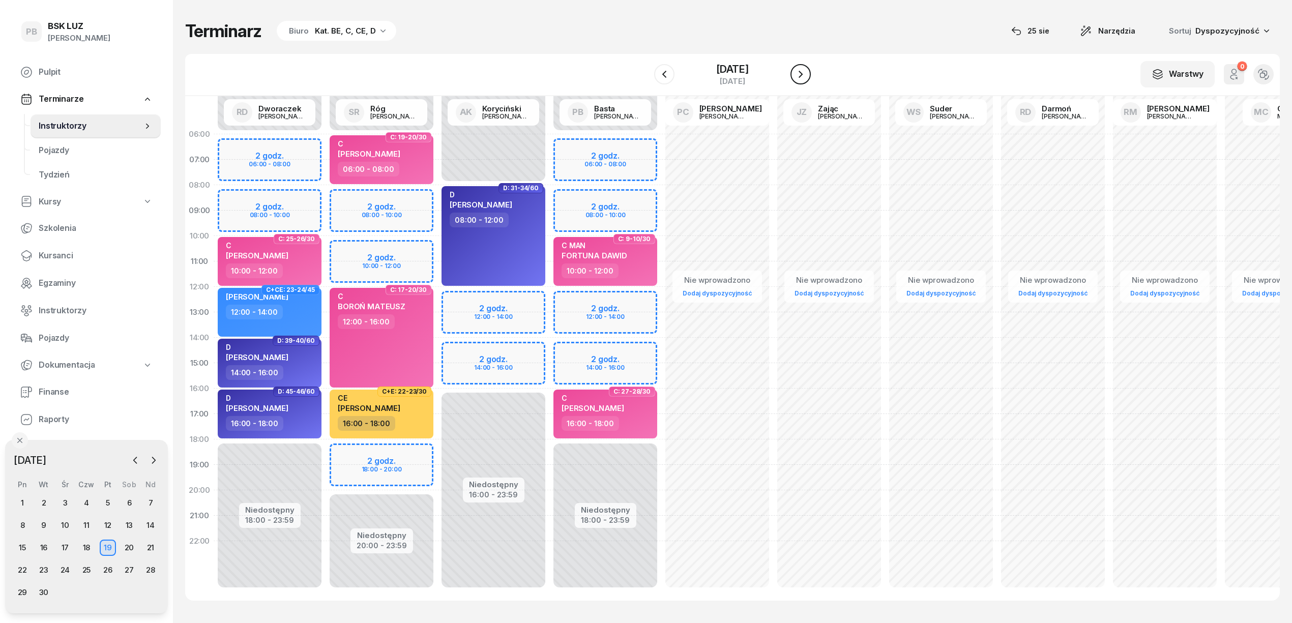
click at [806, 69] on icon "button" at bounding box center [801, 74] width 12 height 12
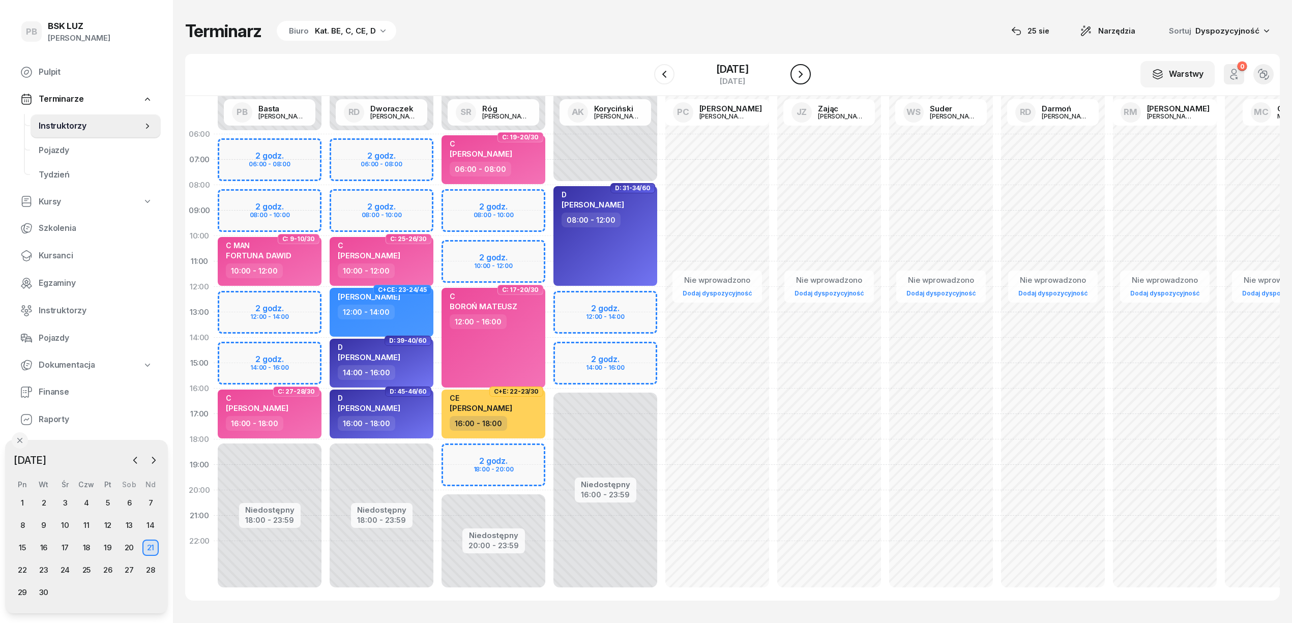
click at [806, 69] on icon "button" at bounding box center [801, 74] width 12 height 12
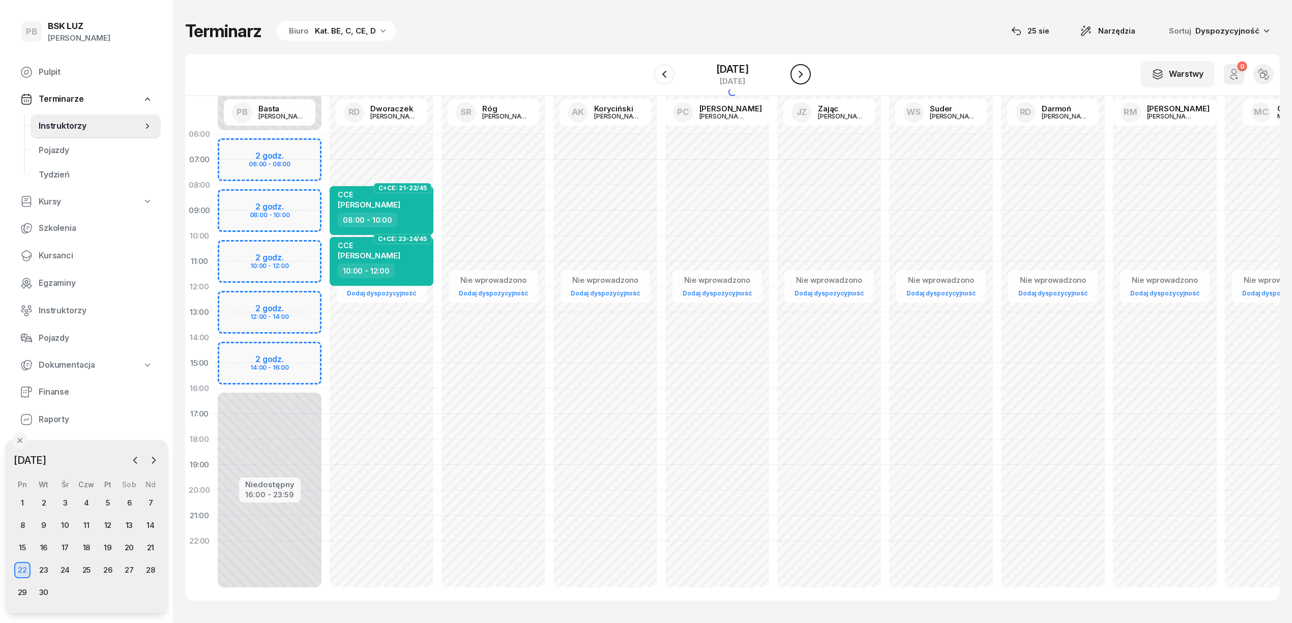
click at [806, 69] on icon "button" at bounding box center [801, 74] width 12 height 12
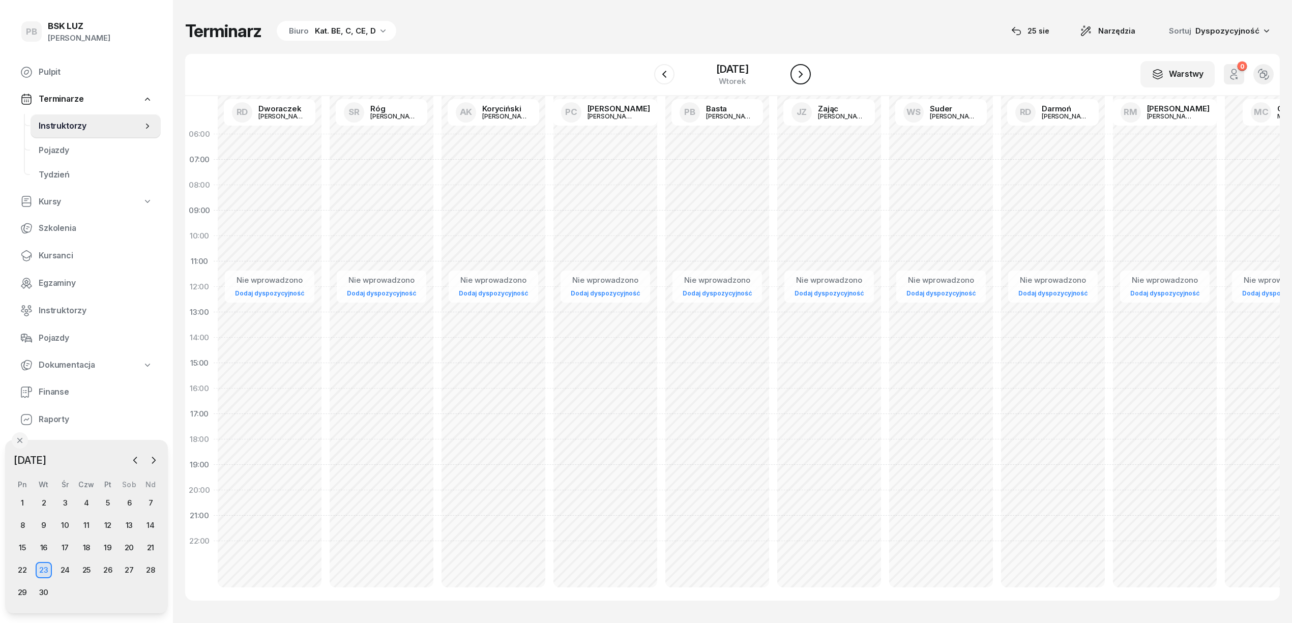
click at [806, 69] on icon "button" at bounding box center [801, 74] width 12 height 12
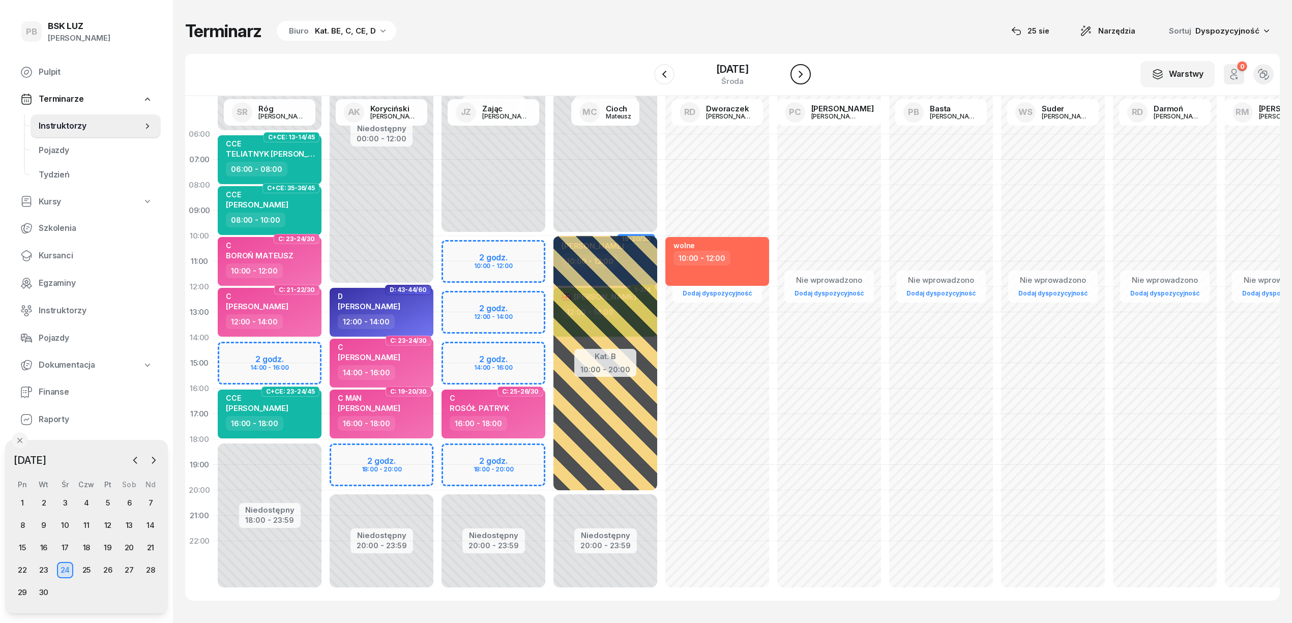
click at [806, 69] on icon "button" at bounding box center [801, 74] width 12 height 12
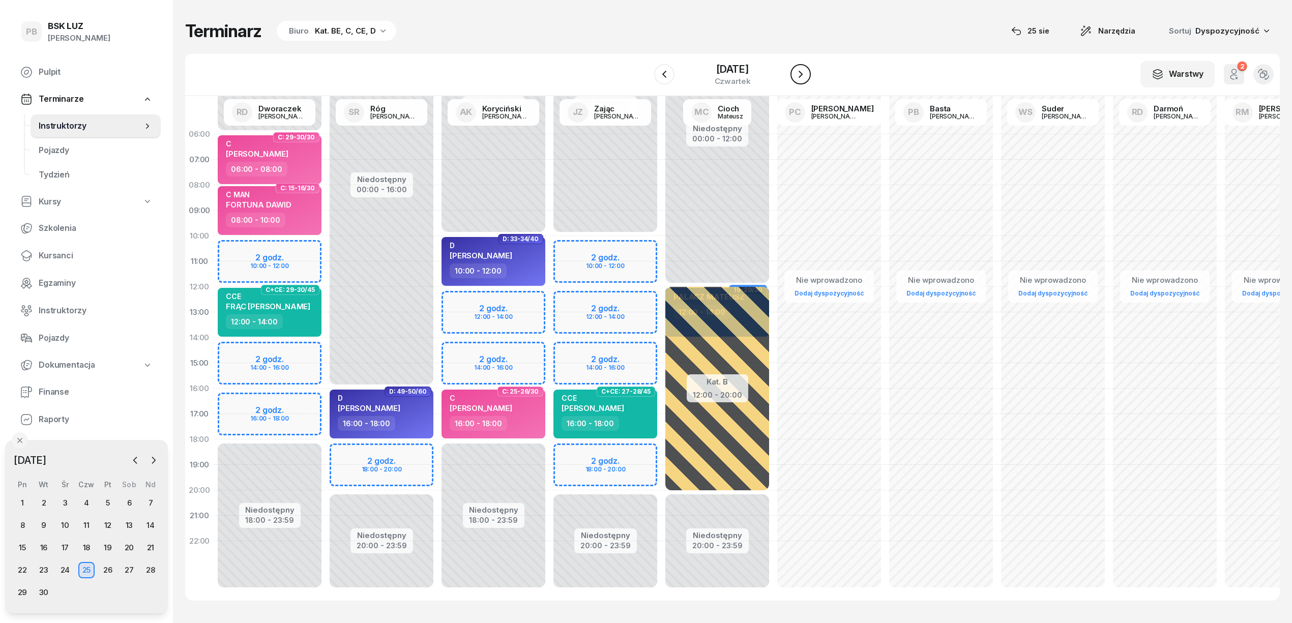
click at [806, 69] on icon "button" at bounding box center [801, 74] width 12 height 12
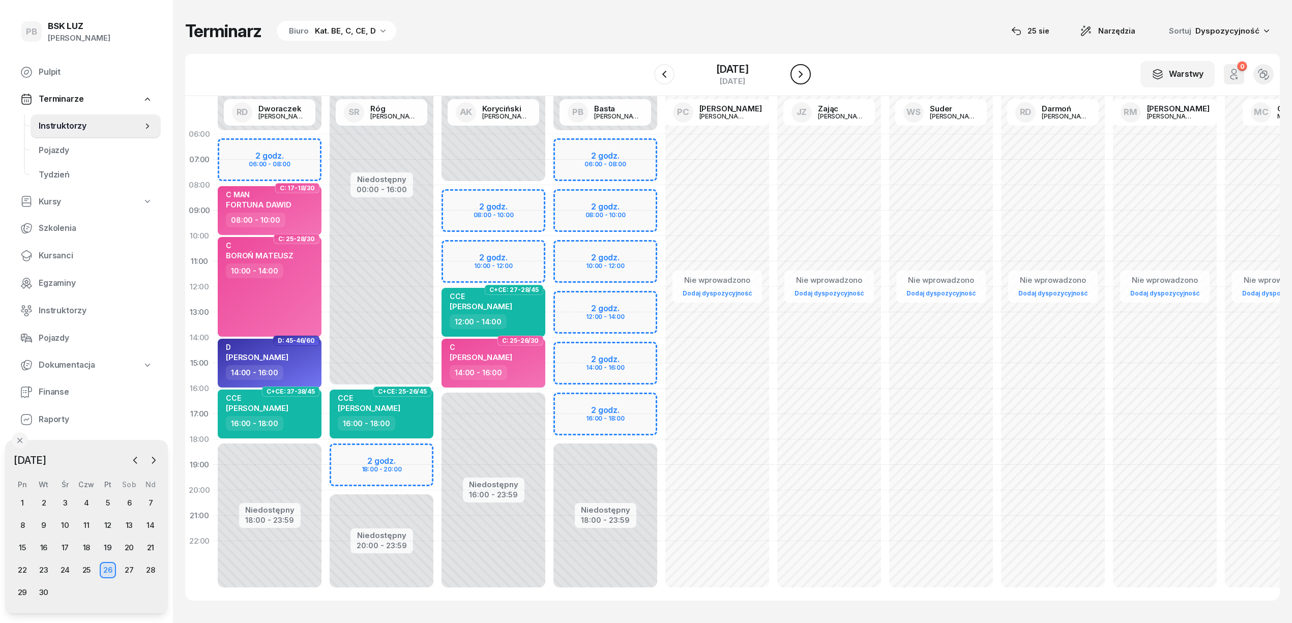
click at [806, 69] on icon "button" at bounding box center [801, 74] width 12 height 12
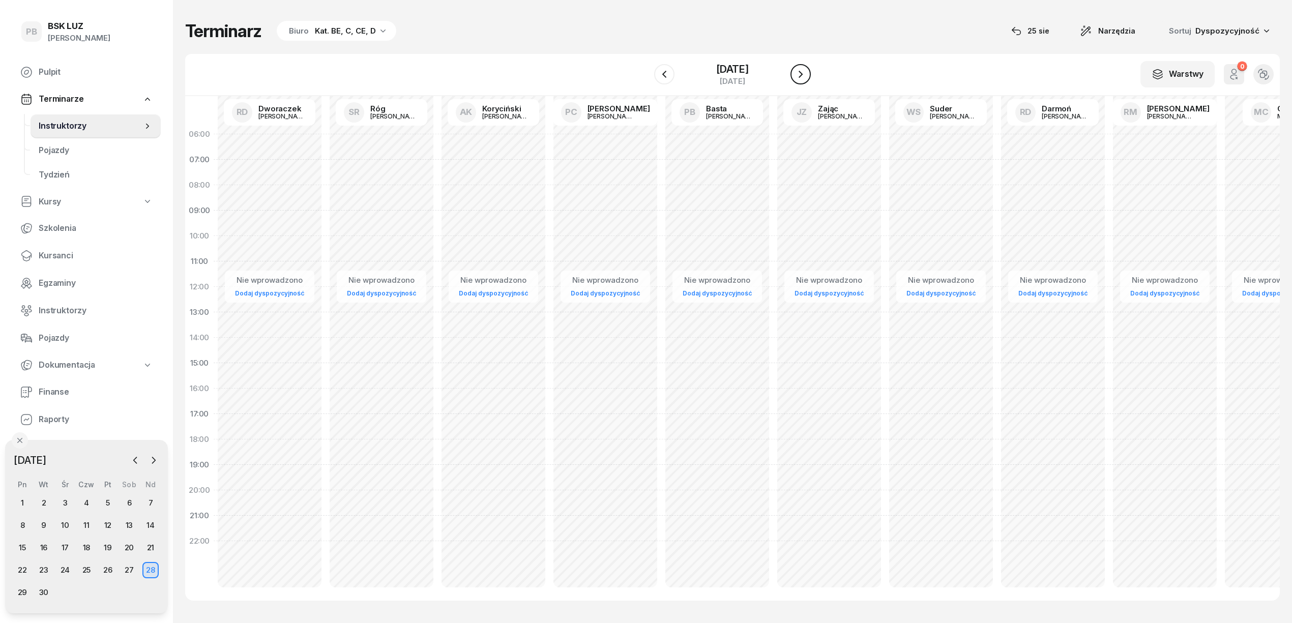
click at [806, 69] on icon "button" at bounding box center [801, 74] width 12 height 12
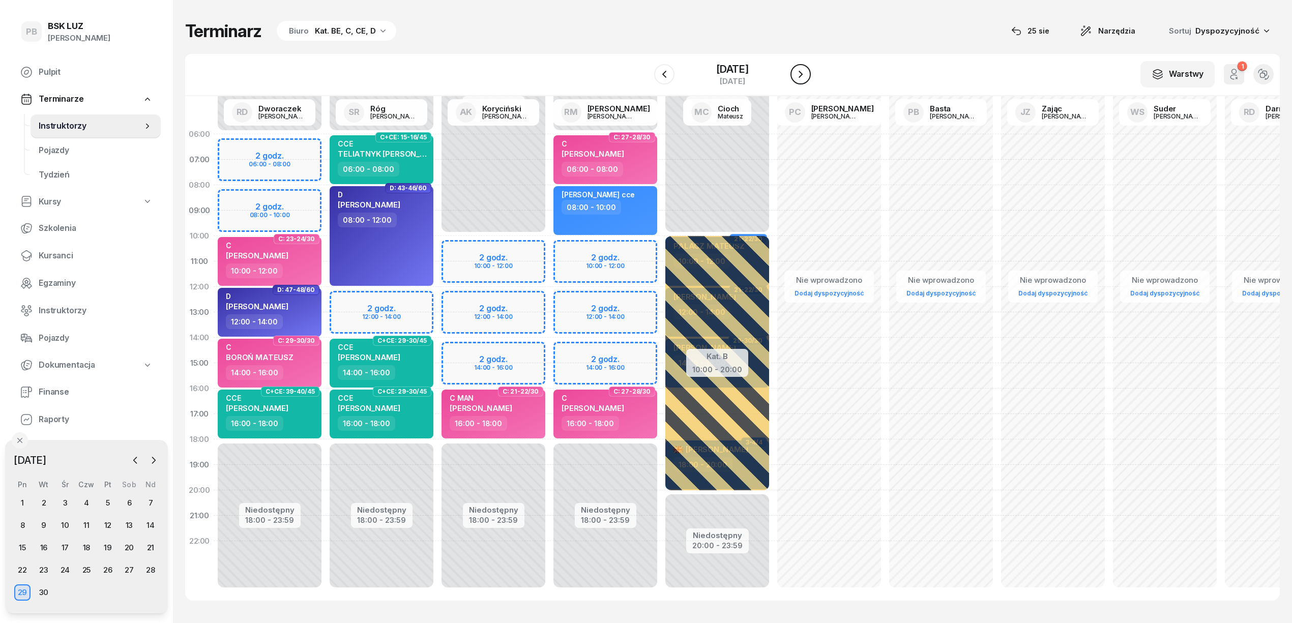
click at [799, 76] on icon "button" at bounding box center [801, 74] width 12 height 12
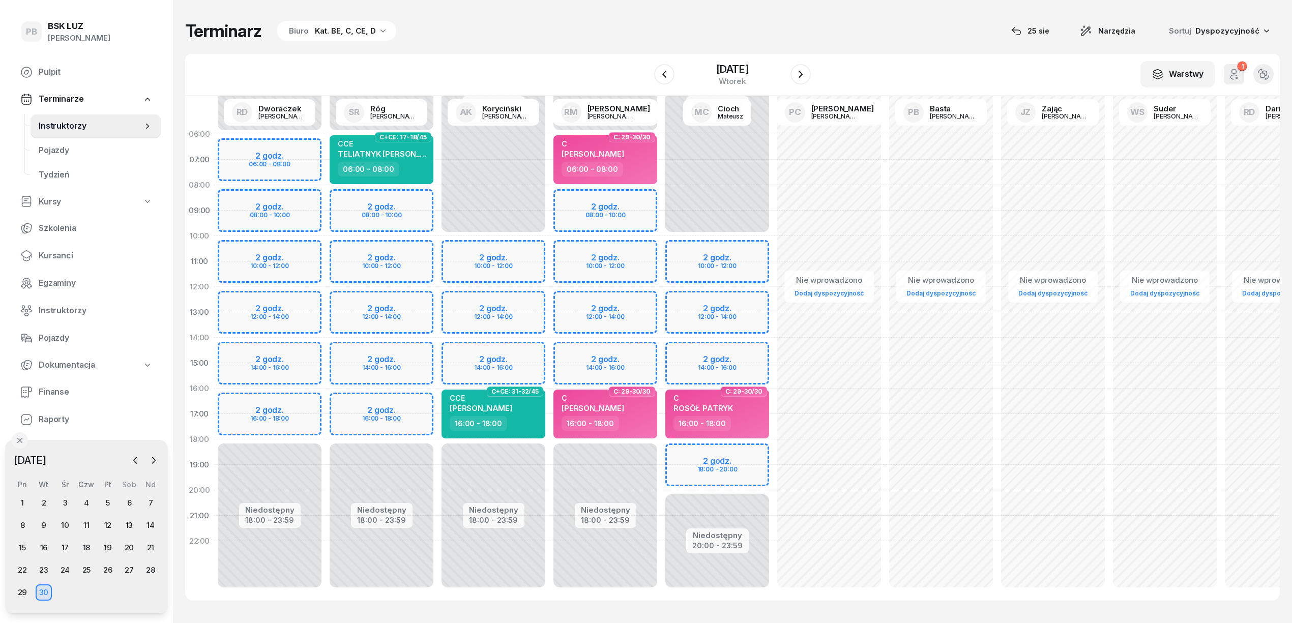
drag, startPoint x: 594, startPoint y: 31, endPoint x: 593, endPoint y: 47, distance: 15.8
click at [593, 40] on div "Terminarz Biuro Kat. BE, C, CE, D [DATE] Narzędzia Sortuj Dyspozycyjność" at bounding box center [732, 30] width 1095 height 21
click at [810, 75] on button "button" at bounding box center [801, 74] width 20 height 20
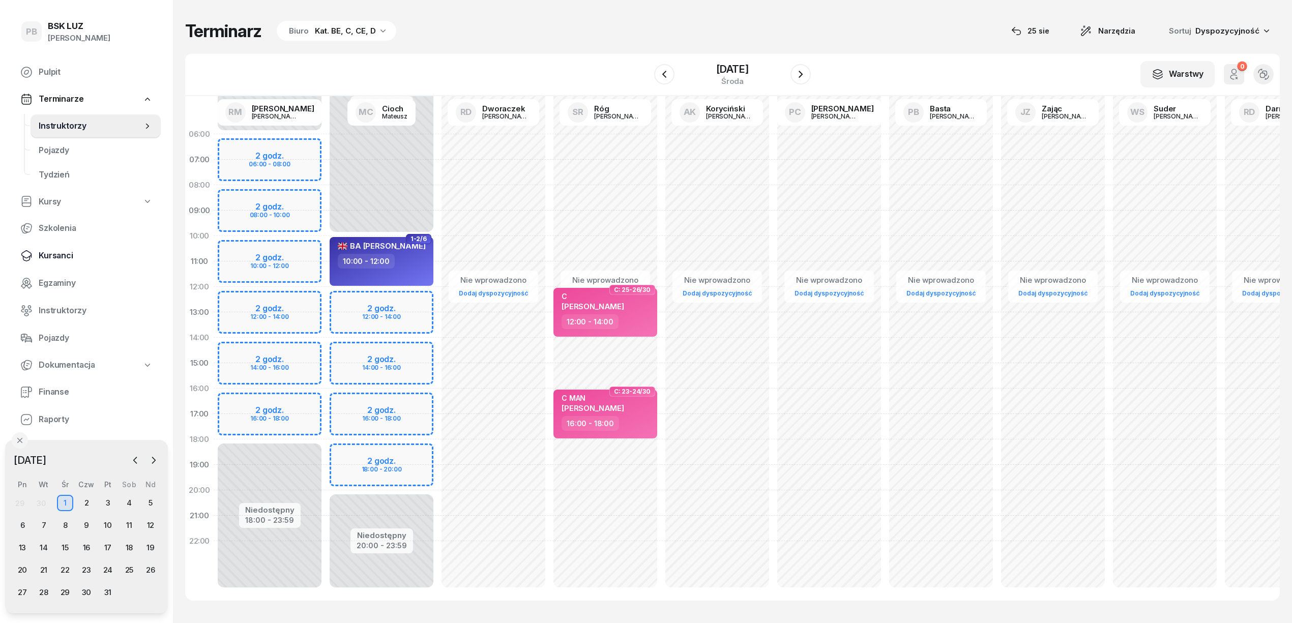
click at [59, 252] on span "Kursanci" at bounding box center [96, 255] width 114 height 13
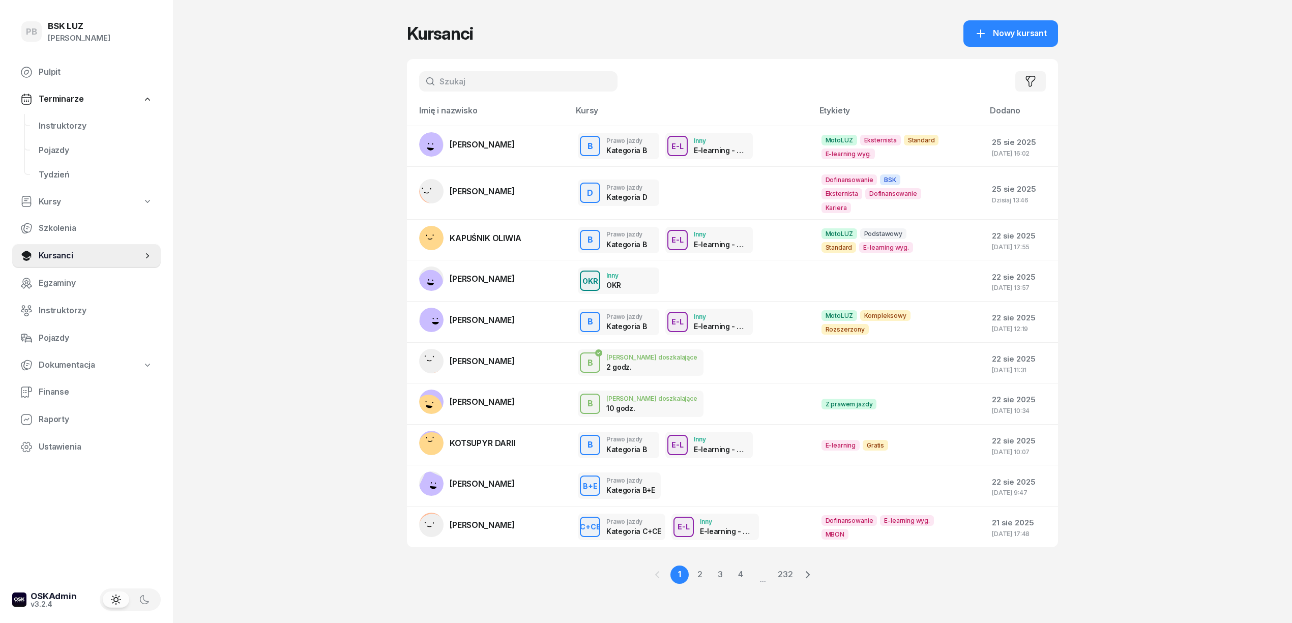
click at [473, 82] on input "text" at bounding box center [518, 81] width 198 height 20
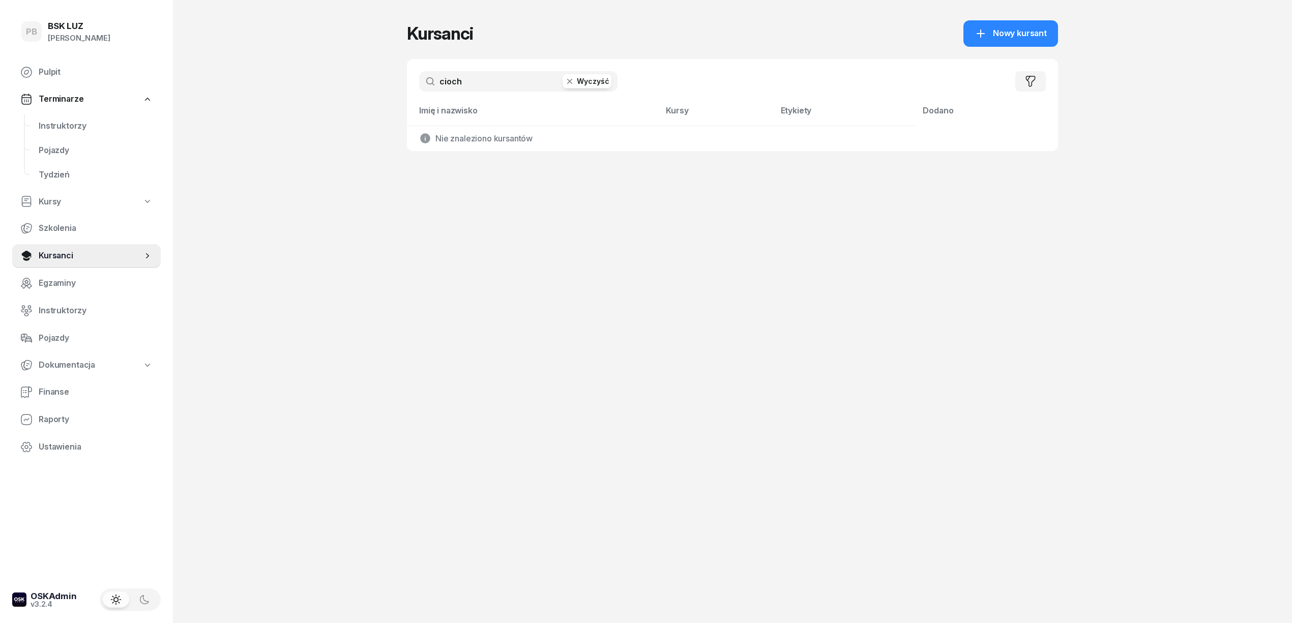
drag, startPoint x: 485, startPoint y: 80, endPoint x: 373, endPoint y: 72, distance: 112.7
click at [373, 72] on div "PB BSK LUZ Patrycja Bogdanowicz Pulpit Terminarze Instruktorzy Pojazdy Tydzień …" at bounding box center [646, 311] width 1292 height 623
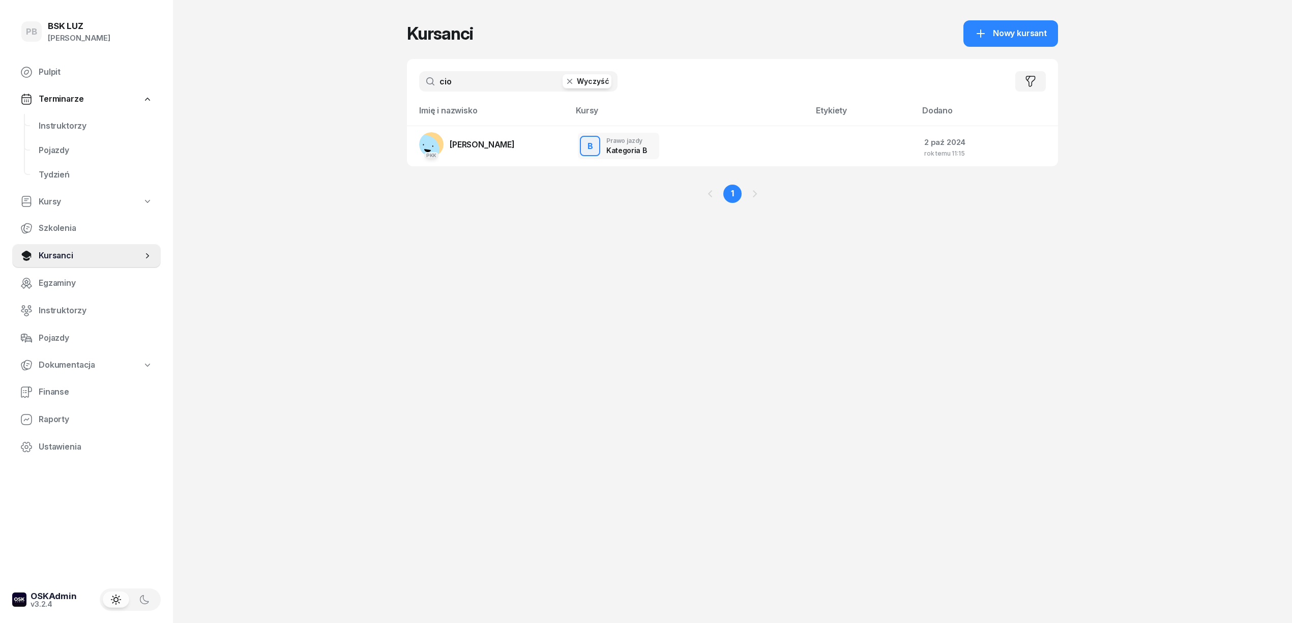
drag, startPoint x: 475, startPoint y: 82, endPoint x: 405, endPoint y: 80, distance: 69.7
click at [405, 80] on div "PB BSK LUZ Patrycja Bogdanowicz Pulpit Terminarze Instruktorzy Pojazdy Tydzień …" at bounding box center [646, 311] width 1292 height 623
type input "cioch"
drag, startPoint x: 68, startPoint y: 308, endPoint x: 250, endPoint y: 224, distance: 200.7
click at [69, 309] on span "Instruktorzy" at bounding box center [96, 310] width 114 height 13
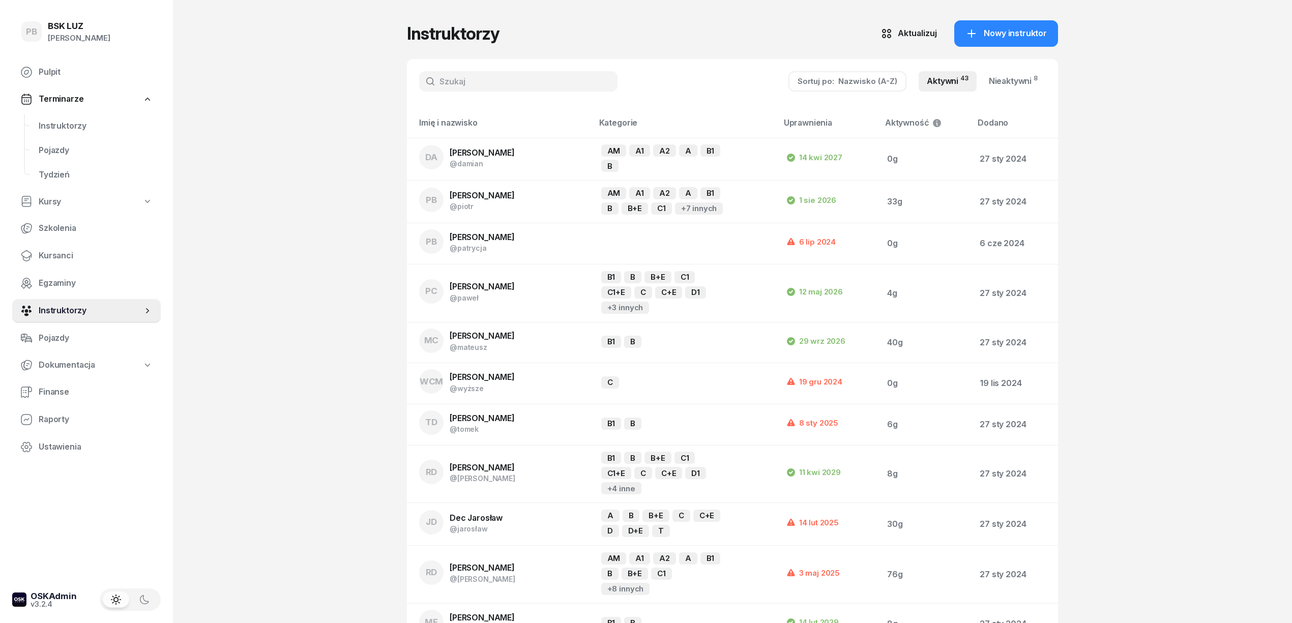
click at [444, 78] on input "text" at bounding box center [518, 81] width 198 height 20
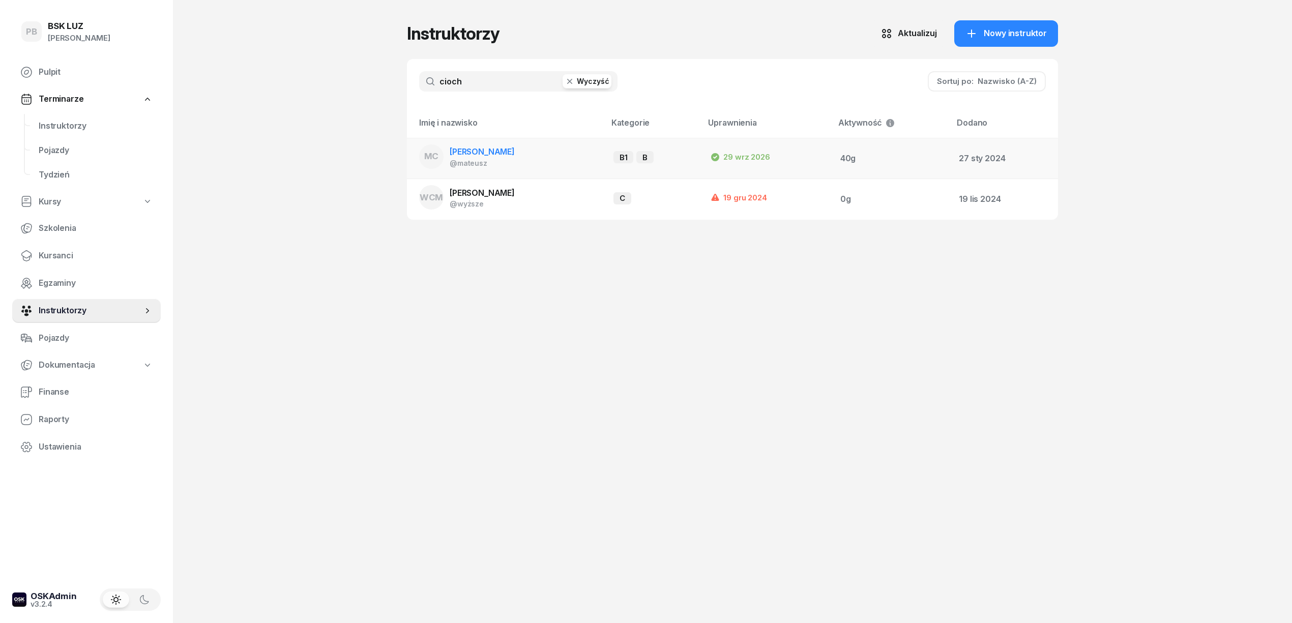
type input "cioch"
click at [470, 150] on span "[PERSON_NAME]" at bounding box center [482, 152] width 65 height 10
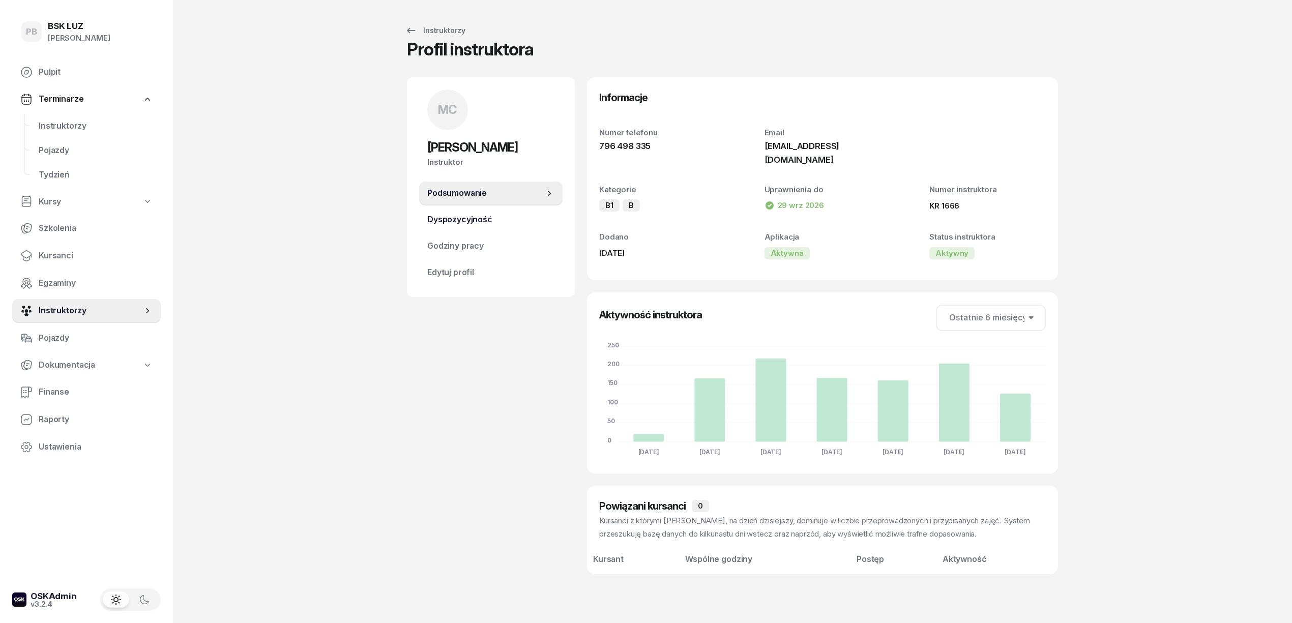
click at [442, 224] on span "Dyspozycyjność" at bounding box center [490, 219] width 127 height 13
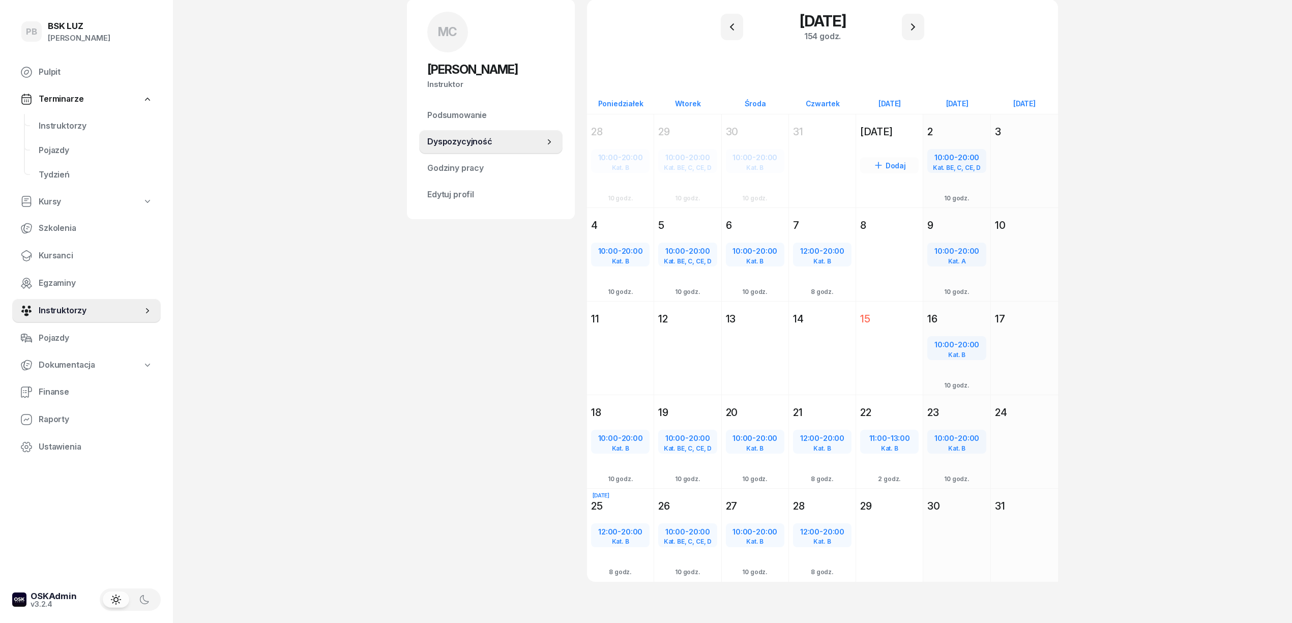
scroll to position [78, 0]
click at [912, 25] on icon "button" at bounding box center [913, 26] width 12 height 12
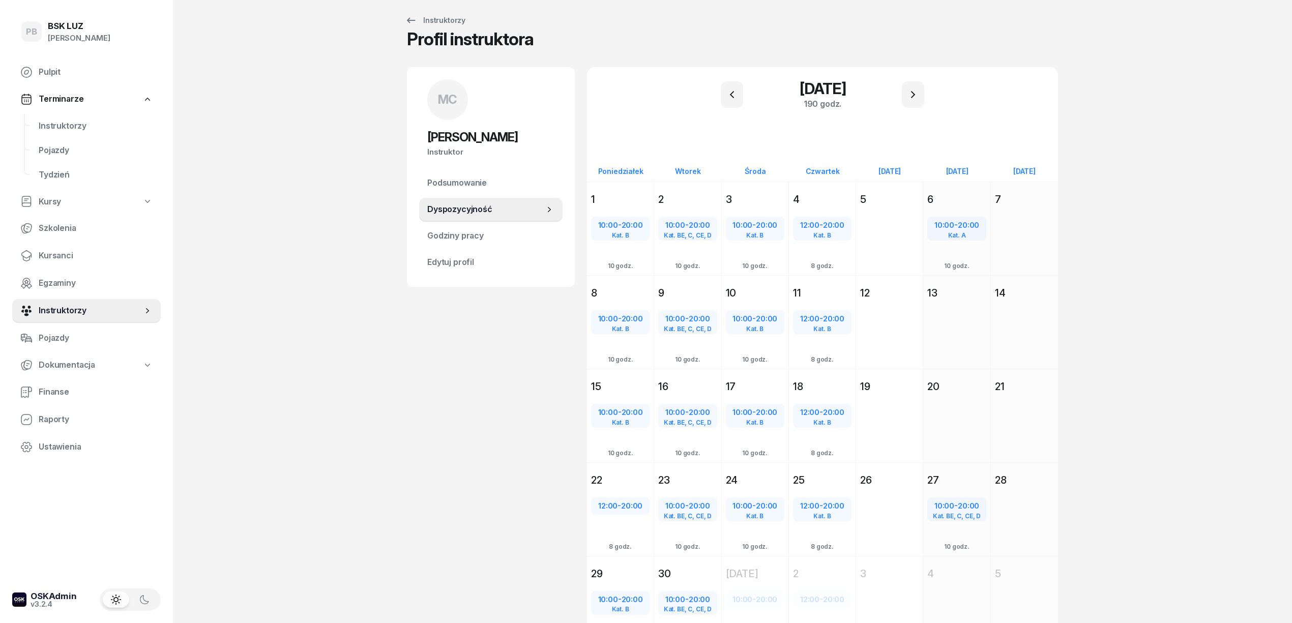
scroll to position [0, 0]
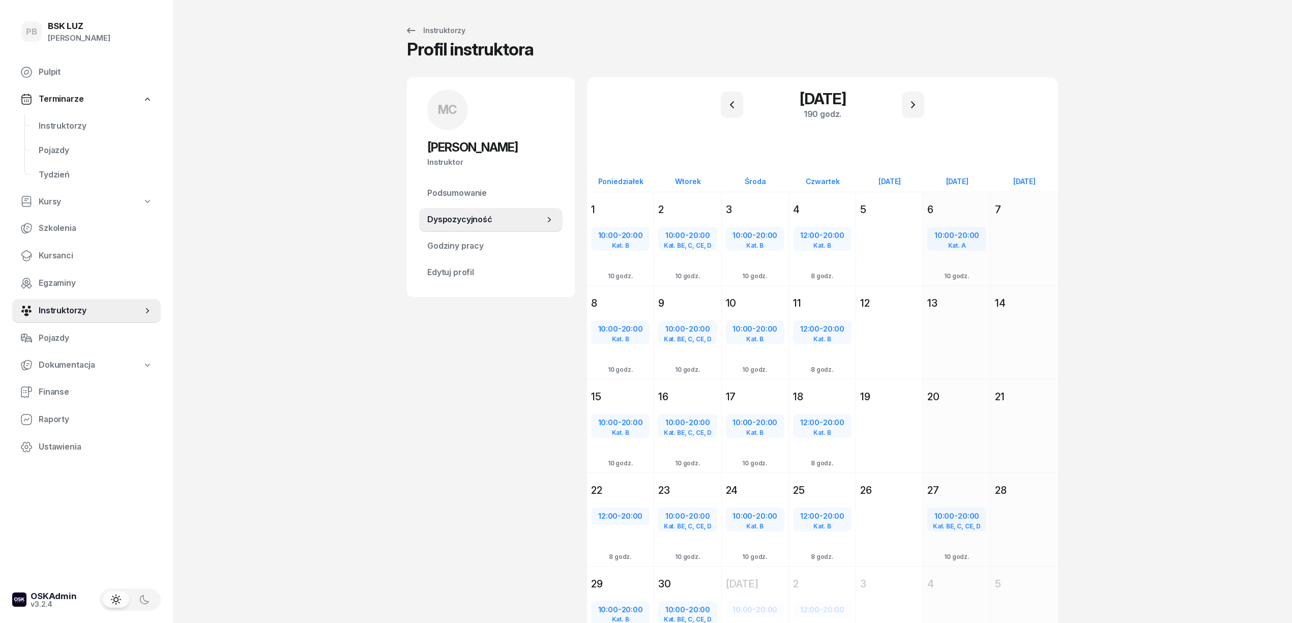
click at [324, 218] on div "PB BSK LUZ Patrycja Bogdanowicz Pulpit Terminarze Instruktorzy Pojazdy Tydzień …" at bounding box center [646, 352] width 1292 height 705
click at [70, 121] on span "Instruktorzy" at bounding box center [96, 126] width 114 height 13
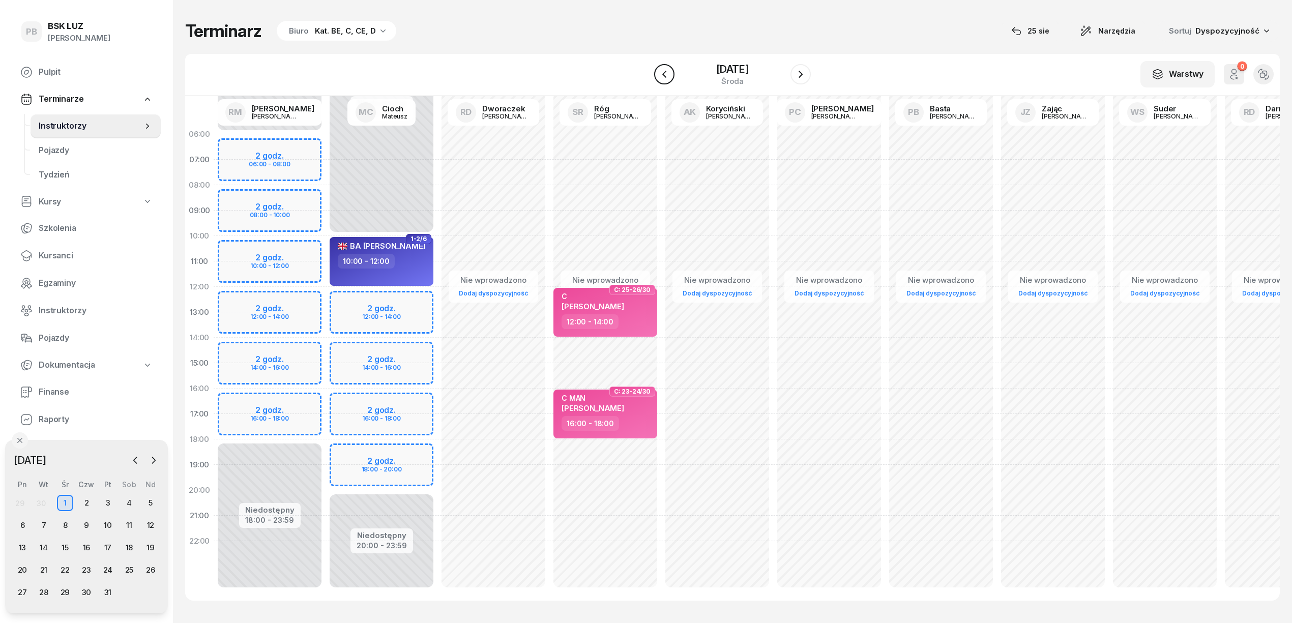
click at [660, 77] on icon "button" at bounding box center [664, 74] width 12 height 12
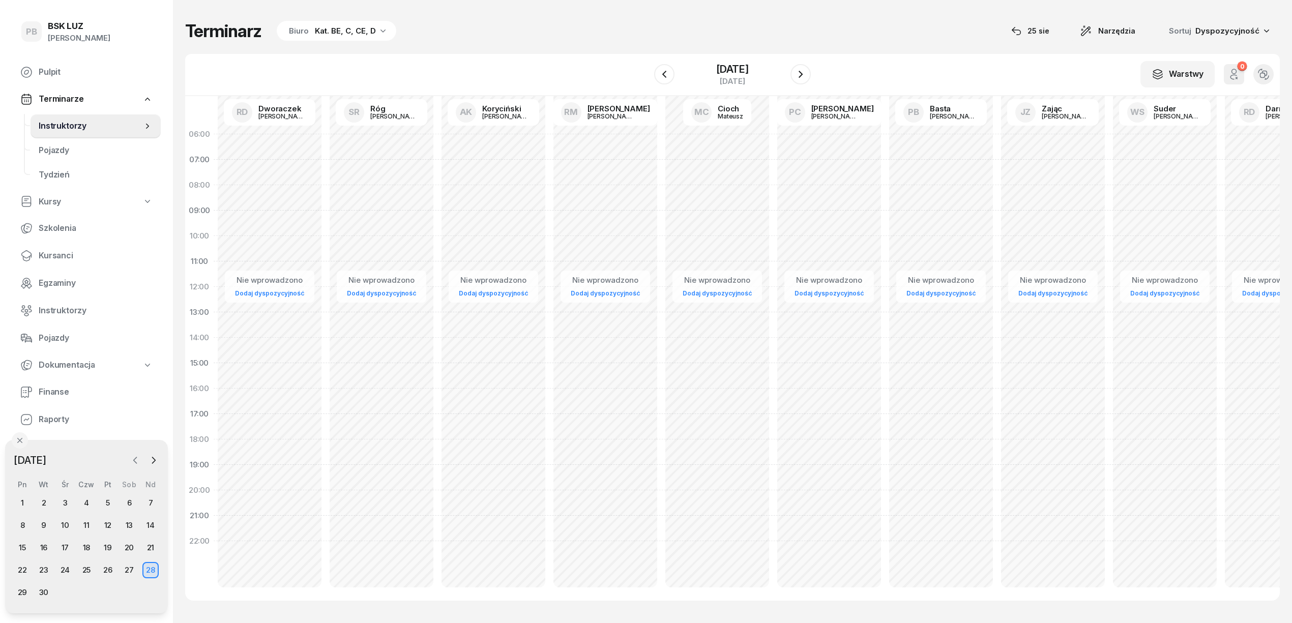
click at [135, 456] on icon "button" at bounding box center [135, 460] width 10 height 10
click at [19, 591] on div "25" at bounding box center [22, 592] width 16 height 16
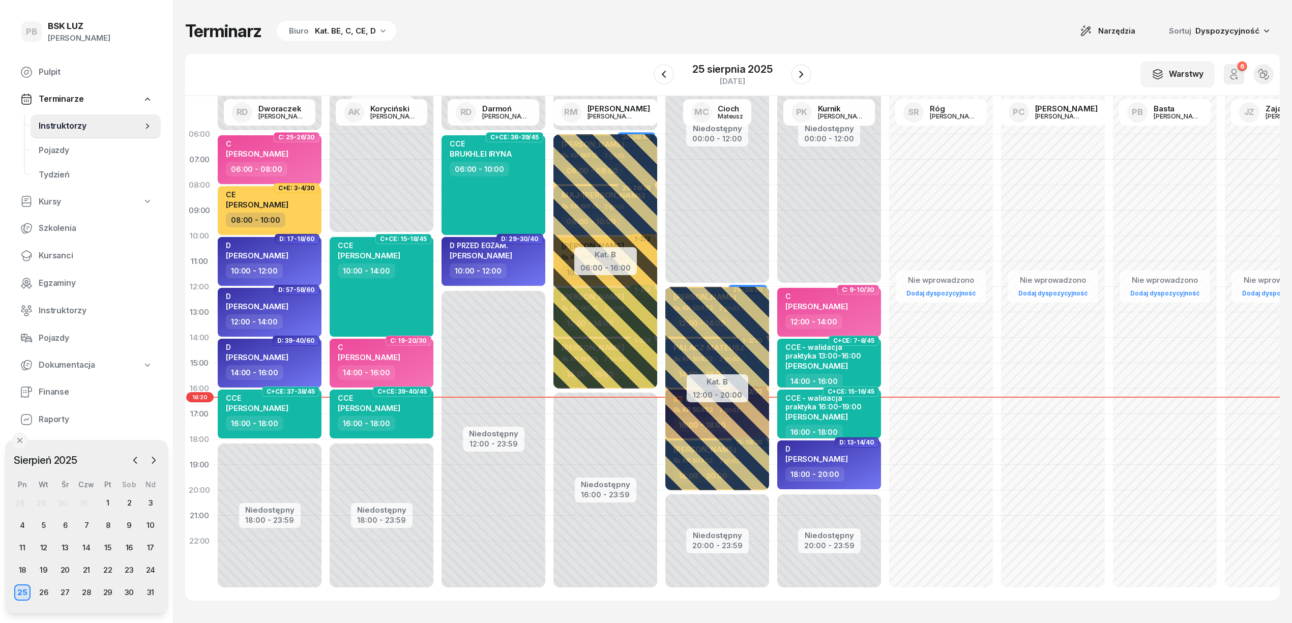
click at [488, 86] on div "W Wybierz AK [PERSON_NAME] BP [PERSON_NAME] DP [PERSON_NAME] GS [PERSON_NAME] I…" at bounding box center [732, 75] width 1095 height 42
click at [625, 27] on div "Terminarz Biuro Kat. BE, C, CE, D Narzędzia Sortuj Dyspozycyjność" at bounding box center [732, 30] width 1095 height 21
click at [796, 304] on span "[PERSON_NAME]" at bounding box center [816, 307] width 63 height 10
select select "12"
select select "14"
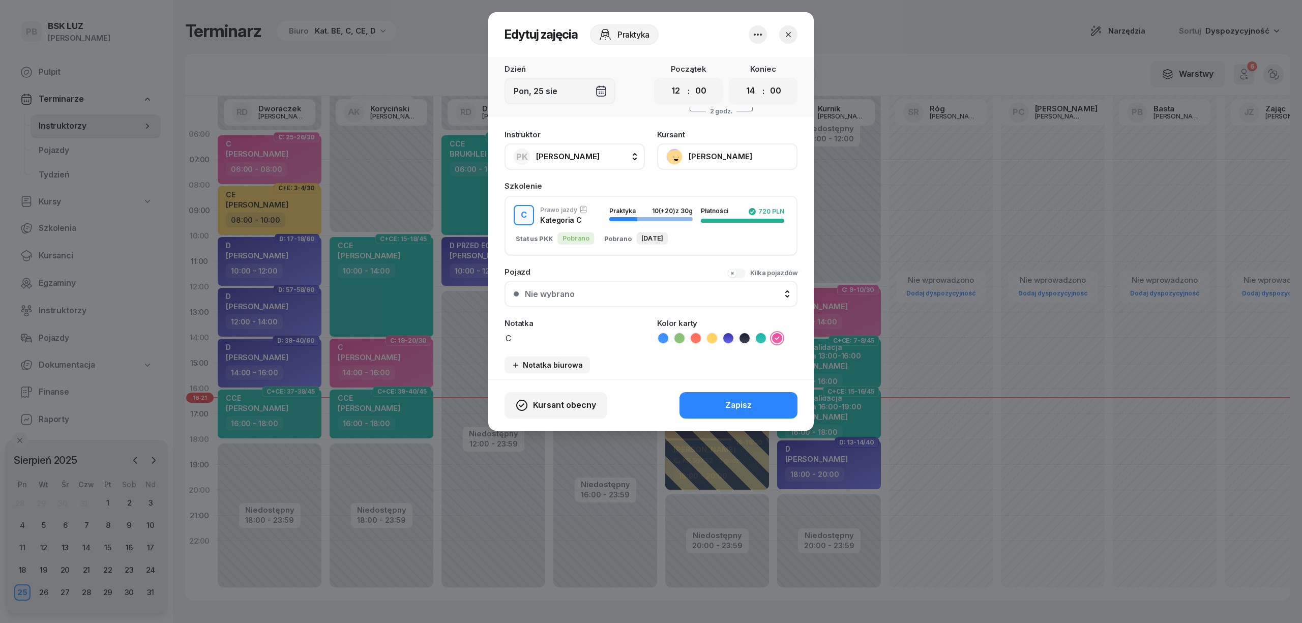
click at [733, 159] on button "[PERSON_NAME]" at bounding box center [727, 156] width 140 height 26
click at [720, 187] on link "Otwórz profil" at bounding box center [726, 191] width 134 height 25
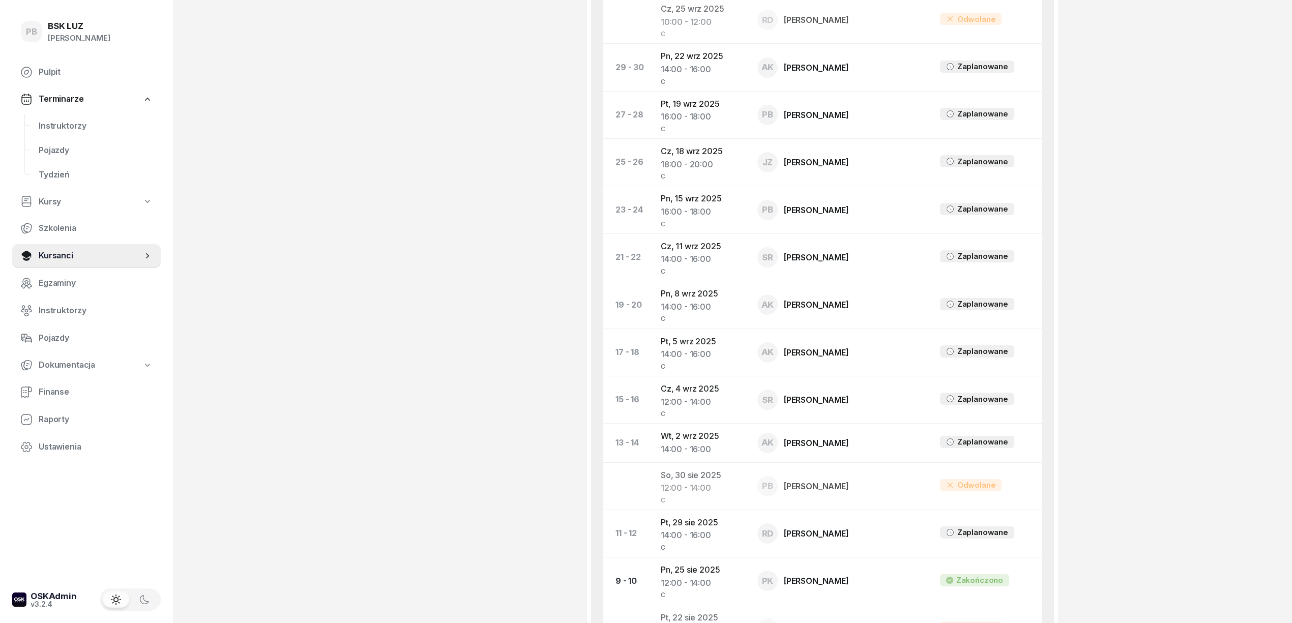
scroll to position [610, 0]
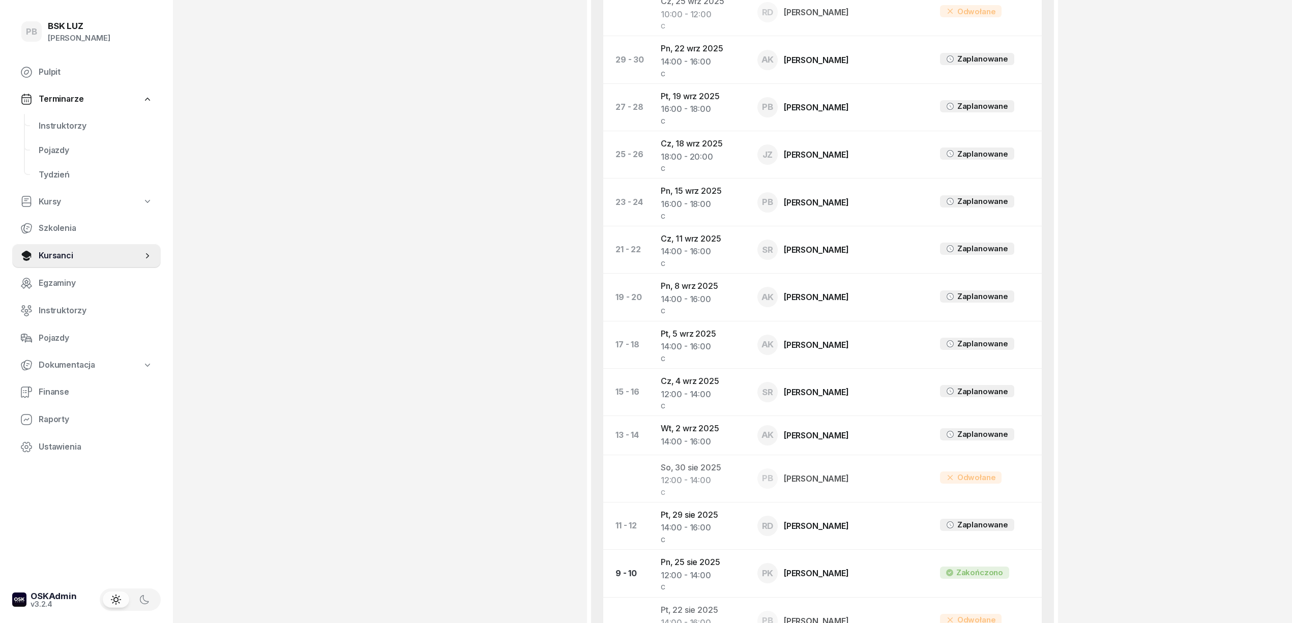
drag, startPoint x: 1146, startPoint y: 279, endPoint x: 320, endPoint y: 176, distance: 831.6
click at [1146, 279] on div "PB BSK LUZ Patrycja Bogdanowicz Pulpit Terminarze Instruktorzy Pojazdy Tydzień …" at bounding box center [646, 196] width 1292 height 1612
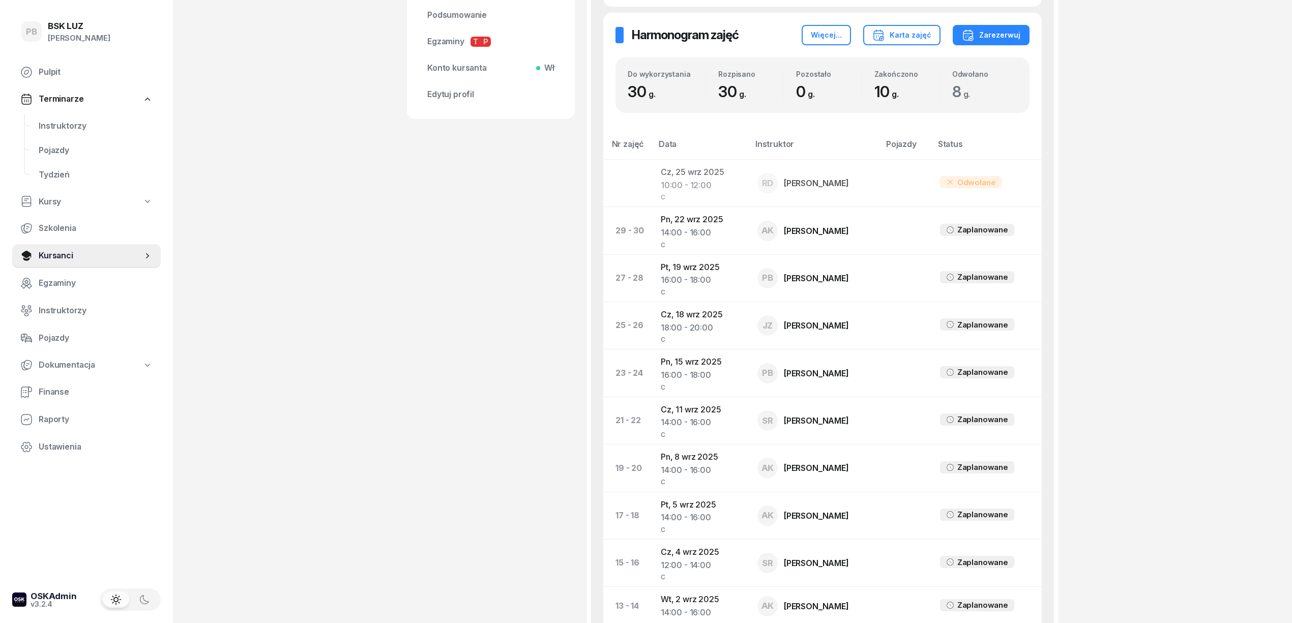
scroll to position [271, 0]
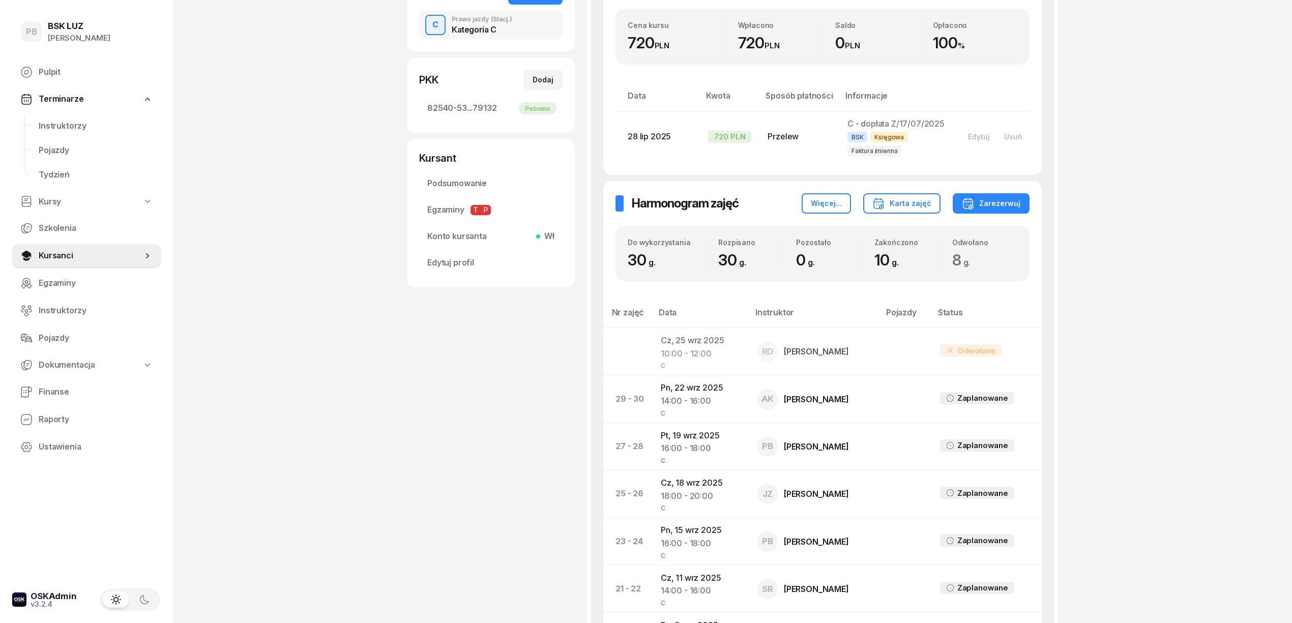
click at [1109, 275] on div "PB BSK LUZ Patrycja Bogdanowicz Pulpit Terminarze Instruktorzy Pojazdy Tydzień …" at bounding box center [646, 535] width 1292 height 1612
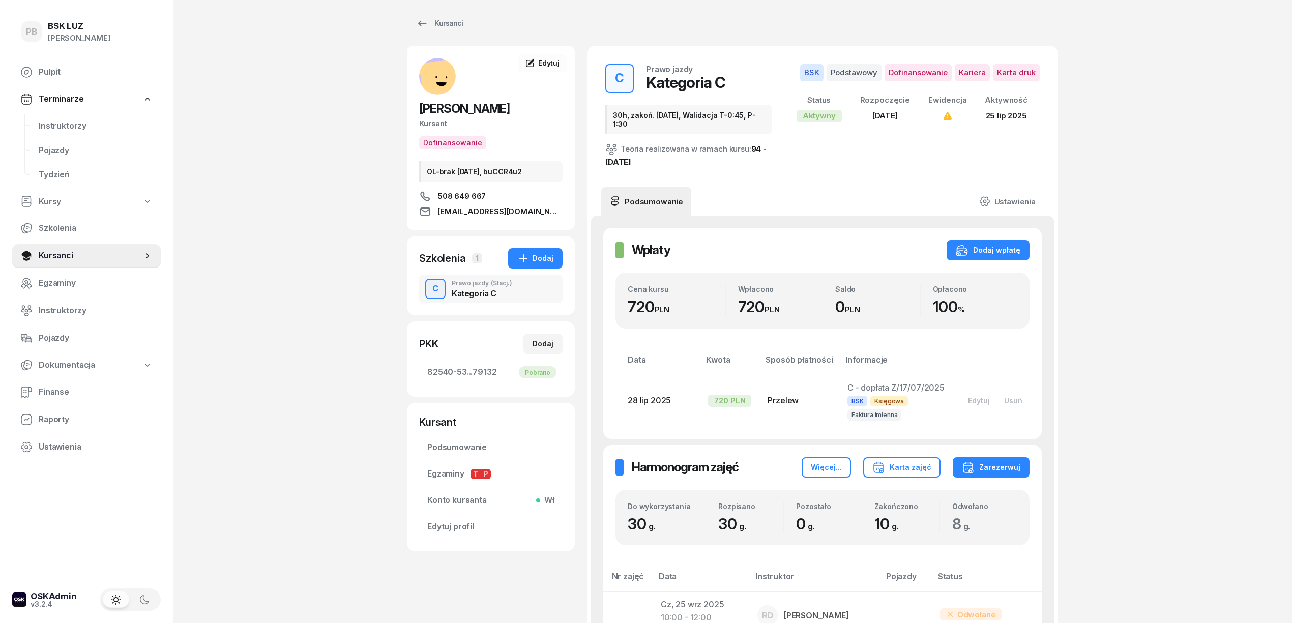
scroll to position [0, 0]
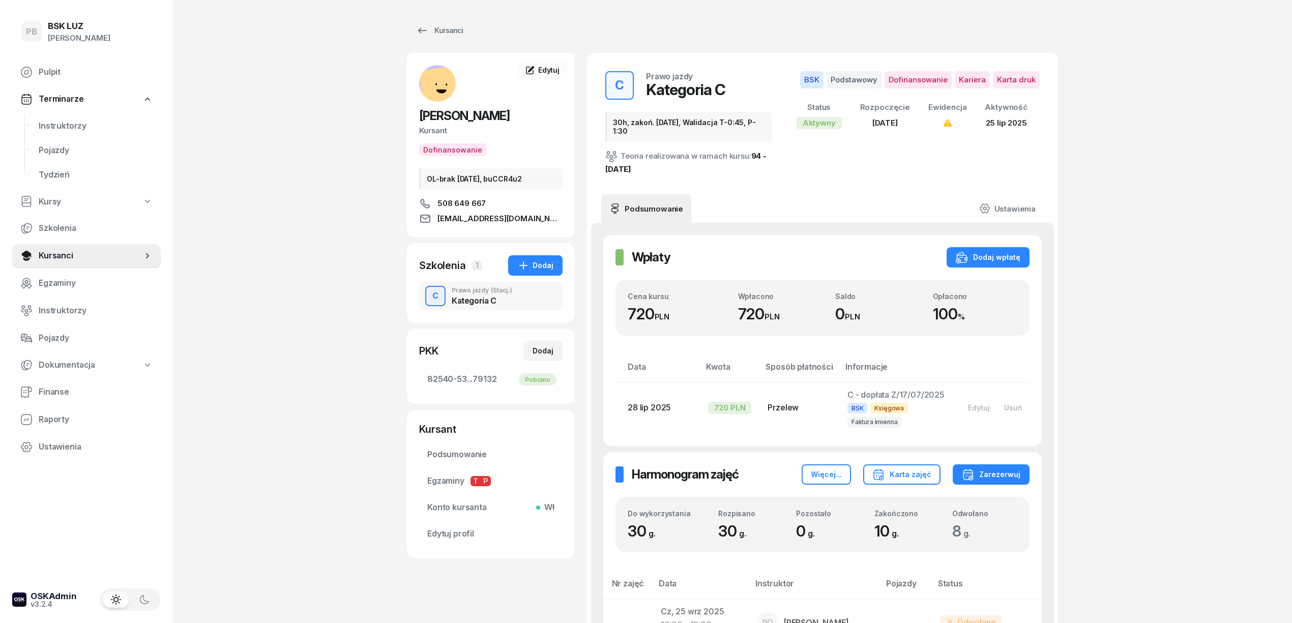
click at [45, 126] on span "Instruktorzy" at bounding box center [96, 126] width 114 height 13
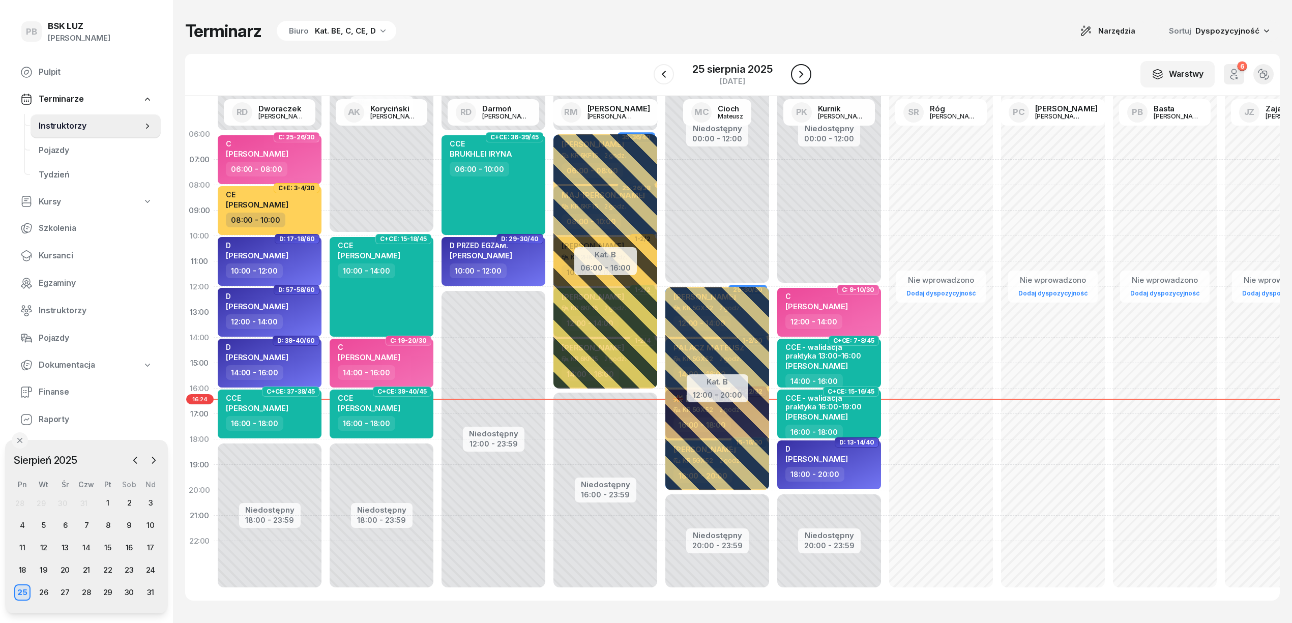
click at [804, 74] on icon "button" at bounding box center [801, 74] width 12 height 12
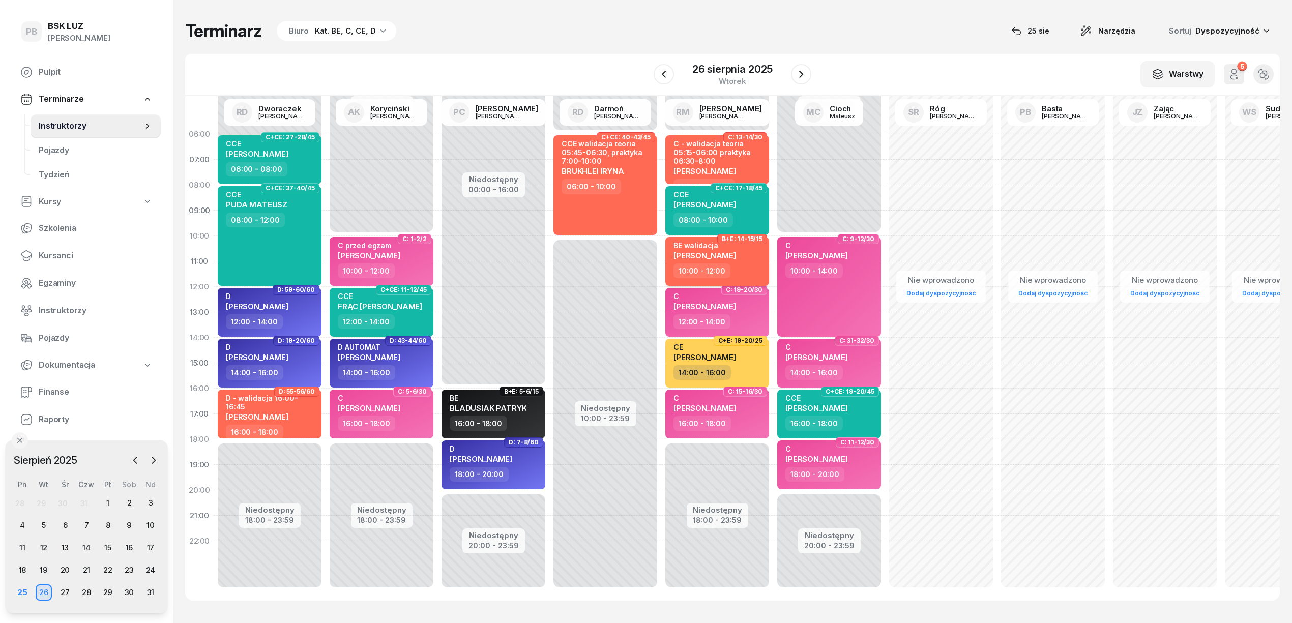
click at [736, 258] on span "[PERSON_NAME]" at bounding box center [705, 256] width 63 height 10
select select "10"
select select "12"
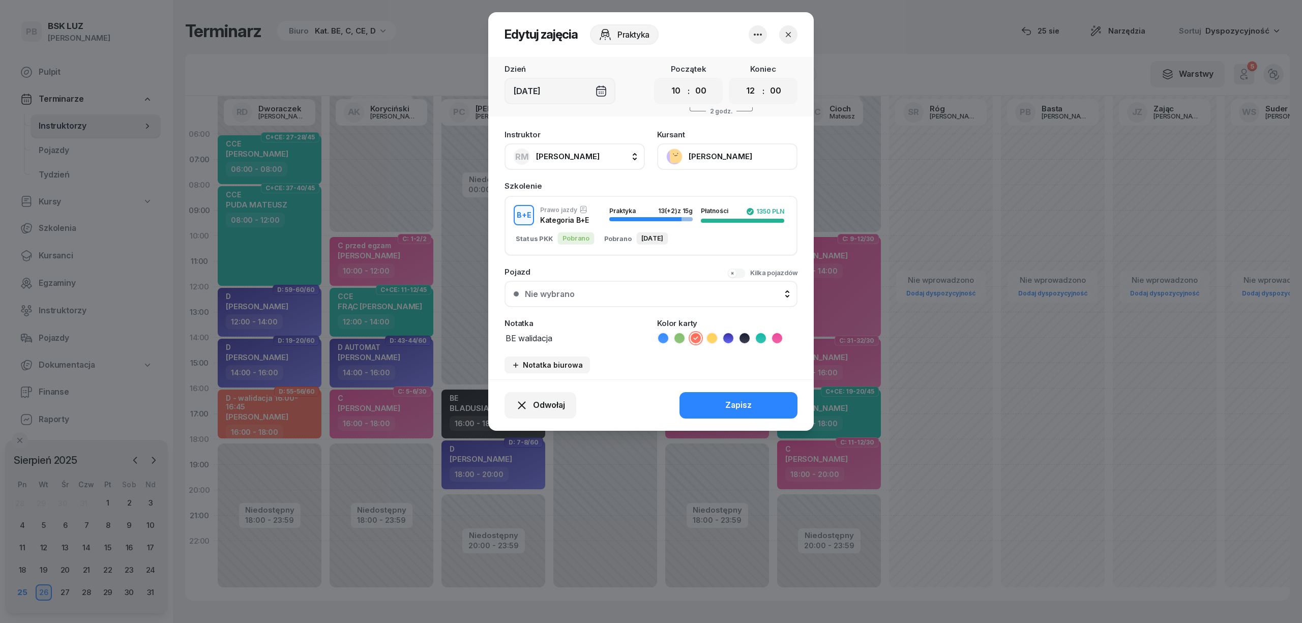
click at [699, 35] on header "Edytuj zajęcia Praktyka" at bounding box center [651, 34] width 326 height 45
click at [580, 341] on textarea "BE walidacja" at bounding box center [575, 337] width 140 height 13
type textarea "BE walidacja 10:00-11:30"
click at [695, 401] on button "Zapisz" at bounding box center [739, 405] width 118 height 26
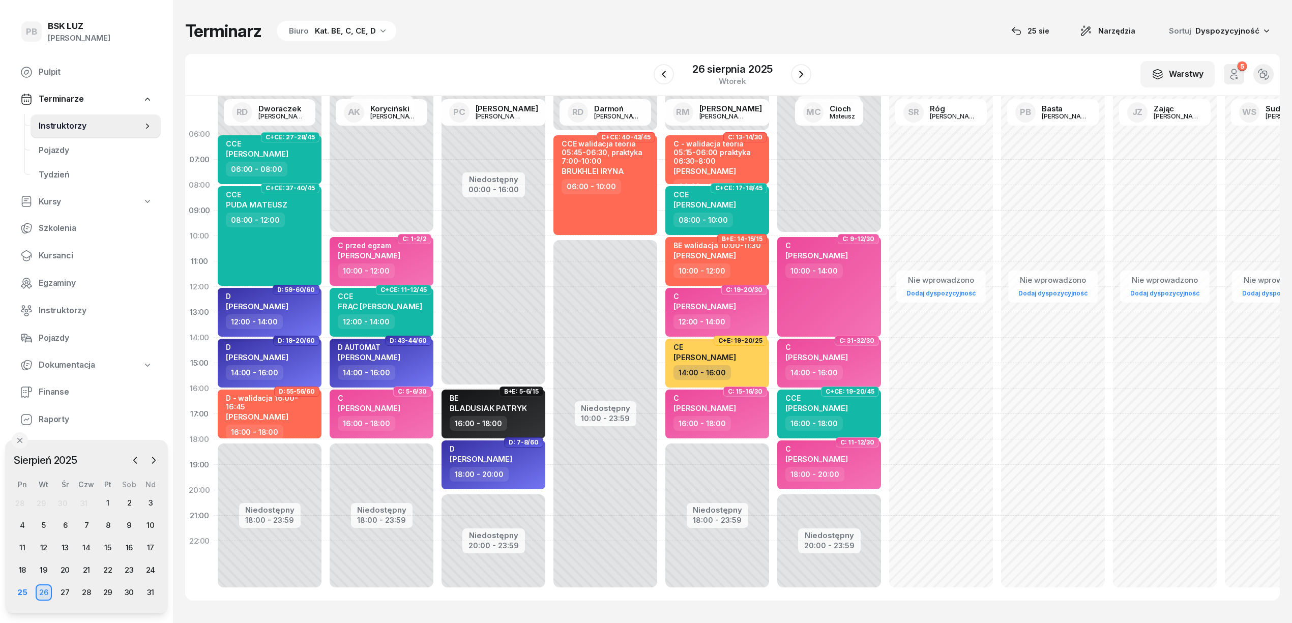
click at [574, 55] on div "W Wybierz AK [PERSON_NAME] BP [PERSON_NAME] DP [PERSON_NAME] GS [PERSON_NAME] I…" at bounding box center [732, 75] width 1095 height 42
click at [25, 592] on div "25" at bounding box center [22, 592] width 16 height 16
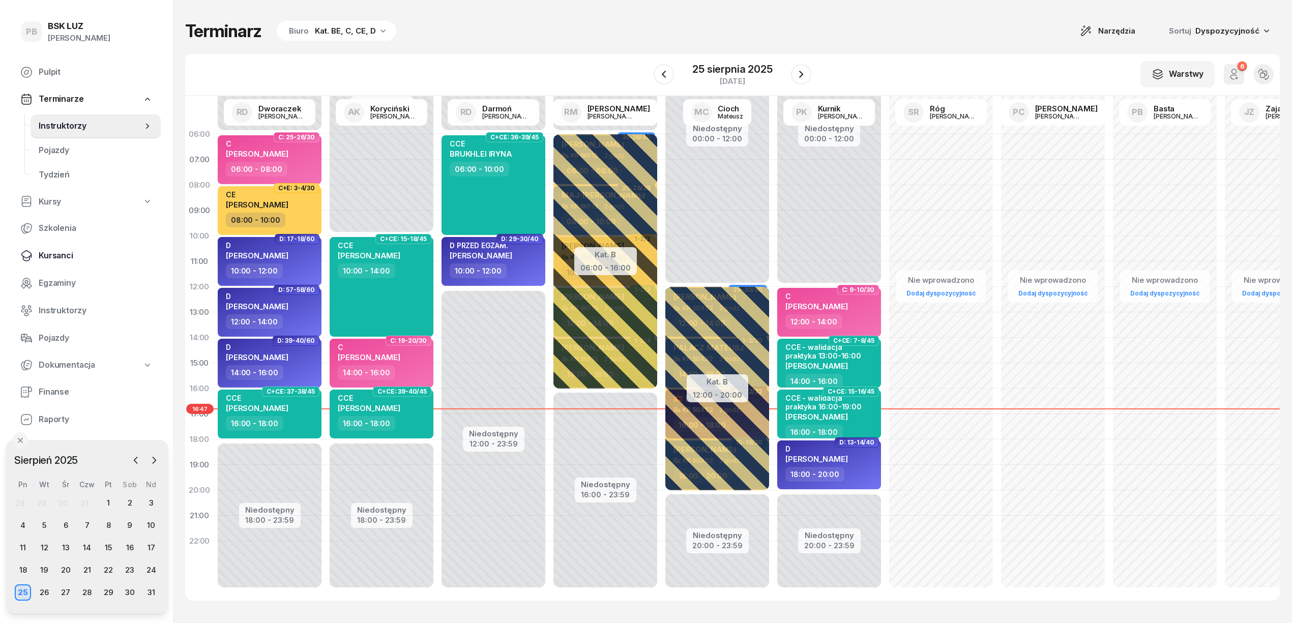
click at [49, 253] on span "Kursanci" at bounding box center [96, 255] width 114 height 13
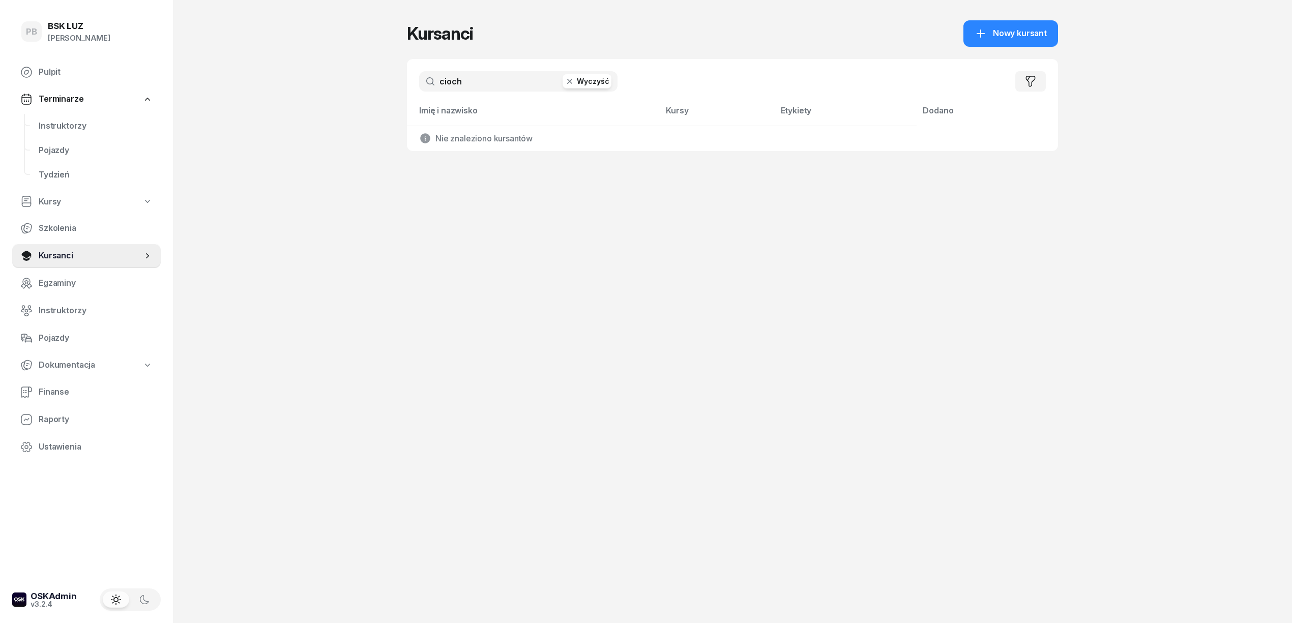
click at [466, 74] on input "cioch" at bounding box center [518, 81] width 198 height 20
drag, startPoint x: 546, startPoint y: 549, endPoint x: 457, endPoint y: 279, distance: 285.1
click at [545, 546] on div "Kursanci Nowy kursant cioch Wyczyść Filtruj Imię i nazwisko Kursy Etykiety Doda…" at bounding box center [732, 311] width 651 height 623
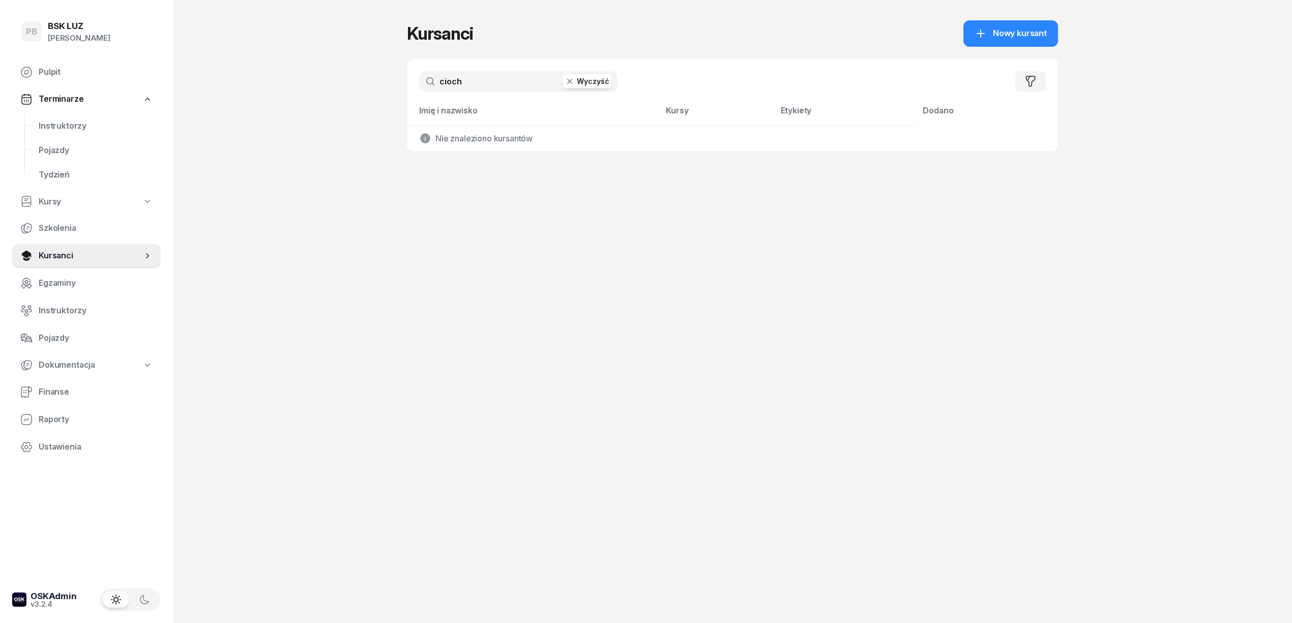
click at [465, 83] on input "cioch" at bounding box center [518, 81] width 198 height 20
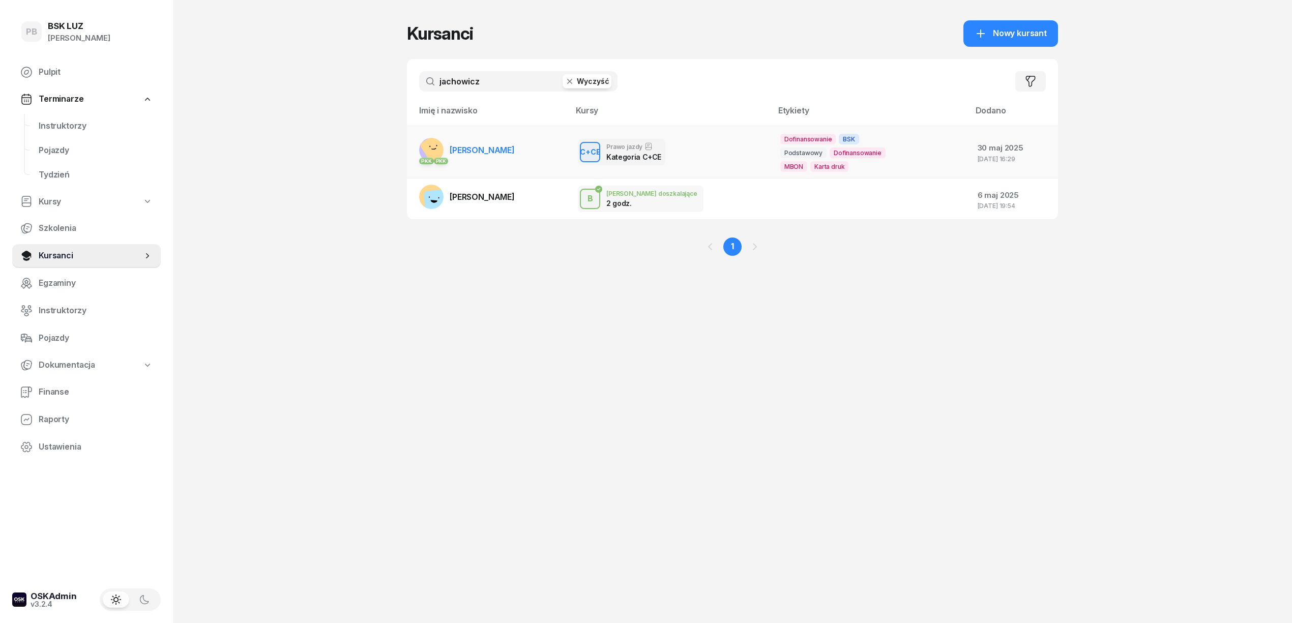
type input "jachowicz"
click at [477, 153] on span "[PERSON_NAME]" at bounding box center [482, 150] width 65 height 10
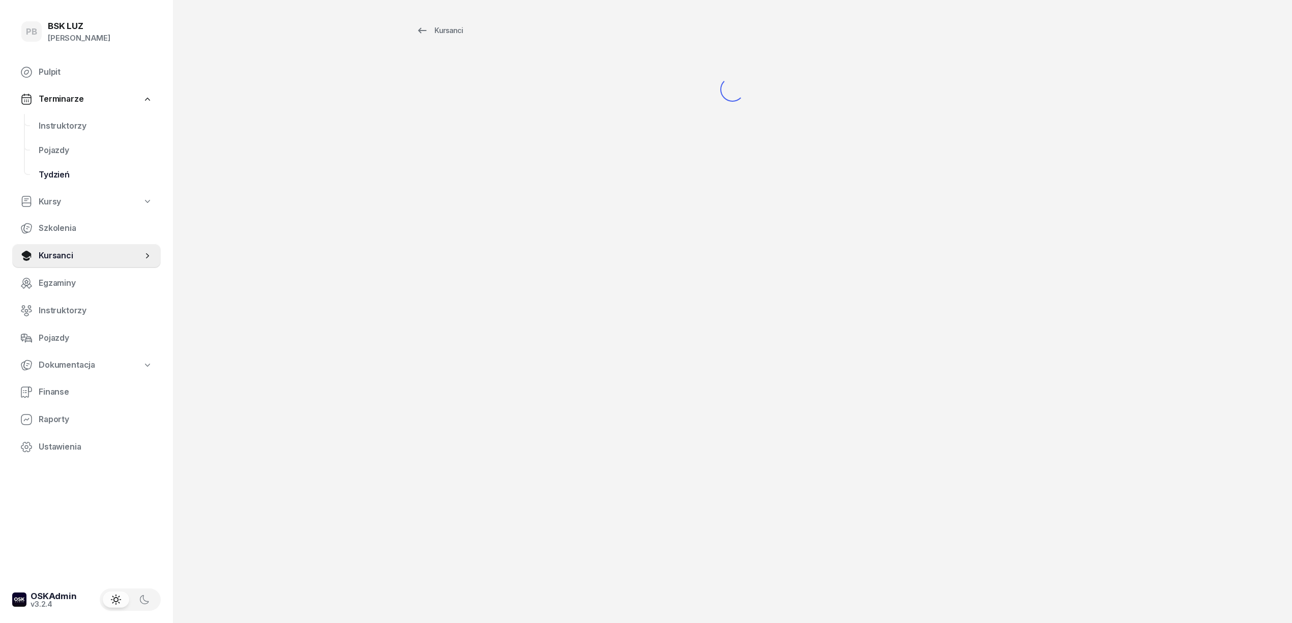
click at [144, 161] on link "Pojazdy" at bounding box center [96, 150] width 130 height 24
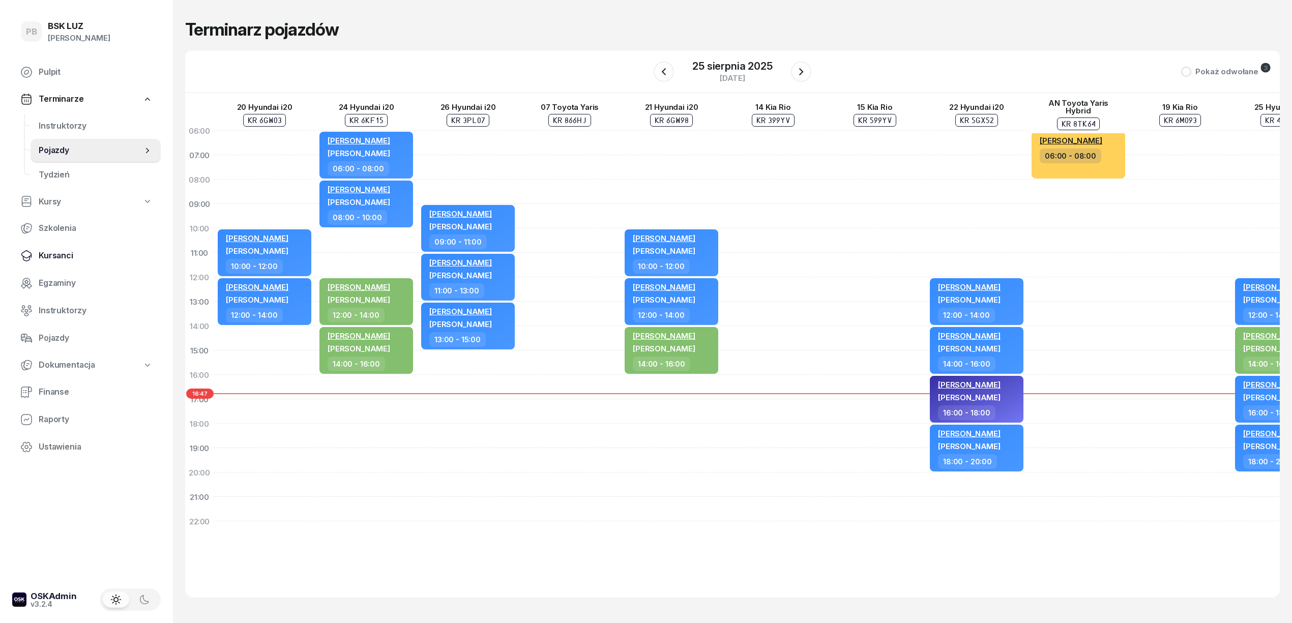
drag, startPoint x: 56, startPoint y: 249, endPoint x: 71, endPoint y: 246, distance: 15.6
click at [56, 249] on span "Kursanci" at bounding box center [96, 255] width 114 height 13
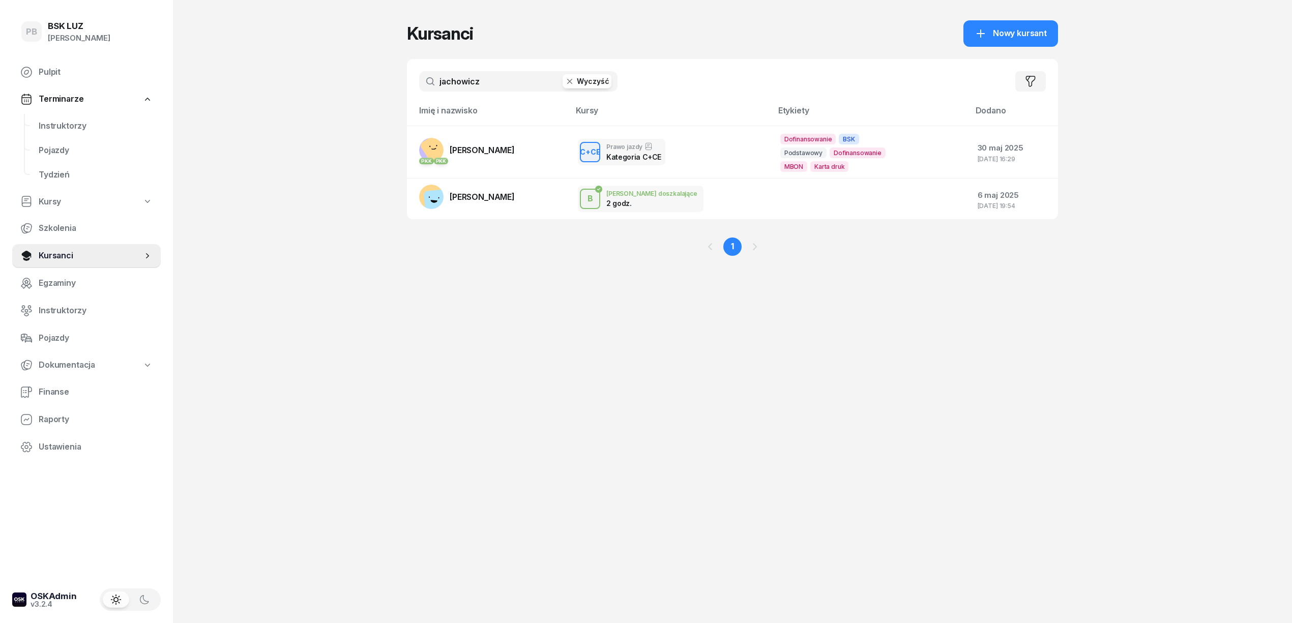
click at [373, 111] on div "PB BSK LUZ Patrycja Bogdanowicz Pulpit Terminarze Instruktorzy Pojazdy Tydzień …" at bounding box center [646, 311] width 1292 height 623
drag, startPoint x: 487, startPoint y: 153, endPoint x: 448, endPoint y: 158, distance: 39.5
click at [487, 153] on span "[PERSON_NAME]" at bounding box center [482, 150] width 65 height 10
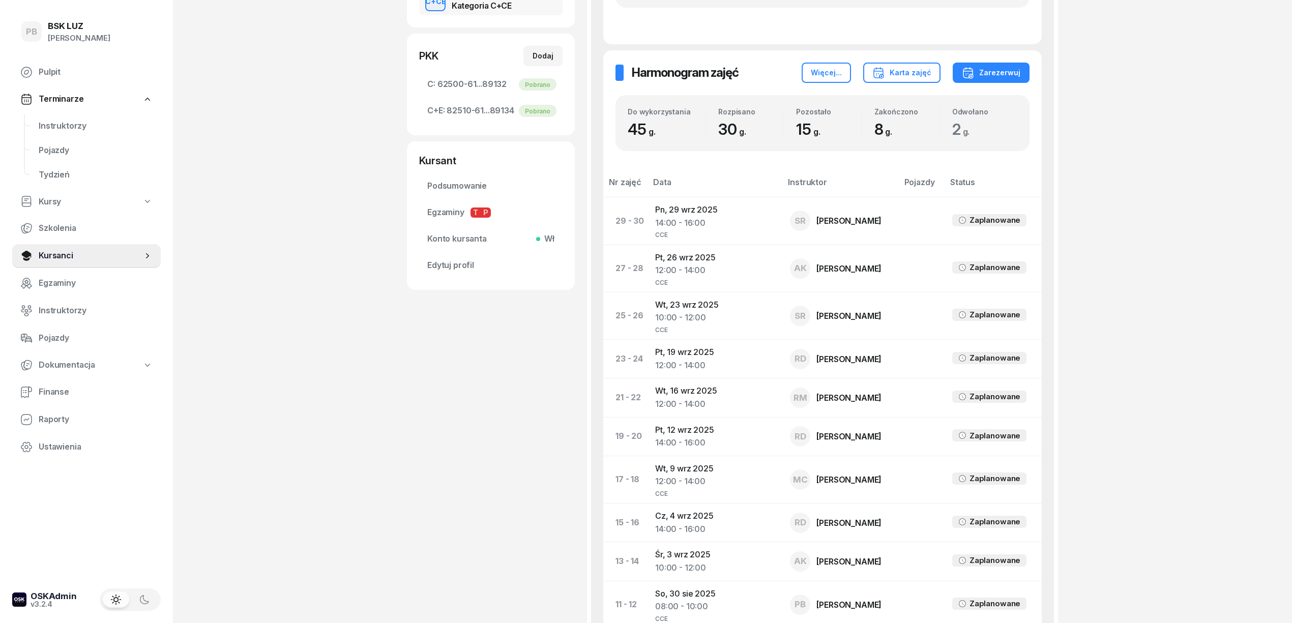
scroll to position [271, 0]
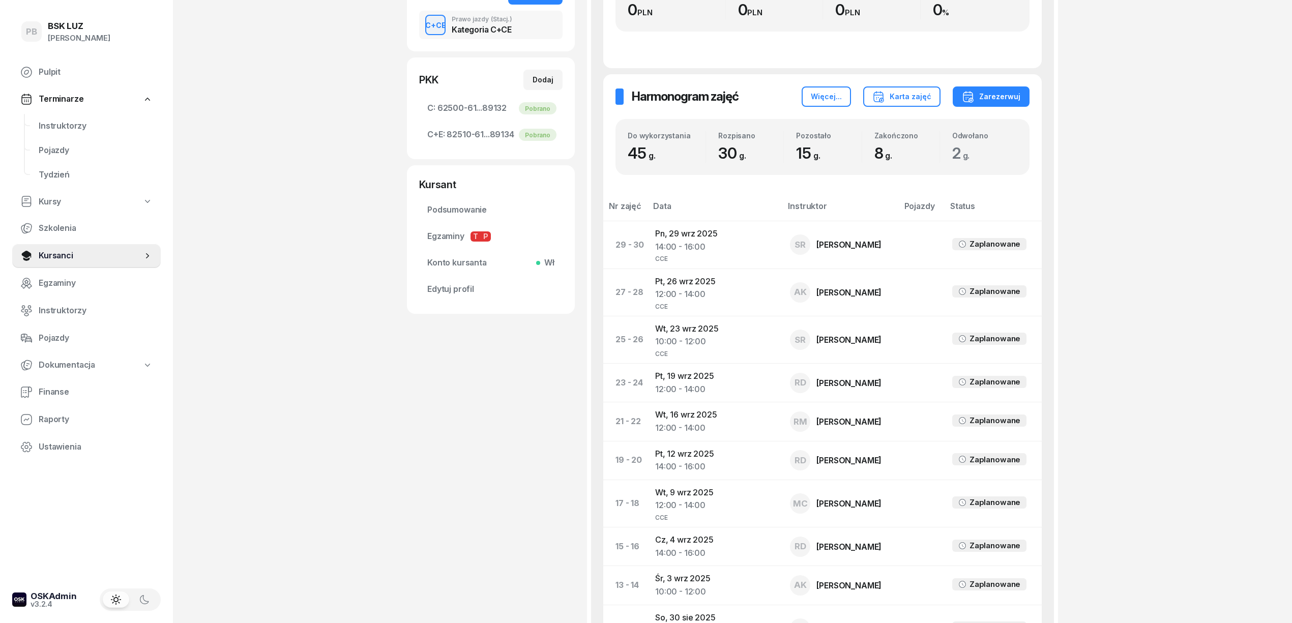
click at [296, 212] on div "PB BSK LUZ Patrycja Bogdanowicz Pulpit Terminarze Instruktorzy Pojazdy Tydzień …" at bounding box center [646, 369] width 1292 height 1280
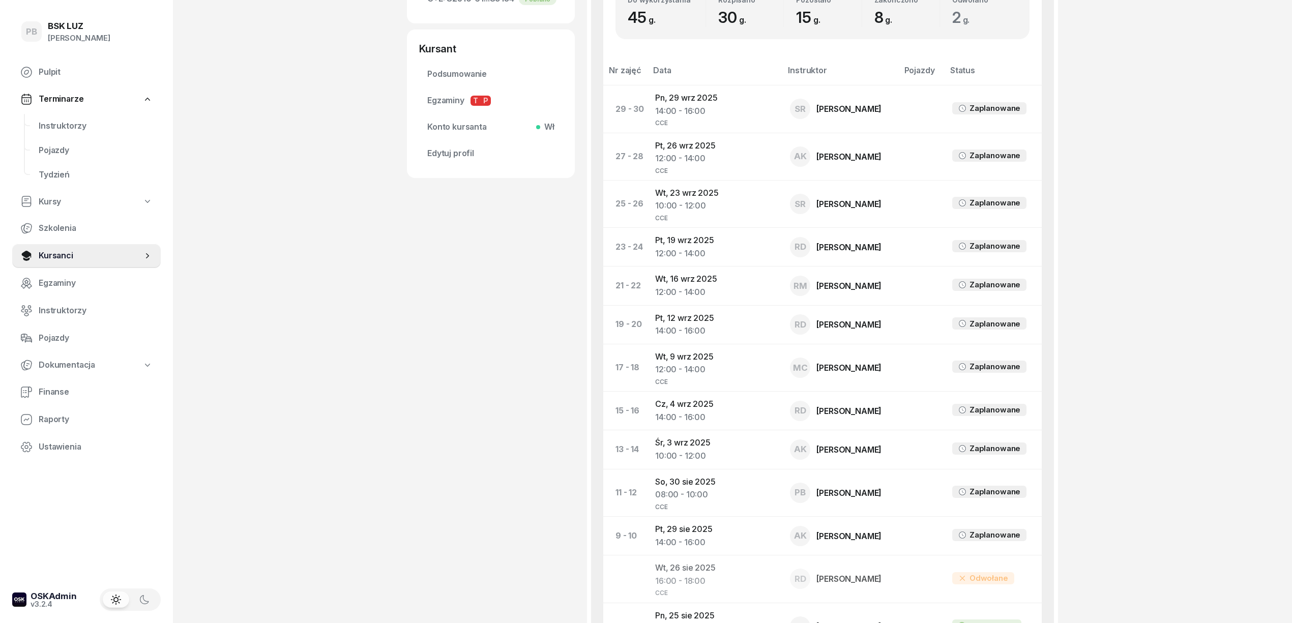
scroll to position [475, 0]
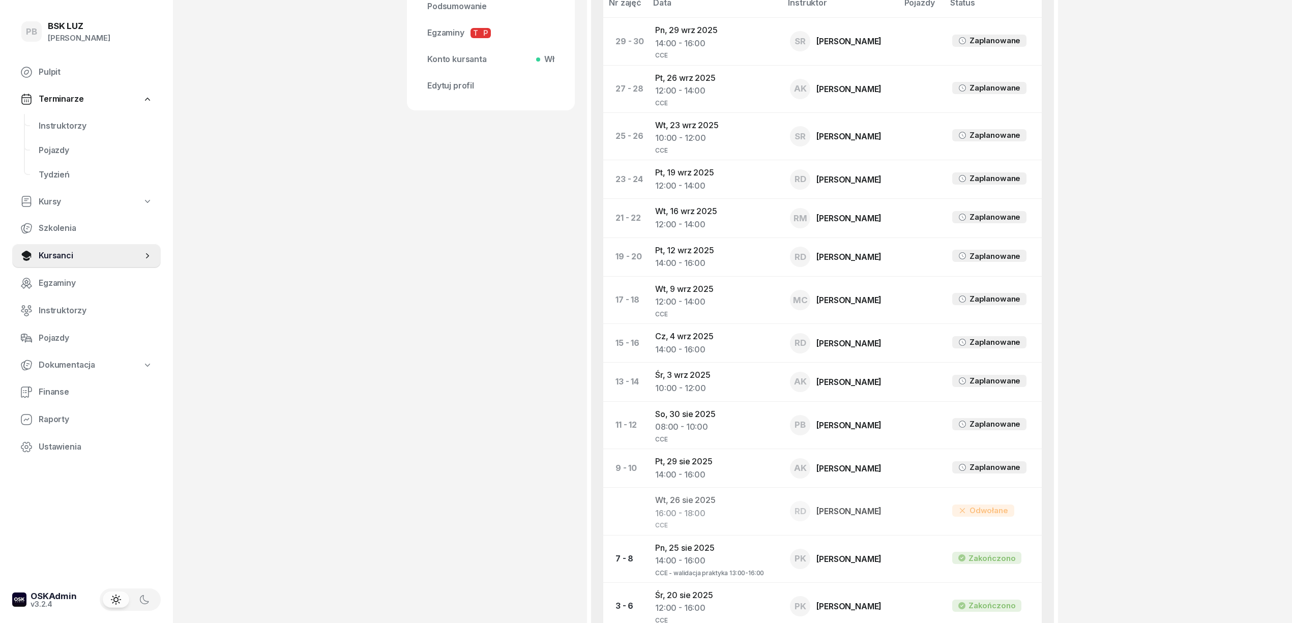
click at [438, 295] on div "JACHOWICZ ŁUKASZ Kursant Dofinansowanie OL-brak 2030-05-28 510 412 248 lukasz.j…" at bounding box center [491, 157] width 168 height 1158
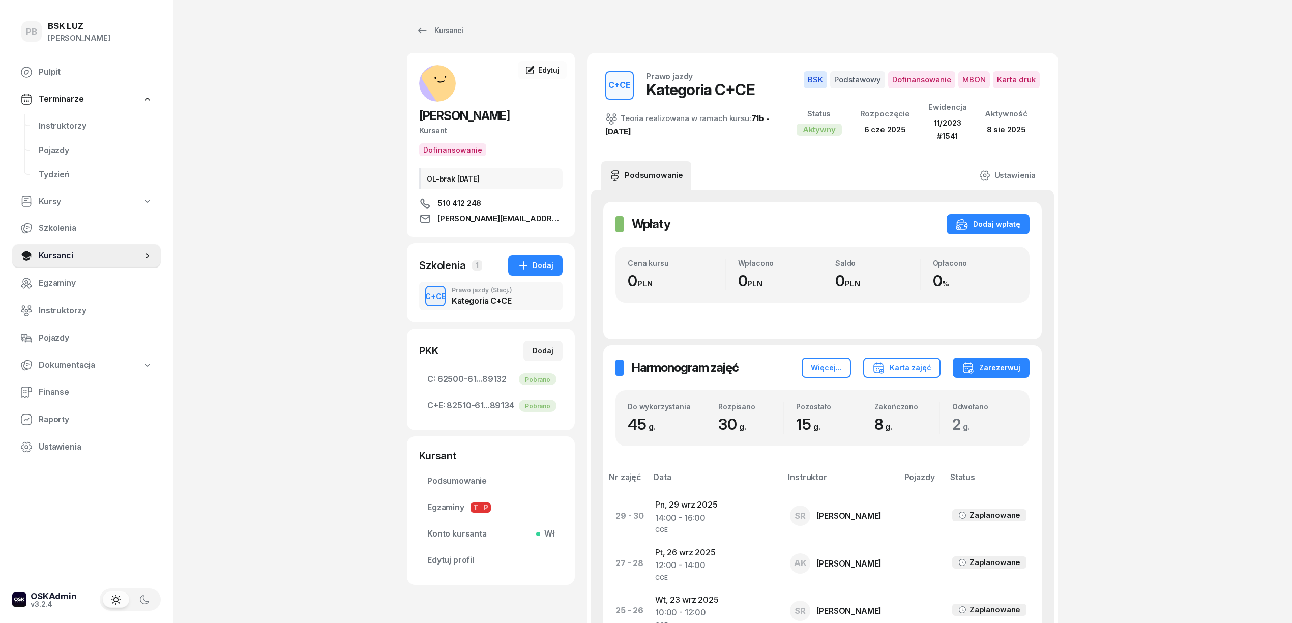
scroll to position [407, 0]
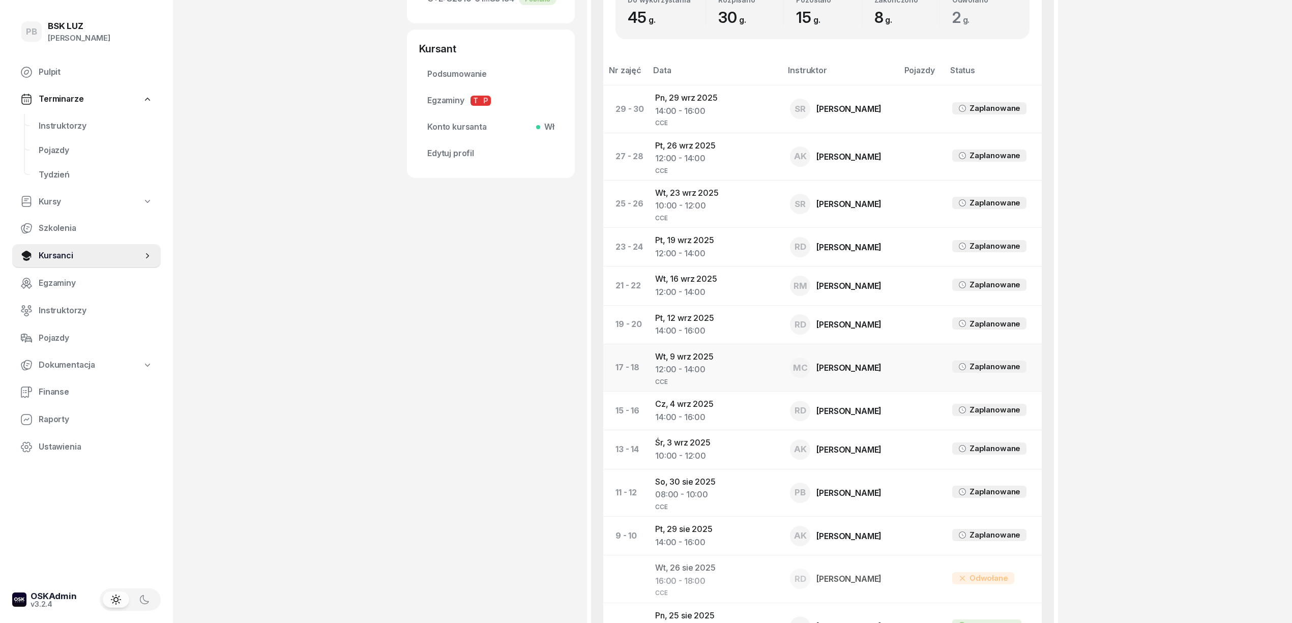
click at [694, 361] on td "Wt, 9 wrz 2025 12:00 - 14:00 CCE" at bounding box center [714, 367] width 135 height 47
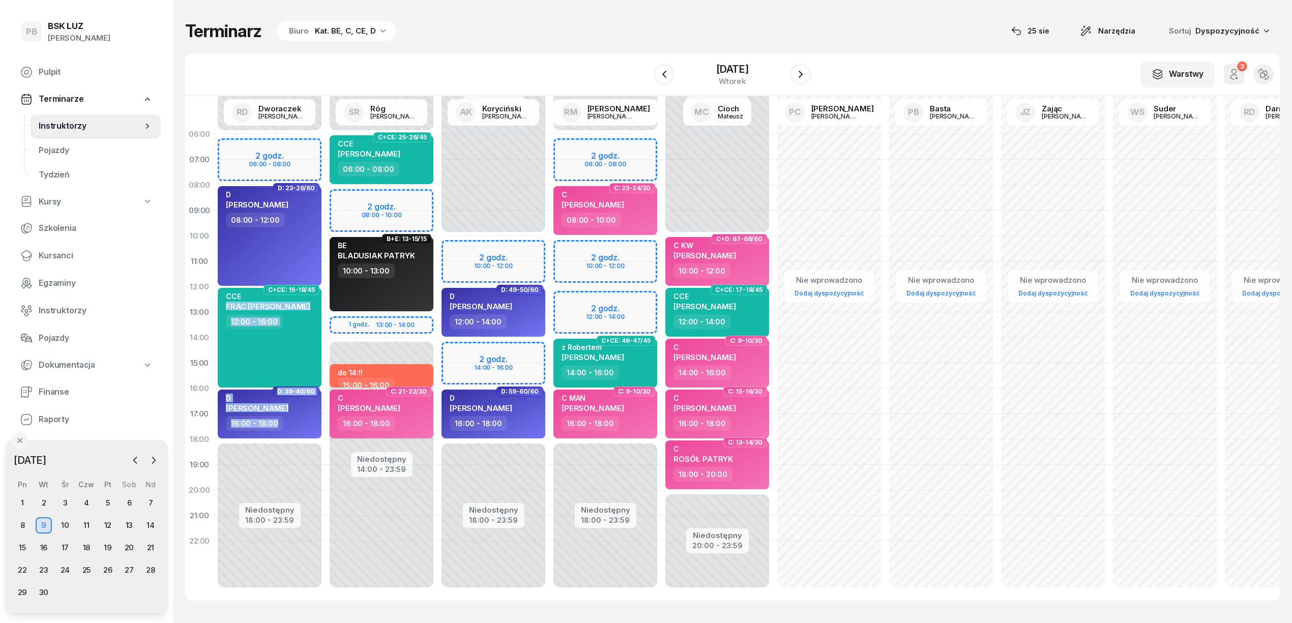
drag, startPoint x: 322, startPoint y: 298, endPoint x: 383, endPoint y: 353, distance: 81.7
click at [377, 352] on div "Niedostępny 00:00 - 06:00 Niedostępny 18:00 - 23:59 2 godz. 06:00 - 08:00 D: 23…" at bounding box center [941, 337] width 1455 height 483
click at [736, 303] on span "[PERSON_NAME]" at bounding box center [705, 307] width 63 height 10
select select "12"
select select "14"
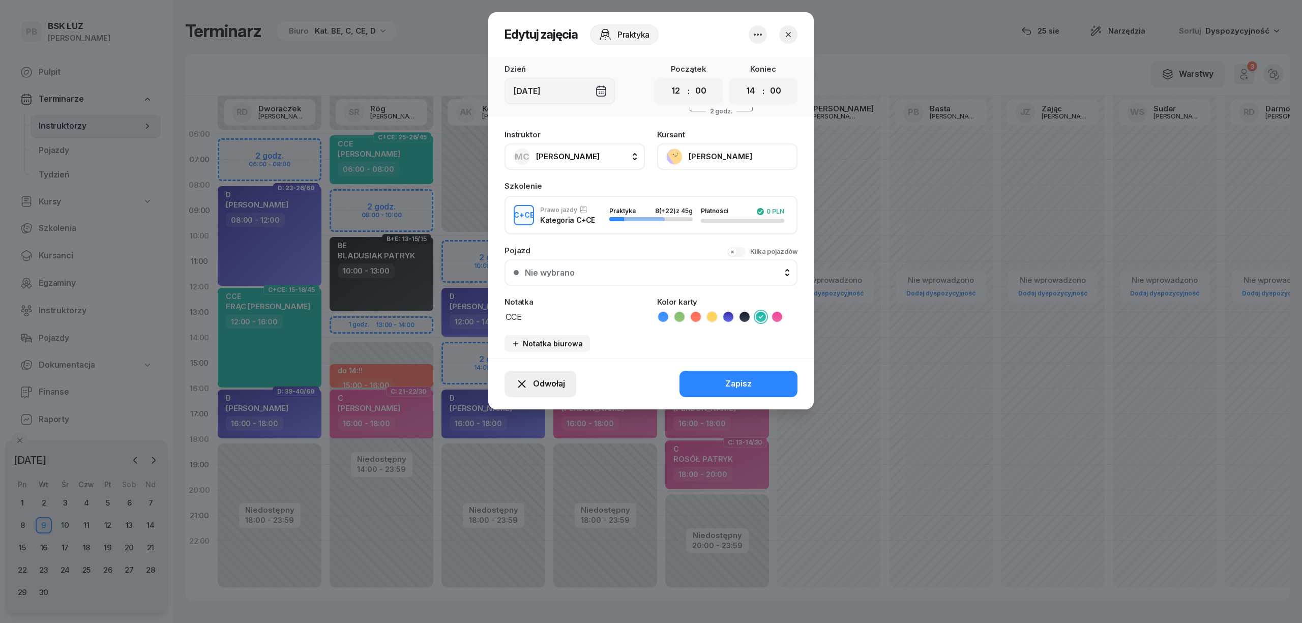
click at [540, 389] on button "Odwołaj" at bounding box center [541, 384] width 72 height 26
click at [537, 320] on div "Kursant odwołał" at bounding box center [522, 321] width 60 height 13
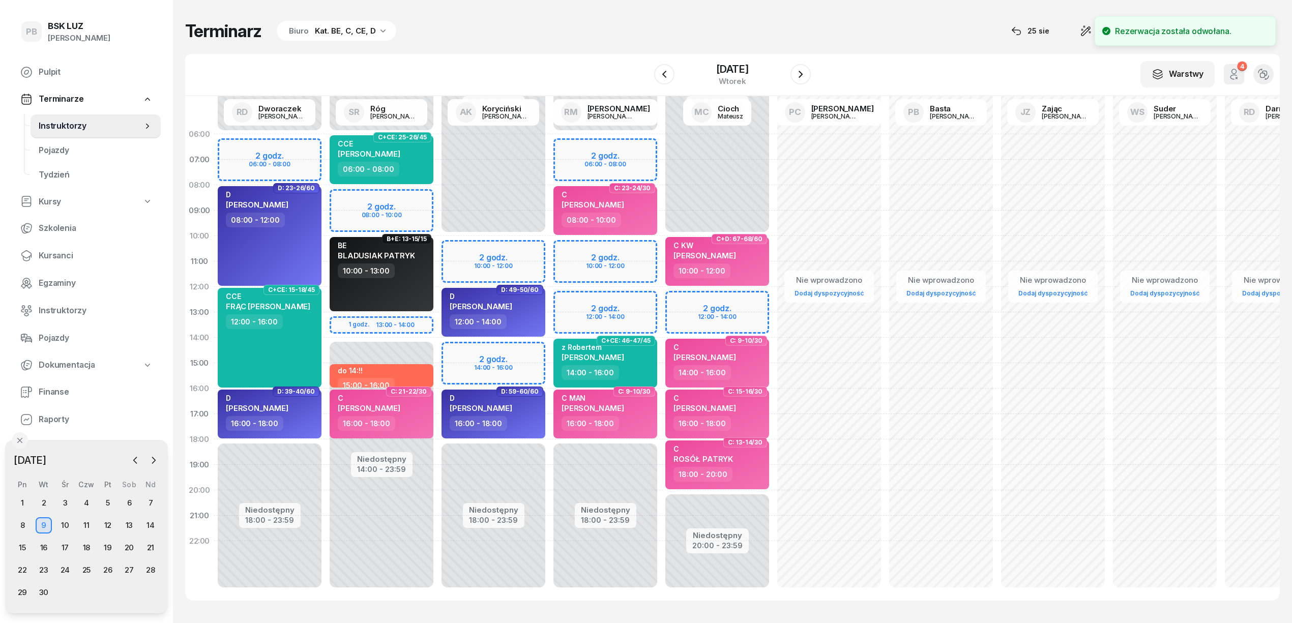
click at [810, 29] on div "Terminarz Biuro Kat. BE, C, CE, D [DATE] Narzędzia Sortuj Dyspozycyjność" at bounding box center [732, 30] width 1095 height 21
click at [529, 56] on div "W Wybierz AK Koryciński Artur BP Pająk Bogusław DA Arendarczyk Damian DP Pawłow…" at bounding box center [732, 75] width 1095 height 42
click at [1240, 68] on div "4" at bounding box center [1242, 67] width 10 height 10
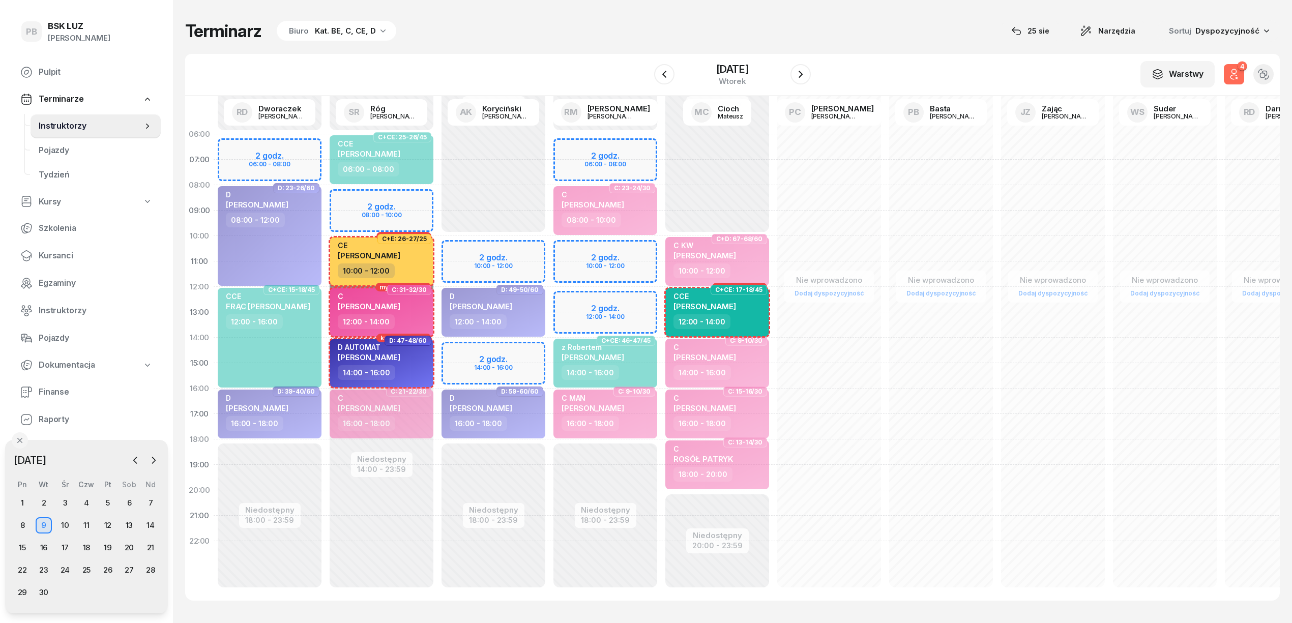
click at [1240, 68] on div "4" at bounding box center [1242, 67] width 10 height 10
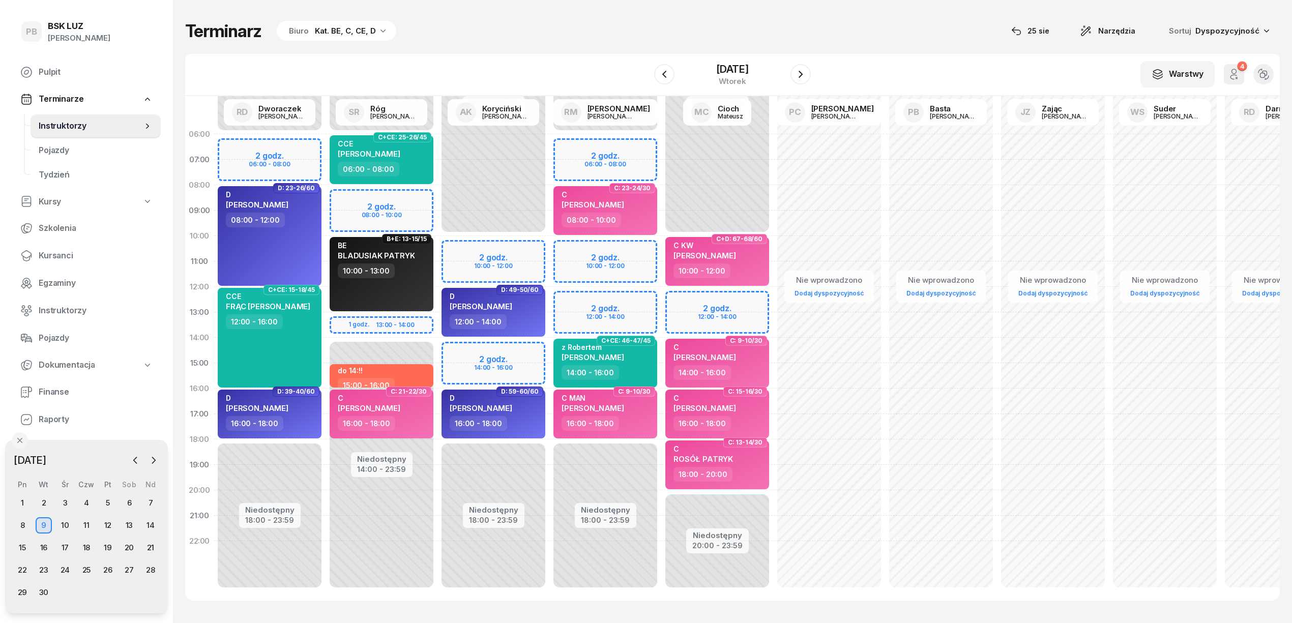
click at [354, 29] on div "Kat. BE, C, CE, D" at bounding box center [345, 31] width 61 height 12
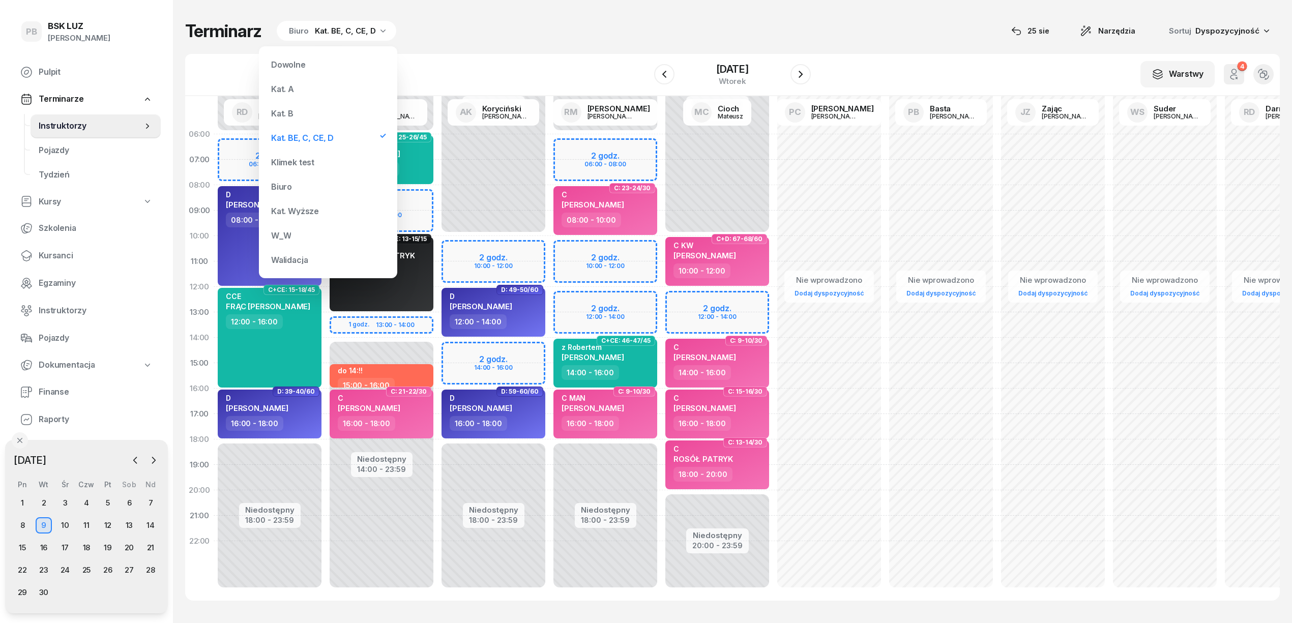
click at [300, 115] on div "Kat. B" at bounding box center [328, 113] width 122 height 20
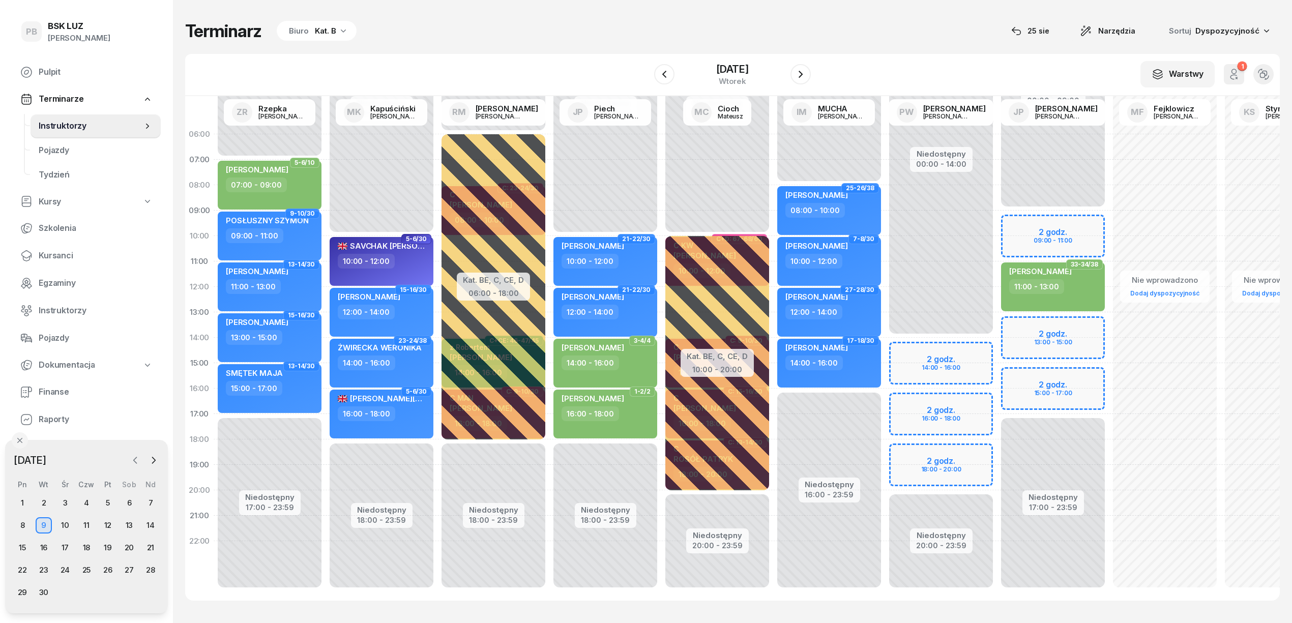
click at [130, 464] on icon "button" at bounding box center [135, 460] width 10 height 10
click at [40, 587] on div "26" at bounding box center [44, 592] width 16 height 16
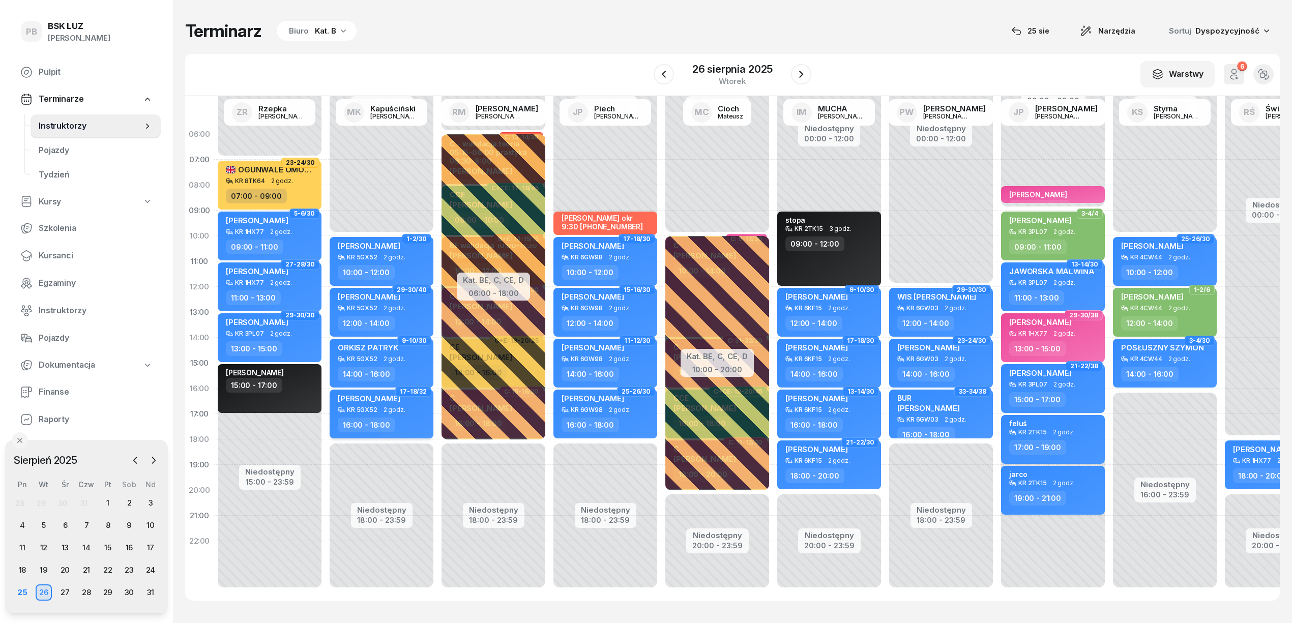
click at [417, 418] on div "16:00 - 18:00" at bounding box center [383, 425] width 90 height 15
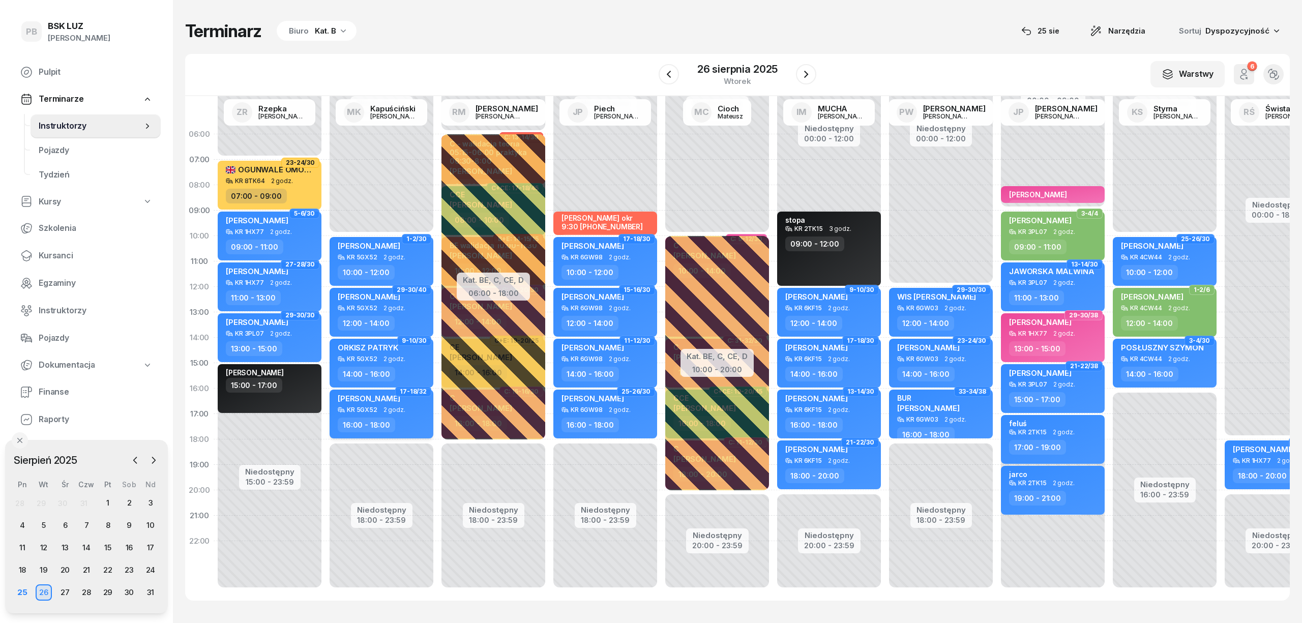
select select "16"
select select "18"
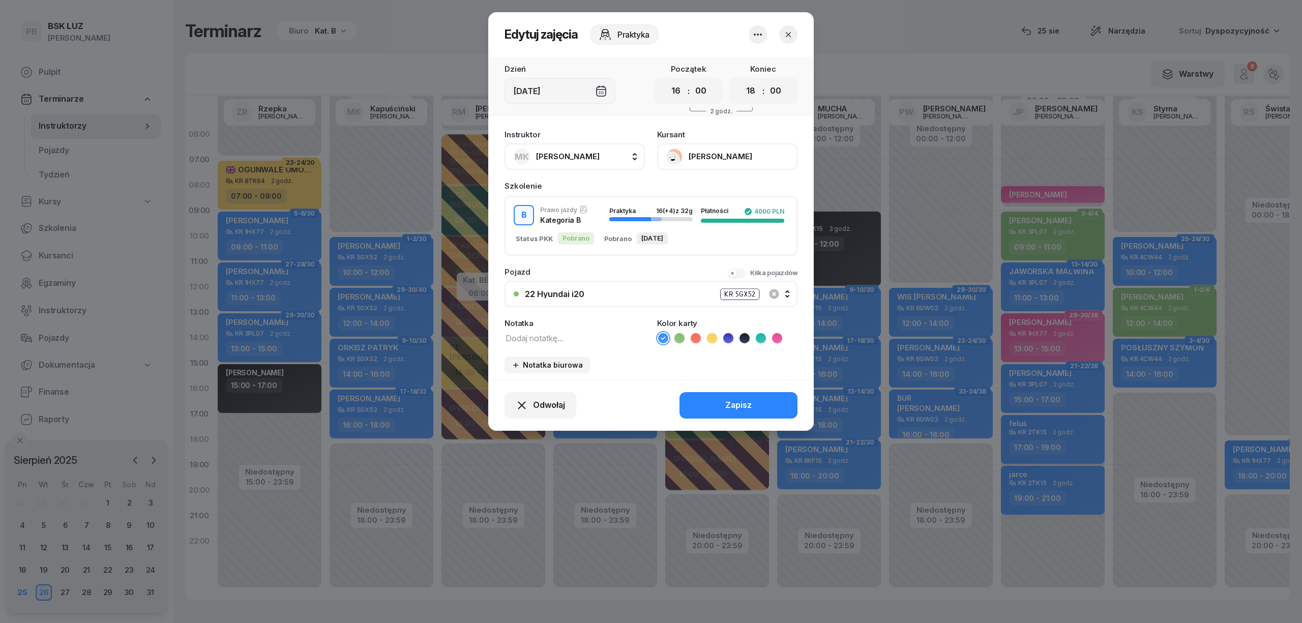
click at [574, 337] on textarea at bounding box center [575, 337] width 140 height 13
click at [790, 34] on icon "button" at bounding box center [788, 35] width 10 height 10
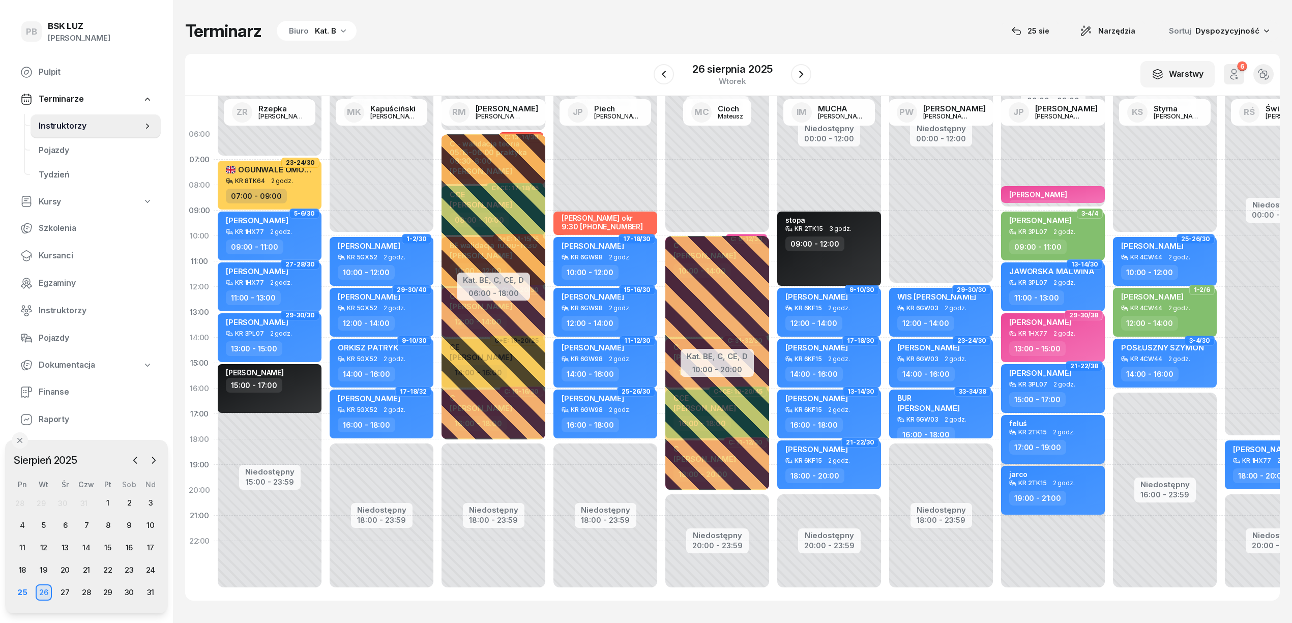
click at [307, 33] on div "Biuro Kat. B" at bounding box center [317, 31] width 80 height 20
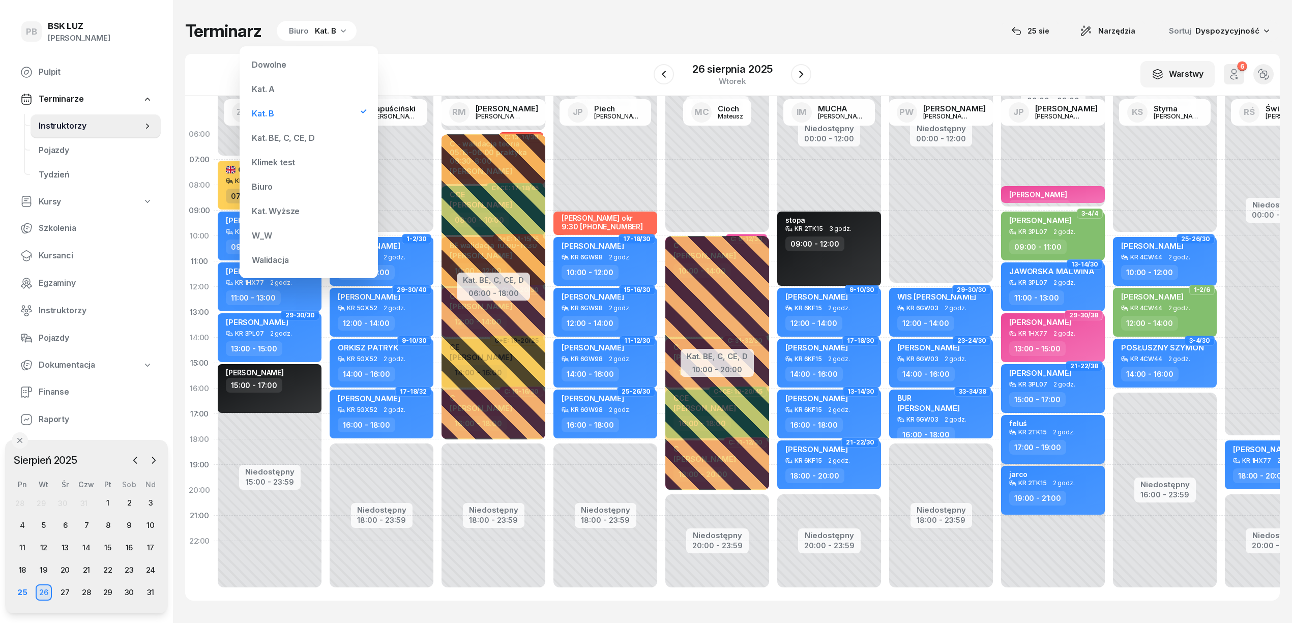
click at [287, 141] on div "Kat. BE, C, CE, D" at bounding box center [283, 138] width 63 height 8
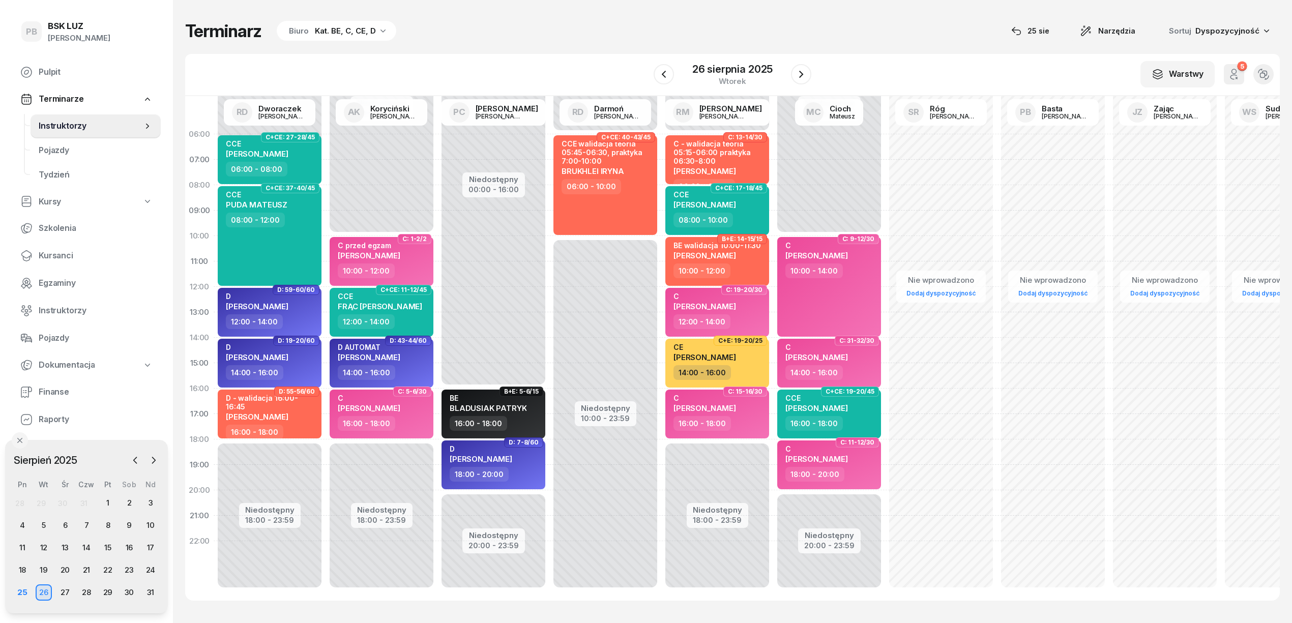
click at [517, 43] on div "Terminarz Biuro Kat. BE, C, CE, D [DATE] Narzędzia Sortuj Dyspozycyjność W Wybi…" at bounding box center [732, 310] width 1095 height 621
click at [434, 50] on div "Terminarz Biuro Kat. BE, C, CE, D [DATE] Narzędzia Sortuj Dyspozycyjność W Wybi…" at bounding box center [732, 310] width 1095 height 621
click at [750, 420] on div "16:00 - 18:00" at bounding box center [719, 423] width 90 height 15
select select "16"
select select "18"
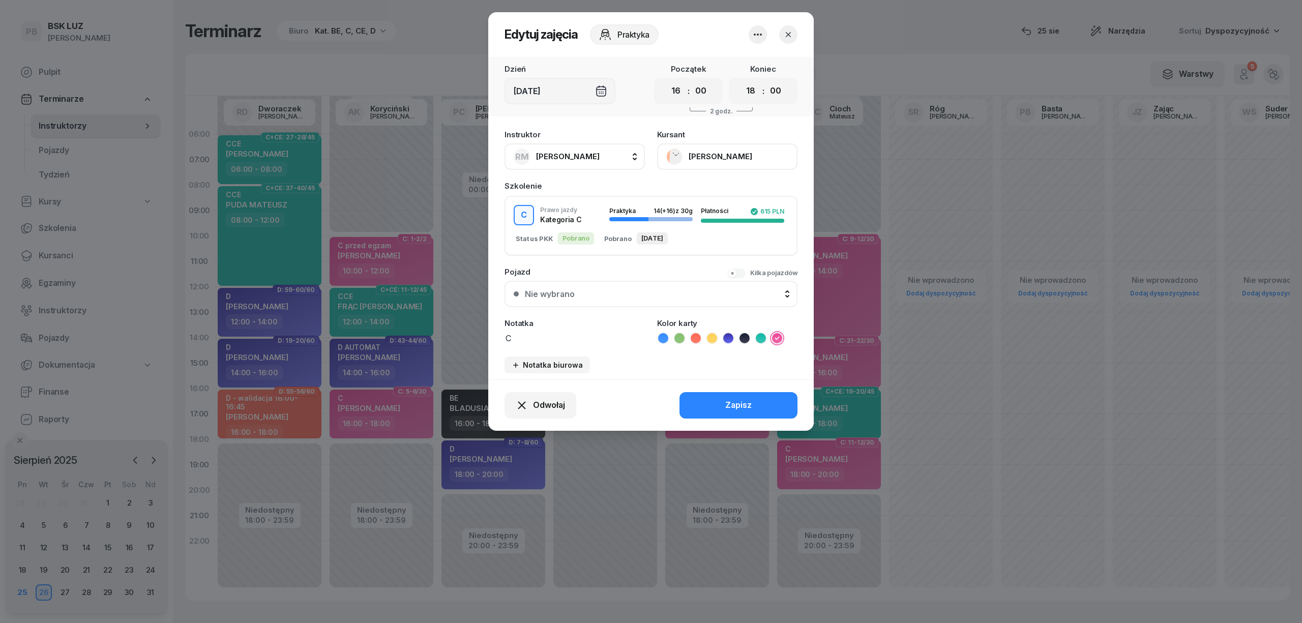
click at [752, 153] on button "[PERSON_NAME]" at bounding box center [727, 156] width 140 height 26
click at [787, 33] on icon "button" at bounding box center [788, 35] width 10 height 10
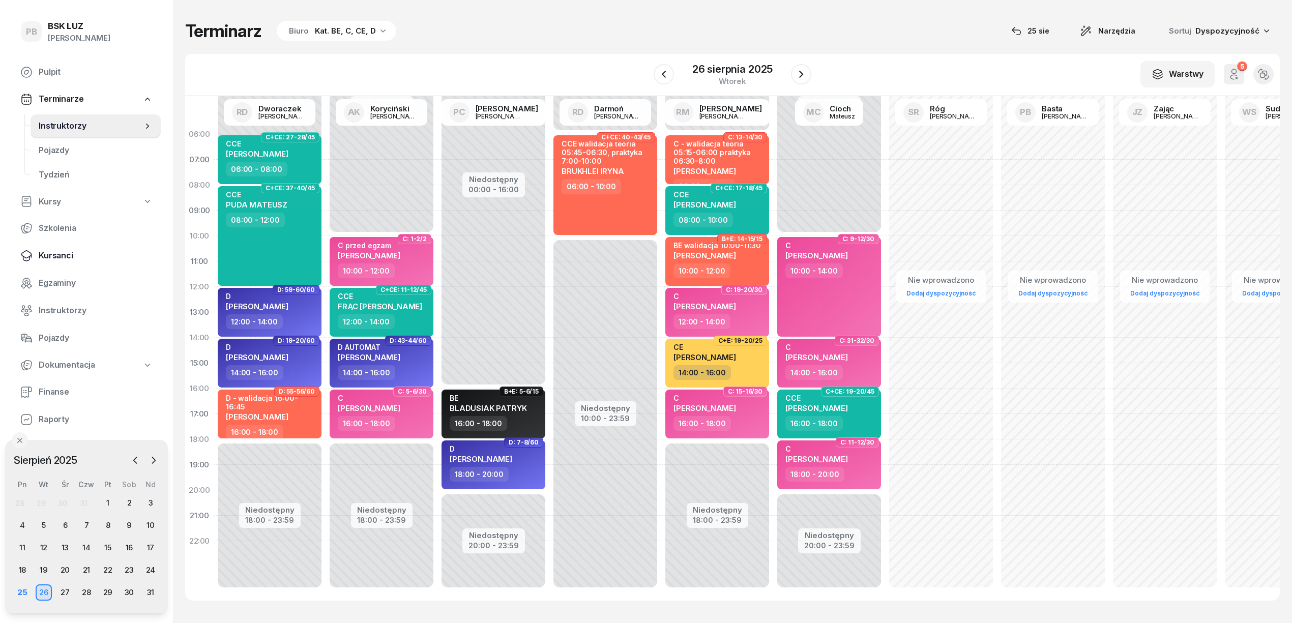
click at [53, 254] on span "Kursanci" at bounding box center [96, 255] width 114 height 13
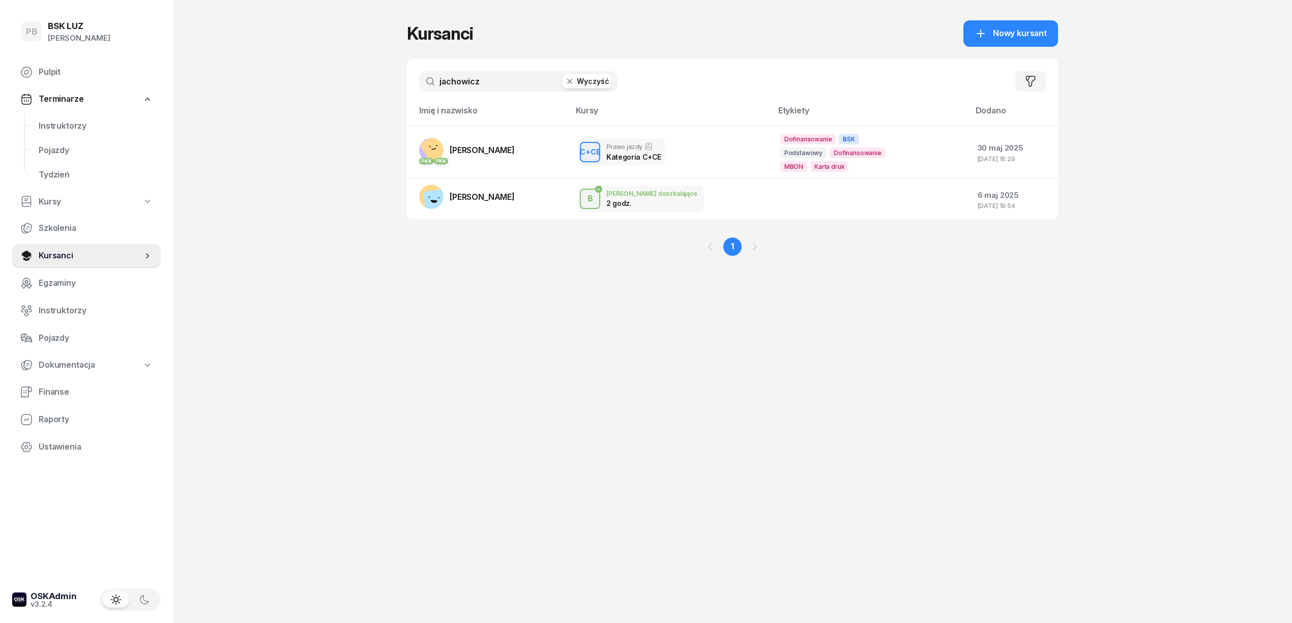
click at [481, 73] on input "jachowicz" at bounding box center [518, 81] width 198 height 20
click at [481, 74] on input "jachowicz" at bounding box center [518, 81] width 198 height 20
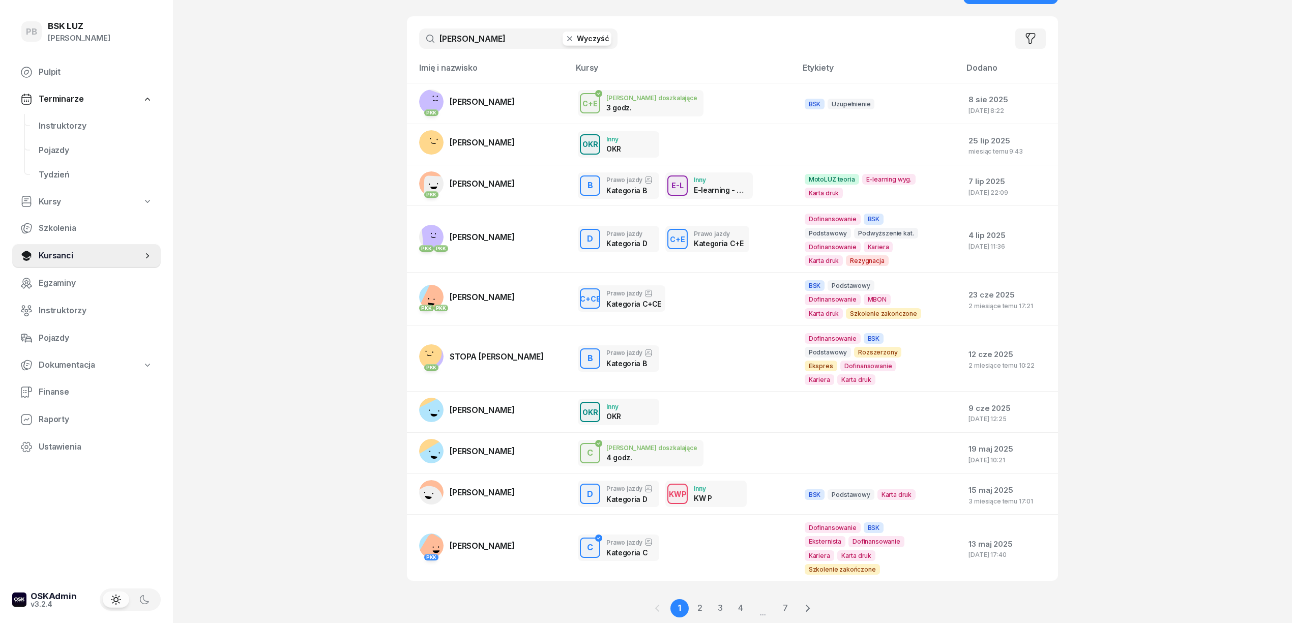
scroll to position [64, 0]
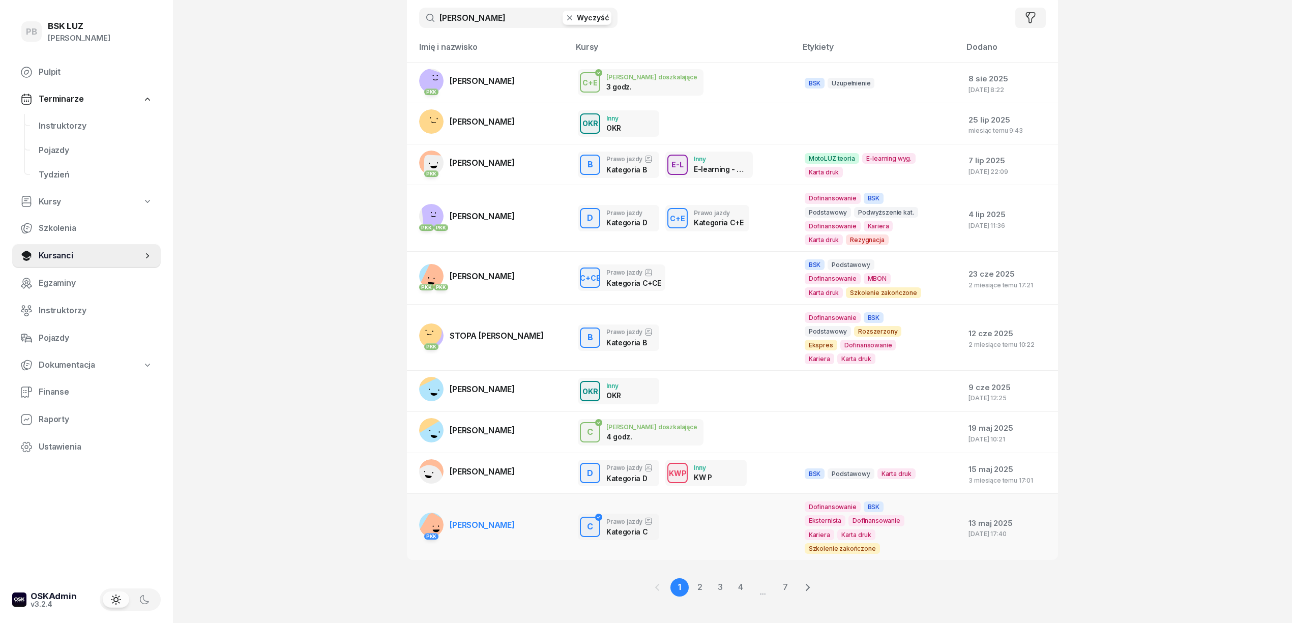
type input "piotr"
click at [507, 520] on span "PIOTROWSKI NORBERT" at bounding box center [482, 525] width 65 height 10
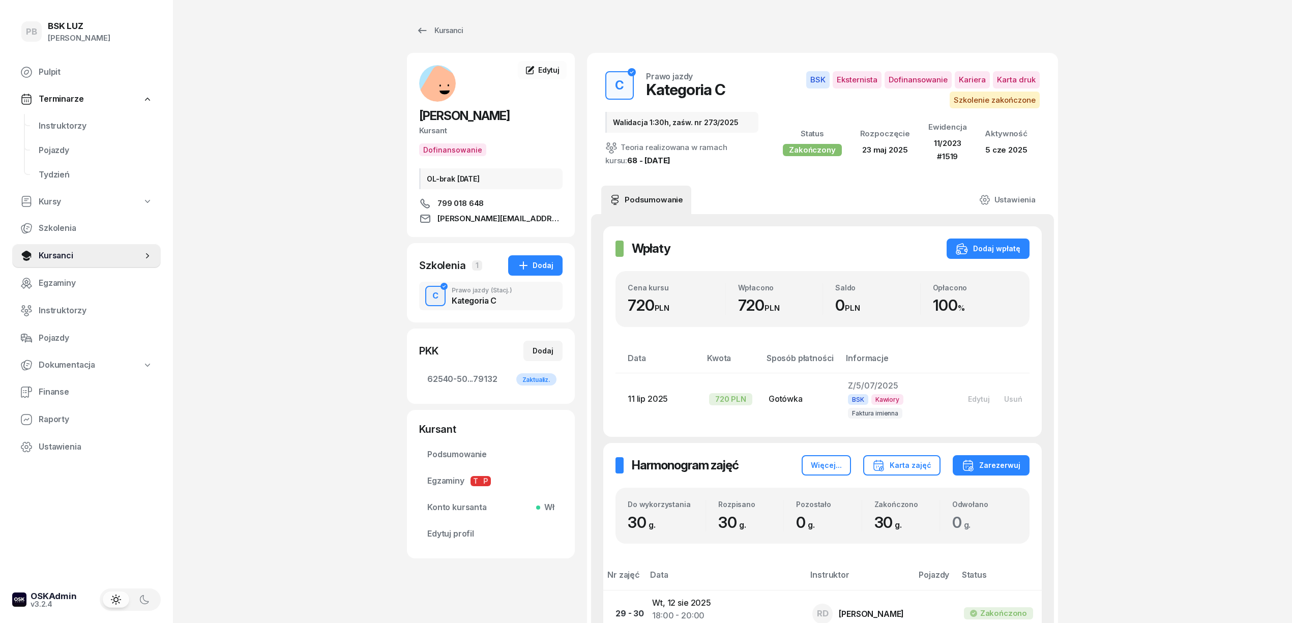
click at [35, 123] on link "Instruktorzy" at bounding box center [96, 126] width 130 height 24
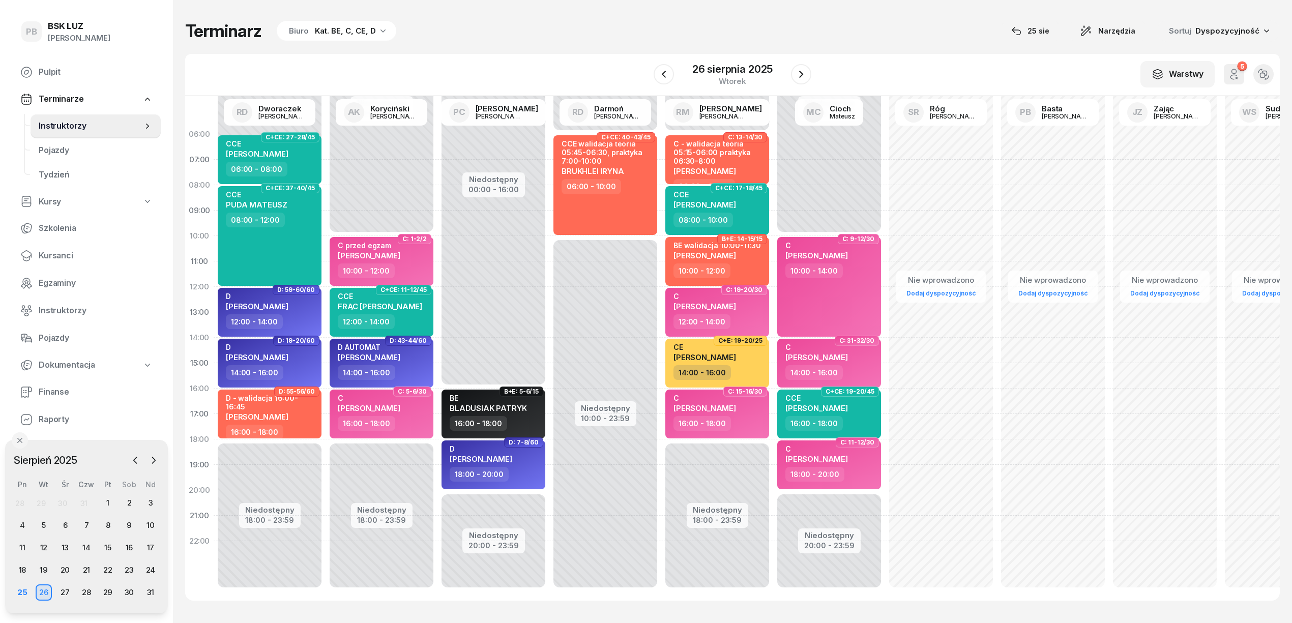
click at [572, 39] on div "Terminarz Biuro Kat. BE, C, CE, D [DATE] Narzędzia Sortuj Dyspozycyjność" at bounding box center [732, 30] width 1095 height 21
click at [908, 42] on div "Terminarz Biuro Kat. BE, C, CE, D [DATE] Narzędzia Sortuj Dyspozycyjność W Wybi…" at bounding box center [732, 310] width 1095 height 621
drag, startPoint x: 58, startPoint y: 391, endPoint x: 596, endPoint y: 220, distance: 564.7
click at [58, 391] on span "Finanse" at bounding box center [96, 392] width 114 height 13
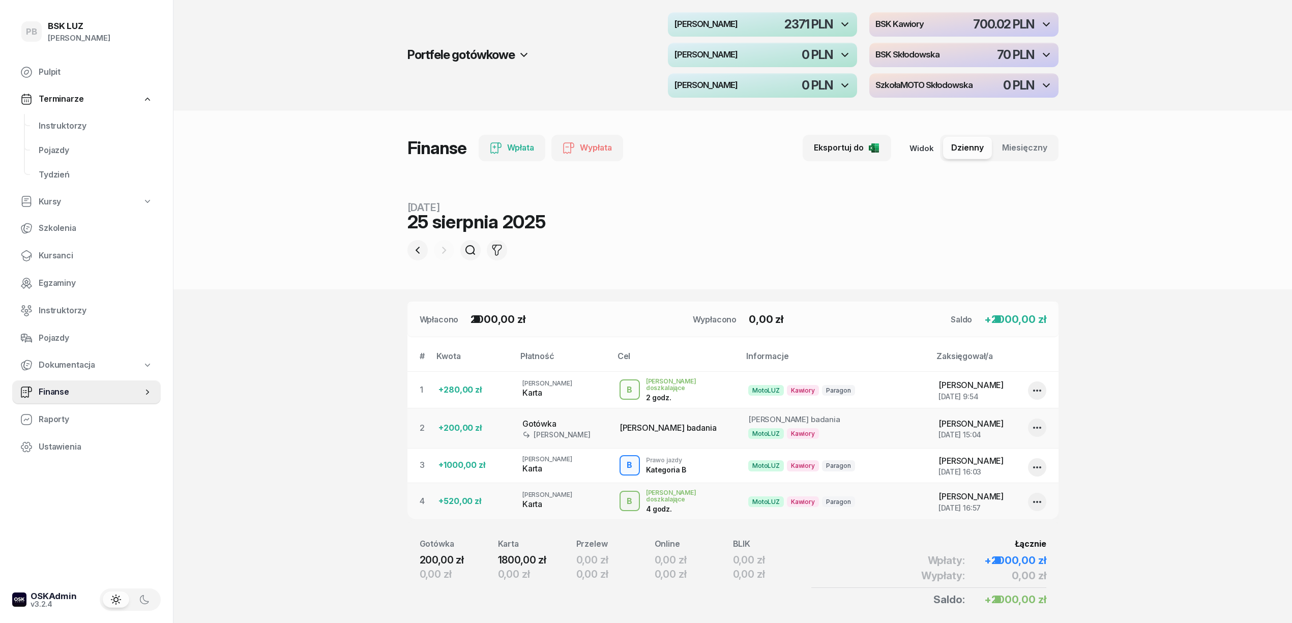
click at [961, 27] on div "button" at bounding box center [963, 24] width 189 height 24
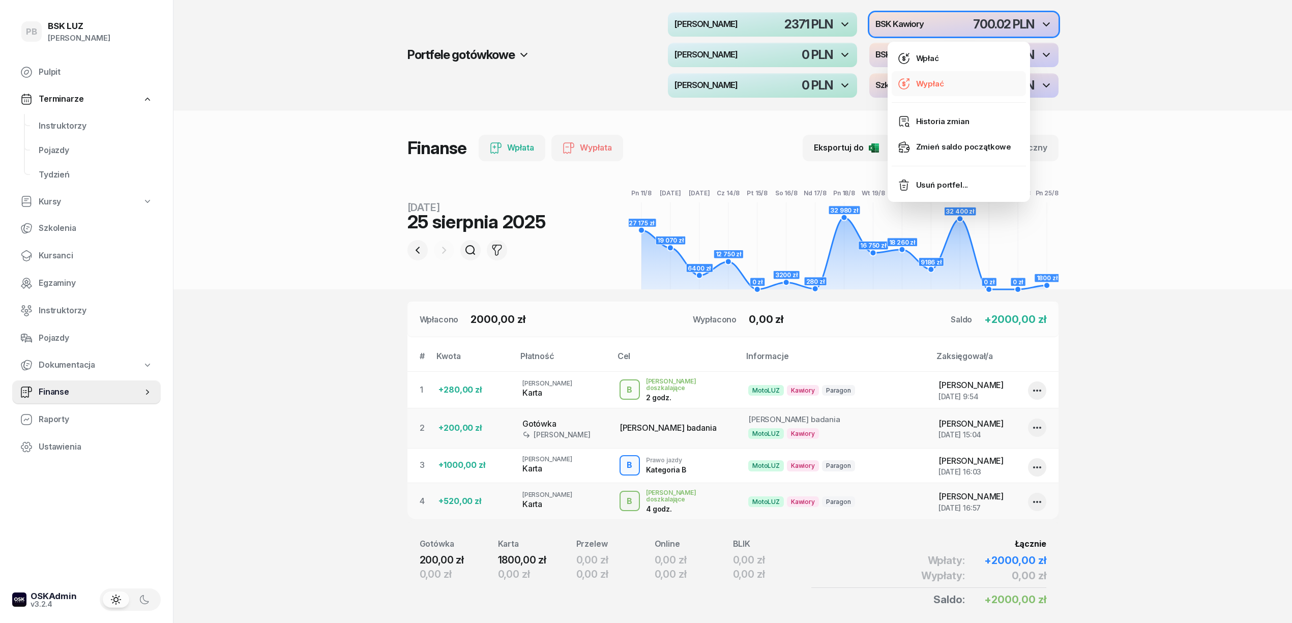
click at [940, 78] on div "Wypłać" at bounding box center [930, 83] width 28 height 13
select select "17"
select select "14"
select select "67eba016d336f44fb15f644d"
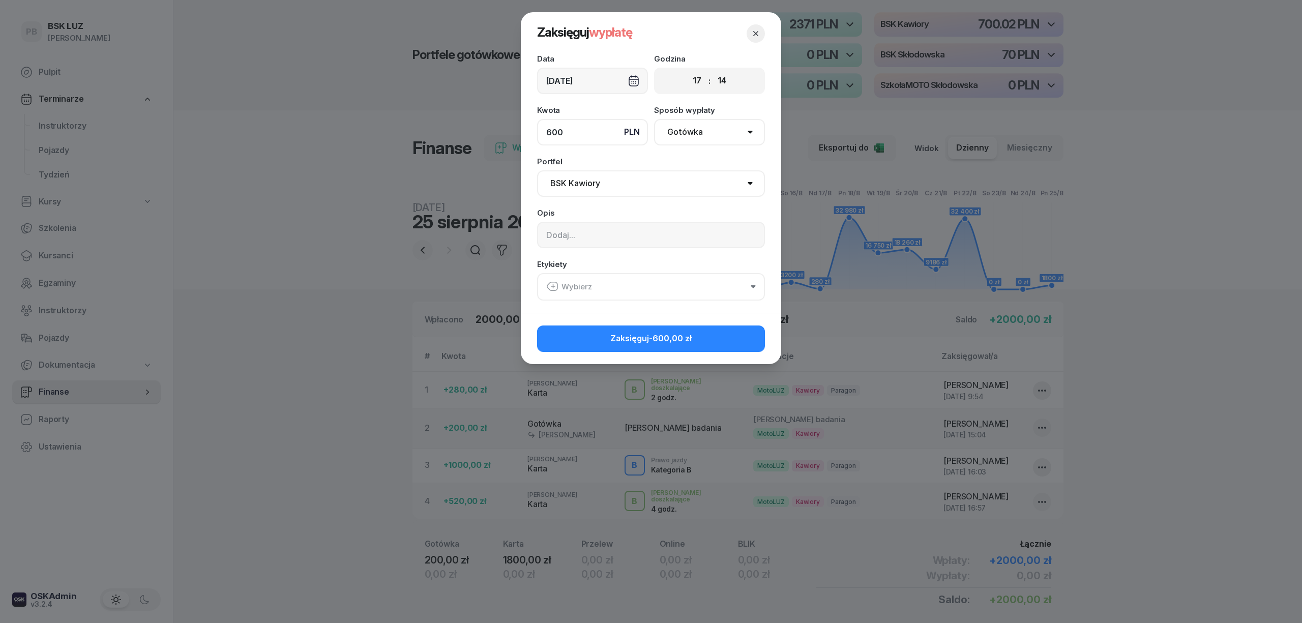
type input "600"
click at [608, 281] on button "Wybierz" at bounding box center [651, 286] width 228 height 27
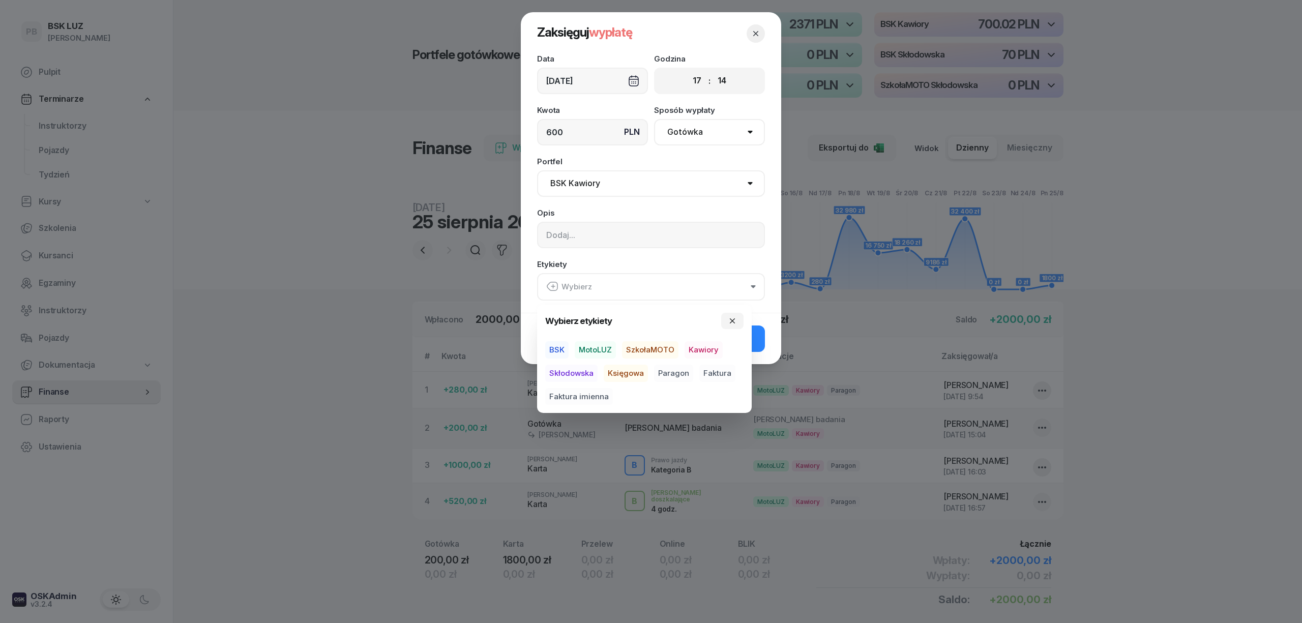
click at [559, 349] on span "BSK" at bounding box center [556, 349] width 23 height 17
click at [703, 353] on span "Kawiory" at bounding box center [704, 349] width 38 height 17
click at [760, 318] on div "Zaksięguj -600,00 zł" at bounding box center [651, 337] width 260 height 51
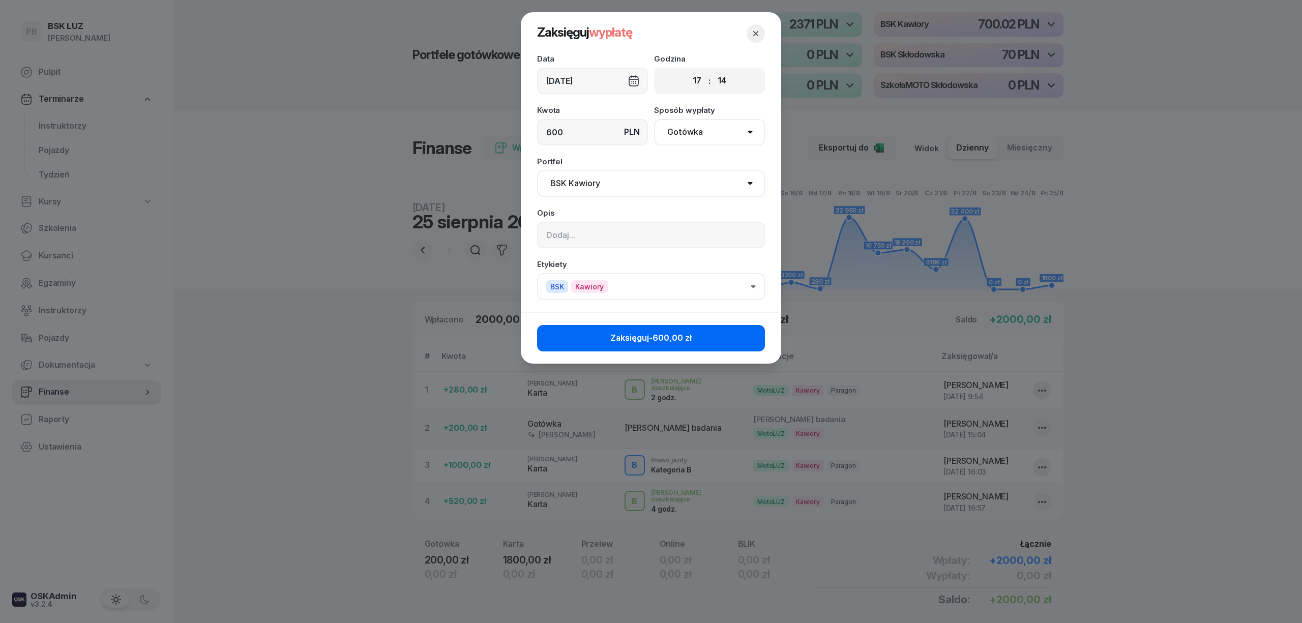
click at [748, 338] on button "Zaksięguj -600,00 zł" at bounding box center [651, 338] width 228 height 26
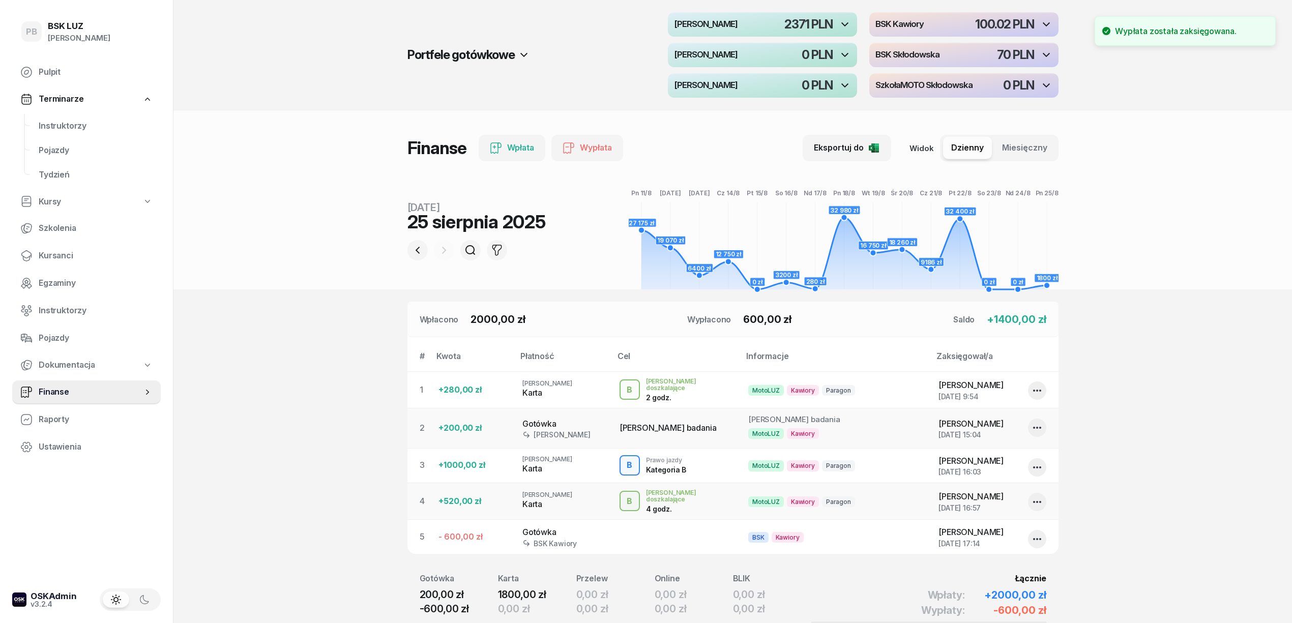
click at [761, 27] on div "button" at bounding box center [762, 24] width 189 height 24
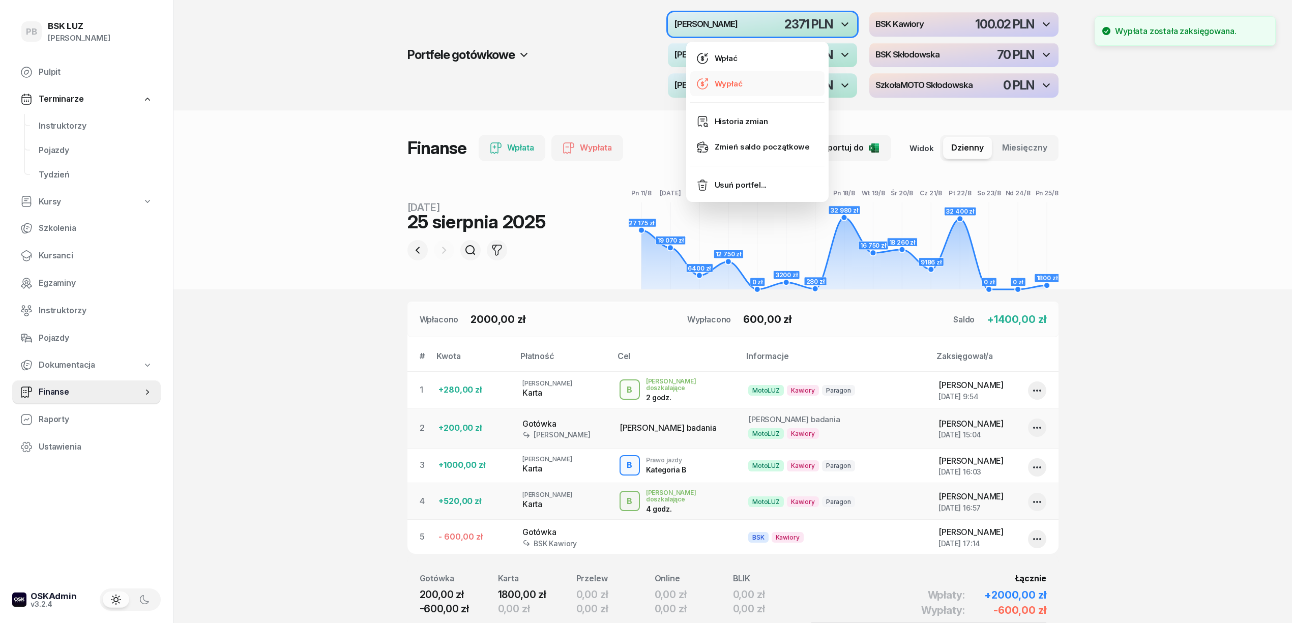
click at [753, 80] on link "Wypłać" at bounding box center [757, 83] width 134 height 25
select select "17"
select select "15"
select select "67eb9ff40a04ba7908a5e502"
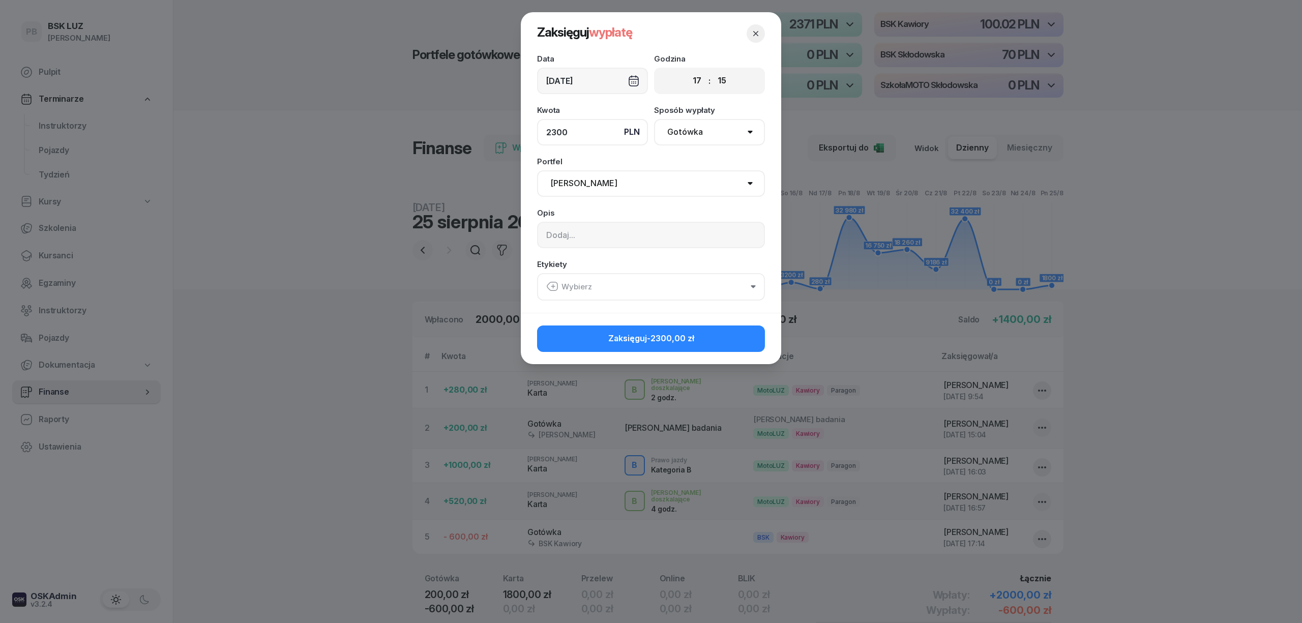
type input "2300"
click at [582, 283] on div "Wybierz" at bounding box center [569, 286] width 46 height 13
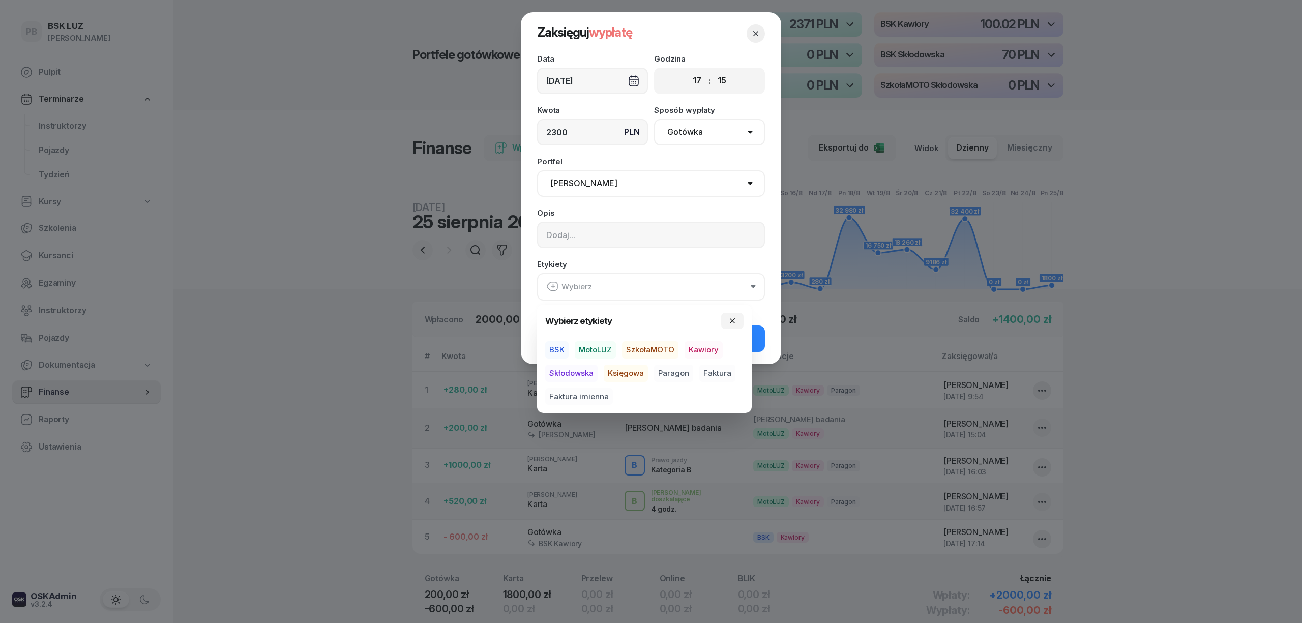
click at [596, 350] on span "MotoLUZ" at bounding box center [595, 349] width 41 height 17
click at [692, 346] on span "Kawiory" at bounding box center [704, 349] width 38 height 17
click at [763, 342] on button "Zaksięguj -2300,00 zł" at bounding box center [651, 338] width 228 height 26
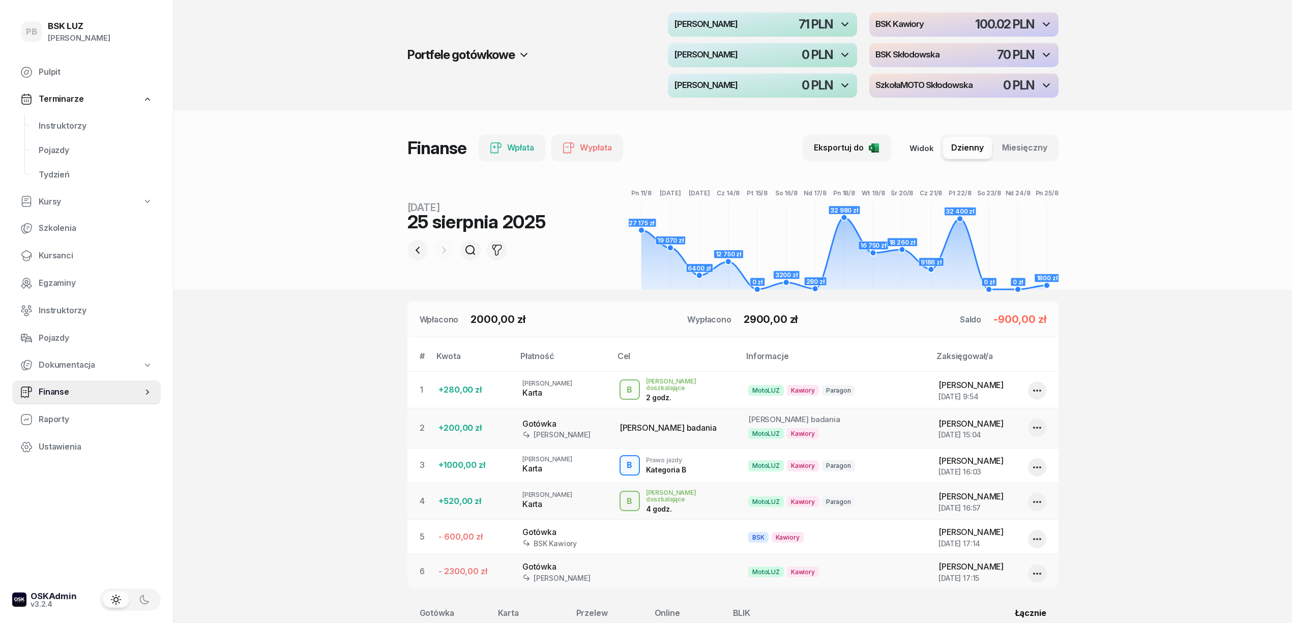
click at [1225, 235] on header "Portfele gotówkowe MotoLUZ Kawiory 71 PLN BSK Kawiory 100.02 PLN MotoLUZ Skłodo…" at bounding box center [732, 144] width 1119 height 289
click at [1141, 244] on header "Portfele gotówkowe MotoLUZ Kawiory 71 PLN BSK Kawiory 100.02 PLN MotoLUZ Skłodo…" at bounding box center [732, 144] width 1119 height 289
click at [83, 129] on span "Instruktorzy" at bounding box center [96, 126] width 114 height 13
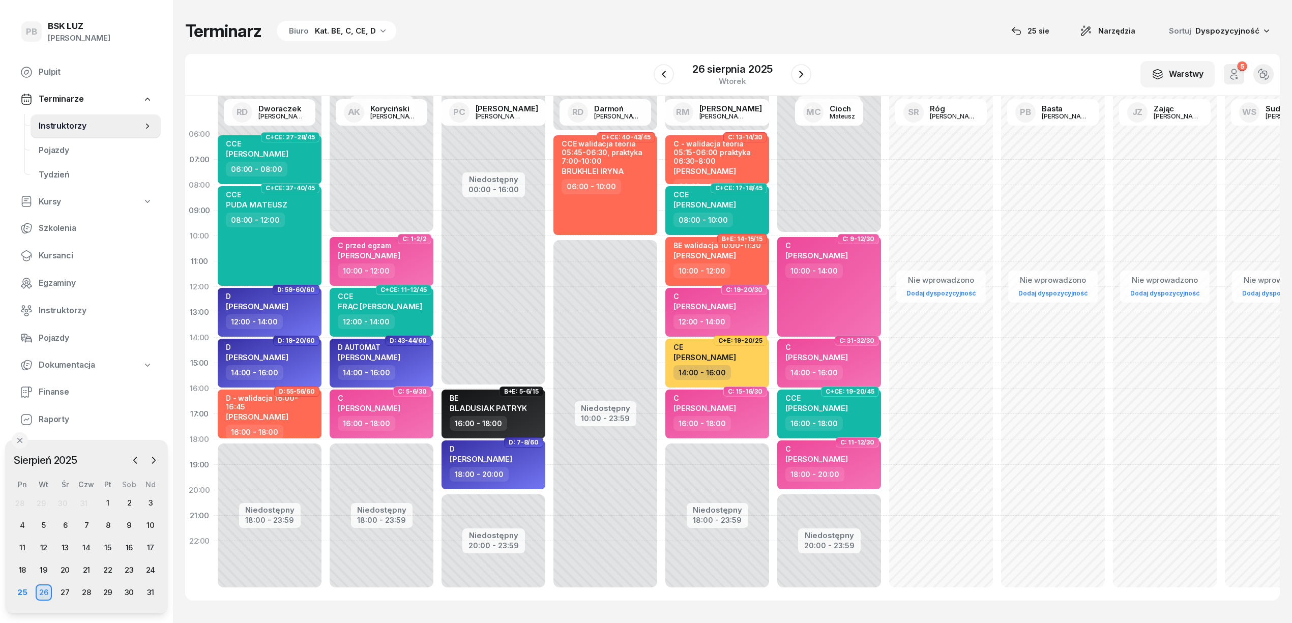
click at [639, 28] on div "Terminarz Biuro Kat. BE, C, CE, D [DATE] Narzędzia Sortuj Dyspozycyjność" at bounding box center [732, 30] width 1095 height 21
click at [889, 45] on div "Terminarz Biuro Kat. BE, C, CE, D [DATE] Narzędzia Sortuj Dyspozycyjność W Wybi…" at bounding box center [732, 310] width 1095 height 621
click at [894, 49] on div "Terminarz Biuro Kat. BE, C, CE, D [DATE] Narzędzia Sortuj Dyspozycyjność W Wybi…" at bounding box center [732, 310] width 1095 height 621
click at [620, 26] on div "Terminarz Biuro Kat. BE, C, CE, D [DATE] Narzędzia Sortuj Dyspozycyjność" at bounding box center [732, 30] width 1095 height 21
click at [489, 35] on div "Terminarz Biuro Kat. BE, C, CE, D [DATE] Narzędzia Sortuj Dyspozycyjność" at bounding box center [732, 30] width 1095 height 21
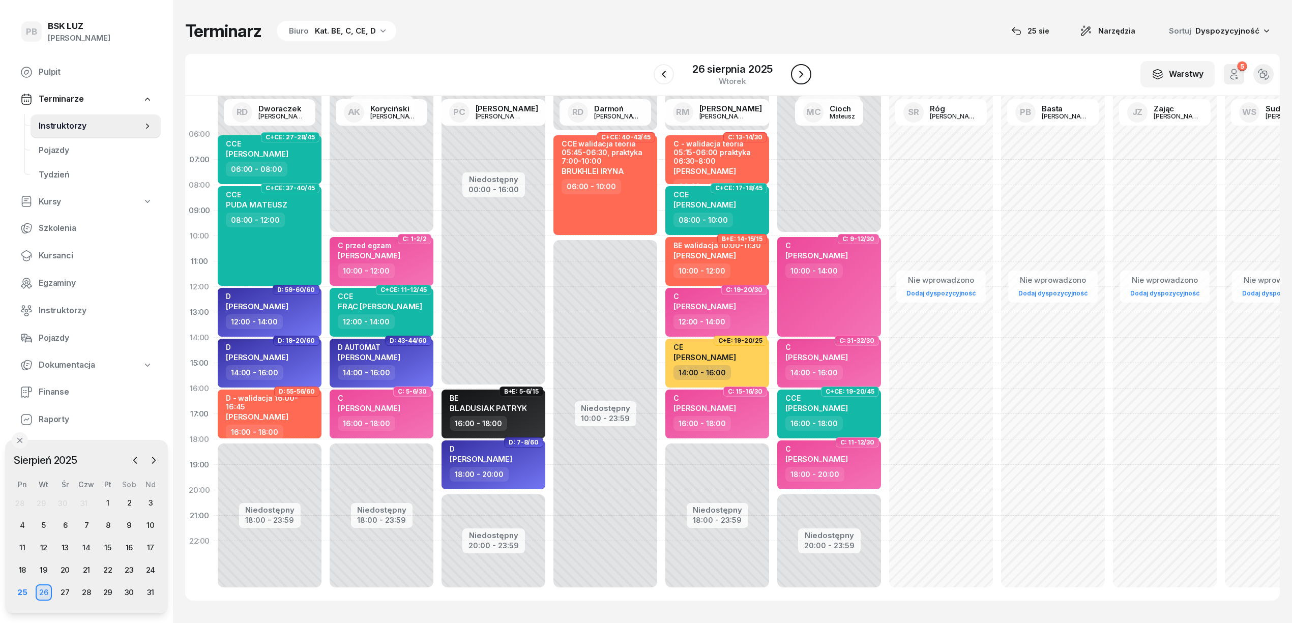
click at [802, 75] on icon "button" at bounding box center [801, 74] width 4 height 7
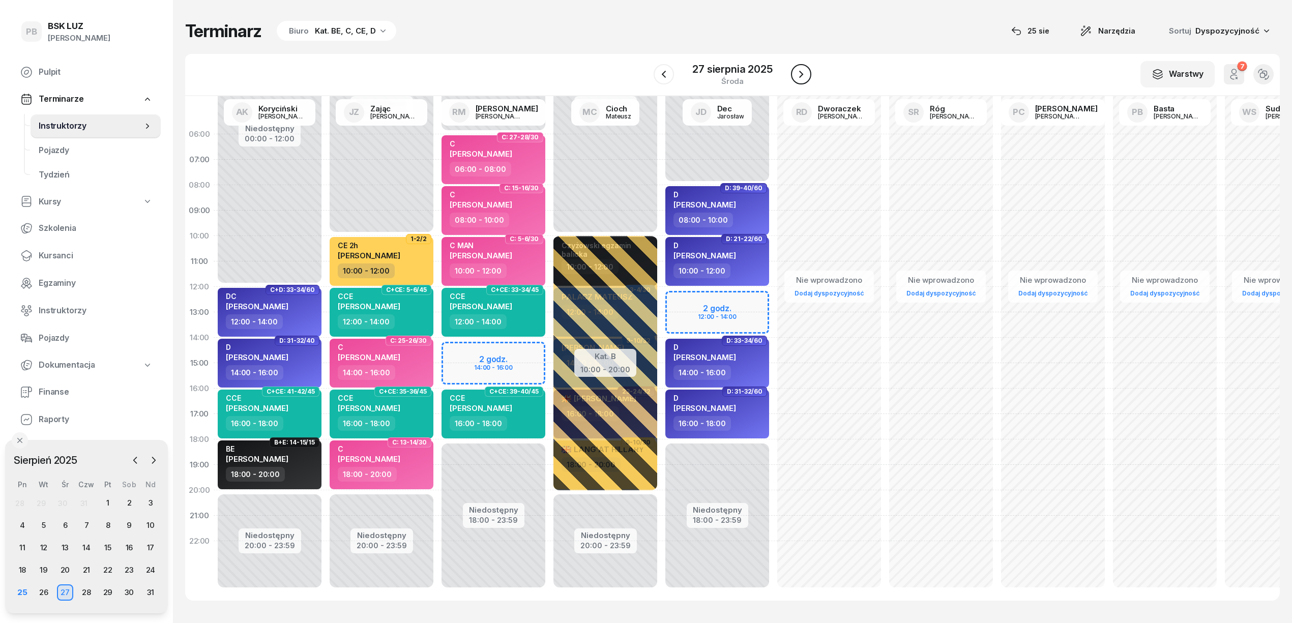
click at [802, 75] on icon "button" at bounding box center [801, 74] width 4 height 7
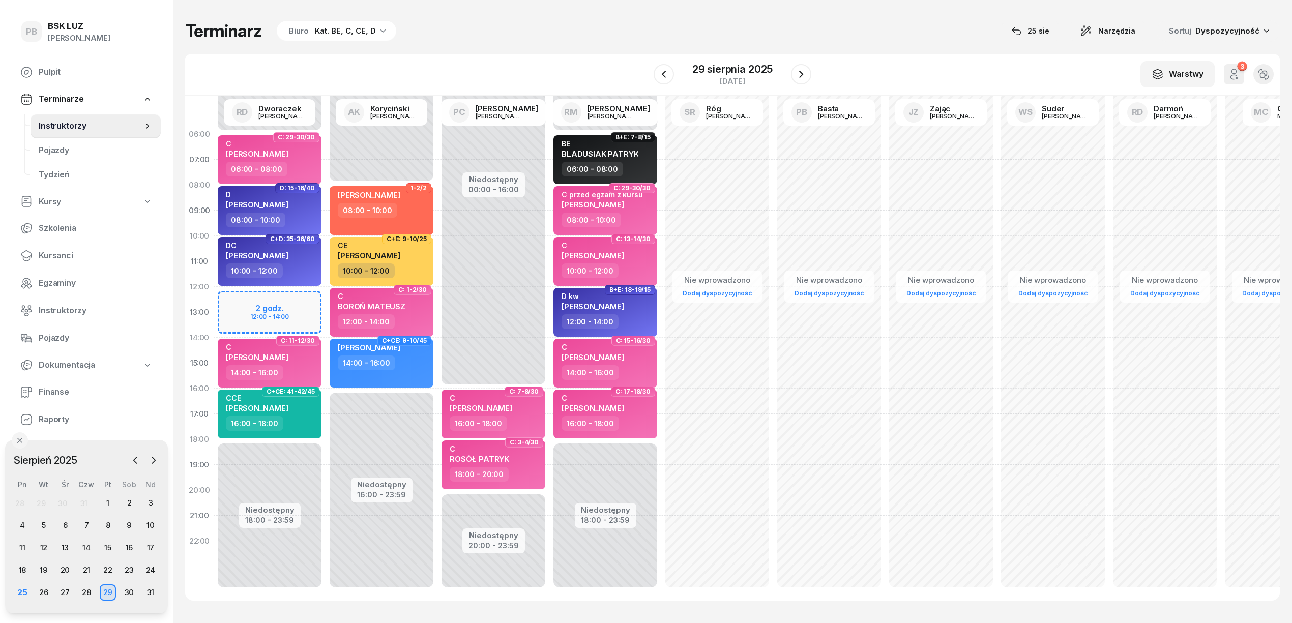
click at [802, 75] on icon "button" at bounding box center [801, 74] width 4 height 7
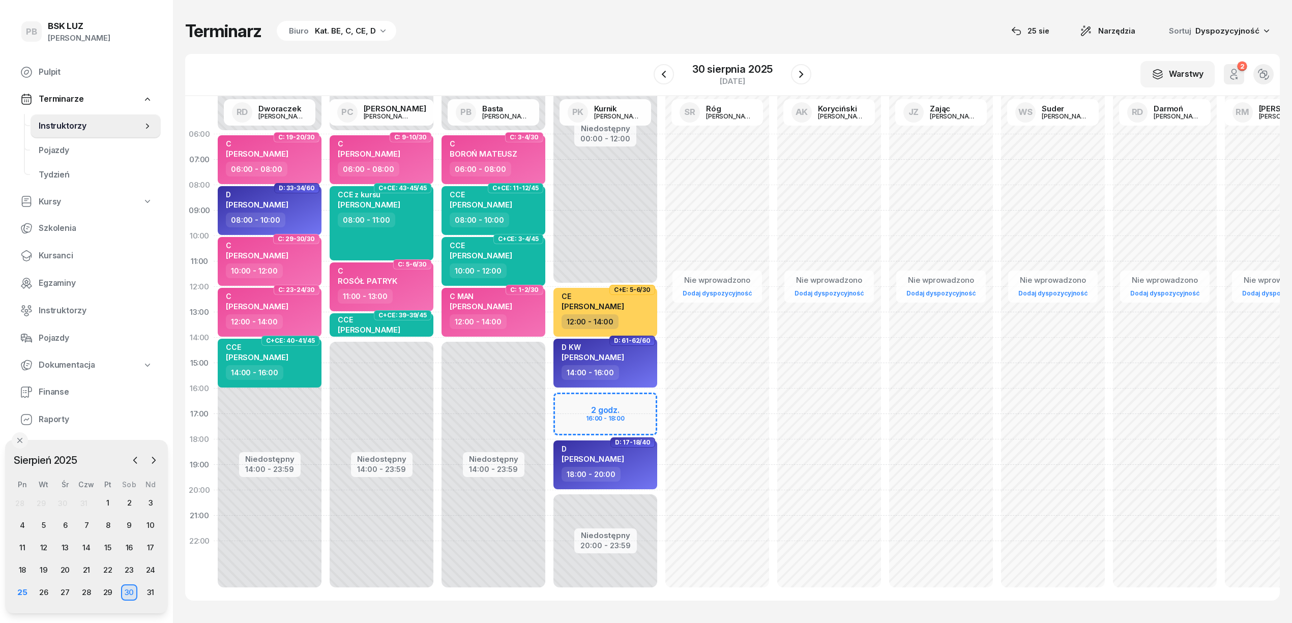
click at [802, 75] on icon "button" at bounding box center [801, 74] width 4 height 7
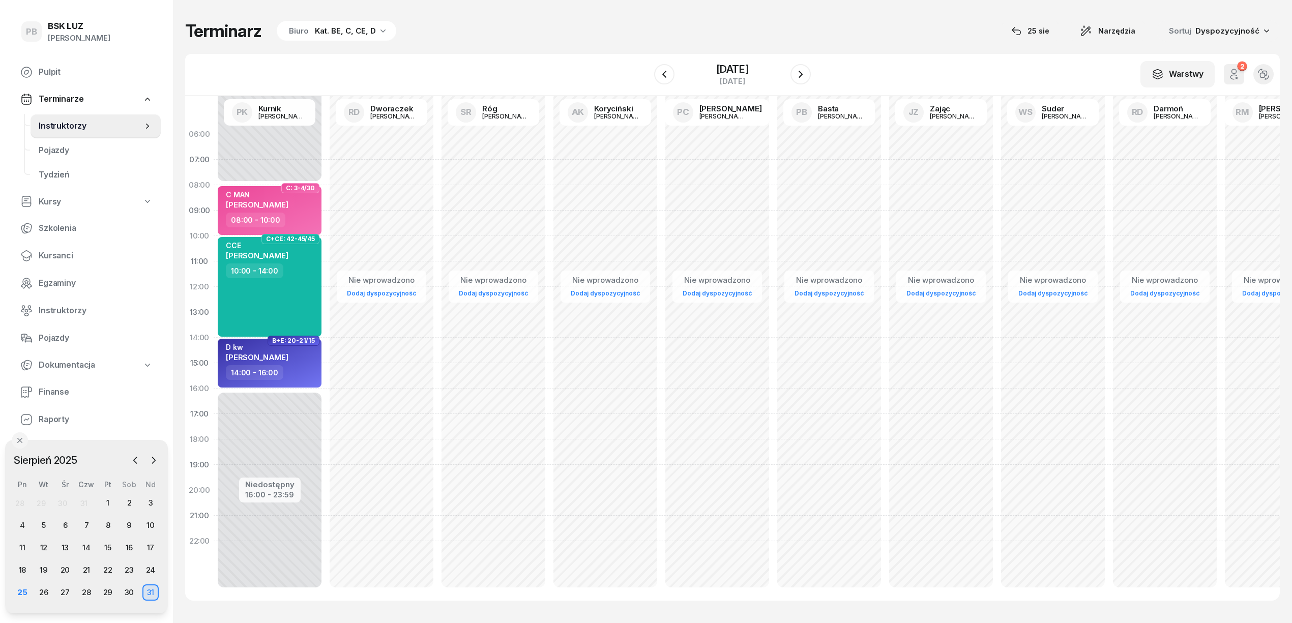
click at [802, 75] on icon "button" at bounding box center [801, 74] width 4 height 7
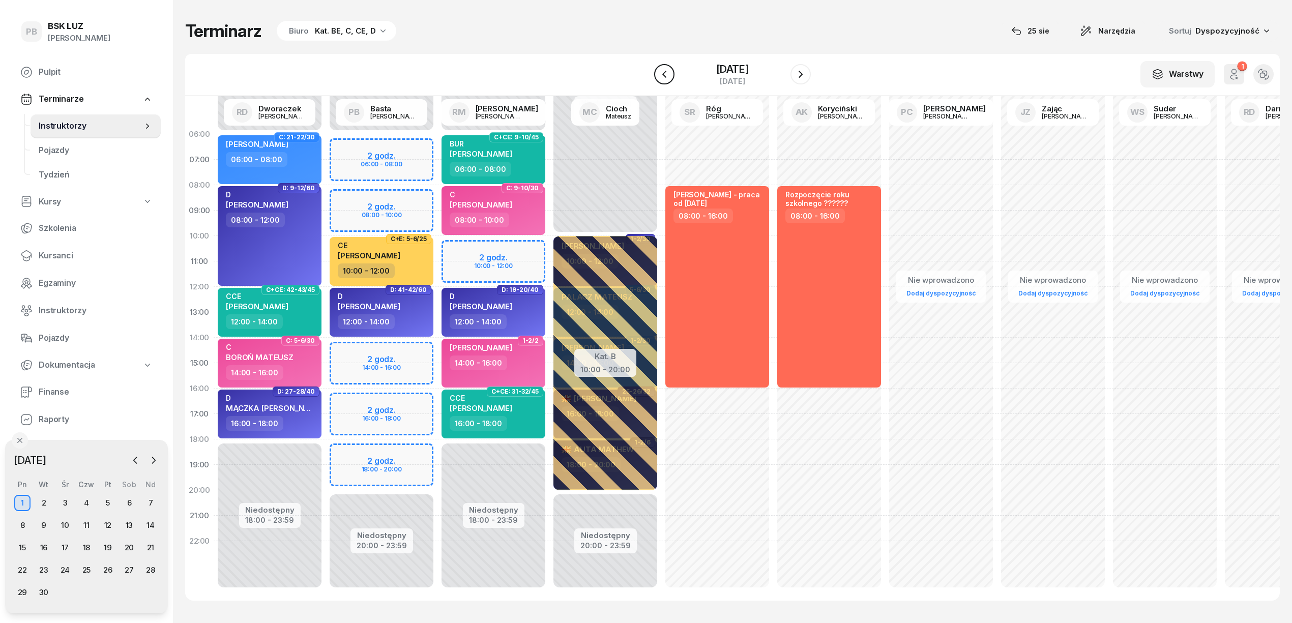
click at [670, 70] on icon "button" at bounding box center [664, 74] width 12 height 12
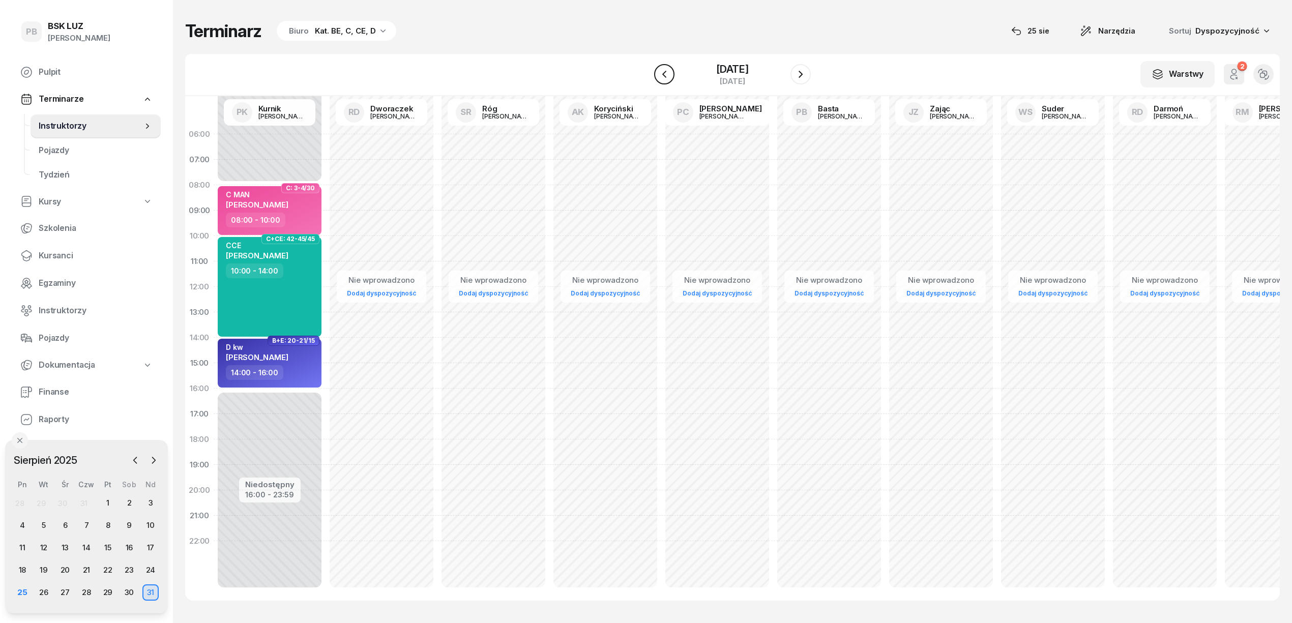
click at [670, 70] on icon "button" at bounding box center [664, 74] width 12 height 12
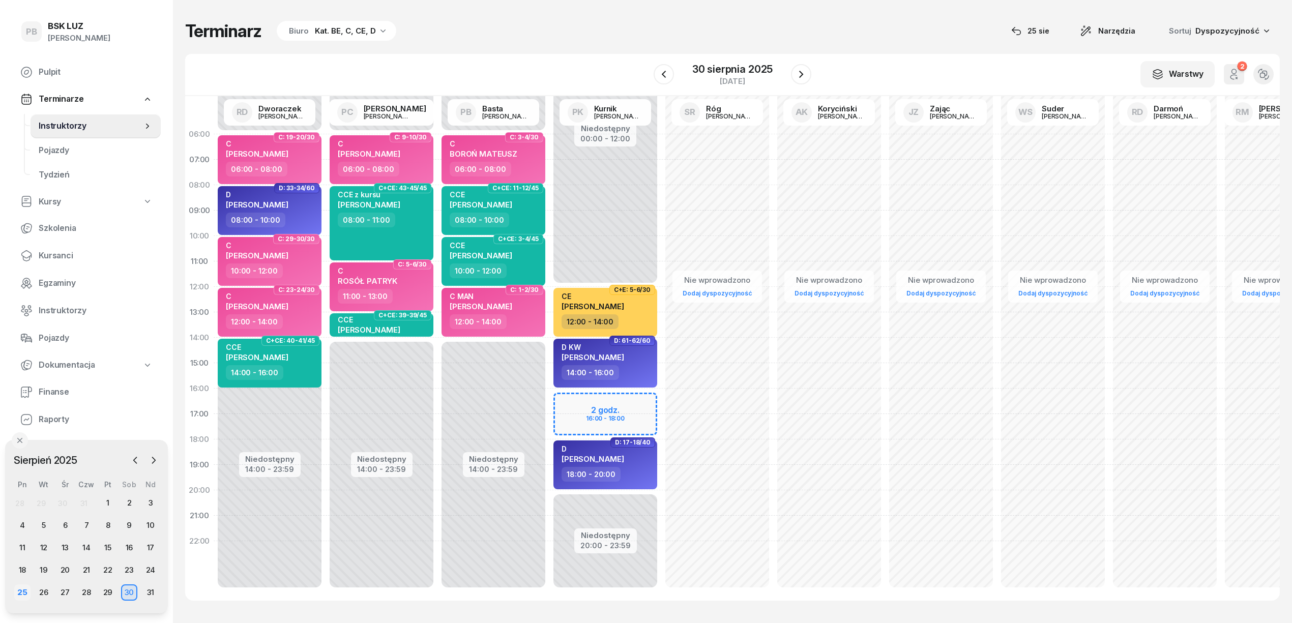
click at [22, 591] on div "25" at bounding box center [22, 592] width 16 height 16
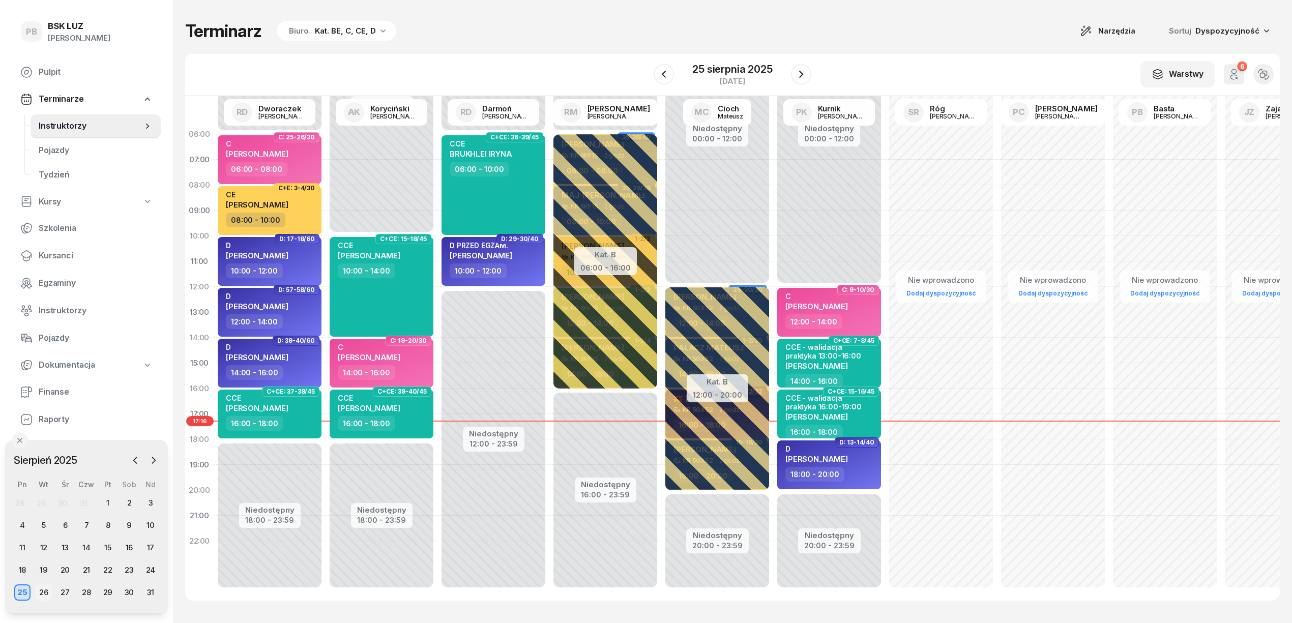
click at [47, 591] on div "26" at bounding box center [44, 592] width 16 height 16
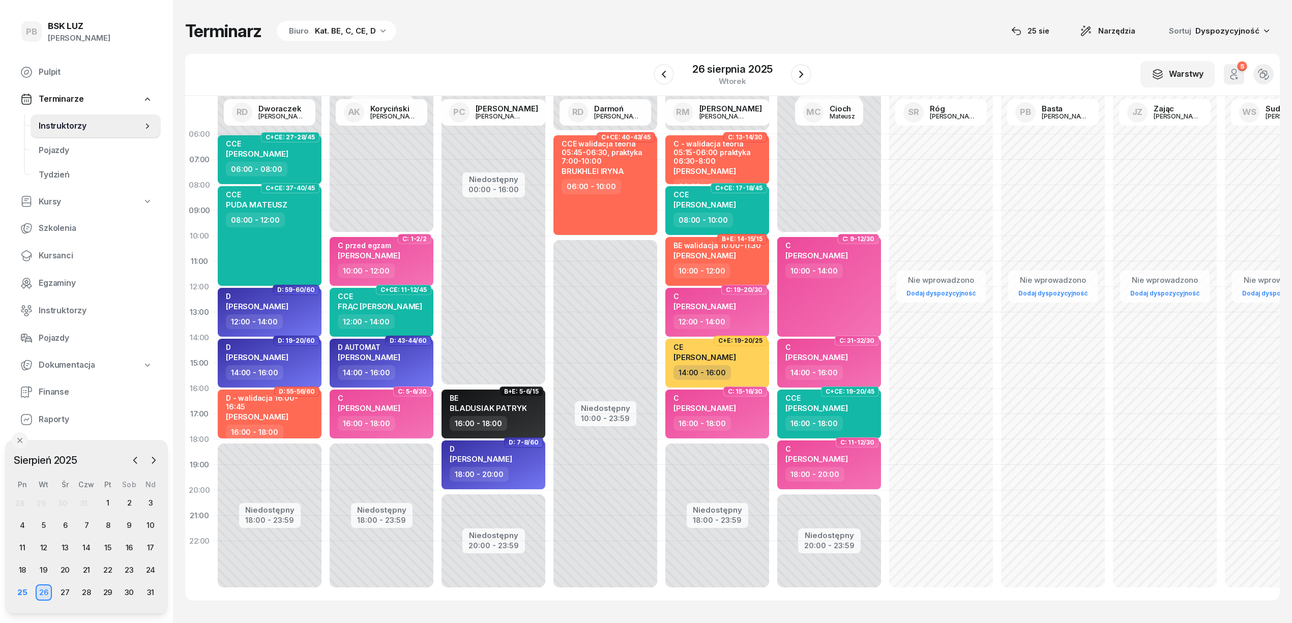
click at [502, 68] on div "W Wybierz AK [PERSON_NAME] BP [PERSON_NAME] DP [PERSON_NAME] GS [PERSON_NAME] I…" at bounding box center [732, 75] width 1095 height 42
click at [51, 259] on span "Kursanci" at bounding box center [96, 255] width 114 height 13
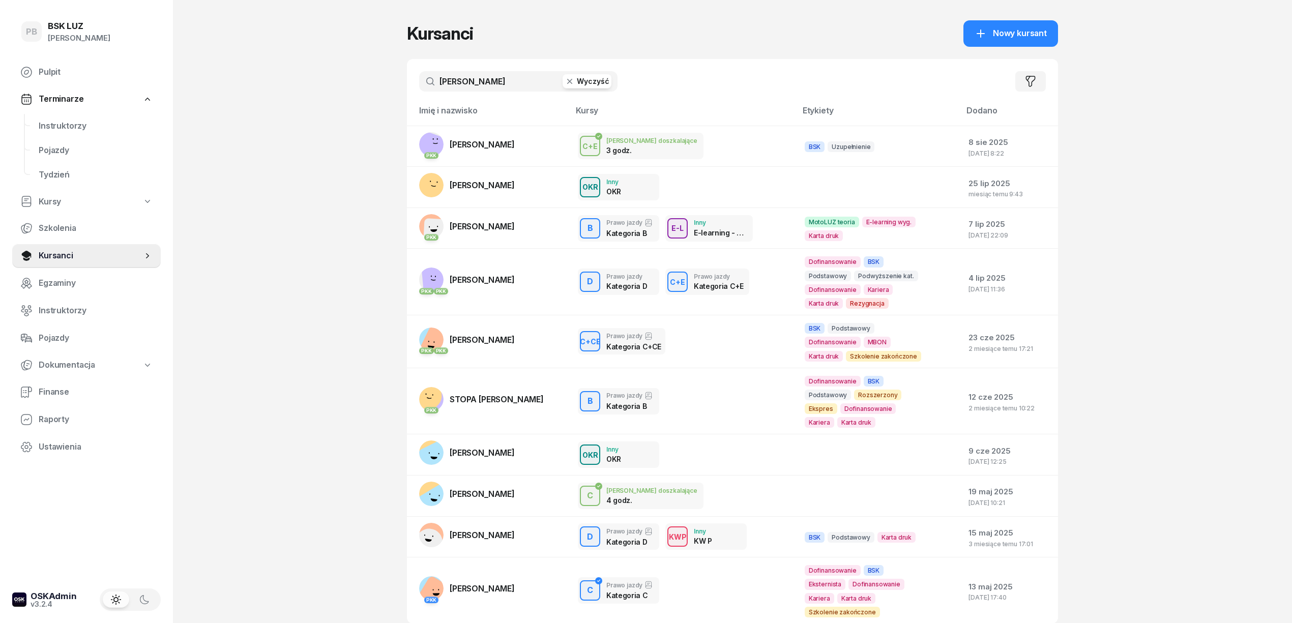
click at [471, 79] on input "piotr" at bounding box center [518, 81] width 198 height 20
type input "mlostek"
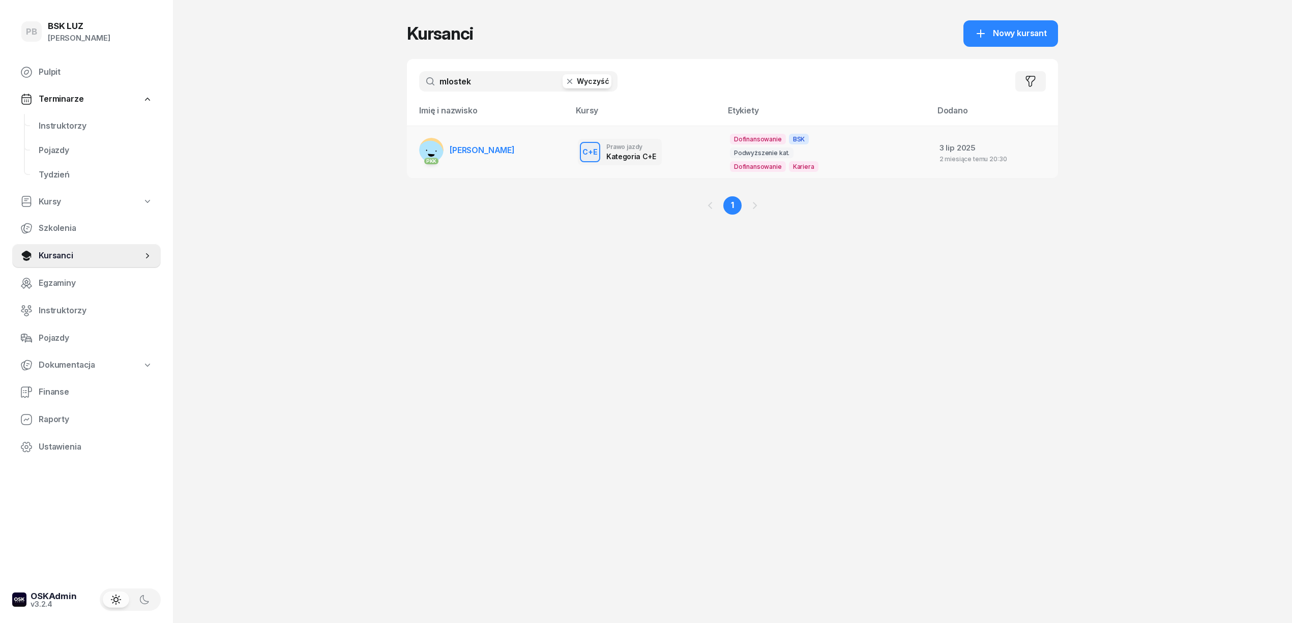
click at [483, 153] on span "[PERSON_NAME]" at bounding box center [482, 150] width 65 height 10
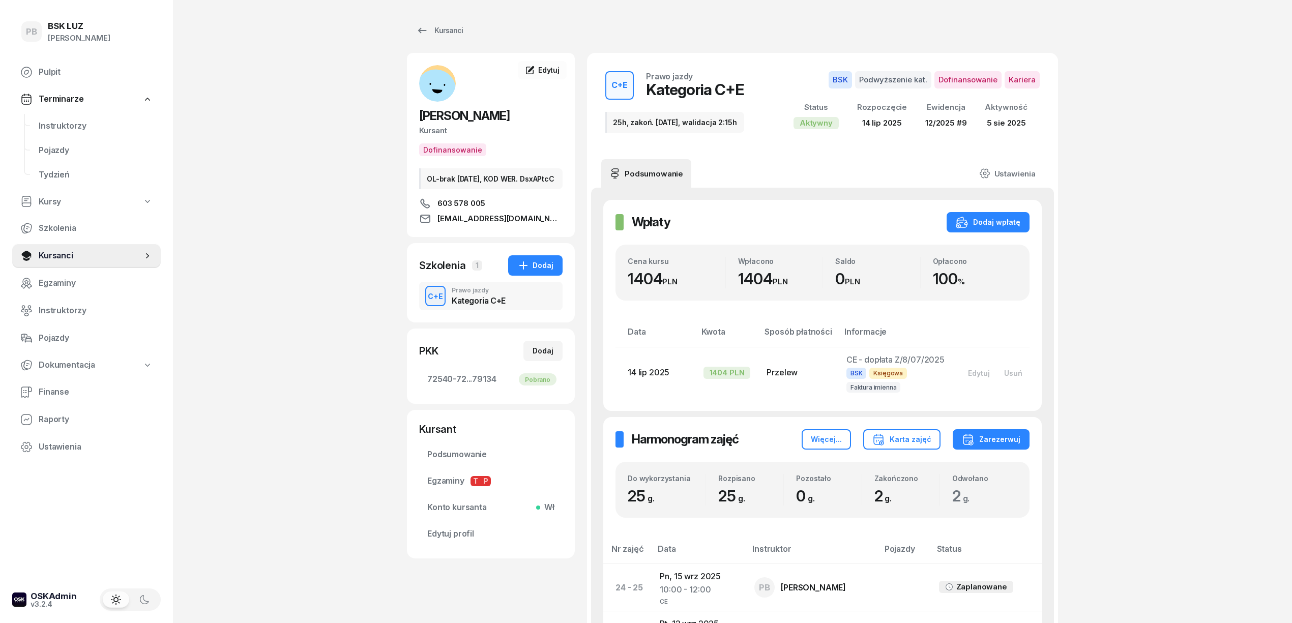
click at [542, 597] on div "MLOSTEK ŁUKASZ Kursant Dofinansowanie OL-brak 2030-07-03, KOD WER. DsxAPtcC 603…" at bounding box center [491, 623] width 168 height 1140
click at [194, 383] on div "PB BSK LUZ Patrycja Bogdanowicz Pulpit Terminarze Instruktorzy Pojazdy Tydzień …" at bounding box center [646, 631] width 1292 height 1262
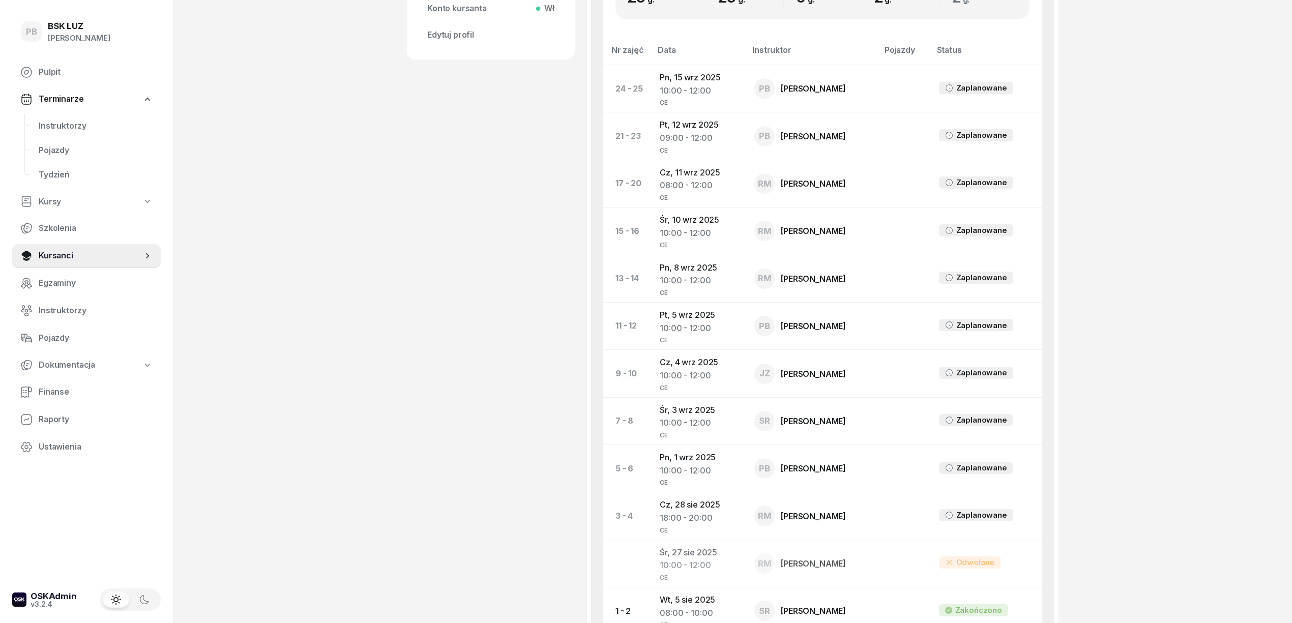
scroll to position [475, 0]
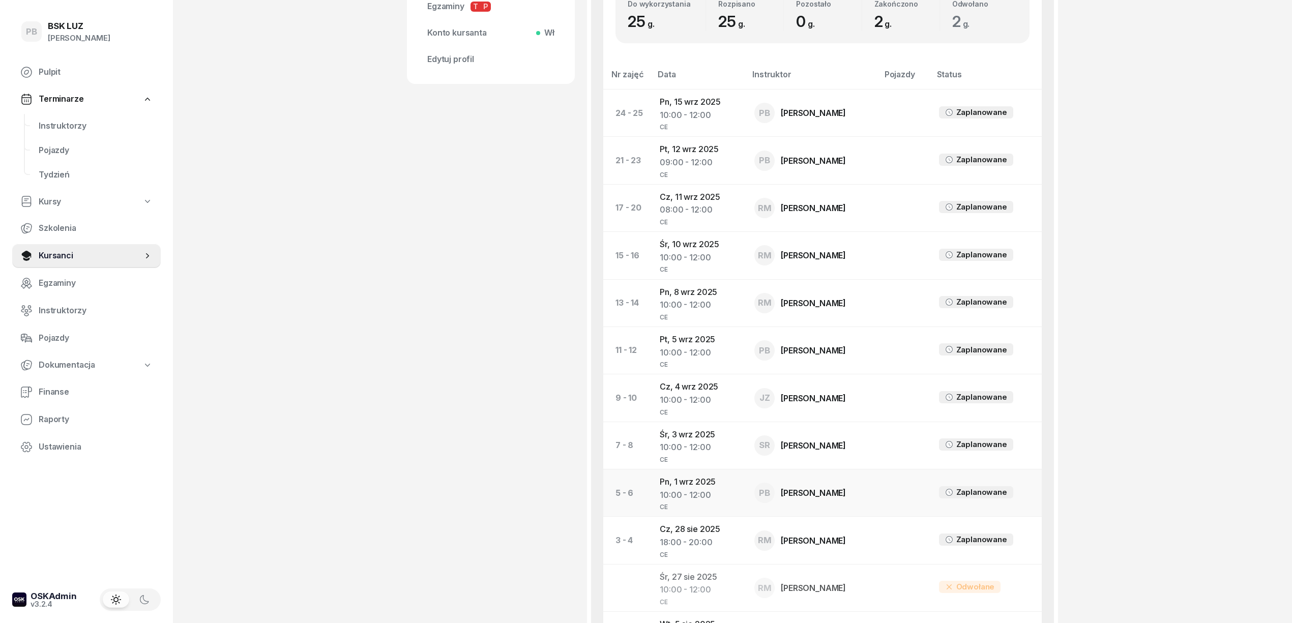
click at [669, 494] on div "10:00 - 12:00" at bounding box center [699, 495] width 78 height 13
select select "19"
select select "21"
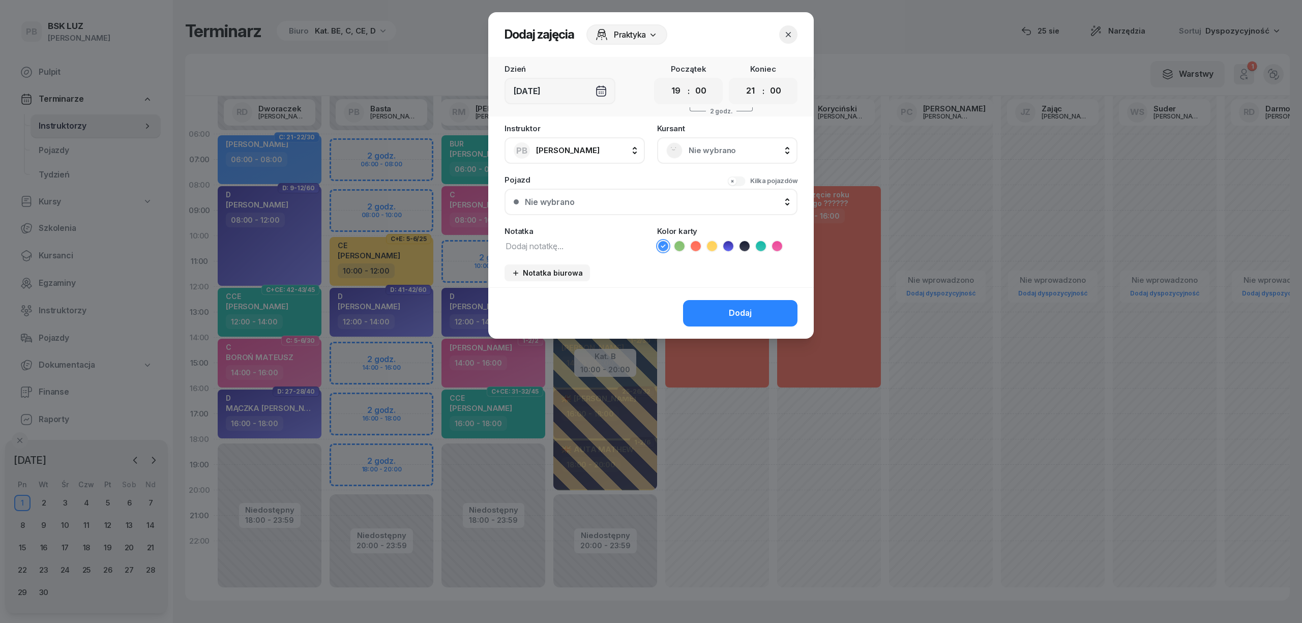
click at [793, 33] on icon "button" at bounding box center [788, 35] width 10 height 10
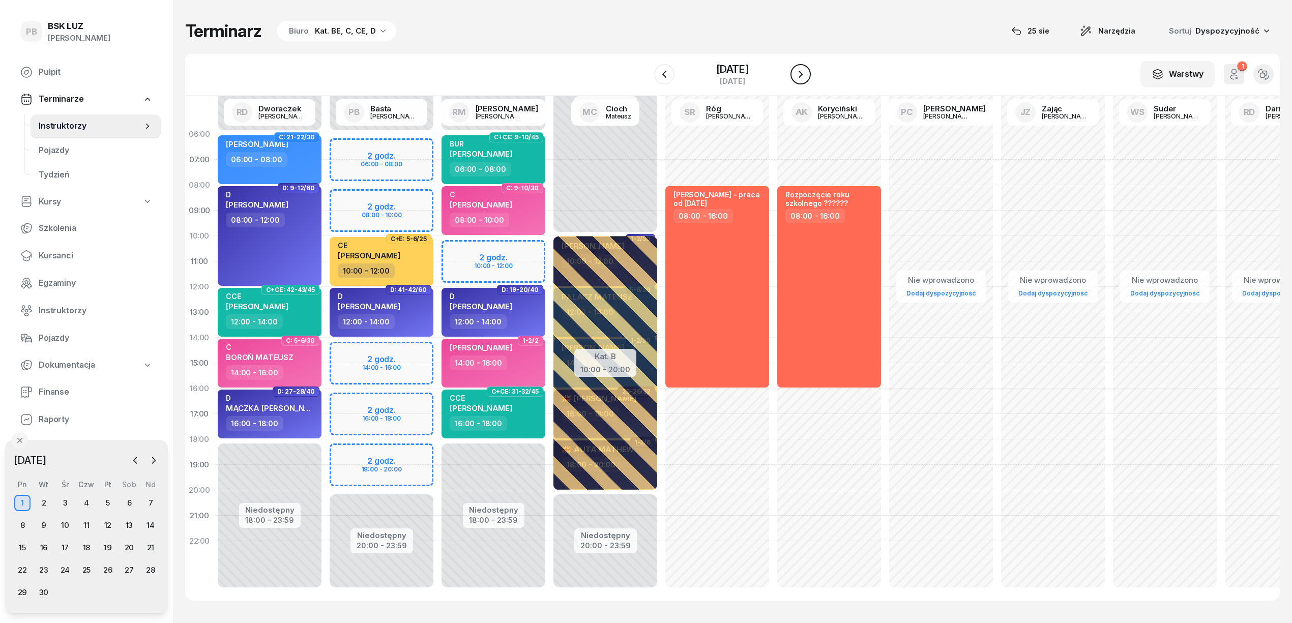
click at [800, 76] on icon "button" at bounding box center [801, 74] width 4 height 7
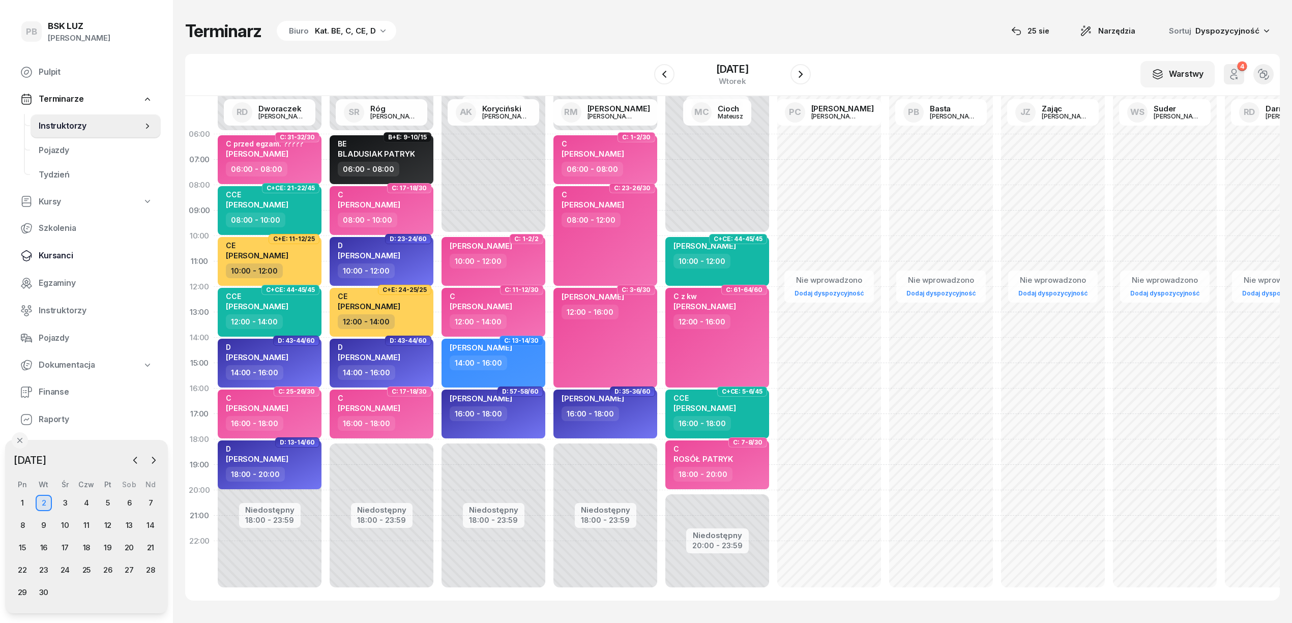
click at [58, 251] on span "Kursanci" at bounding box center [96, 255] width 114 height 13
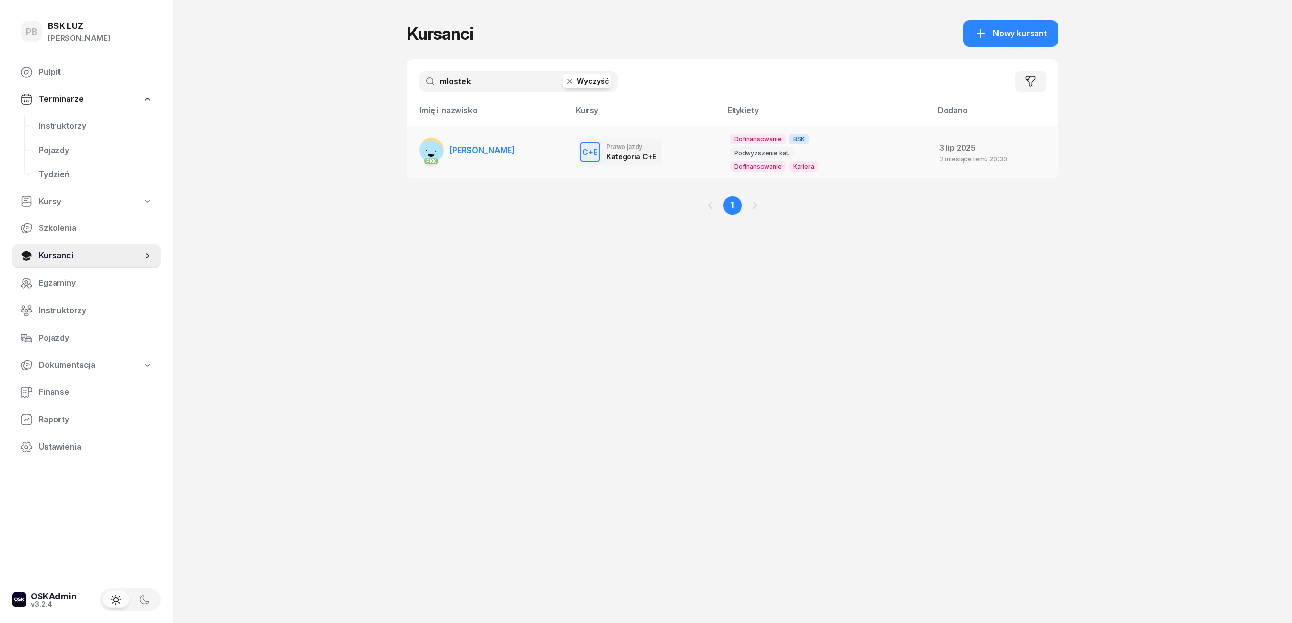
click at [493, 148] on span "[PERSON_NAME]" at bounding box center [482, 150] width 65 height 10
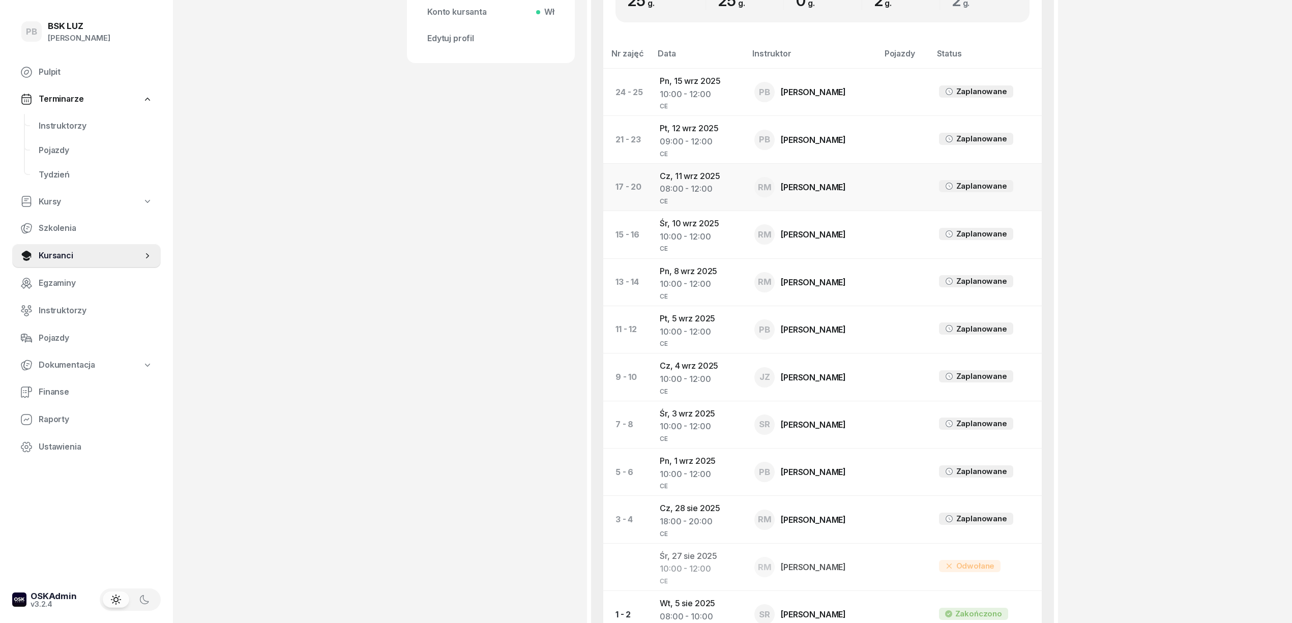
scroll to position [475, 0]
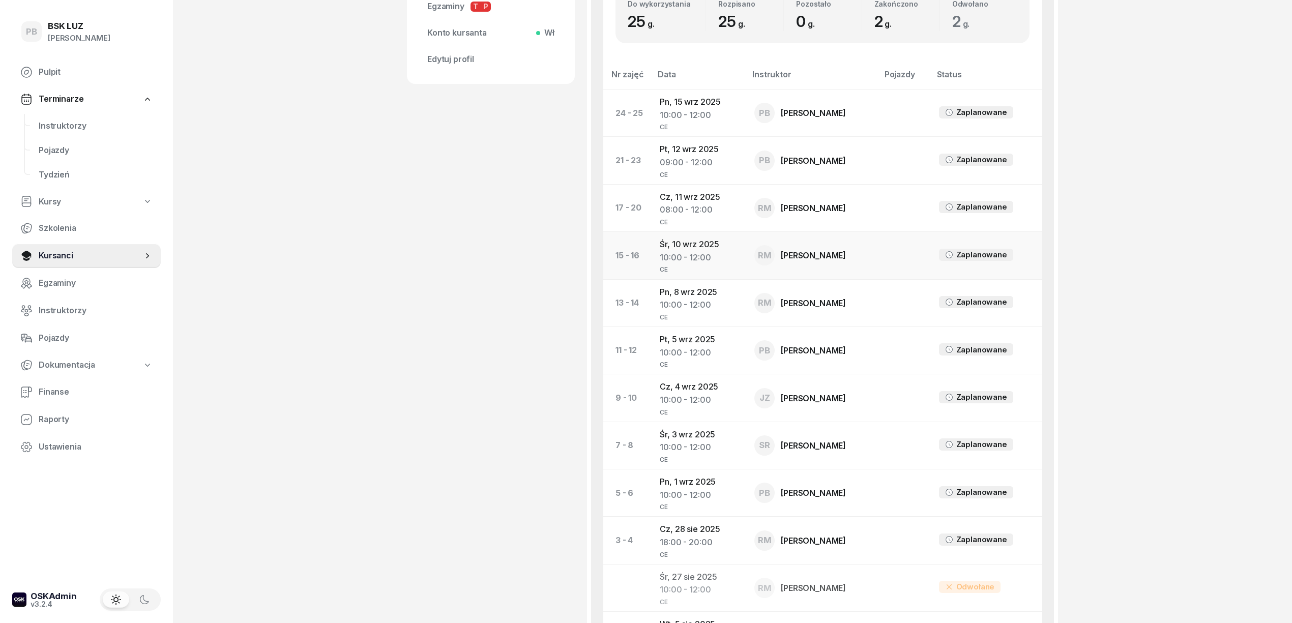
click at [676, 249] on td "Śr, 10 wrz 2025 10:00 - 12:00 CE" at bounding box center [699, 255] width 95 height 47
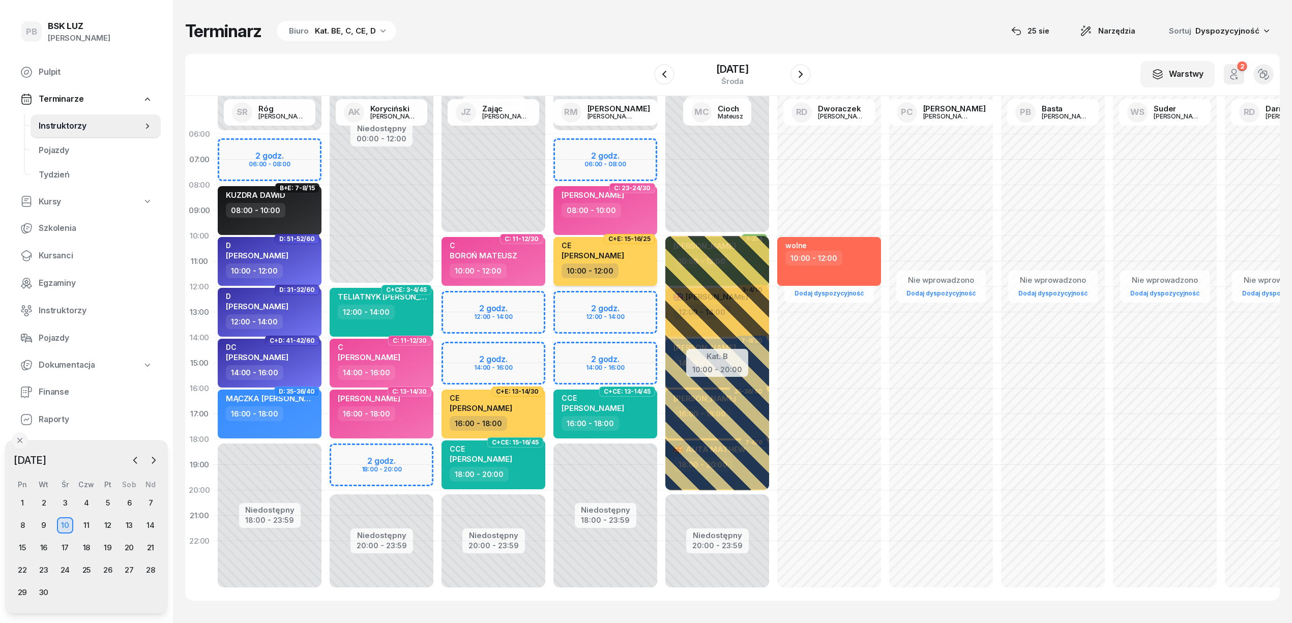
click at [634, 267] on div "10:00 - 12:00" at bounding box center [607, 271] width 90 height 15
select select "10"
select select "12"
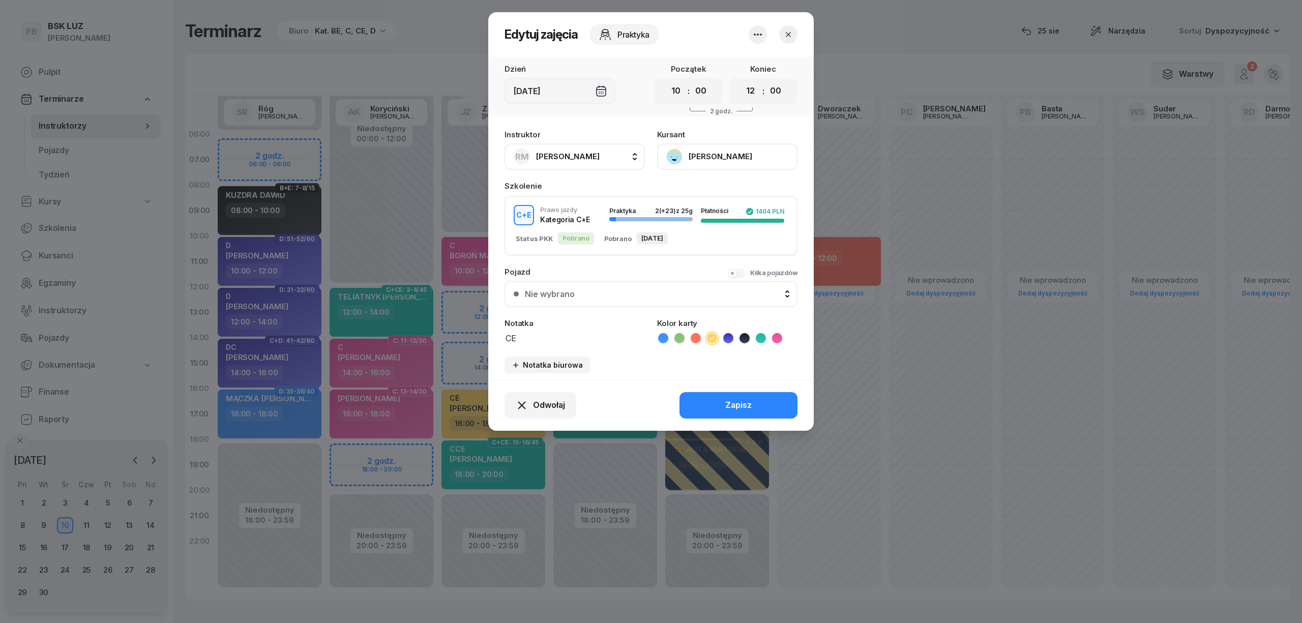
click at [790, 35] on icon "button" at bounding box center [788, 35] width 10 height 10
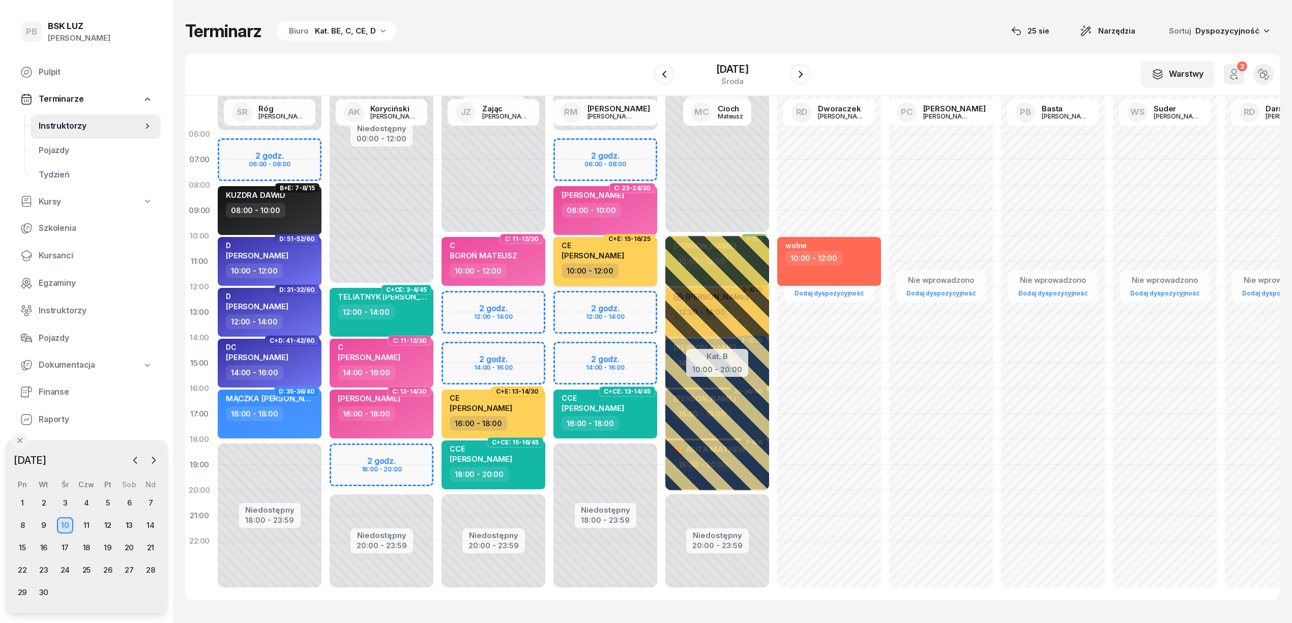
click at [638, 255] on div "CE MLOSTEK ŁUKASZ" at bounding box center [607, 252] width 90 height 22
select select "10"
select select "12"
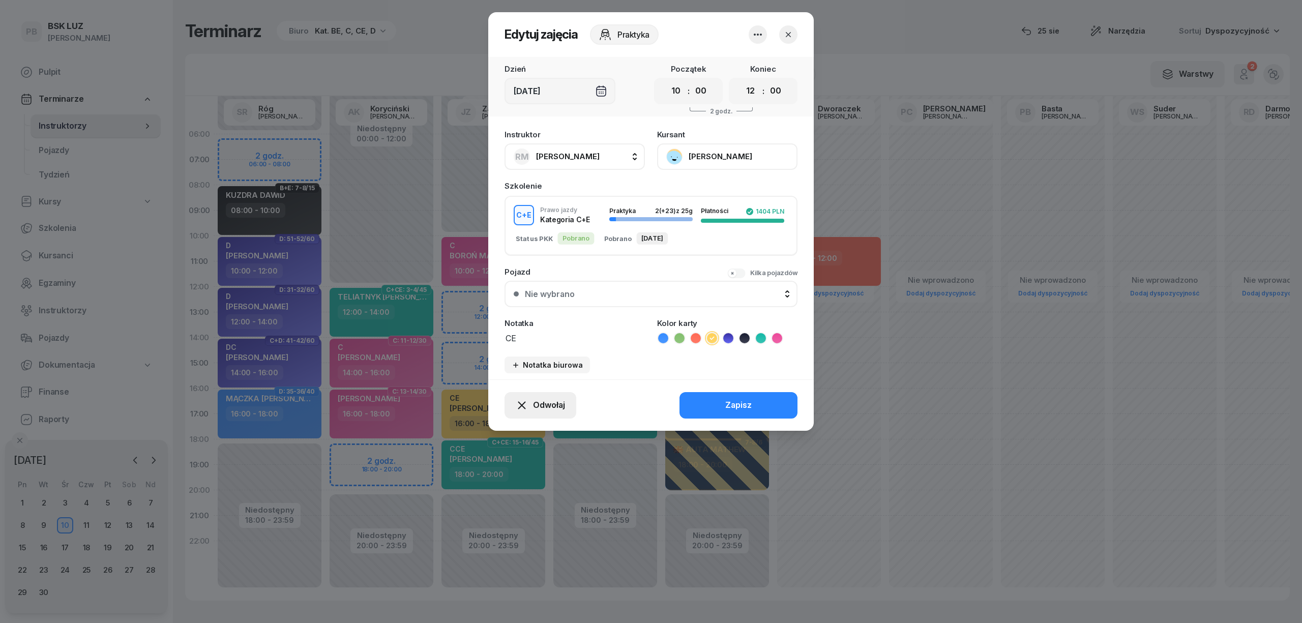
click at [556, 395] on button "Odwołaj" at bounding box center [541, 405] width 72 height 26
click at [520, 346] on div "Kursant odwołał" at bounding box center [522, 343] width 60 height 13
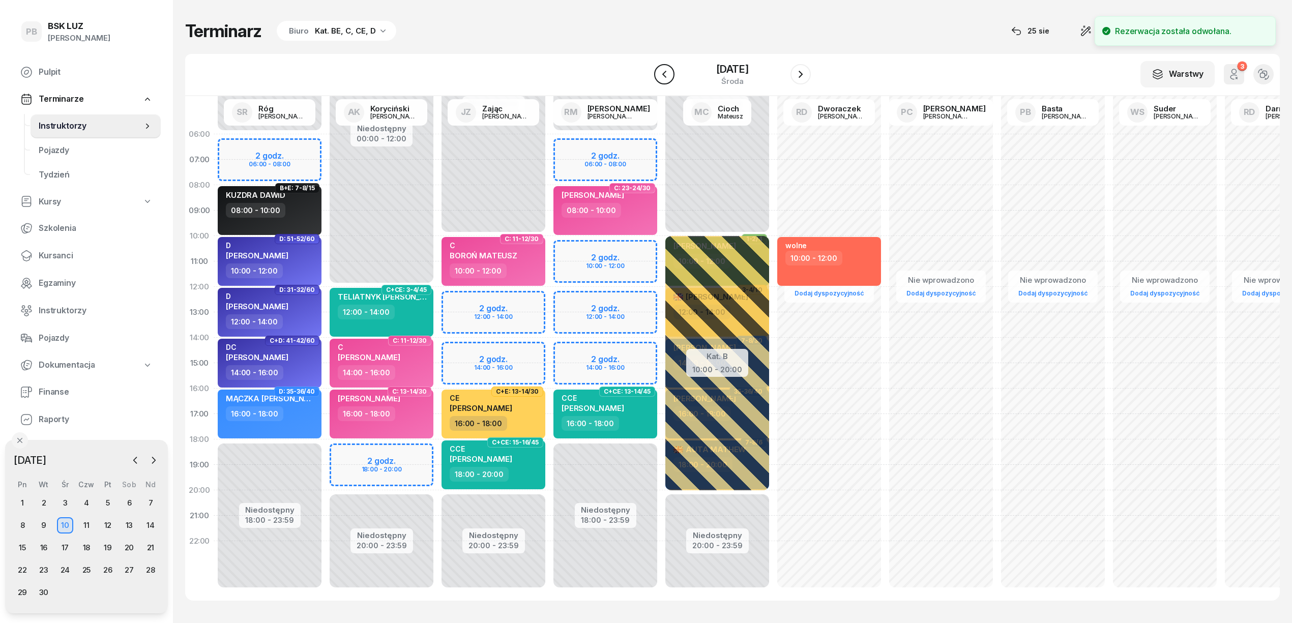
click at [662, 74] on icon "button" at bounding box center [664, 74] width 12 height 12
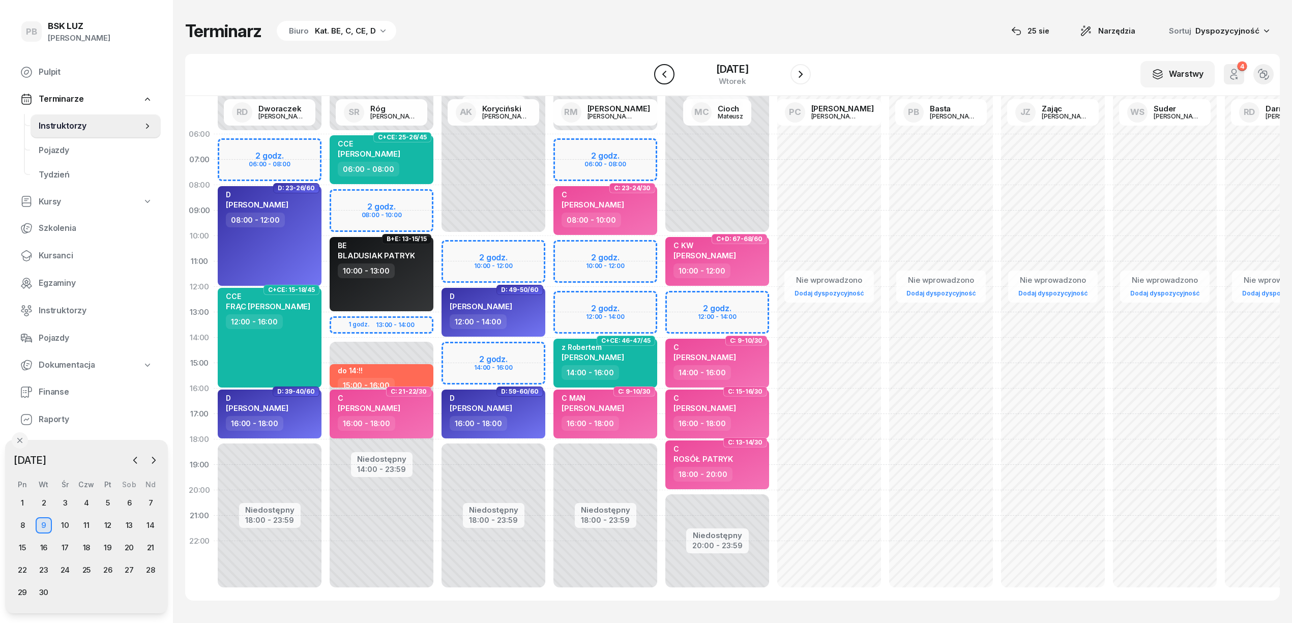
click at [662, 74] on icon "button" at bounding box center [664, 74] width 4 height 7
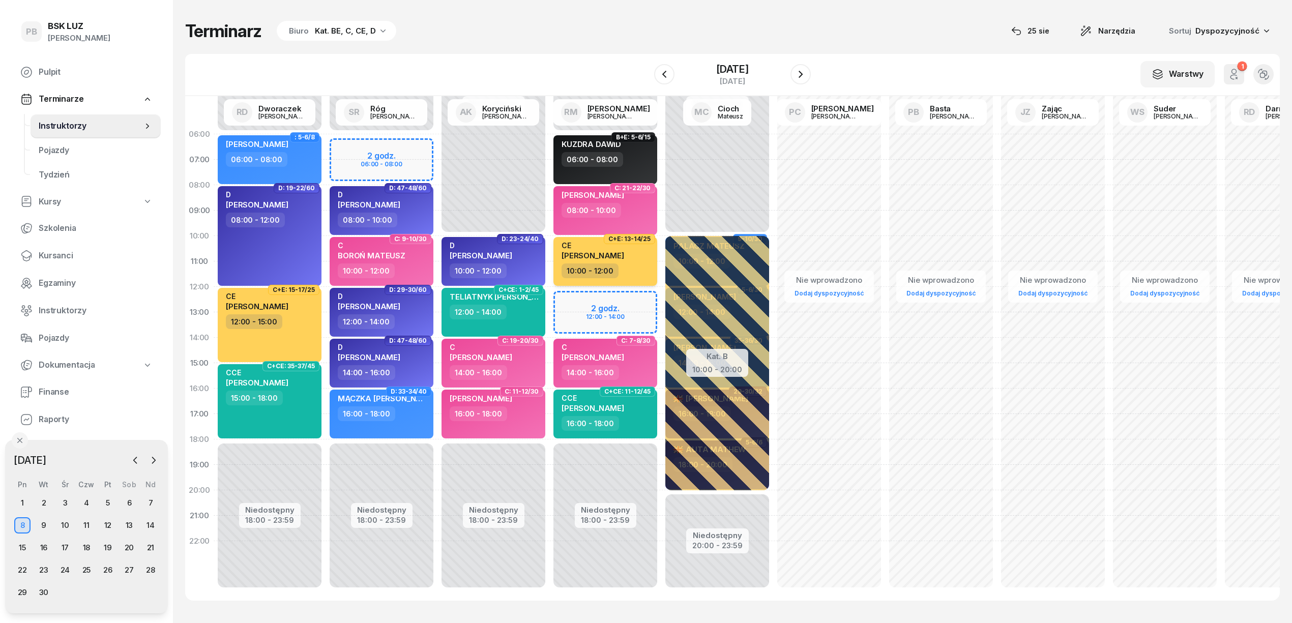
click at [648, 277] on div "10:00 - 12:00" at bounding box center [607, 271] width 90 height 15
select select "10"
select select "12"
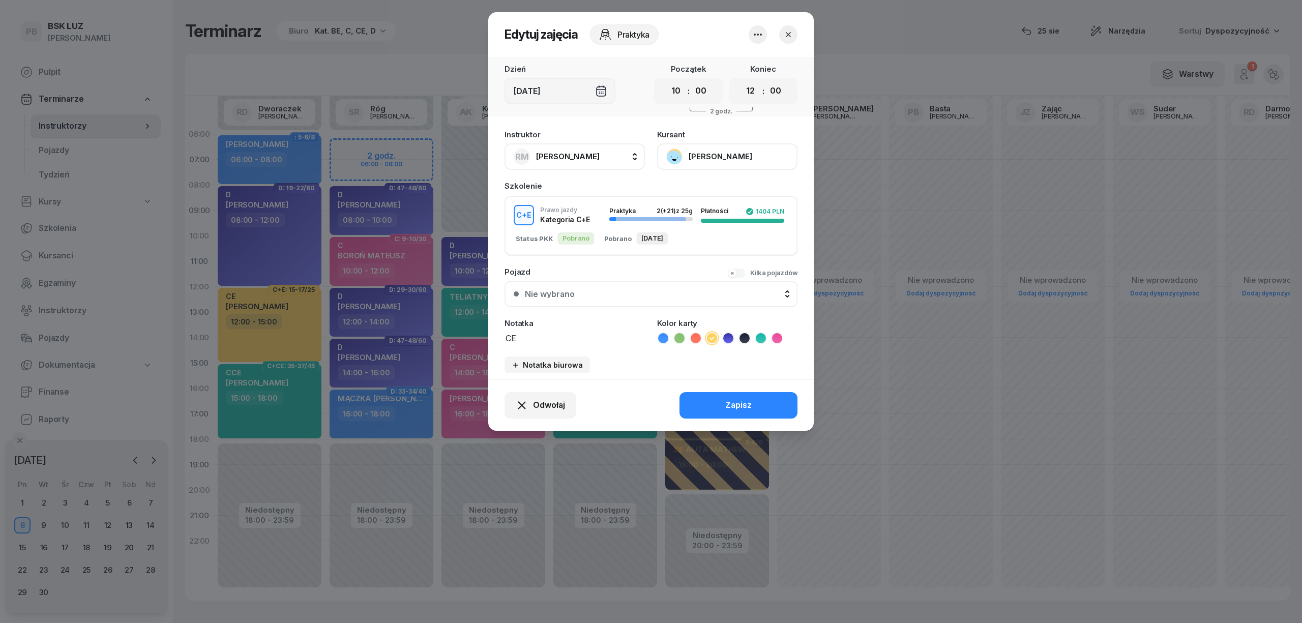
click at [784, 36] on icon "button" at bounding box center [788, 35] width 10 height 10
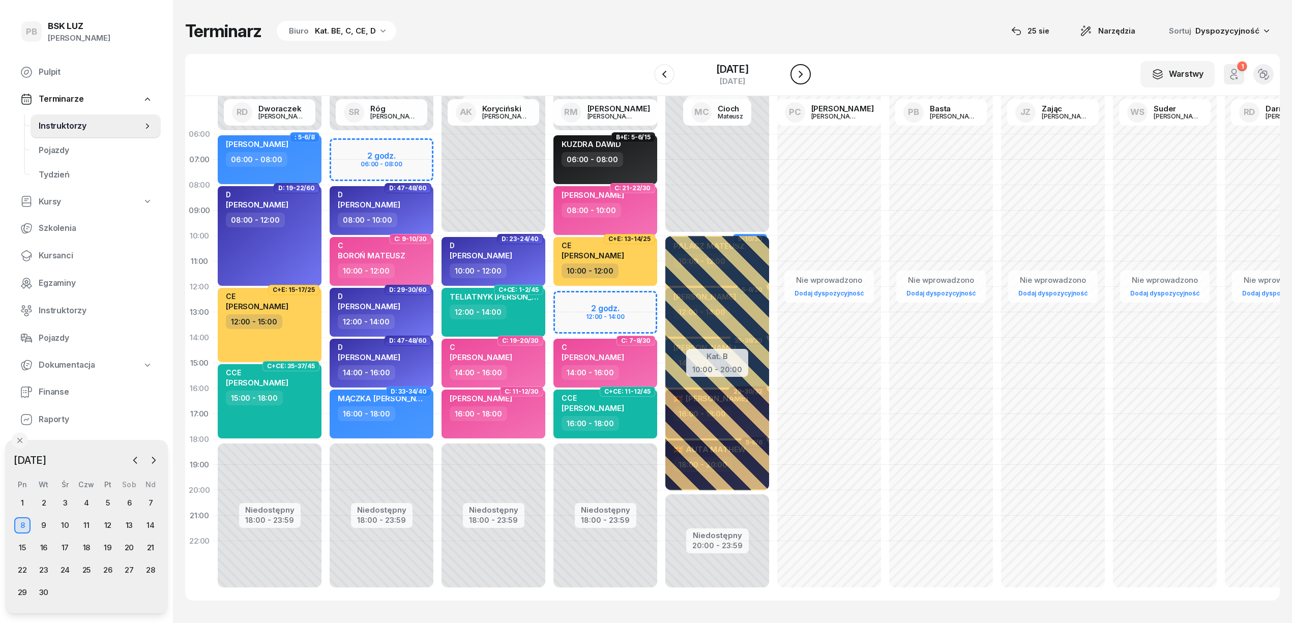
click at [802, 74] on icon "button" at bounding box center [801, 74] width 4 height 7
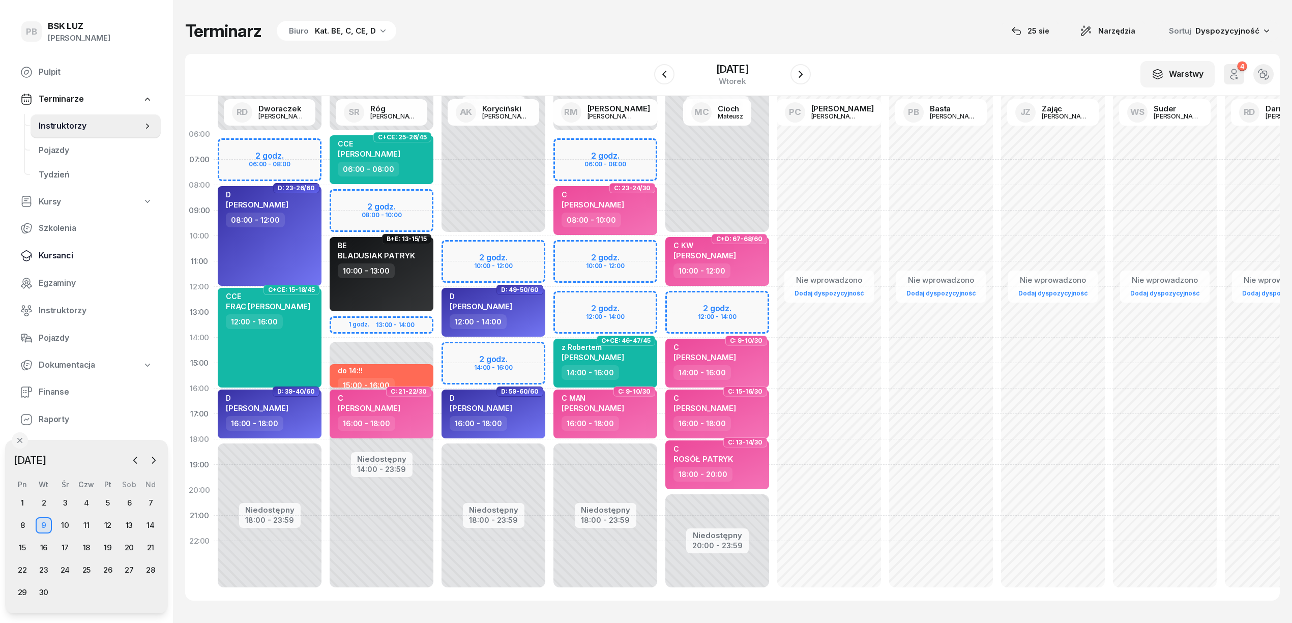
click at [66, 262] on link "Kursanci" at bounding box center [86, 256] width 149 height 24
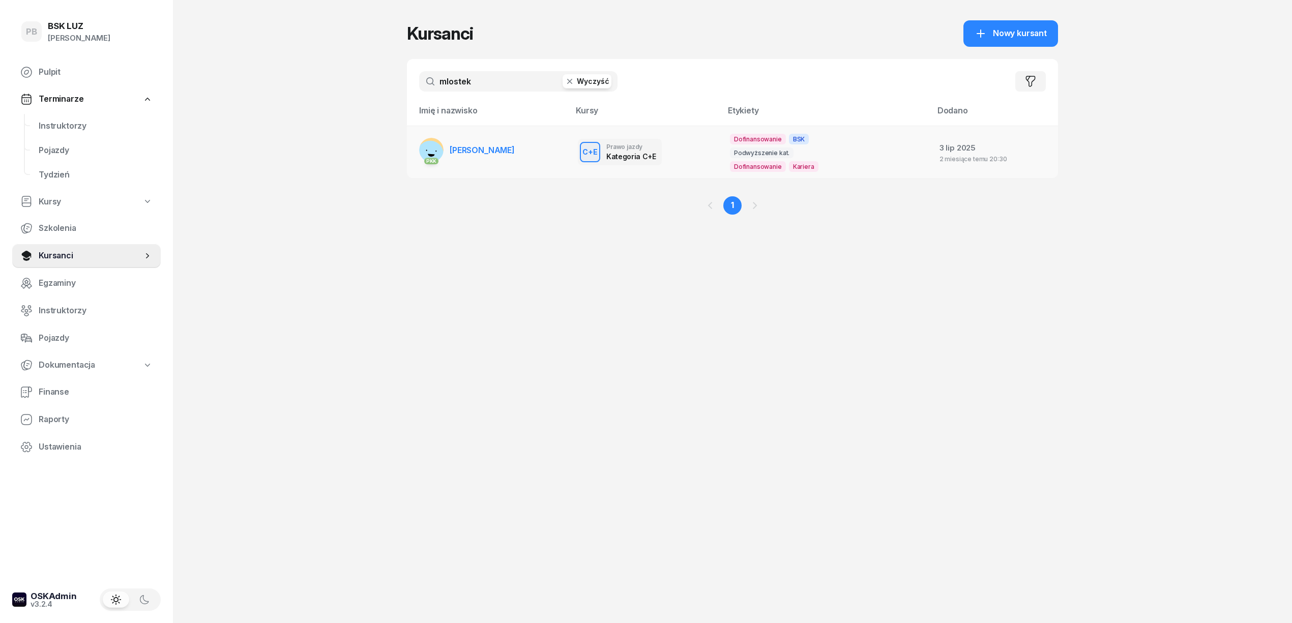
click at [483, 151] on span "[PERSON_NAME]" at bounding box center [482, 150] width 65 height 10
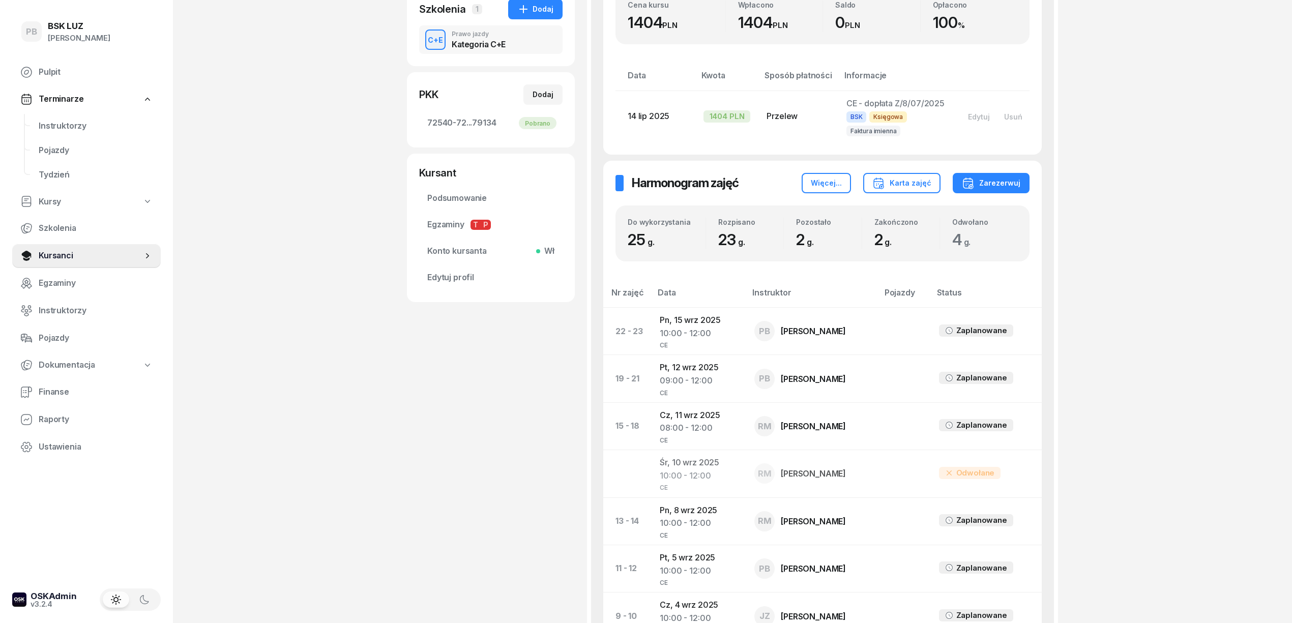
scroll to position [407, 0]
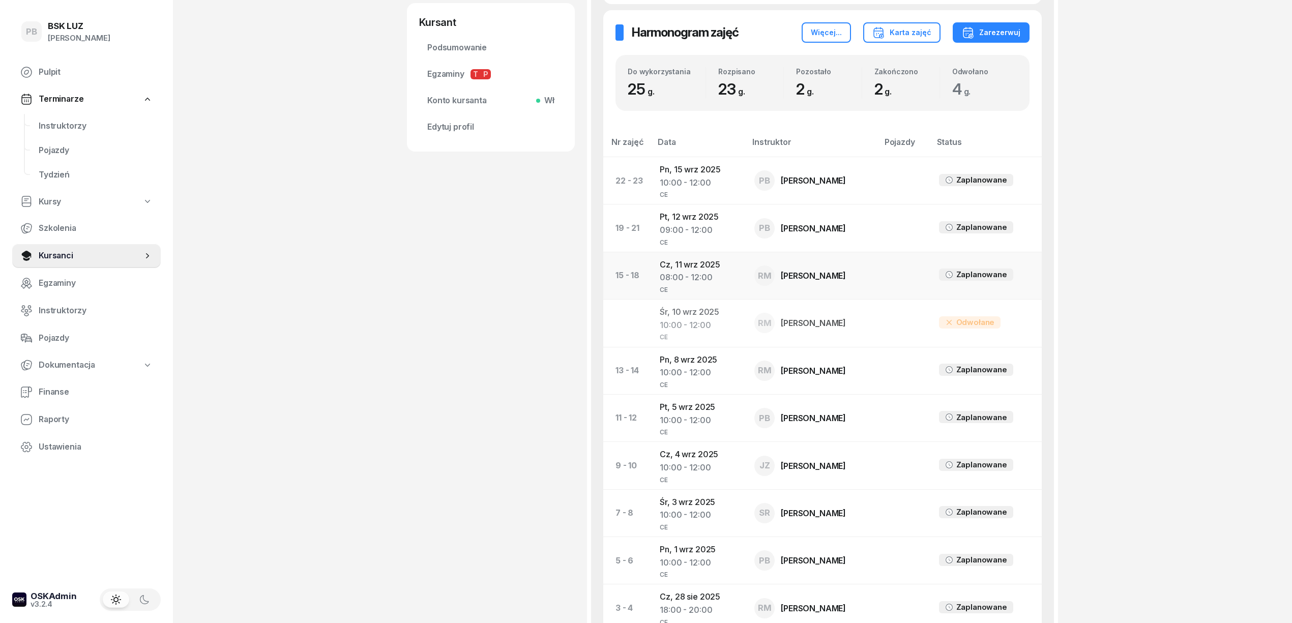
click at [685, 270] on td "Cz, 11 wrz 2025 08:00 - 12:00 CE" at bounding box center [699, 275] width 95 height 47
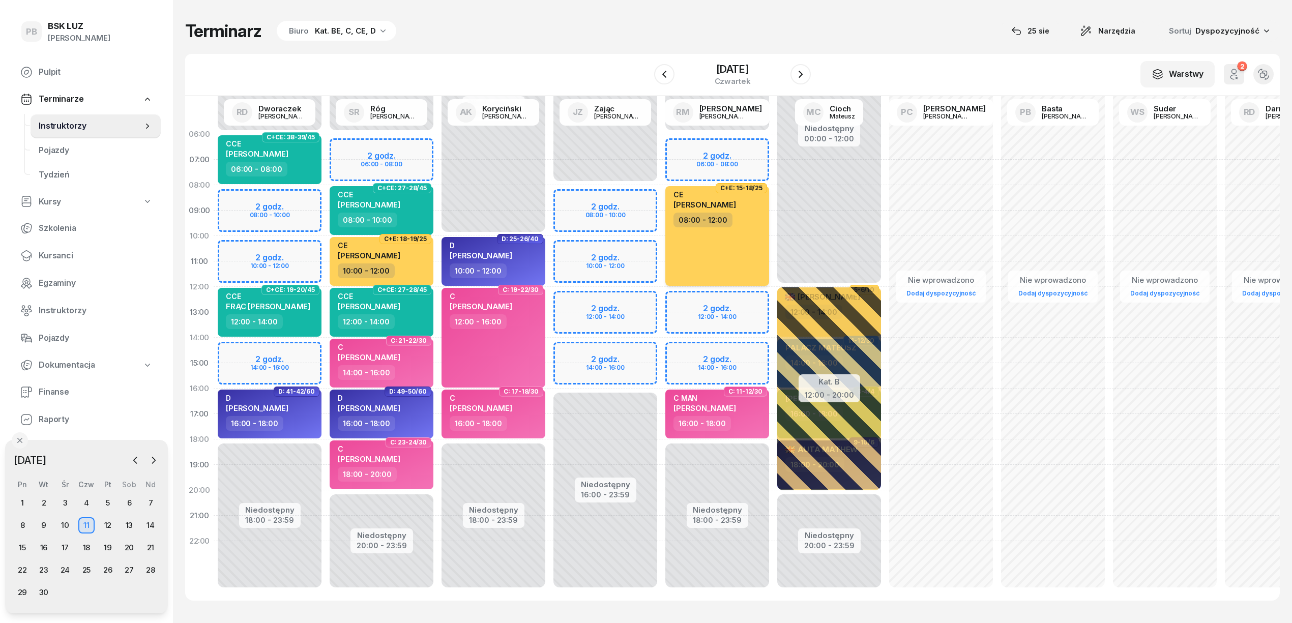
click at [717, 257] on div "CE MLOSTEK ŁUKASZ 08:00 - 12:00" at bounding box center [717, 236] width 104 height 100
select select "08"
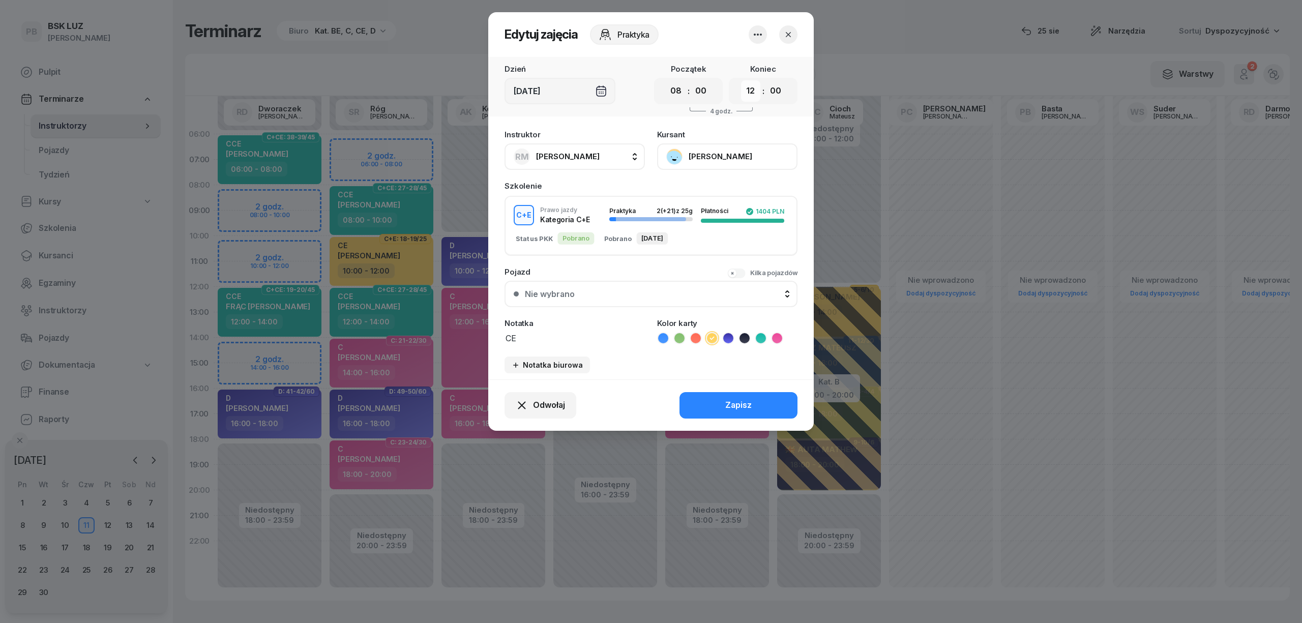
click at [753, 93] on select "00 01 02 03 04 05 06 07 08 09 10 11 12 13 14 15 16 17 18 19 20 21 22 23" at bounding box center [750, 90] width 19 height 21
select select "10"
click at [741, 80] on select "00 01 02 03 04 05 06 07 08 09 10 11 12 13 14 15 16 17 18 19 20 21 22 23" at bounding box center [750, 90] width 19 height 21
click at [749, 395] on button "Zapisz" at bounding box center [739, 405] width 118 height 26
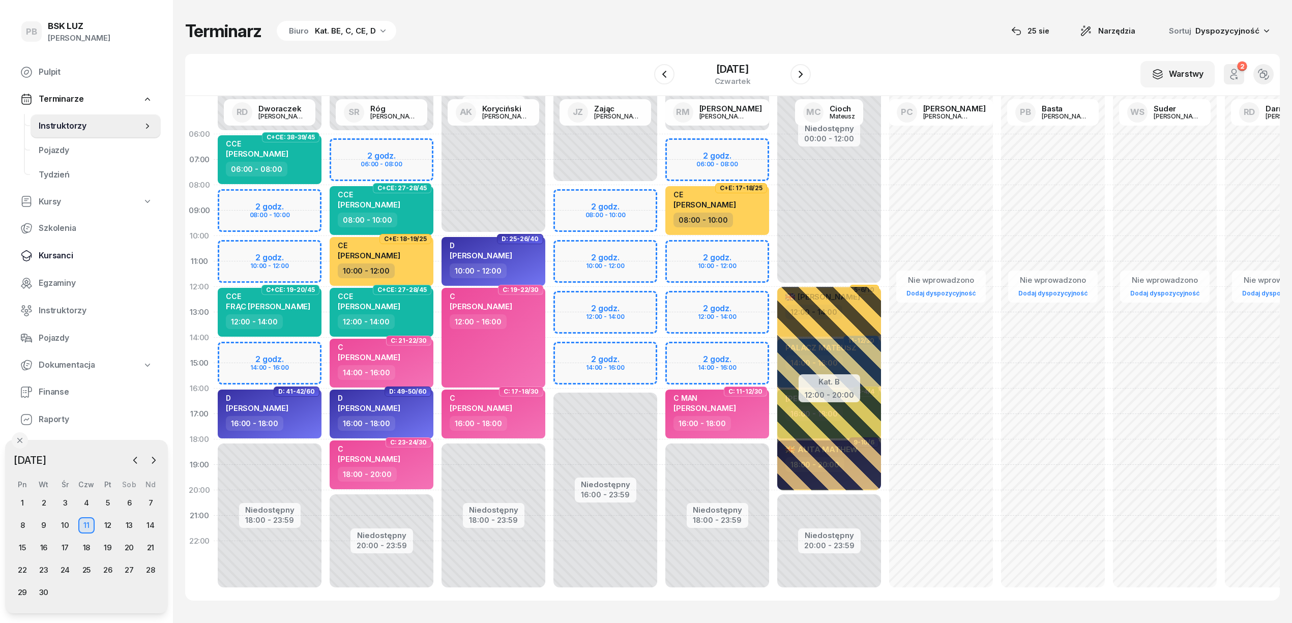
click at [68, 251] on span "Kursanci" at bounding box center [96, 255] width 114 height 13
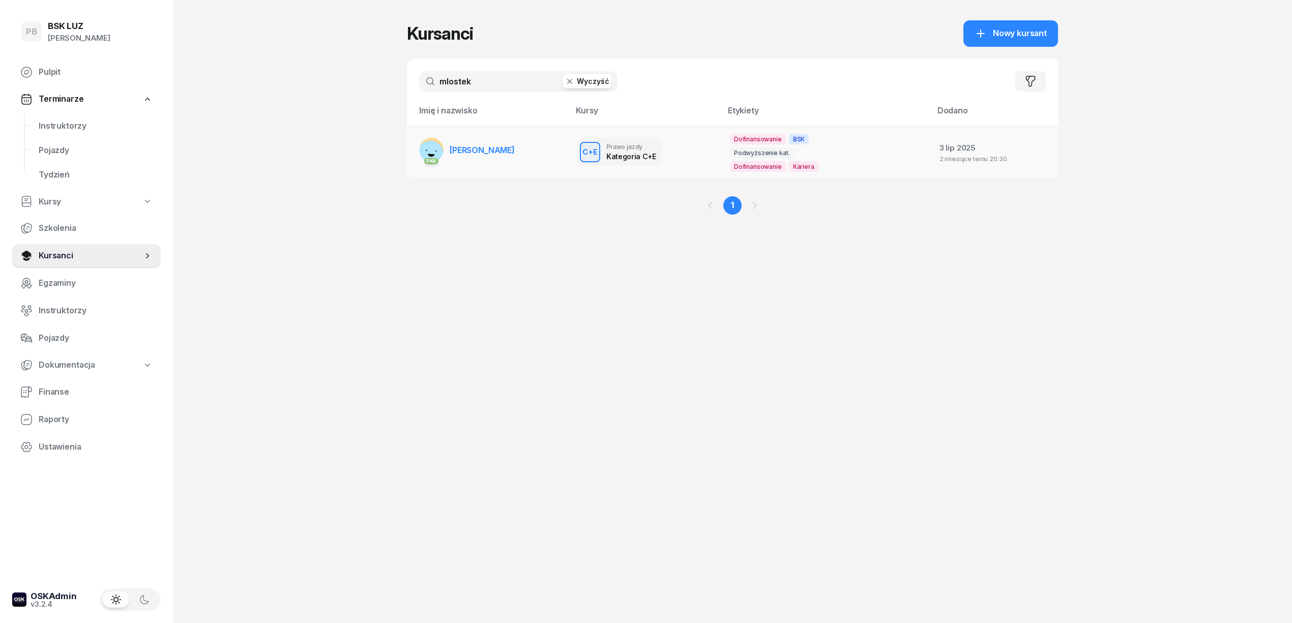
click at [486, 152] on span "[PERSON_NAME]" at bounding box center [482, 150] width 65 height 10
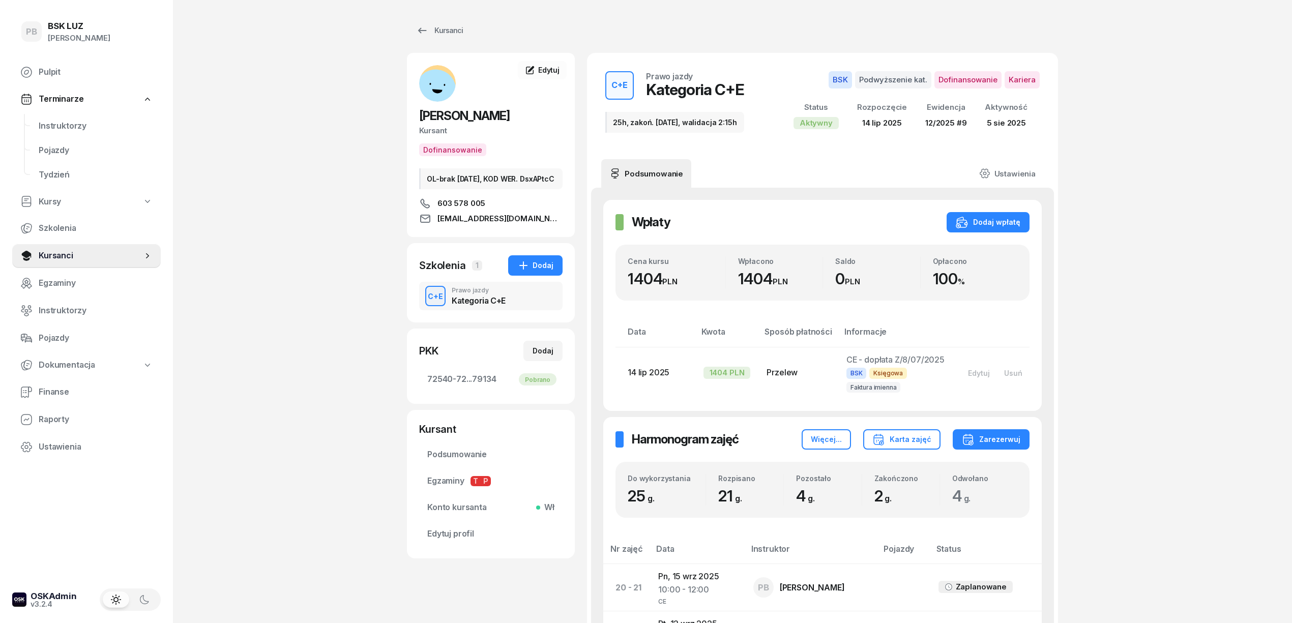
scroll to position [339, 0]
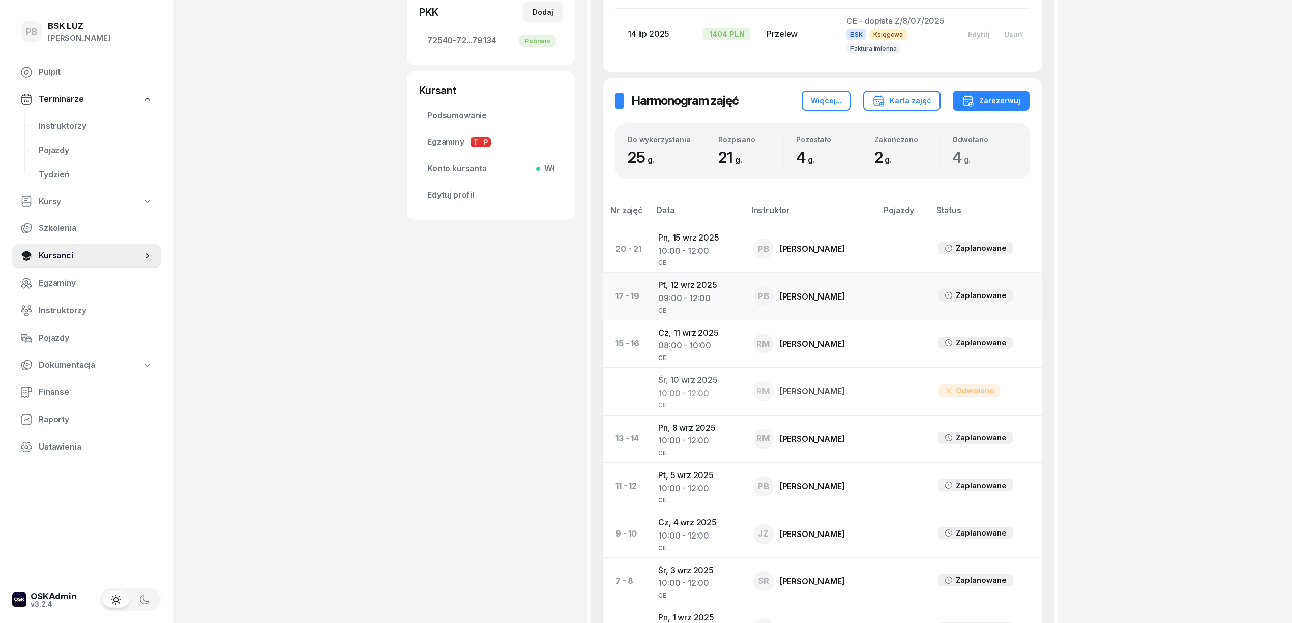
click at [682, 295] on div "09:00 - 12:00" at bounding box center [697, 298] width 79 height 13
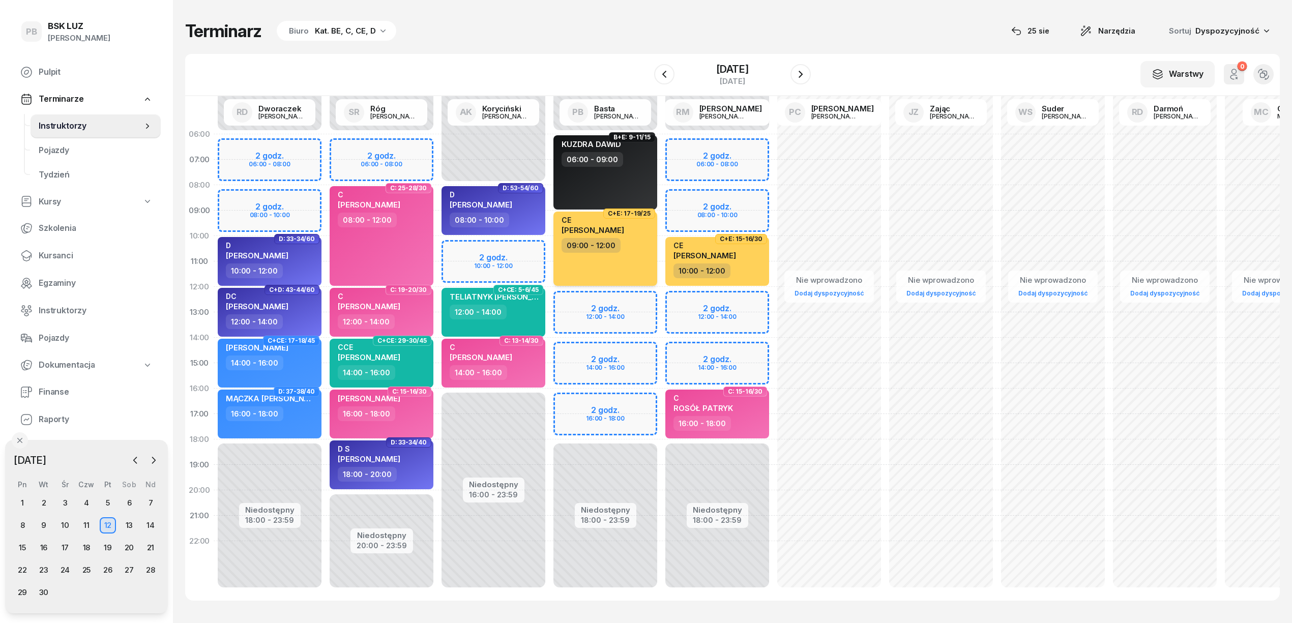
click at [636, 264] on div "CE MLOSTEK ŁUKASZ 09:00 - 12:00" at bounding box center [605, 249] width 104 height 74
select select "09"
select select "12"
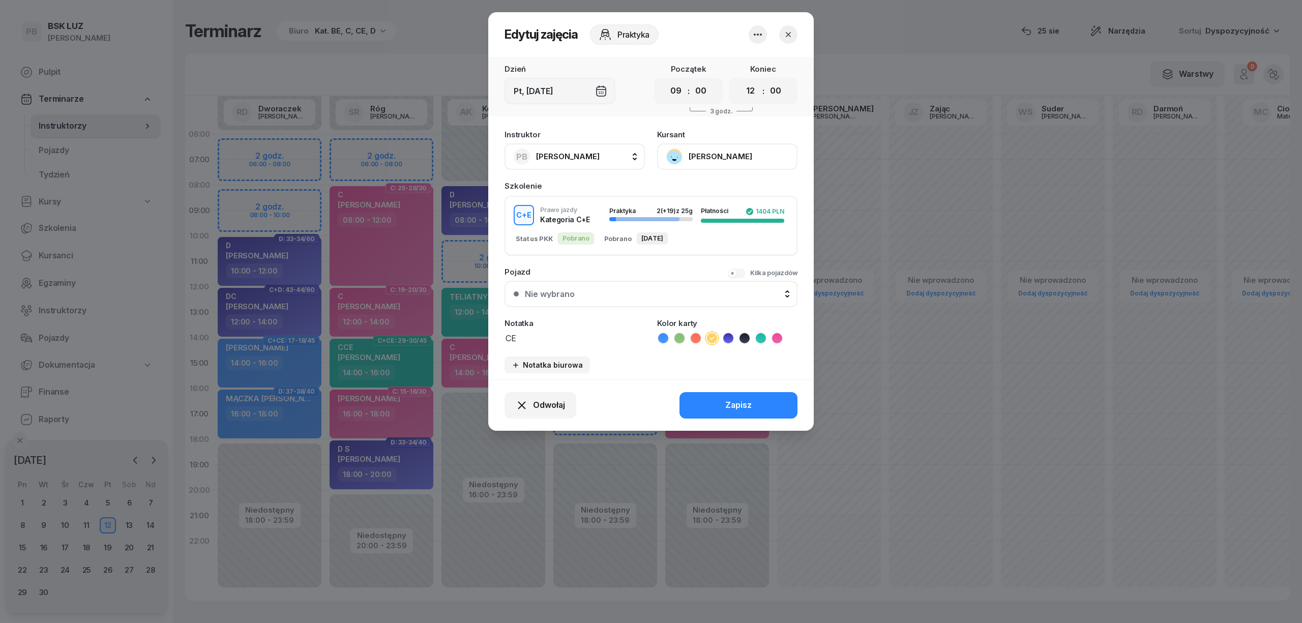
click at [784, 30] on icon "button" at bounding box center [788, 35] width 10 height 10
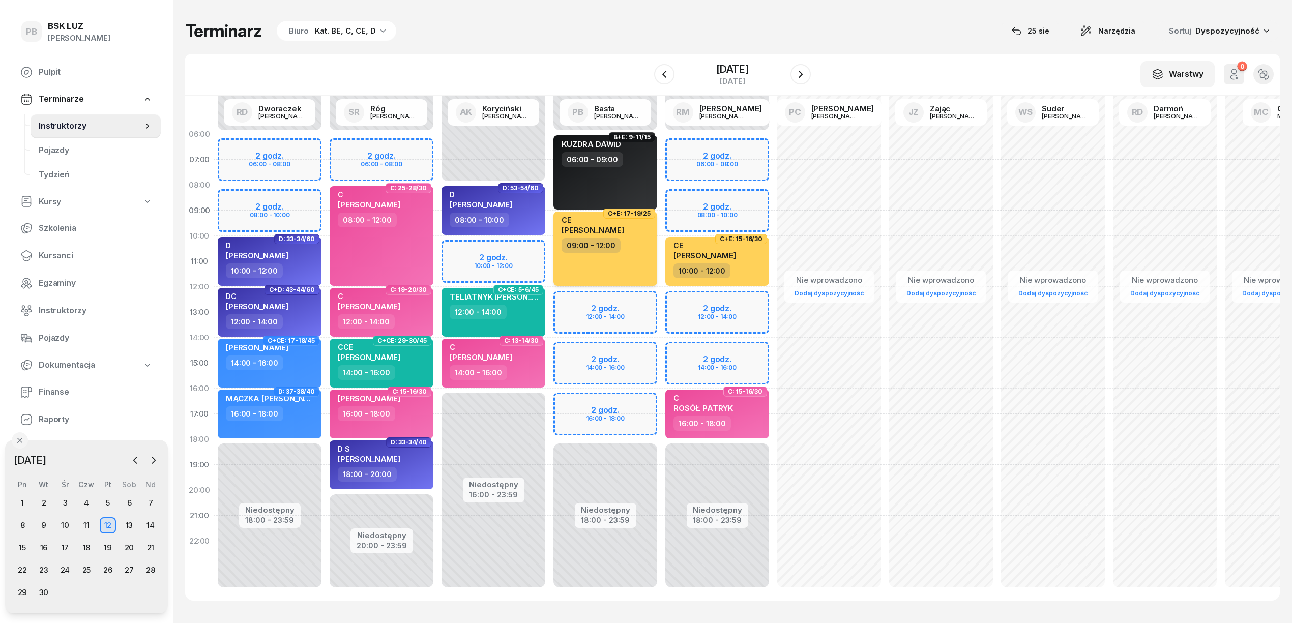
click at [619, 272] on div "CE MLOSTEK ŁUKASZ 09:00 - 12:00" at bounding box center [605, 249] width 104 height 74
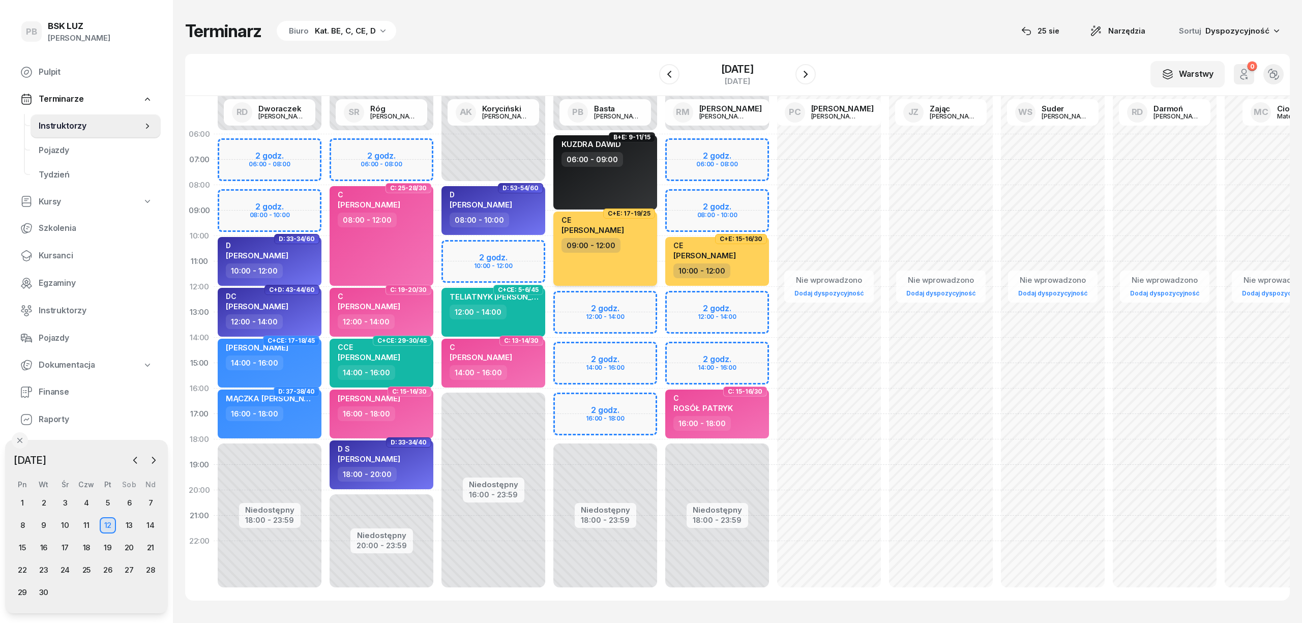
select select "09"
select select "12"
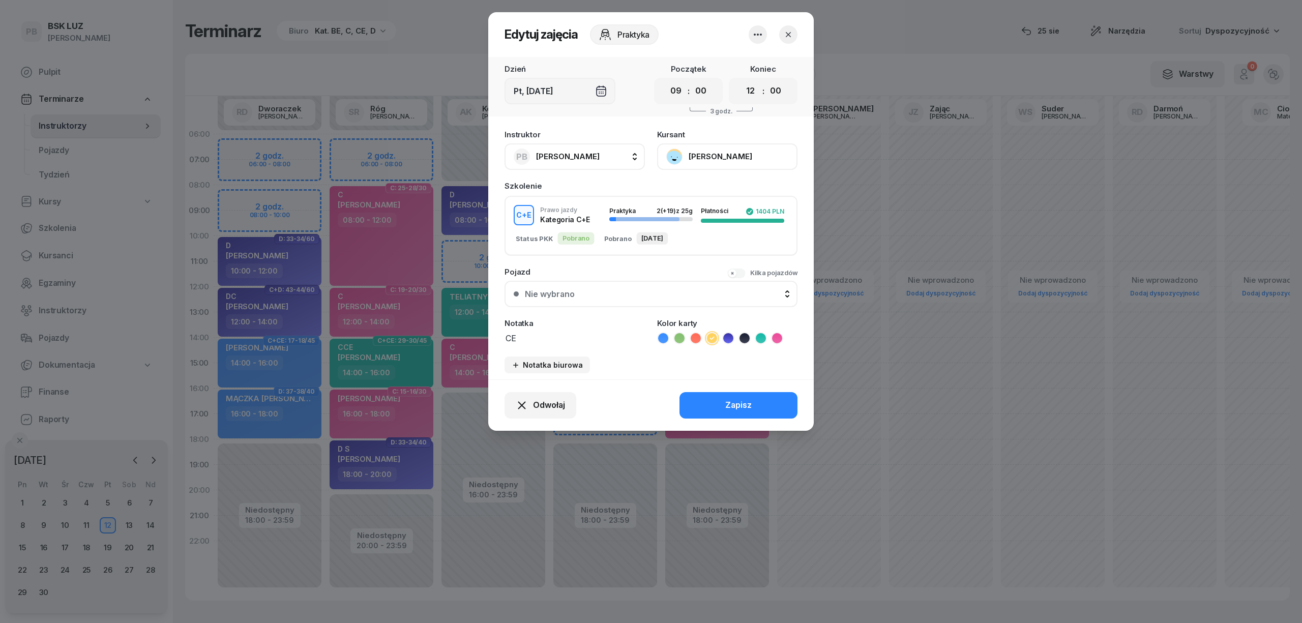
click at [757, 32] on icon "button" at bounding box center [758, 34] width 12 height 12
click at [745, 70] on link "Usuń" at bounding box center [753, 65] width 134 height 25
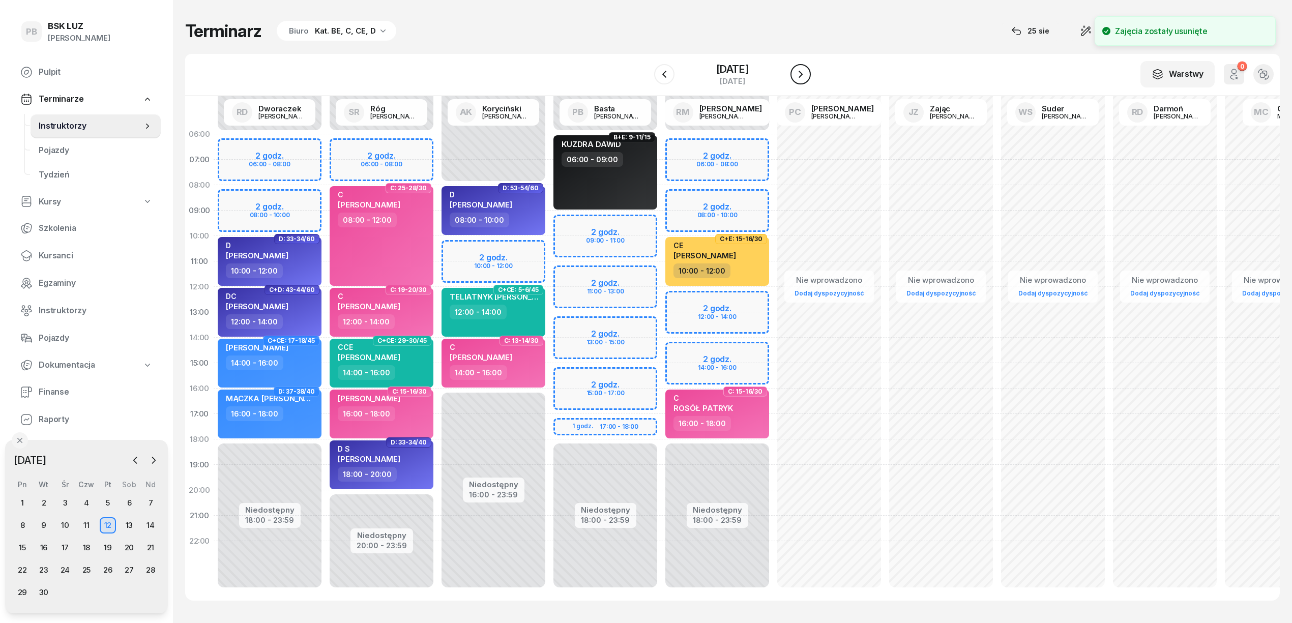
click at [804, 73] on icon "button" at bounding box center [801, 74] width 12 height 12
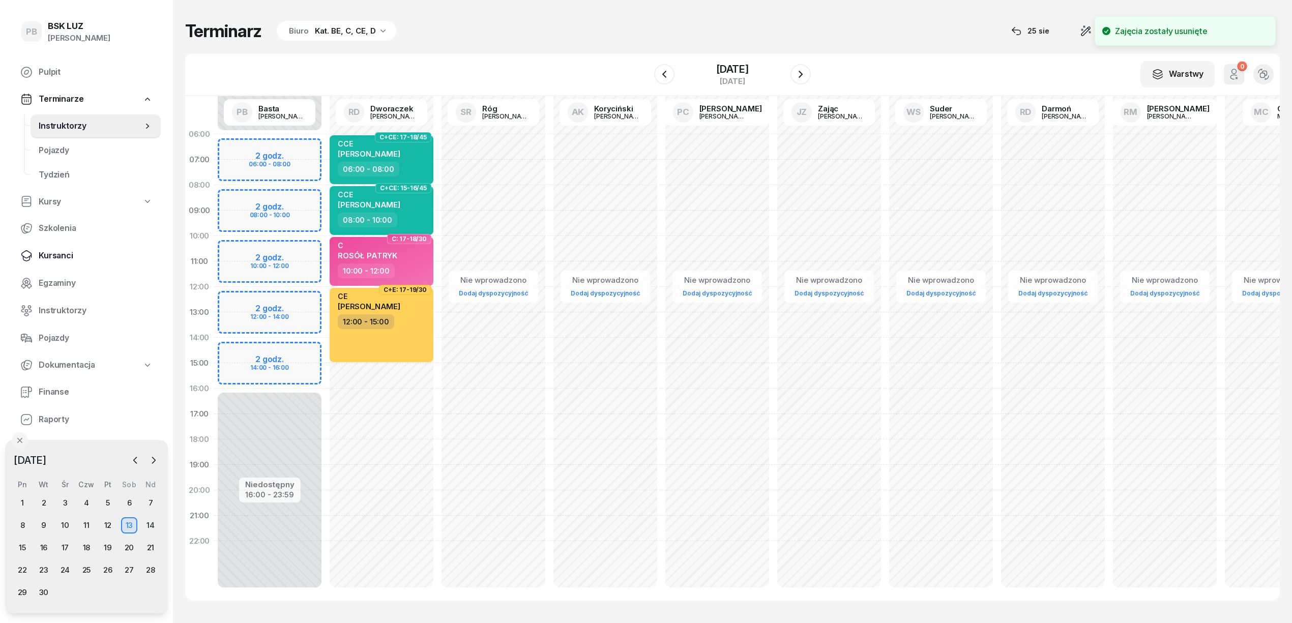
click at [51, 251] on span "Kursanci" at bounding box center [96, 255] width 114 height 13
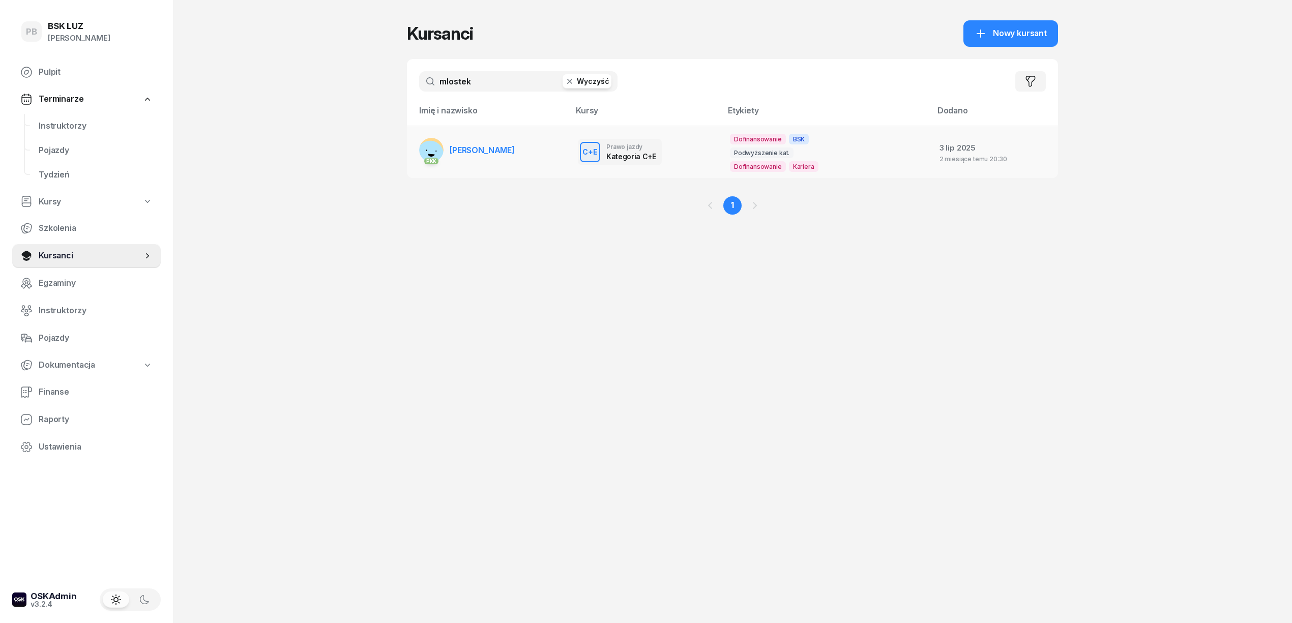
click at [489, 144] on link "PKK MLOSTEK ŁUKASZ" at bounding box center [467, 150] width 96 height 24
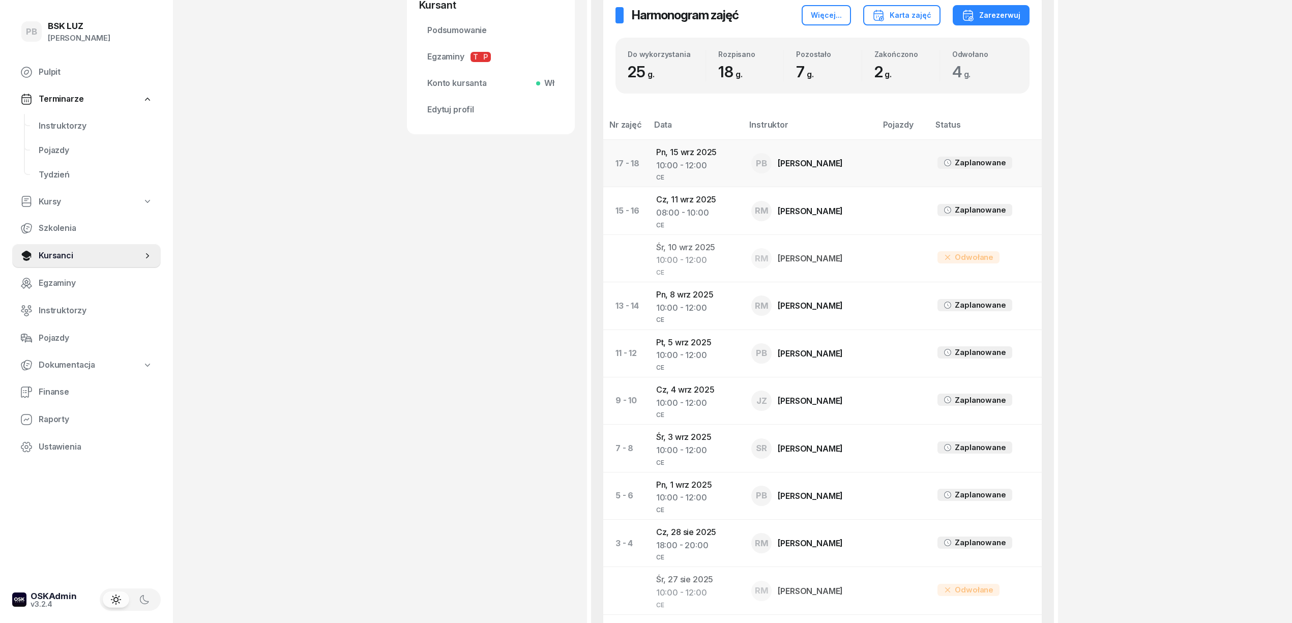
scroll to position [391, 0]
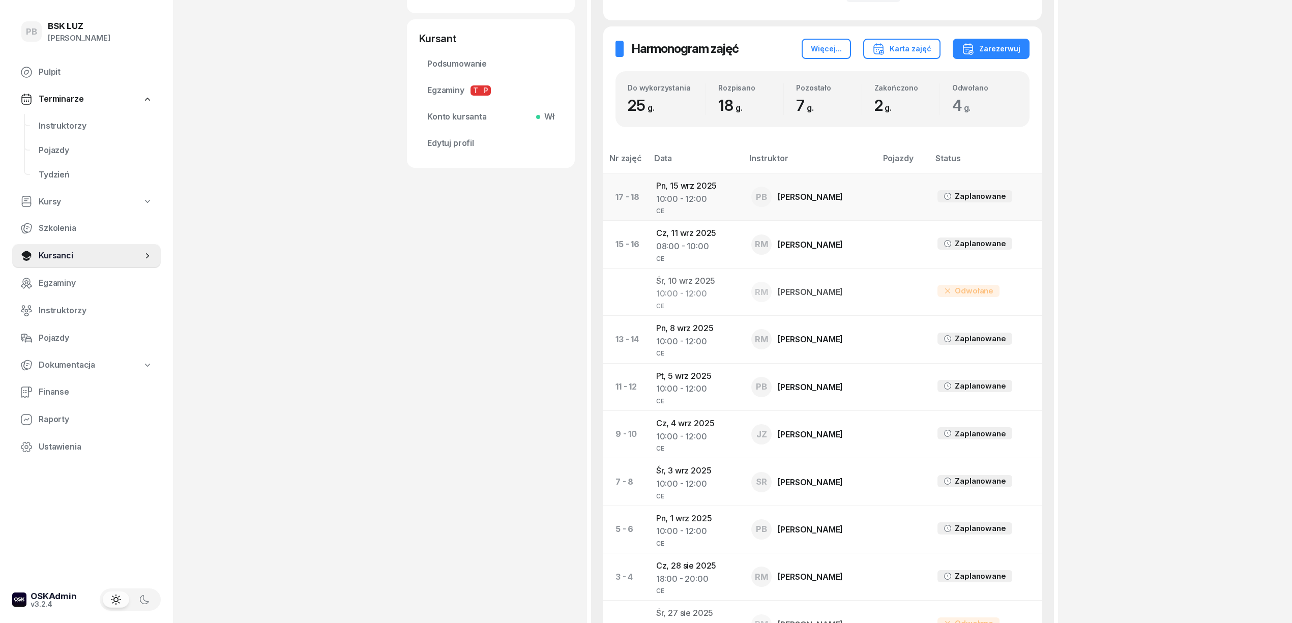
click at [692, 198] on div "10:00 - 12:00" at bounding box center [695, 199] width 79 height 13
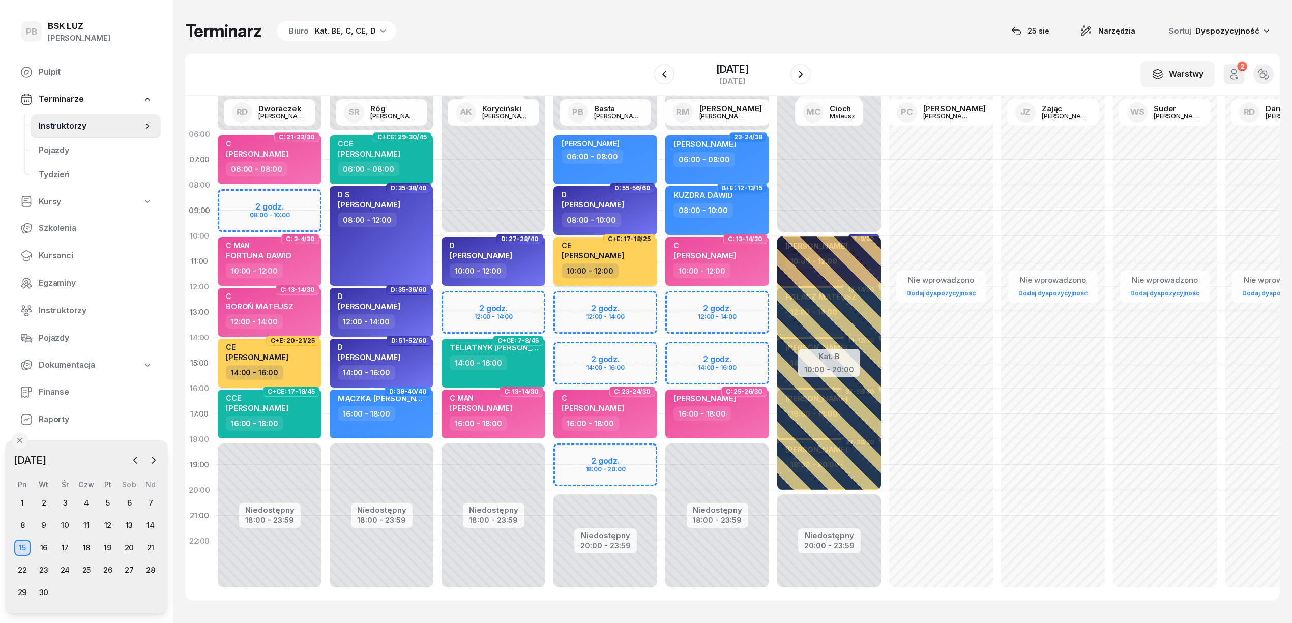
click at [638, 264] on div "10:00 - 12:00" at bounding box center [607, 271] width 90 height 15
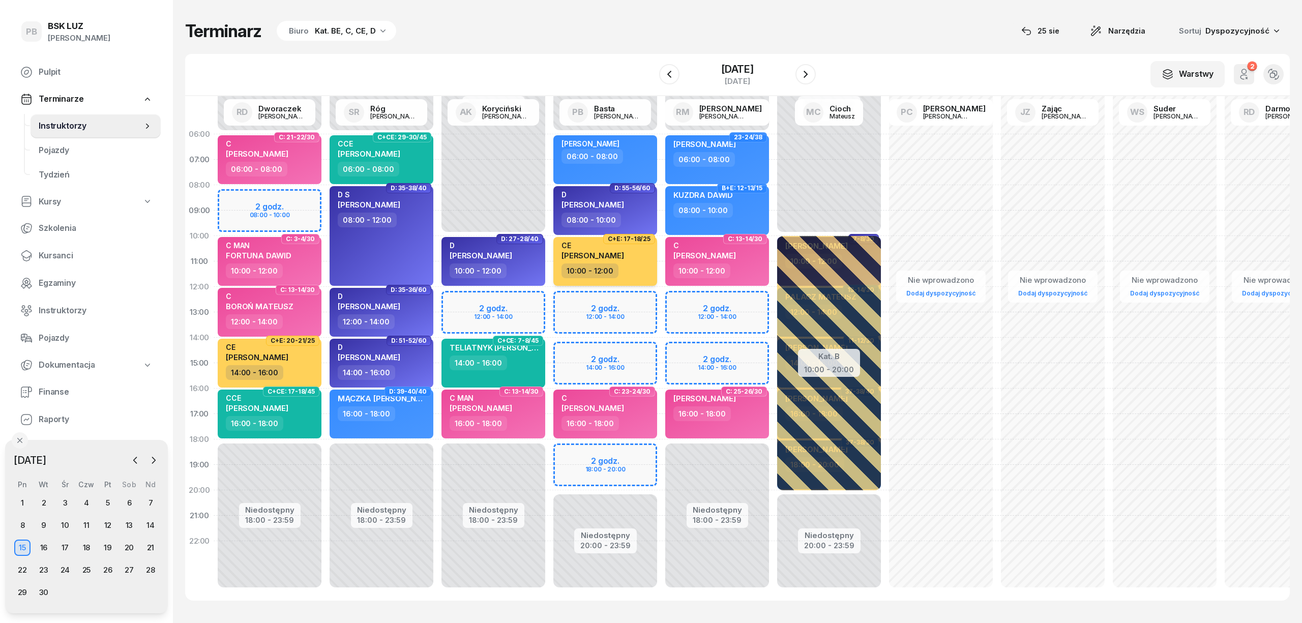
select select "10"
select select "12"
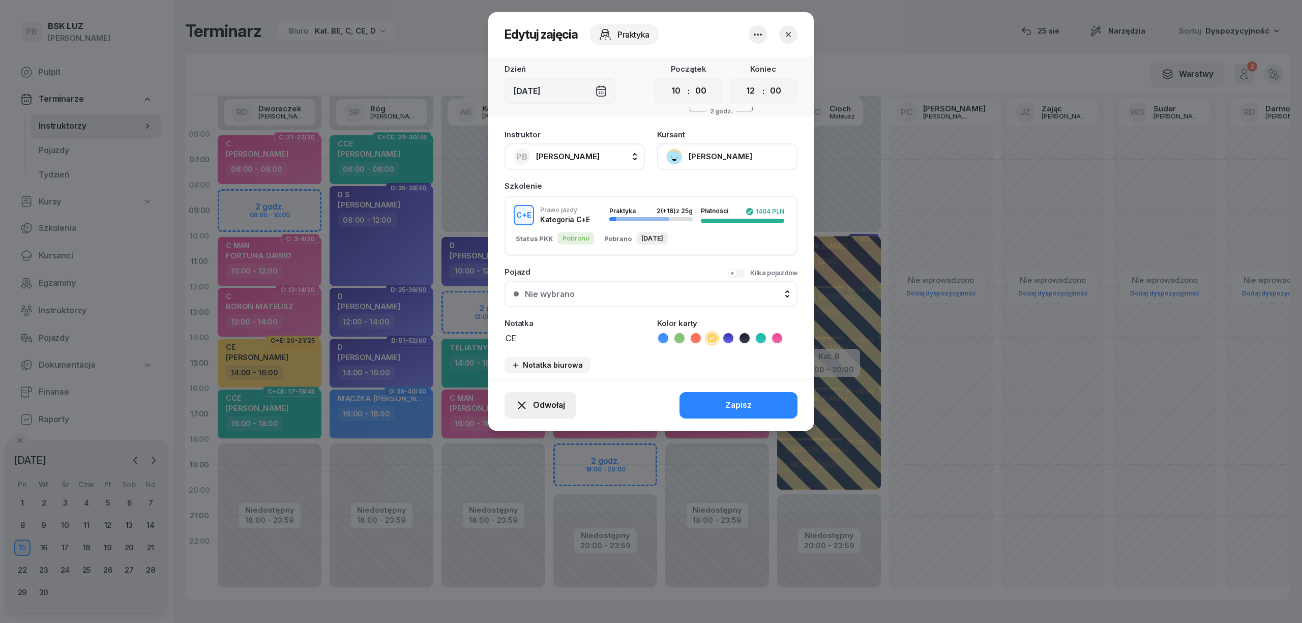
click at [540, 400] on span "Odwołaj" at bounding box center [549, 405] width 32 height 13
click at [551, 348] on link "Kursant odwołał" at bounding box center [535, 343] width 134 height 25
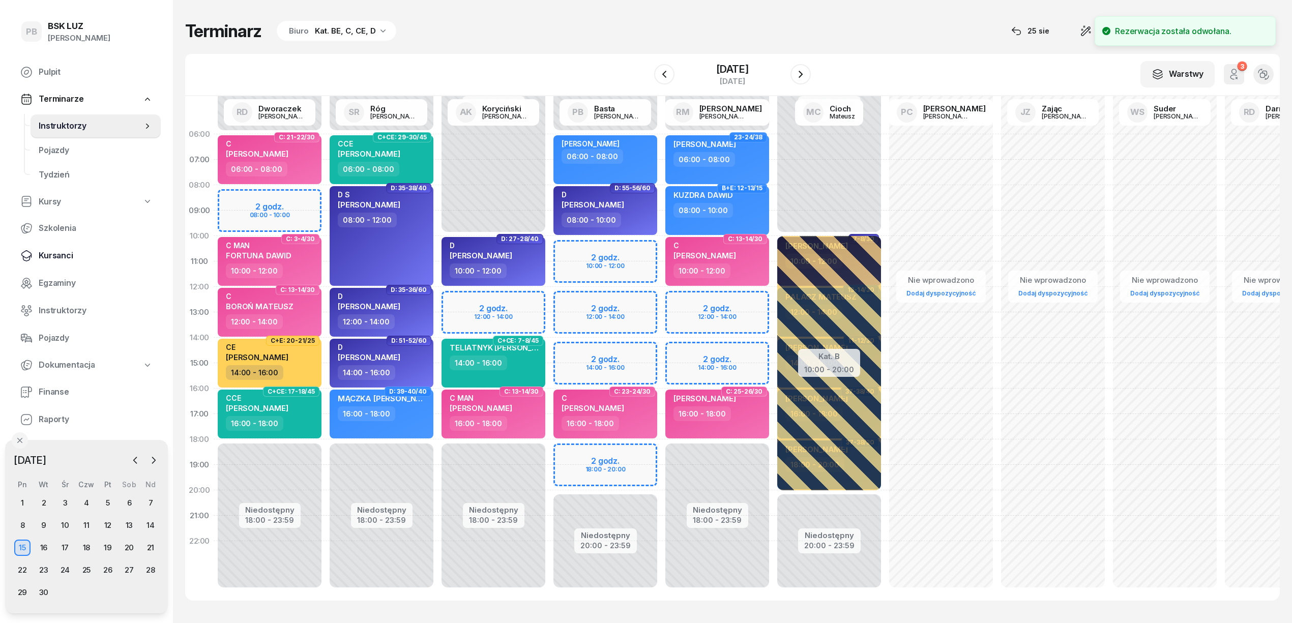
click at [60, 252] on span "Kursanci" at bounding box center [96, 255] width 114 height 13
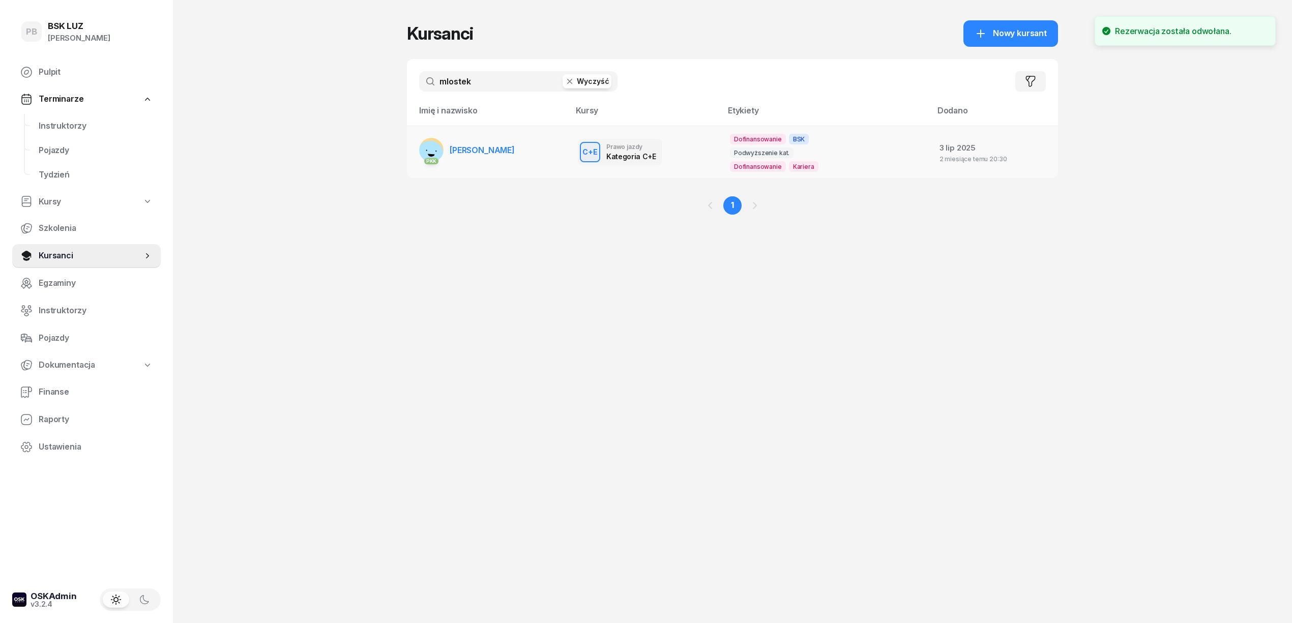
click at [476, 149] on span "[PERSON_NAME]" at bounding box center [482, 150] width 65 height 10
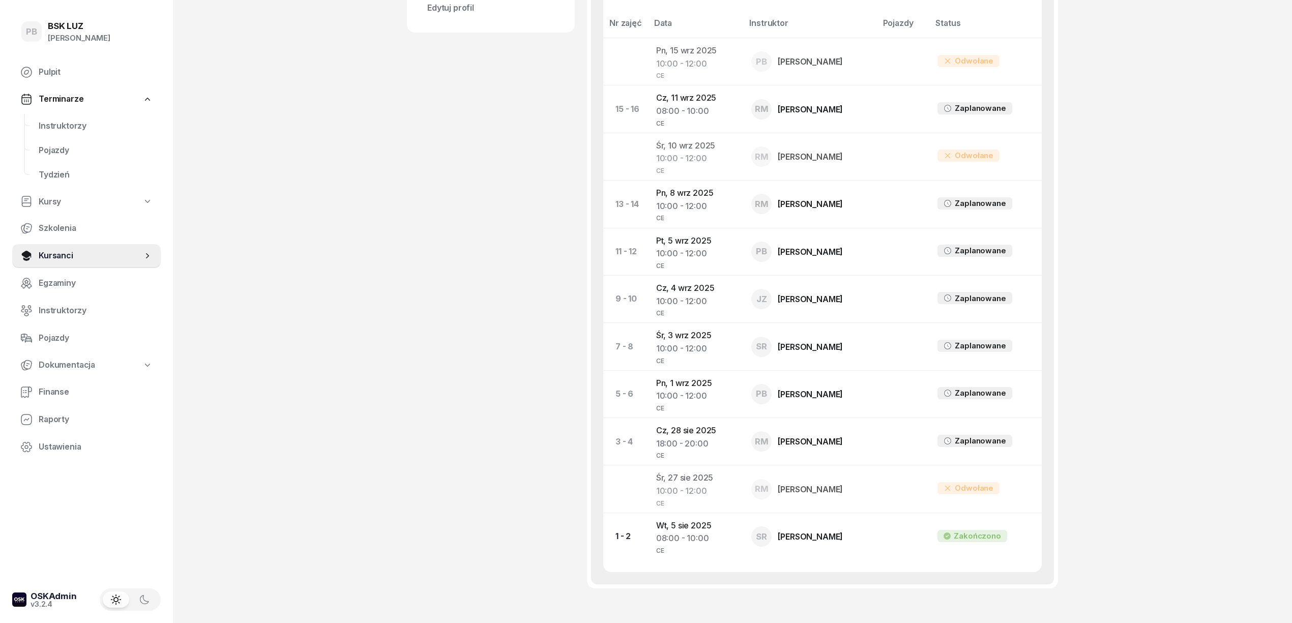
scroll to position [458, 0]
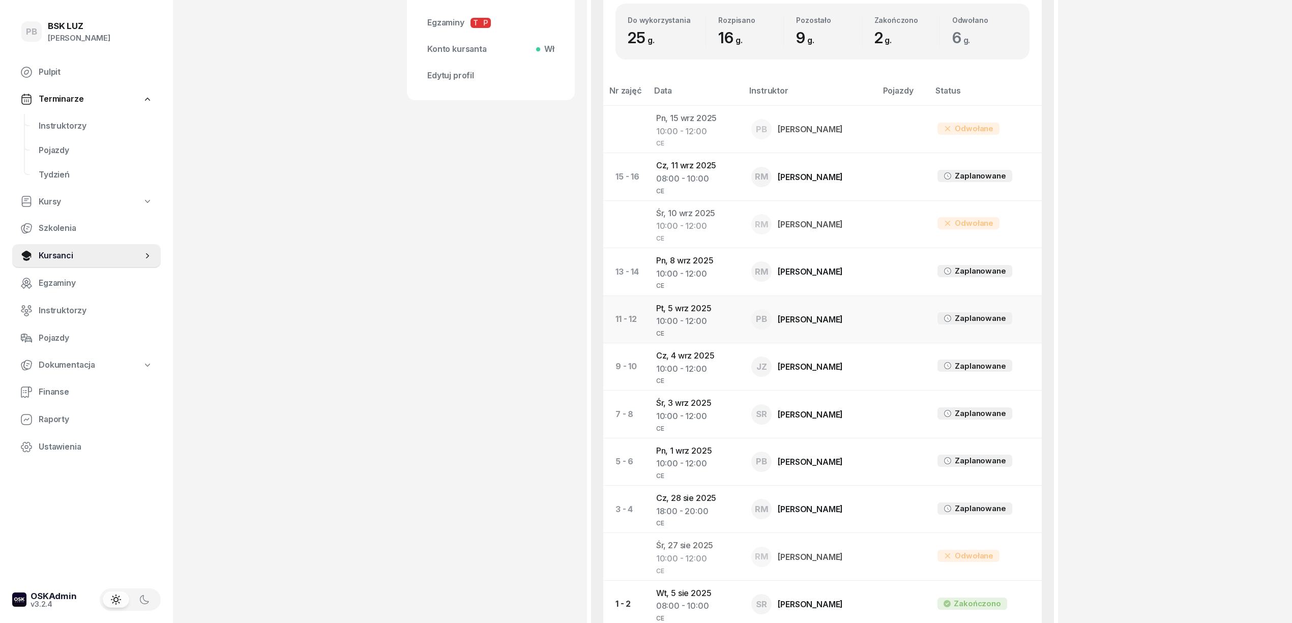
click at [695, 310] on td "Pt, 5 wrz 2025 10:00 - 12:00 CE" at bounding box center [696, 319] width 96 height 47
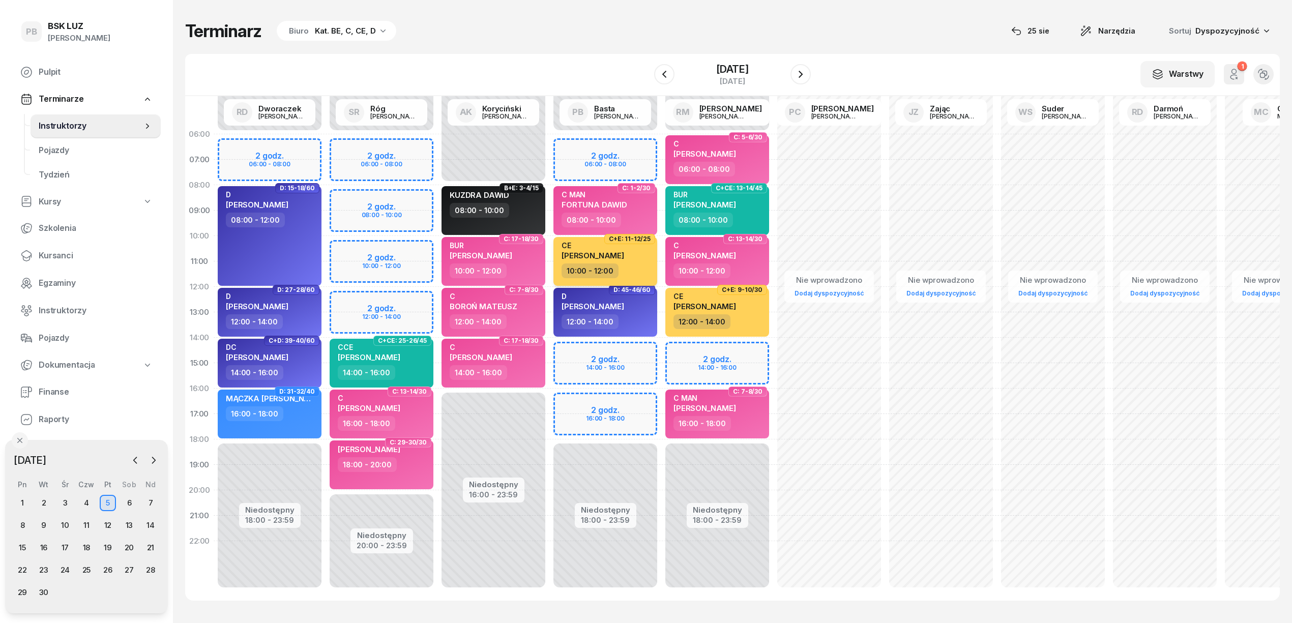
click at [638, 257] on div "CE MLOSTEK ŁUKASZ" at bounding box center [607, 252] width 90 height 22
select select "10"
select select "12"
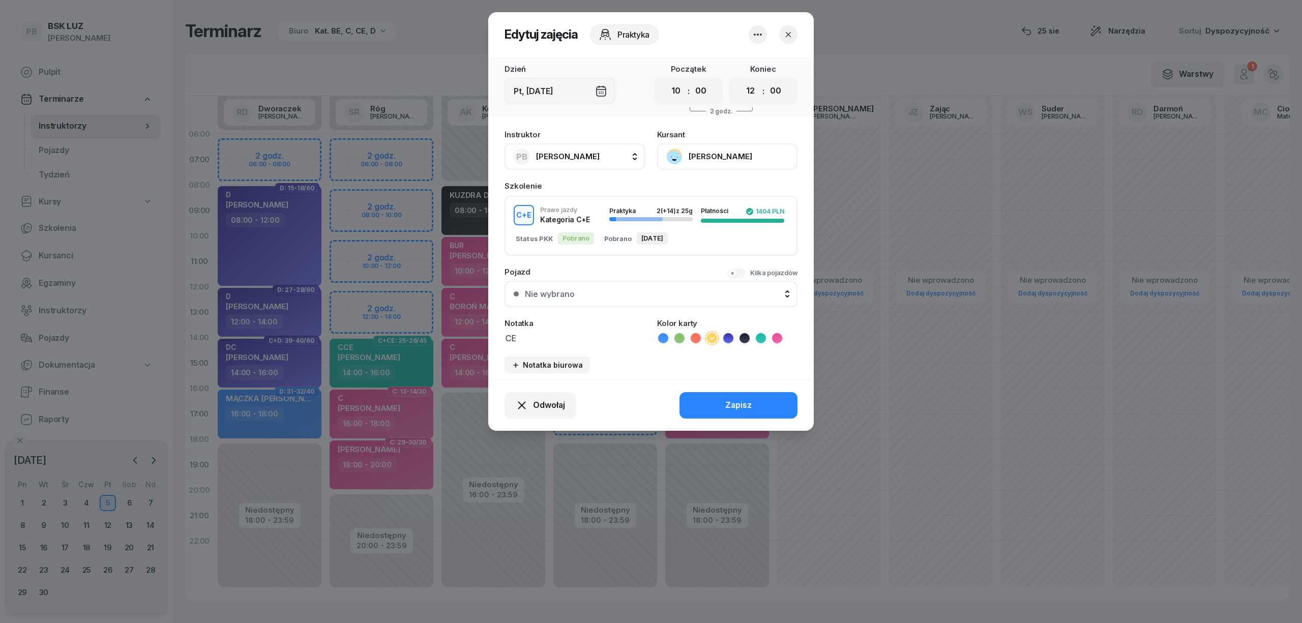
click at [570, 156] on span "[PERSON_NAME]" at bounding box center [568, 157] width 64 height 10
type input "ró"
click at [593, 224] on span "[PERSON_NAME]" at bounding box center [573, 224] width 63 height 13
click at [753, 94] on select "00 01 02 03 04 05 06 07 08 09 10 11 12 13 14 15 16 17 18 19 20 21 22 23" at bounding box center [750, 90] width 19 height 21
select select "14"
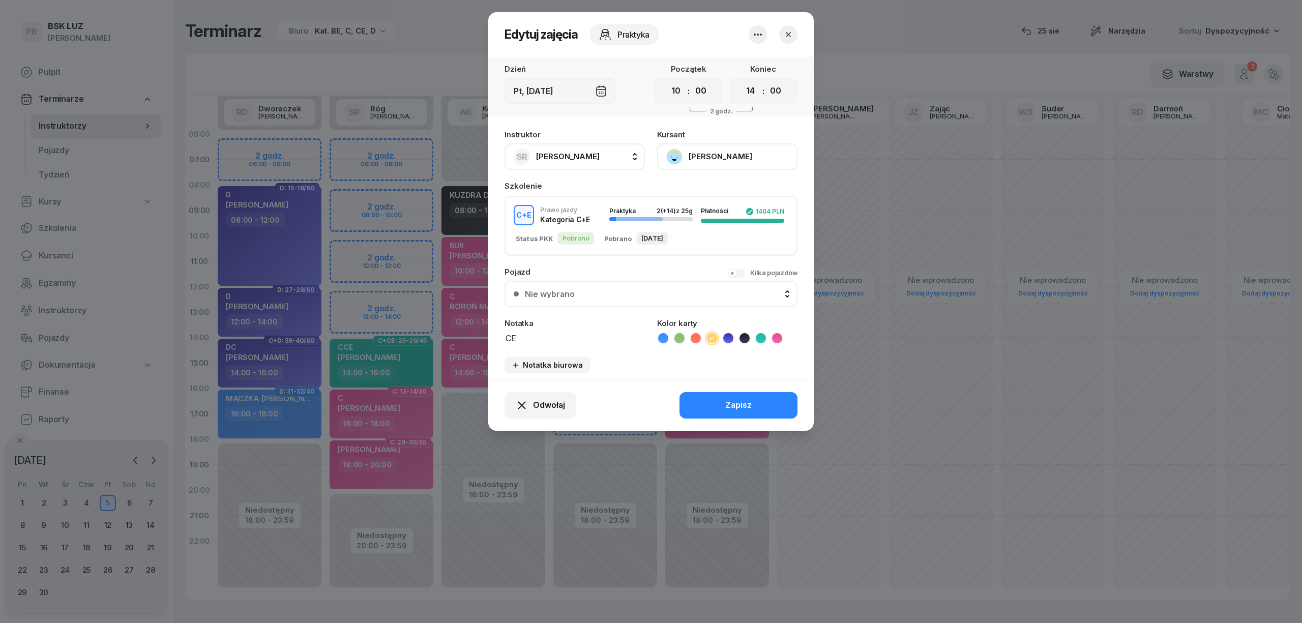
click at [741, 80] on select "00 01 02 03 04 05 06 07 08 09 10 11 12 13 14 15 16 17 18 19 20 21 22 23" at bounding box center [750, 90] width 19 height 21
click at [737, 404] on div "Zapisz" at bounding box center [738, 405] width 26 height 13
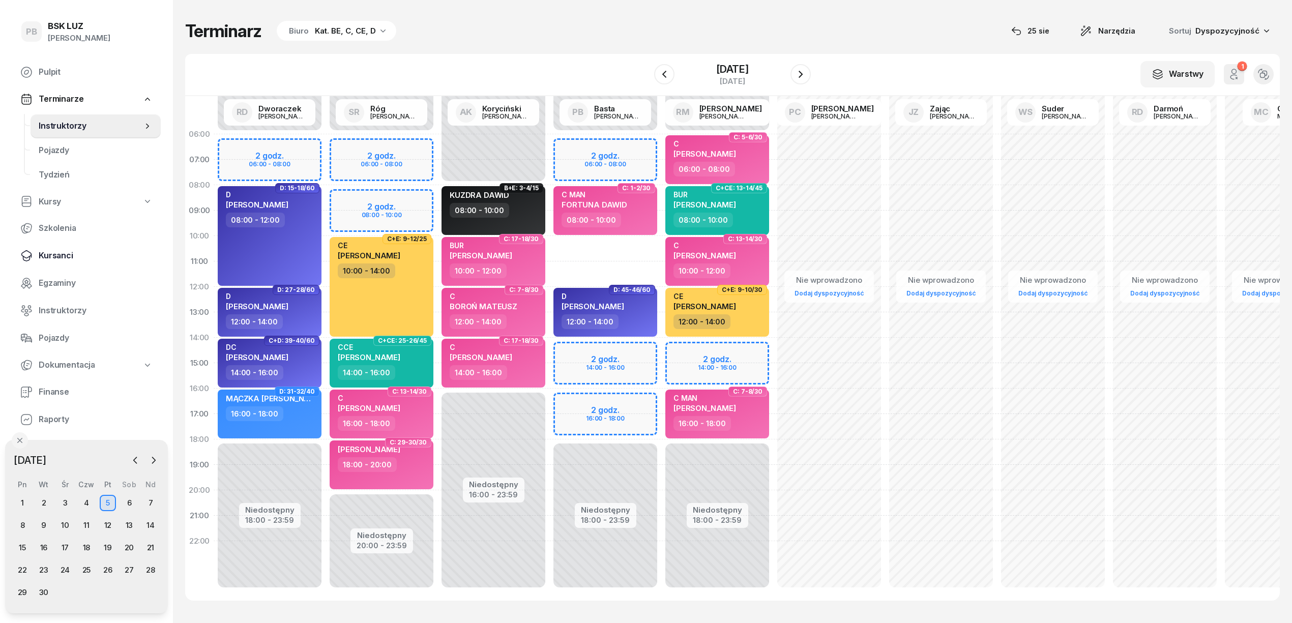
click at [57, 256] on span "Kursanci" at bounding box center [96, 255] width 114 height 13
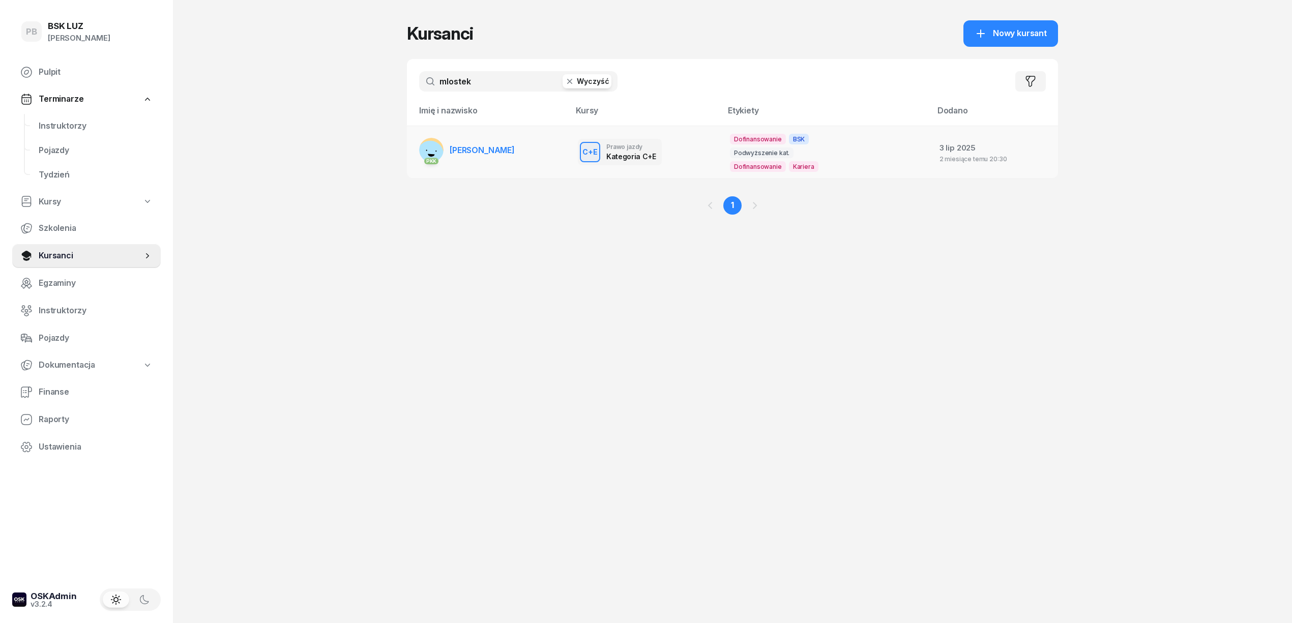
click at [501, 147] on span "[PERSON_NAME]" at bounding box center [482, 150] width 65 height 10
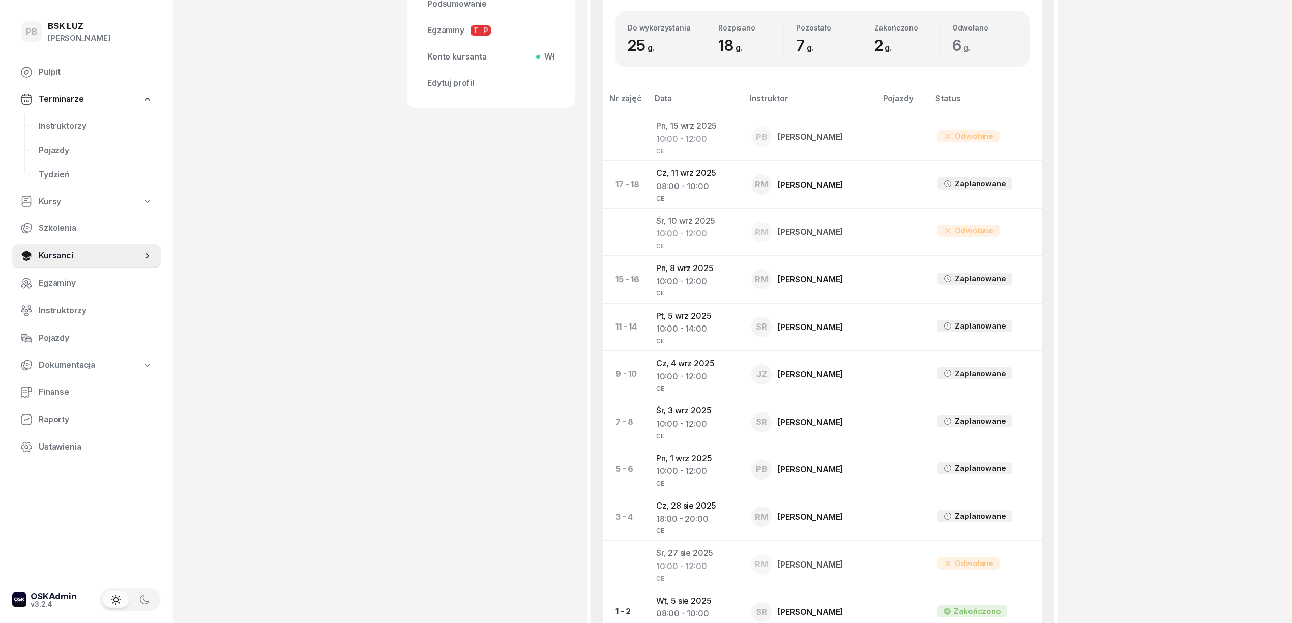
scroll to position [475, 0]
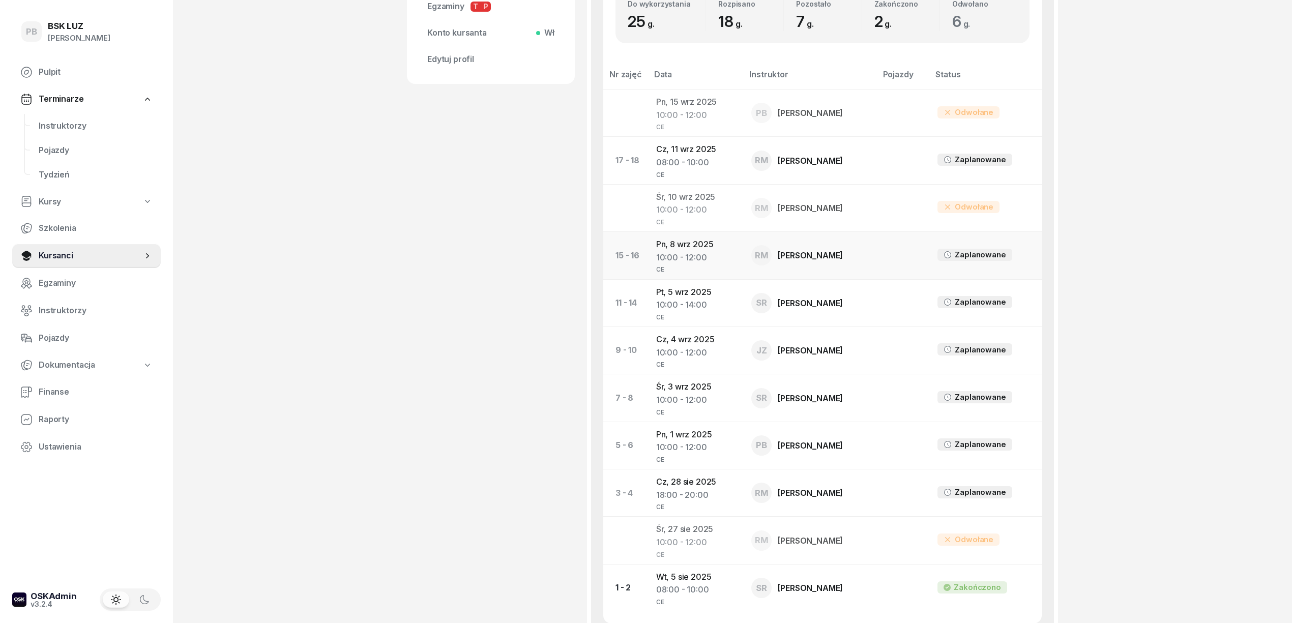
click at [680, 247] on td "Pn, 8 wrz 2025 10:00 - 12:00 CE" at bounding box center [696, 255] width 96 height 47
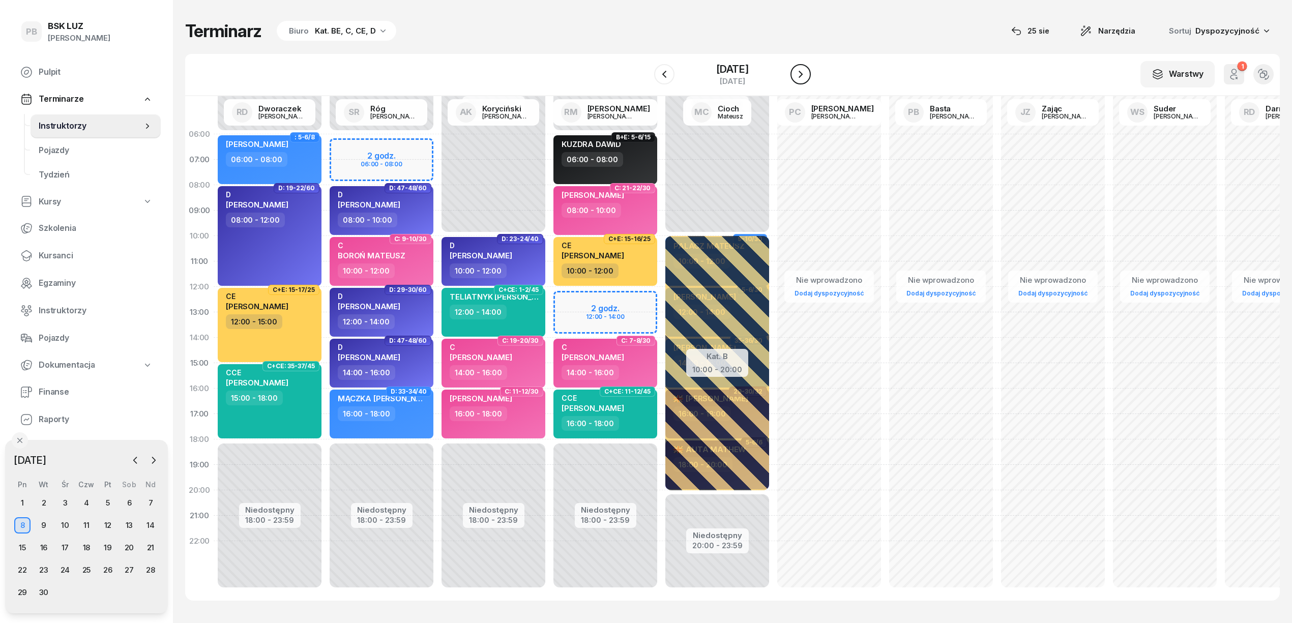
click at [802, 72] on icon "button" at bounding box center [801, 74] width 12 height 12
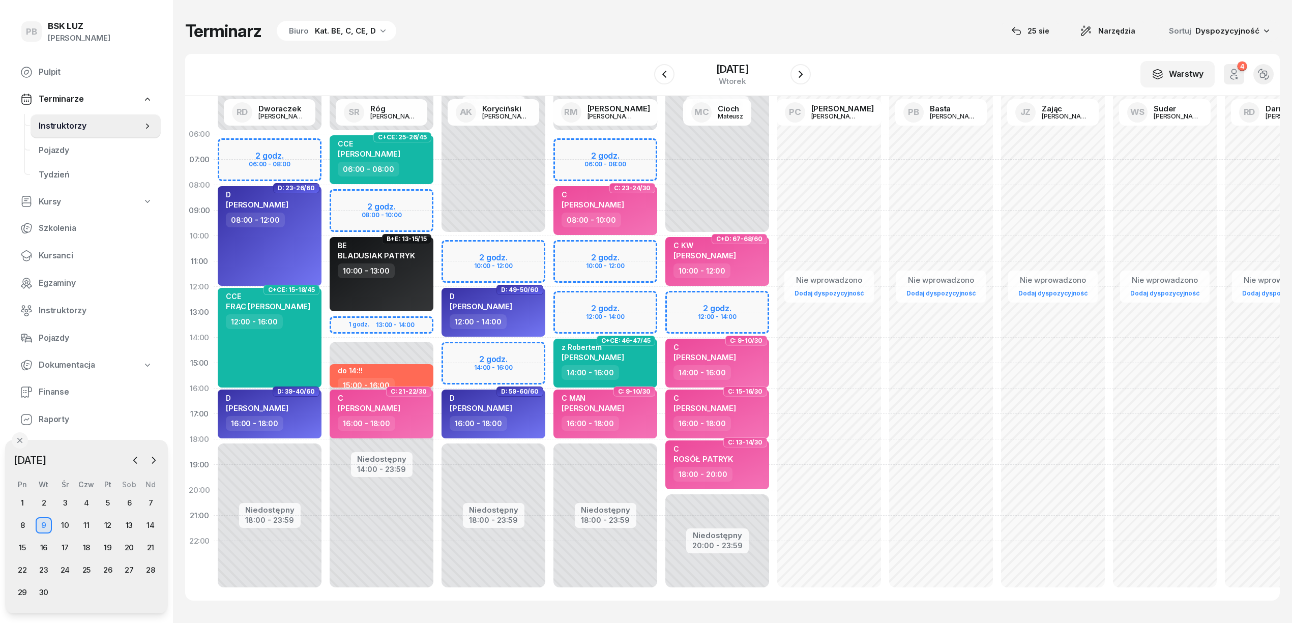
click at [661, 248] on div "Niedostępny 00:00 - 06:00 Niedostępny 18:00 - 23:59 2 godz. 06:00 - 08:00 2 god…" at bounding box center [717, 363] width 112 height 483
select select "10"
select select "12"
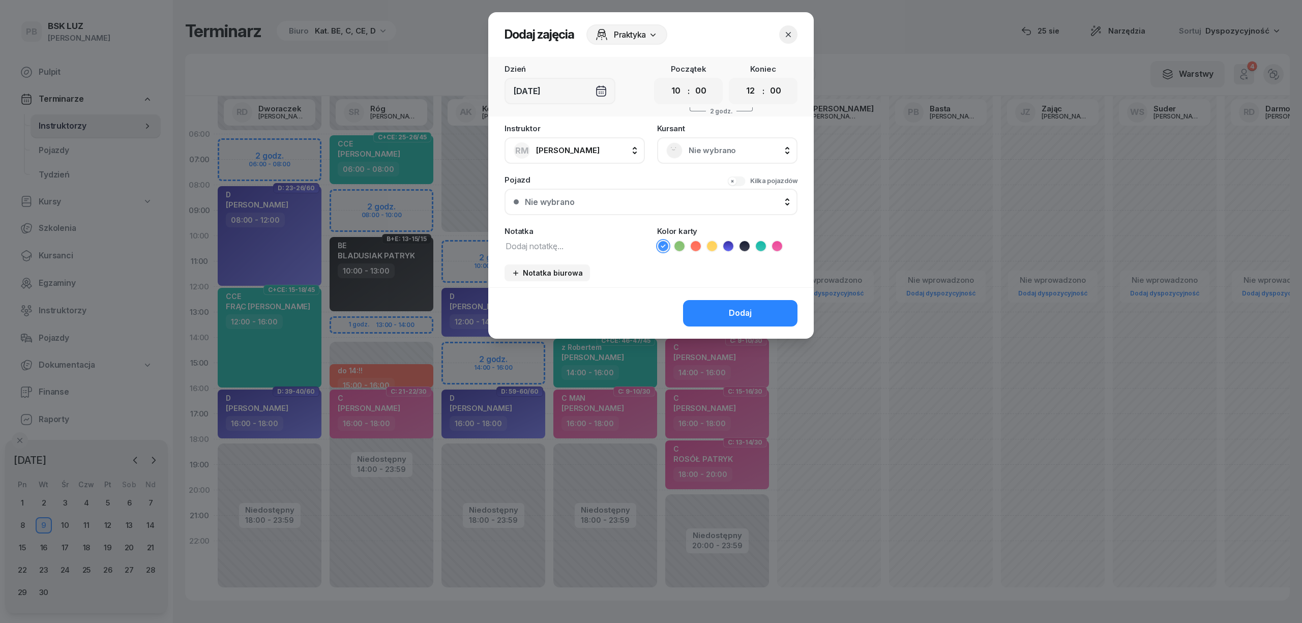
click at [733, 144] on span "Nie wybrano" at bounding box center [739, 150] width 100 height 13
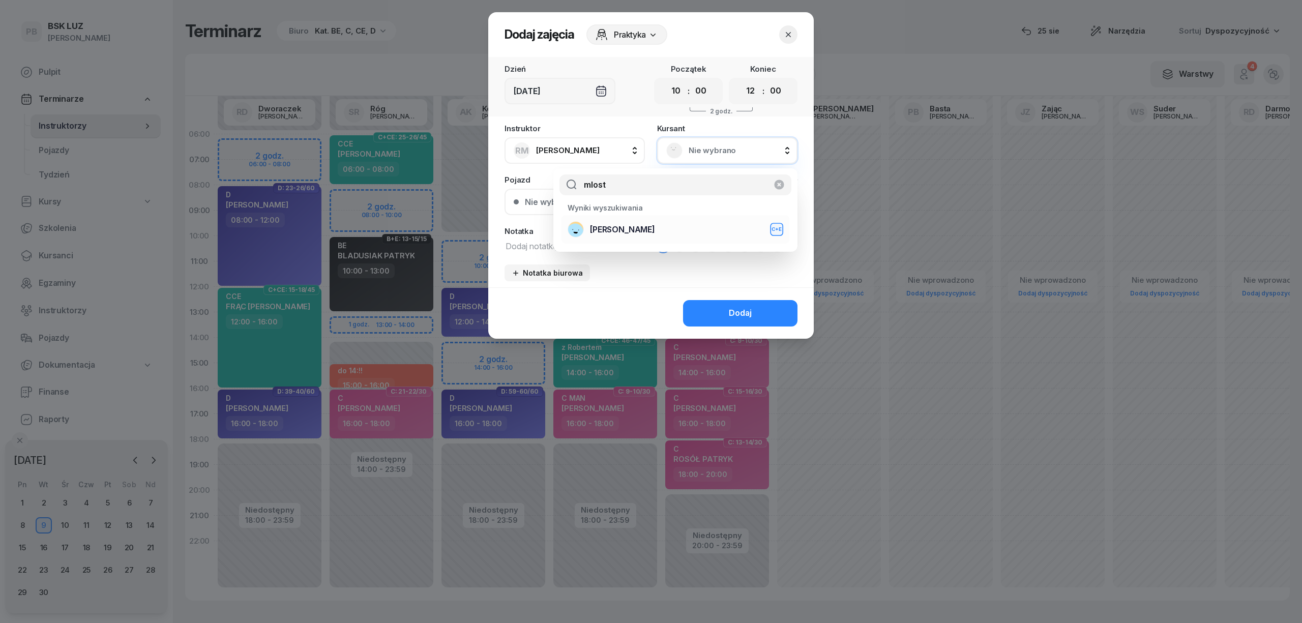
type input "mlost"
click at [670, 235] on div "MLOSTEK ŁUKASZ C+E" at bounding box center [676, 229] width 216 height 16
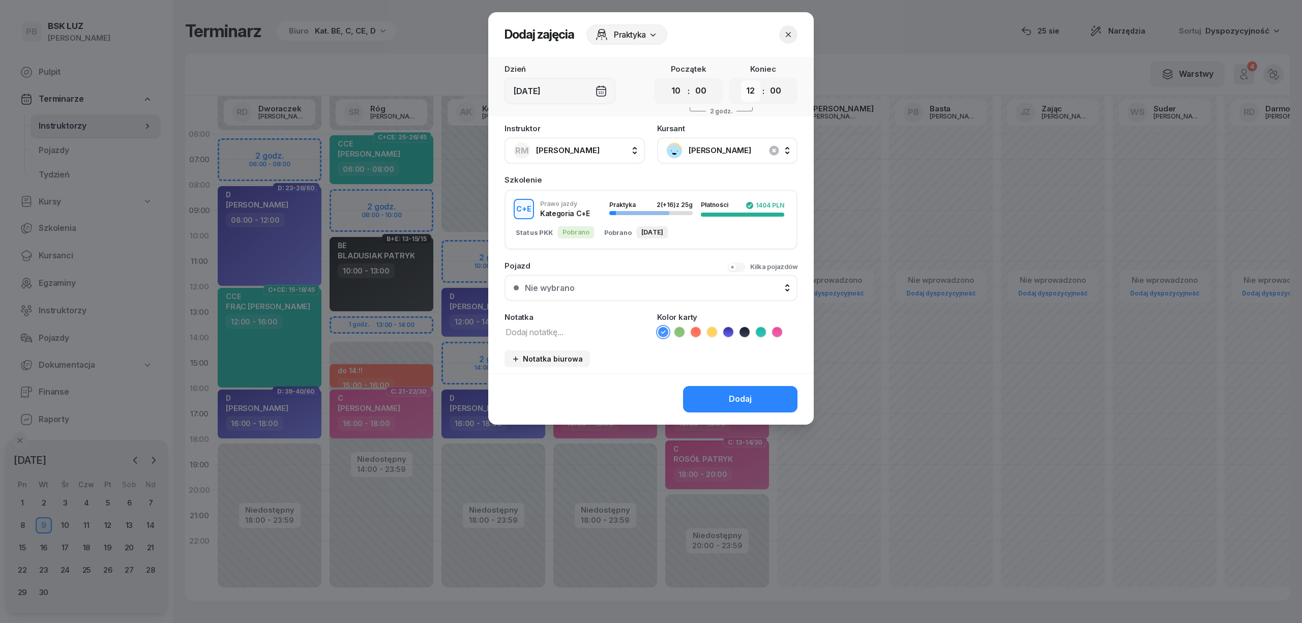
drag, startPoint x: 749, startPoint y: 87, endPoint x: 750, endPoint y: 97, distance: 9.2
click at [750, 87] on select "00 01 02 03 04 05 06 07 08 09 10 11 12 13 14 15 16 17 18 19 20 21 22 23" at bounding box center [750, 90] width 19 height 21
select select "14"
click at [741, 80] on select "00 01 02 03 04 05 06 07 08 09 10 11 12 13 14 15 16 17 18 19 20 21 22 23" at bounding box center [750, 90] width 19 height 21
click at [568, 333] on textarea at bounding box center [575, 331] width 140 height 13
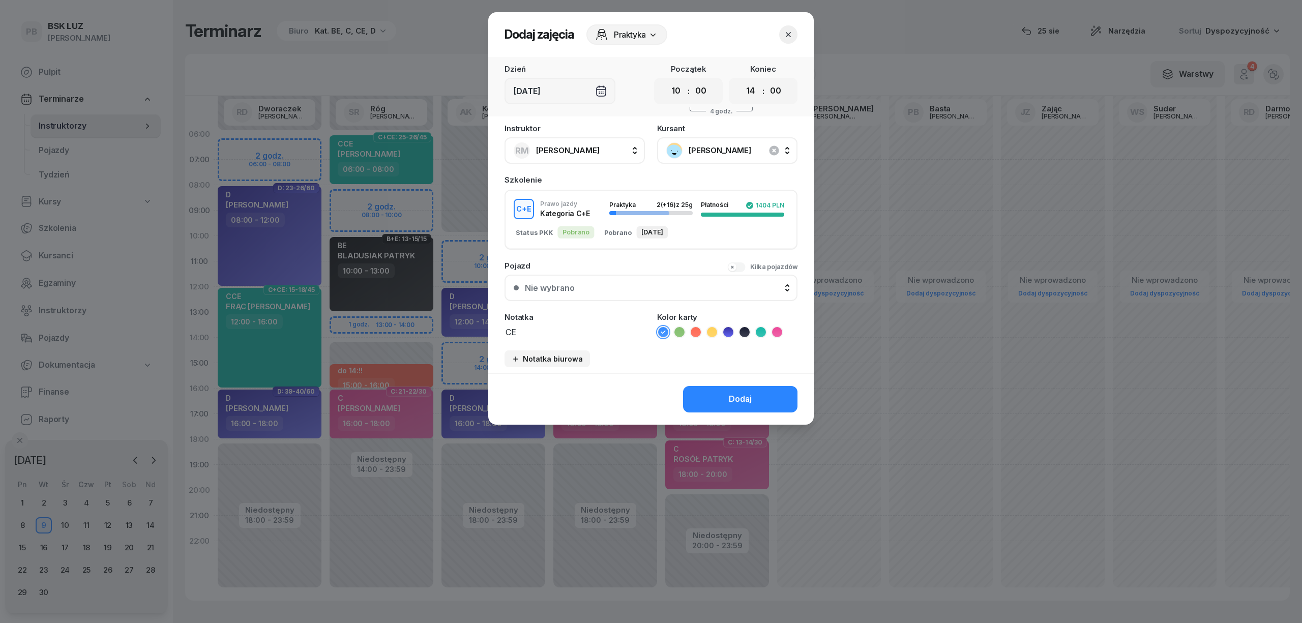
type textarea "CE"
click at [709, 331] on icon at bounding box center [712, 332] width 10 height 10
click at [711, 394] on button "Dodaj" at bounding box center [740, 399] width 114 height 26
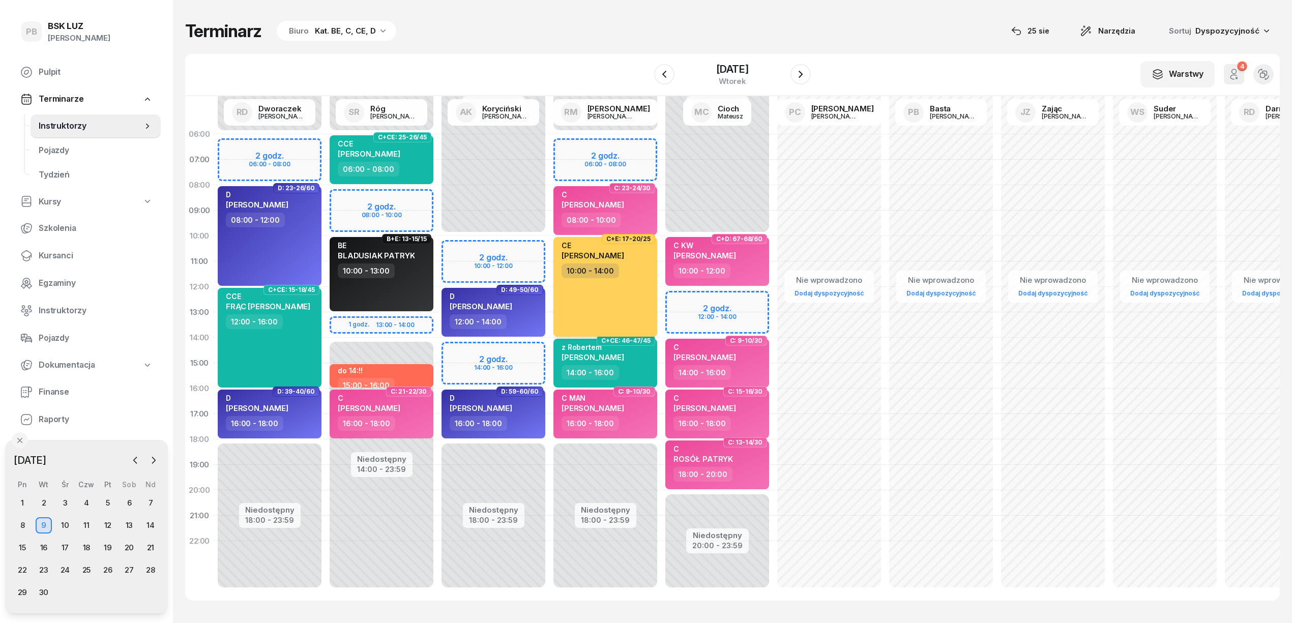
click at [620, 249] on div "CE" at bounding box center [593, 245] width 63 height 9
select select "10"
select select "14"
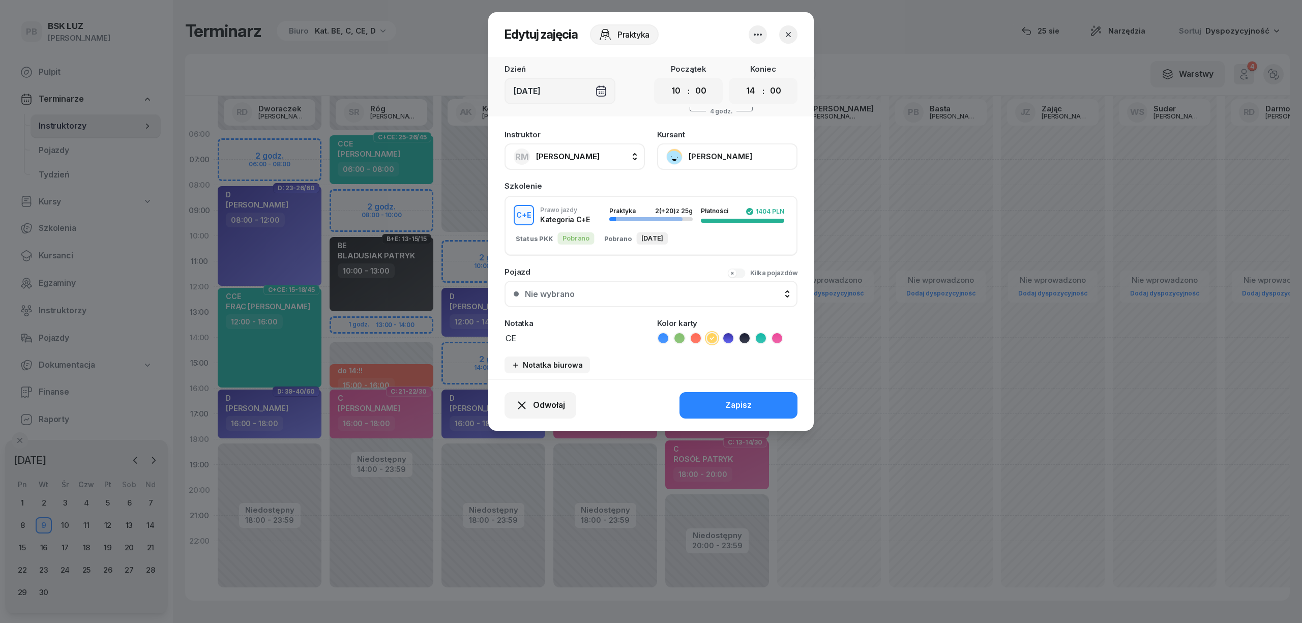
click at [711, 149] on button "[PERSON_NAME]" at bounding box center [727, 156] width 140 height 26
click at [696, 185] on div "Otwórz profil" at bounding box center [689, 191] width 49 height 13
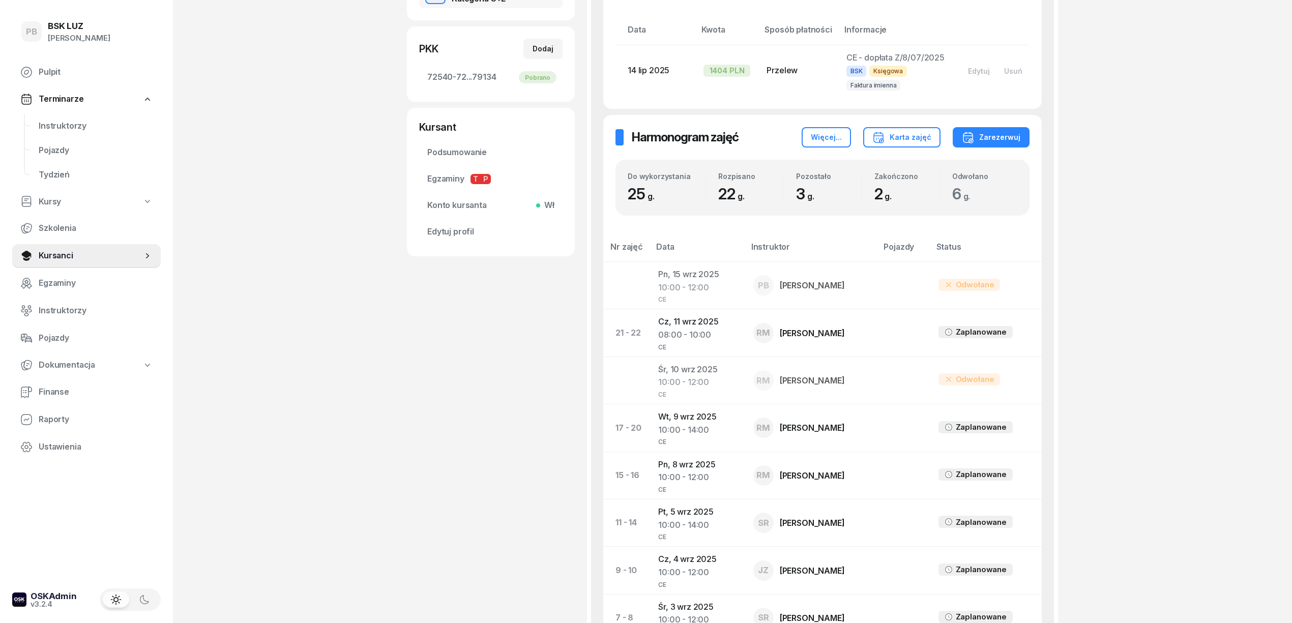
scroll to position [339, 0]
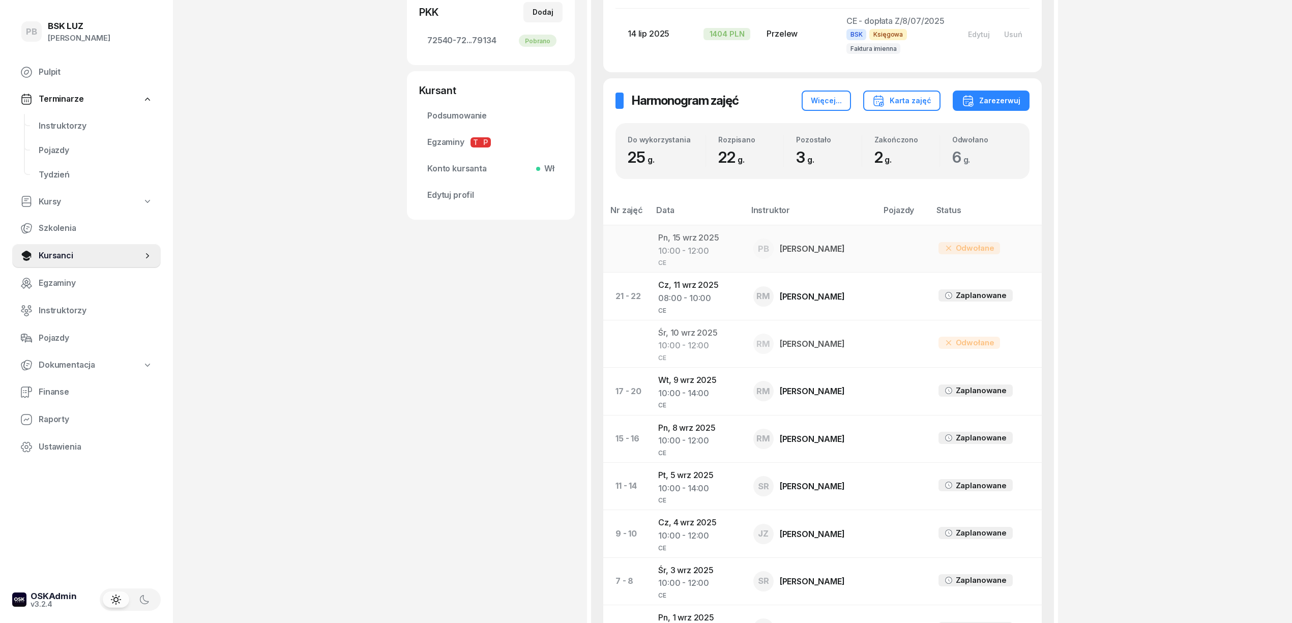
click at [704, 232] on td "Pn, 15 wrz 2025 10:00 - 12:00 CE" at bounding box center [697, 248] width 95 height 47
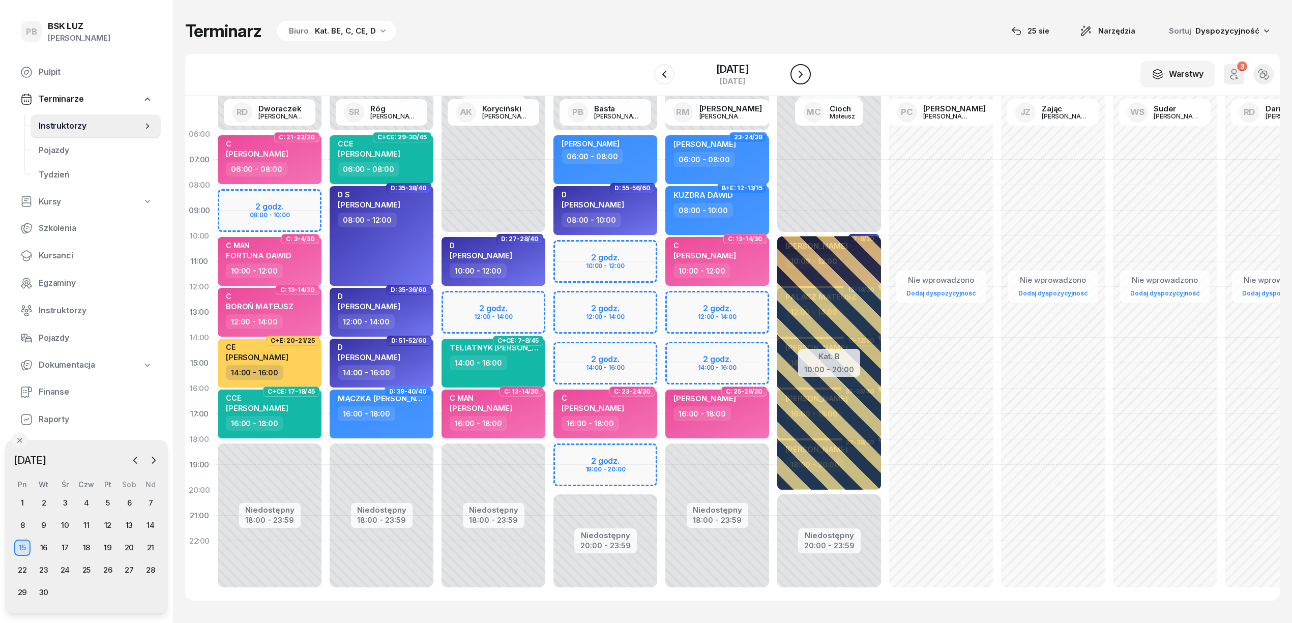
click at [805, 76] on icon "button" at bounding box center [801, 74] width 12 height 12
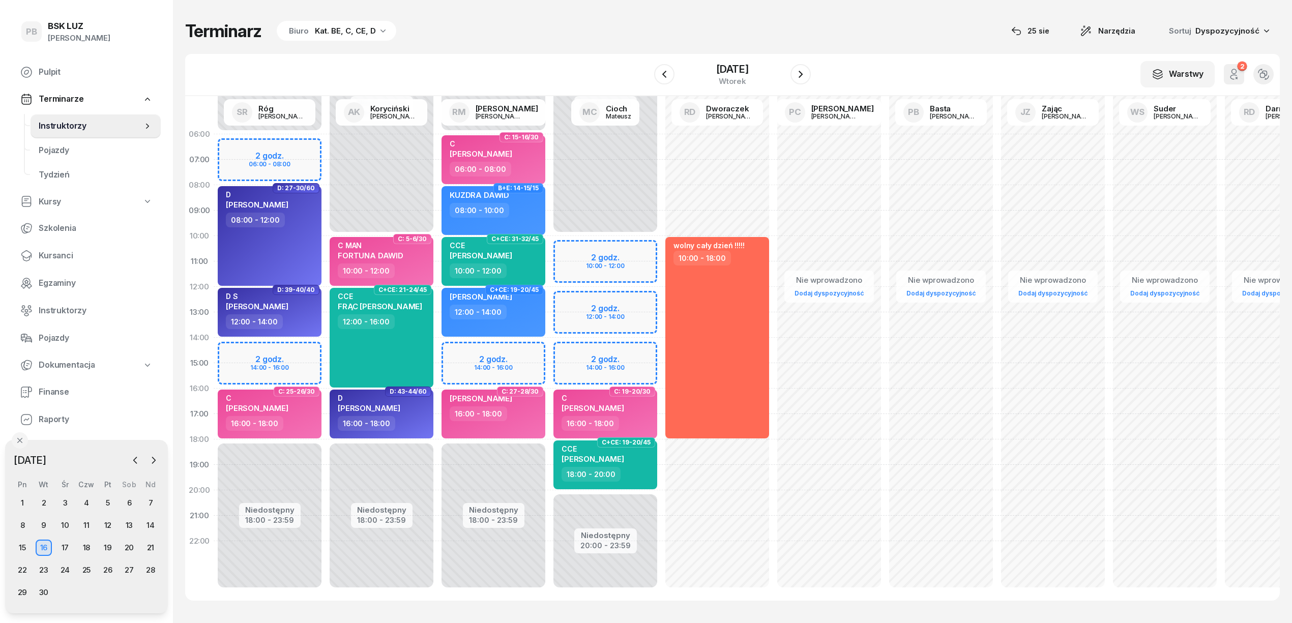
click at [661, 265] on div "Niedostępny 00:00 - 10:00 Niedostępny 20:00 - 23:59 2 godz. 10:00 - 12:00 2 god…" at bounding box center [717, 363] width 112 height 483
select select "11"
select select "13"
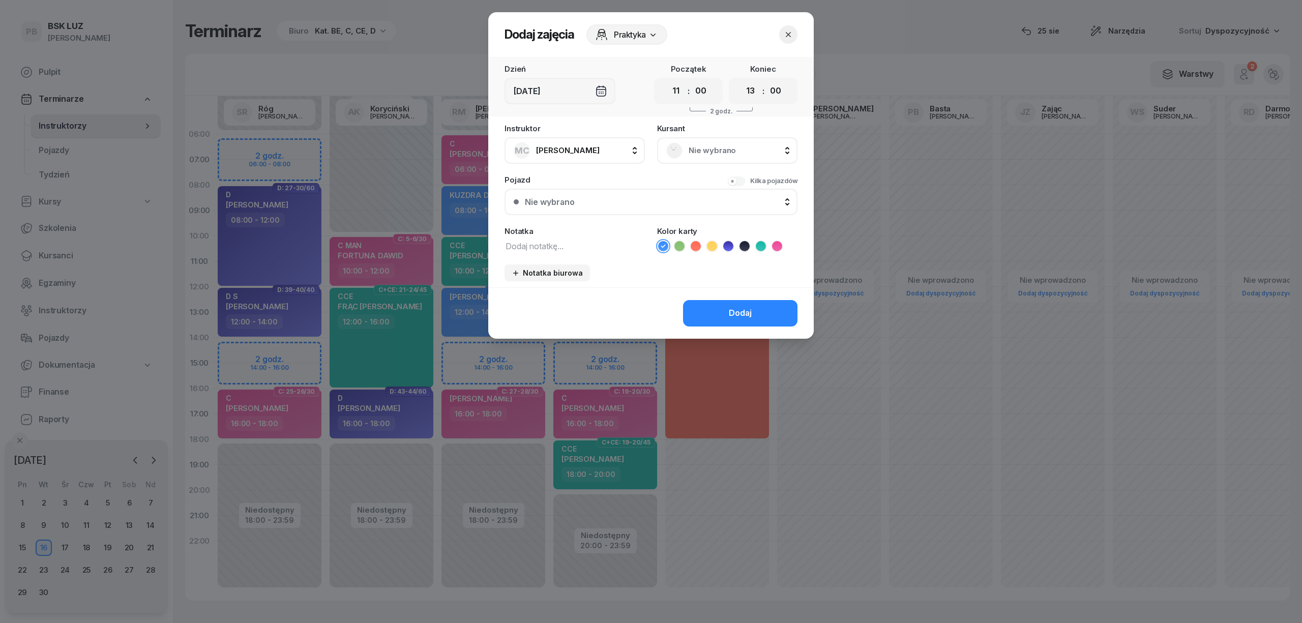
click at [764, 151] on span "Nie wybrano" at bounding box center [739, 150] width 100 height 13
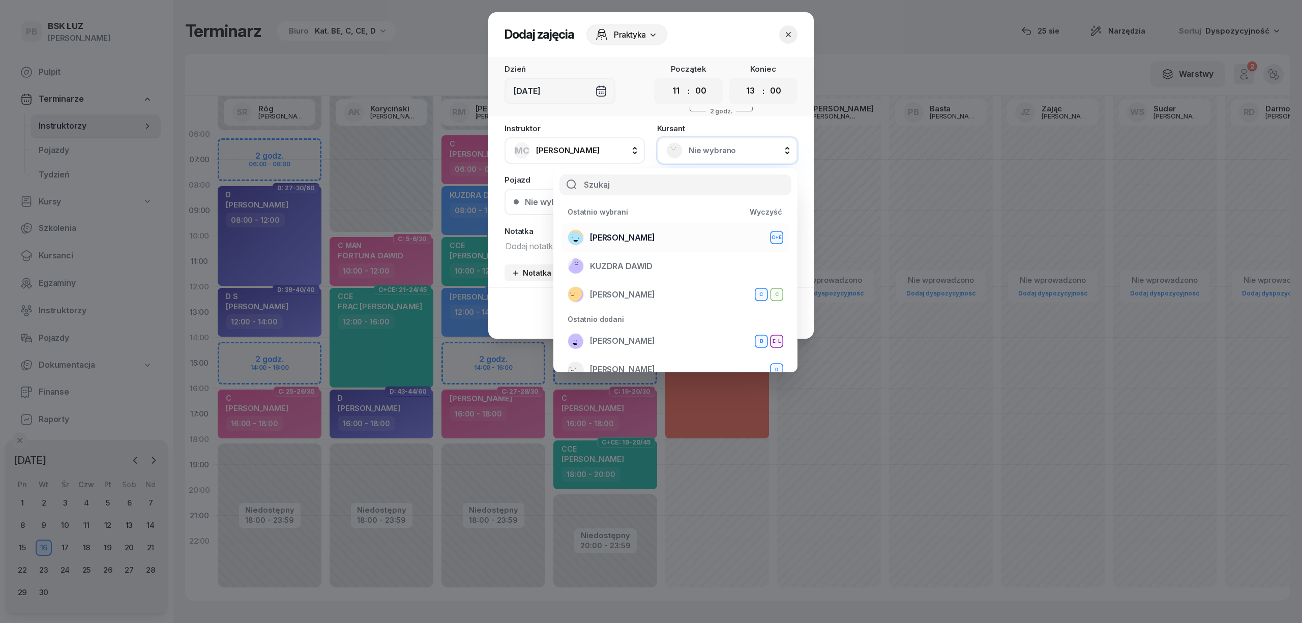
click at [670, 232] on div "MLOSTEK ŁUKASZ C+E" at bounding box center [676, 237] width 216 height 16
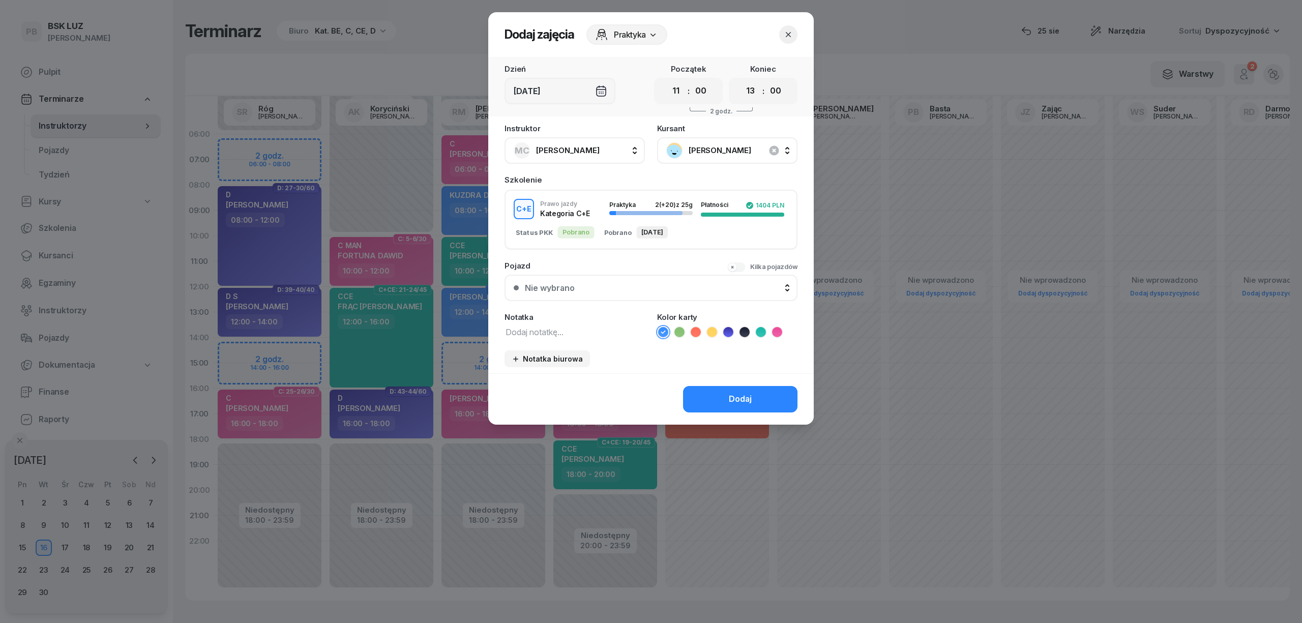
click at [592, 329] on textarea at bounding box center [575, 331] width 140 height 13
type textarea "CE"
click at [720, 332] on ul at bounding box center [727, 332] width 140 height 12
click at [710, 330] on icon at bounding box center [712, 332] width 5 height 4
click at [753, 89] on select "00 01 02 03 04 05 06 07 08 09 10 11 12 13 14 15 16 17 18 19 20 21 22 23" at bounding box center [750, 90] width 19 height 21
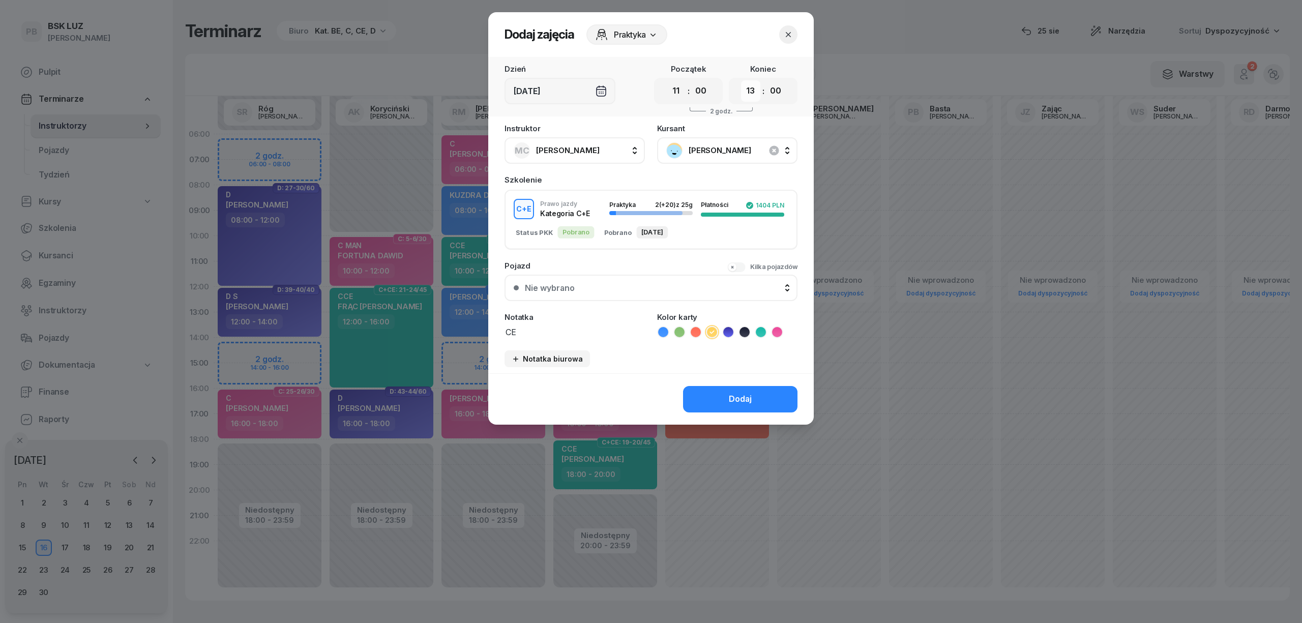
select select "14"
click at [741, 80] on select "00 01 02 03 04 05 06 07 08 09 10 11 12 13 14 15 16 17 18 19 20 21 22 23" at bounding box center [750, 90] width 19 height 21
click at [747, 394] on div "Dodaj" at bounding box center [740, 399] width 23 height 13
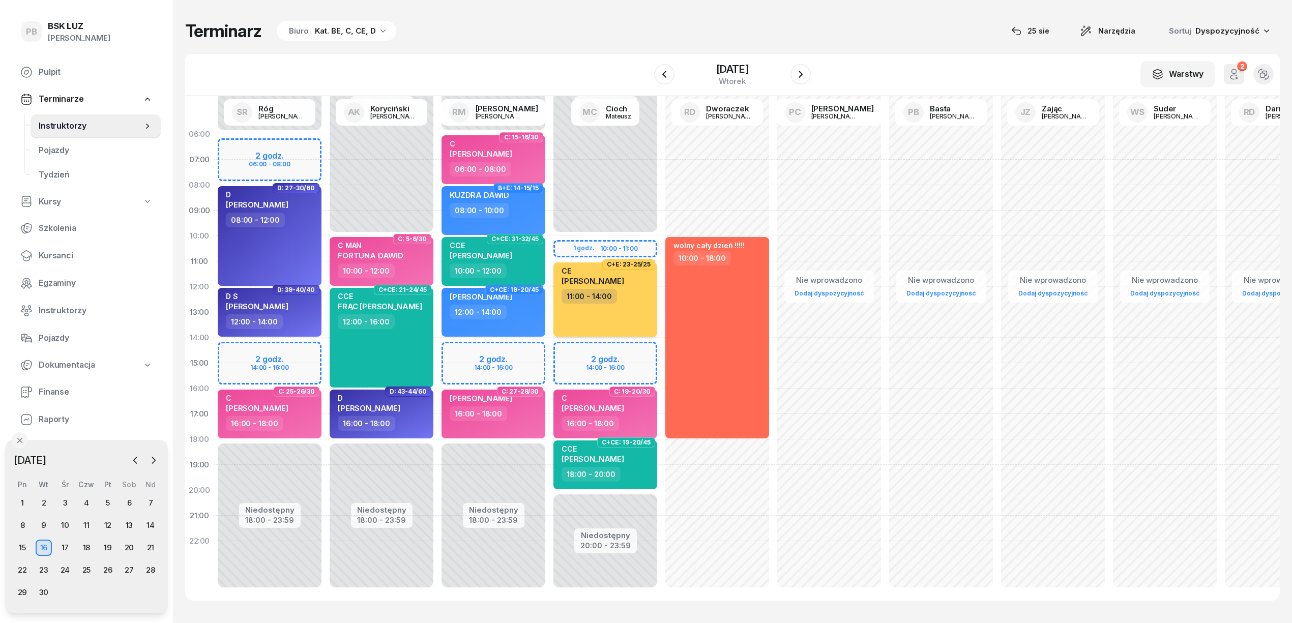
click at [621, 282] on span "ŁUKASZ MLOSTEK" at bounding box center [593, 281] width 63 height 10
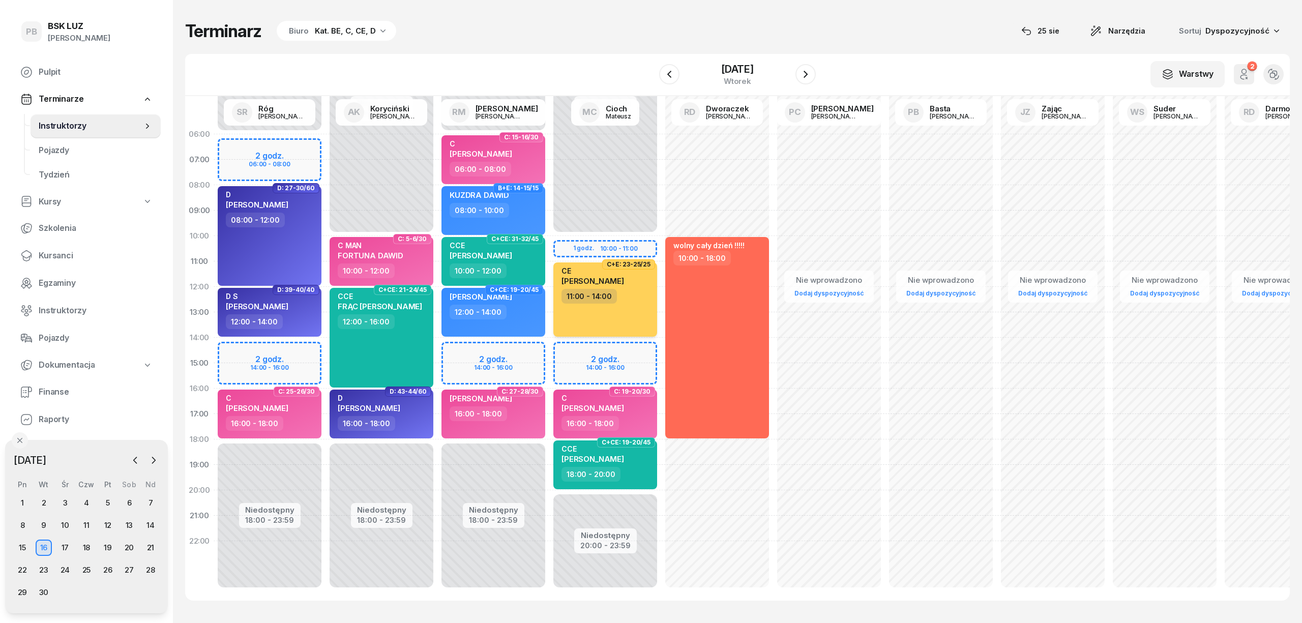
select select "11"
select select "14"
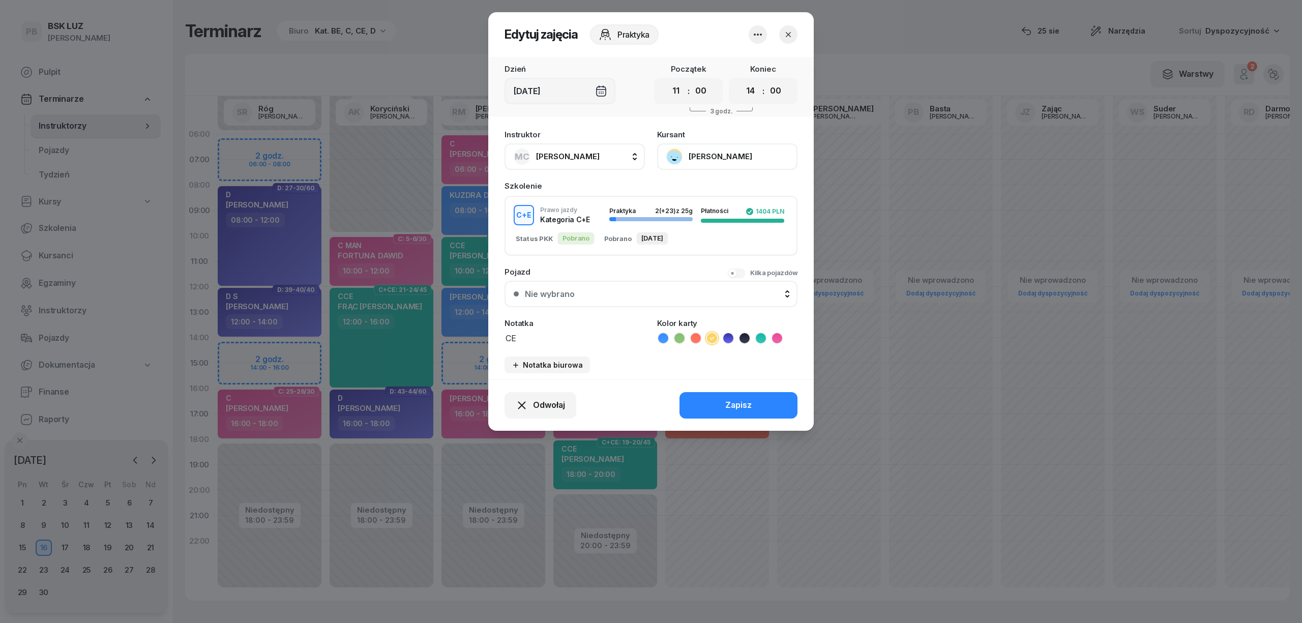
click at [739, 155] on button "[PERSON_NAME]" at bounding box center [727, 156] width 140 height 26
click at [700, 187] on div "Otwórz profil" at bounding box center [689, 191] width 49 height 13
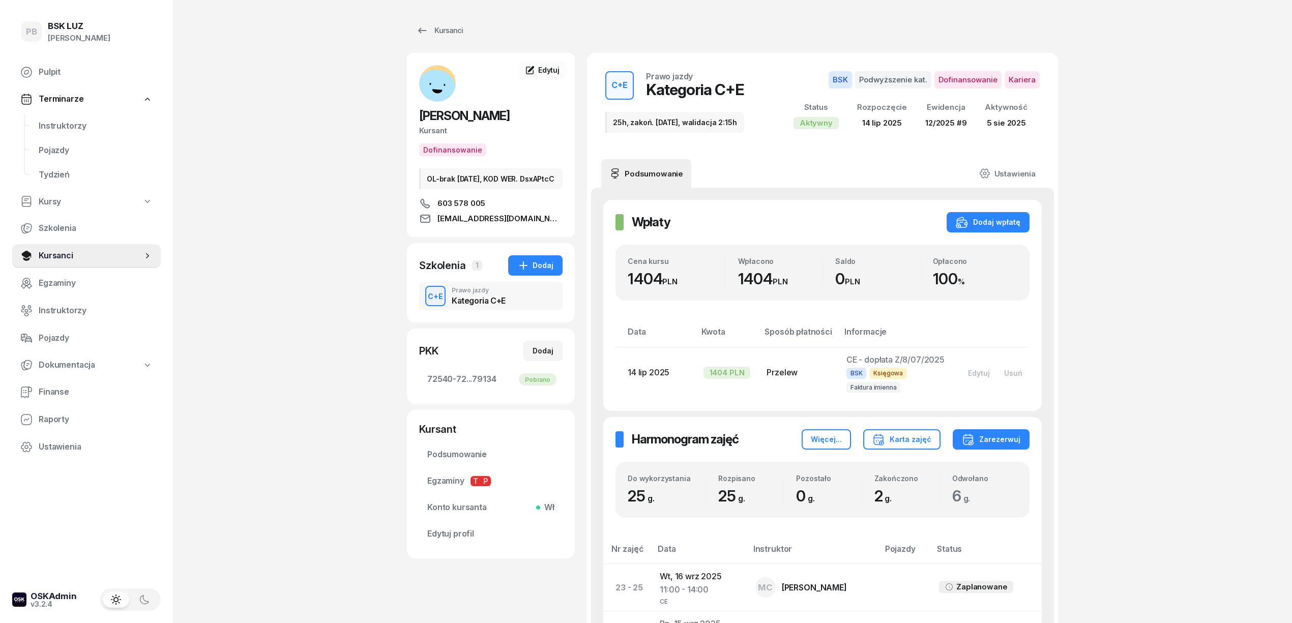
drag, startPoint x: 215, startPoint y: 169, endPoint x: 220, endPoint y: 163, distance: 7.6
drag, startPoint x: 527, startPoint y: 116, endPoint x: 420, endPoint y: 114, distance: 107.3
click at [420, 114] on h2 "[PERSON_NAME]" at bounding box center [490, 116] width 143 height 16
copy span "[PERSON_NAME]"
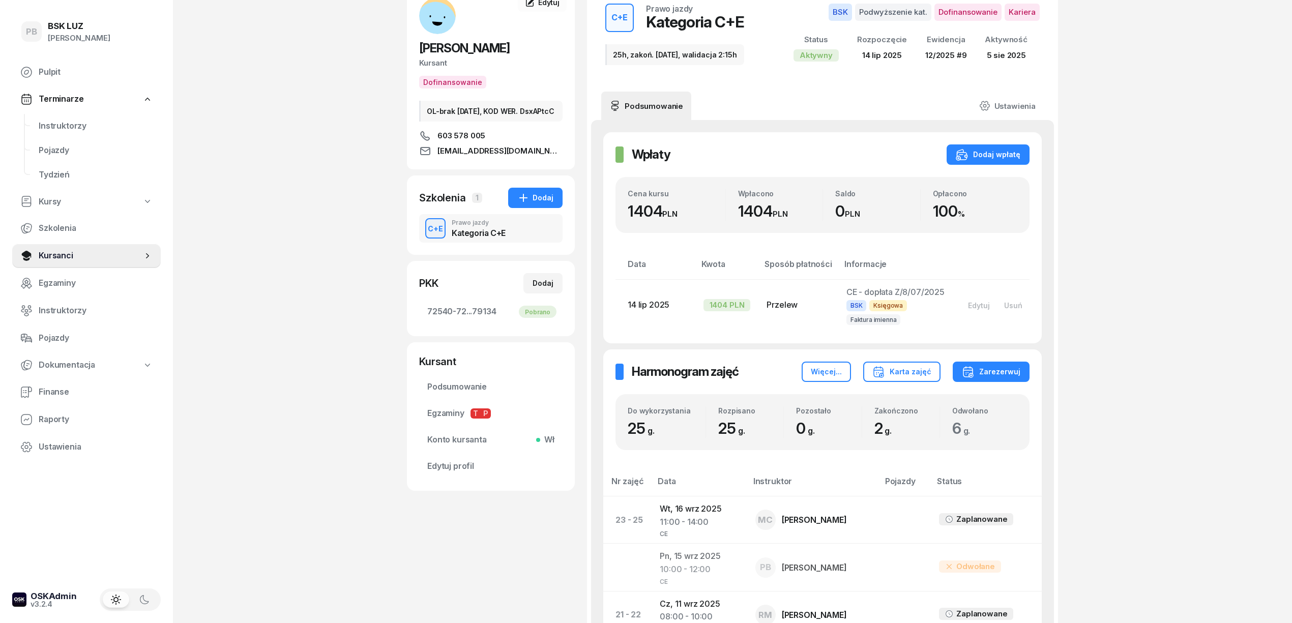
click at [259, 174] on div "PB BSK LUZ Patrycja Bogdanowicz Pulpit Terminarze Instruktorzy Pojazdy Tydzień …" at bounding box center [646, 586] width 1292 height 1309
click at [75, 125] on span "Instruktorzy" at bounding box center [96, 126] width 114 height 13
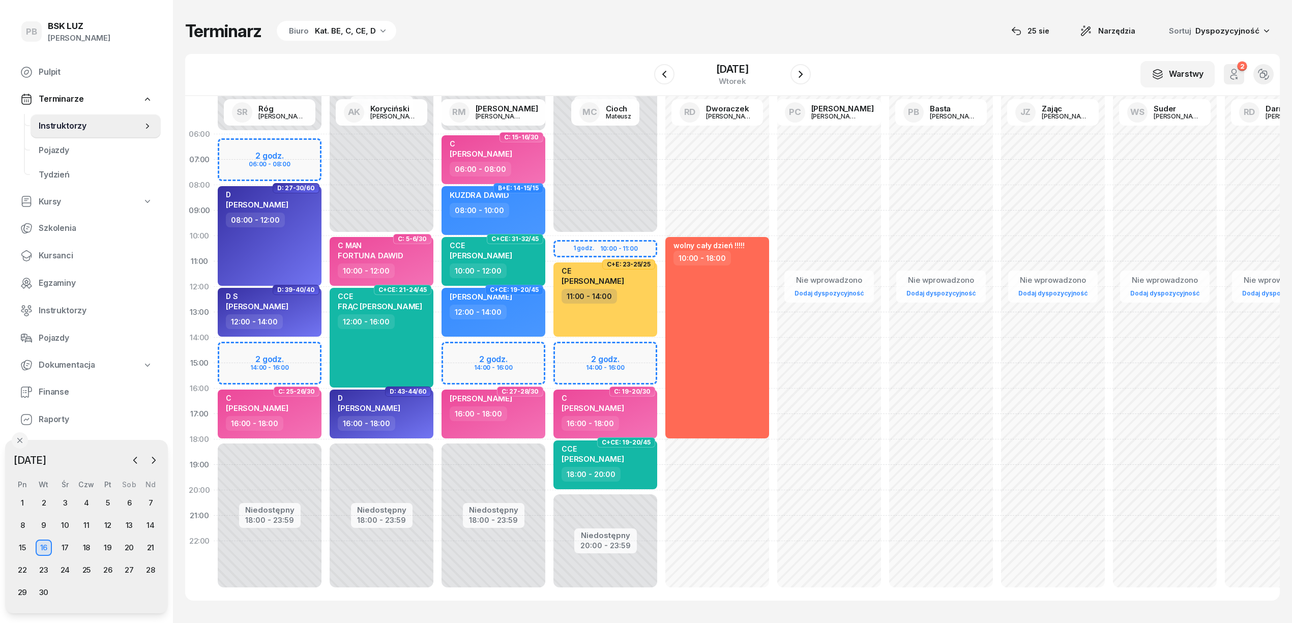
click at [483, 21] on div "Terminarz Biuro Kat. BE, C, CE, D [DATE] Narzędzia Sortuj Dyspozycyjność" at bounding box center [732, 30] width 1095 height 21
click at [563, 42] on div "Terminarz Biuro Kat. BE, C, CE, D 25 sie Narzędzia Sortuj Dyspozycyjność W Wybi…" at bounding box center [732, 310] width 1095 height 621
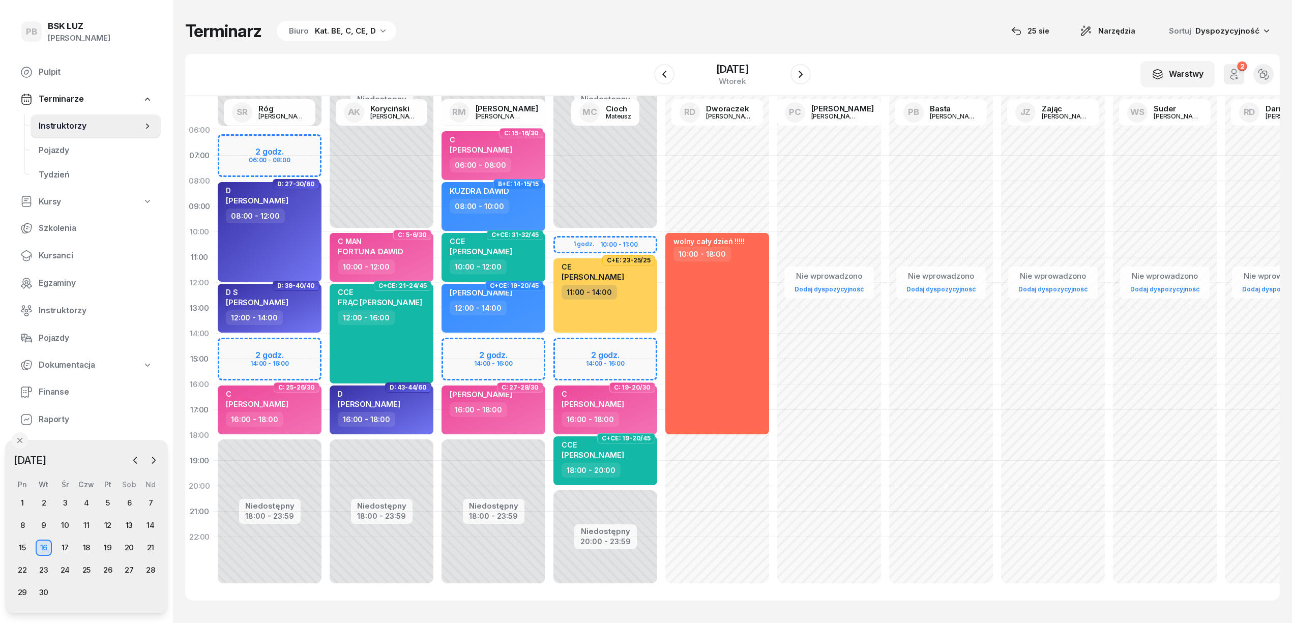
click at [746, 25] on div "Terminarz Biuro Kat. BE, C, CE, D [DATE] Narzędzia Sortuj Dyspozycyjność" at bounding box center [732, 30] width 1095 height 21
click at [686, 17] on div "Terminarz Biuro Kat. BE, C, CE, D 25 sie Narzędzia Sortuj Dyspozycyjność W Wybi…" at bounding box center [732, 310] width 1095 height 621
click at [609, 38] on div "Terminarz Biuro Kat. BE, C, CE, D [DATE] Narzędzia Sortuj Dyspozycyjność" at bounding box center [732, 30] width 1095 height 21
click at [568, 41] on div "Terminarz Biuro Kat. BE, C, CE, D [DATE] Narzędzia Sortuj Dyspozycyjność" at bounding box center [732, 30] width 1095 height 21
click at [540, 54] on div "W Wybierz AK Koryciński Artur BP Pająk Bogusław DA Arendarczyk Damian DP Pawłow…" at bounding box center [732, 75] width 1095 height 42
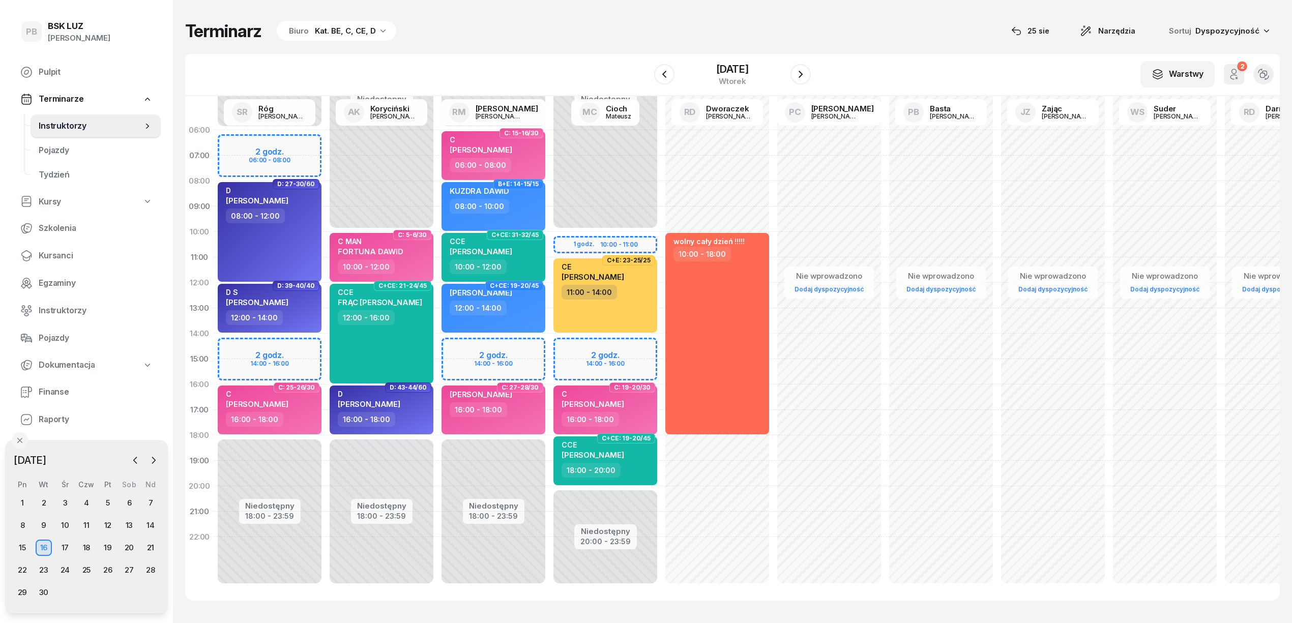
click at [631, 33] on div "Terminarz Biuro Kat. BE, C, CE, D [DATE] Narzędzia Sortuj Dyspozycyjność" at bounding box center [732, 30] width 1095 height 21
click at [544, 64] on div "W Wybierz AK Koryciński Artur BP Pająk Bogusław DA Arendarczyk Damian DP Pawłow…" at bounding box center [732, 75] width 1095 height 42
click at [525, 204] on div "KUZDRA DAWID 08:00 - 10:00" at bounding box center [494, 206] width 104 height 49
select select "08"
select select "10"
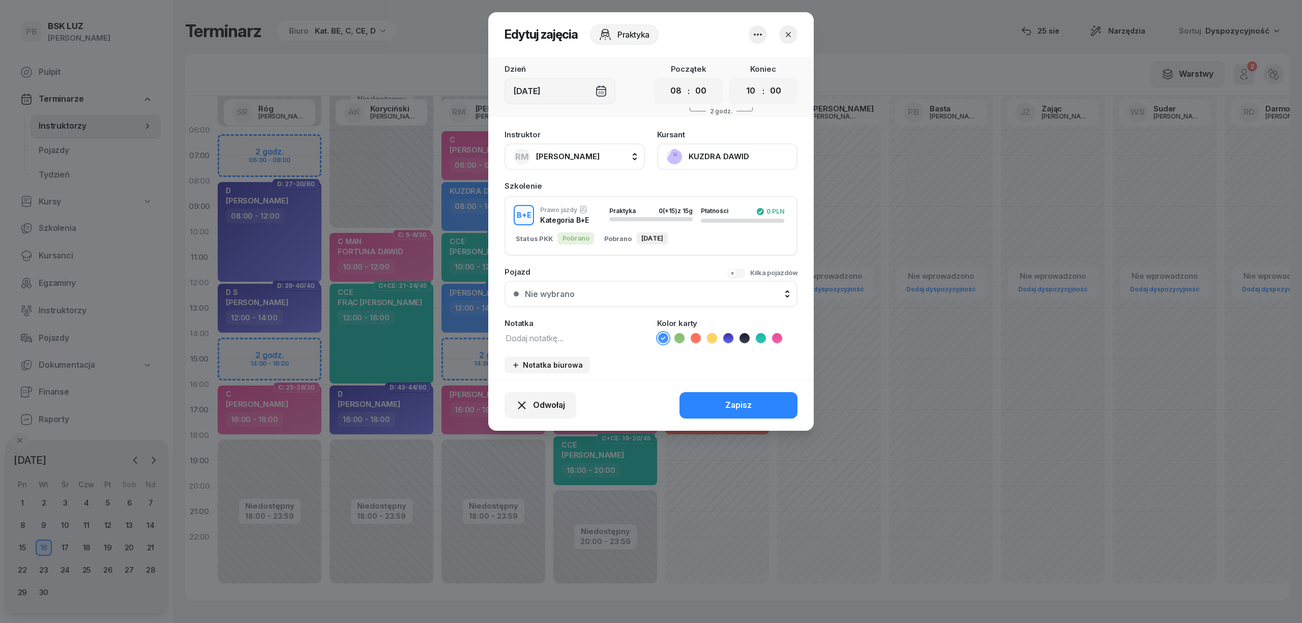
click at [785, 32] on icon "button" at bounding box center [788, 35] width 10 height 10
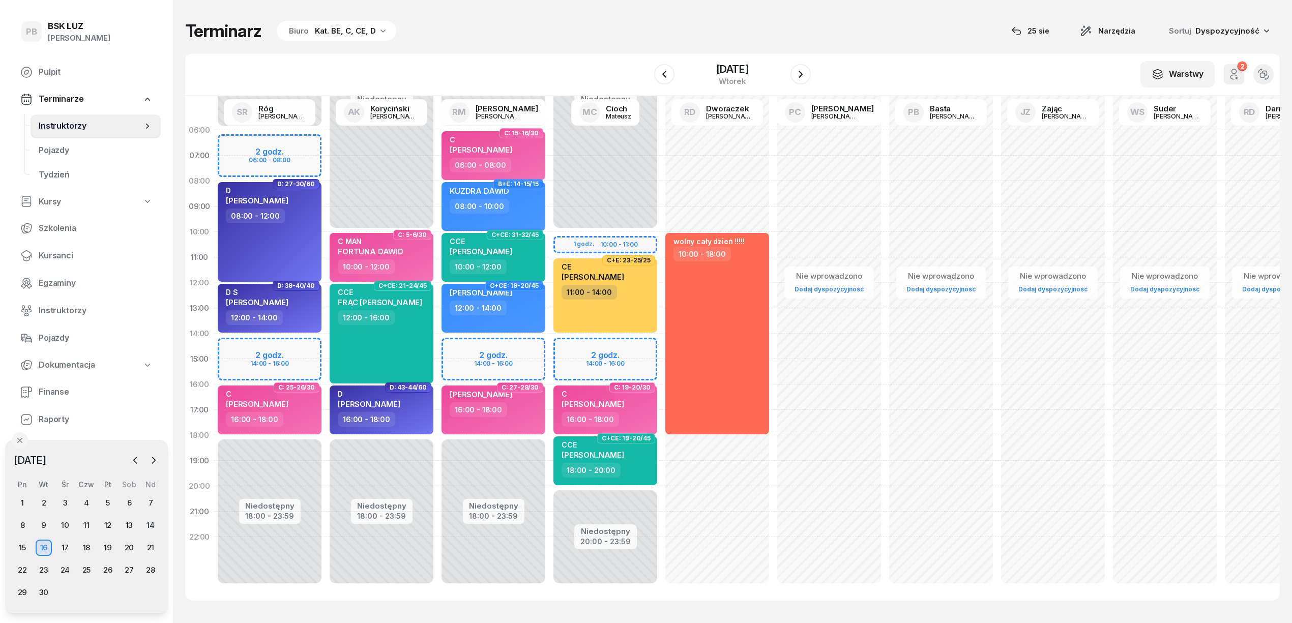
click at [706, 40] on div "Terminarz Biuro Kat. BE, C, CE, D [DATE] Narzędzia Sortuj Dyspozycyjność" at bounding box center [732, 30] width 1095 height 21
click at [556, 35] on div "Terminarz Biuro Kat. BE, C, CE, D [DATE] Narzędzia Sortuj Dyspozycyjność" at bounding box center [732, 30] width 1095 height 21
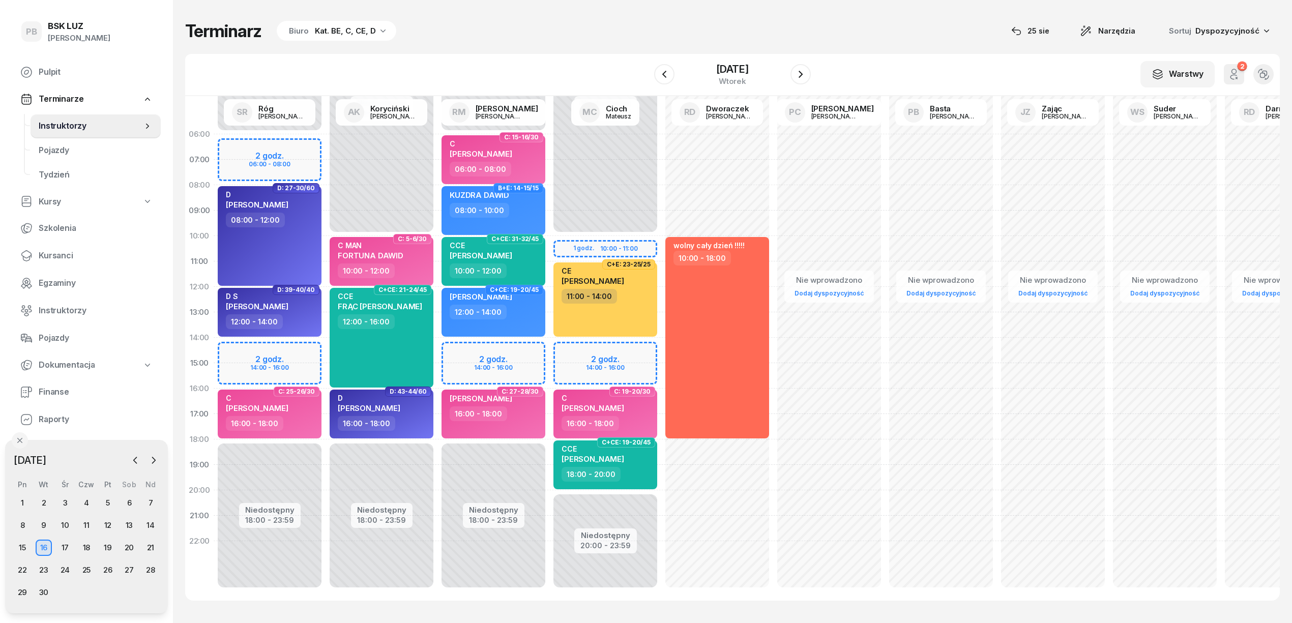
click at [578, 54] on div "W Wybierz AK Koryciński Artur BP Pająk Bogusław DA Arendarczyk Damian DP Pawłow…" at bounding box center [732, 75] width 1095 height 42
click at [135, 464] on icon "button" at bounding box center [135, 460] width 10 height 10
click at [23, 593] on div "25" at bounding box center [22, 592] width 16 height 16
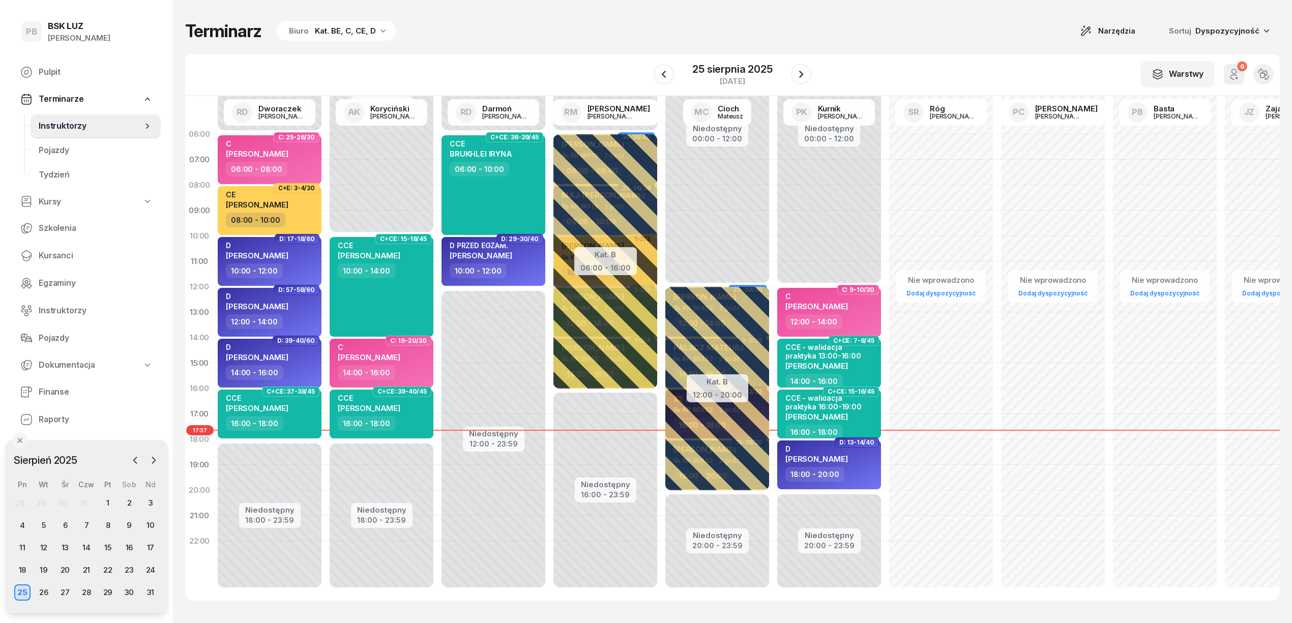
click at [582, 54] on div "W Wybierz AK [PERSON_NAME] BP [PERSON_NAME] DP [PERSON_NAME] GS [PERSON_NAME] I…" at bounding box center [732, 75] width 1095 height 42
click at [579, 45] on div "Terminarz Biuro Kat. BE, C, CE, D Narzędzia Sortuj Dyspozycyjność W Wybierz AK …" at bounding box center [732, 310] width 1095 height 621
click at [565, 37] on div "Terminarz Biuro Kat. BE, C, CE, D Narzędzia Sortuj Dyspozycyjność" at bounding box center [732, 30] width 1095 height 21
click at [587, 62] on div "W Wybierz AK [PERSON_NAME] BP [PERSON_NAME] DP [PERSON_NAME] GS [PERSON_NAME] I…" at bounding box center [732, 75] width 1095 height 42
click at [611, 31] on div "Terminarz Biuro Kat. BE, C, CE, D Narzędzia Sortuj Dyspozycyjność" at bounding box center [732, 30] width 1095 height 21
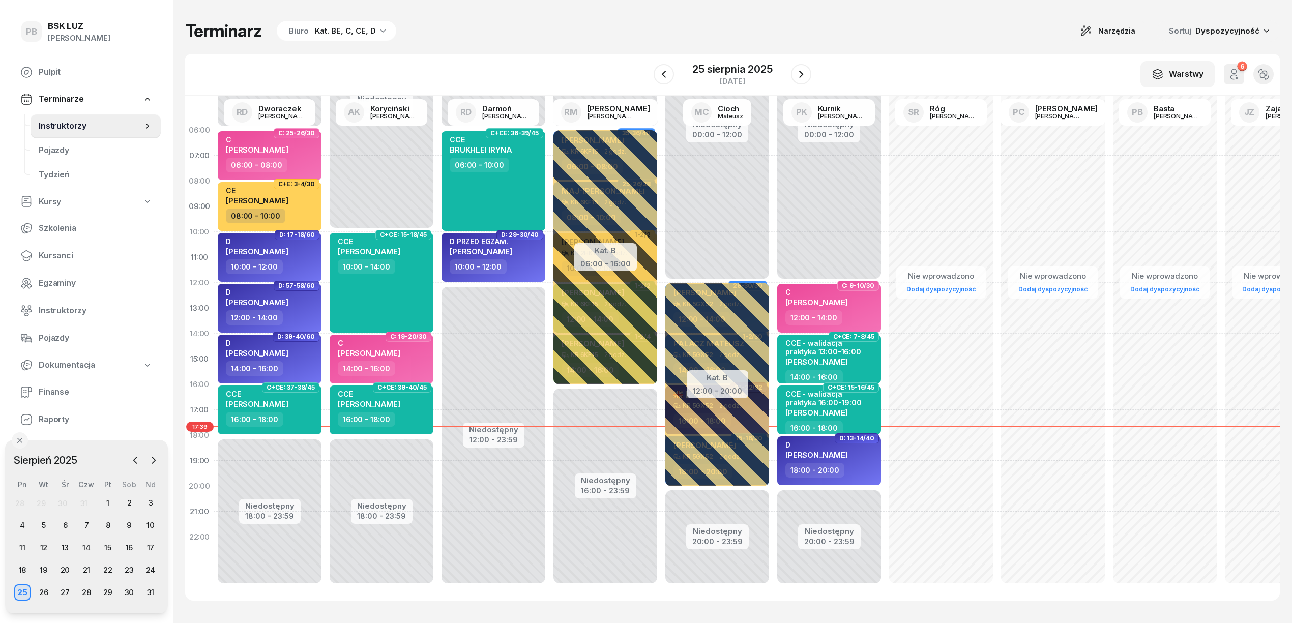
scroll to position [14, 0]
click at [654, 28] on div "Terminarz Biuro Kat. BE, C, CE, D Narzędzia Sortuj Dyspozycyjność" at bounding box center [732, 30] width 1095 height 21
click at [821, 39] on div "Terminarz Biuro Kat. BE, C, CE, D Narzędzia Sortuj Dyspozycyjność" at bounding box center [732, 30] width 1095 height 21
click at [868, 12] on div "Terminarz Biuro Kat. BE, C, CE, D Narzędzia Sortuj Dyspozycyjność W Wybierz AK …" at bounding box center [732, 310] width 1095 height 621
click at [575, 47] on div "Terminarz Biuro Kat. BE, C, CE, D Narzędzia Sortuj Dyspozycyjność W Wybierz AK …" at bounding box center [732, 310] width 1095 height 621
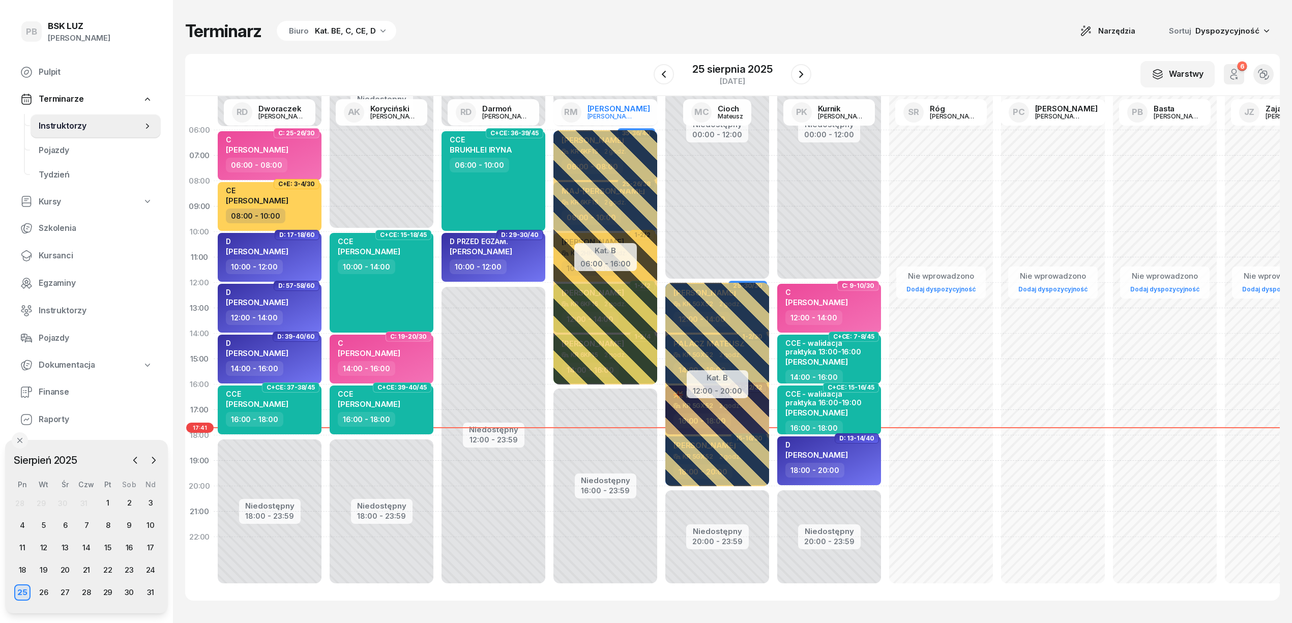
scroll to position [0, 0]
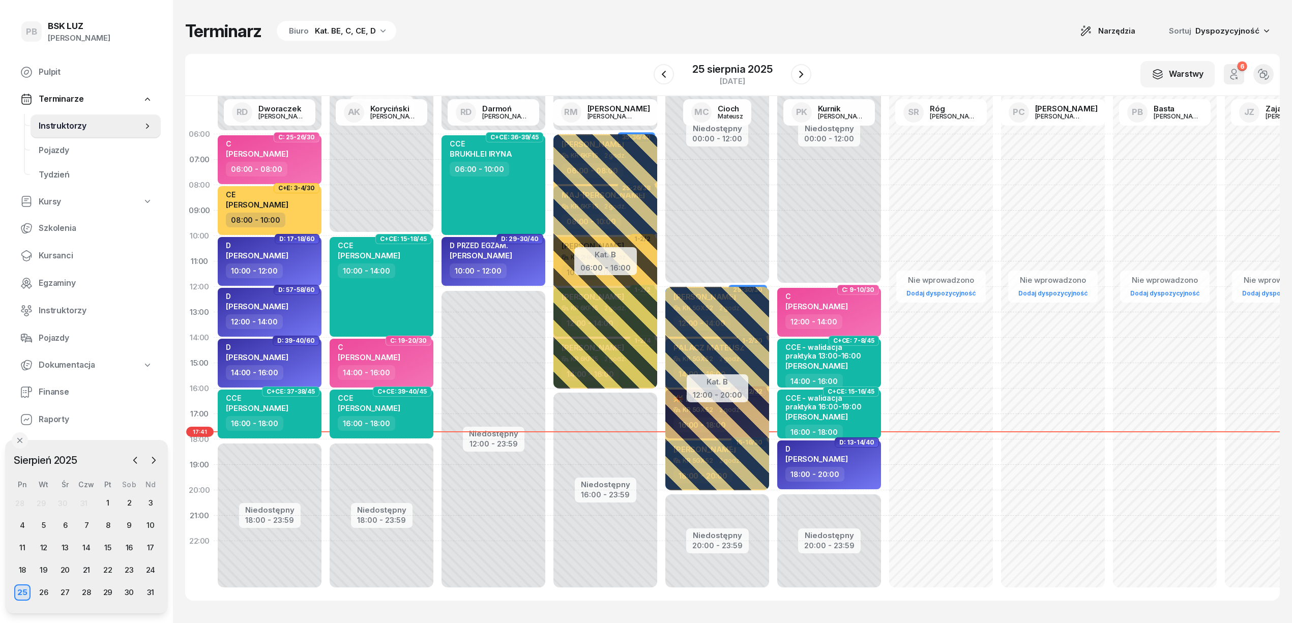
click at [666, 85] on div "25 sierpnia 2025 poniedziałek" at bounding box center [732, 74] width 157 height 29
click at [560, 57] on div "W Wybierz AK [PERSON_NAME] BP [PERSON_NAME] DP [PERSON_NAME] GS [PERSON_NAME] I…" at bounding box center [732, 75] width 1095 height 42
click at [508, 70] on div "W Wybierz AK [PERSON_NAME] BP [PERSON_NAME] DP [PERSON_NAME] GS [PERSON_NAME] I…" at bounding box center [732, 75] width 1095 height 42
click at [499, 50] on div "Terminarz Biuro Kat. BE, C, CE, D Narzędzia Sortuj Dyspozycyjność W Wybierz AK …" at bounding box center [732, 310] width 1095 height 621
click at [488, 62] on div "W Wybierz AK [PERSON_NAME] BP [PERSON_NAME] DP [PERSON_NAME] GS [PERSON_NAME] I…" at bounding box center [732, 75] width 1095 height 42
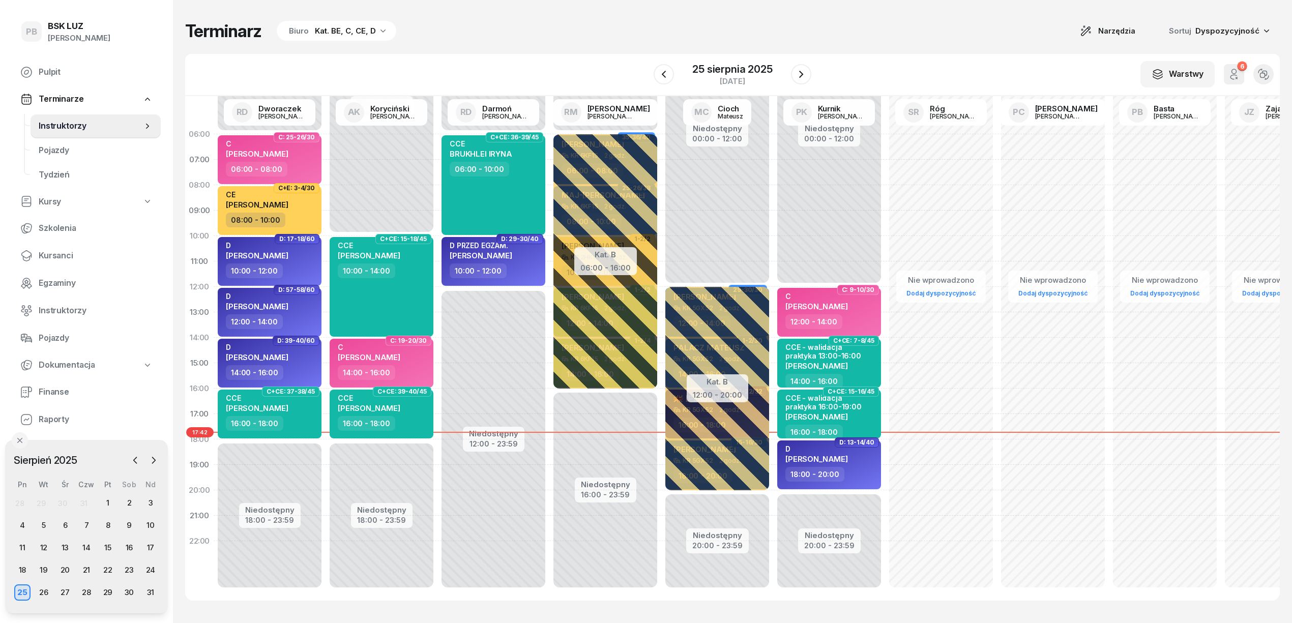
click at [581, 57] on div "W Wybierz AK [PERSON_NAME] BP [PERSON_NAME] DP [PERSON_NAME] GS [PERSON_NAME] I…" at bounding box center [732, 75] width 1095 height 42
click at [898, 70] on div "W Wybierz AK [PERSON_NAME] BP [PERSON_NAME] DP [PERSON_NAME] GS [PERSON_NAME] I…" at bounding box center [732, 75] width 1095 height 42
click at [446, 39] on div "Terminarz Biuro Kat. BE, C, CE, D Narzędzia Sortuj Dyspozycyjność" at bounding box center [732, 30] width 1095 height 21
click at [57, 247] on link "Kursanci" at bounding box center [86, 256] width 149 height 24
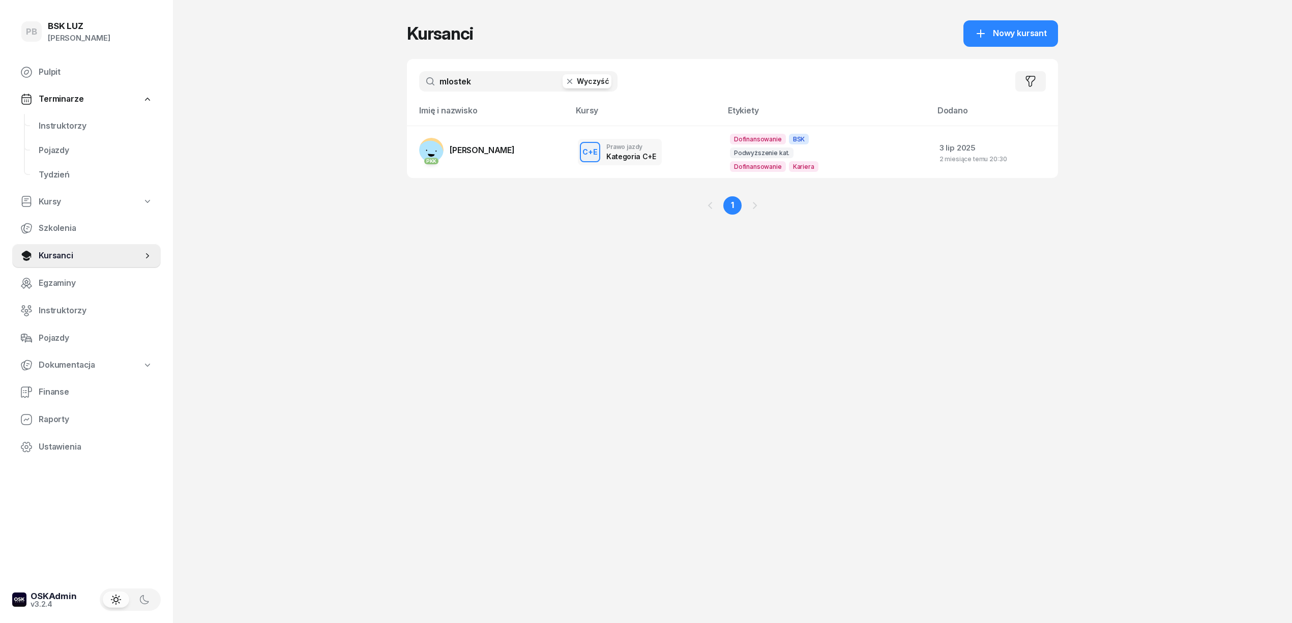
click at [456, 80] on input "mlostek" at bounding box center [518, 81] width 198 height 20
type input "pajdak"
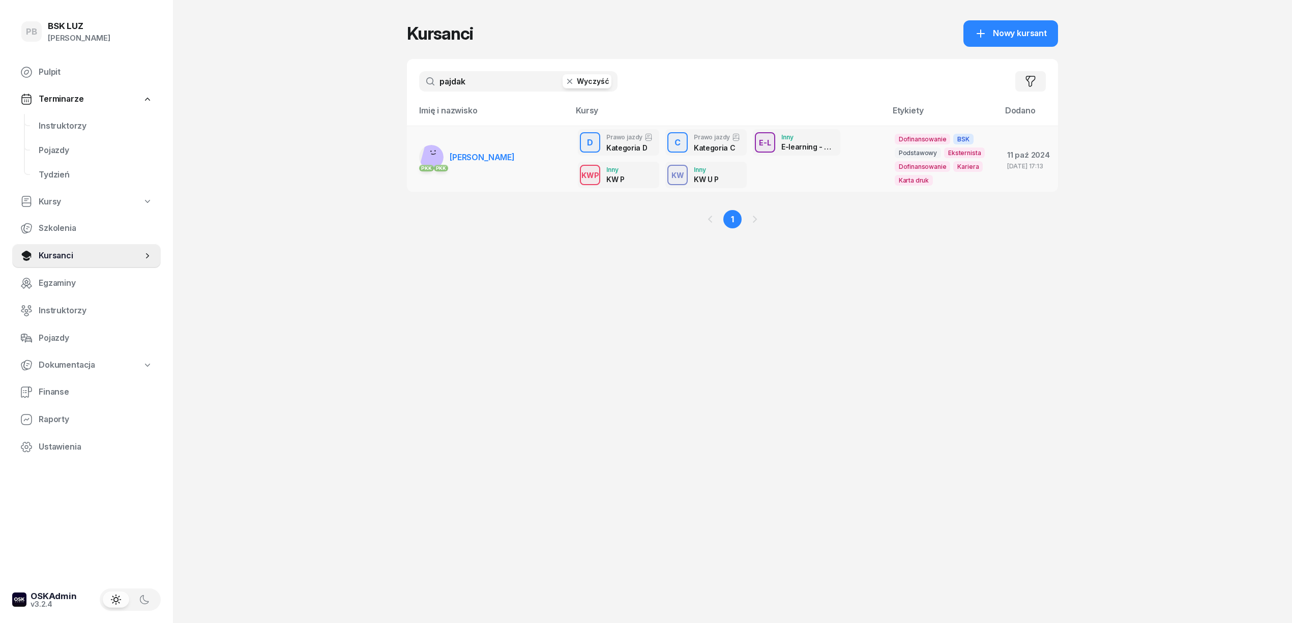
click at [485, 157] on span "[PERSON_NAME]" at bounding box center [482, 157] width 65 height 10
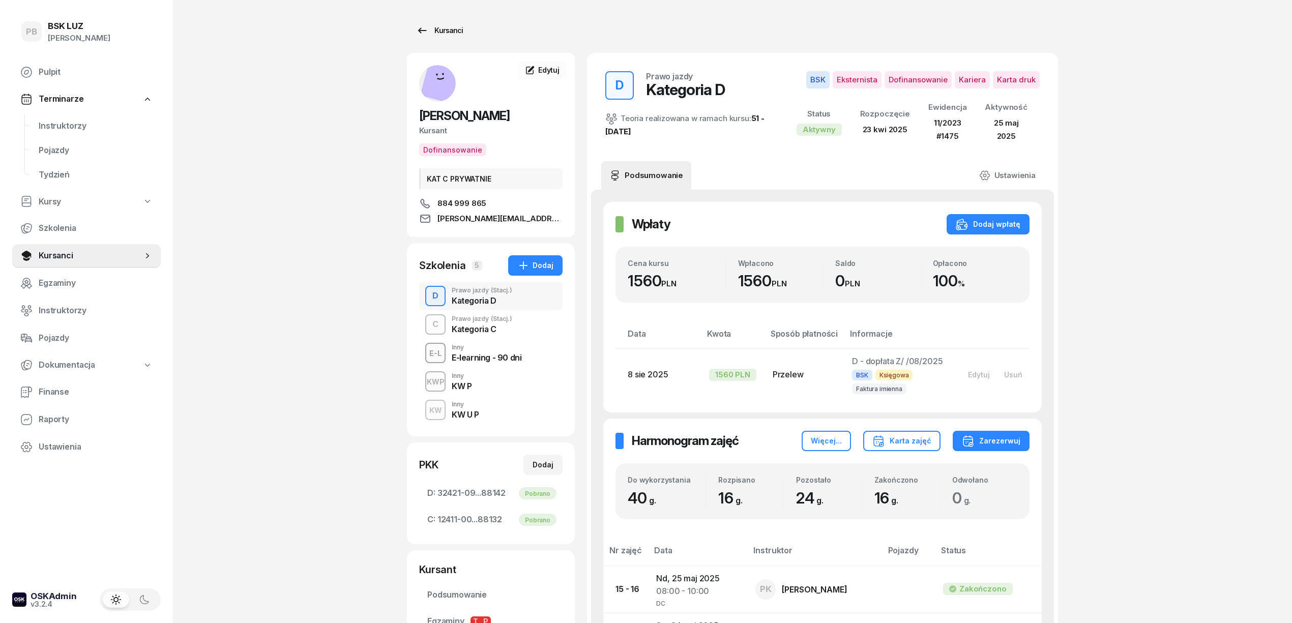
click at [446, 31] on div "Kursanci" at bounding box center [439, 30] width 47 height 12
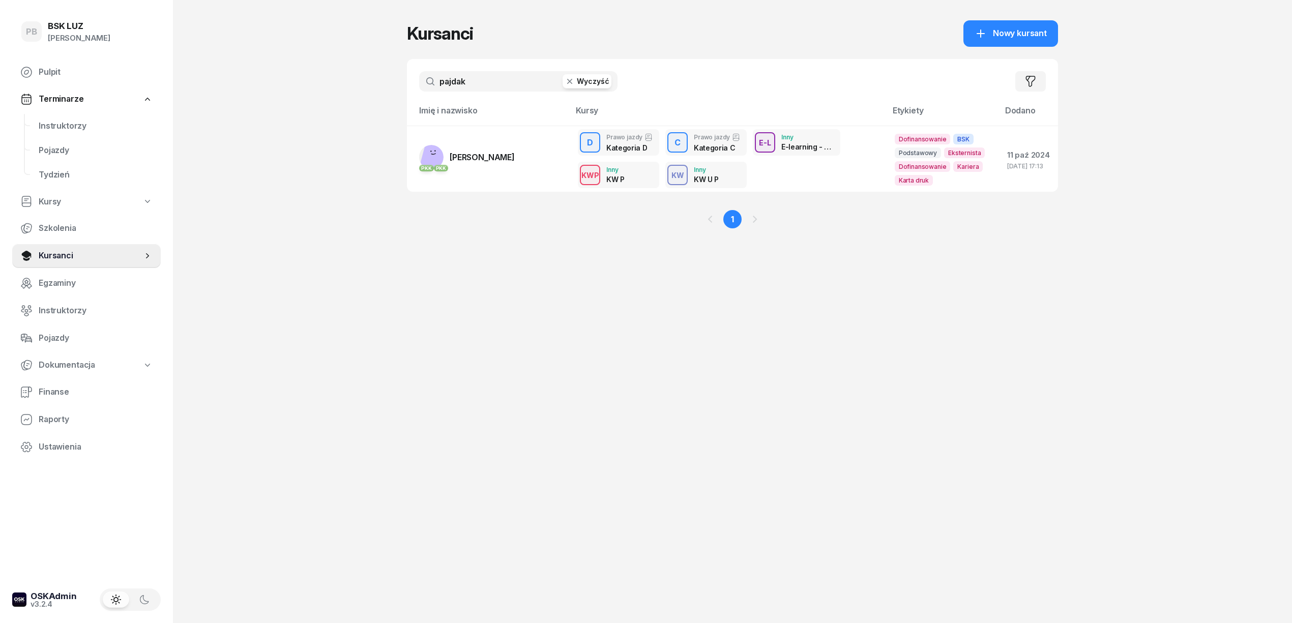
click at [462, 79] on input "pajdak" at bounding box center [518, 81] width 198 height 20
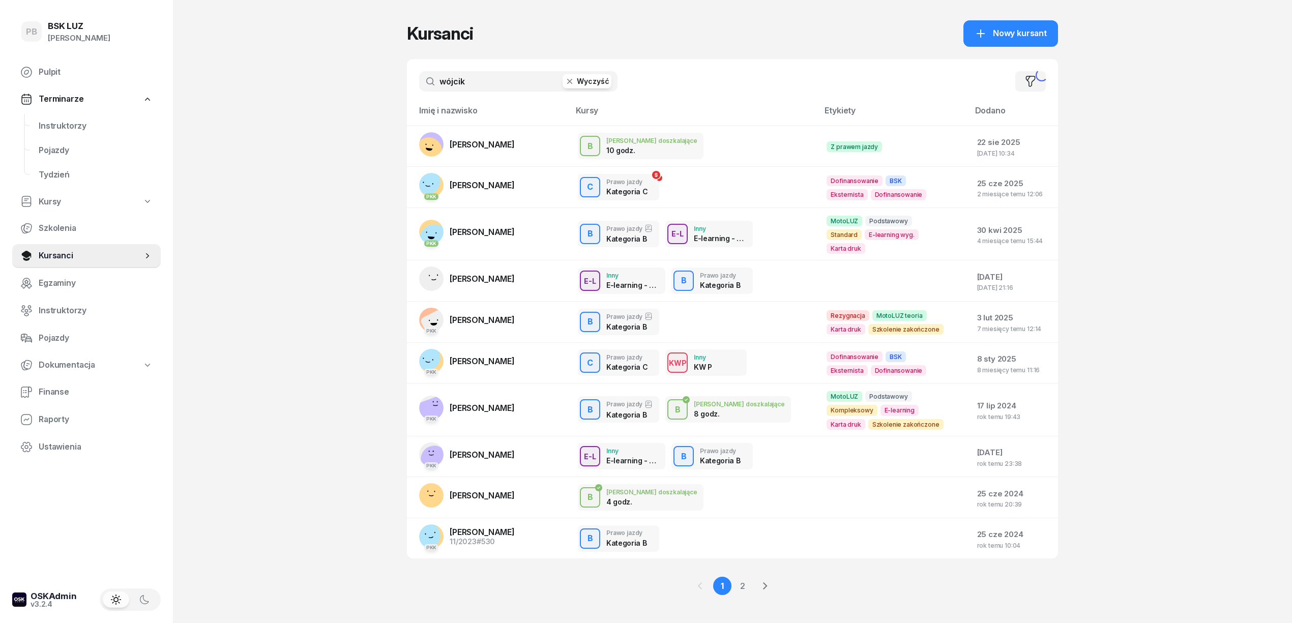
type input "wójcik"
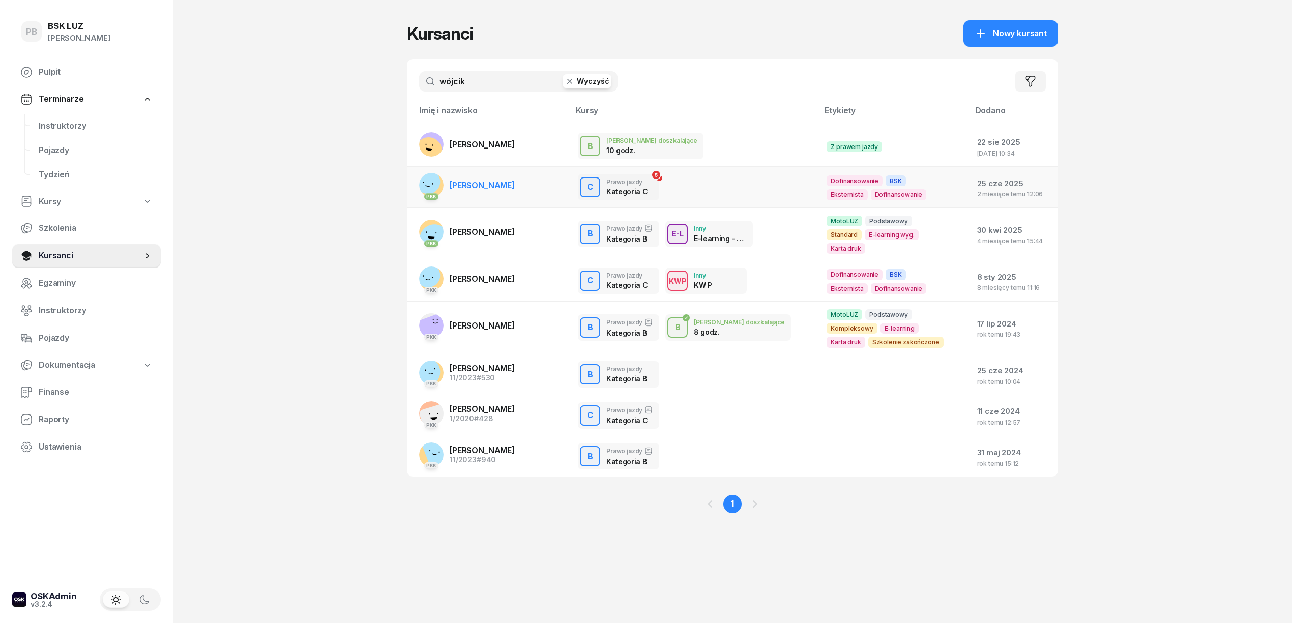
click at [503, 188] on span "[PERSON_NAME]" at bounding box center [482, 185] width 65 height 10
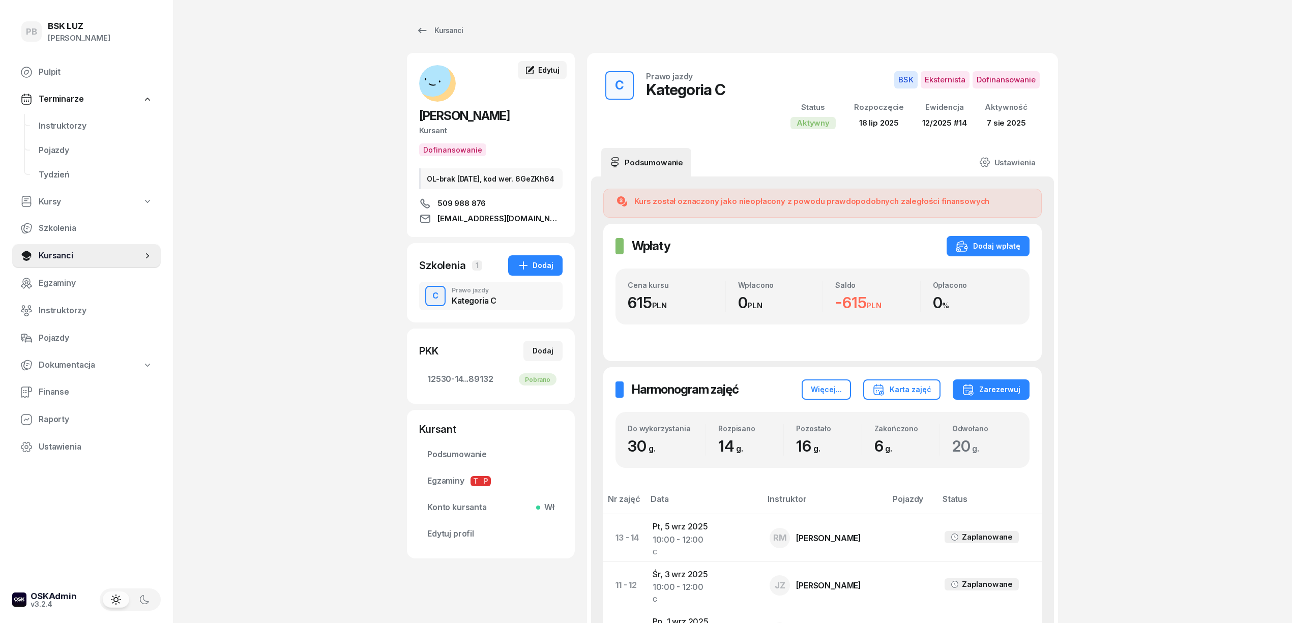
click at [550, 70] on span "Edytuj" at bounding box center [548, 70] width 21 height 9
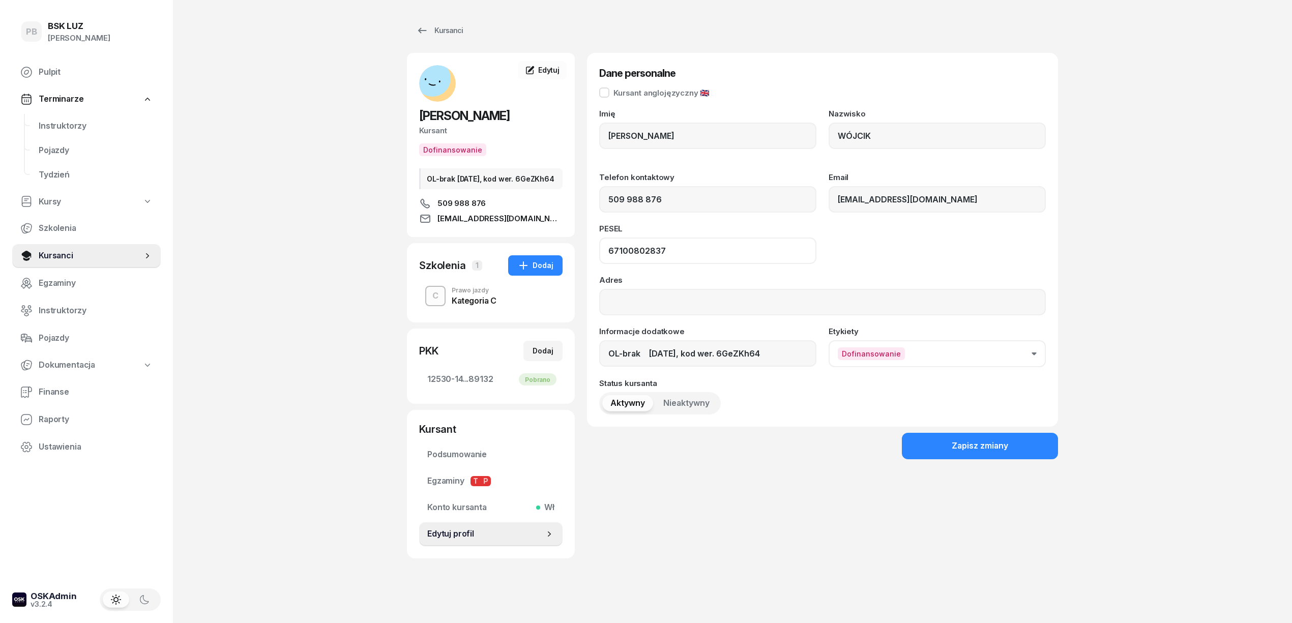
drag, startPoint x: 671, startPoint y: 249, endPoint x: 603, endPoint y: 257, distance: 69.1
click at [603, 257] on input "67100802837" at bounding box center [707, 251] width 217 height 26
click at [48, 256] on span "Kursanci" at bounding box center [91, 255] width 104 height 13
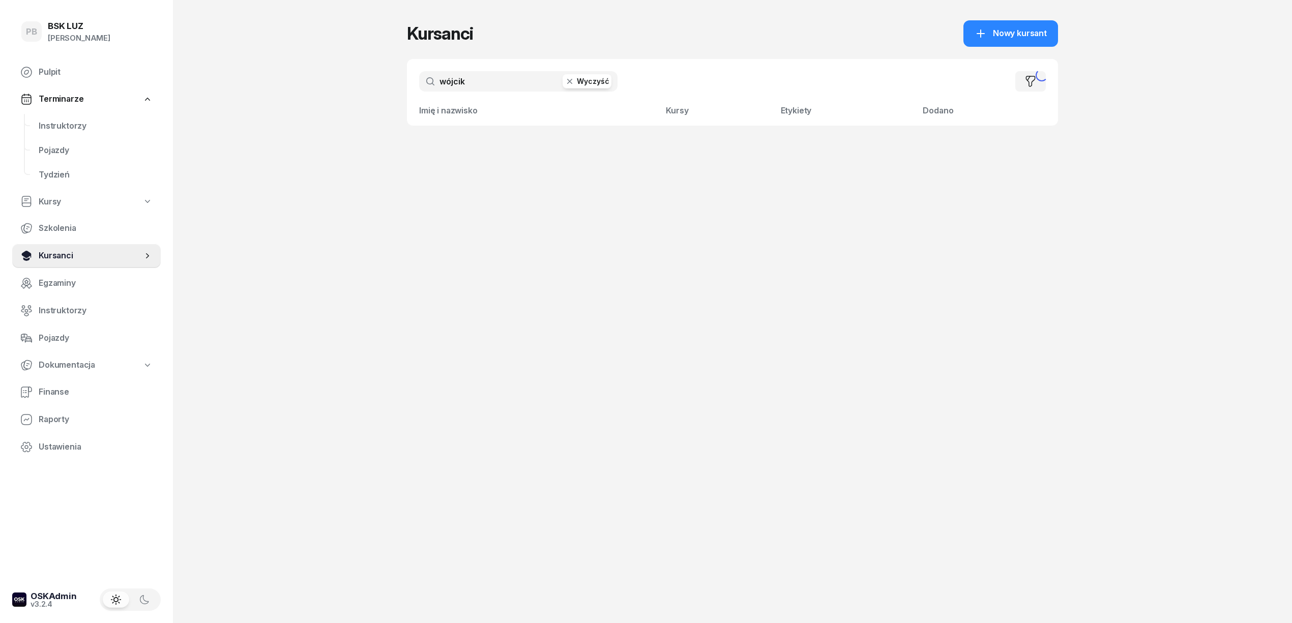
click at [460, 30] on h1 "Kursanci" at bounding box center [440, 33] width 66 height 18
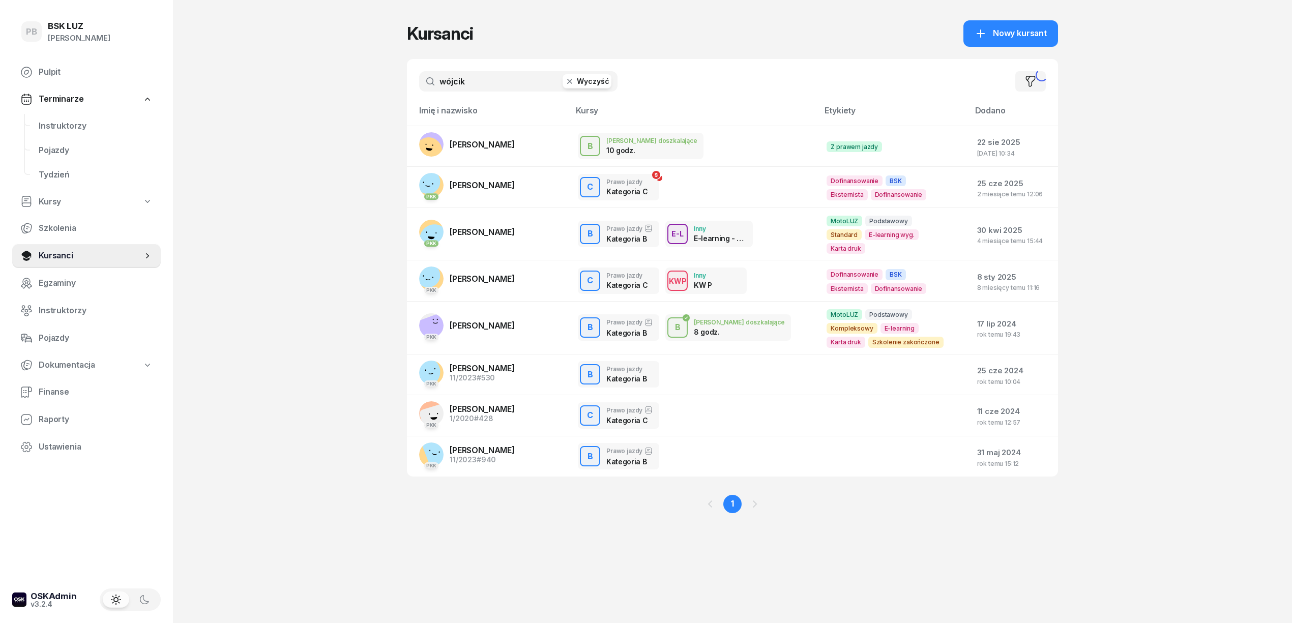
drag, startPoint x: 474, startPoint y: 80, endPoint x: 412, endPoint y: 80, distance: 62.1
click at [412, 80] on div "wójcik Wyczyść Filtruj" at bounding box center [732, 81] width 651 height 45
paste input "WITKOWSKI"
type input "WITKOWSKI"
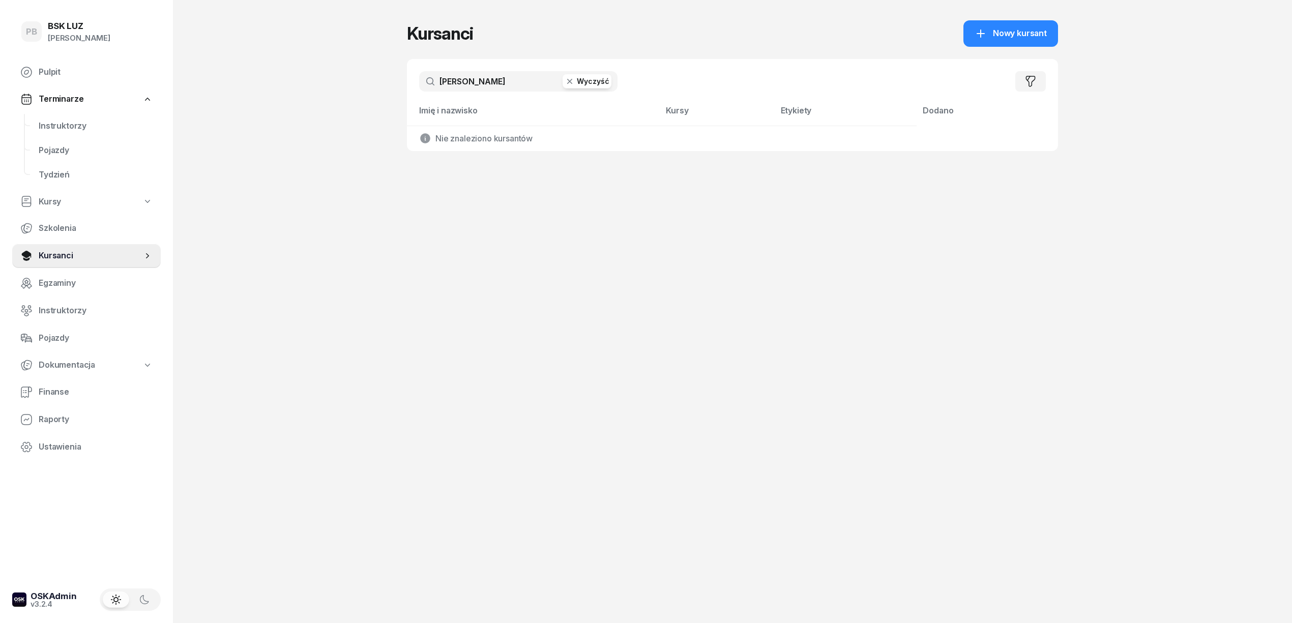
click at [406, 542] on div "PB BSK LUZ Patrycja Bogdanowicz Pulpit Terminarze Instruktorzy Pojazdy Tydzień …" at bounding box center [646, 311] width 1292 height 623
click at [73, 123] on span "Instruktorzy" at bounding box center [96, 126] width 114 height 13
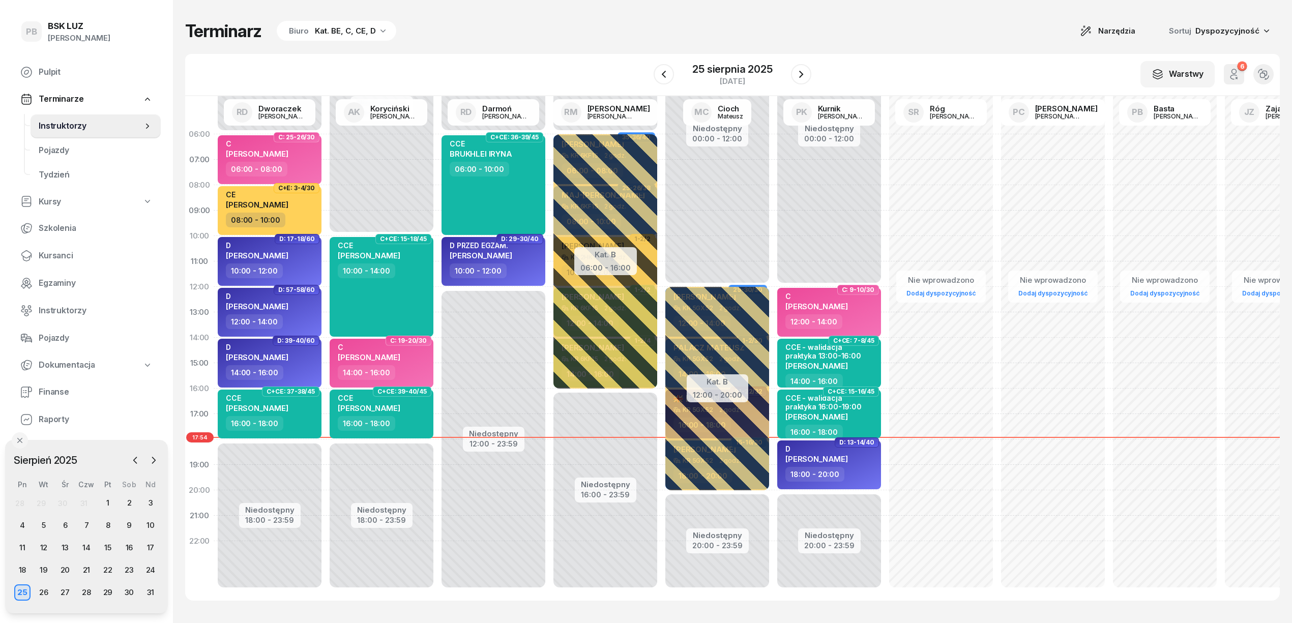
click at [364, 27] on div "Kat. BE, C, CE, D" at bounding box center [345, 31] width 61 height 12
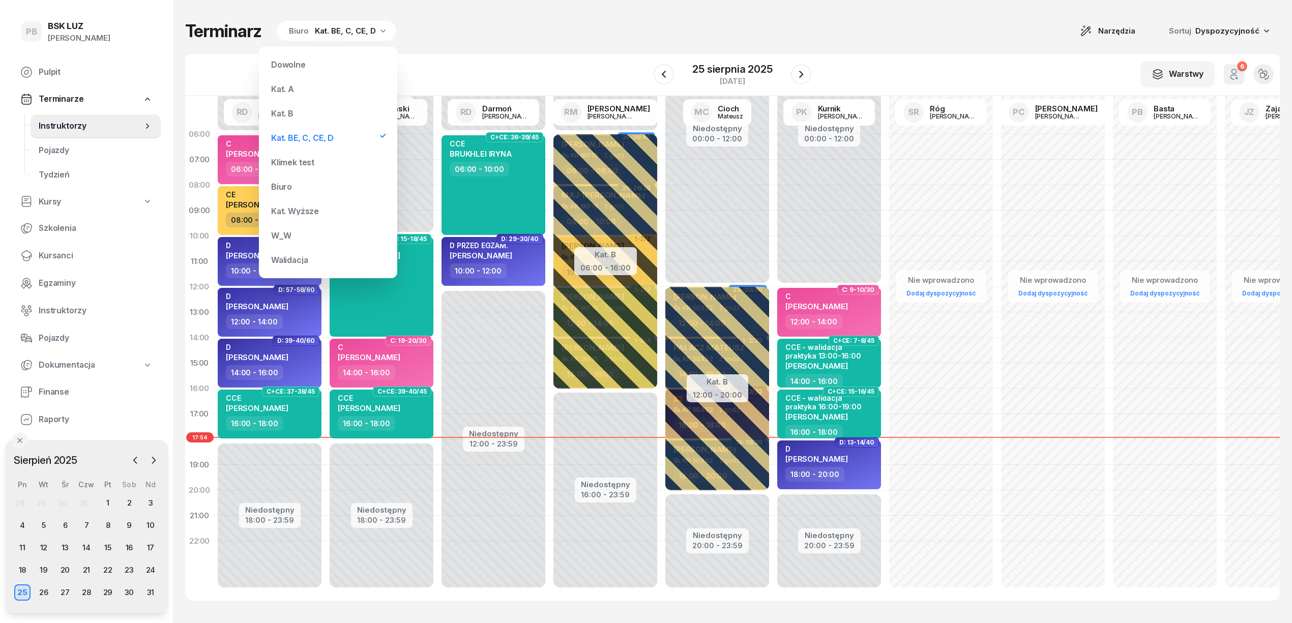
click at [535, 43] on div "Terminarz Biuro Kat. BE, C, CE, D Narzędzia Sortuj Dyspozycyjność W Wybierz AK …" at bounding box center [732, 310] width 1095 height 621
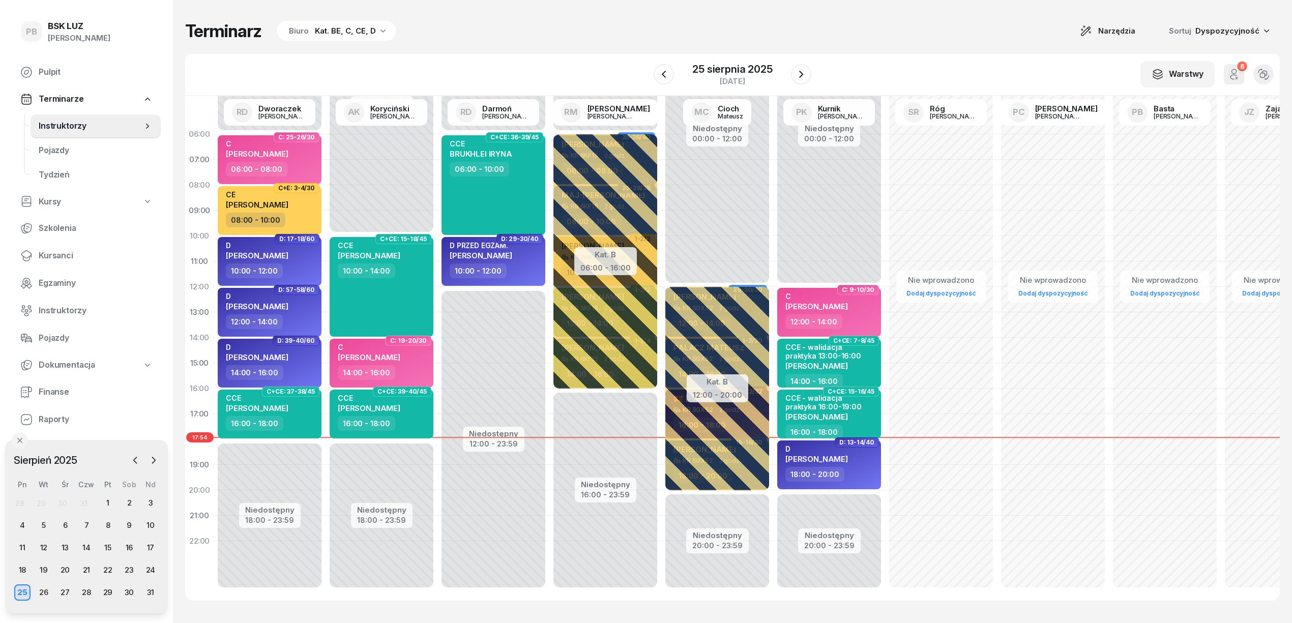
click at [666, 43] on div "Terminarz Biuro Kat. BE, C, CE, D Narzędzia Sortuj Dyspozycyjność W Wybierz AK …" at bounding box center [732, 310] width 1095 height 621
